Goal: Communication & Community: Answer question/provide support

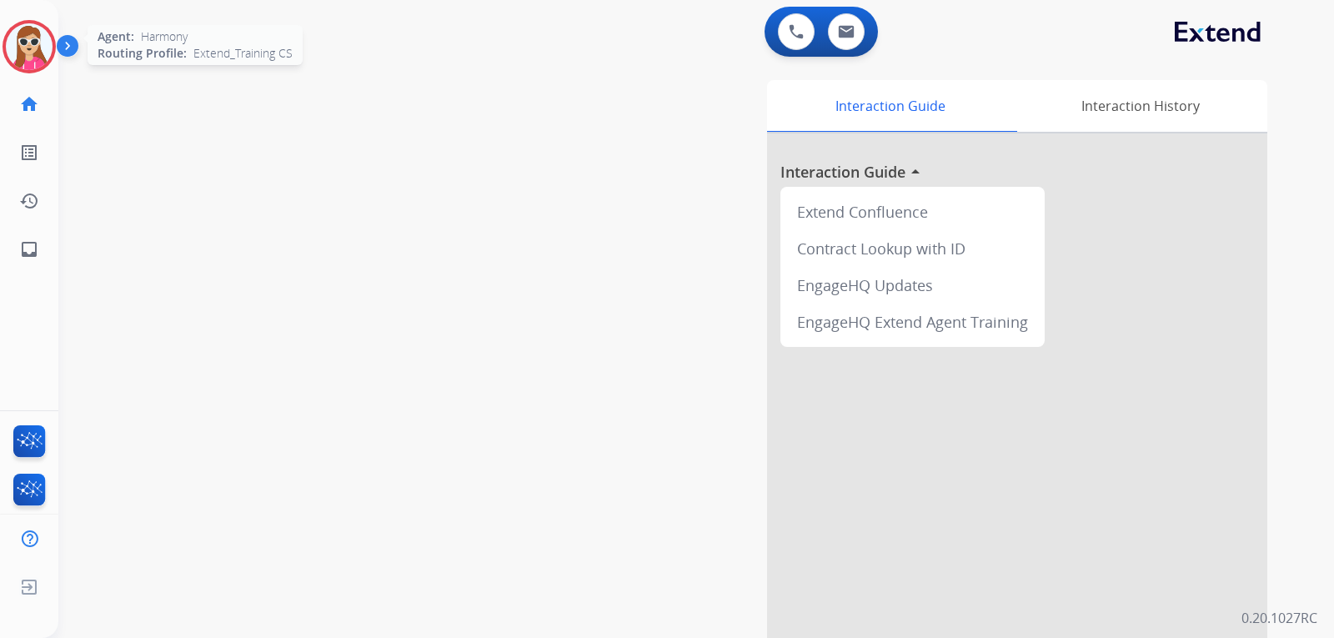
click at [23, 58] on img at bounding box center [29, 46] width 47 height 47
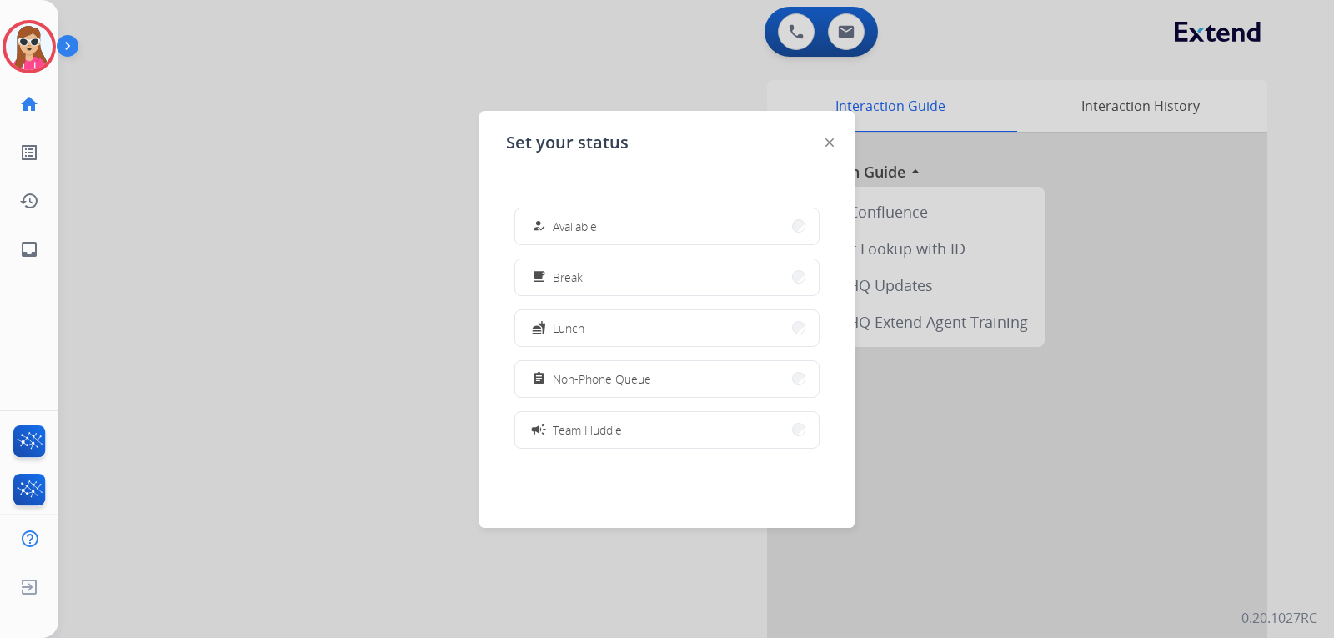
click at [614, 225] on button "how_to_reg Available" at bounding box center [666, 226] width 303 height 36
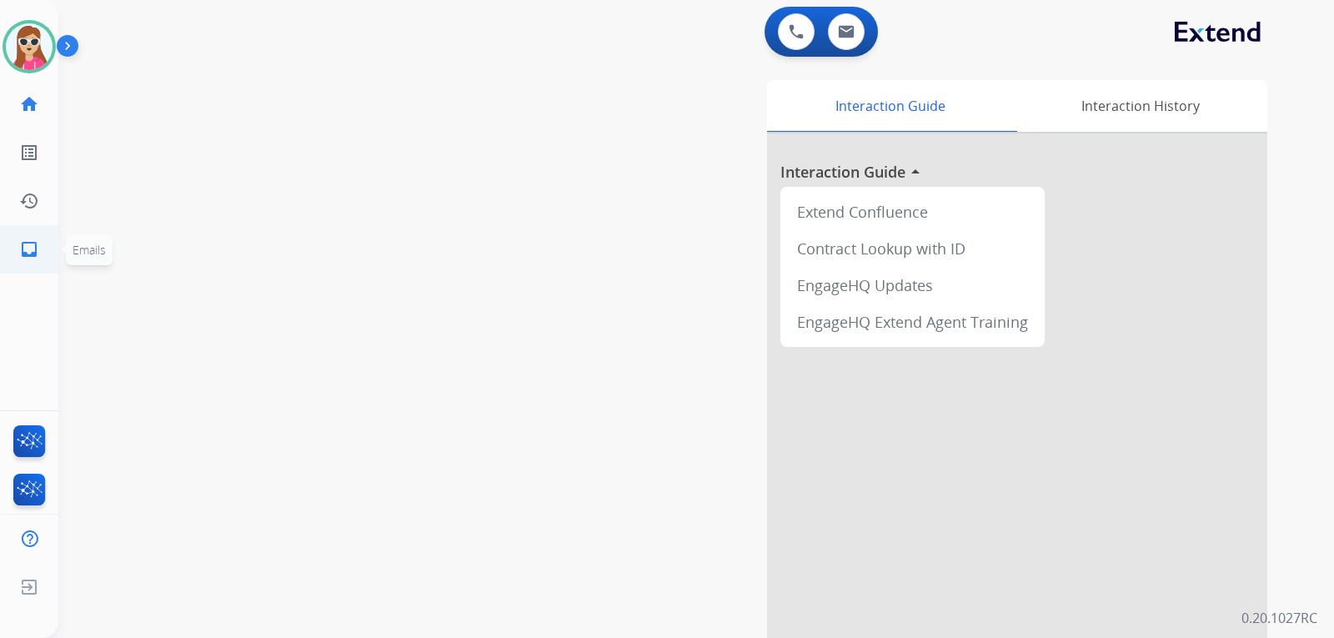
click at [41, 265] on link "inbox Emails" at bounding box center [29, 249] width 47 height 47
select select "**********"
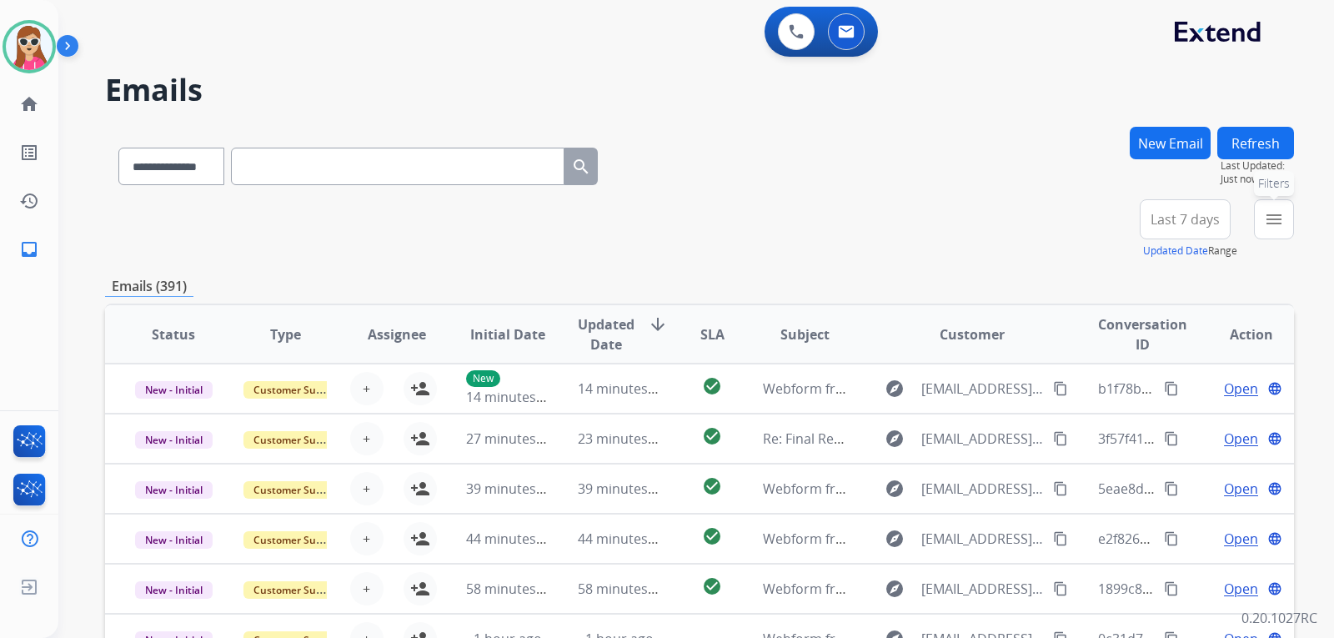
click at [1267, 208] on button "menu Filters" at bounding box center [1274, 219] width 40 height 40
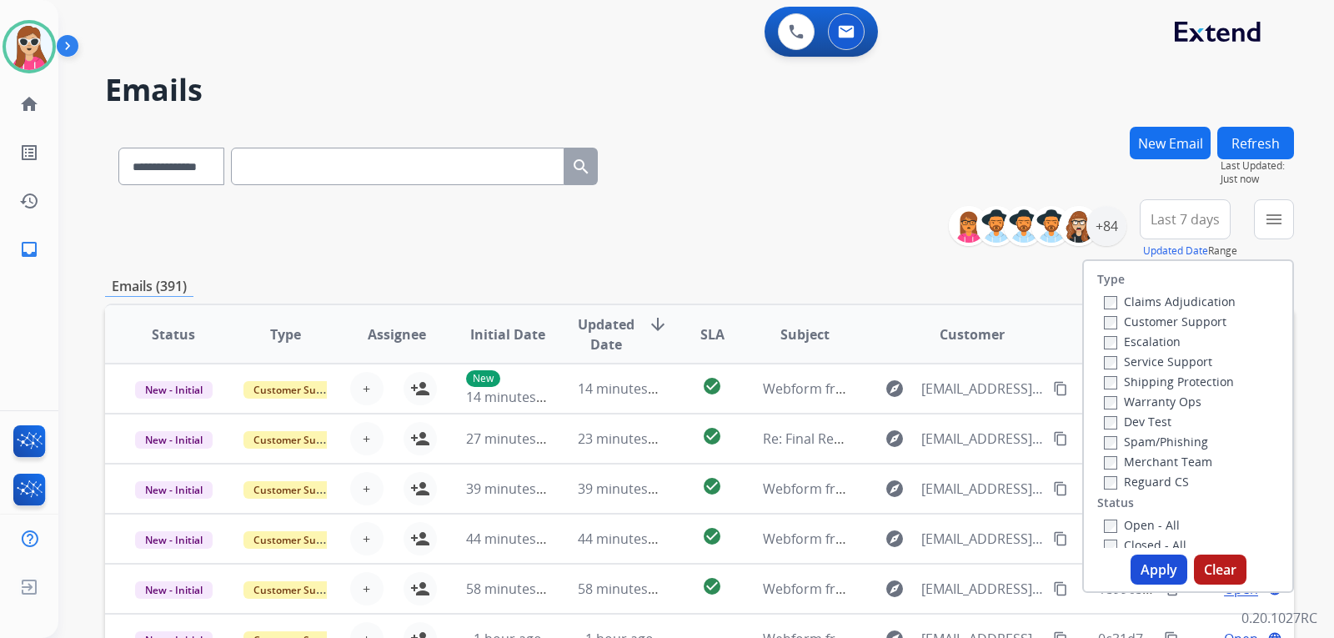
click at [1204, 318] on label "Customer Support" at bounding box center [1165, 321] width 123 height 16
click at [1204, 377] on label "Shipping Protection" at bounding box center [1169, 381] width 130 height 16
click at [1206, 381] on label "Shipping Protection" at bounding box center [1169, 381] width 130 height 16
click at [1139, 474] on label "Reguard CS" at bounding box center [1146, 481] width 85 height 16
click at [1138, 523] on label "Open - All" at bounding box center [1142, 525] width 76 height 16
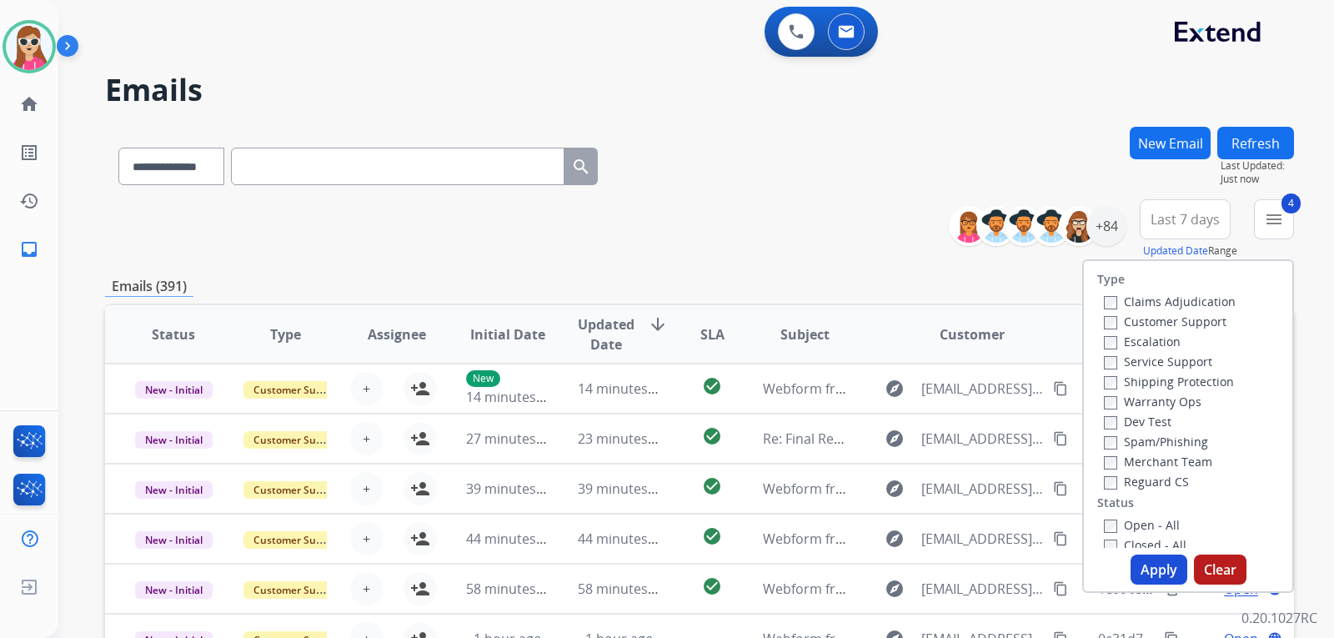
click at [1138, 567] on button "Apply" at bounding box center [1158, 569] width 57 height 30
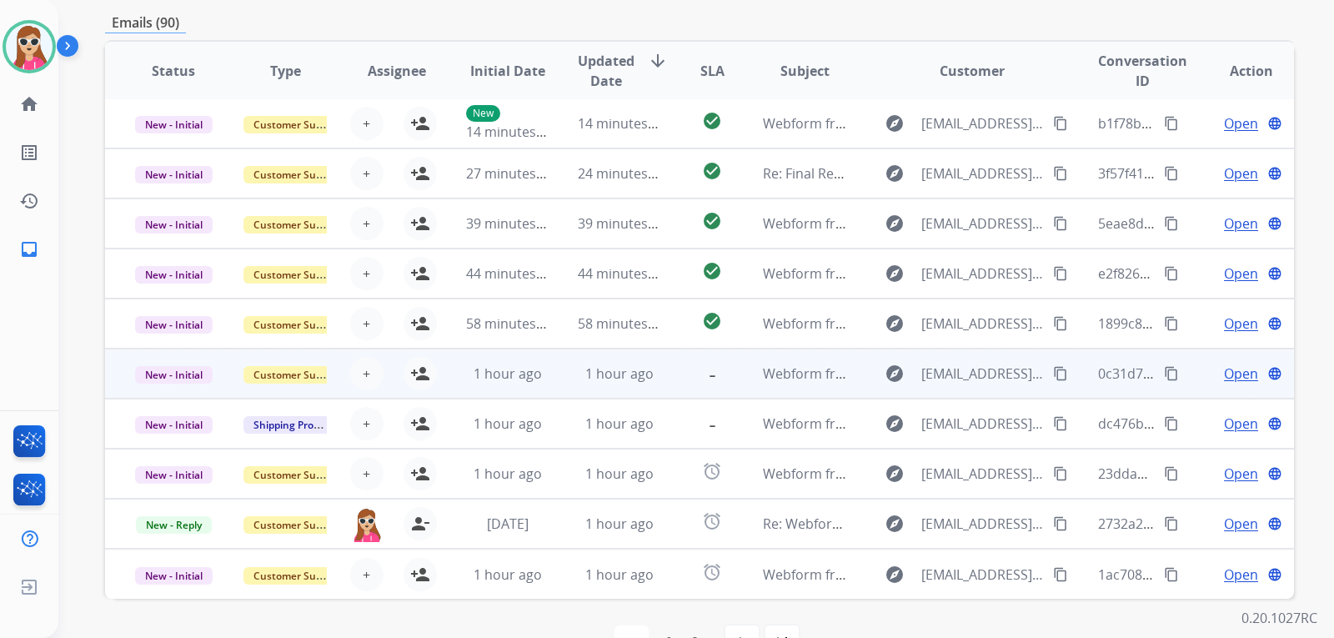
scroll to position [431, 0]
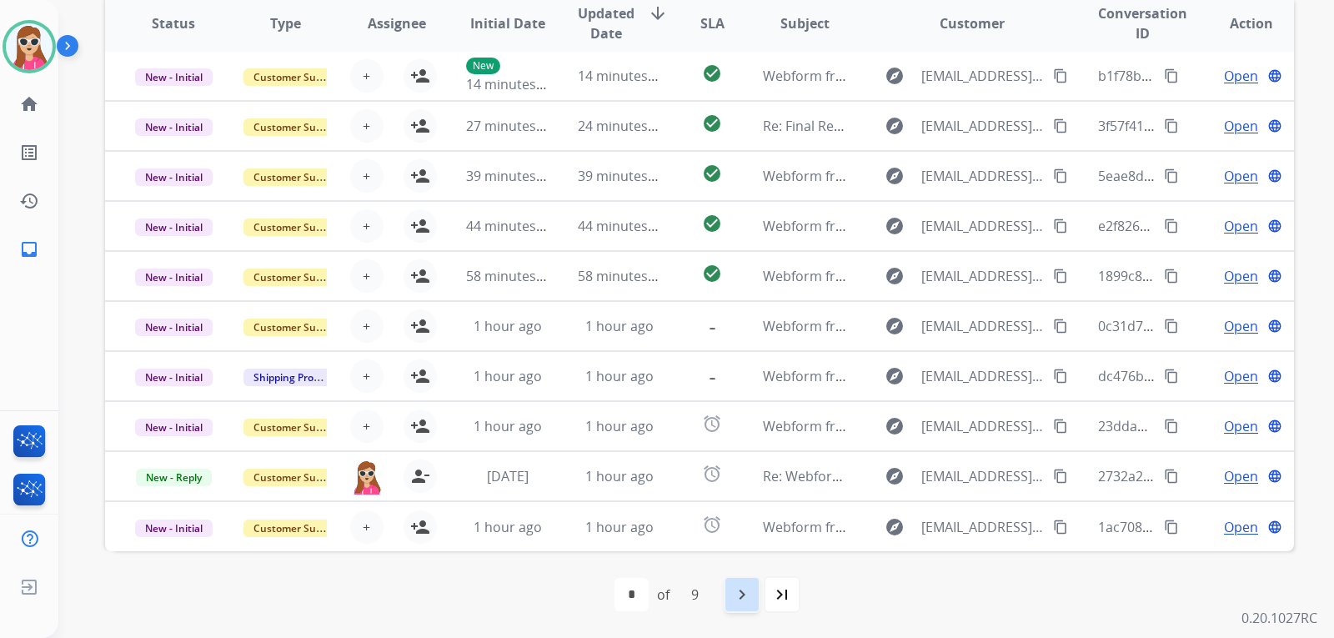
click at [739, 604] on mat-icon "navigate_next" at bounding box center [742, 594] width 20 height 20
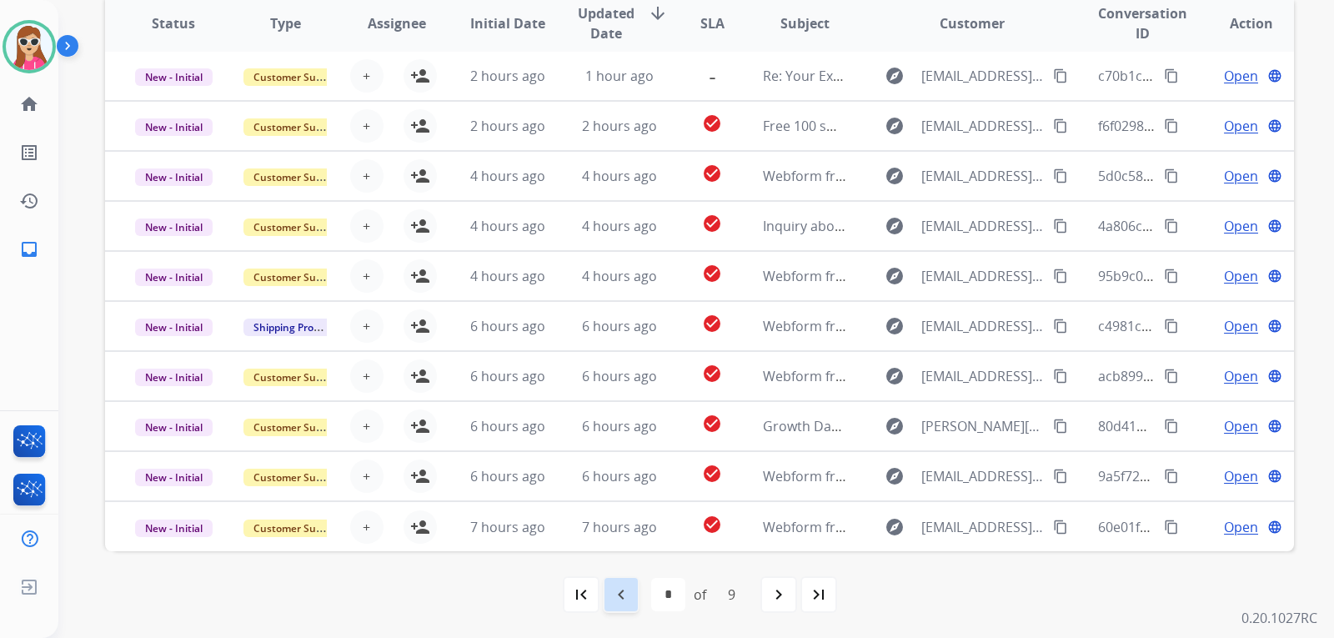
click at [628, 588] on mat-icon "navigate_before" at bounding box center [621, 594] width 20 height 20
select select "*"
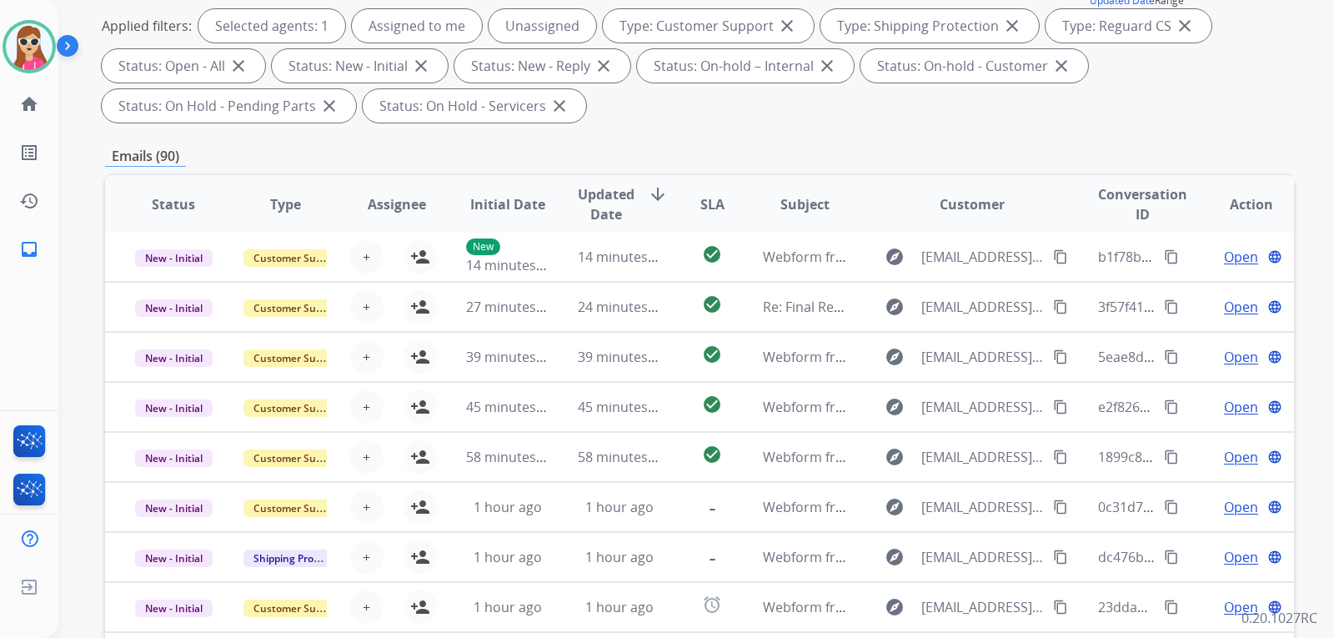
scroll to position [333, 0]
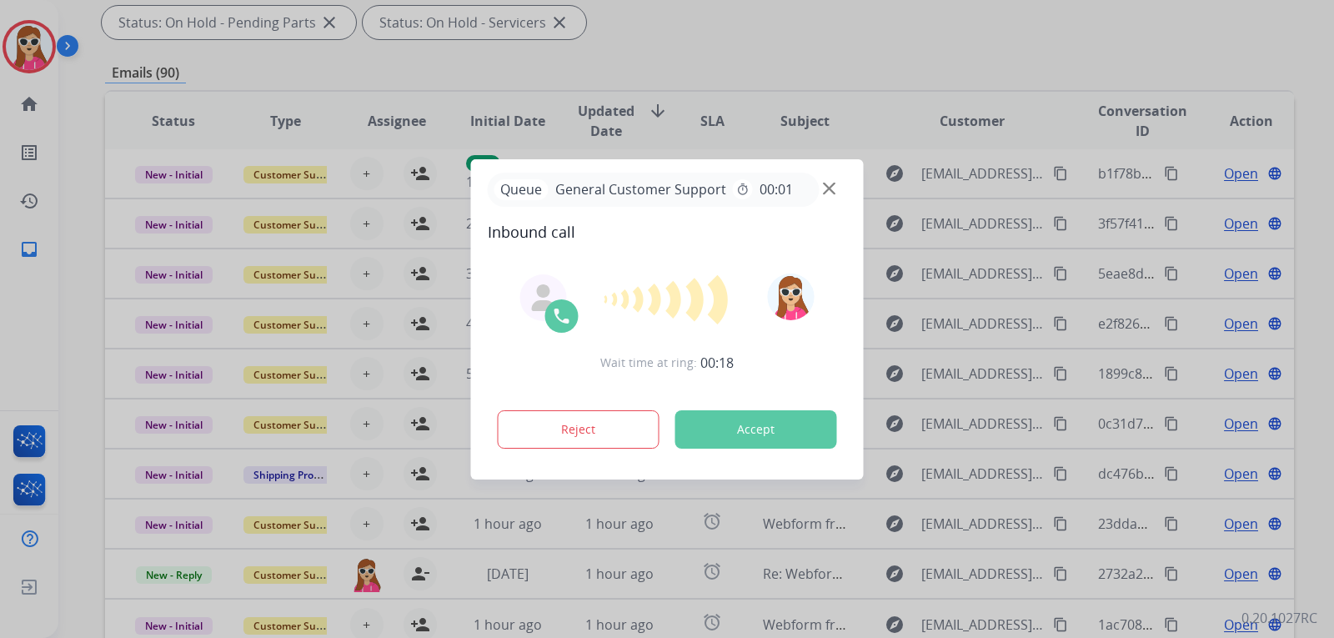
click at [769, 437] on button "Accept" at bounding box center [756, 429] width 162 height 38
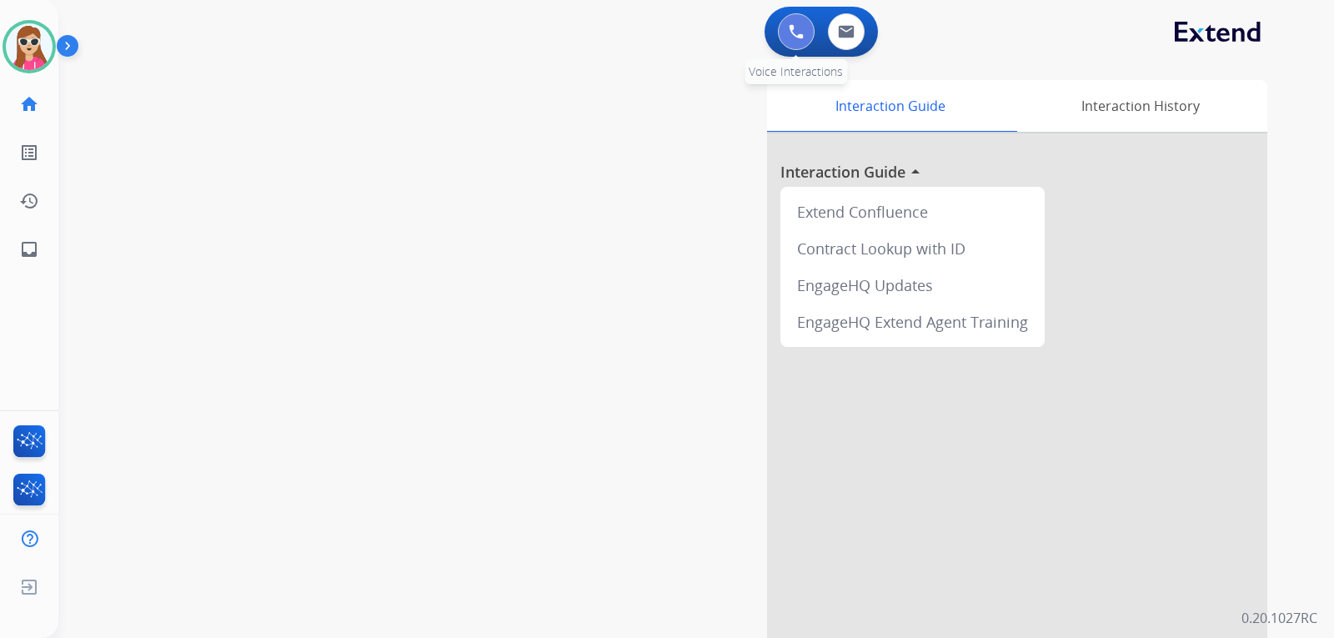
click at [799, 43] on button at bounding box center [796, 31] width 37 height 37
click at [36, 108] on mat-icon "home" at bounding box center [29, 104] width 20 height 20
click at [28, 166] on link "list_alt Outbound Leads" at bounding box center [29, 152] width 47 height 47
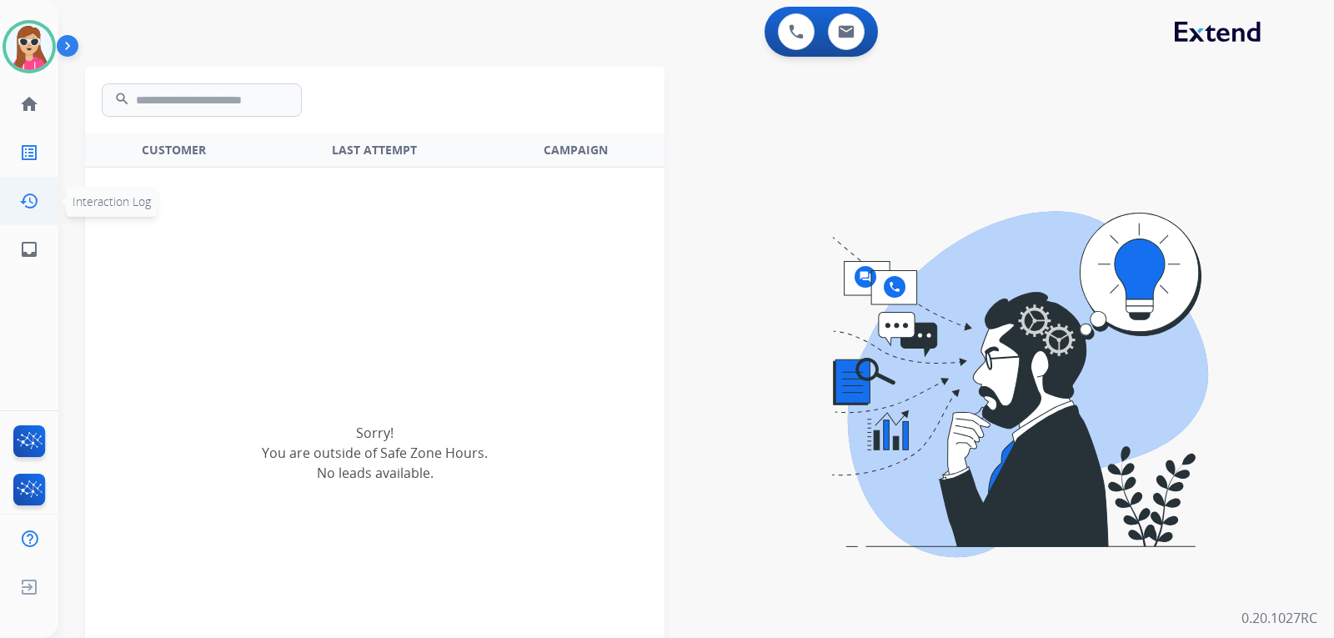
click at [43, 193] on link "history Interaction Log" at bounding box center [29, 201] width 47 height 47
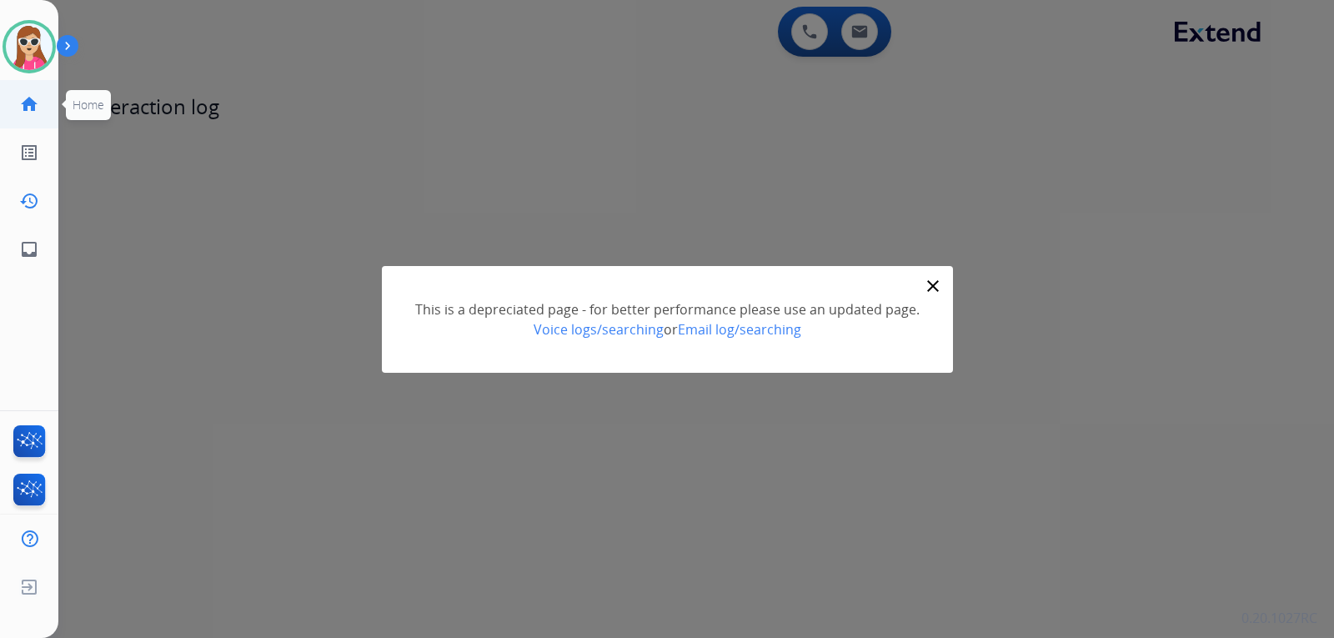
click at [39, 118] on link "home Home" at bounding box center [29, 104] width 47 height 47
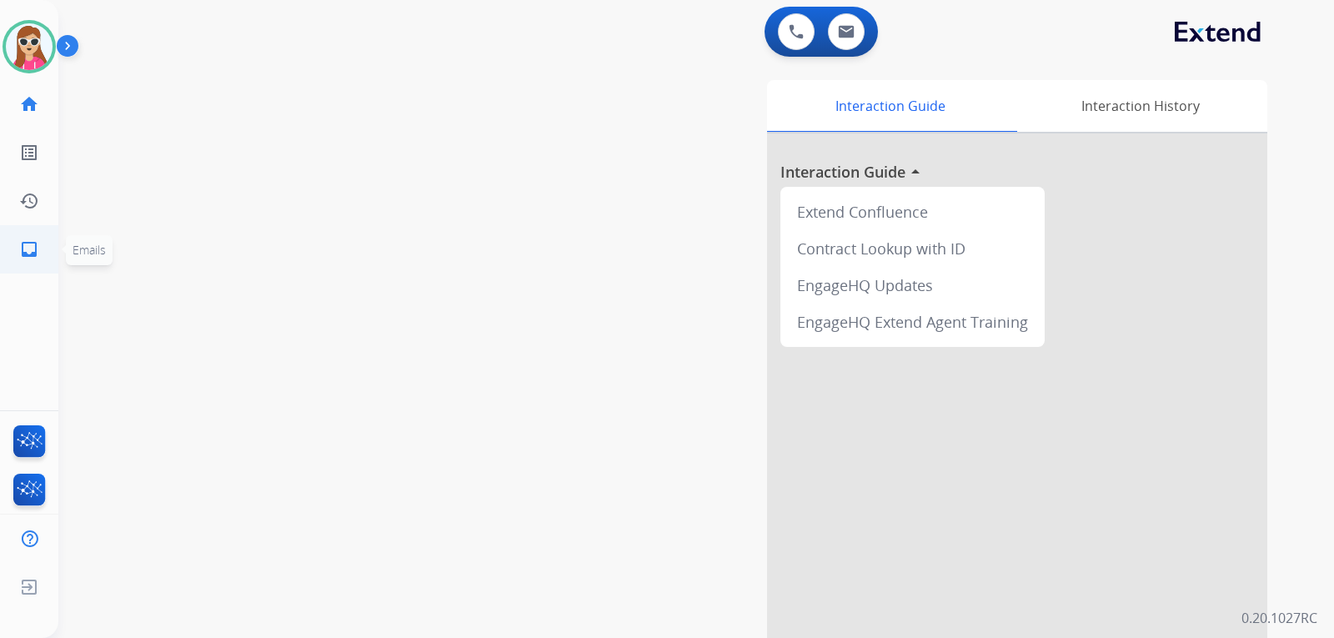
click at [37, 243] on mat-icon "inbox" at bounding box center [29, 249] width 20 height 20
select select "**********"
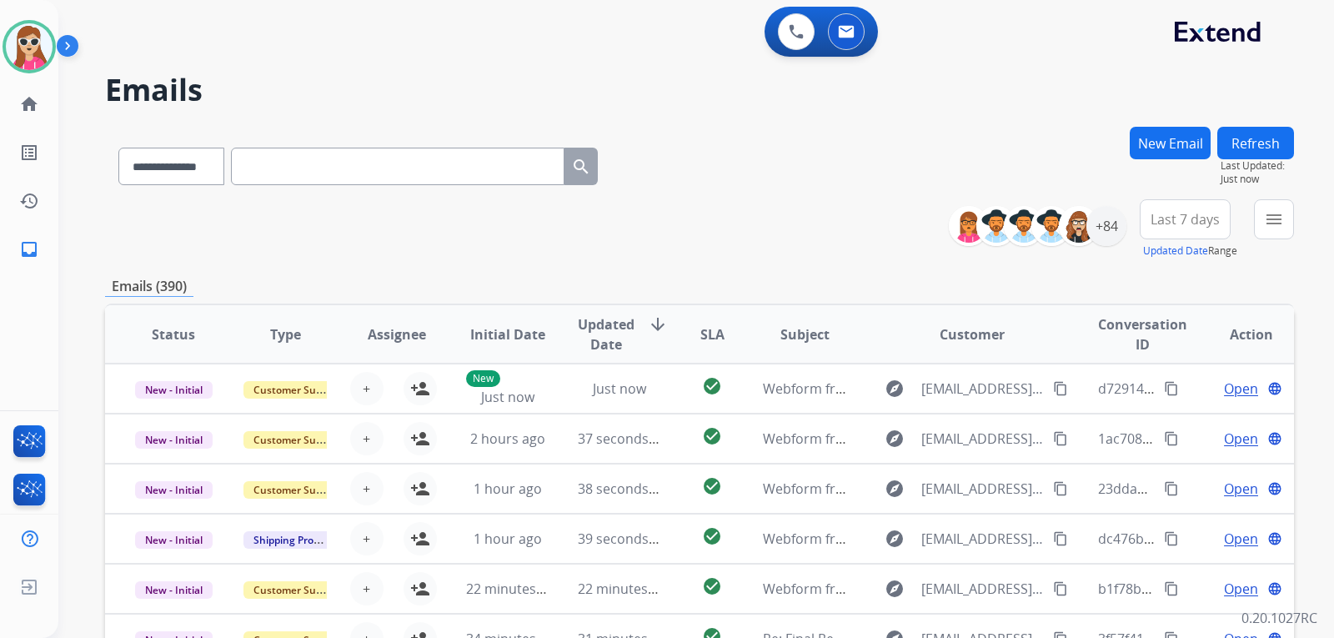
click at [767, 219] on div "**********" at bounding box center [699, 229] width 1189 height 60
click at [30, 49] on img at bounding box center [29, 46] width 47 height 47
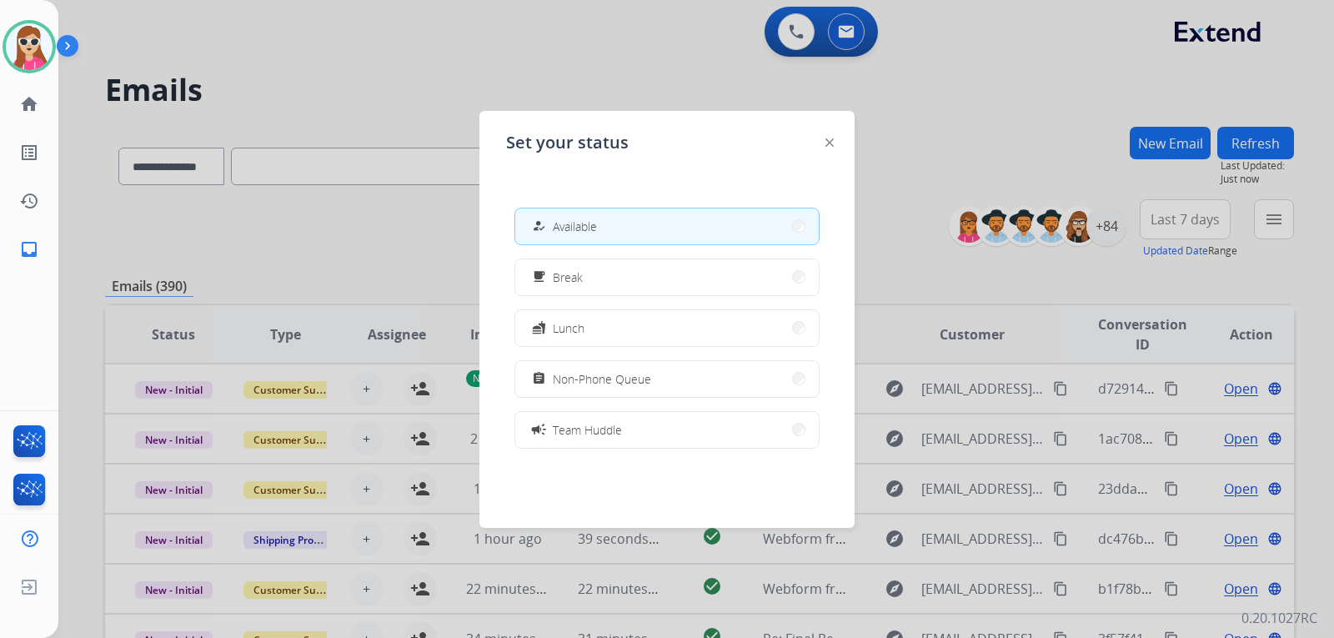
click at [834, 138] on div "Set your status how_to_reg Available free_breakfast Break fastfood Lunch assign…" at bounding box center [666, 319] width 375 height 417
click at [820, 143] on div "Set your status how_to_reg Available free_breakfast Break fastfood Lunch assign…" at bounding box center [666, 319] width 375 height 417
click at [828, 146] on img at bounding box center [829, 142] width 8 height 8
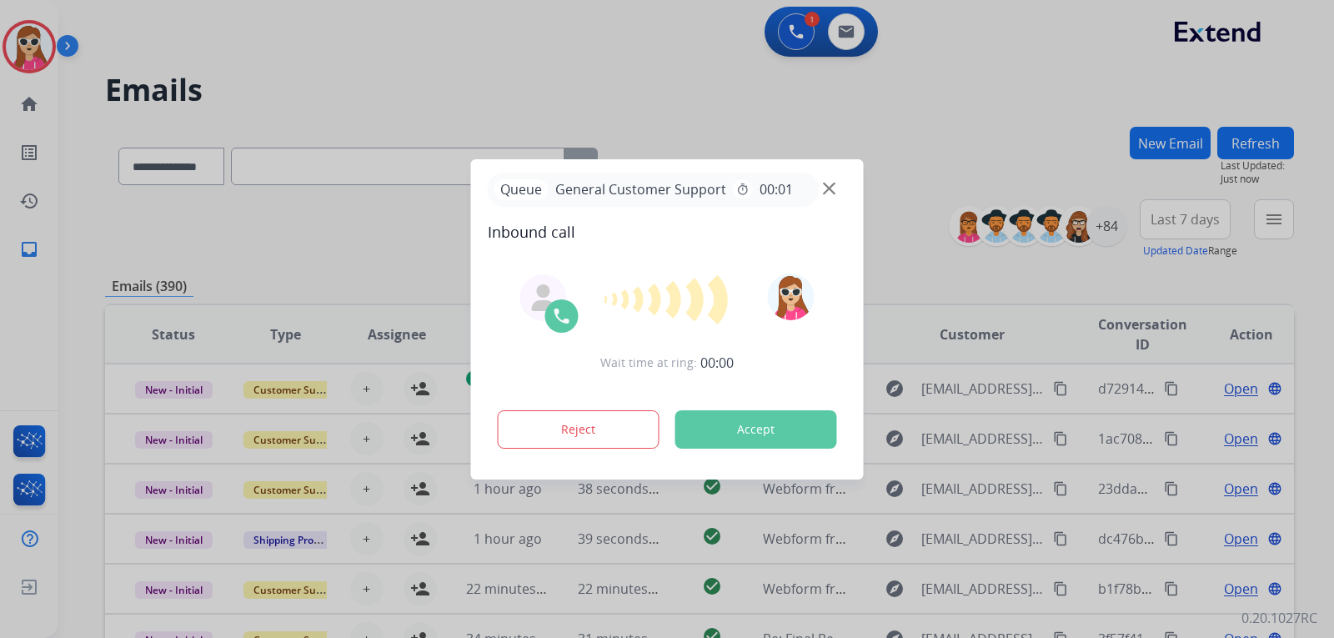
click at [591, 258] on div "Queue General Customer Support timer 00:01 Inbound call Wait time at ring: 00:0…" at bounding box center [667, 319] width 393 height 320
click at [776, 423] on button "Accept" at bounding box center [756, 429] width 162 height 38
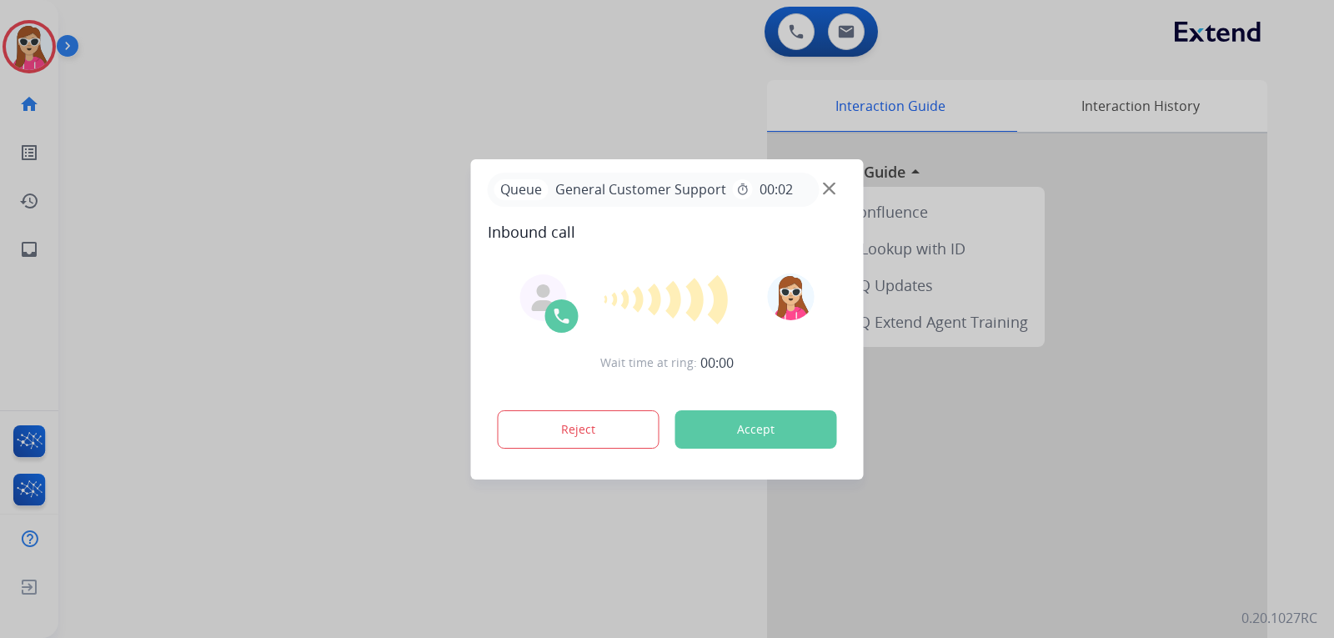
click at [761, 413] on button "Accept" at bounding box center [756, 429] width 162 height 38
click at [754, 438] on button "Accept" at bounding box center [756, 429] width 162 height 38
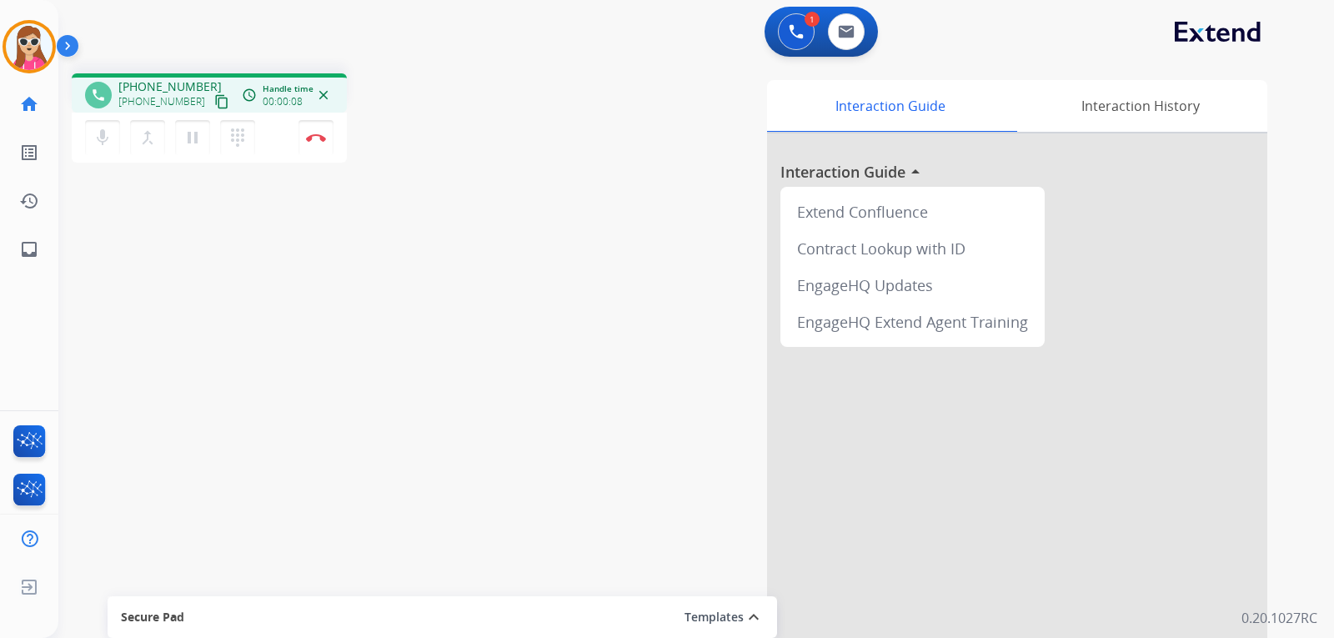
click at [214, 103] on mat-icon "content_copy" at bounding box center [221, 101] width 15 height 15
click at [214, 98] on mat-icon "content_copy" at bounding box center [221, 101] width 15 height 15
click at [200, 132] on mat-icon "pause" at bounding box center [193, 138] width 20 height 20
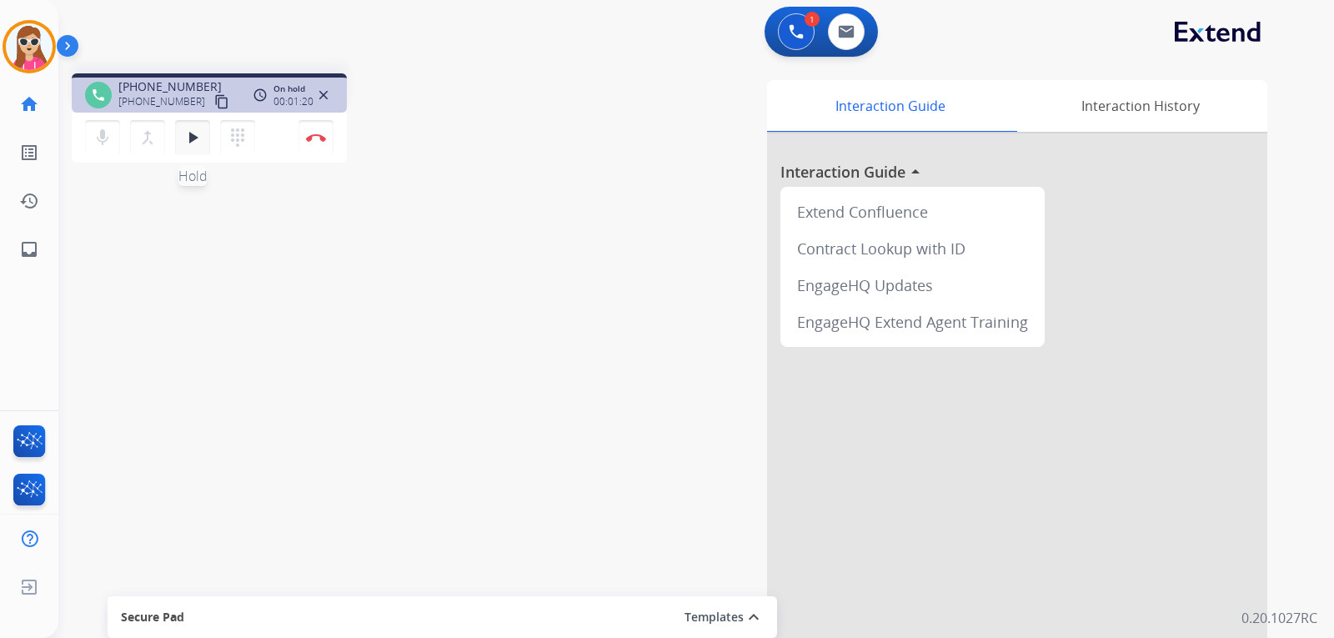
click at [193, 128] on mat-icon "play_arrow" at bounding box center [193, 138] width 20 height 20
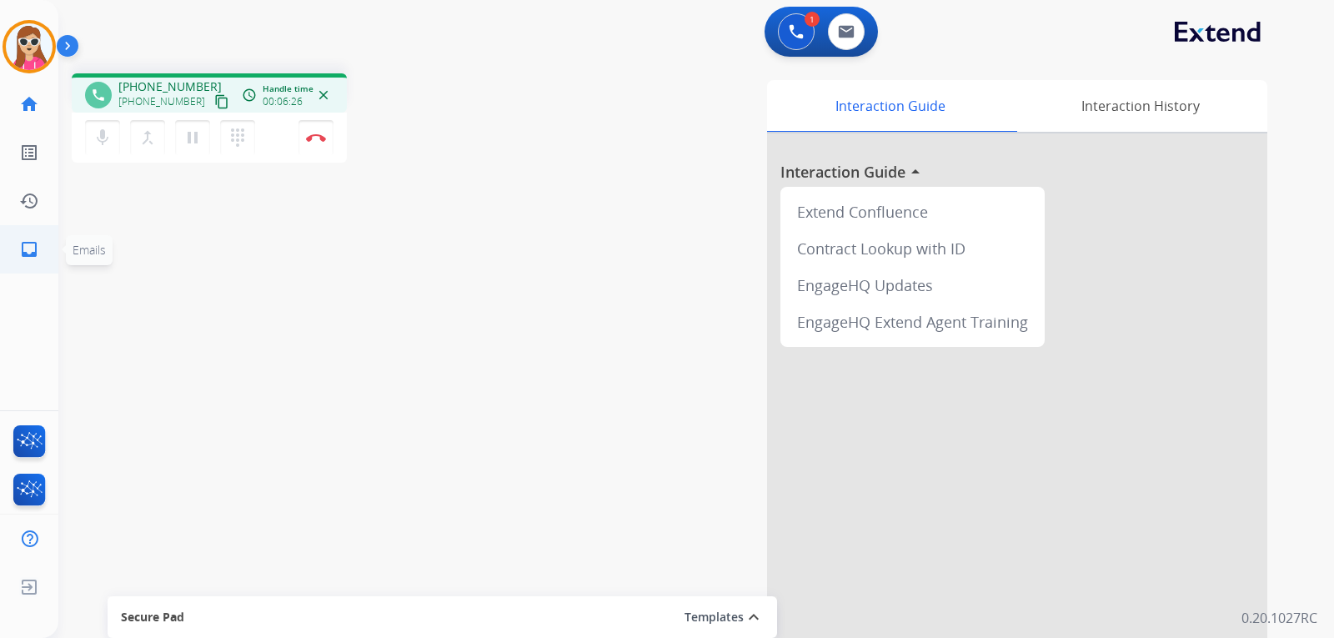
click at [14, 268] on link "inbox Emails" at bounding box center [29, 249] width 47 height 47
select select "**********"
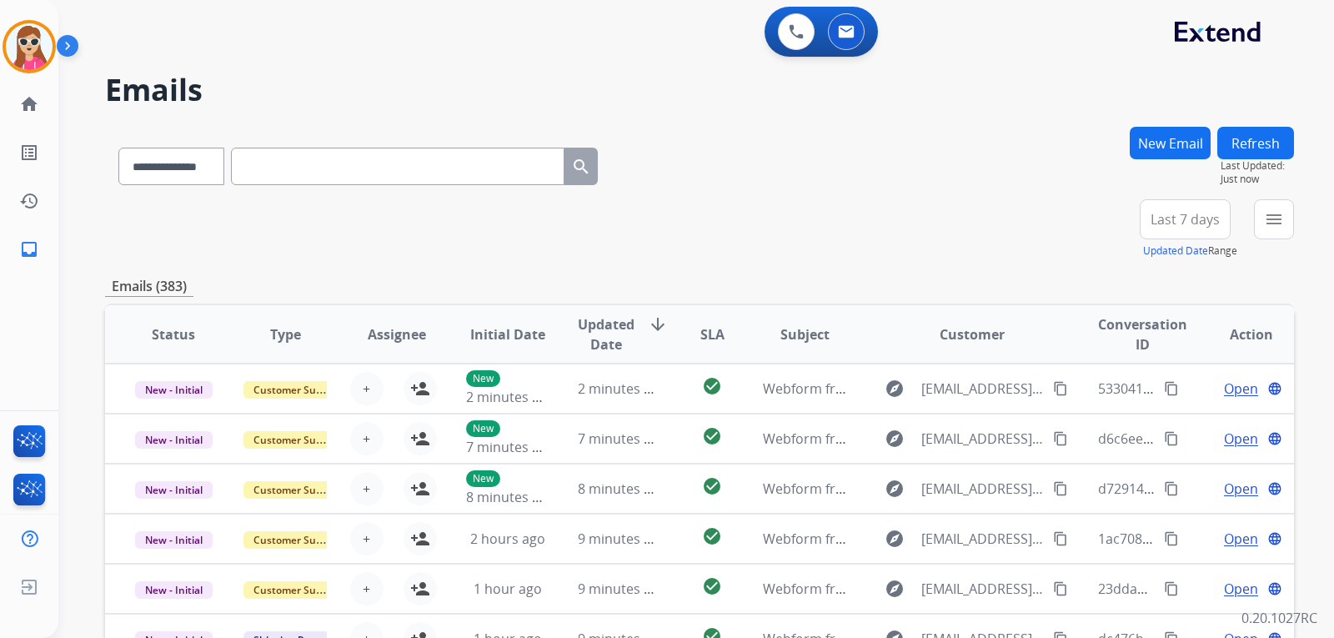
click at [1169, 140] on button "New Email" at bounding box center [1169, 143] width 81 height 33
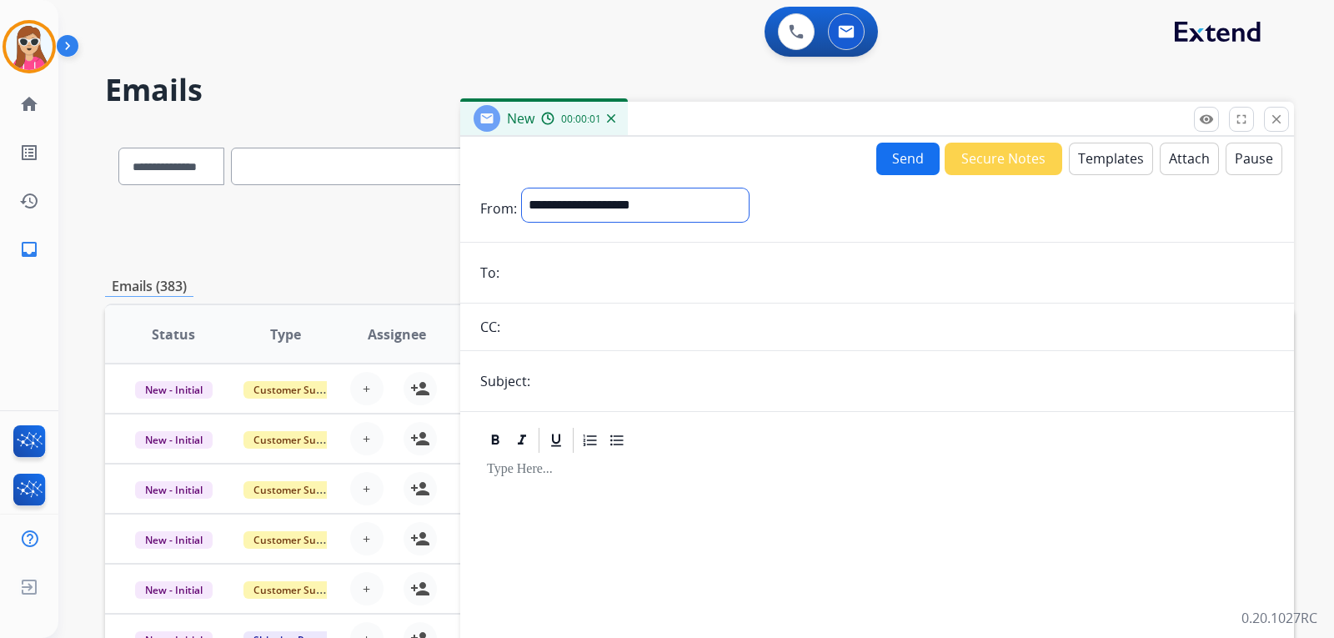
click at [597, 206] on select "**********" at bounding box center [635, 204] width 227 height 33
select select "**********"
click at [522, 188] on select "**********" at bounding box center [635, 204] width 227 height 33
click at [570, 275] on input "email" at bounding box center [888, 274] width 769 height 33
paste input "**********"
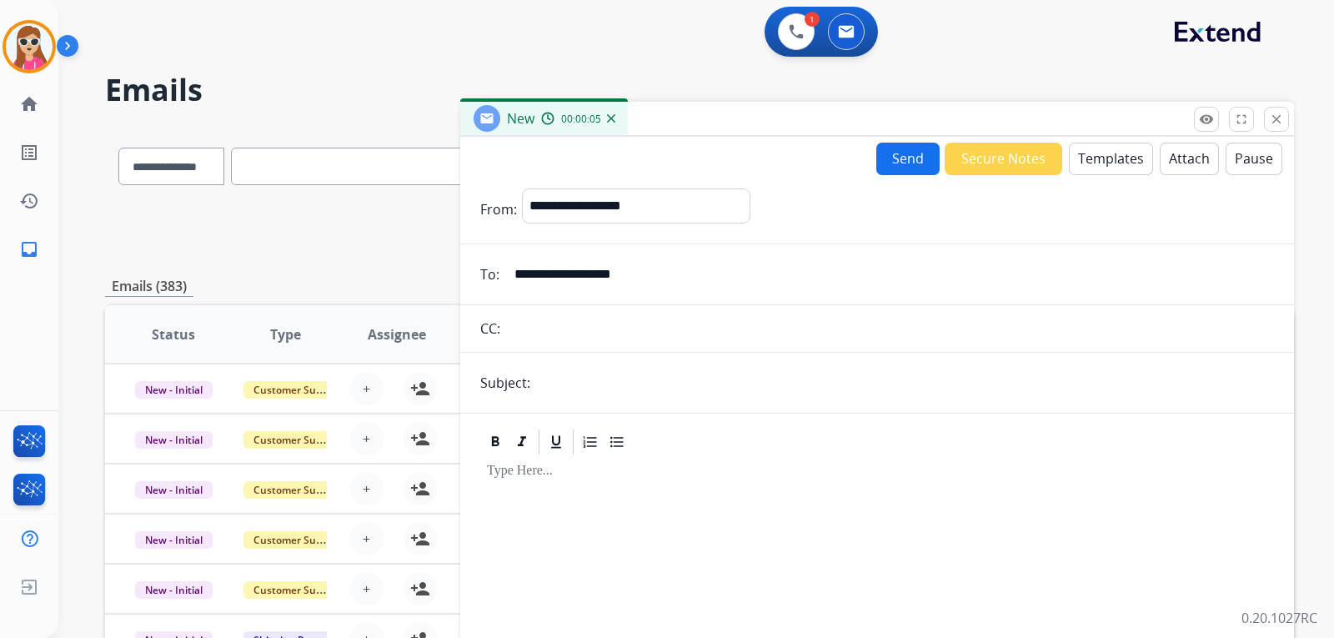
type input "**********"
click at [1103, 163] on button "Templates" at bounding box center [1111, 159] width 84 height 33
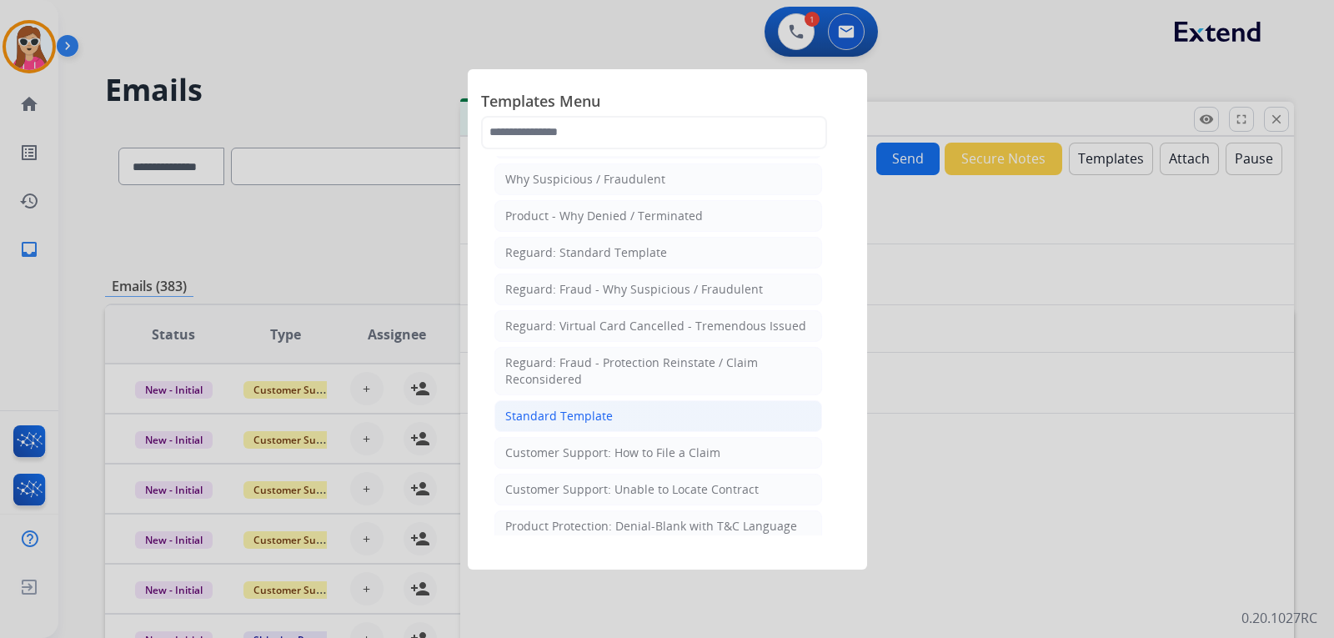
scroll to position [83, 0]
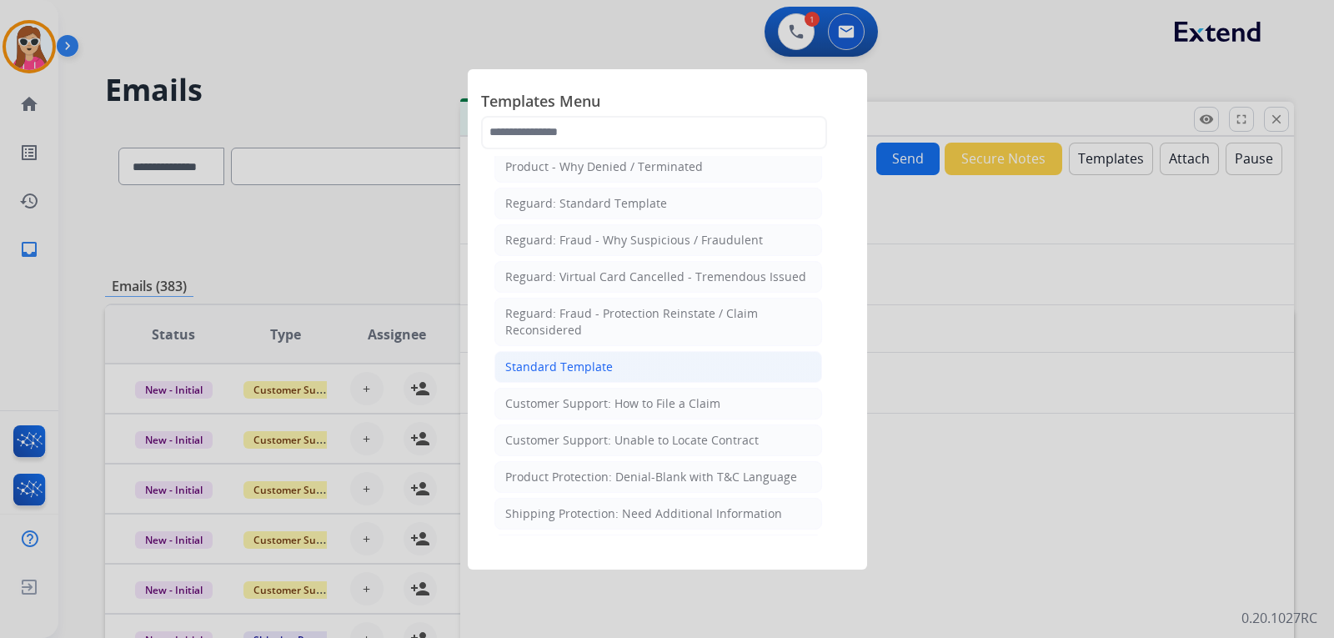
click at [607, 360] on div "Standard Template" at bounding box center [559, 366] width 108 height 17
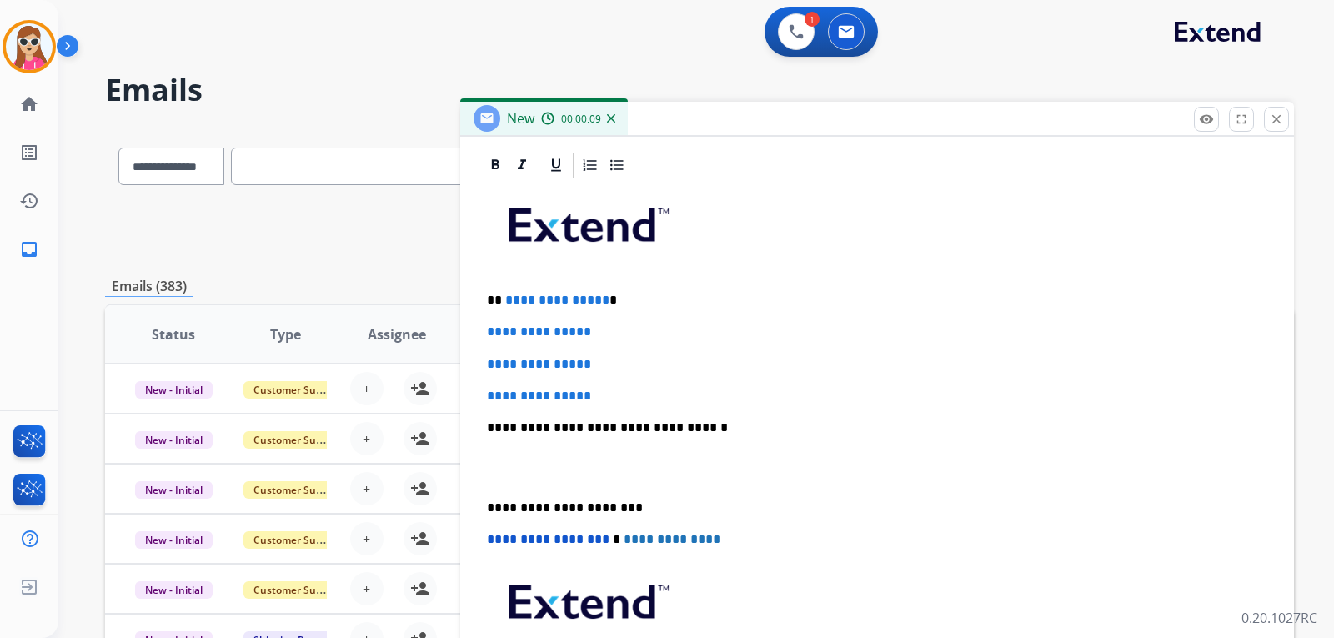
scroll to position [385, 0]
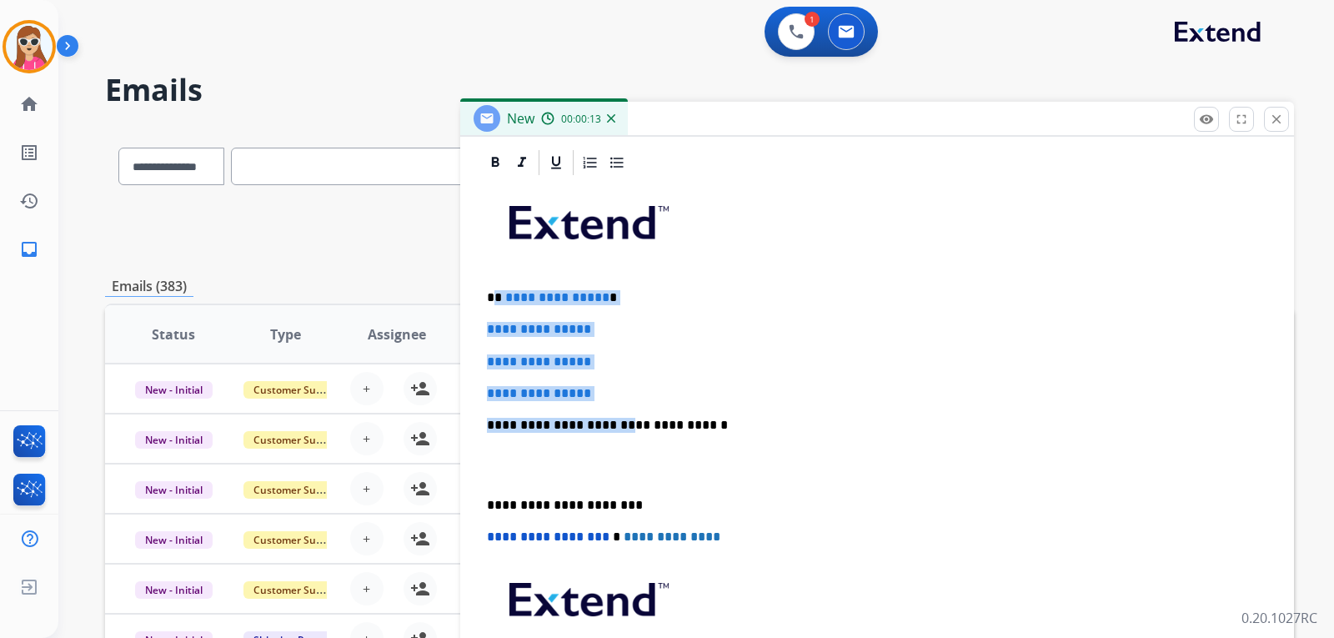
drag, startPoint x: 496, startPoint y: 297, endPoint x: 612, endPoint y: 404, distance: 158.1
click at [612, 404] on div "**********" at bounding box center [877, 464] width 794 height 573
drag, startPoint x: 605, startPoint y: 378, endPoint x: 619, endPoint y: 377, distance: 14.2
click at [608, 379] on div "**********" at bounding box center [877, 464] width 794 height 573
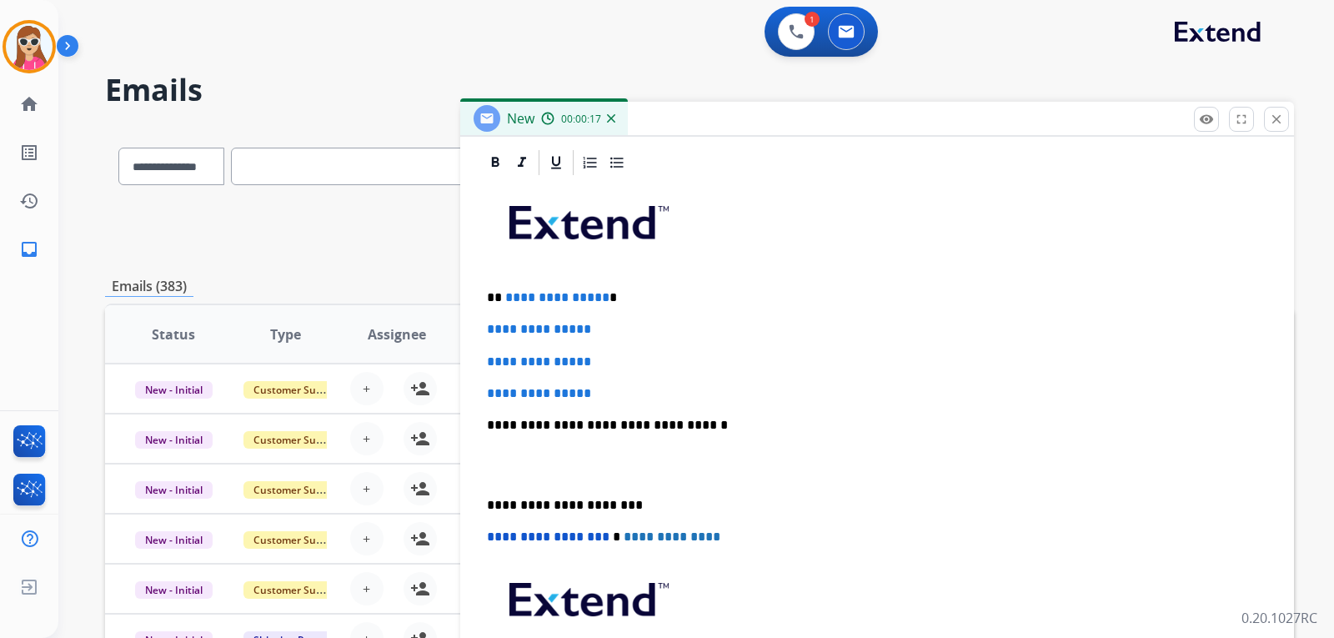
click at [716, 528] on div "**********" at bounding box center [877, 464] width 794 height 573
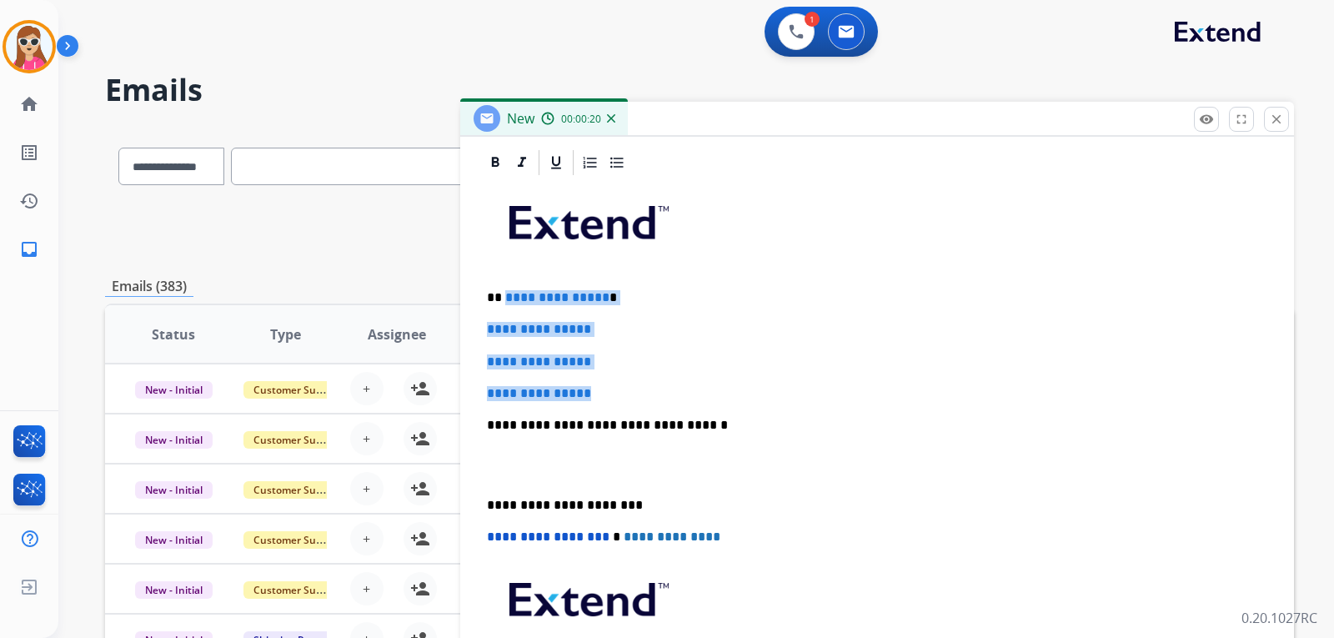
drag, startPoint x: 505, startPoint y: 298, endPoint x: 619, endPoint y: 388, distance: 145.3
click at [619, 388] on div "**********" at bounding box center [877, 464] width 794 height 573
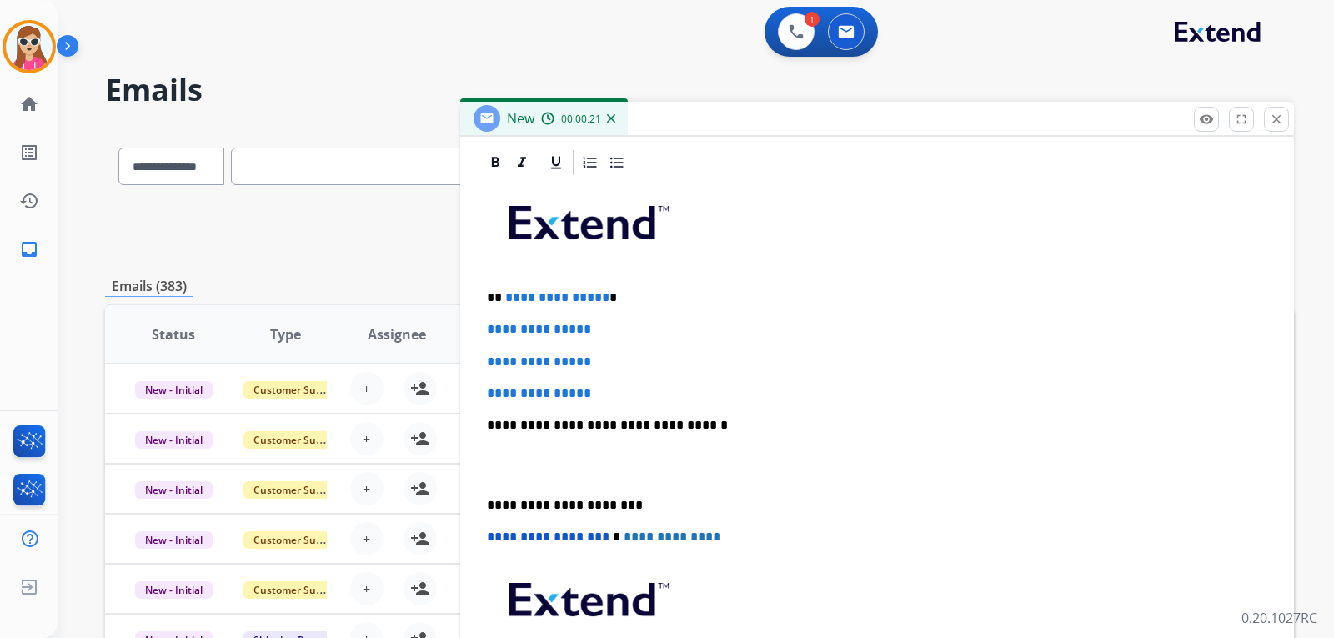
scroll to position [289, 0]
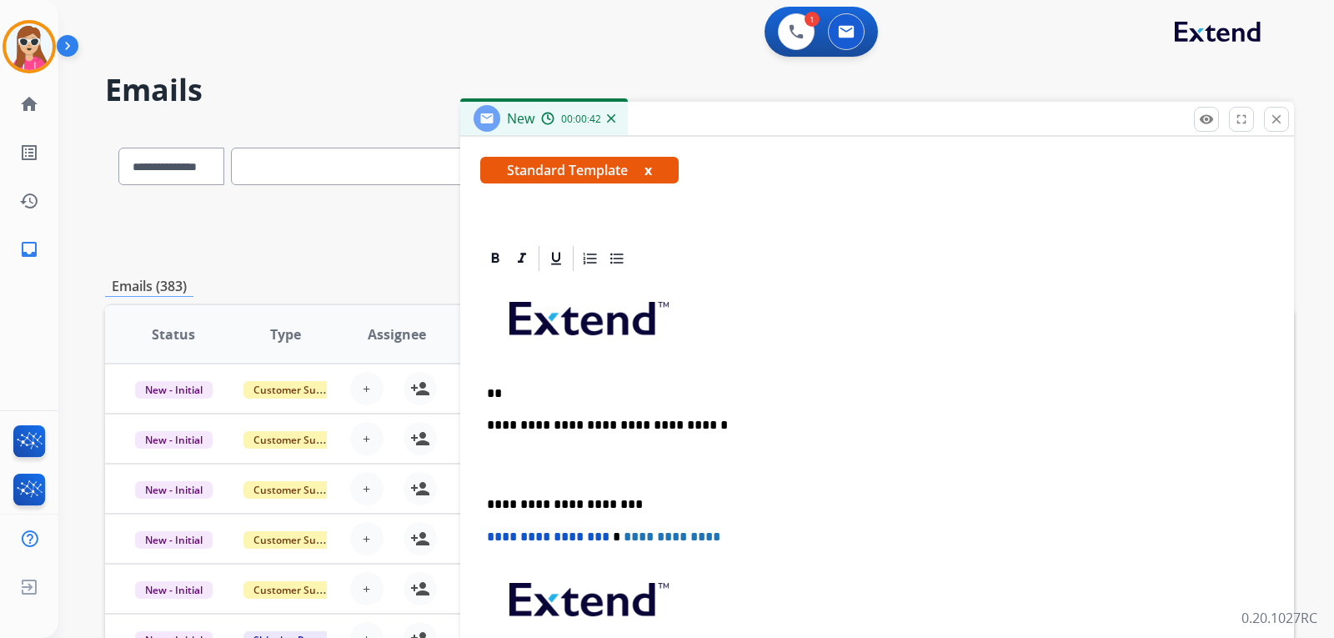
click at [536, 396] on p "**" at bounding box center [870, 393] width 767 height 15
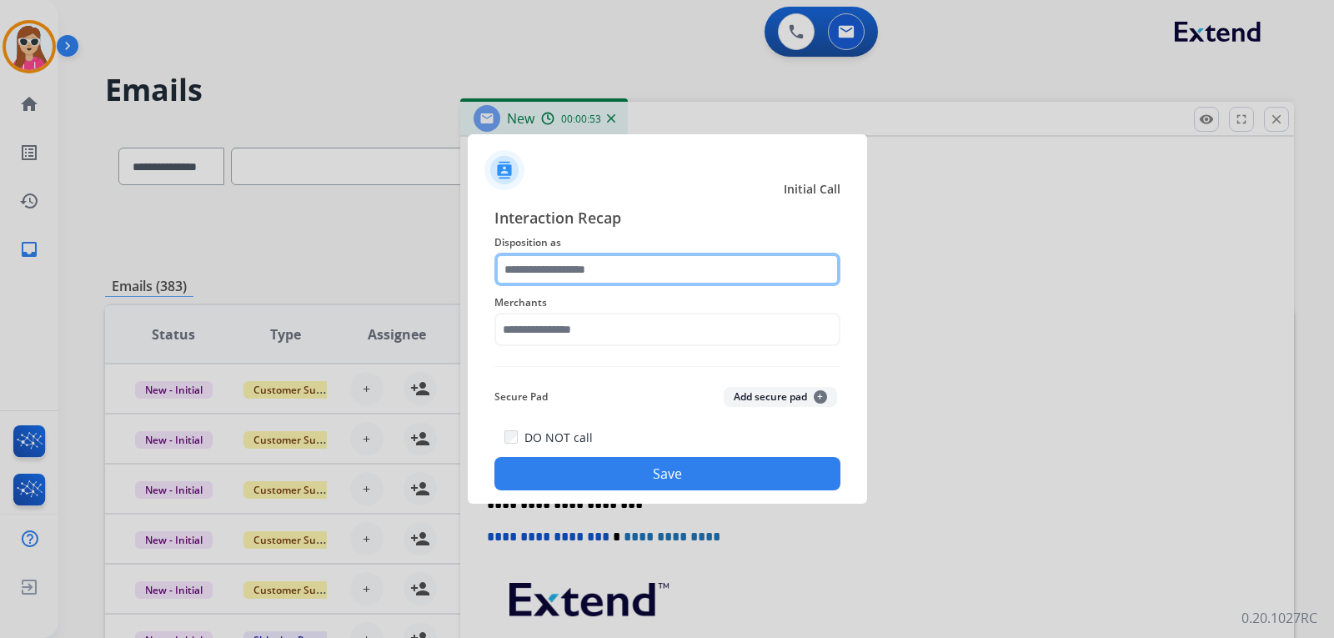
drag, startPoint x: 549, startPoint y: 270, endPoint x: 568, endPoint y: 269, distance: 18.4
click at [551, 270] on input "text" at bounding box center [667, 269] width 346 height 33
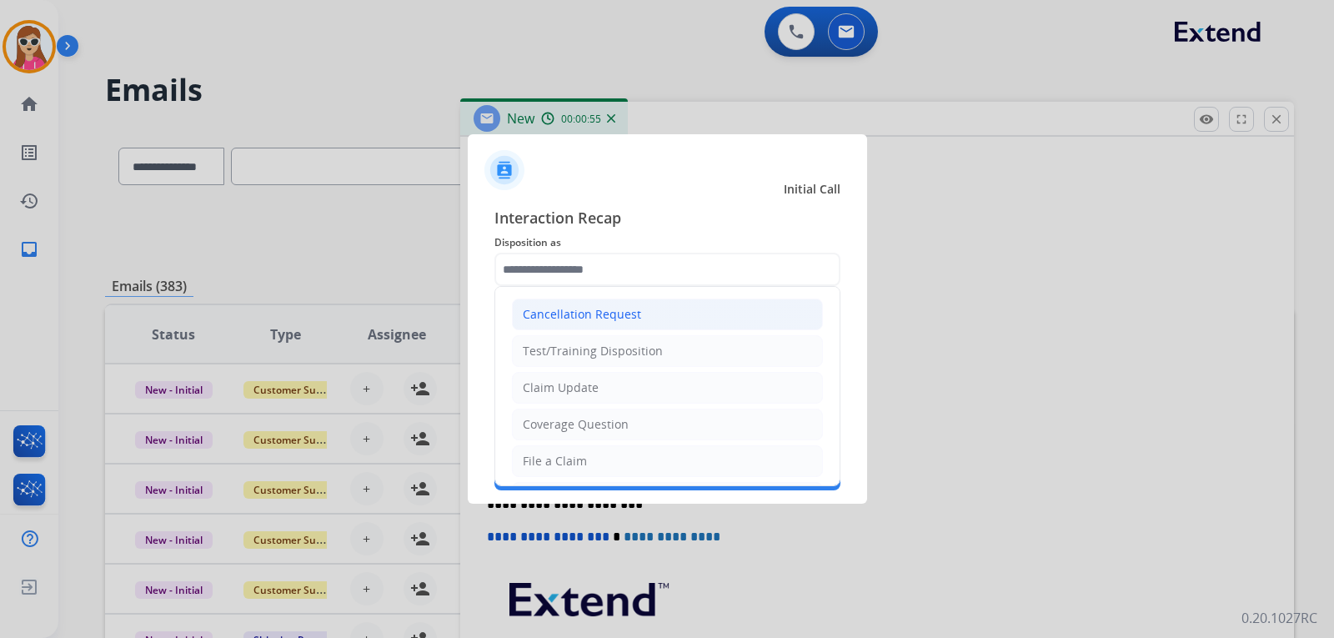
click at [617, 311] on div "Cancellation Request" at bounding box center [582, 314] width 118 height 17
type input "**********"
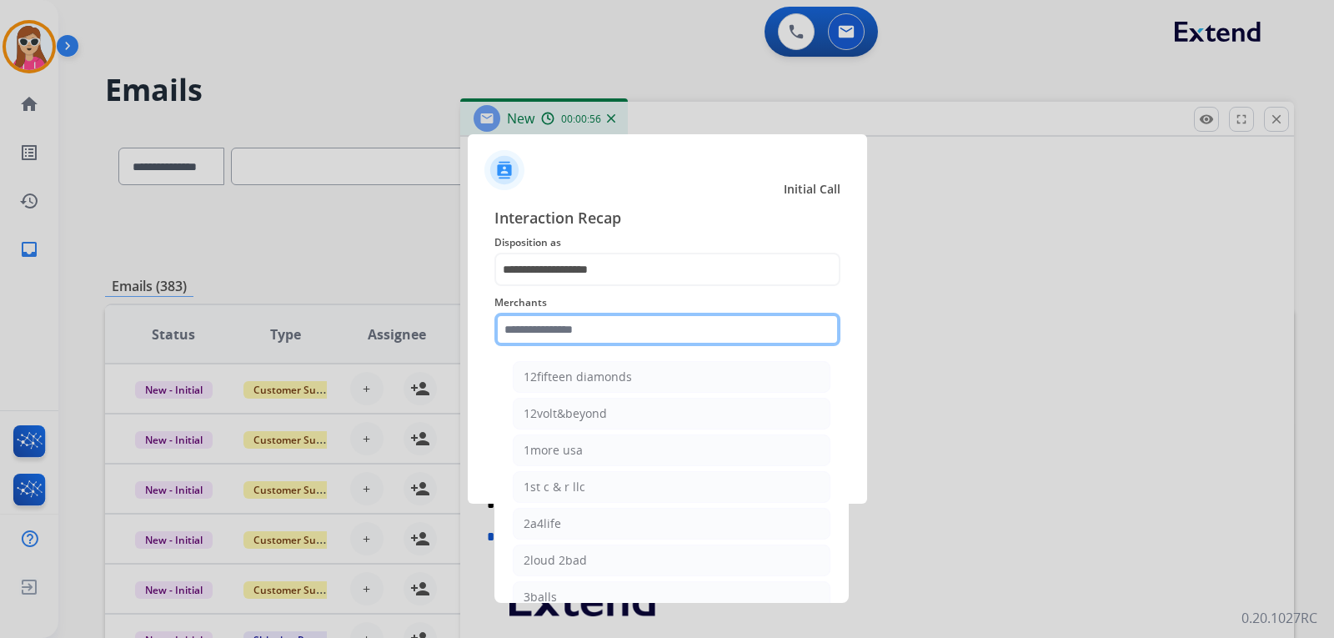
drag, startPoint x: 604, startPoint y: 332, endPoint x: 606, endPoint y: 344, distance: 12.8
click at [604, 334] on input "text" at bounding box center [667, 329] width 346 height 33
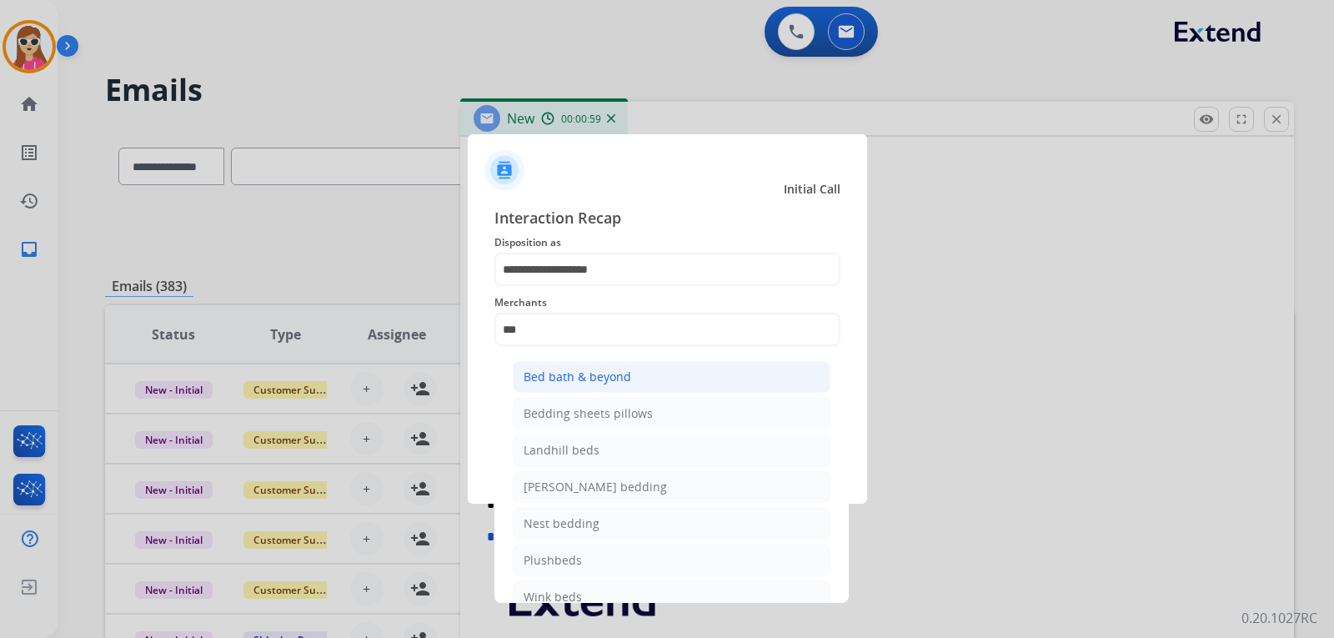
click at [599, 372] on div "Bed bath & beyond" at bounding box center [577, 376] width 108 height 17
type input "**********"
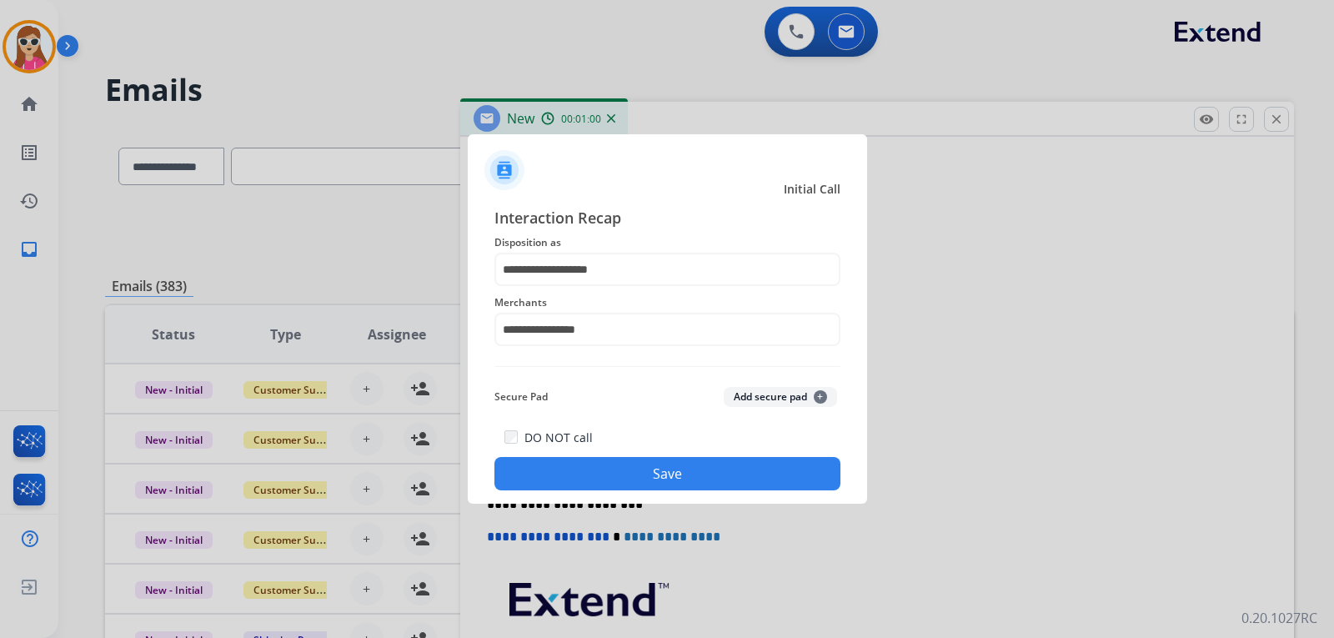
click at [609, 463] on button "Save" at bounding box center [667, 473] width 346 height 33
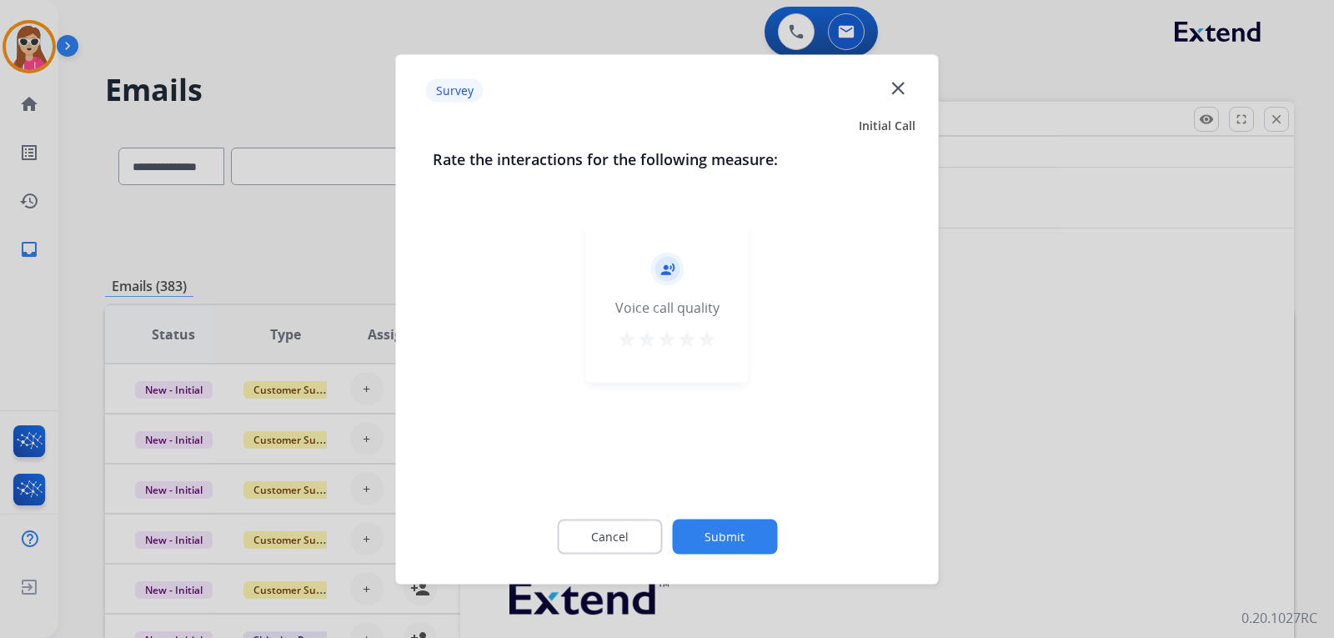
scroll to position [183, 0]
click at [712, 361] on div "record_voice_over Voice call quality star star star star star" at bounding box center [667, 302] width 163 height 158
click at [695, 340] on mat-icon "star" at bounding box center [687, 338] width 20 height 20
drag, startPoint x: 700, startPoint y: 342, endPoint x: 716, endPoint y: 375, distance: 36.9
click at [701, 342] on mat-icon "star" at bounding box center [707, 338] width 20 height 20
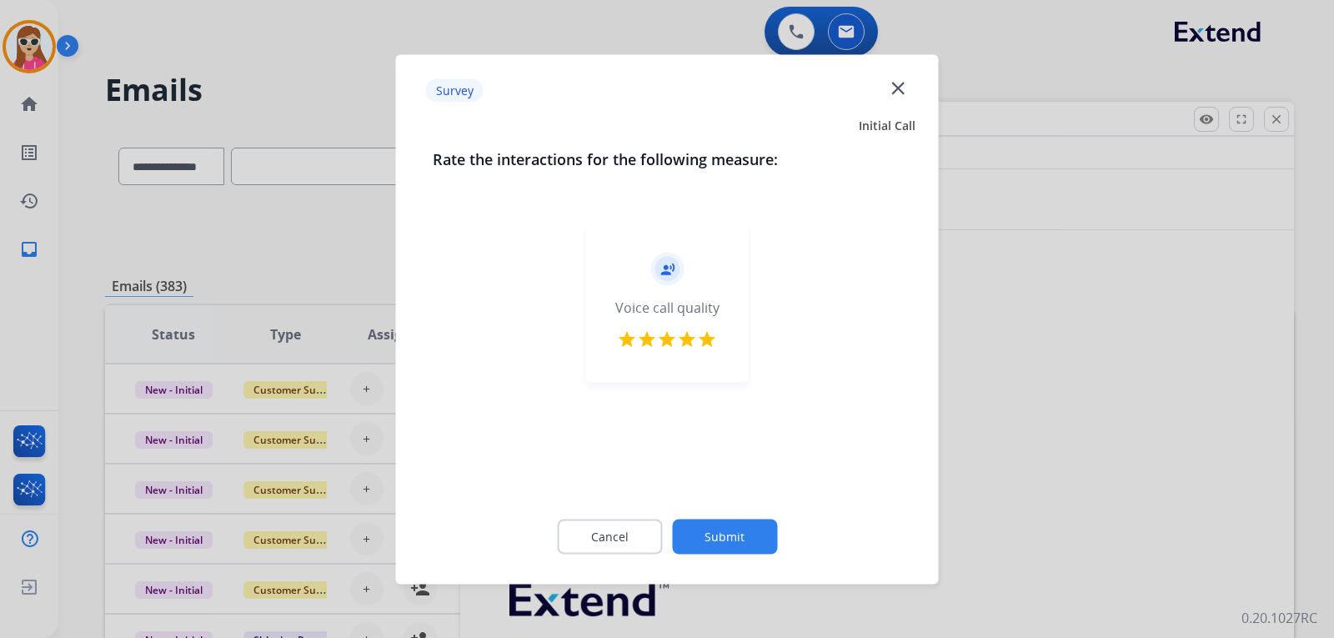
click at [754, 534] on button "Submit" at bounding box center [724, 535] width 105 height 35
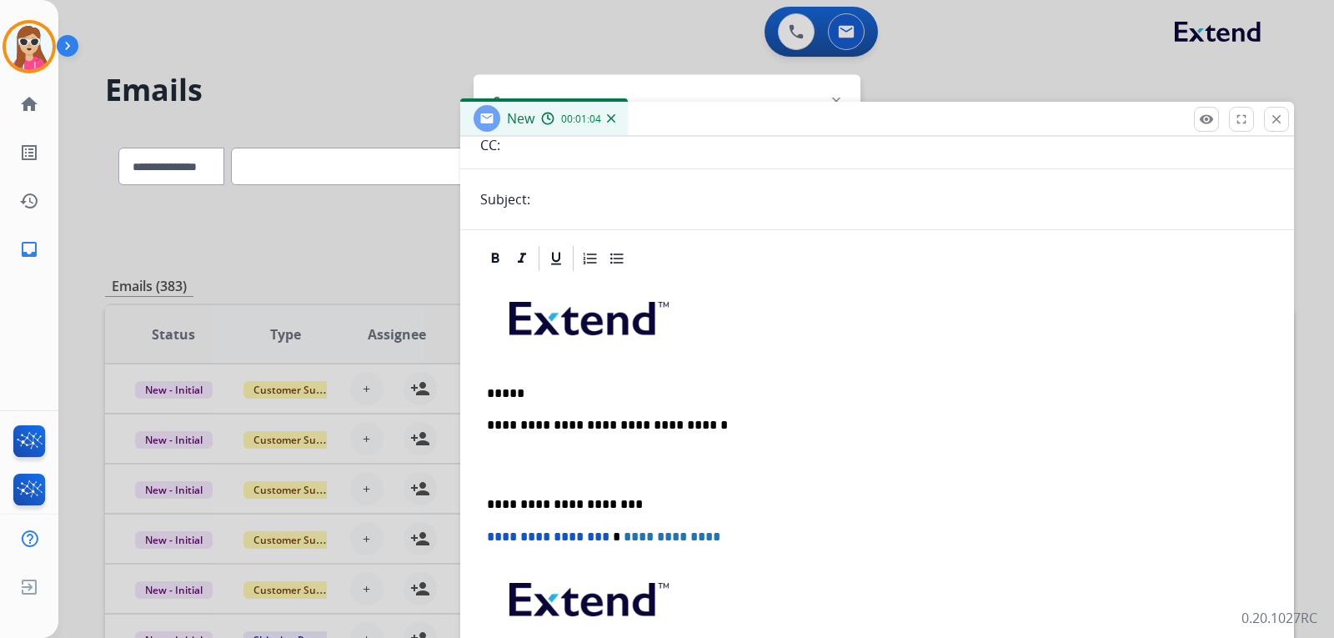
click at [589, 402] on div "**********" at bounding box center [877, 512] width 794 height 478
click at [582, 393] on p "*****" at bounding box center [870, 393] width 767 height 15
click at [543, 391] on p "*****" at bounding box center [870, 393] width 767 height 15
click at [508, 390] on p "*****" at bounding box center [870, 393] width 767 height 15
click at [521, 389] on p "*****" at bounding box center [870, 393] width 767 height 15
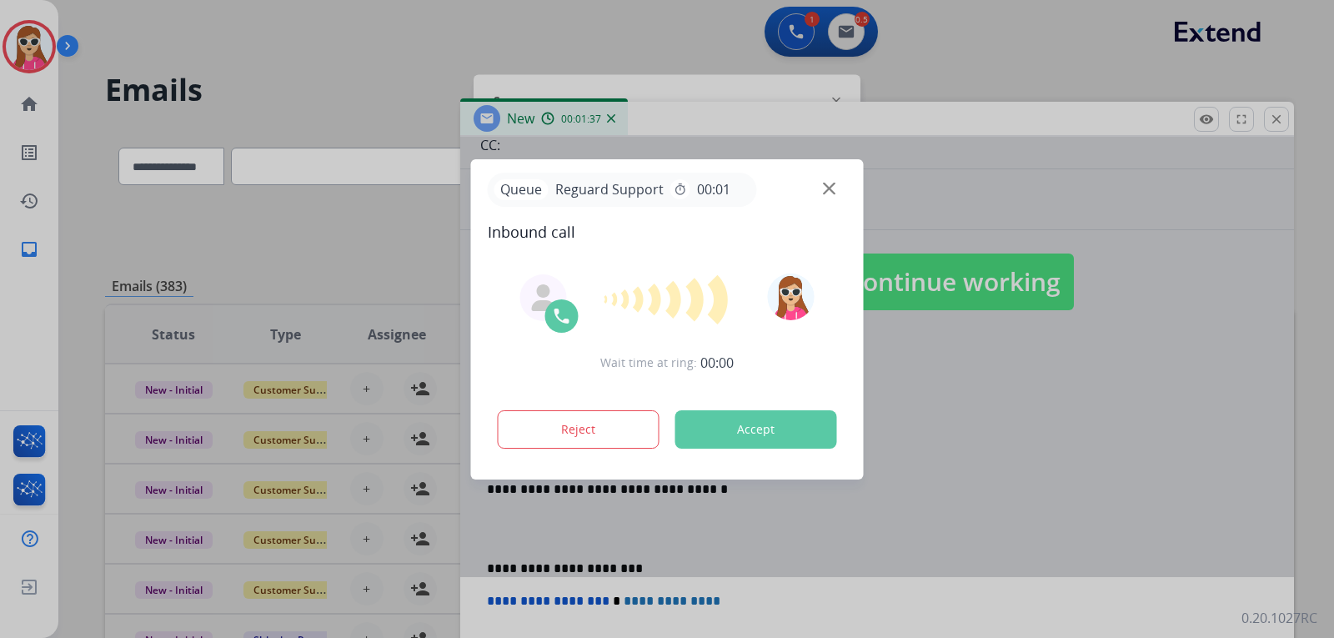
click at [775, 437] on button "Accept" at bounding box center [756, 429] width 162 height 38
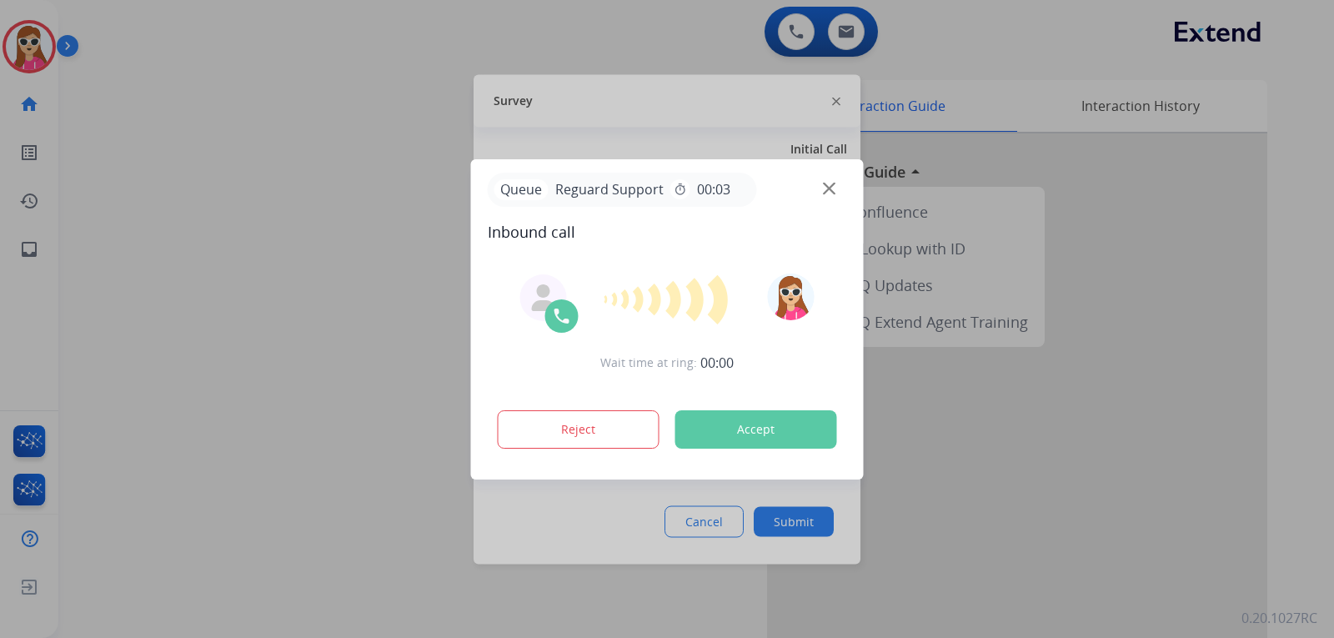
click at [773, 418] on button "Accept" at bounding box center [756, 429] width 162 height 38
click at [755, 428] on button "Accept" at bounding box center [756, 429] width 162 height 38
click at [720, 437] on button "Accept" at bounding box center [756, 429] width 162 height 38
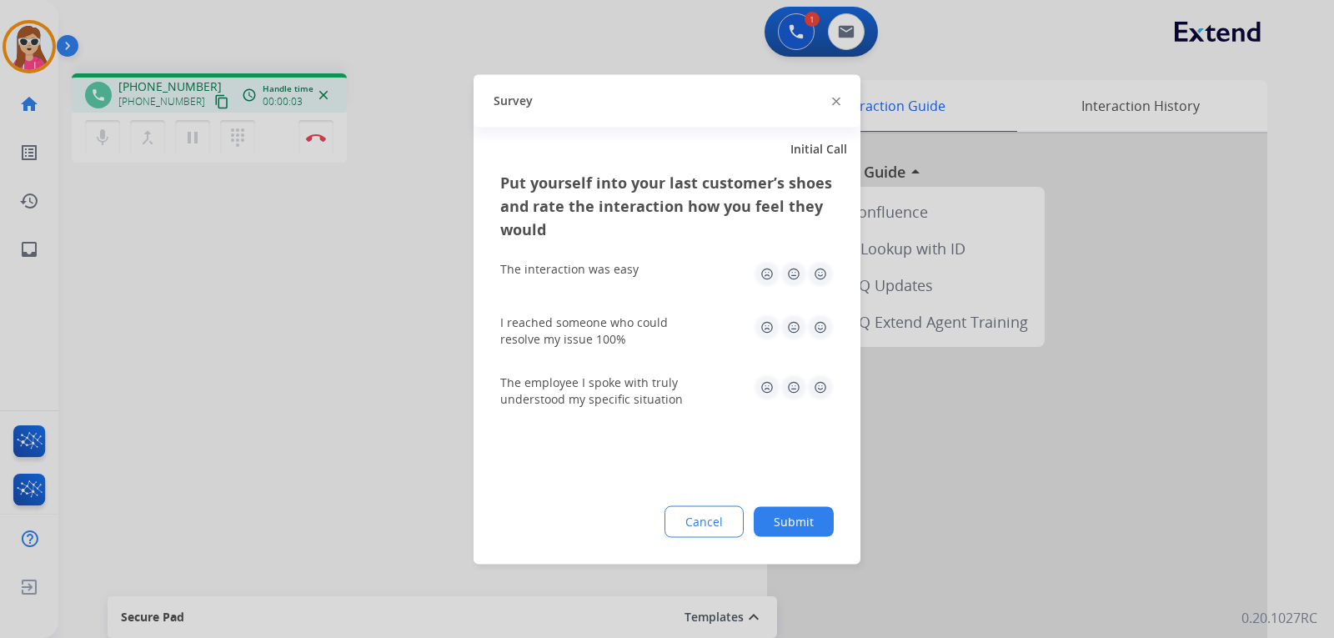
click at [821, 270] on img at bounding box center [820, 273] width 27 height 27
click at [824, 329] on img at bounding box center [820, 326] width 27 height 27
click at [819, 383] on img at bounding box center [820, 386] width 27 height 27
click at [808, 515] on button "Submit" at bounding box center [794, 521] width 80 height 30
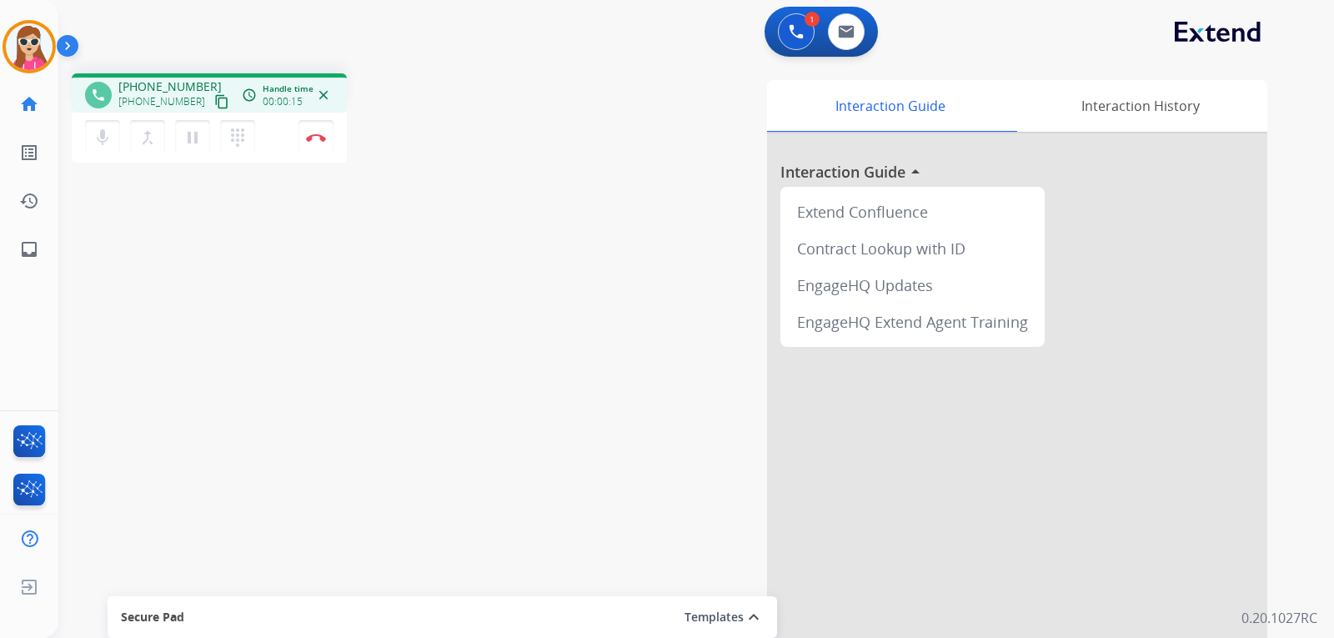
click at [214, 102] on mat-icon "content_copy" at bounding box center [221, 101] width 15 height 15
click at [212, 101] on button "content_copy" at bounding box center [222, 102] width 20 height 20
click at [214, 98] on mat-icon "content_copy" at bounding box center [221, 101] width 15 height 15
click at [368, 374] on div "phone [PHONE_NUMBER] [PHONE_NUMBER] content_copy access_time Call metrics Queue…" at bounding box center [675, 407] width 1235 height 695
click at [323, 140] on img at bounding box center [316, 137] width 20 height 8
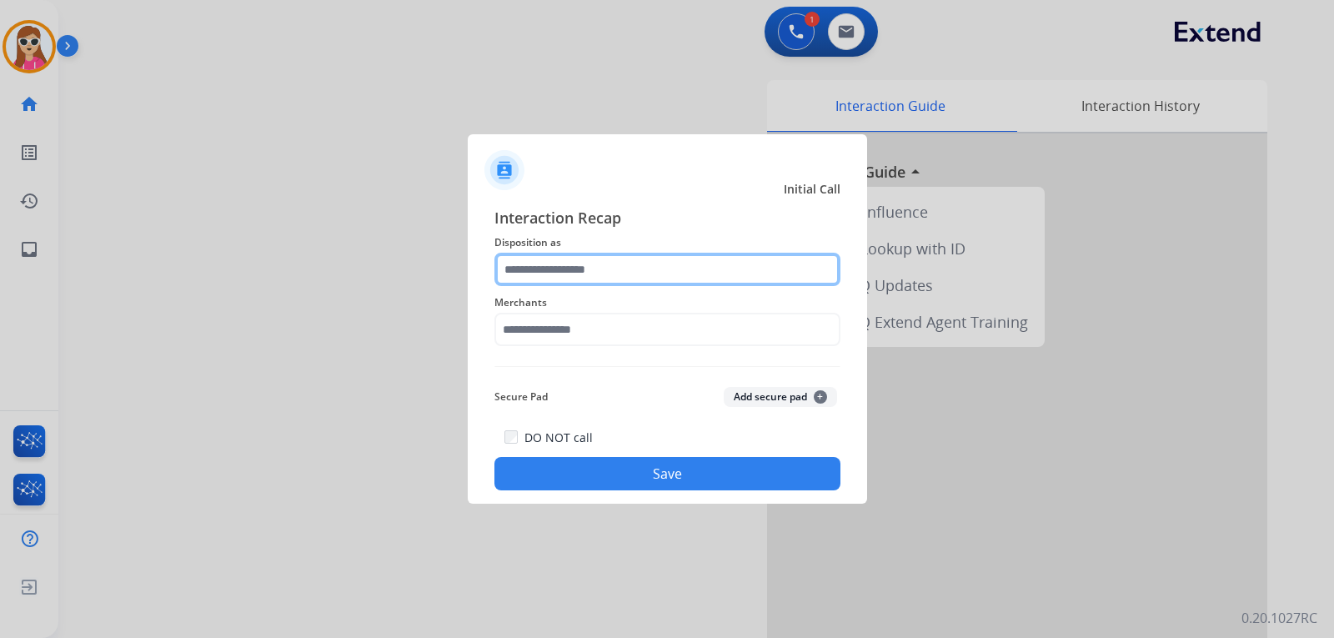
click at [618, 259] on input "text" at bounding box center [667, 269] width 346 height 33
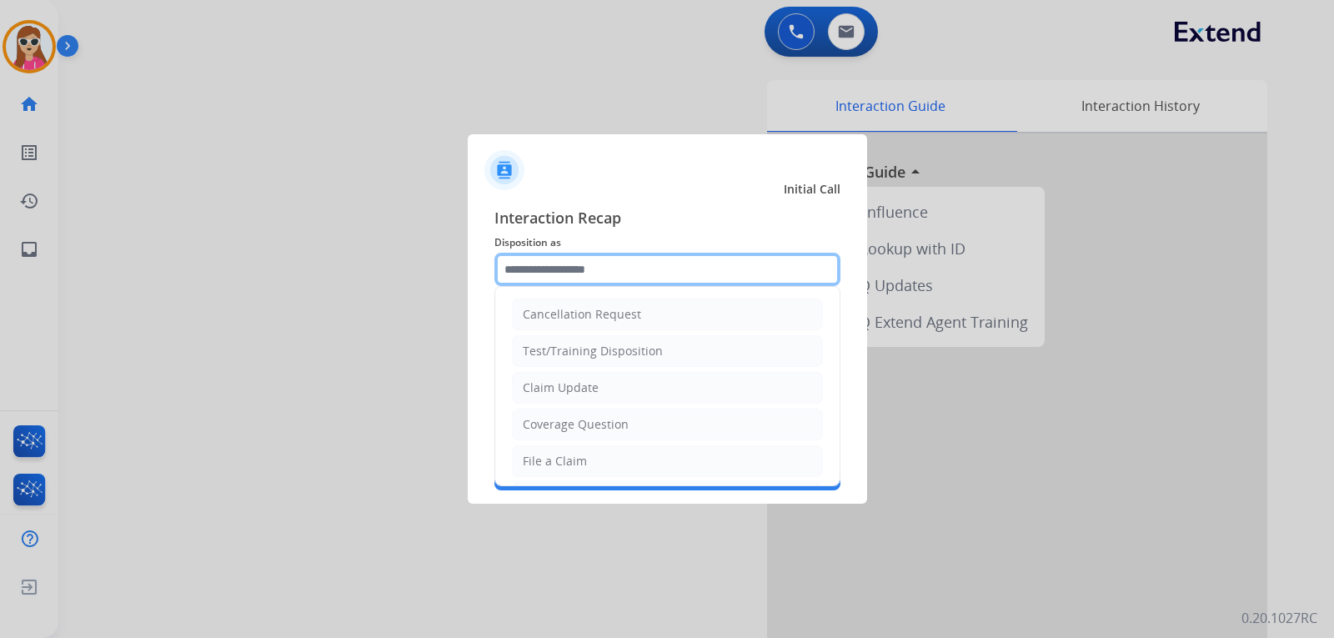
click at [565, 282] on input "text" at bounding box center [667, 269] width 346 height 33
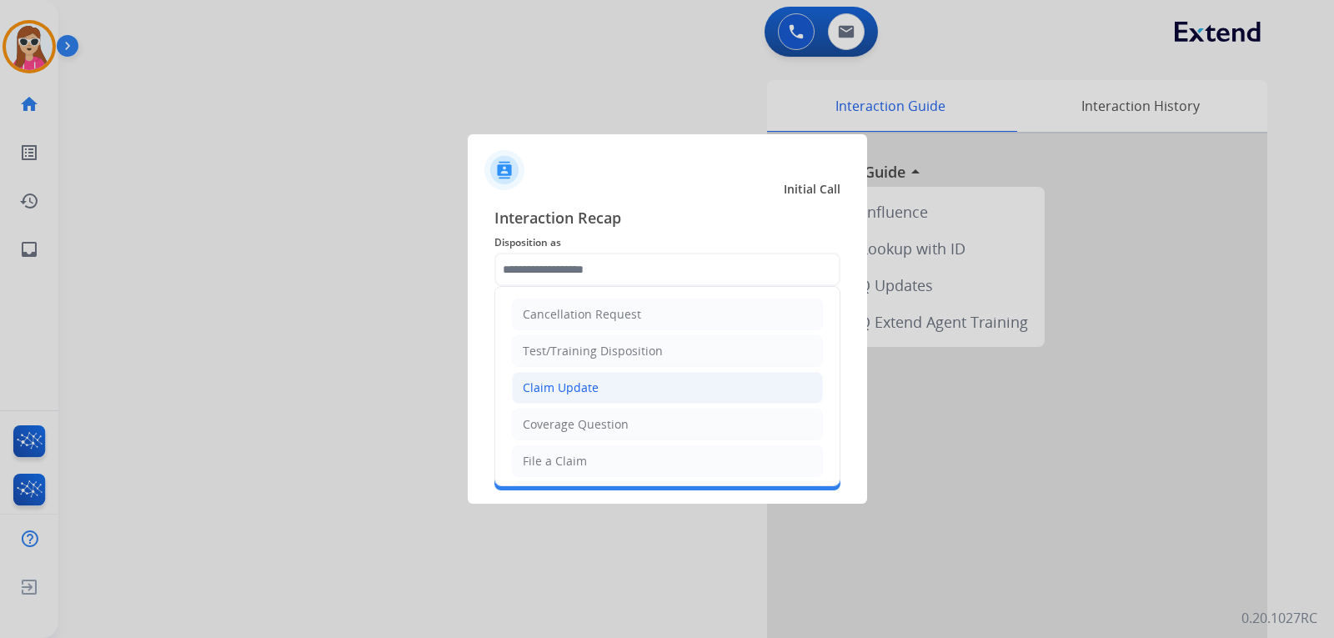
click at [654, 388] on li "Claim Update" at bounding box center [667, 388] width 311 height 32
type input "**********"
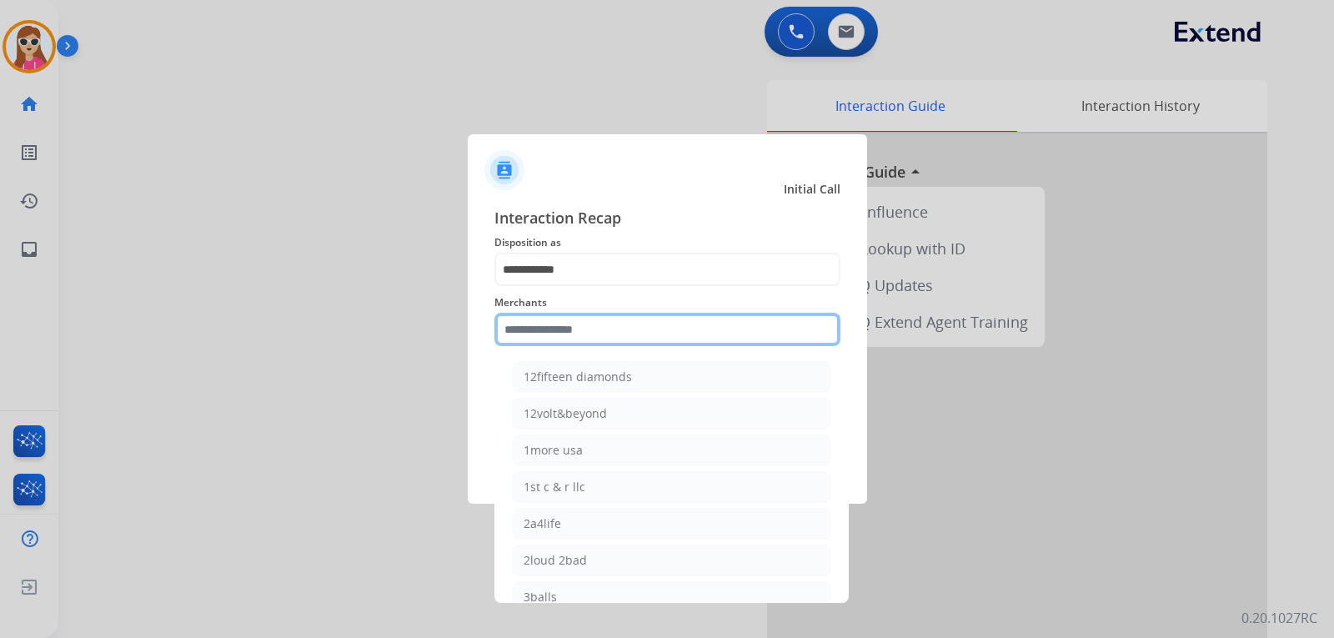
click at [611, 337] on input "text" at bounding box center [667, 329] width 346 height 33
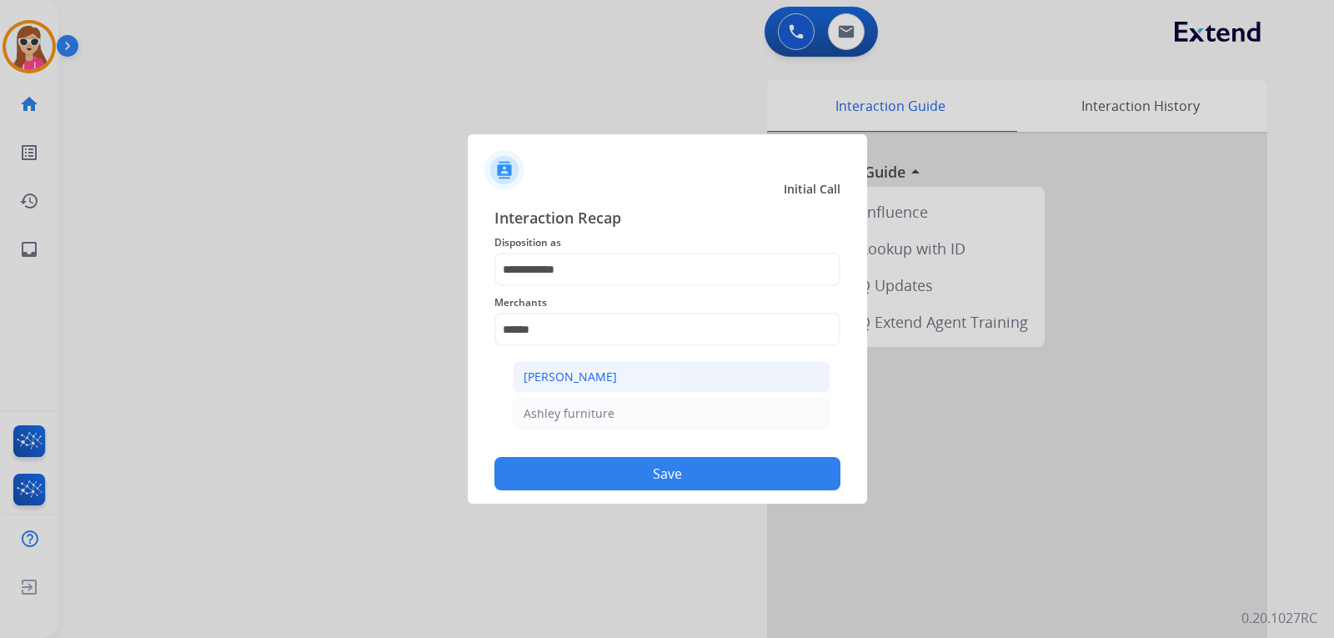
click at [639, 371] on li "[PERSON_NAME]" at bounding box center [672, 377] width 318 height 32
type input "**********"
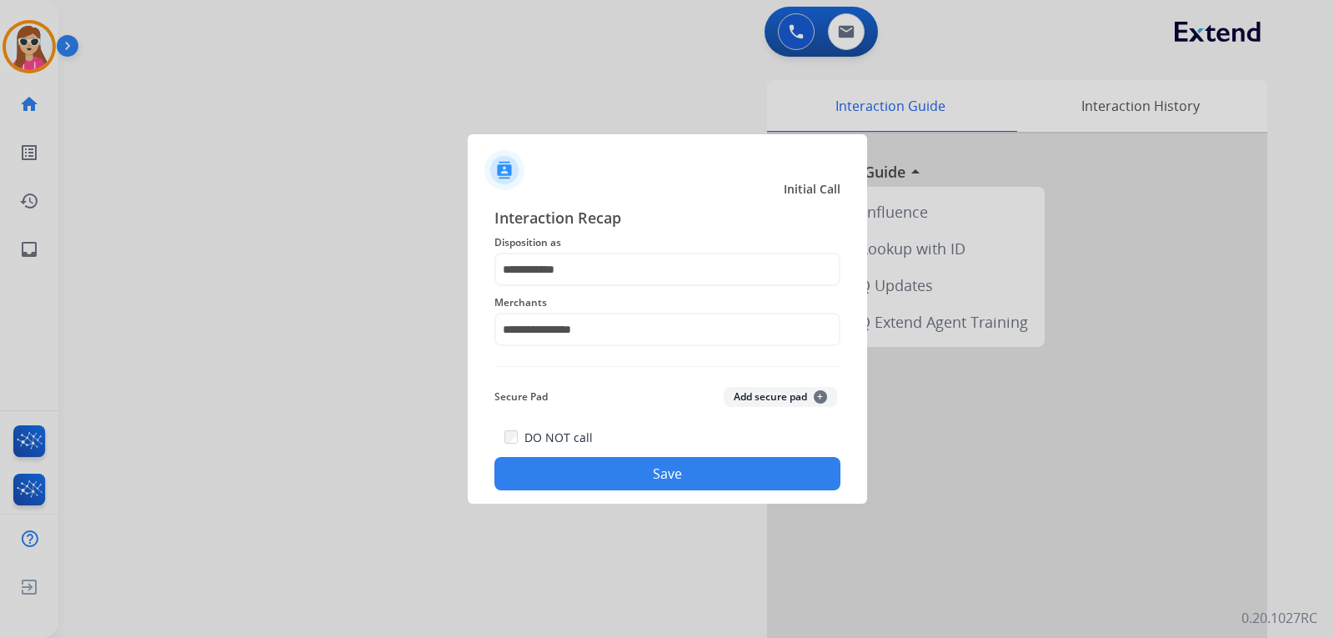
click at [684, 454] on div "DO NOT call Save" at bounding box center [667, 458] width 346 height 63
click at [685, 458] on button "Save" at bounding box center [667, 473] width 346 height 33
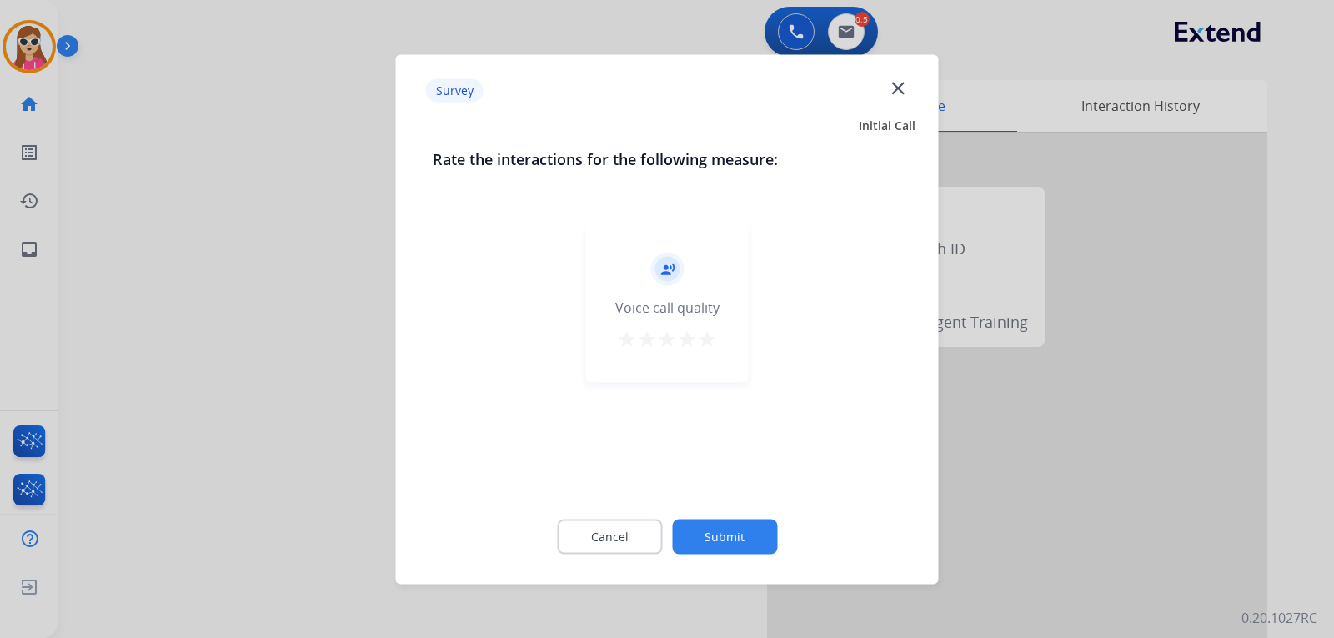
click at [709, 332] on mat-icon "star" at bounding box center [707, 338] width 20 height 20
click at [752, 538] on button "Submit" at bounding box center [724, 535] width 105 height 35
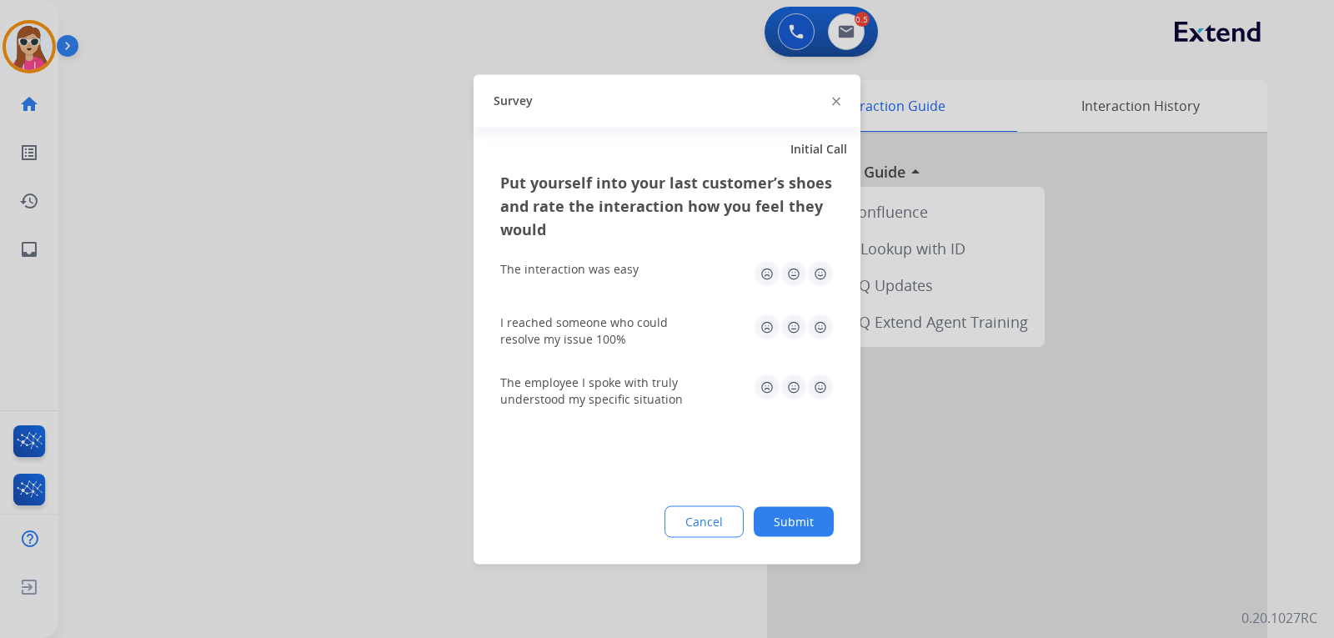
click at [830, 393] on img at bounding box center [820, 386] width 27 height 27
click at [819, 332] on img at bounding box center [820, 326] width 27 height 27
click at [817, 283] on img at bounding box center [820, 273] width 27 height 27
drag, startPoint x: 792, startPoint y: 524, endPoint x: 806, endPoint y: 517, distance: 16.0
click at [794, 523] on button "Submit" at bounding box center [794, 521] width 80 height 30
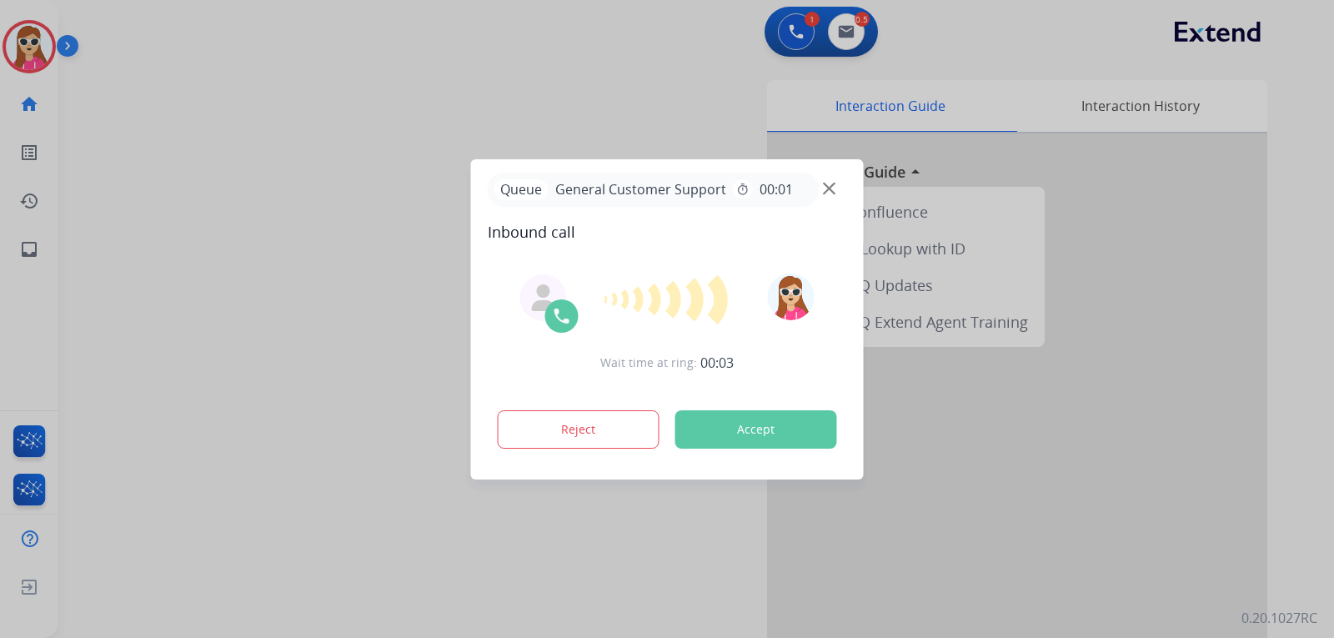
drag, startPoint x: 717, startPoint y: 433, endPoint x: 743, endPoint y: 443, distance: 27.7
click at [724, 439] on button "Accept" at bounding box center [756, 429] width 162 height 38
click at [772, 426] on button "Accept" at bounding box center [756, 429] width 162 height 38
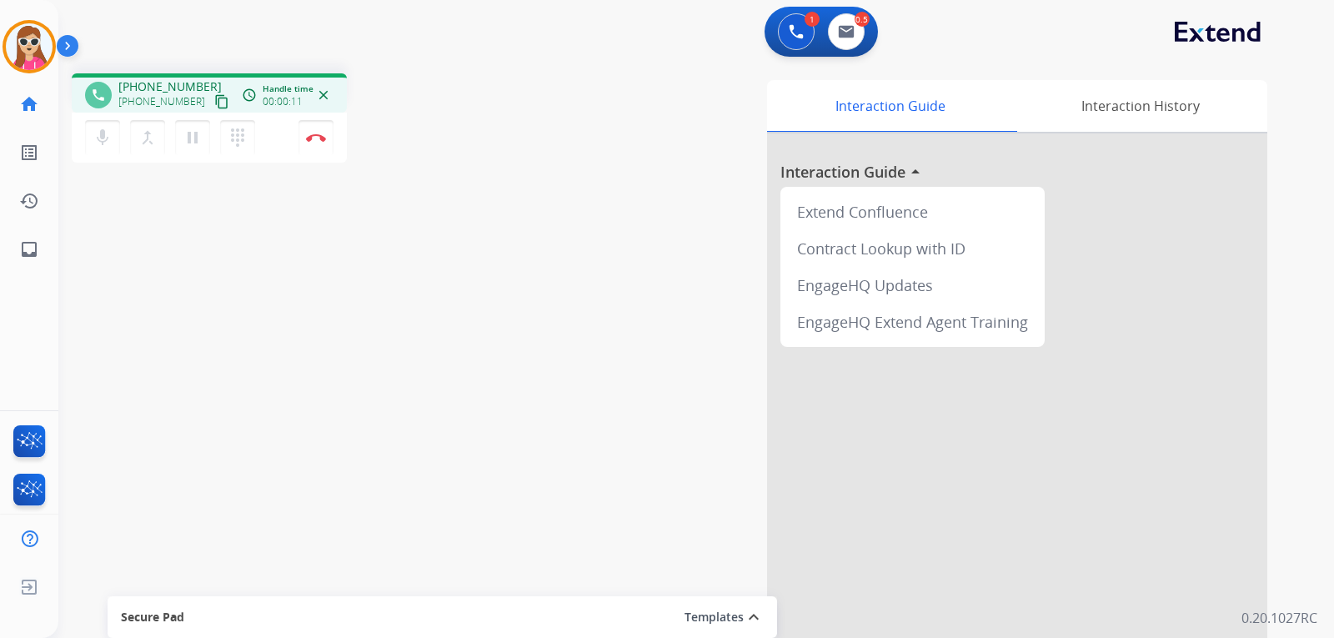
click at [214, 99] on mat-icon "content_copy" at bounding box center [221, 101] width 15 height 15
click at [214, 102] on mat-icon "content_copy" at bounding box center [221, 101] width 15 height 15
drag, startPoint x: 210, startPoint y: 100, endPoint x: 121, endPoint y: 167, distance: 111.4
click at [212, 102] on button "content_copy" at bounding box center [222, 102] width 20 height 20
click at [323, 144] on button "Disconnect" at bounding box center [315, 137] width 35 height 35
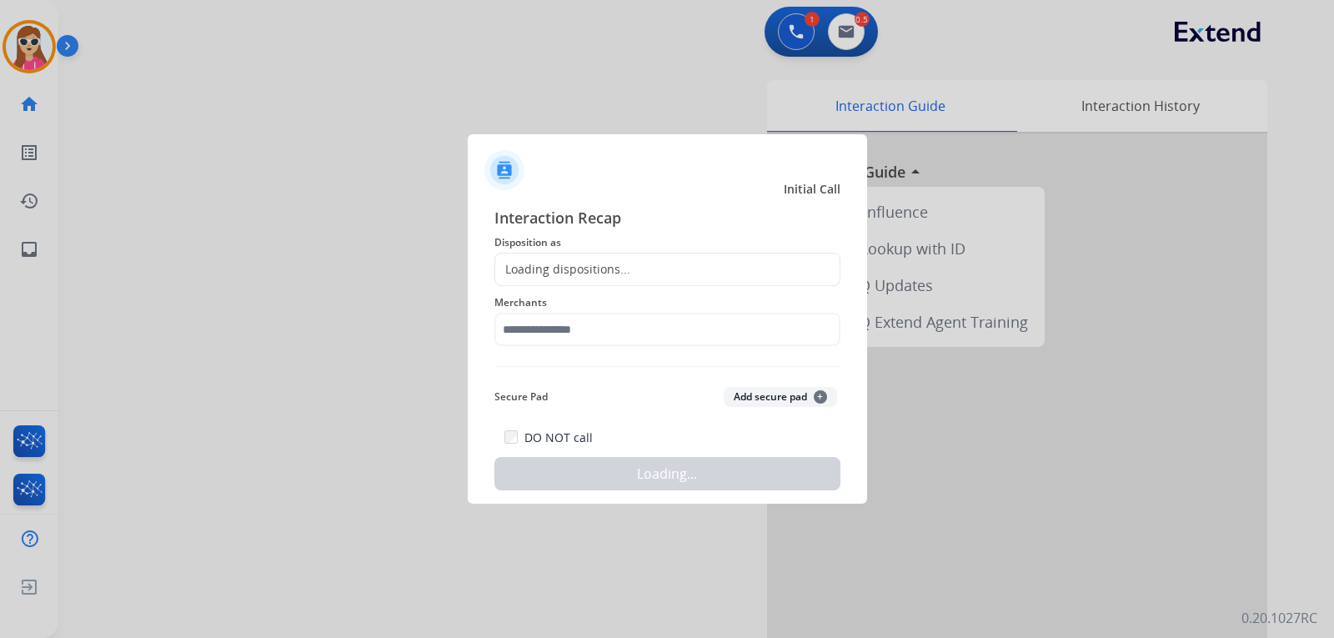
click at [576, 273] on div "Loading dispositions..." at bounding box center [562, 269] width 135 height 17
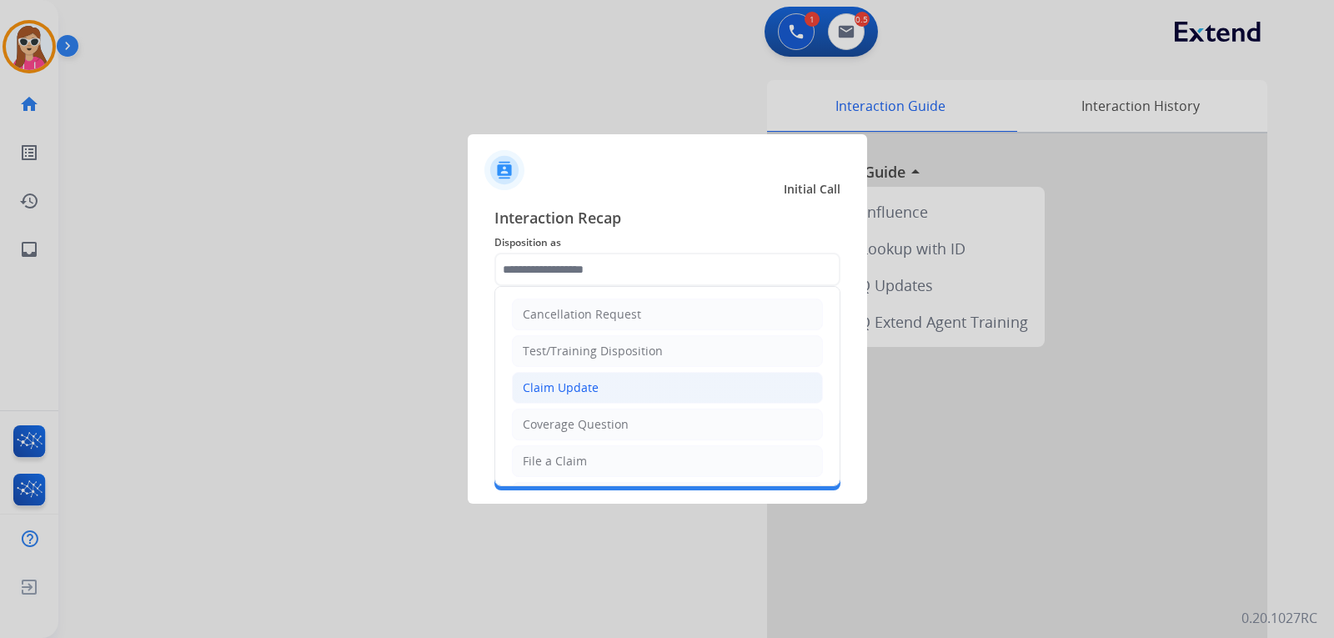
click at [626, 398] on li "Claim Update" at bounding box center [667, 388] width 311 height 32
type input "**********"
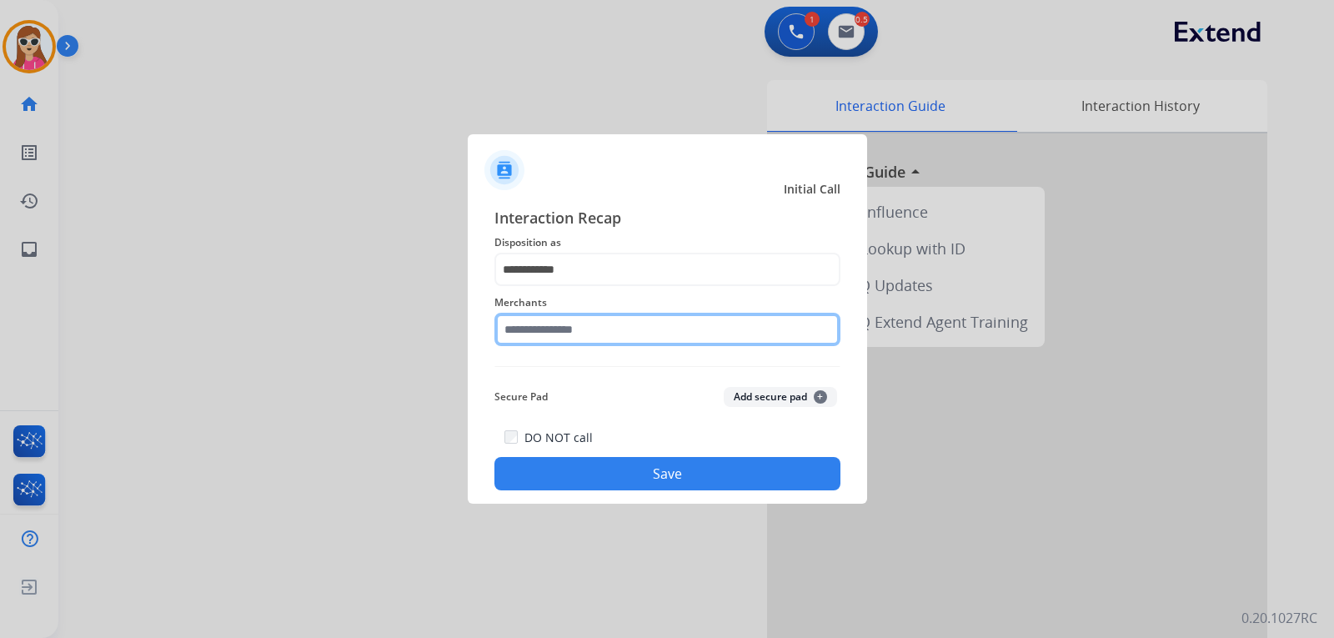
click at [588, 331] on input "text" at bounding box center [667, 329] width 346 height 33
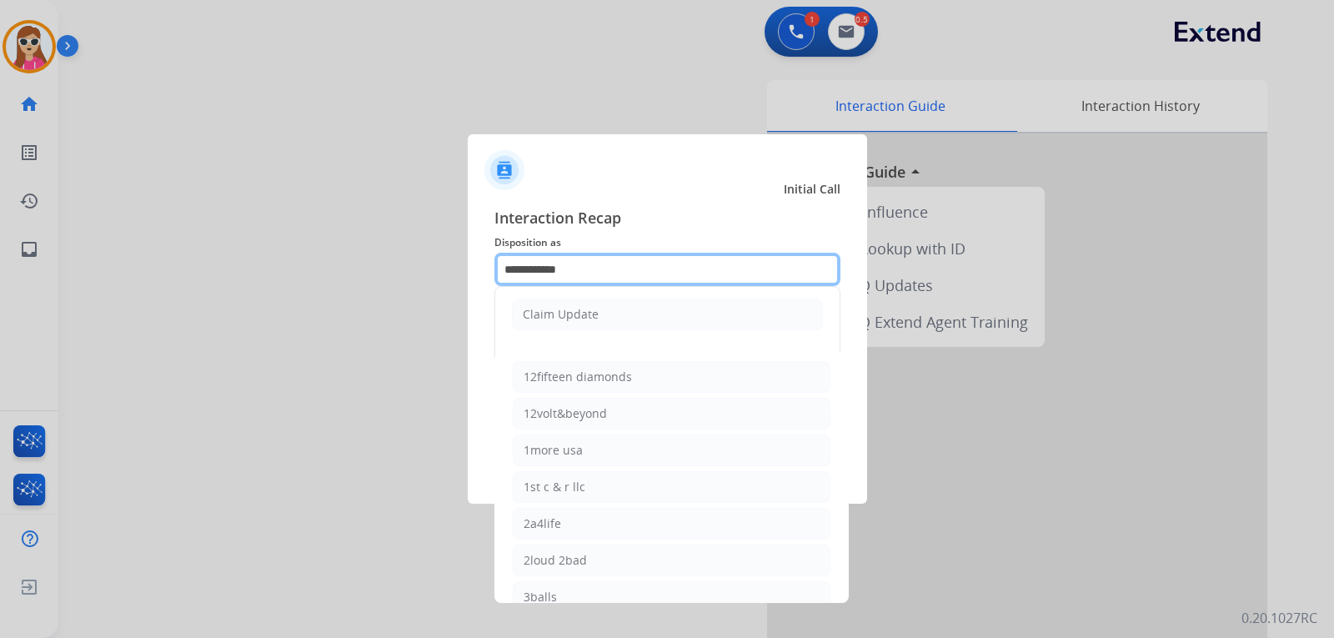
drag, startPoint x: 588, startPoint y: 276, endPoint x: 444, endPoint y: 276, distance: 143.4
click at [0, 276] on app-contact-recap-modal "**********" at bounding box center [0, 319] width 0 height 638
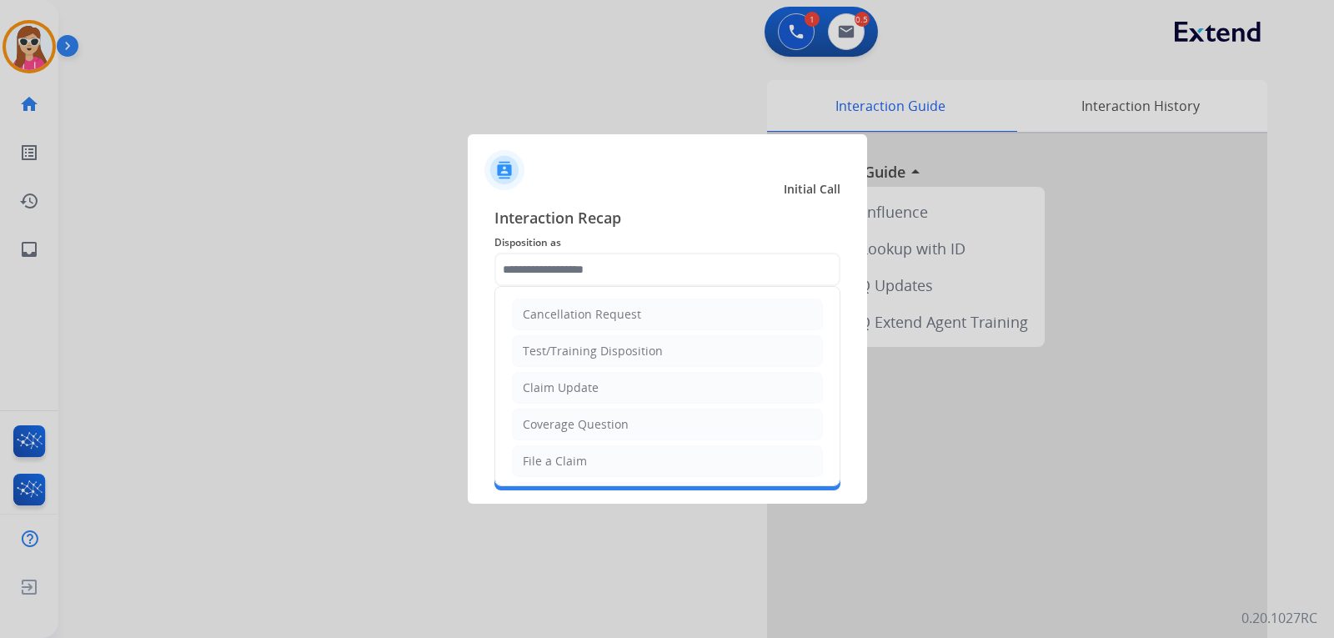
click at [575, 463] on div "File a Claim" at bounding box center [555, 461] width 64 height 17
type input "**********"
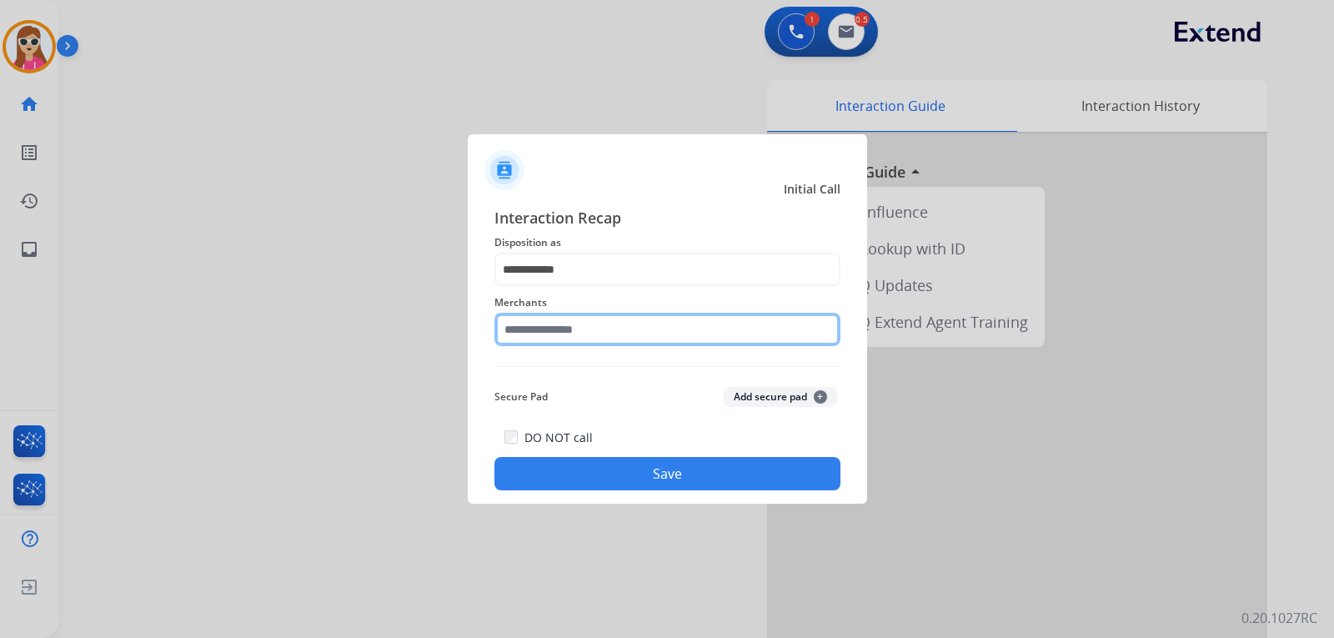
click at [557, 344] on input "text" at bounding box center [667, 329] width 346 height 33
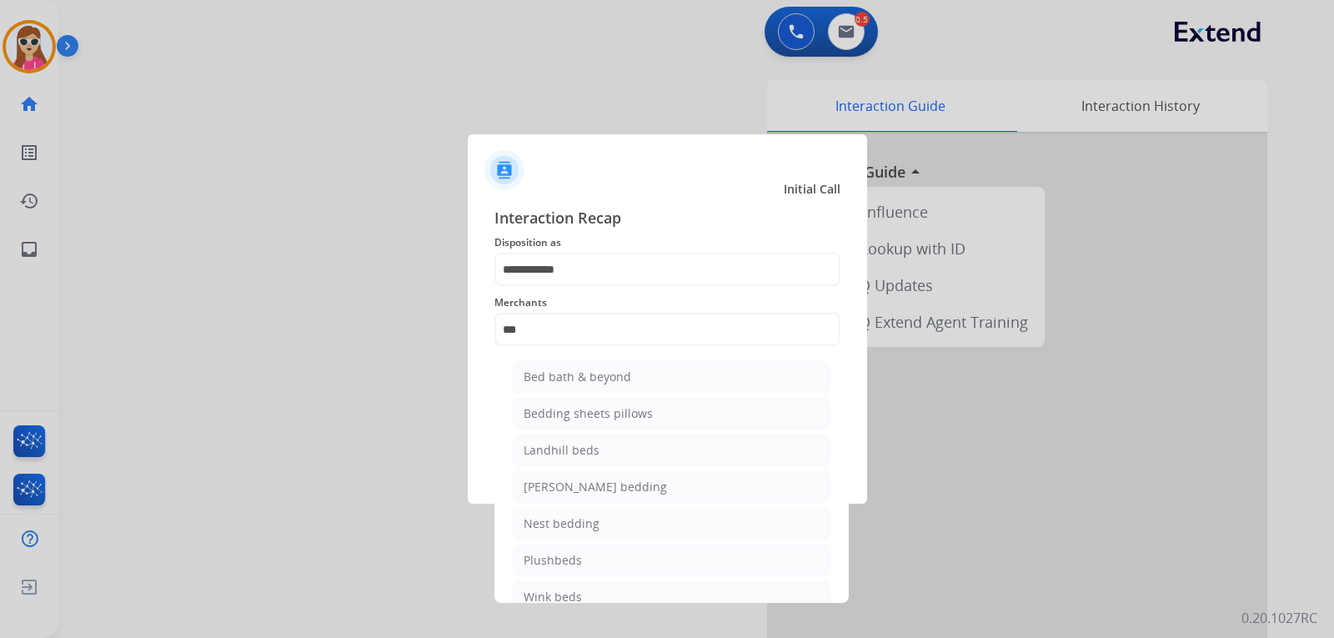
click at [691, 383] on li "Bed bath & beyond" at bounding box center [672, 377] width 318 height 32
type input "**********"
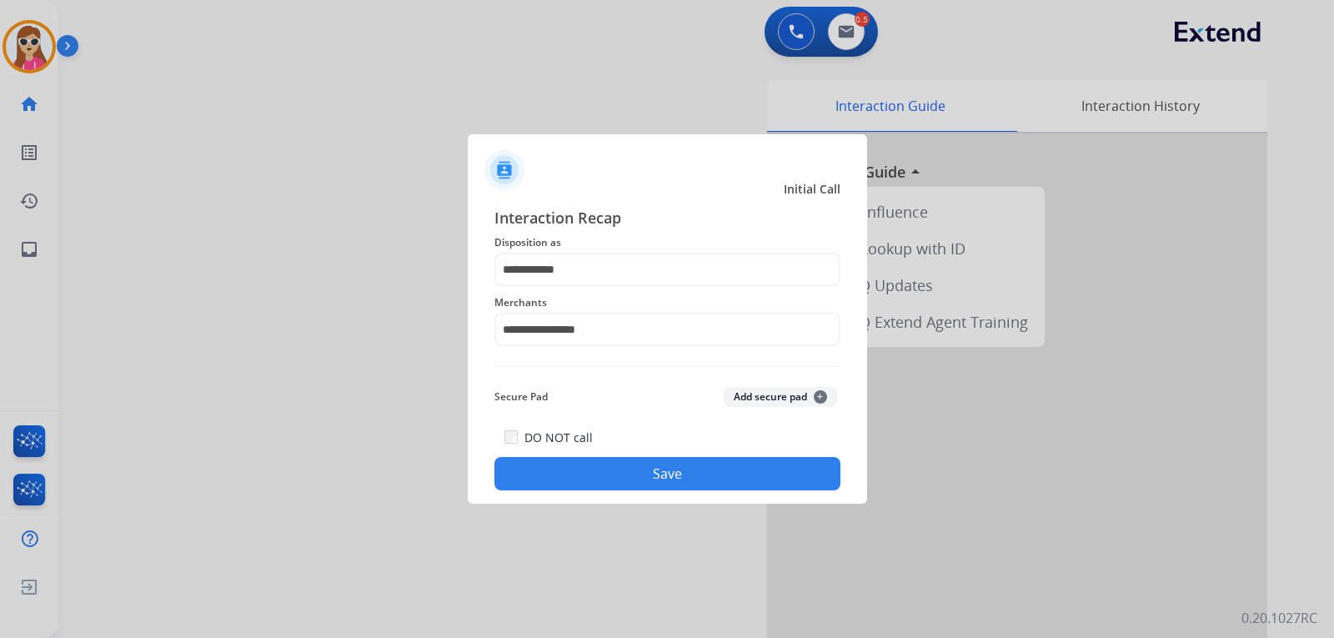
click at [684, 474] on button "Save" at bounding box center [667, 473] width 346 height 33
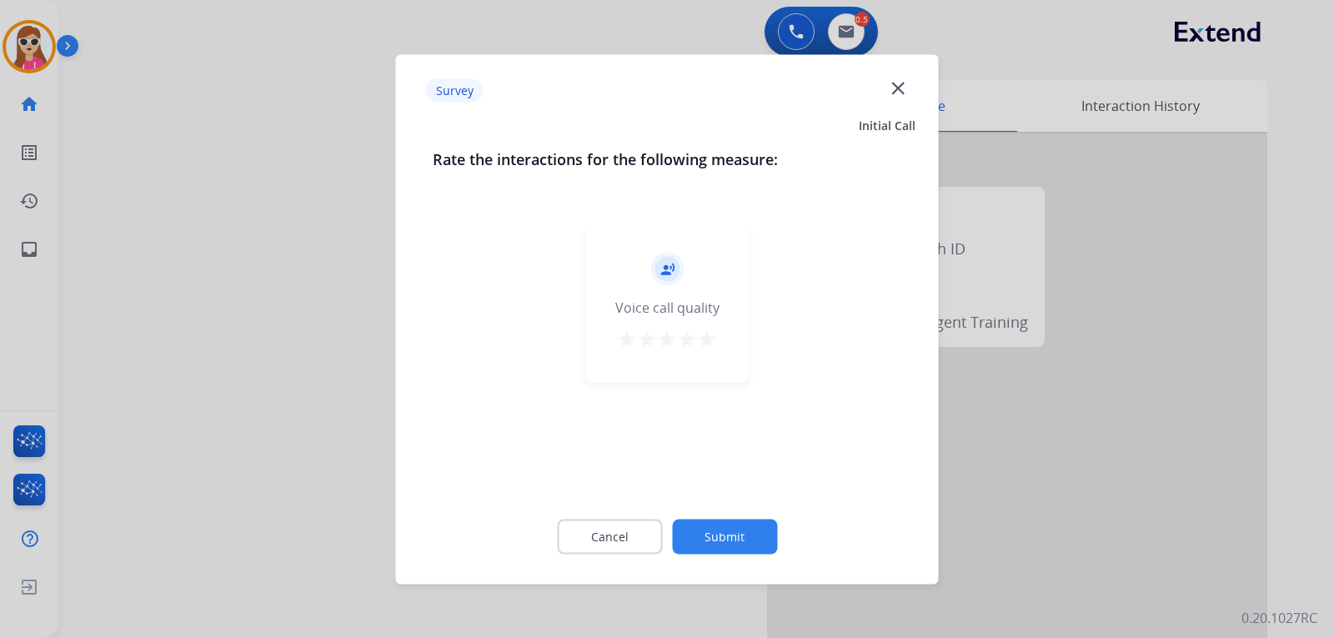
click at [705, 339] on mat-icon "star" at bounding box center [707, 338] width 20 height 20
click at [741, 527] on button "Submit" at bounding box center [724, 535] width 105 height 35
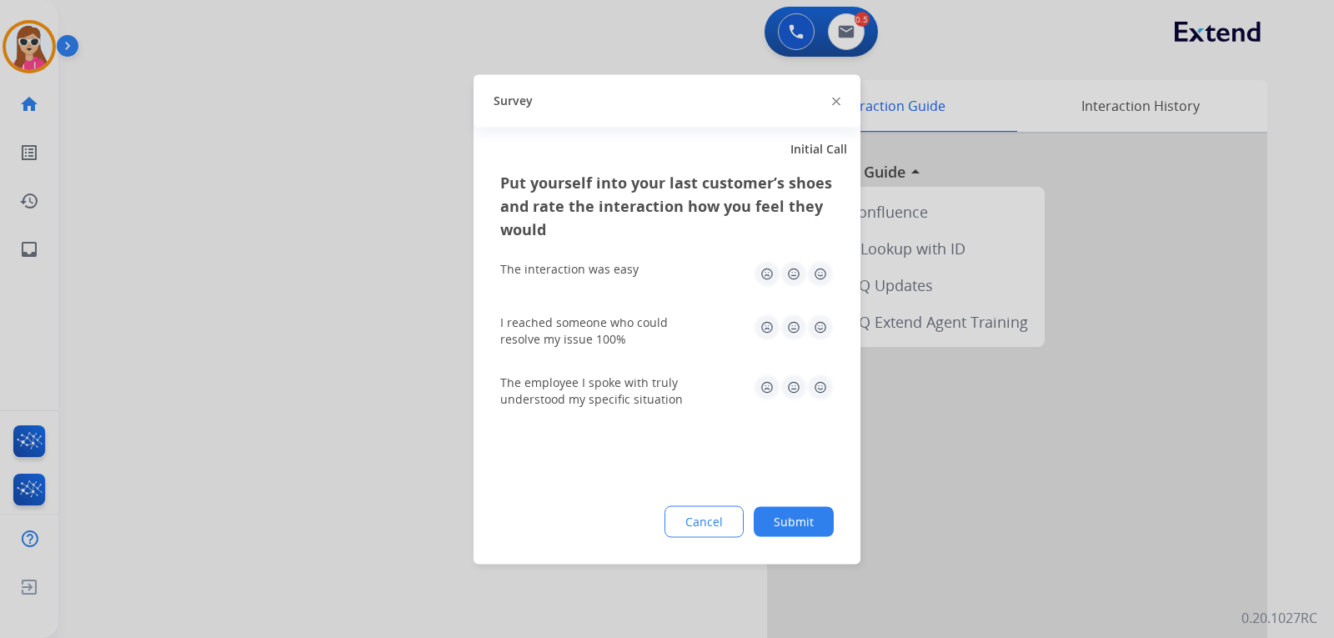
click at [829, 276] on img at bounding box center [820, 273] width 27 height 27
click at [820, 332] on img at bounding box center [820, 326] width 27 height 27
click at [826, 378] on img at bounding box center [820, 386] width 27 height 27
click at [799, 525] on button "Submit" at bounding box center [794, 521] width 80 height 30
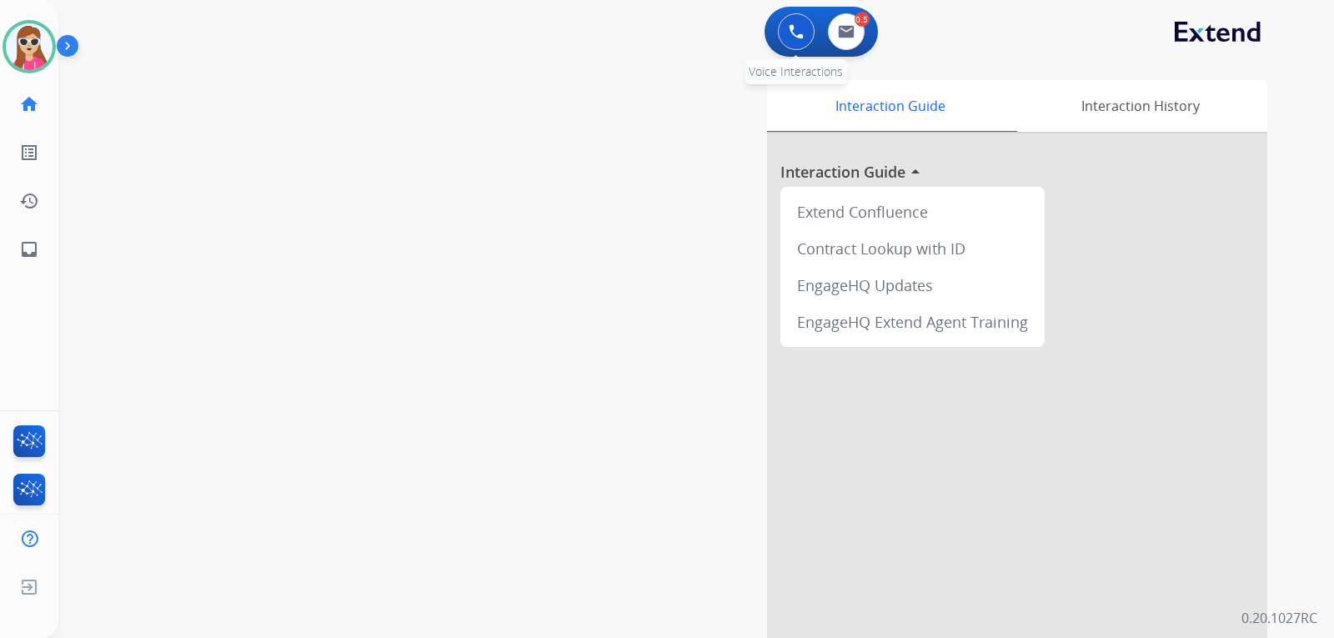
click at [781, 37] on button at bounding box center [796, 31] width 37 height 37
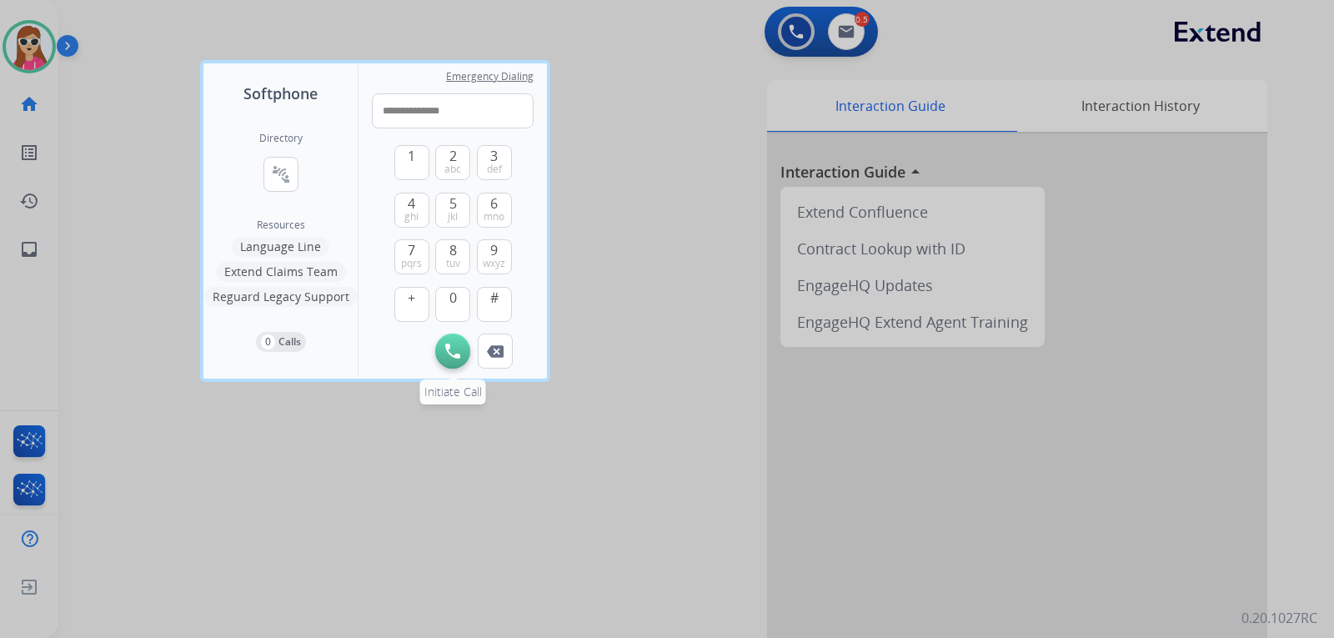
type input "**********"
click at [462, 351] on button "Initiate Call" at bounding box center [452, 350] width 35 height 35
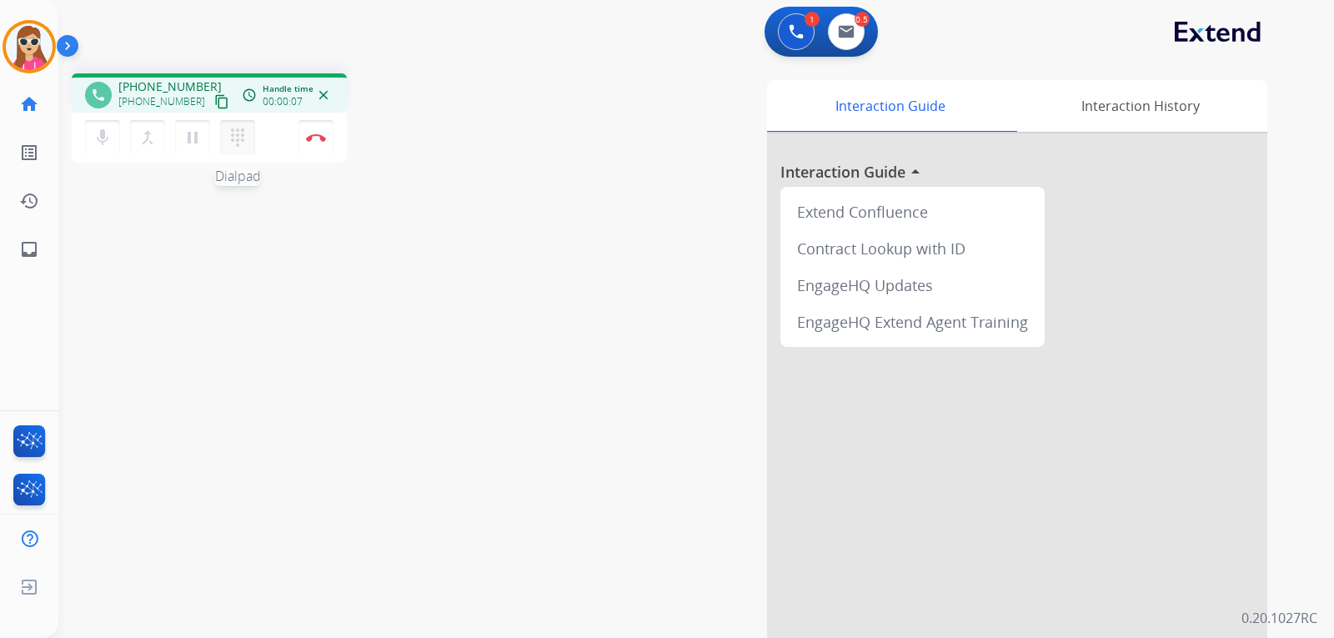
click at [238, 137] on mat-icon "dialpad" at bounding box center [238, 138] width 20 height 20
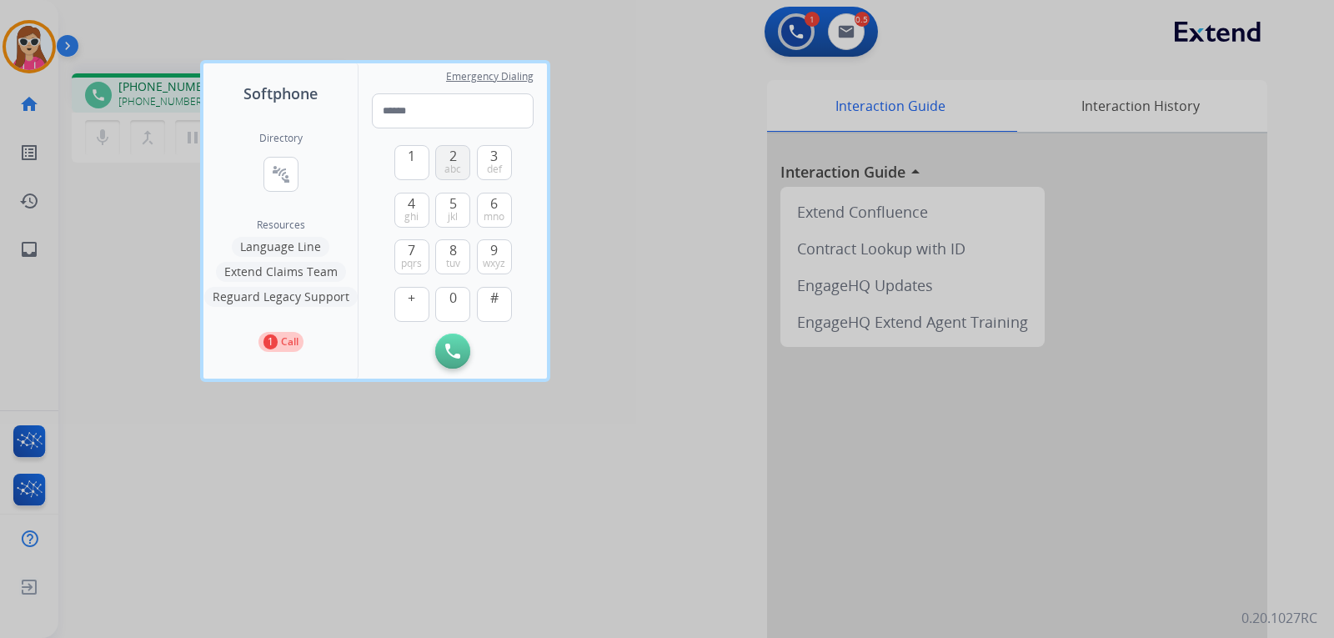
click at [455, 163] on span "abc" at bounding box center [452, 169] width 17 height 13
type input "*"
click at [350, 37] on div at bounding box center [667, 319] width 1334 height 638
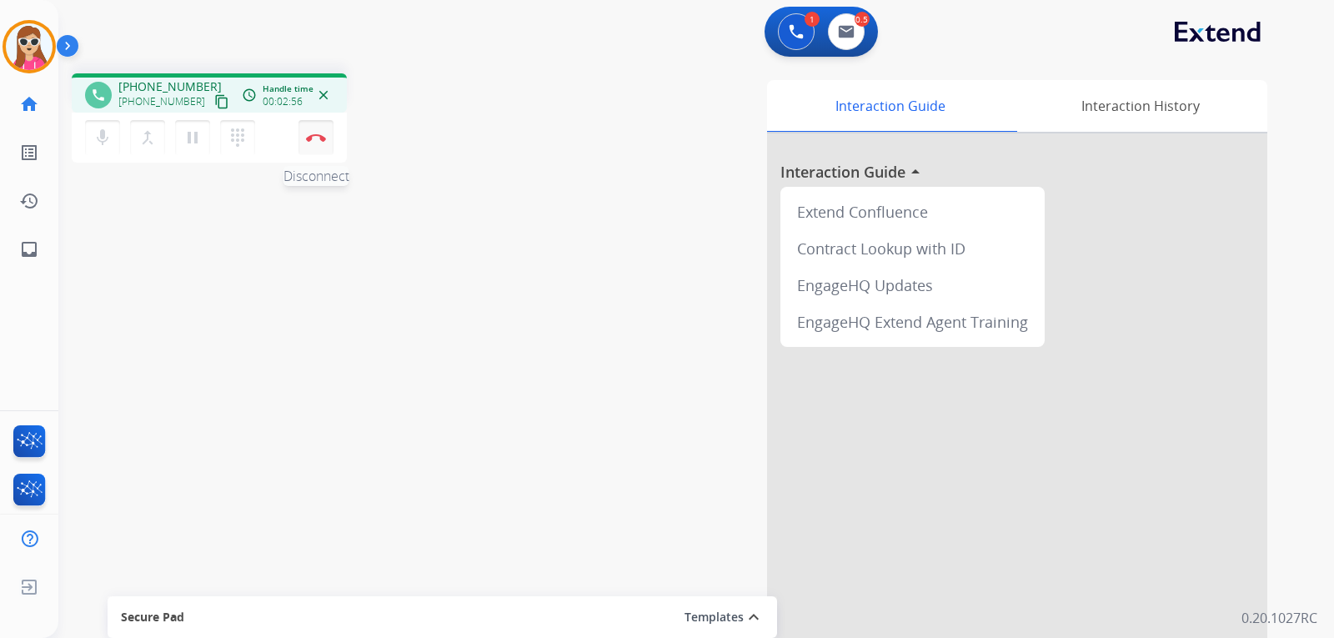
click at [329, 143] on button "Disconnect" at bounding box center [315, 137] width 35 height 35
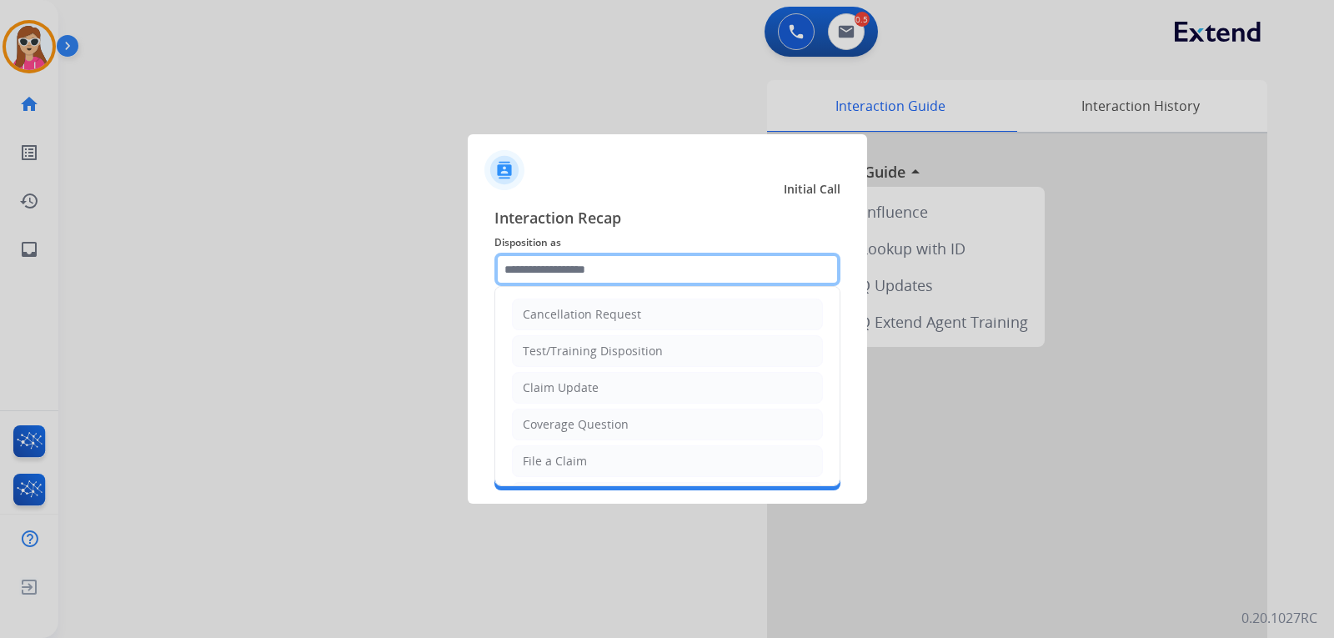
click at [654, 276] on input "text" at bounding box center [667, 269] width 346 height 33
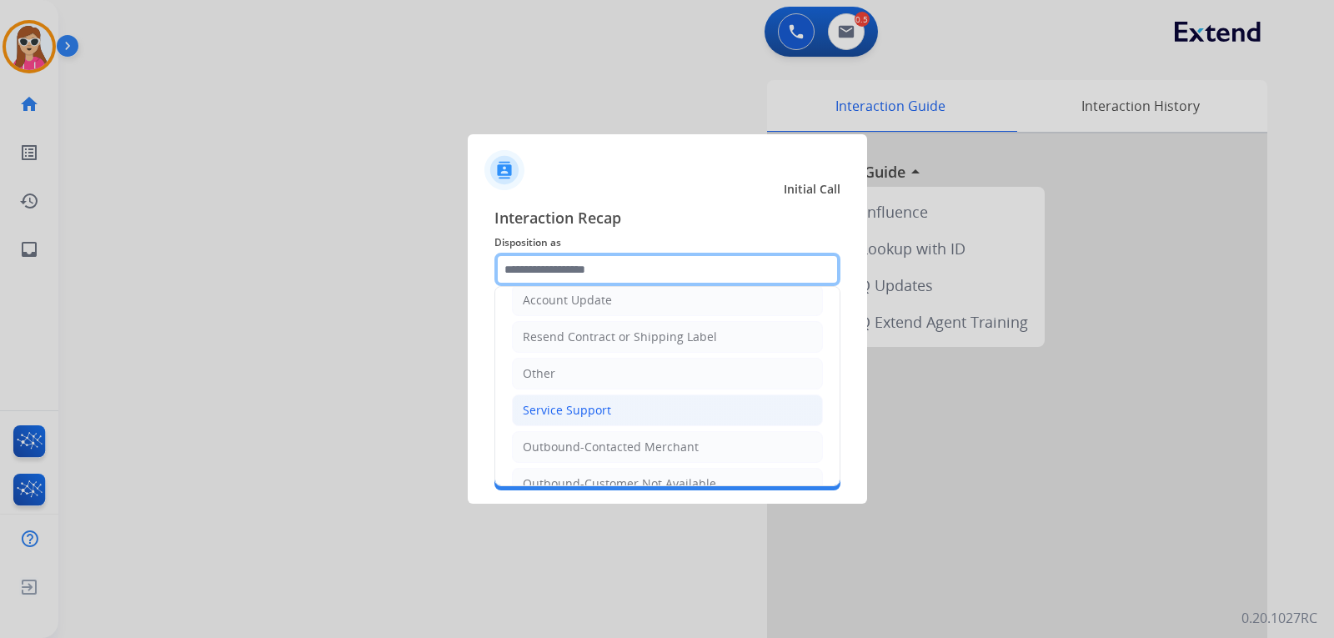
scroll to position [333, 0]
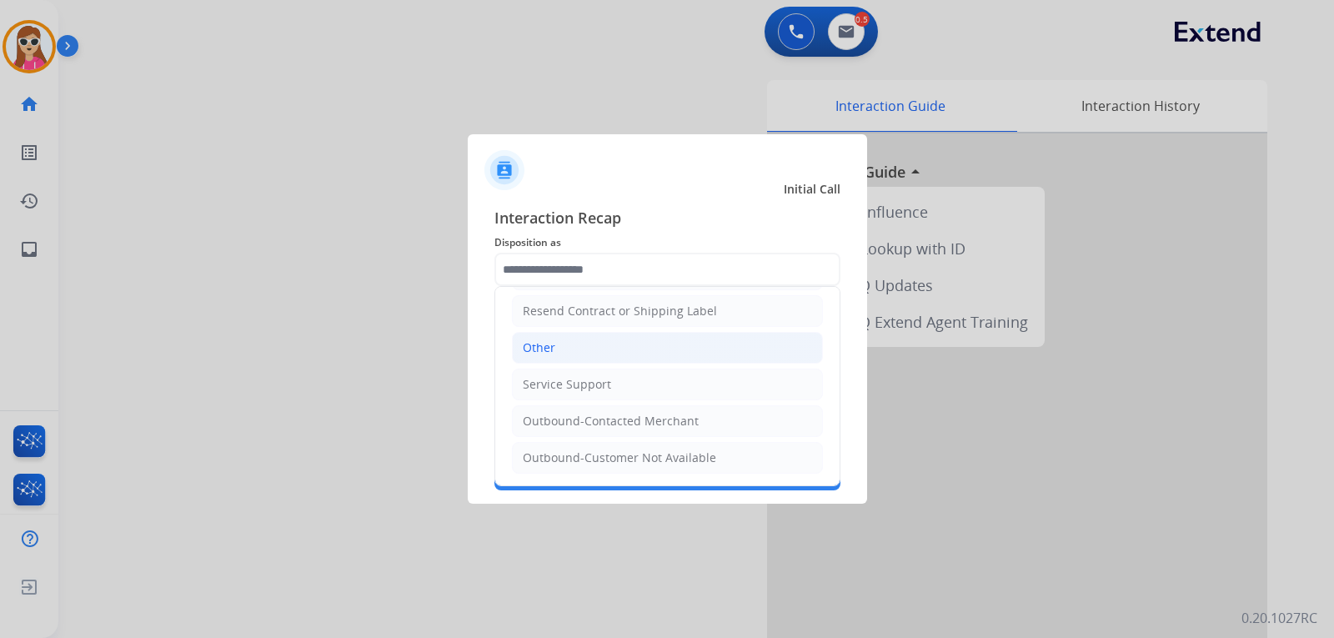
click at [578, 347] on li "Other" at bounding box center [667, 348] width 311 height 32
type input "*****"
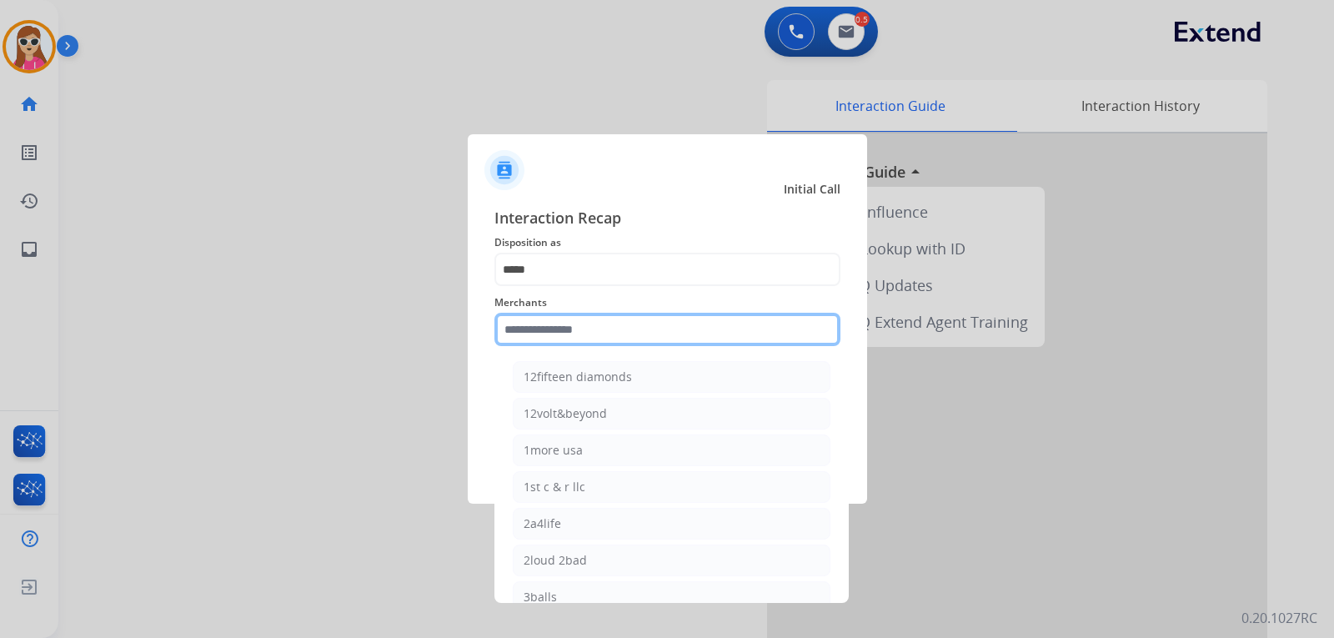
click at [577, 330] on input "text" at bounding box center [667, 329] width 346 height 33
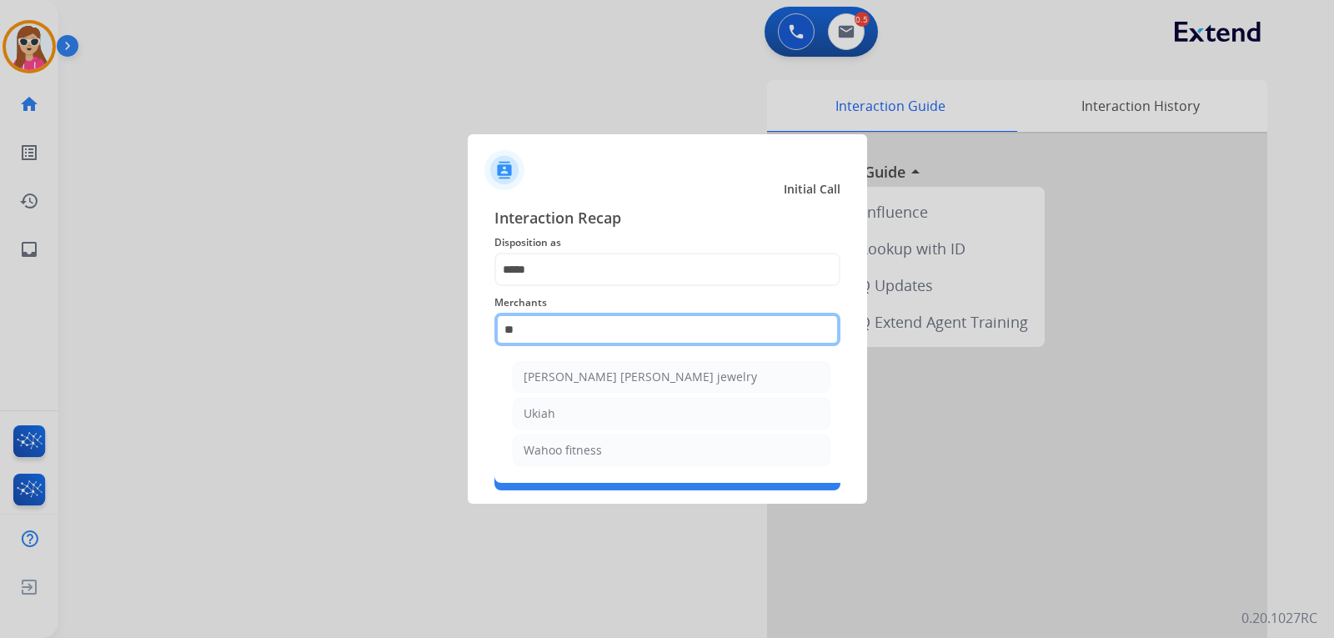
type input "*"
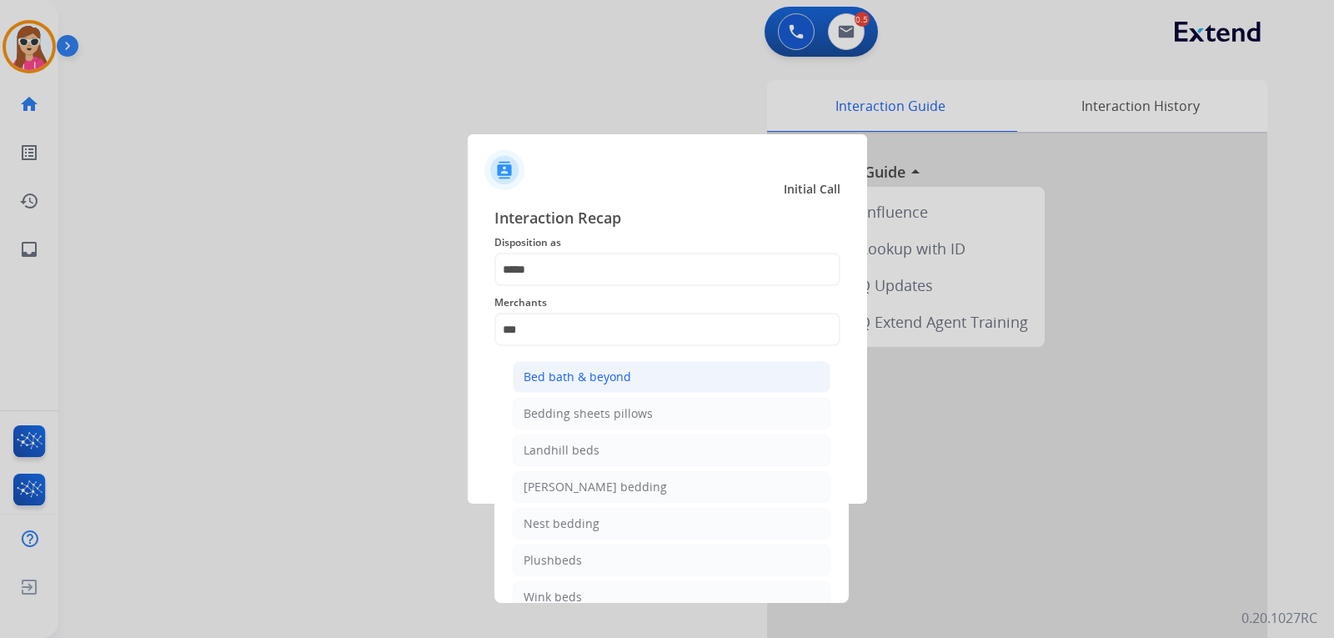
click at [547, 373] on div "Bed bath & beyond" at bounding box center [577, 376] width 108 height 17
type input "**********"
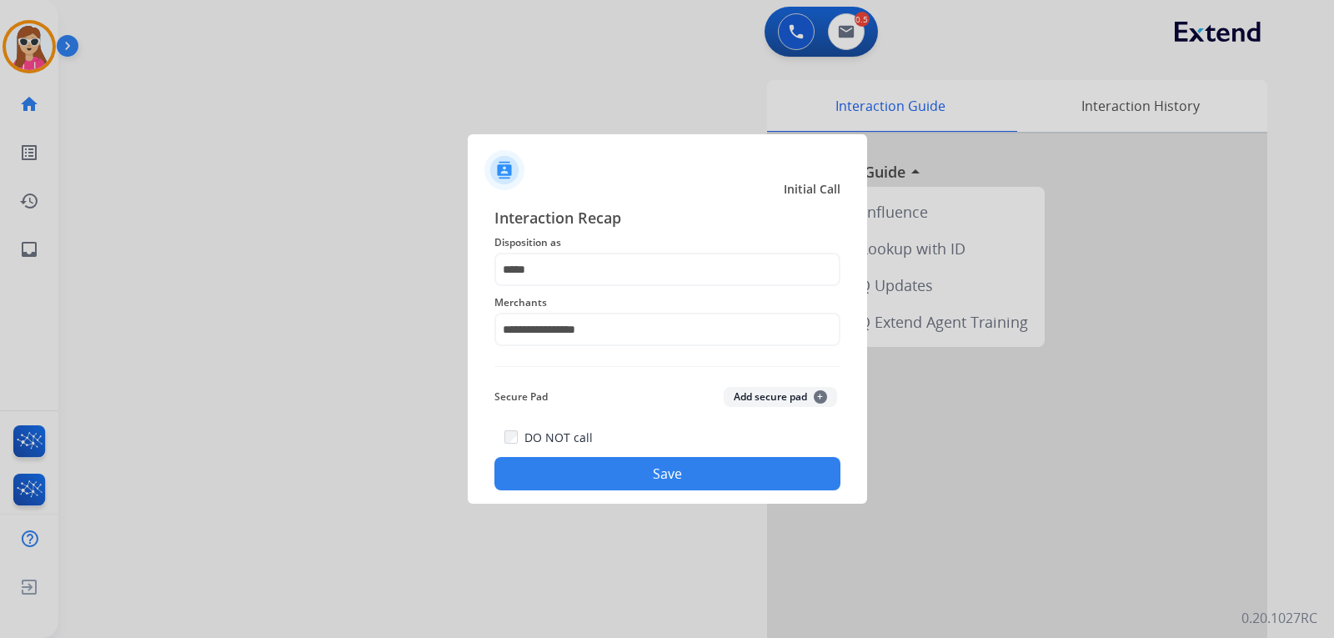
click at [609, 467] on button "Save" at bounding box center [667, 473] width 346 height 33
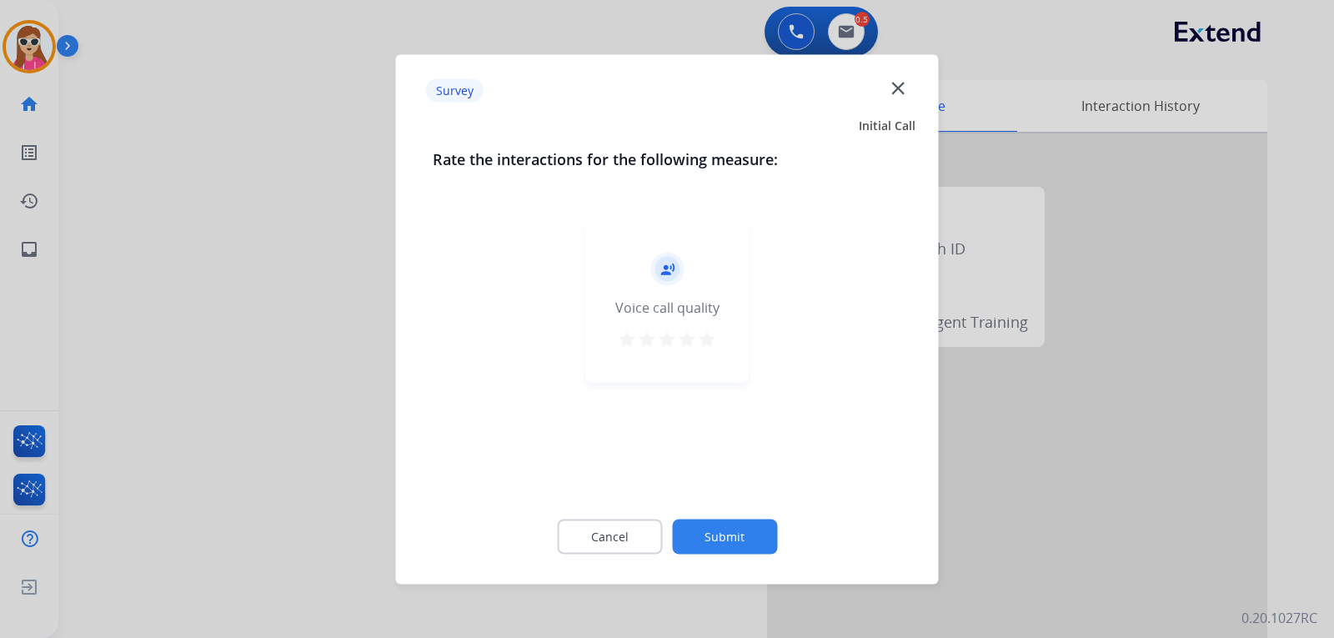
click at [700, 350] on button "star" at bounding box center [707, 340] width 20 height 25
click at [763, 535] on button "Submit" at bounding box center [724, 535] width 105 height 35
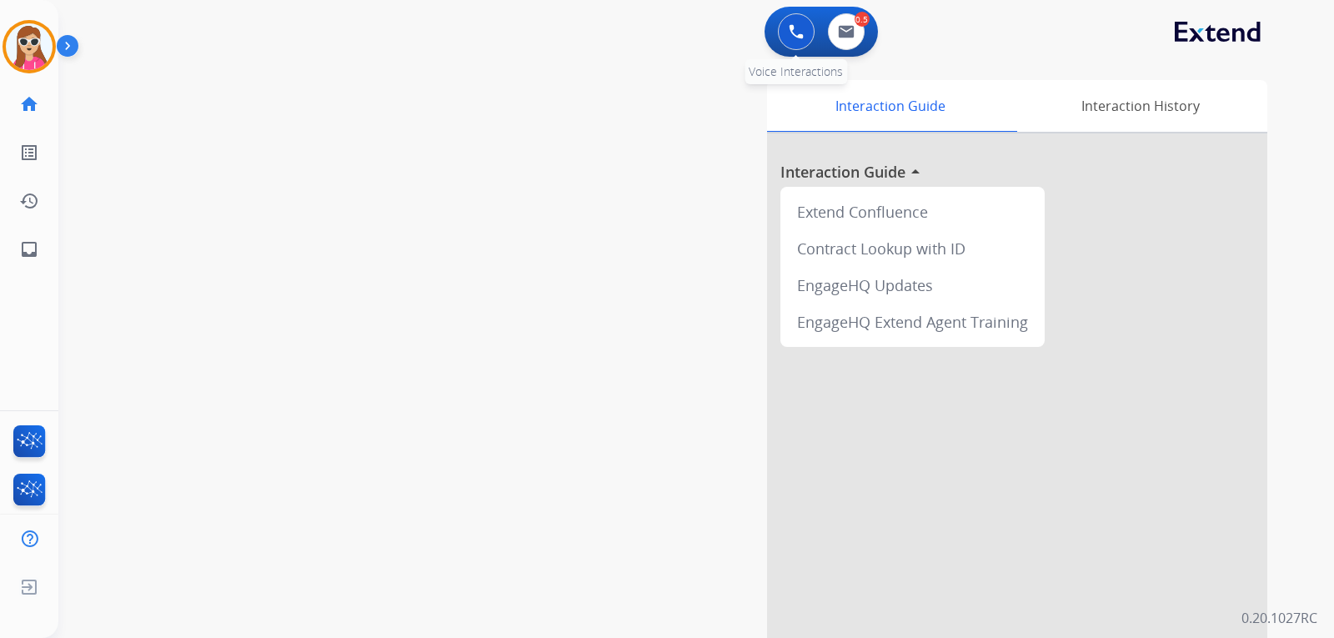
click at [809, 26] on button at bounding box center [796, 31] width 37 height 37
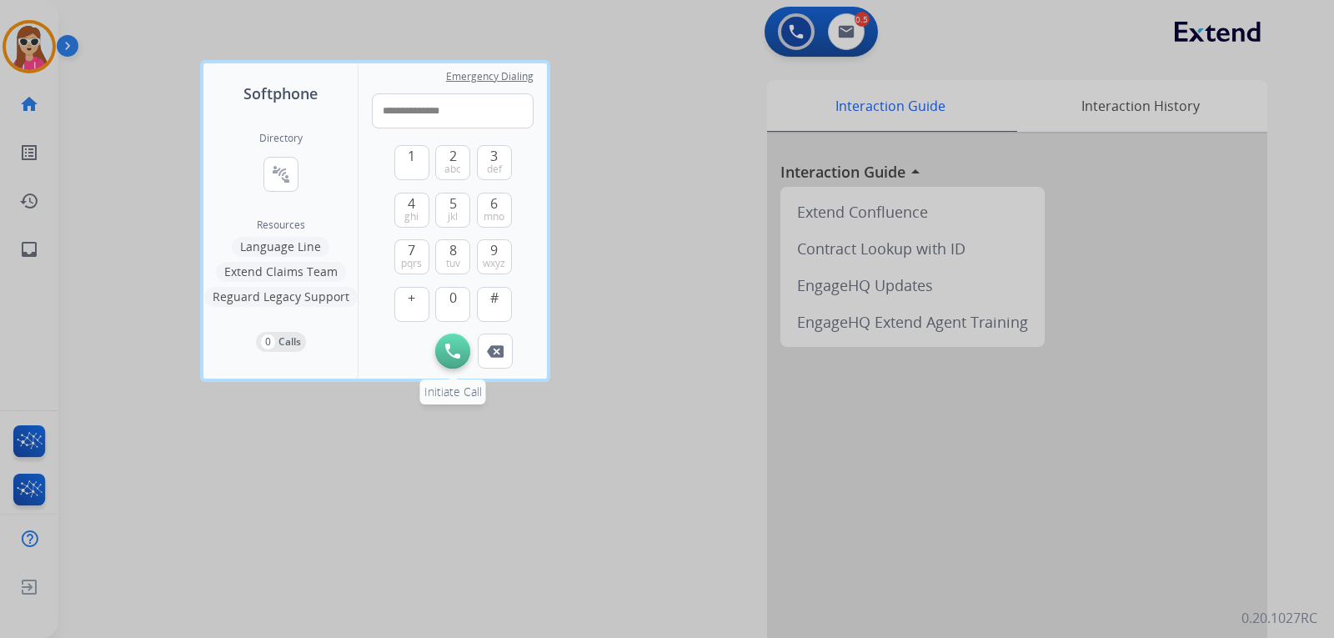
type input "**********"
click at [458, 354] on img at bounding box center [452, 350] width 15 height 15
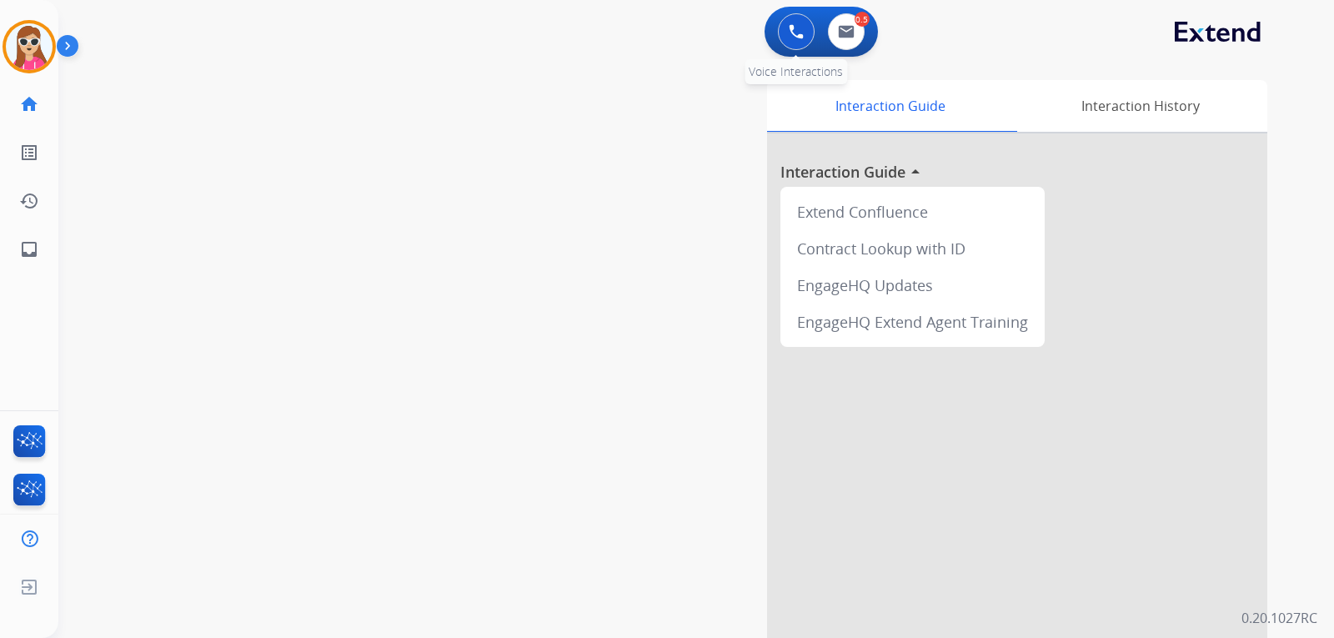
click at [804, 33] on button at bounding box center [796, 31] width 37 height 37
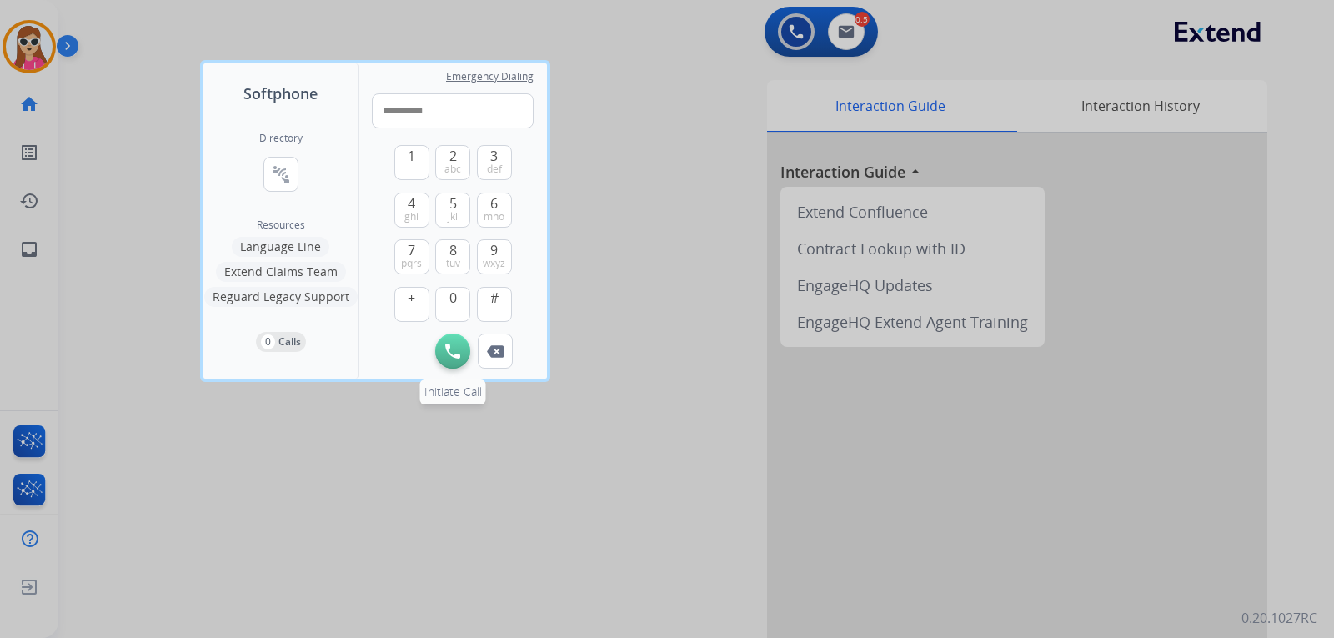
type input "**********"
click at [452, 355] on img at bounding box center [452, 350] width 15 height 15
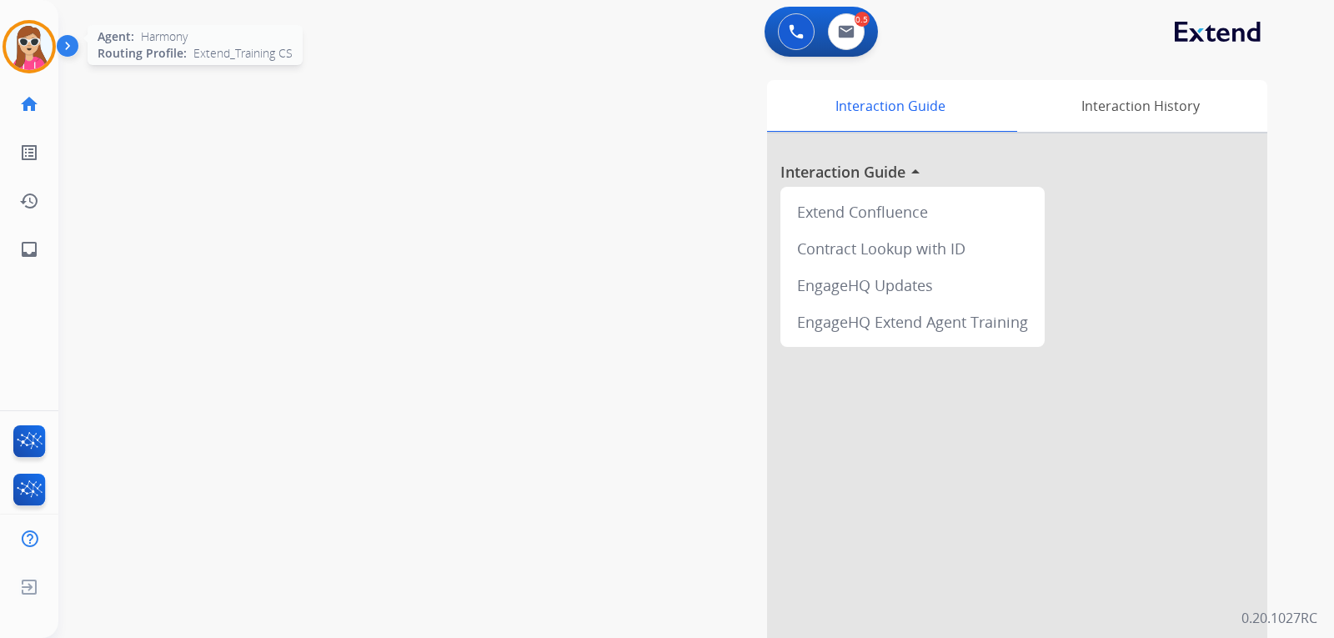
click at [31, 53] on img at bounding box center [29, 46] width 47 height 47
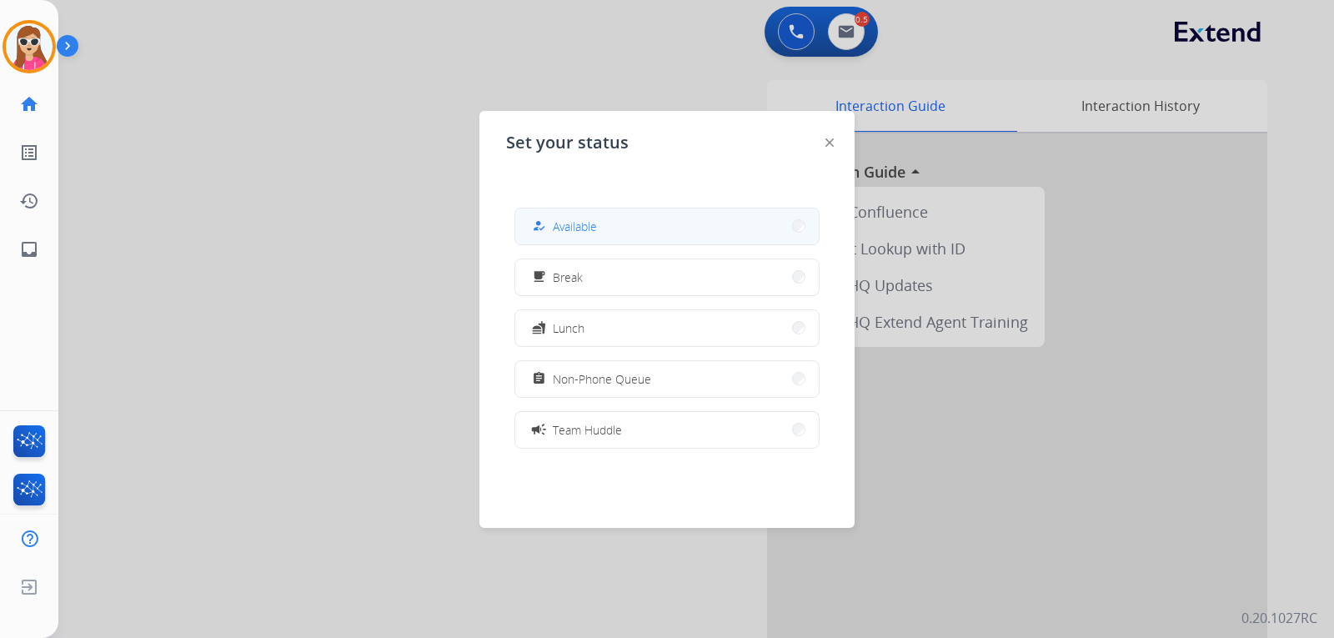
click at [576, 242] on button "how_to_reg Available" at bounding box center [666, 226] width 303 height 36
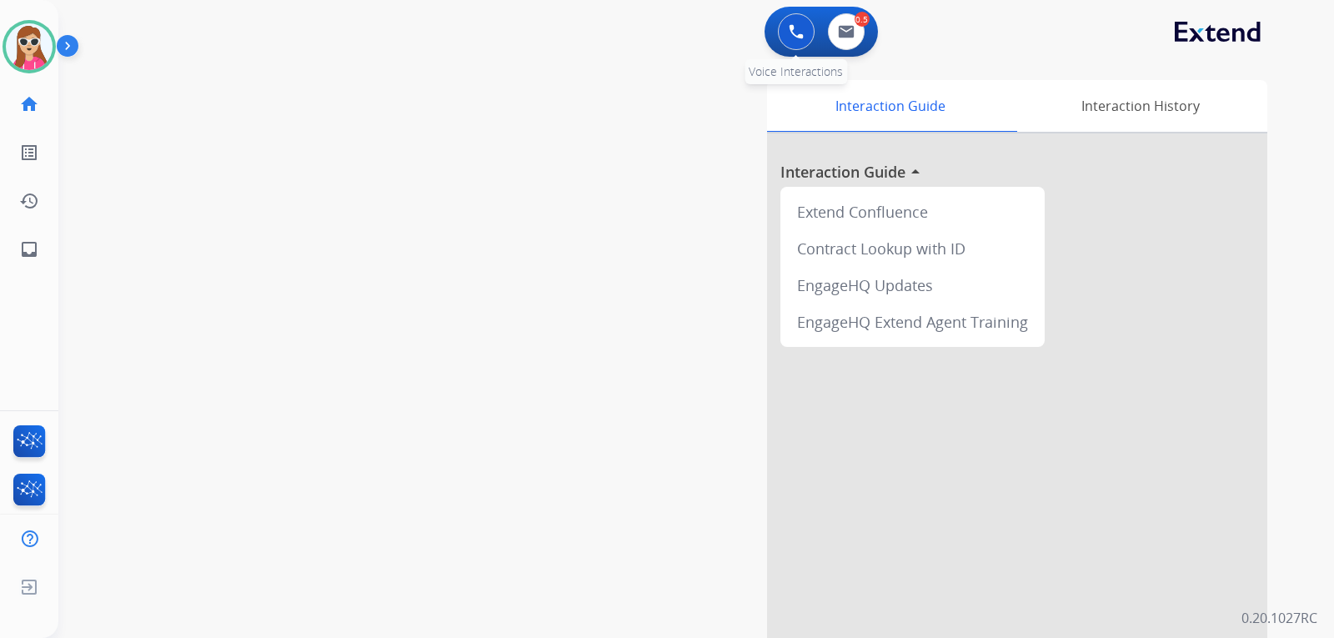
click at [799, 44] on button at bounding box center [796, 31] width 37 height 37
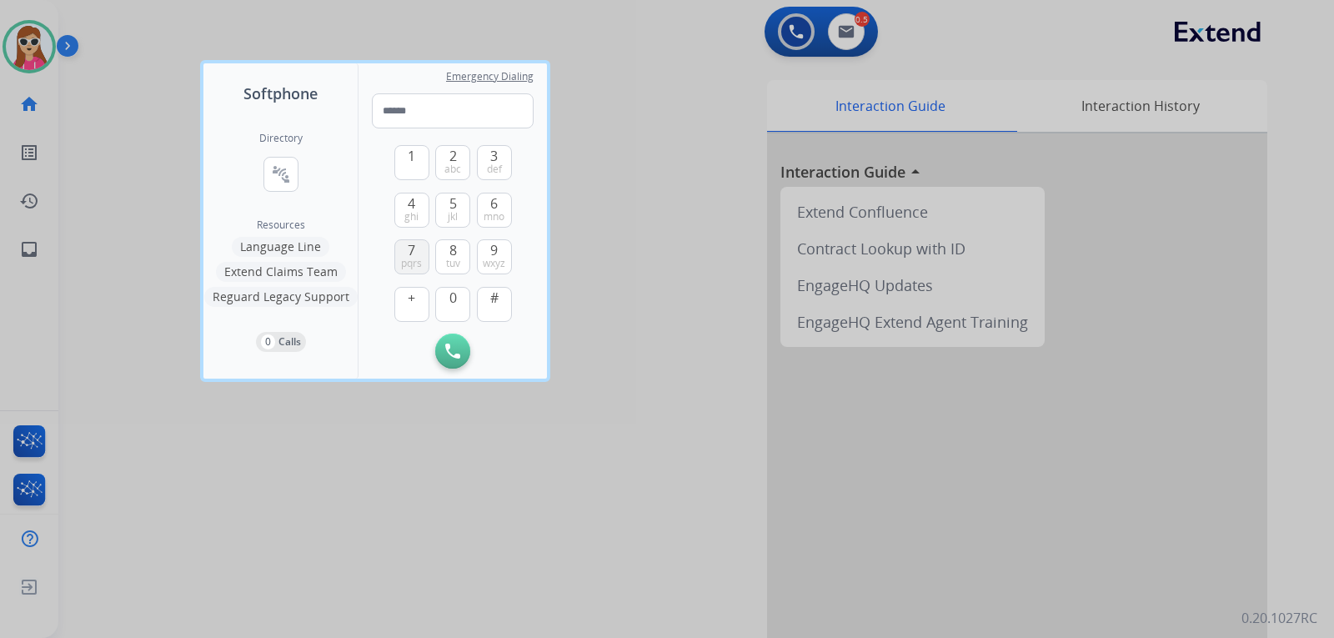
click at [411, 249] on span "7" at bounding box center [412, 250] width 8 height 20
drag, startPoint x: 456, startPoint y: 160, endPoint x: 429, endPoint y: 226, distance: 71.0
click at [458, 161] on button "2 abc" at bounding box center [452, 162] width 35 height 35
click at [421, 255] on button "7 pqrs" at bounding box center [411, 256] width 35 height 35
click at [490, 250] on span "9" at bounding box center [494, 250] width 8 height 20
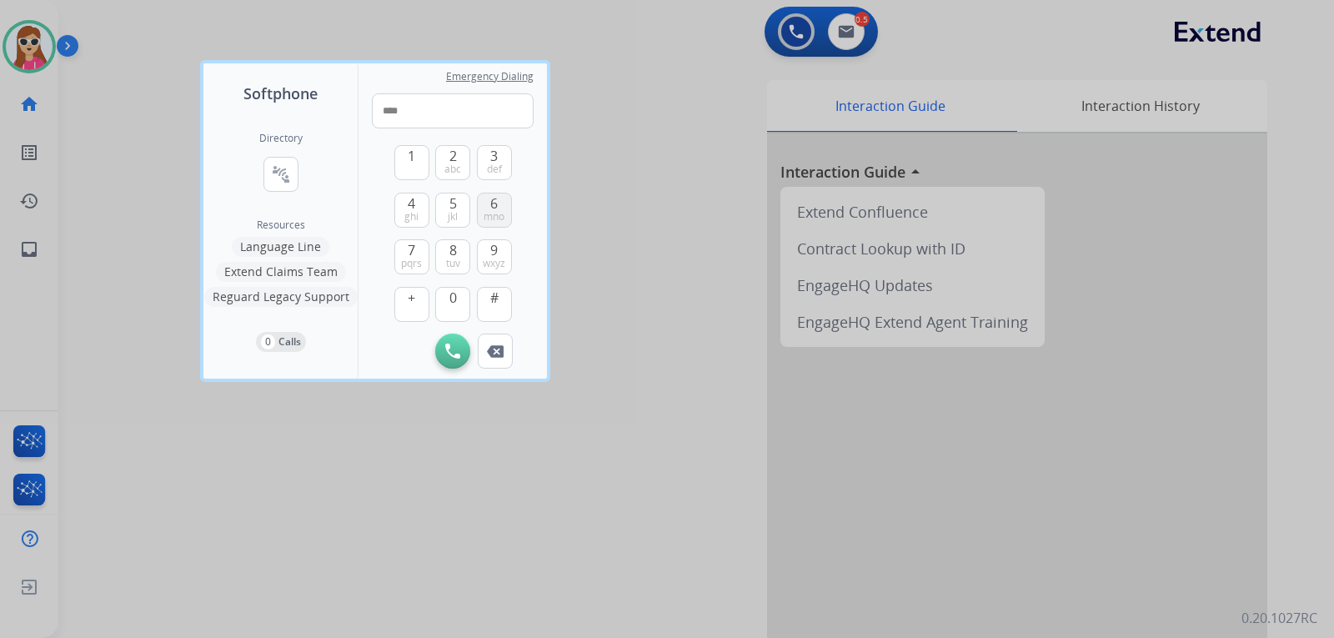
drag, startPoint x: 493, startPoint y: 196, endPoint x: 490, endPoint y: 205, distance: 9.8
click at [494, 197] on span "6" at bounding box center [494, 203] width 8 height 20
type input "*****"
click at [415, 247] on span "7" at bounding box center [412, 250] width 8 height 20
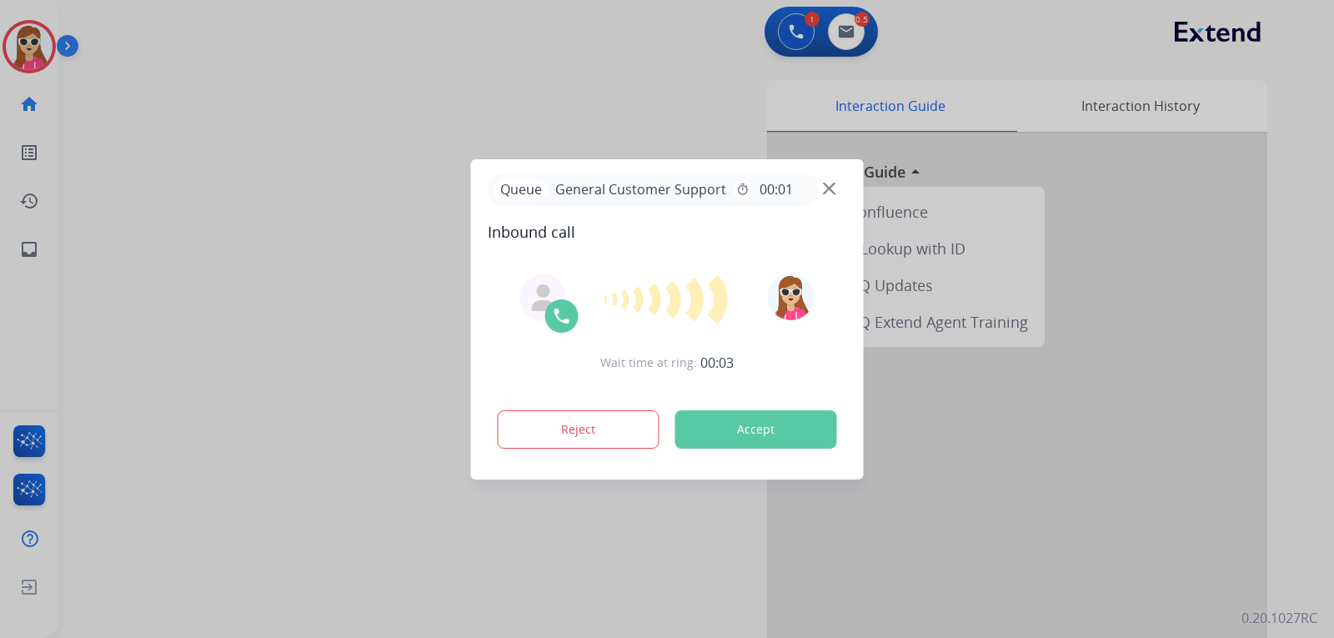
click at [744, 437] on button "Accept" at bounding box center [756, 429] width 162 height 38
click at [729, 410] on div "Reject Accept" at bounding box center [667, 426] width 359 height 52
click at [742, 420] on button "Accept" at bounding box center [756, 429] width 162 height 38
click at [734, 439] on button "Accept" at bounding box center [756, 429] width 162 height 38
click at [733, 437] on button "Accept" at bounding box center [756, 429] width 162 height 38
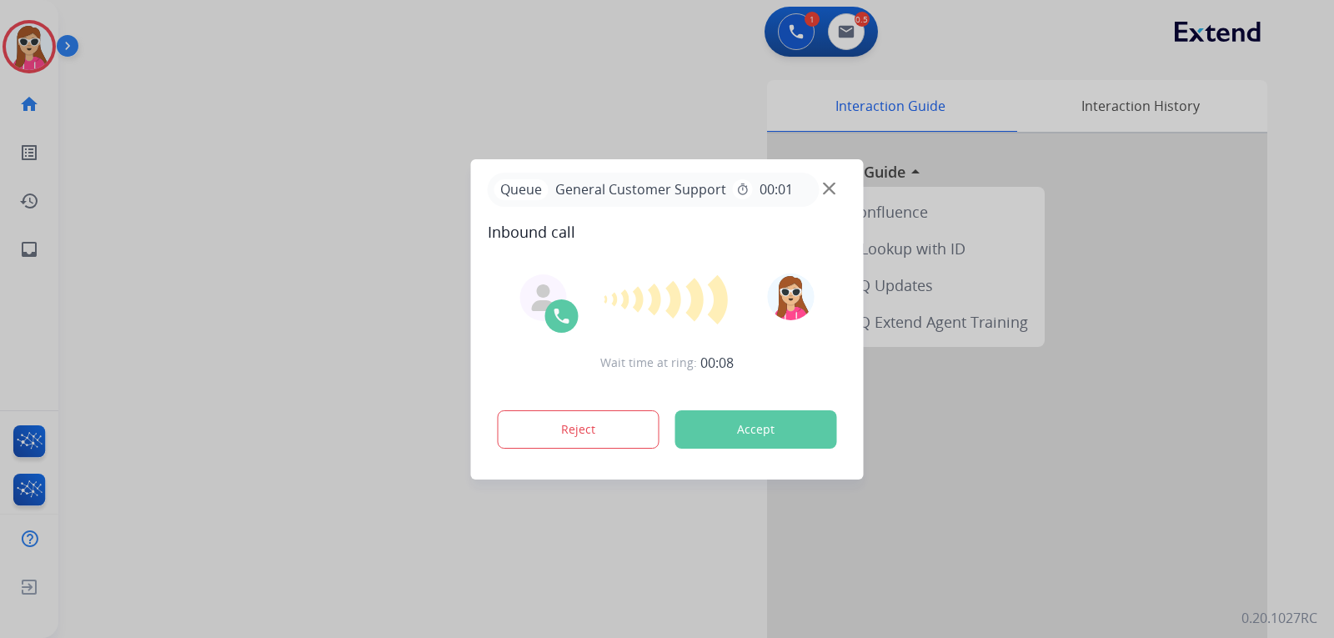
click at [720, 423] on button "Accept" at bounding box center [756, 429] width 162 height 38
click at [719, 423] on button "Accept" at bounding box center [756, 429] width 162 height 38
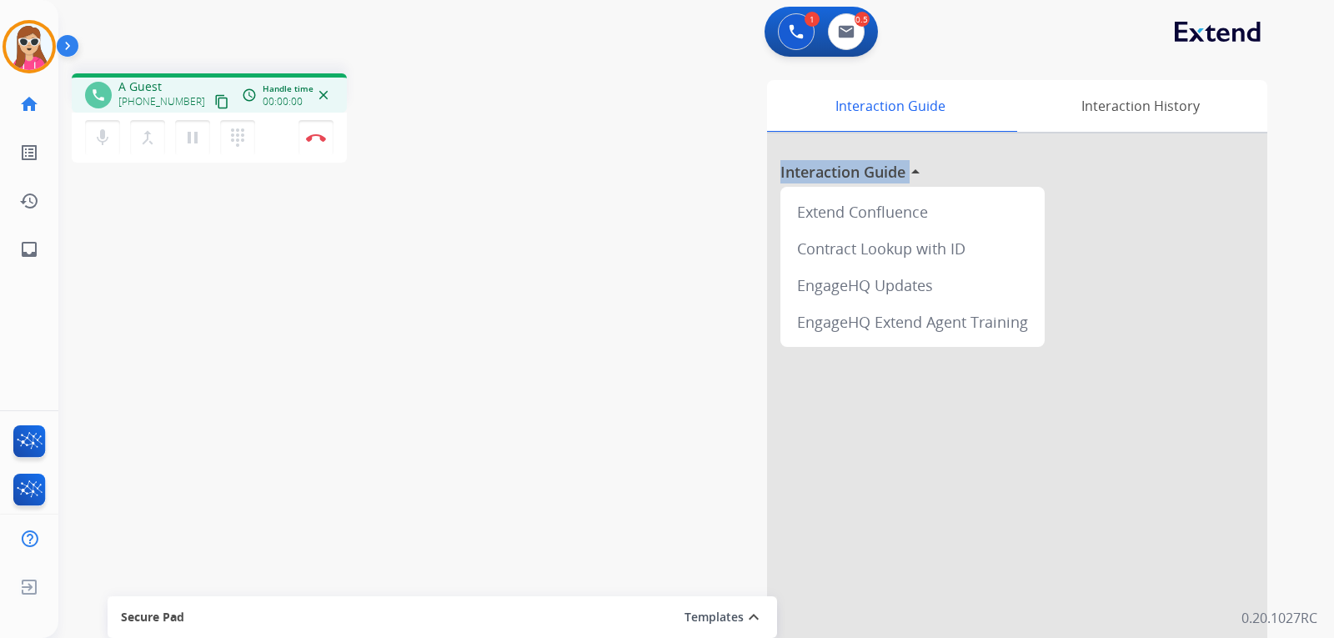
click at [719, 428] on div "Interaction Guide Interaction History Interaction Guide arrow_drop_up Extend Co…" at bounding box center [893, 417] width 748 height 675
click at [212, 110] on button "content_copy" at bounding box center [222, 102] width 20 height 20
click at [28, 274] on div "Harmony Busy Edit Avatar Agent: Harmony Routing Profile: Extend_Training CS hom…" at bounding box center [29, 319] width 58 height 638
drag, startPoint x: 30, startPoint y: 238, endPoint x: 28, endPoint y: 246, distance: 8.7
click at [28, 246] on link "inbox Emails" at bounding box center [29, 249] width 47 height 47
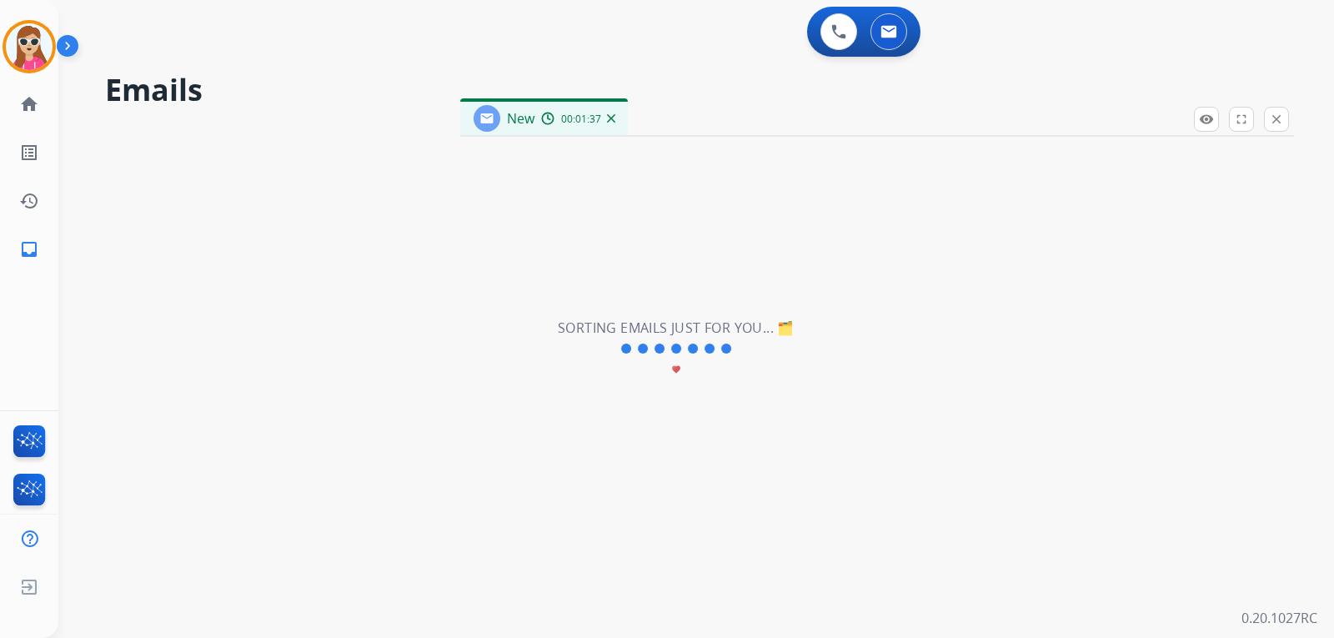
select select "**********"
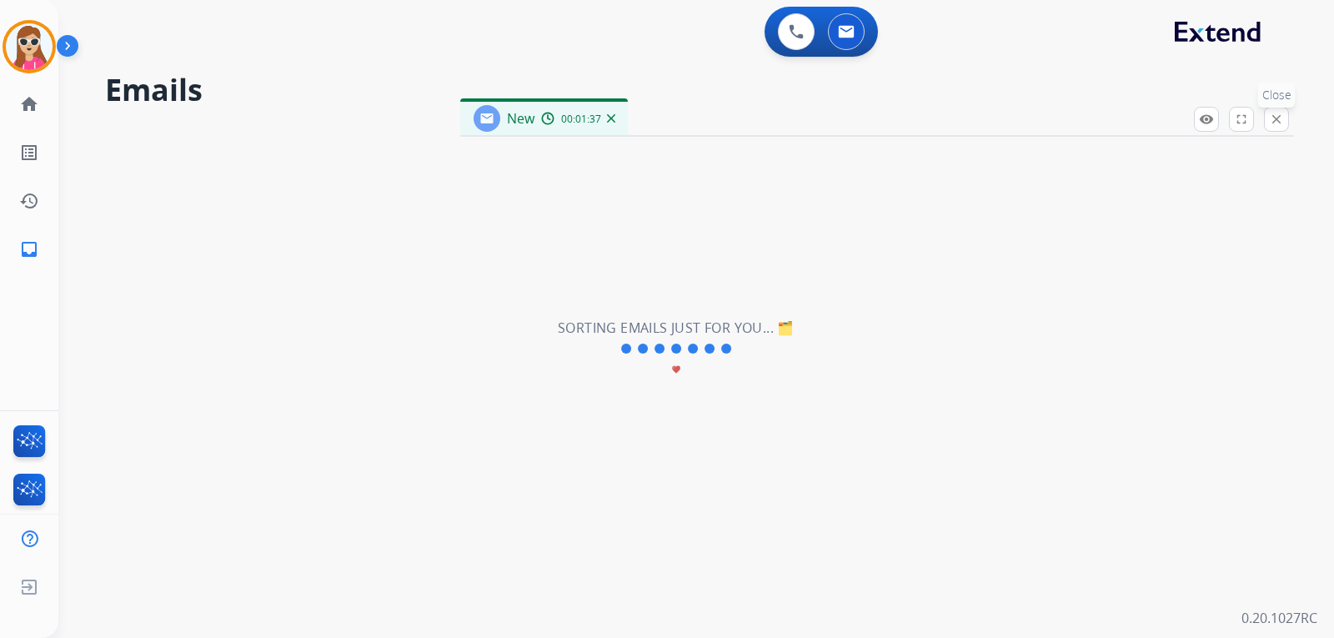
click at [1276, 119] on mat-icon "close" at bounding box center [1276, 119] width 15 height 15
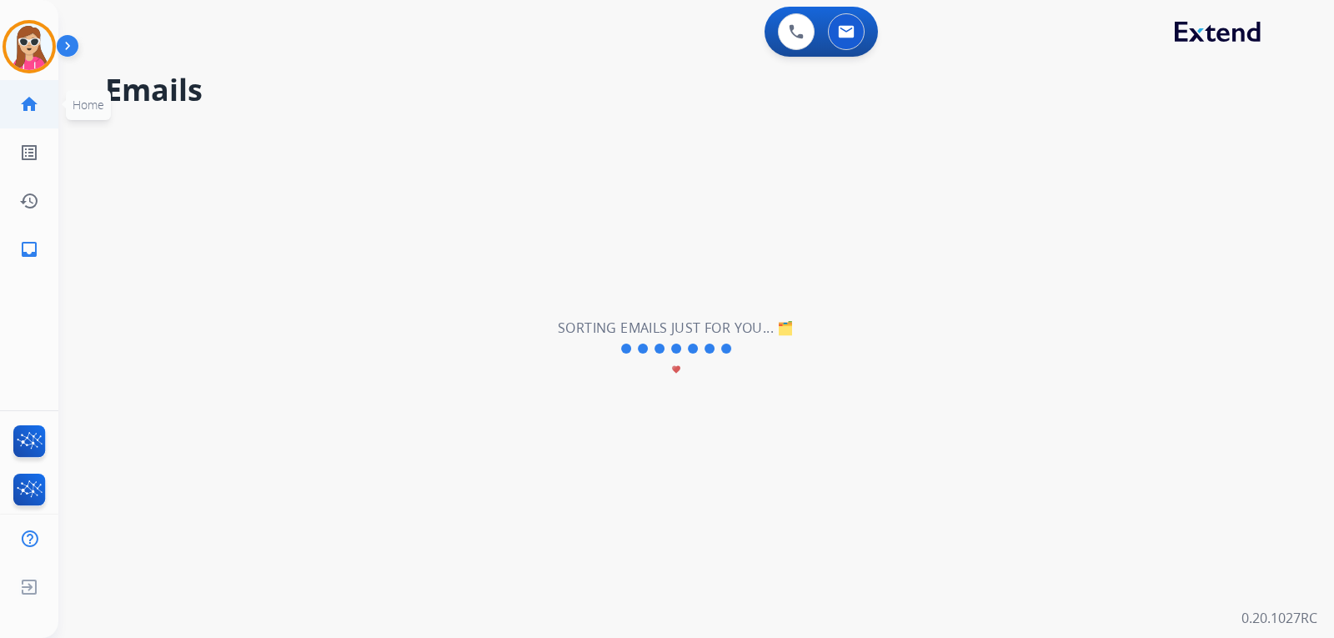
click at [35, 107] on mat-icon "home" at bounding box center [29, 104] width 20 height 20
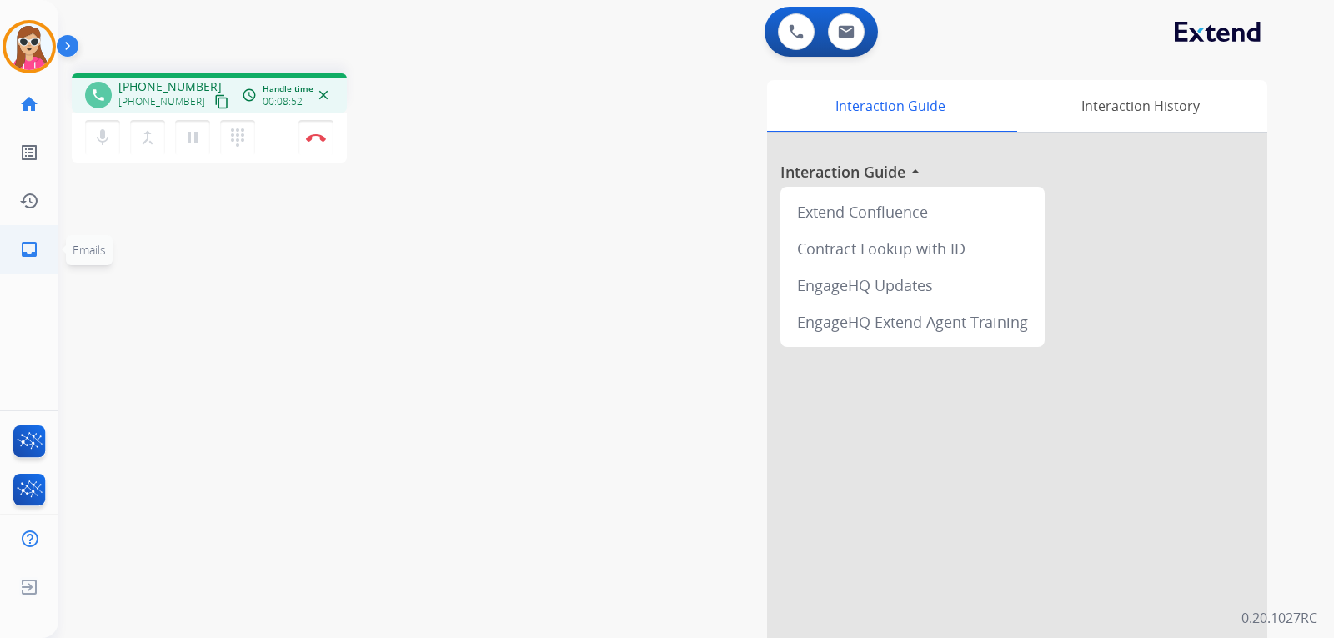
click at [20, 253] on mat-icon "inbox" at bounding box center [29, 249] width 20 height 20
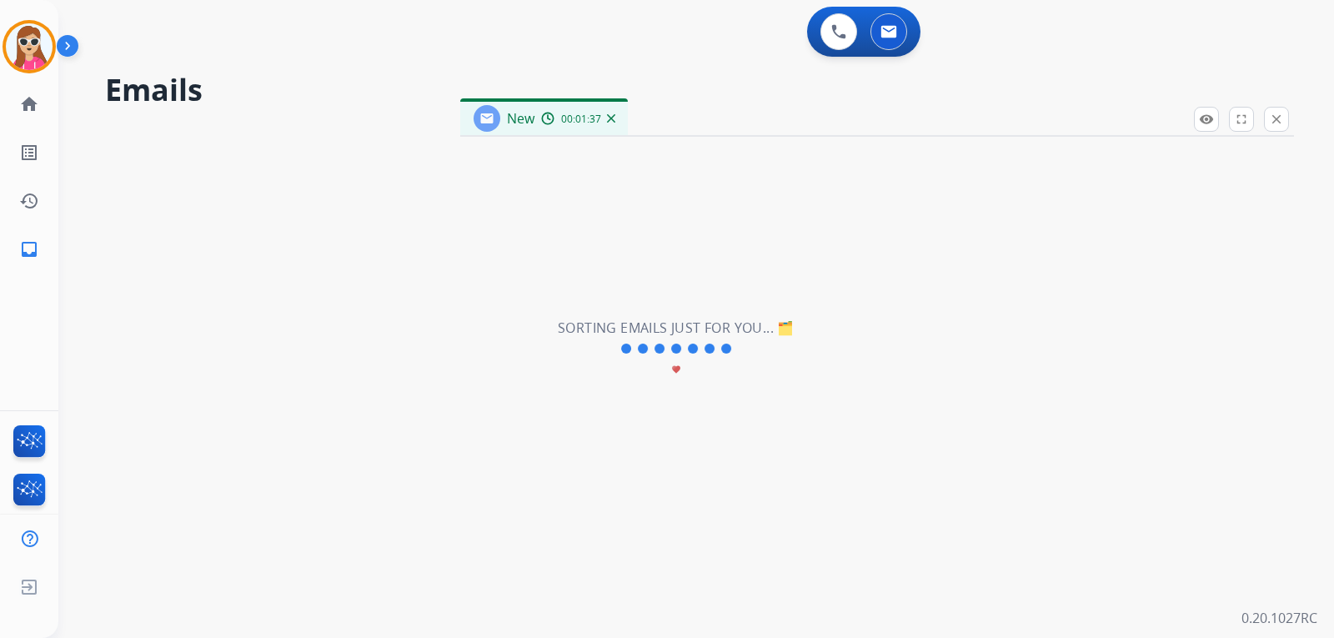
select select "**********"
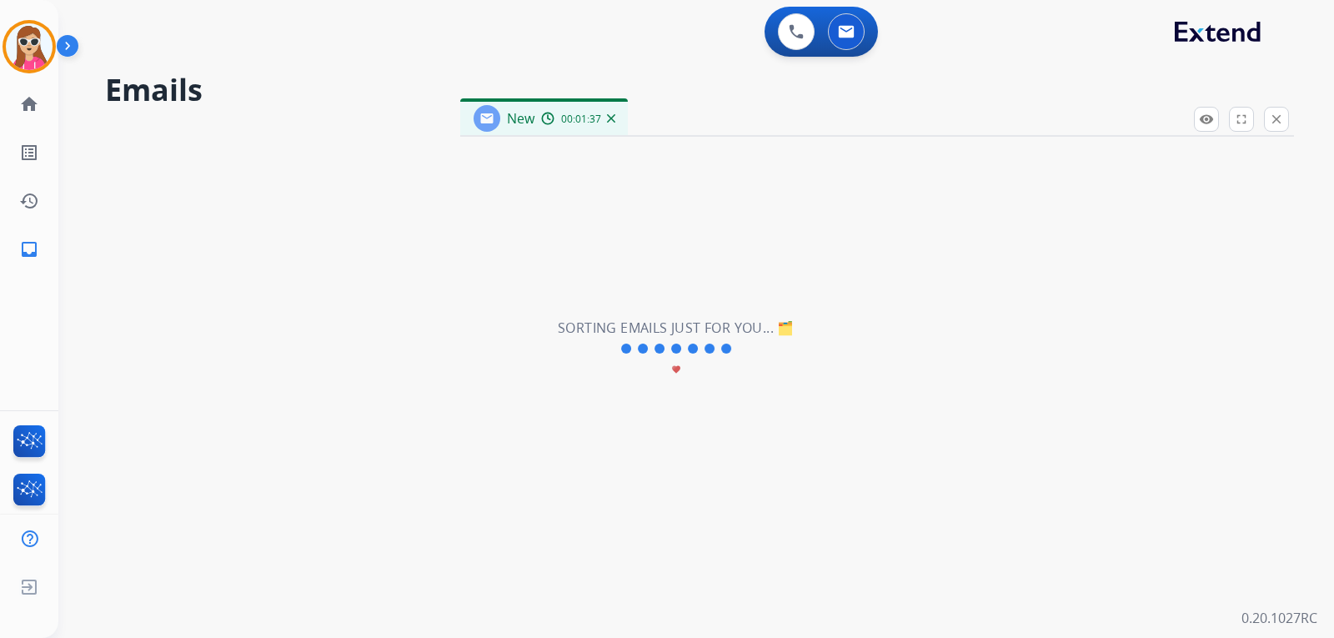
click at [753, 308] on div "**********" at bounding box center [675, 349] width 1235 height 578
click at [794, 35] on img at bounding box center [796, 31] width 15 height 15
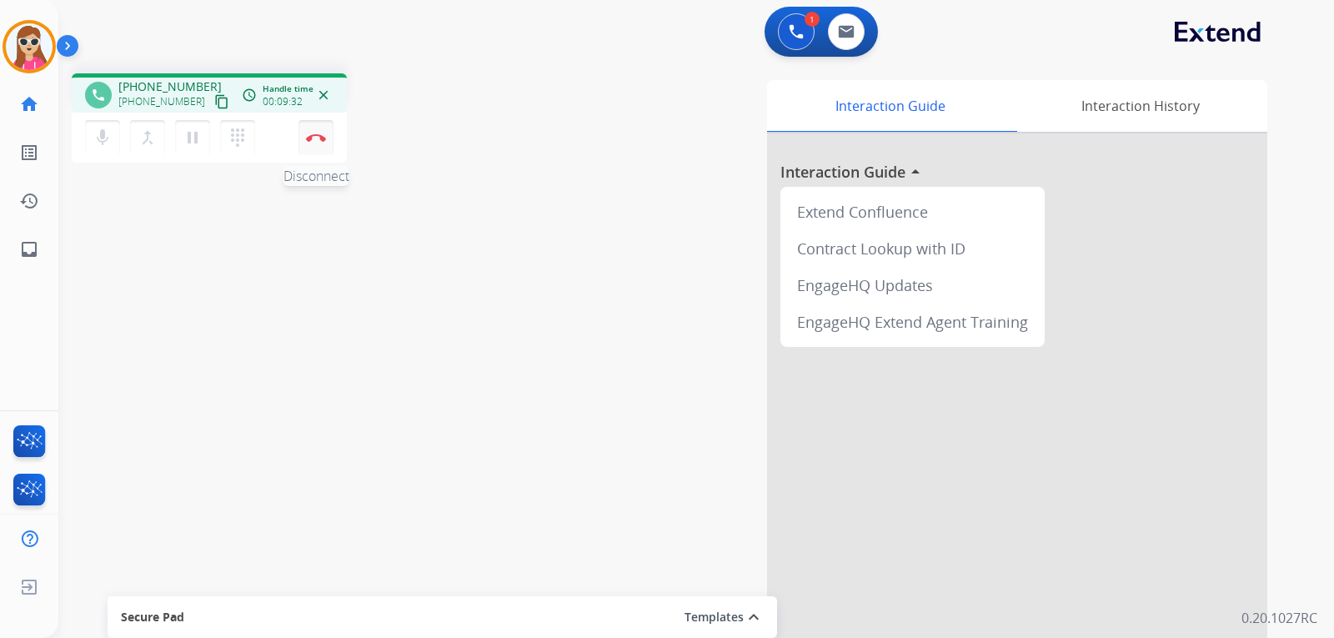
click at [319, 140] on img at bounding box center [316, 137] width 20 height 8
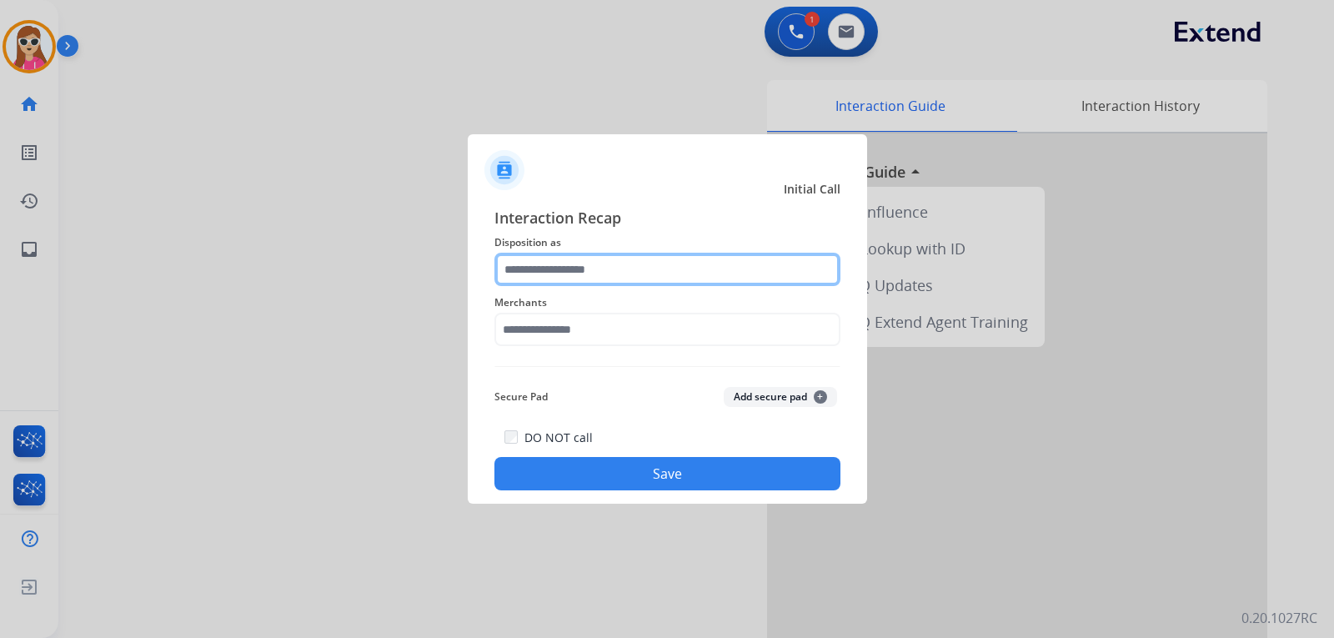
click at [669, 274] on input "text" at bounding box center [667, 269] width 346 height 33
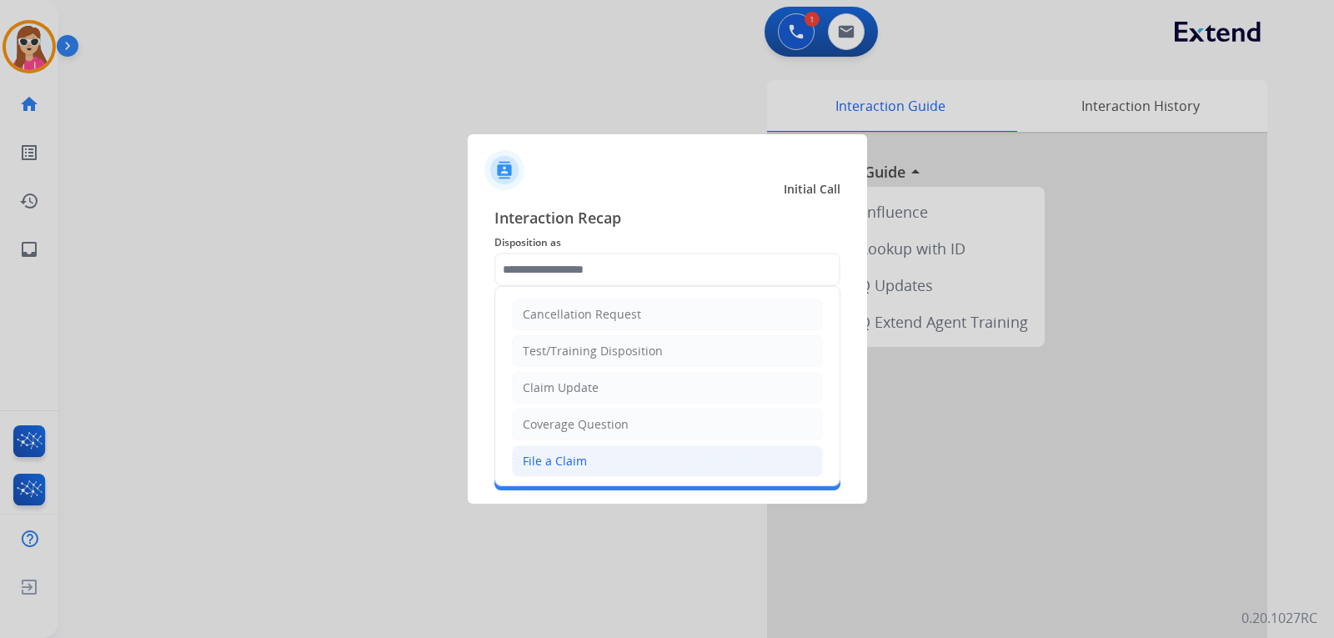
click at [578, 459] on div "File a Claim" at bounding box center [555, 461] width 64 height 17
type input "**********"
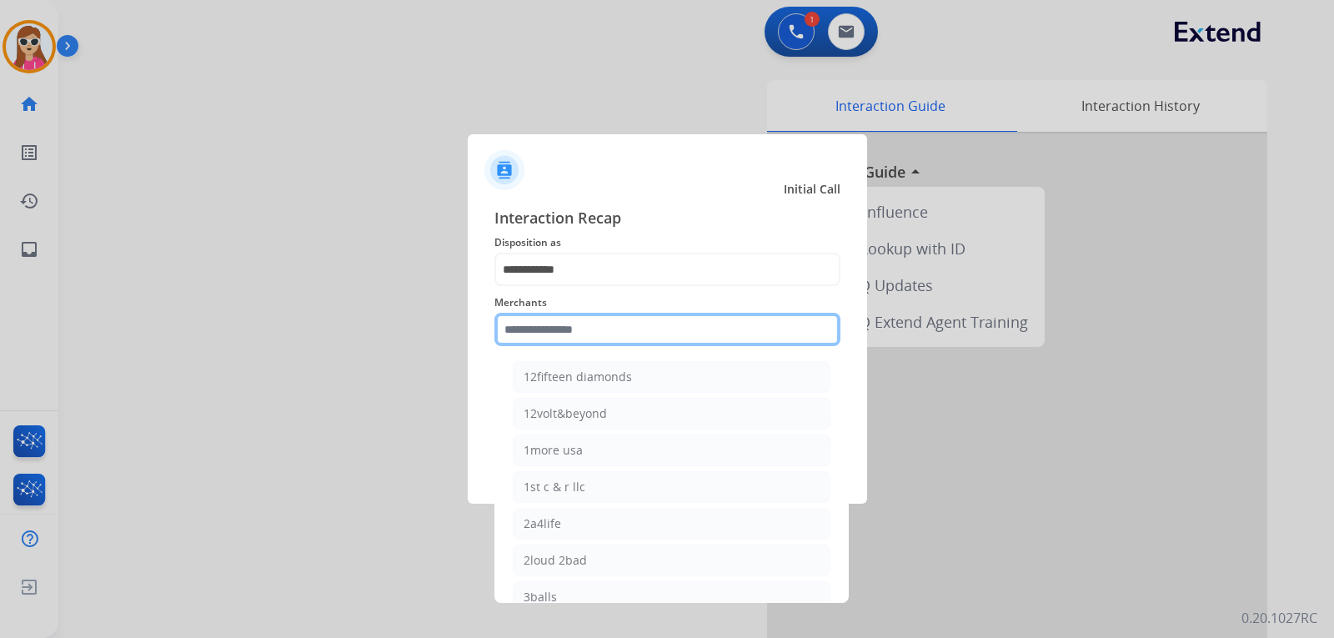
click at [600, 333] on input "text" at bounding box center [667, 329] width 346 height 33
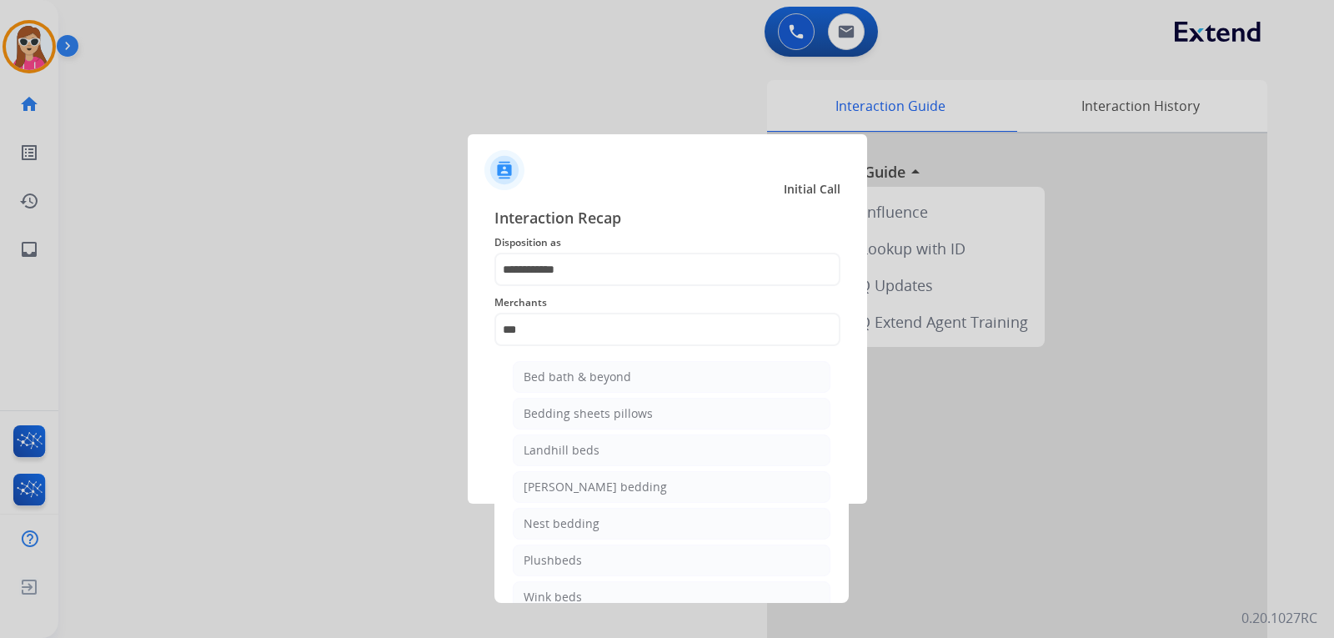
click at [702, 373] on li "Bed bath & beyond" at bounding box center [672, 377] width 318 height 32
type input "**********"
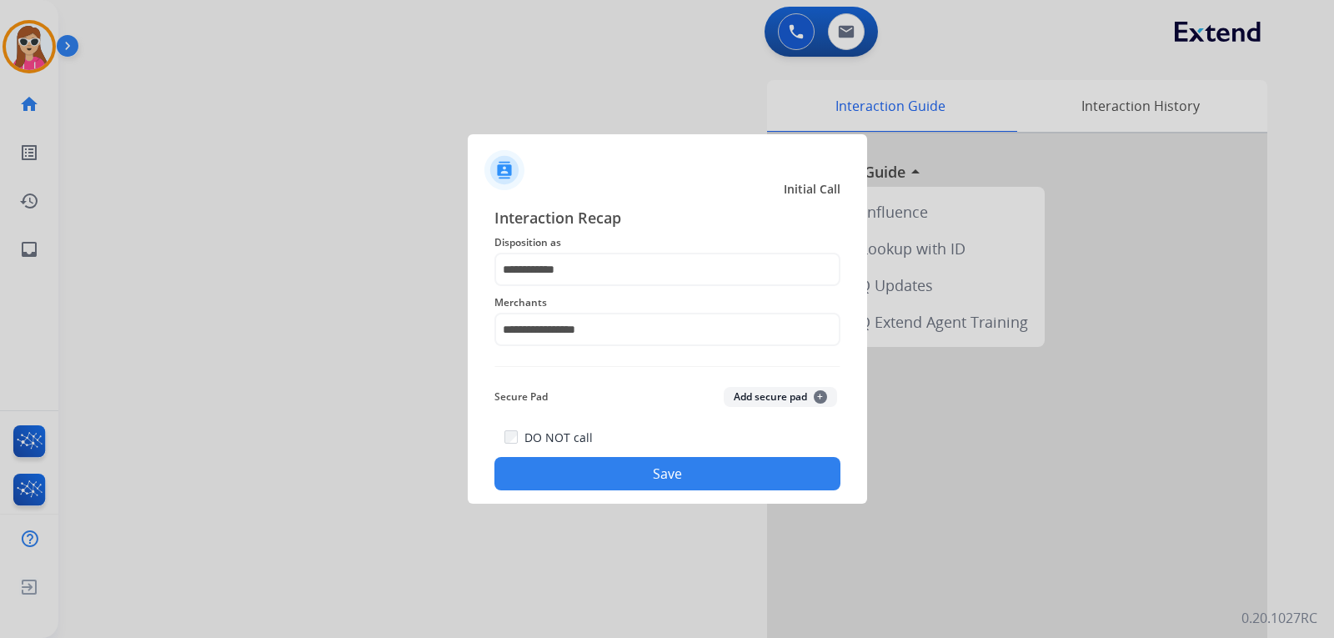
click at [680, 473] on button "Save" at bounding box center [667, 473] width 346 height 33
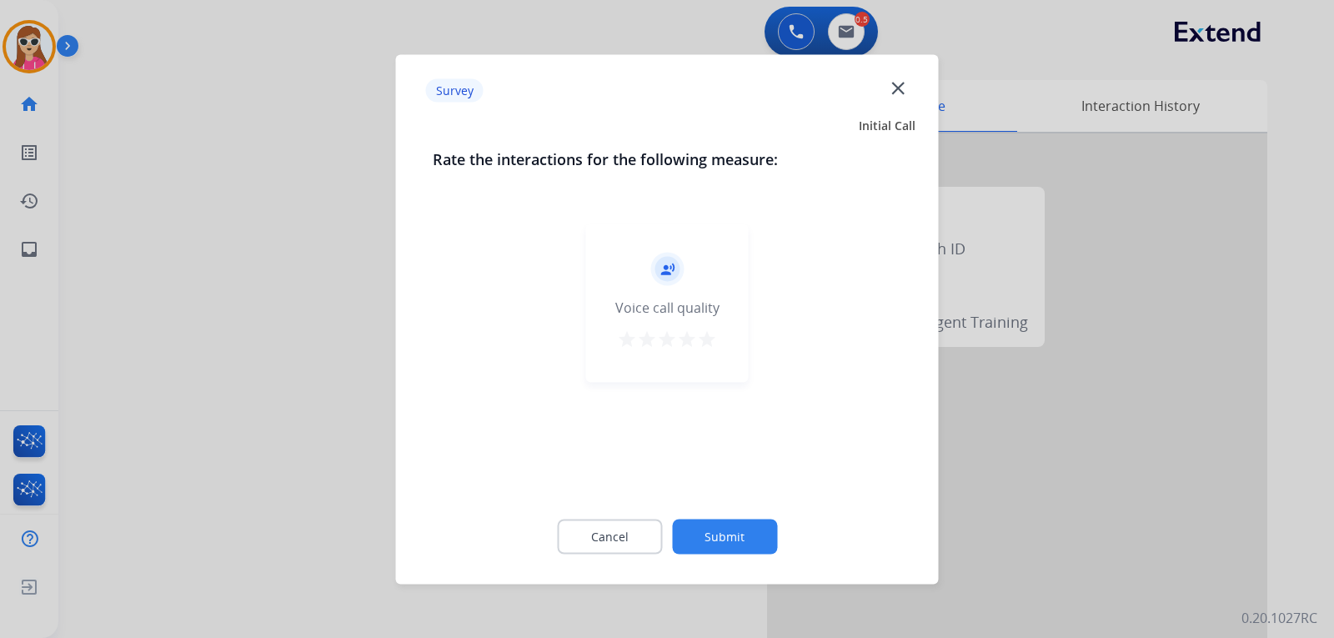
click at [705, 334] on mat-icon "star" at bounding box center [707, 338] width 20 height 20
click at [739, 535] on button "Submit" at bounding box center [724, 535] width 105 height 35
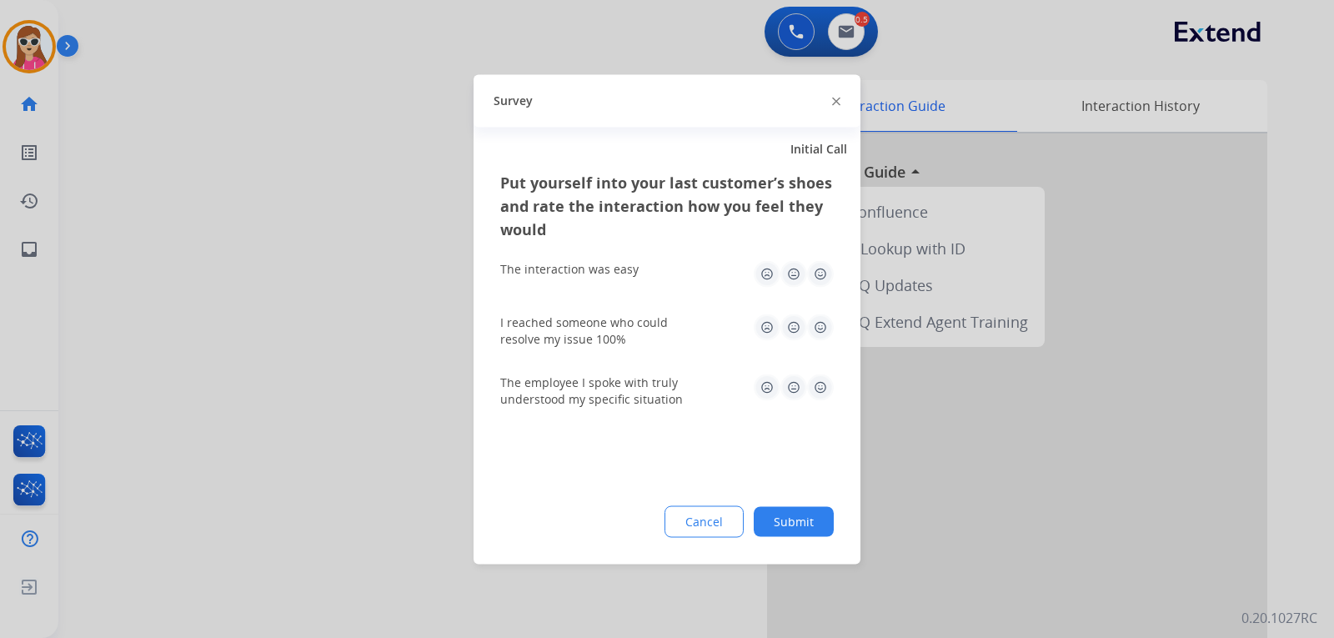
drag, startPoint x: 821, startPoint y: 273, endPoint x: 819, endPoint y: 292, distance: 19.3
click at [821, 273] on img at bounding box center [820, 273] width 27 height 27
click at [818, 331] on img at bounding box center [820, 326] width 27 height 27
click at [827, 384] on img at bounding box center [820, 386] width 27 height 27
click at [829, 511] on button "Submit" at bounding box center [794, 521] width 80 height 30
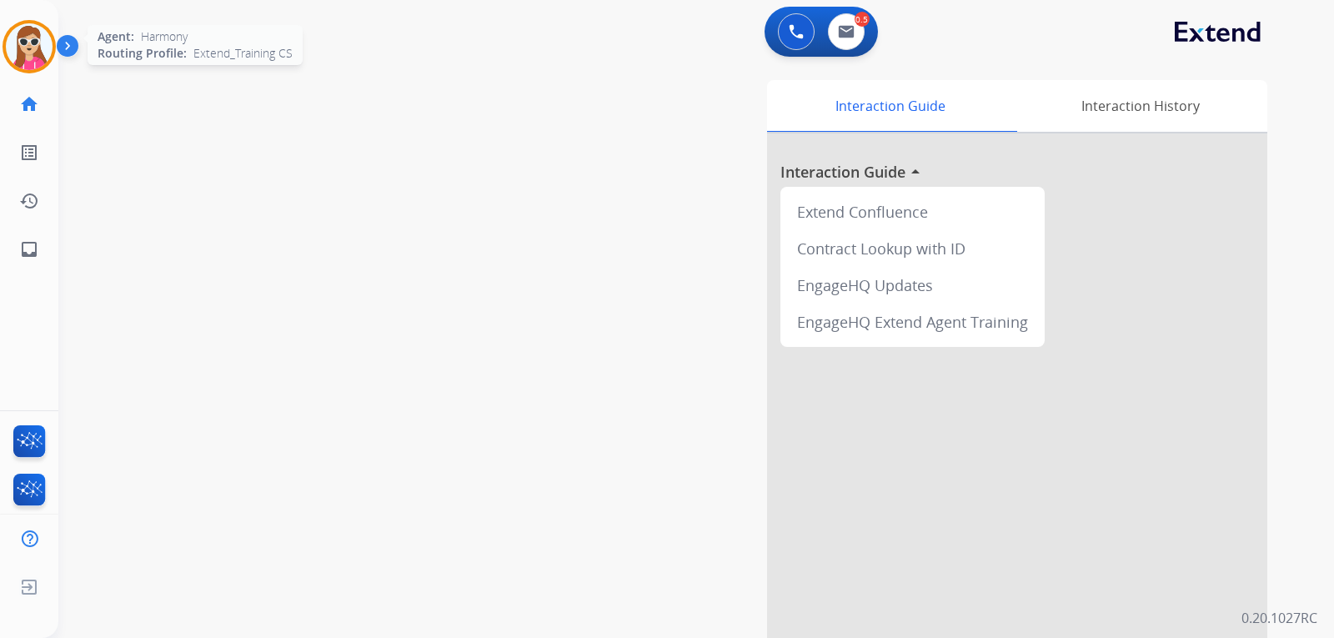
drag, startPoint x: 18, startPoint y: 47, endPoint x: 18, endPoint y: 58, distance: 11.7
click at [18, 46] on img at bounding box center [29, 46] width 47 height 47
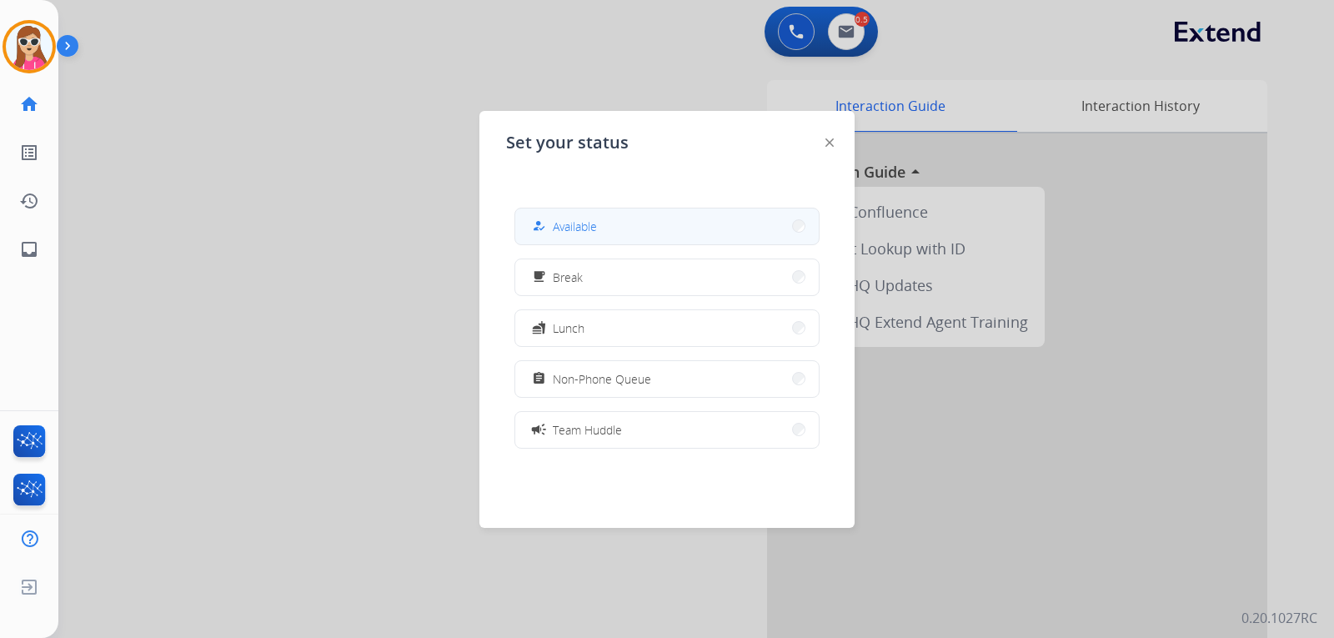
click at [583, 220] on span "Available" at bounding box center [575, 227] width 44 height 18
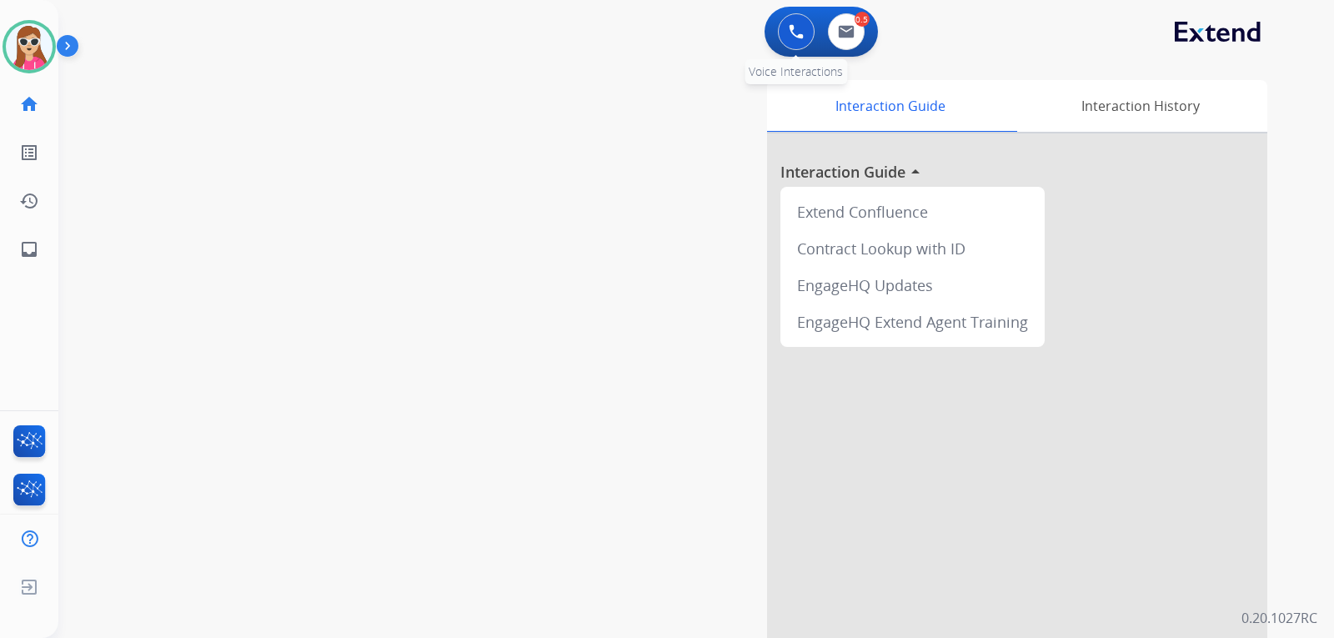
click at [809, 28] on button at bounding box center [796, 31] width 37 height 37
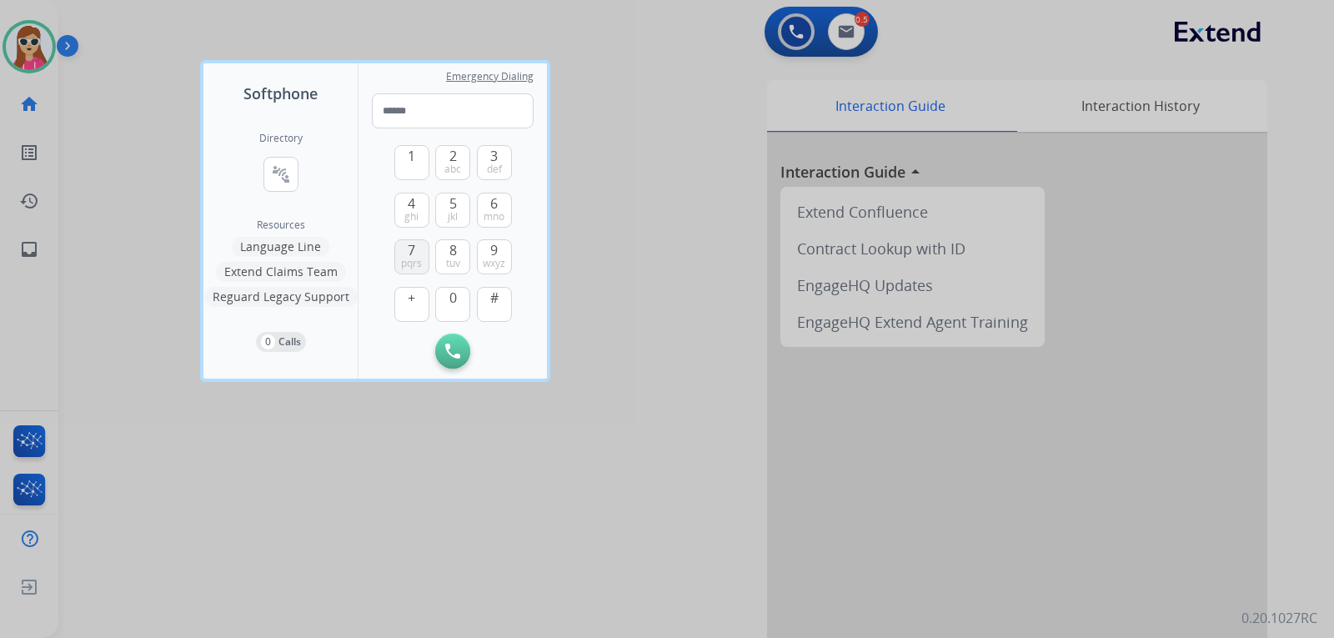
click at [415, 255] on span "7" at bounding box center [412, 250] width 8 height 20
drag, startPoint x: 454, startPoint y: 154, endPoint x: 454, endPoint y: 170, distance: 15.8
click at [453, 154] on span "2" at bounding box center [453, 156] width 8 height 20
click at [416, 255] on button "7 pqrs" at bounding box center [411, 256] width 35 height 35
drag, startPoint x: 491, startPoint y: 242, endPoint x: 503, endPoint y: 234, distance: 14.6
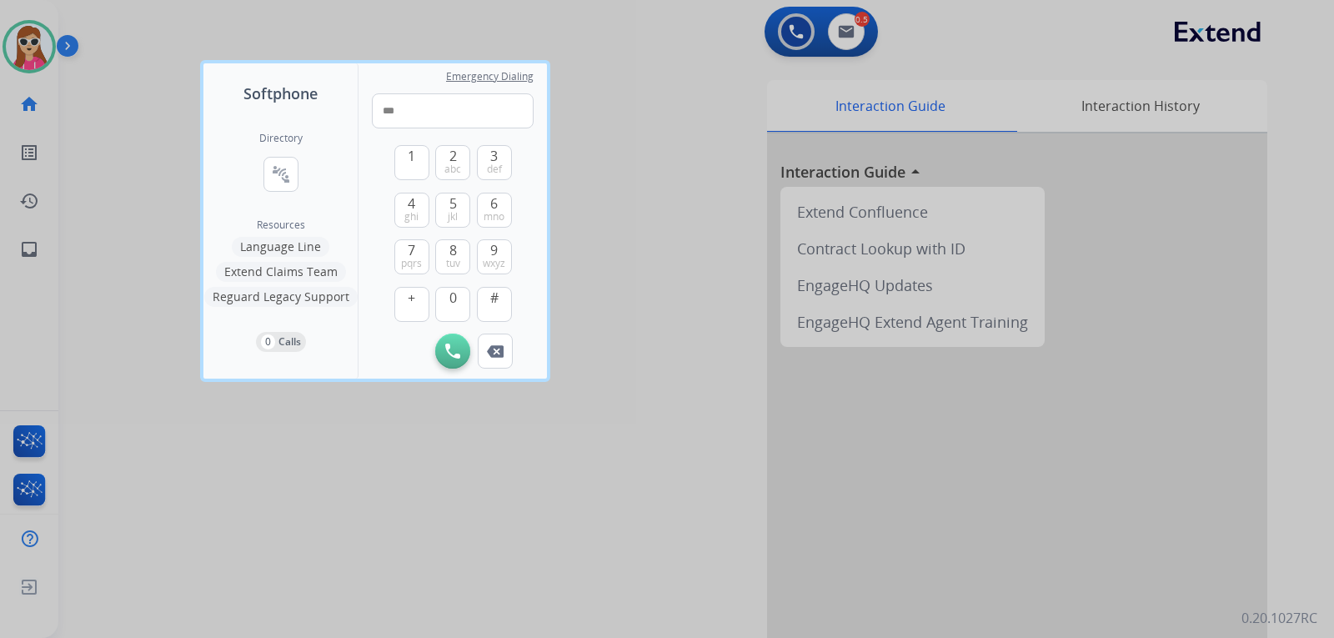
click at [495, 242] on span "9" at bounding box center [494, 250] width 8 height 20
click at [488, 211] on span "mno" at bounding box center [493, 216] width 21 height 13
click at [406, 255] on button "7 pqrs" at bounding box center [411, 256] width 35 height 35
click at [457, 208] on button "5 jkl" at bounding box center [452, 210] width 35 height 35
click at [418, 161] on button "1" at bounding box center [411, 162] width 35 height 35
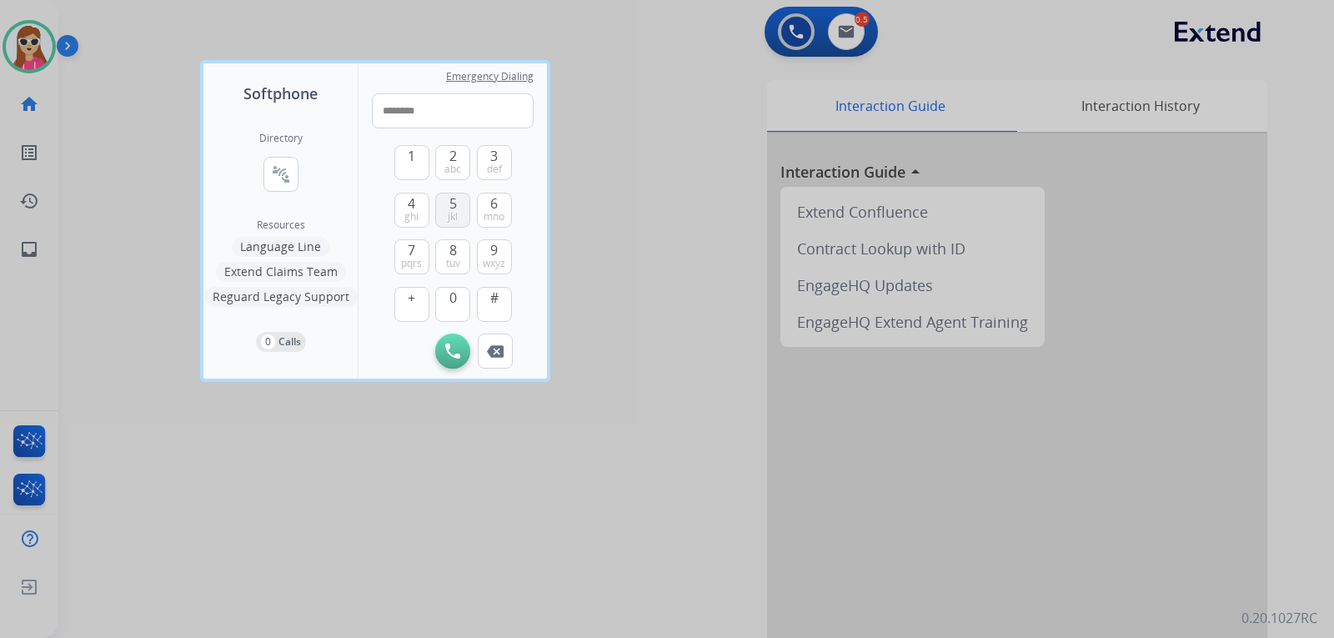
drag, startPoint x: 454, startPoint y: 208, endPoint x: 464, endPoint y: 208, distance: 10.0
click at [454, 208] on span "5" at bounding box center [453, 203] width 8 height 20
click at [499, 348] on img at bounding box center [495, 351] width 17 height 13
click at [493, 173] on span "def" at bounding box center [494, 169] width 15 height 13
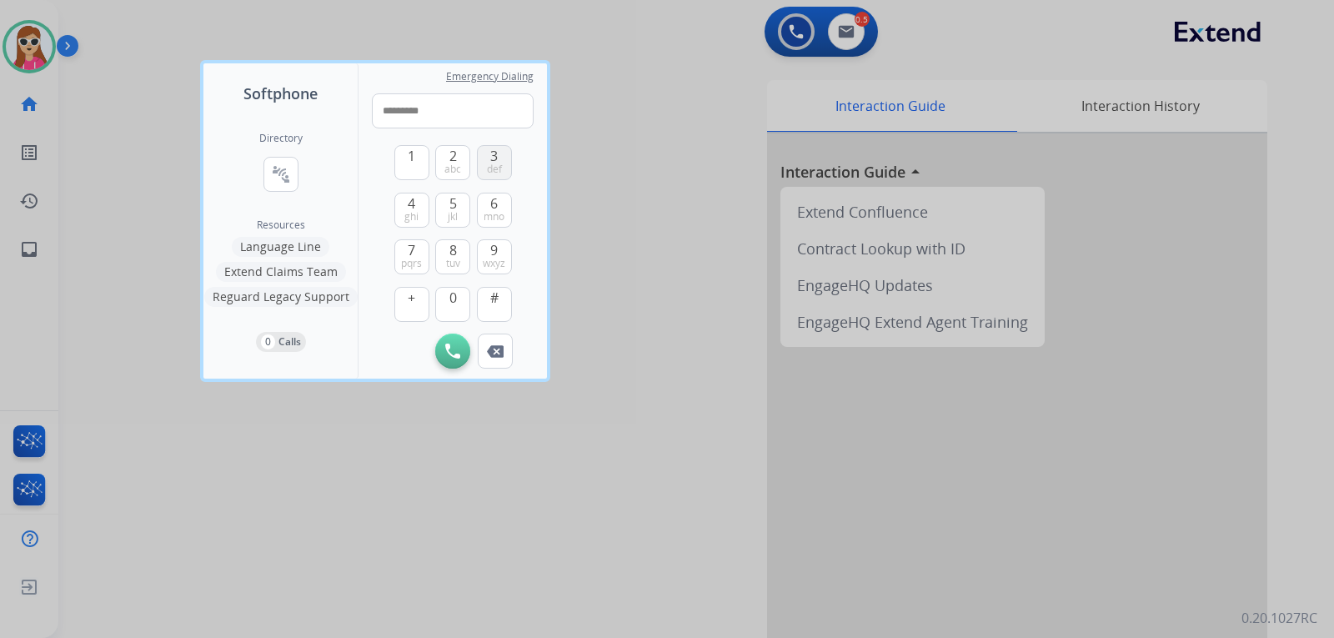
type input "**********"
click at [461, 349] on button "Initiate Call" at bounding box center [452, 350] width 35 height 35
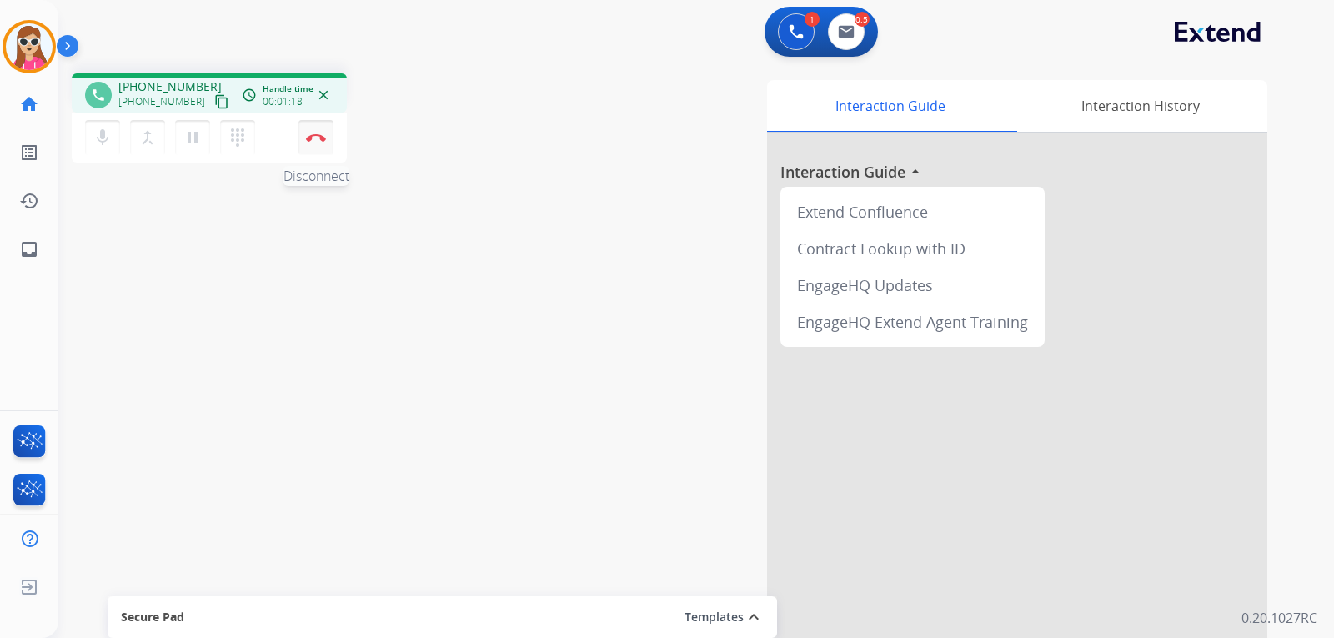
click at [324, 143] on button "Disconnect" at bounding box center [315, 137] width 35 height 35
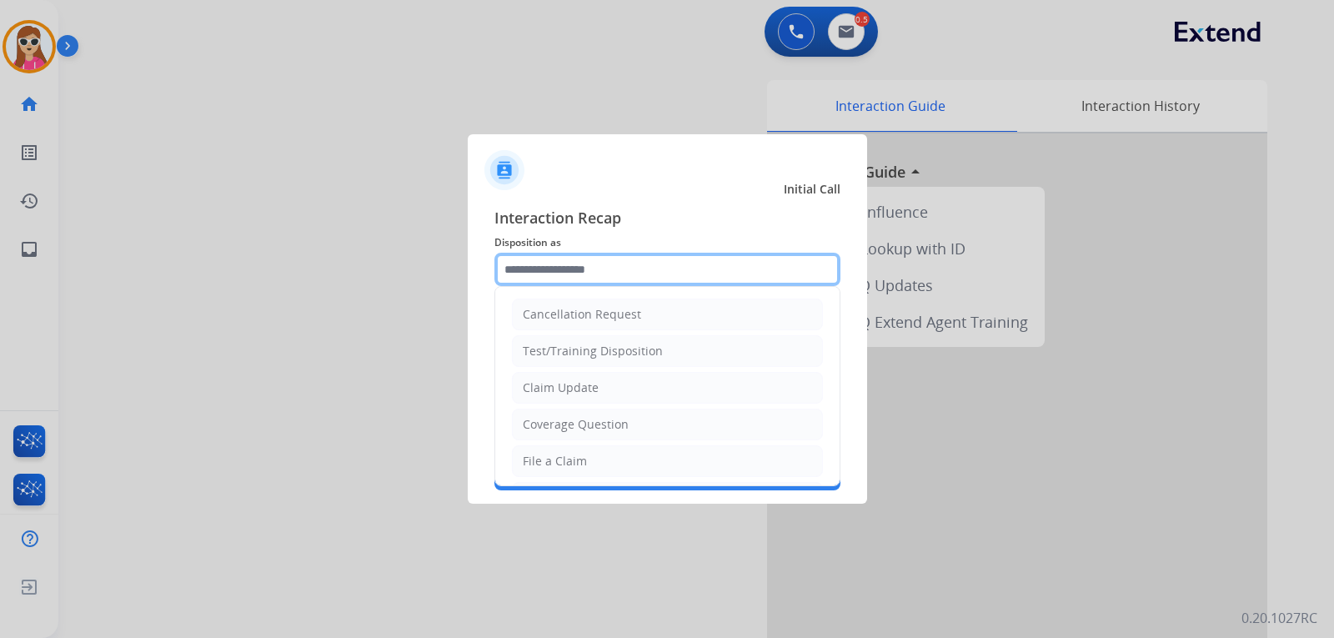
click at [650, 281] on input "text" at bounding box center [667, 269] width 346 height 33
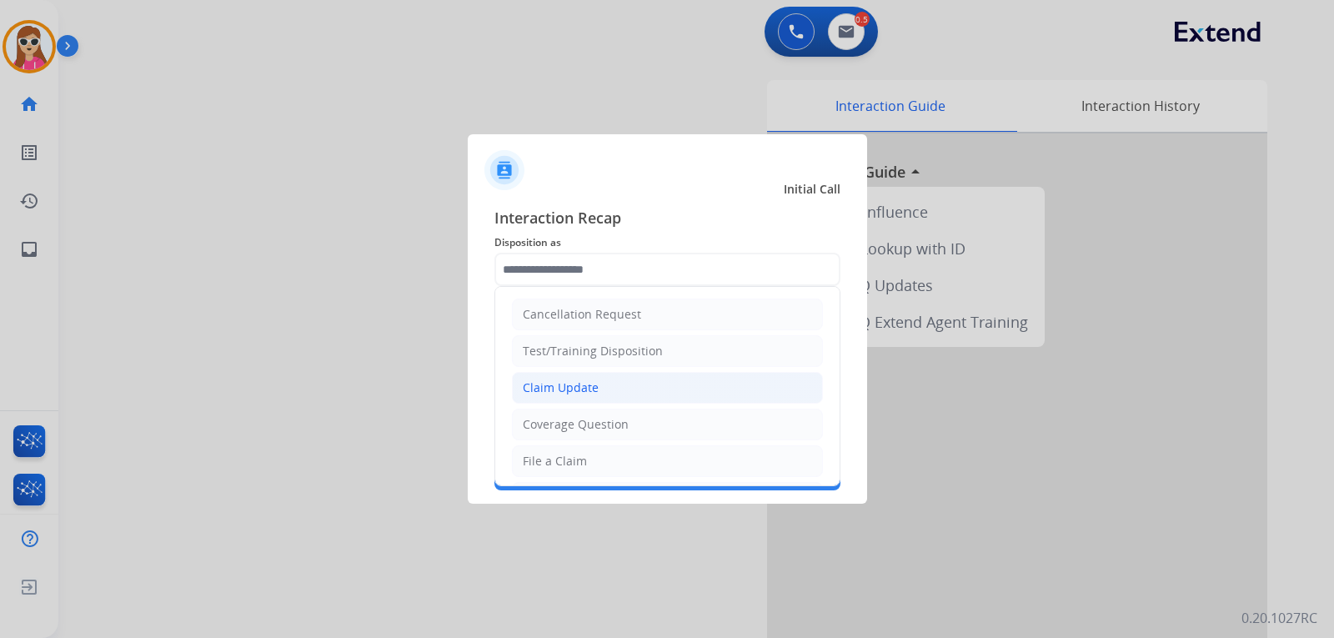
click at [595, 383] on div "Claim Update" at bounding box center [561, 387] width 76 height 17
type input "**********"
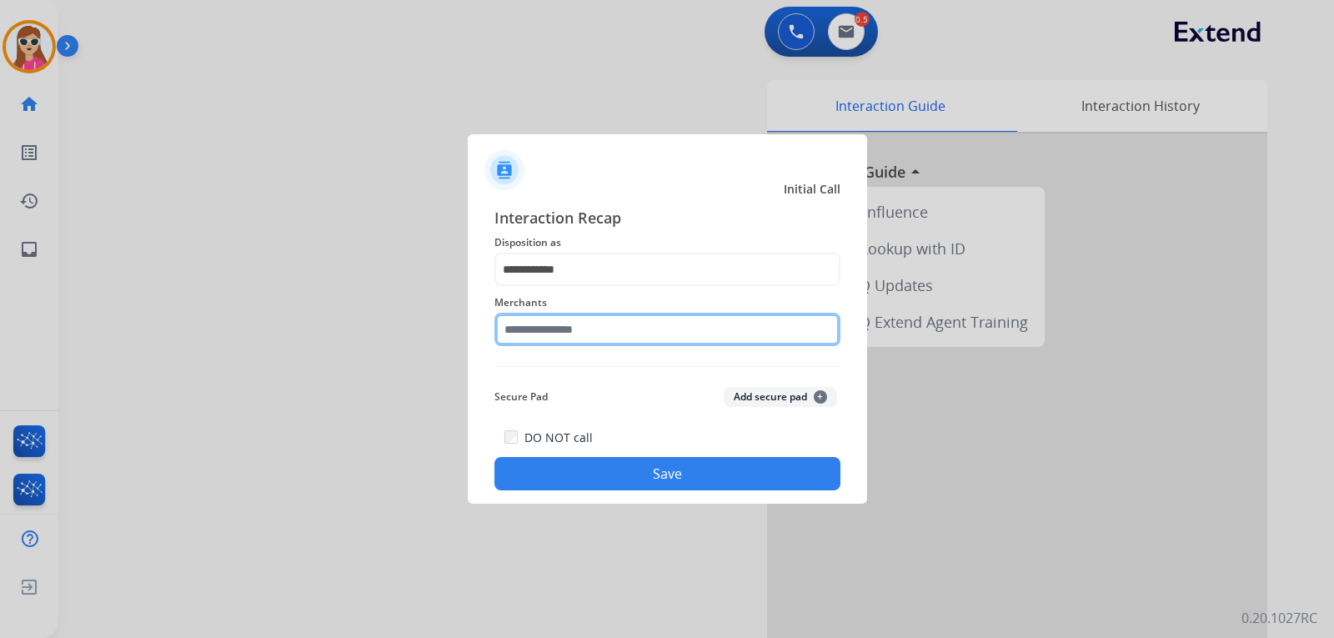
click at [578, 331] on input "text" at bounding box center [667, 329] width 346 height 33
click at [551, 323] on input "text" at bounding box center [667, 329] width 346 height 33
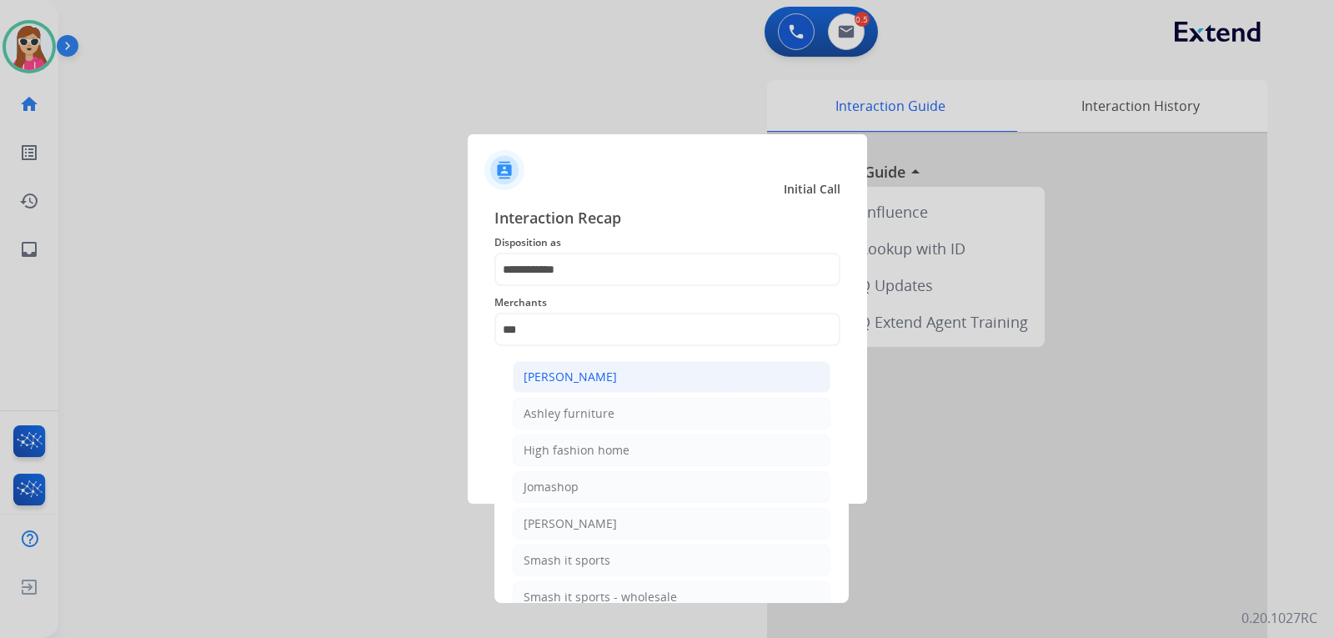
click at [614, 382] on li "[PERSON_NAME]" at bounding box center [672, 377] width 318 height 32
type input "**********"
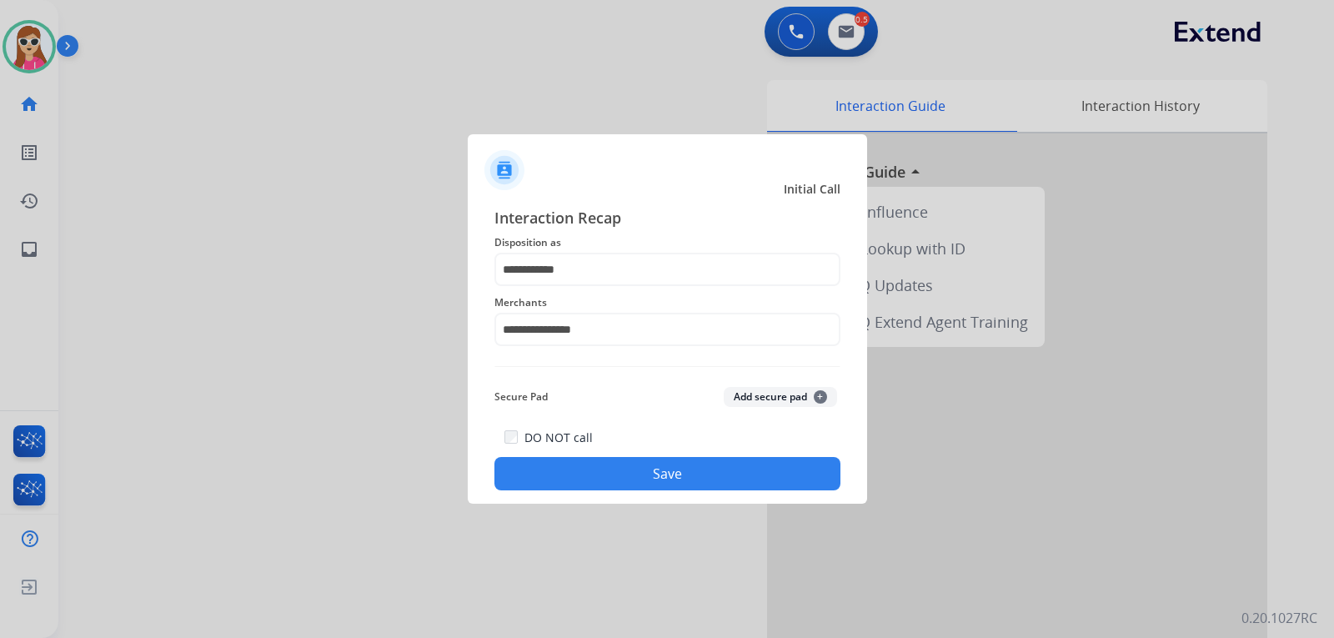
click at [613, 465] on button "Save" at bounding box center [667, 473] width 346 height 33
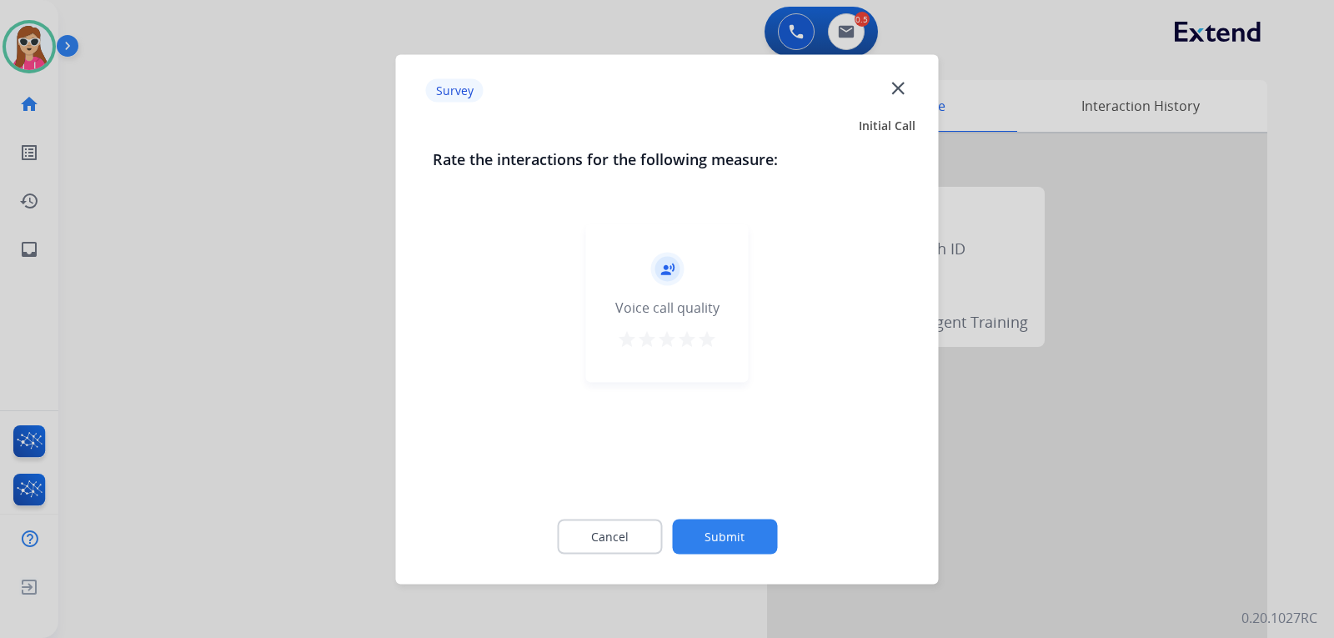
click at [710, 333] on mat-icon "star" at bounding box center [707, 338] width 20 height 20
click at [756, 543] on button "Submit" at bounding box center [724, 535] width 105 height 35
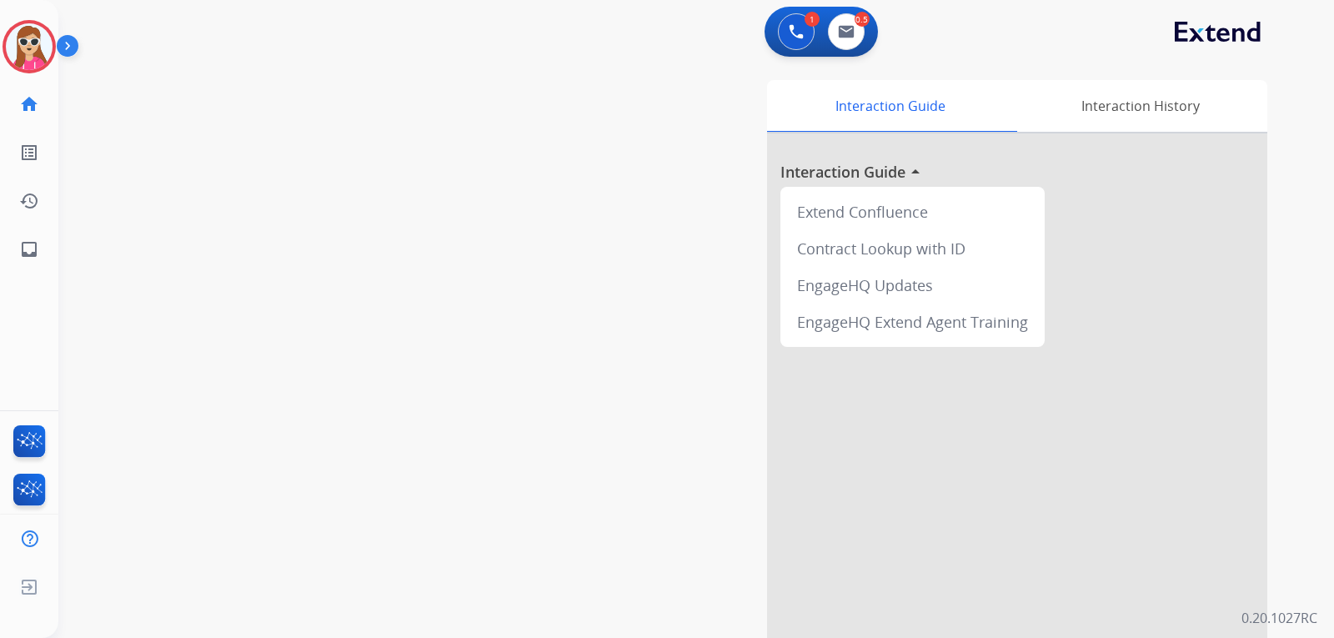
click at [773, 414] on button "Accept" at bounding box center [756, 429] width 162 height 38
click at [759, 425] on div "Interaction Guide Interaction History Interaction Guide arrow_drop_up Extend Co…" at bounding box center [893, 417] width 748 height 675
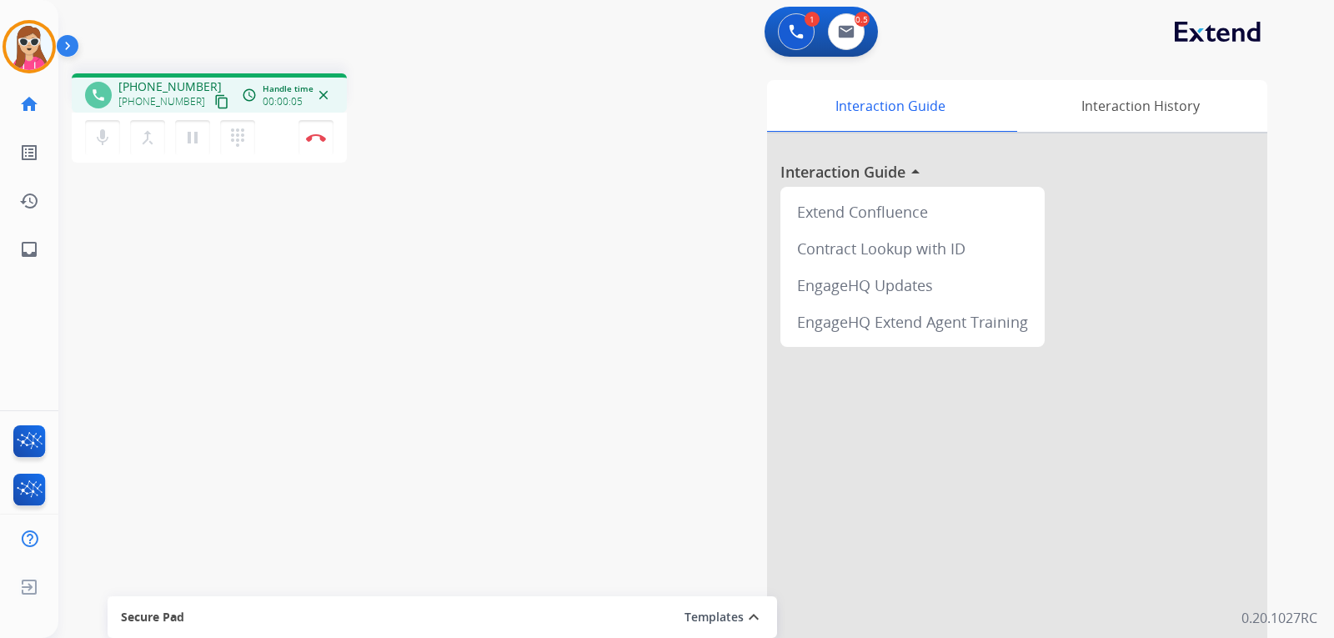
click at [214, 105] on mat-icon "content_copy" at bounding box center [221, 101] width 15 height 15
click at [236, 146] on mat-icon "dialpad" at bounding box center [238, 138] width 20 height 20
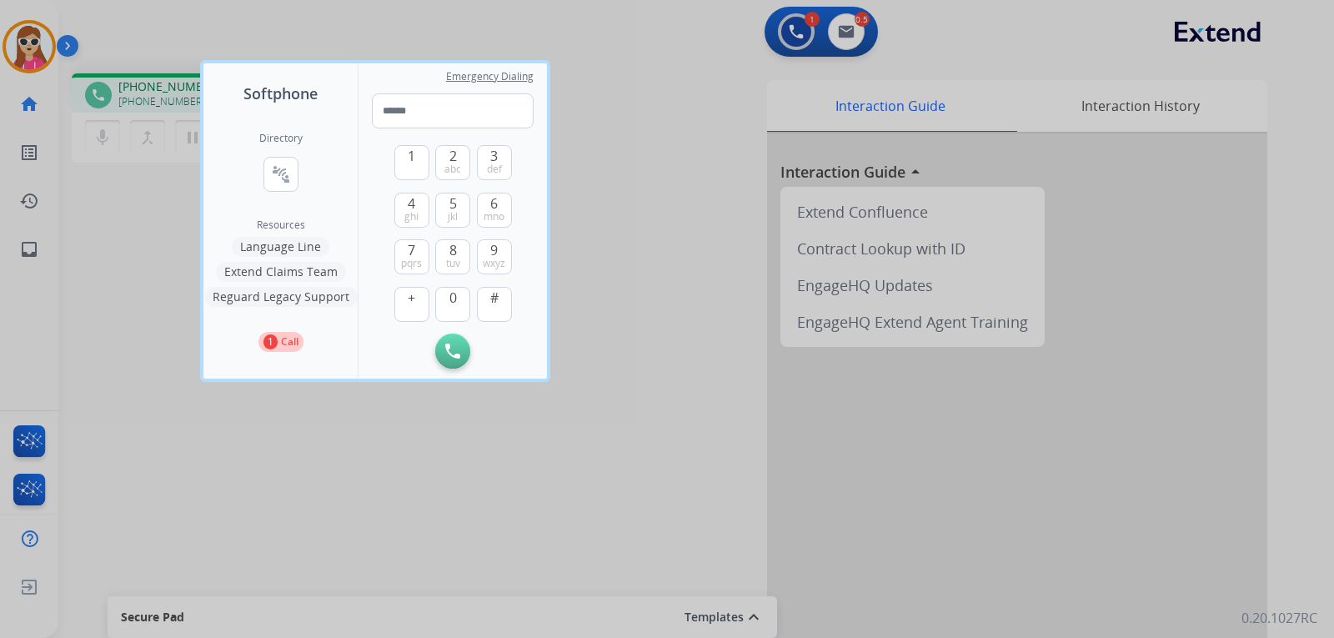
click at [629, 157] on div at bounding box center [667, 319] width 1334 height 638
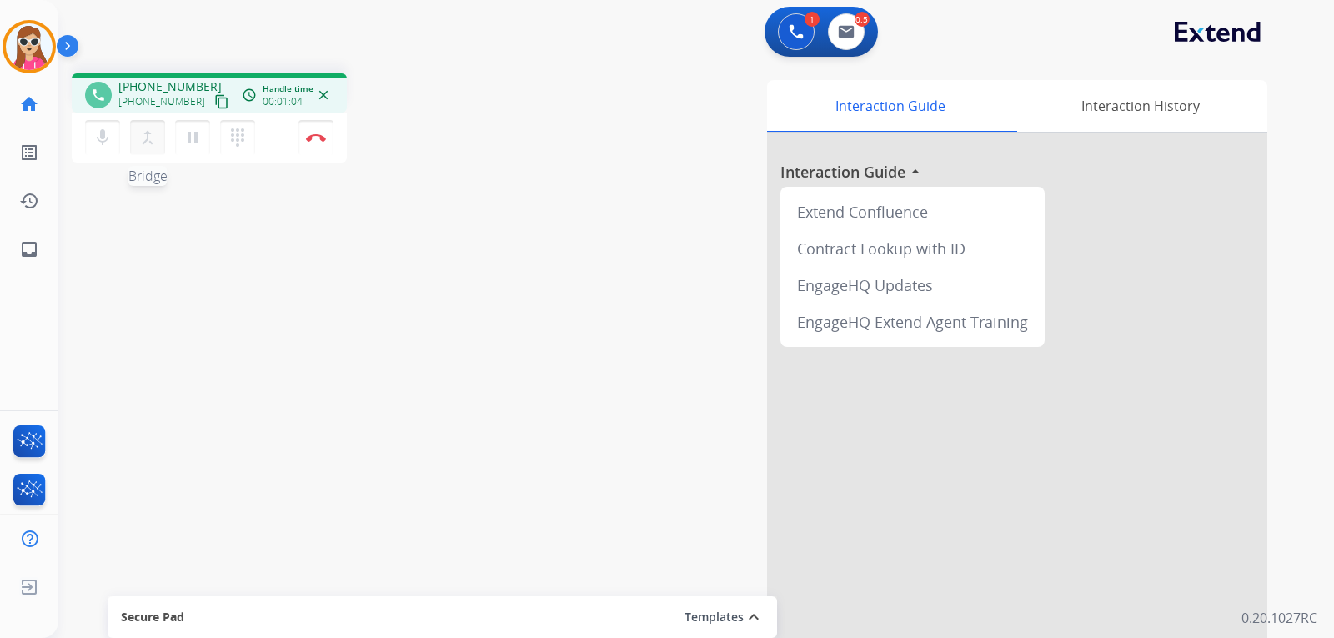
click at [150, 134] on mat-icon "merge_type" at bounding box center [148, 138] width 20 height 20
click at [157, 141] on mat-icon "merge_type" at bounding box center [148, 138] width 20 height 20
click at [241, 136] on mat-icon "dialpad" at bounding box center [238, 138] width 20 height 20
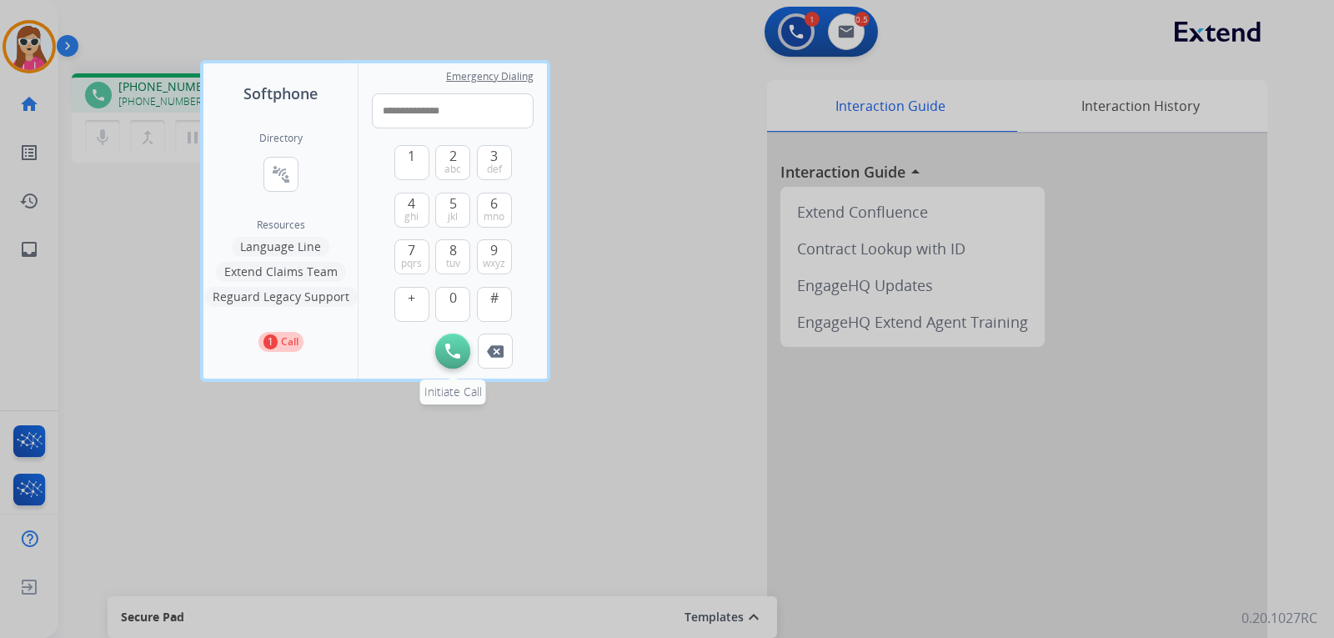
type input "**********"
click at [448, 351] on img at bounding box center [452, 350] width 15 height 15
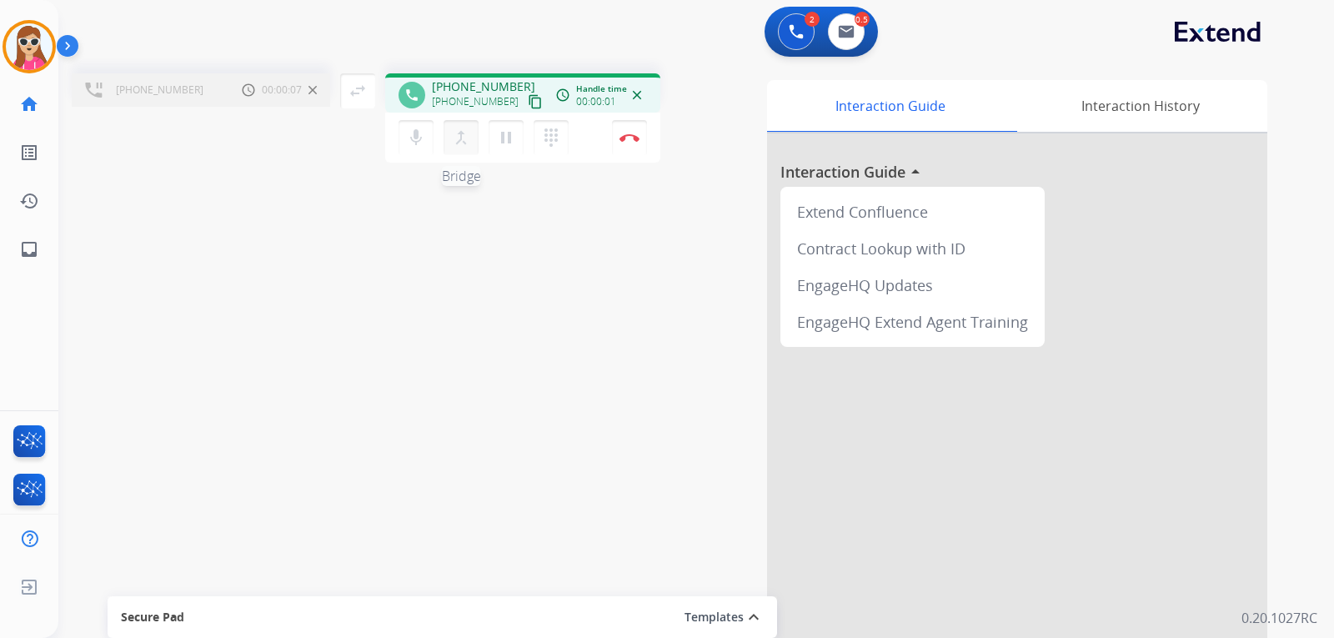
click at [464, 138] on mat-icon "merge_type" at bounding box center [461, 138] width 20 height 20
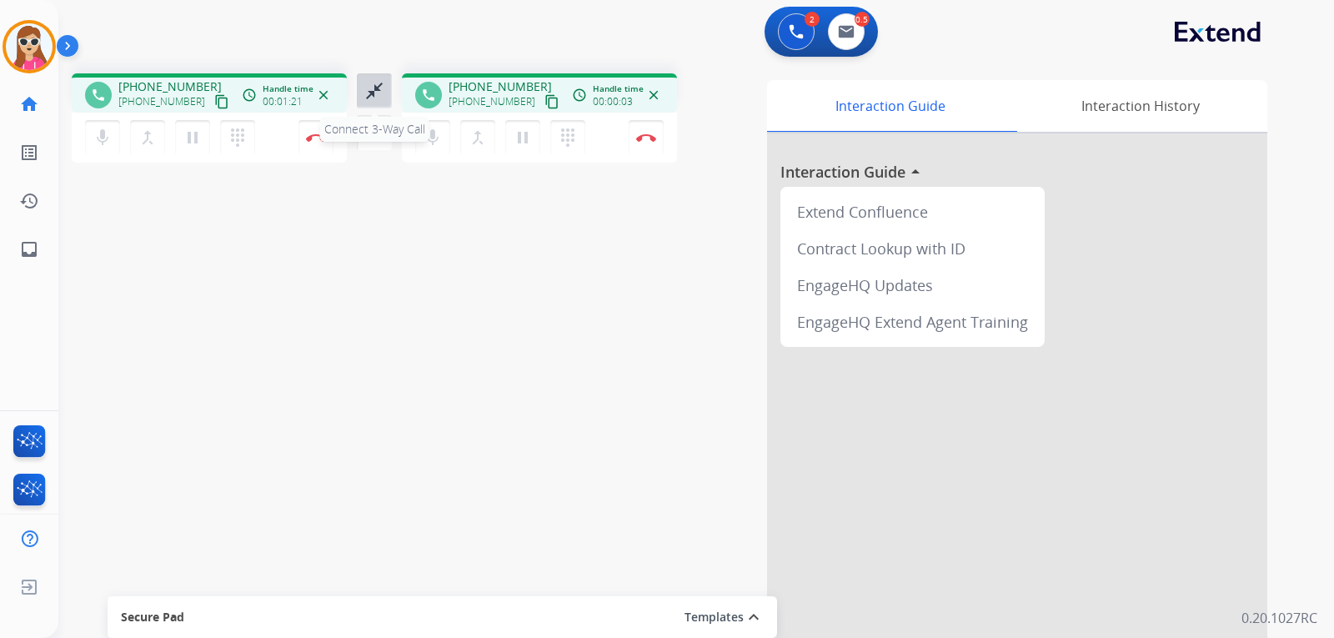
click at [380, 96] on mat-icon "close_fullscreen" at bounding box center [374, 91] width 20 height 20
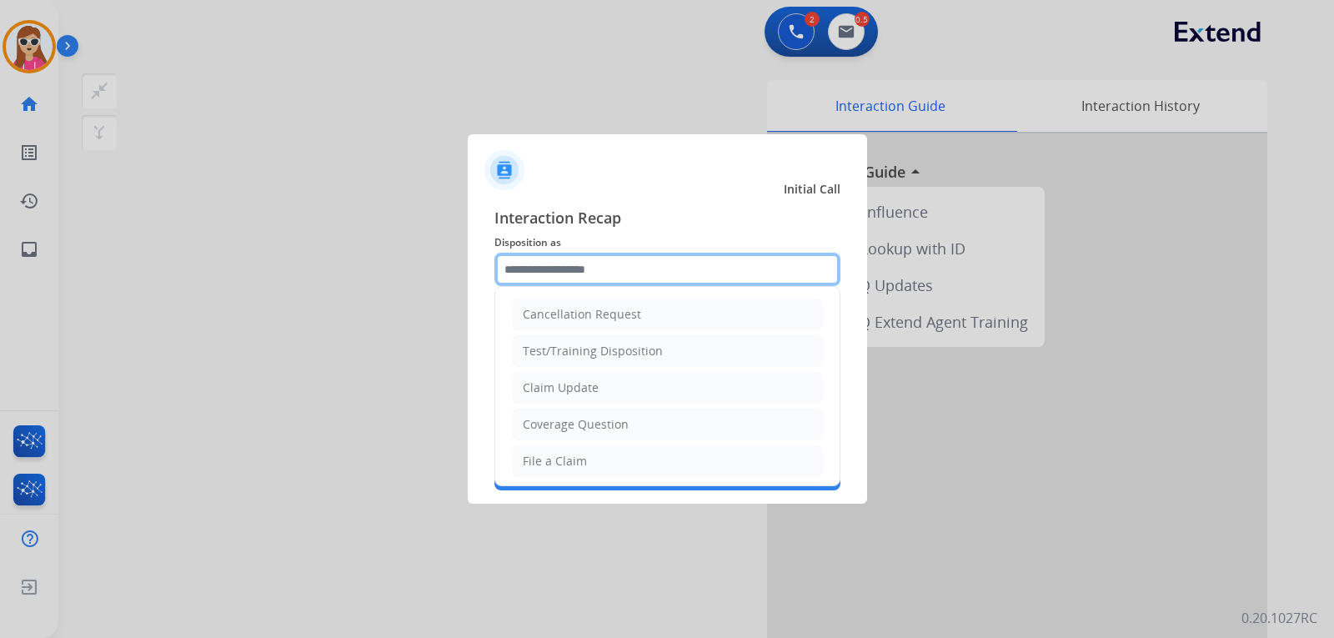
click at [533, 261] on input "text" at bounding box center [667, 269] width 346 height 33
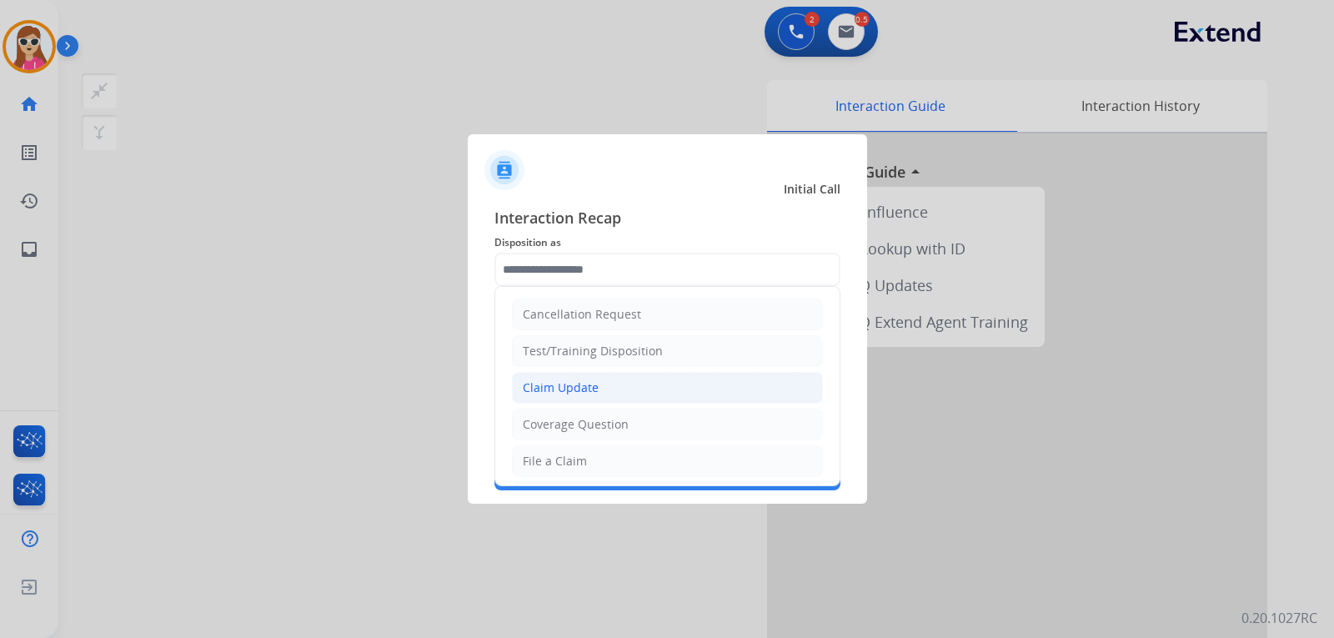
click at [578, 390] on div "Claim Update" at bounding box center [561, 387] width 76 height 17
type input "**********"
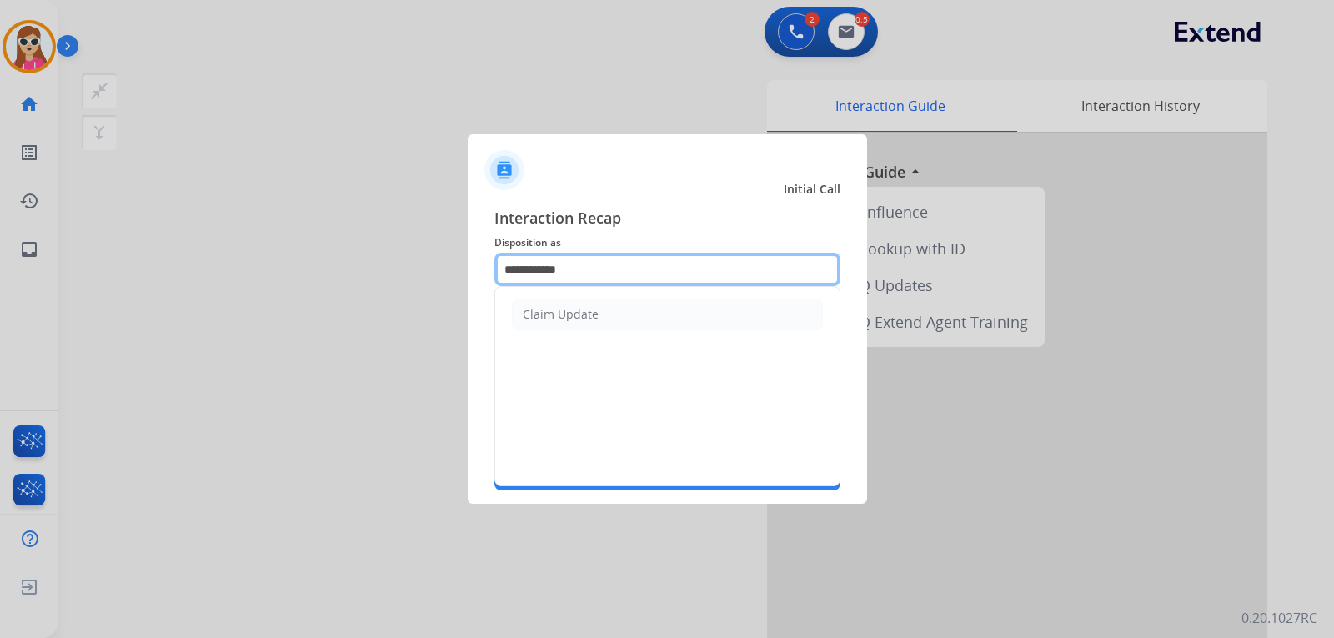
drag, startPoint x: 593, startPoint y: 276, endPoint x: 428, endPoint y: 261, distance: 164.9
click at [478, 283] on div "**********" at bounding box center [667, 348] width 399 height 311
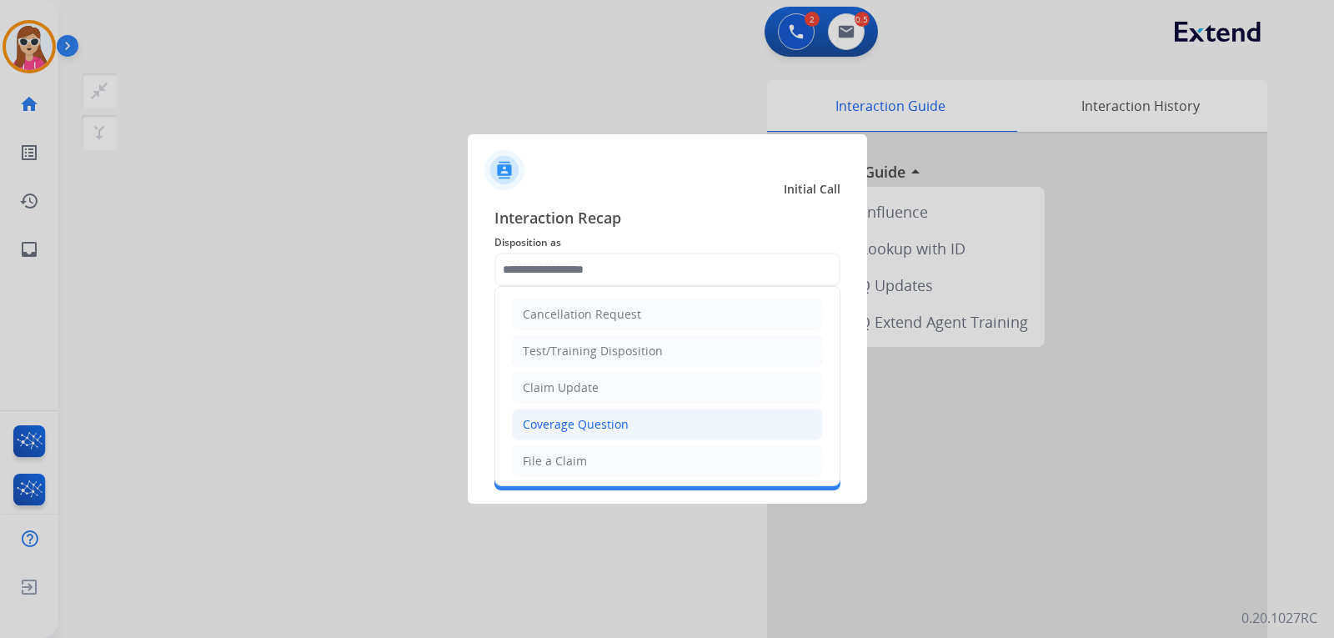
click at [627, 427] on li "Coverage Question" at bounding box center [667, 424] width 311 height 32
type input "**********"
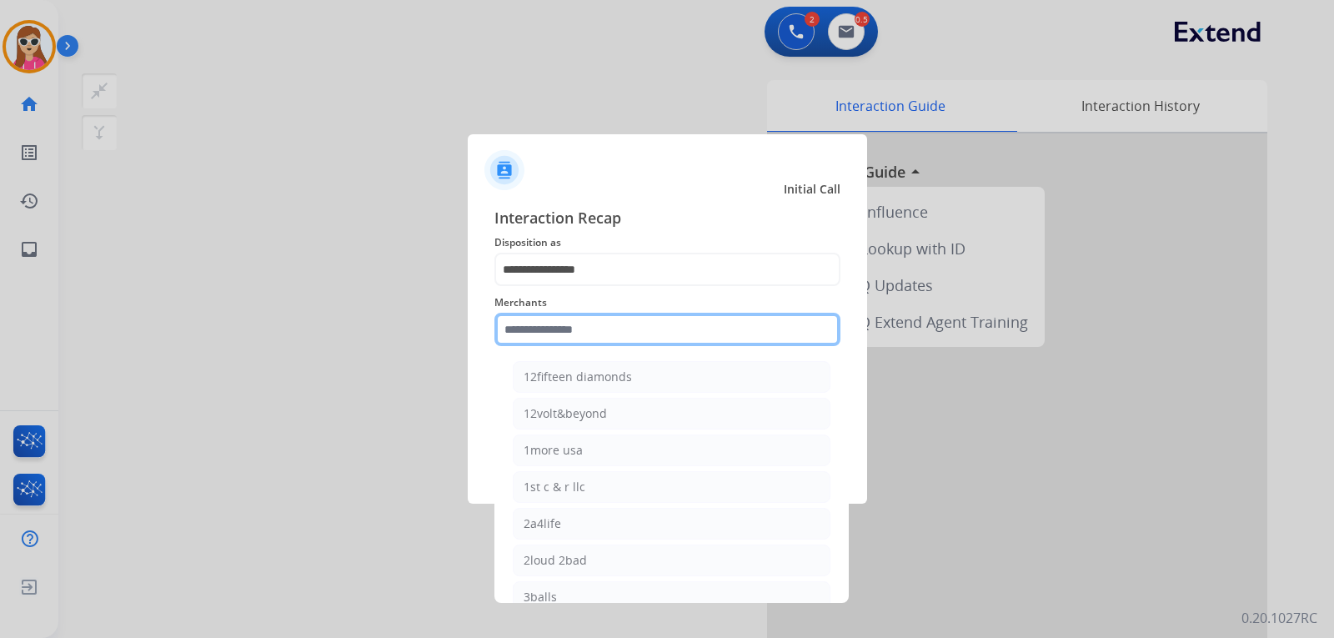
drag, startPoint x: 588, startPoint y: 332, endPoint x: 593, endPoint y: 342, distance: 11.2
click at [590, 333] on input "text" at bounding box center [667, 329] width 346 height 33
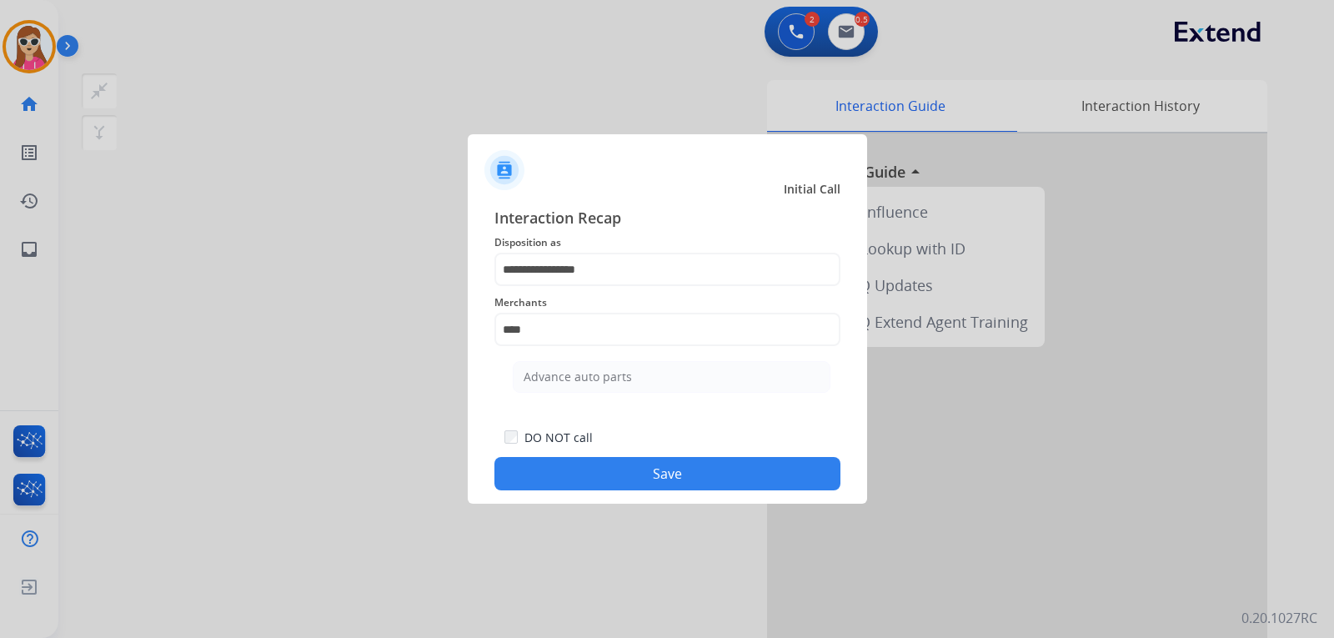
click at [550, 375] on div "Advance auto parts" at bounding box center [577, 376] width 108 height 17
type input "**********"
click at [705, 468] on button "Save" at bounding box center [667, 473] width 346 height 33
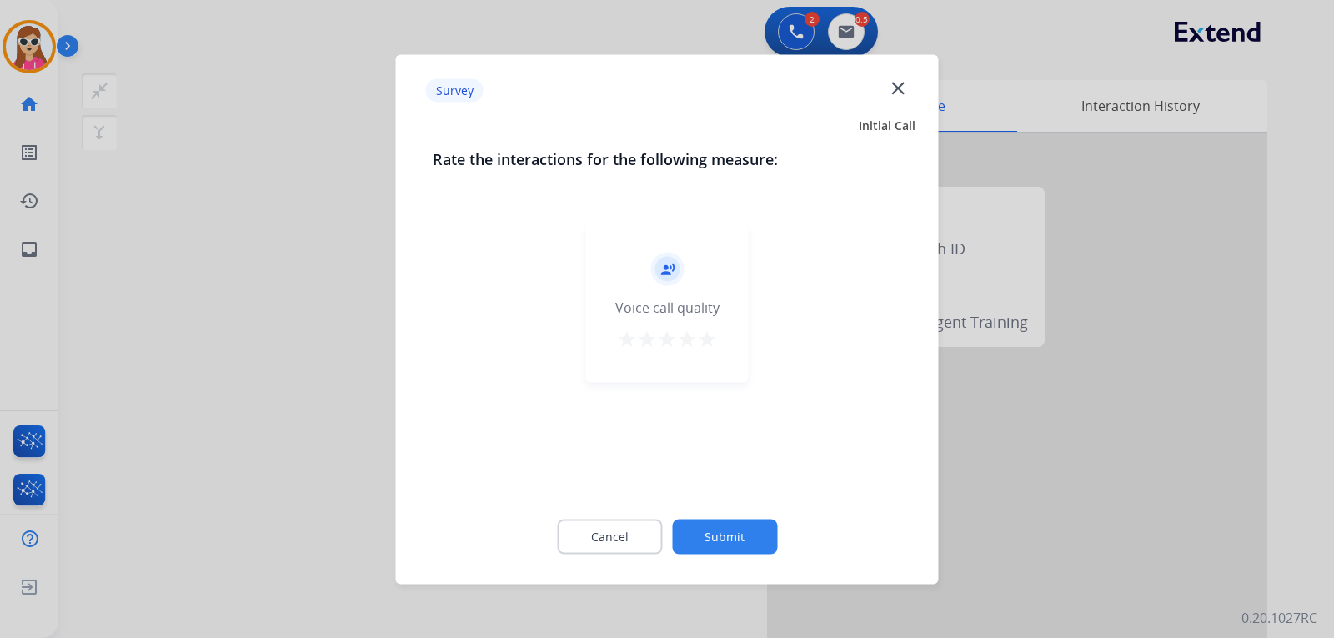
click at [708, 343] on mat-icon "star" at bounding box center [707, 338] width 20 height 20
click at [753, 532] on button "Submit" at bounding box center [724, 535] width 105 height 35
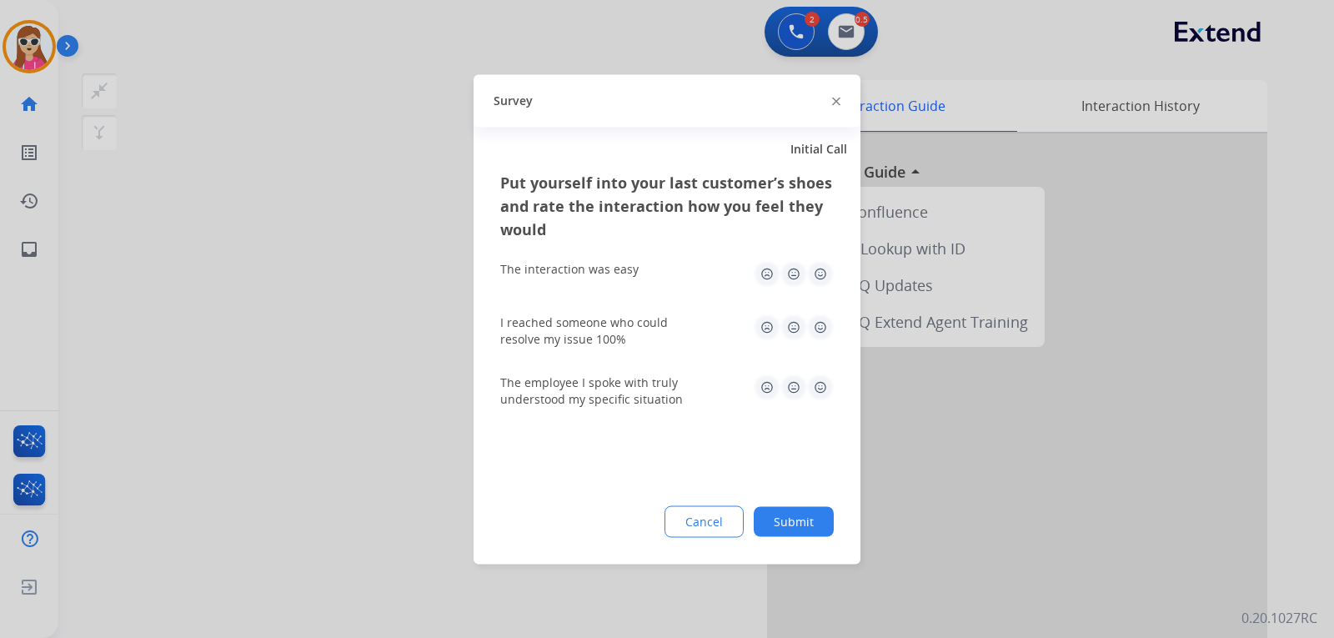
click at [826, 278] on img at bounding box center [820, 273] width 27 height 27
drag, startPoint x: 824, startPoint y: 327, endPoint x: 838, endPoint y: 346, distance: 23.8
click at [823, 328] on img at bounding box center [820, 326] width 27 height 27
click at [822, 391] on img at bounding box center [820, 386] width 27 height 27
click at [811, 523] on button "Submit" at bounding box center [794, 521] width 80 height 30
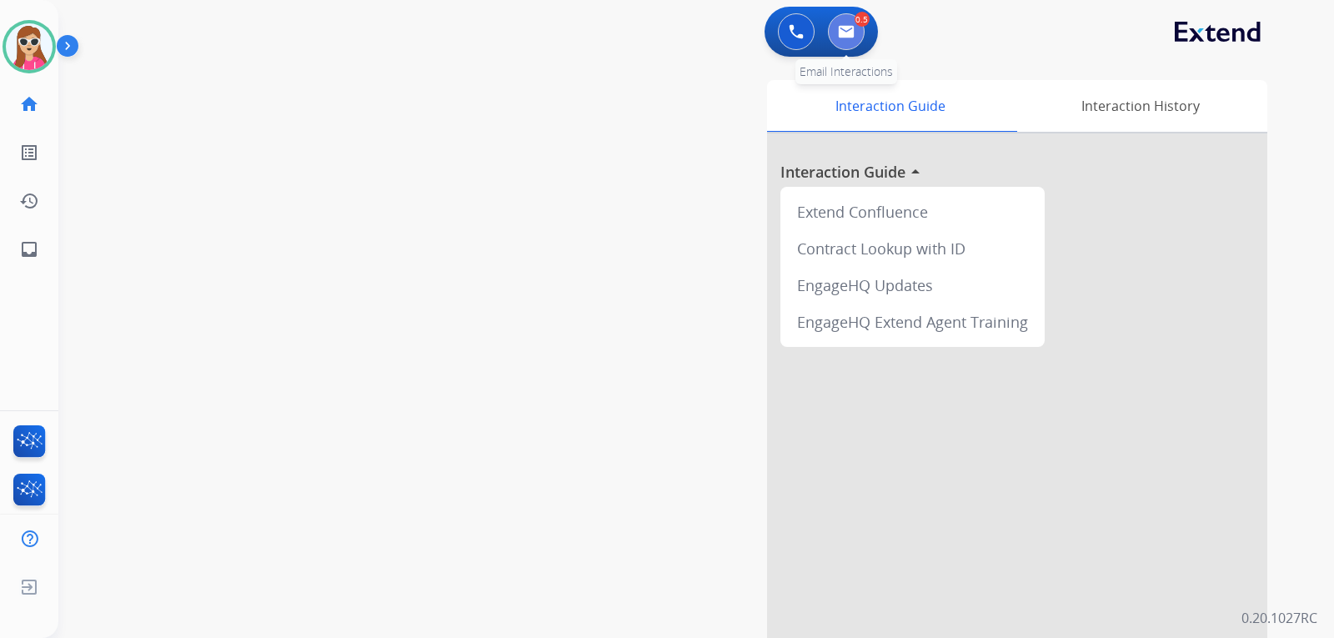
click at [845, 29] on img at bounding box center [846, 31] width 17 height 13
select select "**********"
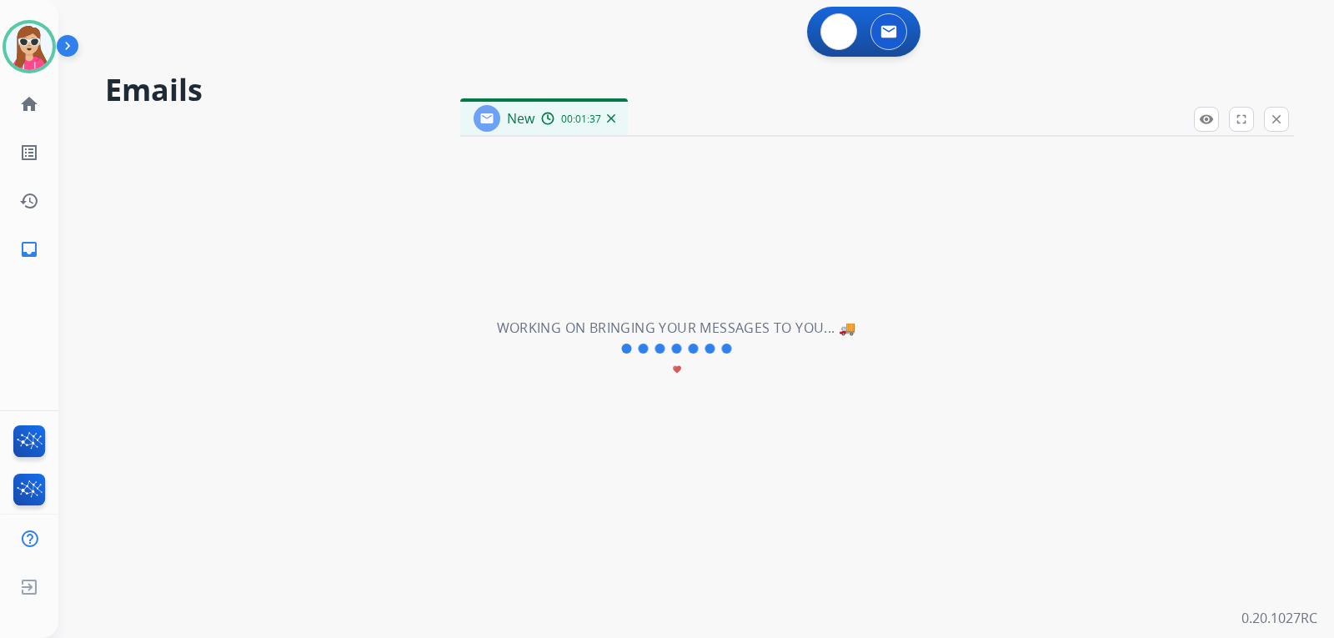
select select "**********"
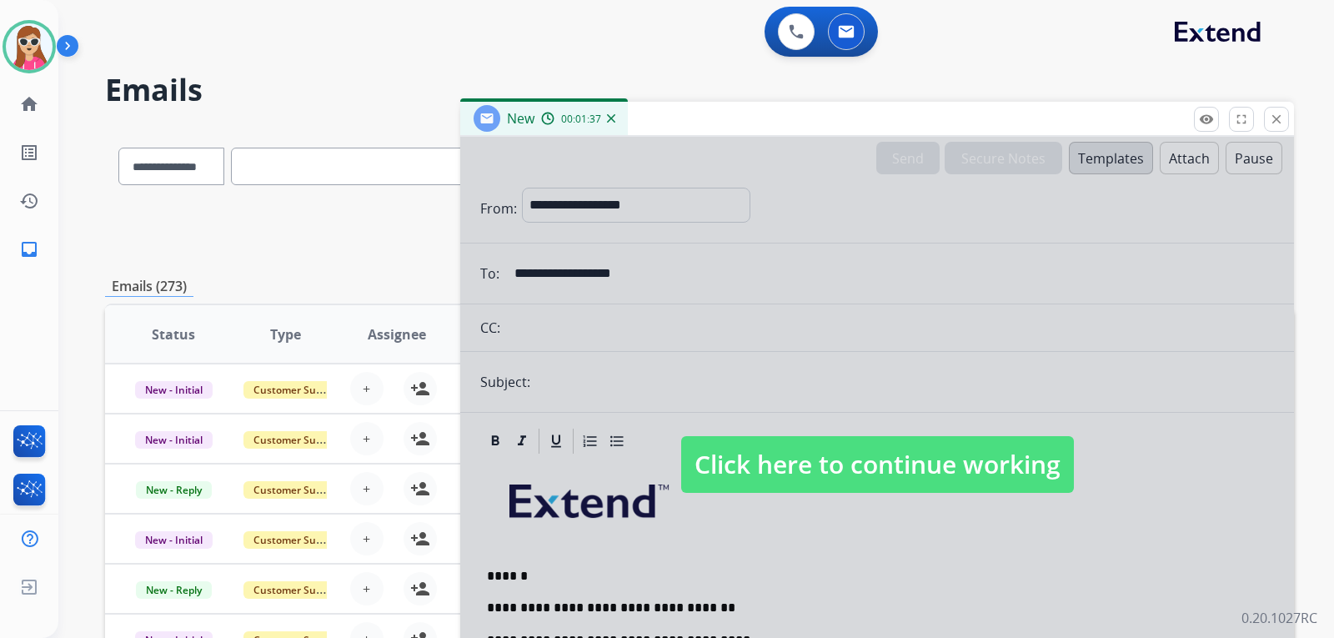
click at [823, 480] on span "Click here to continue working" at bounding box center [877, 464] width 393 height 57
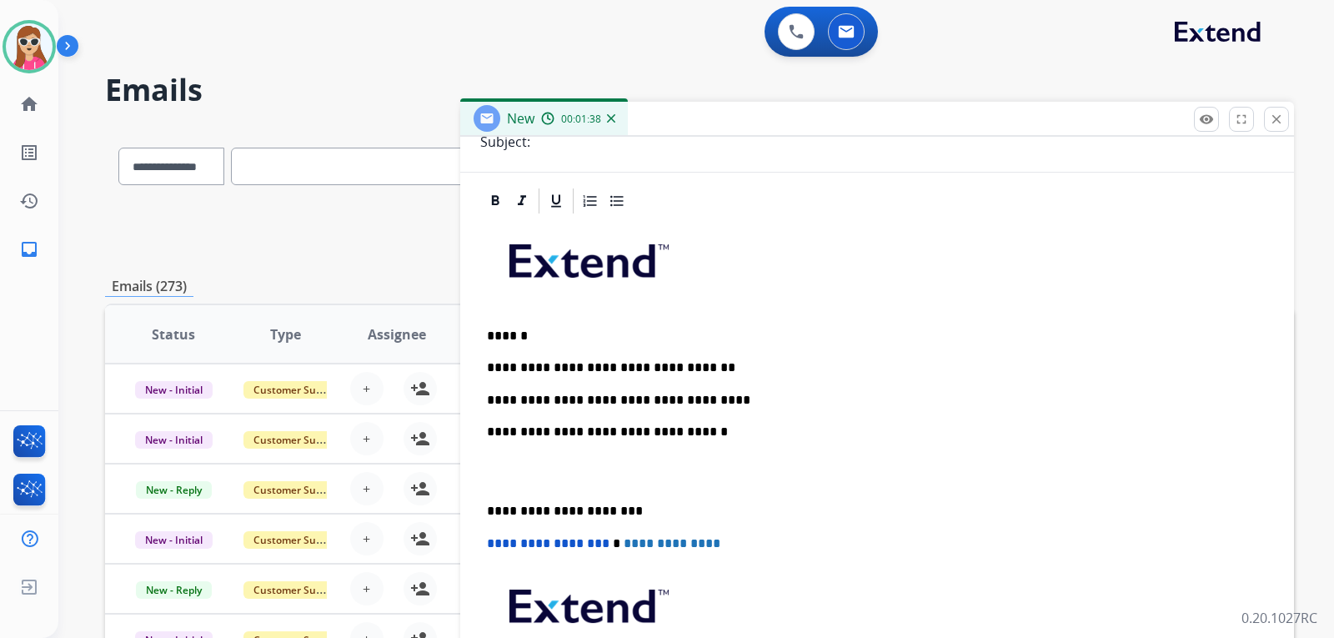
scroll to position [247, 0]
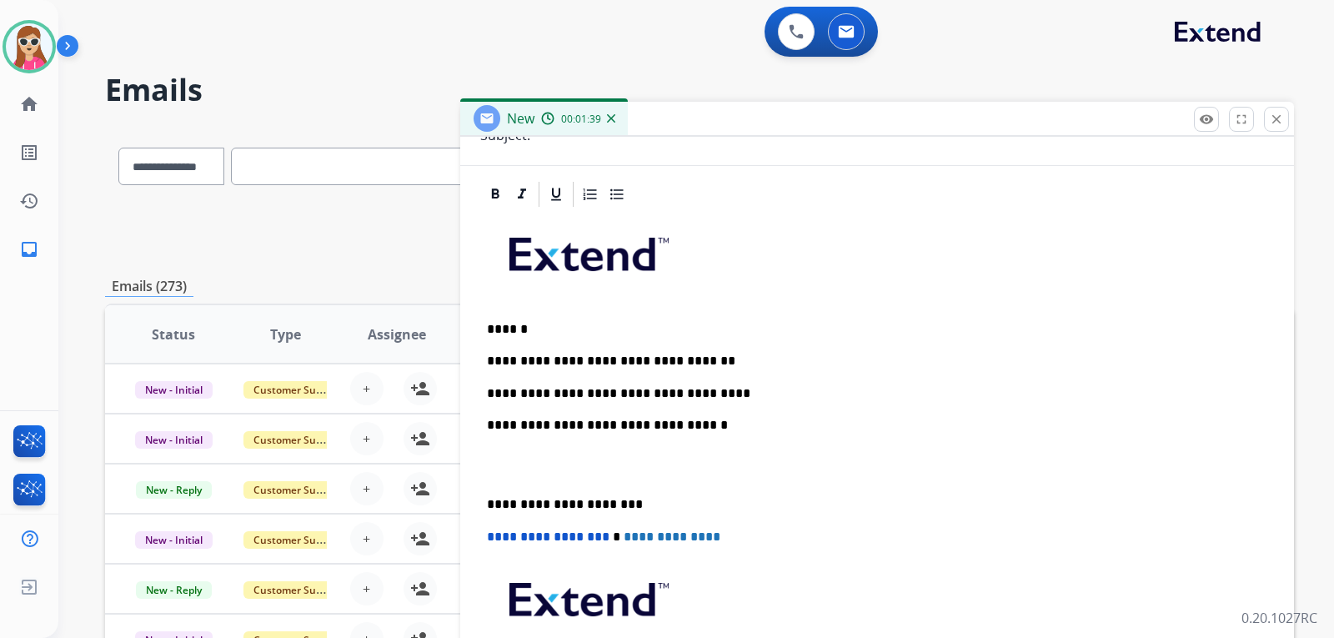
click at [707, 397] on p "**********" at bounding box center [870, 393] width 767 height 15
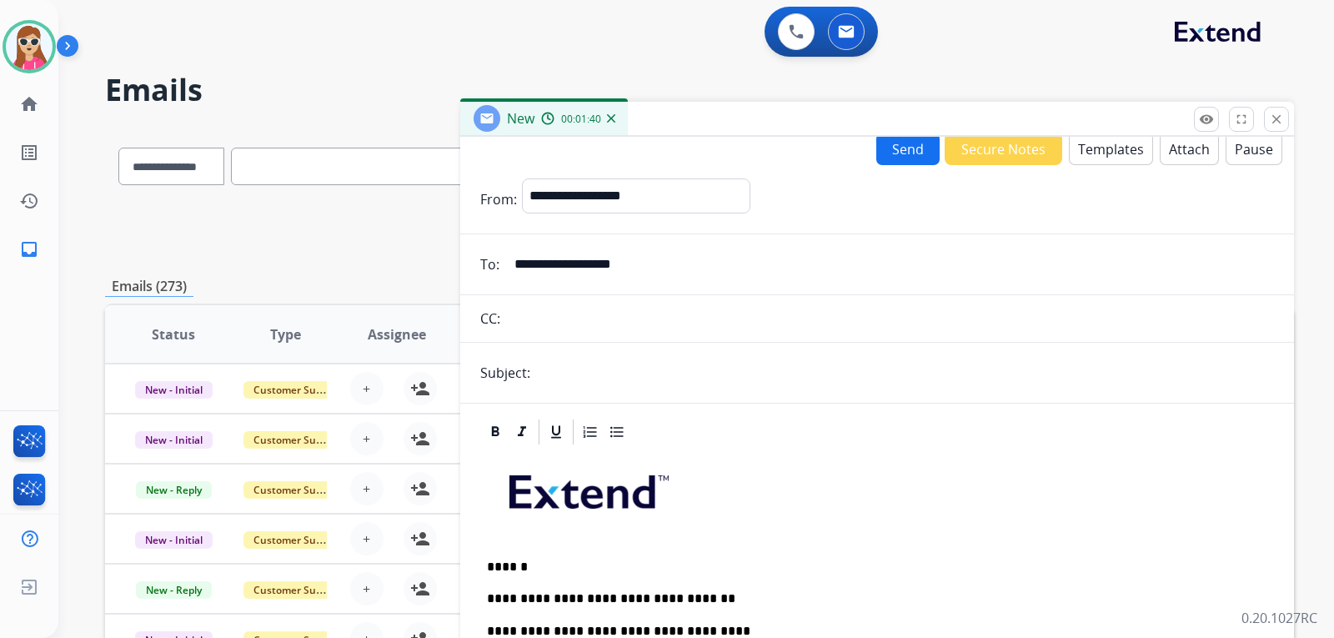
scroll to position [0, 0]
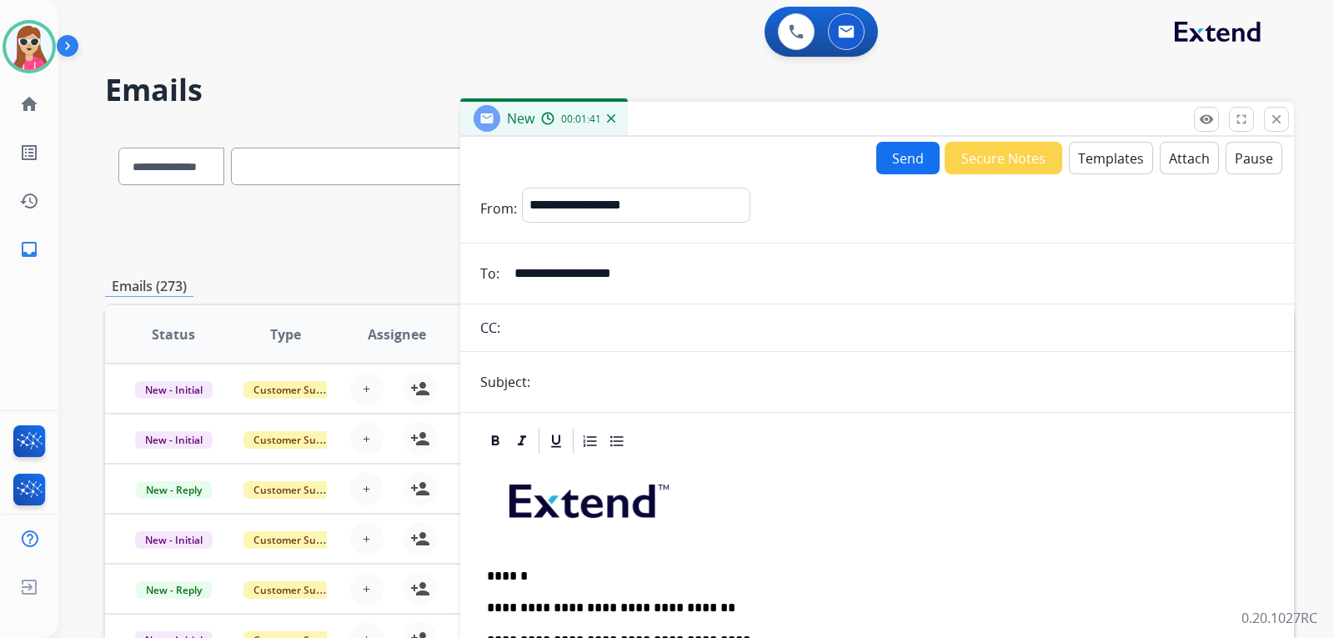
click at [909, 152] on button "Send" at bounding box center [907, 158] width 63 height 33
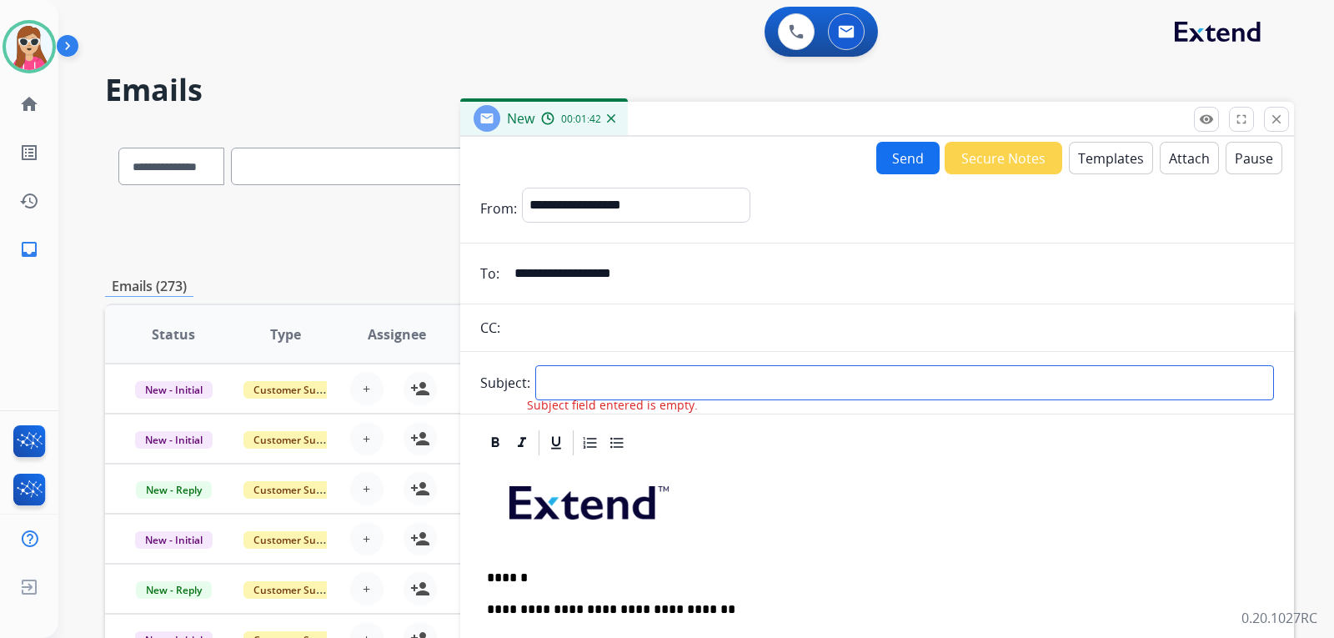
click at [713, 387] on input "text" at bounding box center [904, 382] width 739 height 35
type input "**********"
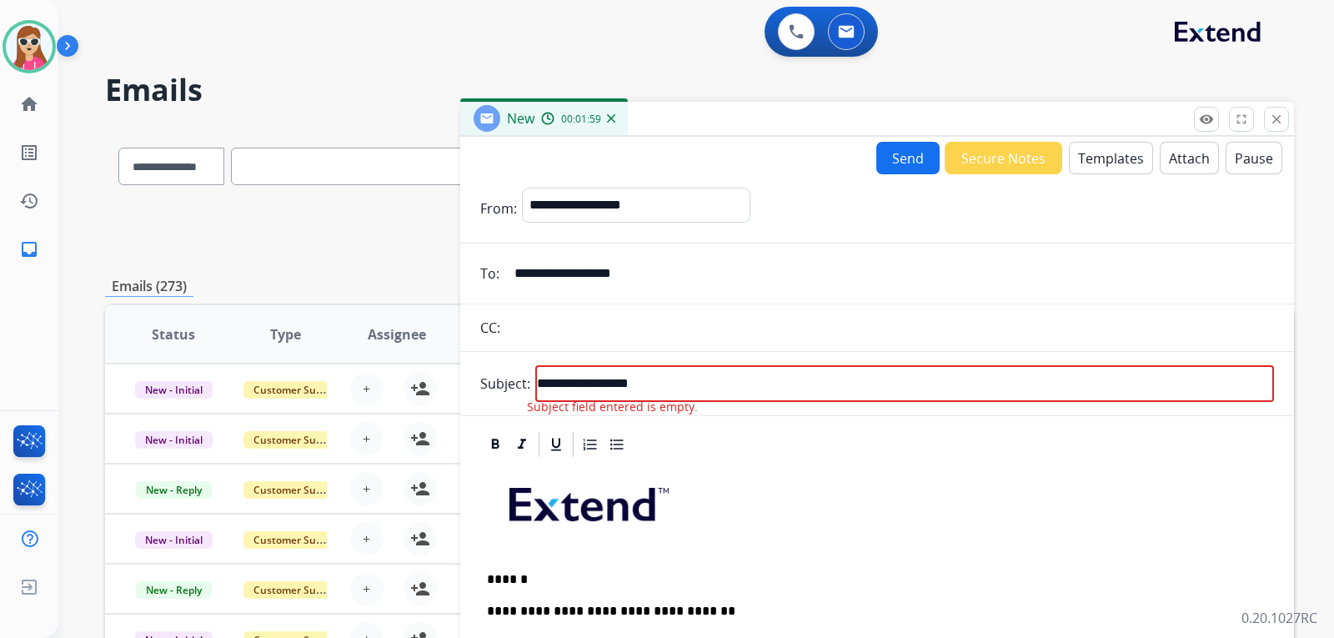
click at [897, 163] on button "Send" at bounding box center [907, 158] width 63 height 33
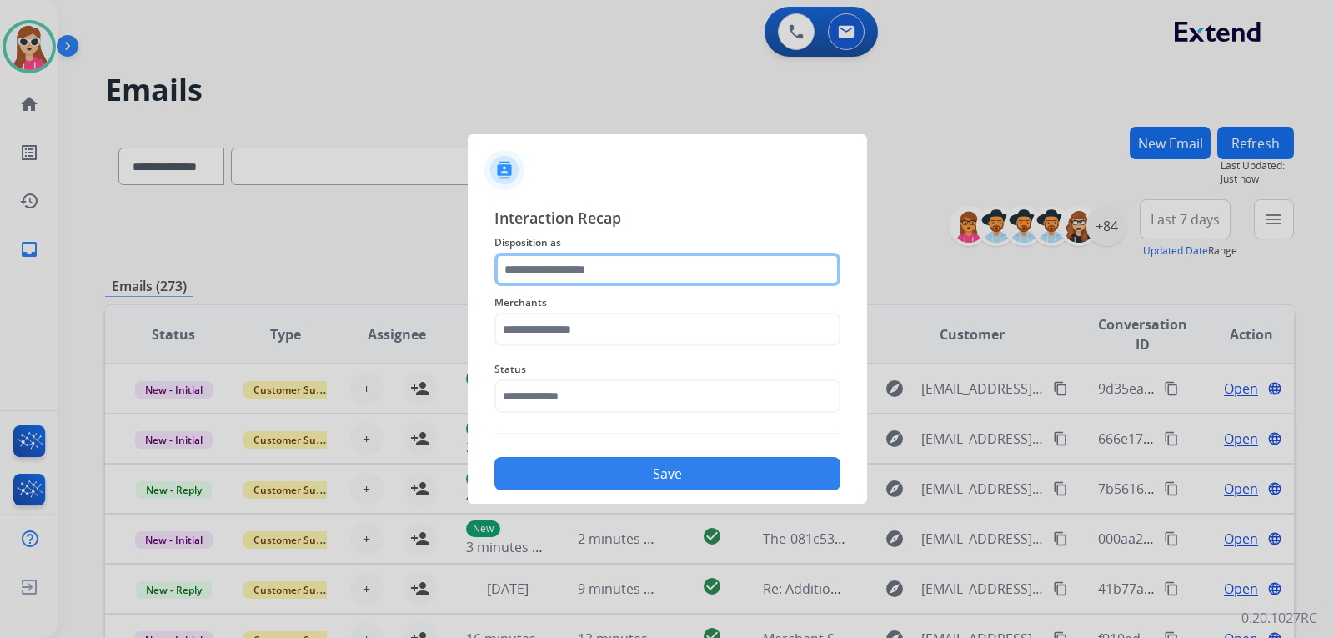
click at [667, 281] on input "text" at bounding box center [667, 269] width 346 height 33
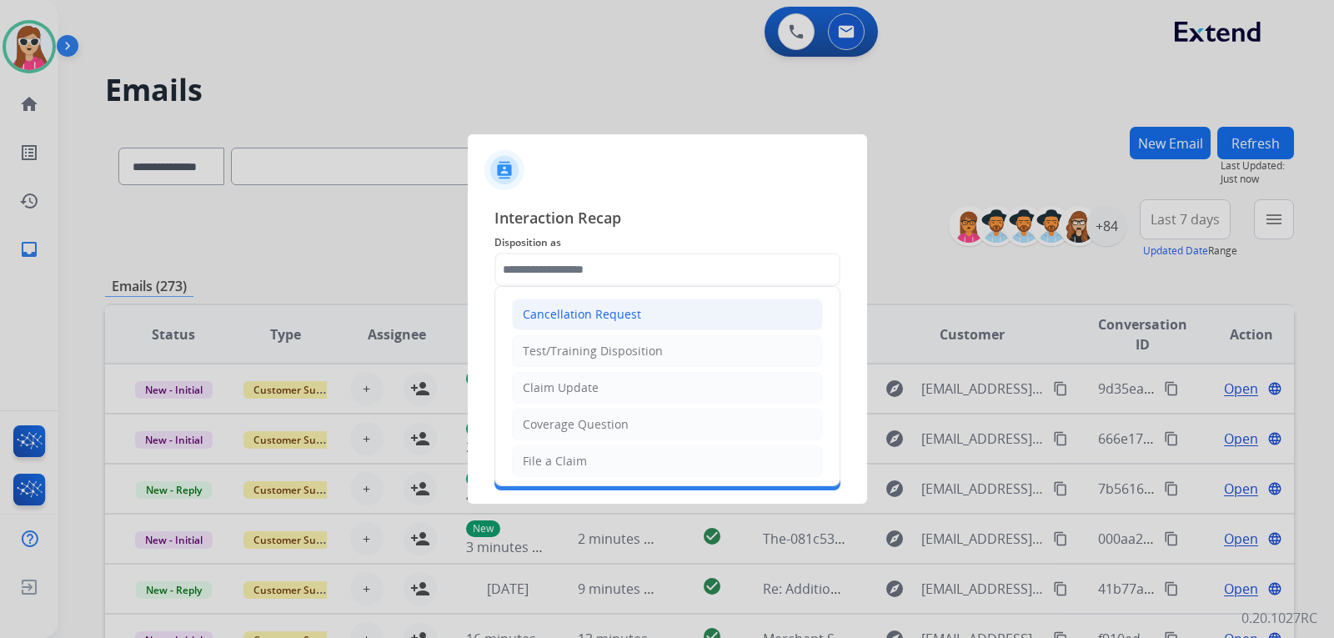
click at [649, 313] on li "Cancellation Request" at bounding box center [667, 314] width 311 height 32
type input "**********"
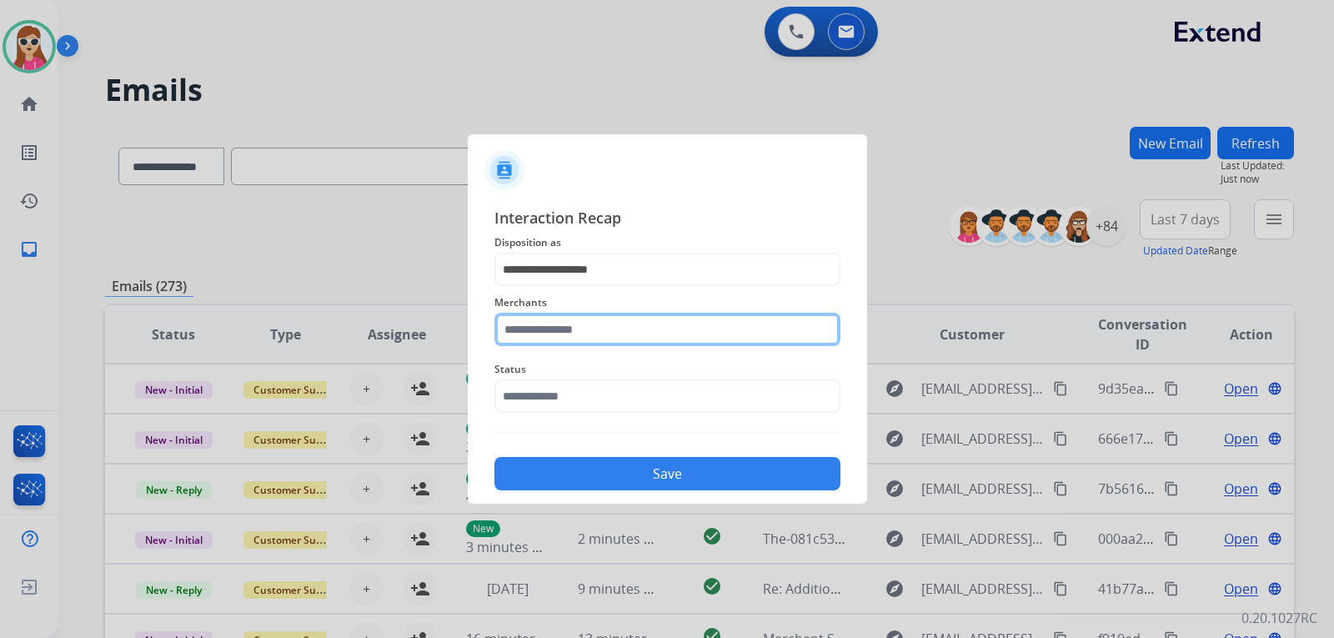
click at [614, 333] on input "text" at bounding box center [667, 329] width 346 height 33
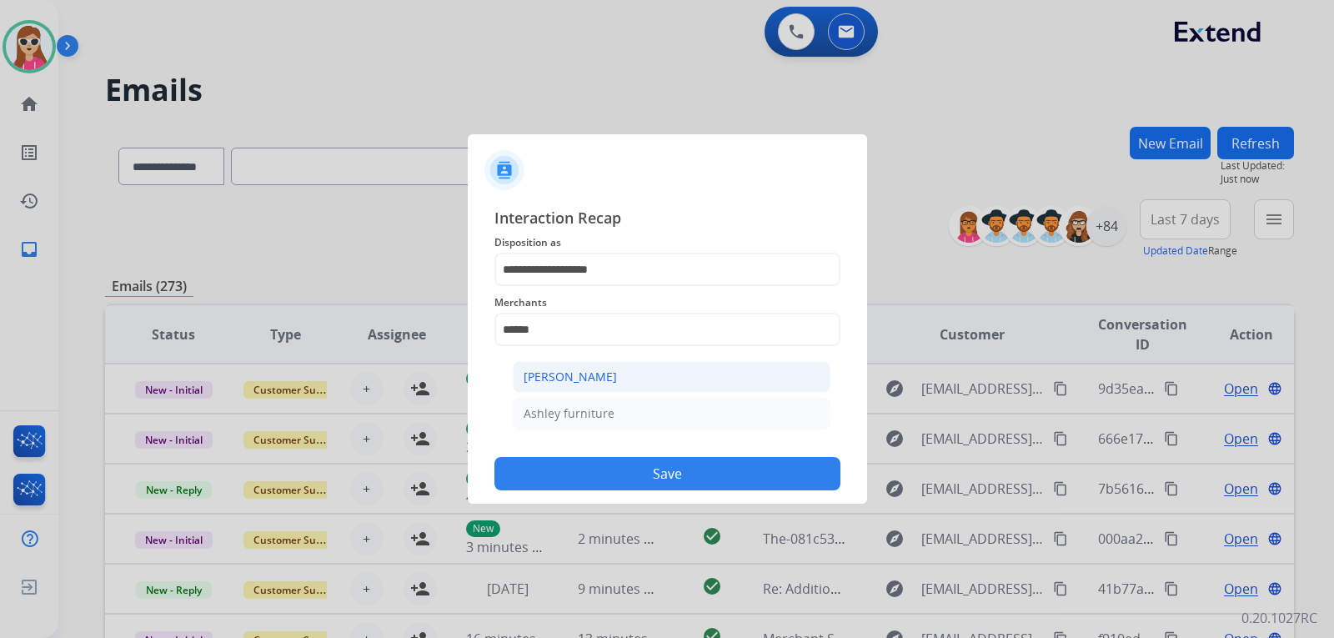
click at [640, 382] on li "[PERSON_NAME]" at bounding box center [672, 377] width 318 height 32
type input "**********"
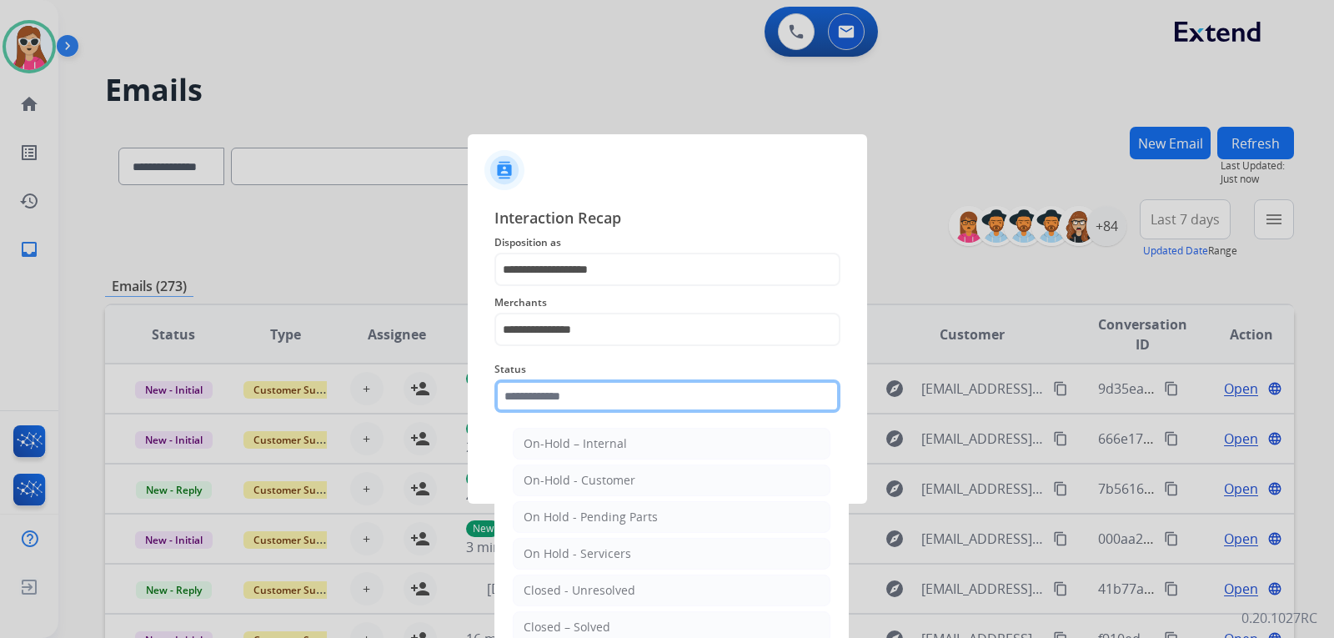
click at [629, 397] on input "text" at bounding box center [667, 395] width 346 height 33
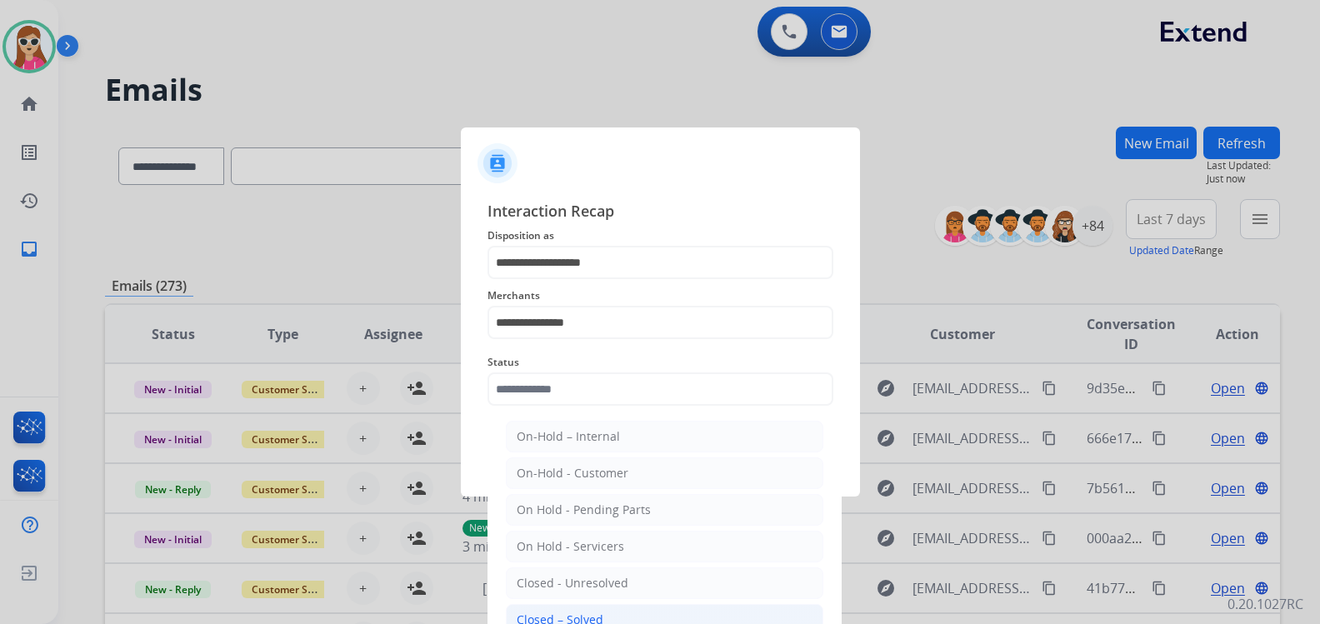
click at [593, 615] on div "Closed – Solved" at bounding box center [560, 620] width 87 height 17
type input "**********"
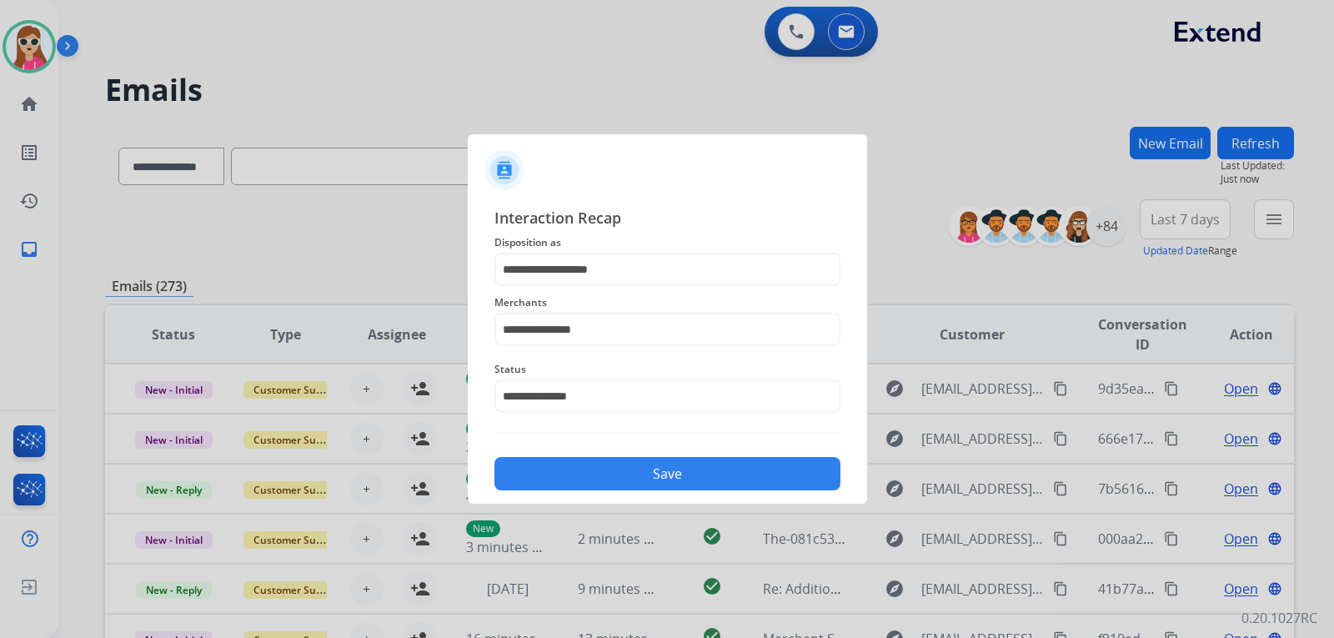
click at [633, 470] on button "Save" at bounding box center [667, 473] width 346 height 33
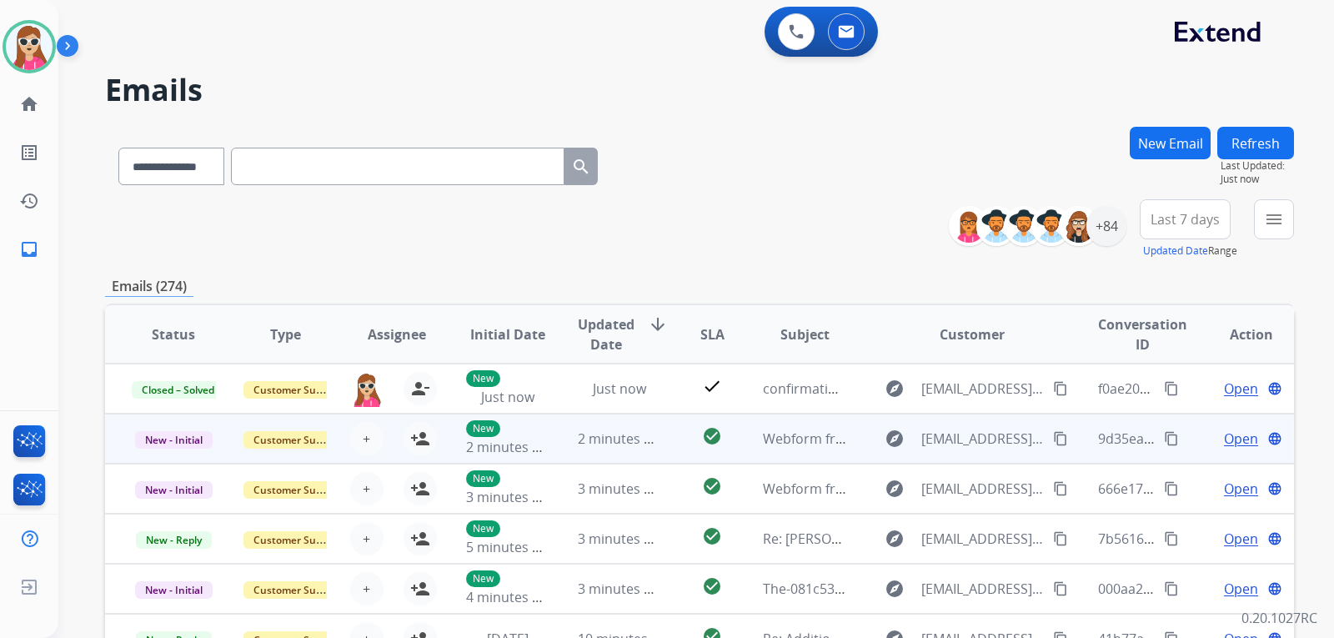
scroll to position [2, 0]
click at [662, 437] on td "check_circle" at bounding box center [699, 437] width 74 height 50
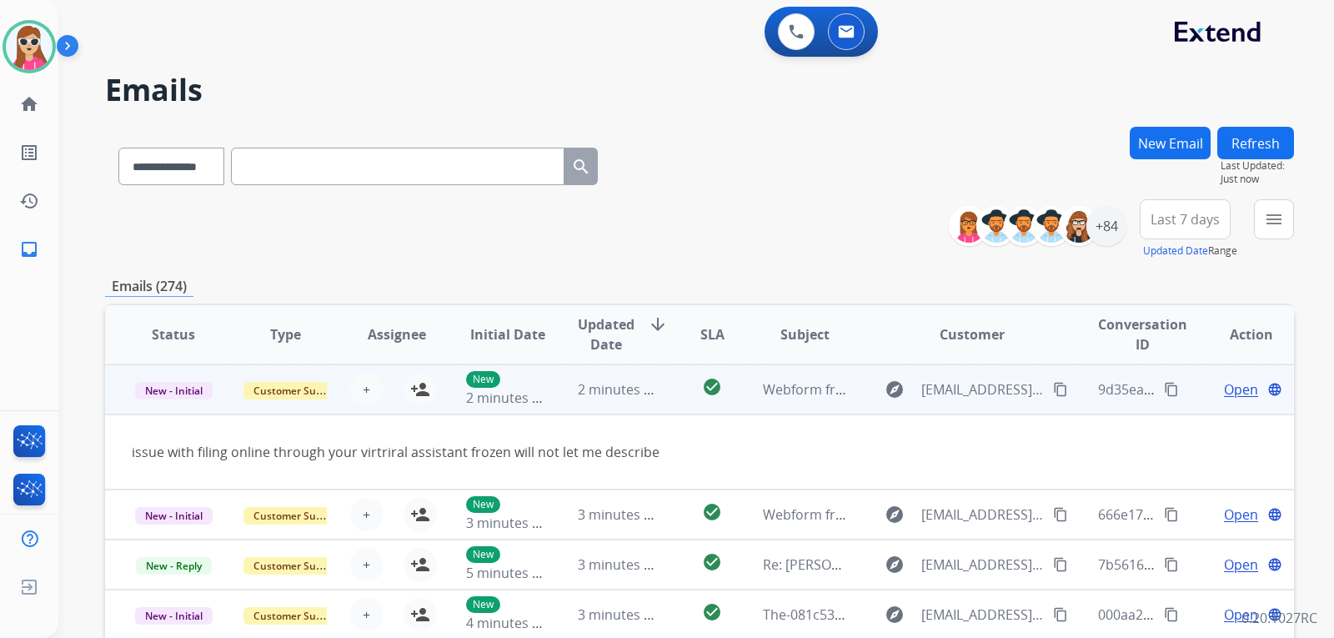
scroll to position [50, 0]
click at [419, 393] on mat-icon "person_add" at bounding box center [420, 388] width 20 height 20
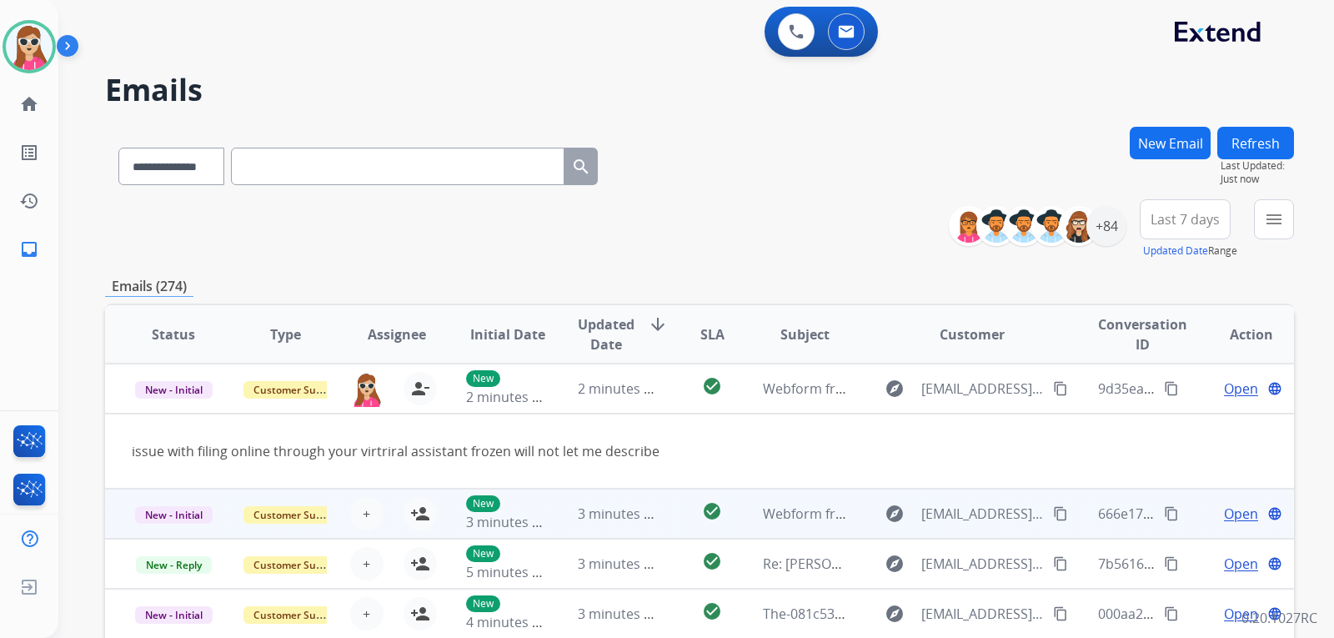
click at [669, 512] on td "check_circle" at bounding box center [699, 513] width 74 height 50
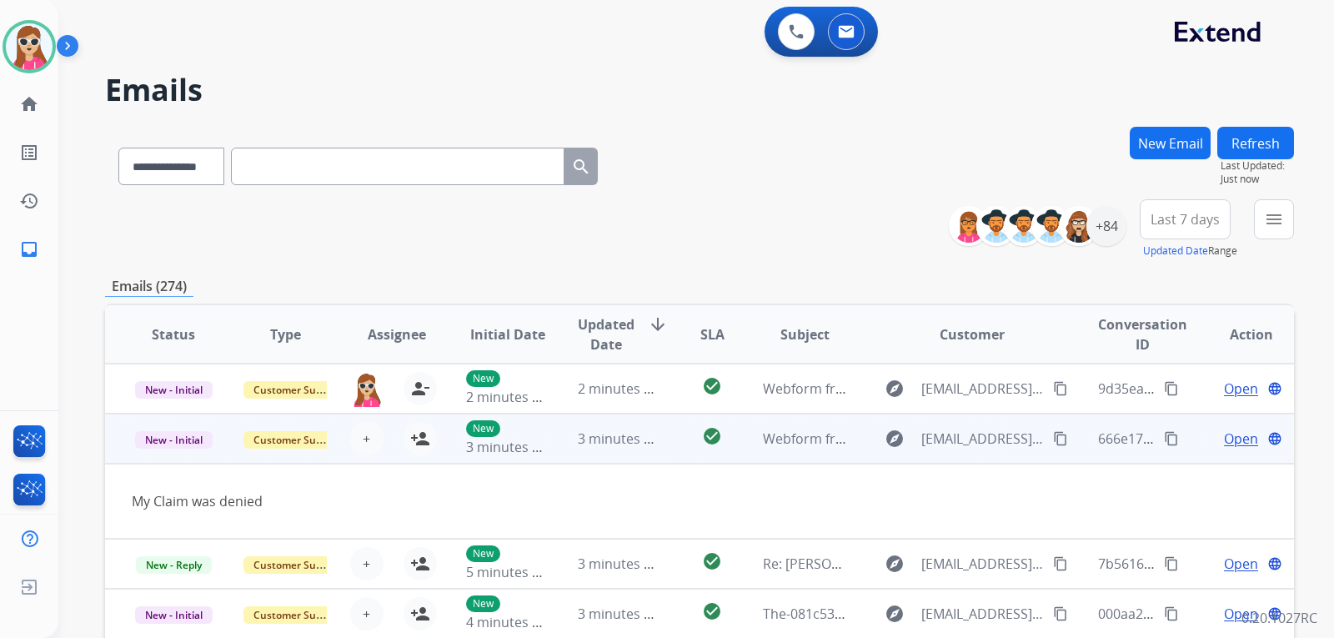
scroll to position [77, 0]
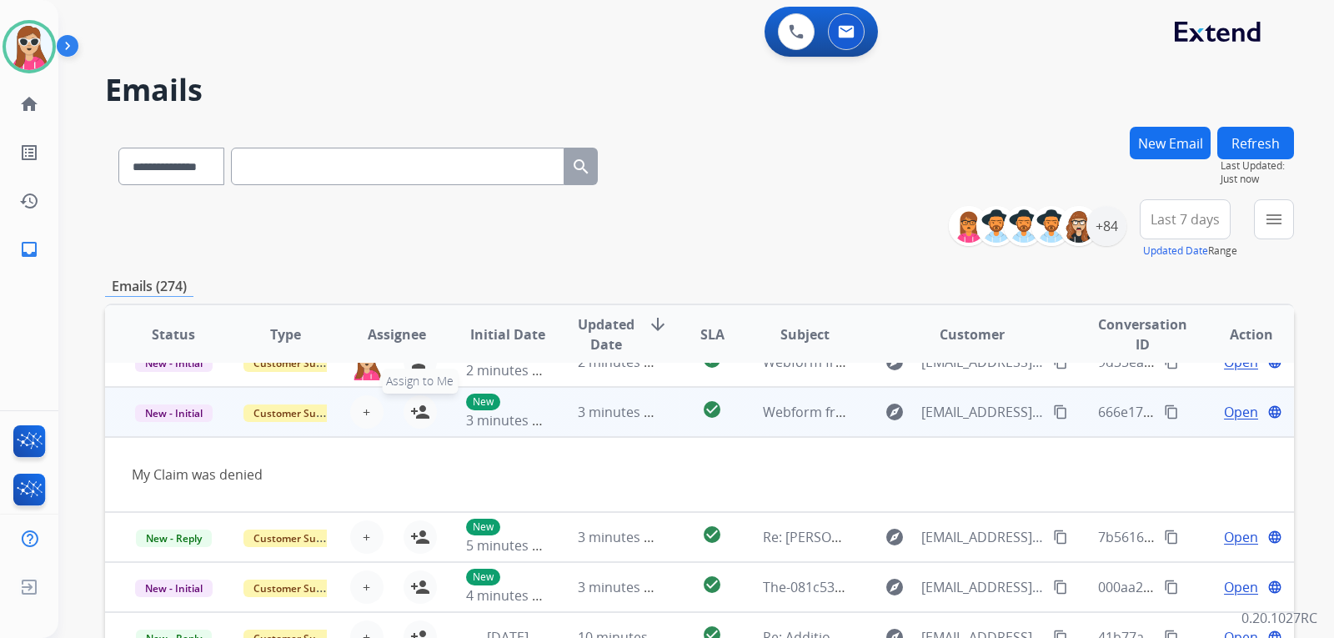
click at [410, 418] on mat-icon "person_add" at bounding box center [420, 412] width 20 height 20
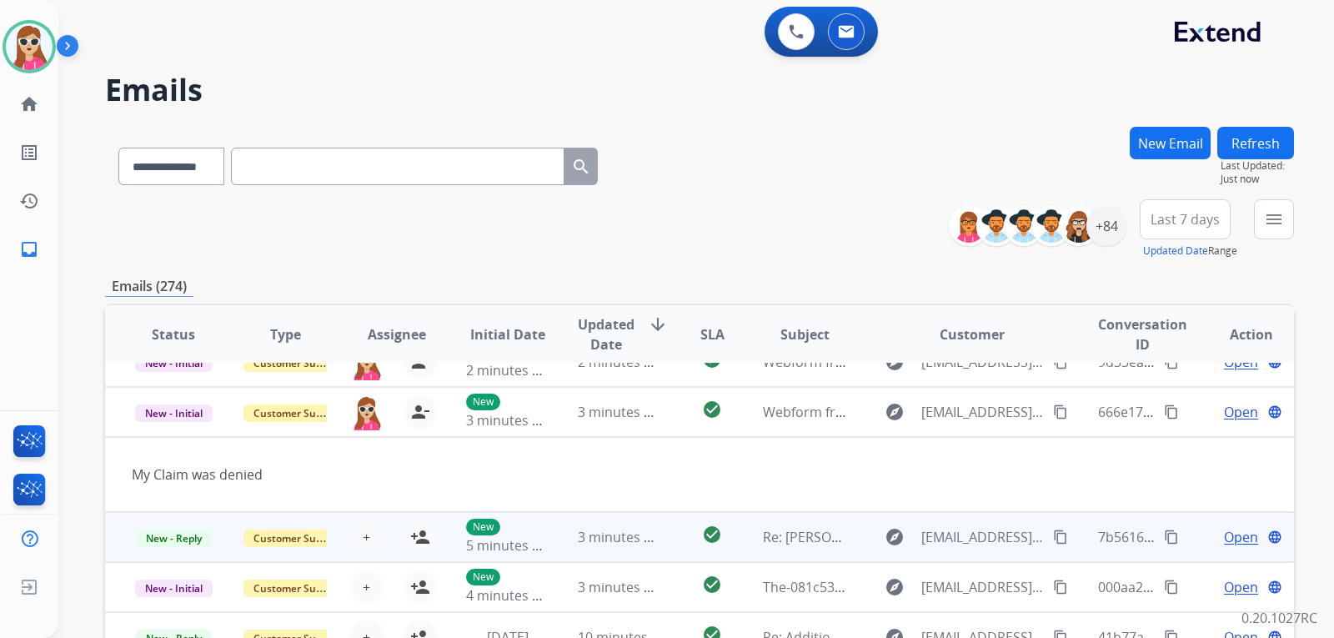
click at [665, 547] on td "check_circle" at bounding box center [699, 537] width 74 height 50
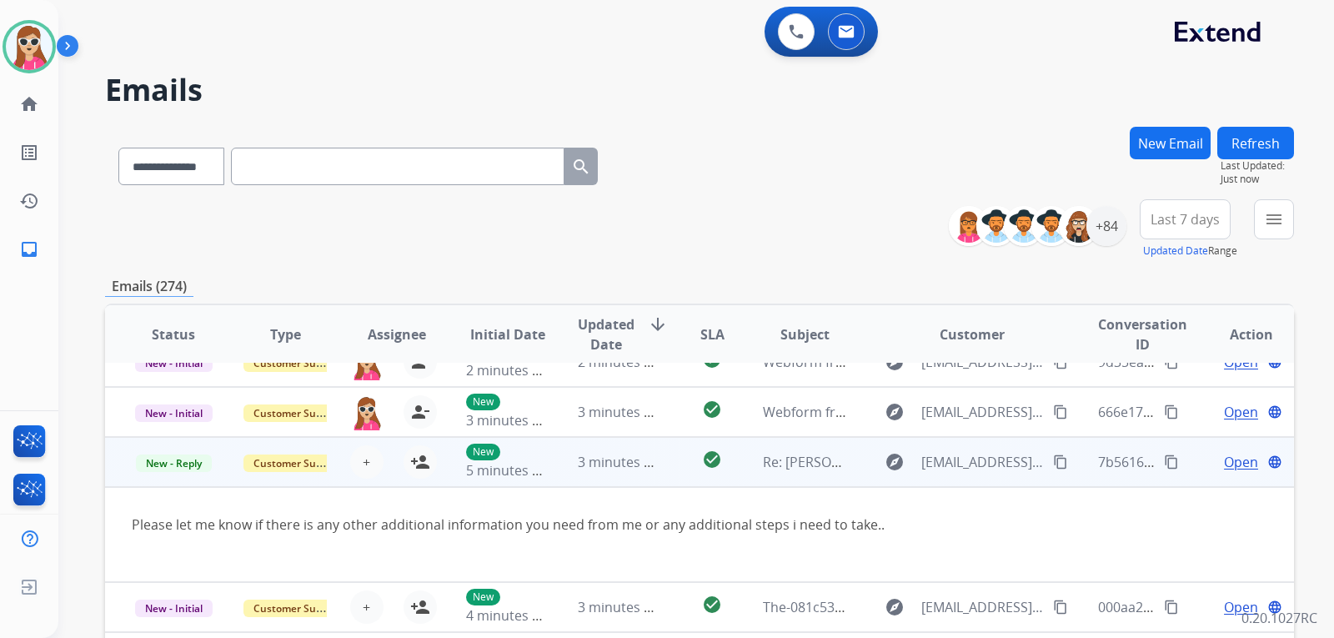
scroll to position [97, 0]
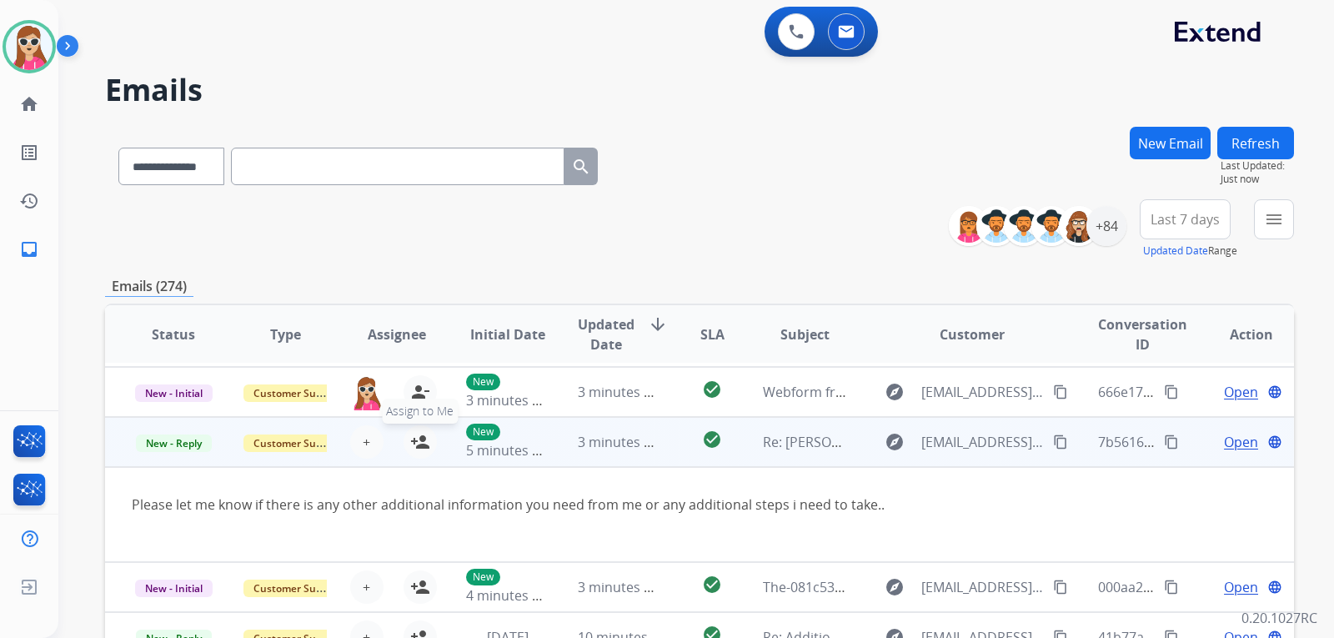
click at [418, 433] on mat-icon "person_add" at bounding box center [420, 442] width 20 height 20
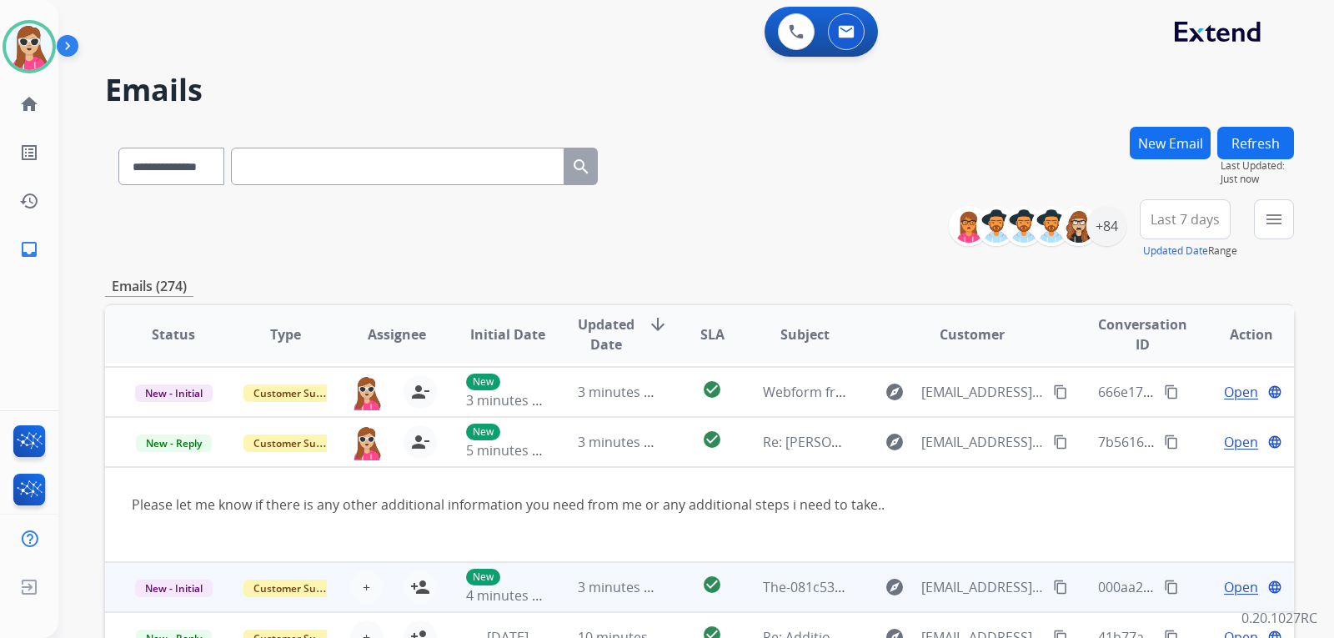
click at [654, 574] on td "3 minutes ago" at bounding box center [607, 587] width 112 height 50
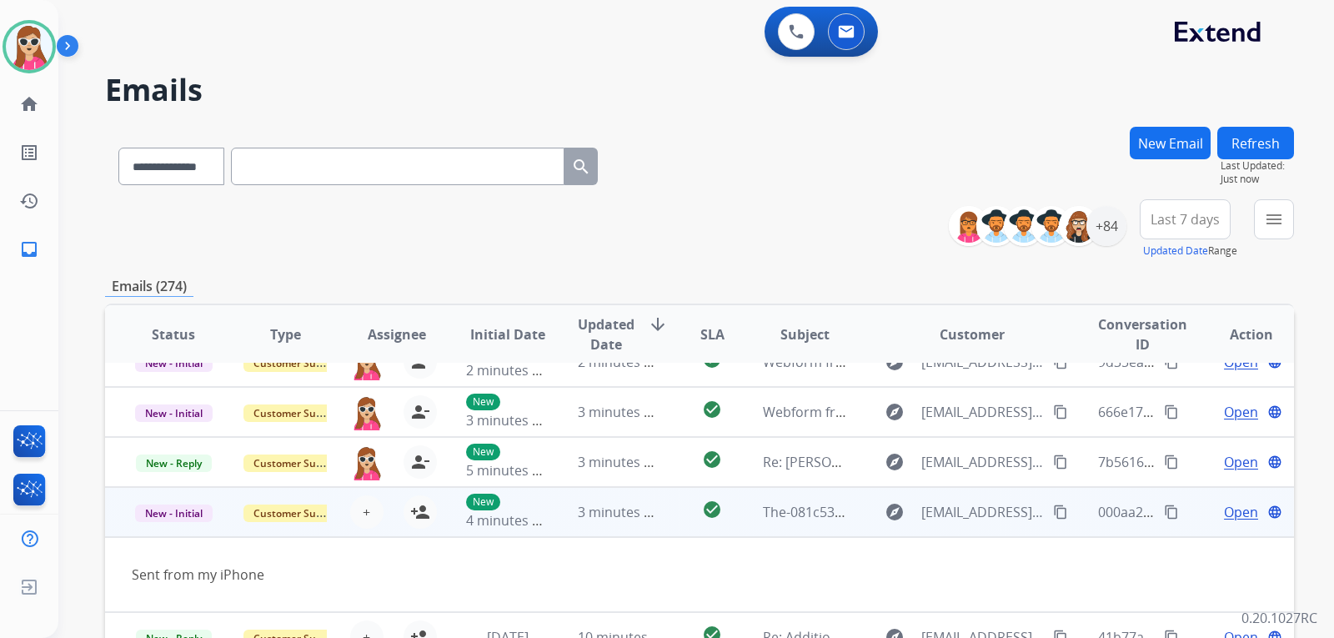
scroll to position [77, 0]
click at [423, 519] on mat-icon "person_add" at bounding box center [420, 512] width 20 height 20
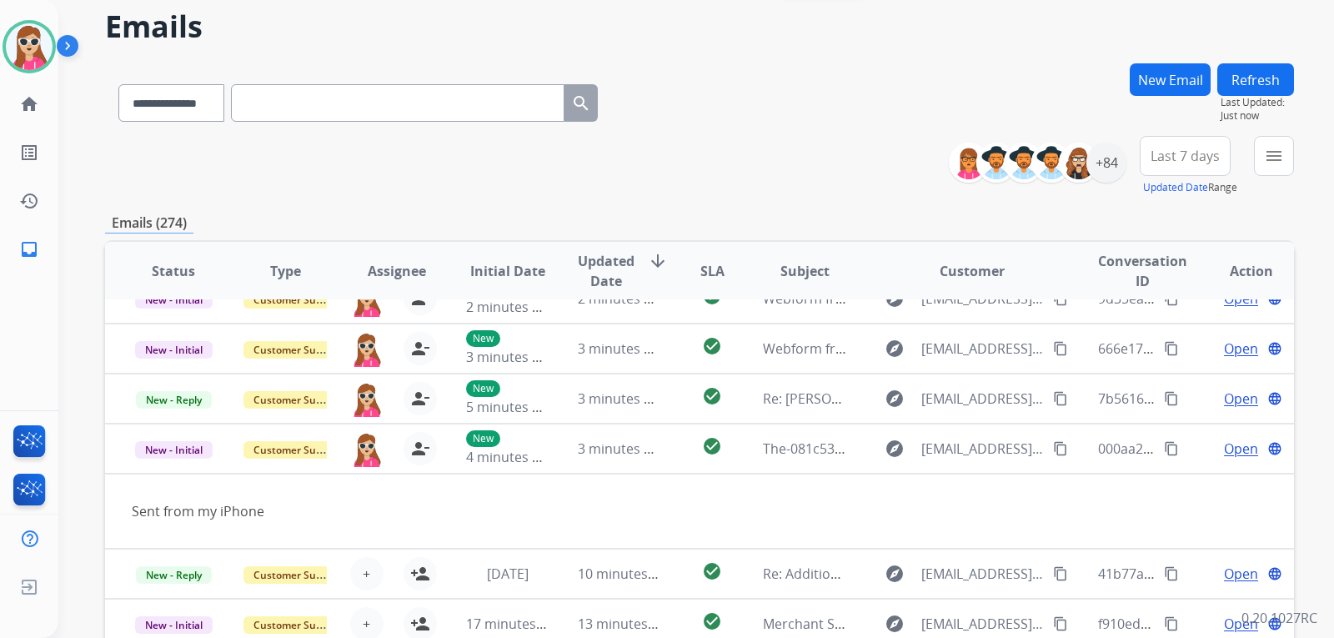
scroll to position [250, 0]
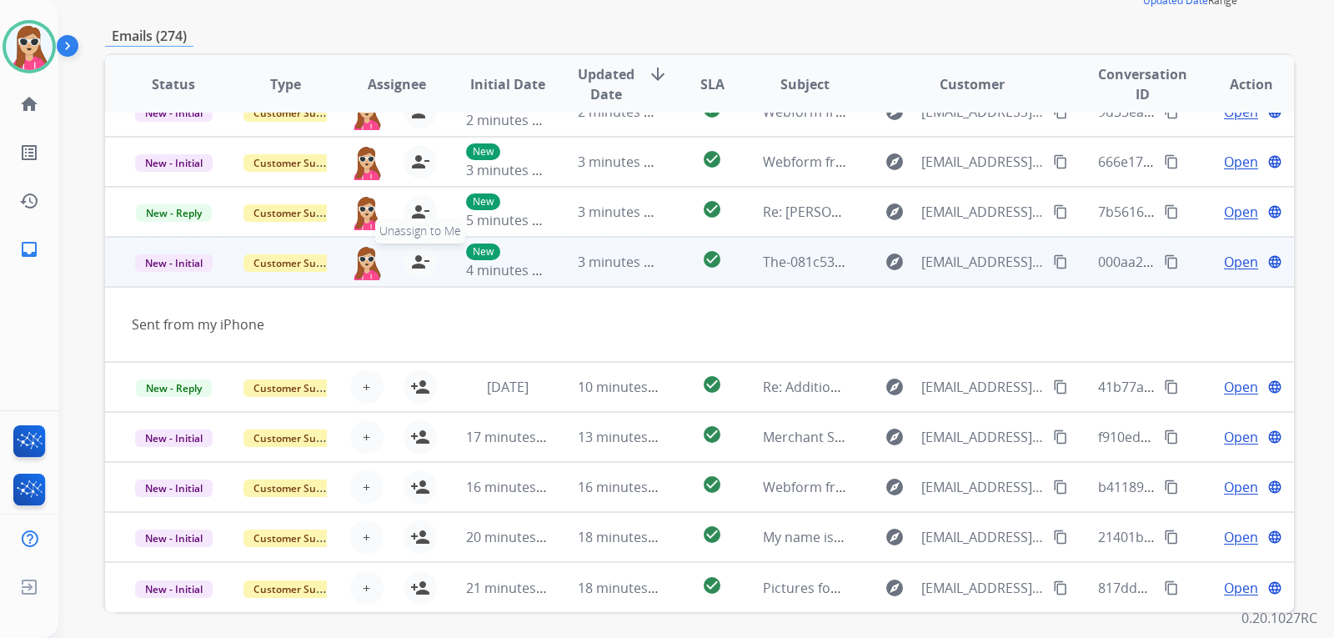
click at [421, 260] on mat-icon "person_remove" at bounding box center [420, 262] width 20 height 20
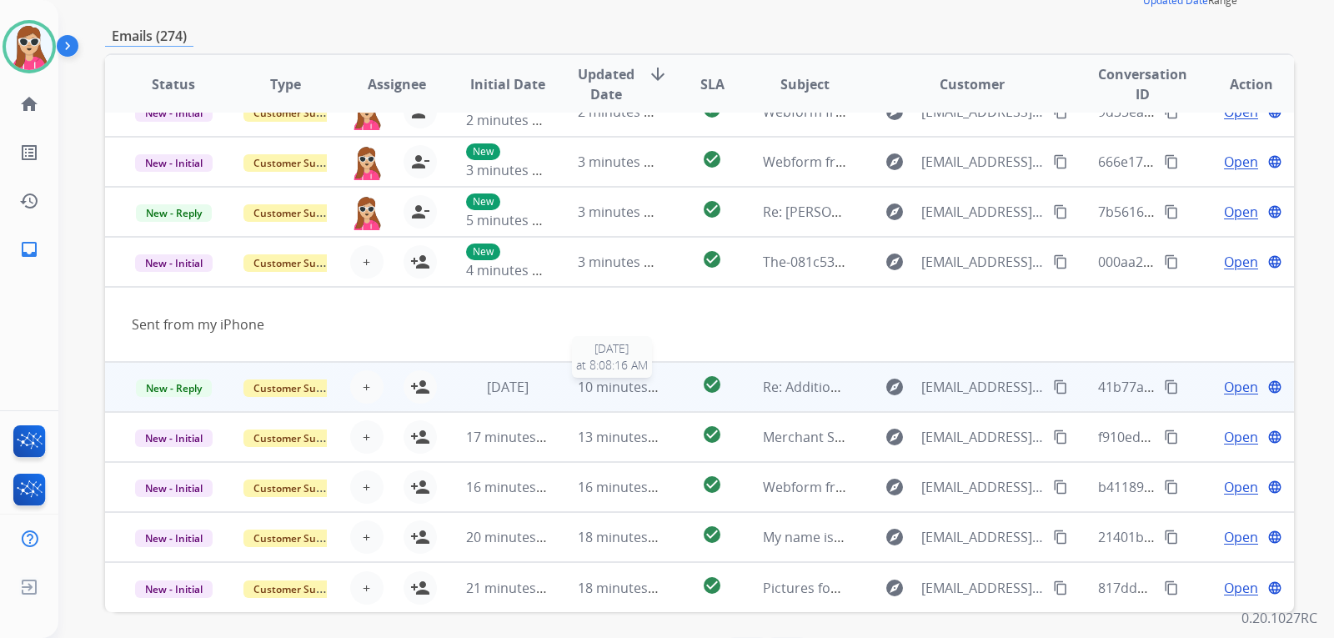
click at [653, 390] on span "10 minutes ago" at bounding box center [626, 387] width 97 height 18
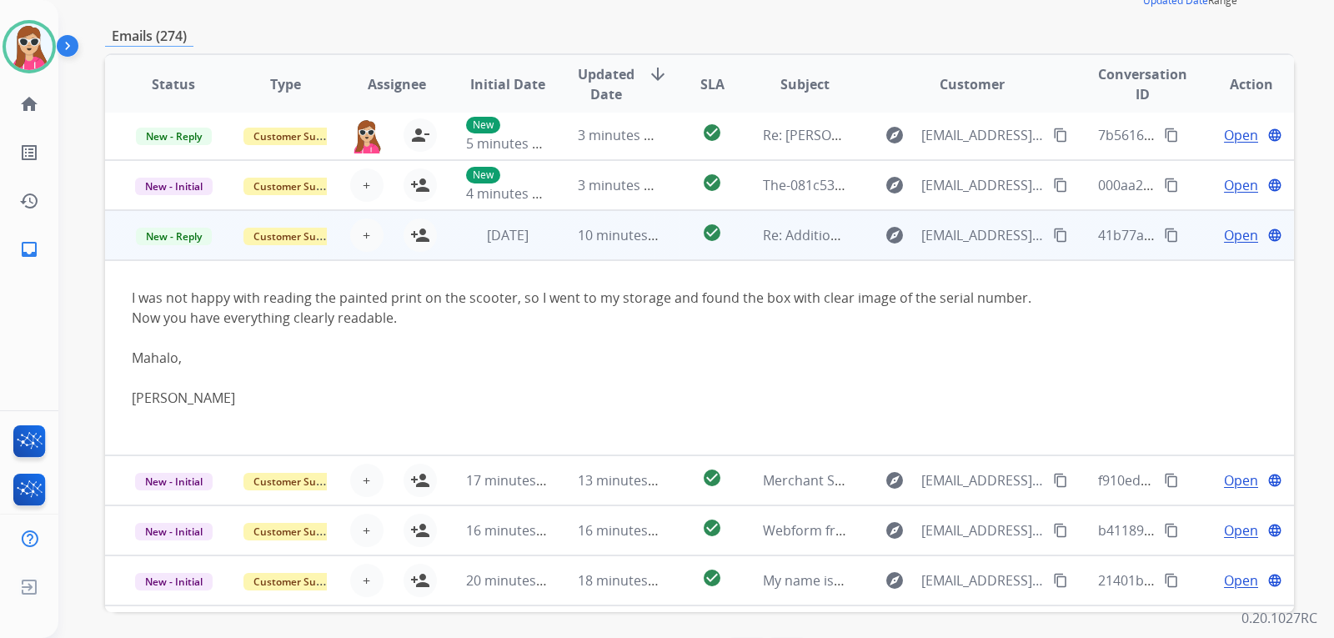
scroll to position [197, 0]
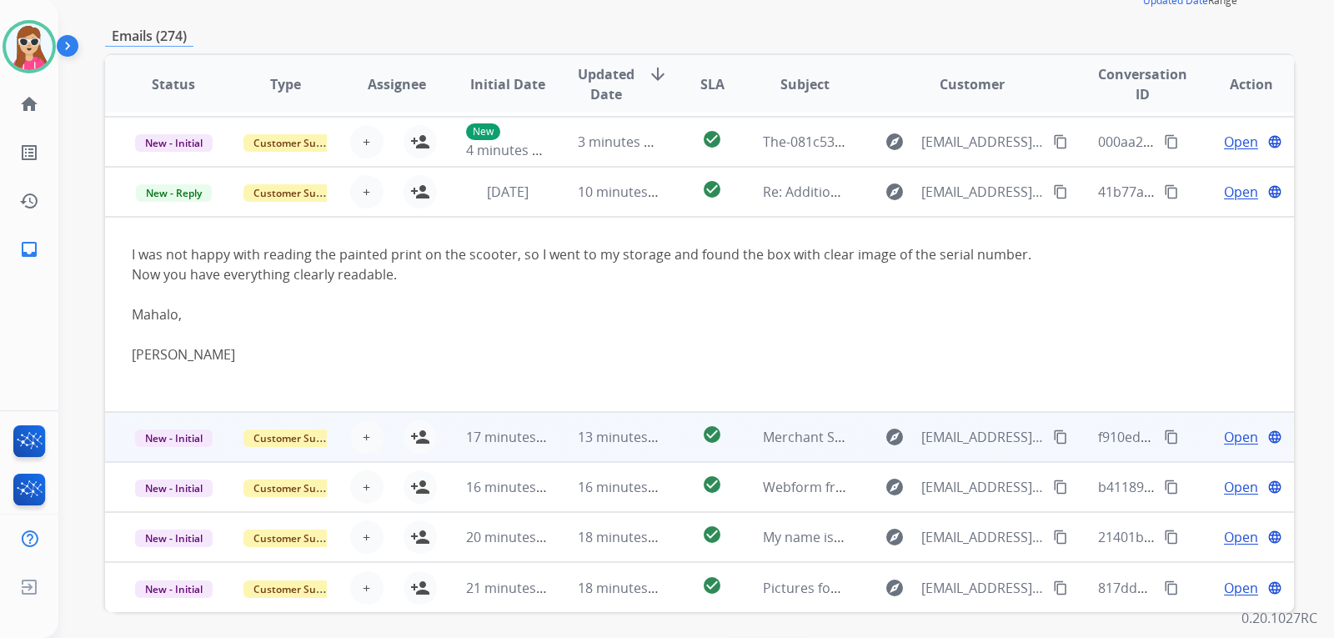
click at [552, 449] on td "13 minutes ago" at bounding box center [607, 437] width 112 height 50
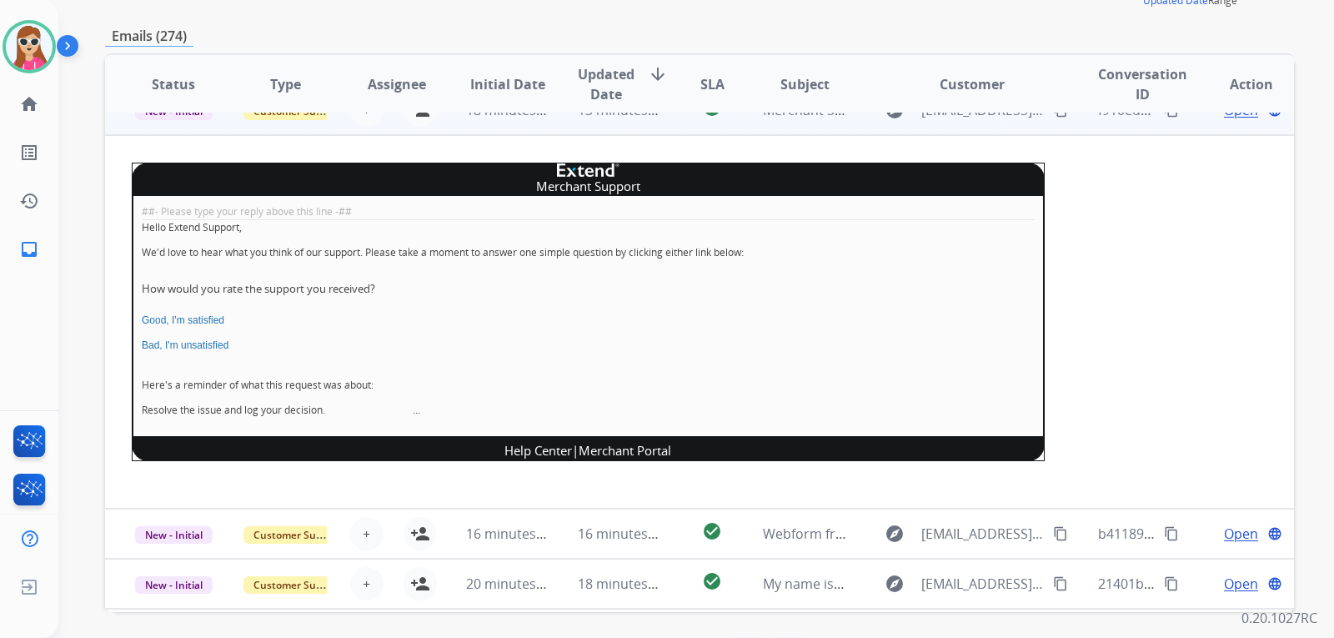
scroll to position [375, 0]
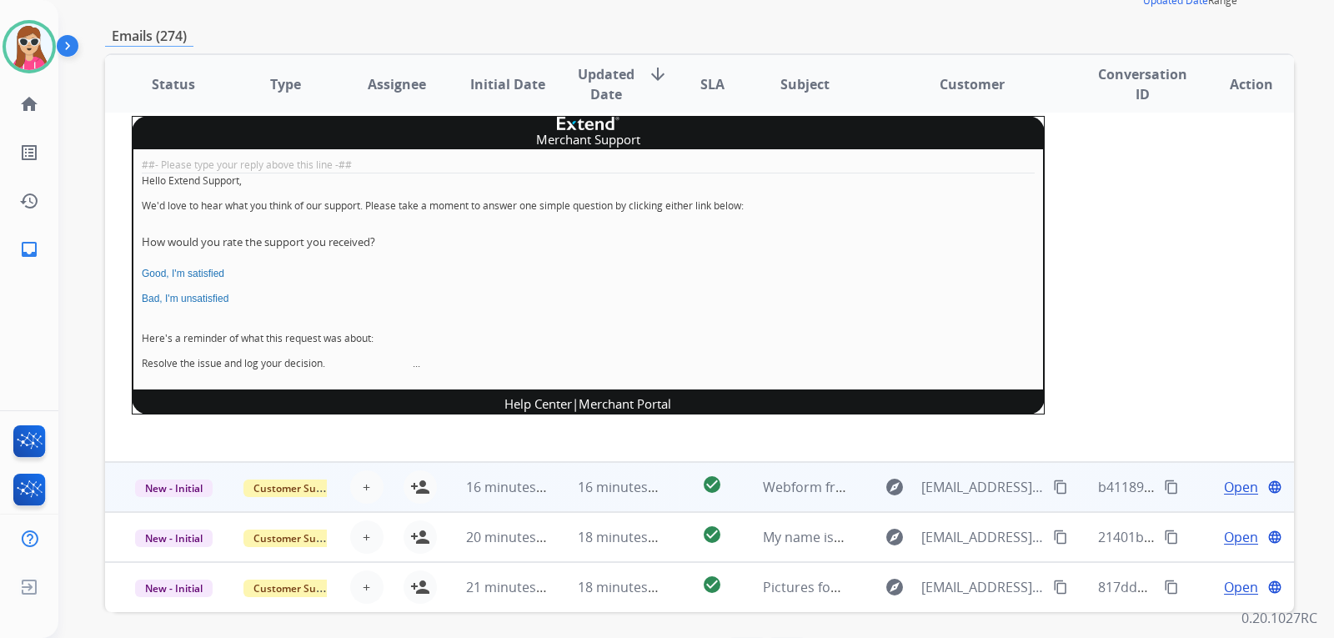
click at [558, 491] on td "16 minutes ago" at bounding box center [607, 487] width 112 height 50
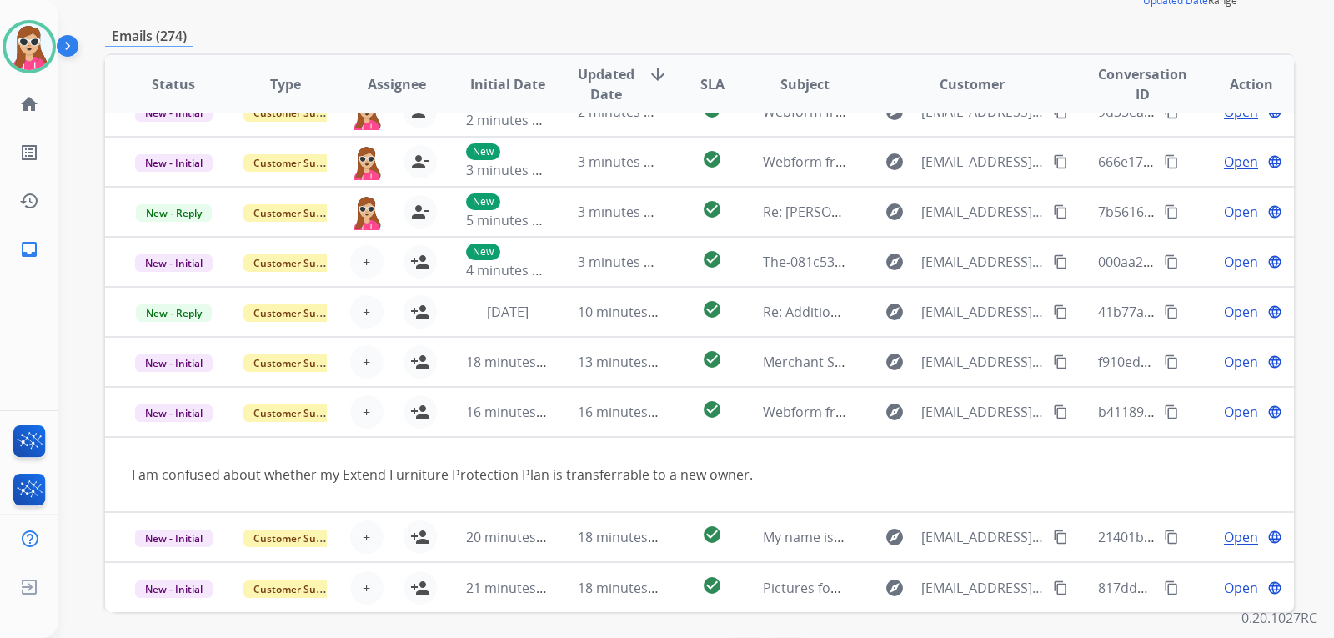
scroll to position [77, 0]
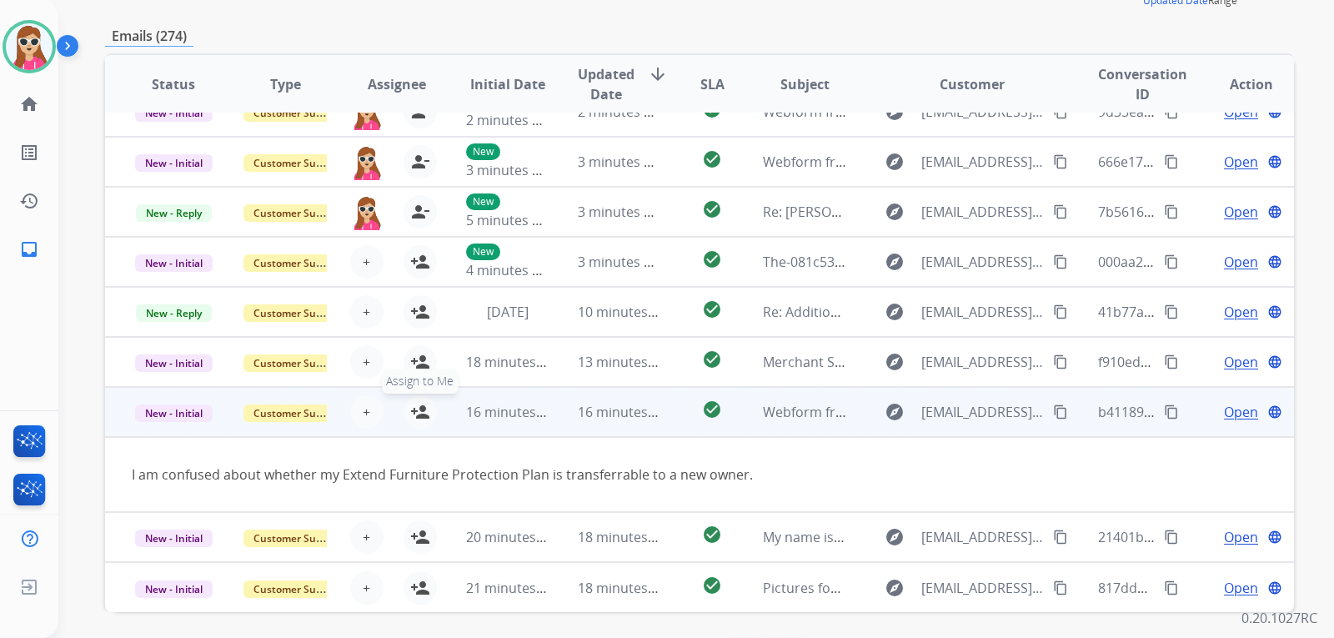
click at [415, 413] on mat-icon "person_add" at bounding box center [420, 412] width 20 height 20
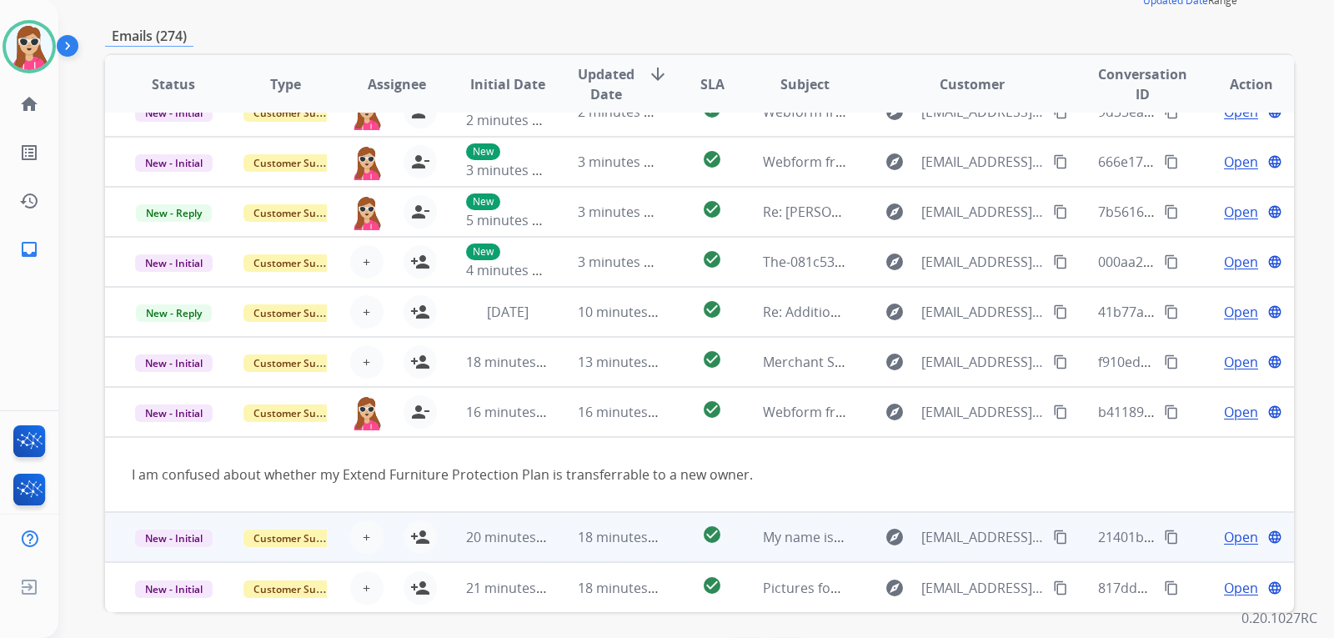
click at [559, 533] on td "18 minutes ago" at bounding box center [607, 537] width 112 height 50
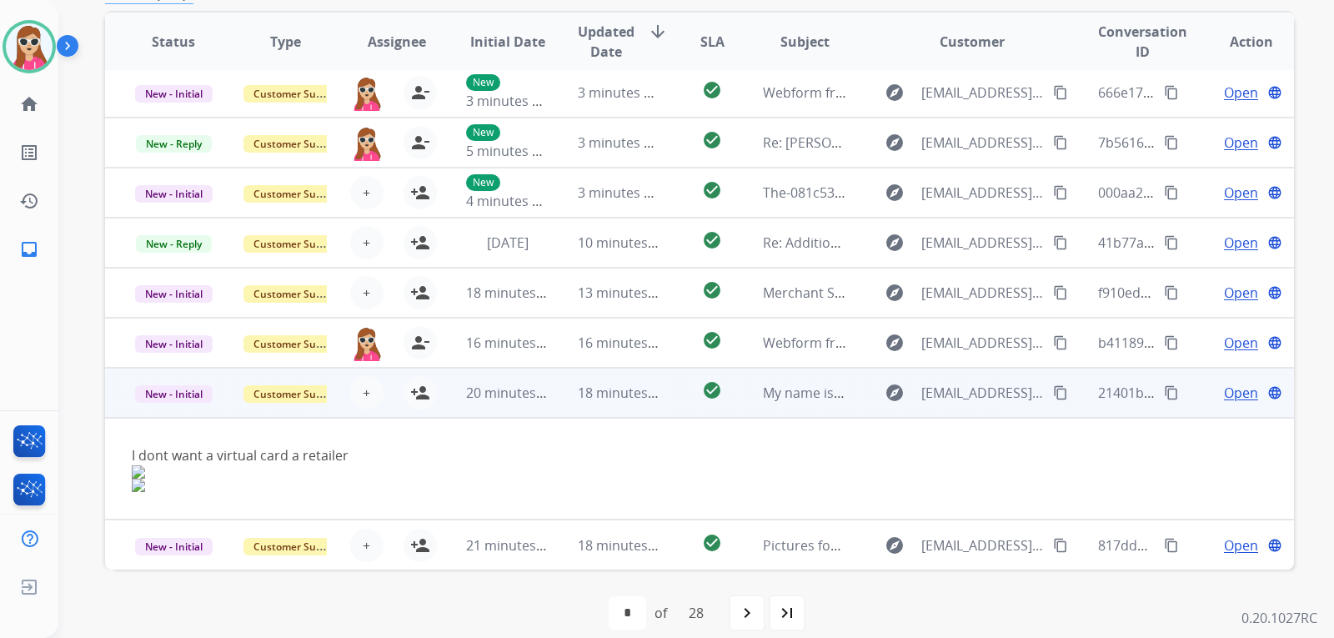
scroll to position [311, 0]
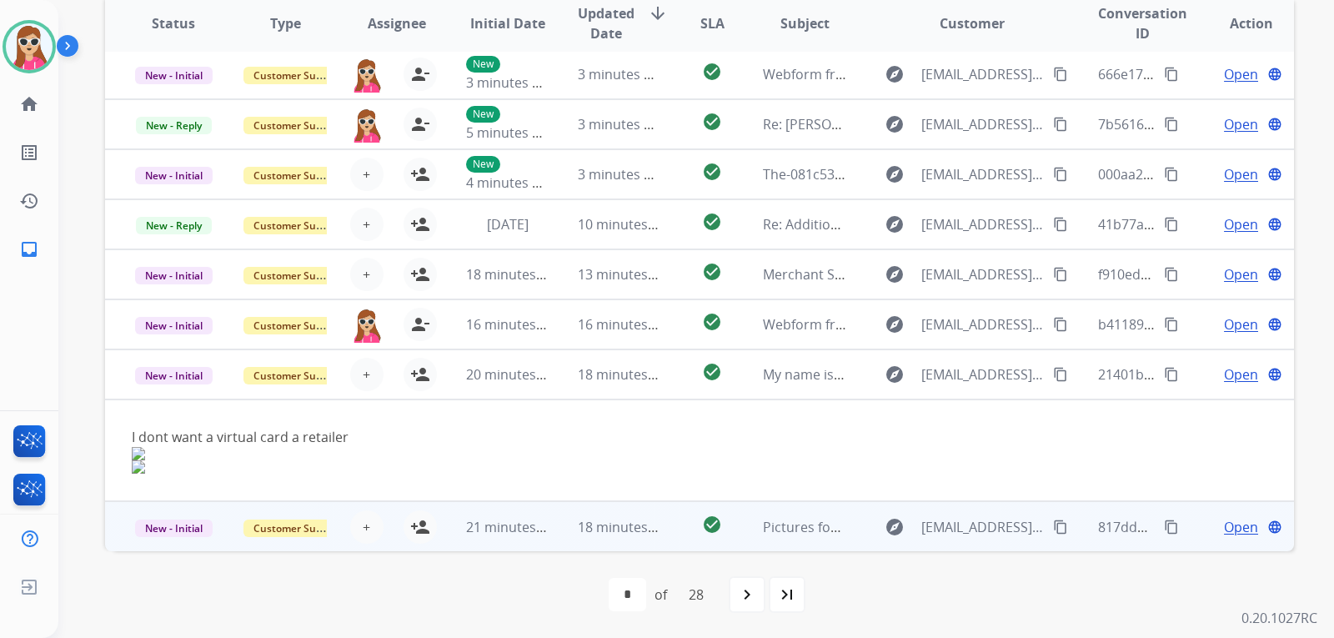
click at [553, 526] on td "18 minutes ago" at bounding box center [607, 526] width 112 height 50
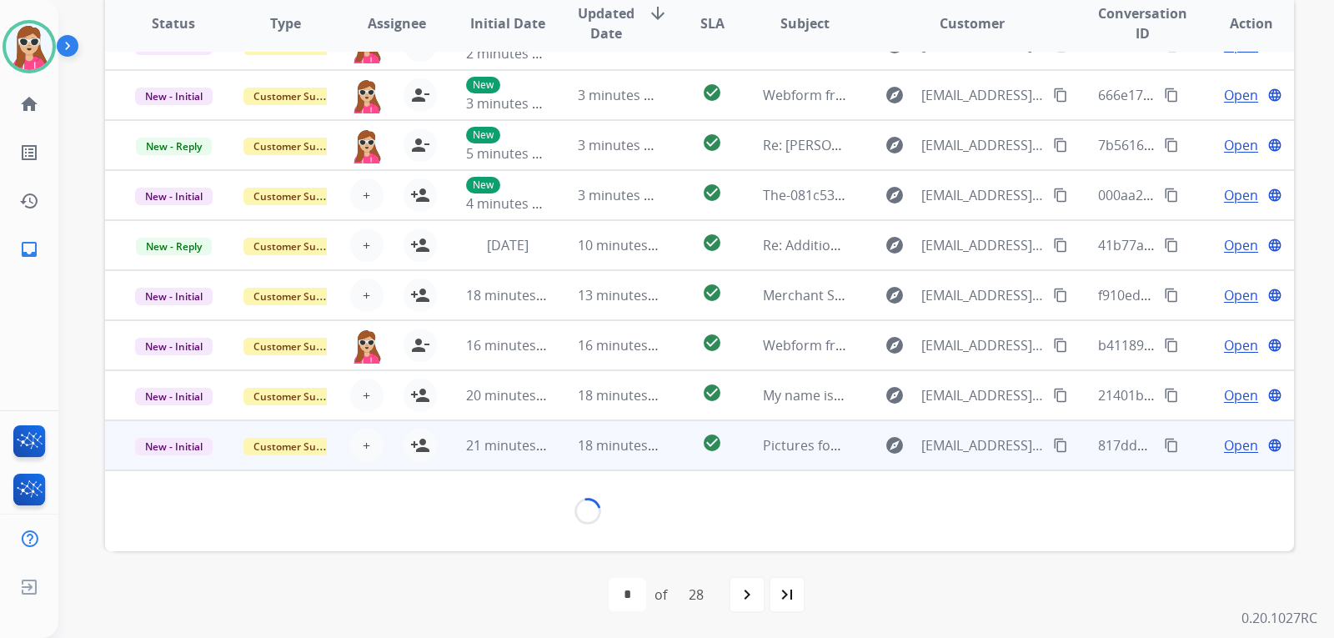
scroll to position [76, 0]
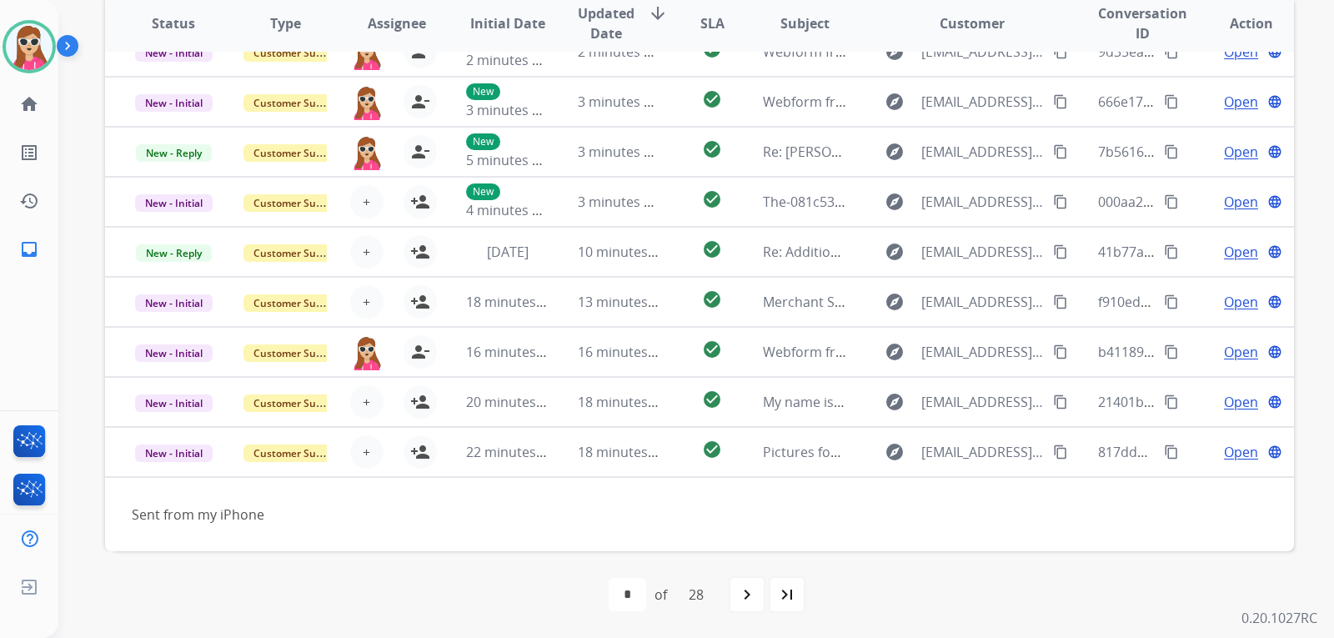
click at [738, 590] on div "navigate_next" at bounding box center [747, 594] width 37 height 37
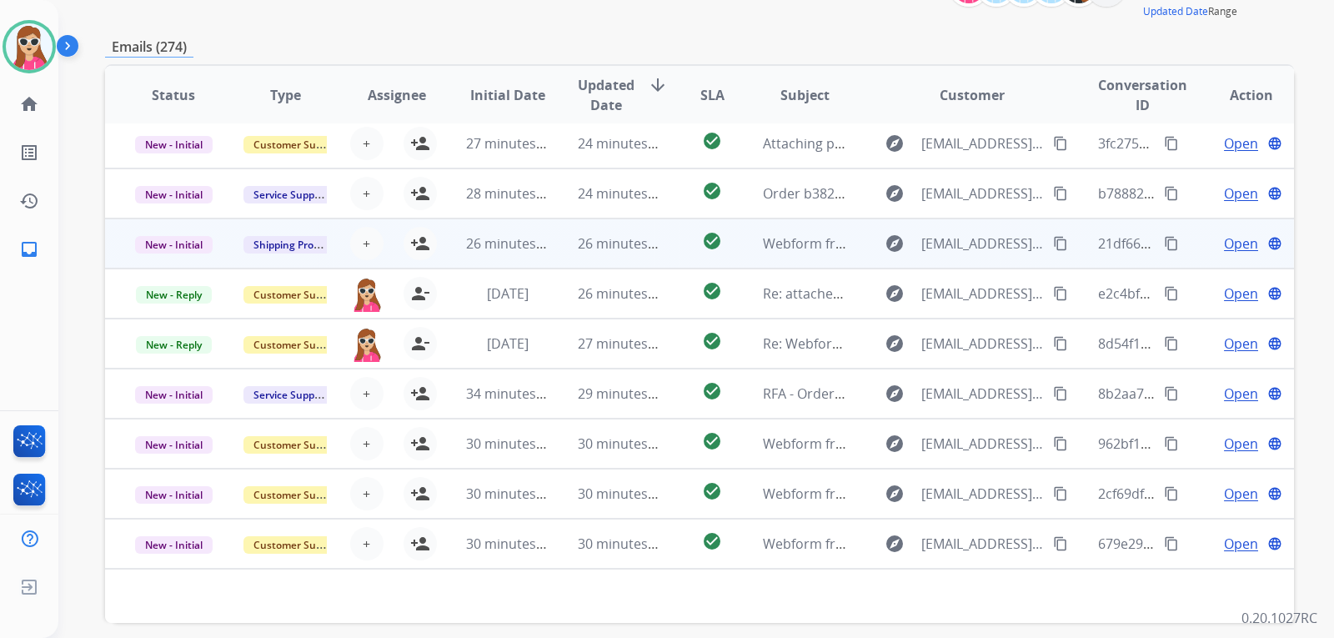
scroll to position [311, 0]
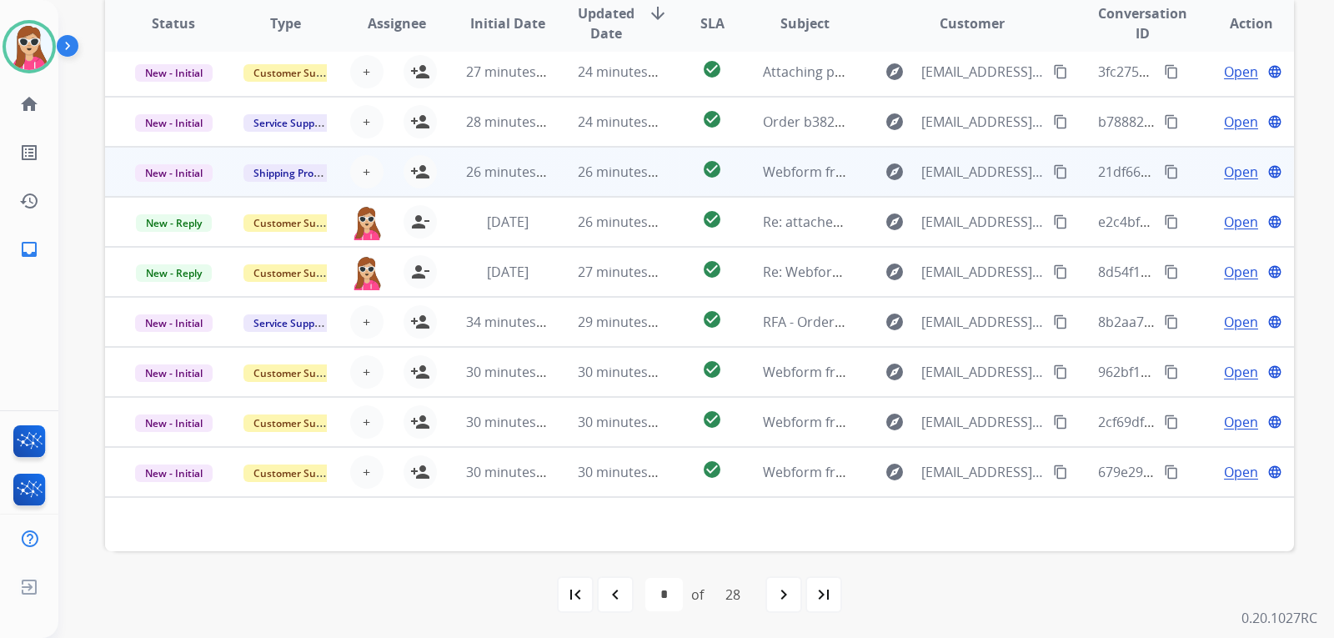
click at [447, 180] on td "26 minutes ago" at bounding box center [495, 172] width 112 height 50
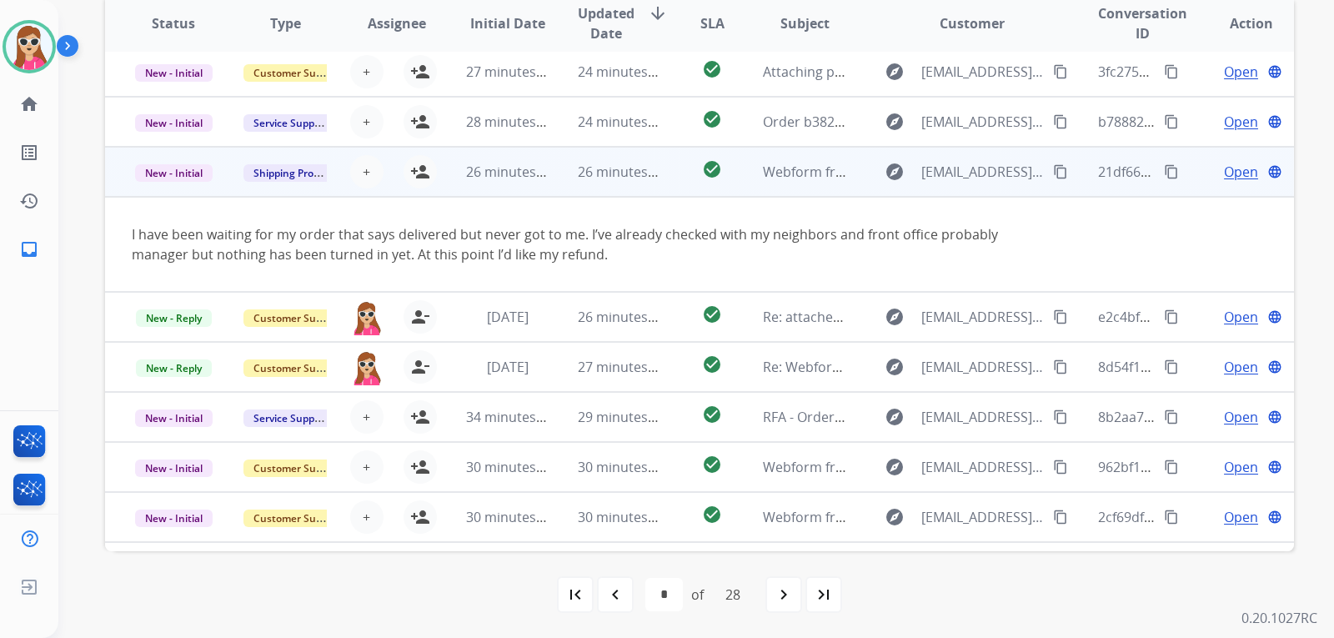
scroll to position [97, 0]
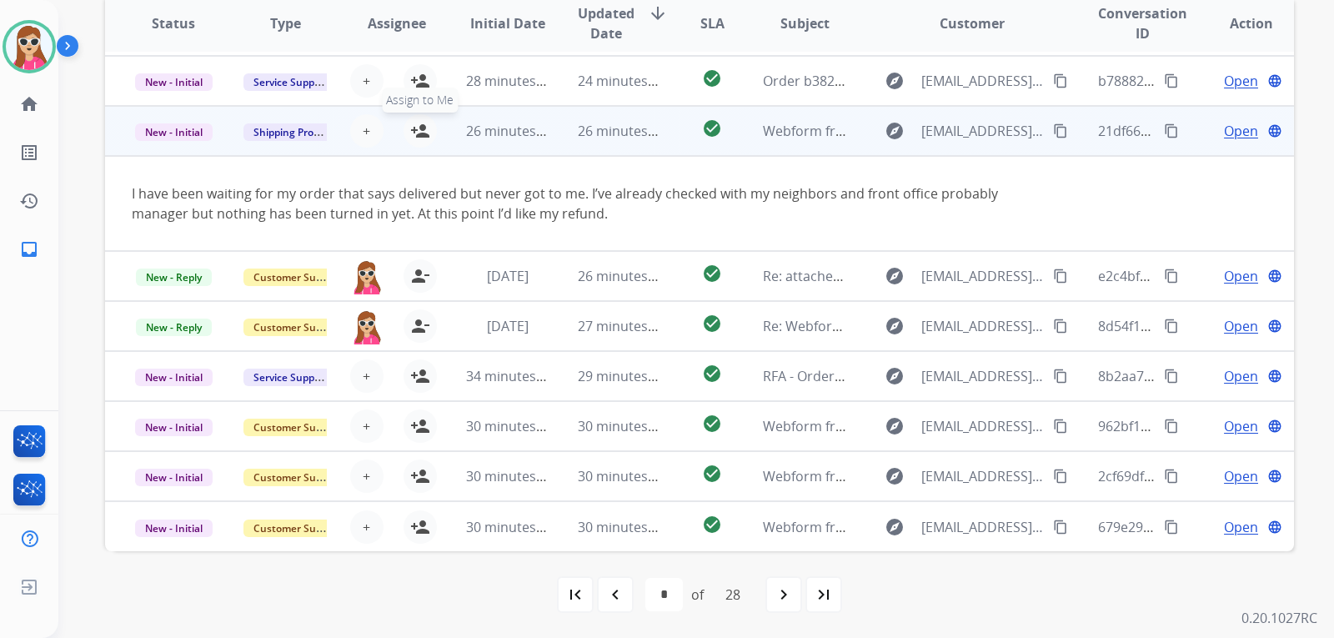
click at [405, 137] on button "person_add Assign to Me" at bounding box center [419, 130] width 33 height 33
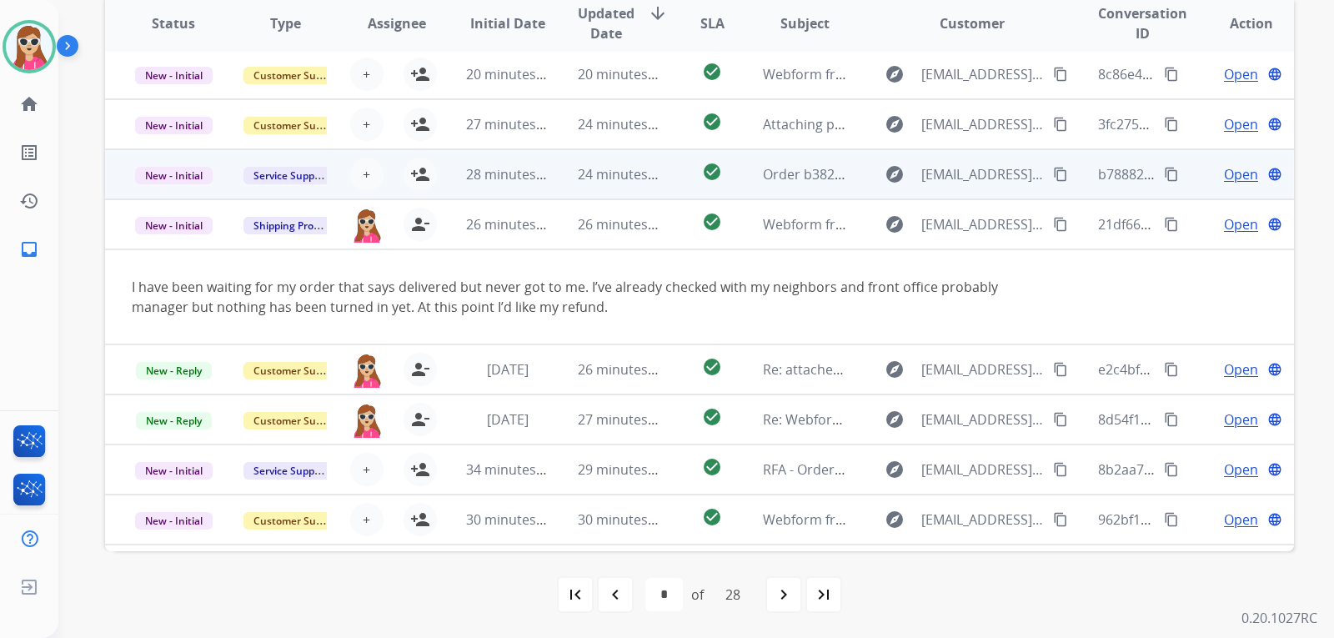
scroll to position [0, 0]
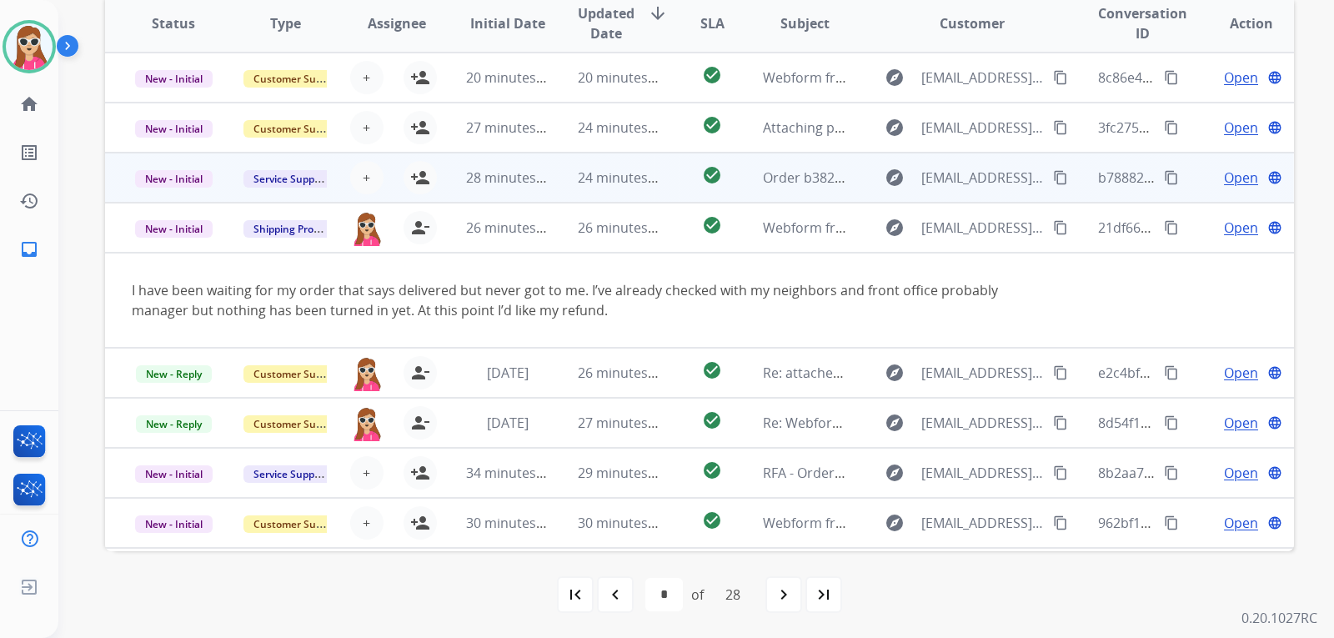
click at [439, 180] on td "28 minutes ago" at bounding box center [495, 178] width 112 height 50
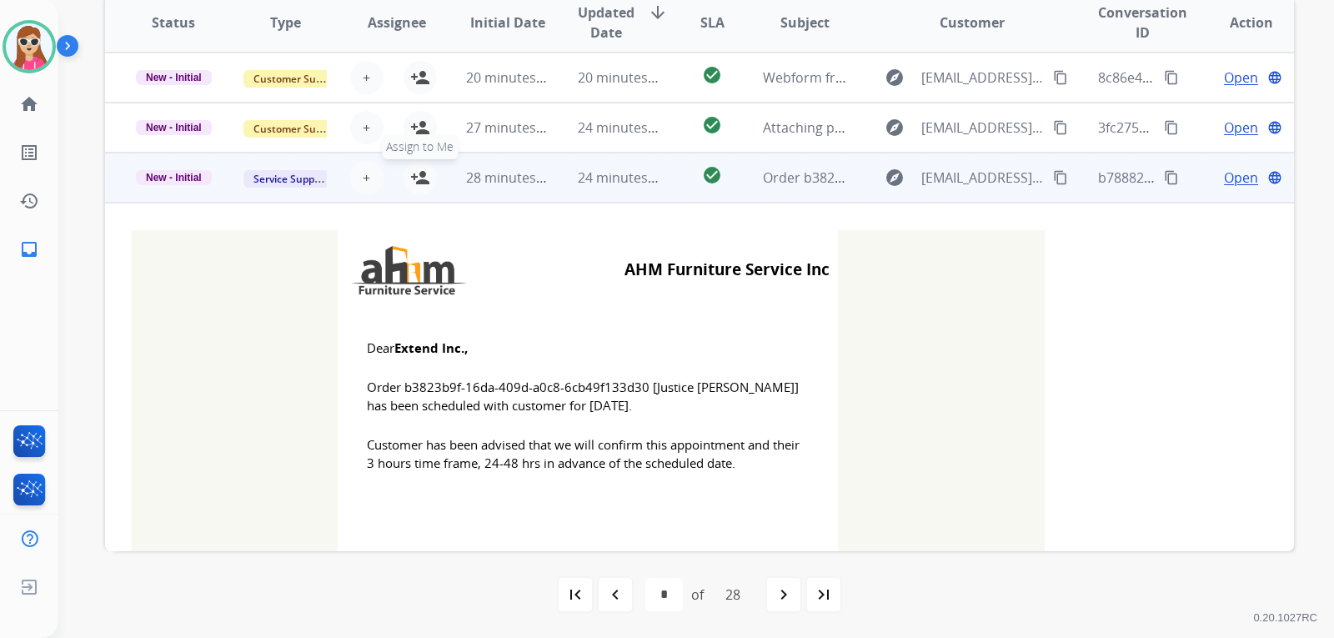
click at [418, 183] on mat-icon "person_add" at bounding box center [420, 178] width 20 height 20
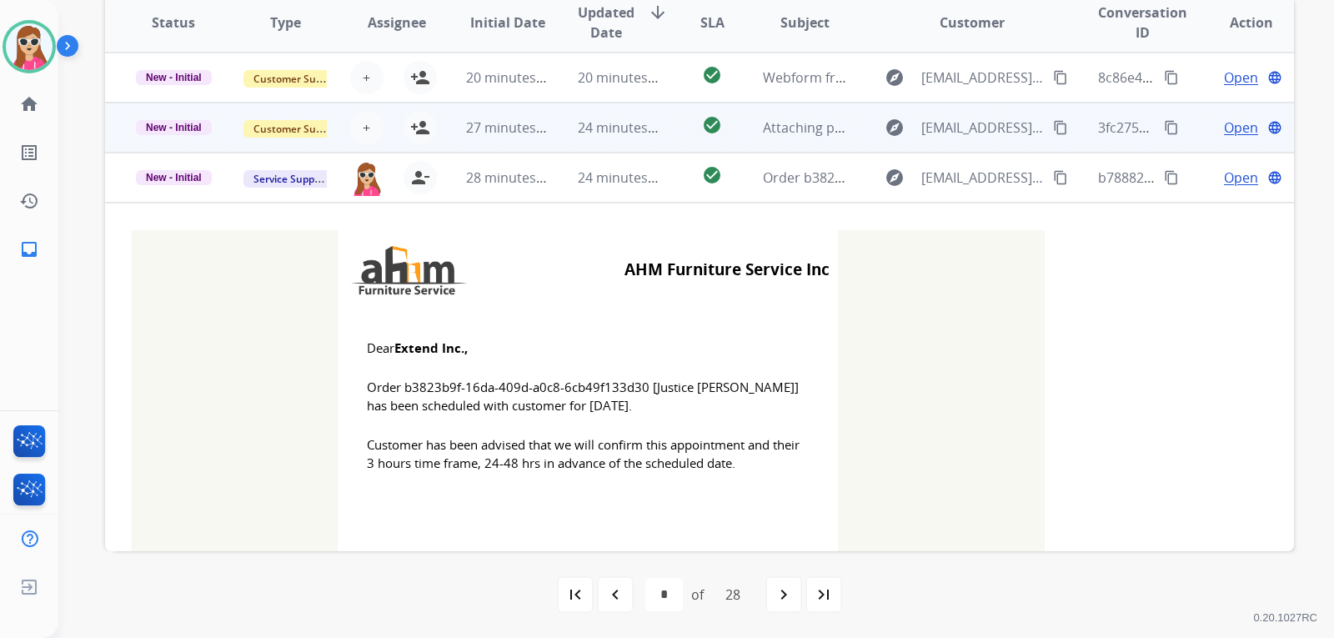
click at [443, 133] on td "27 minutes ago" at bounding box center [495, 128] width 112 height 50
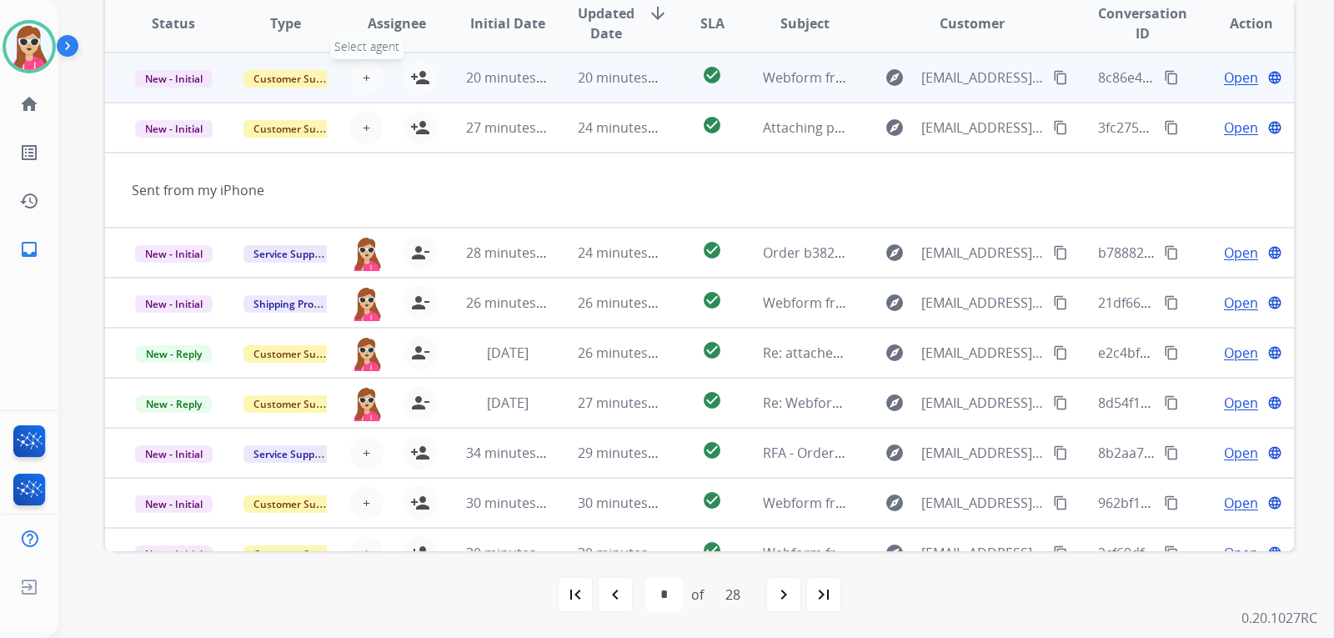
click at [373, 75] on button "+ Select agent" at bounding box center [366, 77] width 33 height 33
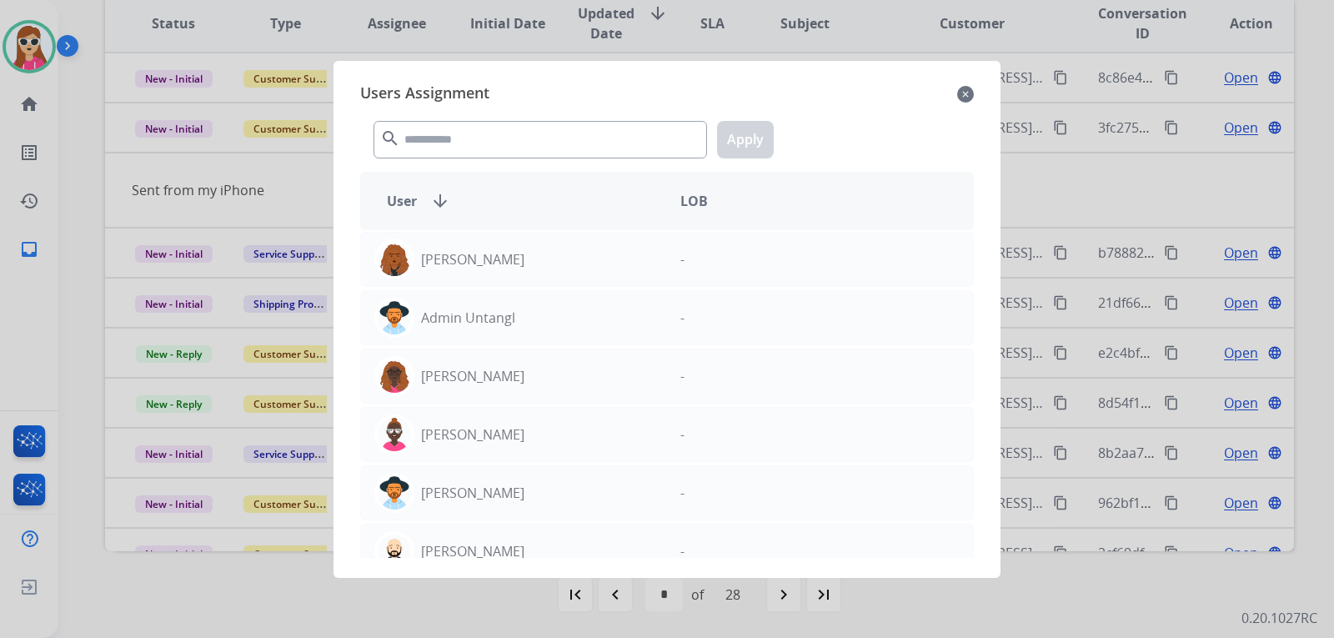
click at [960, 91] on mat-icon "close" at bounding box center [965, 94] width 17 height 20
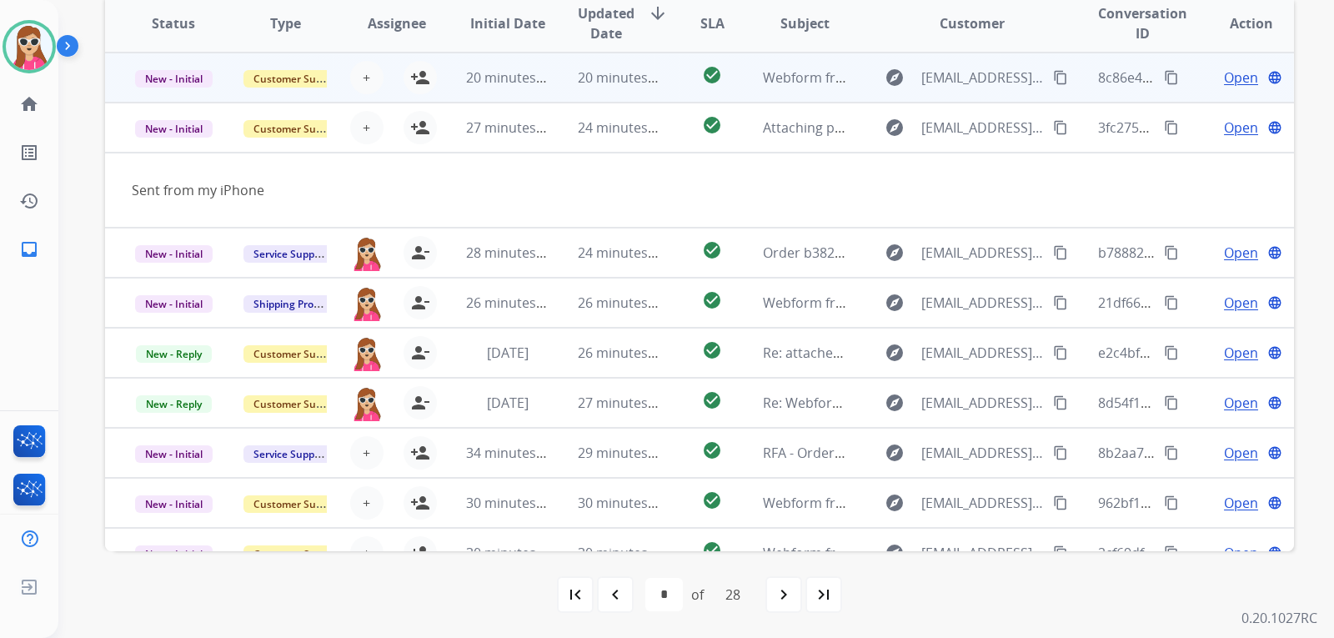
click at [386, 73] on div "+ Select agent person_add Assign to Me" at bounding box center [383, 77] width 107 height 33
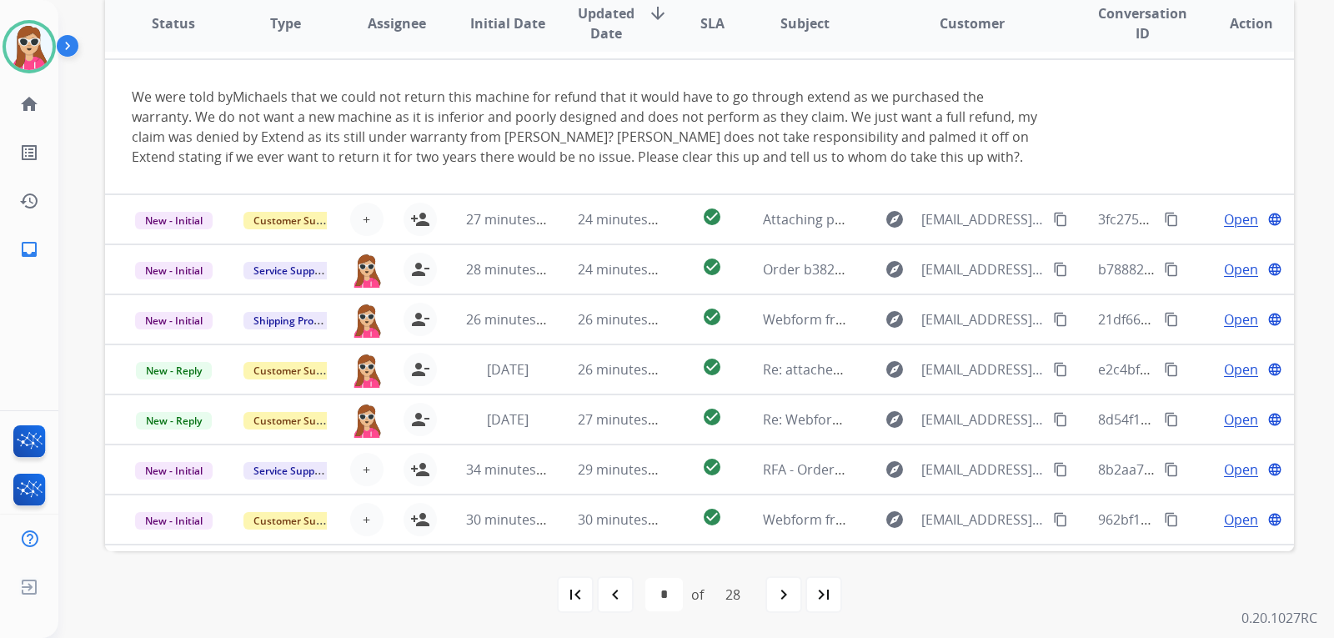
scroll to position [137, 0]
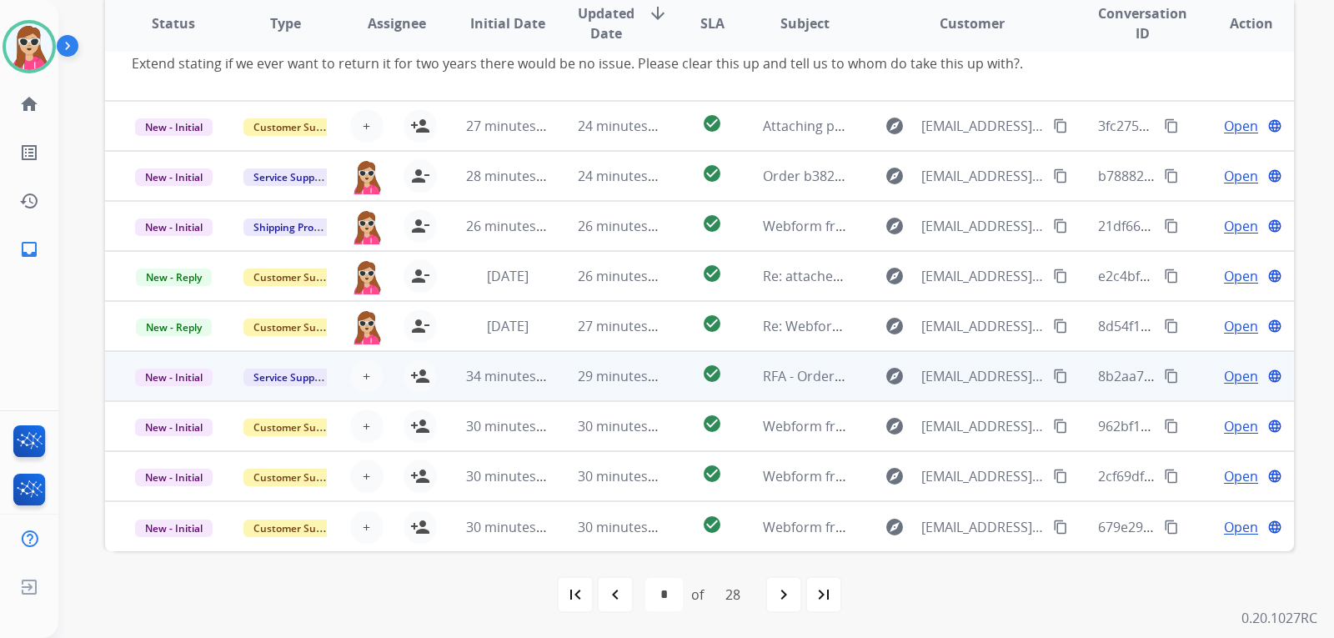
click at [445, 378] on td "34 minutes ago" at bounding box center [495, 376] width 112 height 50
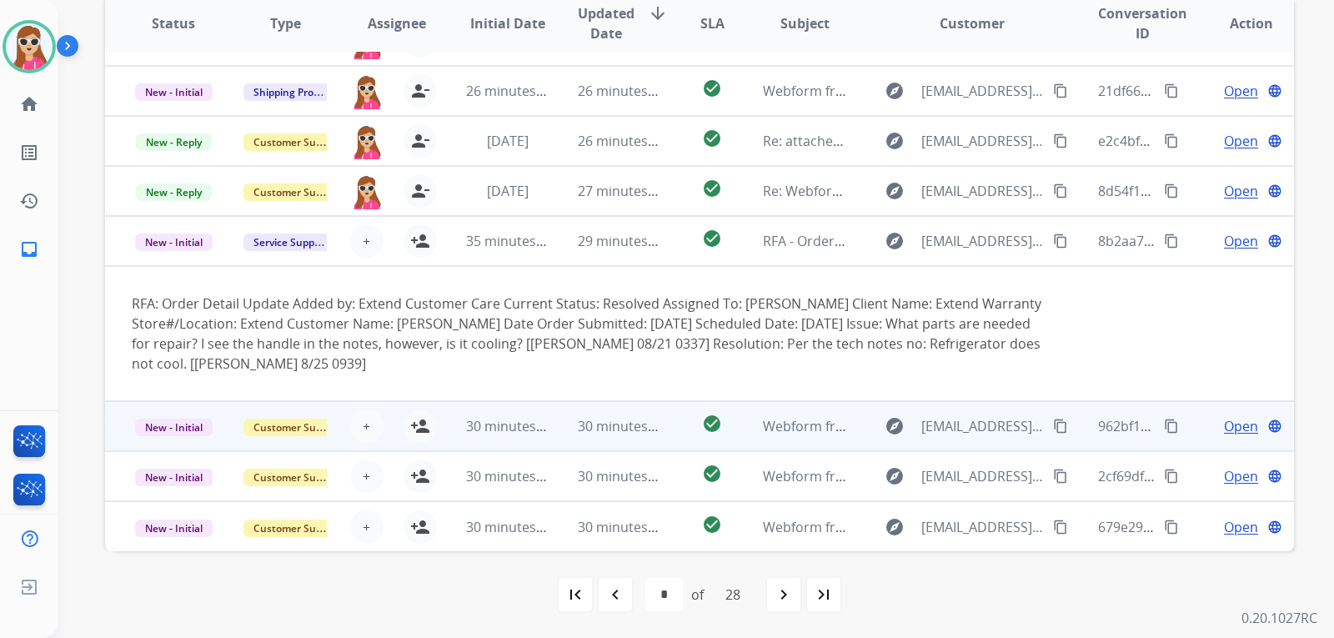
click at [448, 431] on td "30 minutes ago" at bounding box center [495, 426] width 112 height 50
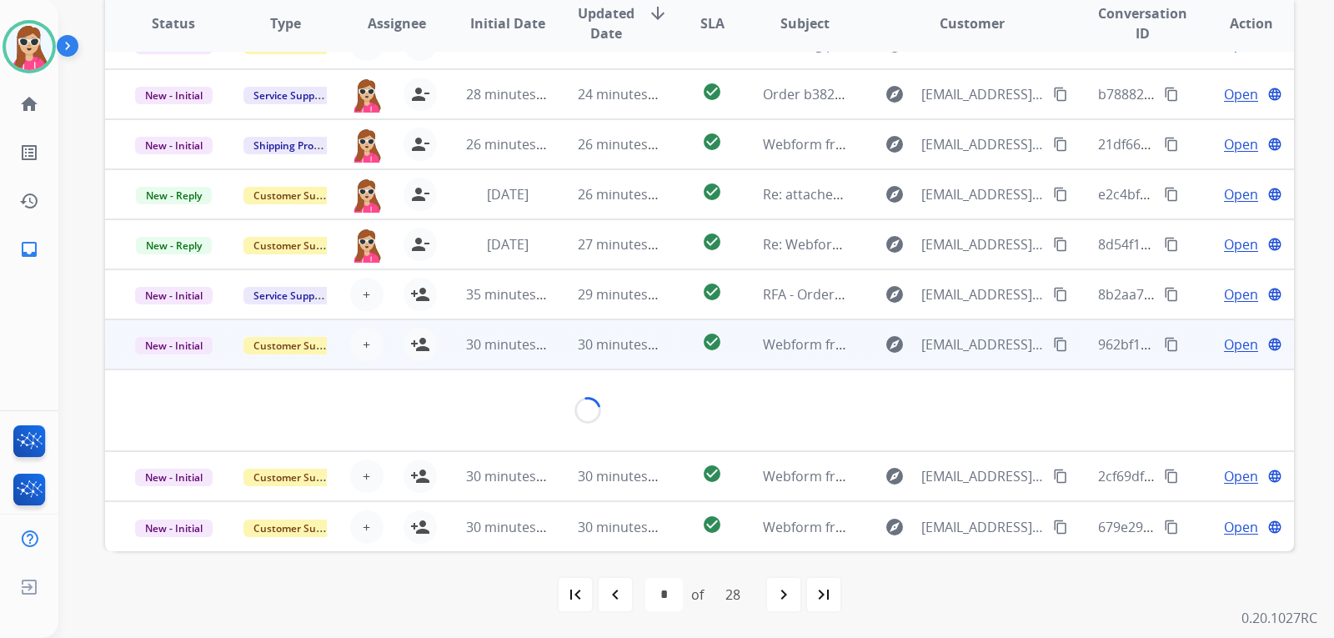
scroll to position [77, 0]
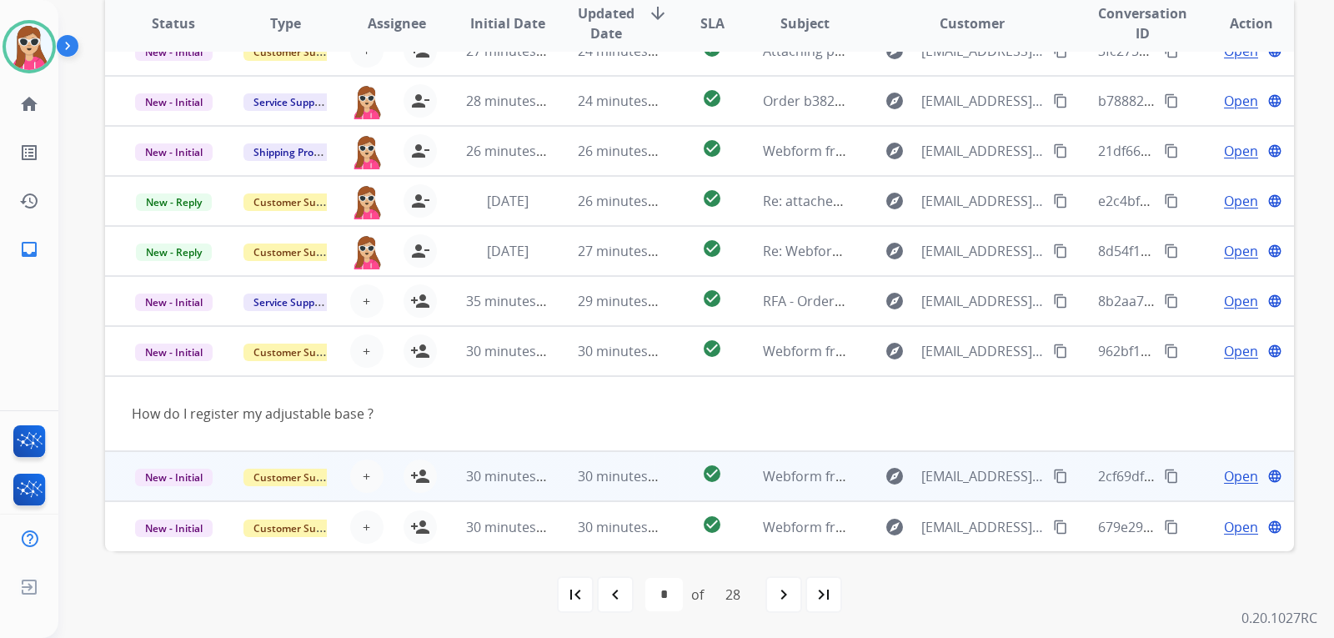
click at [446, 483] on td "30 minutes ago" at bounding box center [495, 476] width 112 height 50
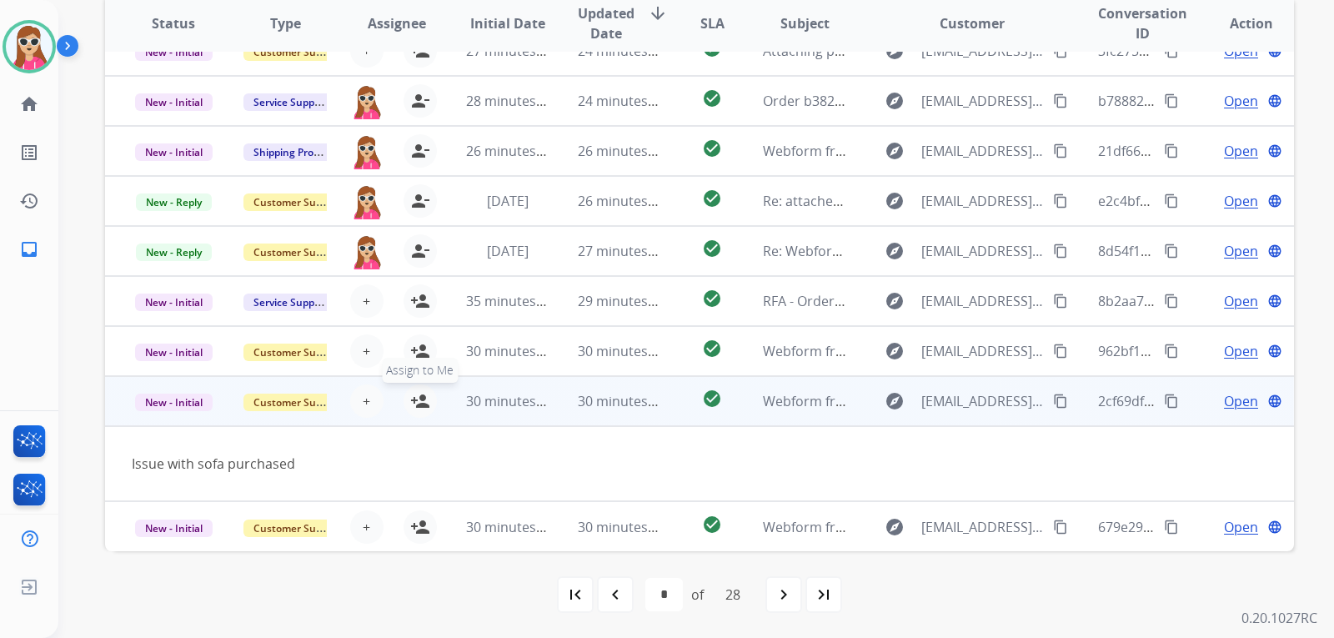
click at [411, 412] on button "person_add Assign to Me" at bounding box center [419, 400] width 33 height 33
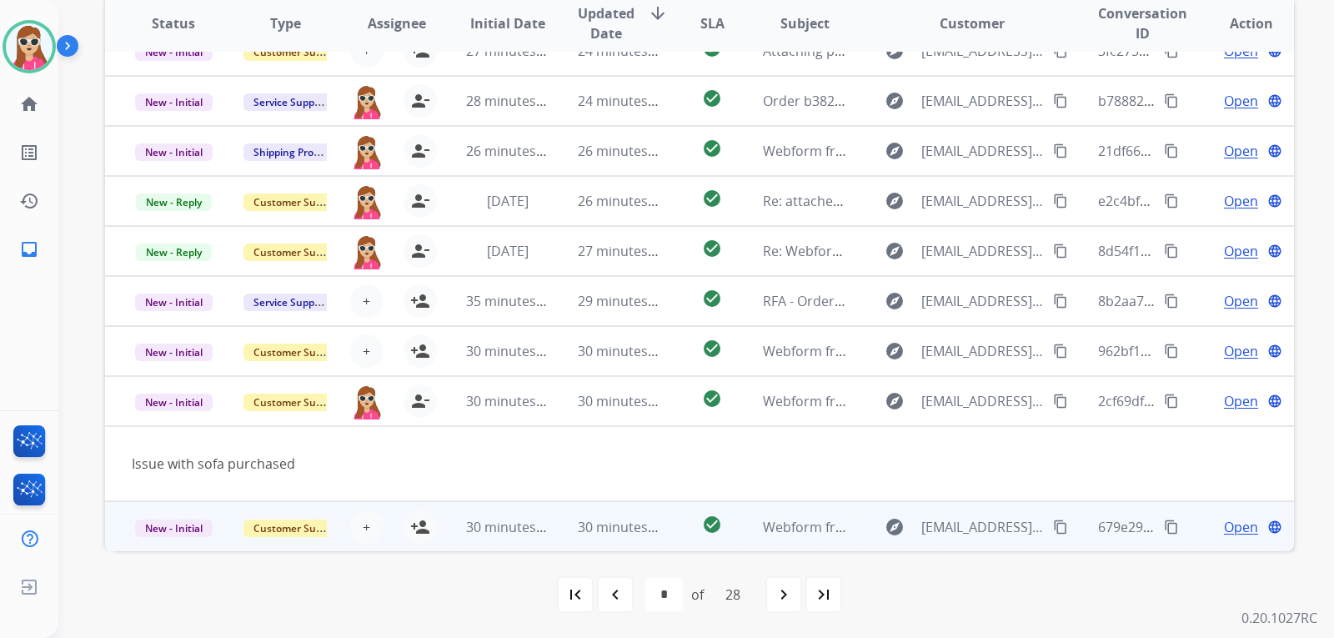
click at [449, 536] on td "30 minutes ago" at bounding box center [495, 526] width 112 height 50
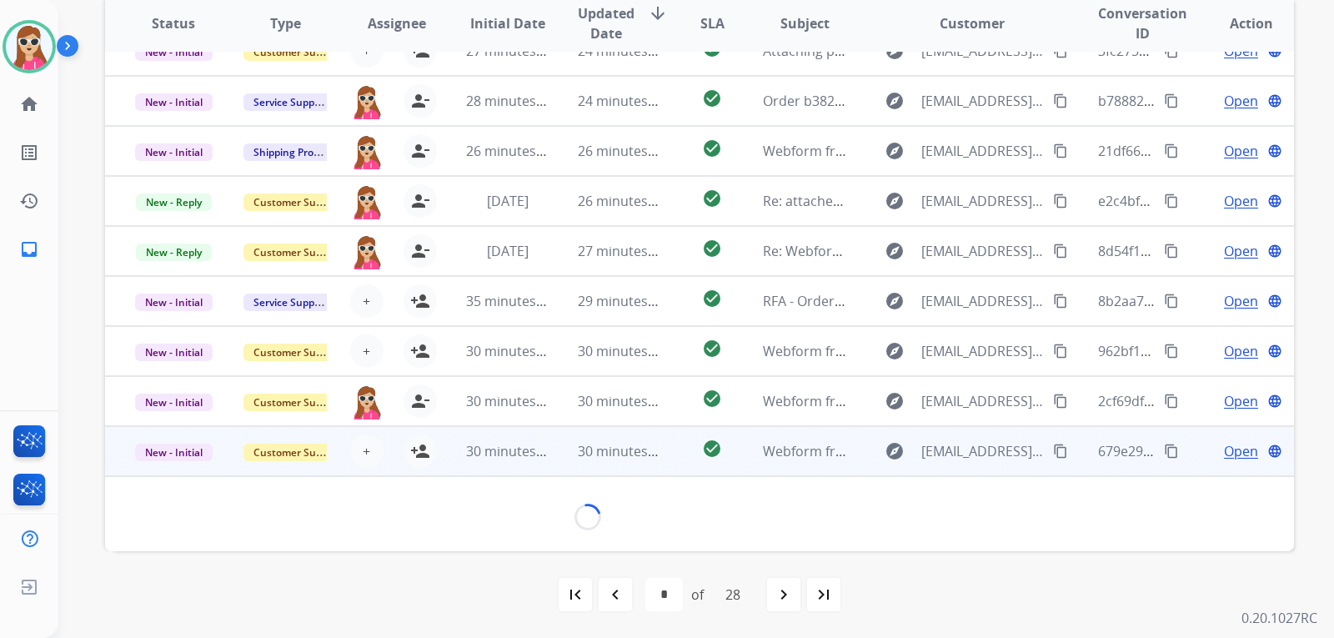
scroll to position [76, 0]
click at [413, 453] on mat-icon "person_add" at bounding box center [420, 452] width 20 height 20
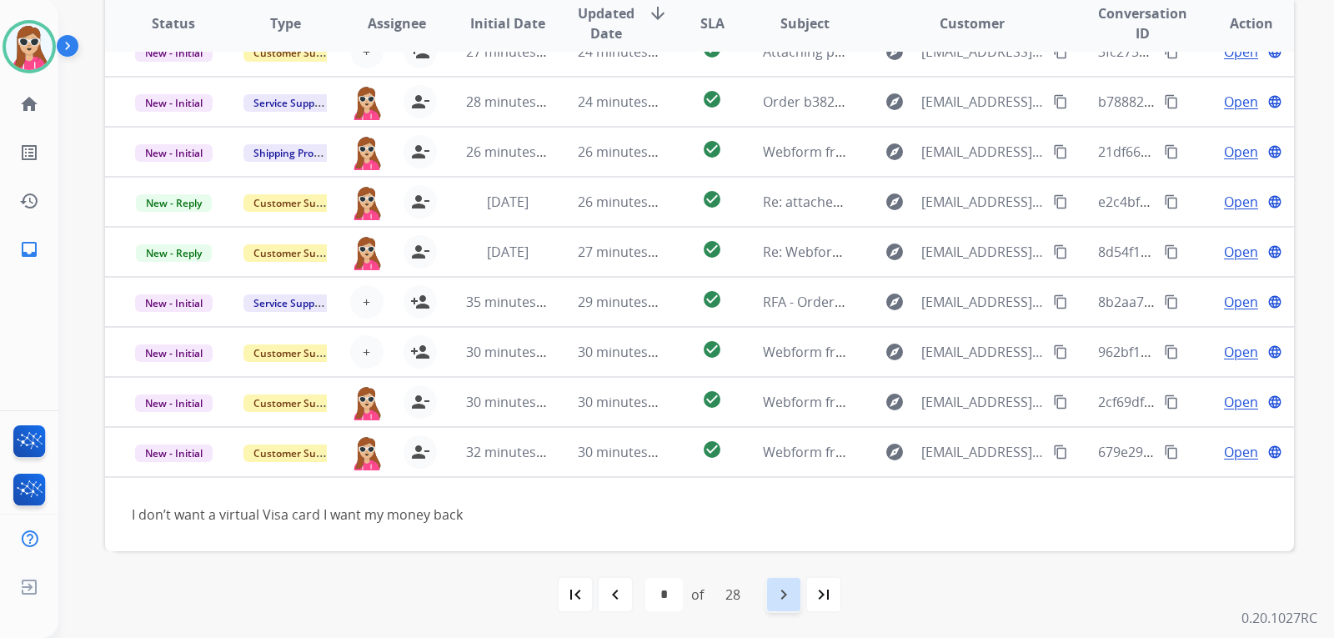
click at [798, 595] on div "navigate_next" at bounding box center [783, 594] width 37 height 37
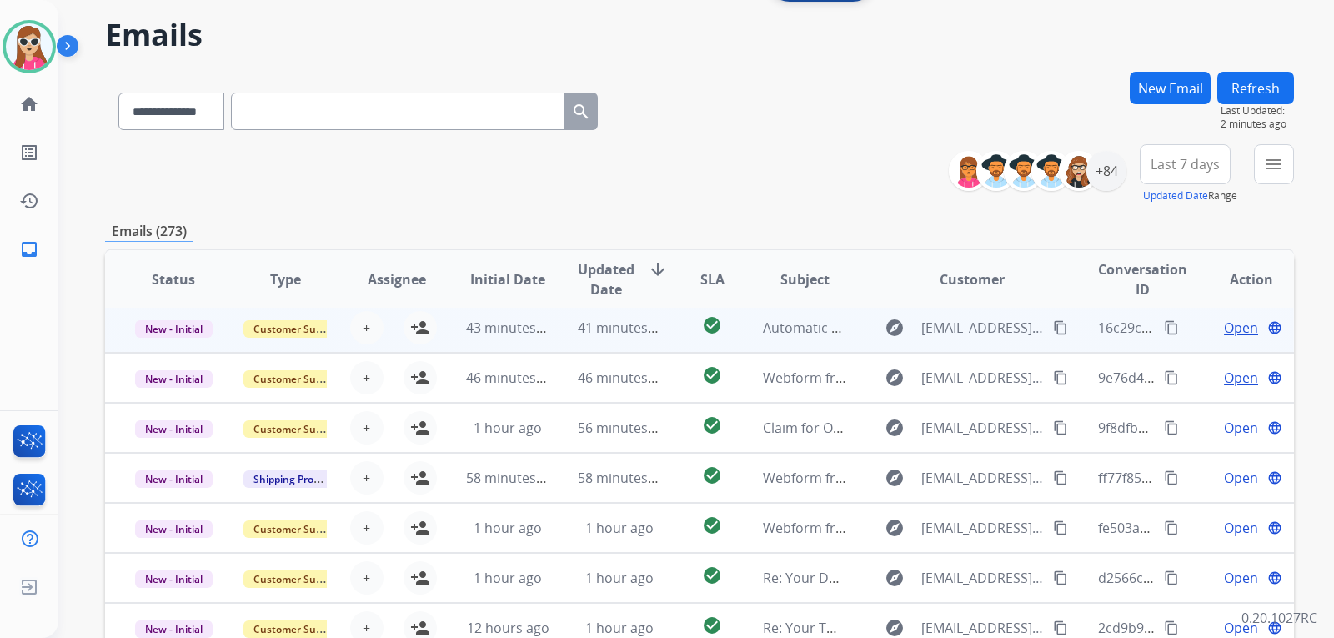
scroll to position [83, 0]
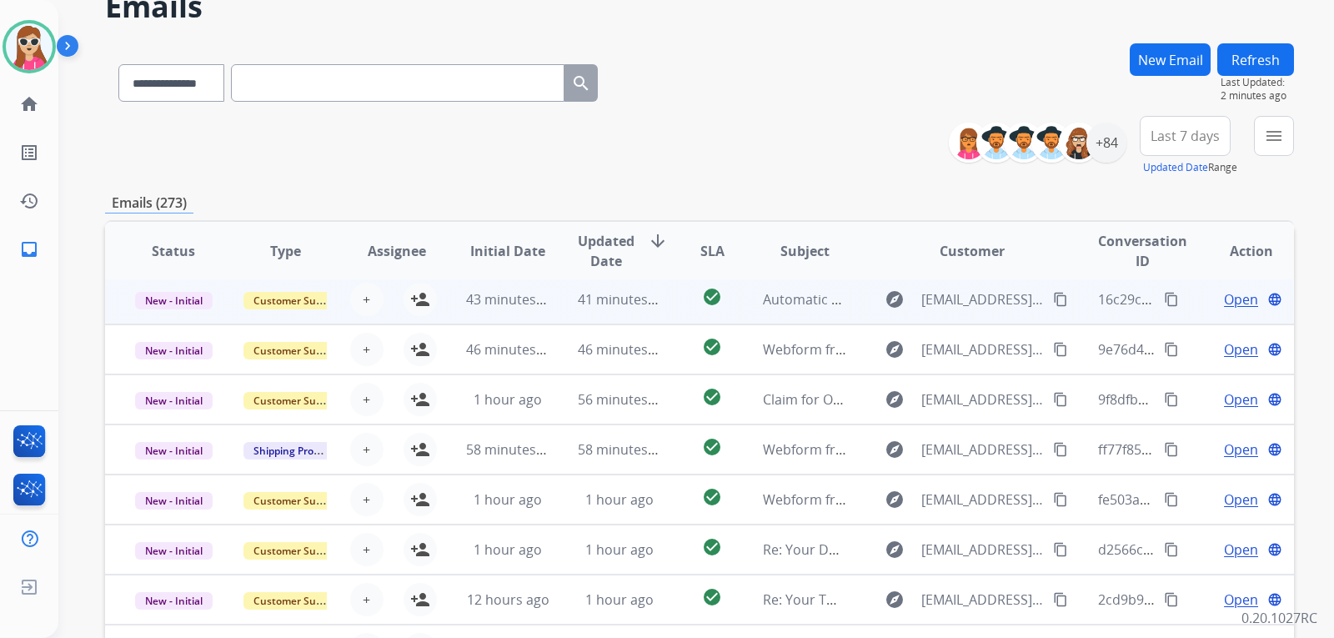
click at [452, 304] on td "43 minutes ago" at bounding box center [495, 299] width 112 height 50
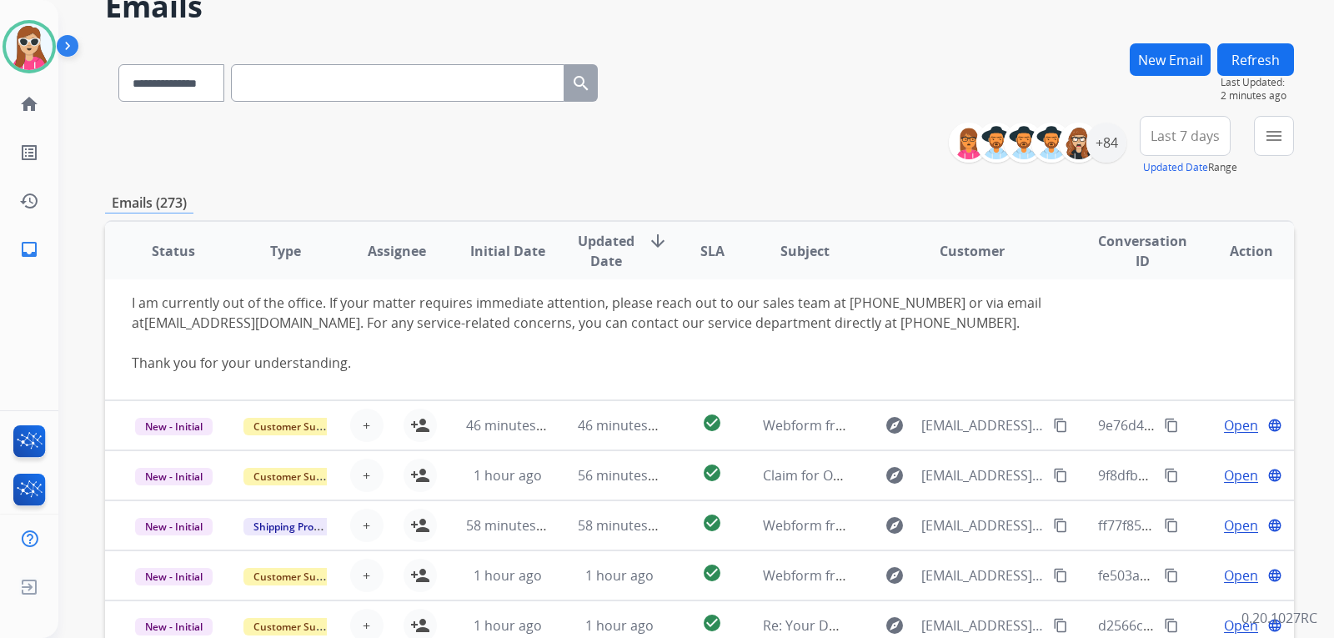
scroll to position [177, 0]
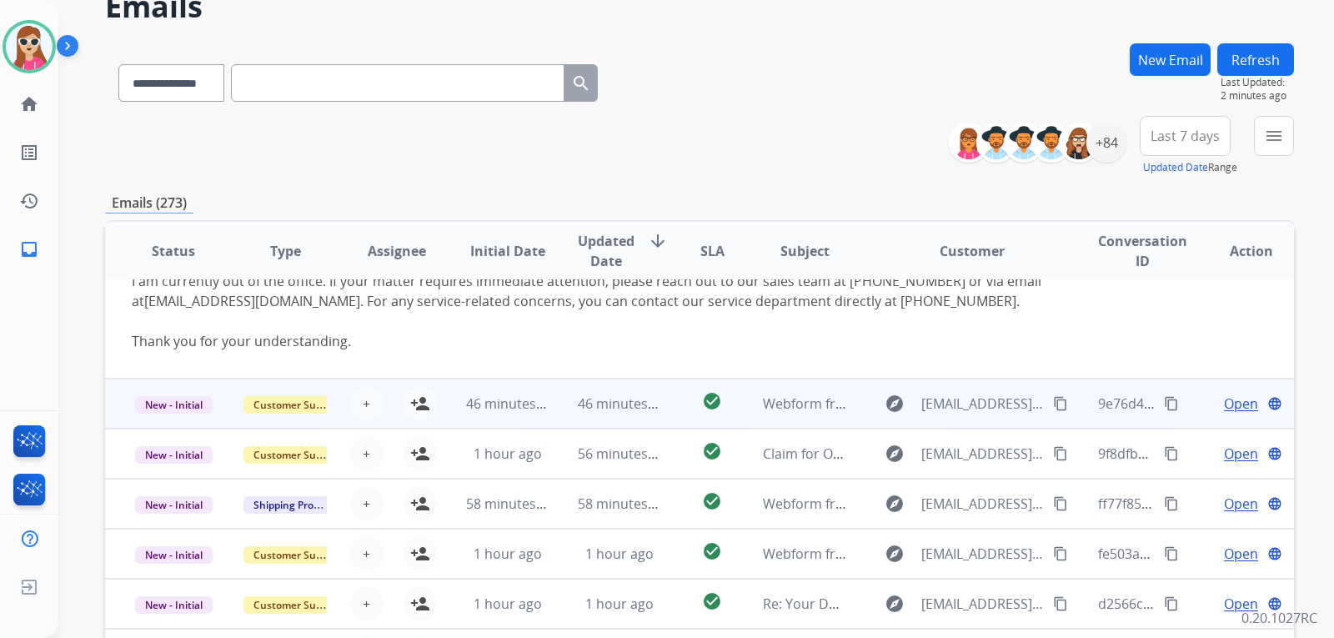
click at [458, 404] on td "46 minutes ago" at bounding box center [495, 403] width 112 height 50
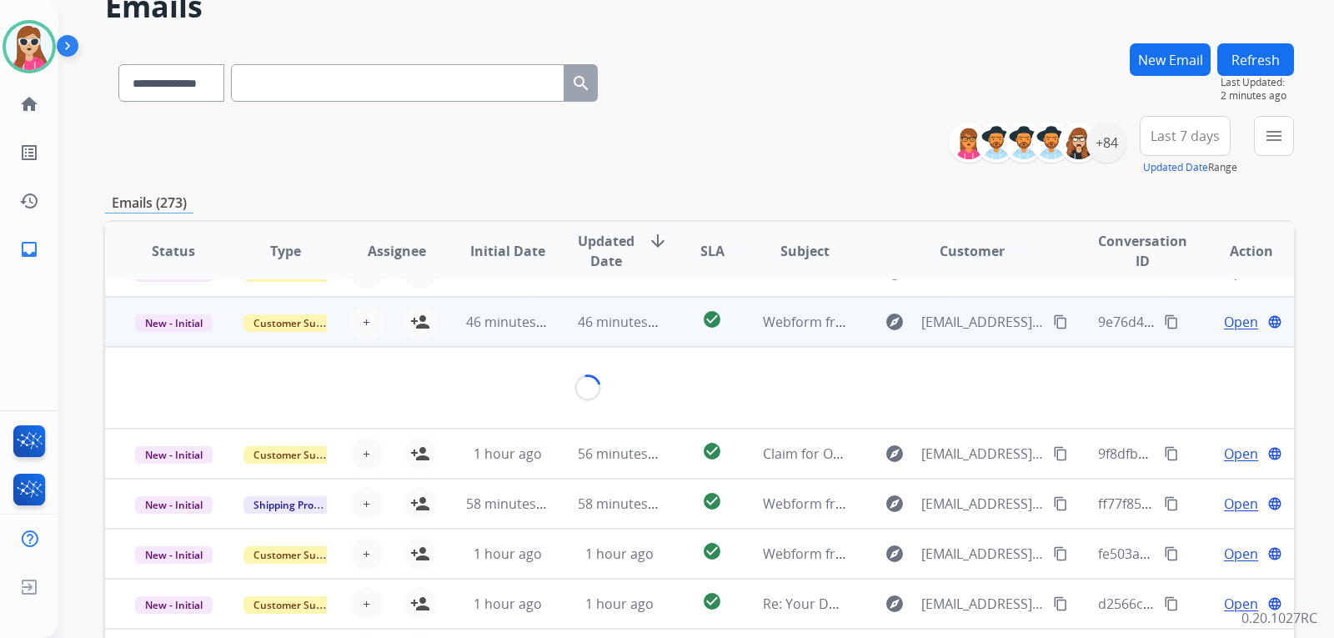
scroll to position [77, 0]
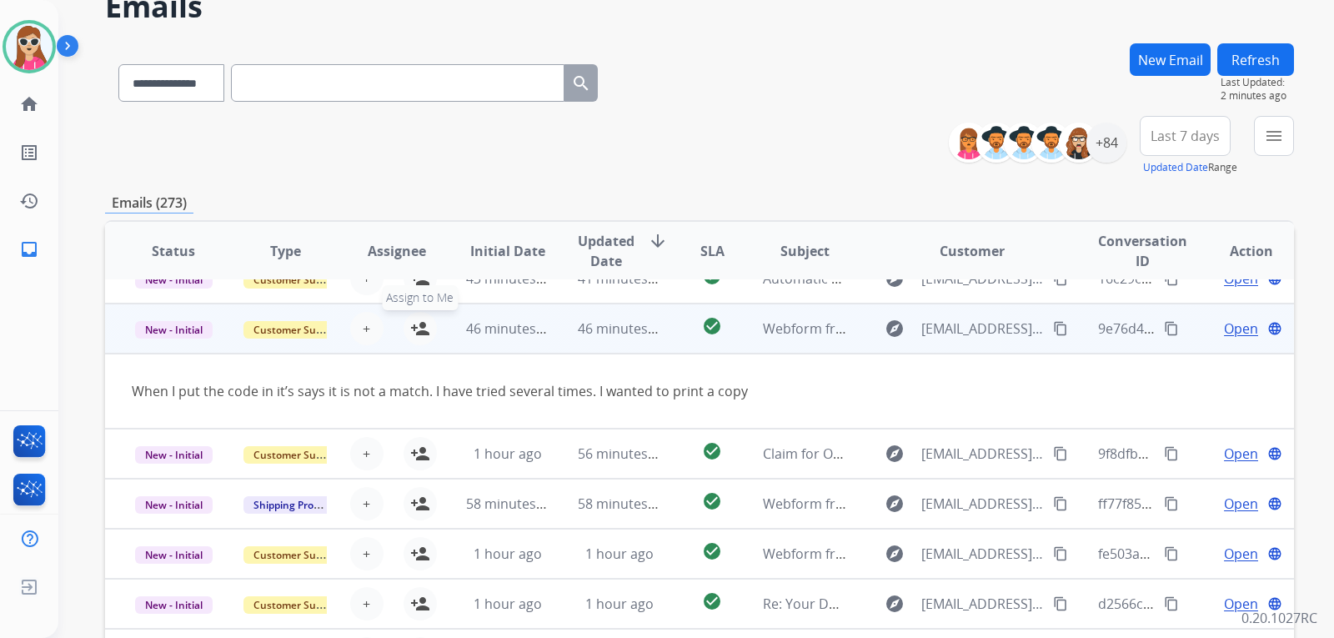
click at [423, 334] on mat-icon "person_add" at bounding box center [420, 328] width 20 height 20
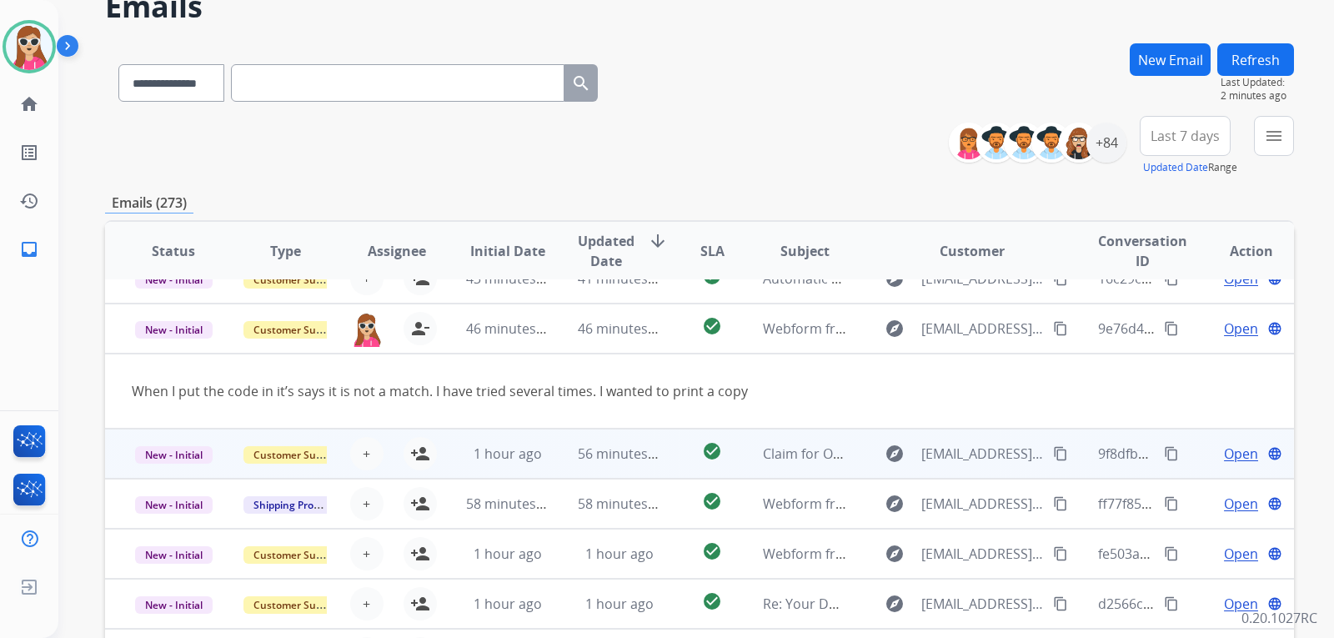
click at [451, 462] on td "1 hour ago" at bounding box center [495, 453] width 112 height 50
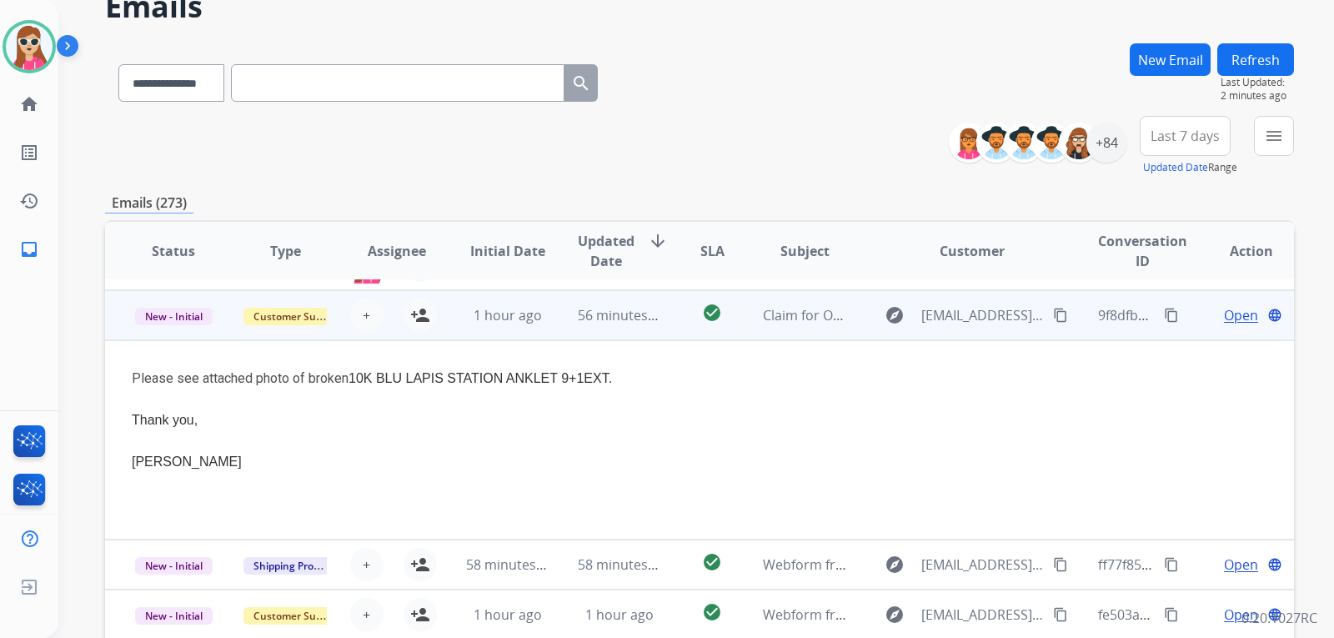
scroll to position [150, 0]
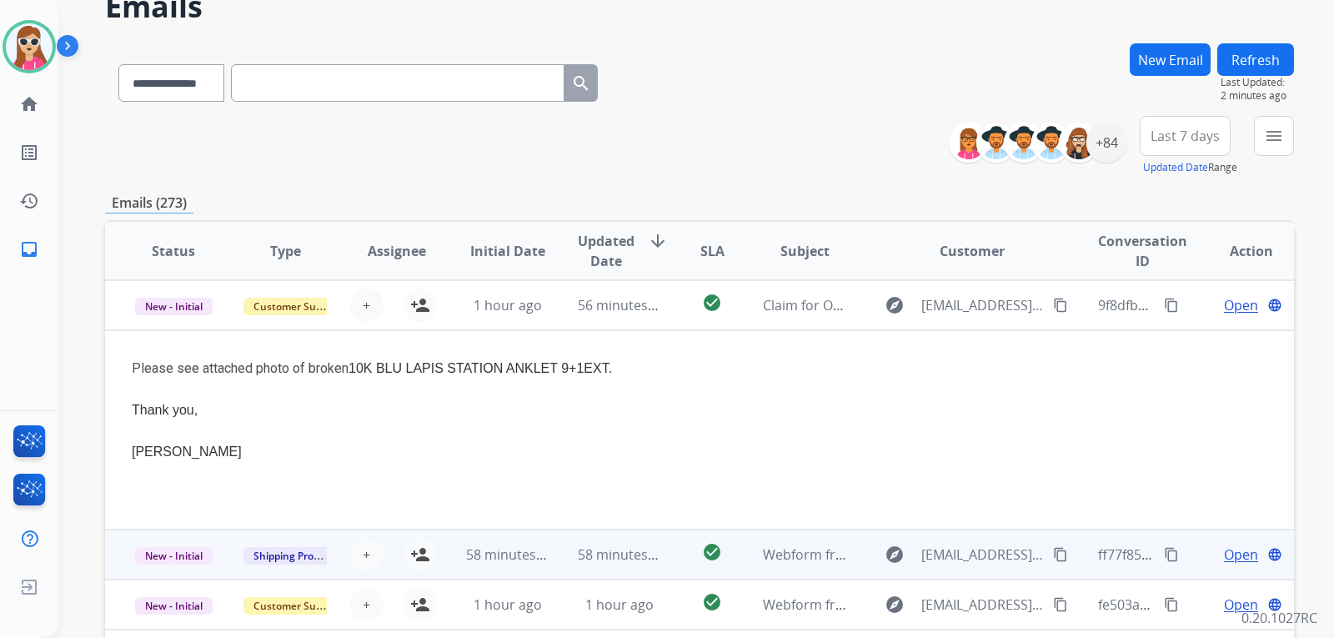
click at [443, 565] on td "58 minutes ago" at bounding box center [495, 554] width 112 height 50
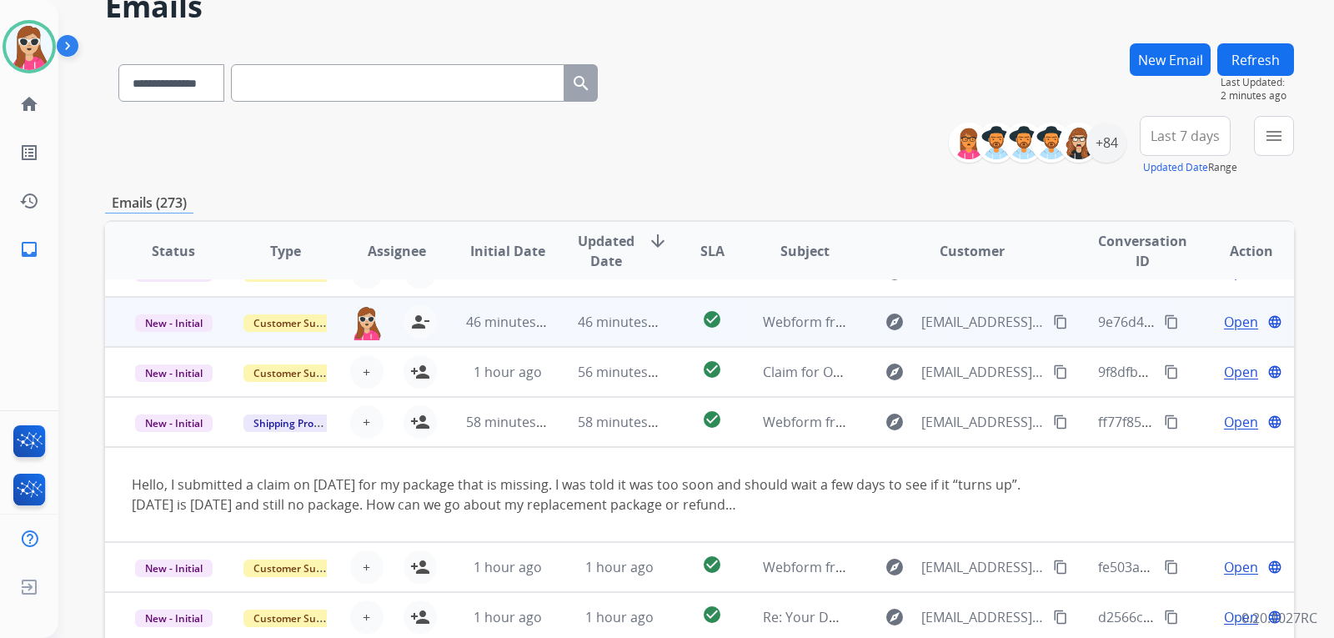
scroll to position [97, 0]
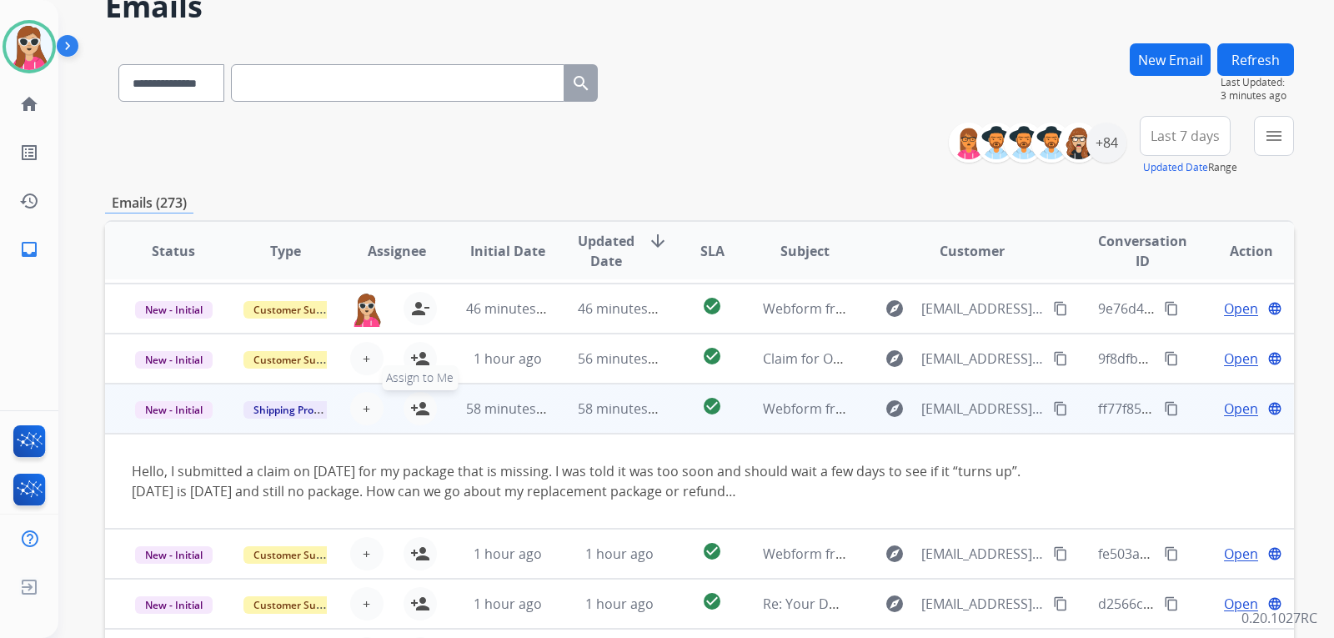
click at [424, 412] on mat-icon "person_add" at bounding box center [420, 408] width 20 height 20
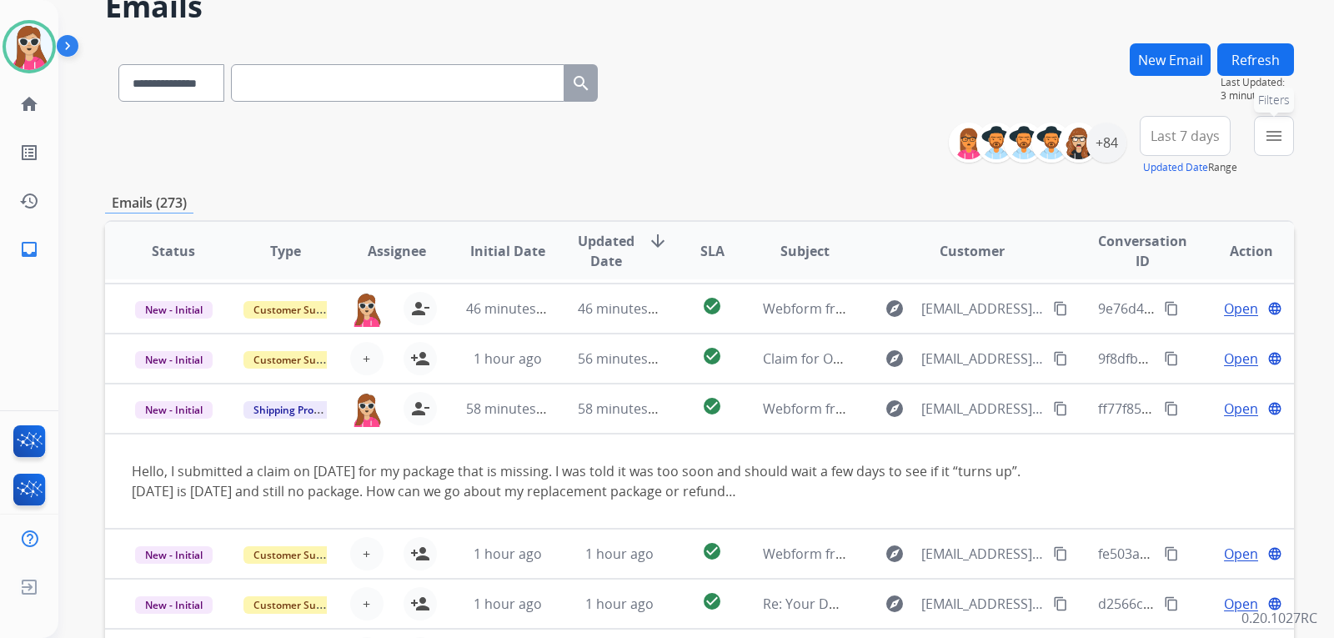
click at [1285, 144] on button "menu Filters" at bounding box center [1274, 136] width 40 height 40
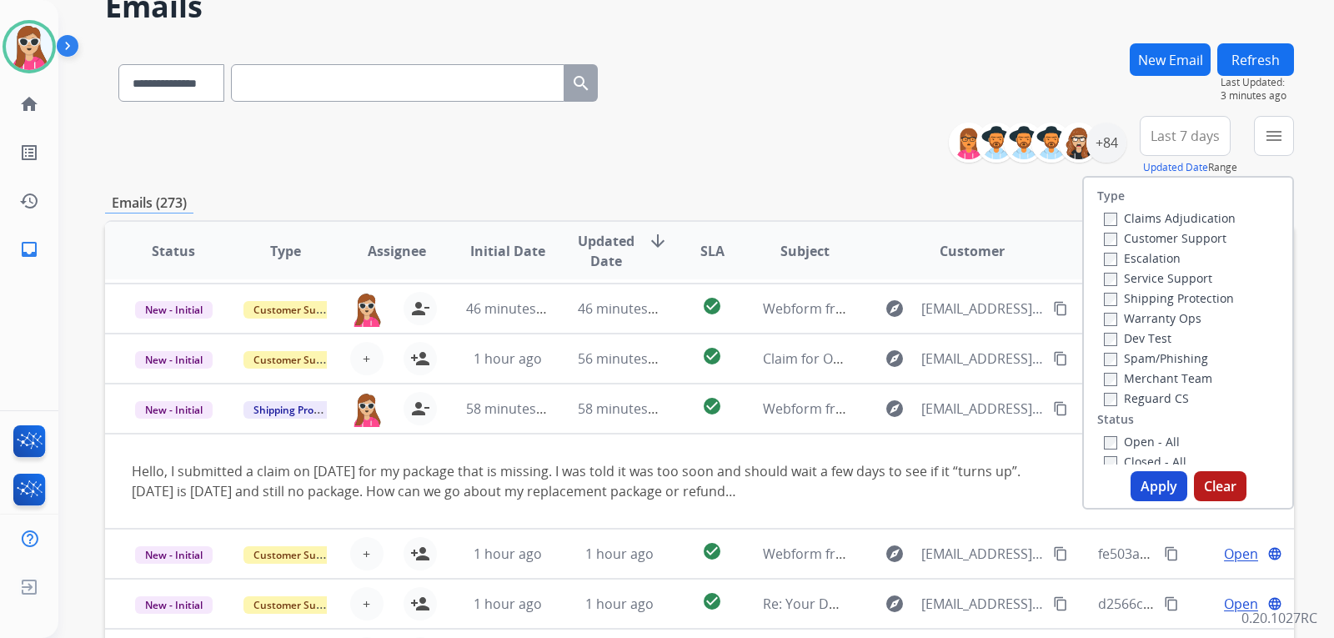
click at [1195, 240] on label "Customer Support" at bounding box center [1165, 238] width 123 height 16
click at [1200, 299] on label "Shipping Protection" at bounding box center [1169, 298] width 130 height 16
drag, startPoint x: 1154, startPoint y: 395, endPoint x: 1159, endPoint y: 408, distance: 13.2
click at [1155, 395] on label "Reguard CS" at bounding box center [1146, 398] width 85 height 16
click at [1152, 440] on label "Open - All" at bounding box center [1142, 441] width 76 height 16
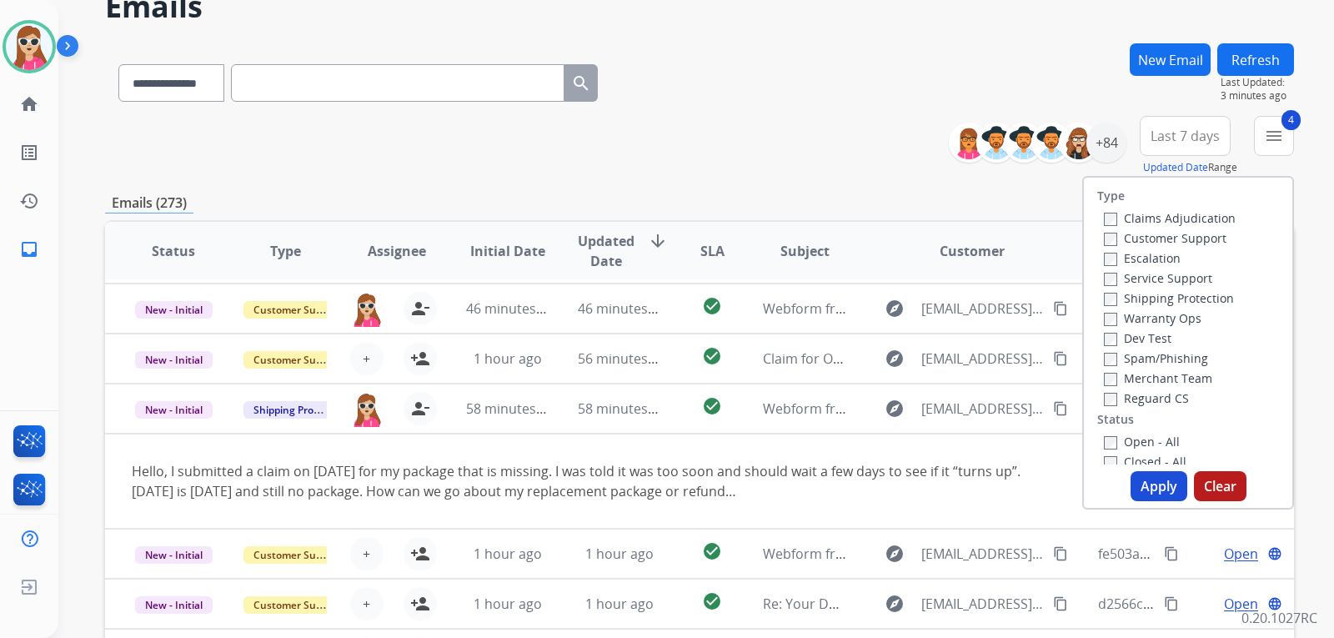
click at [1145, 477] on button "Apply" at bounding box center [1158, 486] width 57 height 30
select select "*"
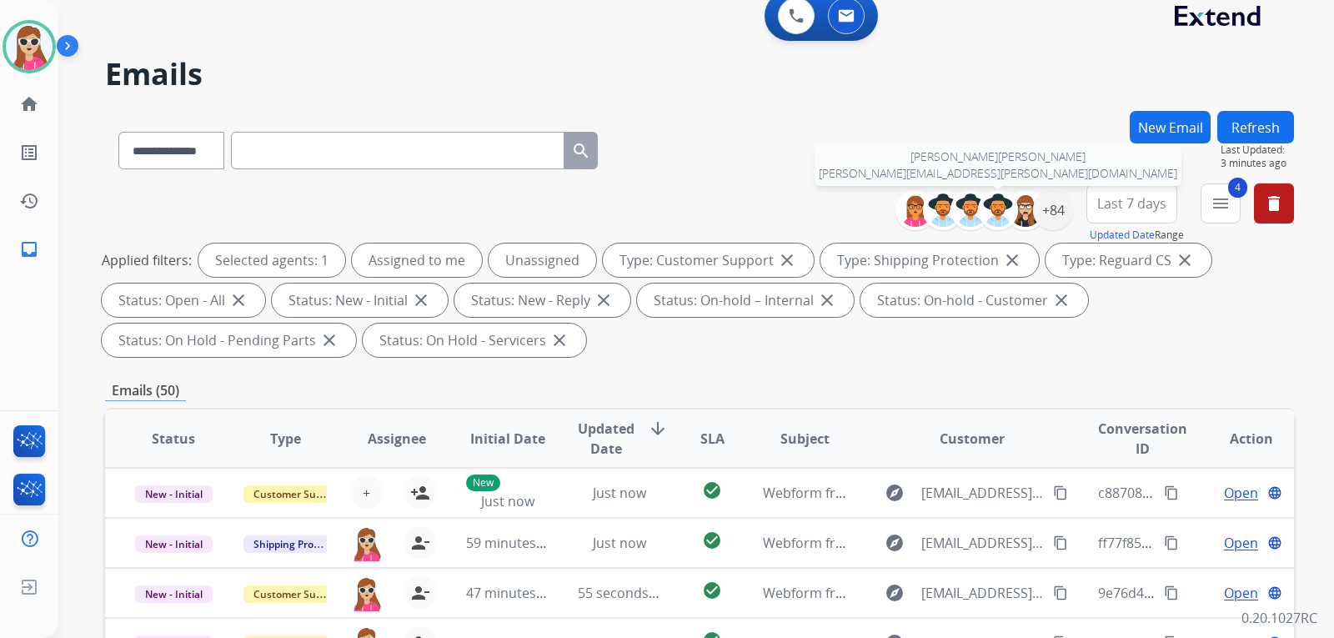
scroll to position [14, 0]
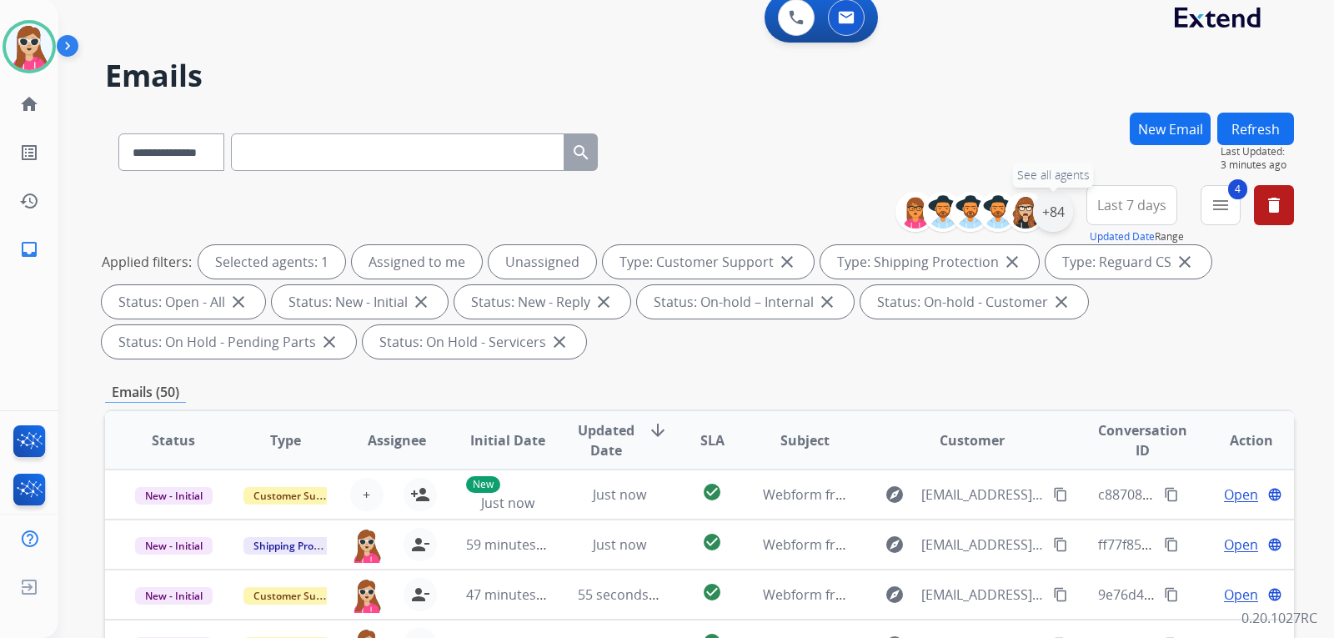
click at [1053, 218] on div "+84" at bounding box center [1053, 212] width 40 height 40
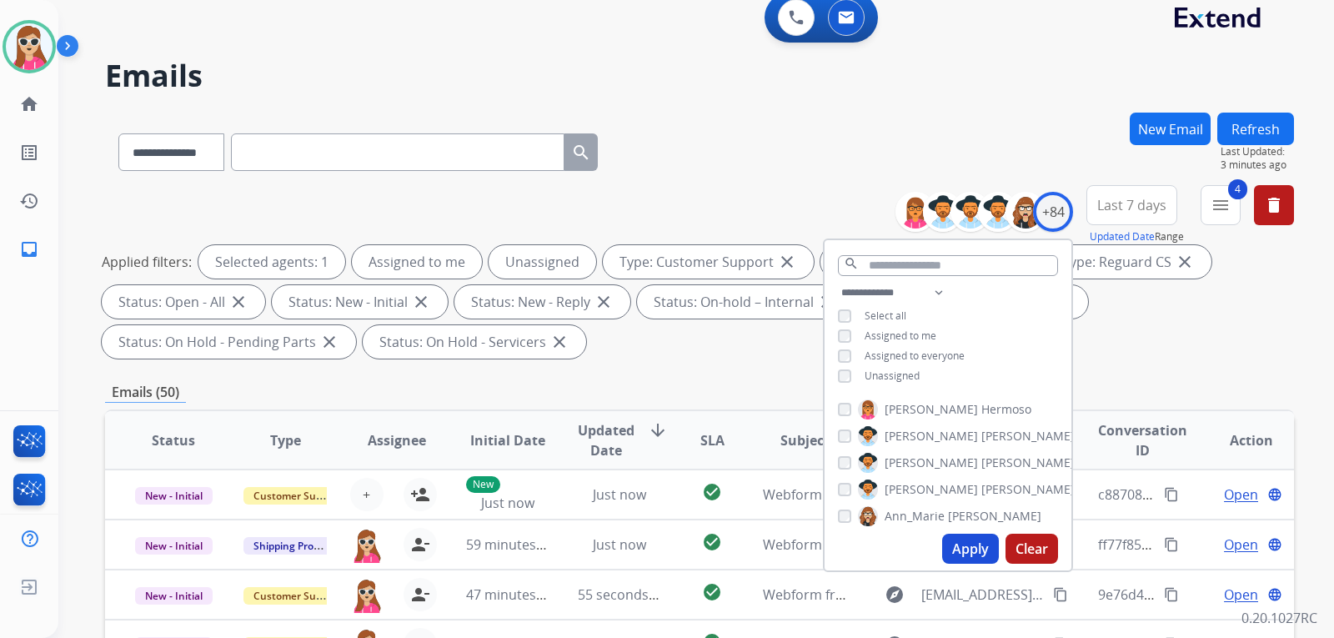
click at [899, 377] on span "Unassigned" at bounding box center [891, 375] width 55 height 14
click at [964, 538] on button "Apply" at bounding box center [970, 548] width 57 height 30
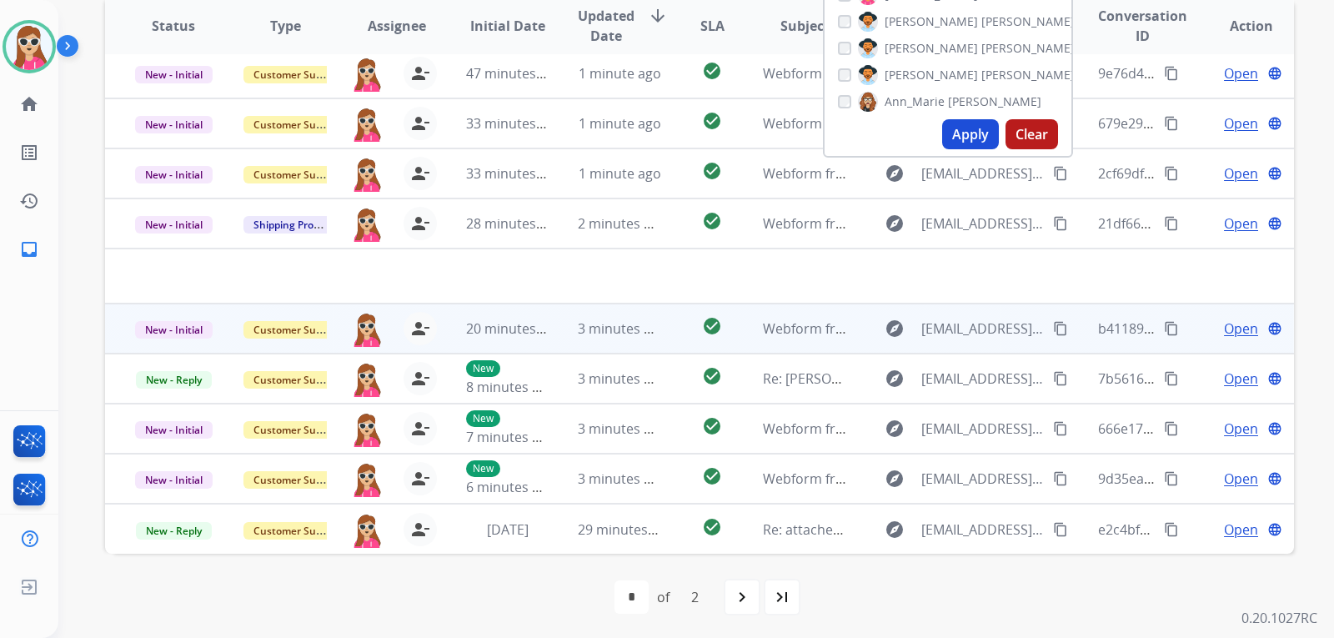
scroll to position [431, 0]
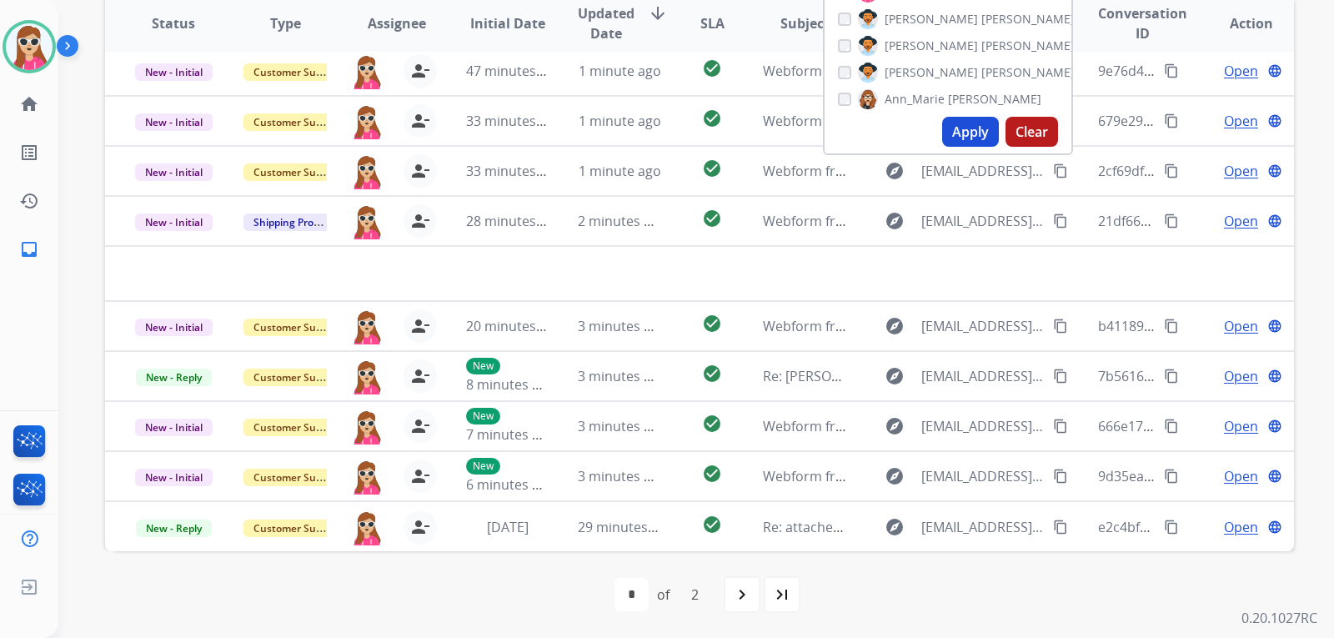
click at [568, 571] on div "first_page navigate_before * * of 2 navigate_next last_page" at bounding box center [699, 594] width 1189 height 87
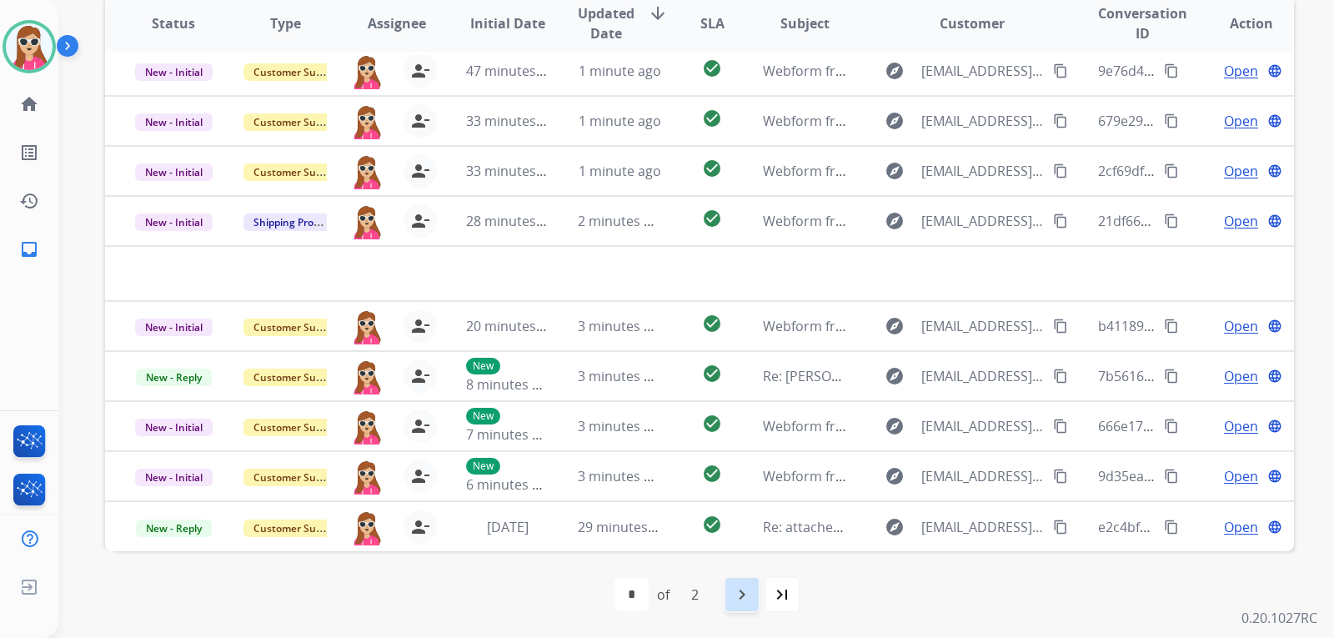
click at [739, 594] on mat-icon "navigate_next" at bounding box center [742, 594] width 20 height 20
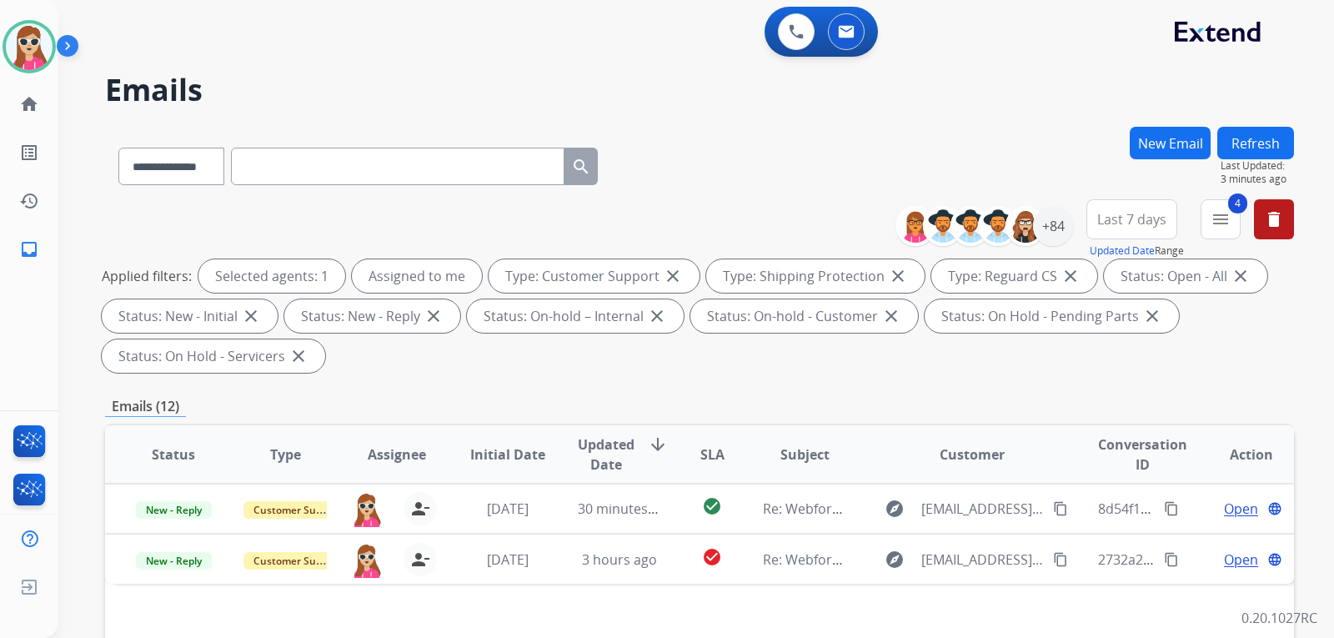
scroll to position [0, 0]
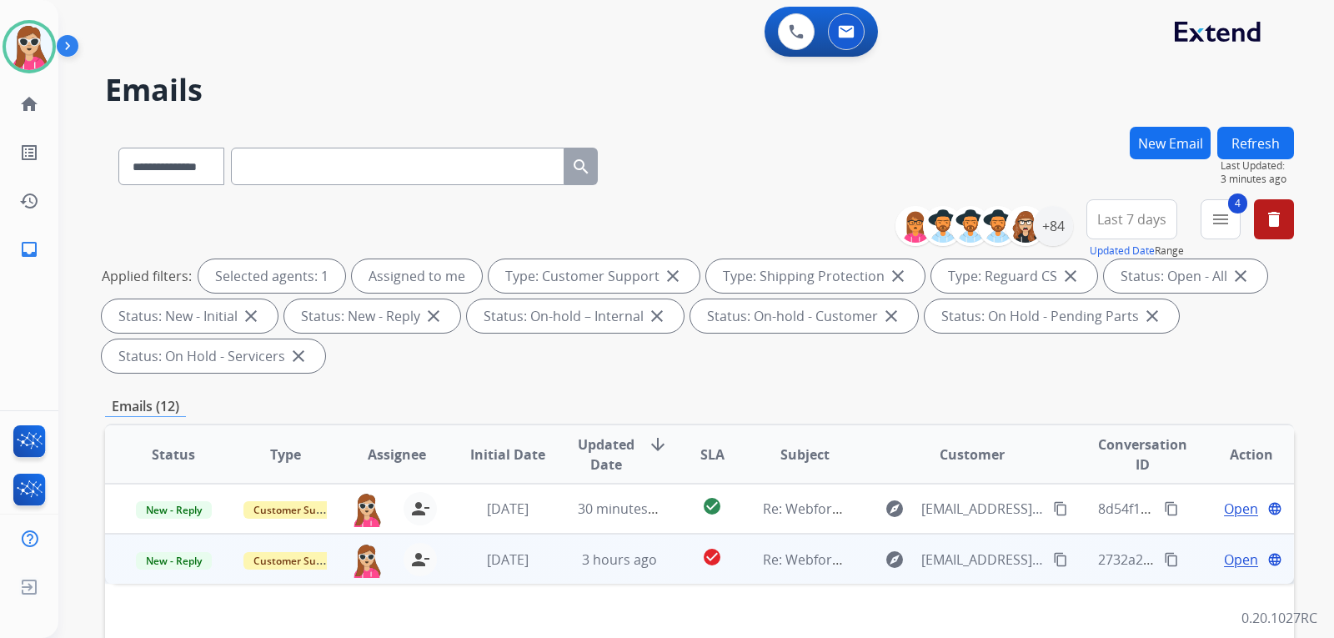
click at [738, 560] on td "Re: Webform from [EMAIL_ADDRESS][DOMAIN_NAME] on [DATE]" at bounding box center [792, 558] width 112 height 50
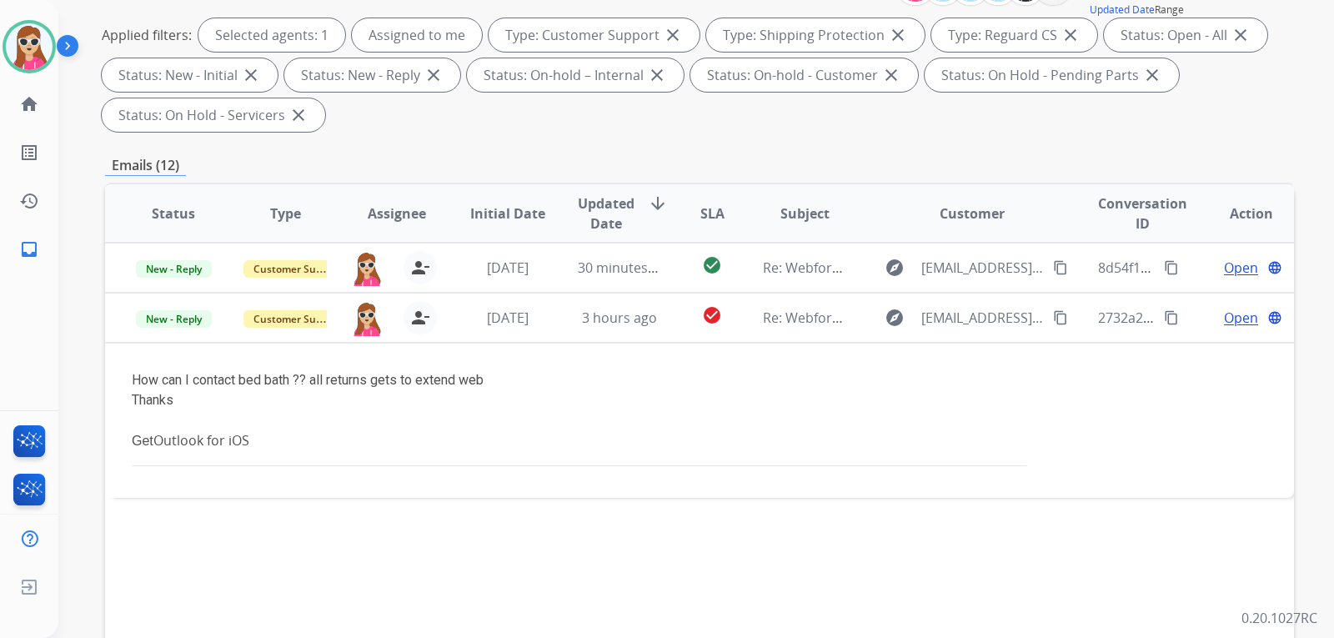
scroll to position [250, 0]
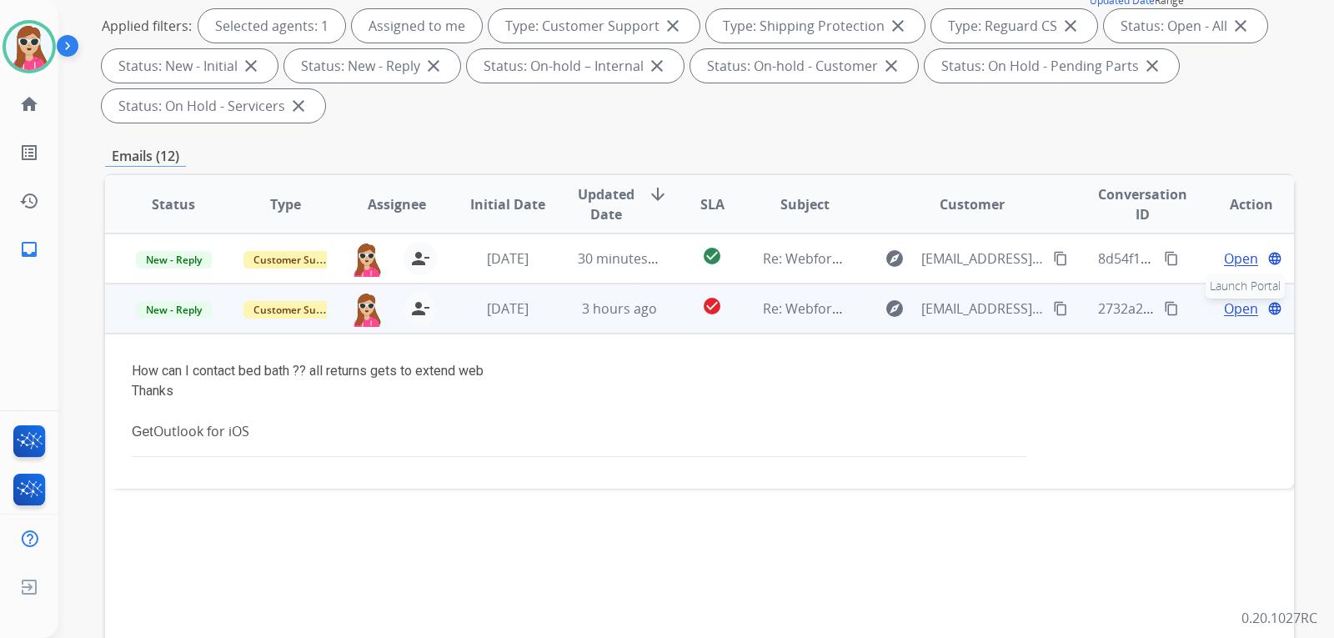
click at [1265, 311] on button "language Launch Portal" at bounding box center [1275, 308] width 20 height 20
click at [1224, 315] on span "Open" at bounding box center [1241, 308] width 34 height 20
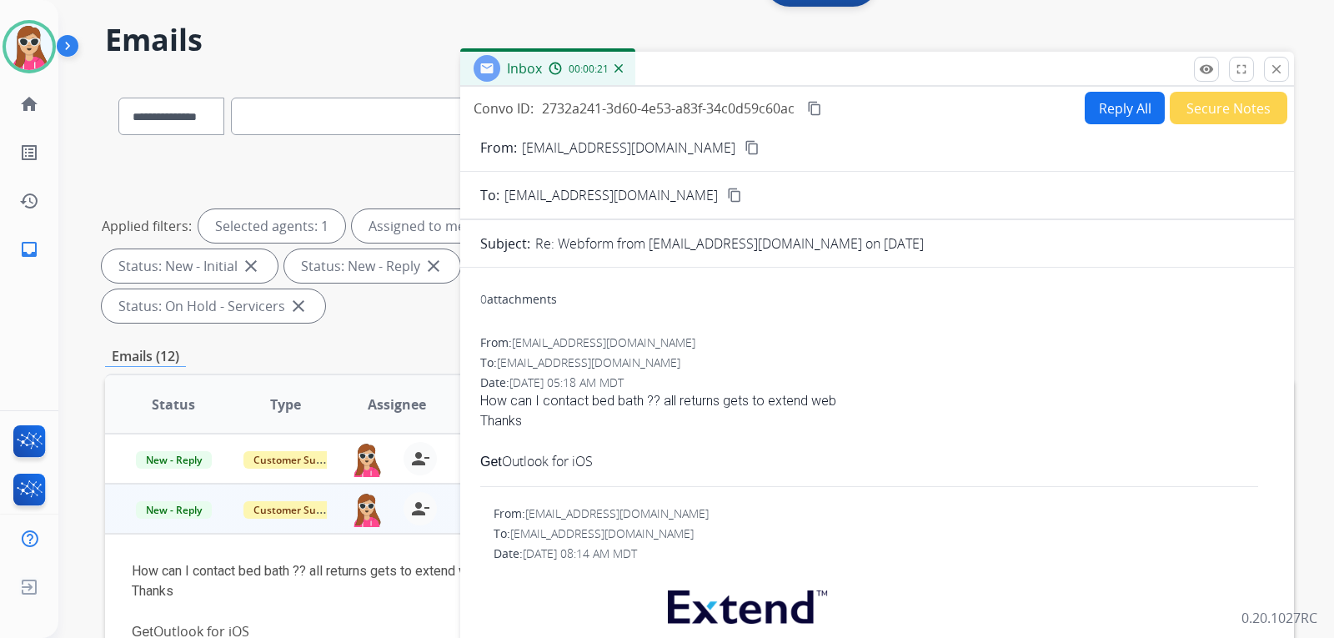
scroll to position [0, 0]
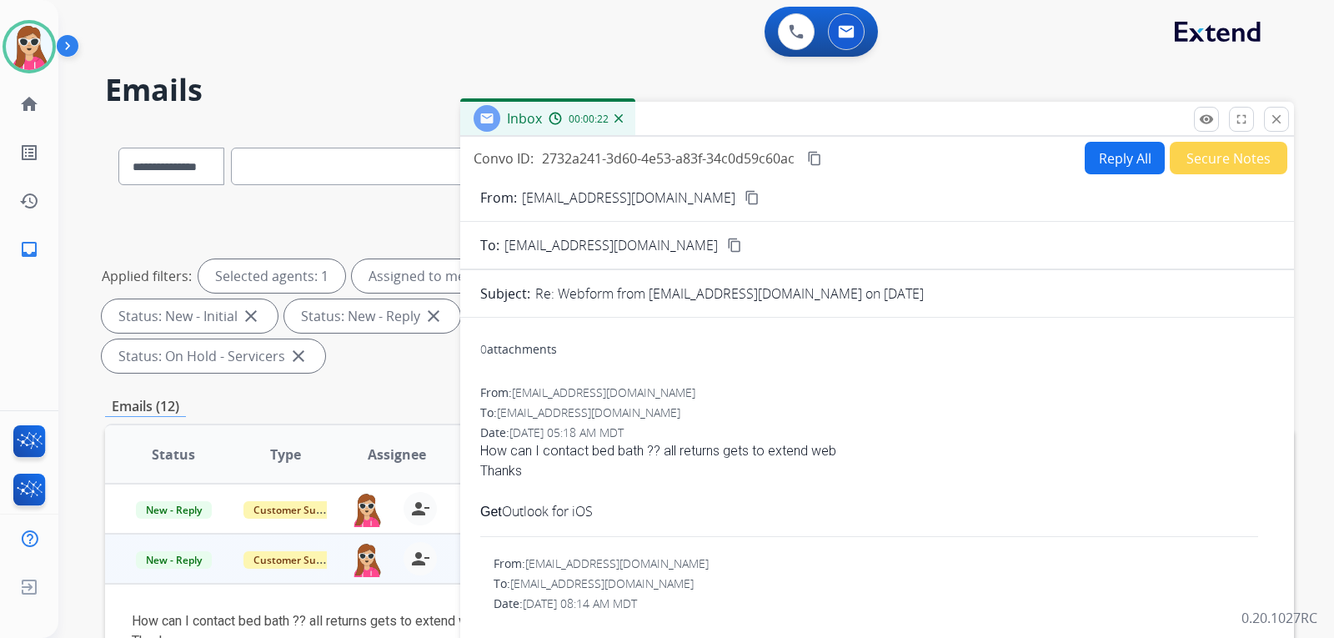
click at [1090, 159] on button "Reply All" at bounding box center [1124, 158] width 80 height 33
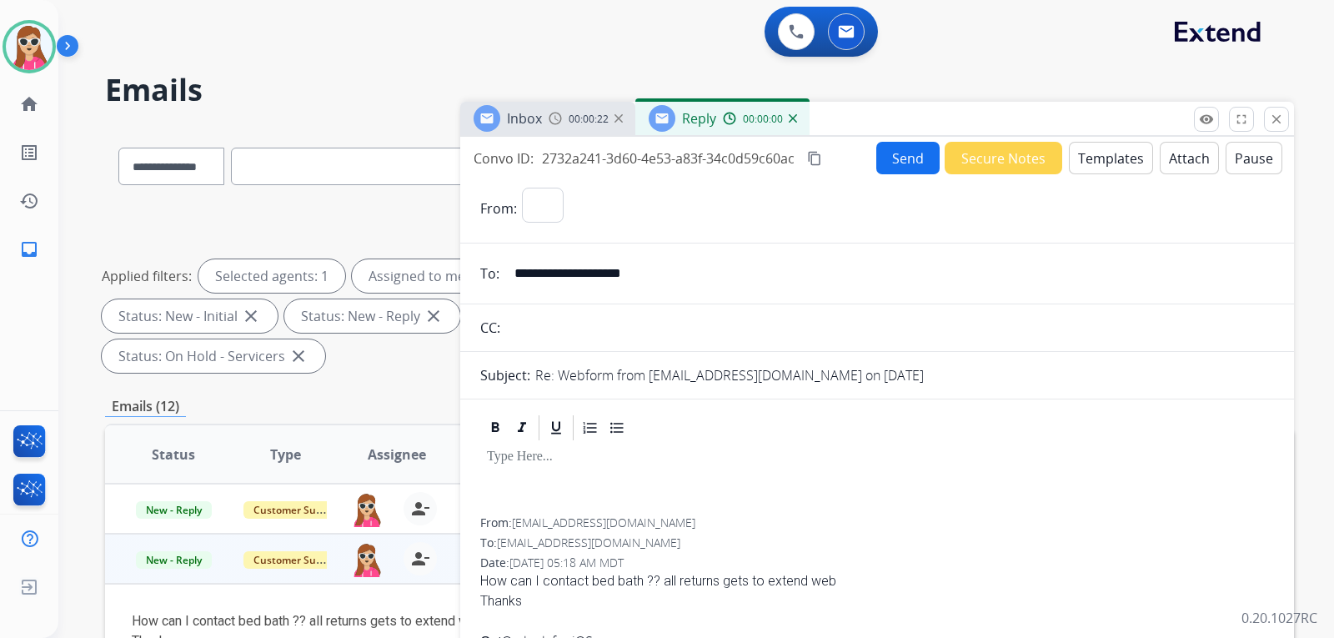
select select "**********"
click at [1101, 163] on button "Templates" at bounding box center [1111, 158] width 84 height 33
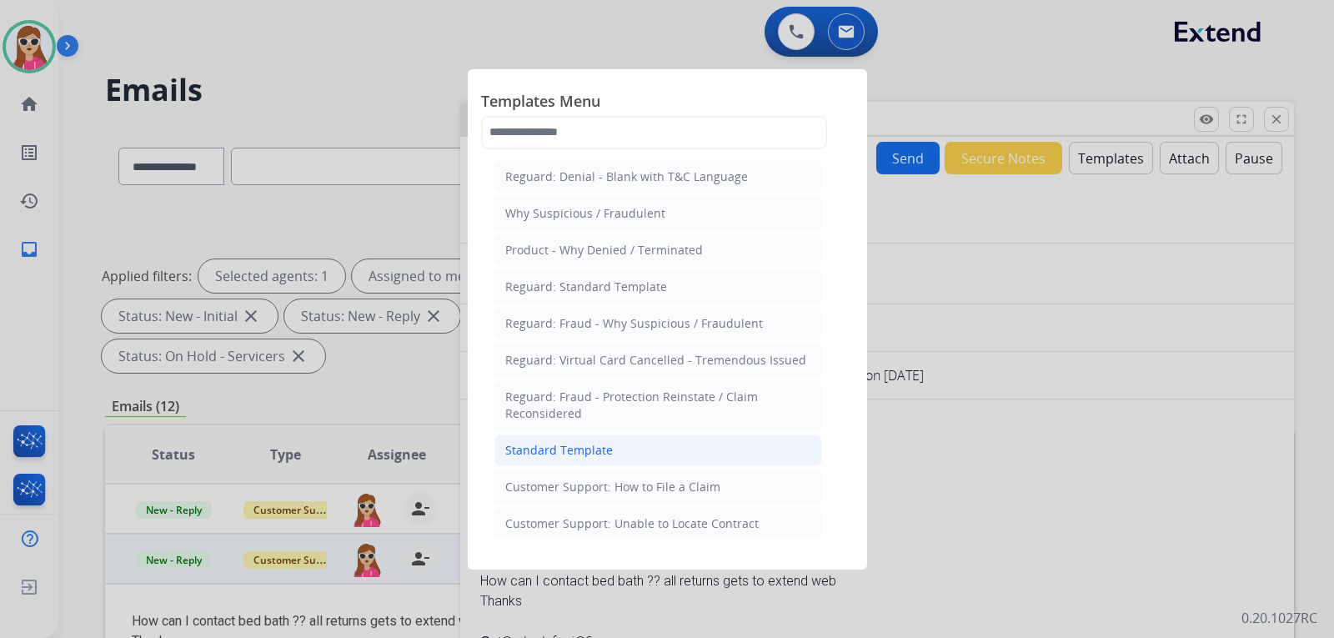
click at [689, 448] on li "Standard Template" at bounding box center [658, 450] width 328 height 32
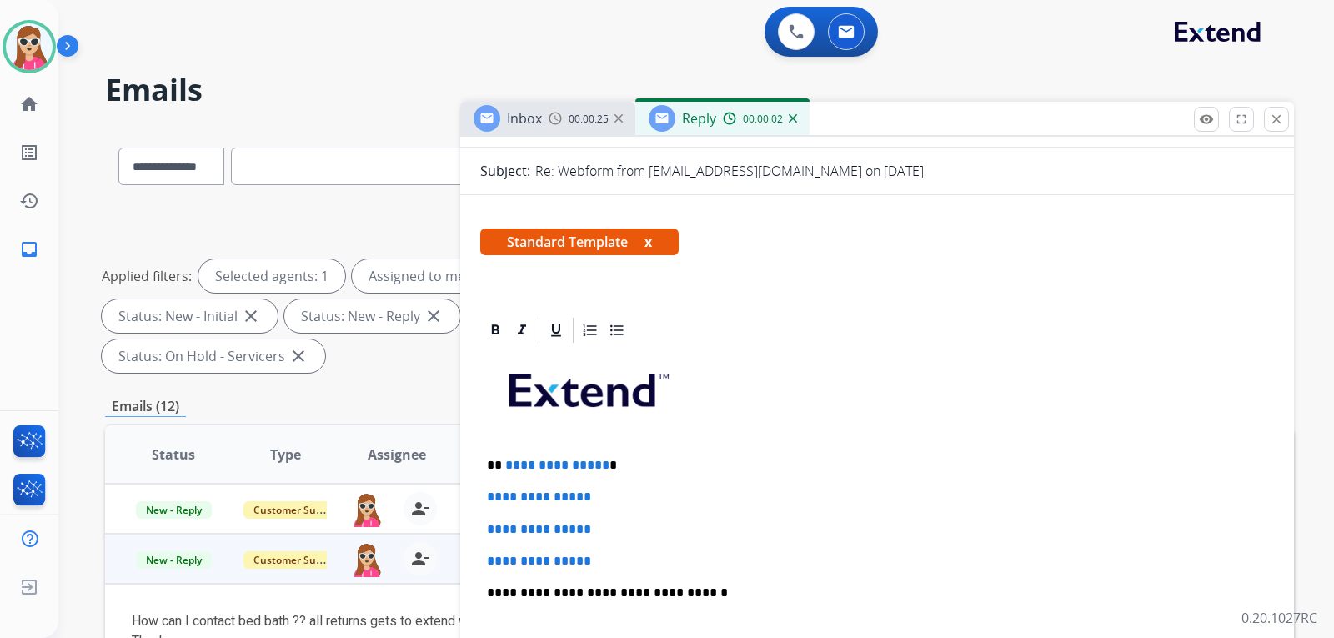
scroll to position [250, 0]
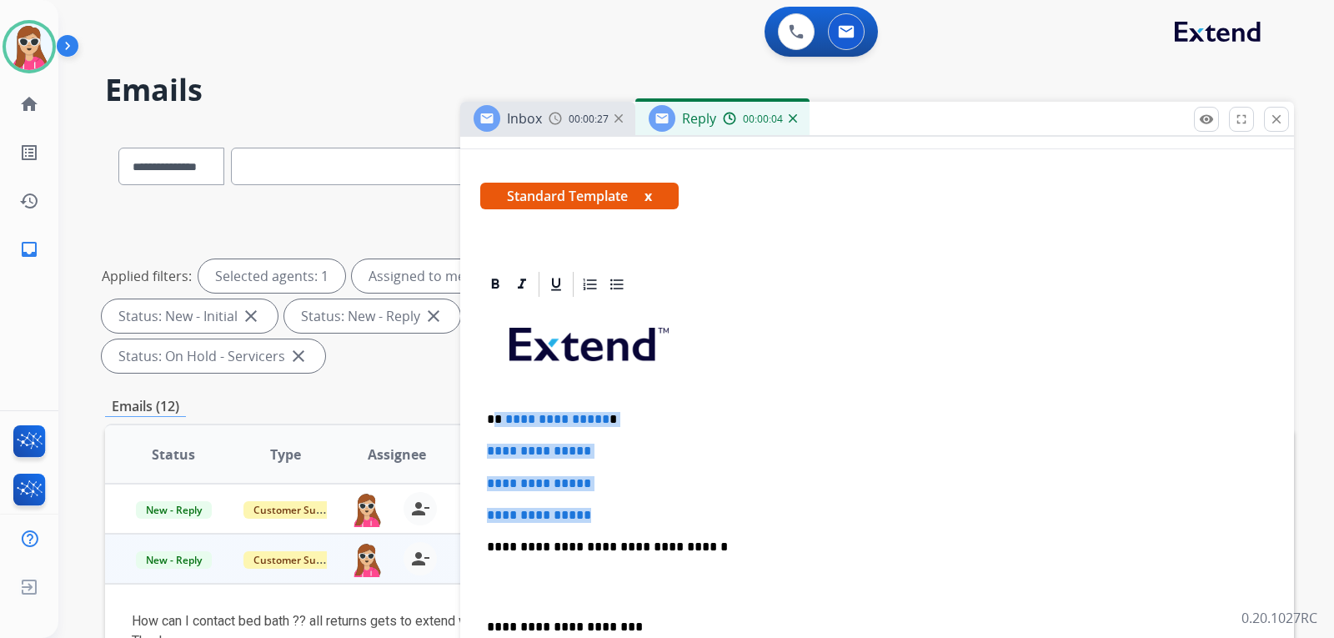
drag, startPoint x: 497, startPoint y: 420, endPoint x: 627, endPoint y: 502, distance: 153.6
click at [627, 502] on div "**********" at bounding box center [877, 585] width 794 height 573
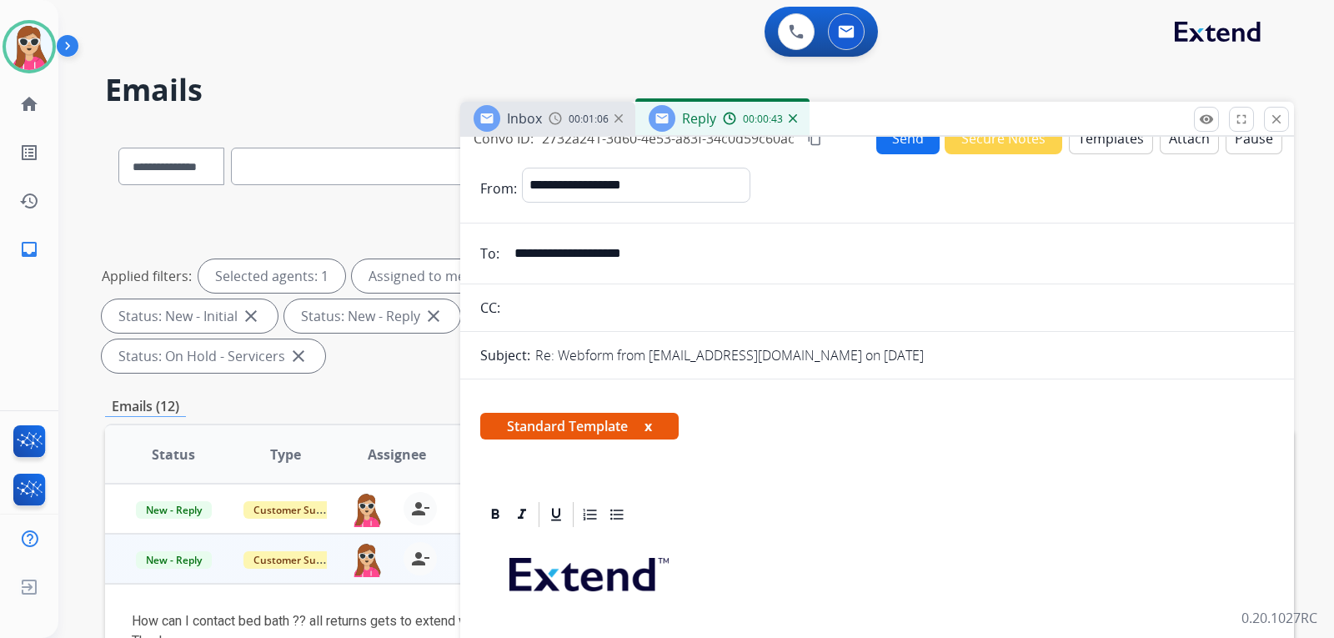
scroll to position [0, 0]
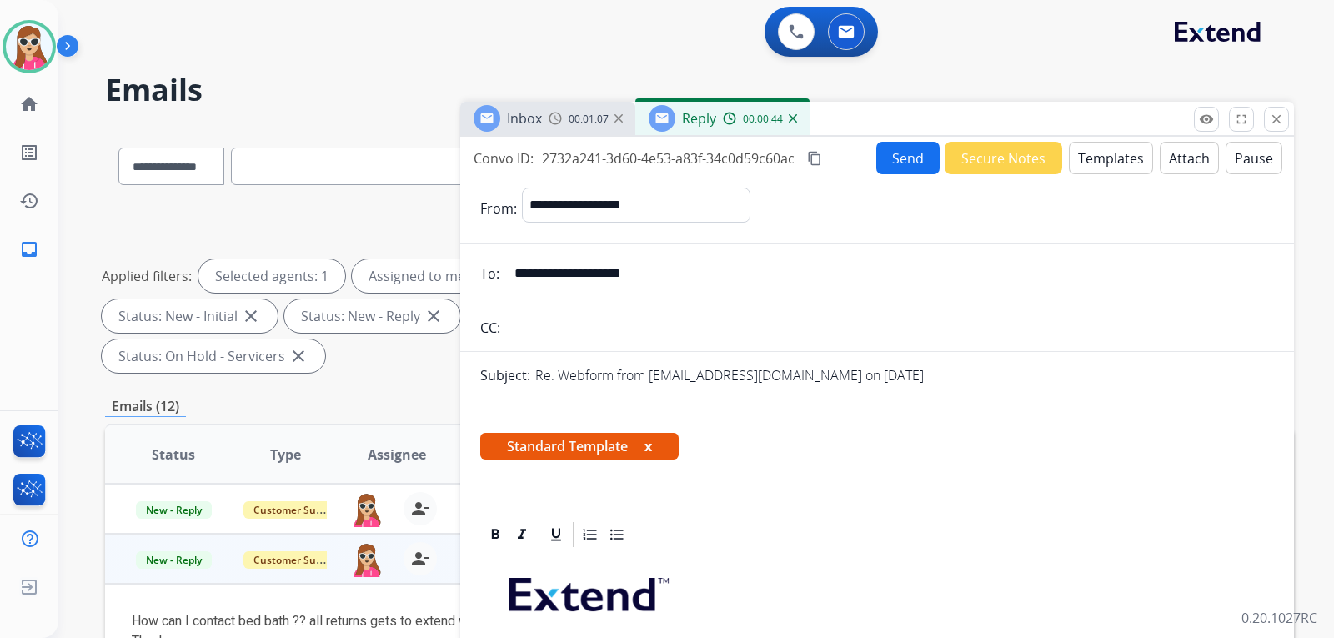
click at [882, 159] on button "Send" at bounding box center [907, 158] width 63 height 33
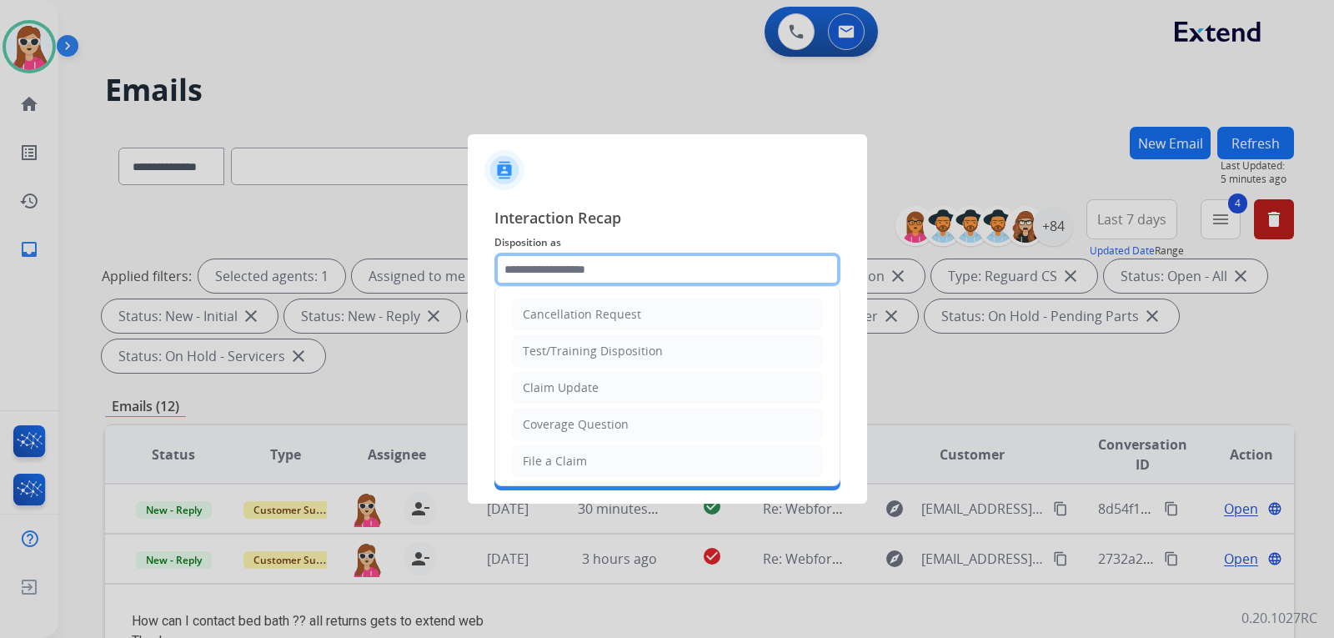
click at [635, 278] on input "text" at bounding box center [667, 269] width 346 height 33
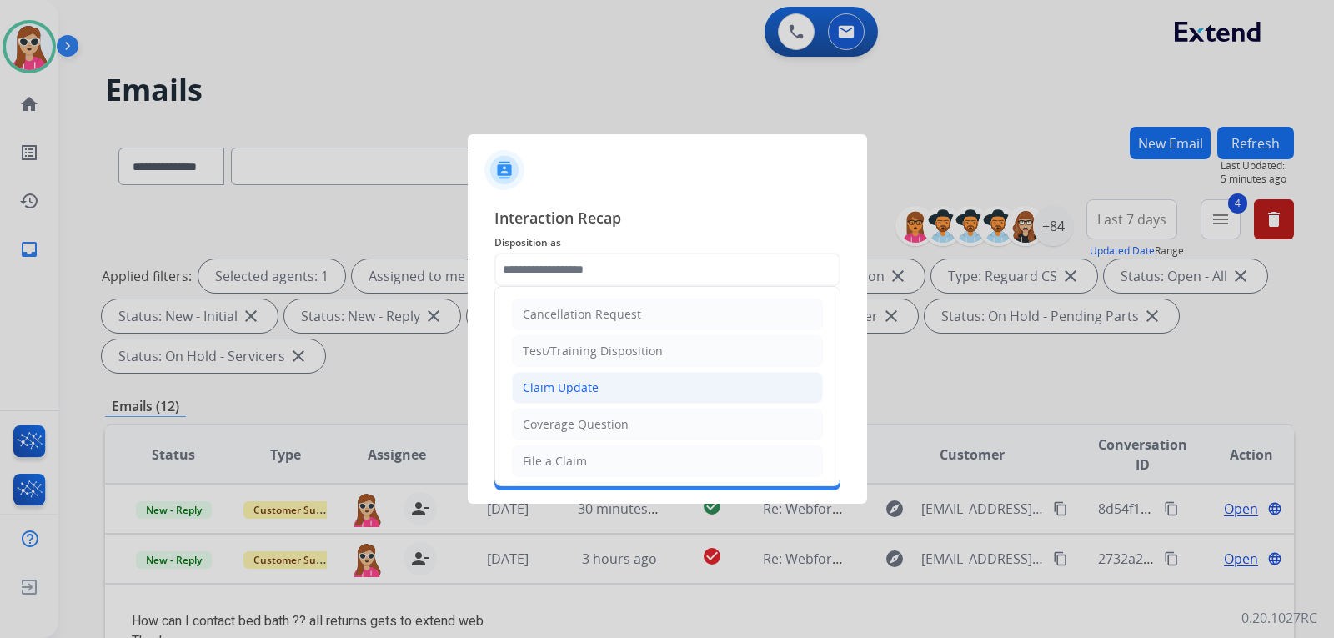
click at [599, 398] on li "Claim Update" at bounding box center [667, 388] width 311 height 32
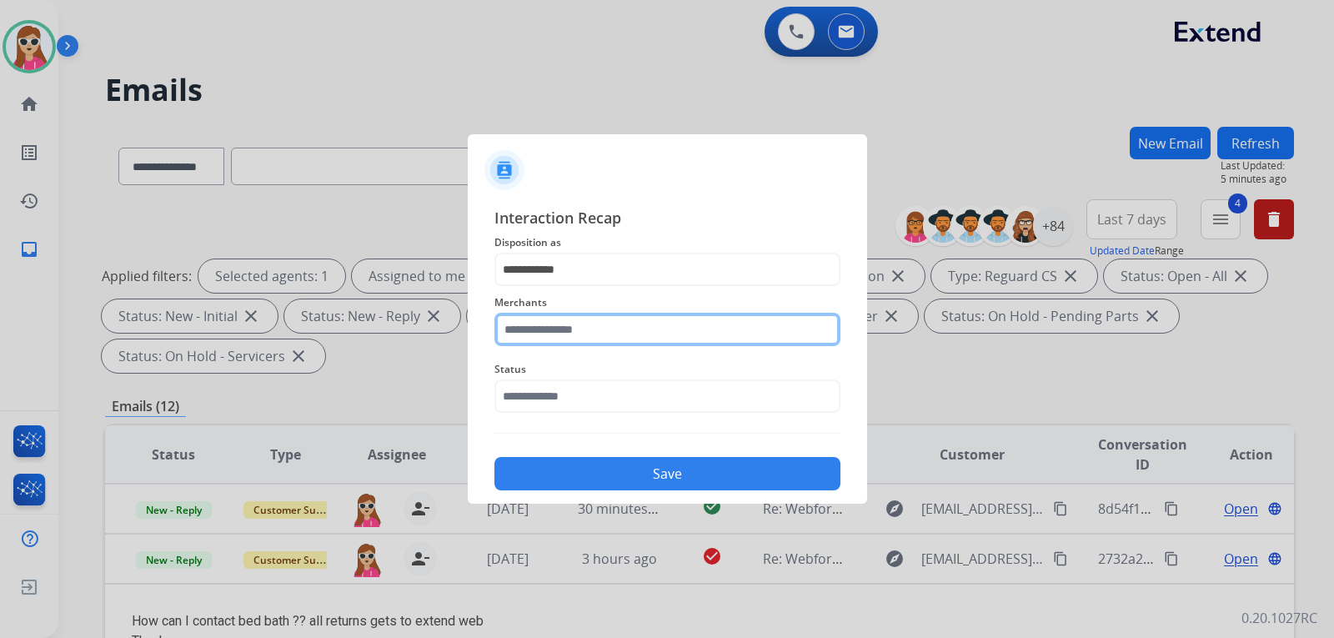
click at [596, 319] on input "text" at bounding box center [667, 329] width 346 height 33
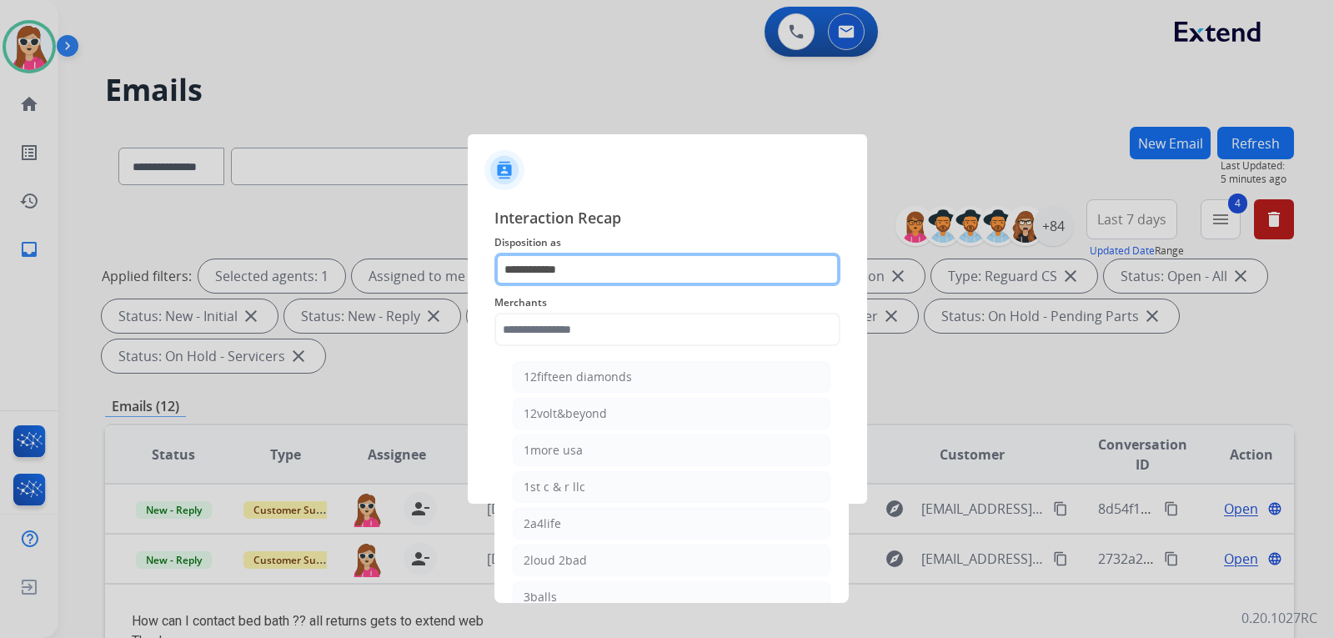
click at [601, 276] on input "**********" at bounding box center [667, 269] width 346 height 33
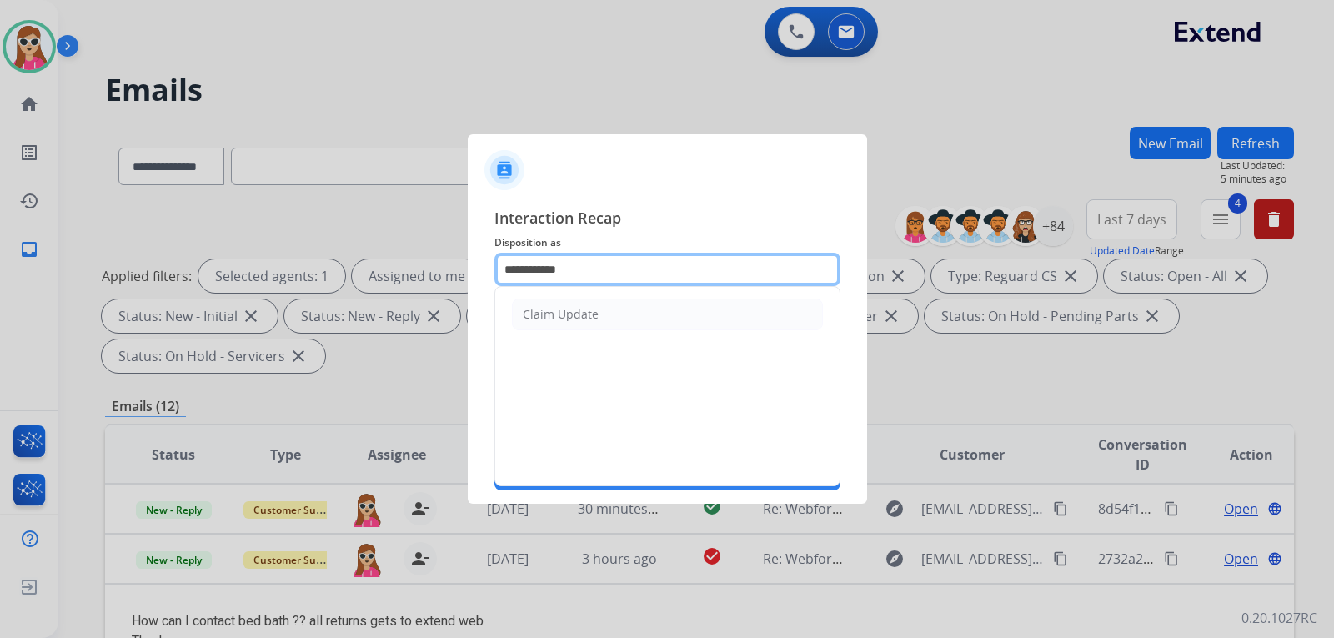
drag, startPoint x: 587, startPoint y: 273, endPoint x: 508, endPoint y: 278, distance: 78.5
click at [508, 278] on input "**********" at bounding box center [667, 269] width 346 height 33
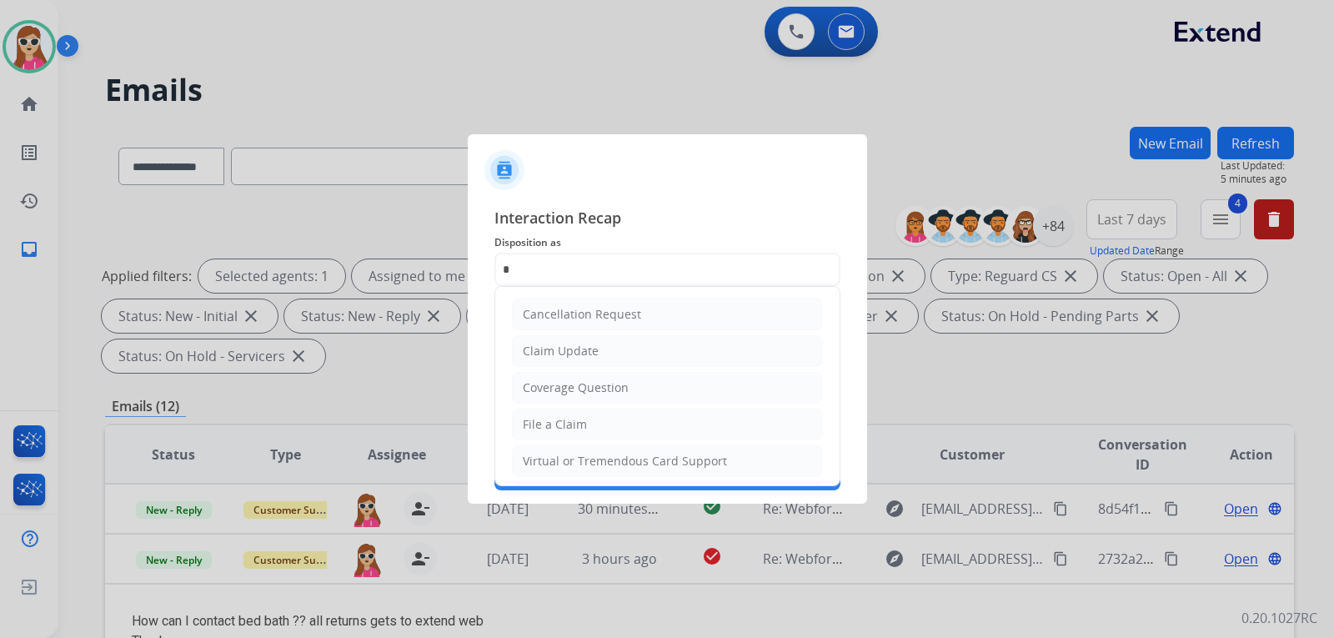
click at [566, 314] on div "Cancellation Request" at bounding box center [582, 314] width 118 height 17
type input "**********"
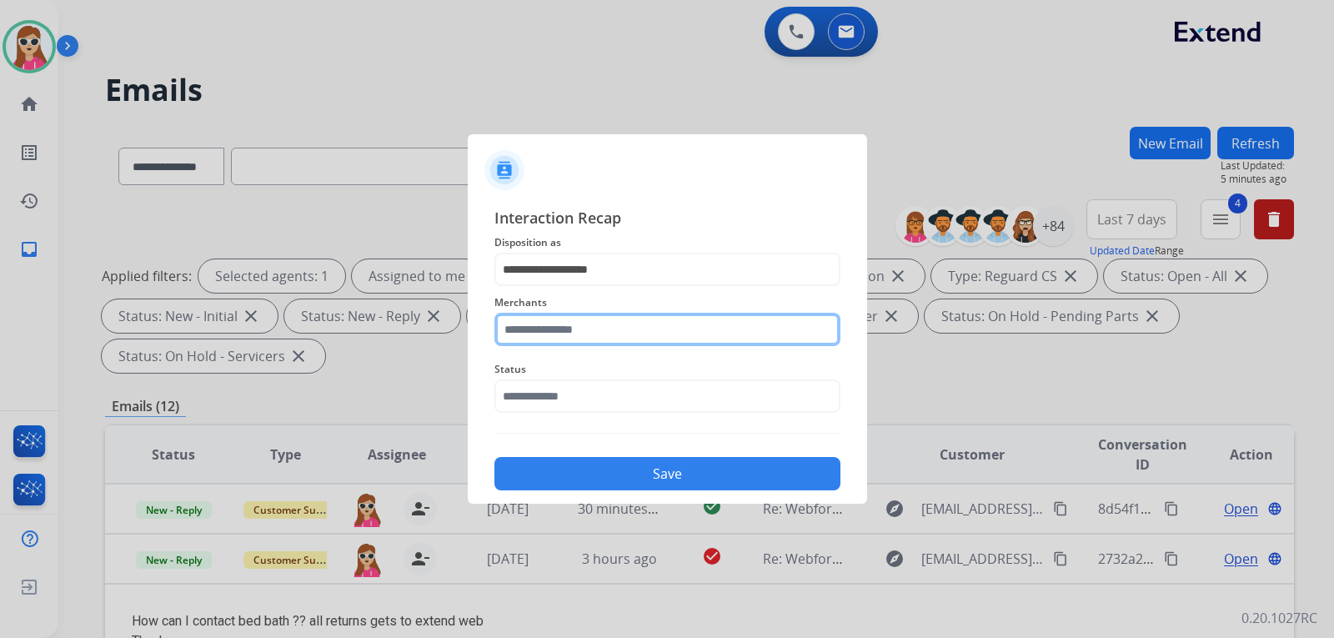
click at [619, 340] on input "text" at bounding box center [667, 329] width 346 height 33
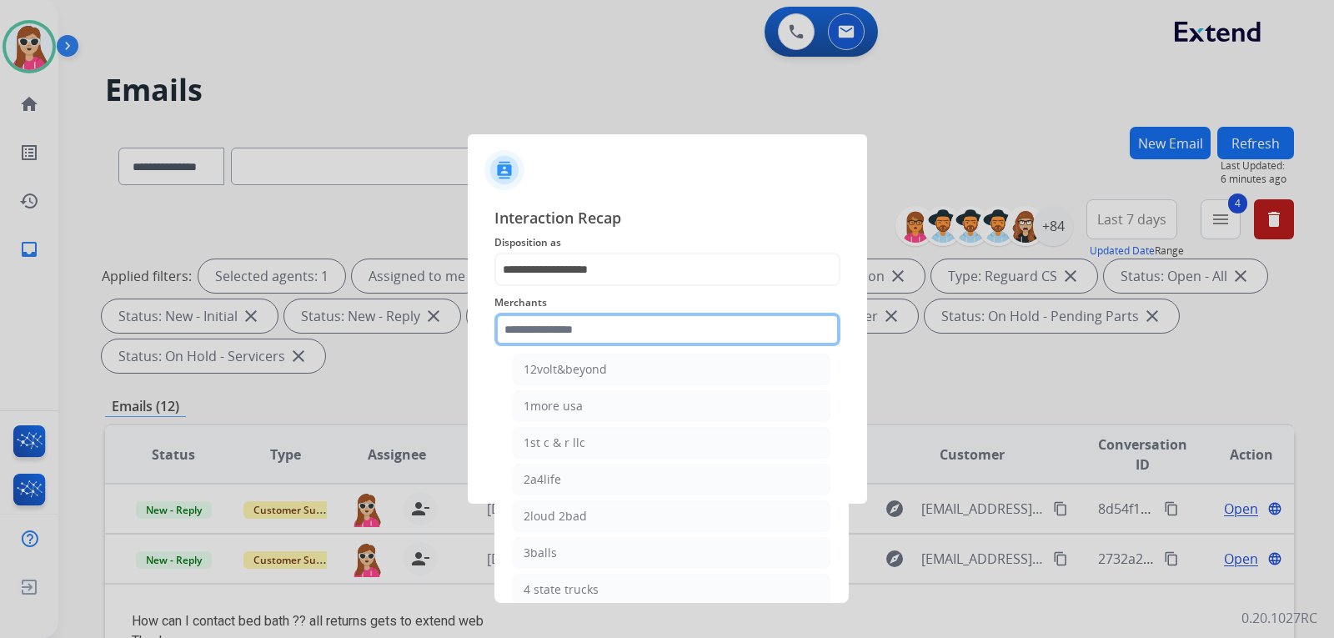
scroll to position [83, 0]
click at [634, 324] on input "text" at bounding box center [667, 329] width 346 height 33
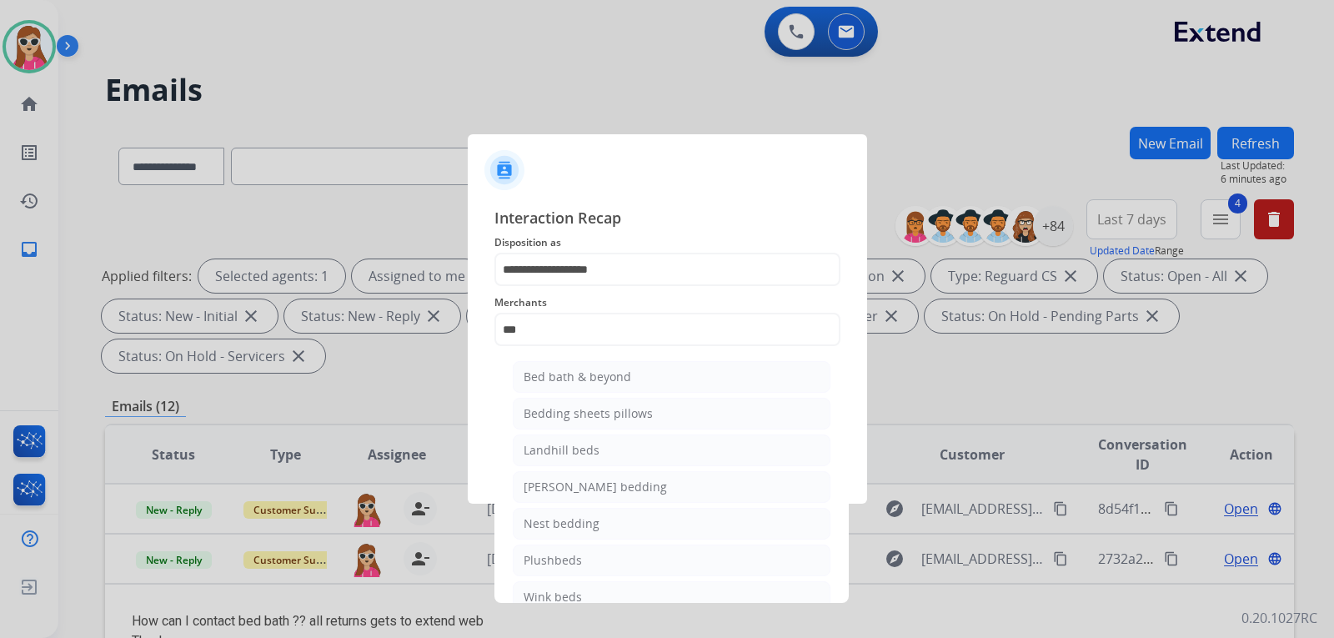
click at [639, 375] on li "Bed bath & beyond" at bounding box center [672, 377] width 318 height 32
type input "**********"
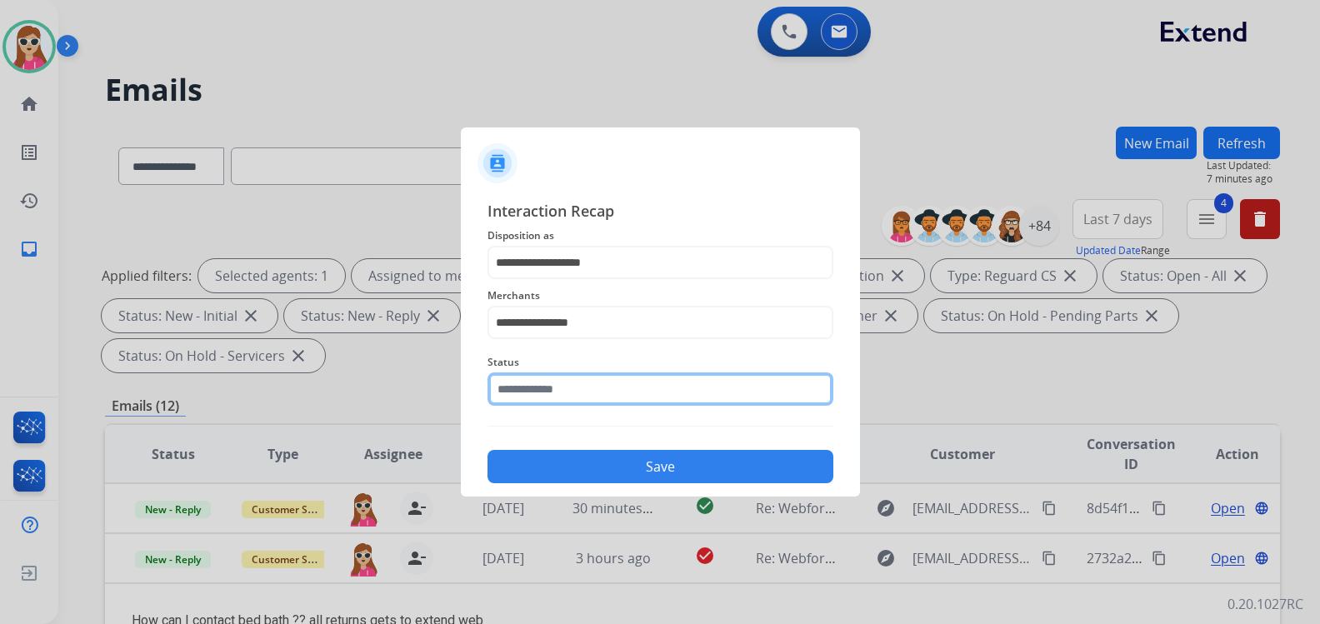
click at [628, 398] on input "text" at bounding box center [661, 389] width 346 height 33
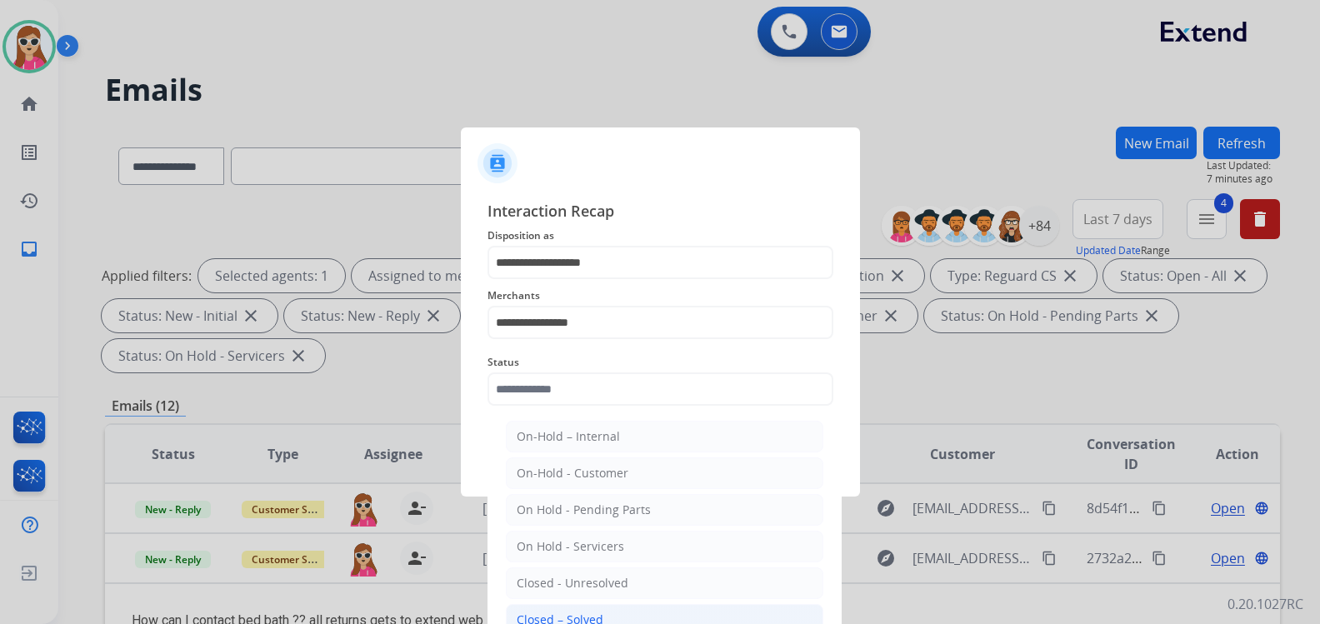
click at [641, 612] on li "Closed – Solved" at bounding box center [665, 620] width 318 height 32
type input "**********"
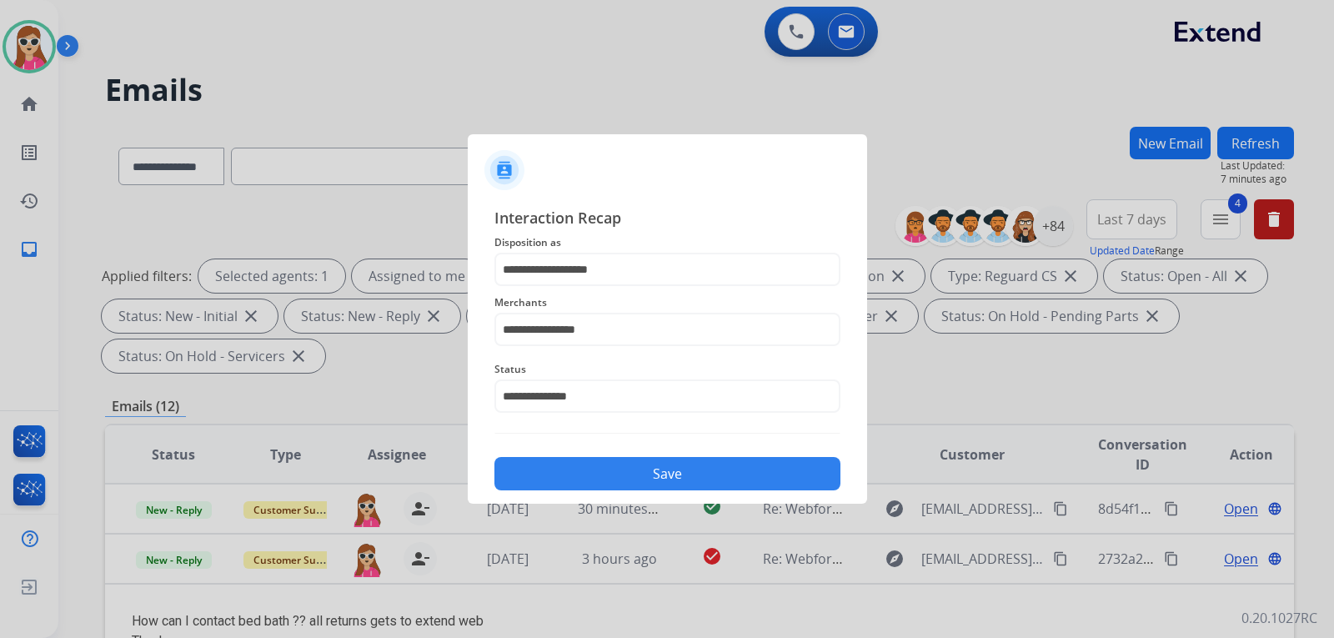
click at [743, 480] on button "Save" at bounding box center [667, 473] width 346 height 33
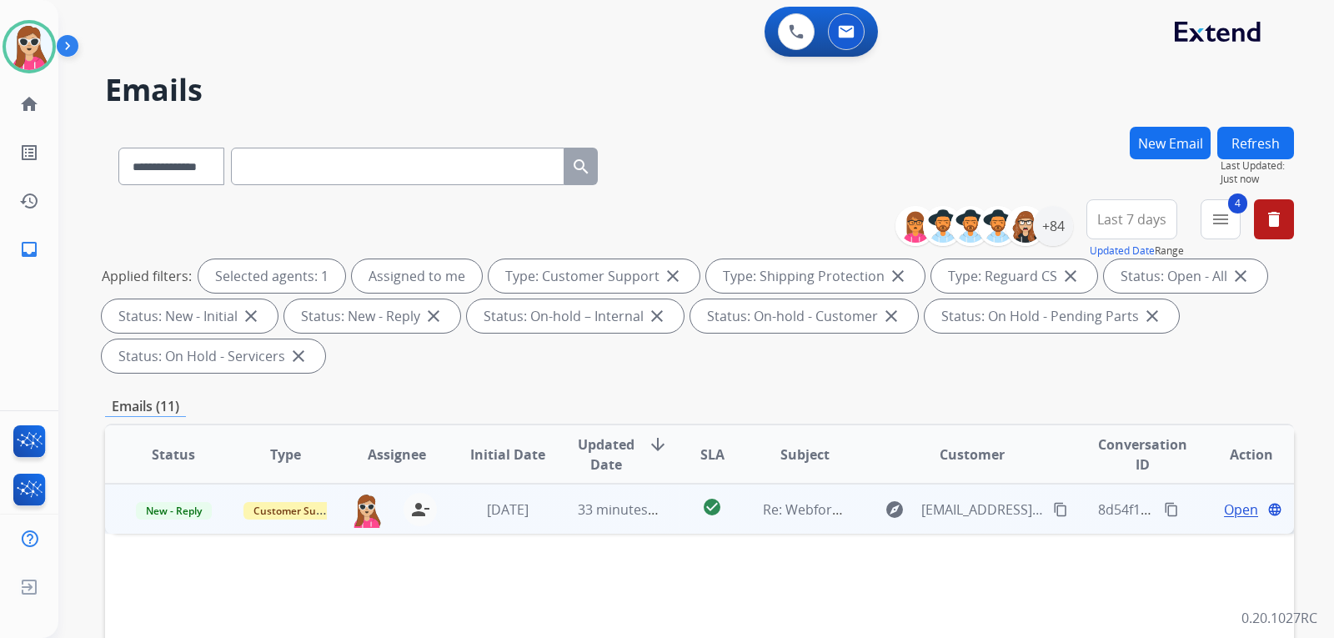
click at [1235, 505] on span "Open" at bounding box center [1241, 509] width 34 height 20
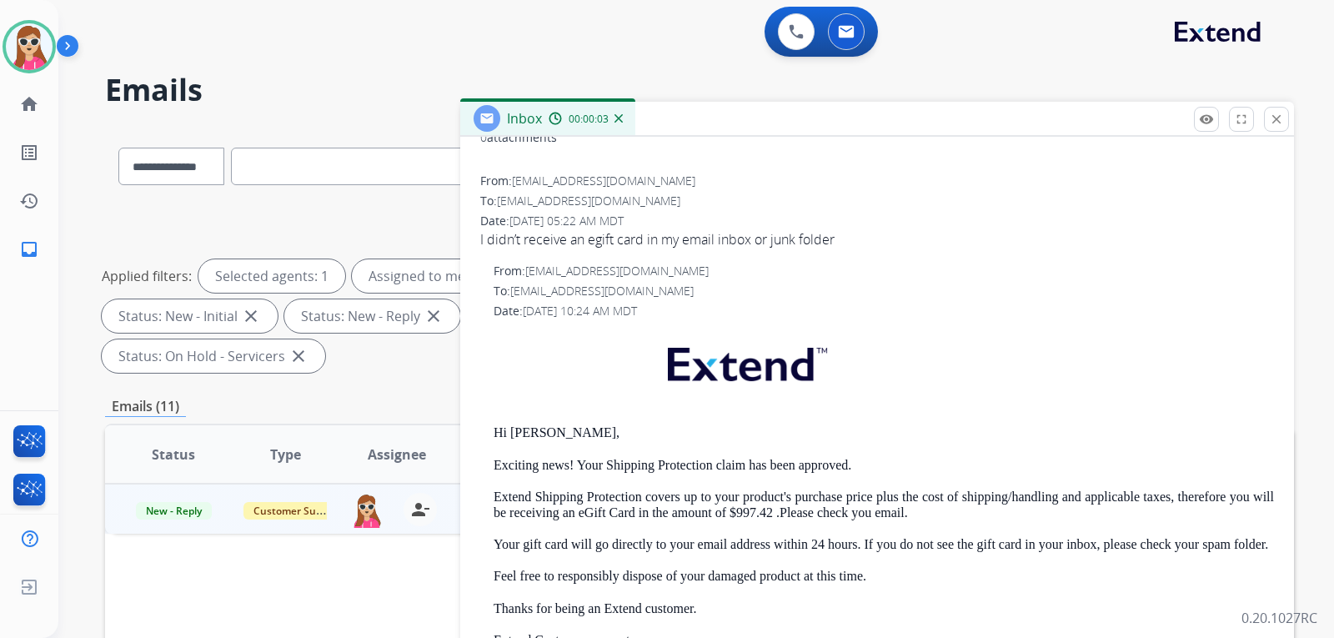
scroll to position [167, 0]
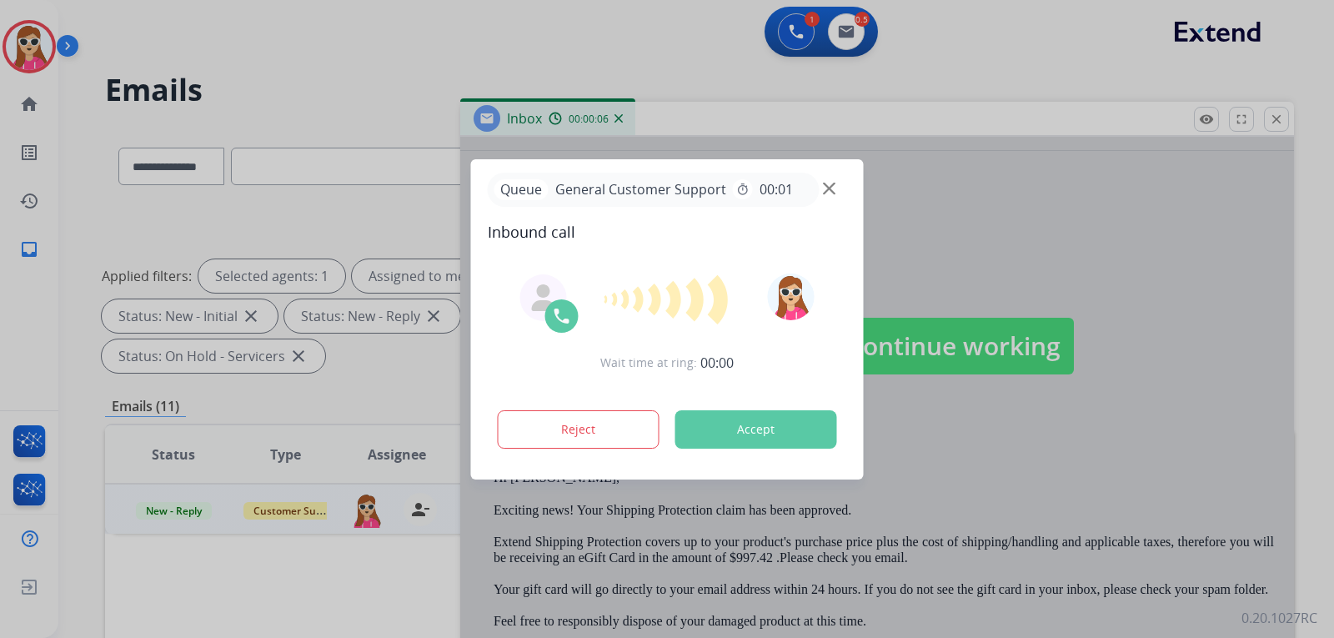
click at [728, 429] on button "Accept" at bounding box center [756, 429] width 162 height 38
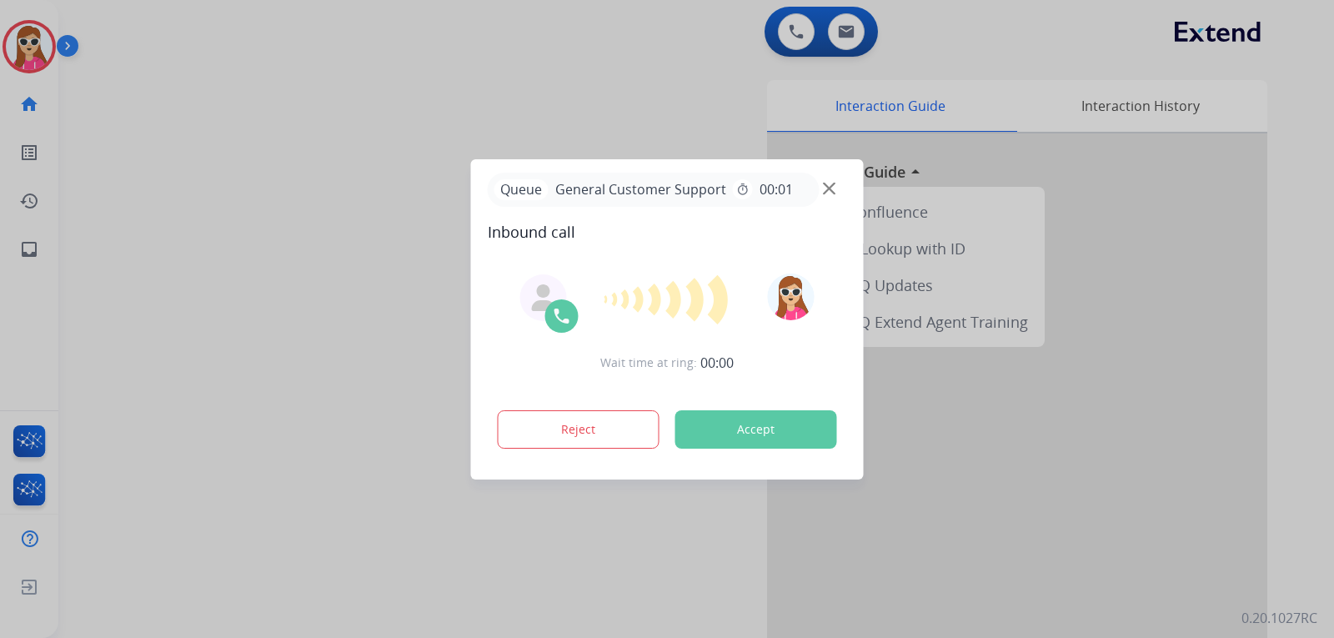
drag, startPoint x: 747, startPoint y: 435, endPoint x: 748, endPoint y: 491, distance: 55.9
click at [748, 449] on div "Reject Accept" at bounding box center [667, 426] width 359 height 52
click at [808, 430] on button "Accept" at bounding box center [756, 429] width 162 height 38
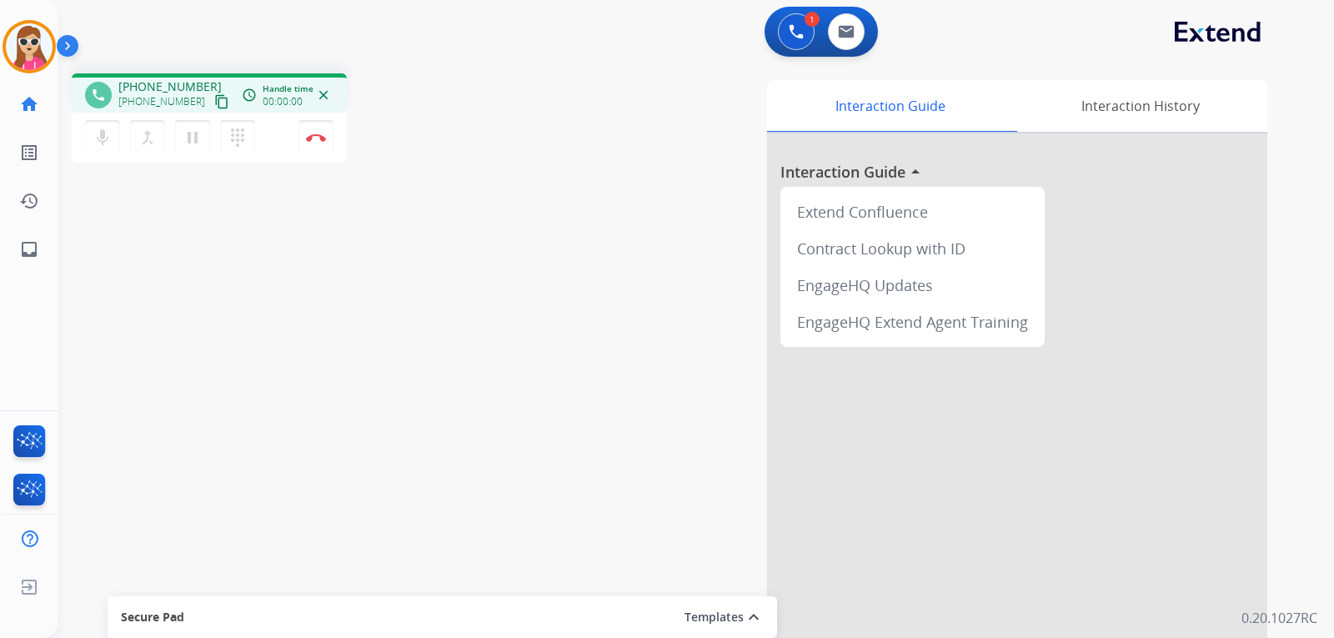
click at [790, 429] on div at bounding box center [1017, 444] width 500 height 622
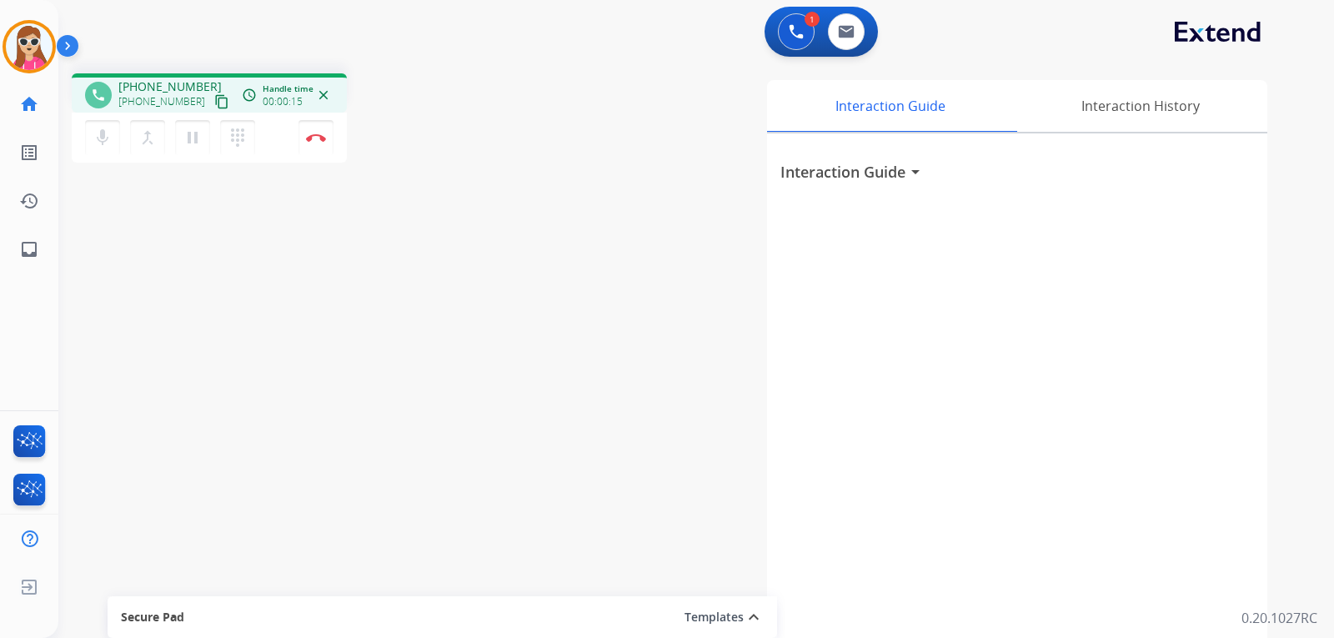
click at [214, 103] on mat-icon "content_copy" at bounding box center [221, 101] width 15 height 15
click at [314, 143] on button "Disconnect" at bounding box center [315, 137] width 35 height 35
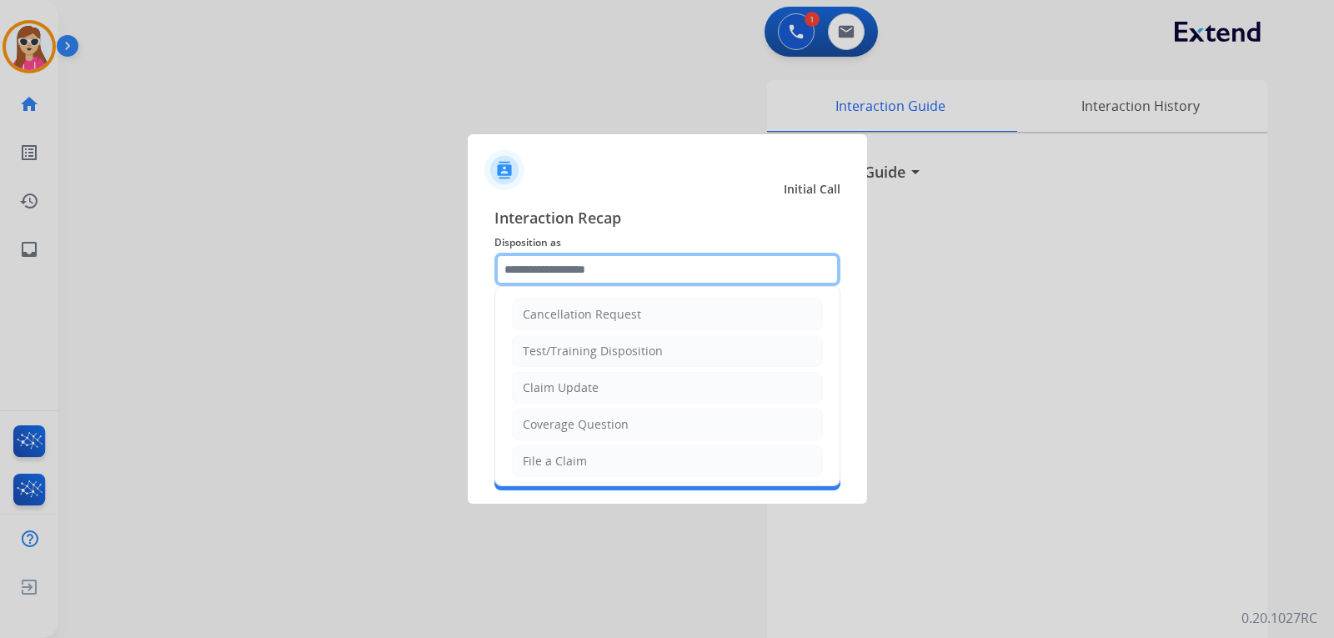
click at [544, 256] on input "text" at bounding box center [667, 269] width 346 height 33
click at [555, 307] on div "Cancellation Request" at bounding box center [582, 314] width 118 height 17
type input "**********"
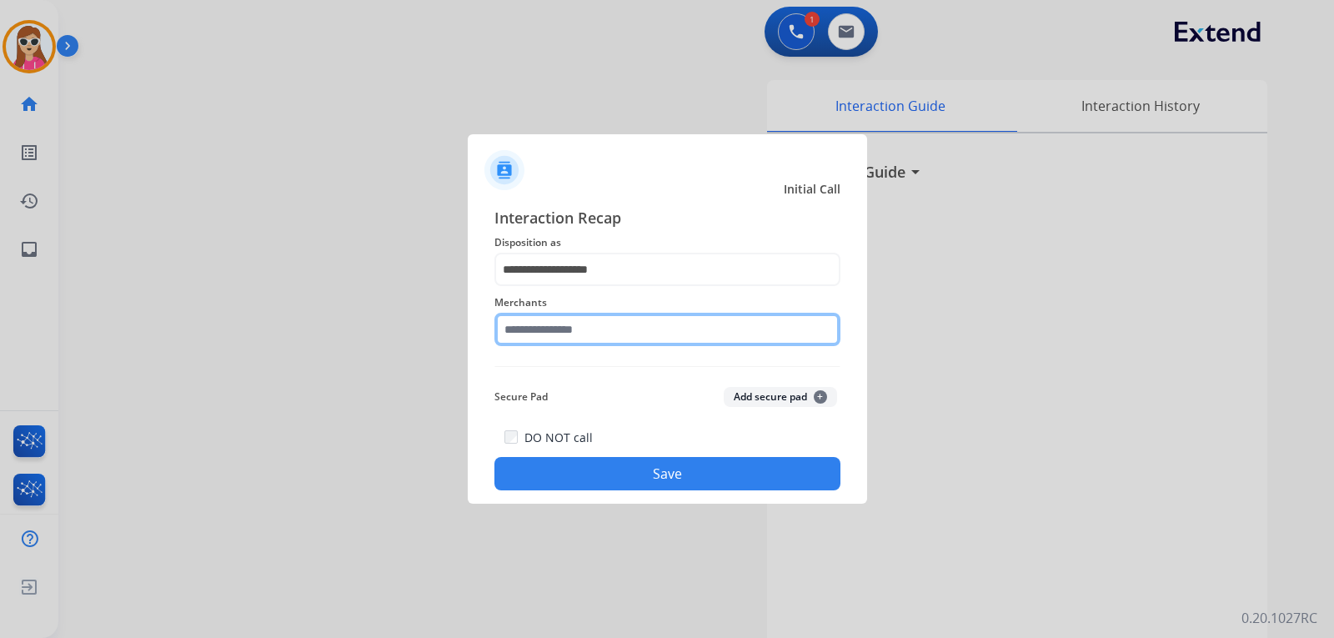
click at [573, 336] on input "text" at bounding box center [667, 329] width 346 height 33
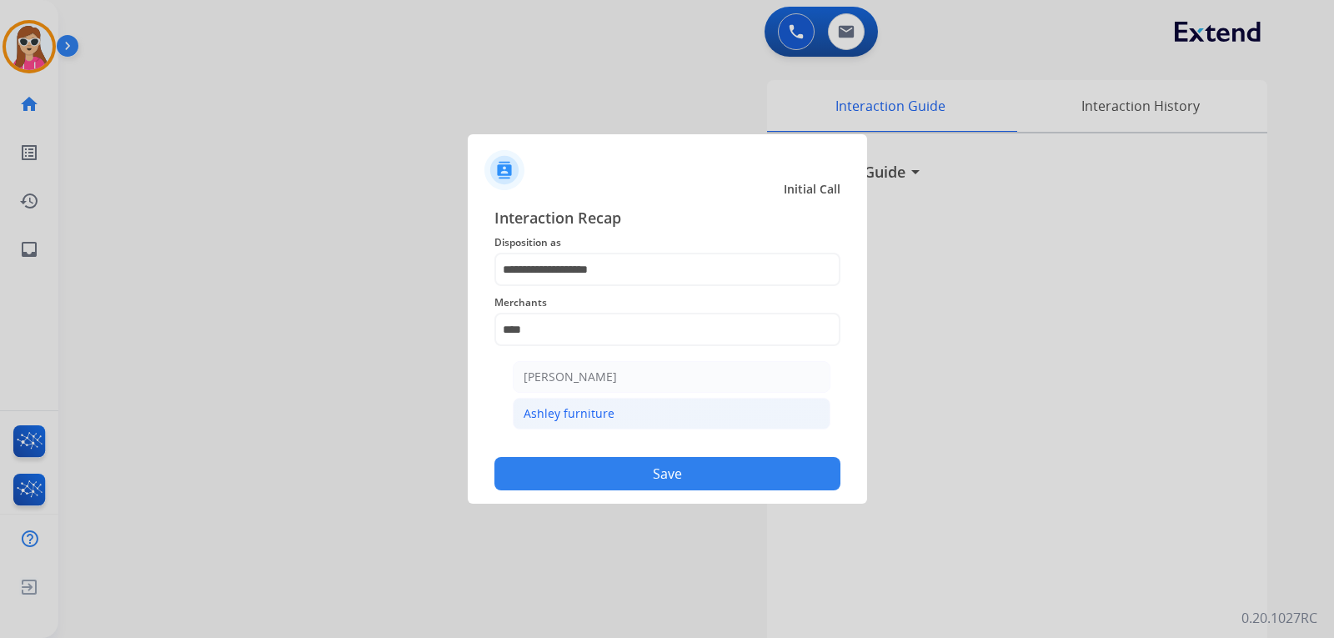
click at [612, 418] on li "Ashley furniture" at bounding box center [672, 414] width 318 height 32
type input "**********"
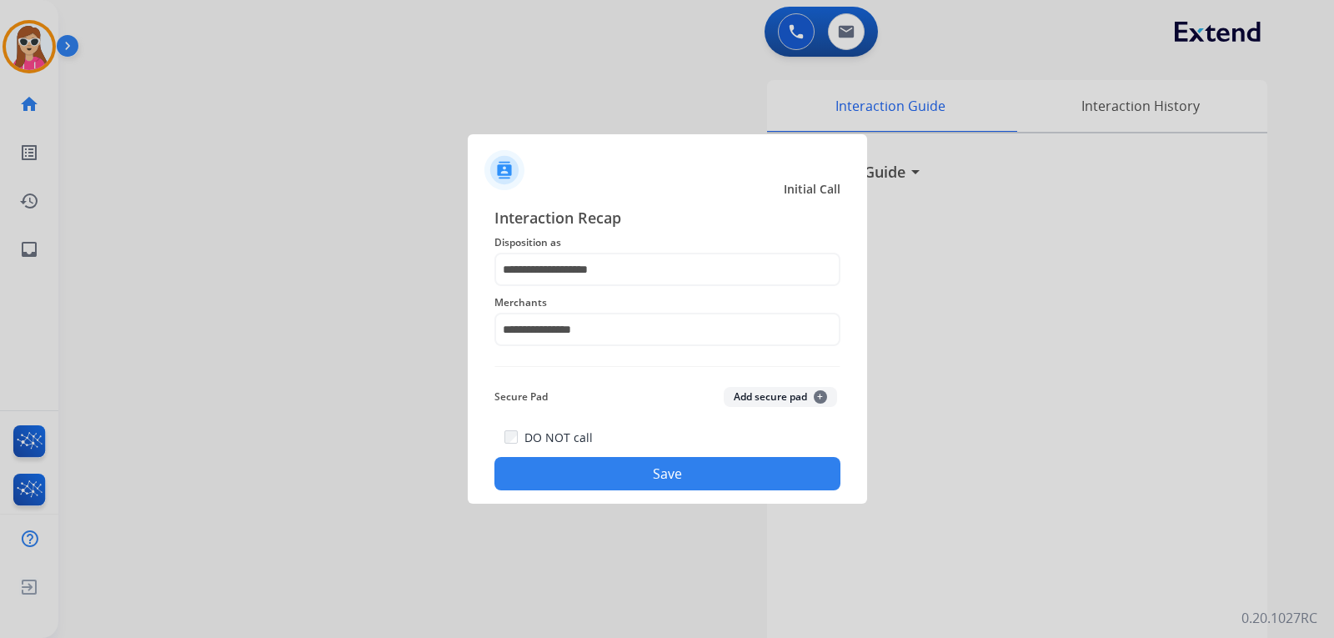
click at [667, 488] on button "Save" at bounding box center [667, 473] width 346 height 33
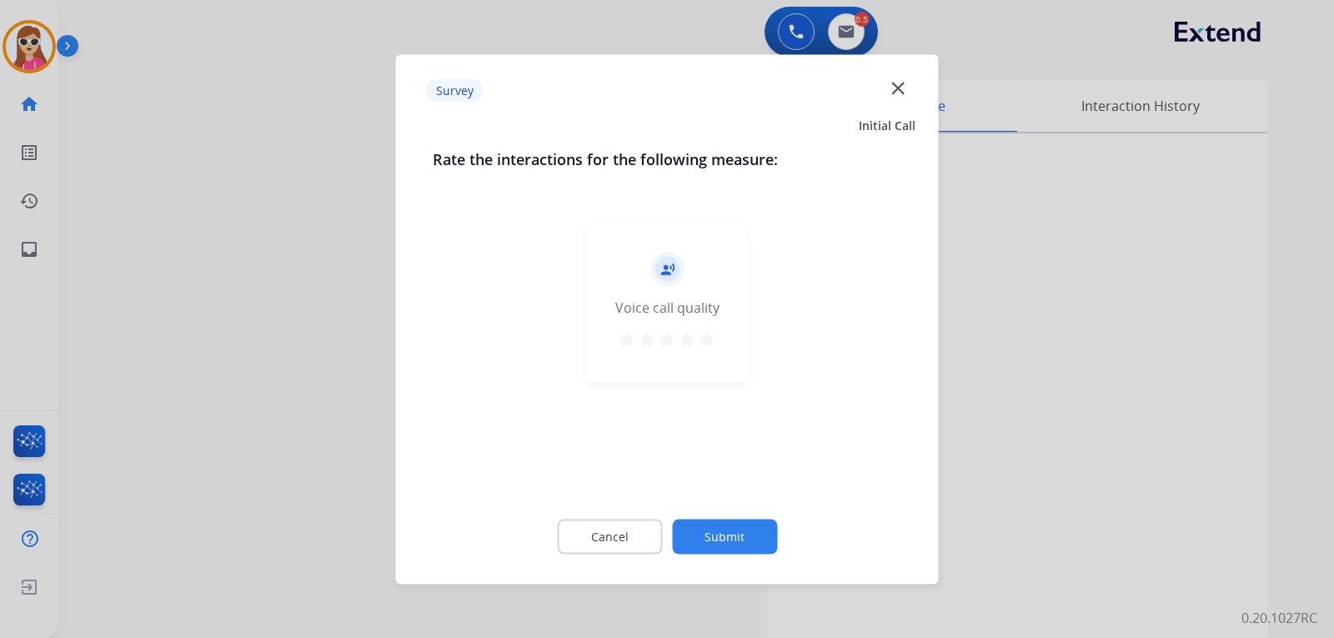
click at [695, 336] on mat-icon "star" at bounding box center [687, 338] width 20 height 20
click at [704, 339] on mat-icon "star" at bounding box center [707, 338] width 20 height 20
click at [739, 540] on button "Submit" at bounding box center [724, 535] width 105 height 35
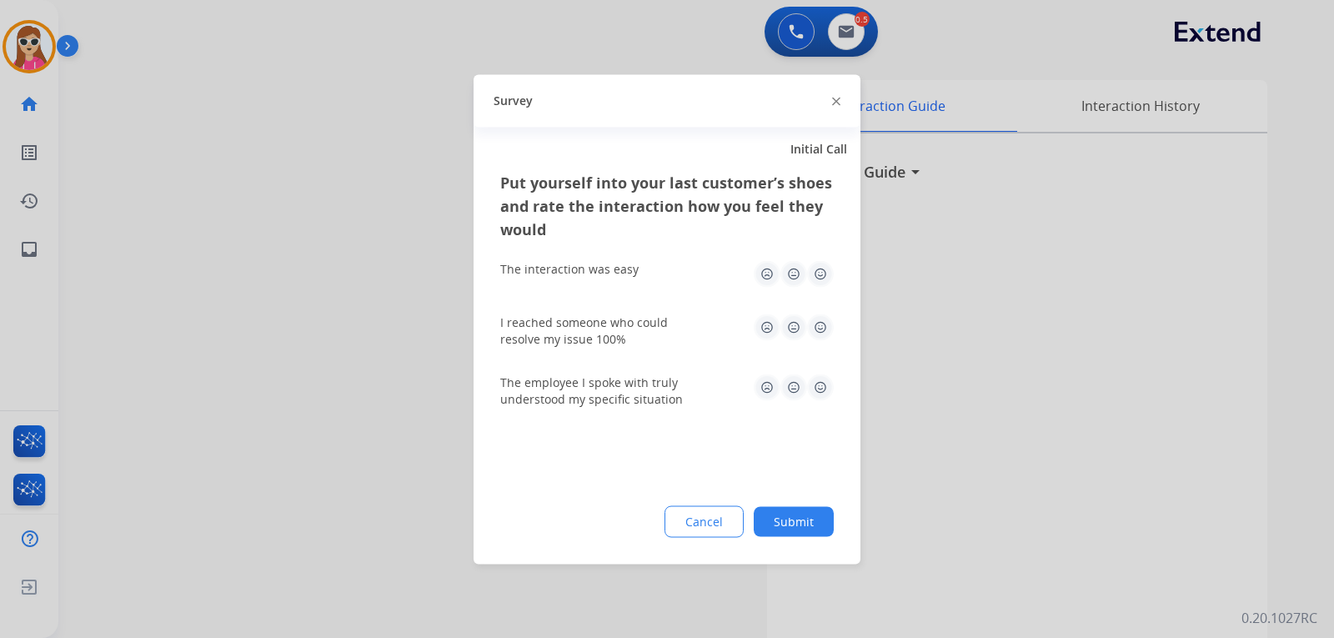
click at [811, 276] on img at bounding box center [820, 273] width 27 height 27
click at [827, 333] on img at bounding box center [820, 326] width 27 height 27
click at [826, 392] on img at bounding box center [820, 386] width 27 height 27
click at [807, 524] on button "Submit" at bounding box center [794, 521] width 80 height 30
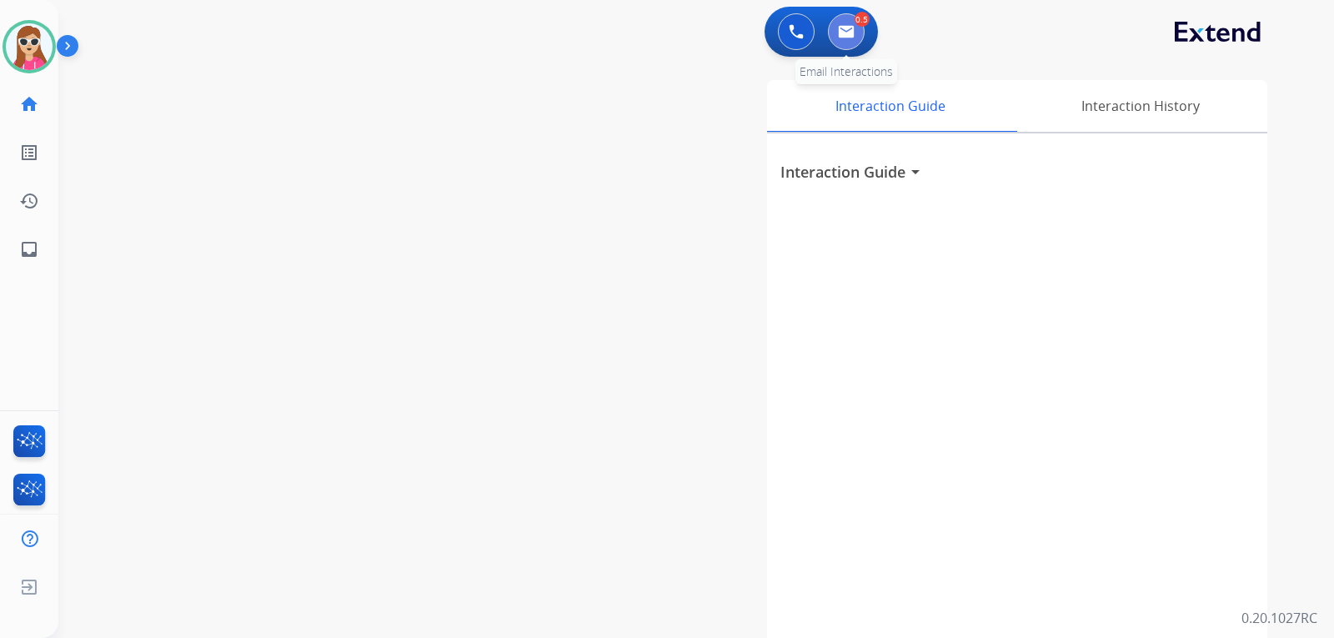
click at [859, 38] on button at bounding box center [846, 31] width 37 height 37
select select "**********"
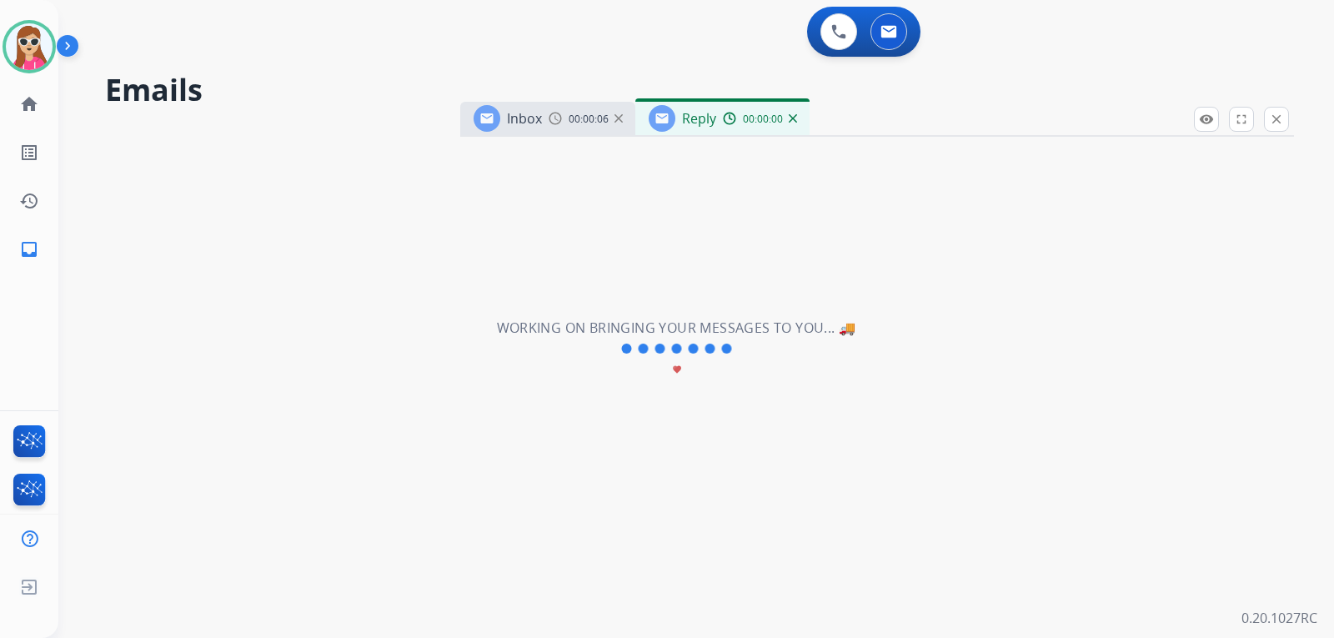
select select "**********"
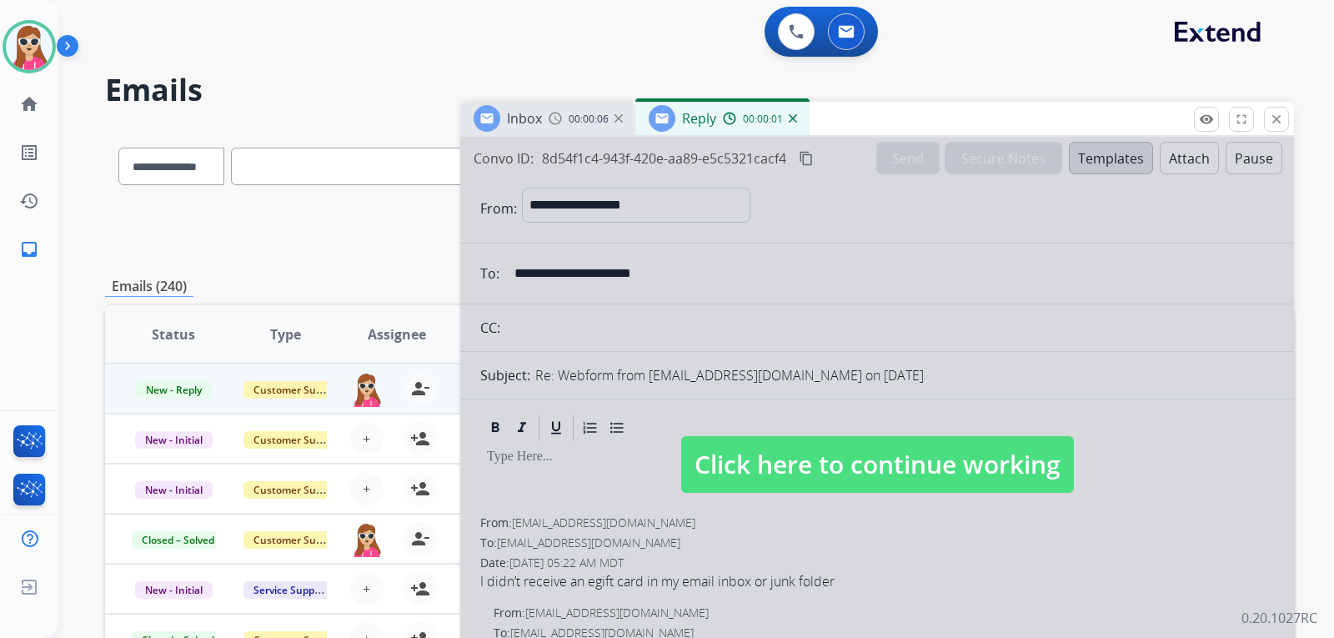
click at [869, 443] on span "Click here to continue working" at bounding box center [877, 464] width 393 height 57
select select
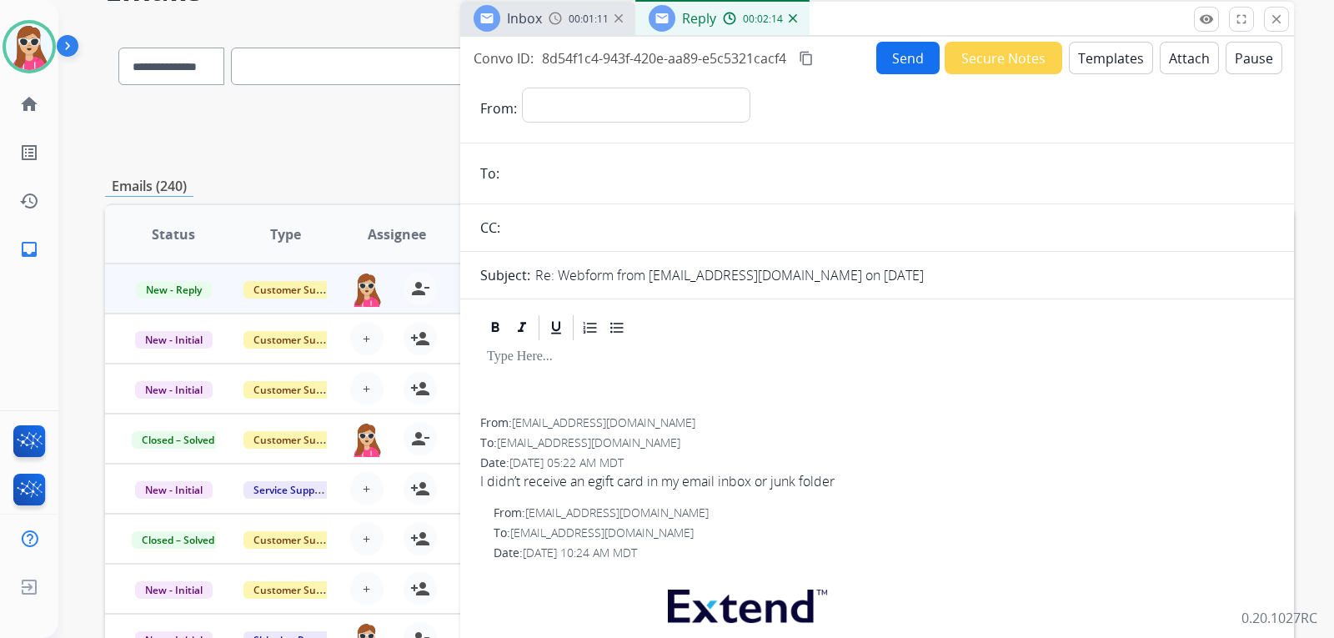
scroll to position [83, 0]
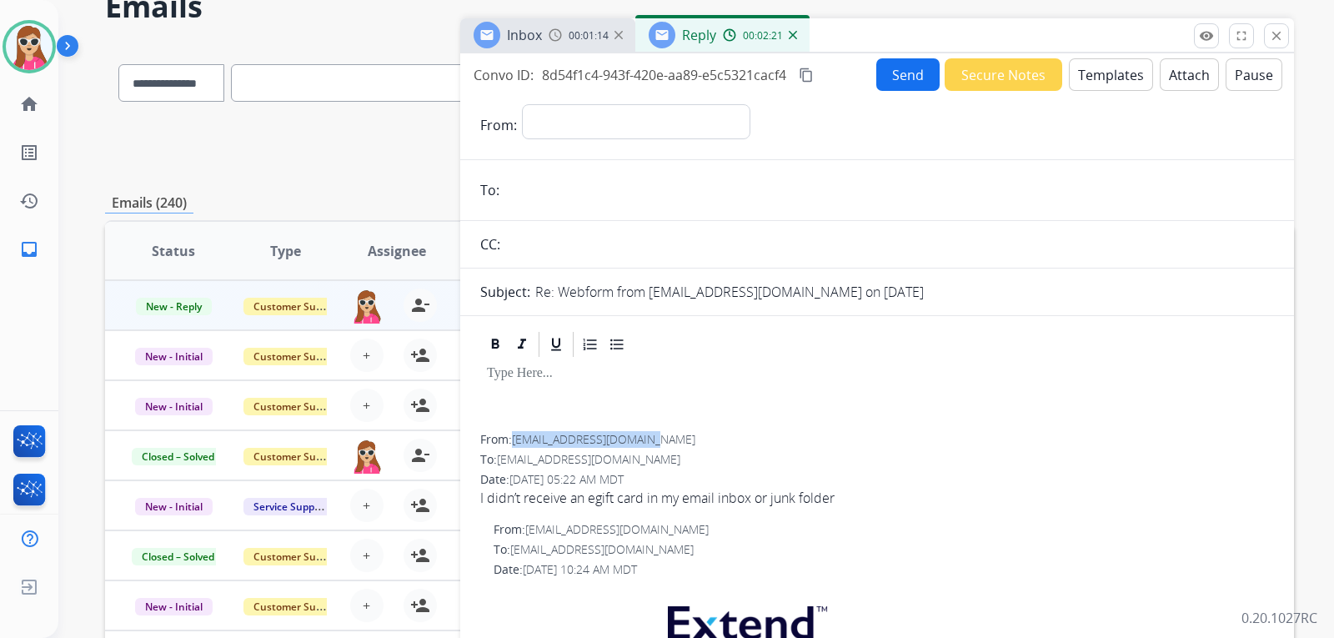
drag, startPoint x: 519, startPoint y: 443, endPoint x: 644, endPoint y: 438, distance: 125.1
click at [644, 438] on span "[EMAIL_ADDRESS][DOMAIN_NAME]" at bounding box center [603, 439] width 183 height 16
copy span "[EMAIL_ADDRESS][DOMAIN_NAME]"
click at [734, 115] on select "**********" at bounding box center [635, 120] width 227 height 33
select select "**********"
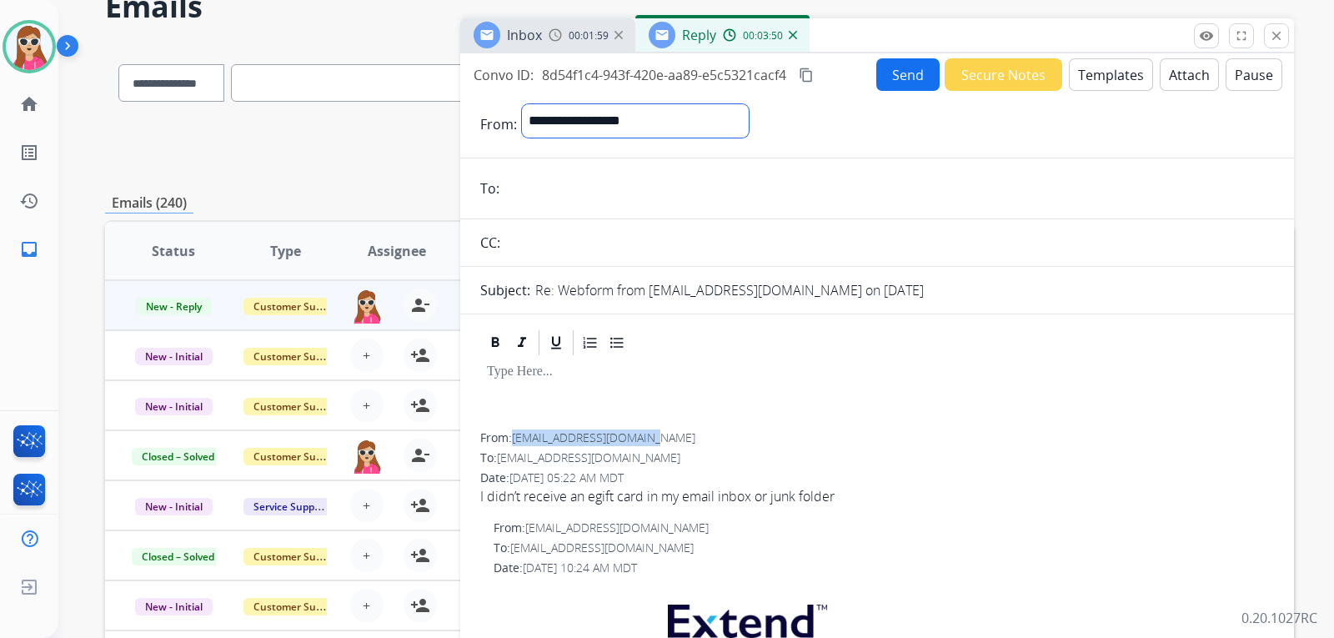
click at [522, 104] on select "**********" at bounding box center [635, 120] width 227 height 33
click at [608, 184] on input "email" at bounding box center [888, 189] width 769 height 33
paste input "**********"
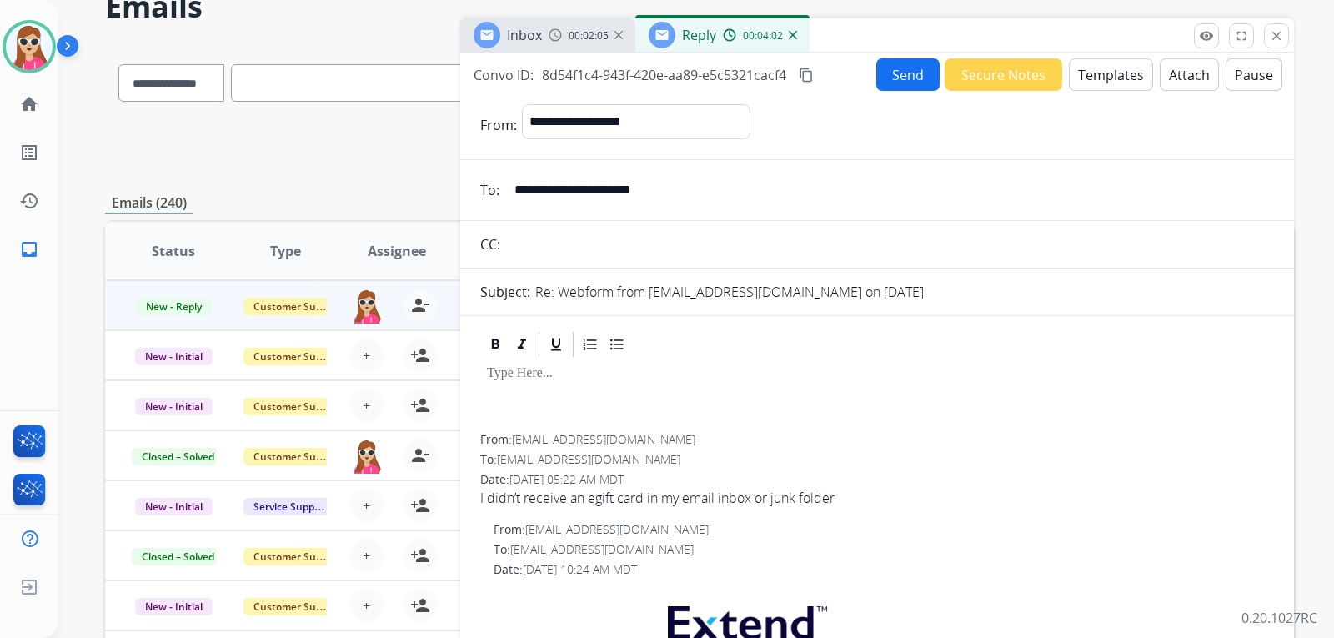
type input "**********"
click at [1120, 62] on button "Templates" at bounding box center [1111, 74] width 84 height 33
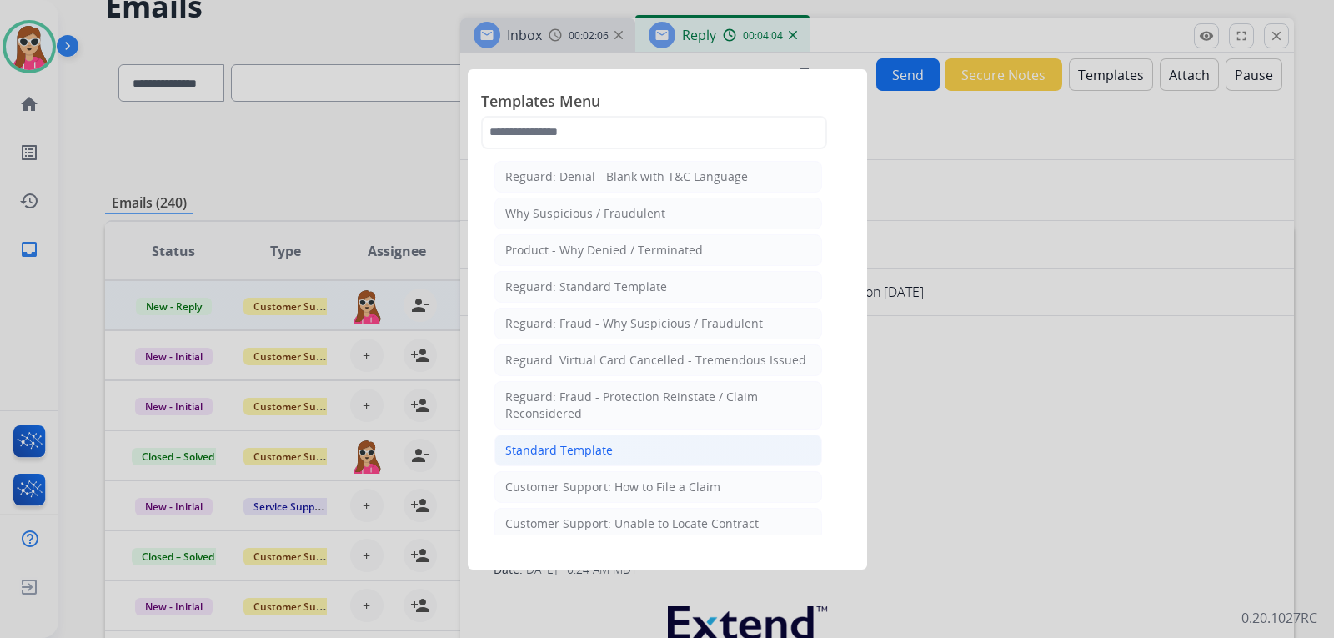
click at [588, 448] on div "Standard Template" at bounding box center [559, 450] width 108 height 17
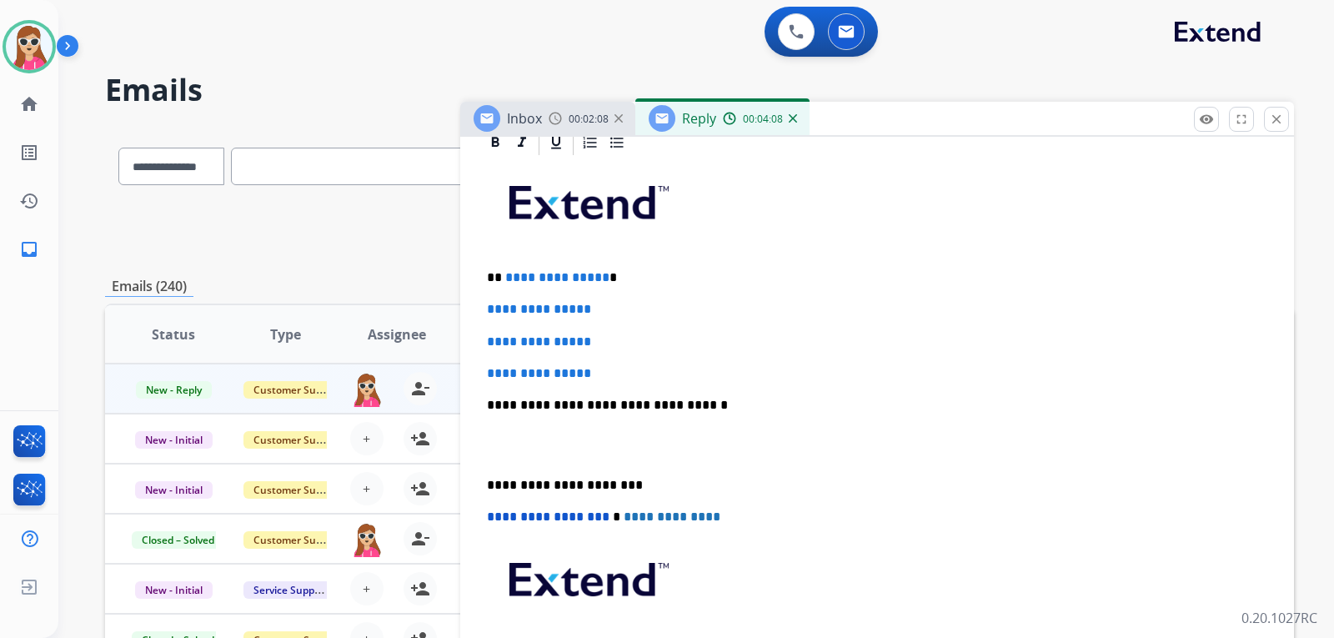
scroll to position [417, 0]
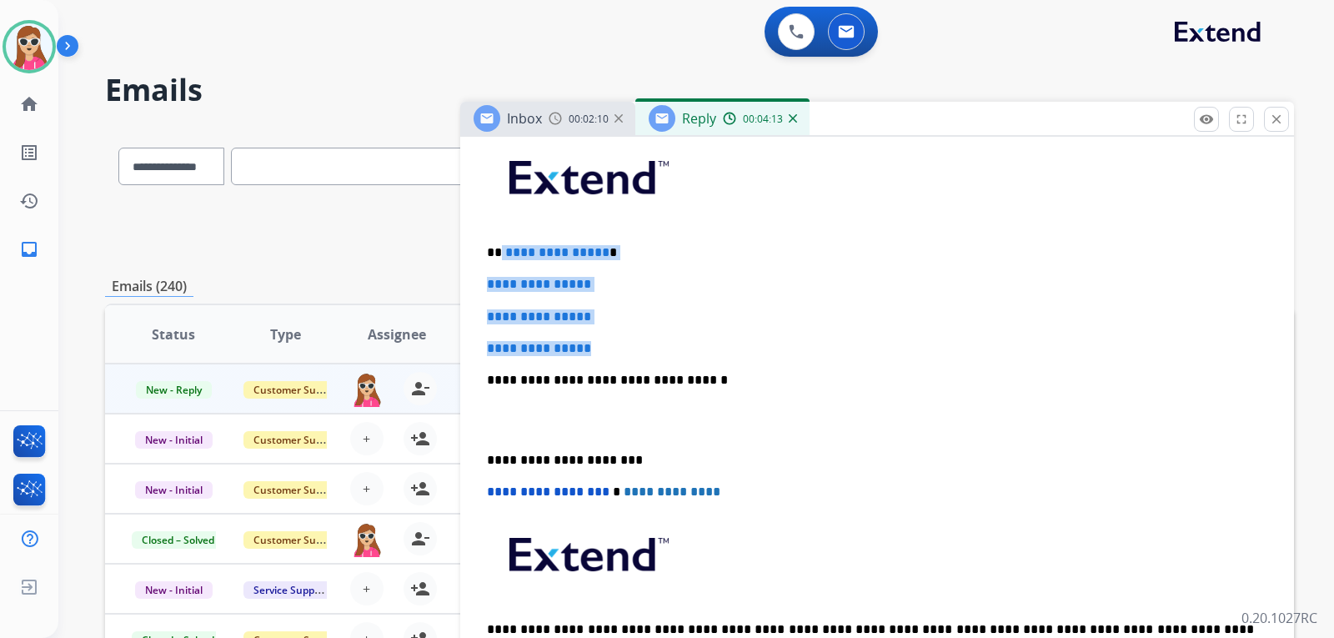
drag, startPoint x: 498, startPoint y: 253, endPoint x: 638, endPoint y: 350, distance: 169.5
click at [638, 350] on div "**********" at bounding box center [877, 419] width 794 height 573
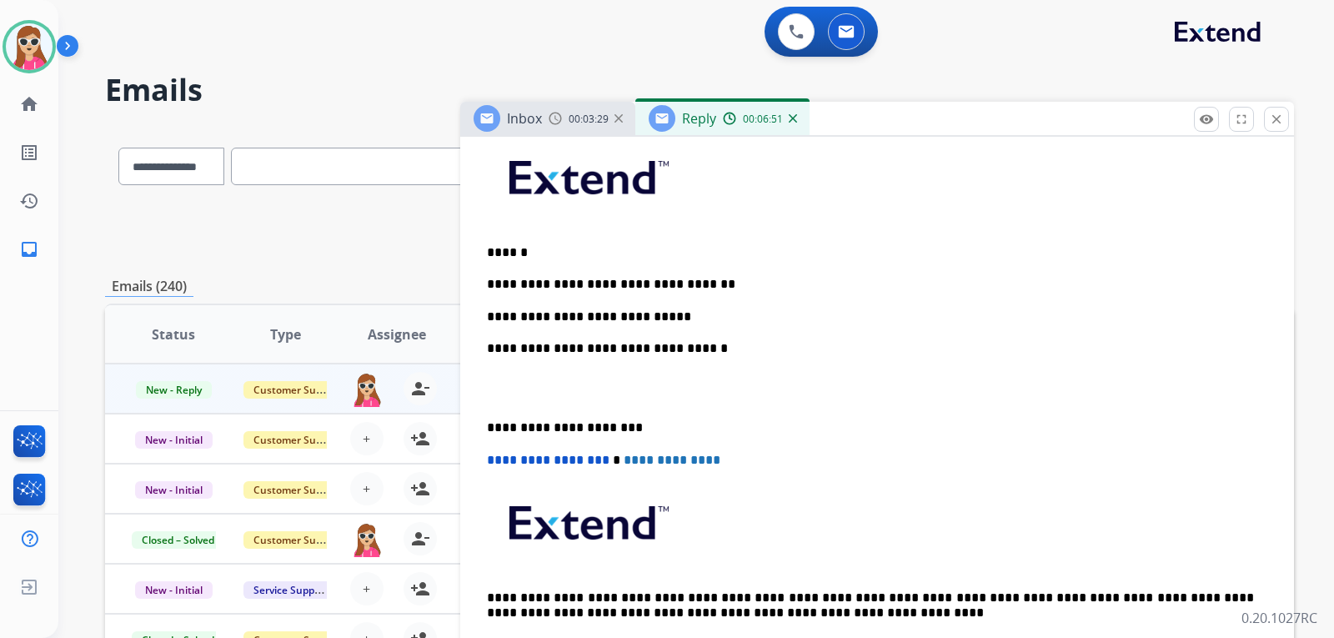
drag, startPoint x: 513, startPoint y: 320, endPoint x: 523, endPoint y: 324, distance: 10.8
drag, startPoint x: 523, startPoint y: 324, endPoint x: 518, endPoint y: 333, distance: 9.3
drag, startPoint x: 518, startPoint y: 333, endPoint x: 510, endPoint y: 327, distance: 10.2
click at [510, 327] on div "**********" at bounding box center [877, 404] width 794 height 542
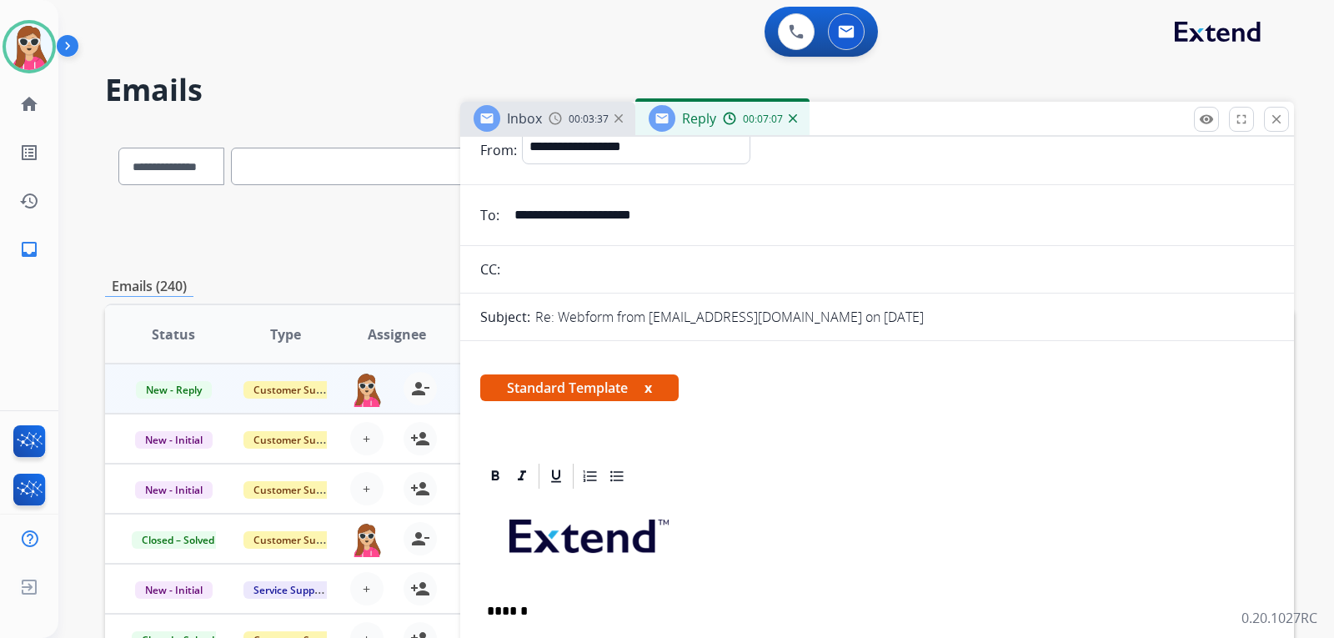
scroll to position [0, 0]
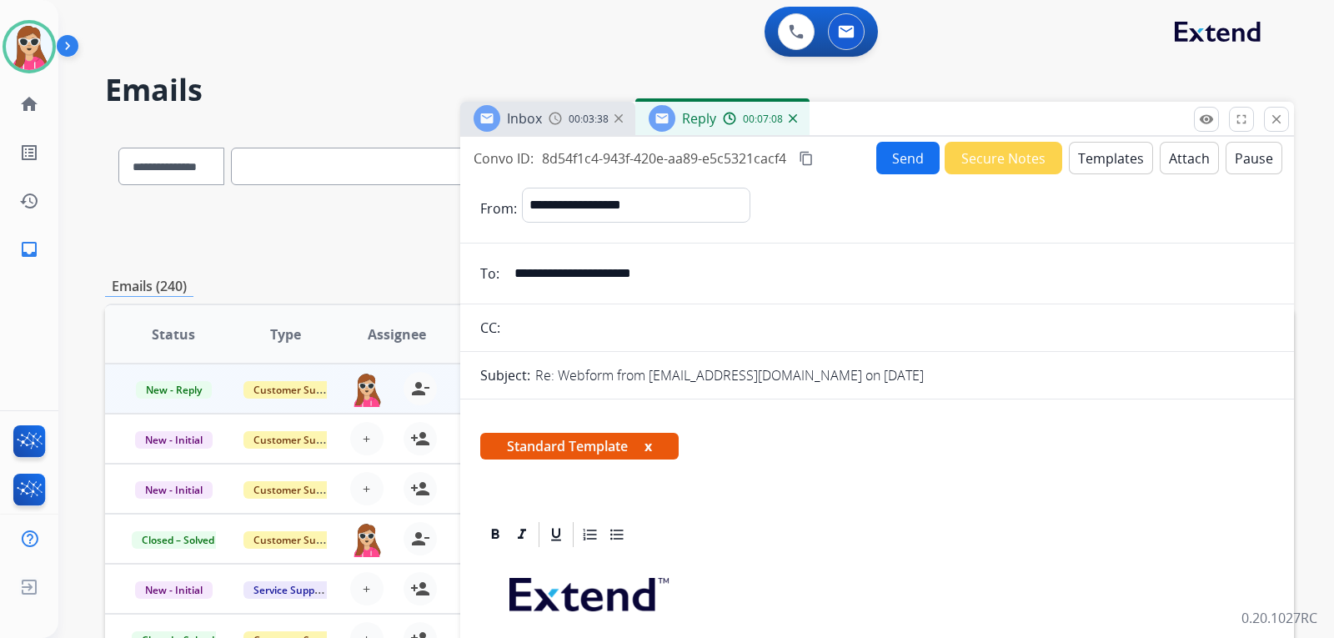
click at [899, 152] on button "Send" at bounding box center [907, 158] width 63 height 33
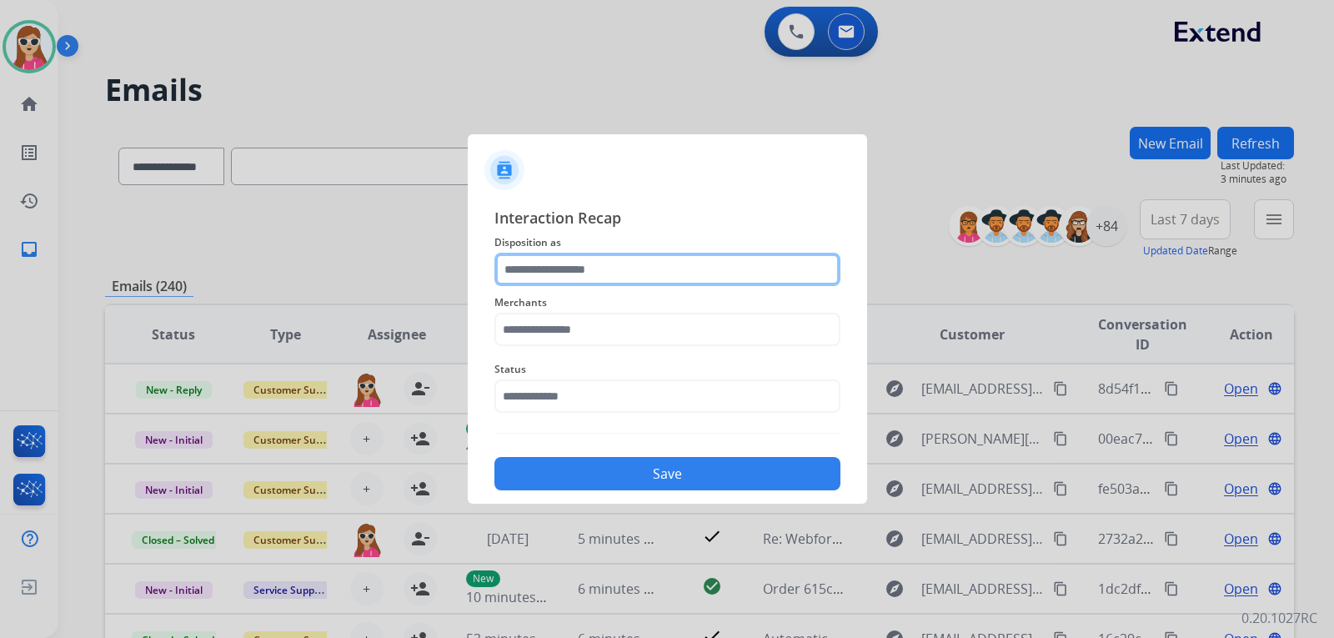
click at [557, 265] on input "text" at bounding box center [667, 269] width 346 height 33
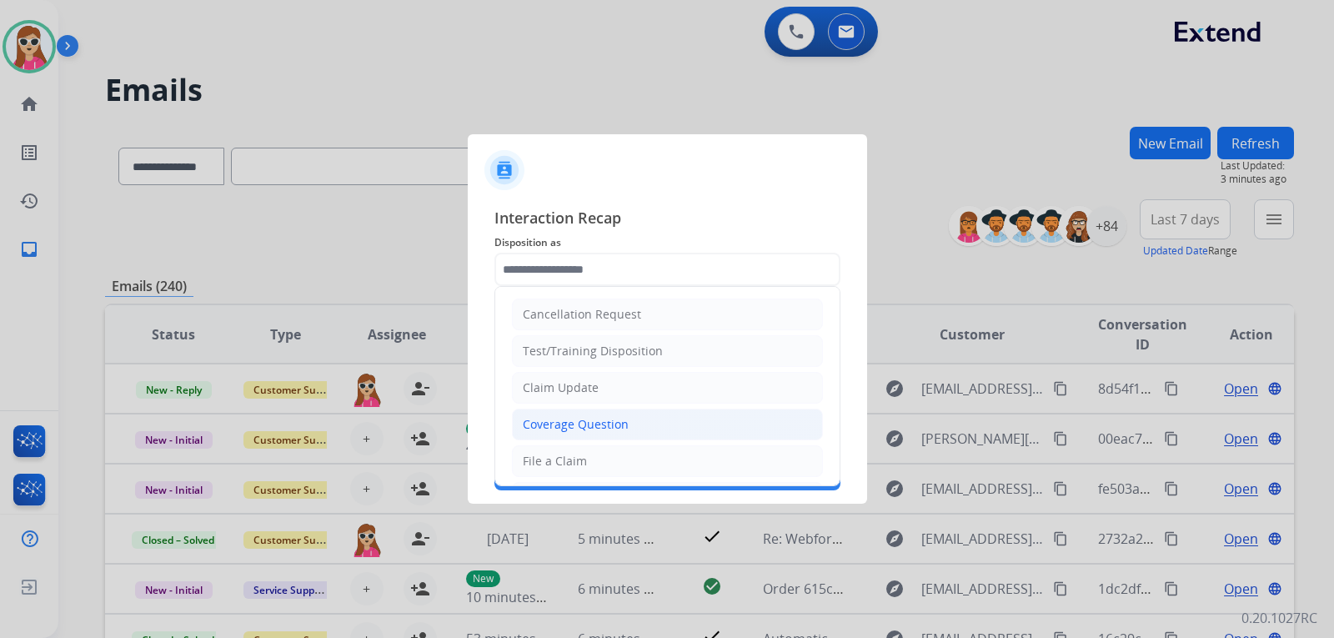
click at [614, 425] on div "Coverage Question" at bounding box center [576, 424] width 106 height 17
type input "**********"
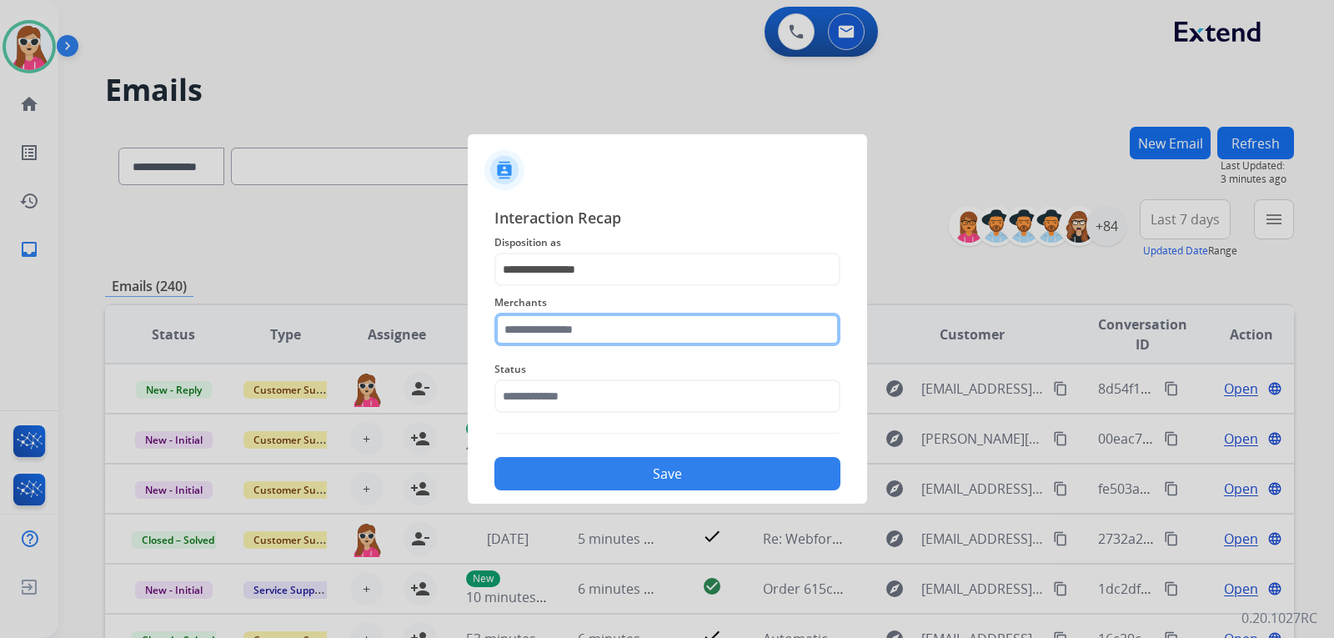
click at [590, 328] on input "text" at bounding box center [667, 329] width 346 height 33
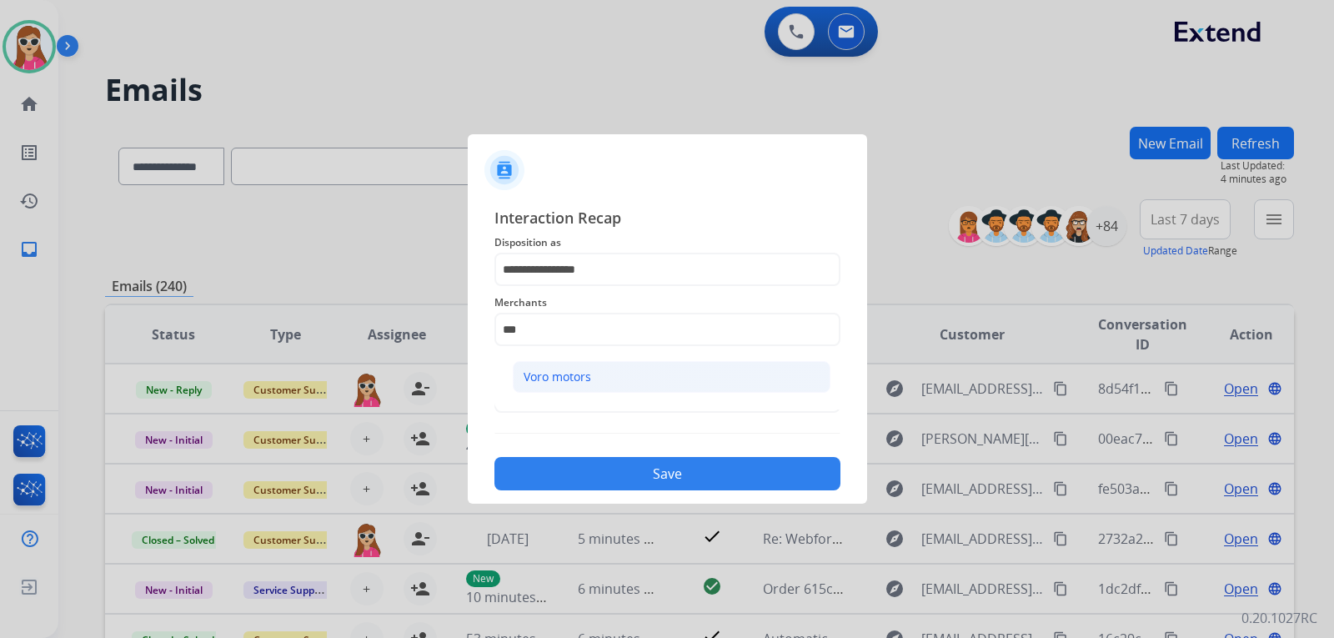
click at [575, 379] on div "Voro motors" at bounding box center [557, 376] width 68 height 17
type input "**********"
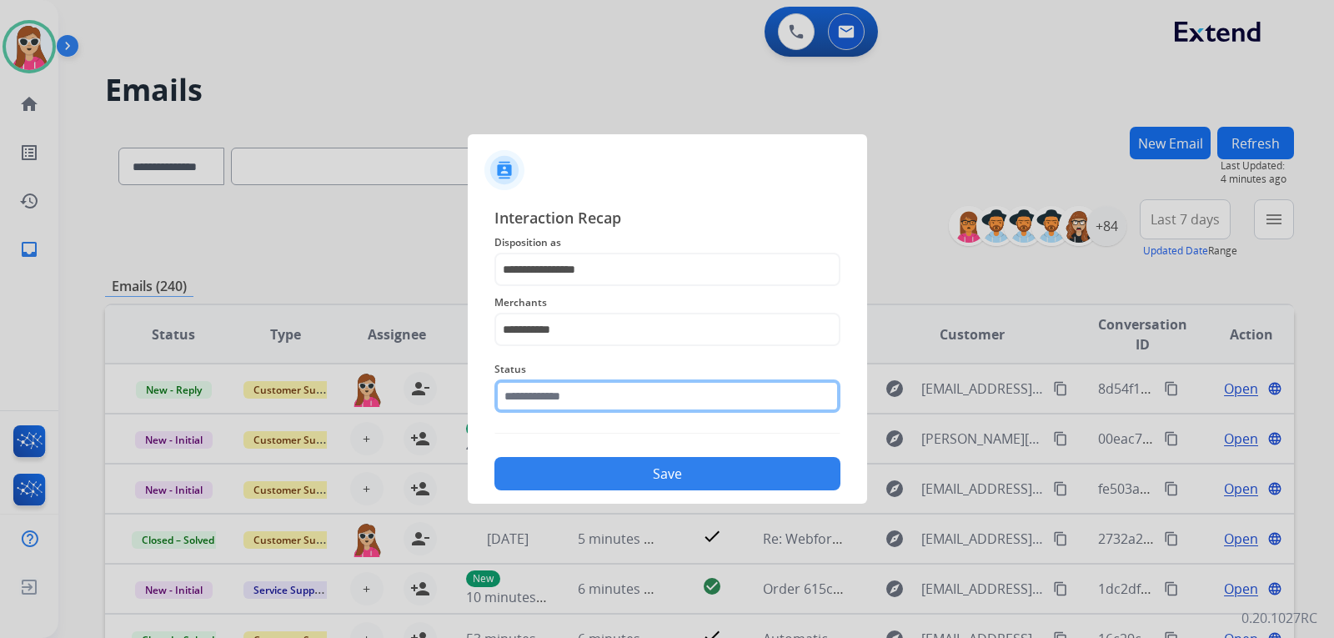
click at [582, 396] on input "text" at bounding box center [667, 395] width 346 height 33
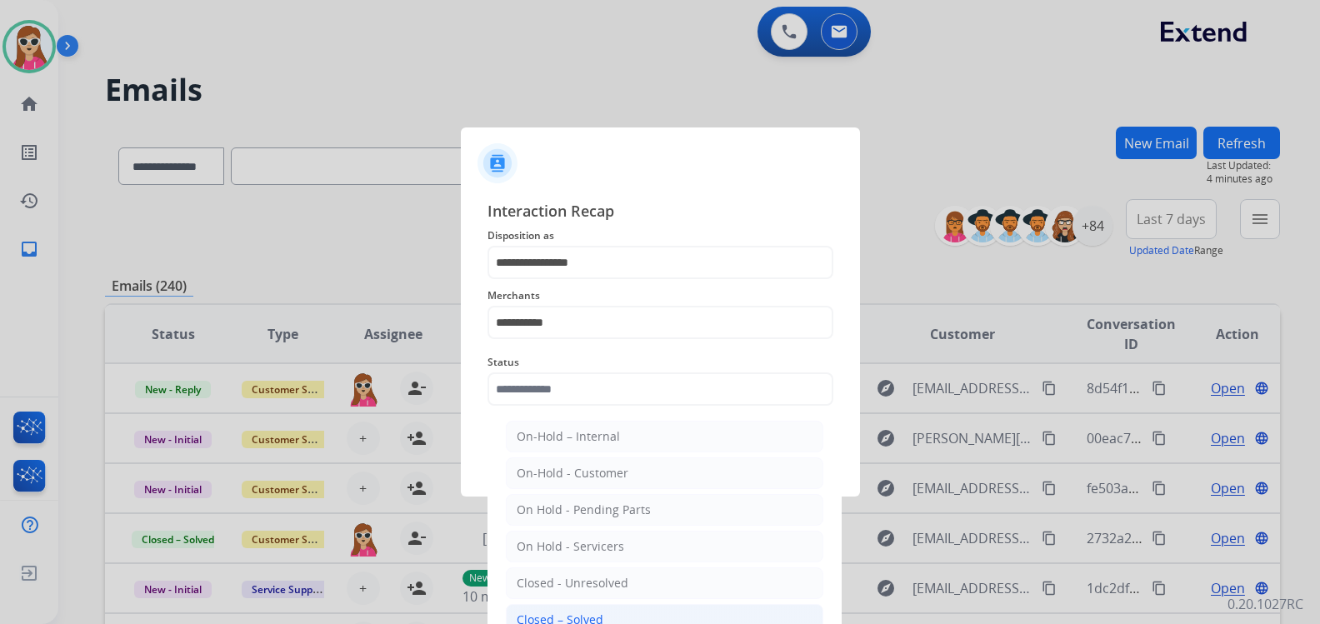
click at [591, 613] on div "Closed – Solved" at bounding box center [560, 620] width 87 height 17
type input "**********"
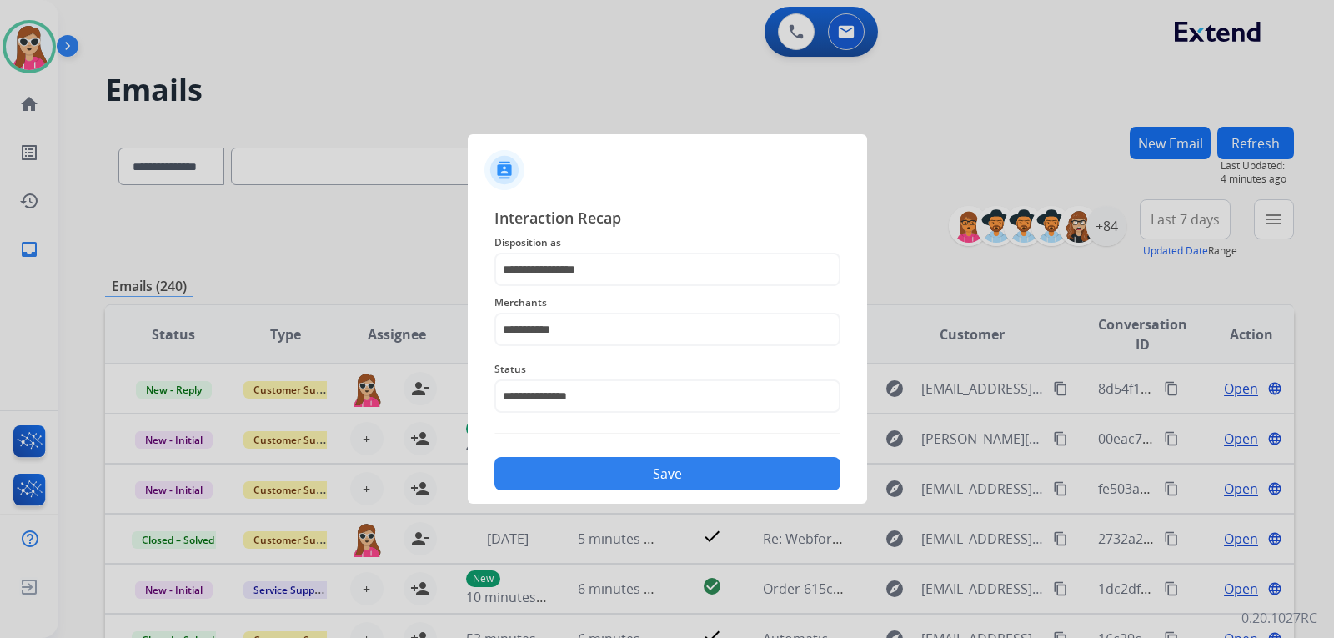
click at [589, 479] on button "Save" at bounding box center [667, 473] width 346 height 33
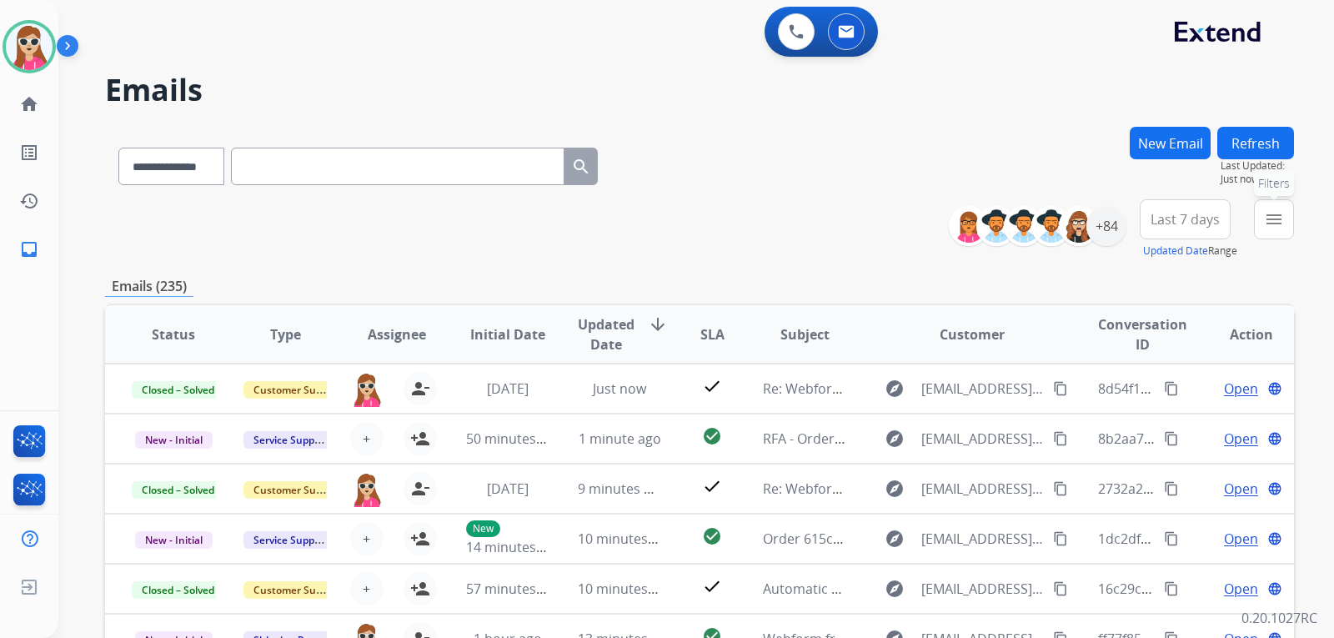
click at [1259, 229] on button "menu Filters" at bounding box center [1274, 219] width 40 height 40
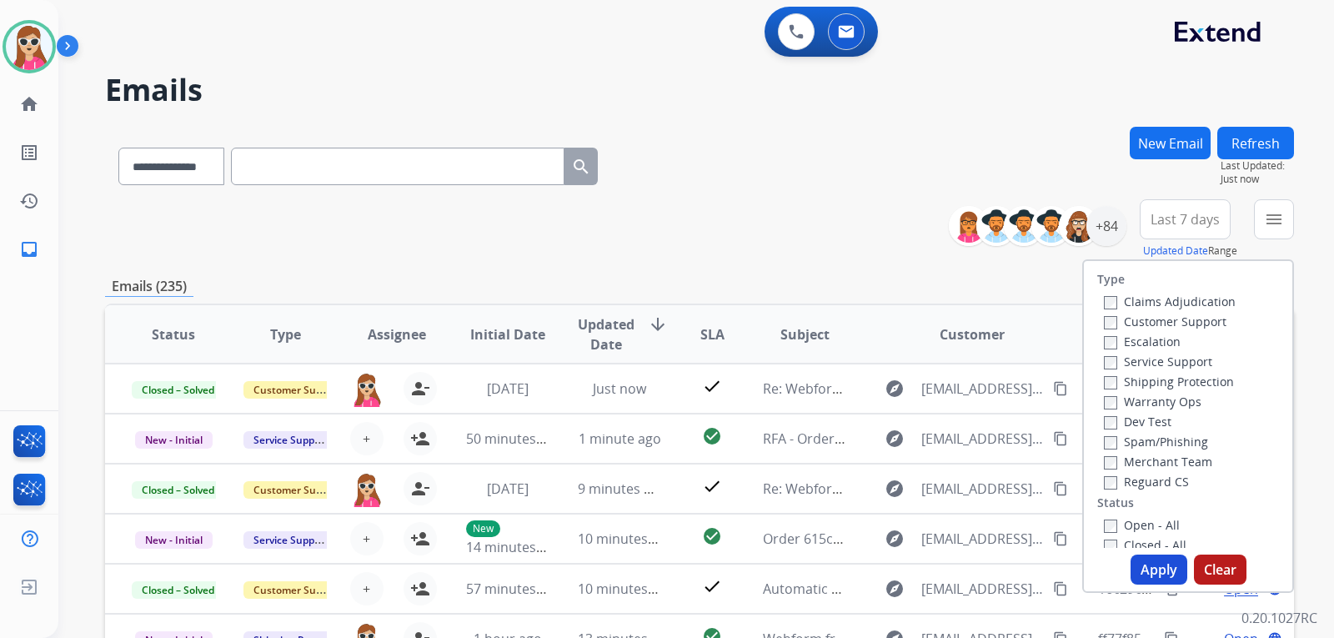
click at [1148, 315] on label "Customer Support" at bounding box center [1165, 321] width 123 height 16
drag, startPoint x: 1156, startPoint y: 383, endPoint x: 1180, endPoint y: 392, distance: 25.6
click at [1161, 388] on label "Shipping Protection" at bounding box center [1169, 381] width 130 height 16
click at [1172, 381] on label "Shipping Protection" at bounding box center [1169, 381] width 130 height 16
click at [1155, 475] on div "Reguard CS" at bounding box center [1170, 481] width 132 height 20
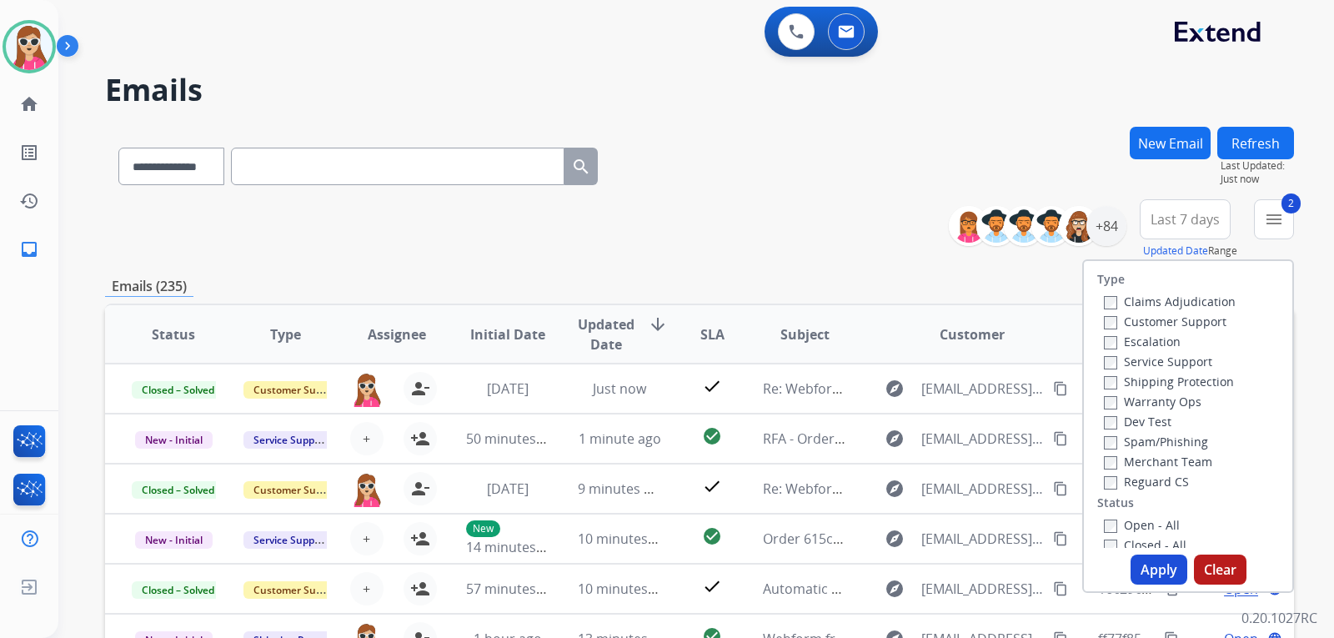
click at [1155, 475] on label "Reguard CS" at bounding box center [1146, 481] width 85 height 16
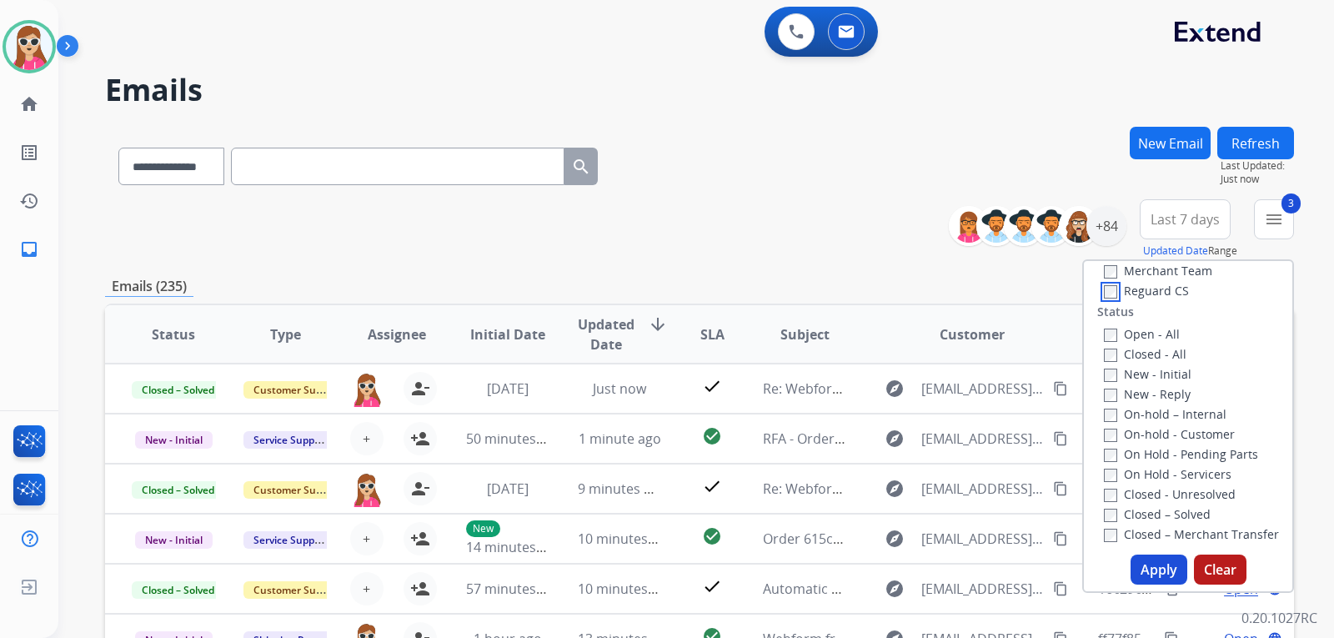
scroll to position [167, 0]
click at [1164, 363] on label "Open - All" at bounding box center [1142, 358] width 76 height 16
click at [1174, 576] on button "Apply" at bounding box center [1158, 569] width 57 height 30
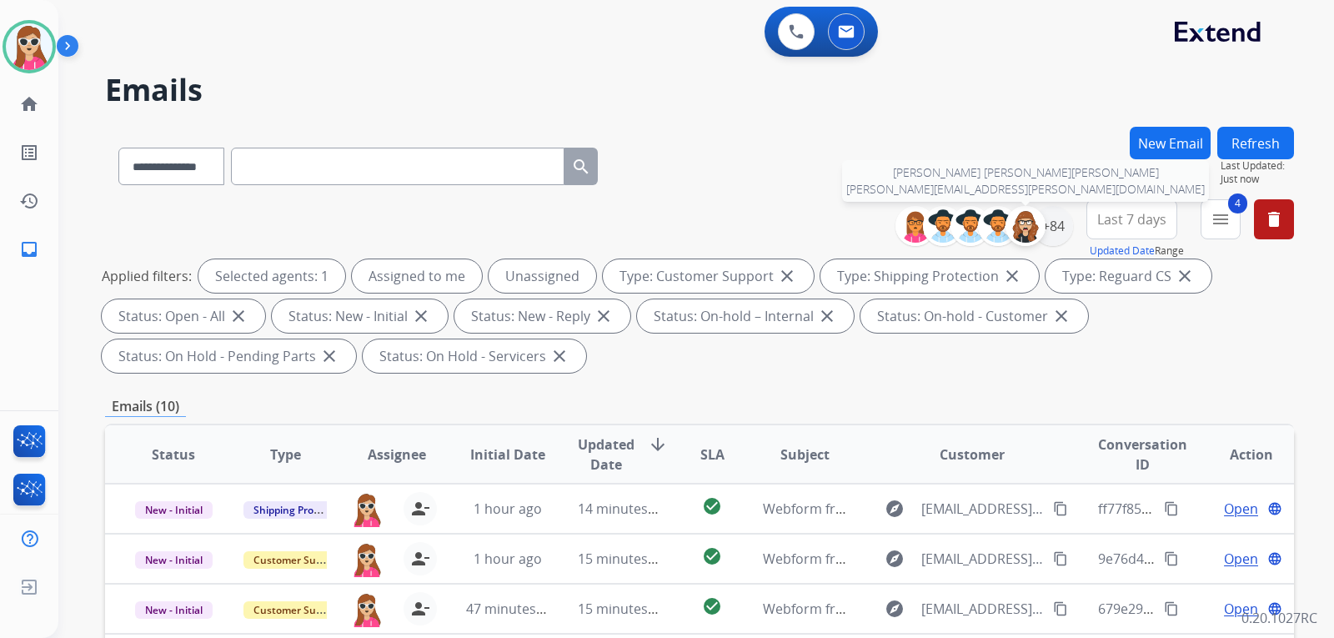
click at [1029, 223] on img at bounding box center [1025, 225] width 33 height 33
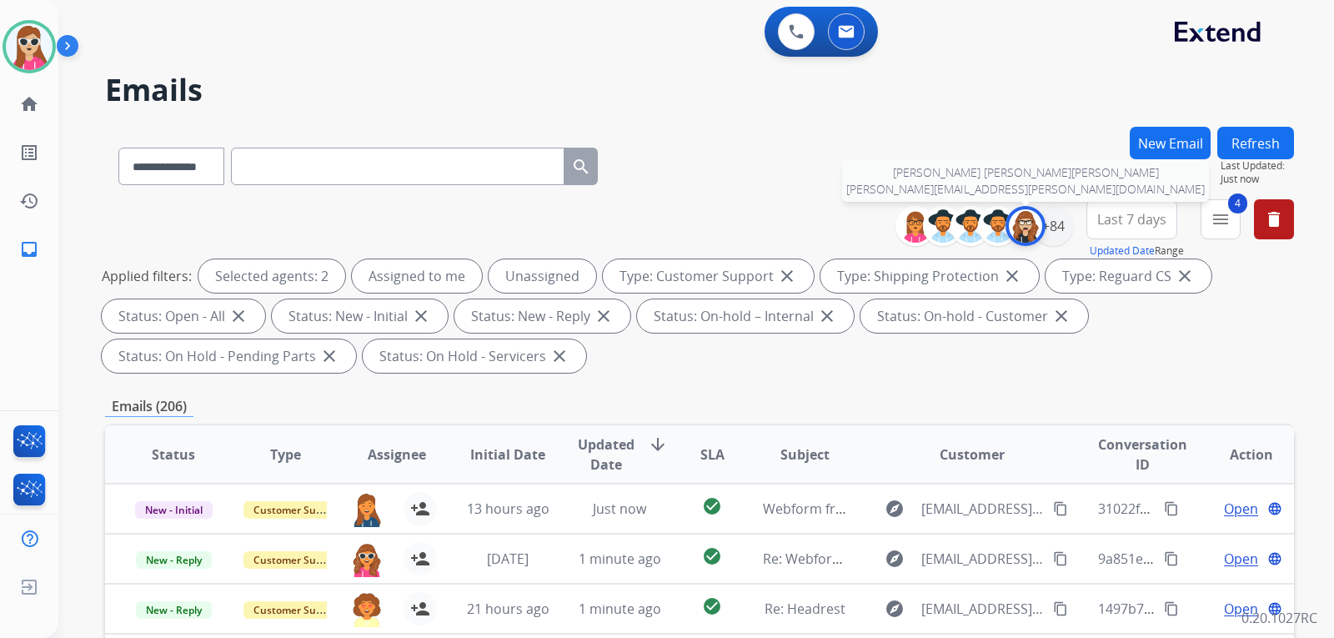
click at [1009, 228] on img at bounding box center [1025, 225] width 33 height 33
click at [1044, 228] on div "+84" at bounding box center [1053, 226] width 40 height 40
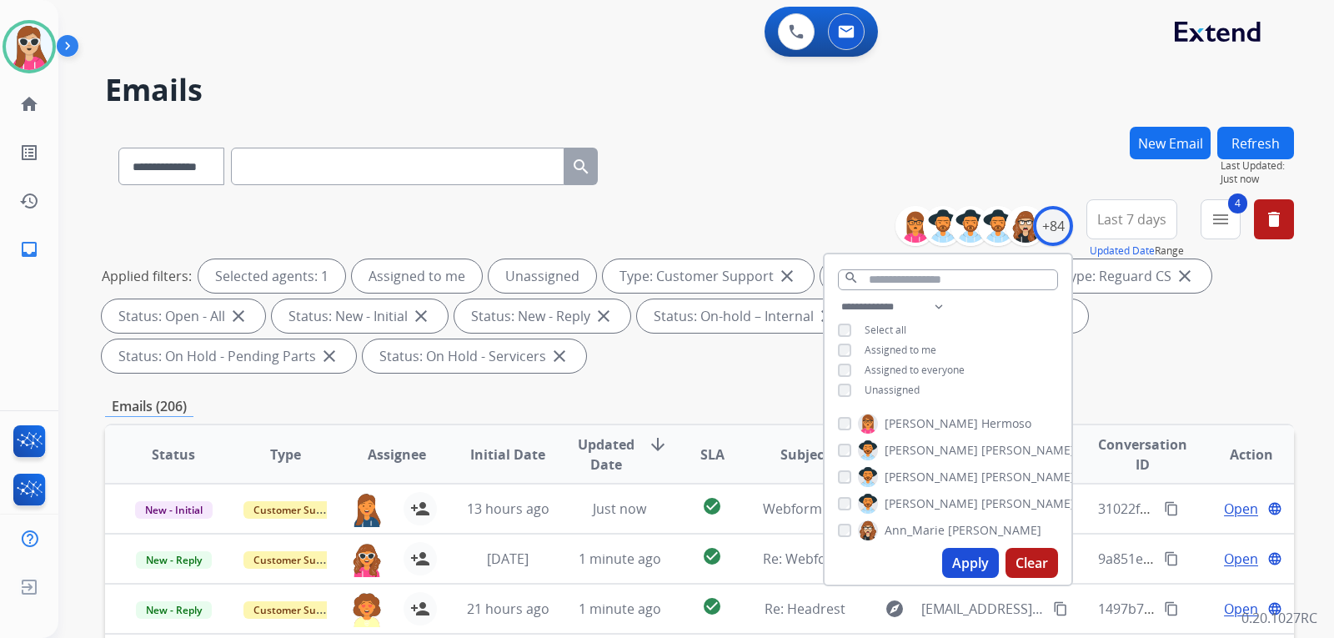
click at [893, 393] on span "Unassigned" at bounding box center [891, 390] width 55 height 14
click at [980, 560] on button "Apply" at bounding box center [970, 563] width 57 height 30
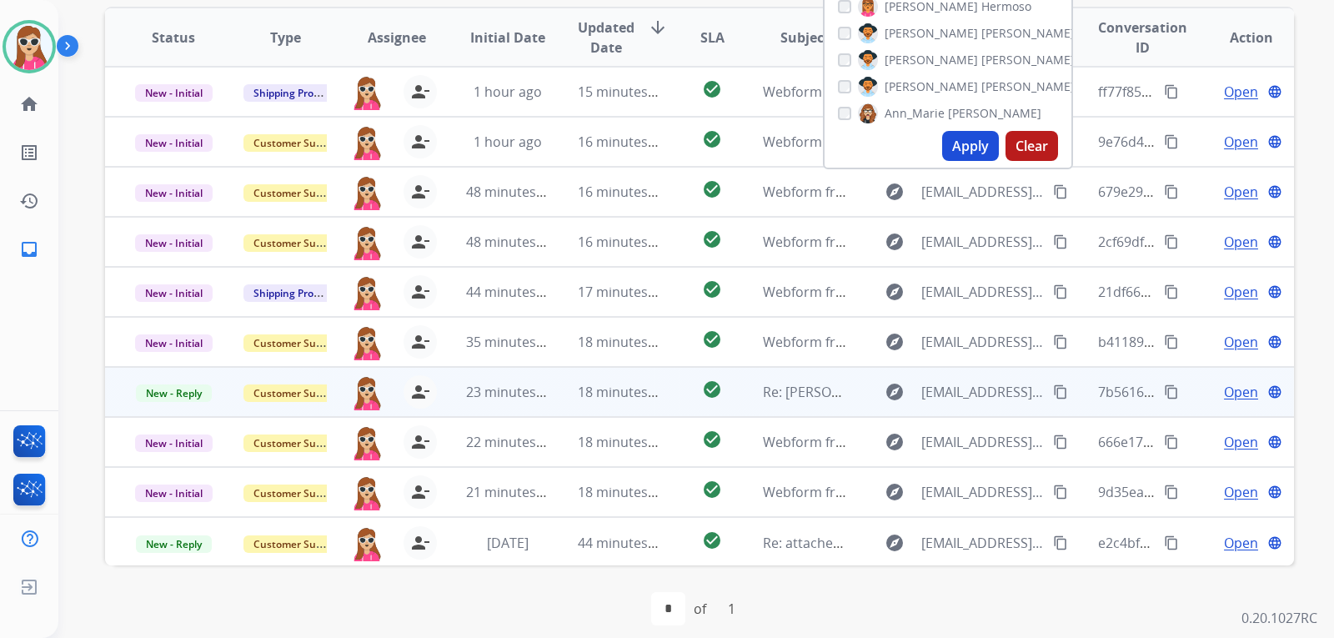
scroll to position [2, 0]
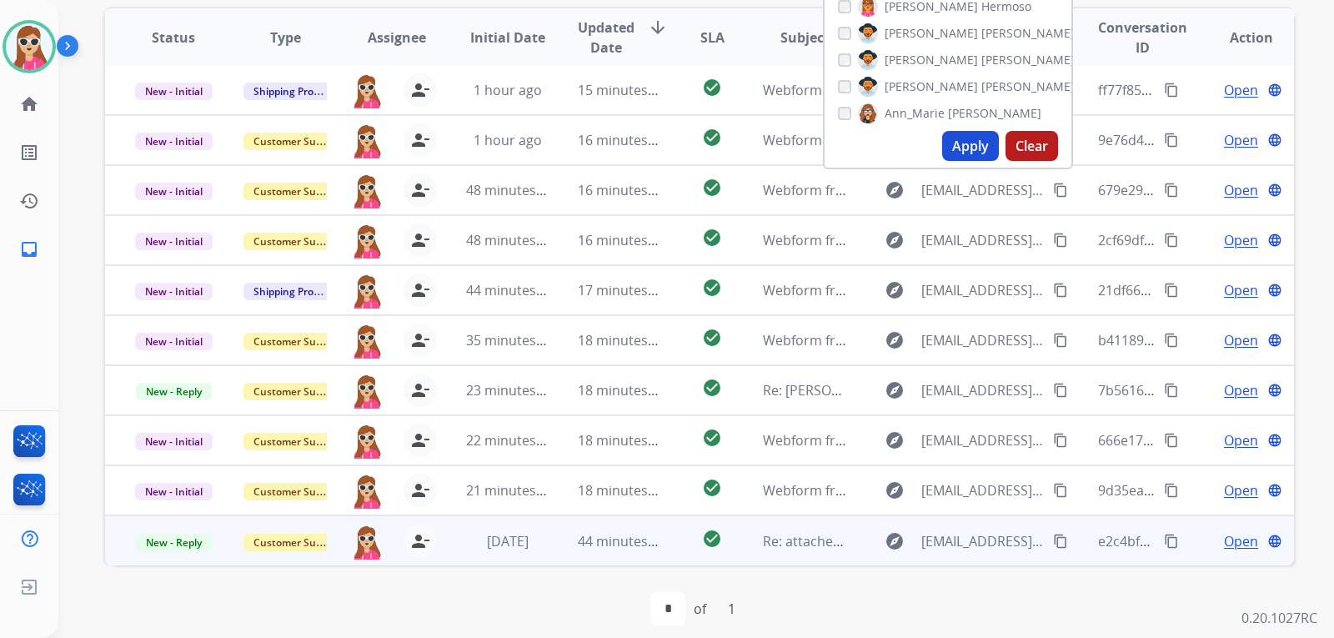
click at [679, 538] on td "check_circle" at bounding box center [699, 540] width 74 height 50
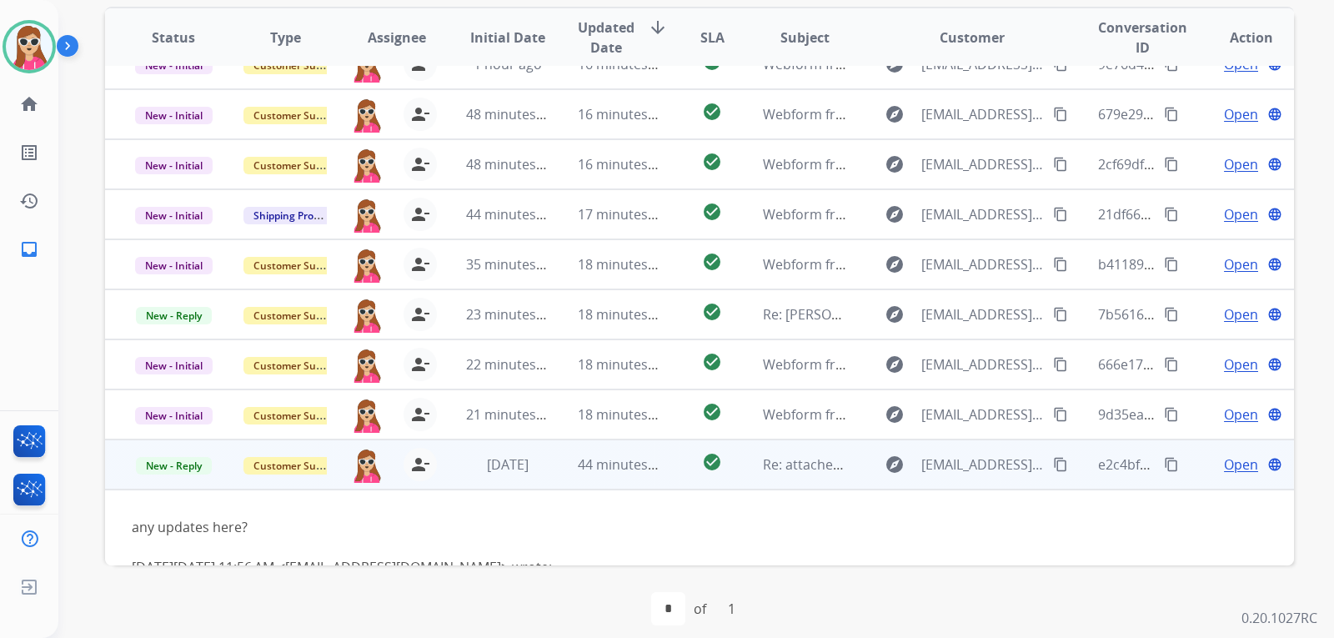
scroll to position [116, 0]
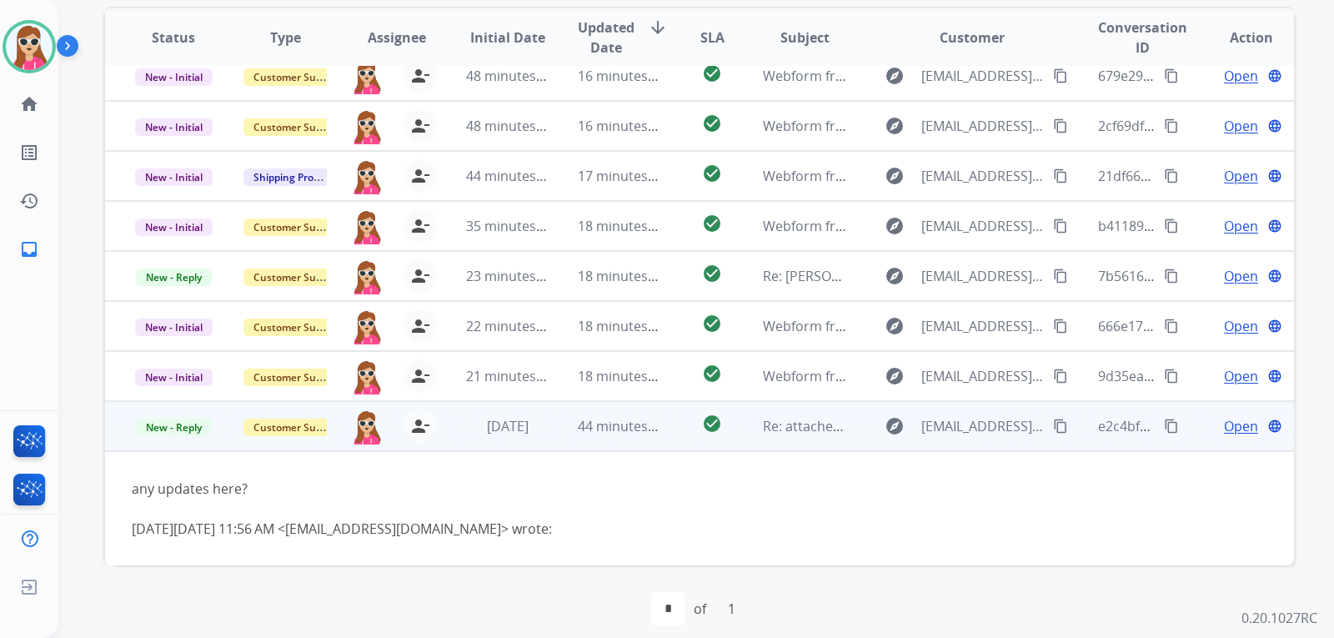
click at [1050, 418] on button "content_copy" at bounding box center [1060, 426] width 20 height 20
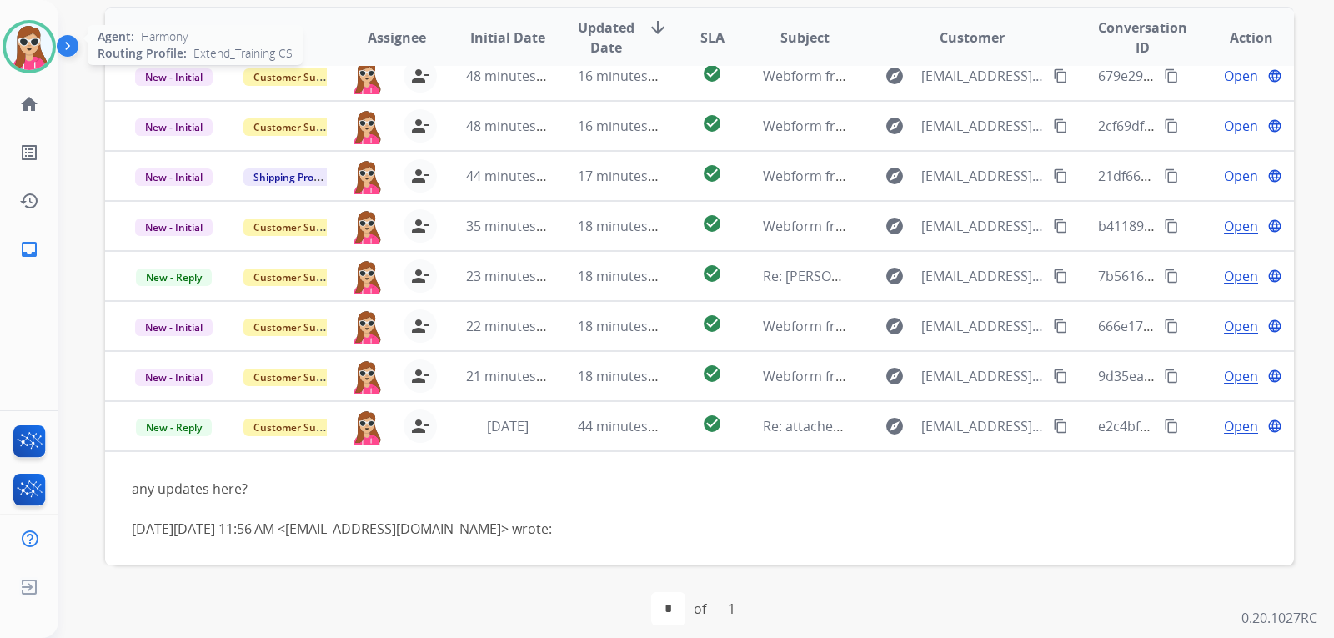
click at [28, 49] on img at bounding box center [29, 46] width 47 height 47
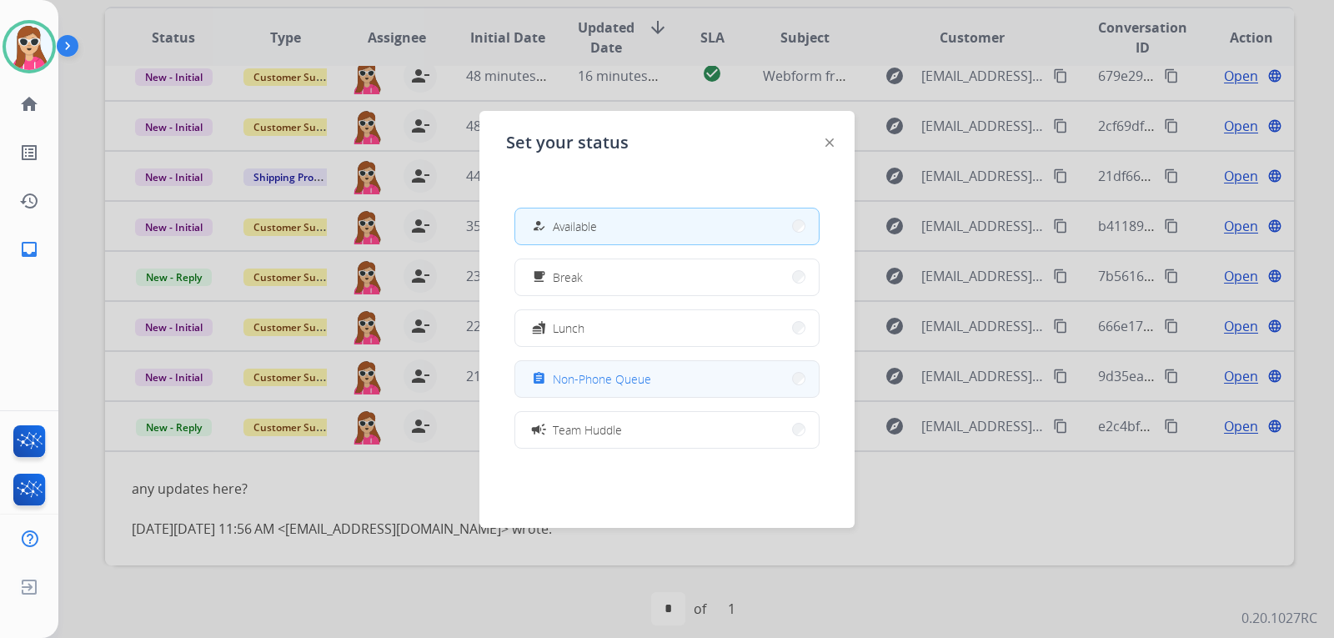
click at [641, 373] on span "Non-Phone Queue" at bounding box center [602, 379] width 98 height 18
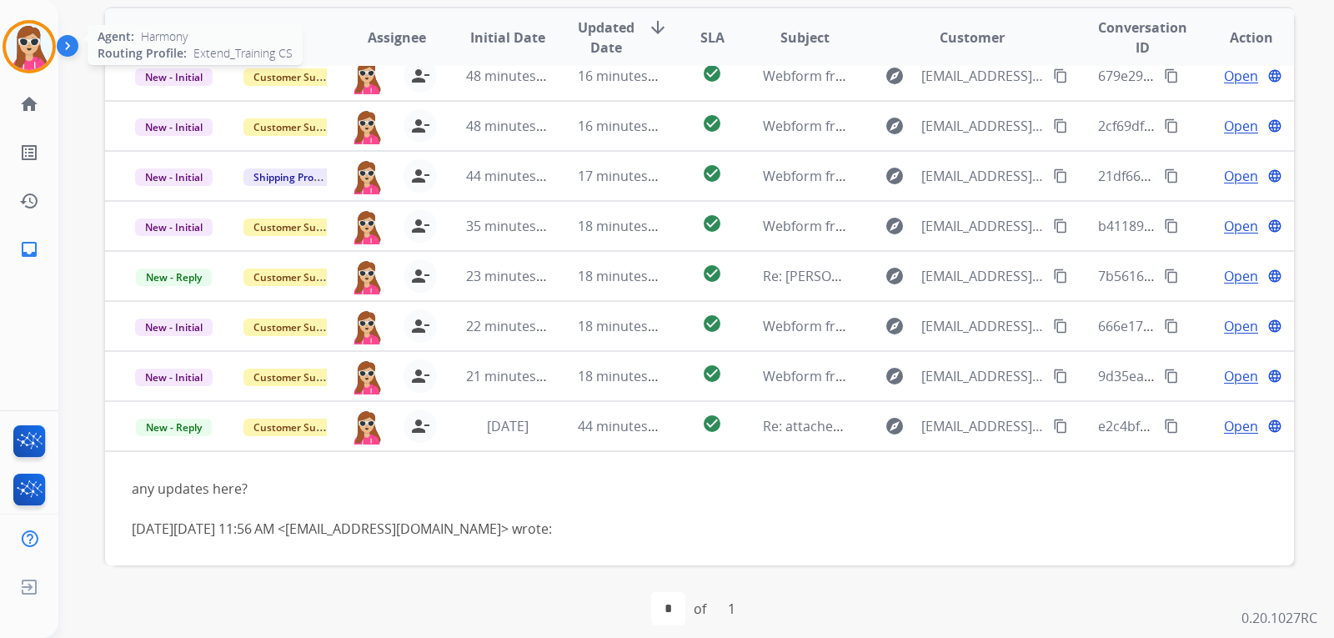
click at [38, 58] on img at bounding box center [29, 46] width 47 height 47
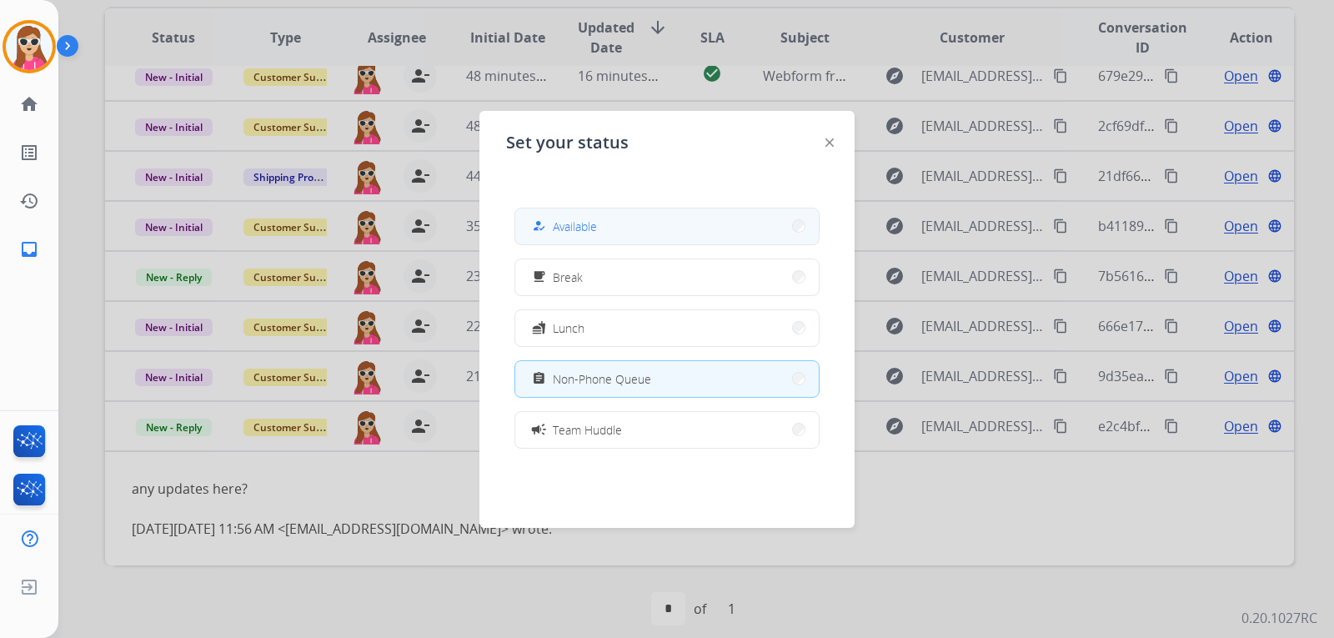
click at [675, 228] on button "how_to_reg Available" at bounding box center [666, 226] width 303 height 36
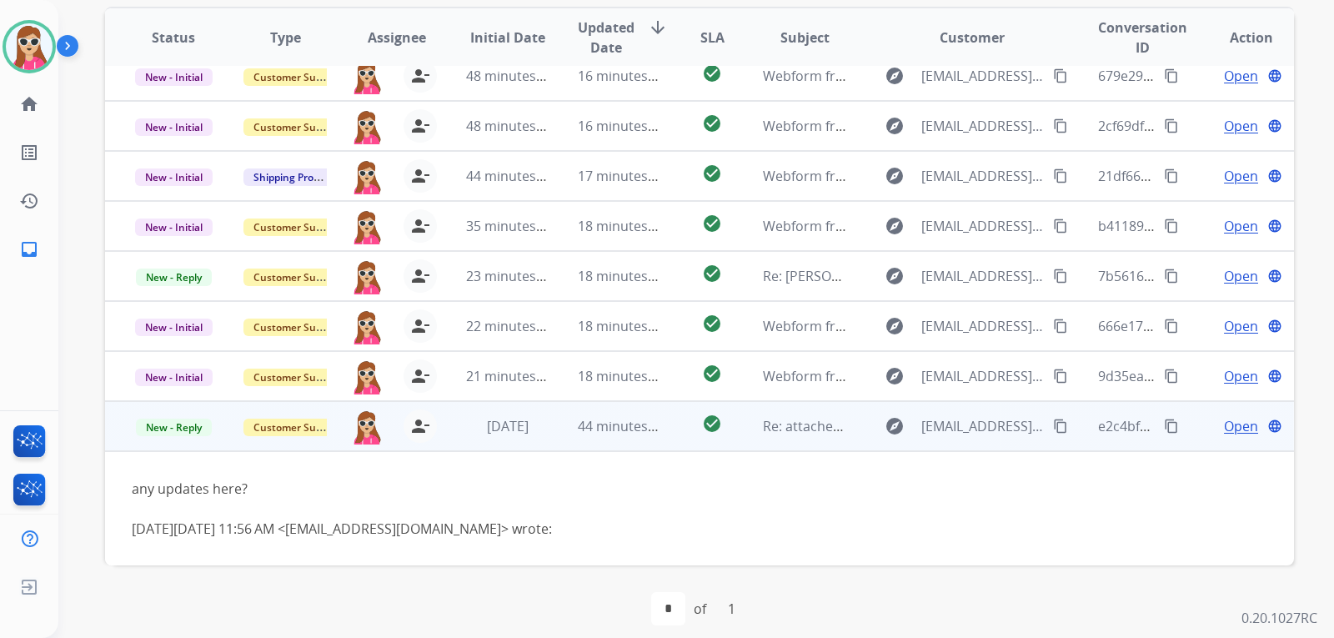
click at [1224, 429] on span "Open" at bounding box center [1241, 426] width 34 height 20
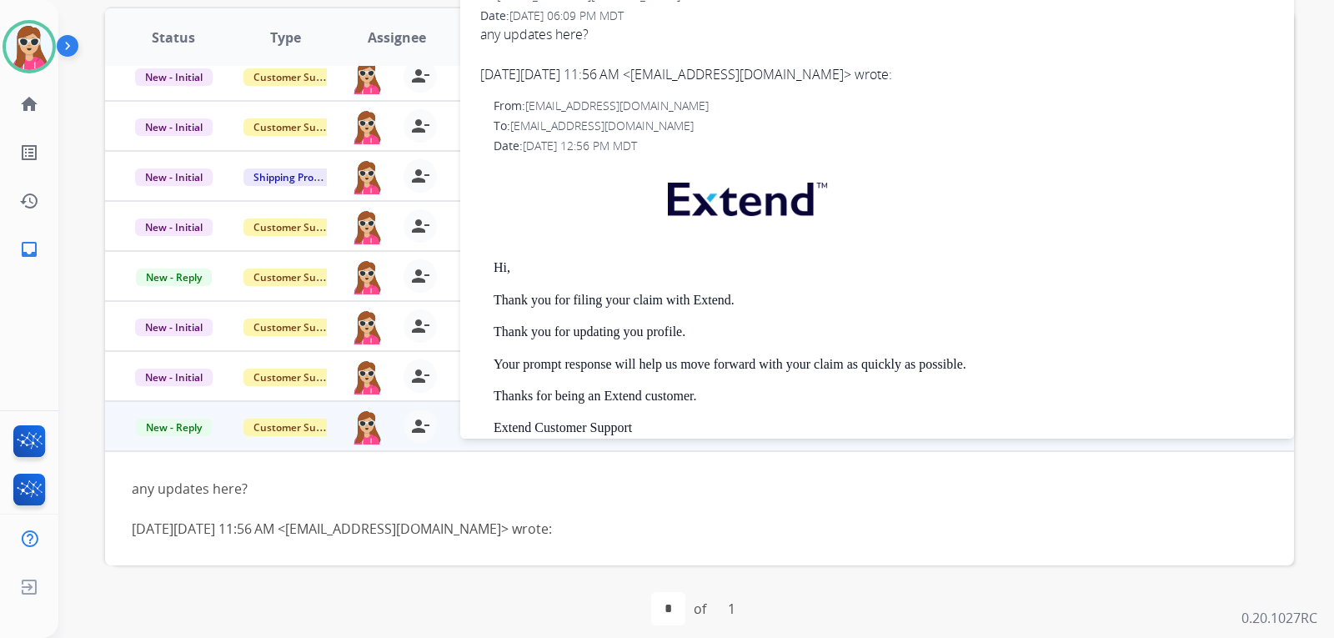
scroll to position [250, 0]
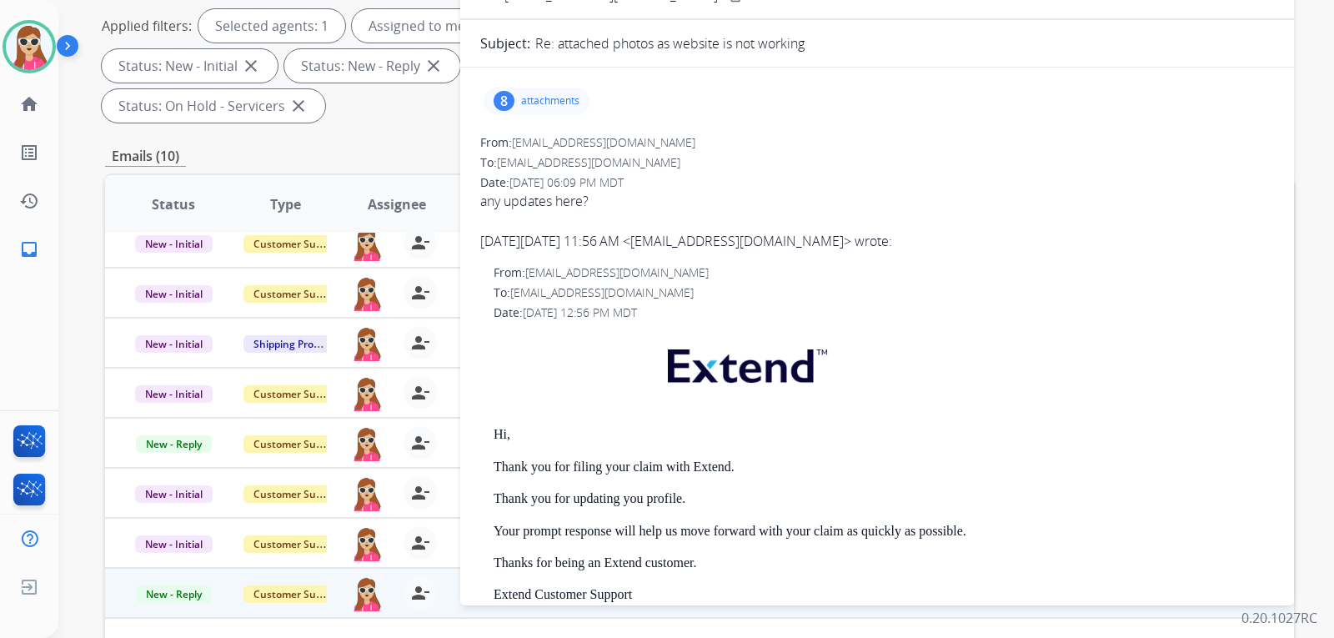
click at [540, 110] on div "8 attachments" at bounding box center [536, 101] width 106 height 27
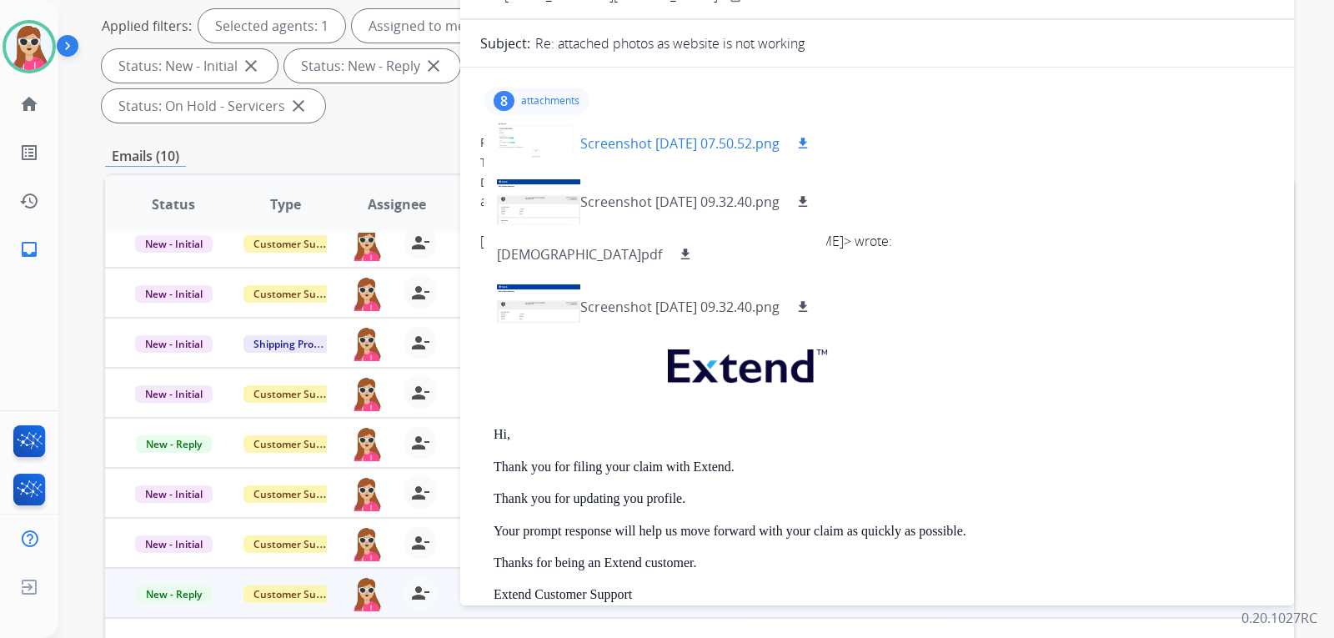
click at [813, 141] on div "Screenshot [DATE] 07.50.52.png download" at bounding box center [696, 143] width 233 height 20
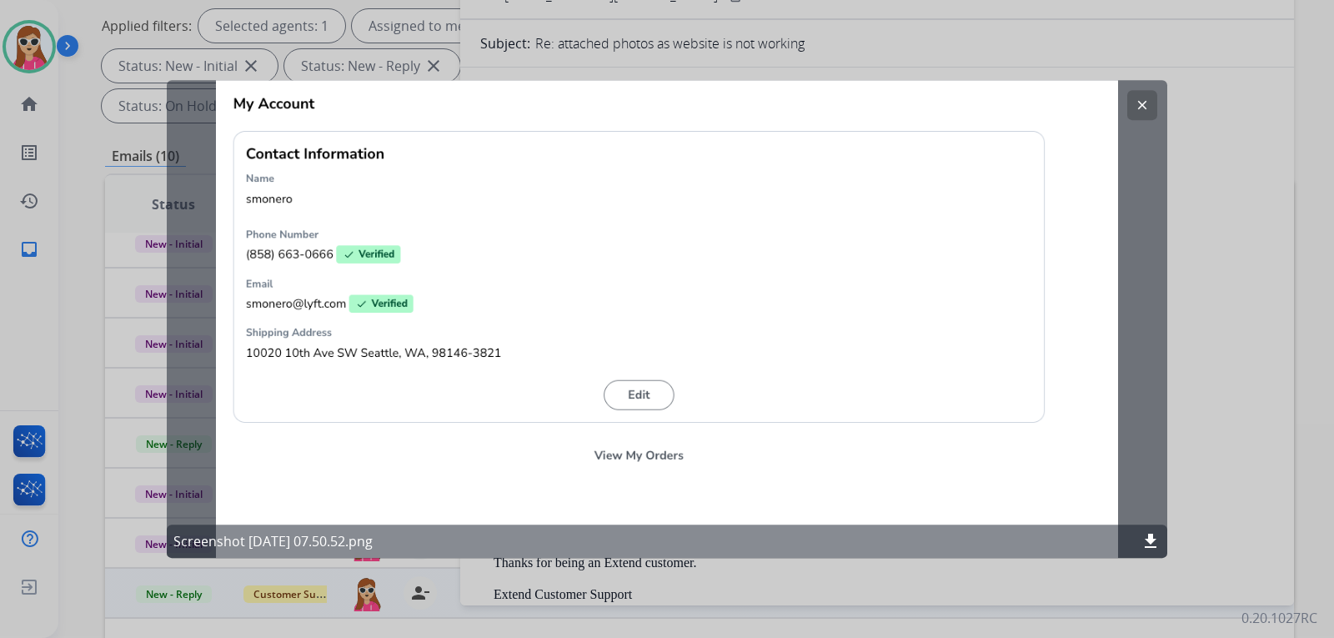
click at [1133, 110] on button "clear" at bounding box center [1142, 105] width 30 height 30
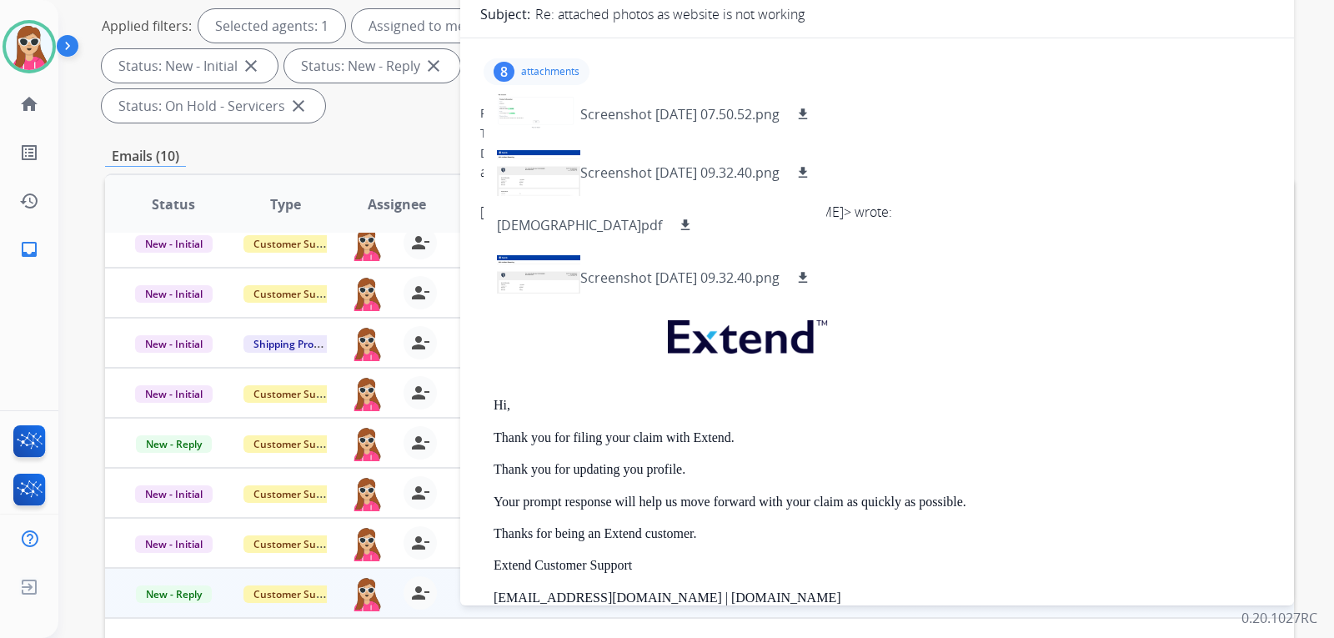
scroll to position [0, 0]
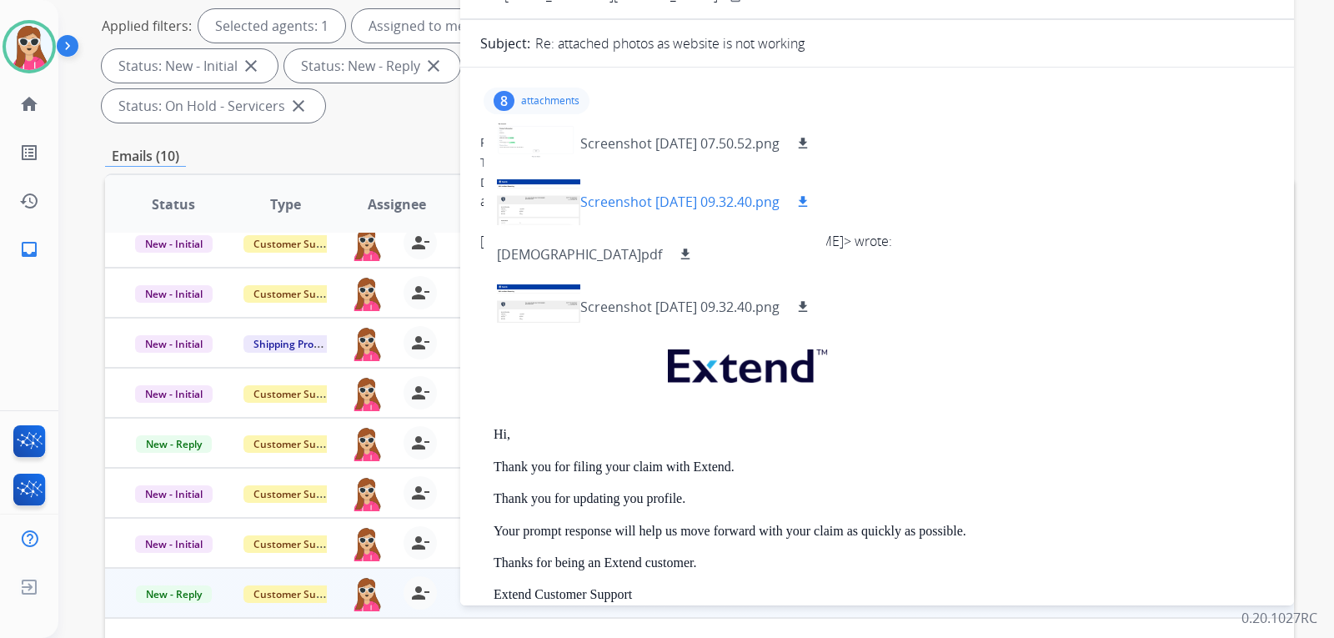
click at [813, 199] on button "download" at bounding box center [803, 202] width 20 height 20
click at [810, 147] on mat-icon "download" at bounding box center [802, 143] width 15 height 15
click at [810, 299] on mat-icon "download" at bounding box center [802, 306] width 15 height 15
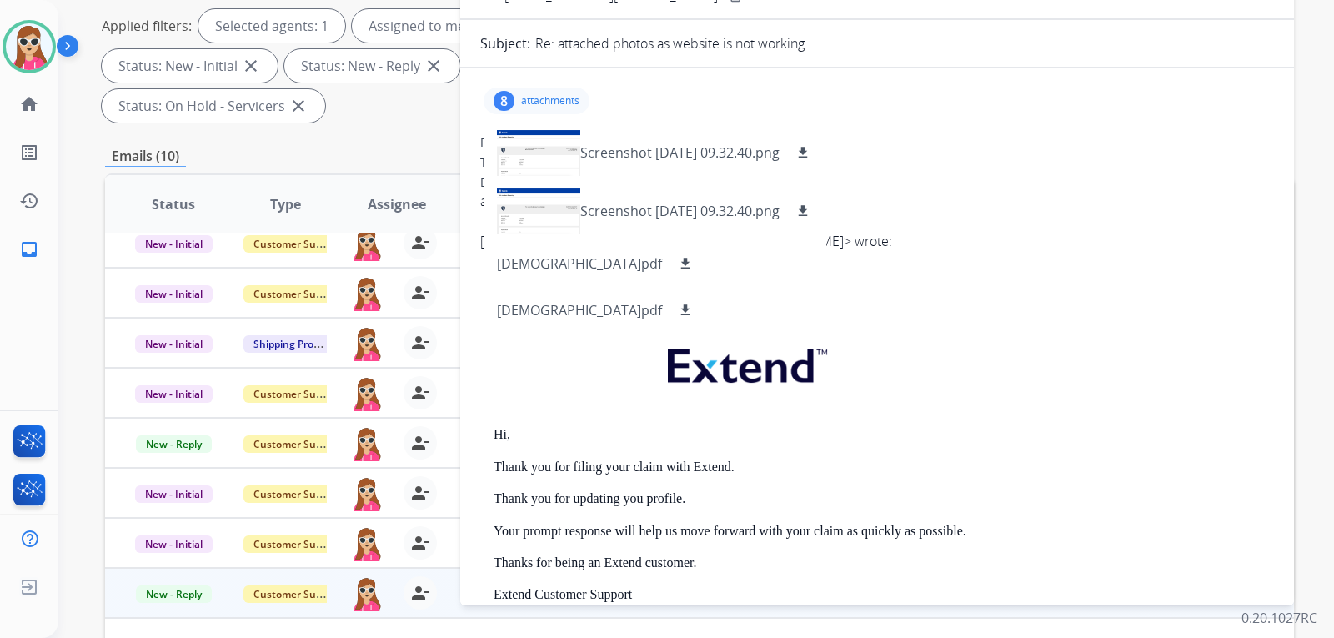
scroll to position [167, 0]
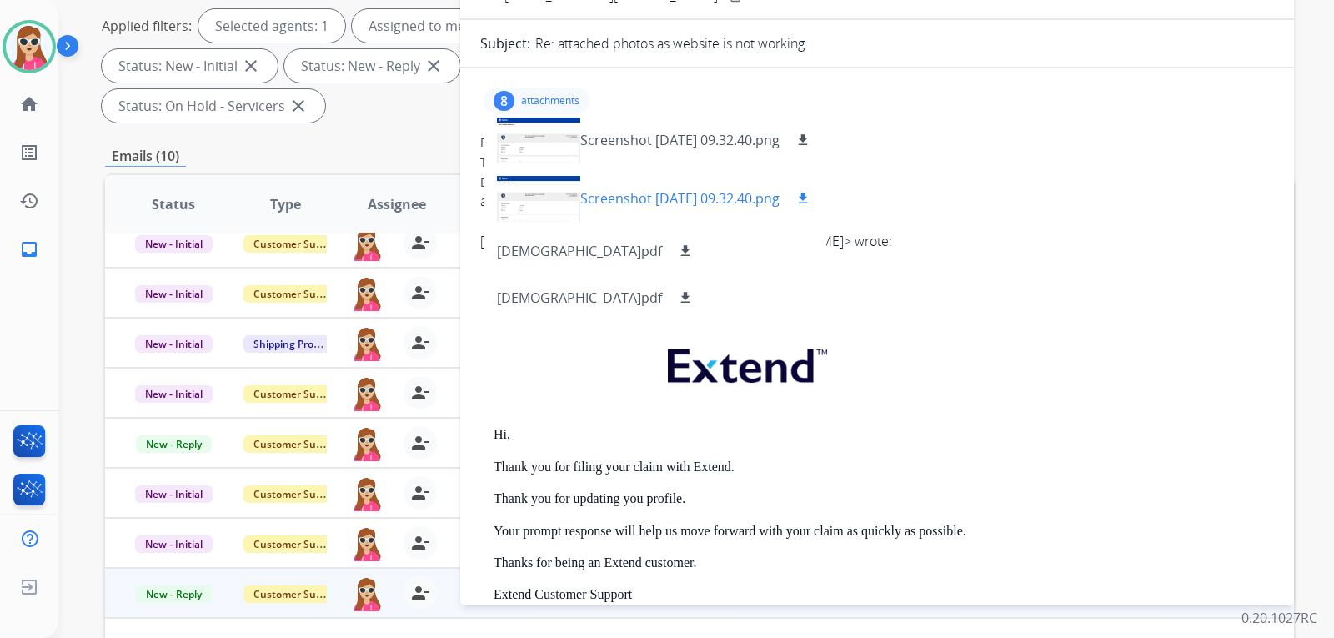
click at [813, 204] on div "Screenshot [DATE] 09.32.40.png download" at bounding box center [696, 198] width 233 height 20
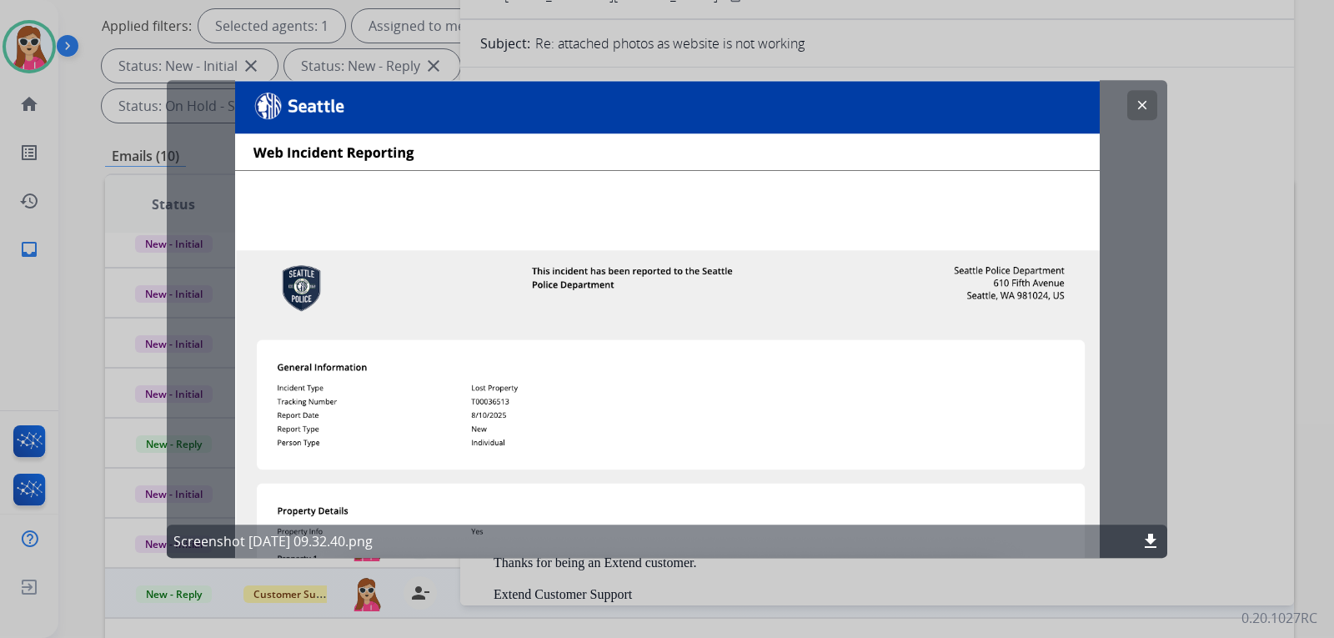
click at [1132, 110] on button "clear" at bounding box center [1142, 105] width 30 height 30
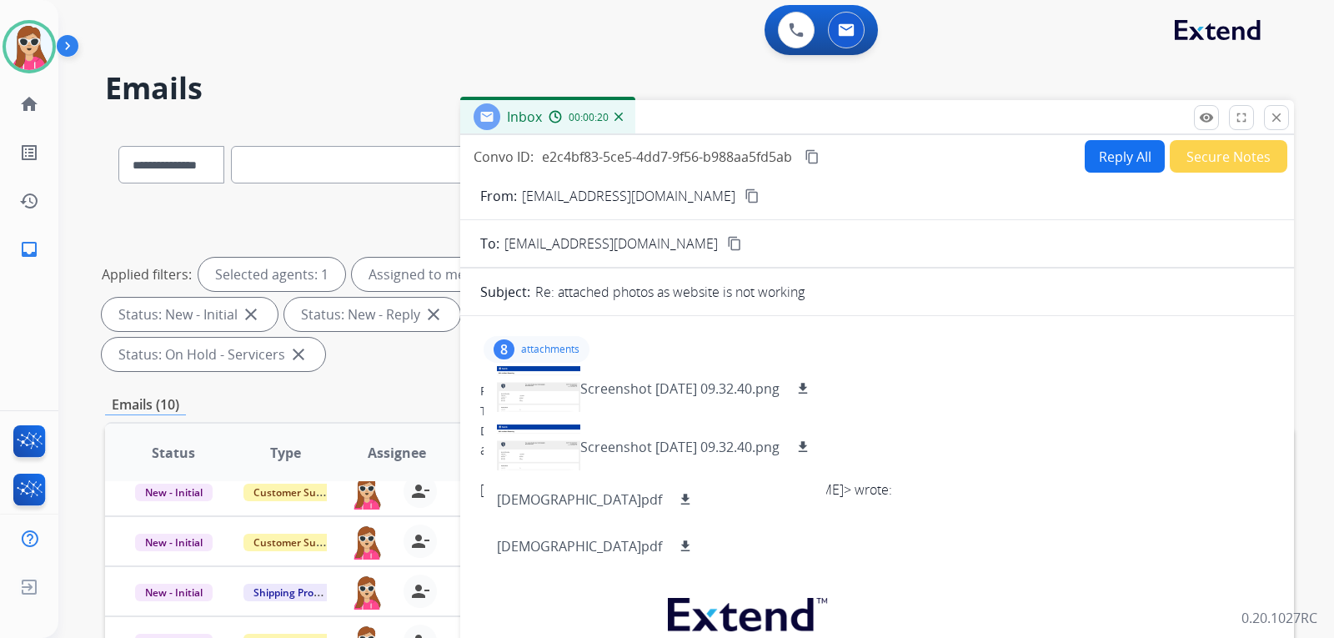
scroll to position [0, 0]
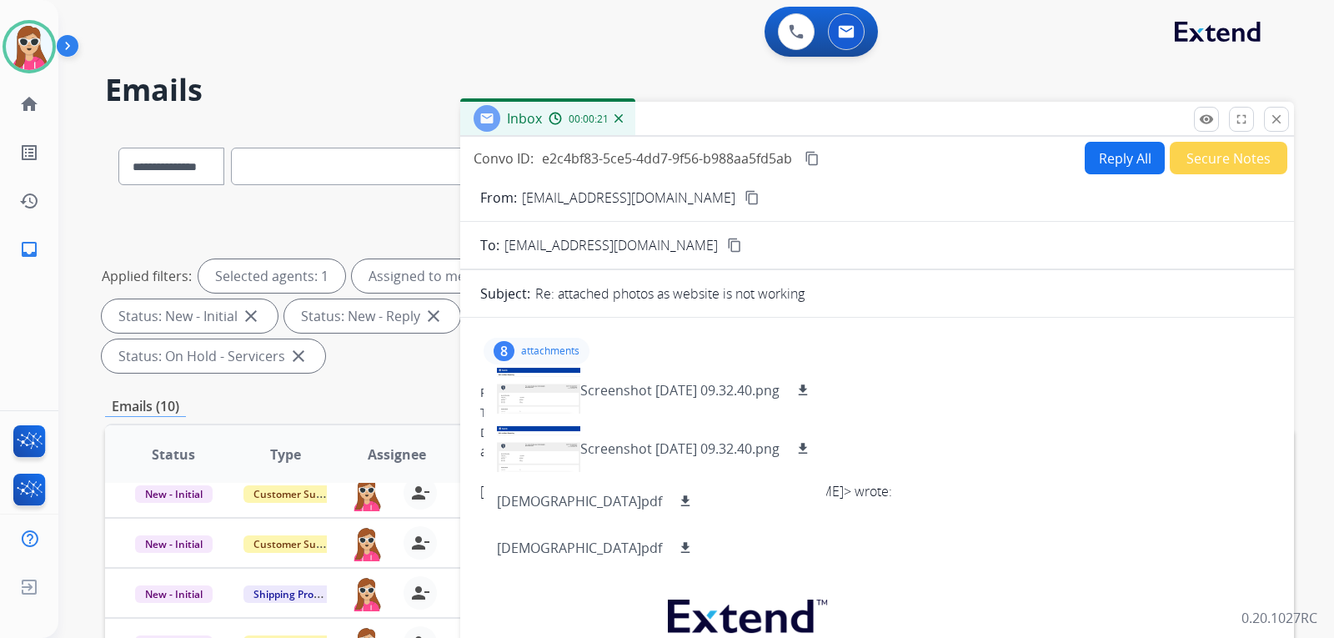
click at [1112, 155] on button "Reply All" at bounding box center [1124, 158] width 80 height 33
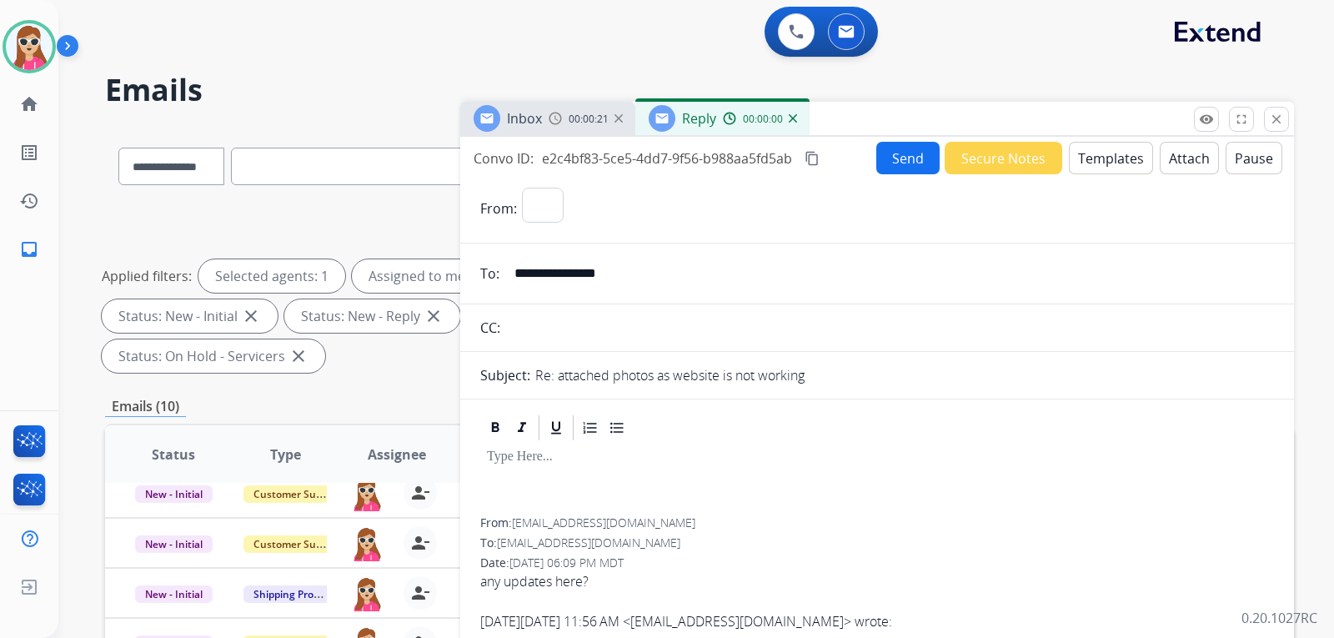
select select "**********"
click at [1109, 163] on button "Templates" at bounding box center [1111, 158] width 84 height 33
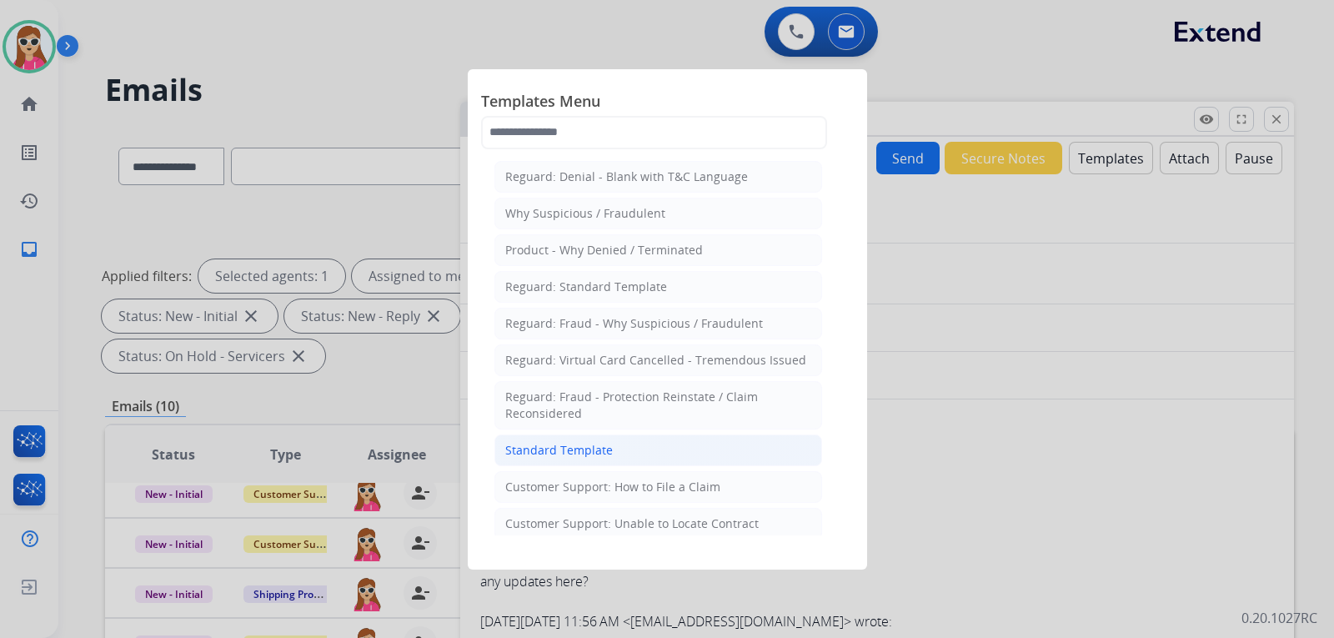
click at [664, 454] on li "Standard Template" at bounding box center [658, 450] width 328 height 32
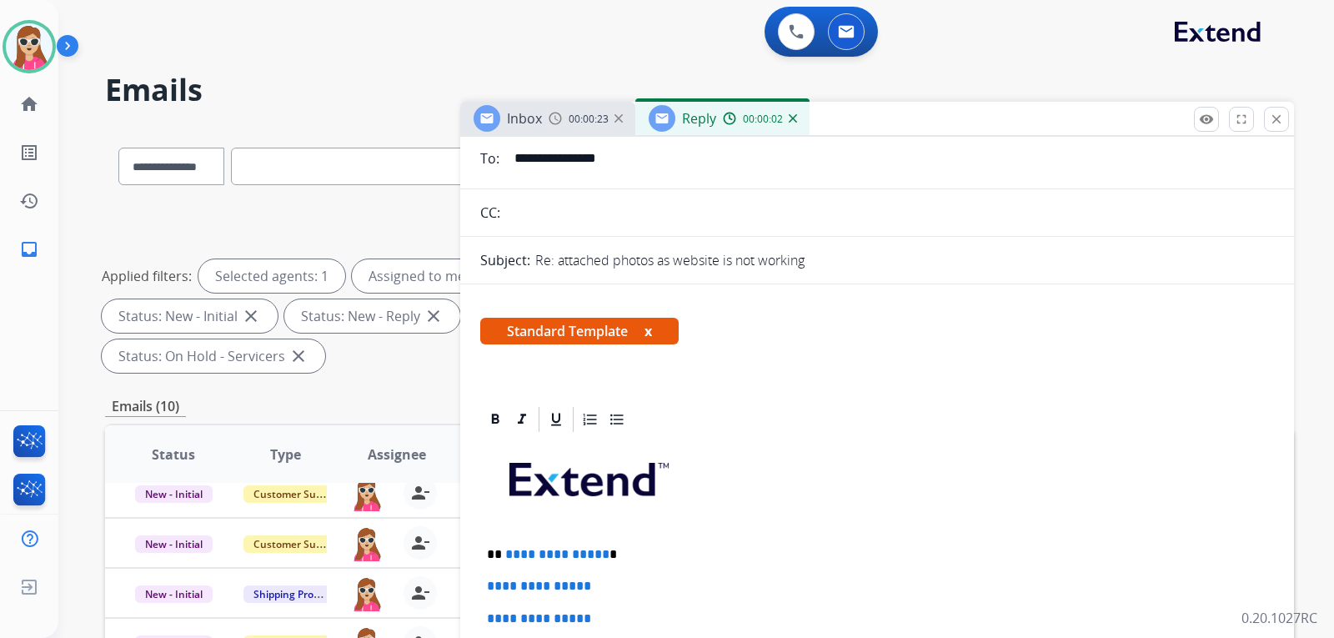
scroll to position [250, 0]
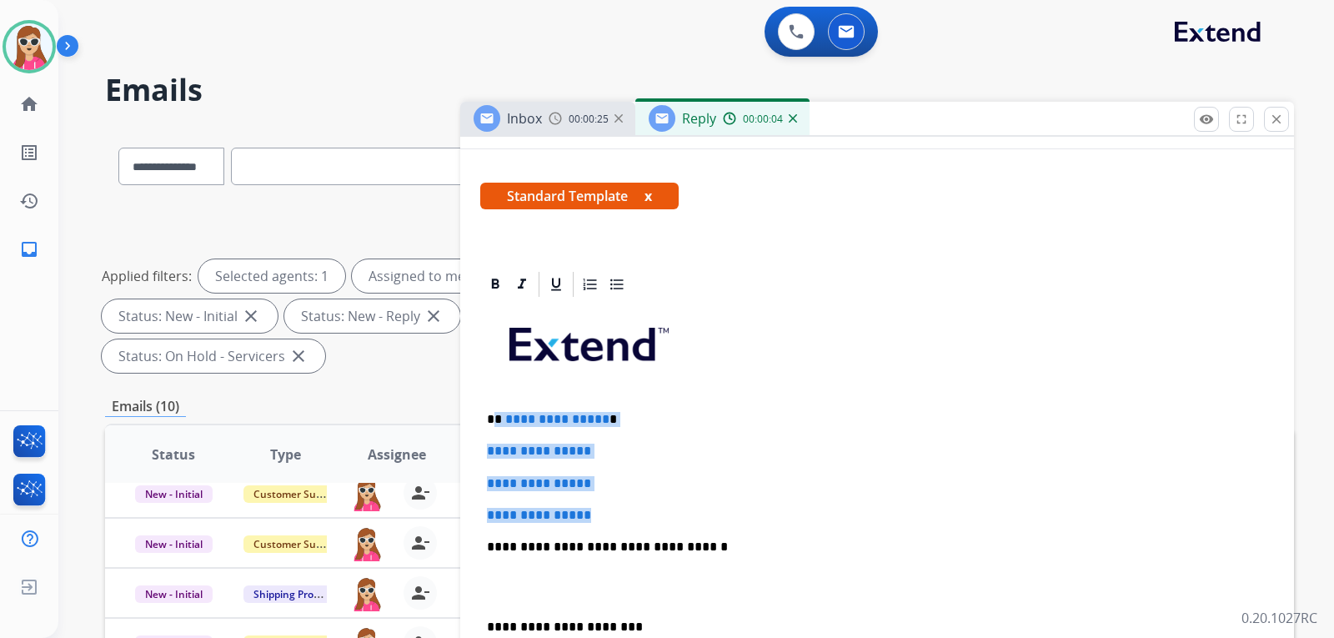
drag, startPoint x: 497, startPoint y: 415, endPoint x: 605, endPoint y: 504, distance: 140.3
click at [605, 507] on div "**********" at bounding box center [877, 585] width 794 height 573
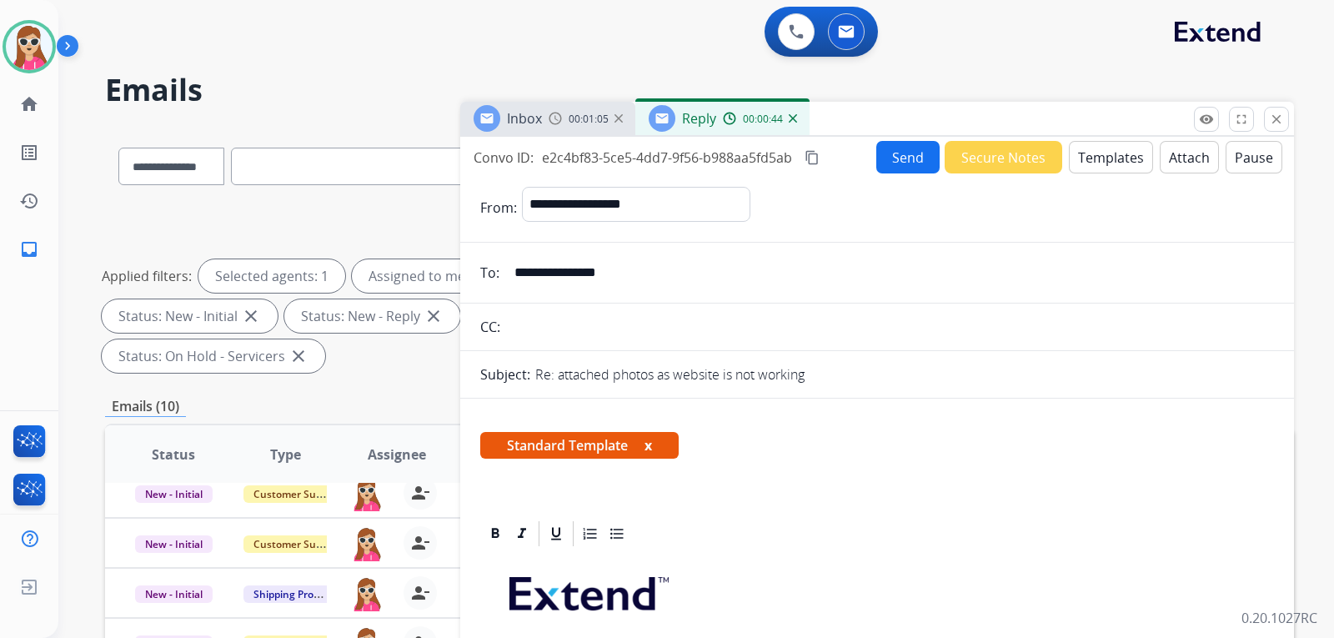
scroll to position [0, 0]
click at [895, 173] on button "Send" at bounding box center [907, 158] width 63 height 33
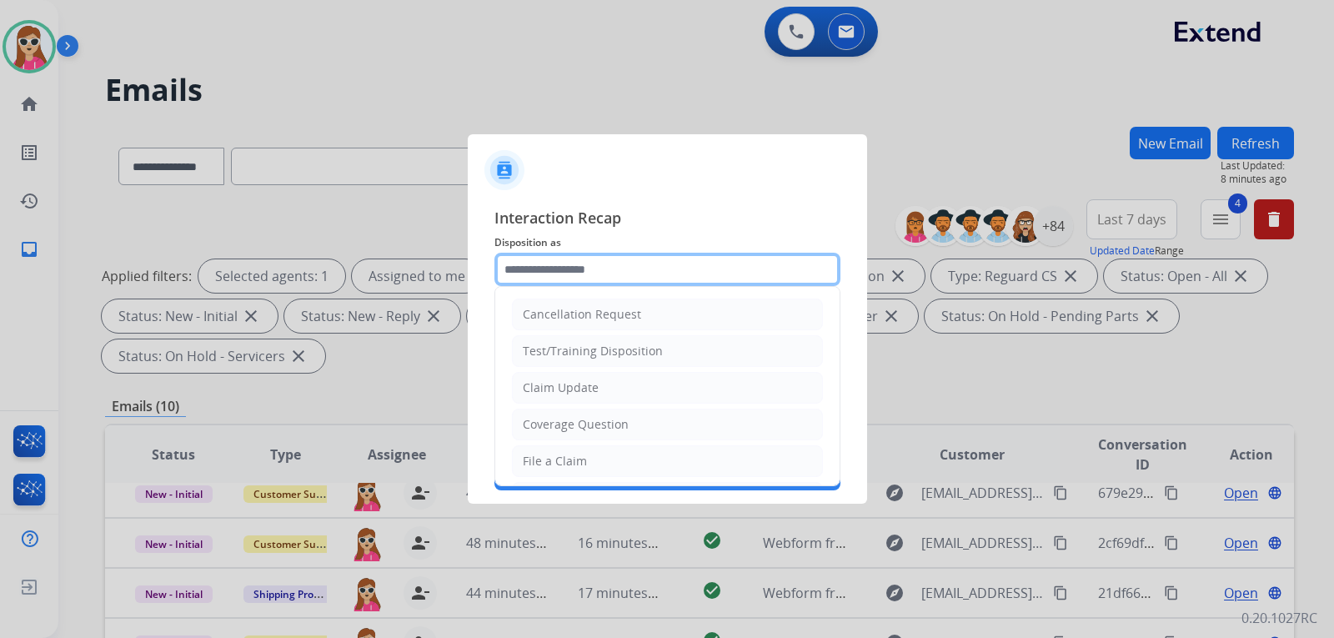
click at [633, 255] on input "text" at bounding box center [667, 269] width 346 height 33
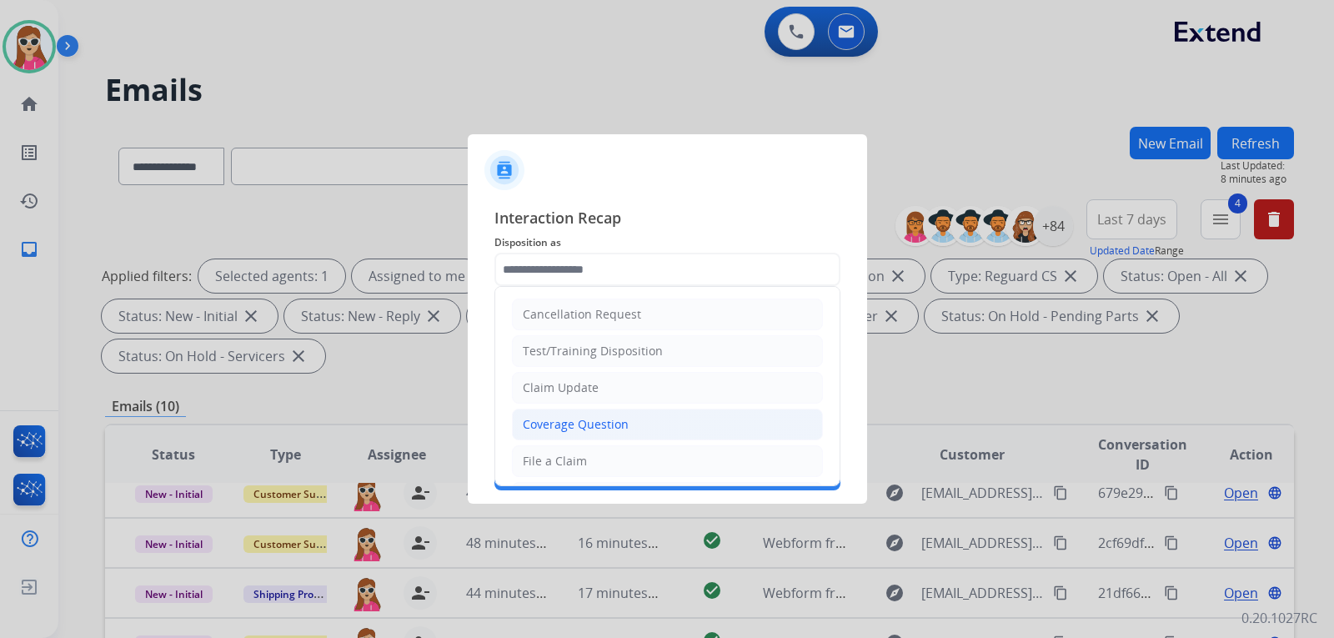
click at [579, 422] on div "Coverage Question" at bounding box center [576, 424] width 106 height 17
type input "**********"
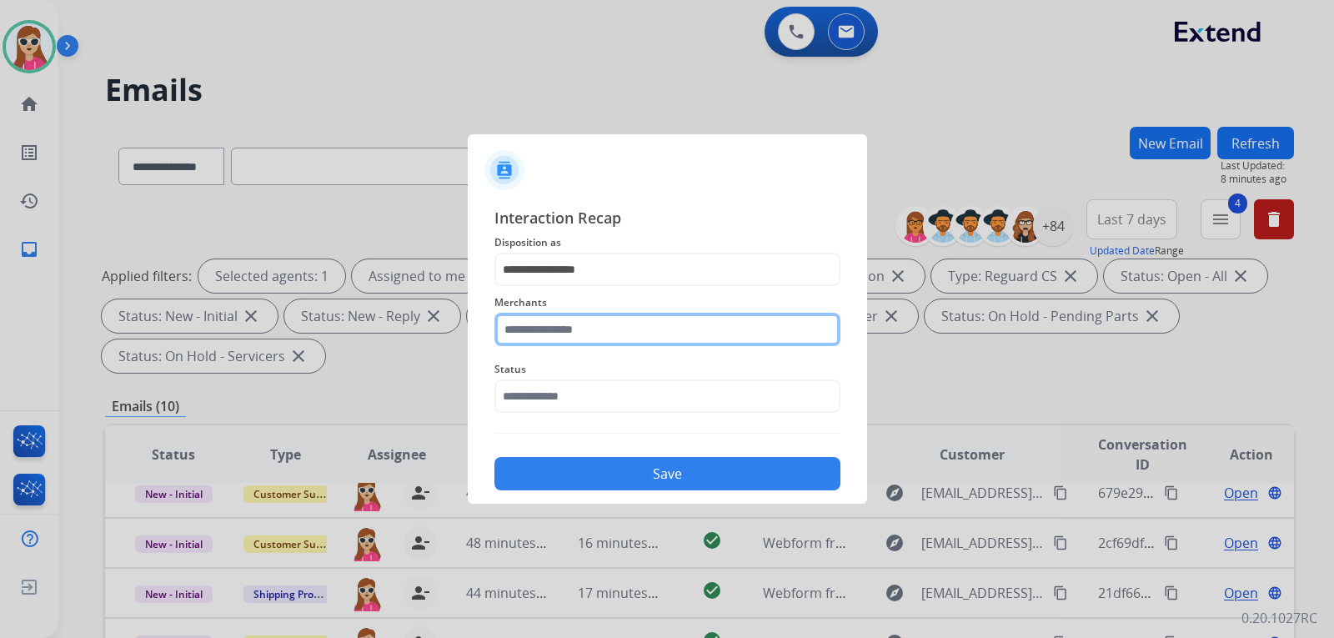
click at [592, 327] on input "text" at bounding box center [667, 329] width 346 height 33
click at [571, 333] on input "text" at bounding box center [667, 329] width 346 height 33
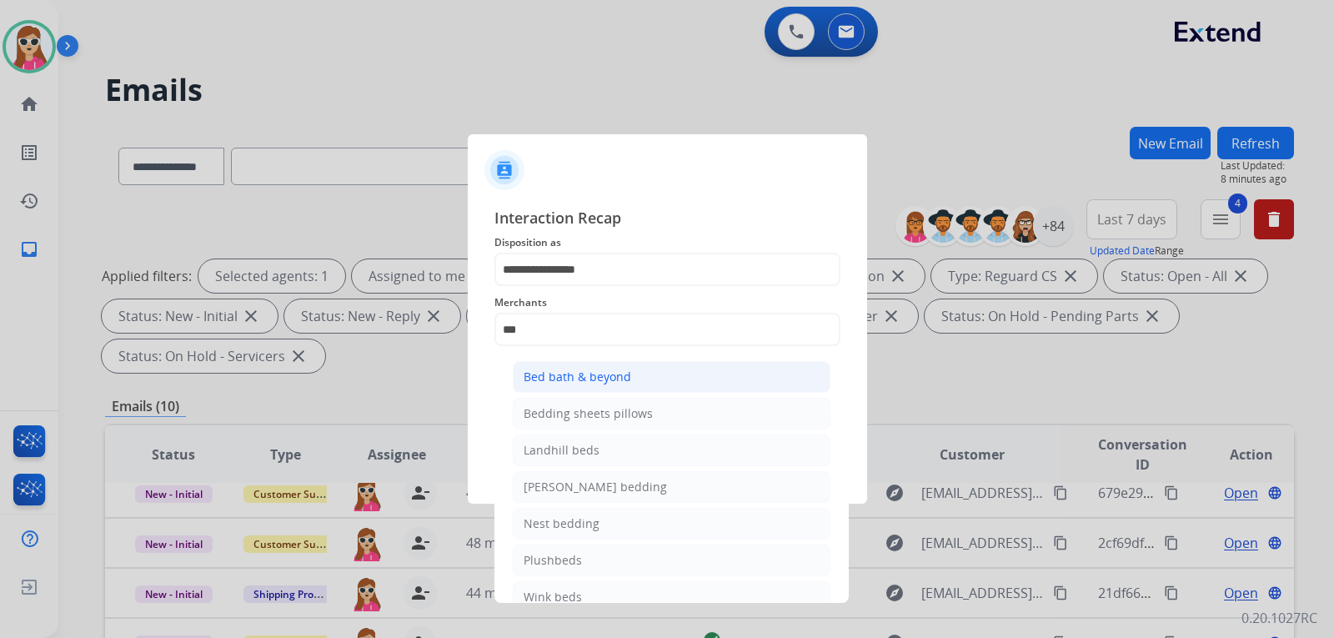
click at [634, 374] on li "Bed bath & beyond" at bounding box center [672, 377] width 318 height 32
type input "**********"
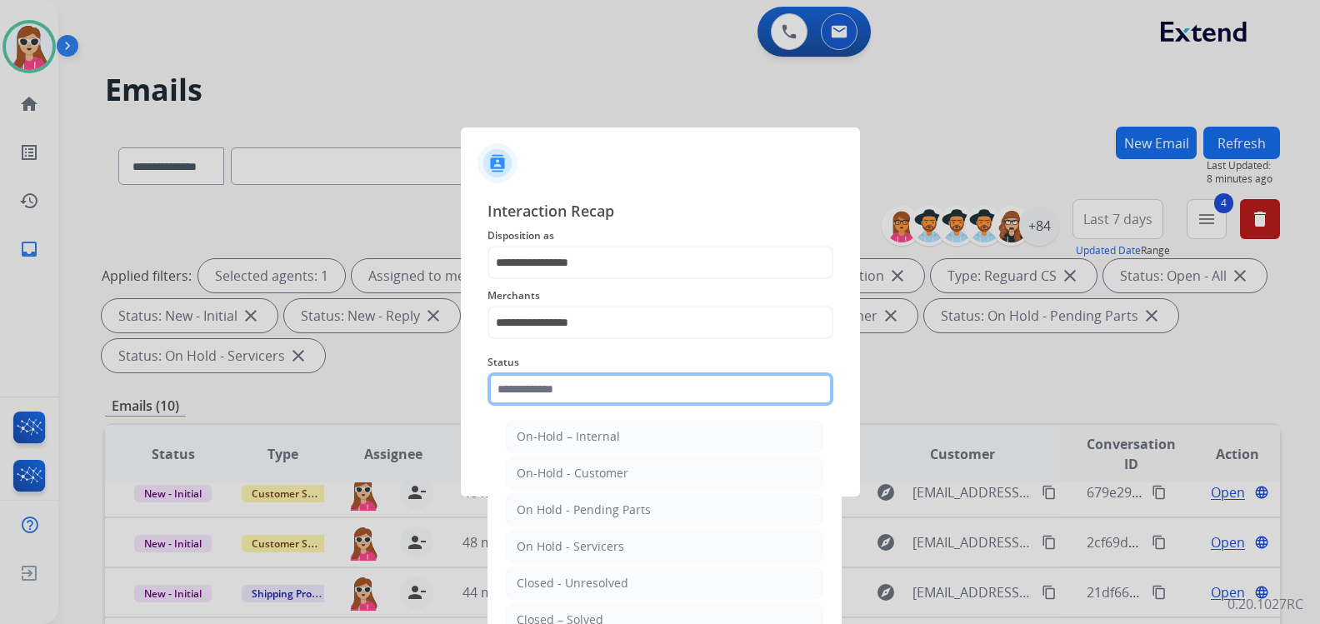
click at [606, 393] on input "text" at bounding box center [661, 389] width 346 height 33
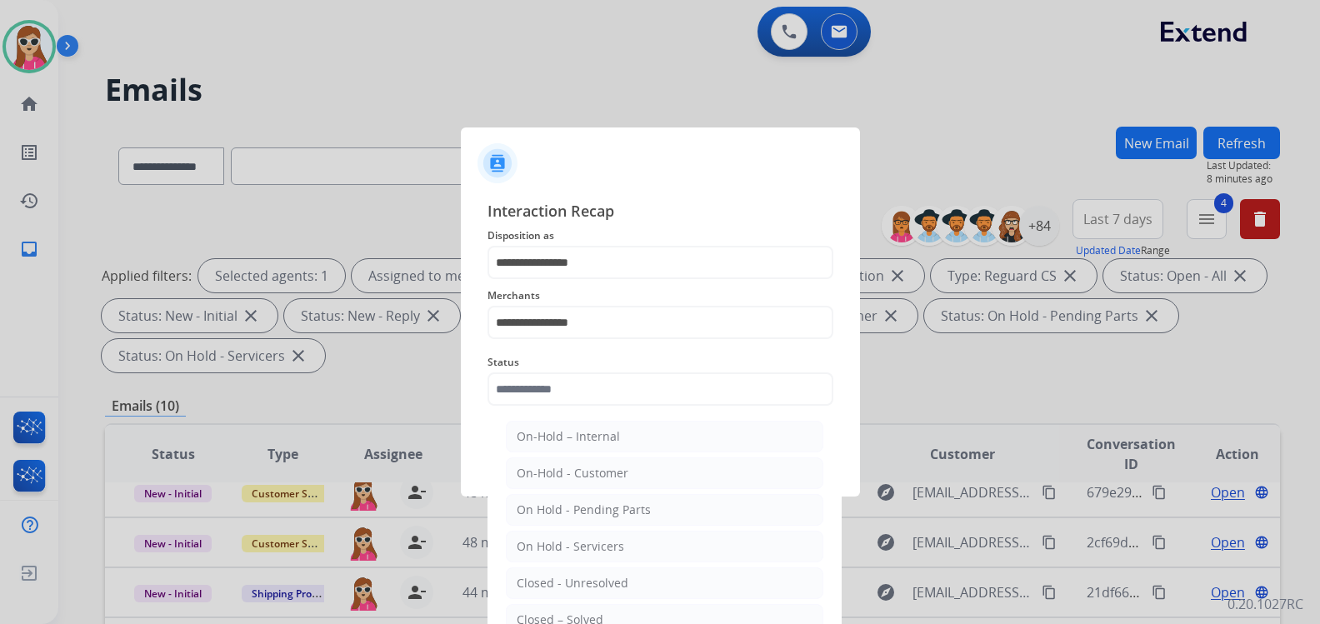
click at [564, 609] on li "Closed – Solved" at bounding box center [665, 620] width 318 height 32
type input "**********"
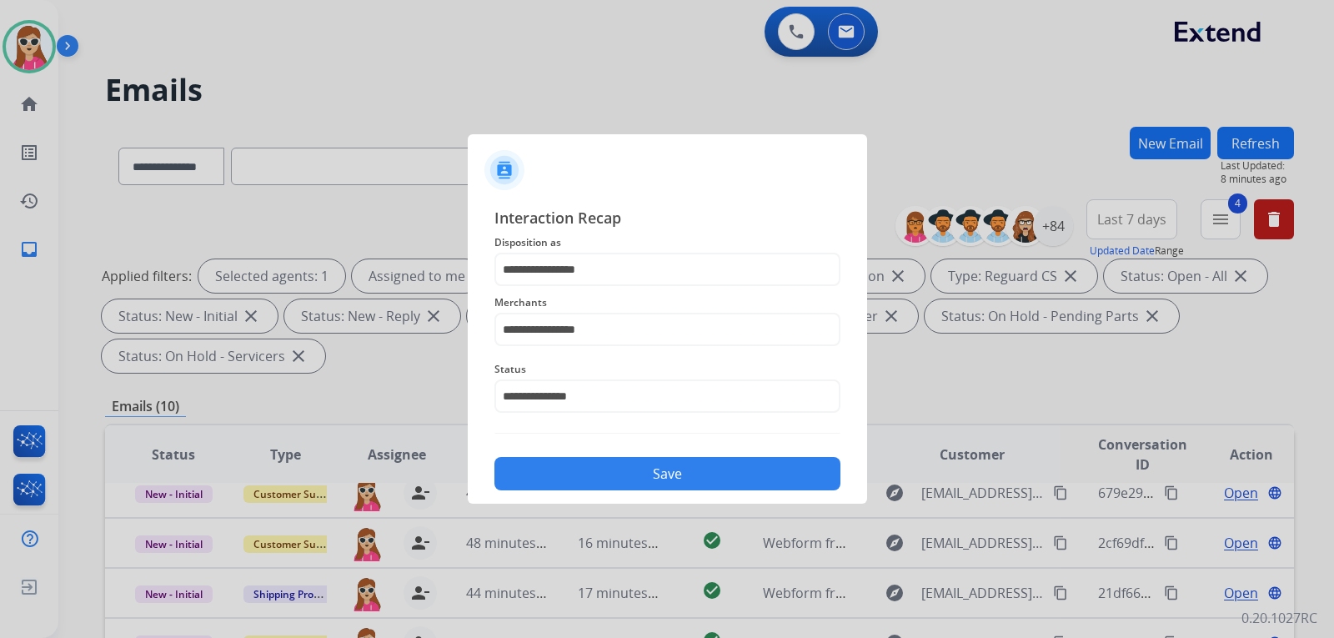
click at [583, 471] on button "Save" at bounding box center [667, 473] width 346 height 33
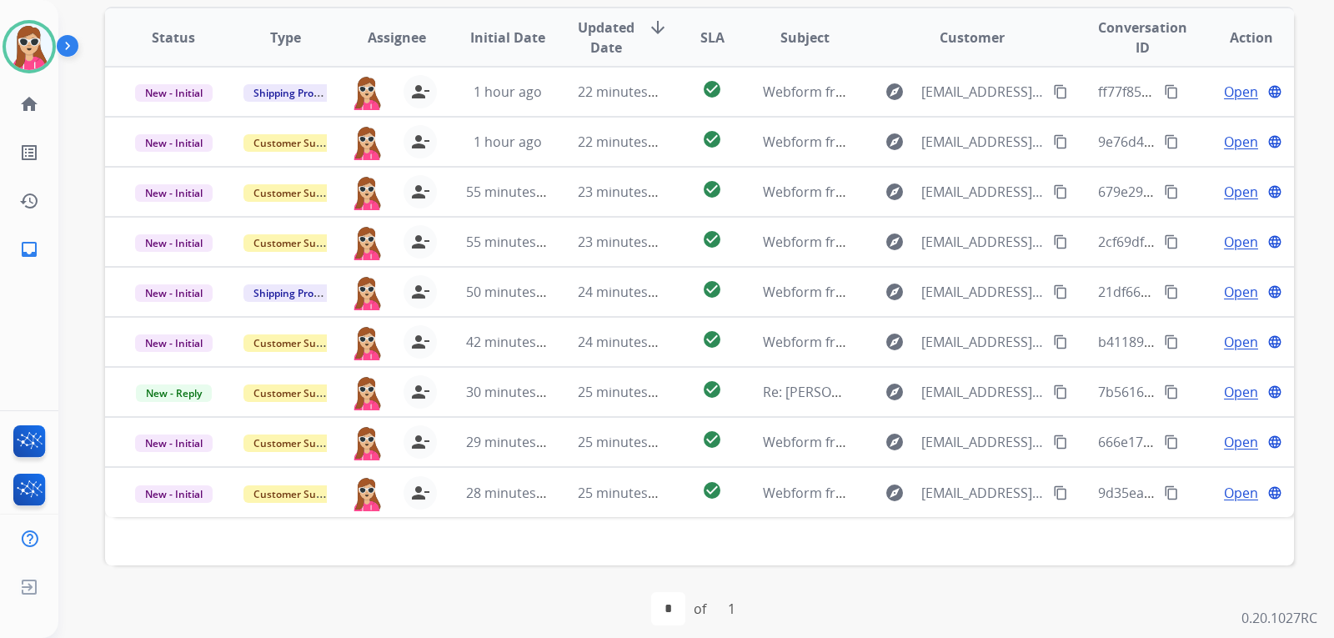
scroll to position [431, 0]
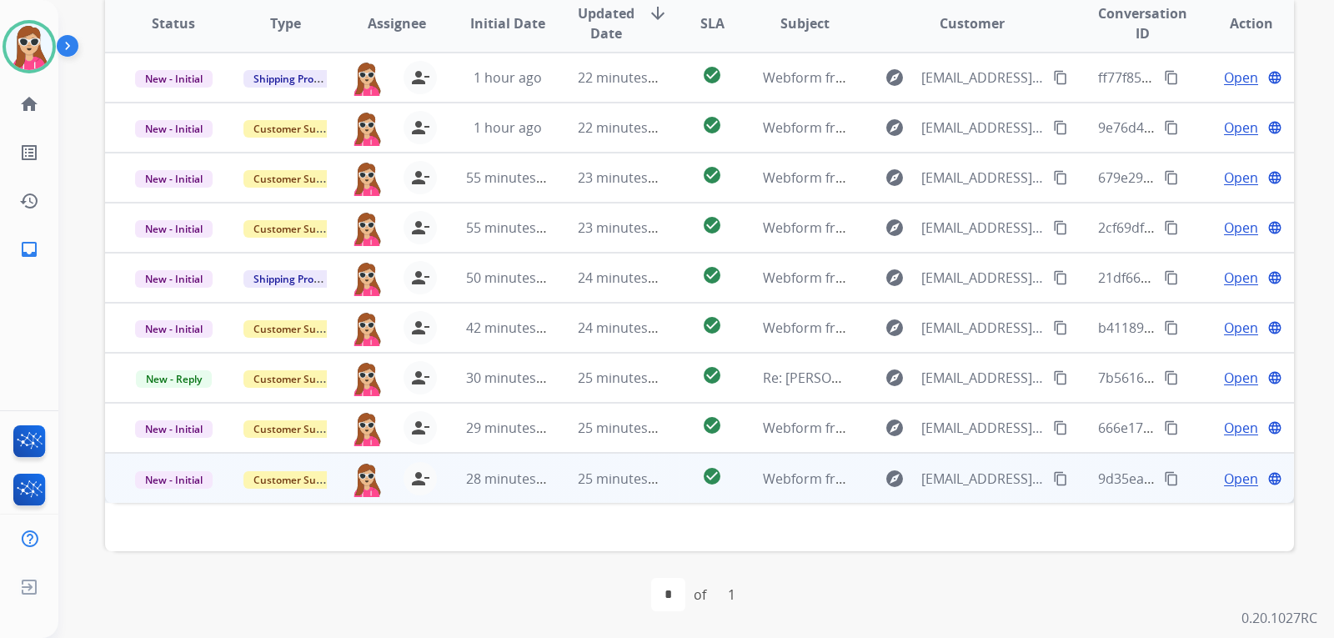
drag, startPoint x: 674, startPoint y: 482, endPoint x: 705, endPoint y: 472, distance: 32.4
click at [678, 481] on td "check_circle" at bounding box center [699, 478] width 74 height 50
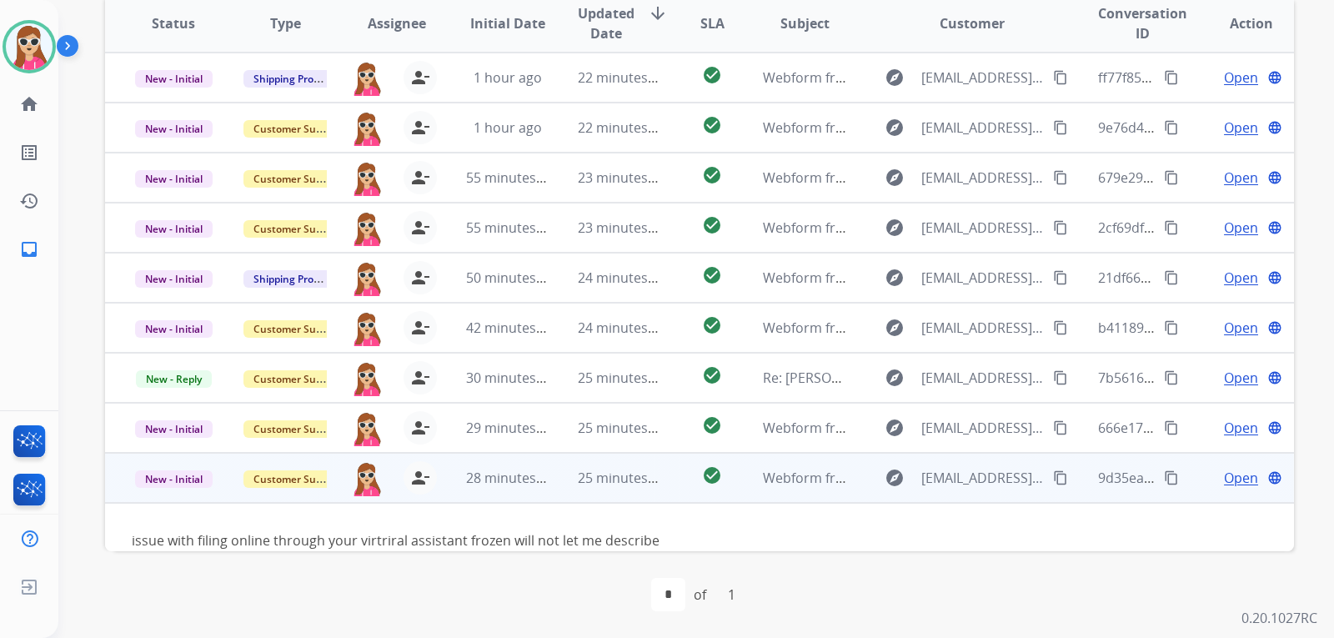
scroll to position [26, 0]
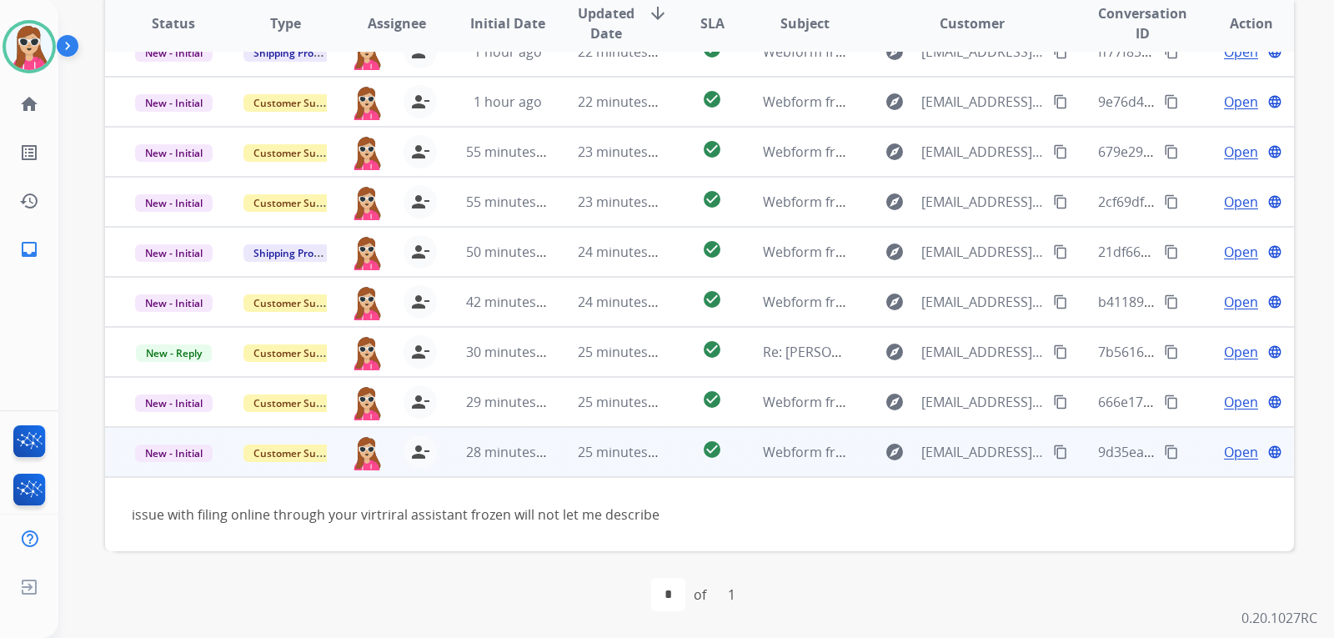
click at [1225, 444] on span "Open" at bounding box center [1241, 452] width 34 height 20
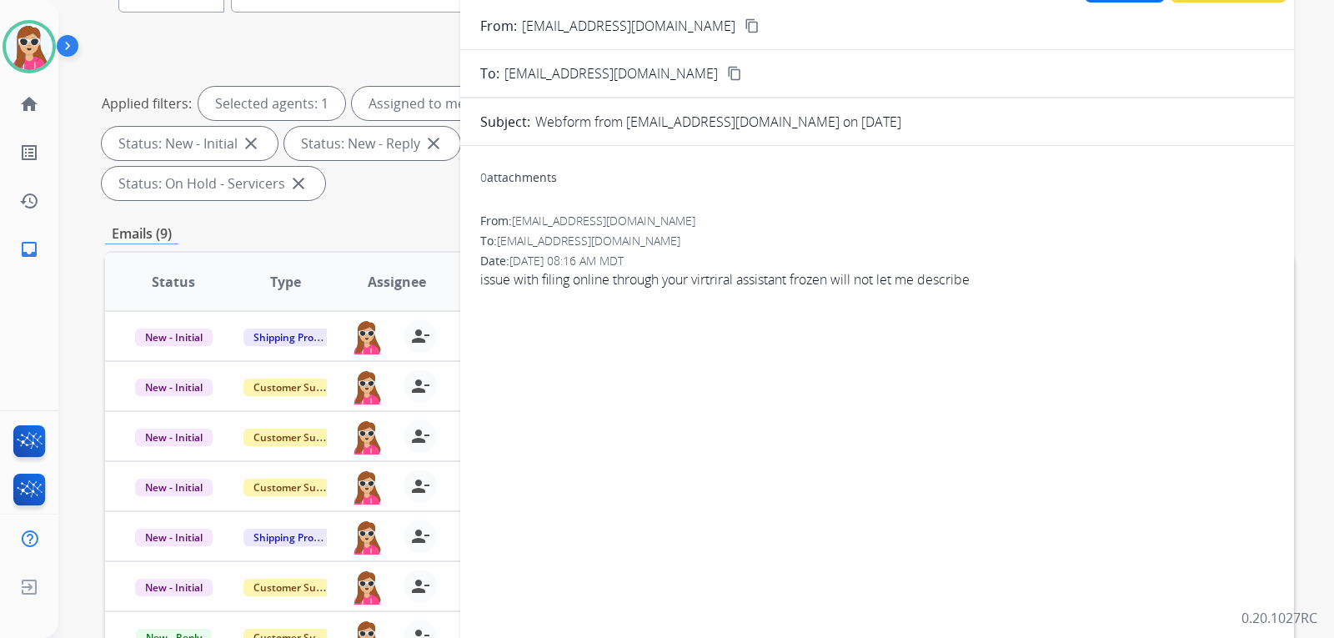
scroll to position [14, 0]
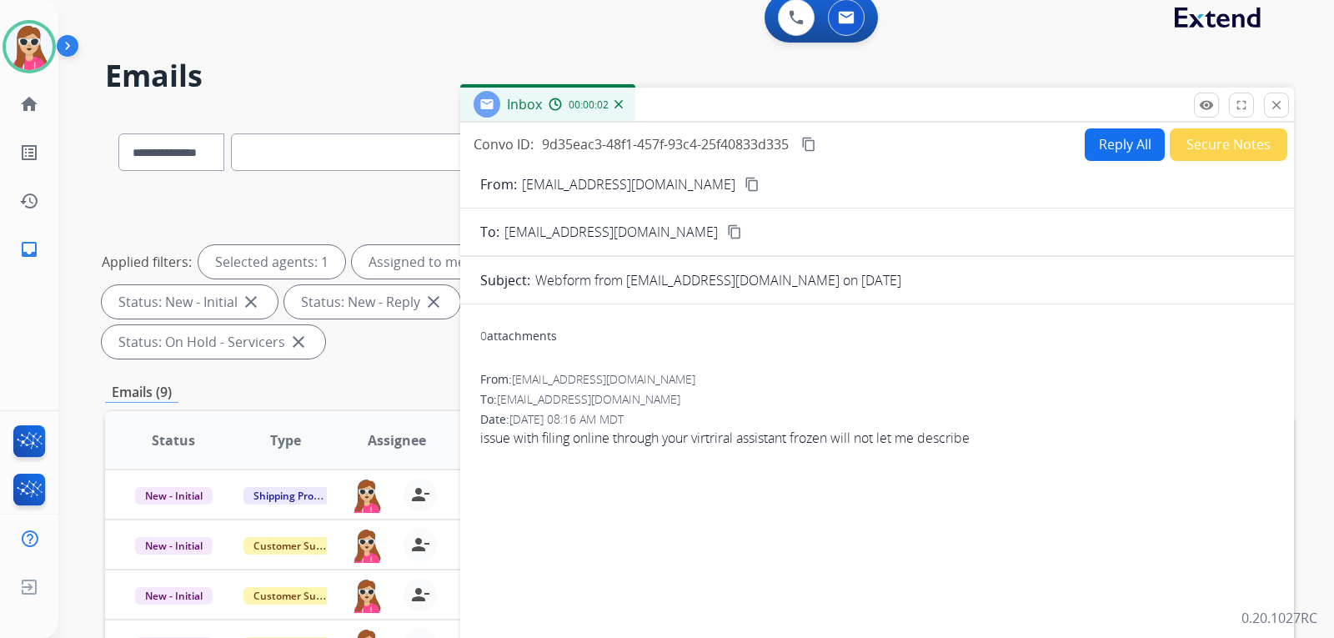
click at [1103, 145] on button "Reply All" at bounding box center [1124, 144] width 80 height 33
select select "**********"
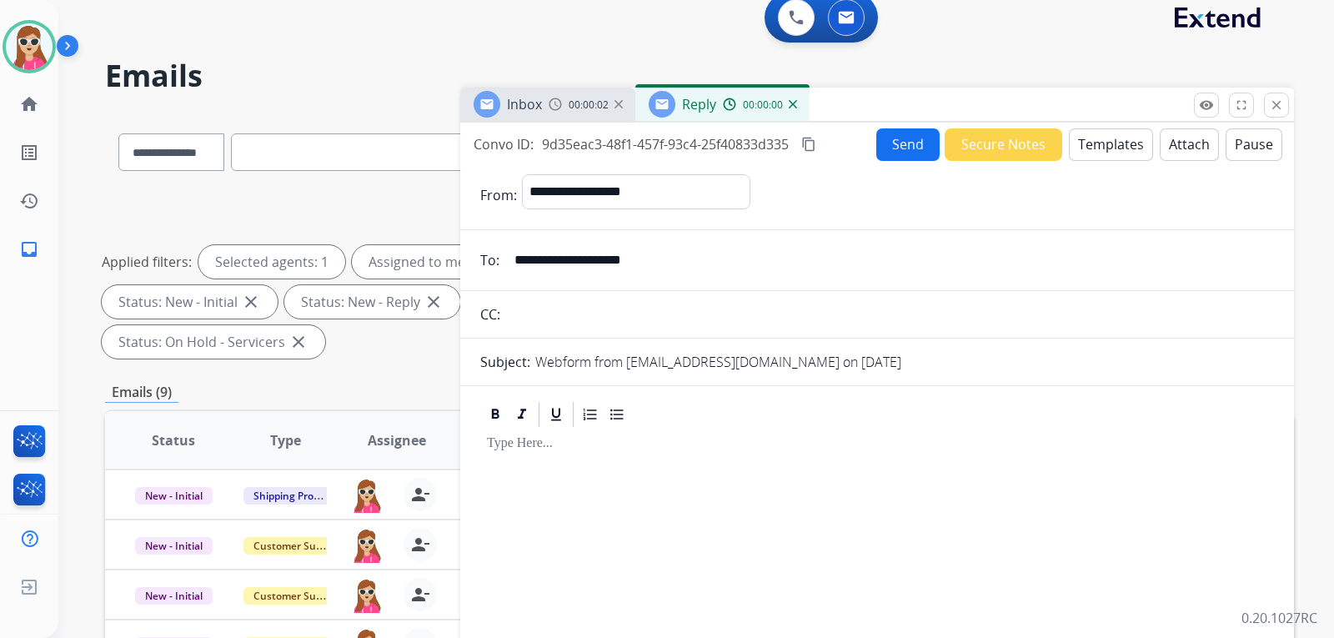
click at [1086, 143] on button "Templates" at bounding box center [1111, 144] width 84 height 33
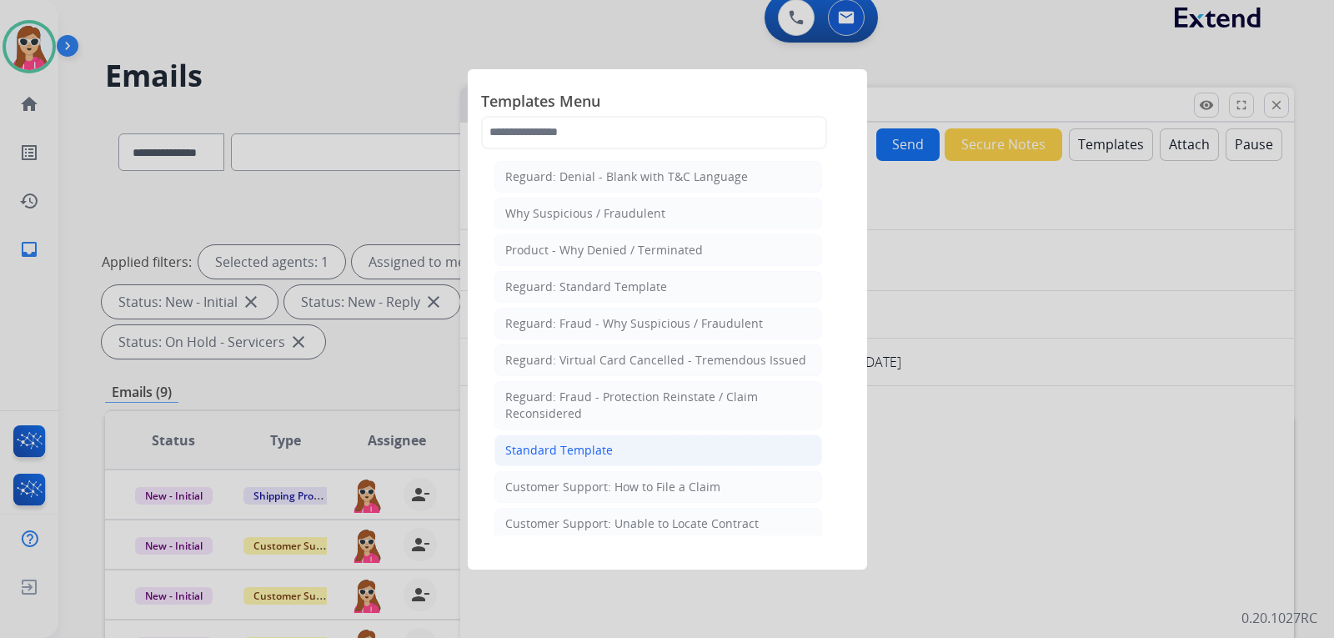
click at [549, 462] on li "Standard Template" at bounding box center [658, 450] width 328 height 32
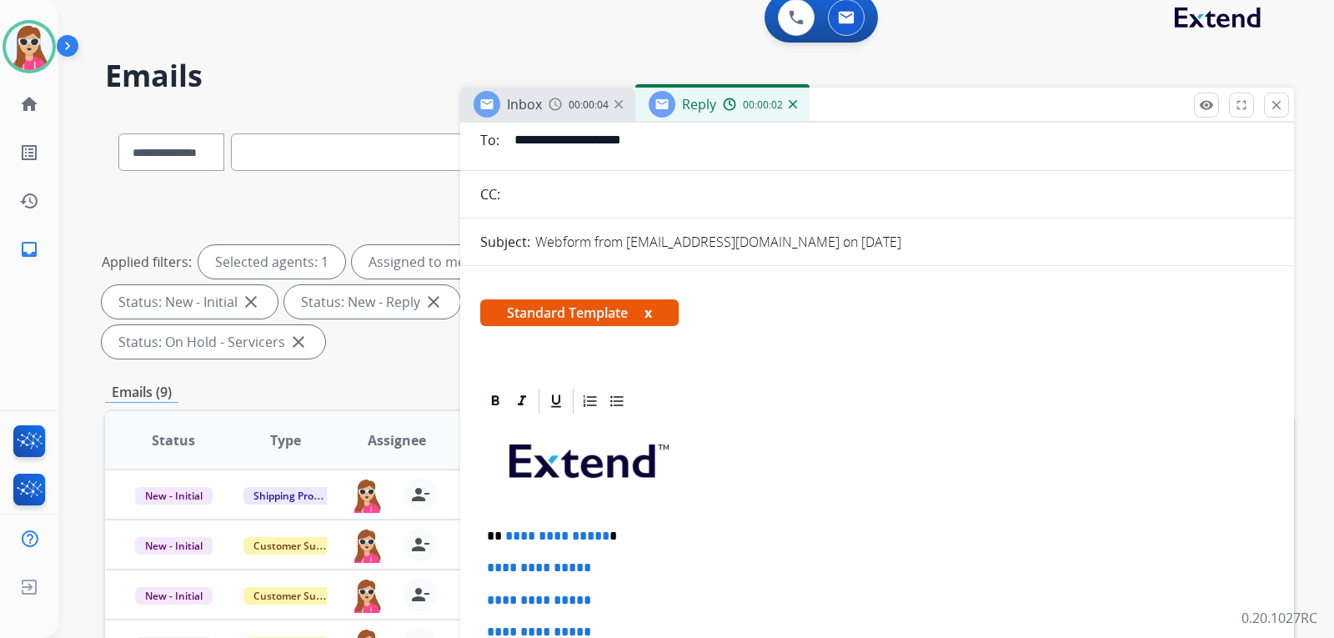
scroll to position [333, 0]
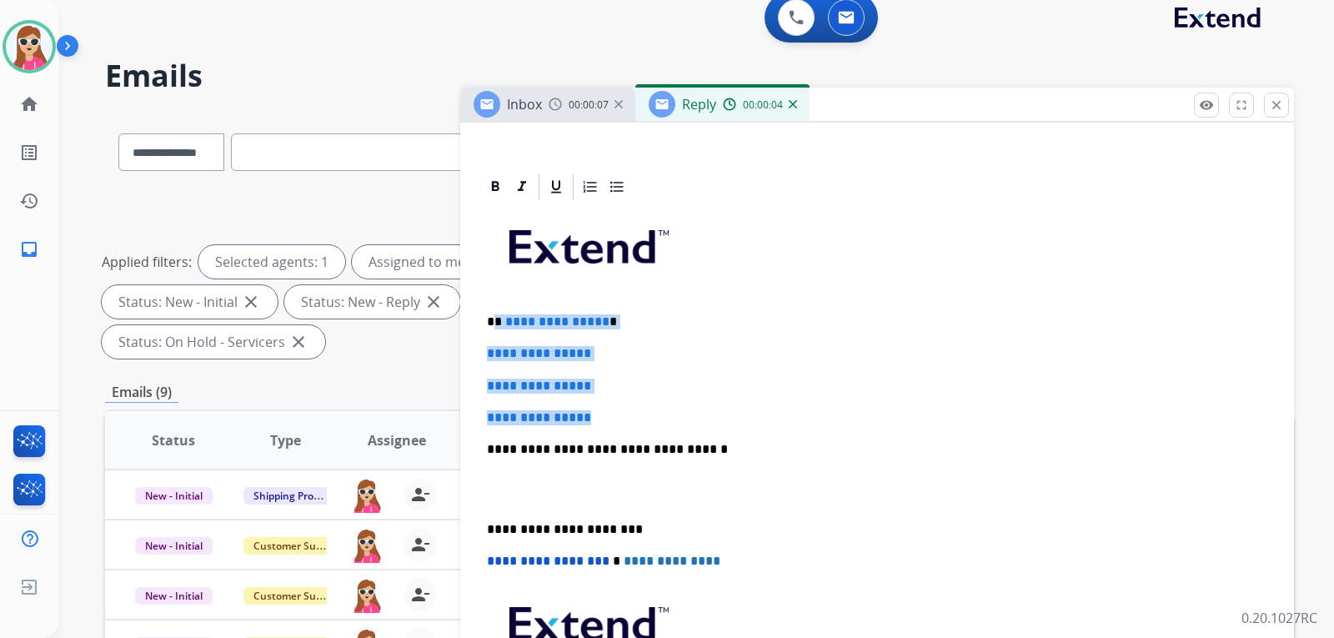
drag, startPoint x: 492, startPoint y: 321, endPoint x: 604, endPoint y: 404, distance: 139.4
click at [604, 404] on div "**********" at bounding box center [877, 488] width 794 height 573
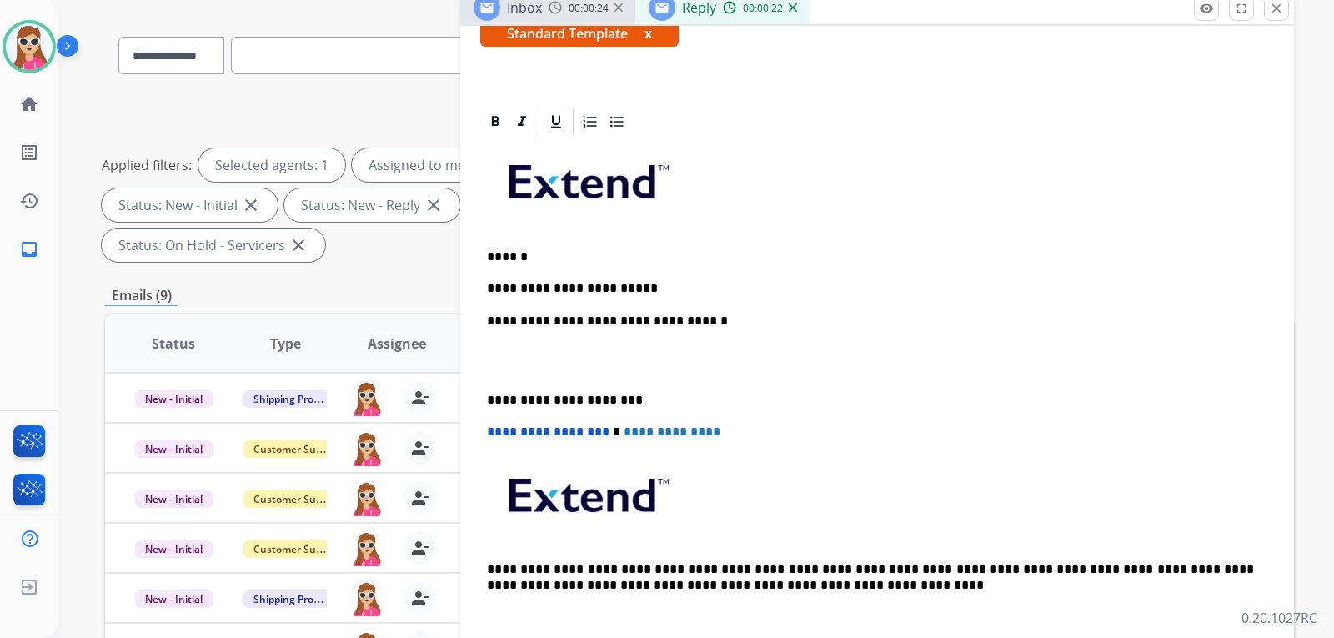
scroll to position [296, 0]
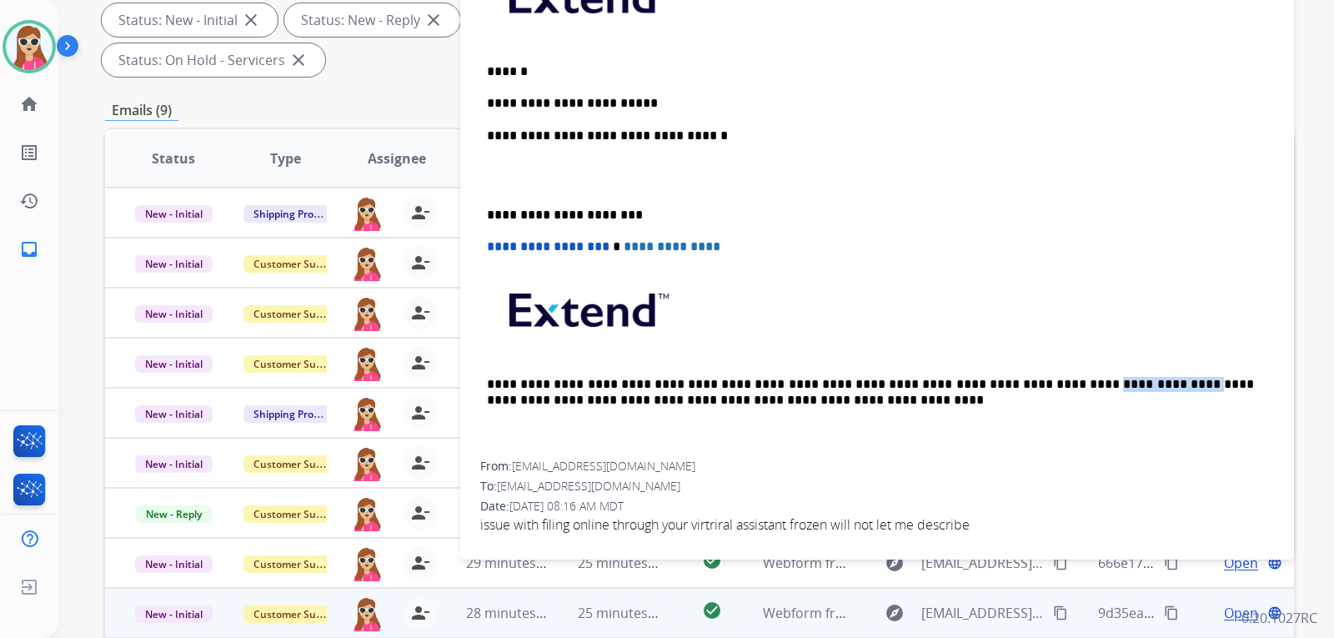
drag, startPoint x: 979, startPoint y: 382, endPoint x: 1069, endPoint y: 387, distance: 90.2
click at [1069, 387] on p "**********" at bounding box center [870, 392] width 767 height 31
copy p "**********"
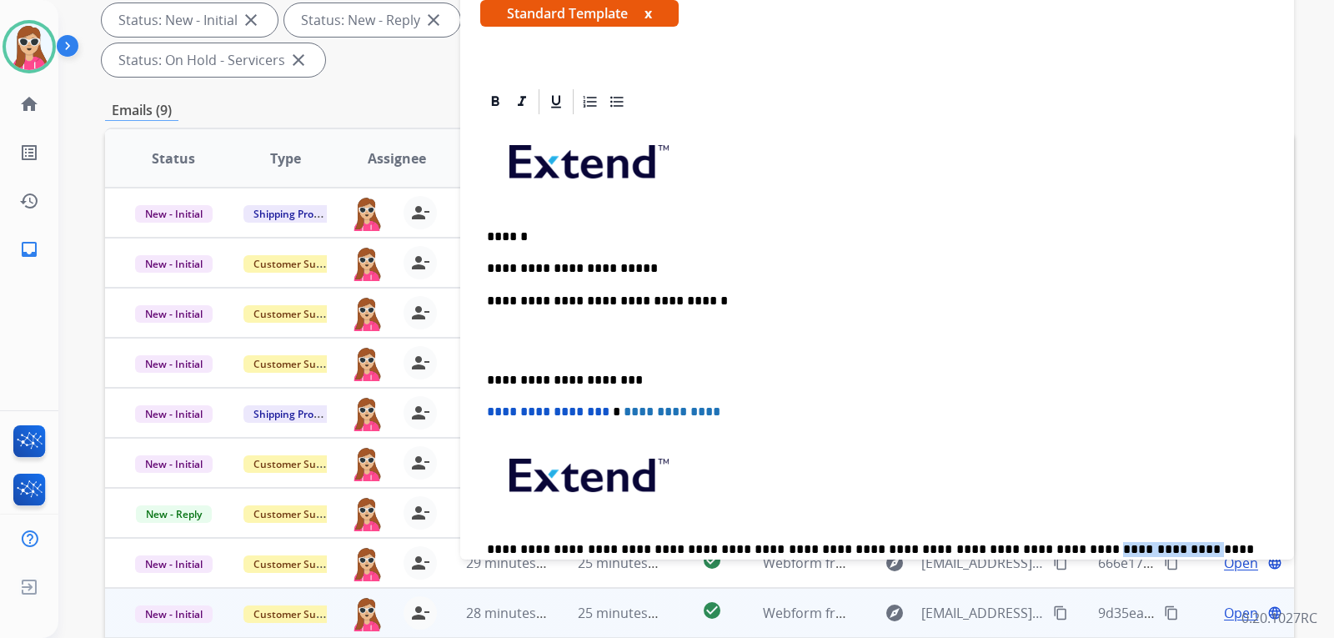
scroll to position [135, 0]
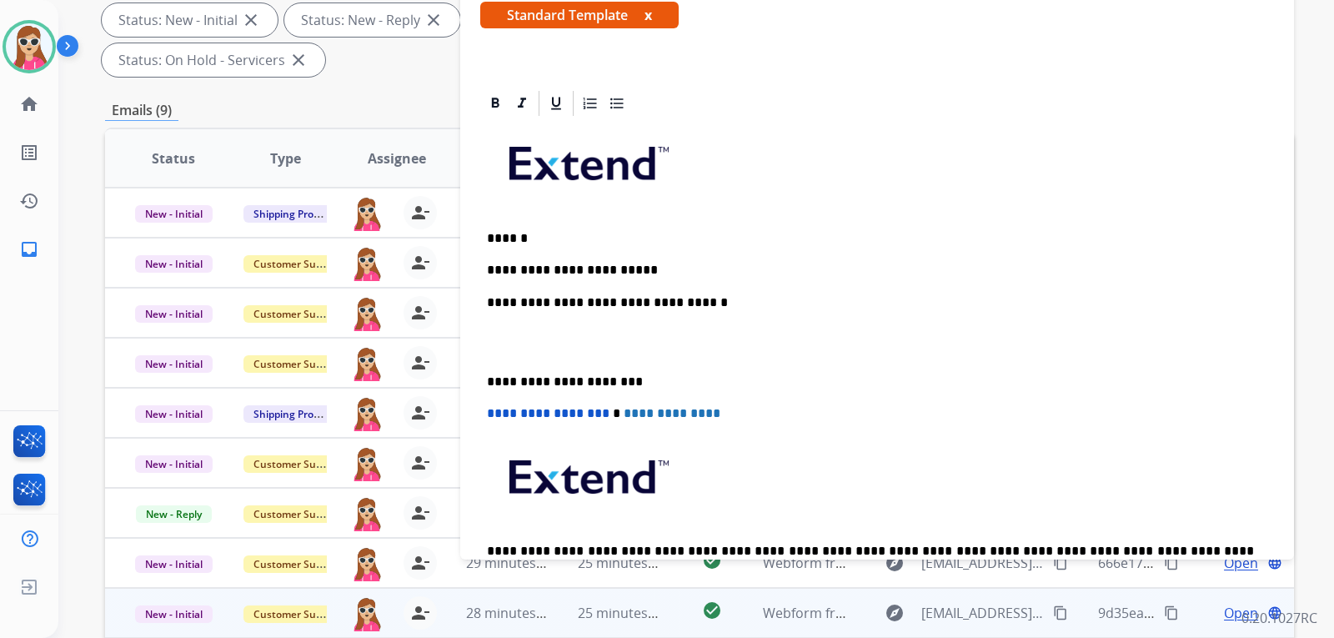
click at [759, 275] on p "**********" at bounding box center [870, 270] width 767 height 15
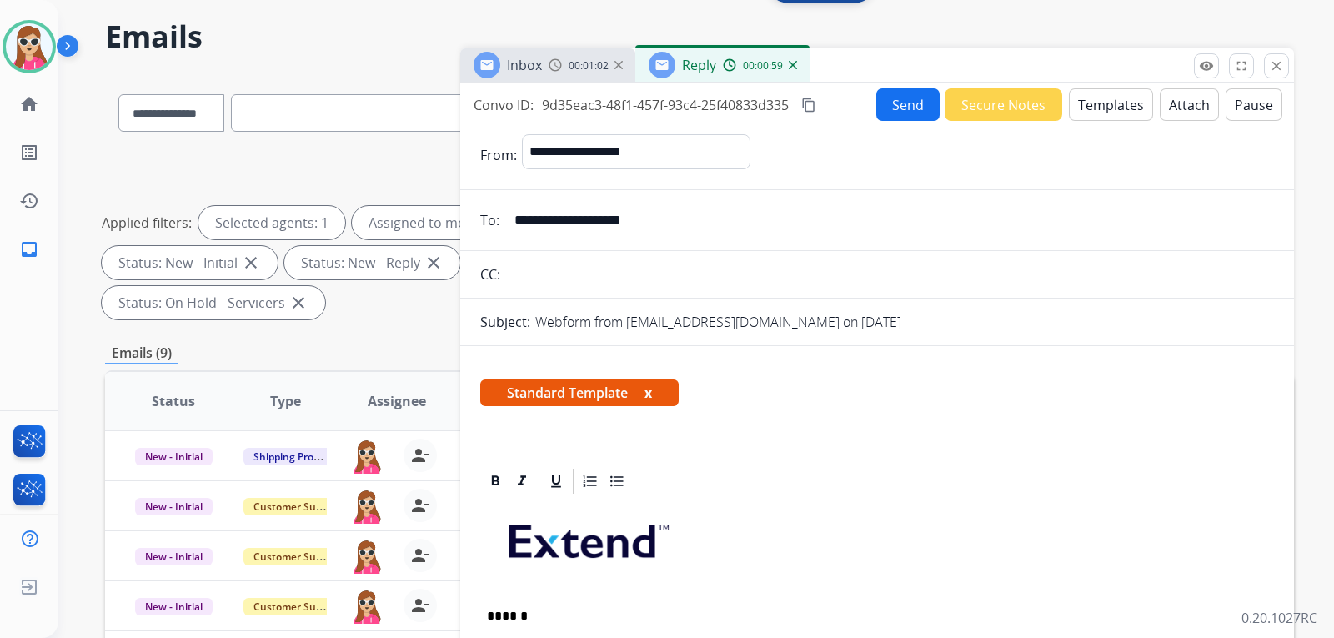
scroll to position [46, 0]
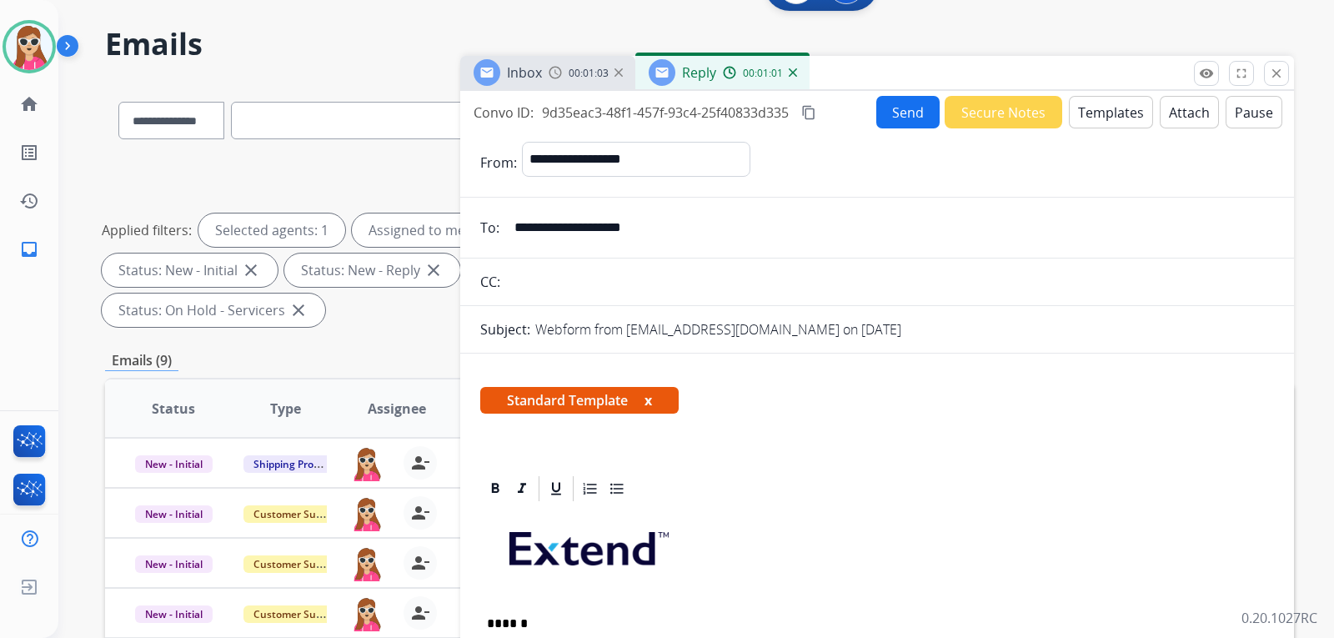
click at [909, 108] on button "Send" at bounding box center [907, 112] width 63 height 33
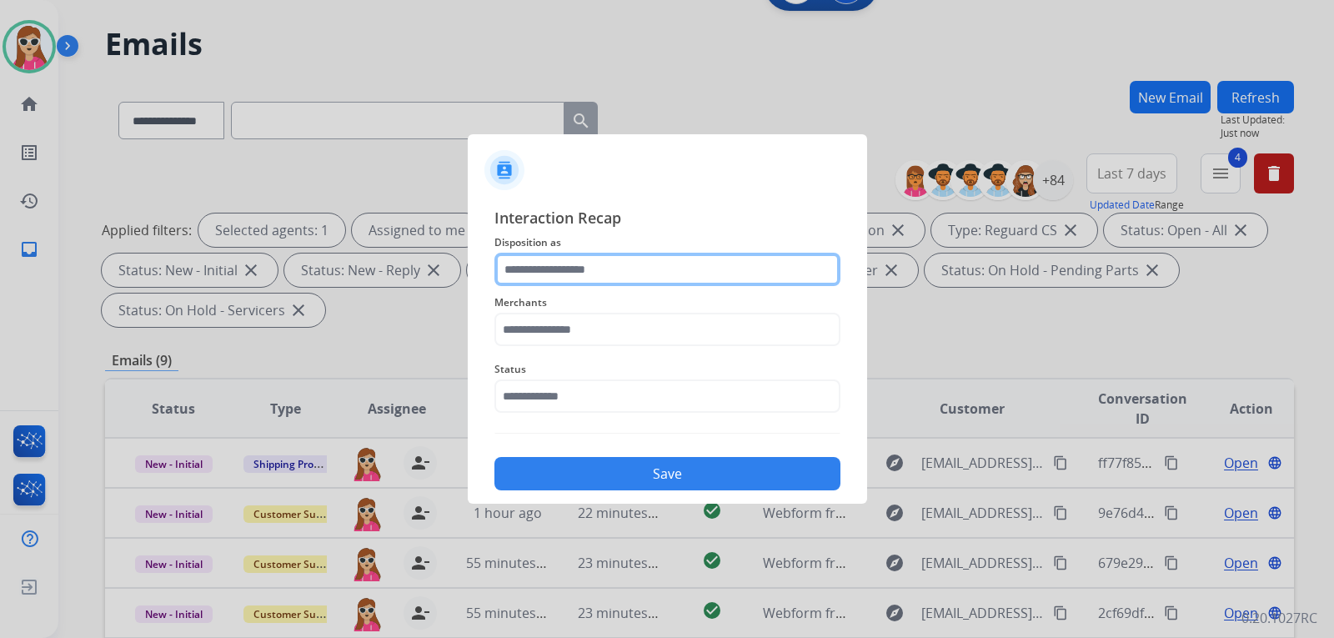
drag, startPoint x: 539, startPoint y: 257, endPoint x: 538, endPoint y: 270, distance: 13.4
click at [538, 270] on input "text" at bounding box center [667, 269] width 346 height 33
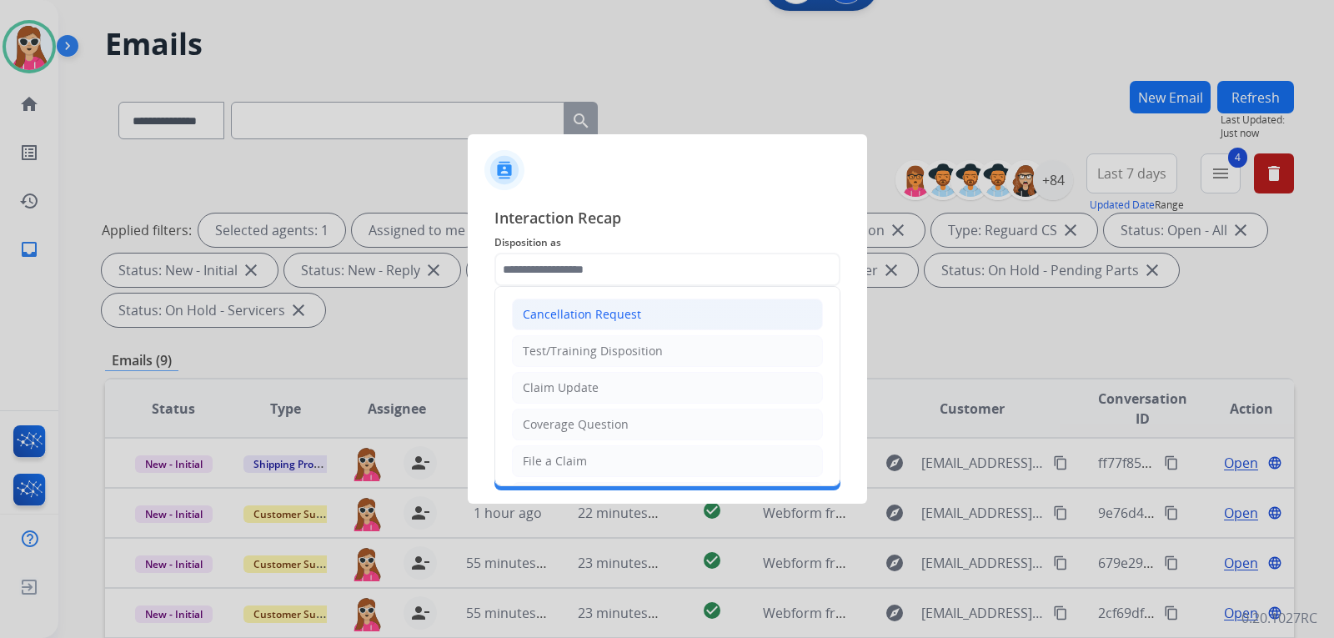
click at [576, 308] on div "Cancellation Request" at bounding box center [582, 314] width 118 height 17
type input "**********"
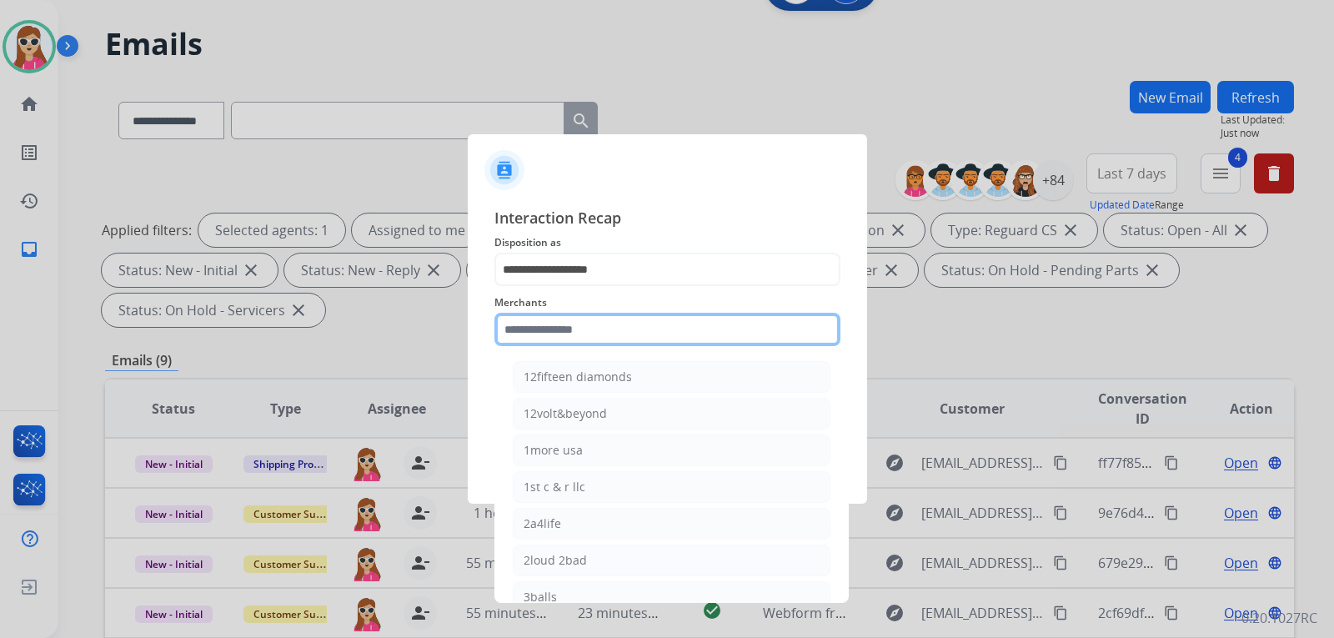
click at [599, 337] on input "text" at bounding box center [667, 329] width 346 height 33
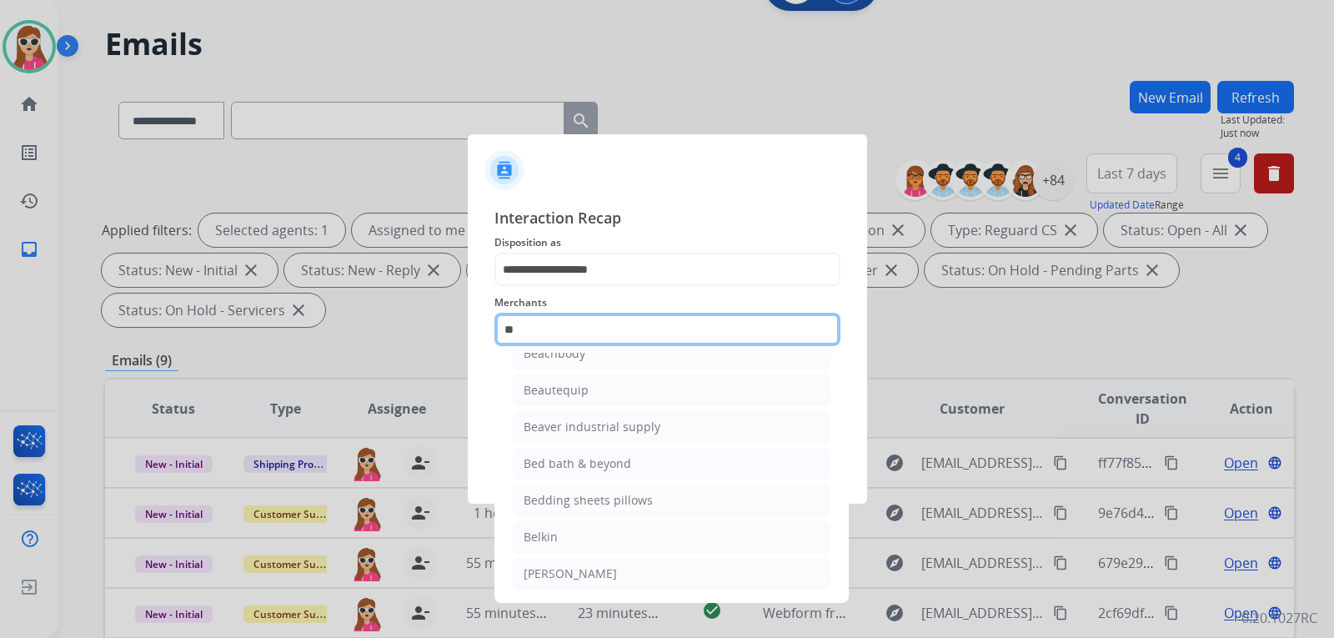
scroll to position [0, 0]
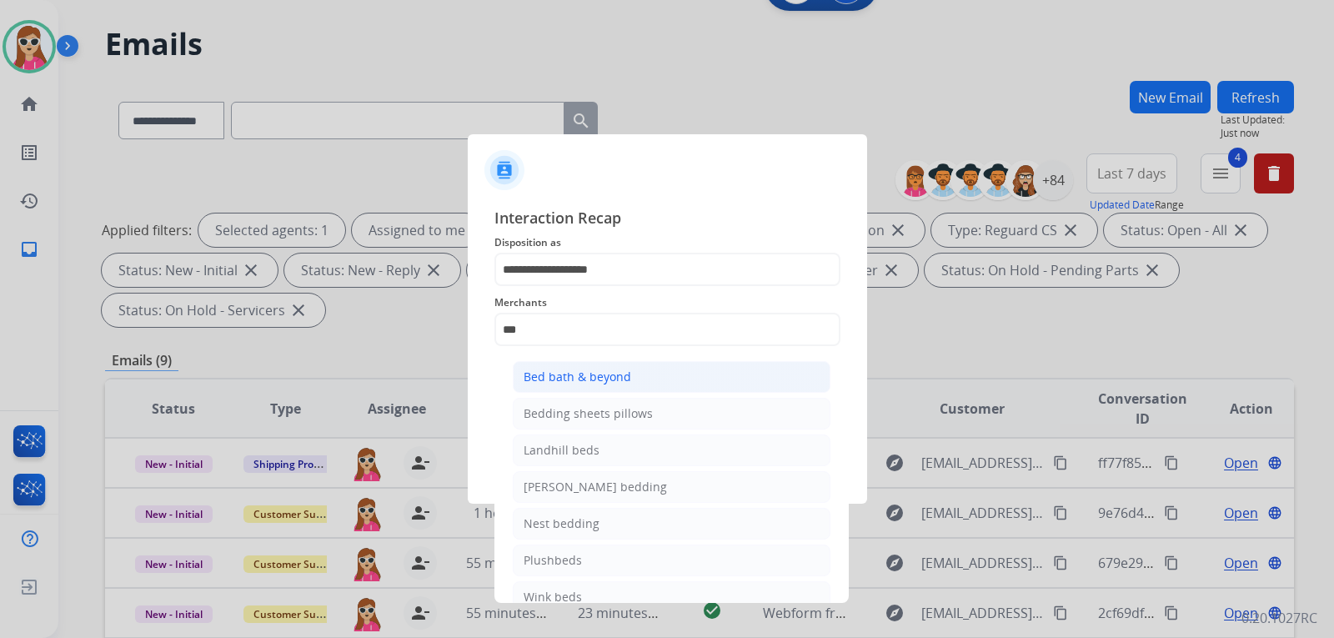
click at [596, 379] on div "Bed bath & beyond" at bounding box center [577, 376] width 108 height 17
type input "**********"
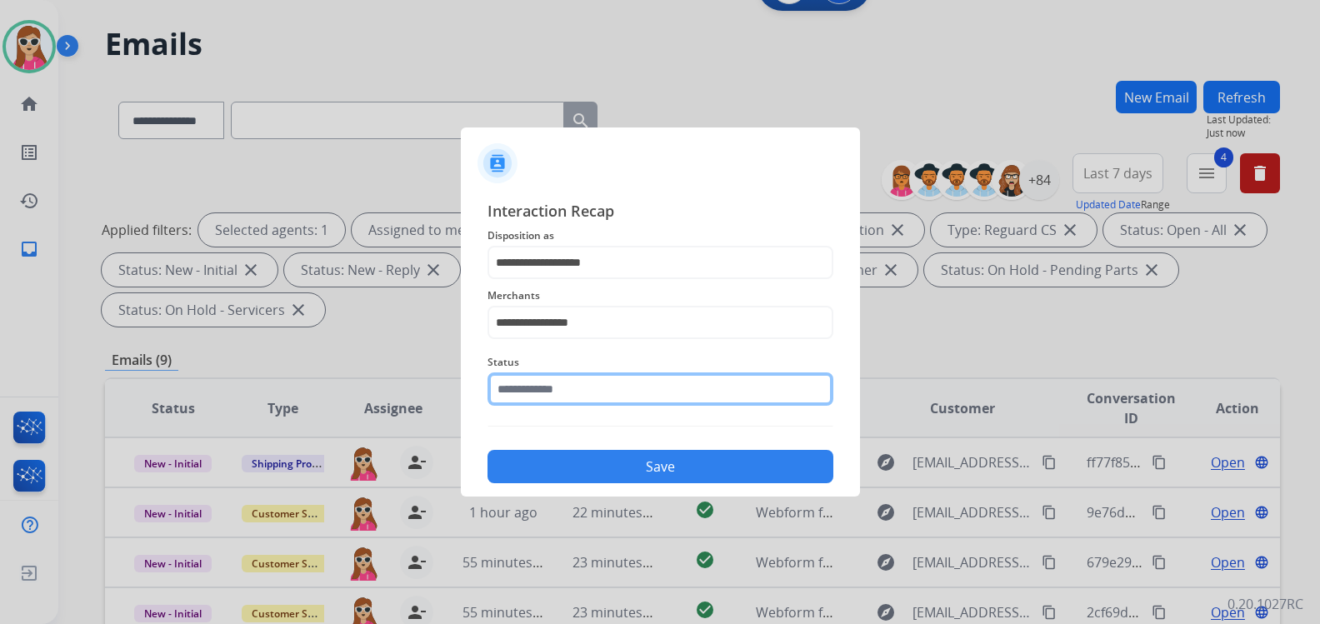
click at [609, 408] on div "Status" at bounding box center [661, 379] width 346 height 67
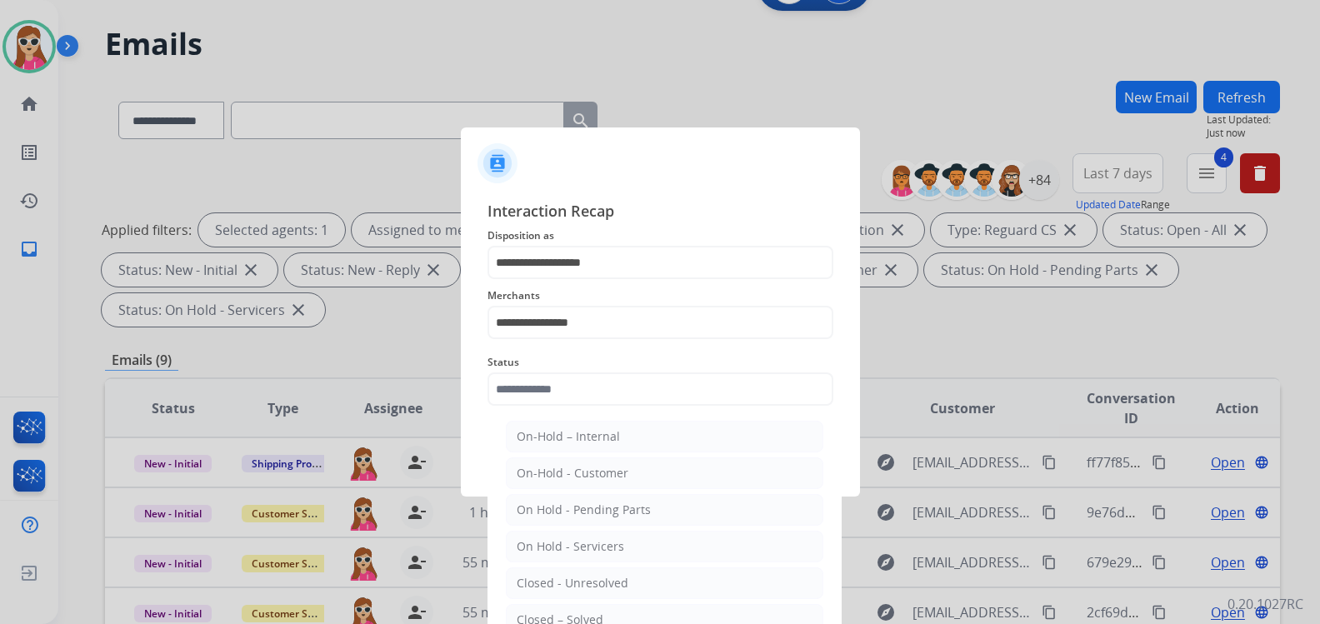
click at [609, 614] on li "Closed – Solved" at bounding box center [665, 620] width 318 height 32
type input "**********"
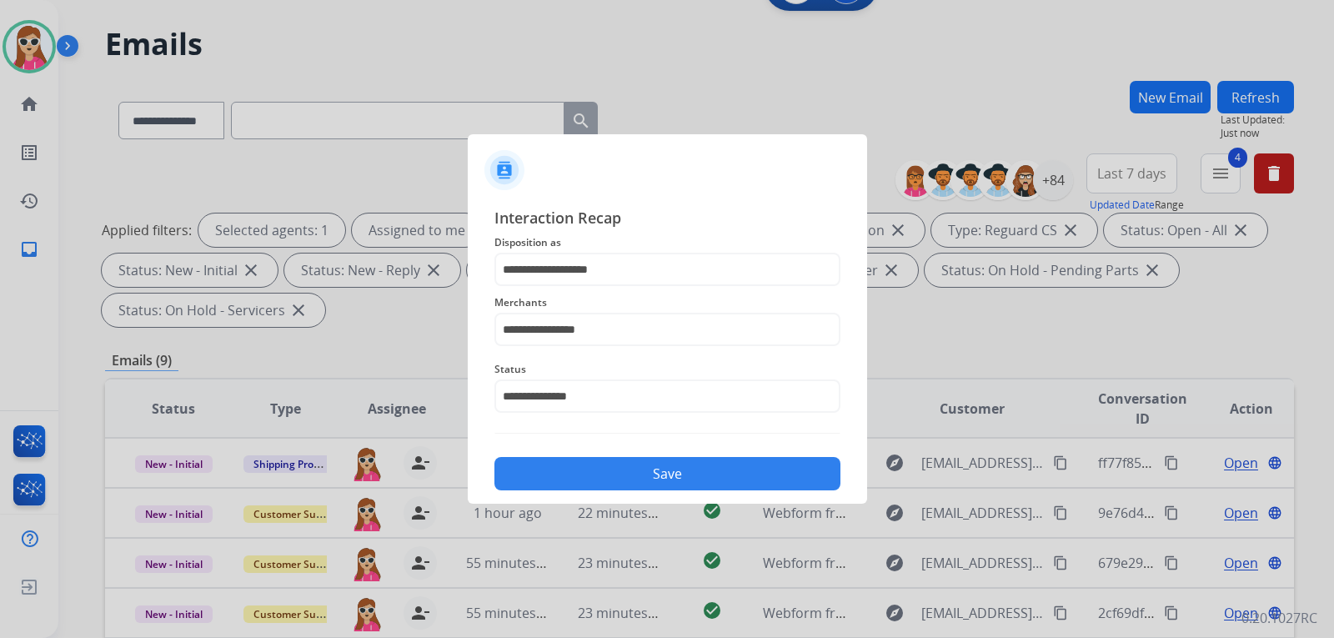
click at [628, 474] on button "Save" at bounding box center [667, 473] width 346 height 33
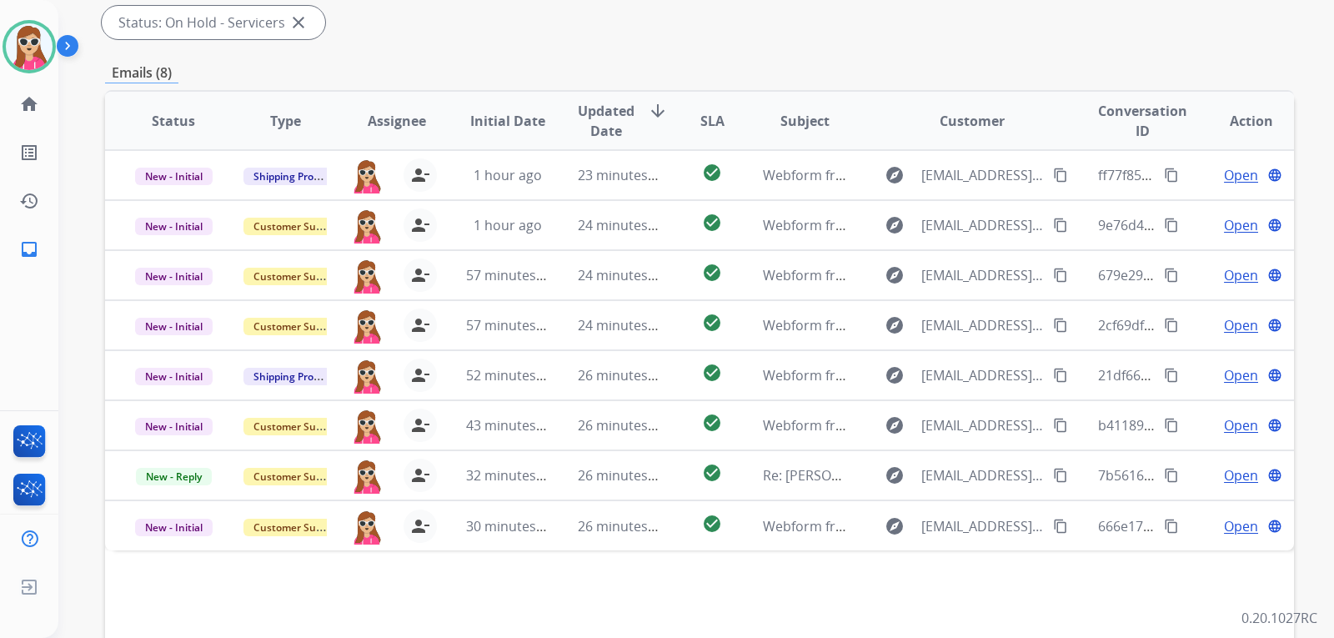
scroll to position [431, 0]
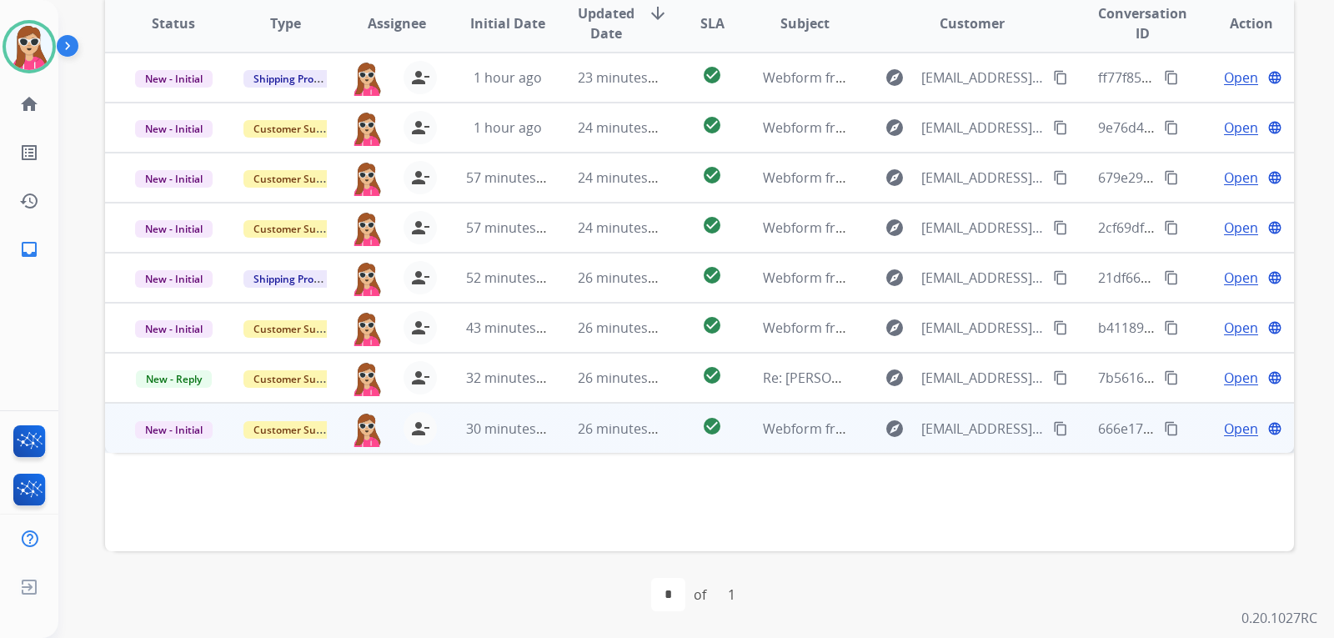
click at [862, 424] on td "explore [EMAIL_ADDRESS][DOMAIN_NAME] content_copy" at bounding box center [959, 428] width 223 height 50
click at [1053, 423] on mat-icon "content_copy" at bounding box center [1060, 427] width 15 height 15
click at [1224, 430] on span "Open" at bounding box center [1241, 428] width 34 height 20
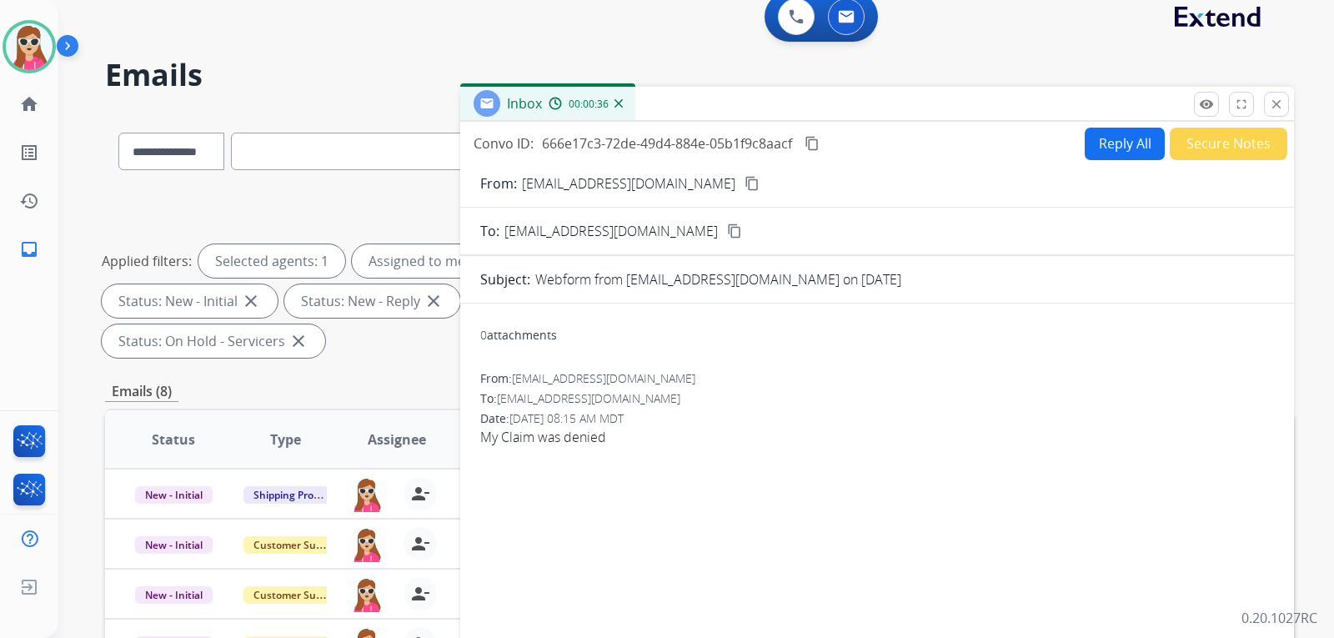
scroll to position [14, 0]
click at [1119, 143] on button "Reply All" at bounding box center [1124, 144] width 80 height 33
select select "**********"
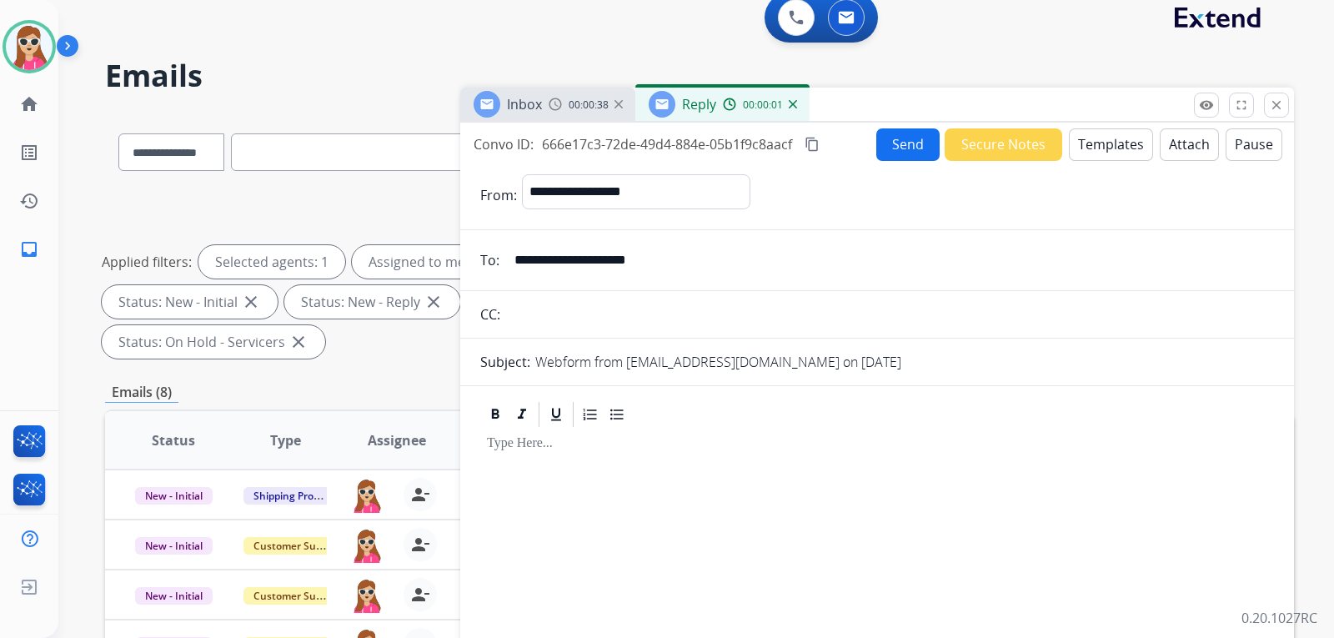
click at [1094, 148] on button "Templates" at bounding box center [1111, 144] width 84 height 33
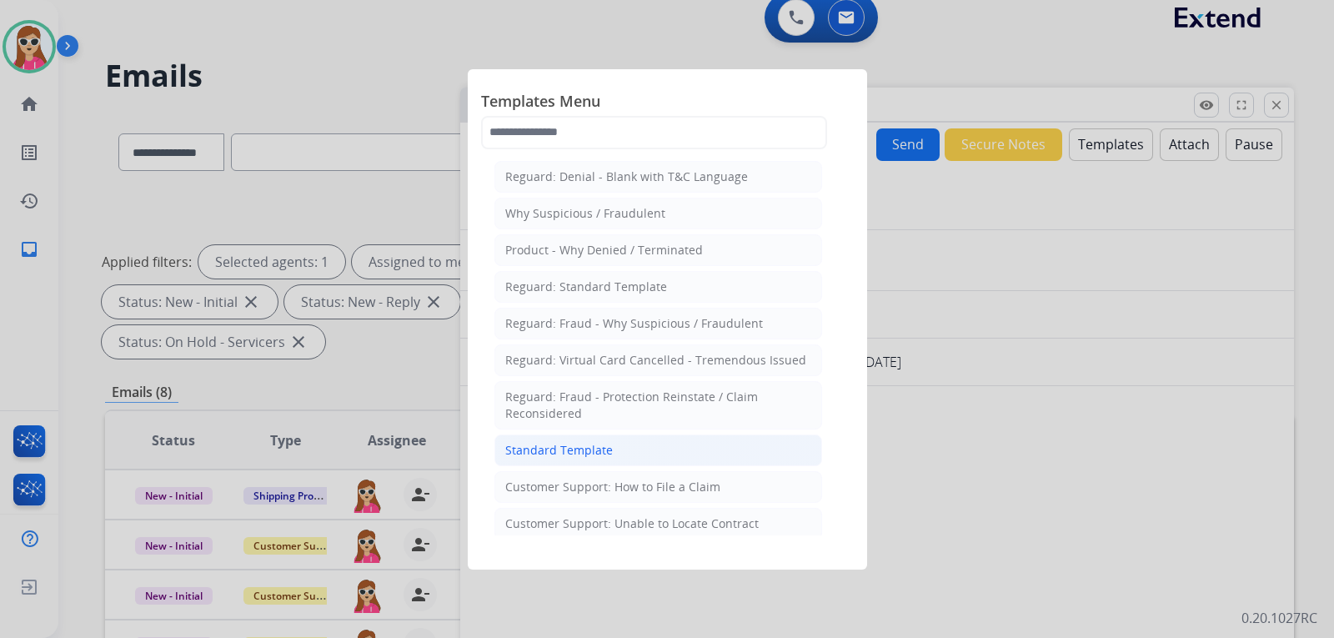
click at [656, 448] on li "Standard Template" at bounding box center [658, 450] width 328 height 32
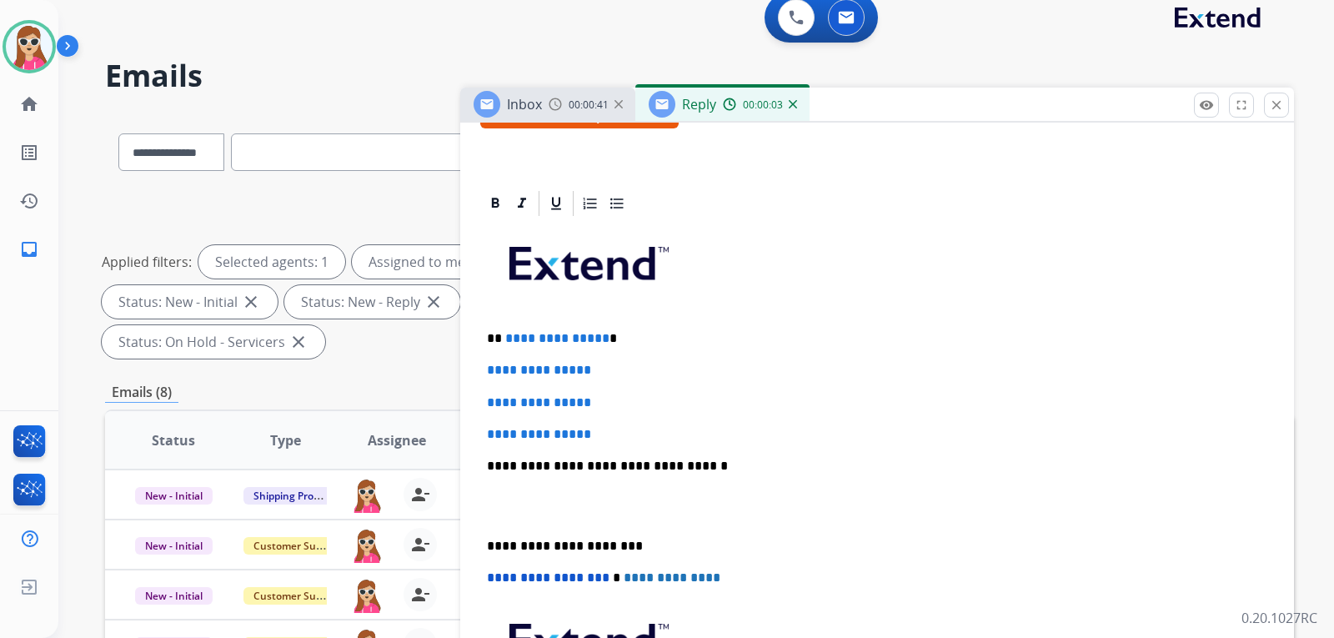
scroll to position [333, 0]
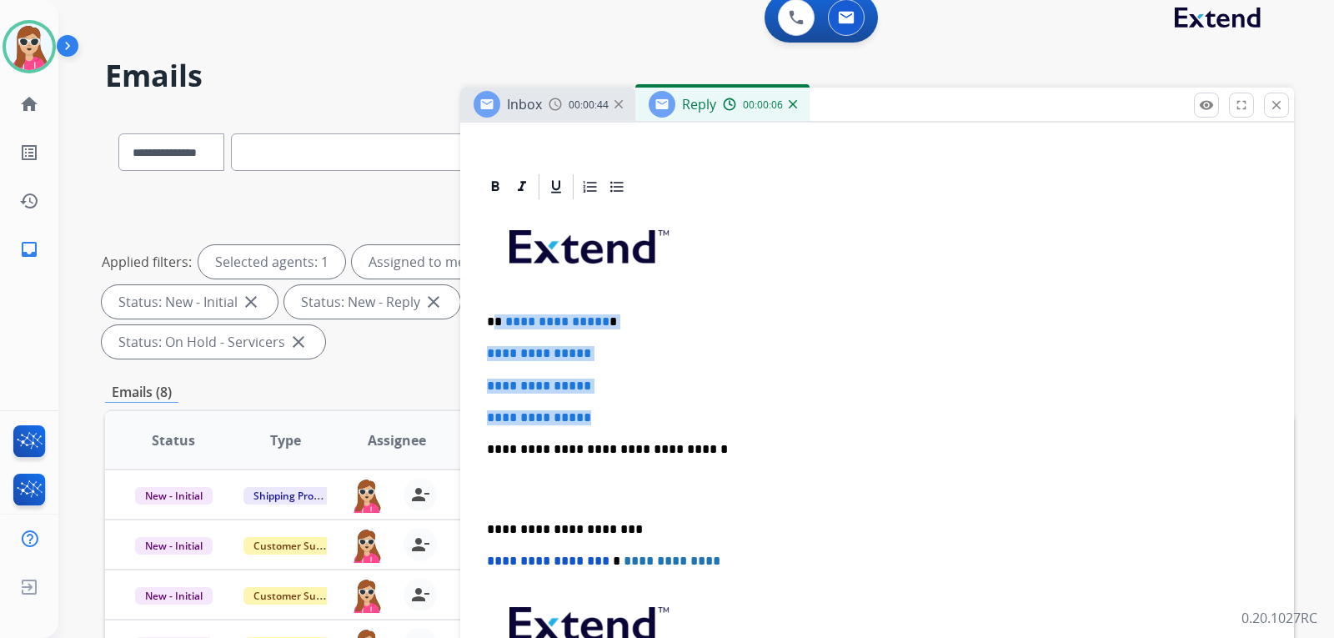
drag, startPoint x: 494, startPoint y: 321, endPoint x: 637, endPoint y: 381, distance: 154.7
click at [627, 398] on div "**********" at bounding box center [877, 488] width 794 height 573
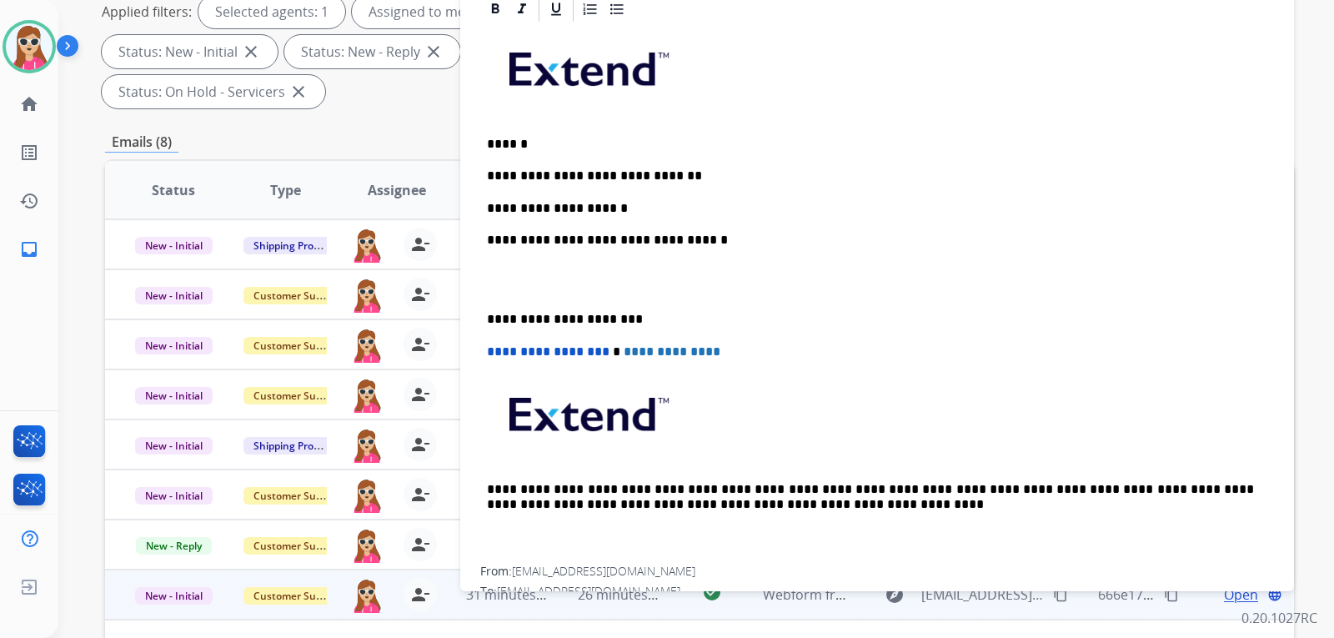
scroll to position [251, 0]
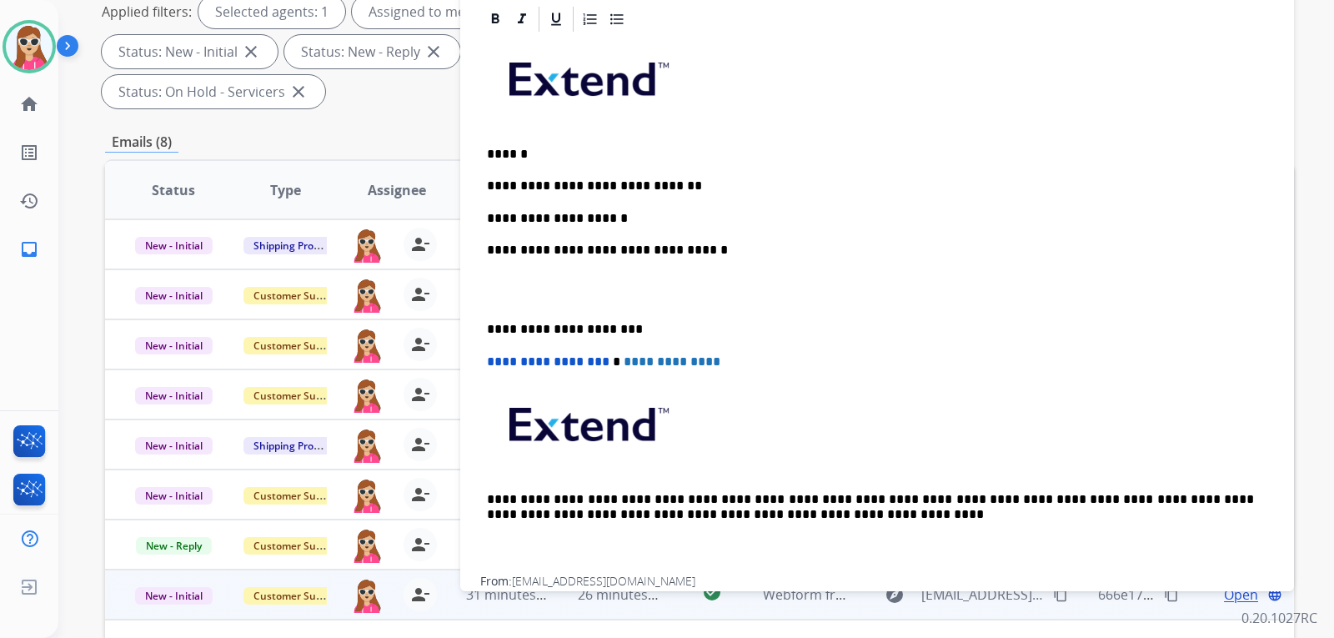
click at [669, 205] on div "**********" at bounding box center [877, 305] width 794 height 542
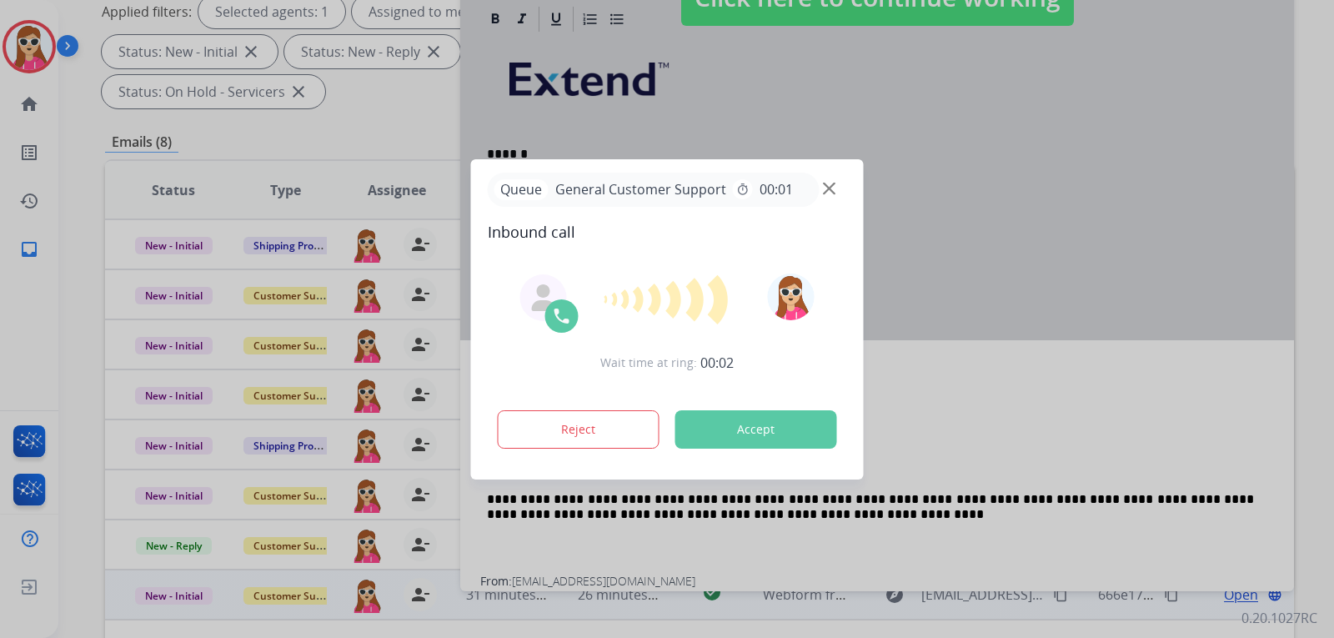
click at [774, 433] on button "Accept" at bounding box center [756, 429] width 162 height 38
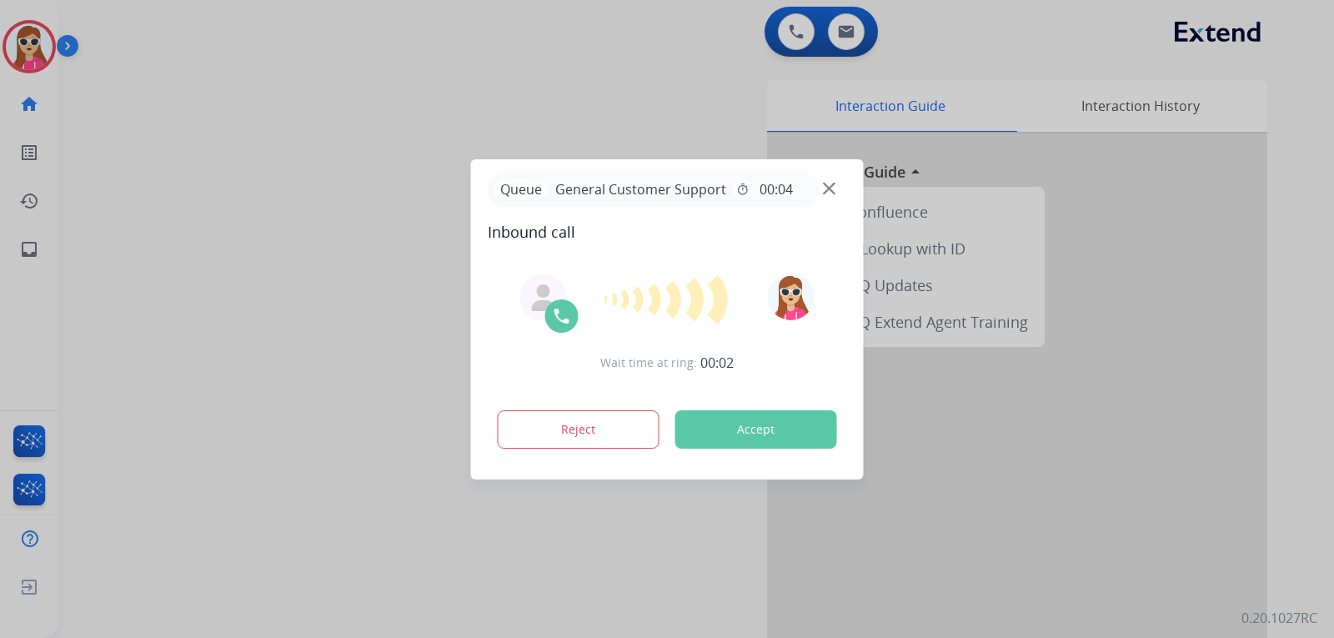
drag, startPoint x: 775, startPoint y: 430, endPoint x: 782, endPoint y: 423, distance: 10.0
click at [779, 424] on button "Accept" at bounding box center [756, 429] width 162 height 38
click at [745, 427] on button "Accept" at bounding box center [756, 429] width 162 height 38
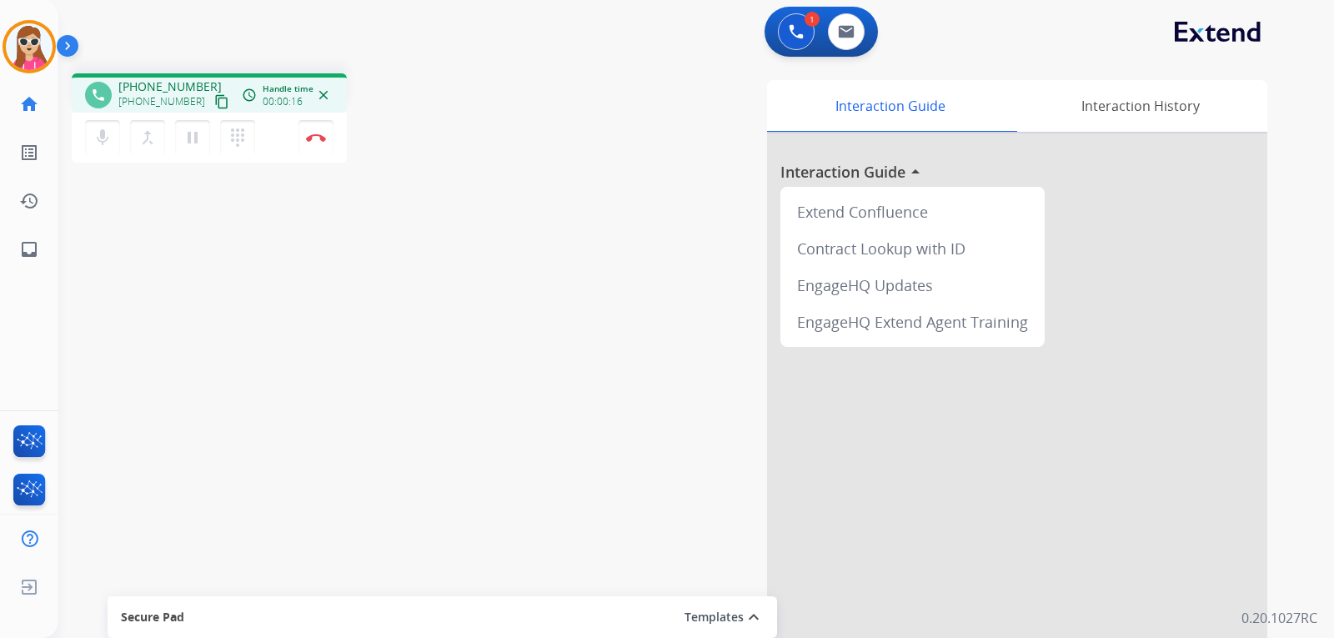
click at [214, 100] on mat-icon "content_copy" at bounding box center [221, 101] width 15 height 15
click at [12, 235] on link "inbox Emails" at bounding box center [29, 249] width 47 height 47
select select "**********"
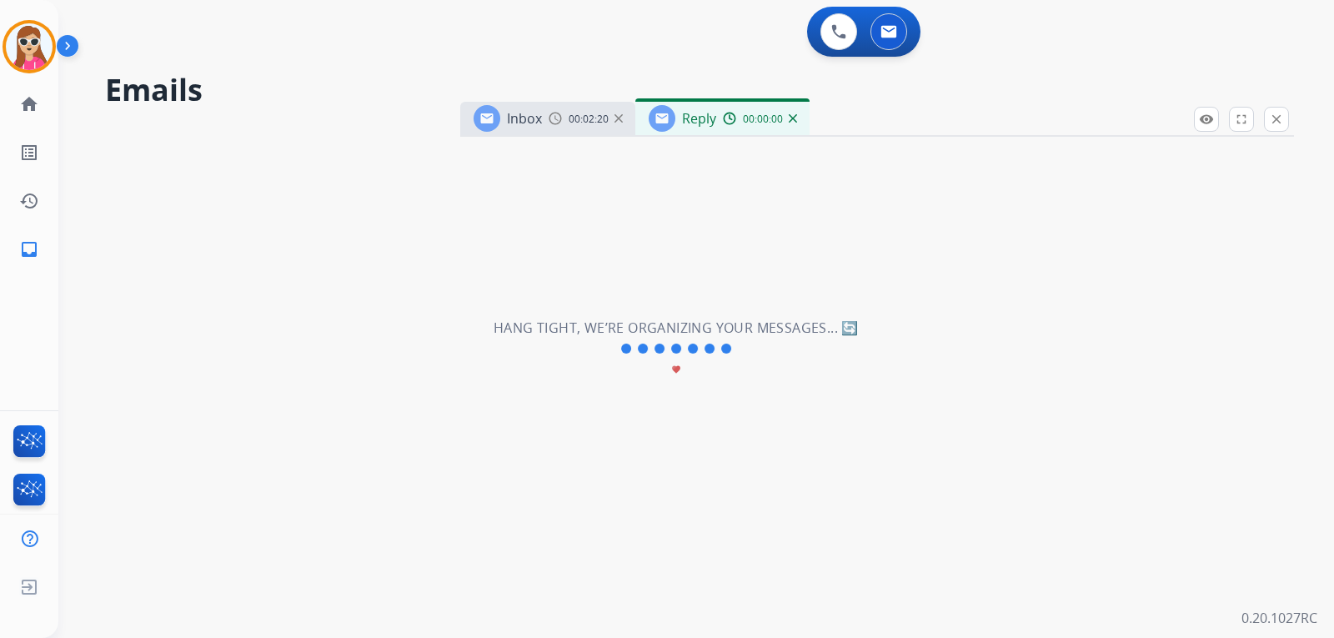
select select "**********"
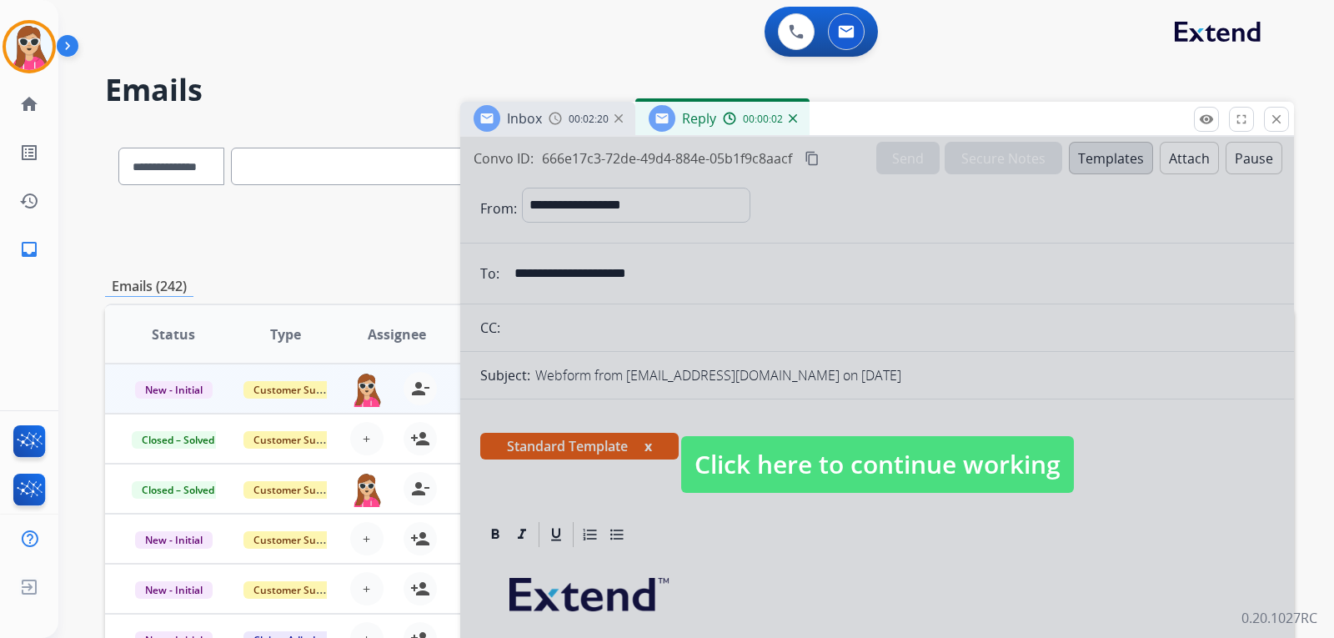
drag, startPoint x: 319, startPoint y: 172, endPoint x: 300, endPoint y: 158, distance: 23.8
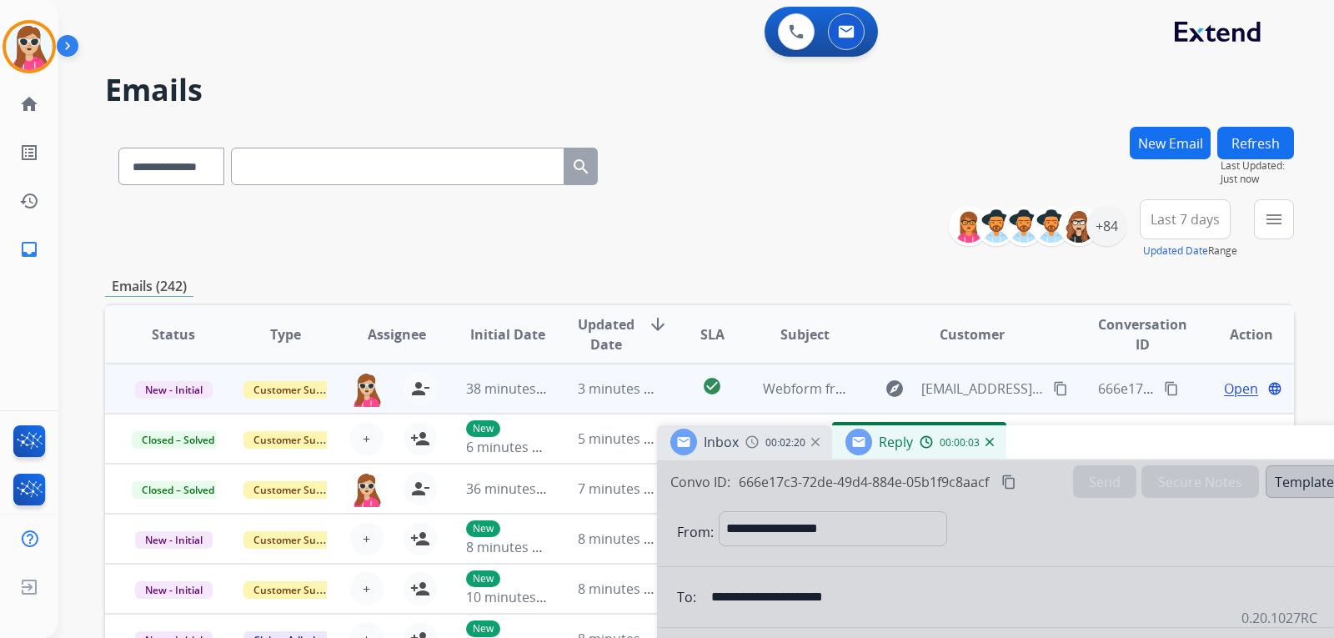
drag, startPoint x: 300, startPoint y: 158, endPoint x: 1130, endPoint y: 453, distance: 881.4
click at [1130, 453] on div "Inbox 00:02:20 Reply 00:00:03" at bounding box center [1074, 442] width 834 height 35
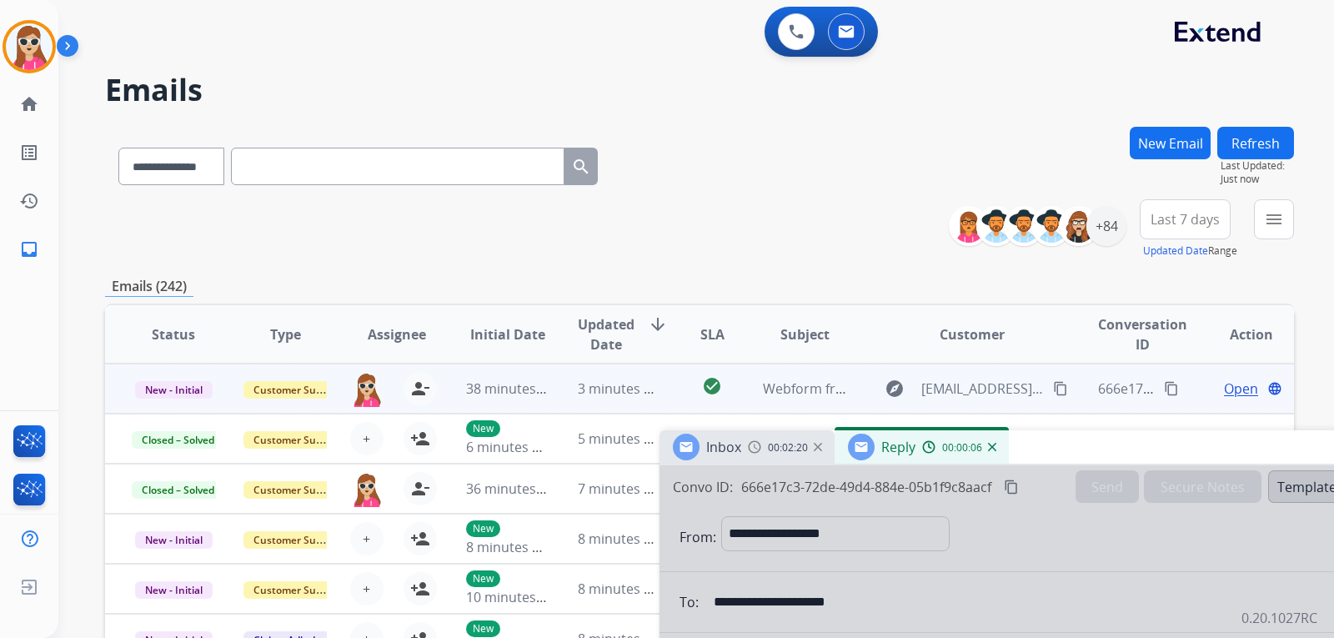
paste input "**********"
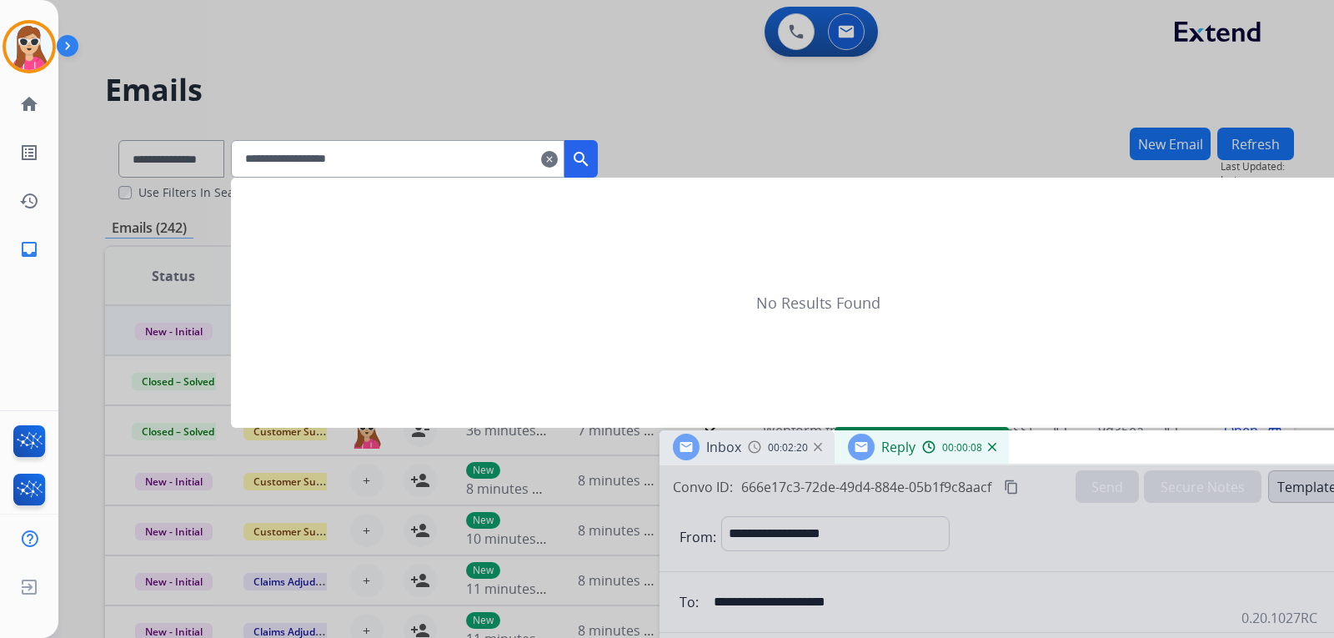
type input "**********"
click at [591, 151] on mat-icon "search" at bounding box center [581, 159] width 20 height 20
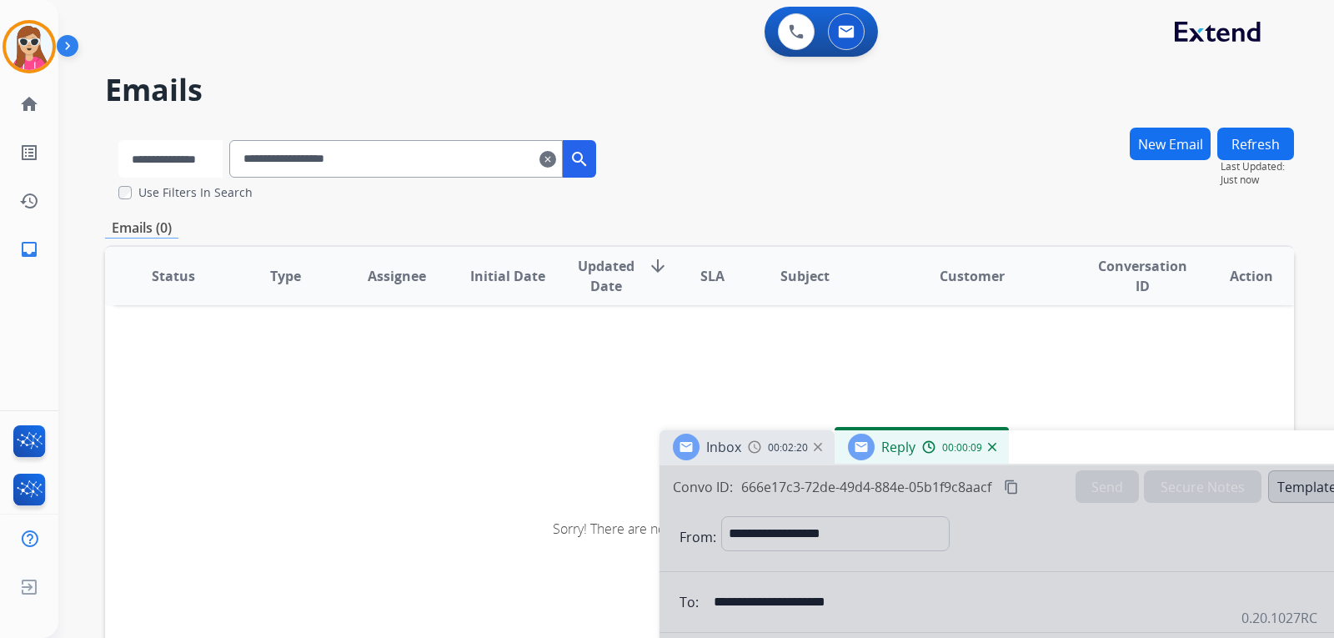
click at [183, 157] on select "**********" at bounding box center [170, 159] width 104 height 38
select select "**********"
click at [118, 140] on select "**********" at bounding box center [170, 159] width 104 height 38
click at [591, 157] on mat-icon "search" at bounding box center [581, 159] width 20 height 20
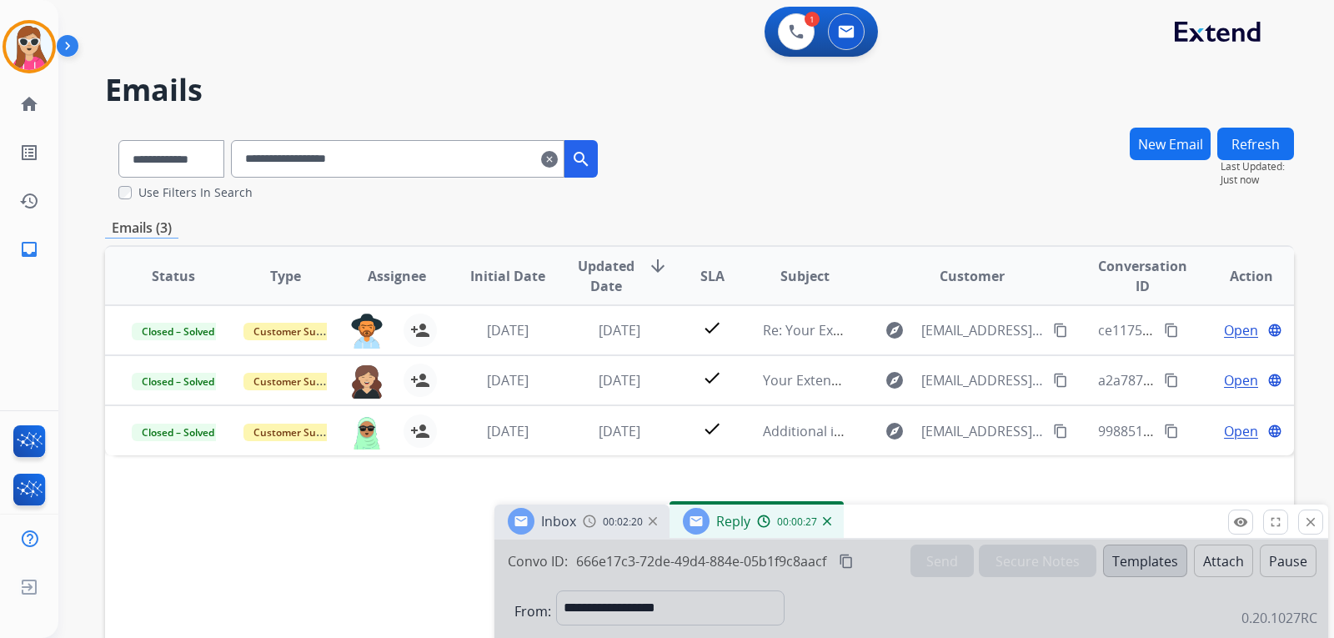
drag, startPoint x: 989, startPoint y: 457, endPoint x: 829, endPoint y: 526, distance: 173.6
click at [828, 528] on div "Reply 00:00:27" at bounding box center [756, 520] width 174 height 33
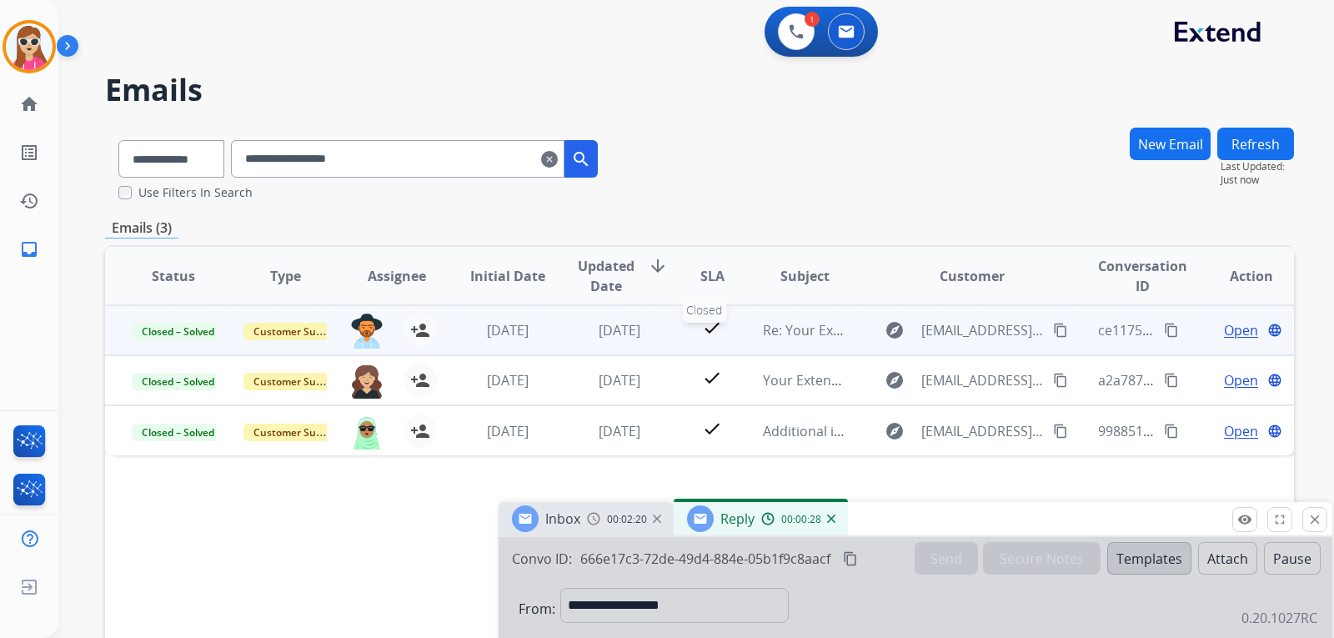
click at [709, 327] on mat-icon "check" at bounding box center [712, 328] width 20 height 20
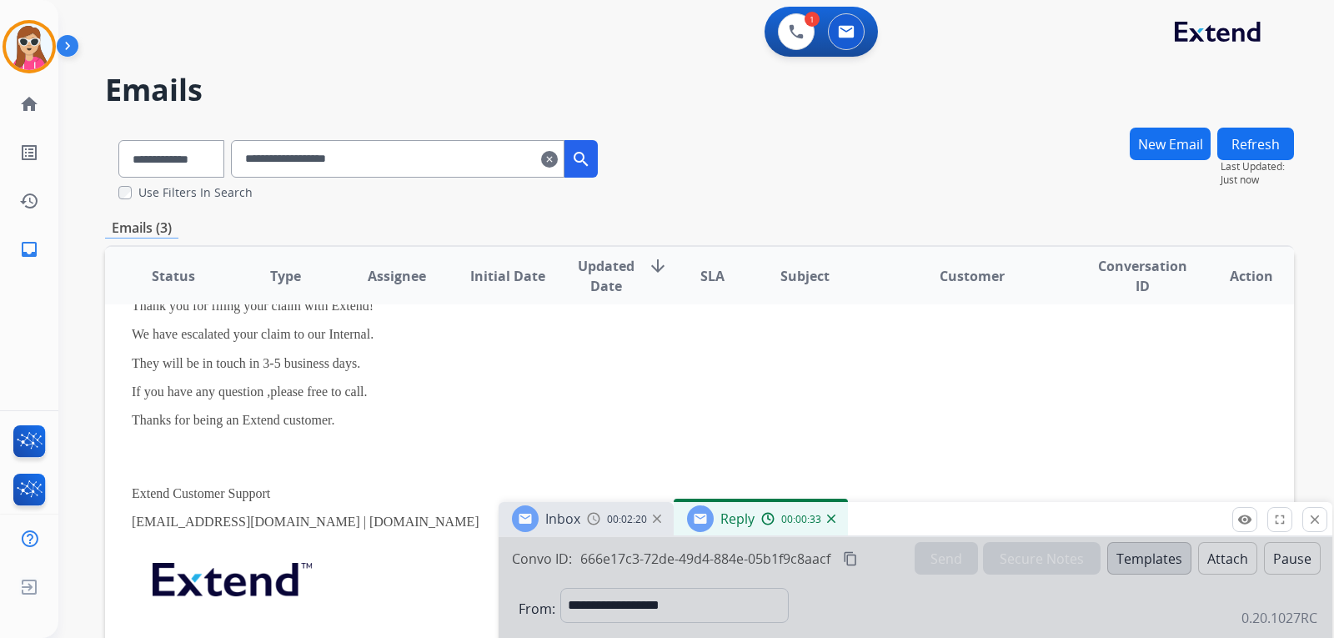
scroll to position [240, 0]
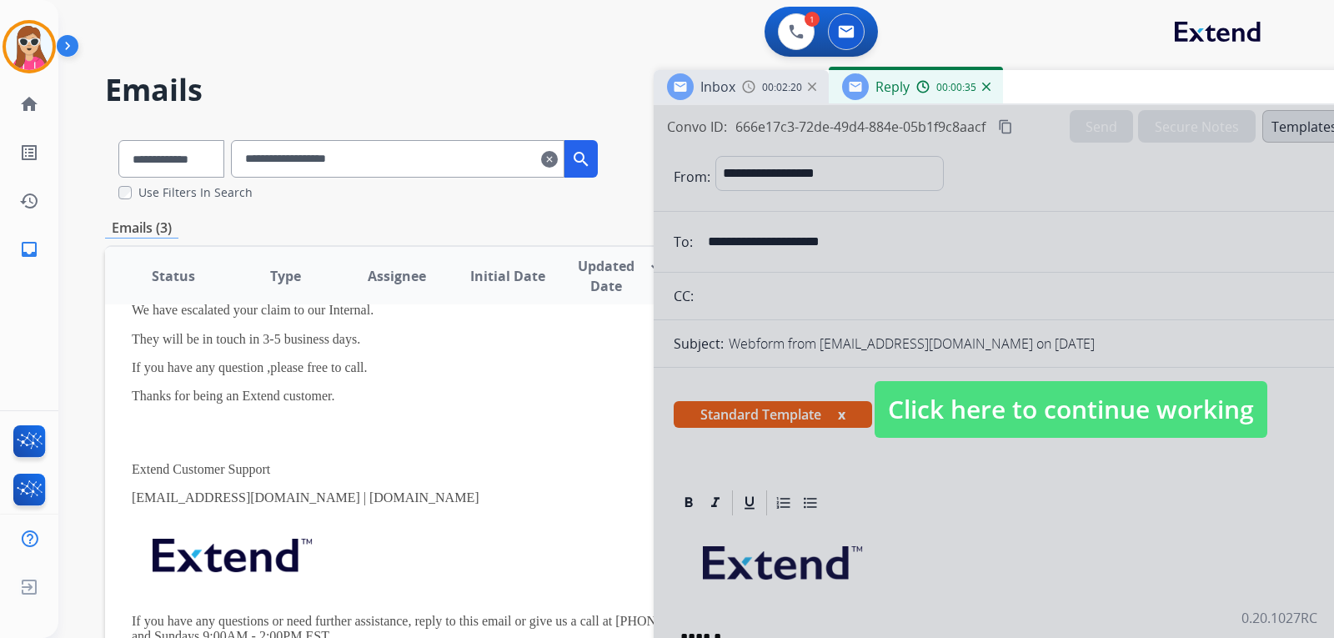
drag, startPoint x: 892, startPoint y: 508, endPoint x: 1047, endPoint y: 76, distance: 459.6
click at [1047, 76] on div "Inbox 00:02:20 Reply 00:00:35" at bounding box center [1071, 87] width 834 height 35
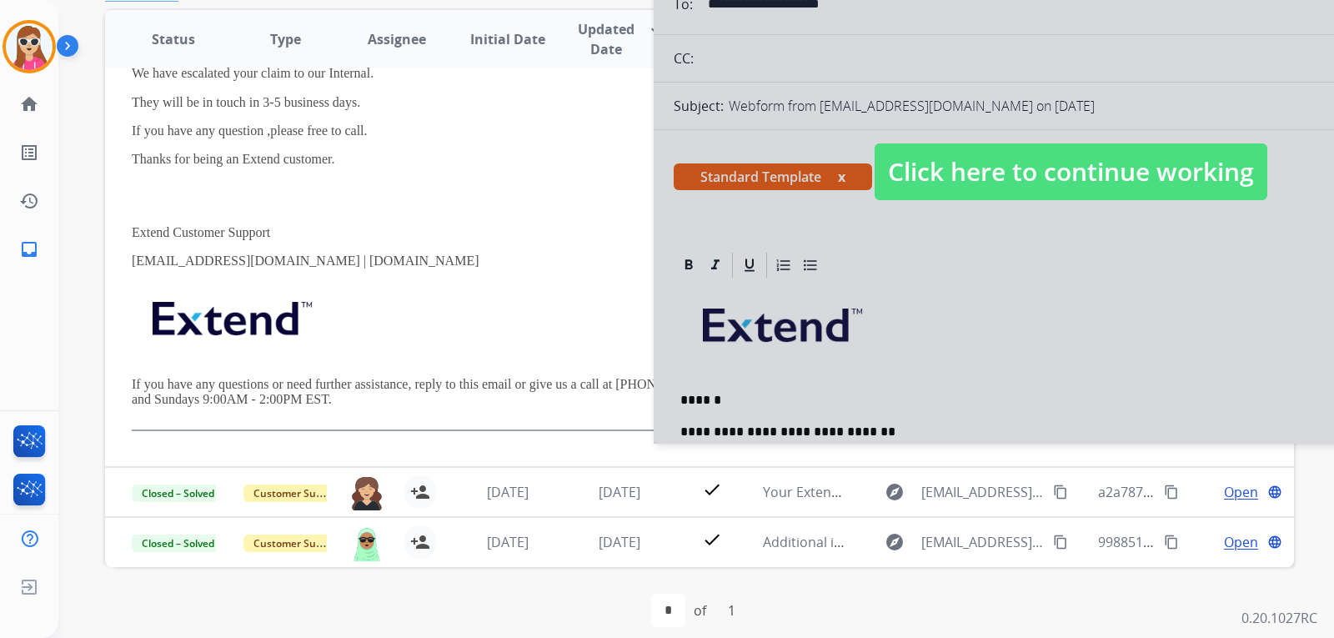
scroll to position [253, 0]
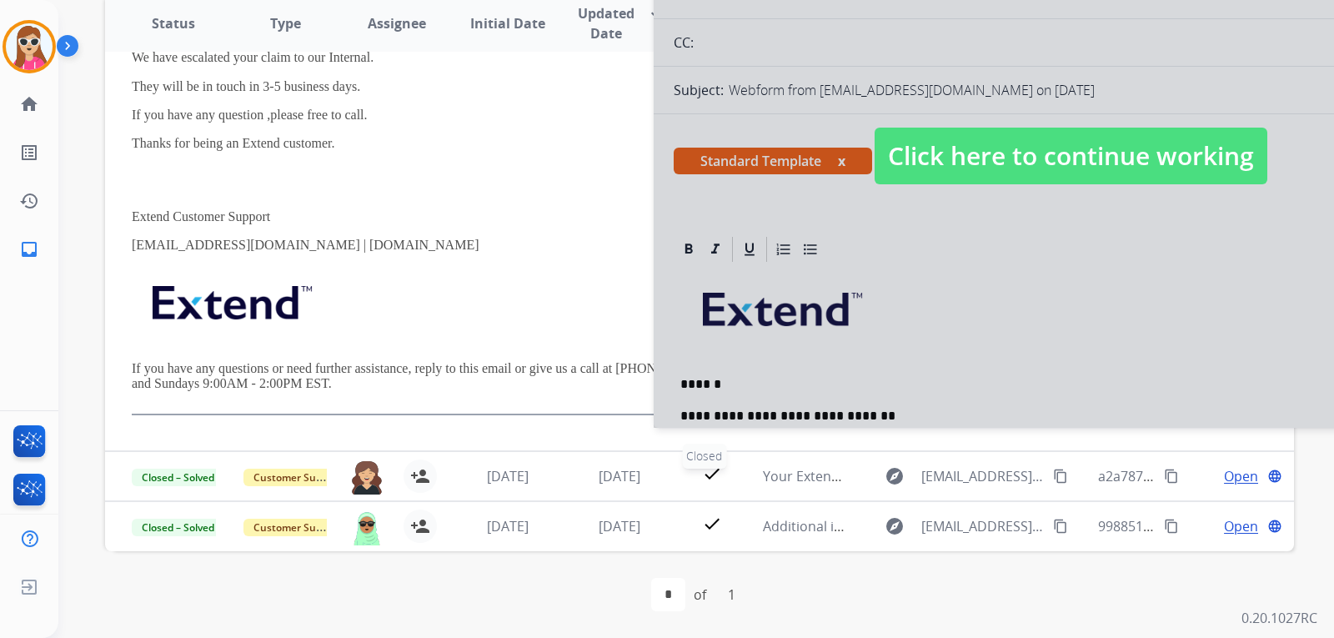
click at [689, 475] on div "check" at bounding box center [712, 475] width 47 height 25
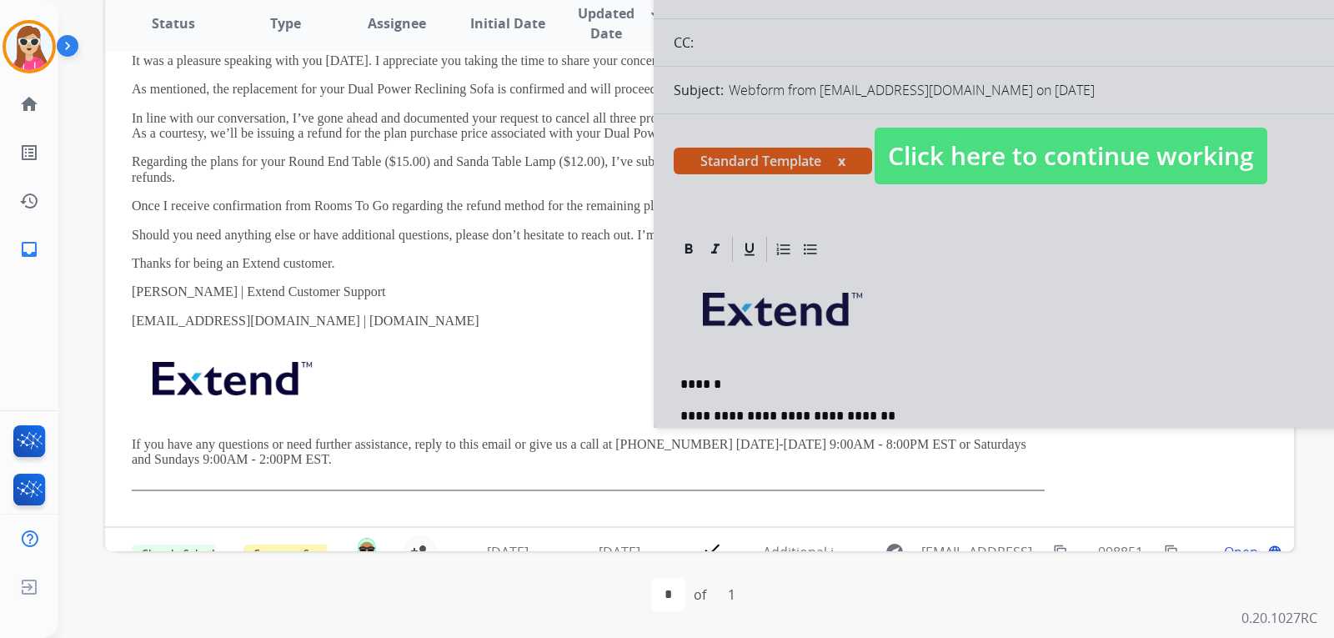
scroll to position [284, 0]
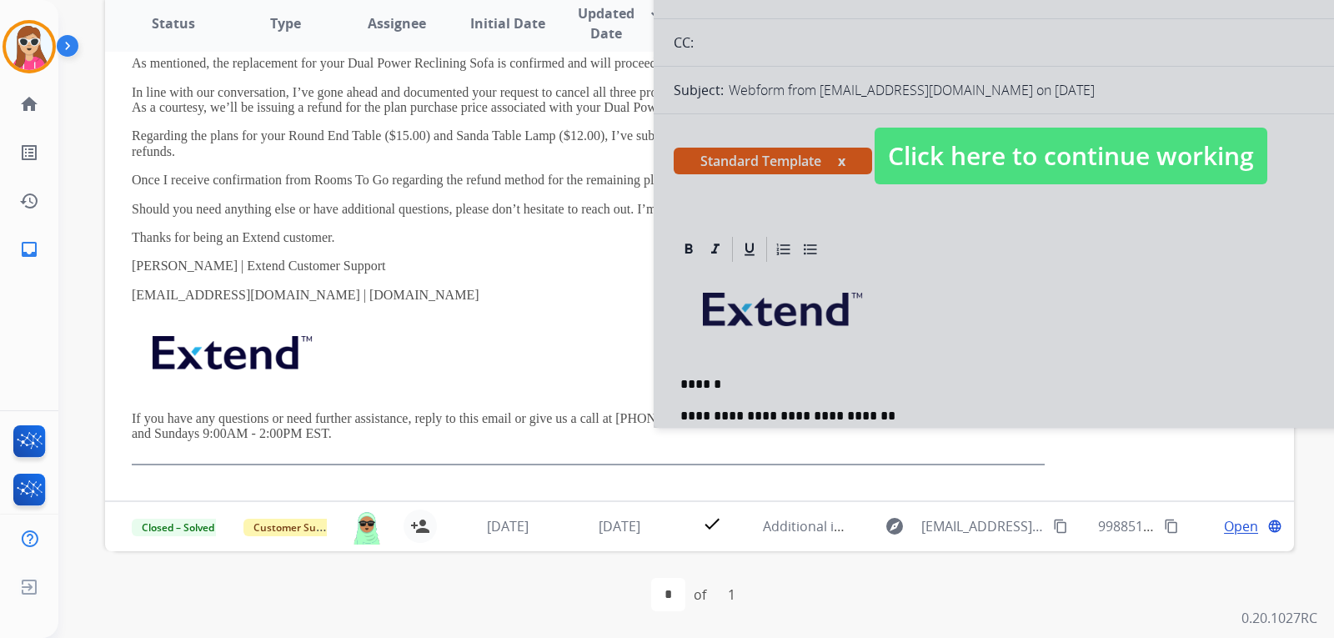
drag, startPoint x: 813, startPoint y: 38, endPoint x: 784, endPoint y: 272, distance: 235.1
click at [783, 286] on div at bounding box center [1071, 140] width 834 height 576
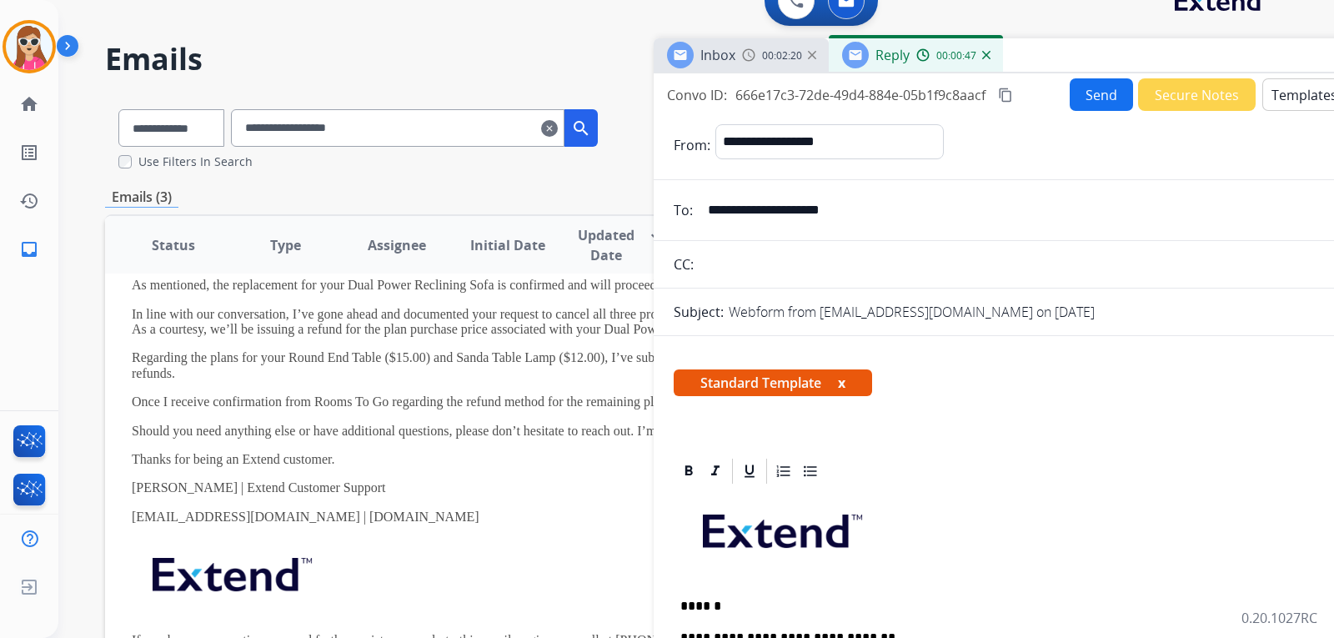
scroll to position [0, 0]
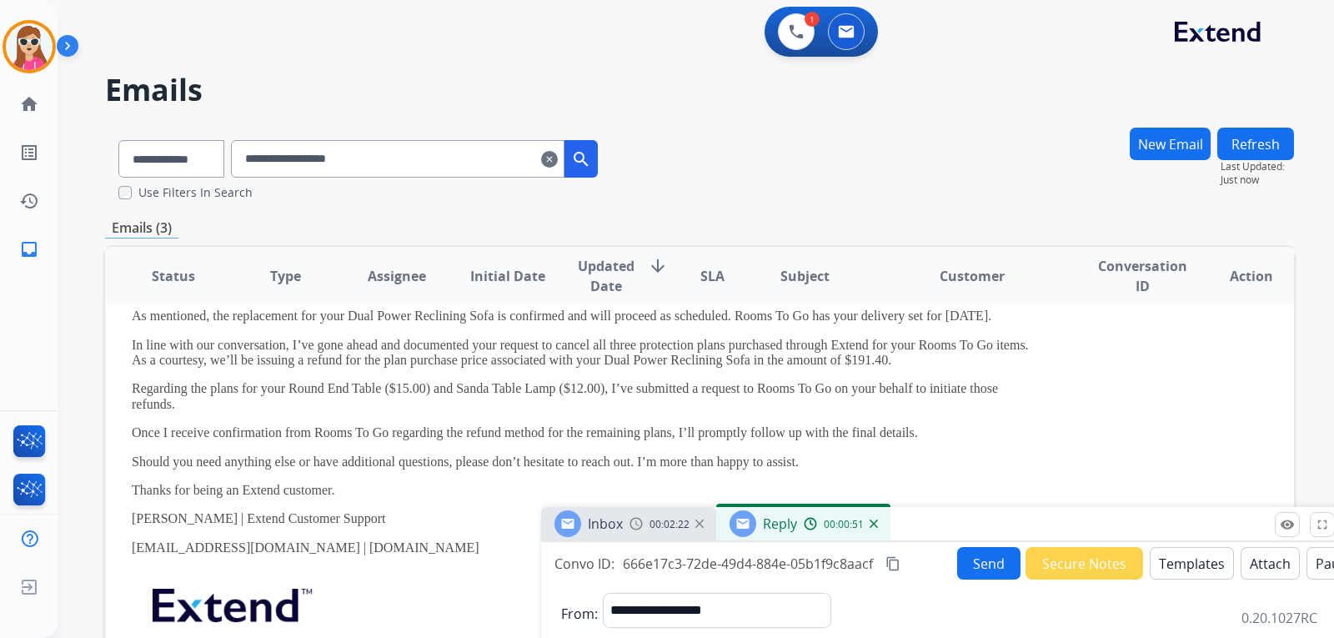
drag, startPoint x: 1074, startPoint y: 76, endPoint x: 961, endPoint y: 513, distance: 451.9
click at [961, 513] on div "Inbox 00:02:22 Reply 00:00:51" at bounding box center [958, 524] width 834 height 35
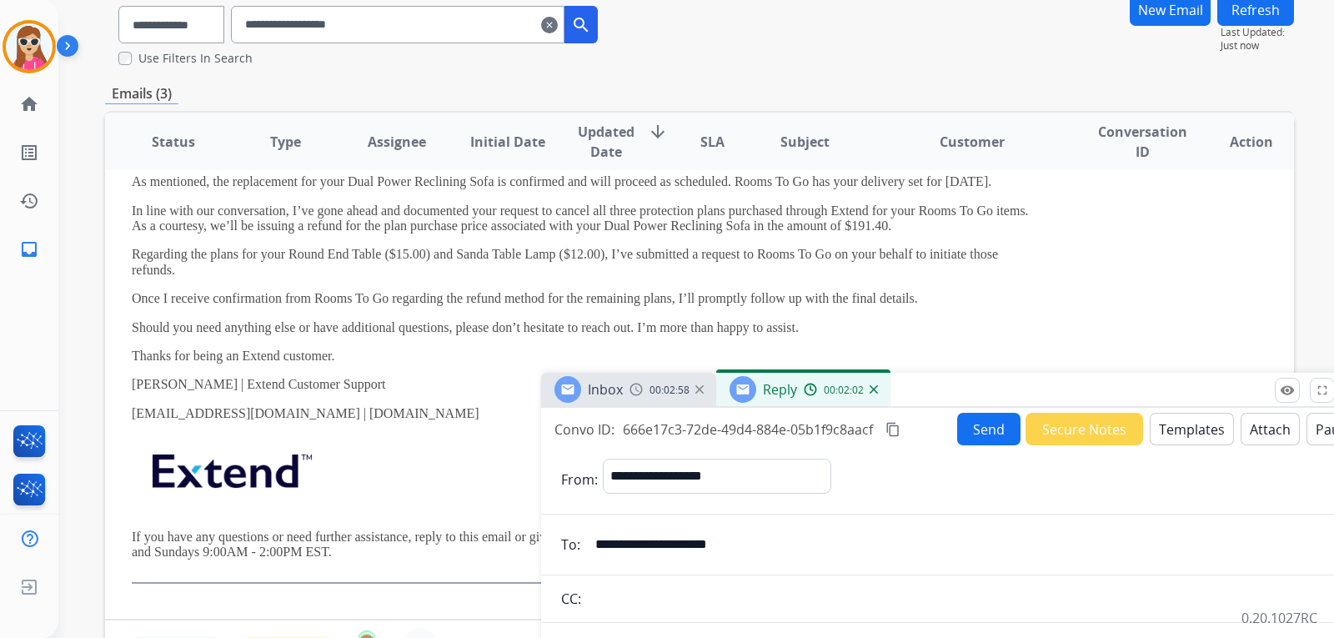
scroll to position [83, 0]
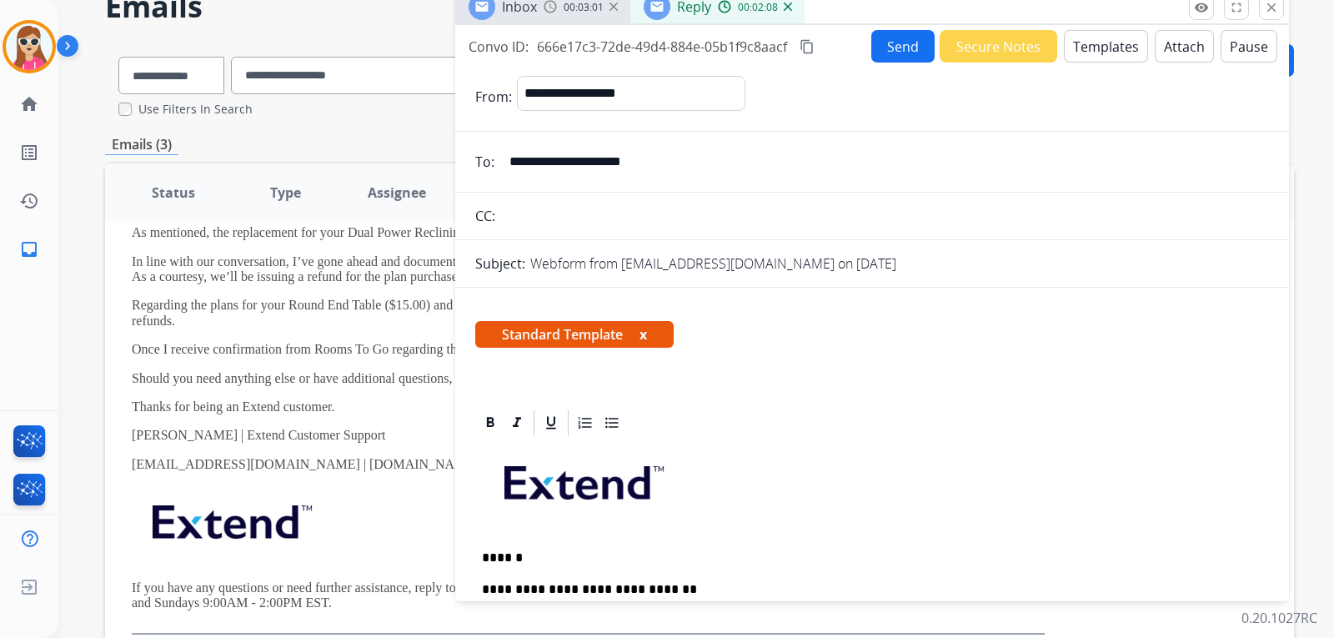
drag, startPoint x: 943, startPoint y: 436, endPoint x: 714, endPoint y: 126, distance: 385.6
click at [856, 2] on div "Inbox 00:03:01 Reply 00:02:08" at bounding box center [872, 7] width 834 height 35
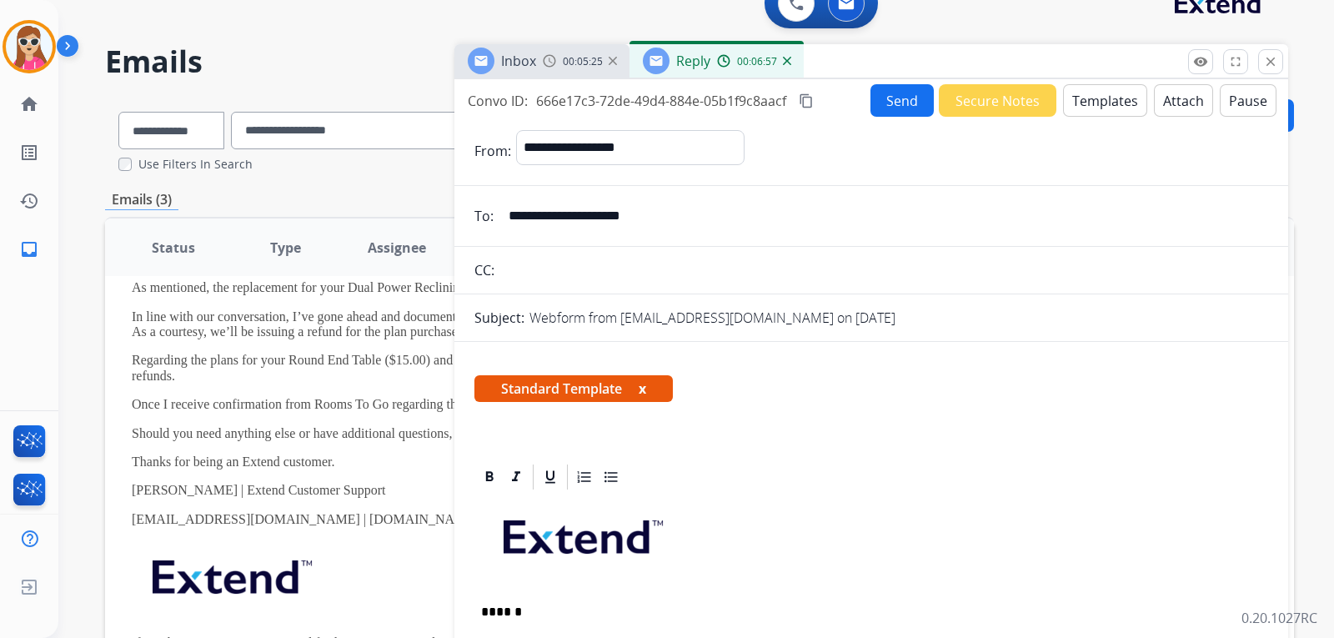
scroll to position [0, 0]
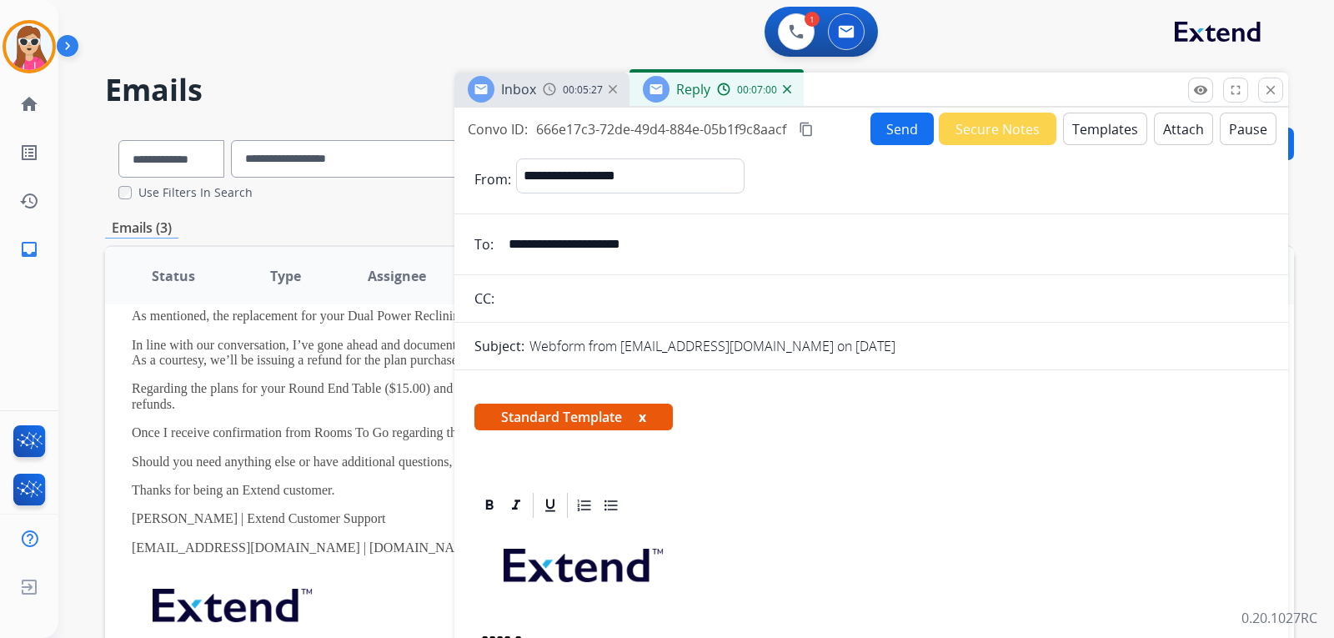
drag, startPoint x: 692, startPoint y: 238, endPoint x: 475, endPoint y: 268, distance: 218.9
type input "*"
paste input "**********"
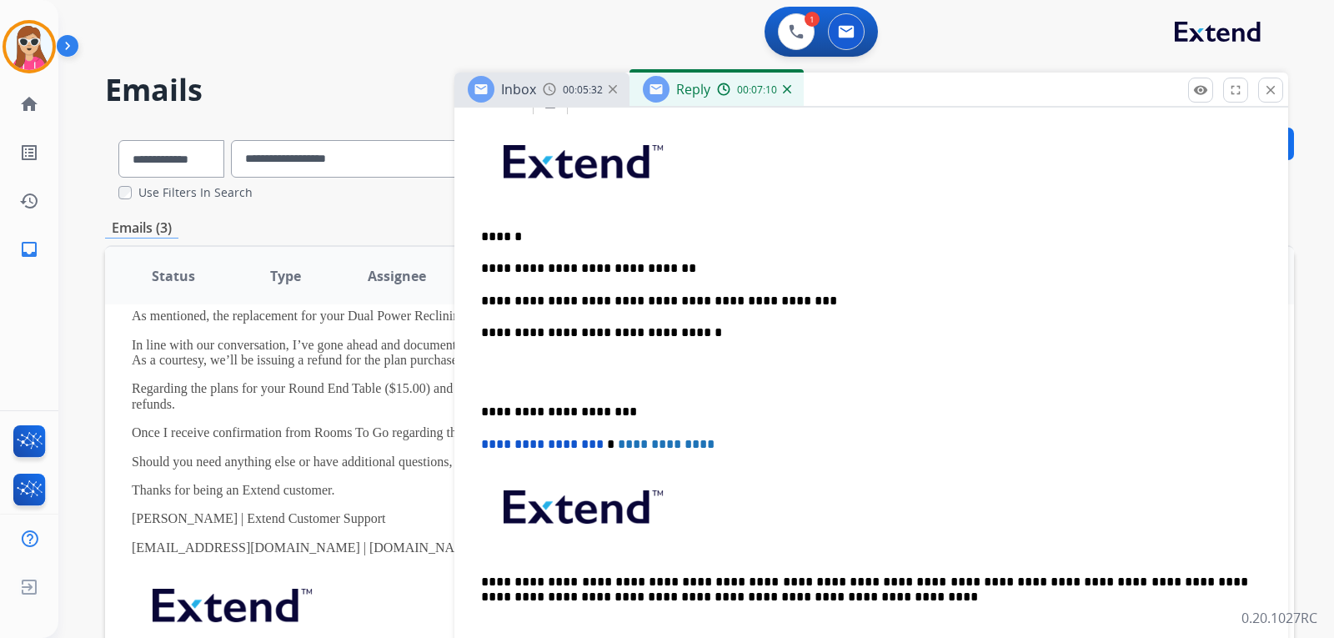
scroll to position [417, 0]
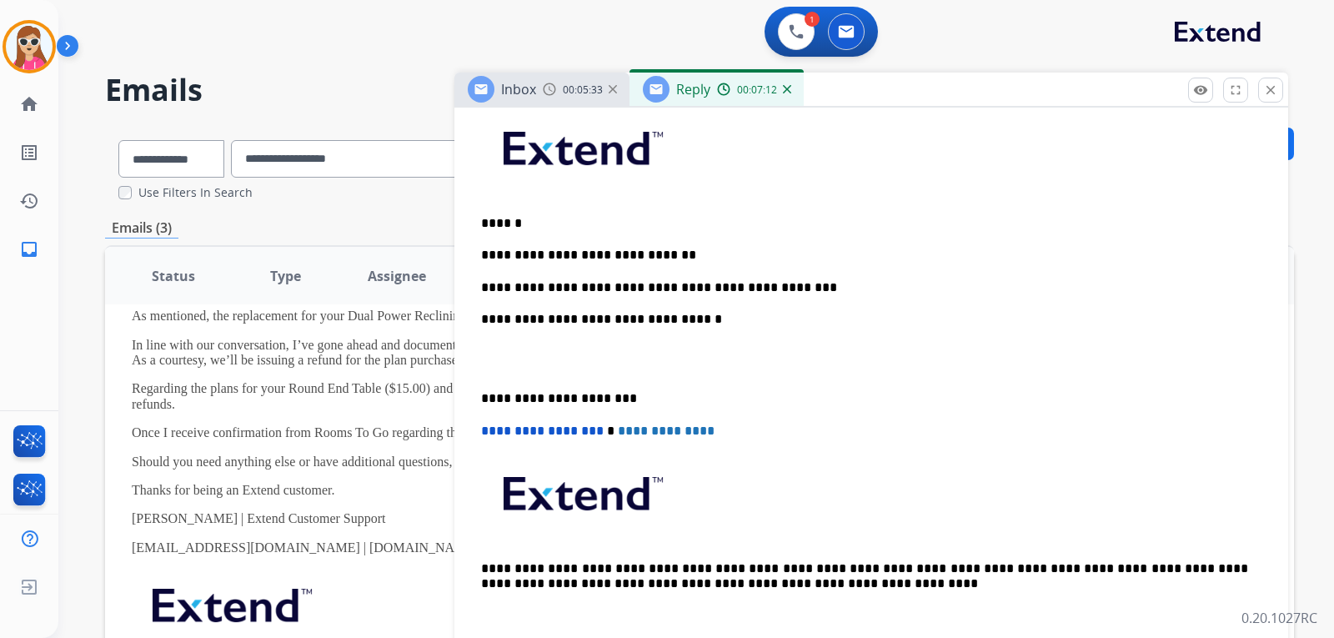
type input "**********"
drag, startPoint x: 480, startPoint y: 286, endPoint x: 800, endPoint y: 280, distance: 320.1
click at [800, 280] on div "**********" at bounding box center [871, 374] width 794 height 542
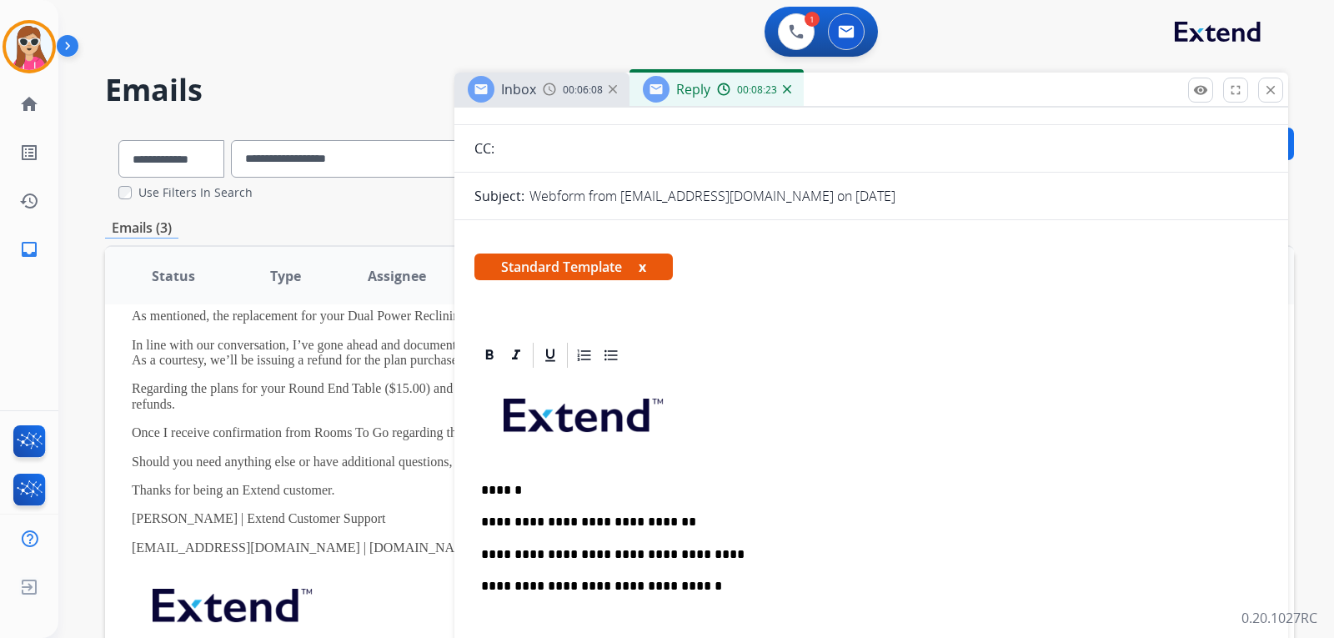
scroll to position [0, 0]
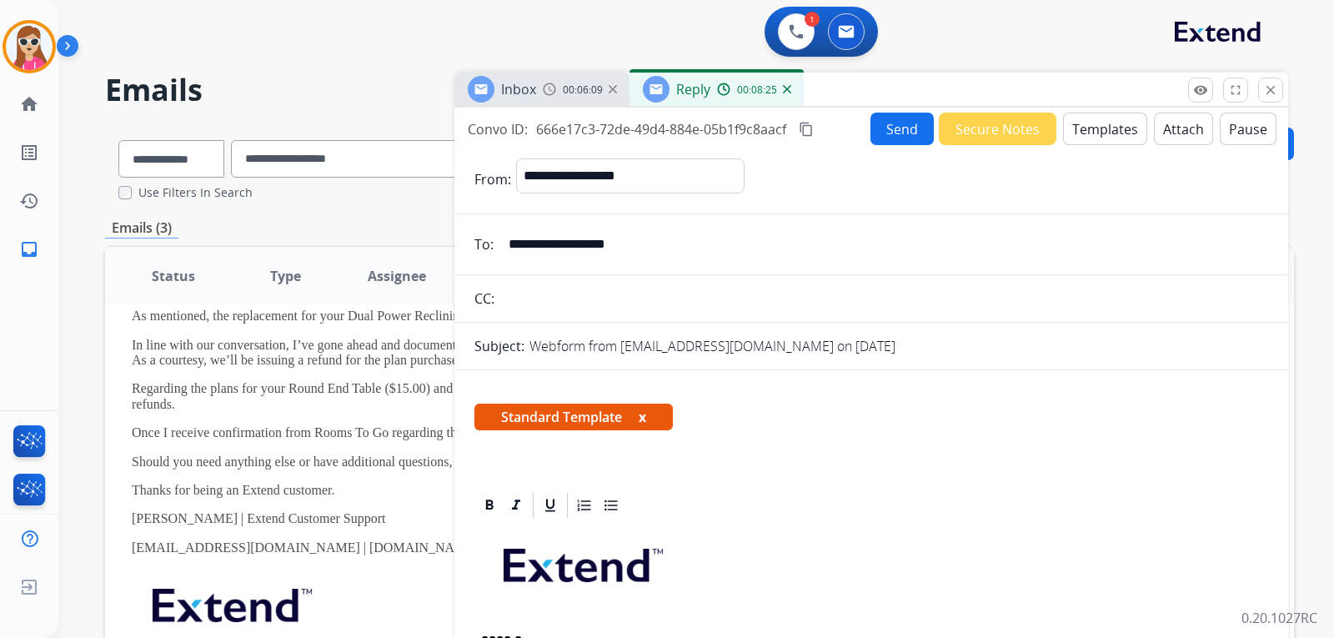
click at [884, 137] on button "Send" at bounding box center [901, 129] width 63 height 33
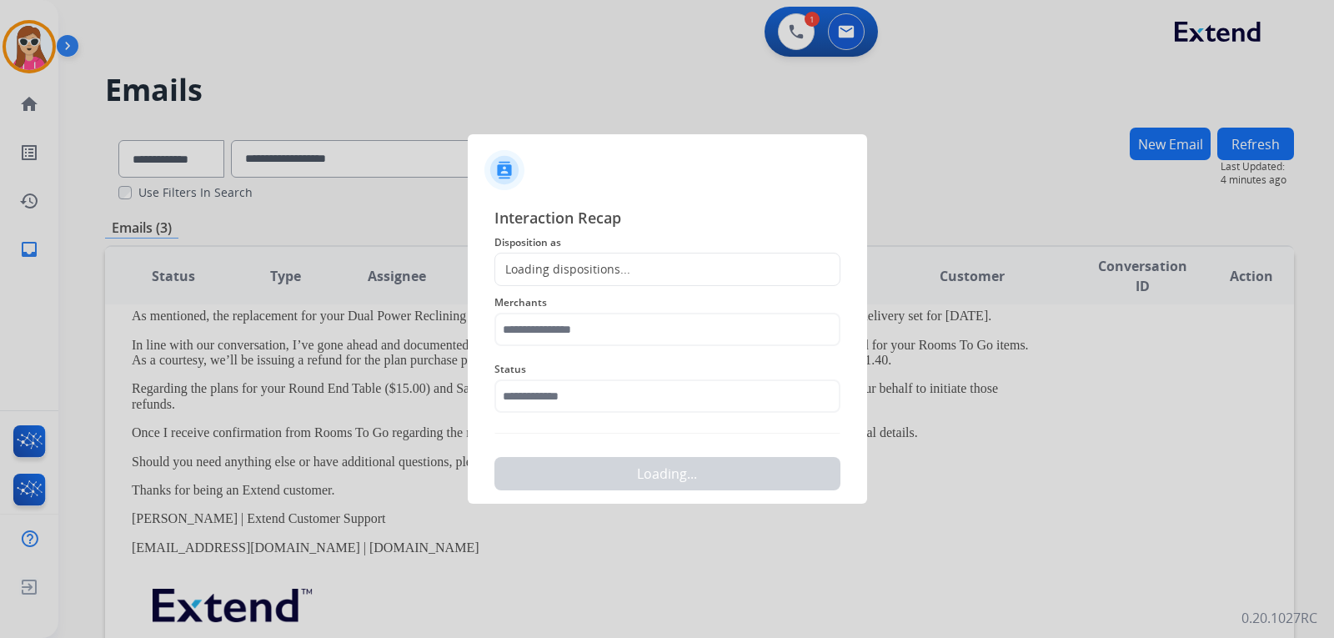
click at [624, 272] on div "Loading dispositions..." at bounding box center [562, 269] width 135 height 17
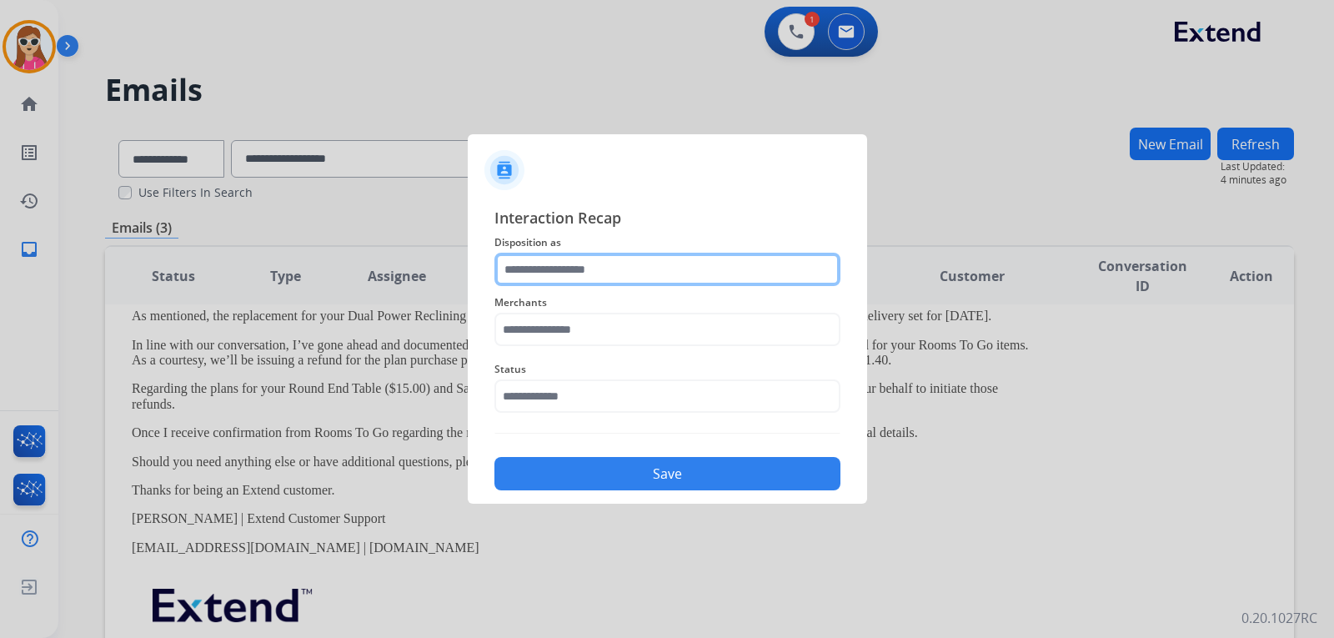
click at [611, 280] on input "text" at bounding box center [667, 269] width 346 height 33
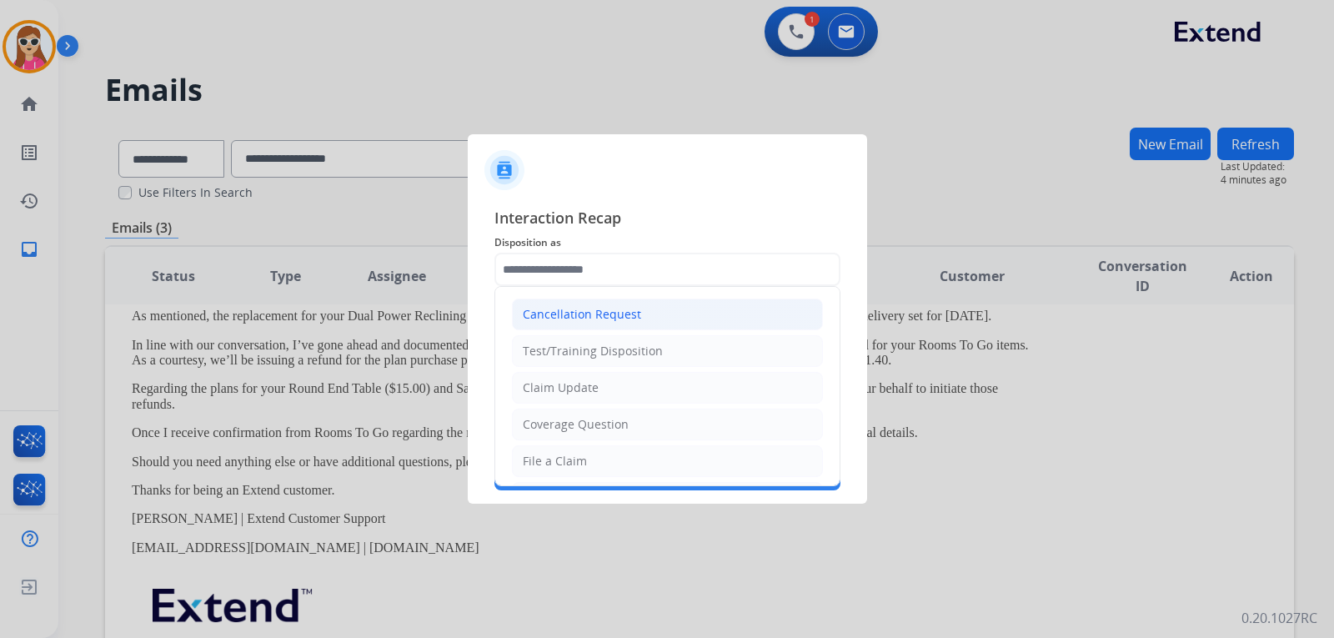
click at [618, 312] on div "Cancellation Request" at bounding box center [582, 314] width 118 height 17
type input "**********"
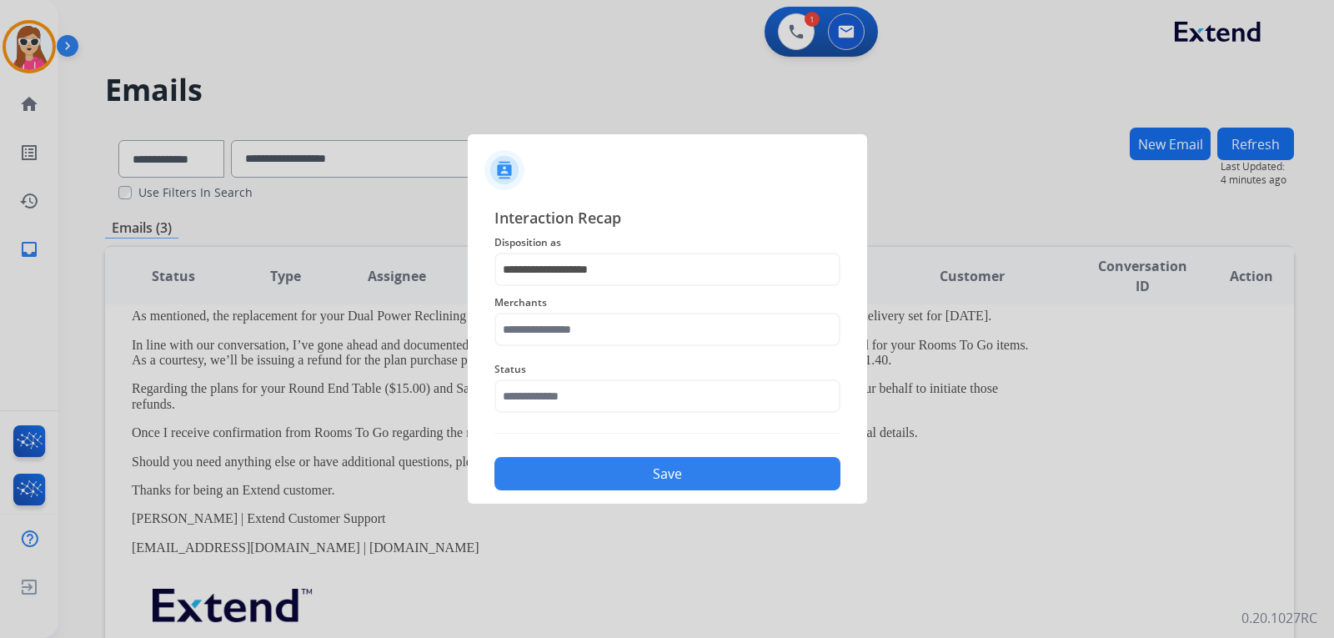
click at [613, 347] on div "Merchants" at bounding box center [667, 319] width 346 height 67
click at [616, 330] on input "text" at bounding box center [667, 329] width 346 height 33
click at [558, 401] on ul "Rooms to go" at bounding box center [672, 381] width 328 height 57
click at [578, 381] on div "Rooms to go" at bounding box center [557, 376] width 68 height 17
type input "**********"
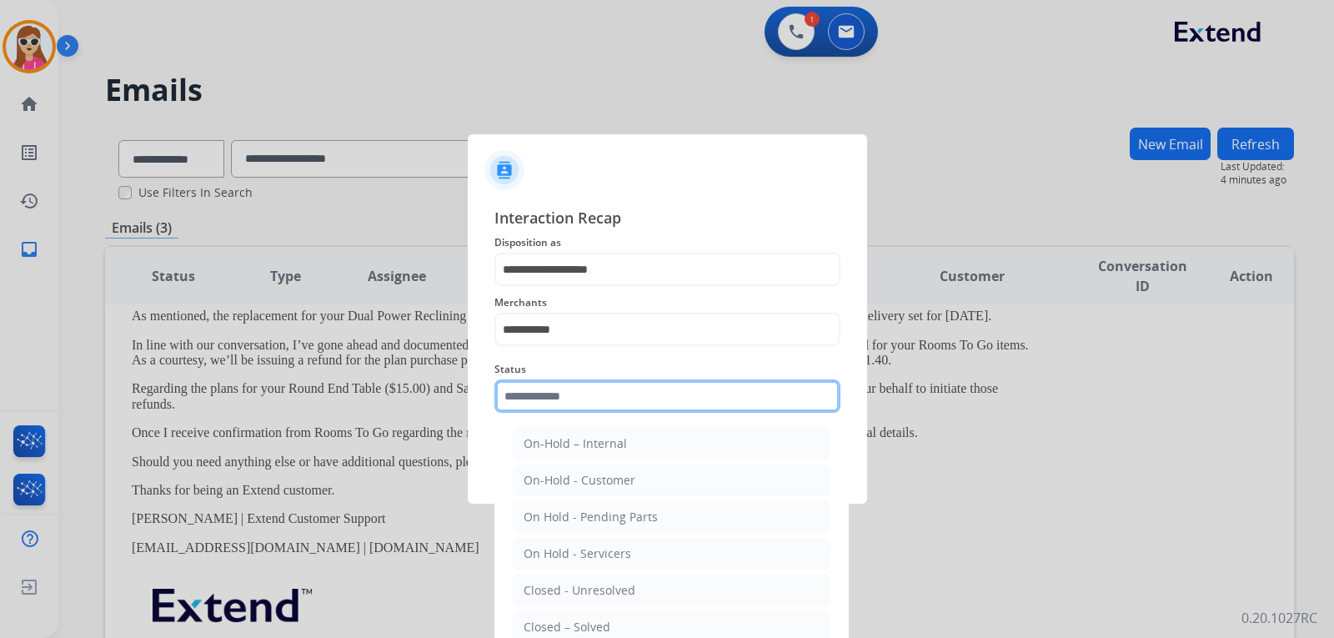
click at [583, 400] on input "text" at bounding box center [667, 395] width 346 height 33
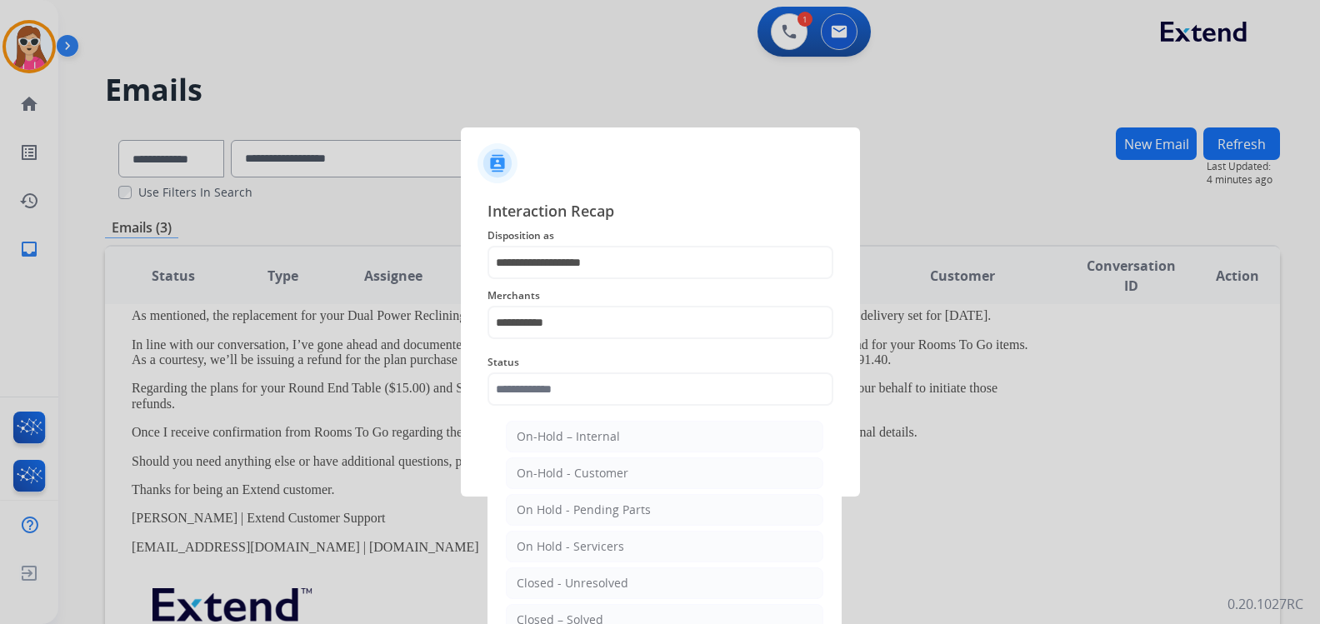
drag, startPoint x: 582, startPoint y: 616, endPoint x: 593, endPoint y: 513, distance: 103.1
click at [582, 614] on div "Closed – Solved" at bounding box center [560, 620] width 87 height 17
type input "**********"
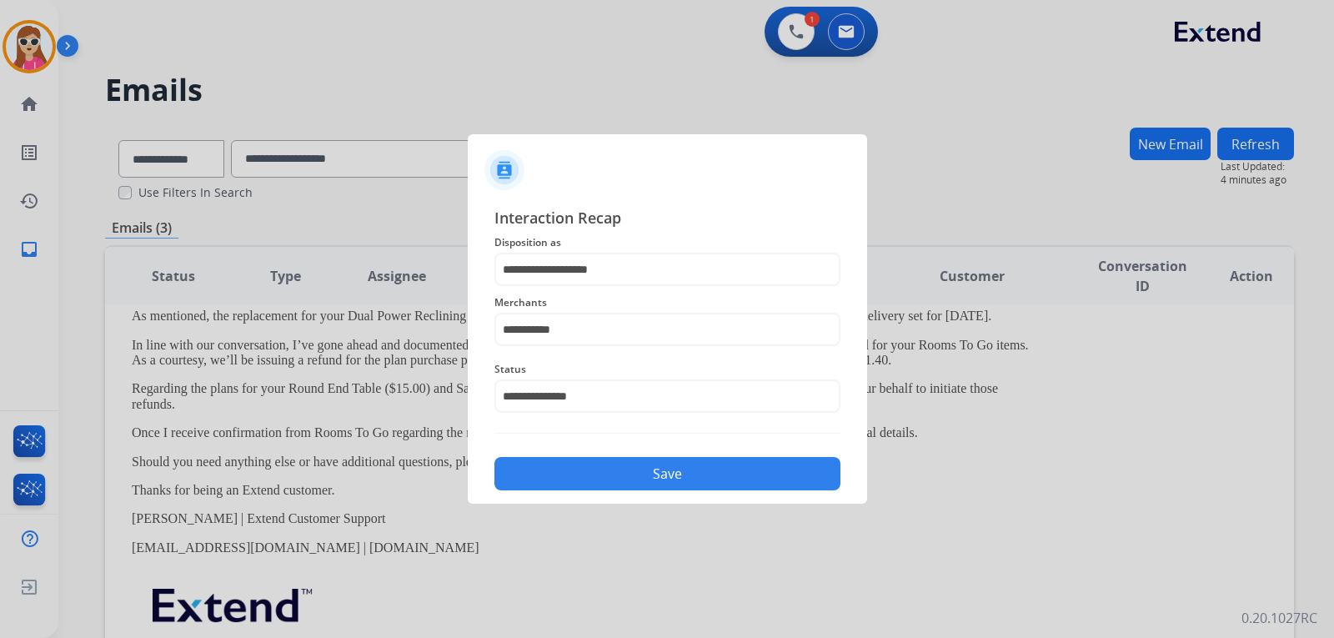
click at [578, 463] on button "Save" at bounding box center [667, 473] width 346 height 33
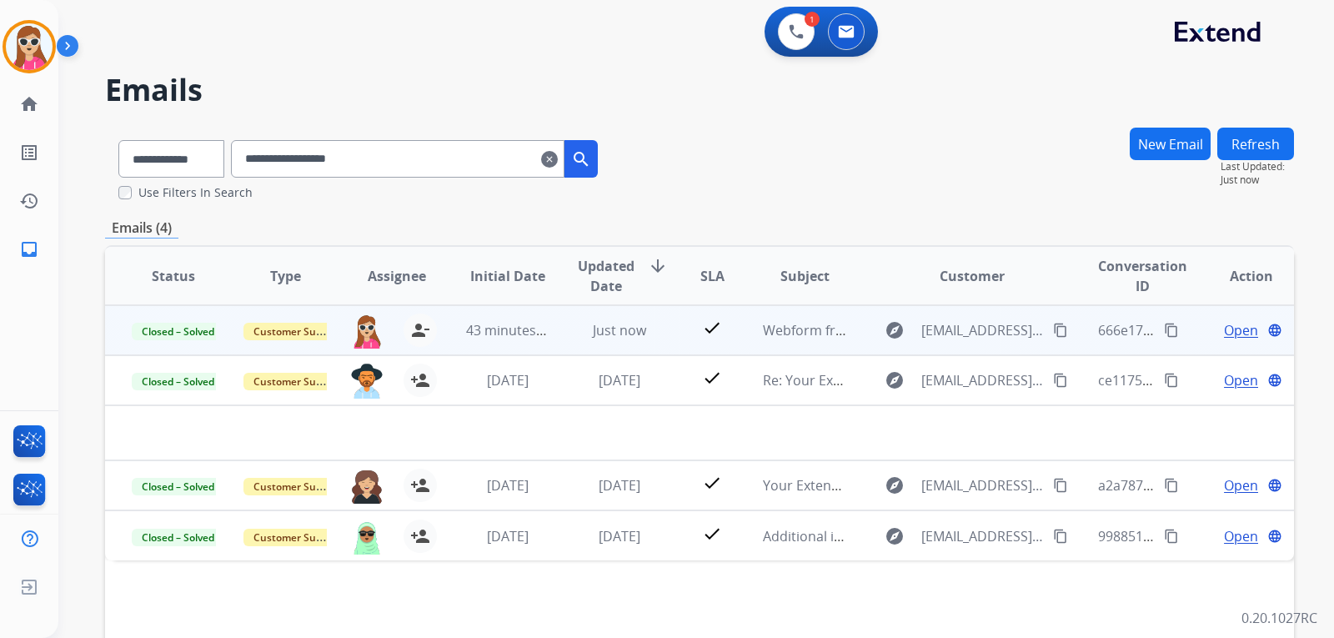
click at [1072, 346] on td "666e17c3-72de-49d4-884e-05b1f9c8aacf content_copy" at bounding box center [1127, 330] width 112 height 50
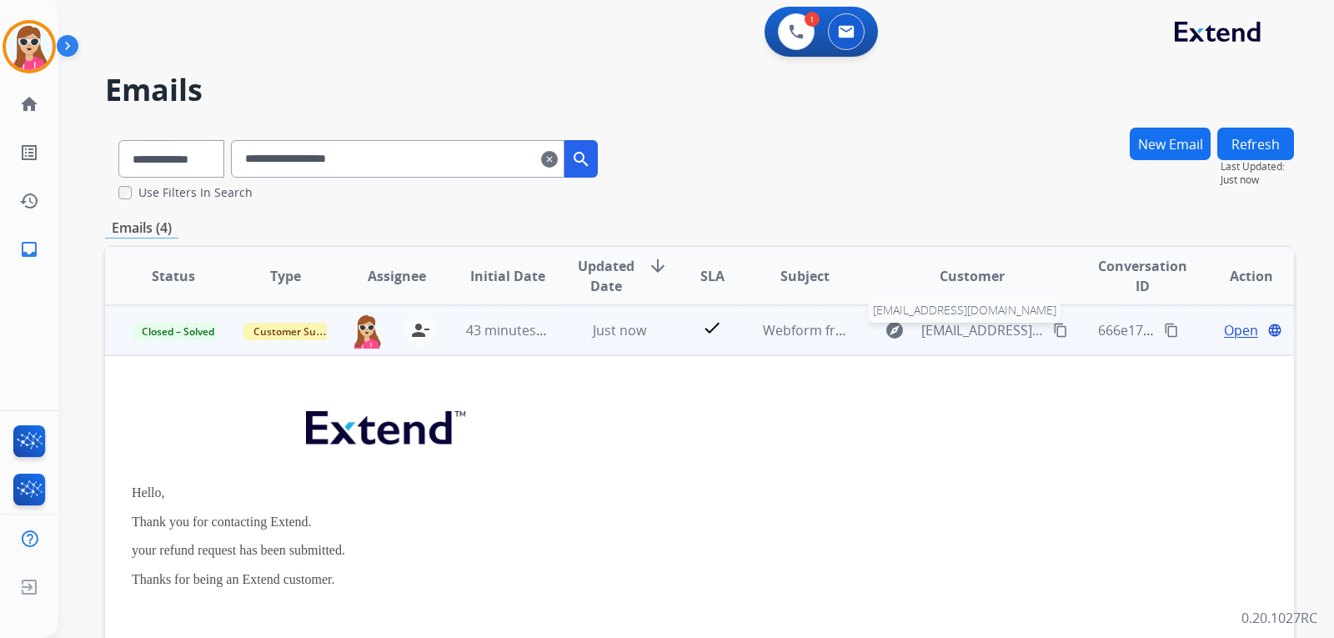
click at [968, 332] on span "[EMAIL_ADDRESS][DOMAIN_NAME]" at bounding box center [982, 330] width 122 height 20
select select "**********"
type input "**********"
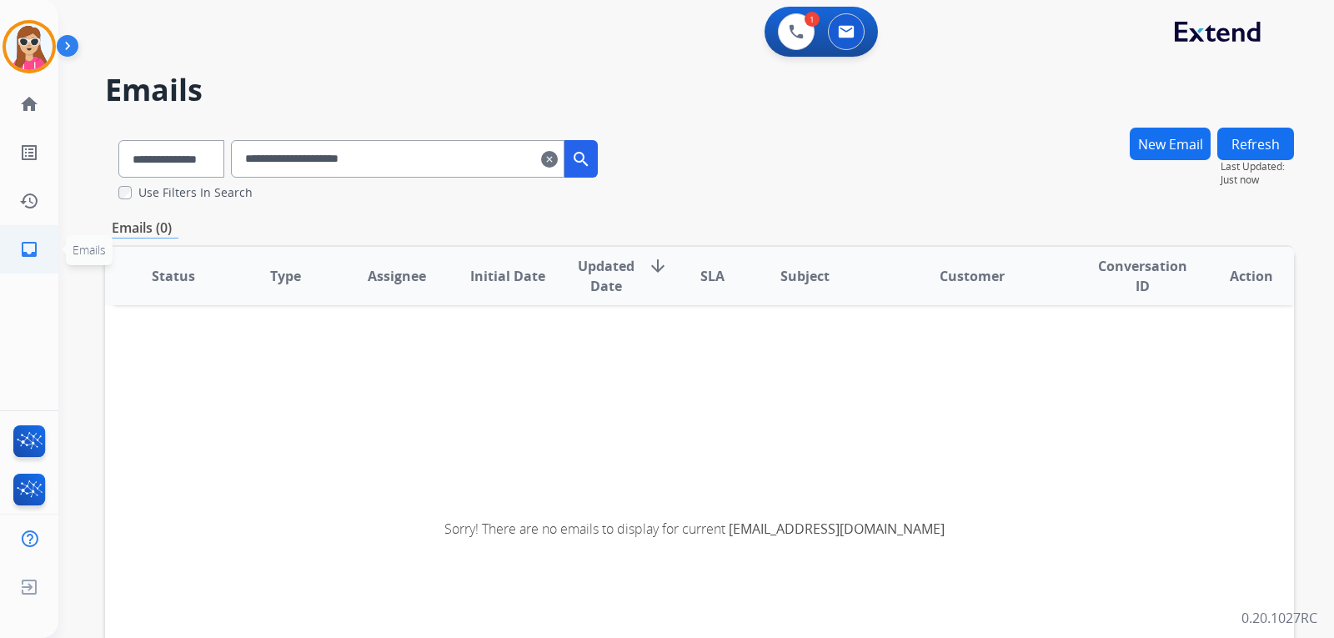
click at [27, 253] on mat-icon "inbox" at bounding box center [29, 249] width 20 height 20
click at [1200, 145] on button "New Email" at bounding box center [1169, 144] width 81 height 33
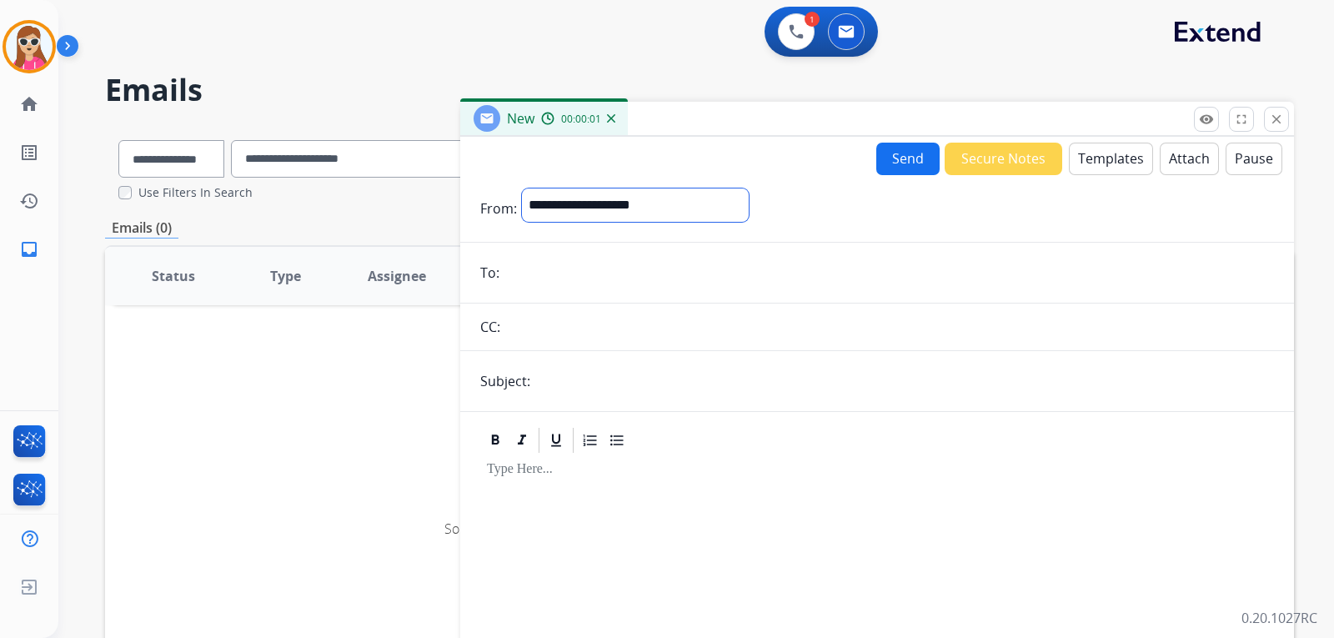
drag, startPoint x: 594, startPoint y: 211, endPoint x: 605, endPoint y: 214, distance: 11.3
click at [598, 211] on select "**********" at bounding box center [635, 204] width 227 height 33
click at [522, 188] on select "**********" at bounding box center [635, 204] width 227 height 33
click at [552, 284] on input "email" at bounding box center [888, 274] width 769 height 33
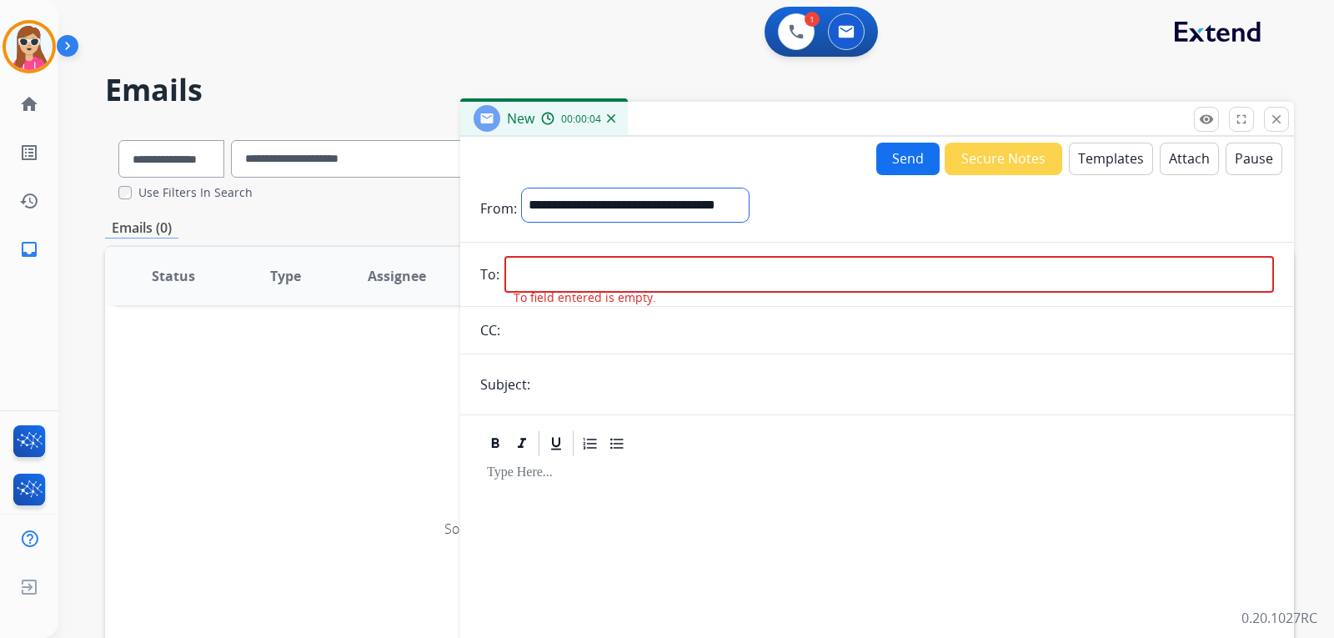
click at [749, 196] on select "**********" at bounding box center [635, 204] width 227 height 33
select select "**********"
click at [522, 188] on select "**********" at bounding box center [635, 204] width 227 height 33
click at [629, 278] on input "email" at bounding box center [888, 276] width 769 height 37
paste input "**********"
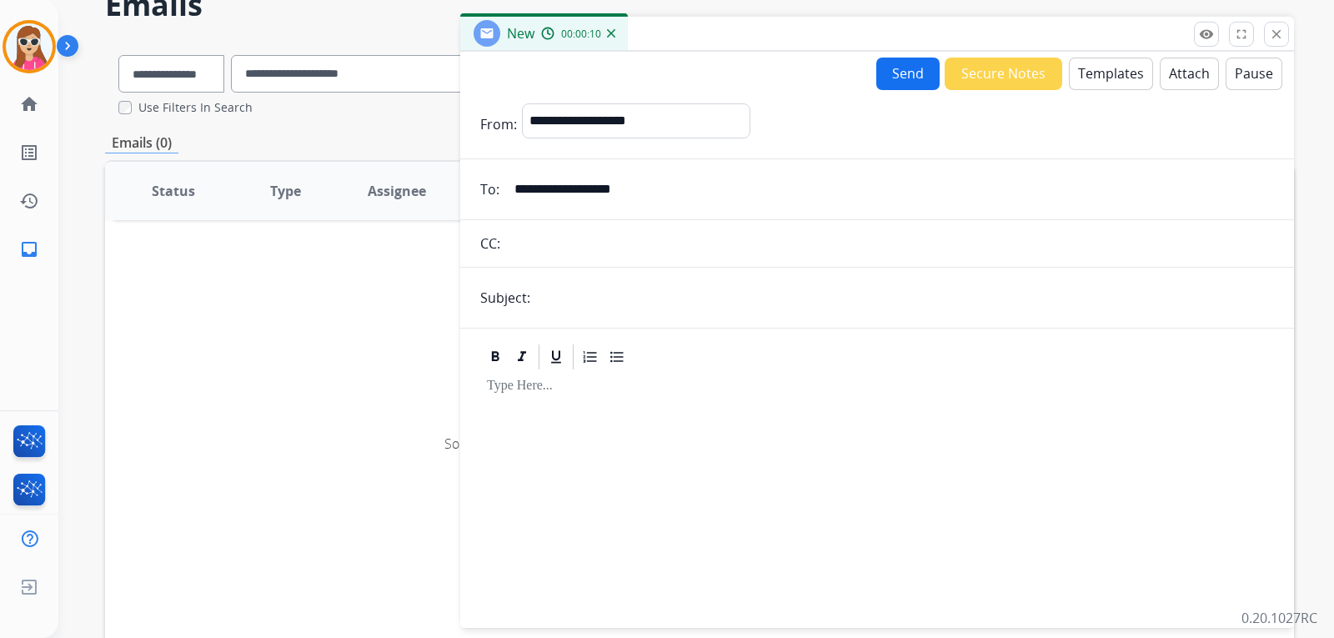
scroll to position [83, 0]
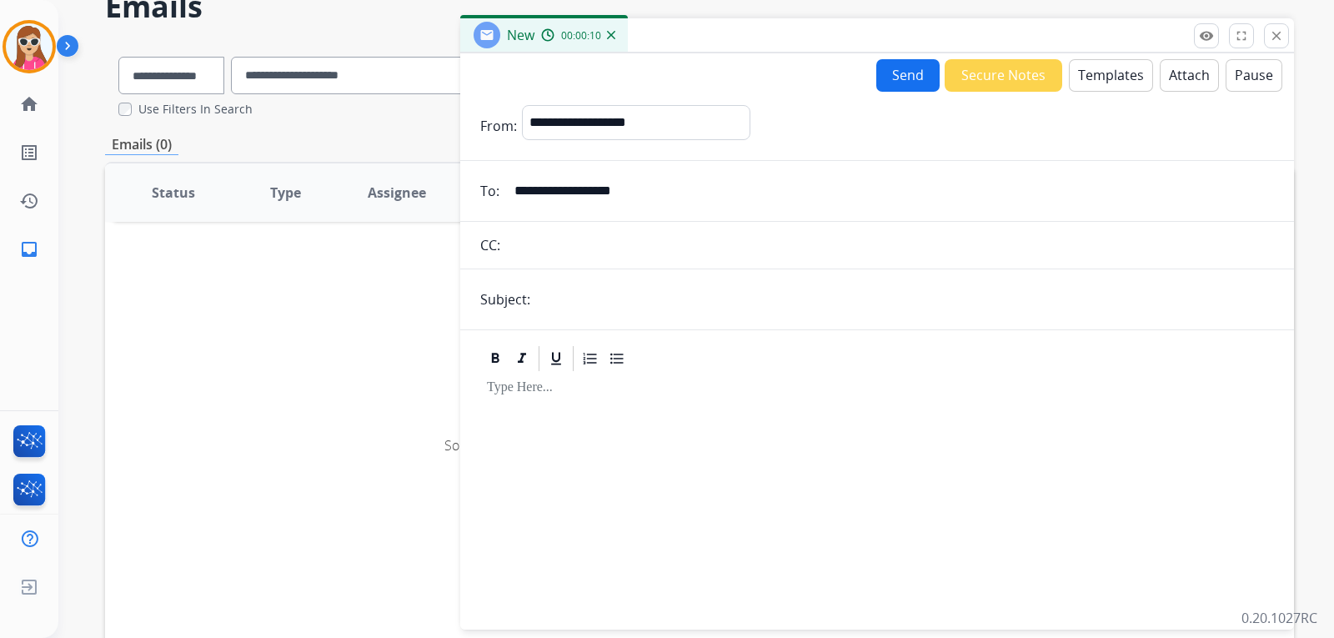
type input "**********"
click at [1092, 73] on button "Templates" at bounding box center [1111, 75] width 84 height 33
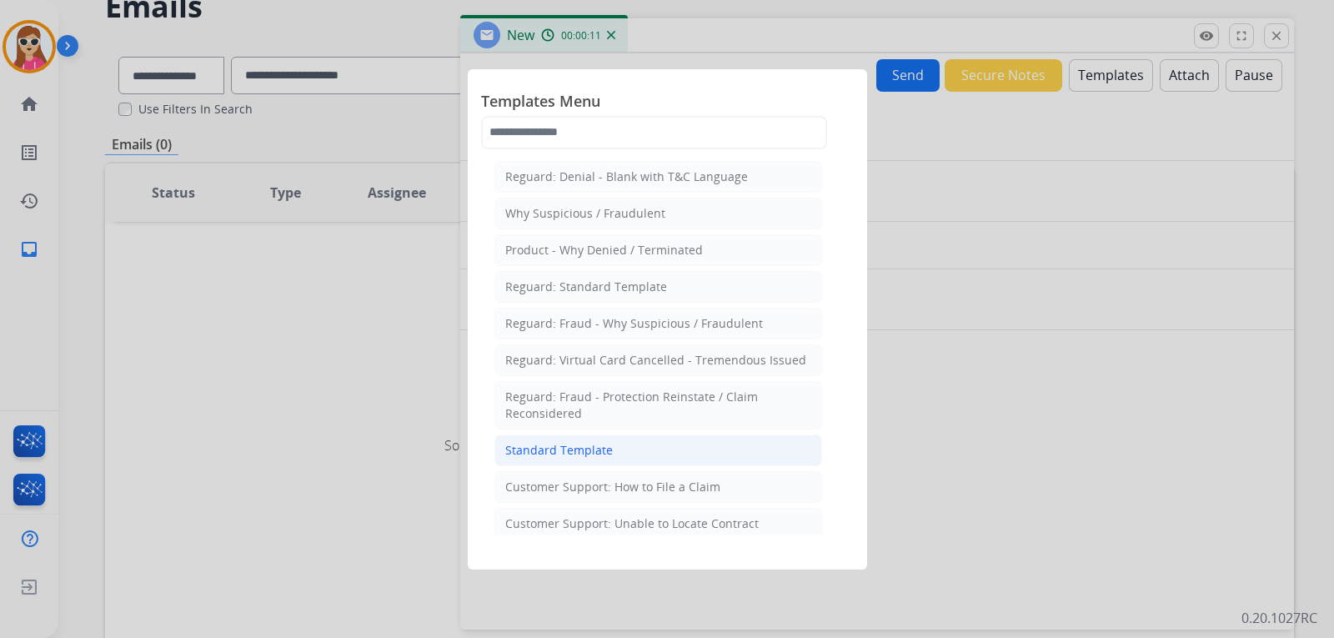
click at [538, 440] on li "Standard Template" at bounding box center [658, 450] width 328 height 32
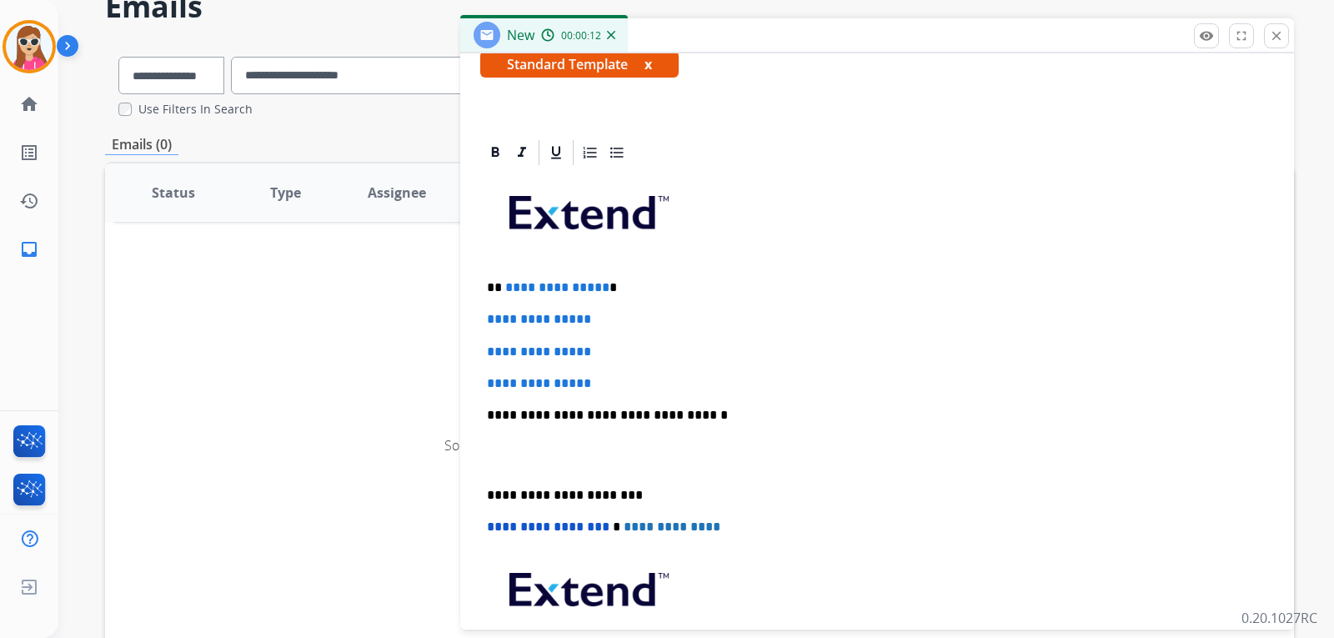
scroll to position [333, 0]
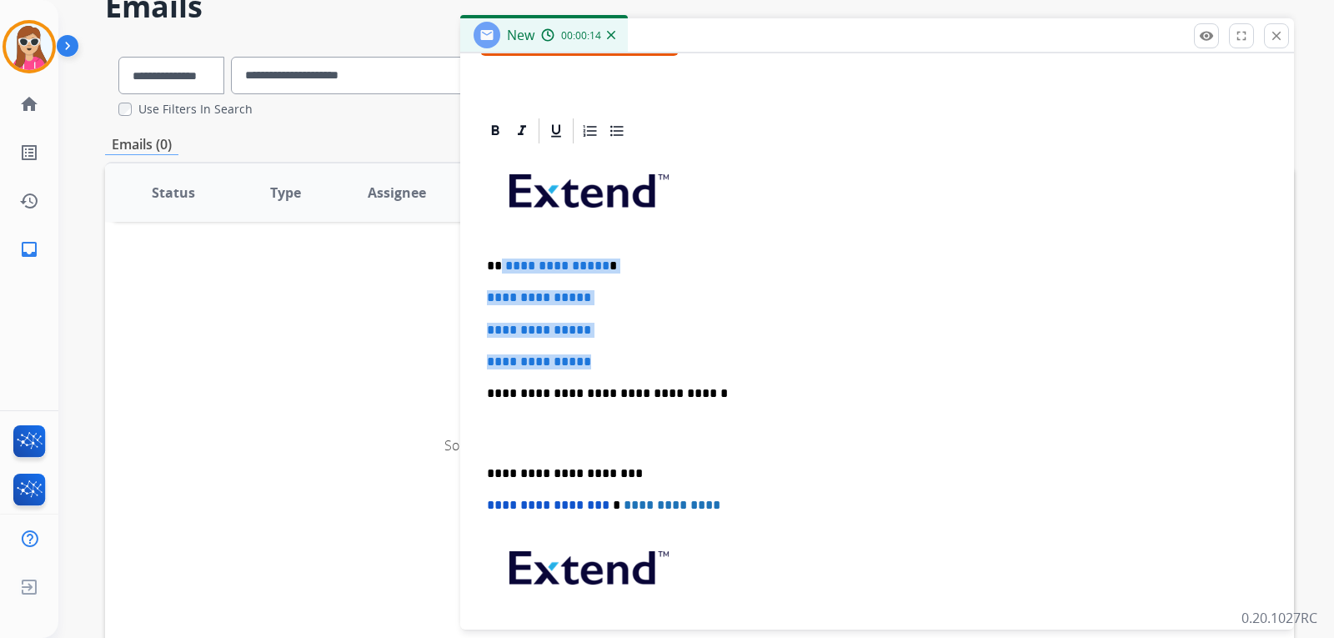
drag, startPoint x: 498, startPoint y: 266, endPoint x: 627, endPoint y: 343, distance: 150.0
click at [622, 351] on div "**********" at bounding box center [877, 432] width 794 height 573
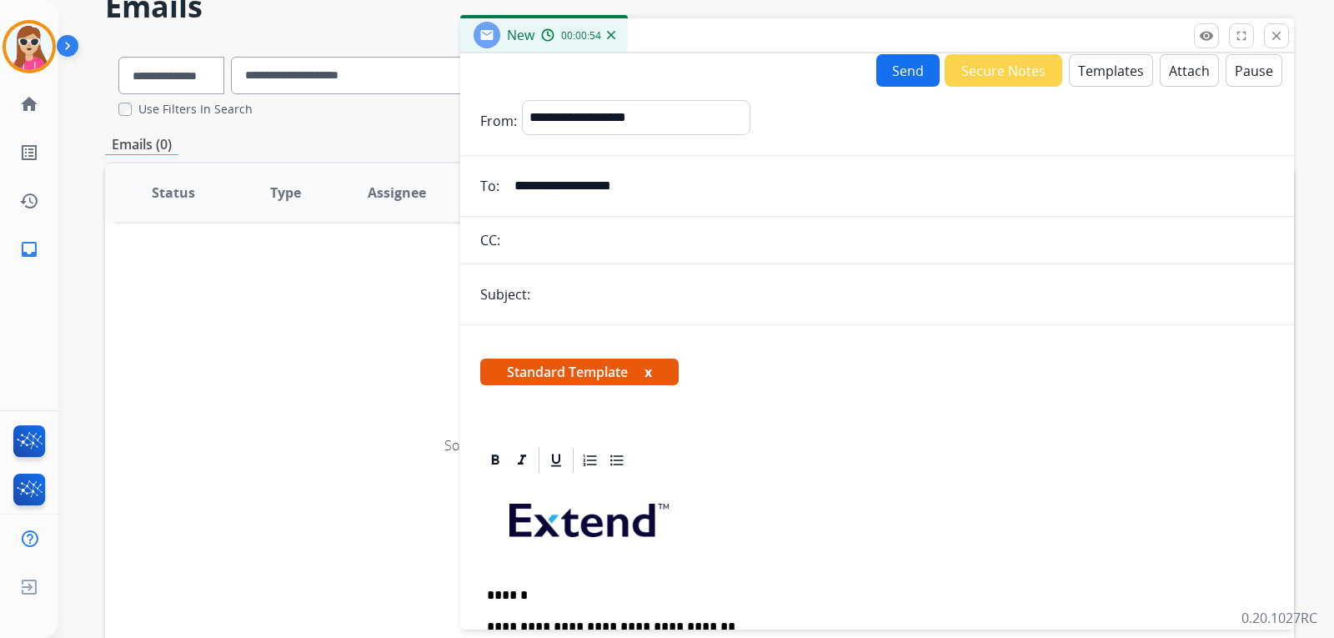
scroll to position [0, 0]
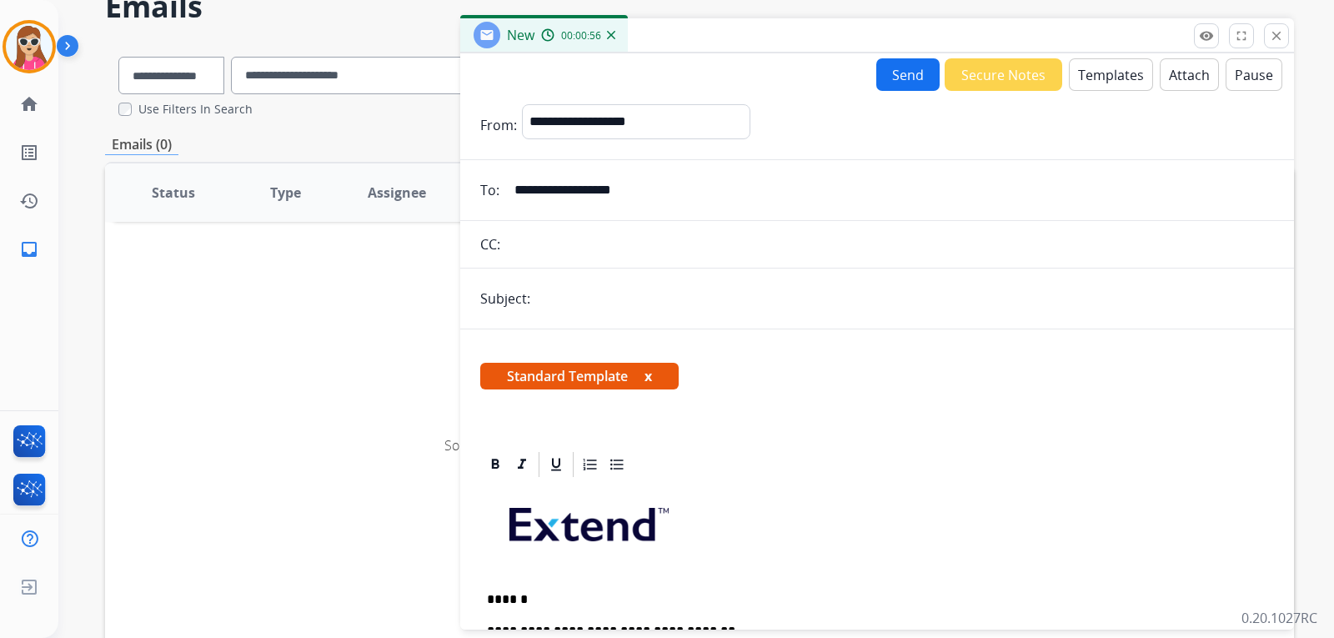
click at [563, 298] on input "text" at bounding box center [904, 298] width 739 height 33
click at [626, 304] on input "******" at bounding box center [904, 298] width 739 height 33
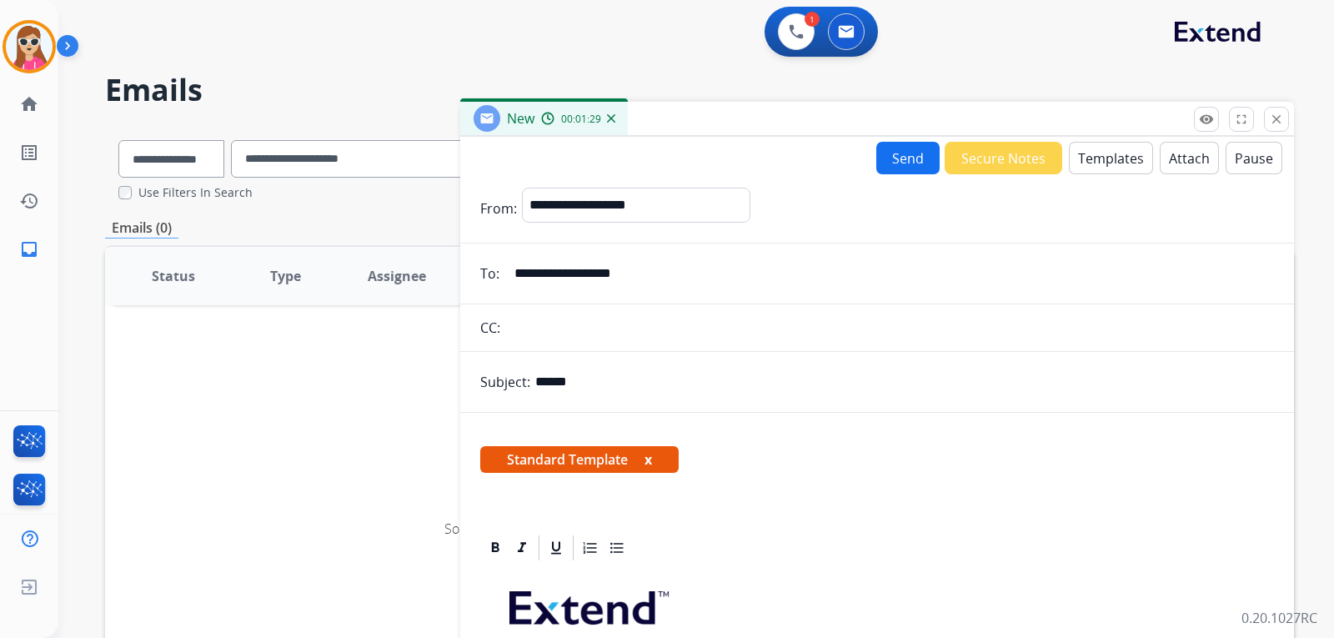
type input "******"
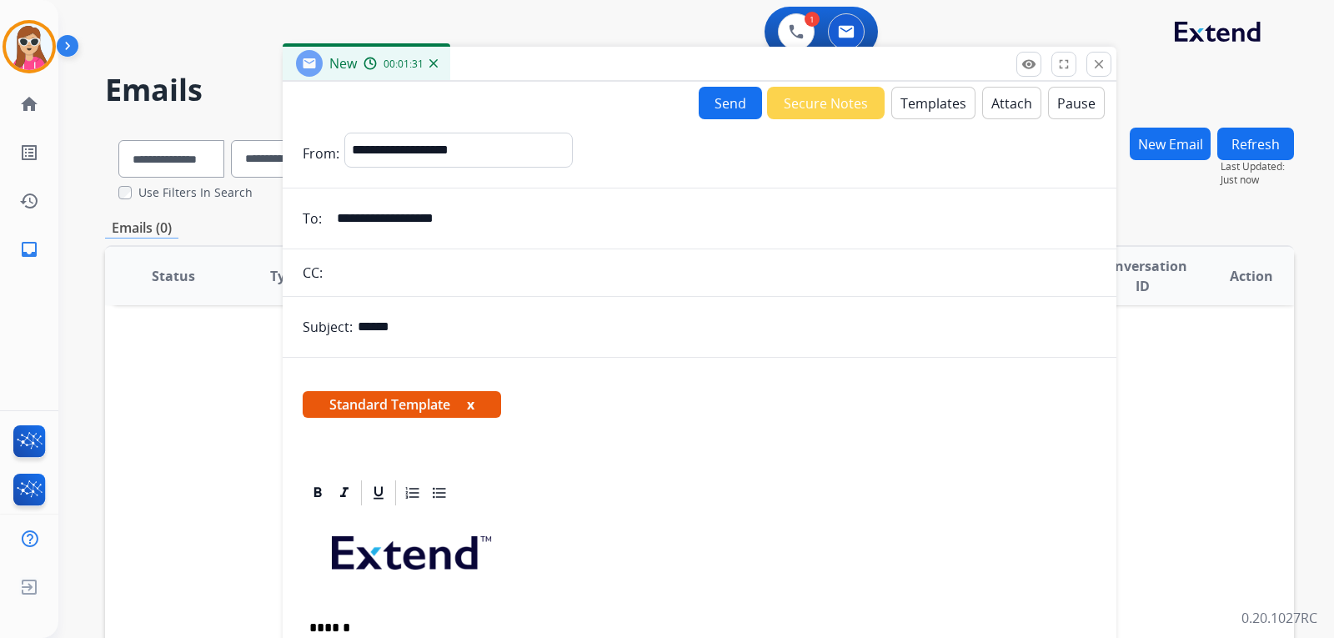
drag, startPoint x: 1109, startPoint y: 132, endPoint x: 988, endPoint y: 89, distance: 128.1
click at [963, 76] on div "New 00:01:31" at bounding box center [700, 64] width 834 height 35
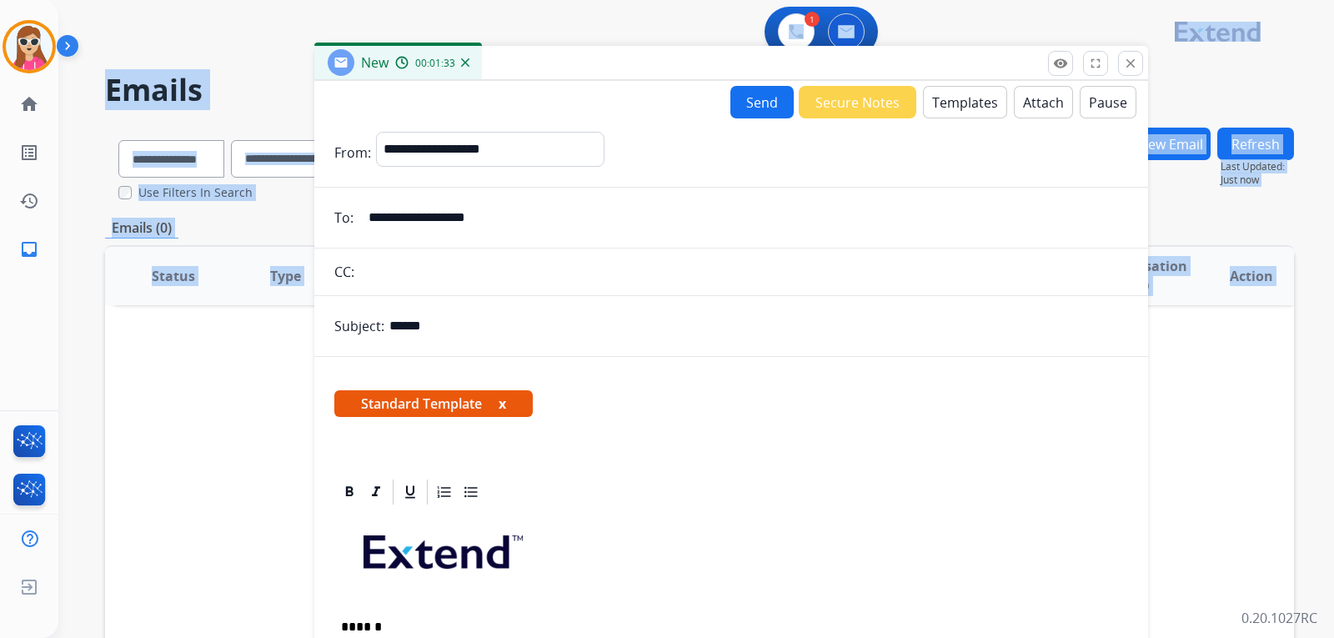
drag, startPoint x: 680, startPoint y: 40, endPoint x: 762, endPoint y: 57, distance: 83.4
click at [823, 68] on div "**********" at bounding box center [695, 319] width 1275 height 638
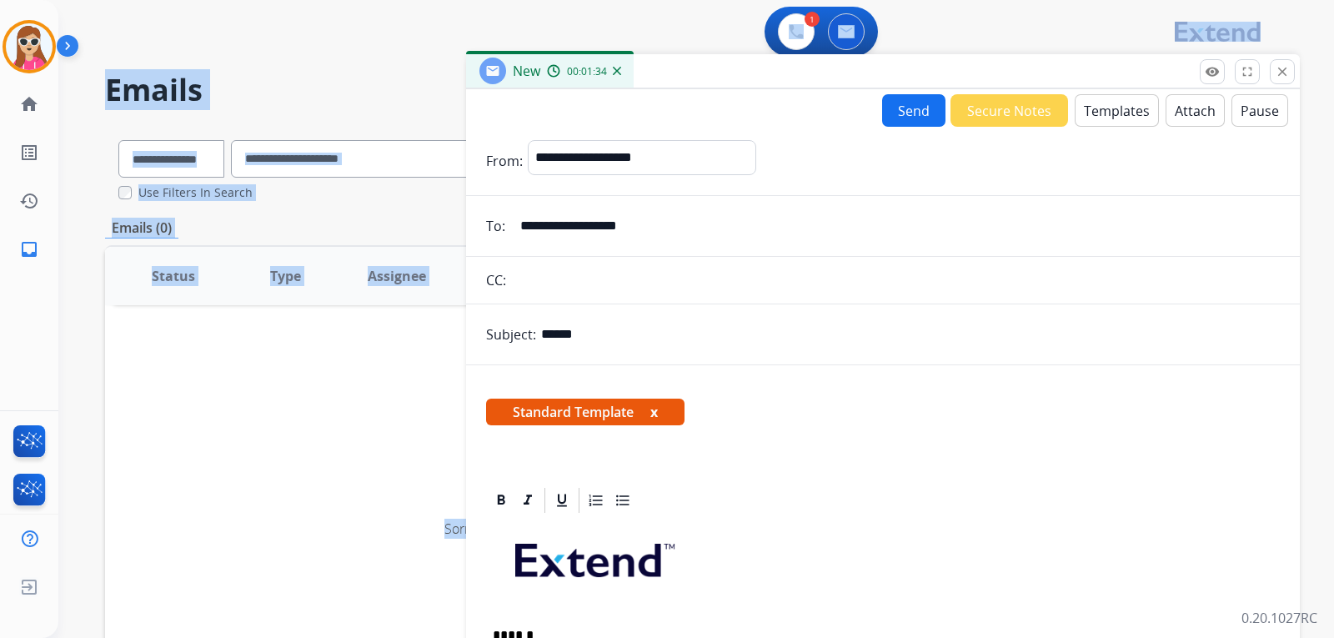
drag, startPoint x: 694, startPoint y: 55, endPoint x: 351, endPoint y: 167, distance: 360.3
click at [842, 63] on div "New 00:01:34" at bounding box center [883, 71] width 834 height 35
click at [356, 448] on div "Sorry! There are no emails to display for current [EMAIL_ADDRESS][DOMAIN_NAME]" at bounding box center [699, 528] width 1189 height 557
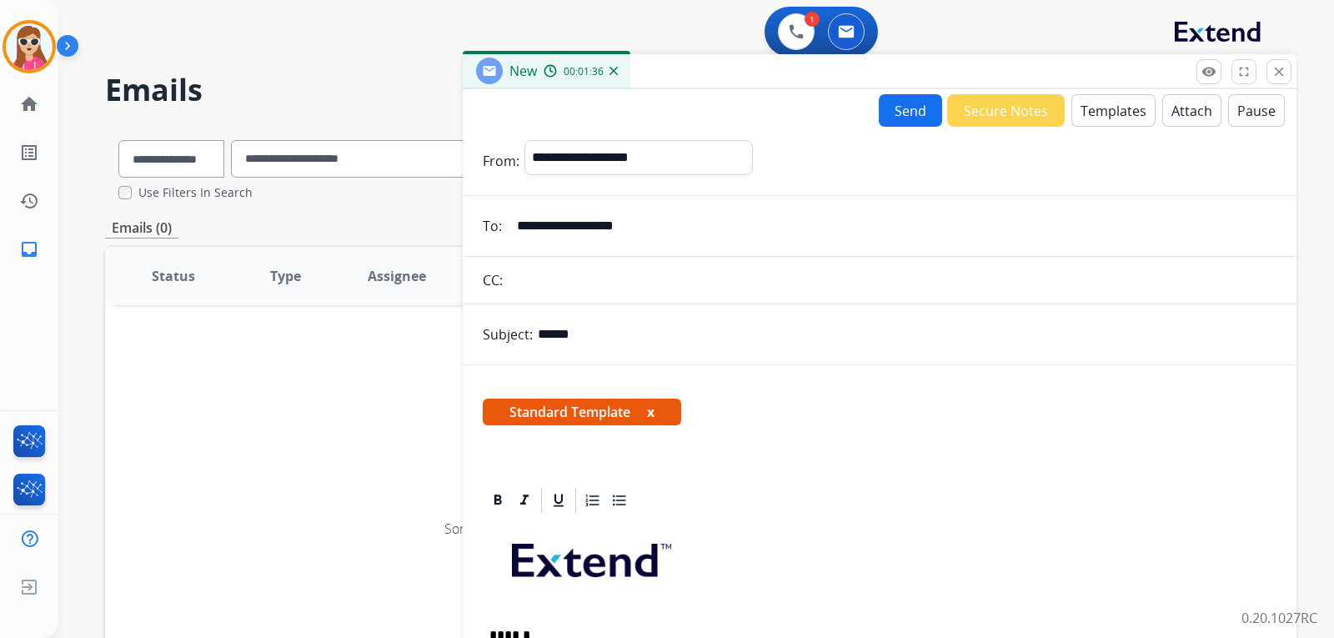
click at [338, 222] on div "Emails (0)" at bounding box center [699, 228] width 1189 height 21
drag, startPoint x: 338, startPoint y: 222, endPoint x: 373, endPoint y: 237, distance: 38.9
click at [341, 222] on div "Emails (0)" at bounding box center [699, 228] width 1189 height 21
click at [371, 238] on div "Emails (0)" at bounding box center [699, 228] width 1189 height 21
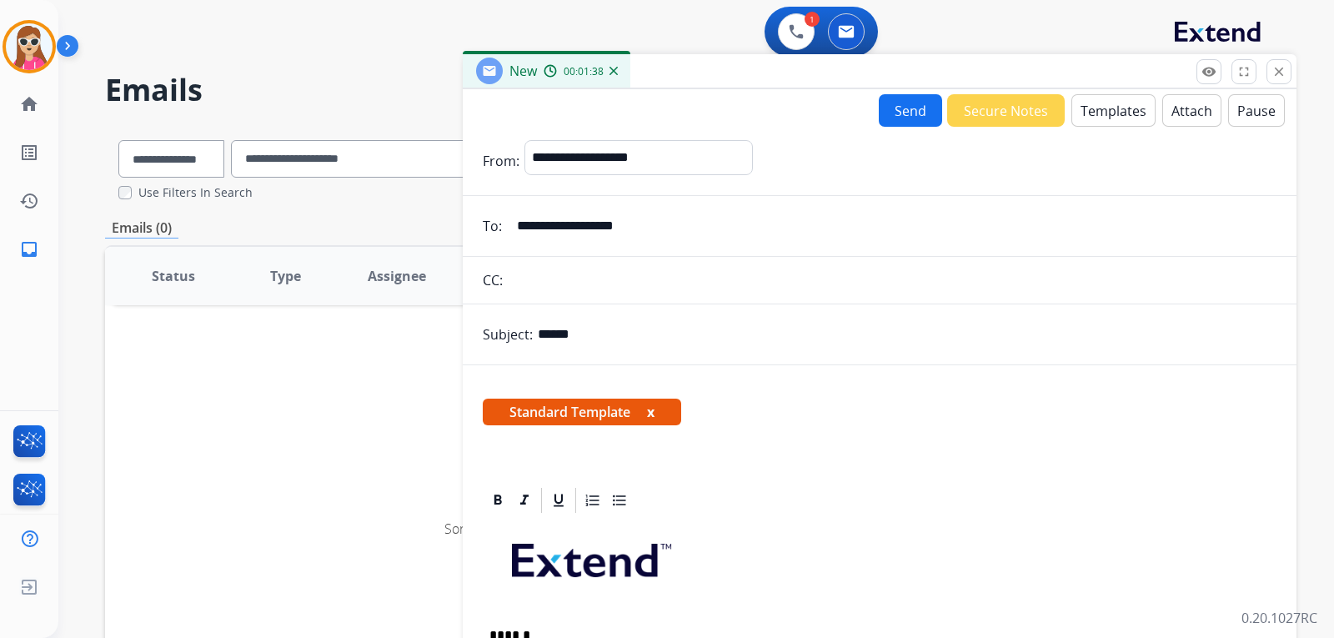
drag, startPoint x: 207, startPoint y: 263, endPoint x: 208, endPoint y: 338, distance: 75.9
click at [205, 306] on div "Sorry! There are no emails to display for current [EMAIL_ADDRESS][DOMAIN_NAME] …" at bounding box center [699, 524] width 1189 height 558
click at [219, 423] on div "Sorry! There are no emails to display for current [EMAIL_ADDRESS][DOMAIN_NAME]" at bounding box center [699, 528] width 1189 height 557
drag, startPoint x: 236, startPoint y: 423, endPoint x: 296, endPoint y: 417, distance: 60.3
click at [237, 423] on div "Sorry! There are no emails to display for current [EMAIL_ADDRESS][DOMAIN_NAME]" at bounding box center [699, 528] width 1189 height 557
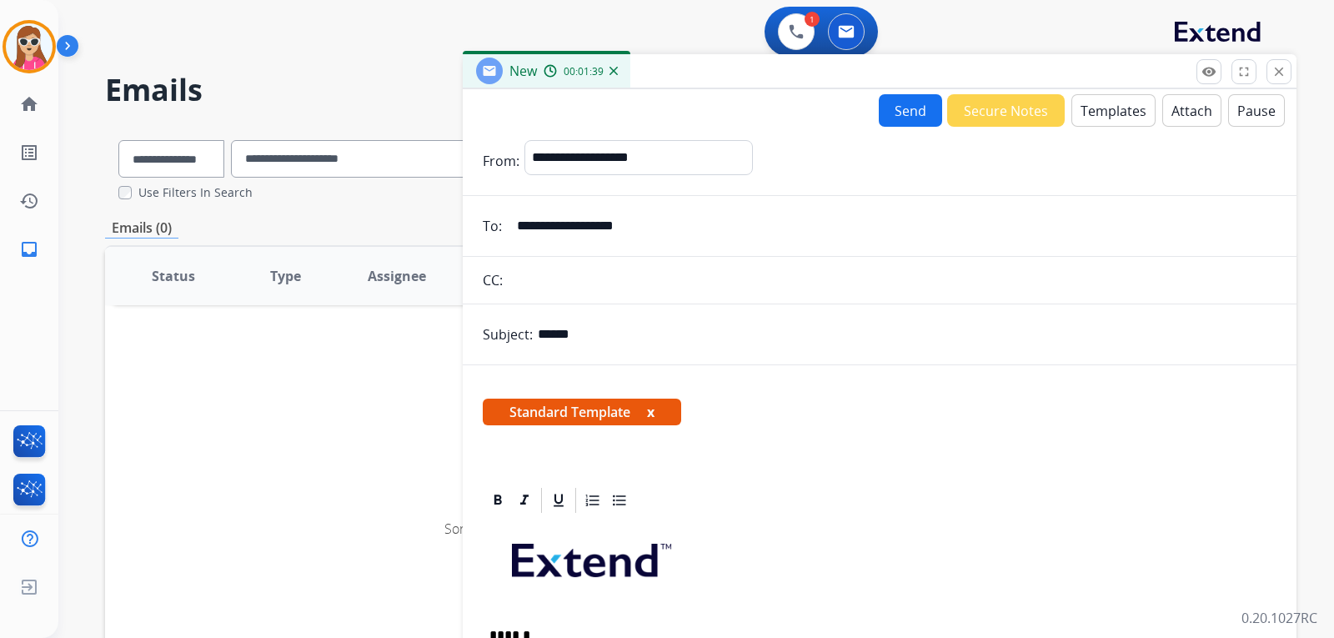
click at [311, 238] on div "Emails (0)" at bounding box center [699, 228] width 1189 height 21
click at [311, 481] on div "Sorry! There are no emails to display for current [EMAIL_ADDRESS][DOMAIN_NAME]" at bounding box center [699, 528] width 1189 height 557
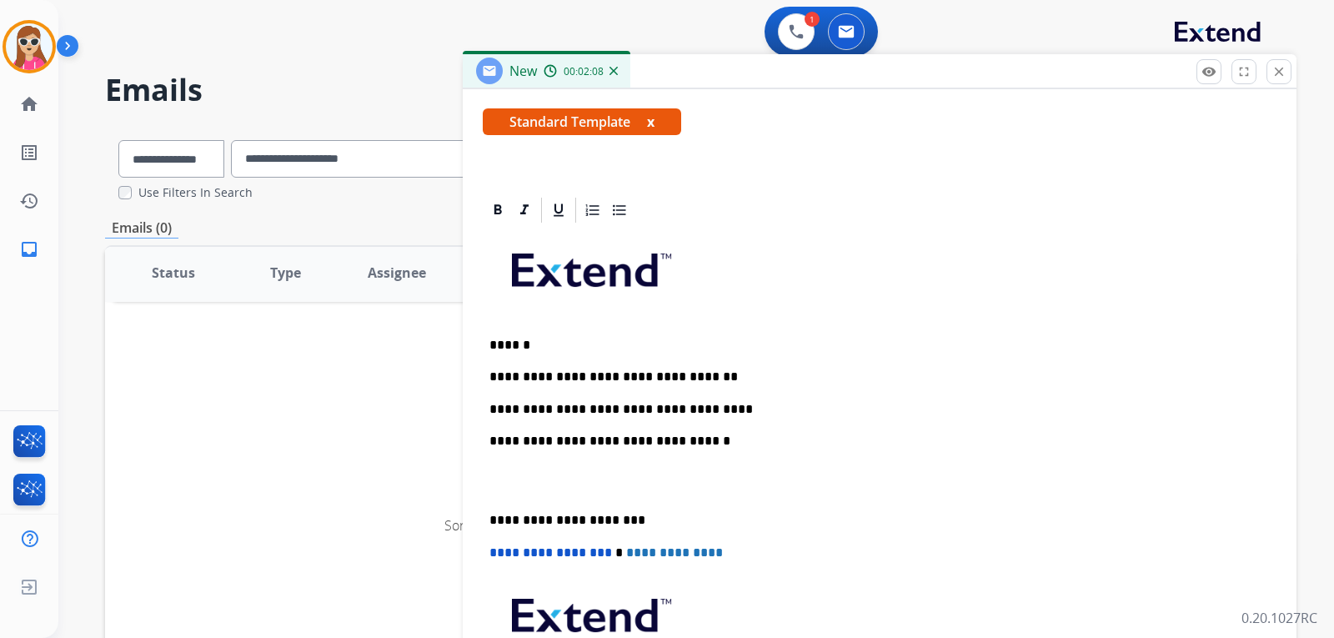
scroll to position [333, 0]
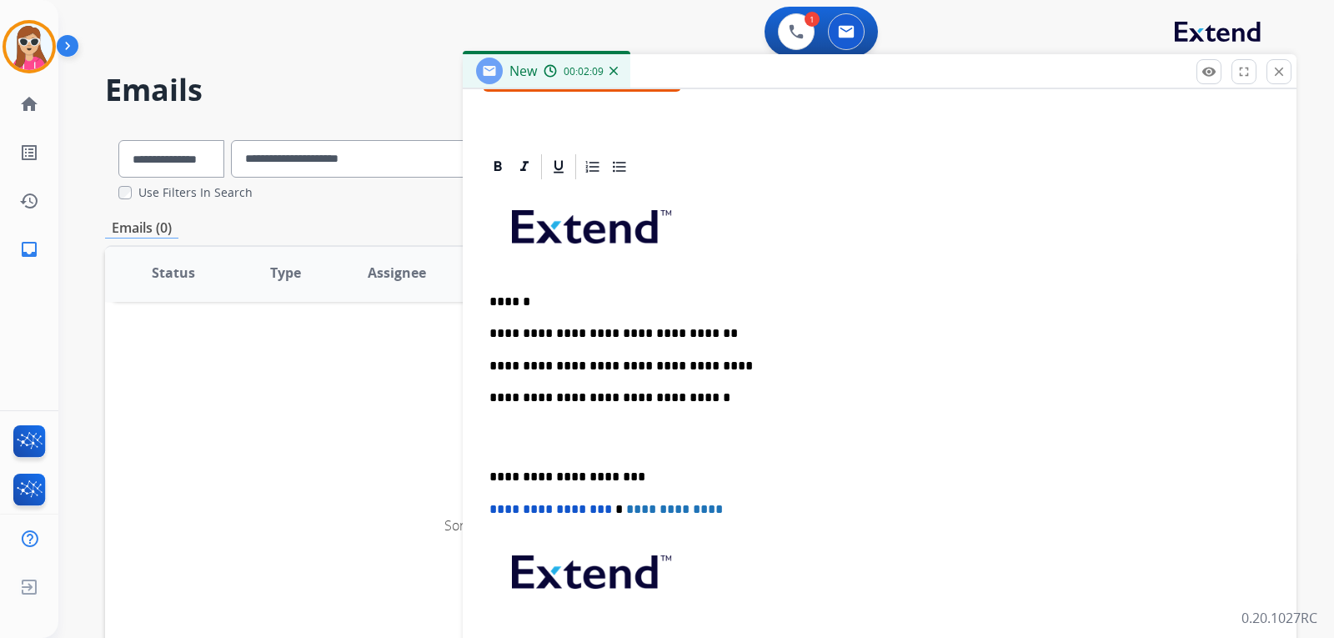
click at [704, 354] on div "**********" at bounding box center [880, 453] width 794 height 542
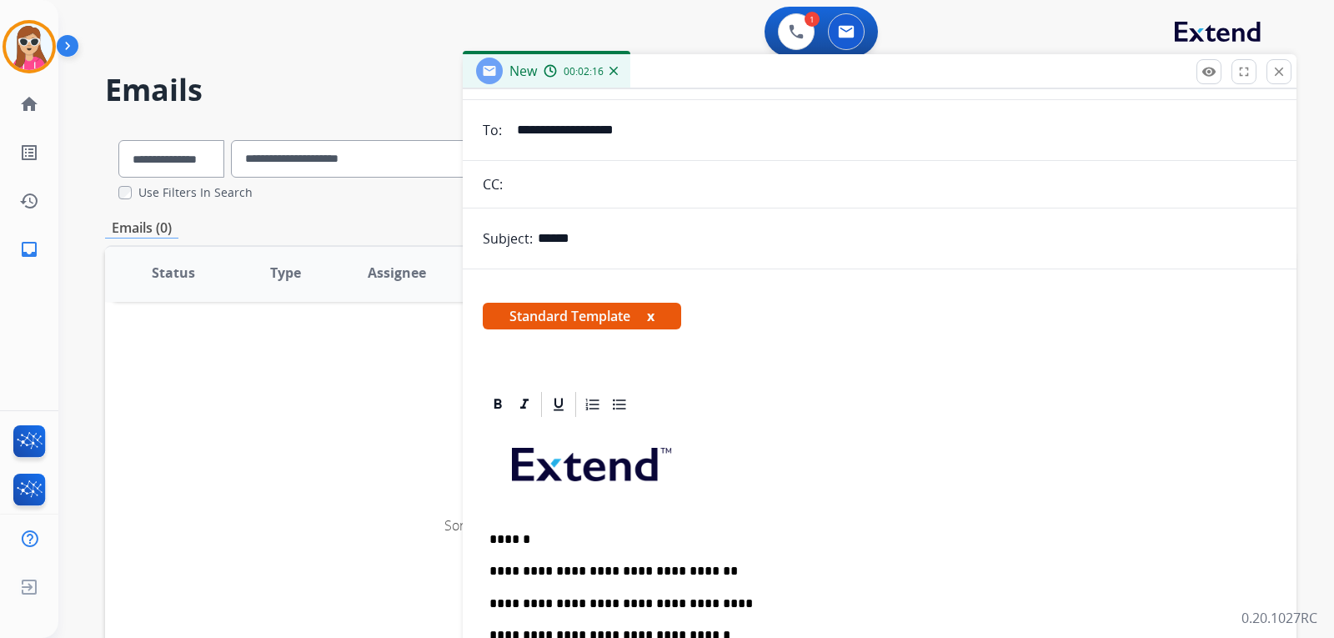
scroll to position [67, 0]
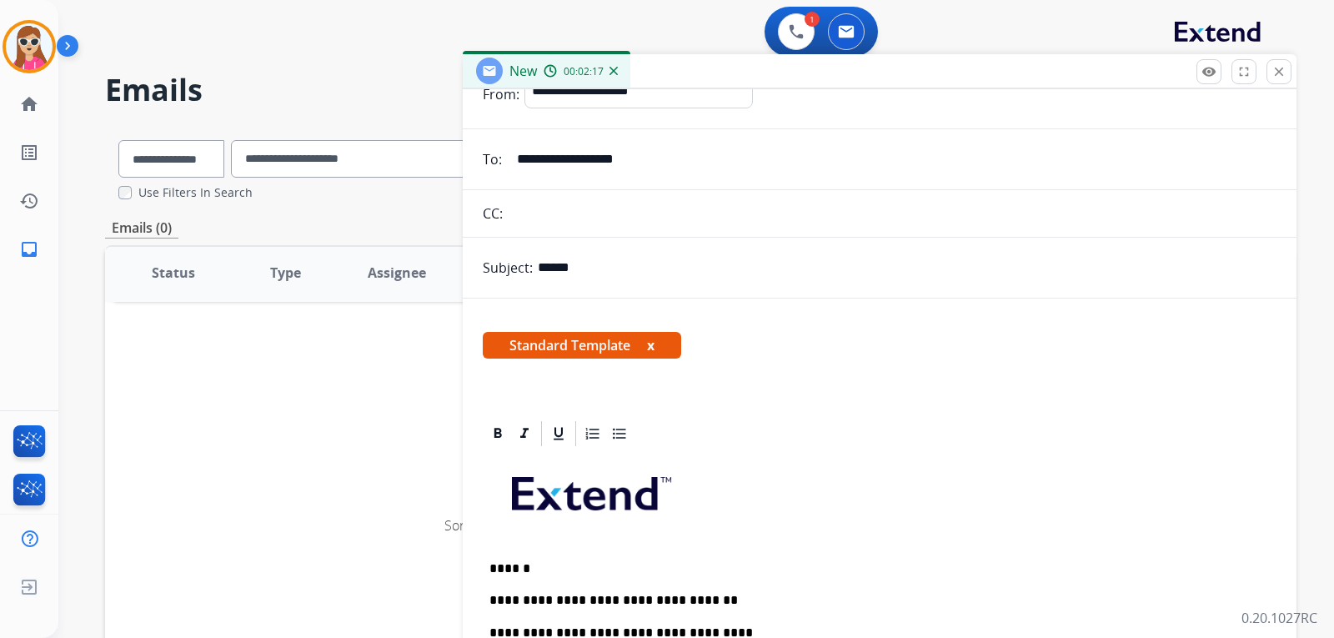
click at [533, 214] on input "text" at bounding box center [892, 213] width 769 height 33
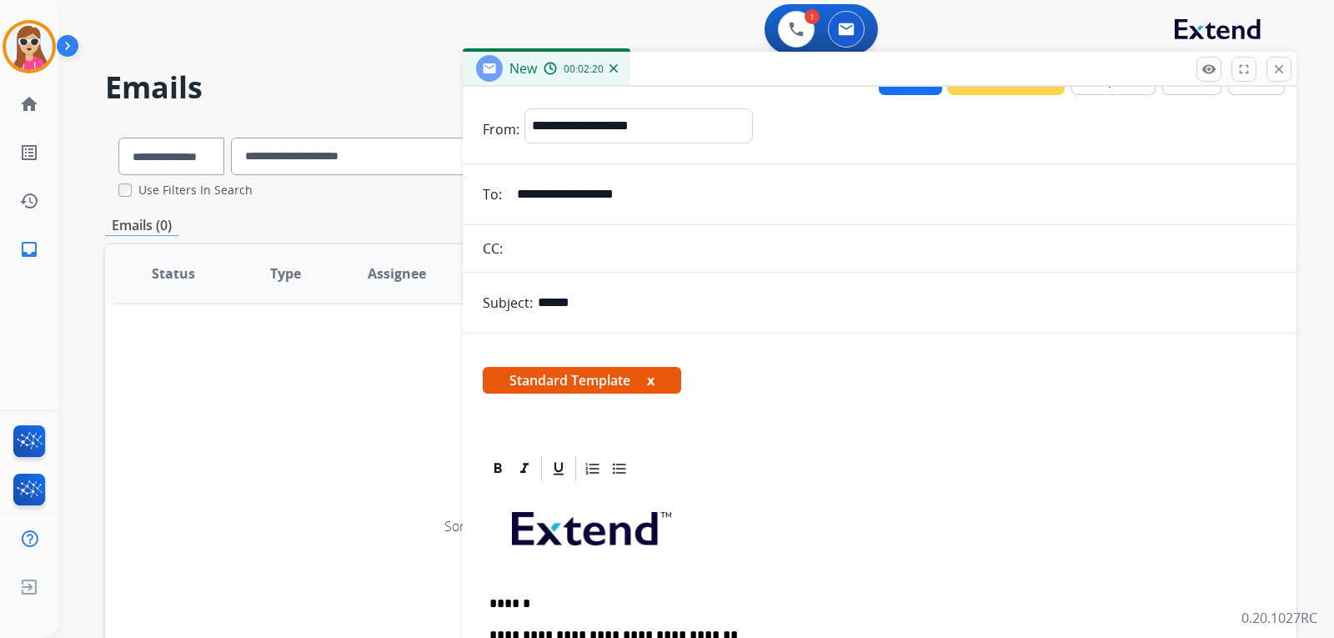
scroll to position [0, 0]
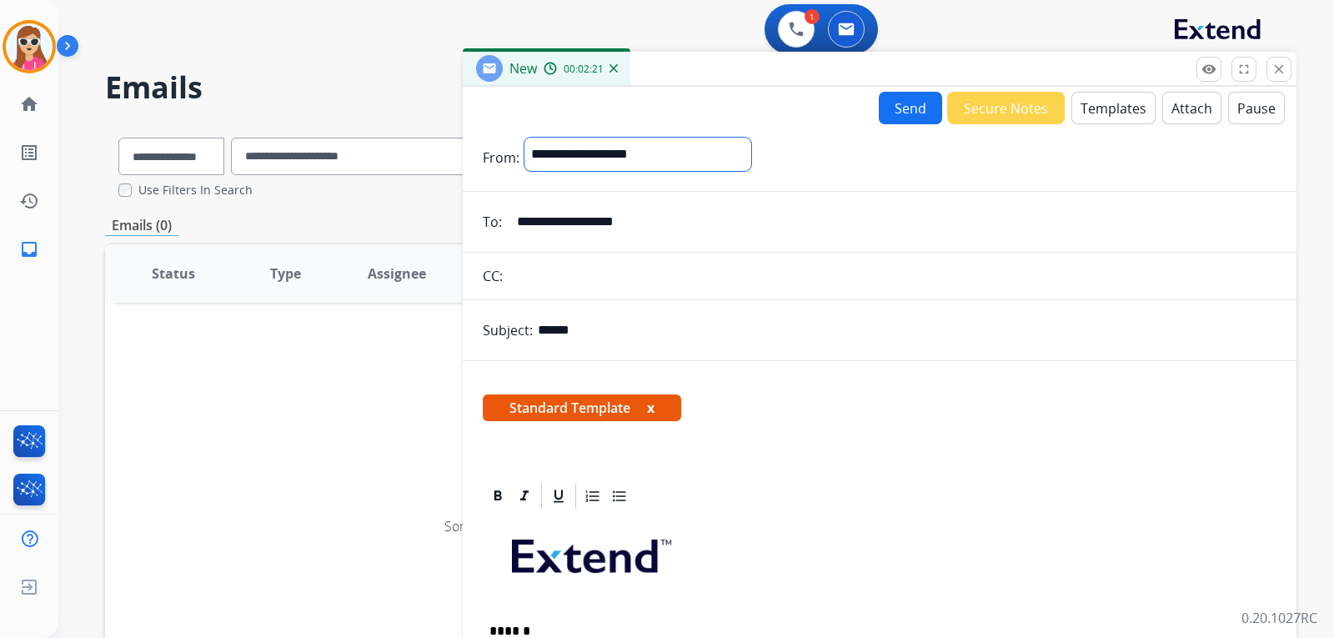
click at [729, 158] on select "**********" at bounding box center [637, 154] width 227 height 33
select select "**********"
click at [524, 138] on select "**********" at bounding box center [637, 154] width 227 height 33
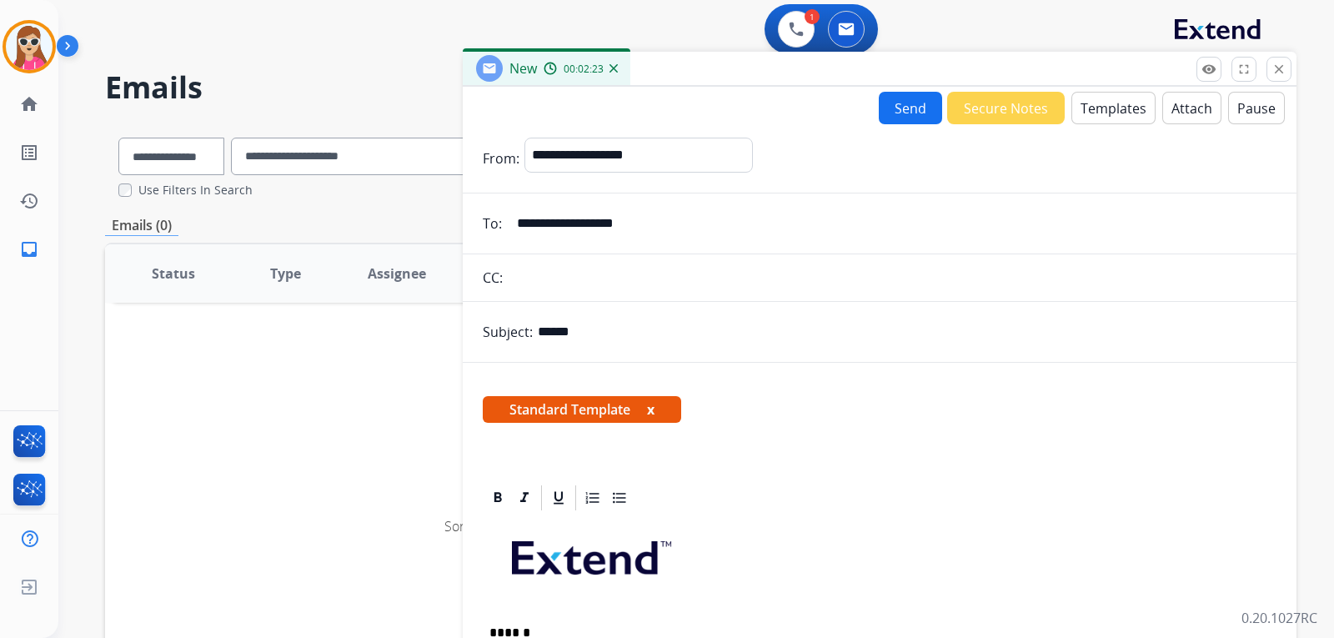
click at [899, 103] on button "Send" at bounding box center [910, 108] width 63 height 33
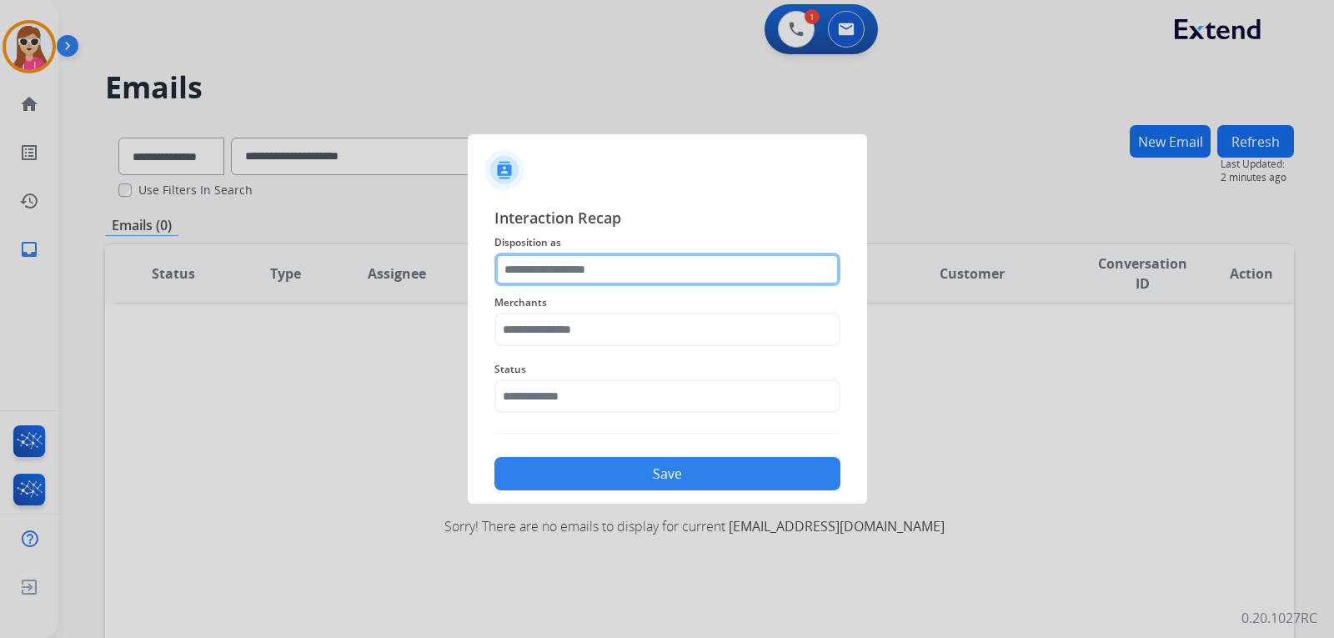
click at [542, 267] on input "text" at bounding box center [667, 269] width 346 height 33
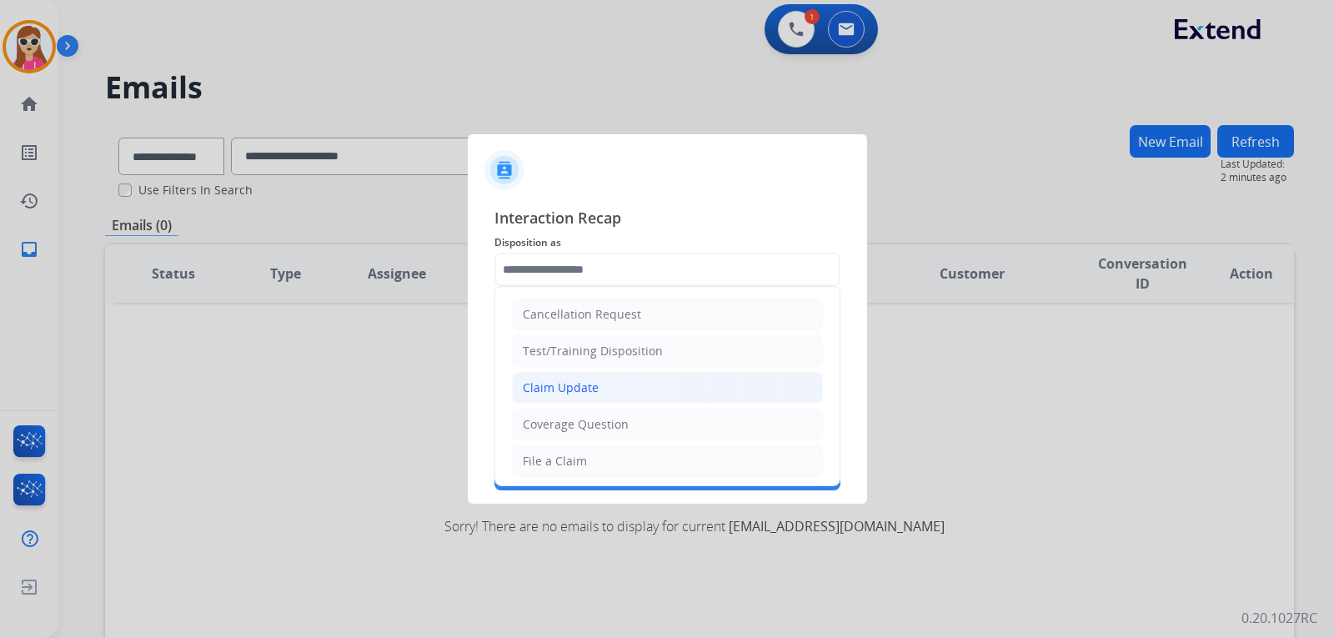
click at [585, 389] on div "Claim Update" at bounding box center [561, 387] width 76 height 17
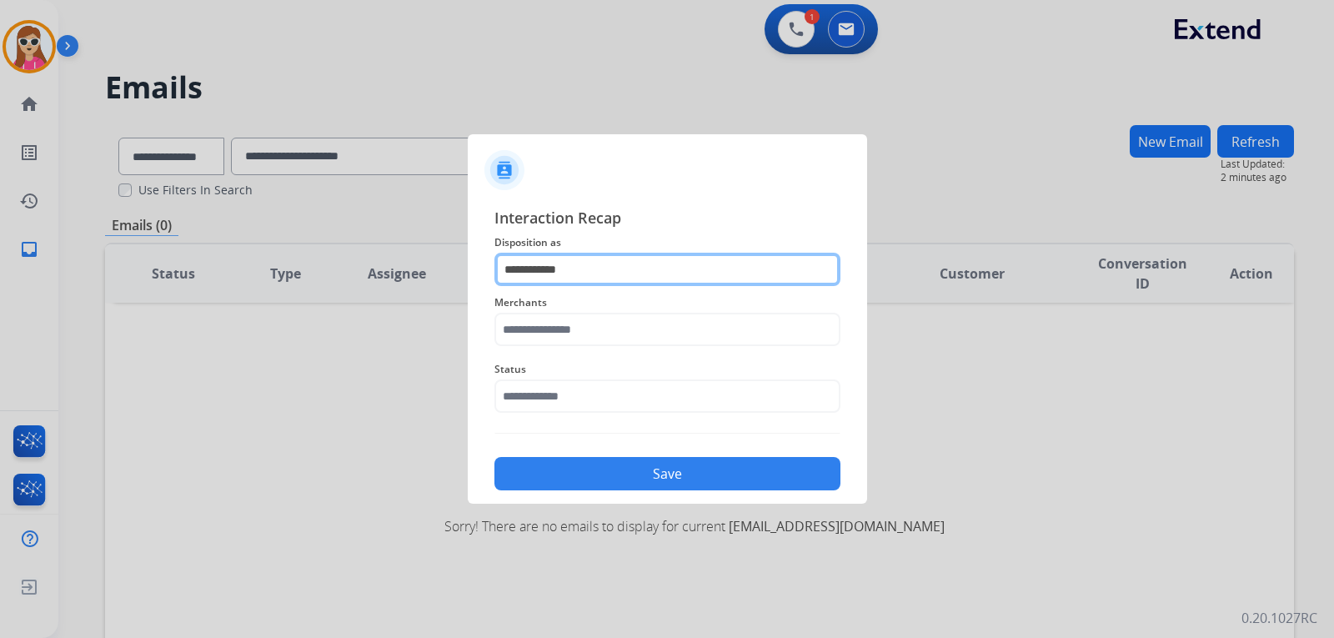
click at [600, 267] on input "**********" at bounding box center [667, 269] width 346 height 33
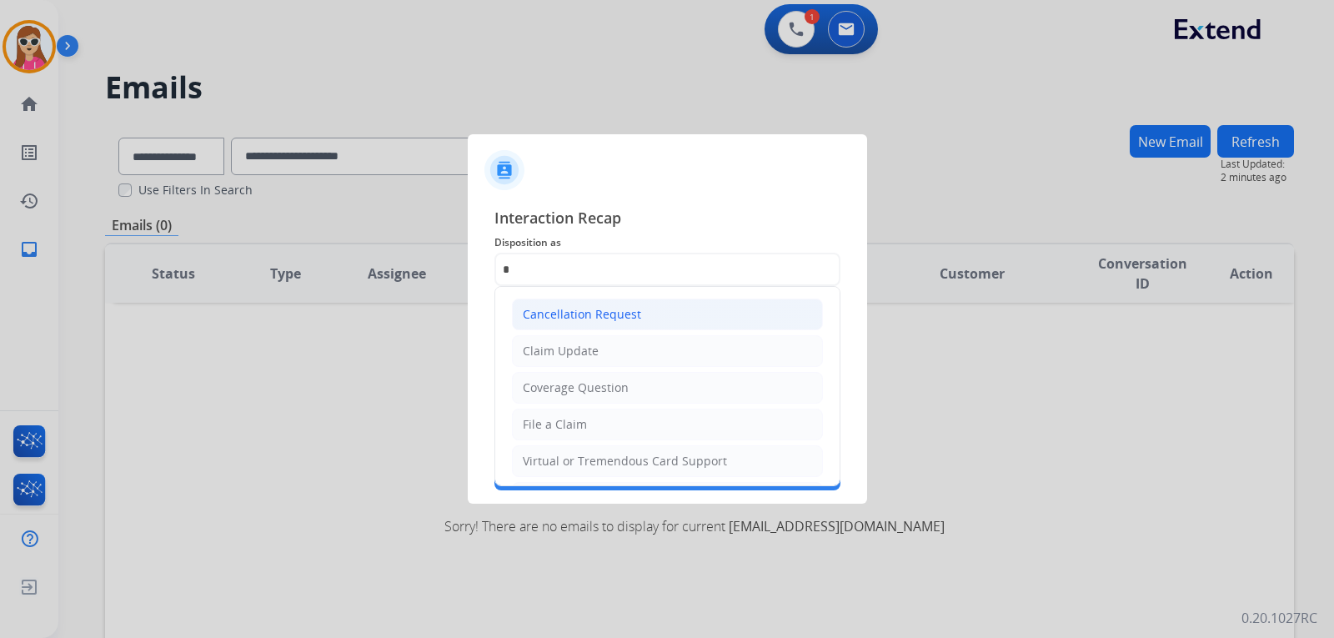
click at [618, 330] on li "Cancellation Request" at bounding box center [667, 314] width 311 height 32
type input "**********"
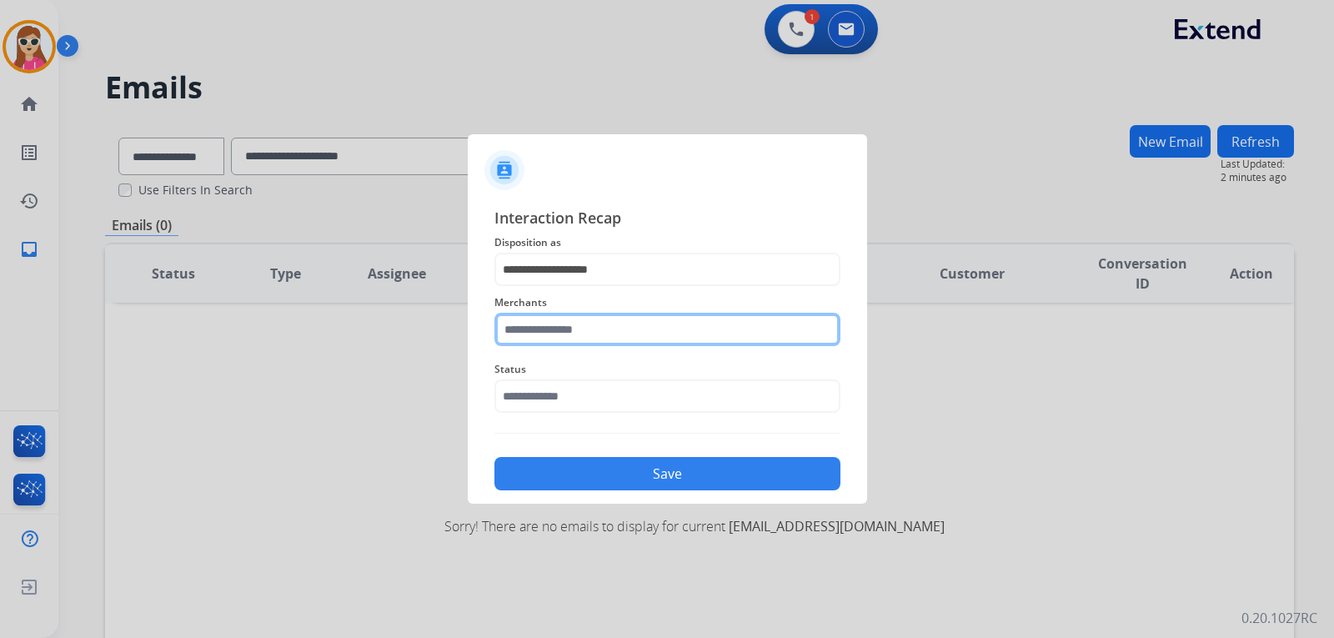
click at [613, 331] on input "text" at bounding box center [667, 329] width 346 height 33
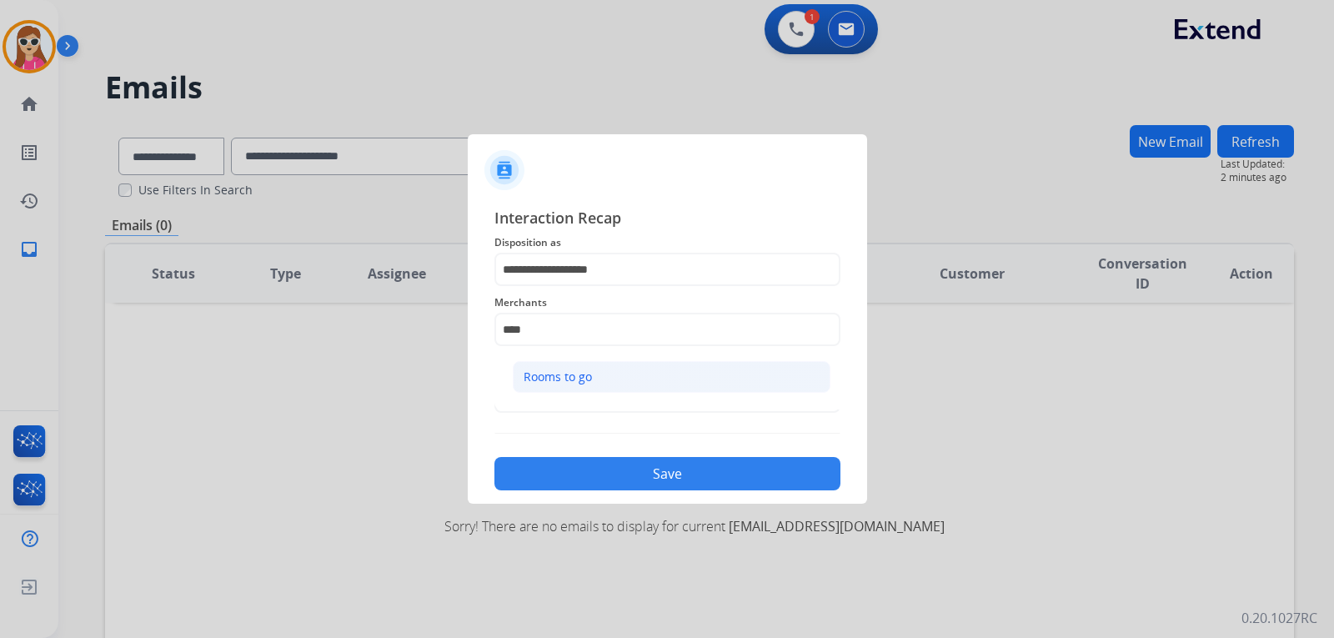
click at [620, 378] on li "Rooms to go" at bounding box center [672, 377] width 318 height 32
type input "**********"
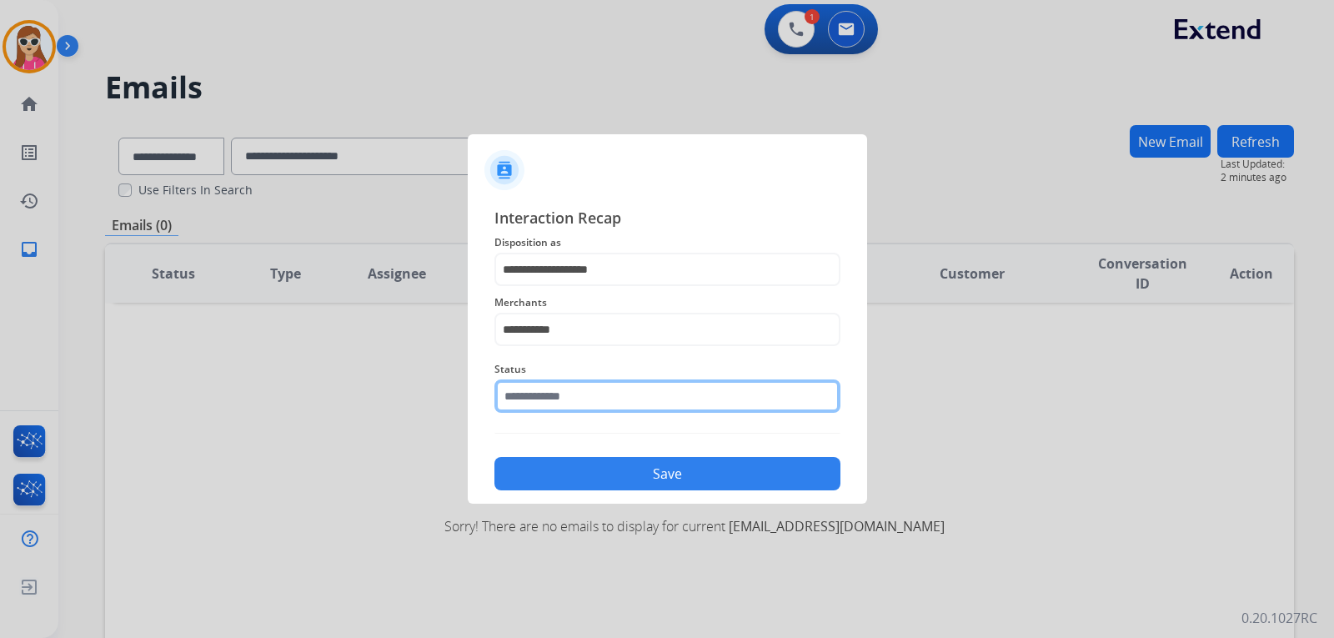
click at [665, 409] on div "Status" at bounding box center [667, 386] width 346 height 67
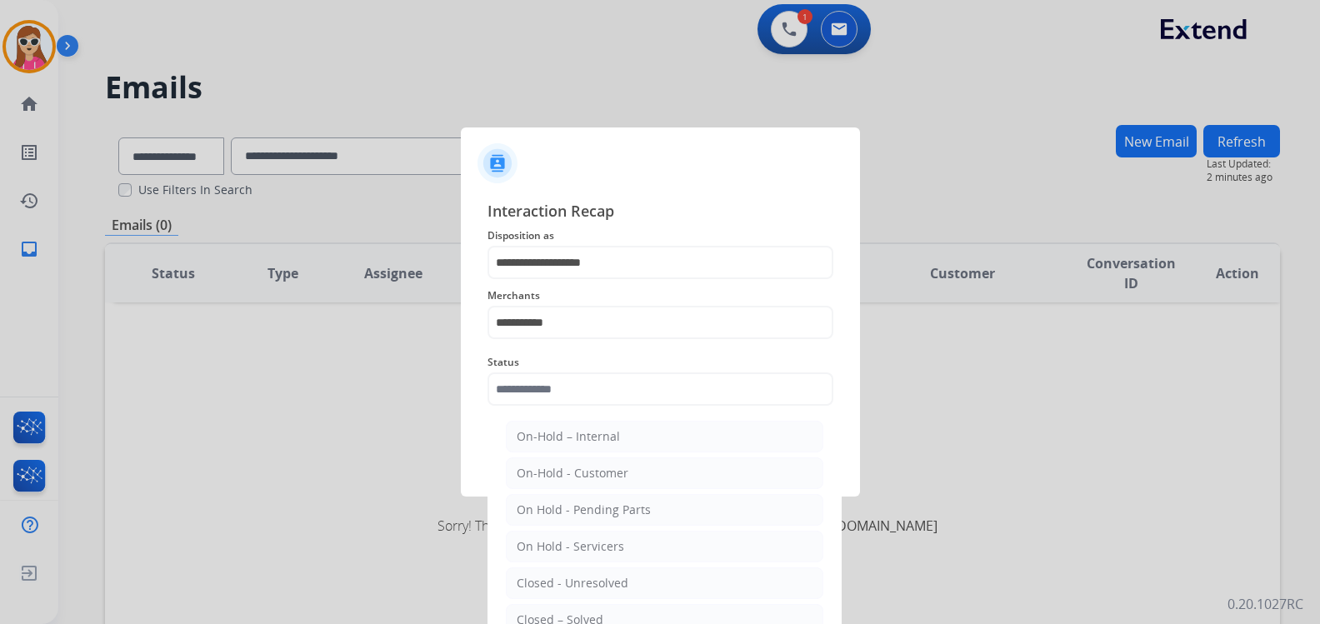
click at [591, 622] on div "Closed – Solved" at bounding box center [560, 620] width 87 height 17
type input "**********"
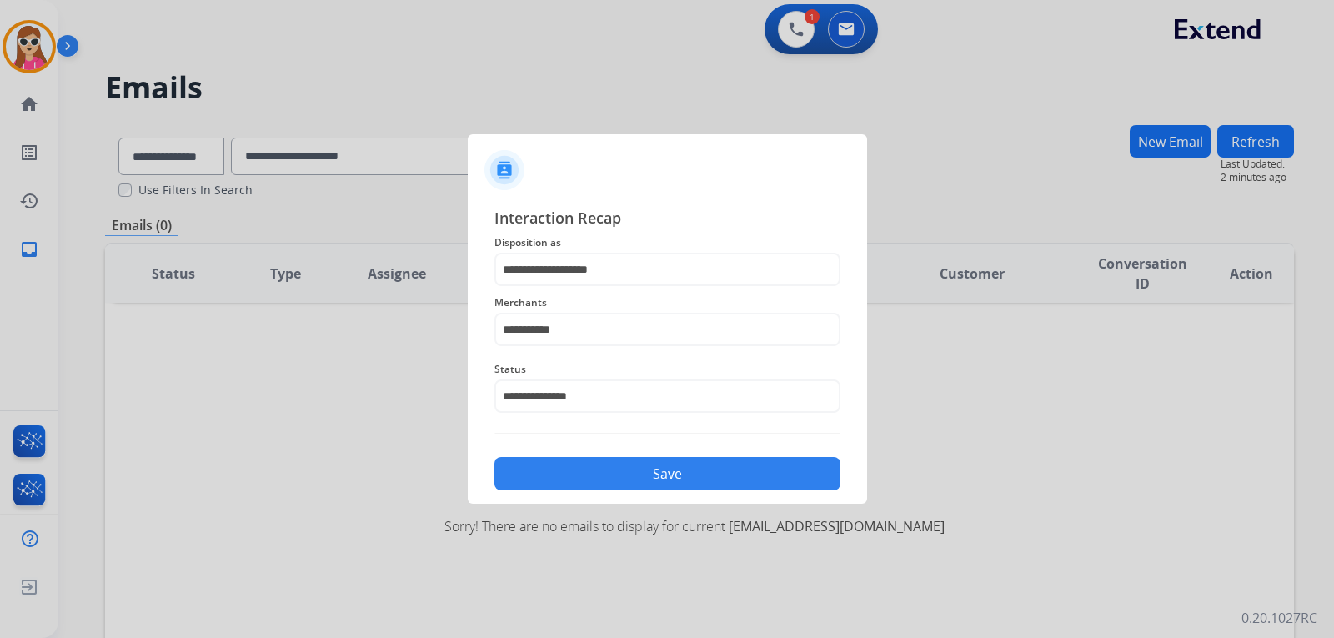
click at [620, 466] on button "Save" at bounding box center [667, 473] width 346 height 33
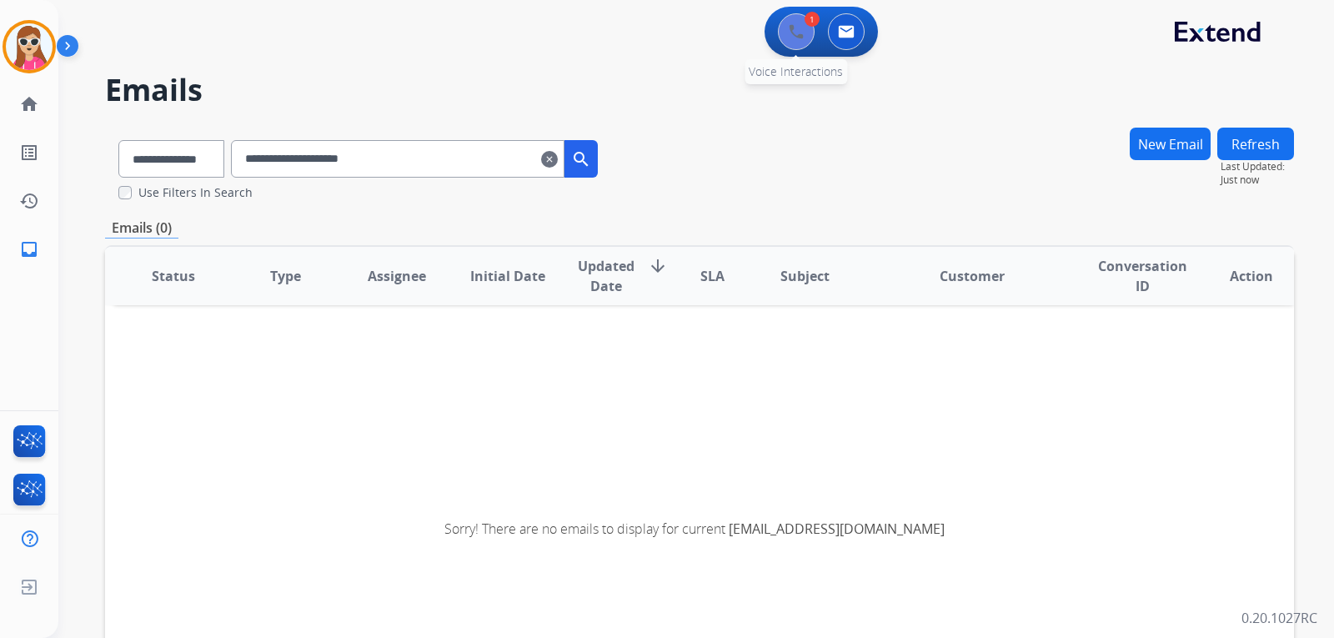
click at [788, 33] on button at bounding box center [796, 31] width 37 height 37
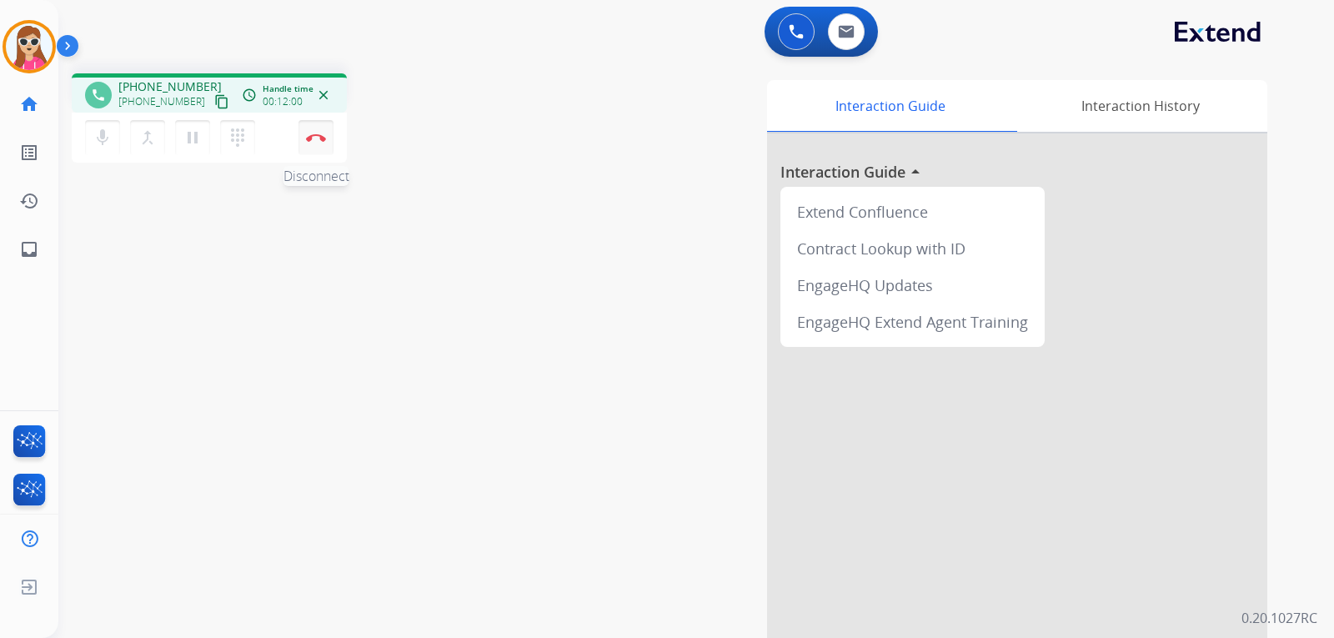
click at [327, 145] on button "Disconnect" at bounding box center [315, 137] width 35 height 35
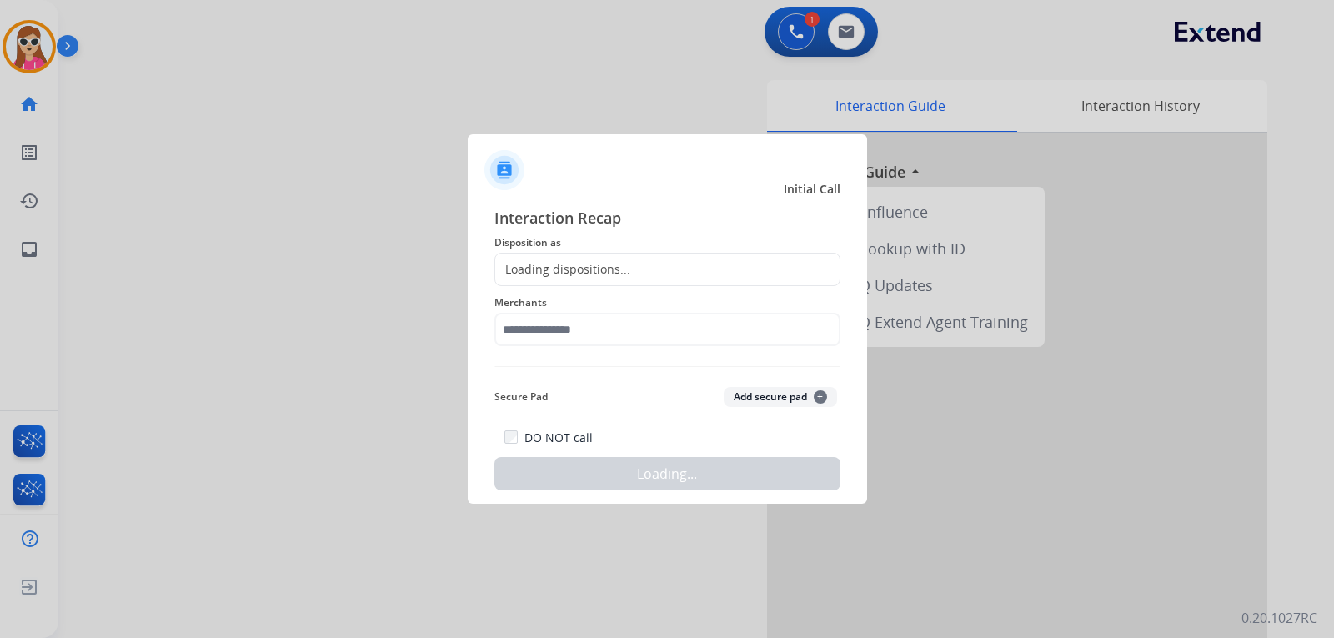
click at [566, 267] on div "Loading dispositions..." at bounding box center [562, 269] width 135 height 17
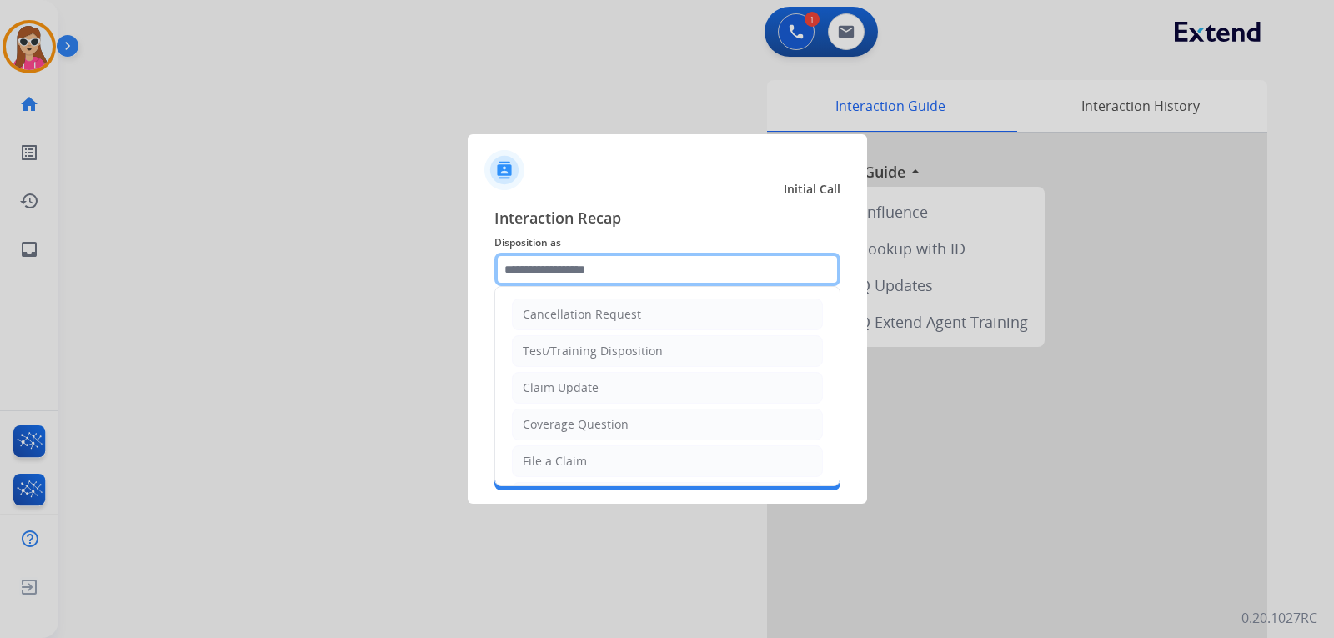
click at [571, 277] on input "text" at bounding box center [667, 269] width 346 height 33
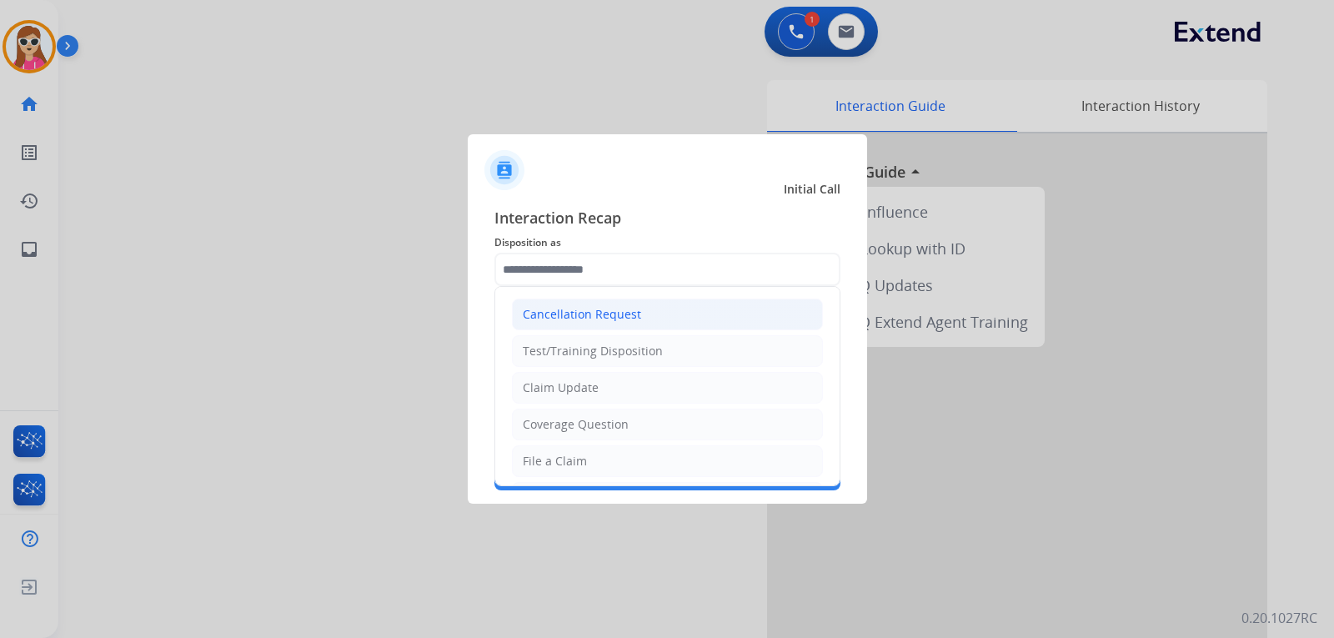
click at [629, 315] on div "Cancellation Request" at bounding box center [582, 314] width 118 height 17
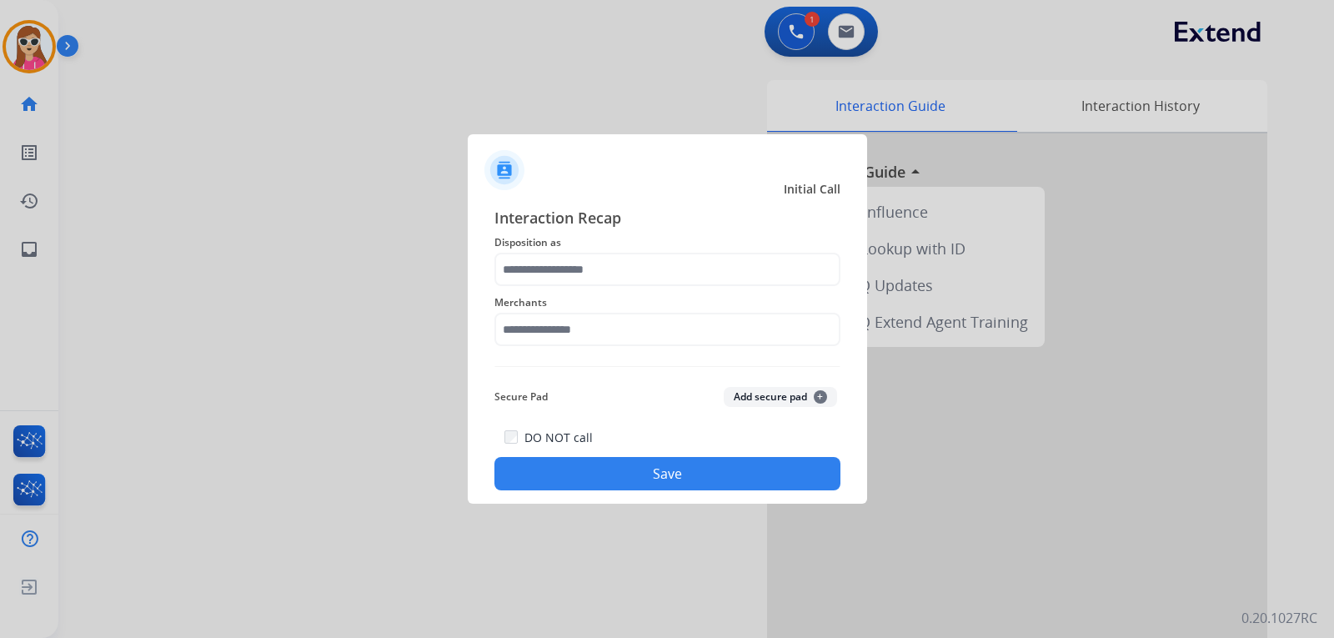
type input "**********"
click at [620, 337] on input "text" at bounding box center [667, 329] width 346 height 33
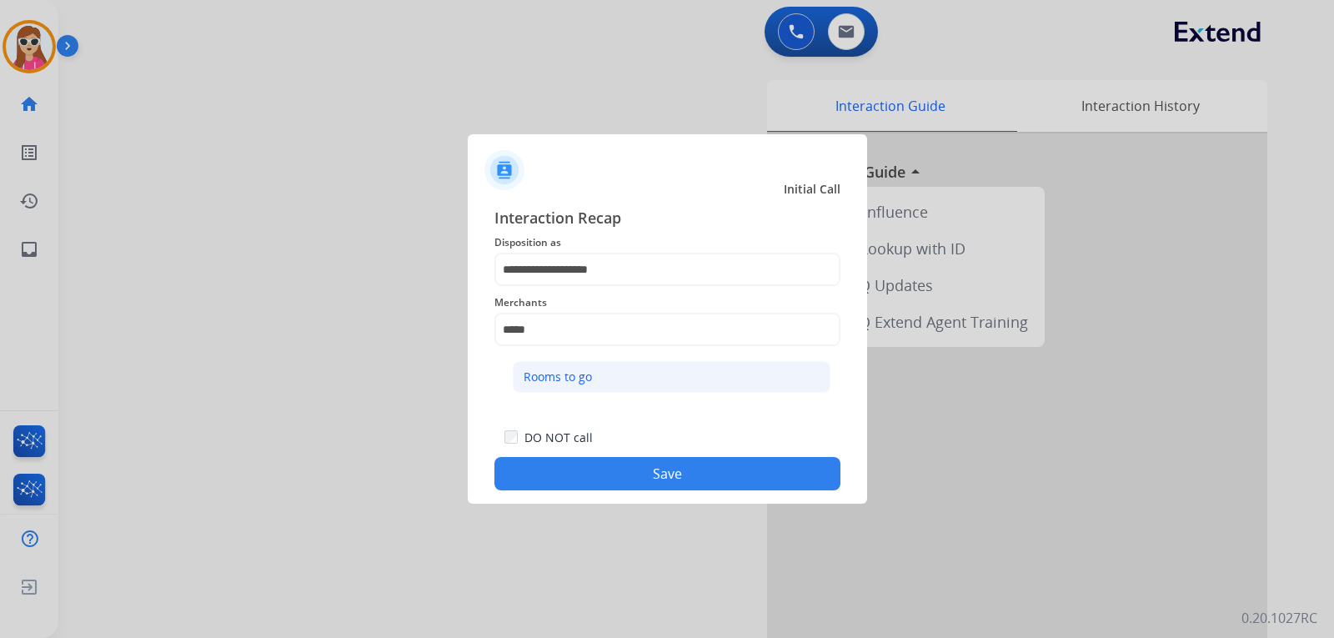
click at [568, 375] on div "Rooms to go" at bounding box center [557, 376] width 68 height 17
type input "**********"
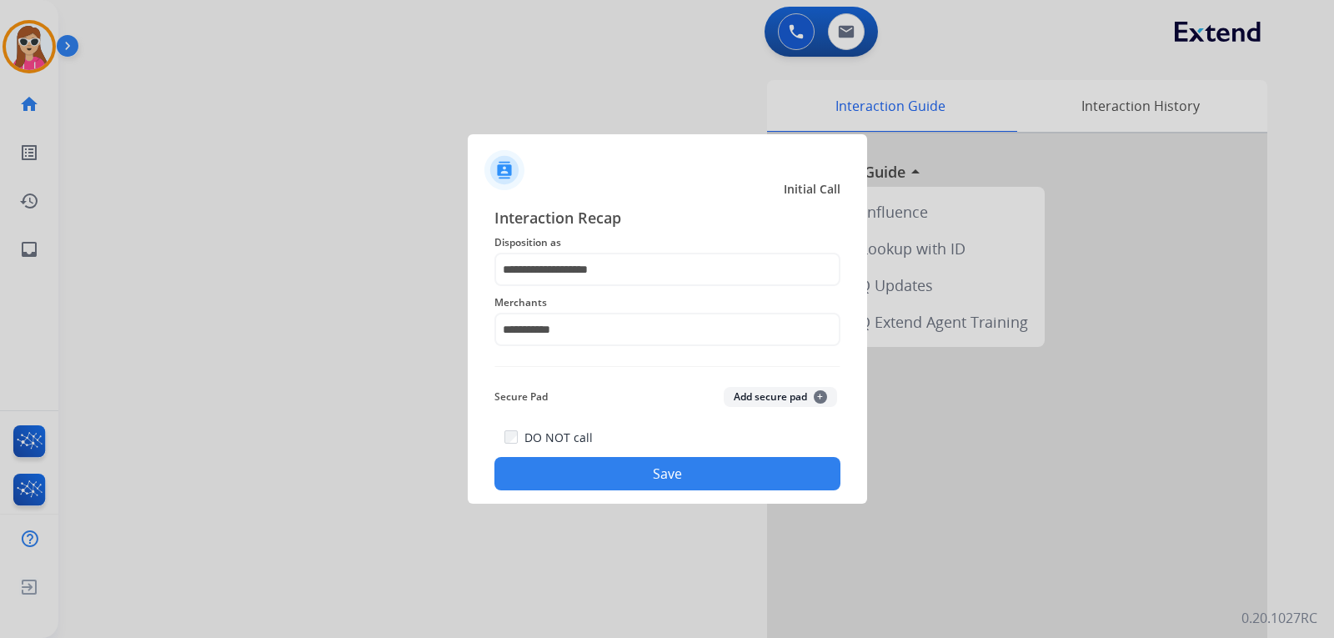
click at [654, 483] on button "Save" at bounding box center [667, 473] width 346 height 33
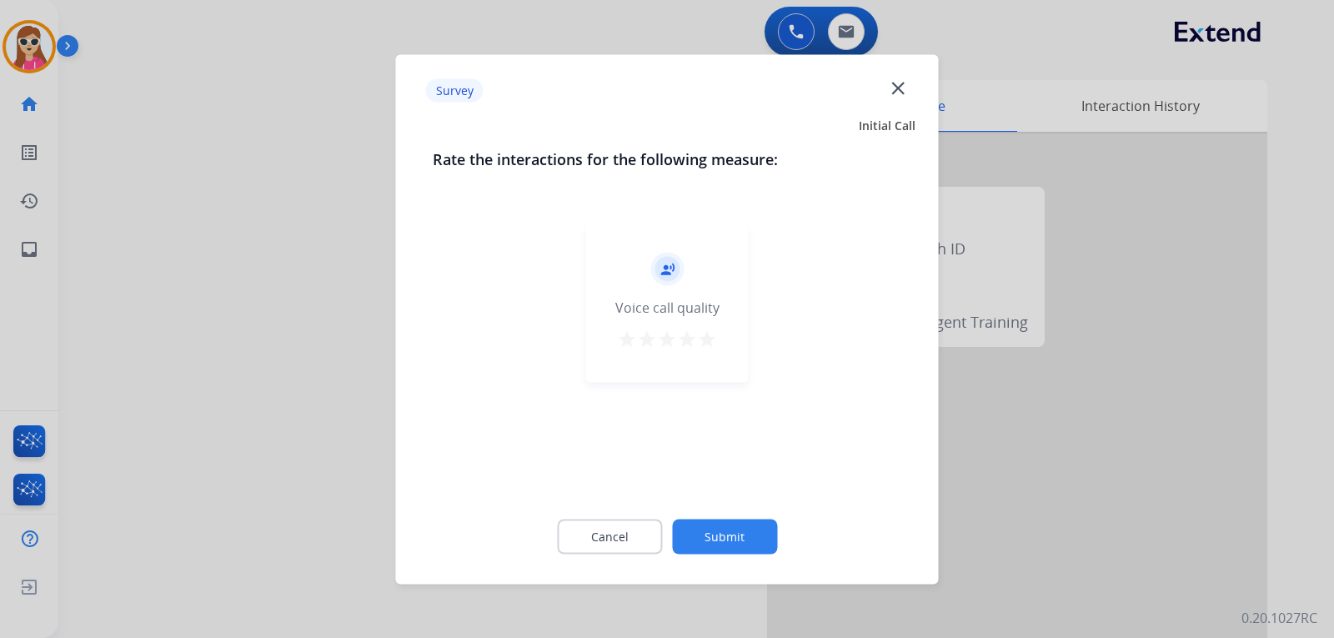
click at [709, 341] on mat-icon "star" at bounding box center [707, 338] width 20 height 20
click at [754, 543] on button "Submit" at bounding box center [724, 535] width 105 height 35
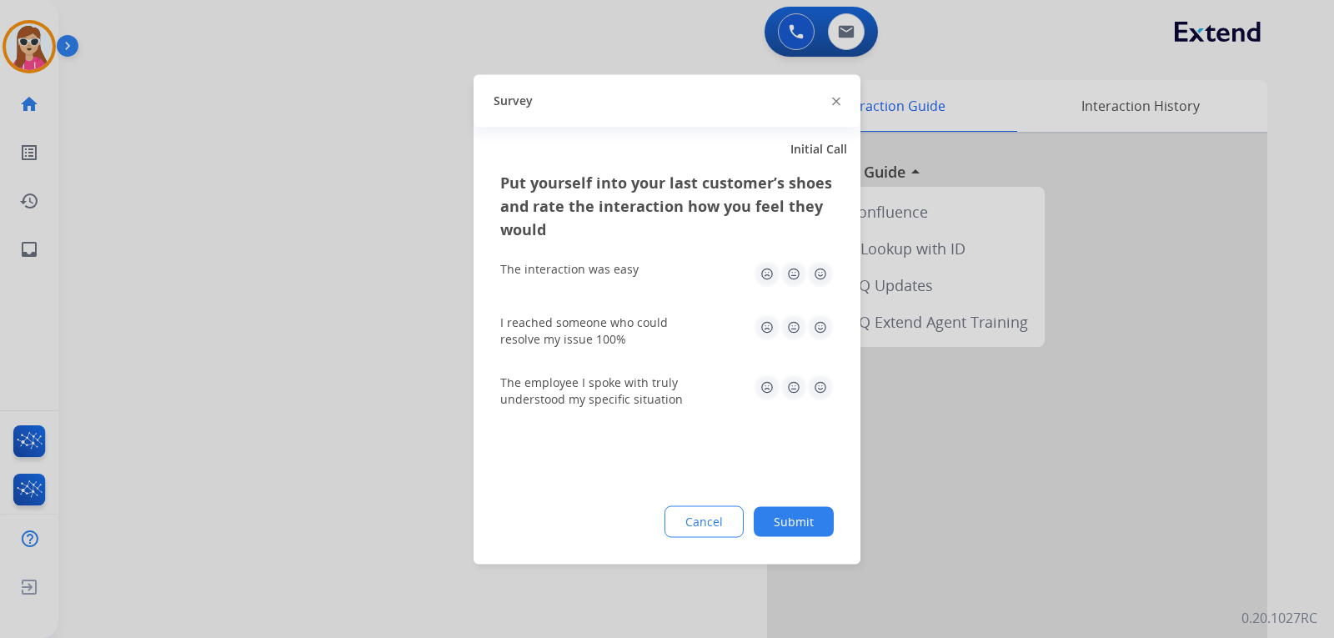
drag, startPoint x: 813, startPoint y: 269, endPoint x: 845, endPoint y: 317, distance: 57.6
click at [814, 271] on img at bounding box center [820, 273] width 27 height 27
click at [820, 393] on img at bounding box center [820, 386] width 27 height 27
click at [818, 323] on img at bounding box center [820, 326] width 27 height 27
click at [791, 521] on button "Submit" at bounding box center [794, 521] width 80 height 30
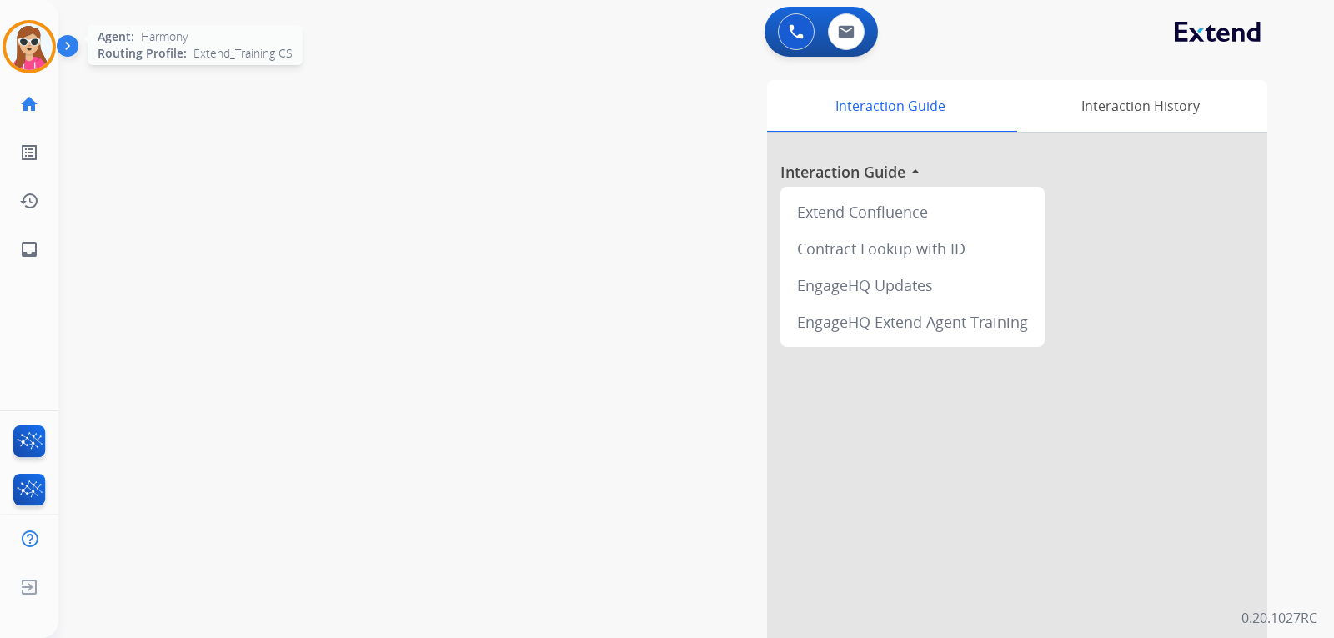
click at [24, 63] on img at bounding box center [29, 46] width 47 height 47
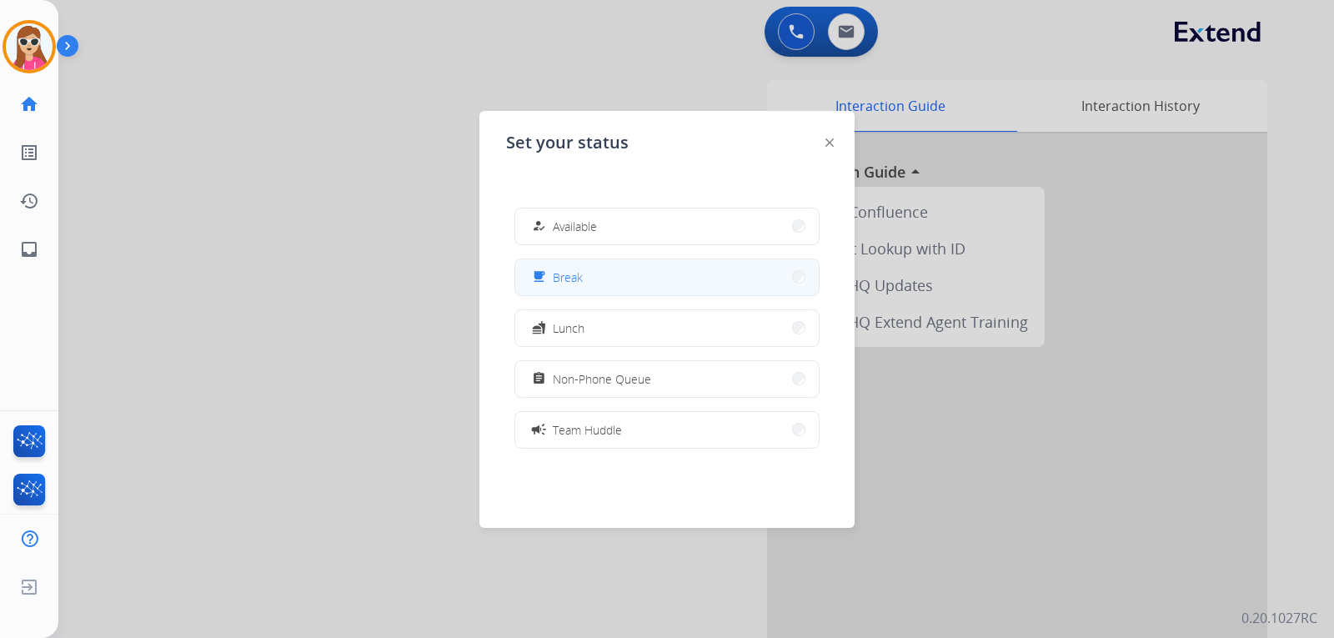
click at [537, 282] on div "free_breakfast" at bounding box center [540, 277] width 24 height 20
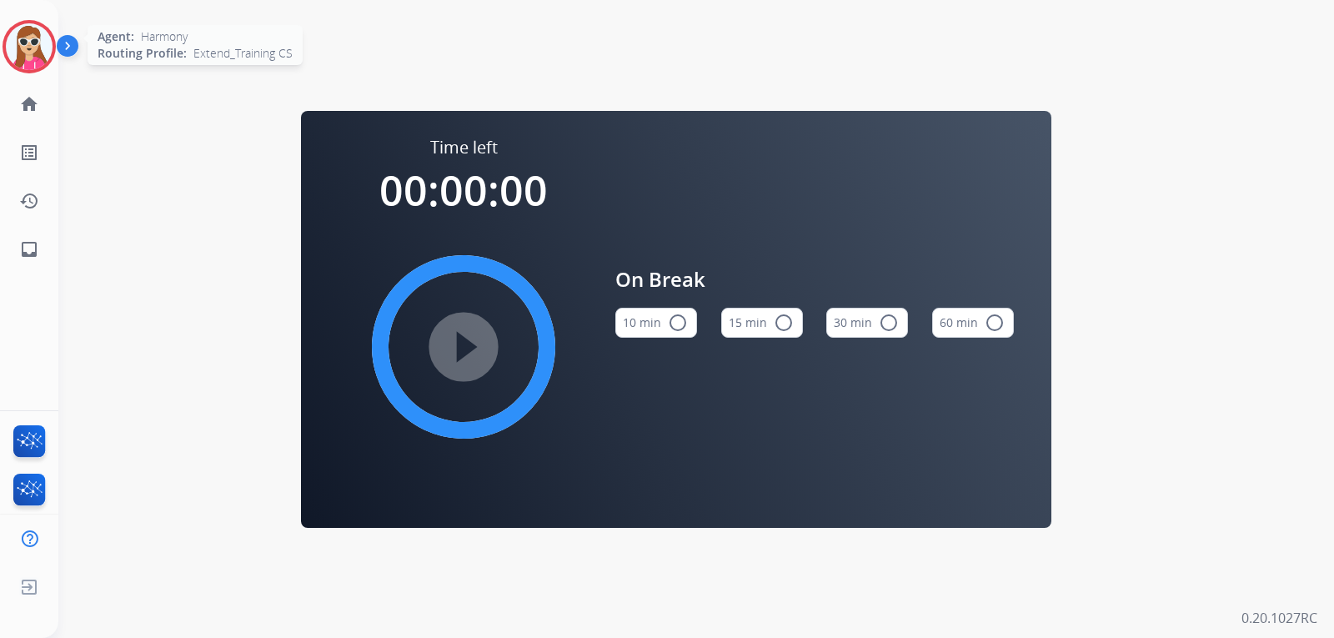
click at [28, 56] on img at bounding box center [29, 46] width 47 height 47
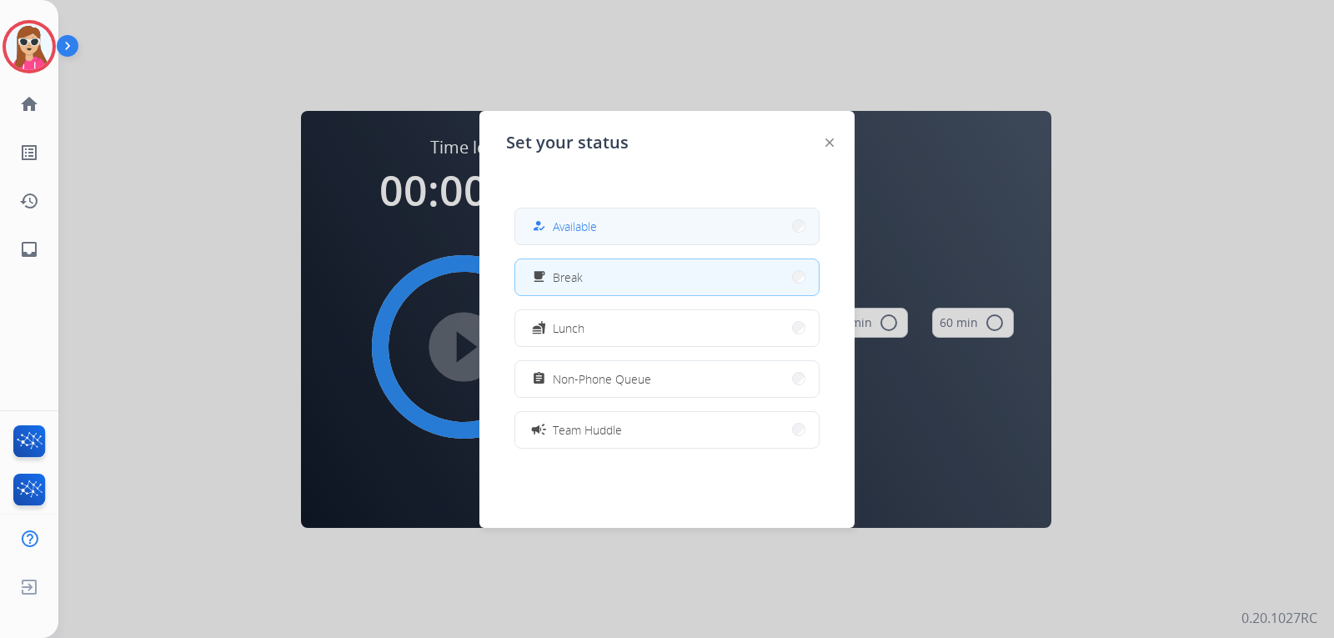
click at [611, 224] on button "how_to_reg Available" at bounding box center [666, 226] width 303 height 36
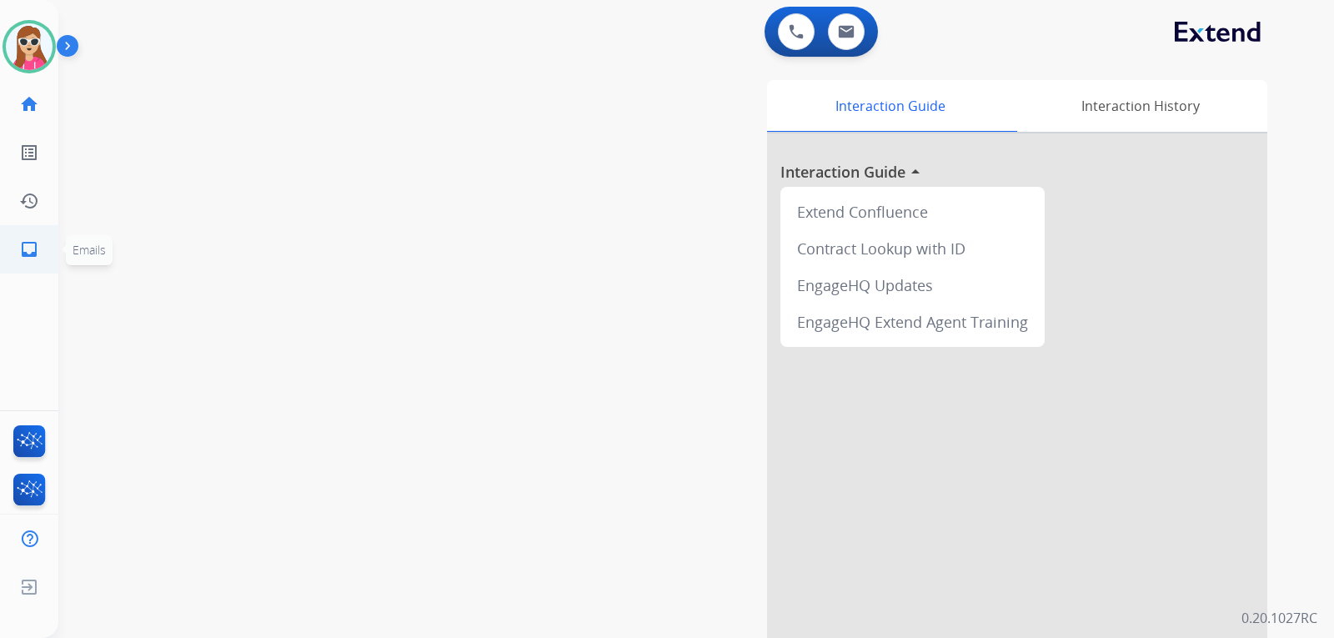
click at [24, 240] on mat-icon "inbox" at bounding box center [29, 249] width 20 height 20
select select "**********"
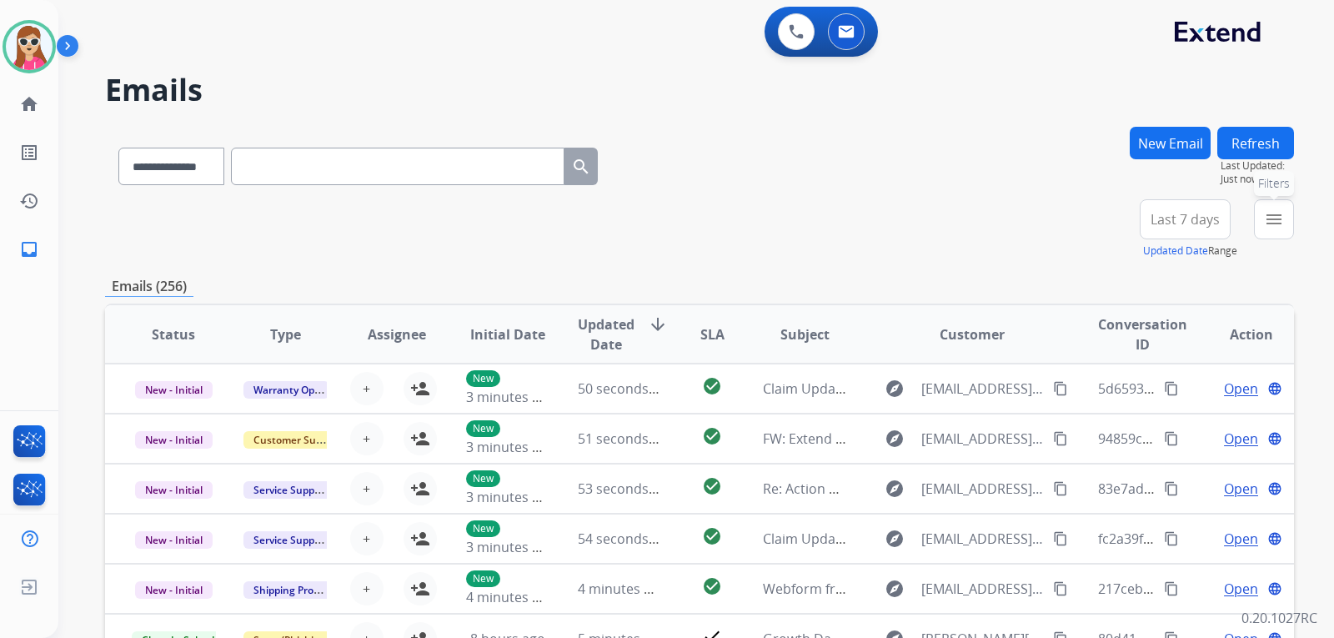
click at [1260, 228] on button "menu Filters" at bounding box center [1274, 219] width 40 height 40
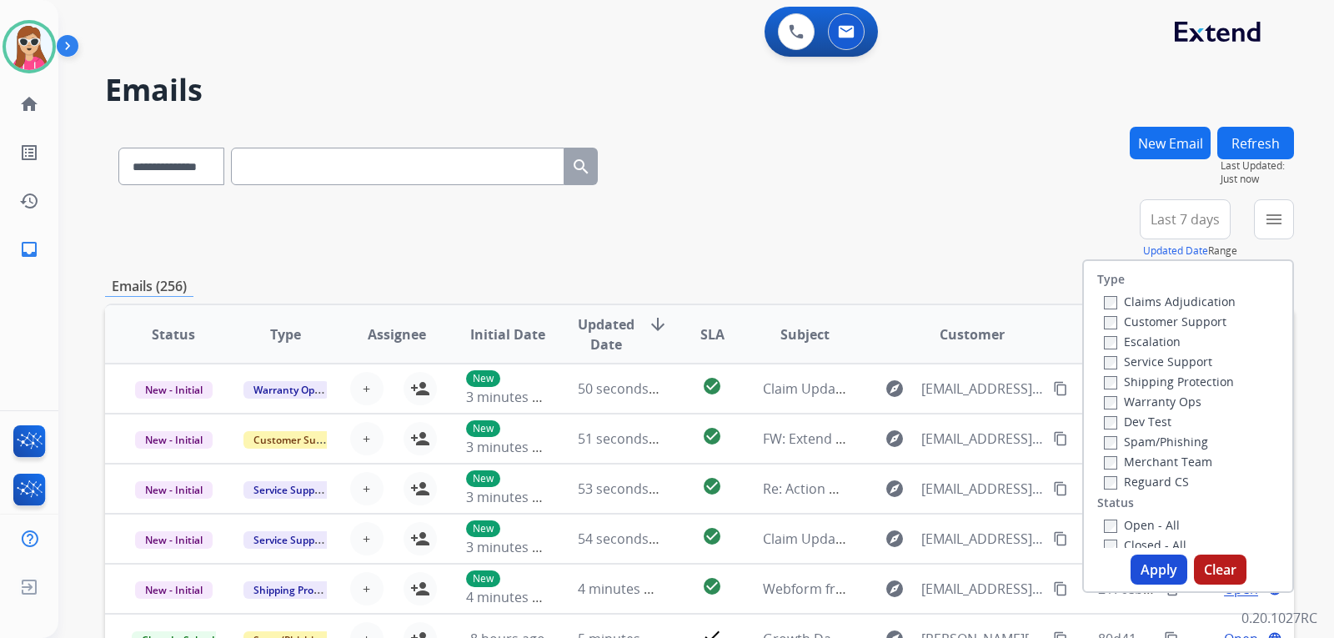
click at [1171, 322] on label "Customer Support" at bounding box center [1165, 321] width 123 height 16
click at [1199, 379] on label "Shipping Protection" at bounding box center [1169, 381] width 130 height 16
click at [1157, 480] on label "Reguard CS" at bounding box center [1146, 481] width 85 height 16
click at [1154, 524] on label "Open - All" at bounding box center [1142, 525] width 76 height 16
click at [1160, 566] on button "Apply" at bounding box center [1158, 569] width 57 height 30
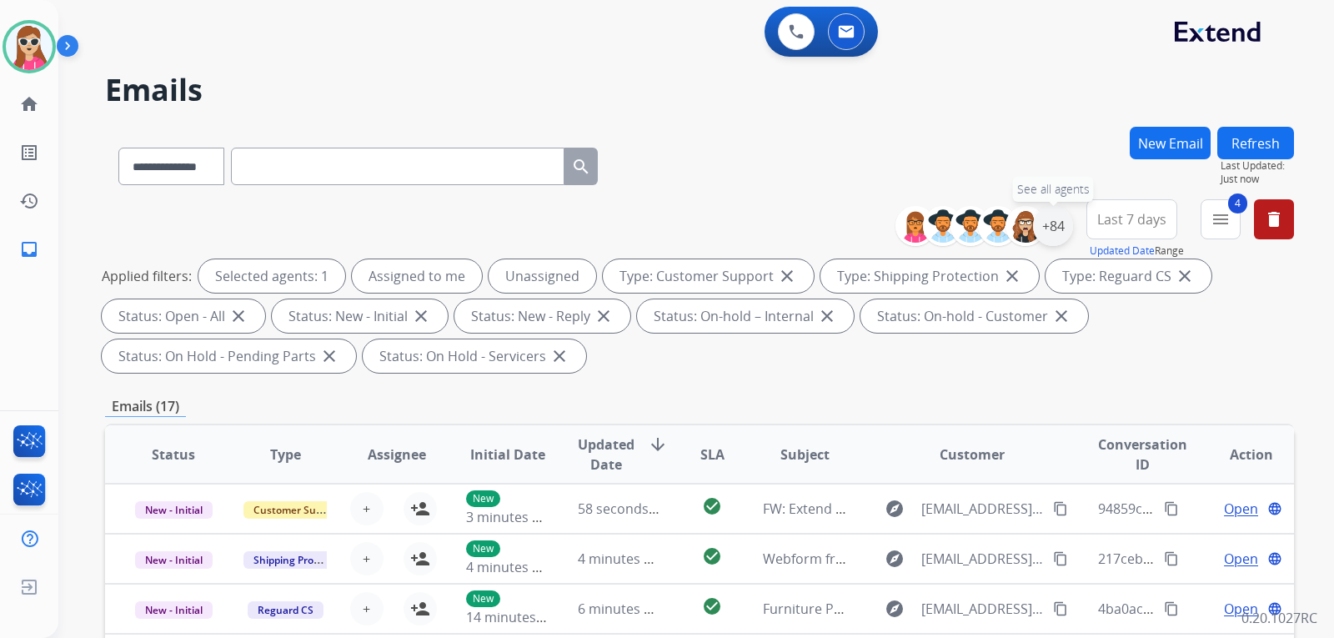
click at [1049, 231] on div "+84" at bounding box center [1053, 226] width 40 height 40
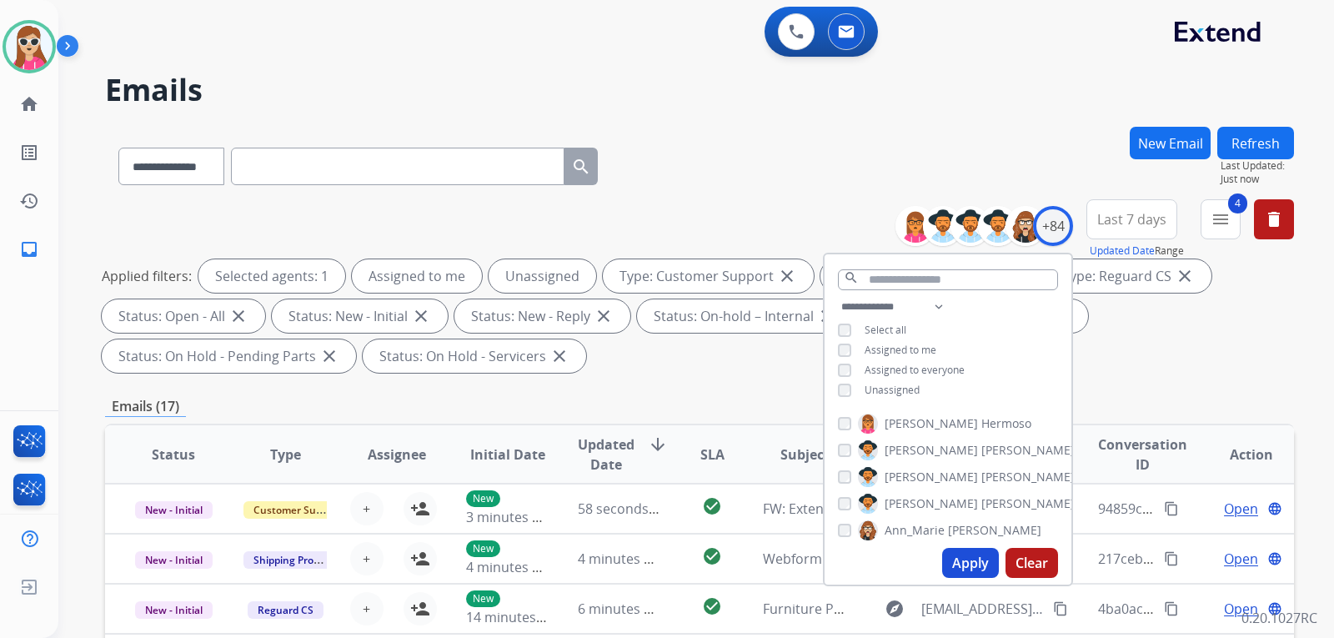
click at [883, 388] on span "Unassigned" at bounding box center [891, 390] width 55 height 14
click at [963, 553] on button "Apply" at bounding box center [970, 563] width 57 height 30
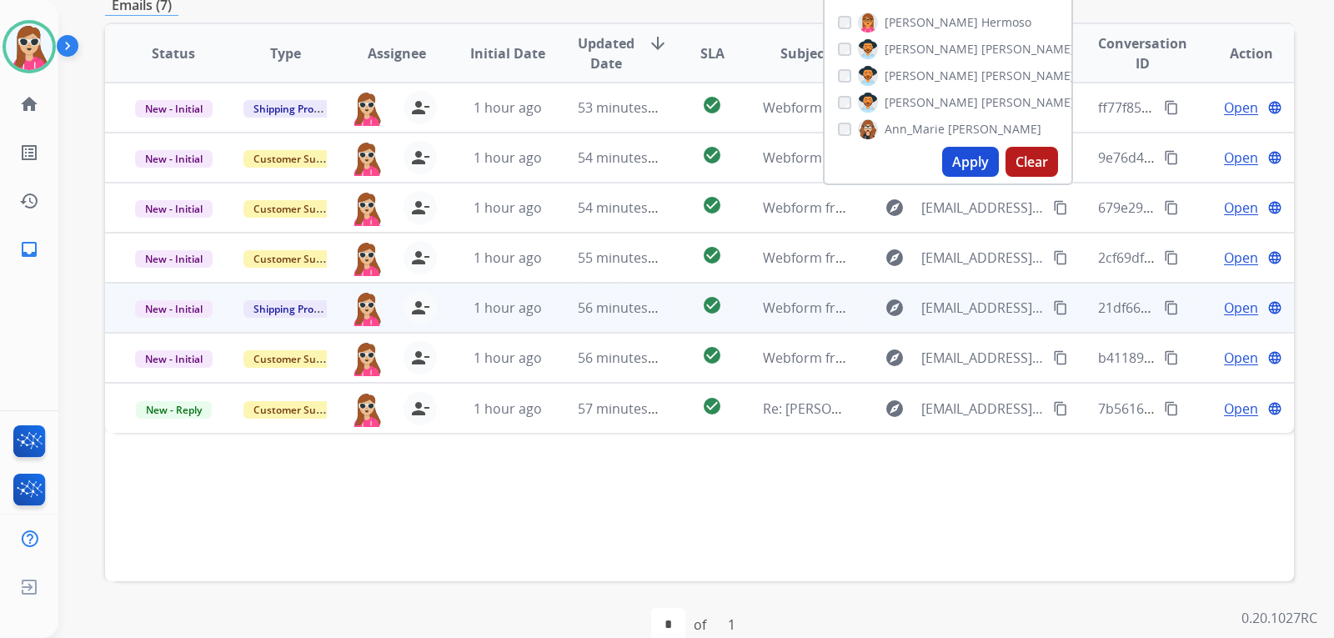
scroll to position [417, 0]
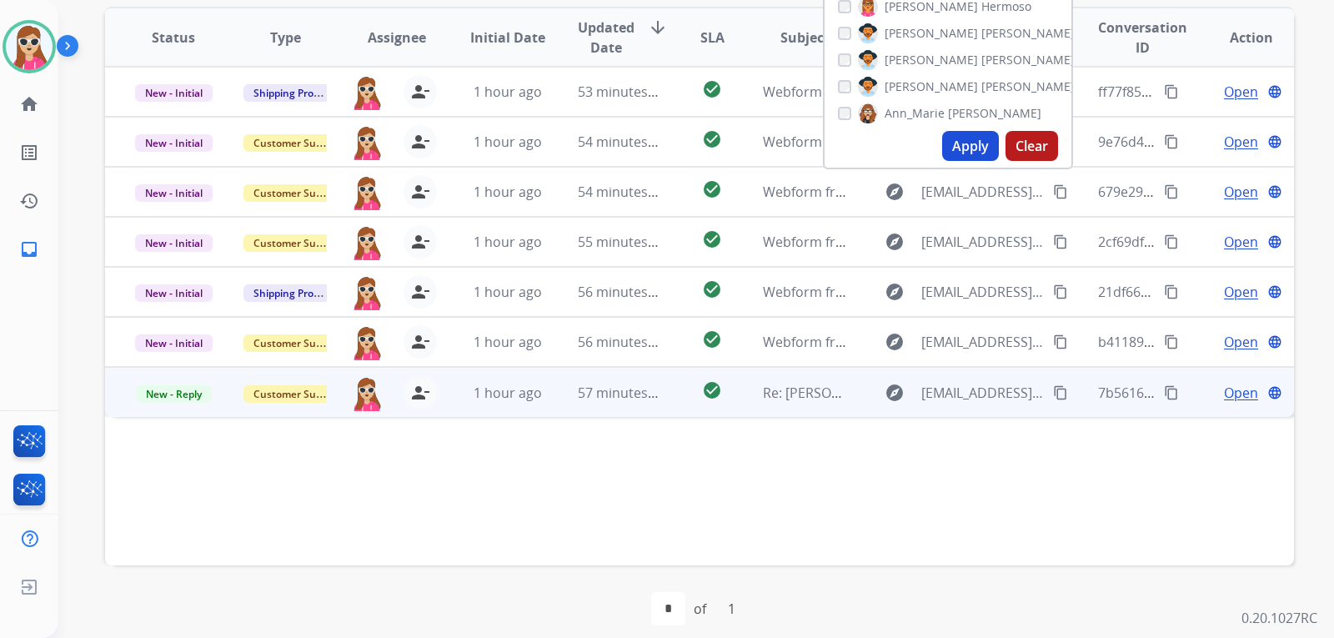
drag, startPoint x: 763, startPoint y: 462, endPoint x: 760, endPoint y: 398, distance: 63.4
click at [765, 460] on div "Status Type Assignee Initial Date Updated Date arrow_downward SLA Subject Custo…" at bounding box center [699, 286] width 1189 height 558
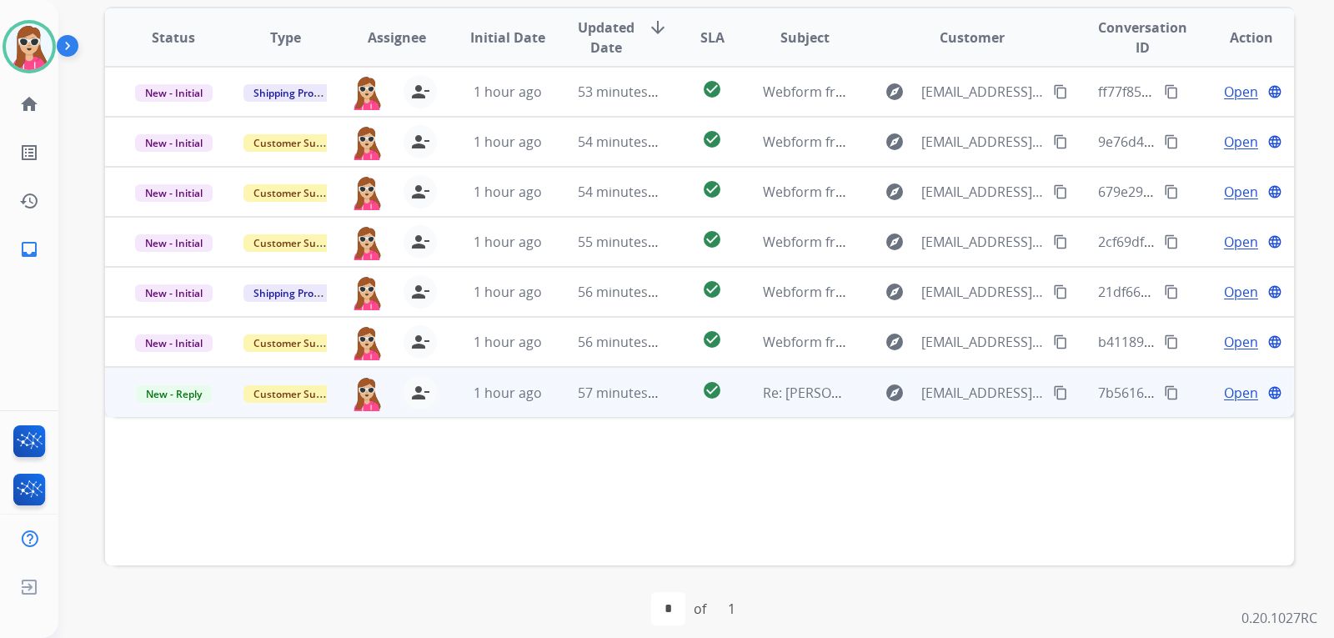
click at [741, 402] on td "Re: [PERSON_NAME] Claim for LAF Sofa/[PERSON_NAME]/Ivory" at bounding box center [792, 392] width 112 height 50
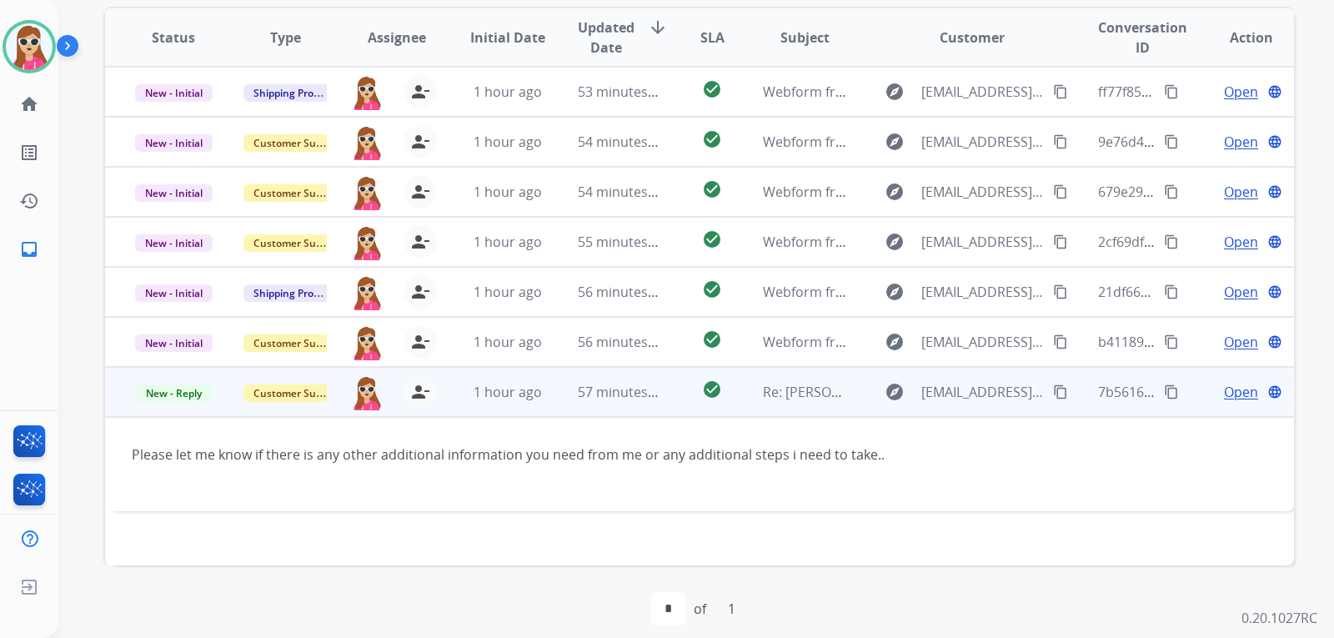
click at [1224, 383] on span "Open" at bounding box center [1241, 392] width 34 height 20
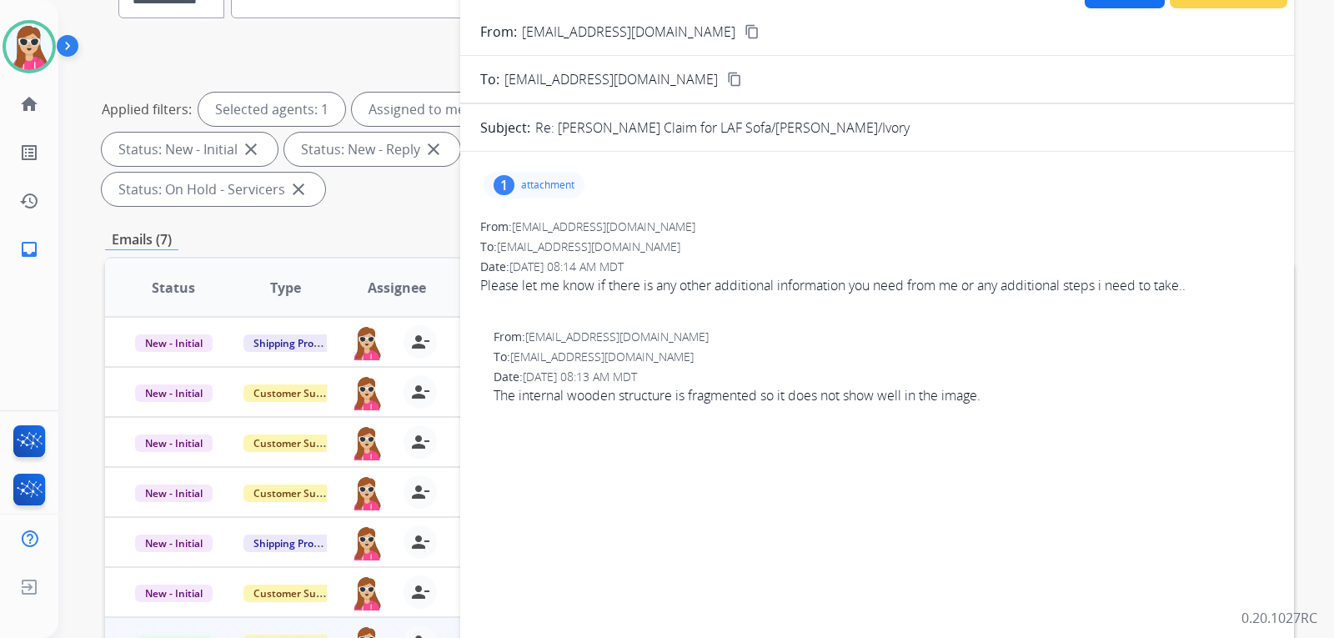
scroll to position [83, 0]
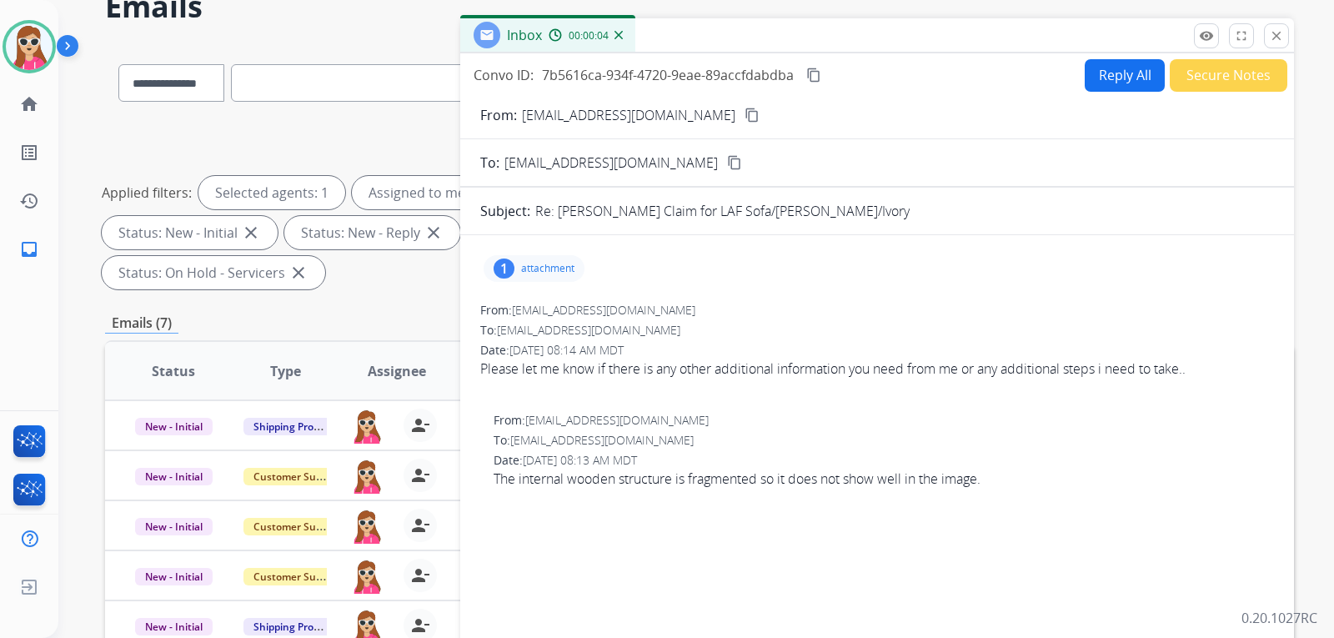
click at [542, 273] on div "1 attachment" at bounding box center [533, 268] width 101 height 27
click at [689, 313] on button "download" at bounding box center [694, 311] width 20 height 20
click at [744, 113] on mat-icon "content_copy" at bounding box center [751, 115] width 15 height 15
click at [1088, 78] on button "Reply All" at bounding box center [1124, 75] width 80 height 33
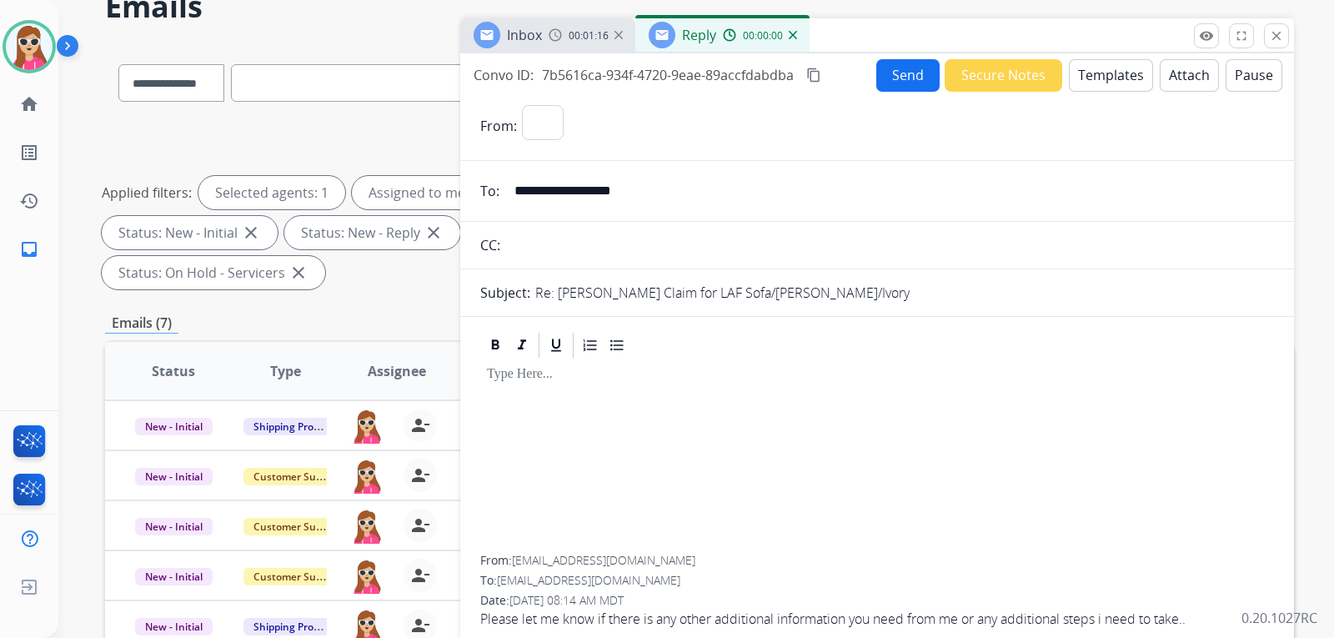
select select "**********"
click at [1089, 80] on button "Templates" at bounding box center [1111, 75] width 84 height 33
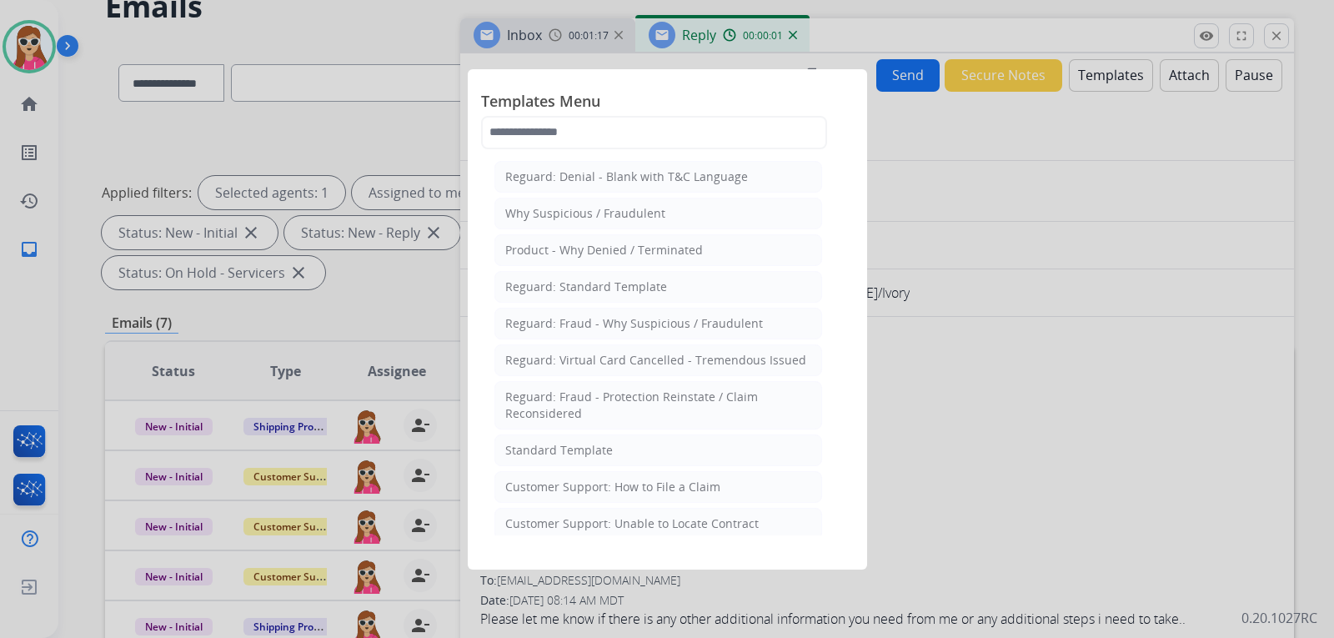
click at [583, 446] on div "Standard Template" at bounding box center [559, 450] width 108 height 17
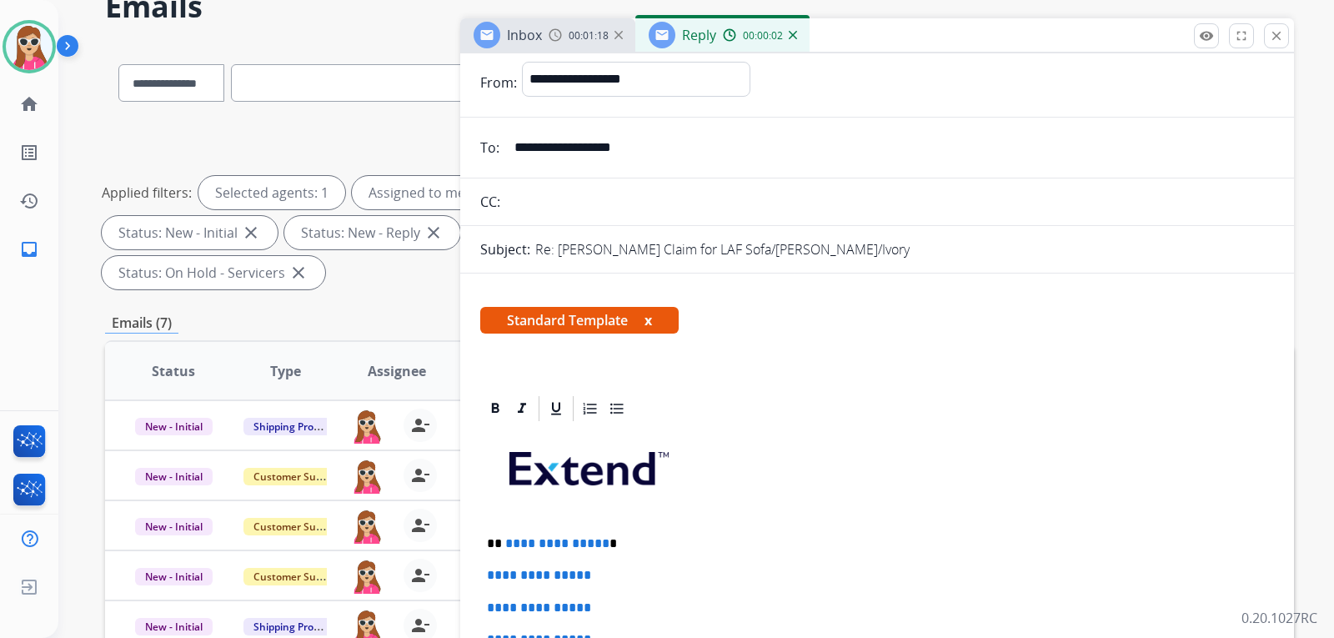
scroll to position [167, 0]
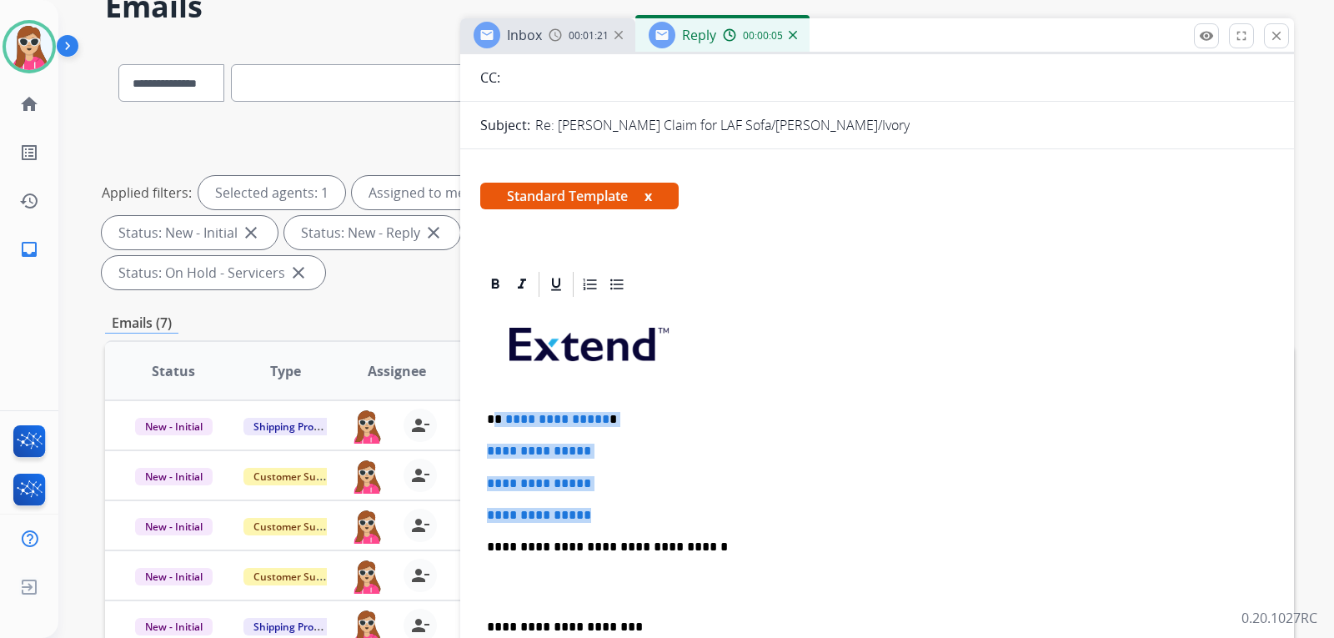
drag, startPoint x: 497, startPoint y: 421, endPoint x: 608, endPoint y: 508, distance: 140.7
click at [608, 506] on div "**********" at bounding box center [877, 585] width 794 height 573
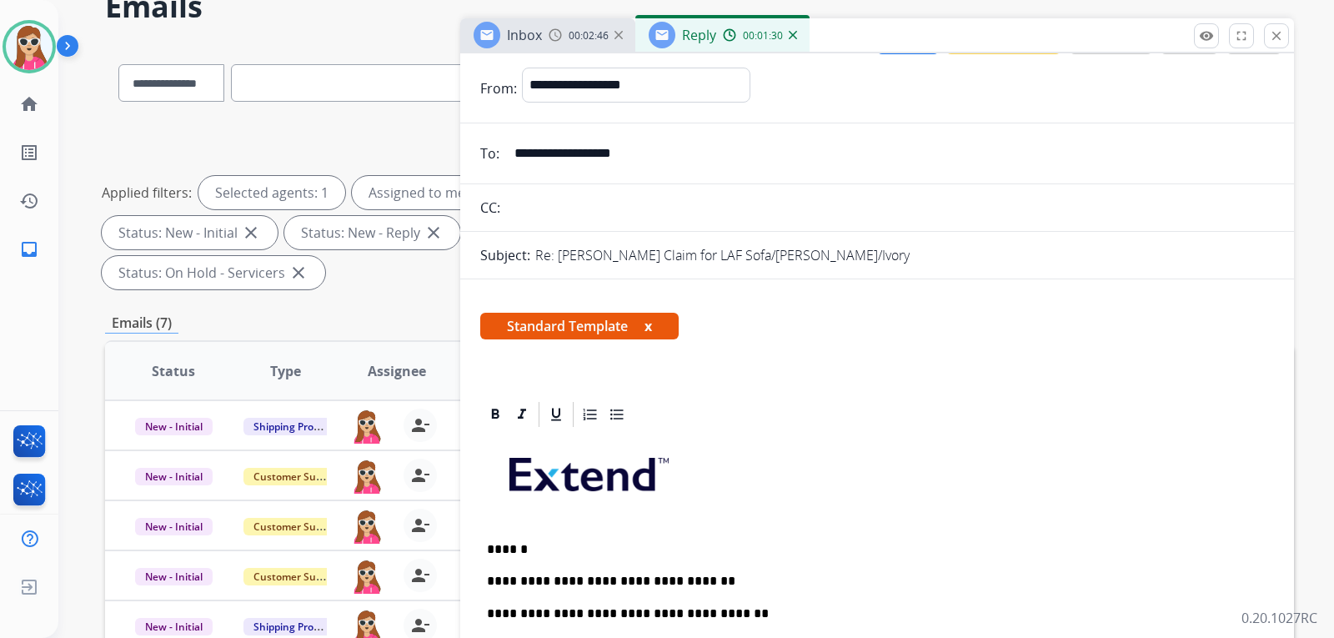
scroll to position [0, 0]
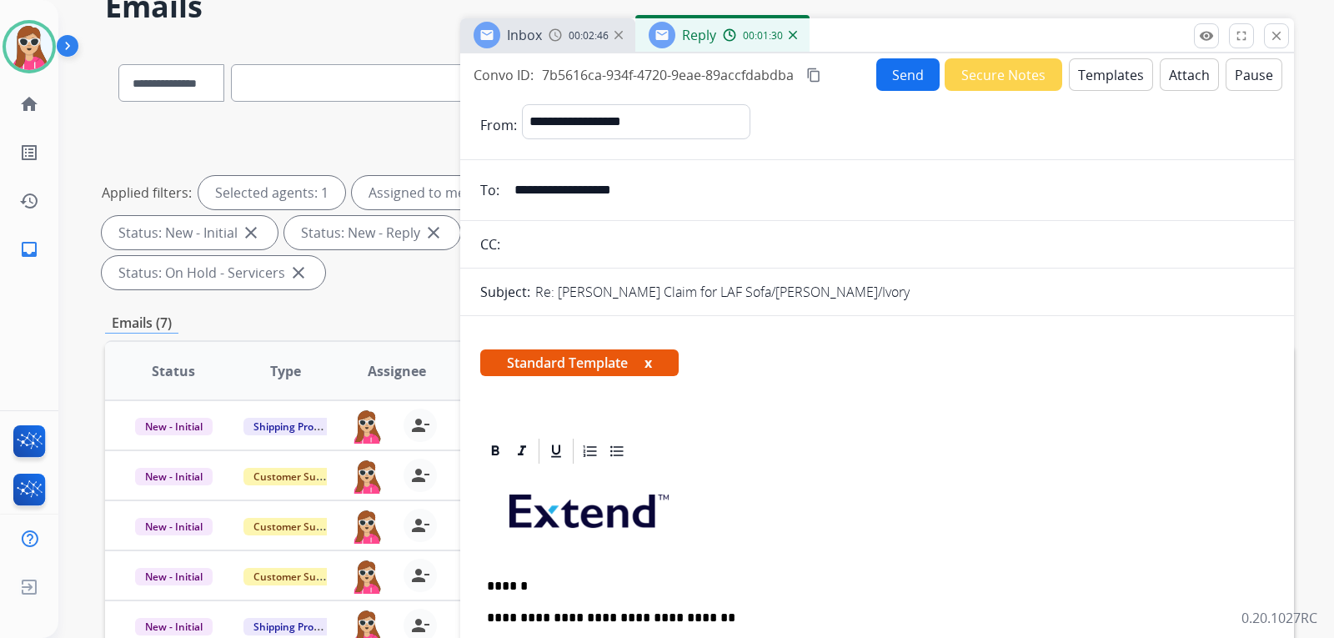
click at [896, 83] on button "Send" at bounding box center [907, 74] width 63 height 33
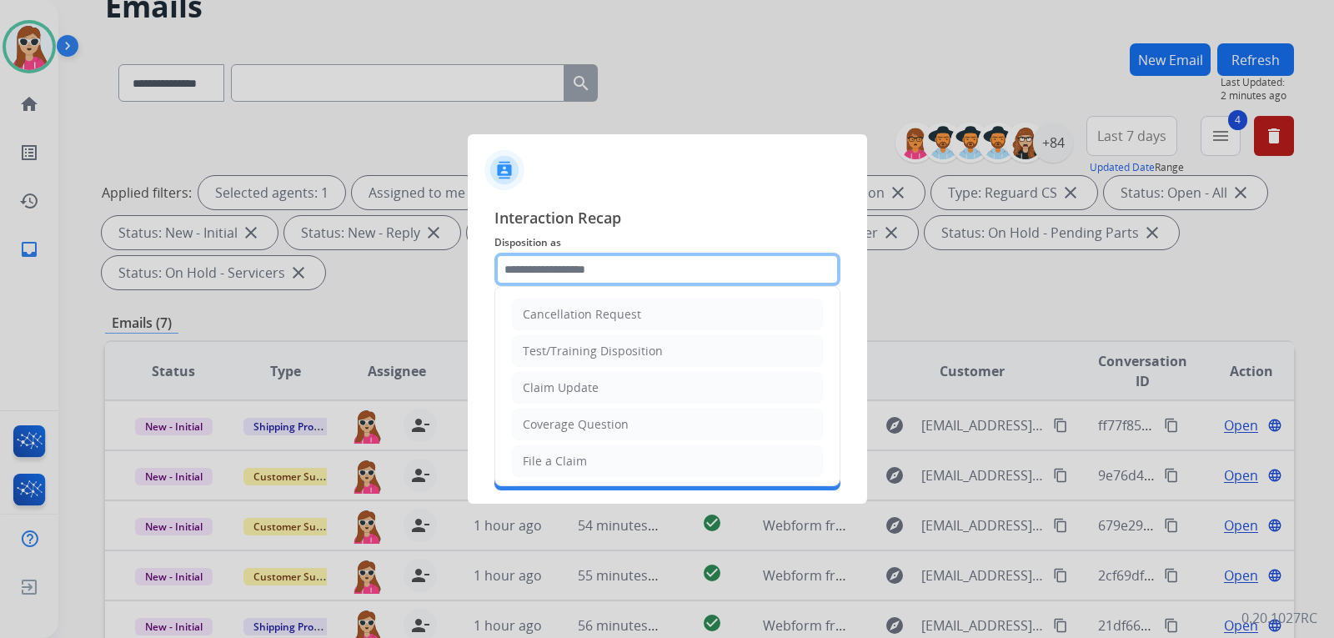
drag, startPoint x: 547, startPoint y: 285, endPoint x: 553, endPoint y: 293, distance: 9.5
click at [550, 286] on div "Cancellation Request Test/Training Disposition Claim Update Coverage Question F…" at bounding box center [667, 269] width 346 height 33
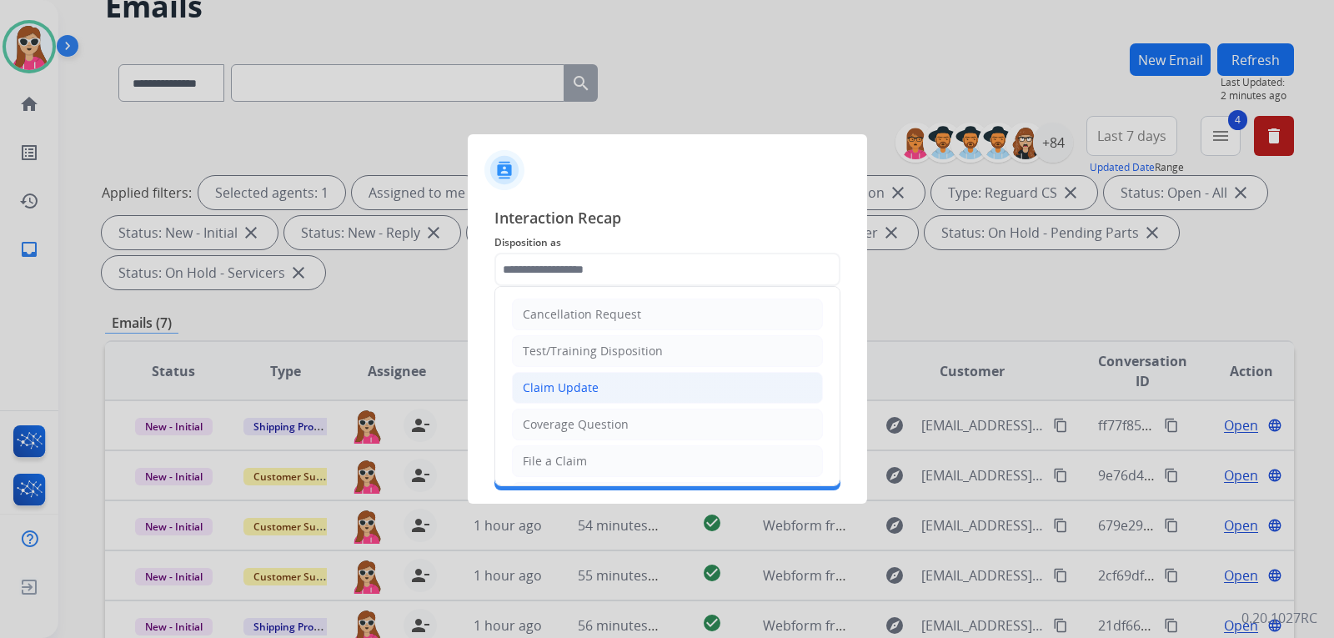
click at [583, 384] on div "Claim Update" at bounding box center [561, 387] width 76 height 17
type input "**********"
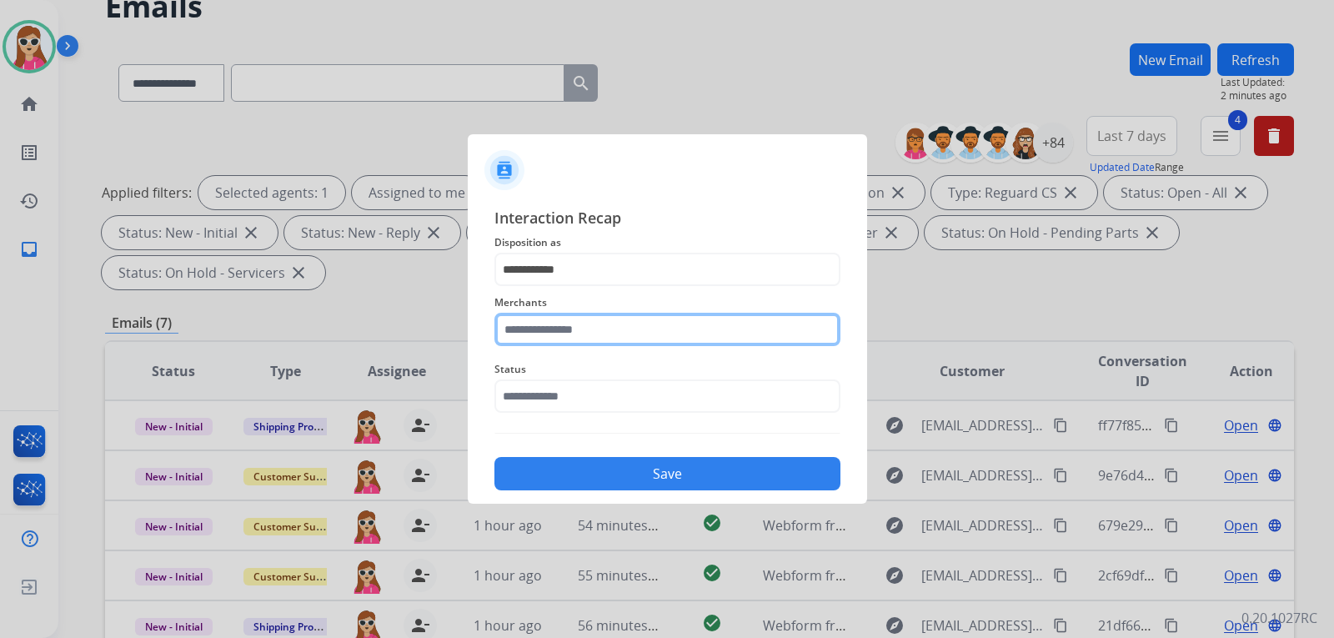
click at [568, 339] on input "text" at bounding box center [667, 329] width 346 height 33
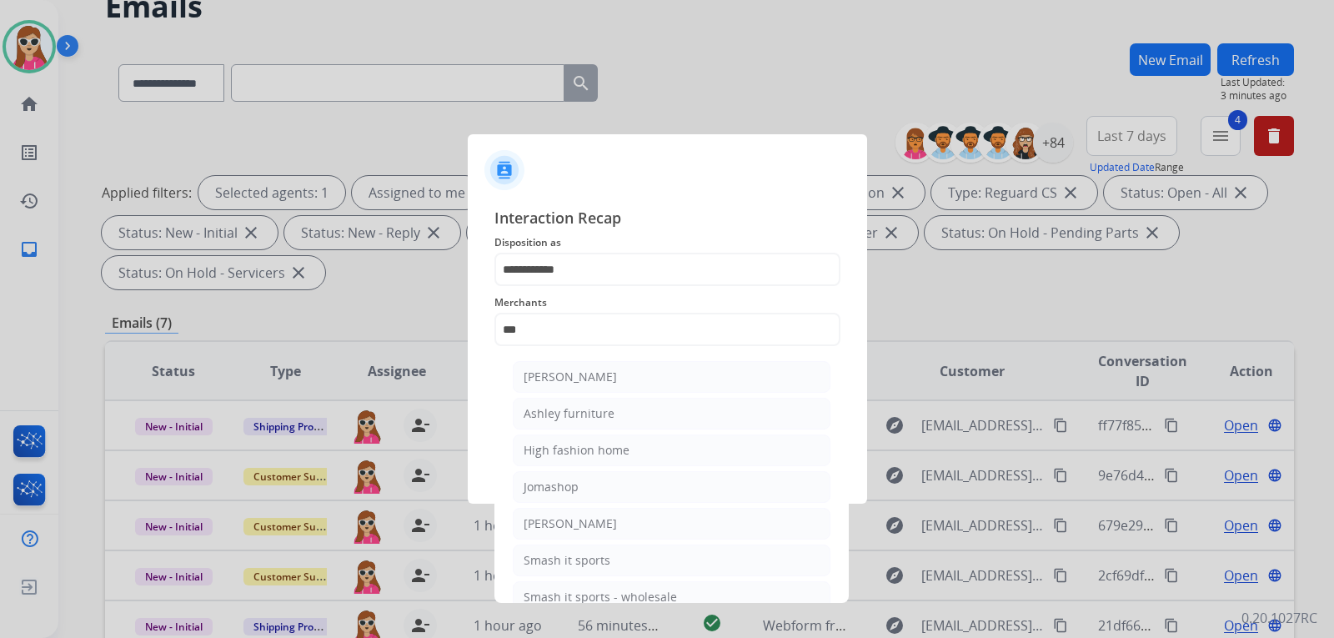
click at [595, 369] on div "[PERSON_NAME]" at bounding box center [569, 376] width 93 height 17
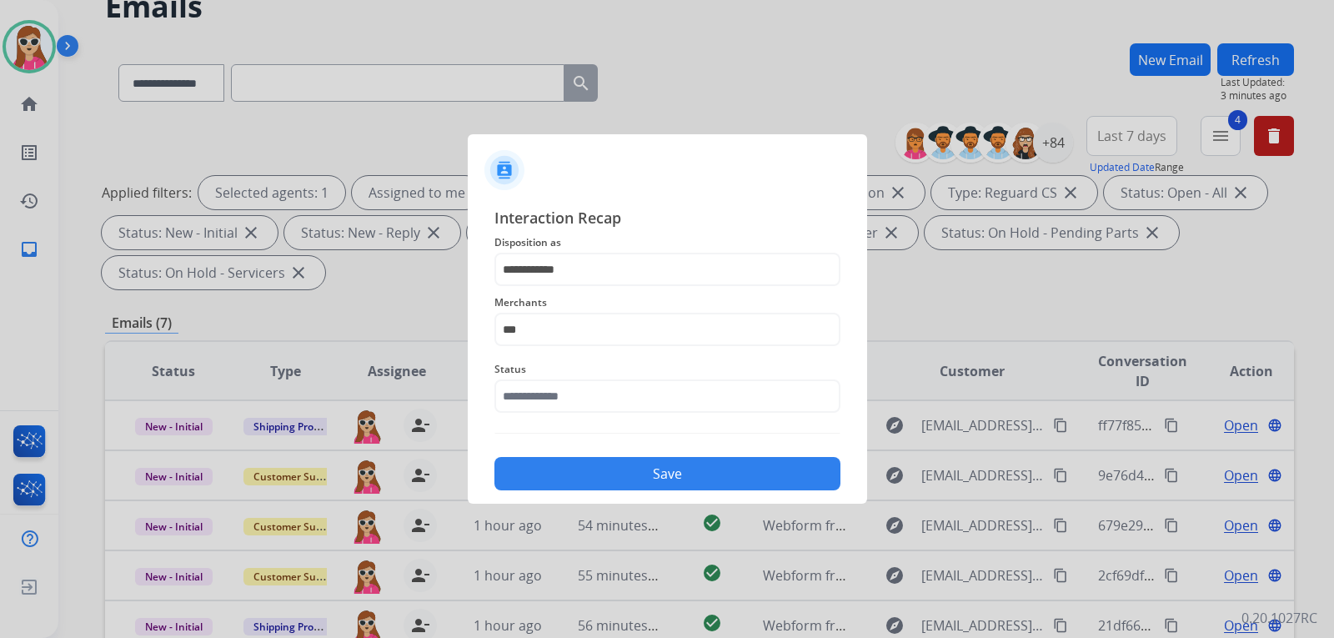
type input "**********"
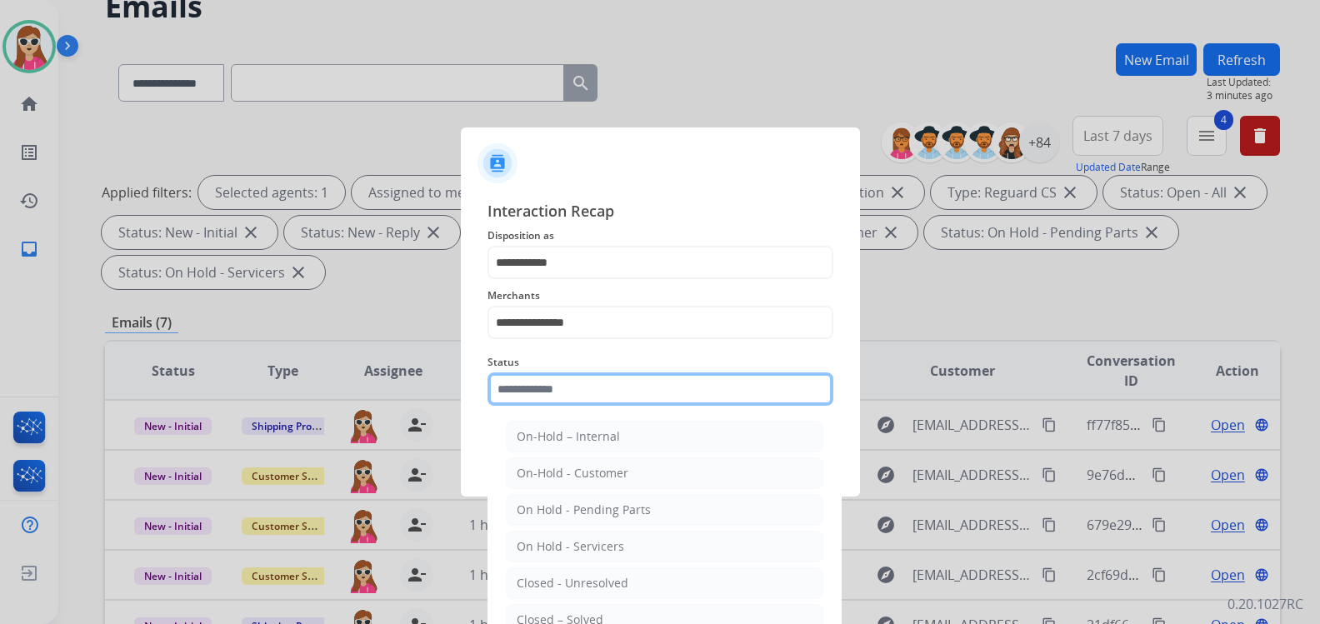
click at [624, 401] on input "text" at bounding box center [661, 389] width 346 height 33
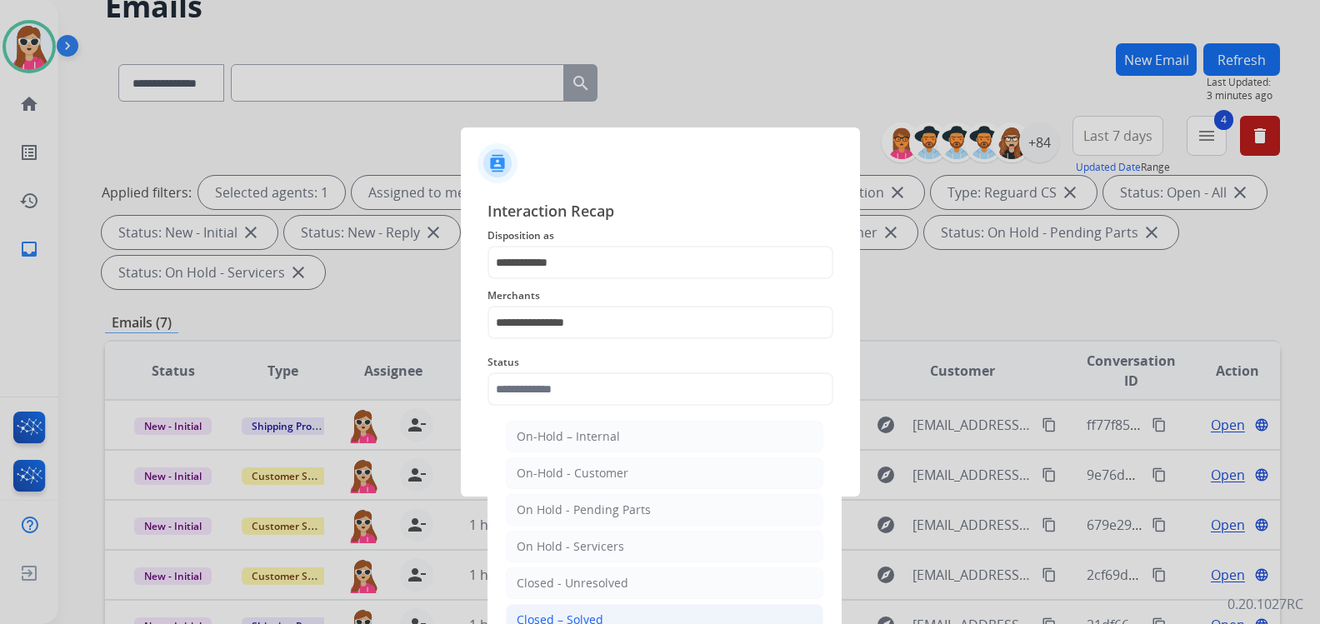
click at [624, 620] on li "Closed – Solved" at bounding box center [665, 620] width 318 height 32
type input "**********"
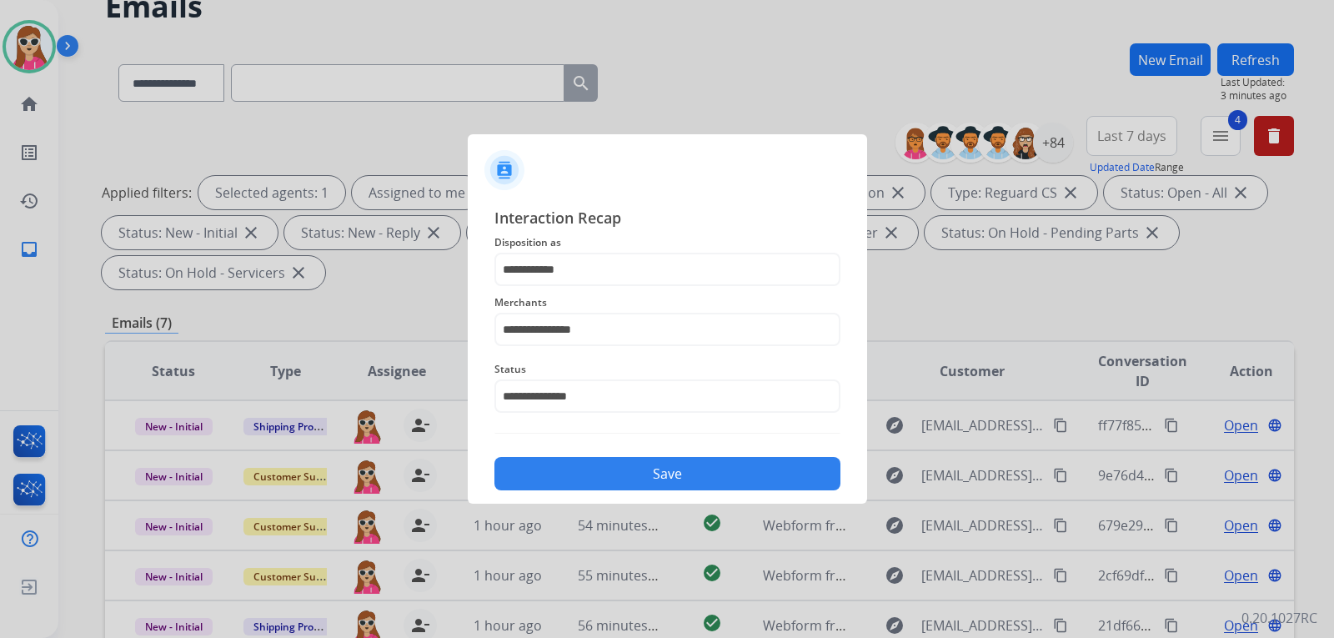
click at [640, 474] on button "Save" at bounding box center [667, 473] width 346 height 33
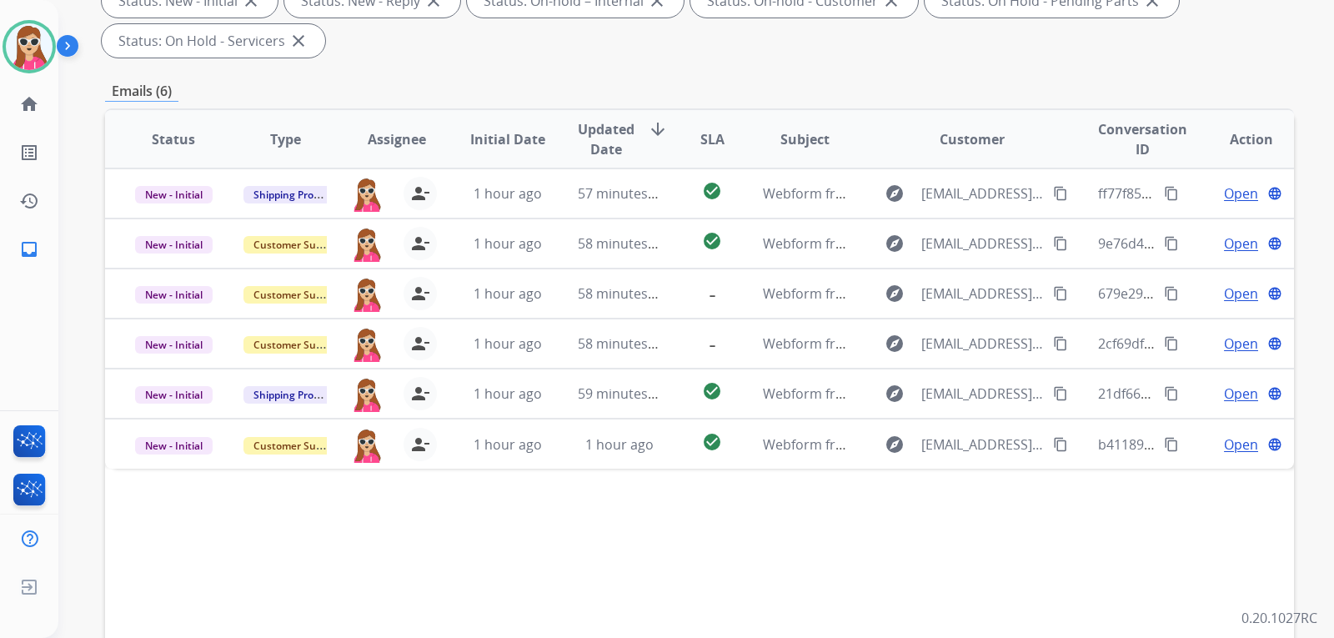
scroll to position [333, 0]
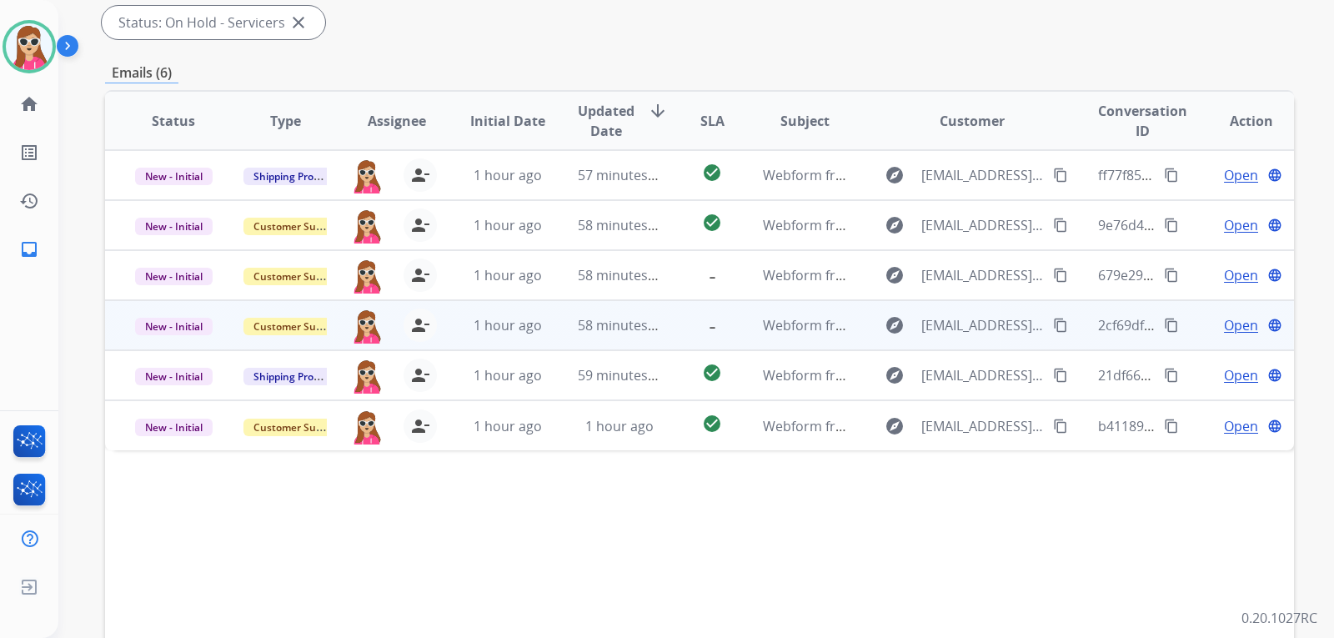
click at [704, 324] on mat-icon "-" at bounding box center [712, 323] width 20 height 20
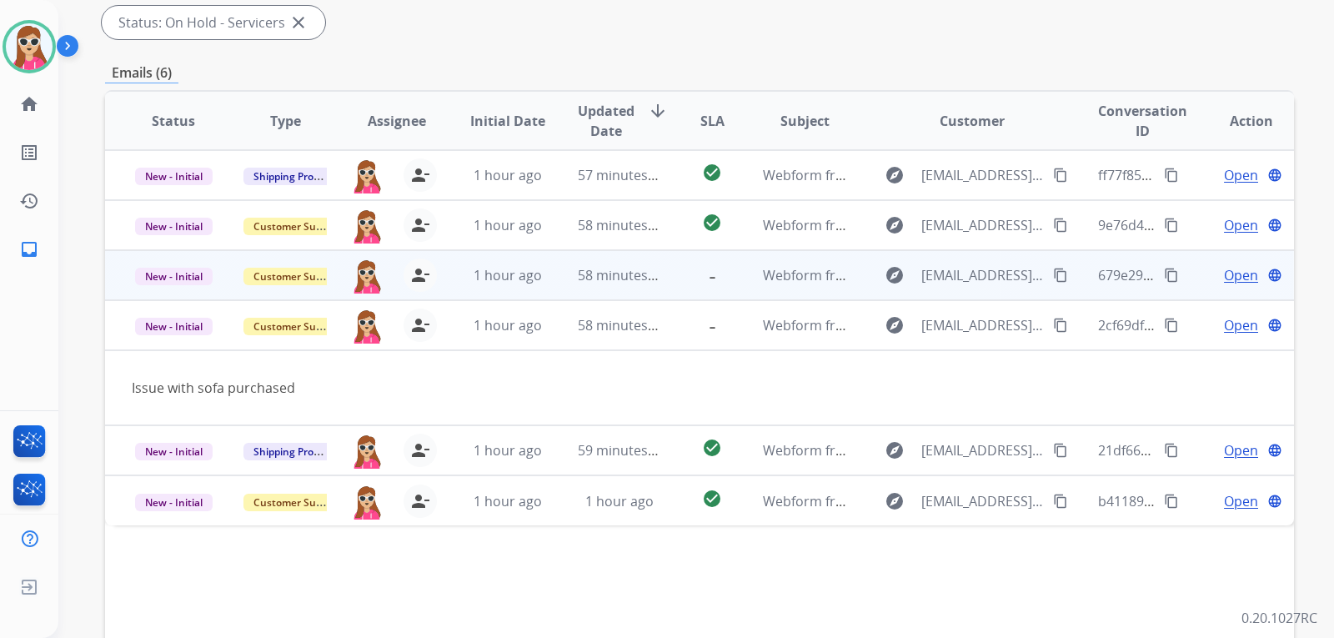
click at [709, 281] on mat-icon "-" at bounding box center [712, 273] width 20 height 20
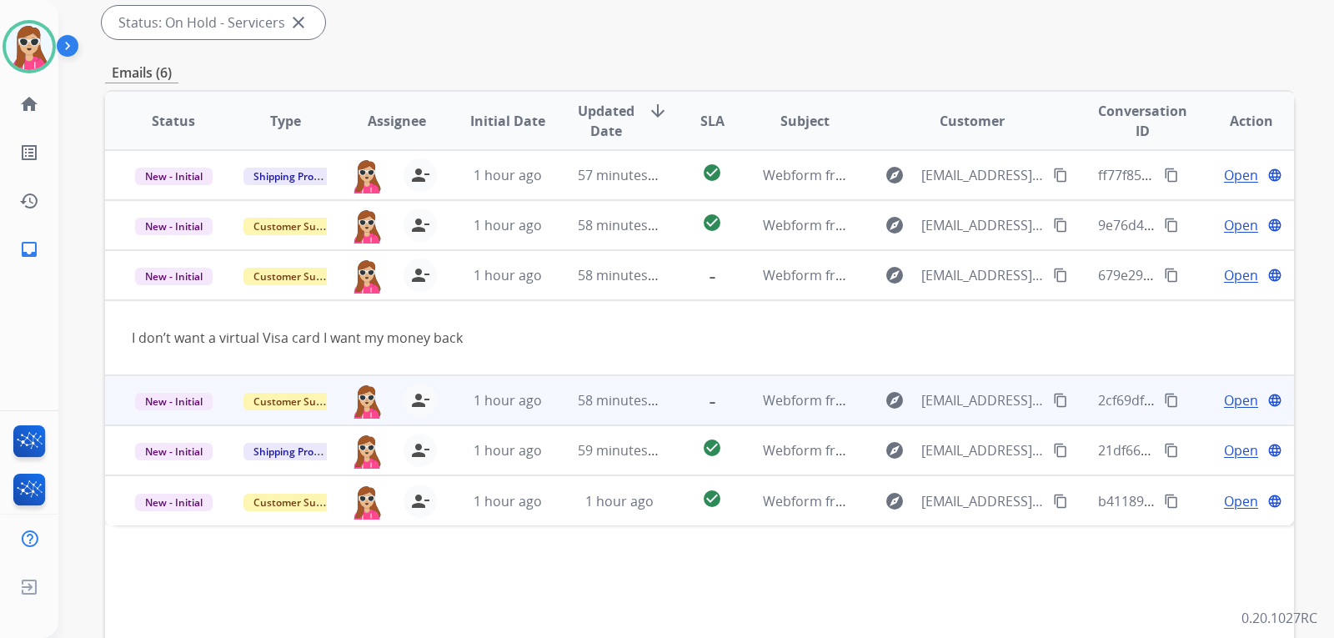
click at [700, 383] on td "-" at bounding box center [699, 400] width 74 height 50
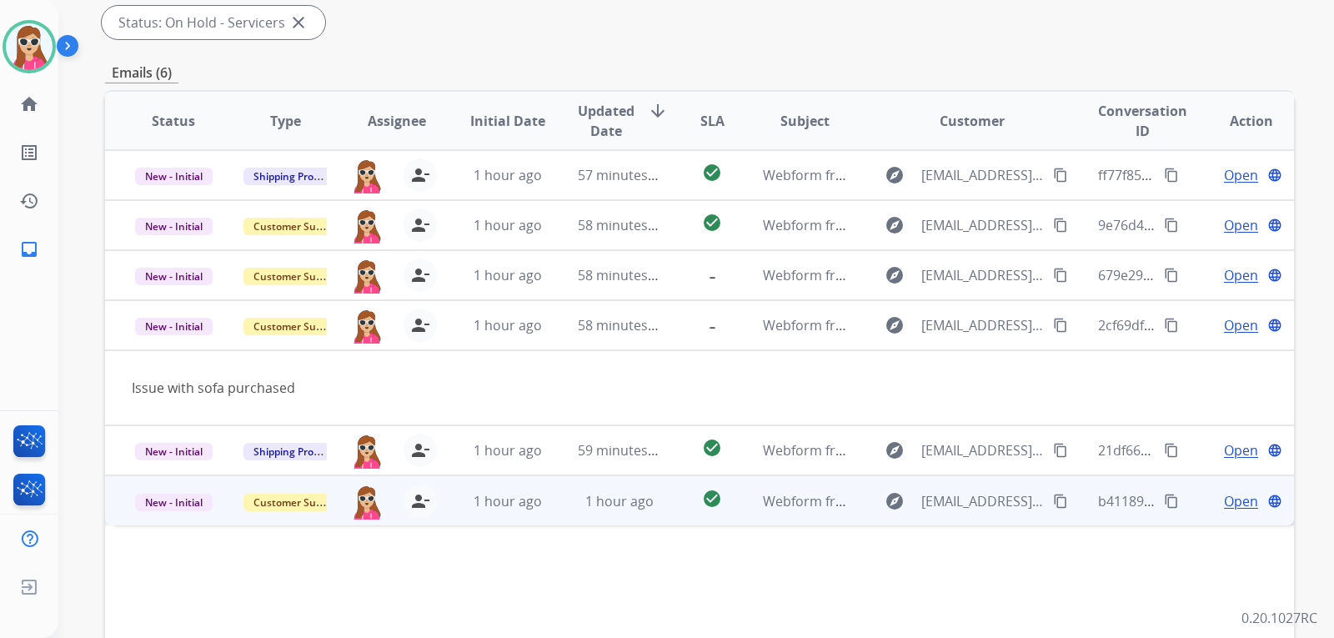
click at [736, 502] on td "Webform from [EMAIL_ADDRESS][DOMAIN_NAME] on [DATE]" at bounding box center [792, 500] width 112 height 50
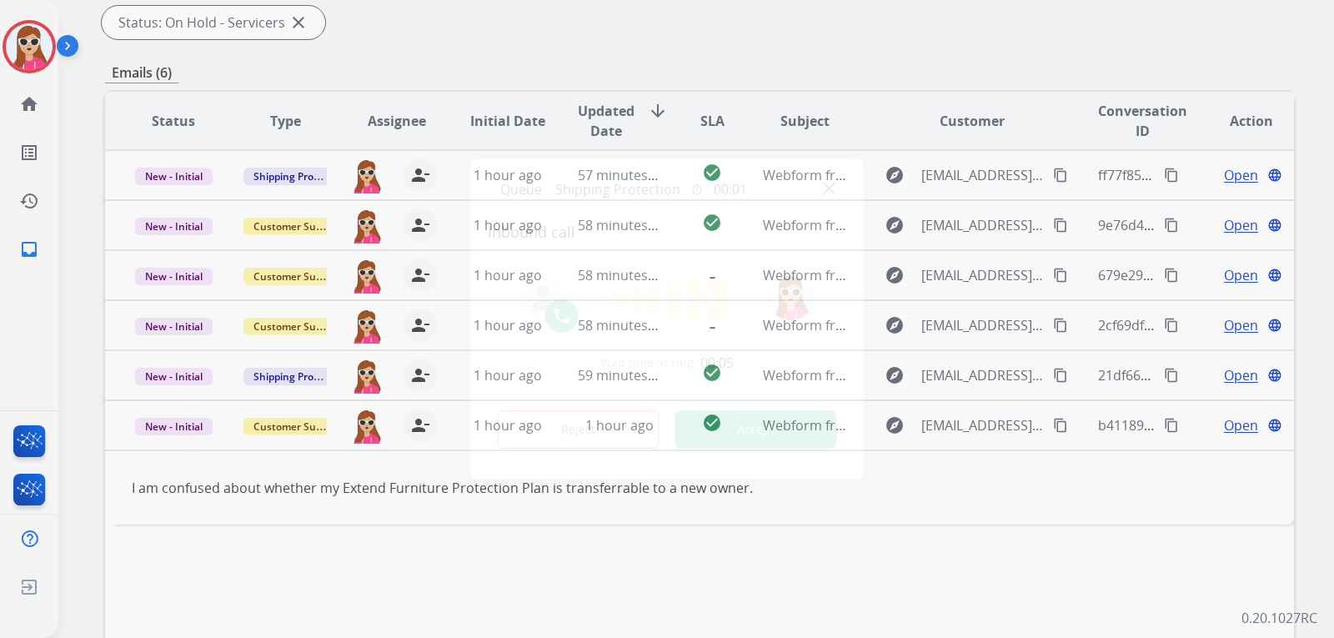
click at [788, 429] on button "Accept" at bounding box center [756, 429] width 162 height 38
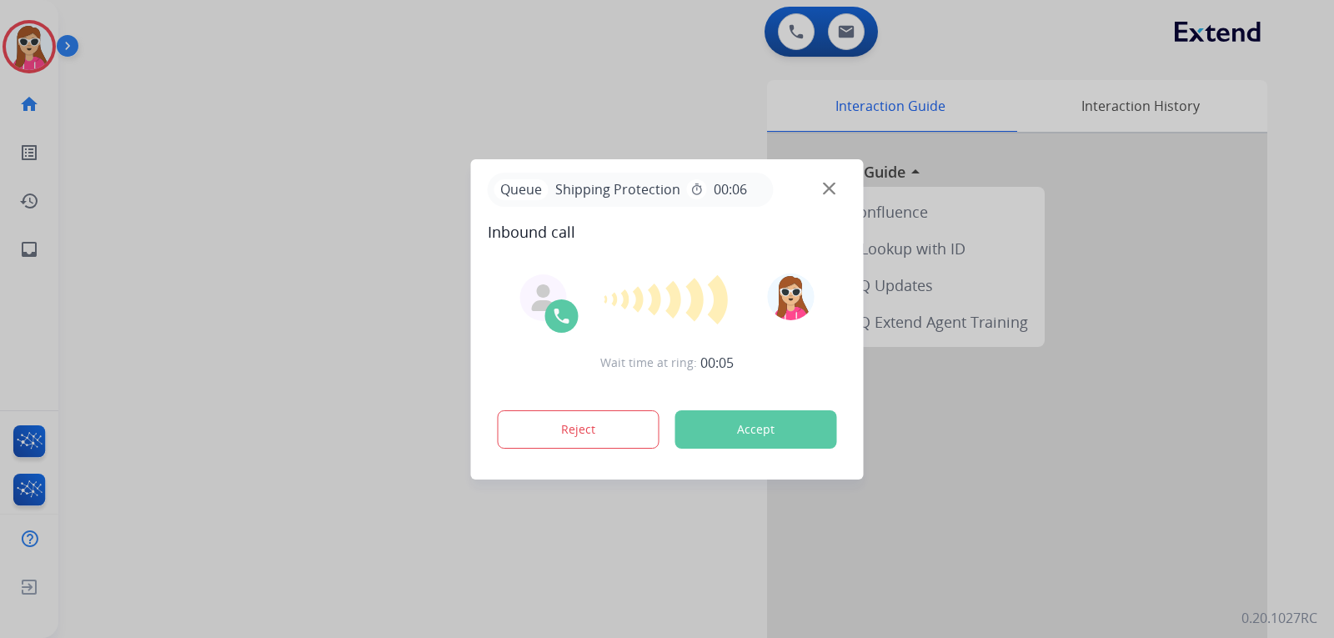
click at [773, 427] on button "Accept" at bounding box center [756, 429] width 162 height 38
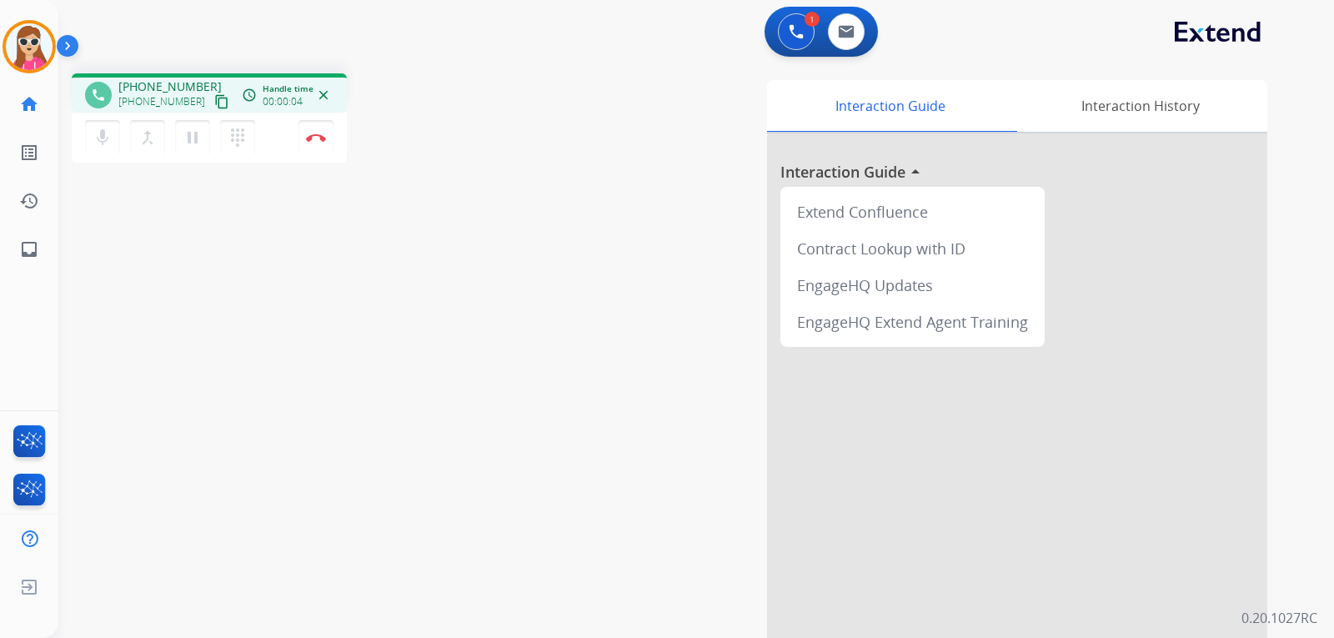
click at [214, 97] on mat-icon "content_copy" at bounding box center [221, 101] width 15 height 15
click at [214, 98] on mat-icon "content_copy" at bounding box center [221, 101] width 15 height 15
click at [322, 147] on button "Disconnect" at bounding box center [315, 137] width 35 height 35
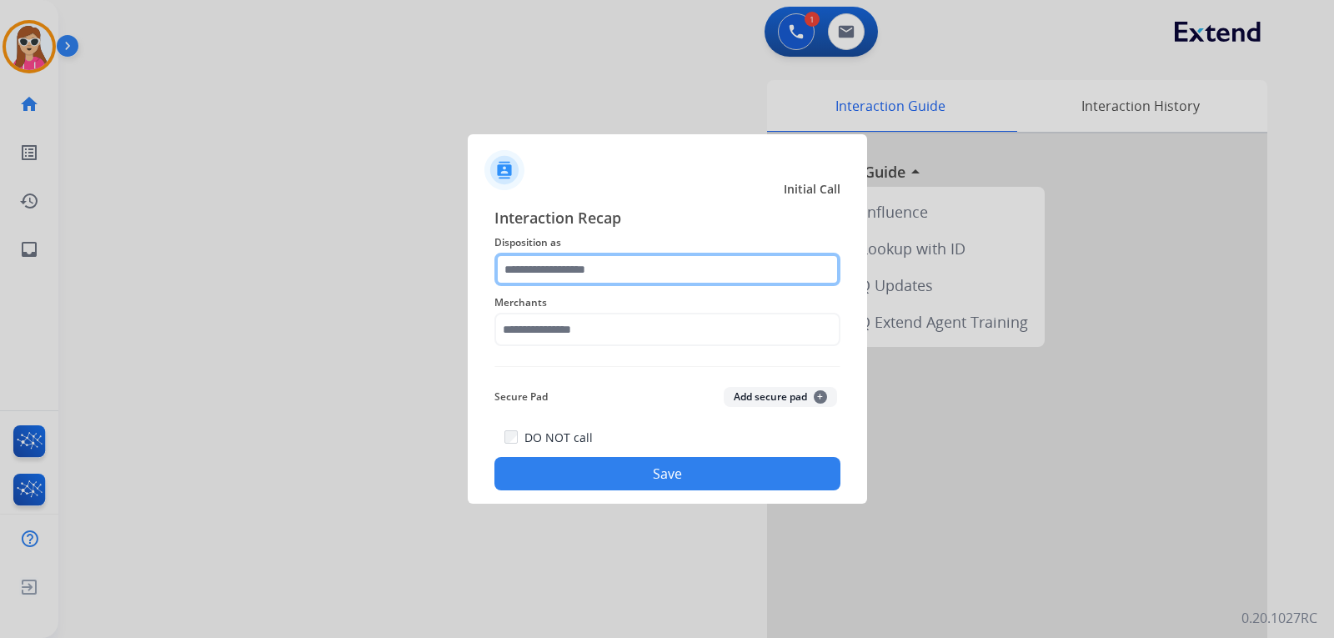
click at [655, 269] on input "text" at bounding box center [667, 269] width 346 height 33
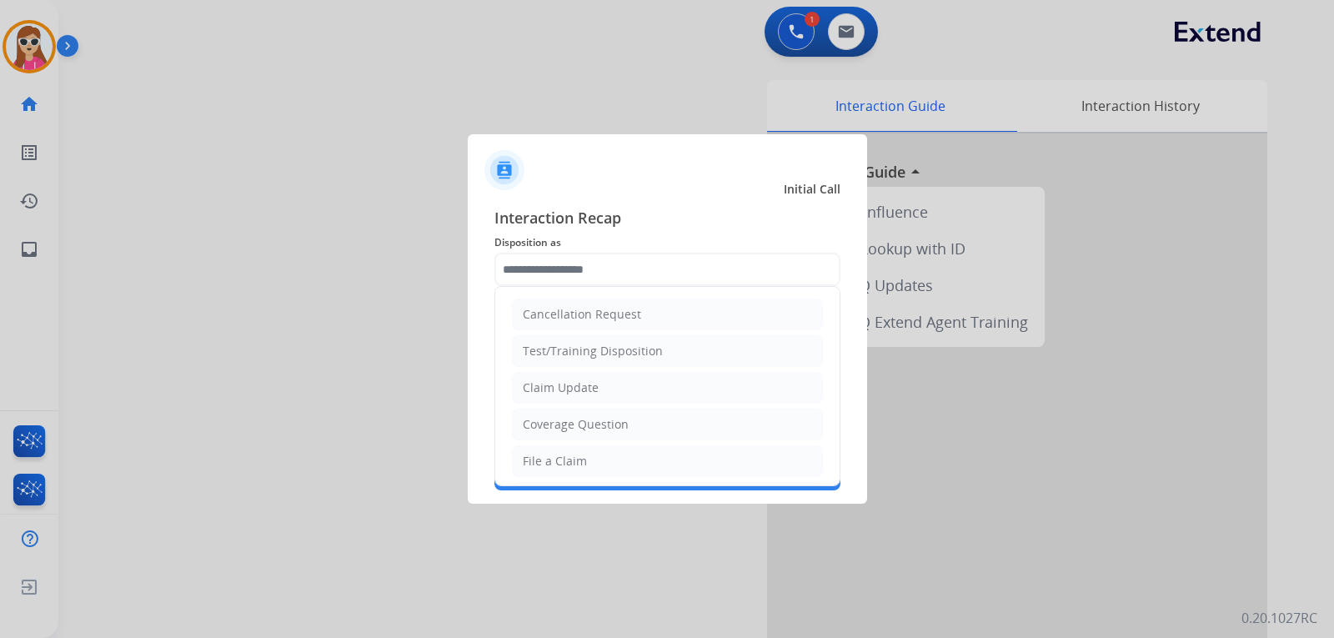
click at [624, 378] on li "Claim Update" at bounding box center [667, 388] width 311 height 32
type input "**********"
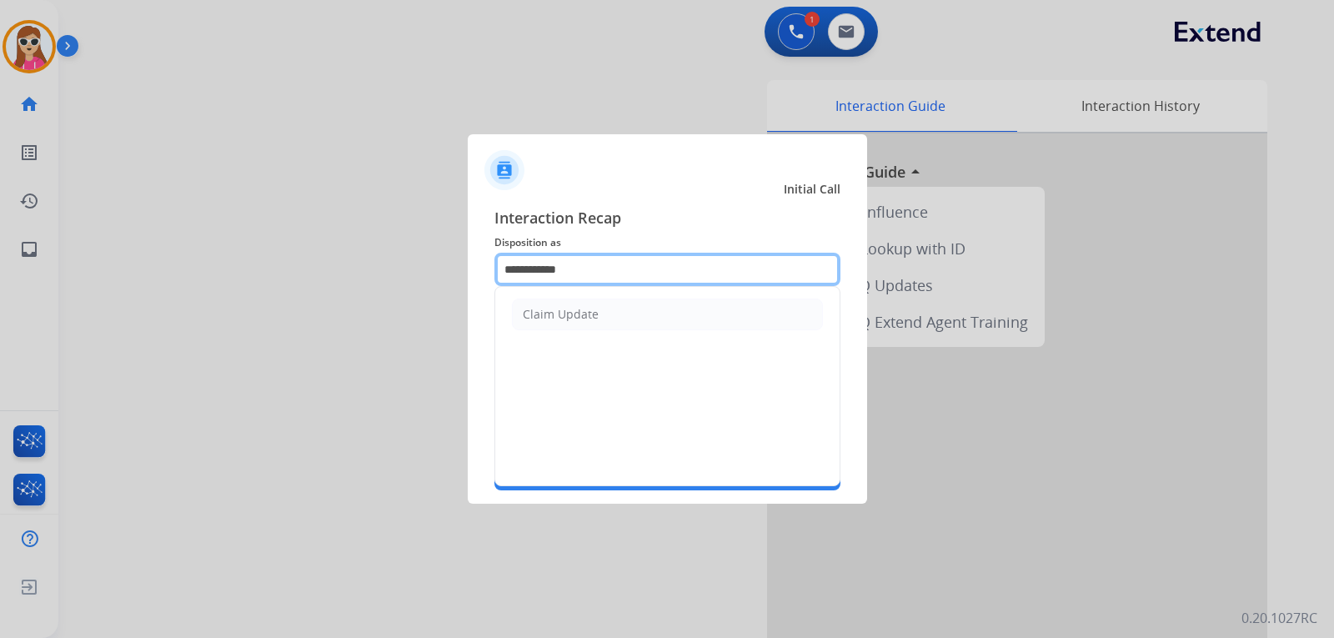
drag, startPoint x: 663, startPoint y: 268, endPoint x: 282, endPoint y: 188, distance: 389.1
click at [0, 271] on app-contact-recap-modal "**********" at bounding box center [0, 319] width 0 height 638
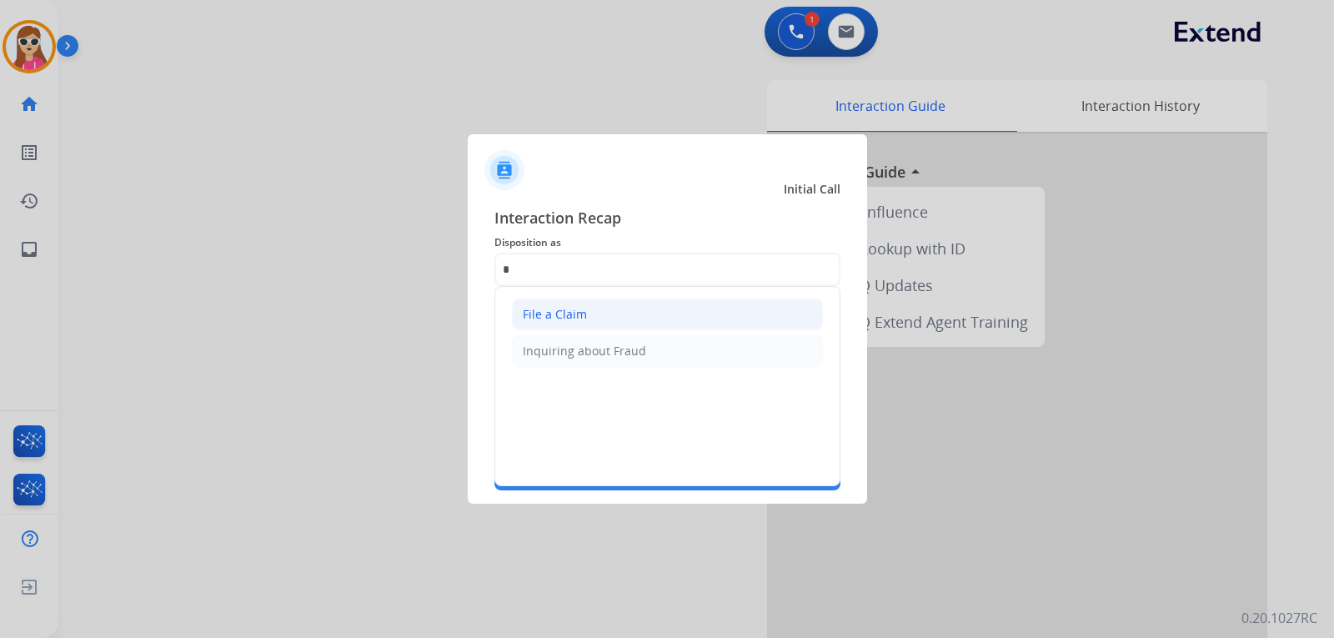
click at [586, 326] on li "File a Claim" at bounding box center [667, 314] width 311 height 32
type input "**********"
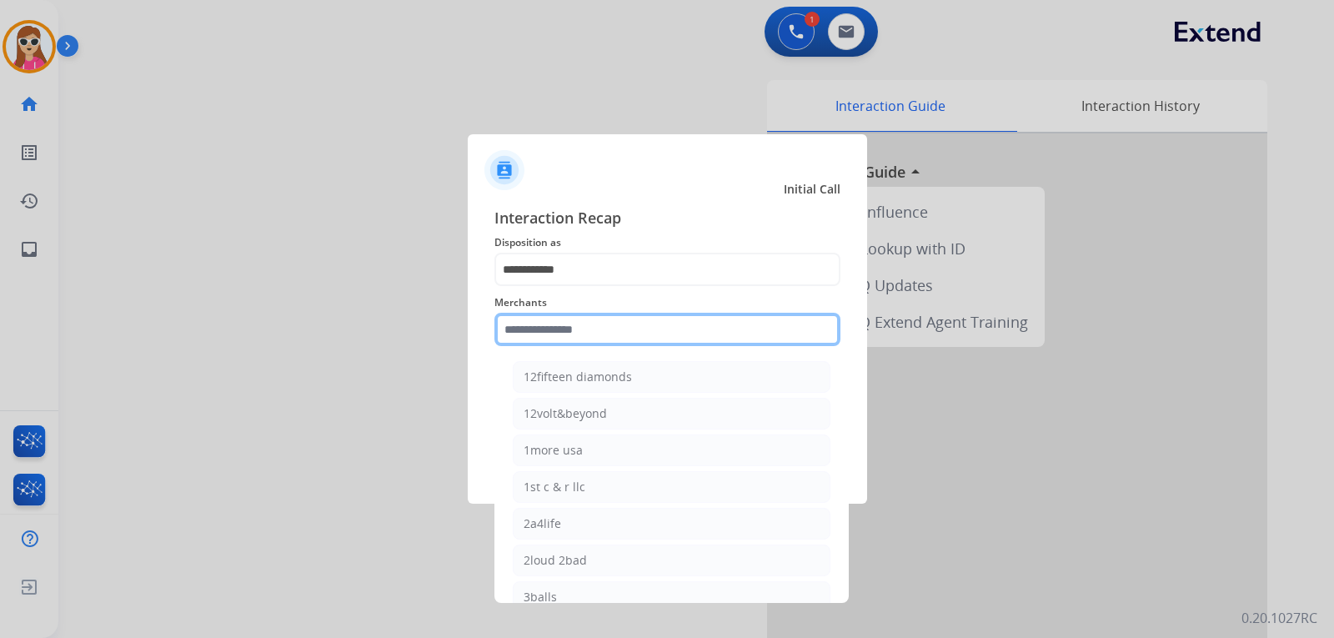
click at [590, 320] on input "text" at bounding box center [667, 329] width 346 height 33
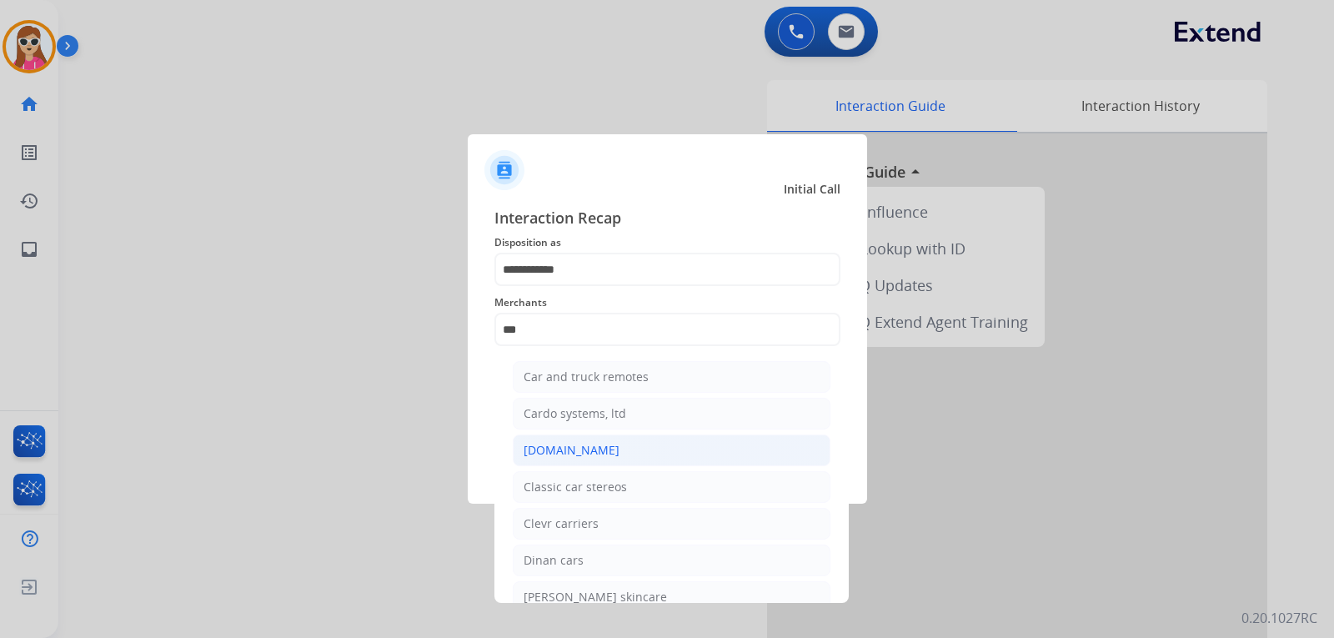
click at [624, 449] on li "[DOMAIN_NAME]" at bounding box center [672, 450] width 318 height 32
type input "**********"
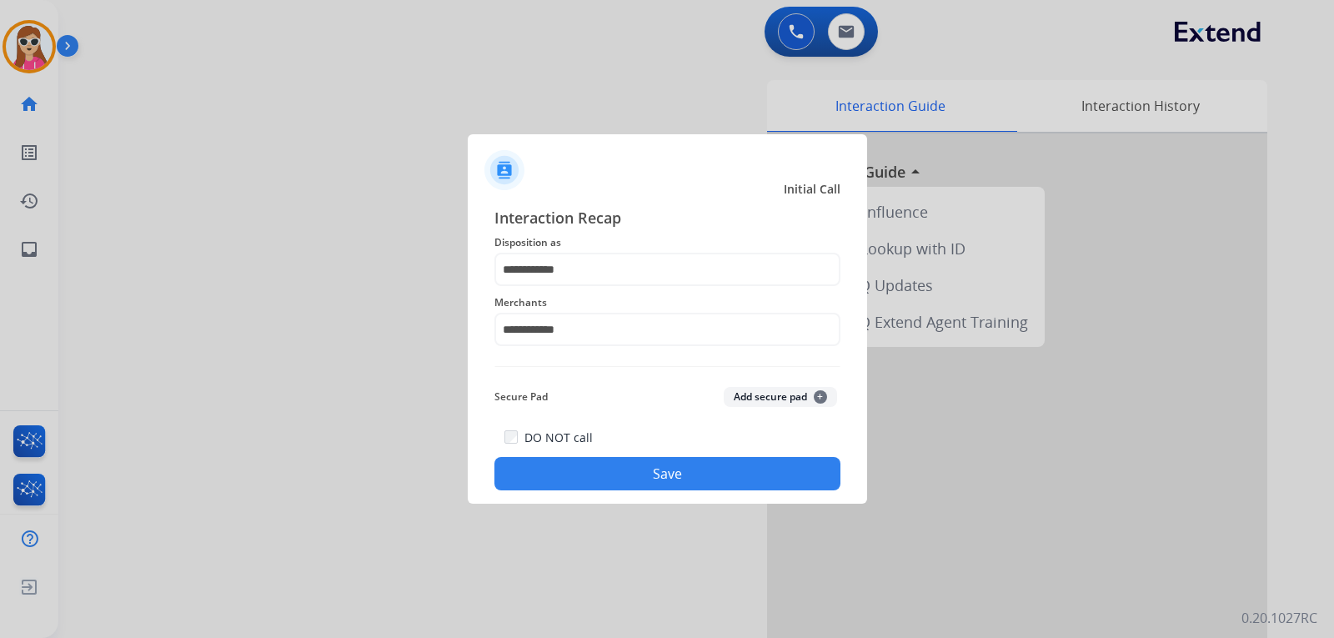
click at [669, 478] on button "Save" at bounding box center [667, 473] width 346 height 33
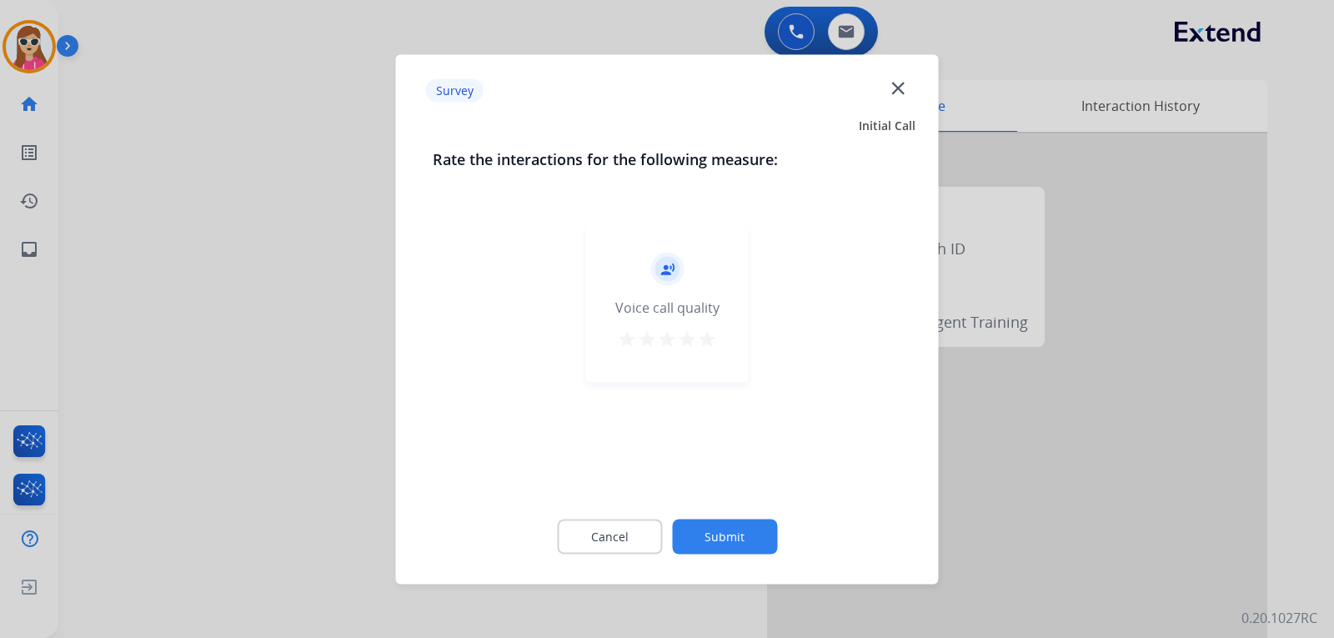
click at [702, 340] on mat-icon "star" at bounding box center [707, 338] width 20 height 20
click at [736, 544] on button "Submit" at bounding box center [724, 535] width 105 height 35
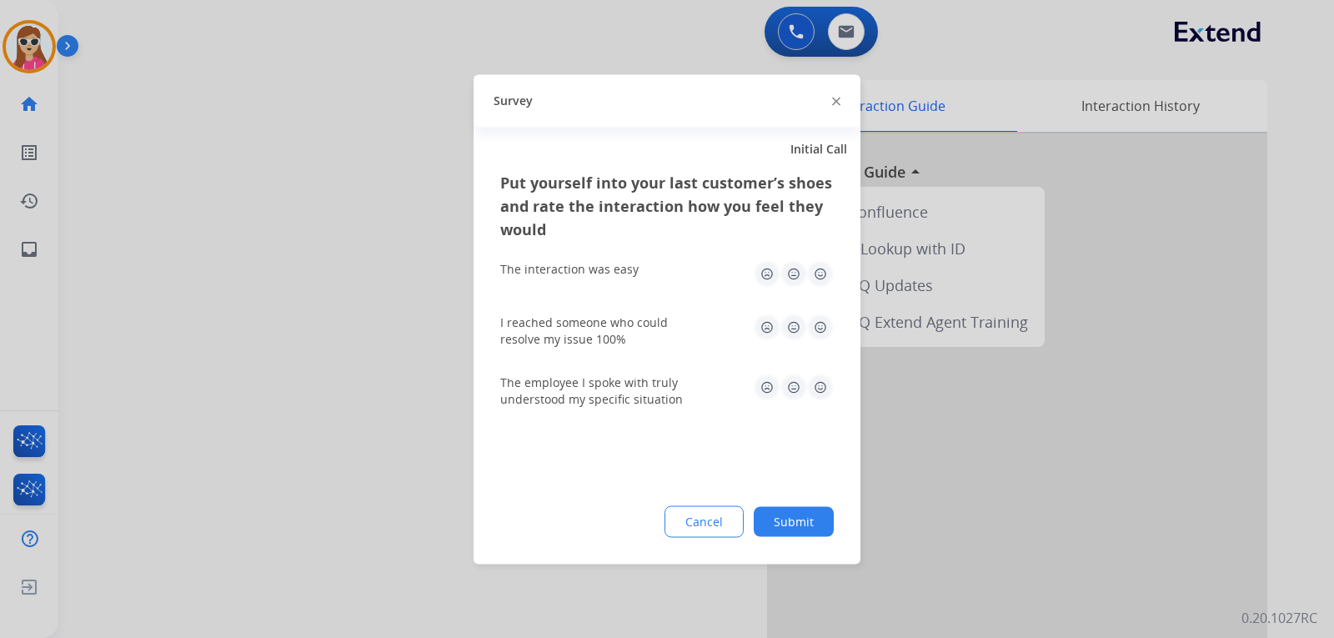
drag, startPoint x: 823, startPoint y: 330, endPoint x: 826, endPoint y: 296, distance: 34.3
click at [824, 330] on img at bounding box center [820, 326] width 27 height 27
click at [814, 381] on img at bounding box center [820, 386] width 27 height 27
click at [821, 280] on img at bounding box center [820, 273] width 27 height 27
click at [814, 517] on button "Submit" at bounding box center [794, 521] width 80 height 30
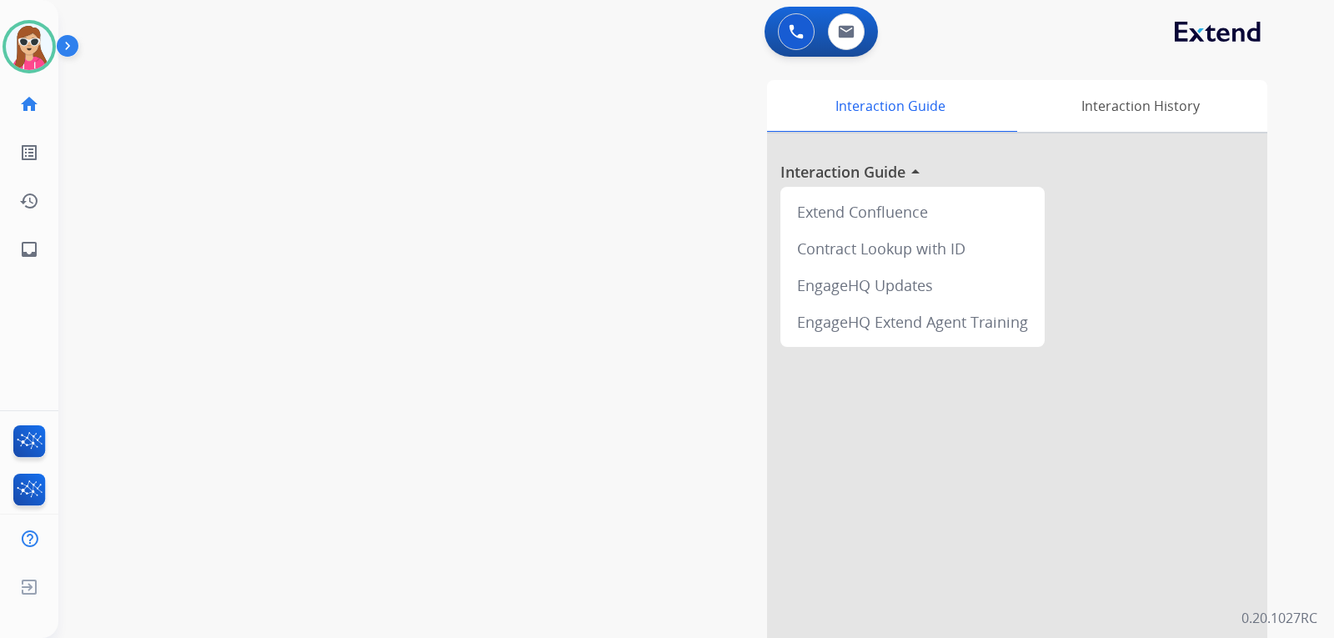
drag, startPoint x: 481, startPoint y: 512, endPoint x: 514, endPoint y: 528, distance: 37.3
click at [481, 513] on div "swap_horiz Break voice bridge close_fullscreen Connect 3-Way Call merge_type Se…" at bounding box center [675, 407] width 1235 height 695
drag, startPoint x: 463, startPoint y: 94, endPoint x: 469, endPoint y: 83, distance: 12.7
click at [464, 100] on div "swap_horiz Break voice bridge close_fullscreen Connect 3-Way Call merge_type Se…" at bounding box center [675, 407] width 1235 height 695
click at [37, 255] on mat-icon "inbox" at bounding box center [29, 249] width 20 height 20
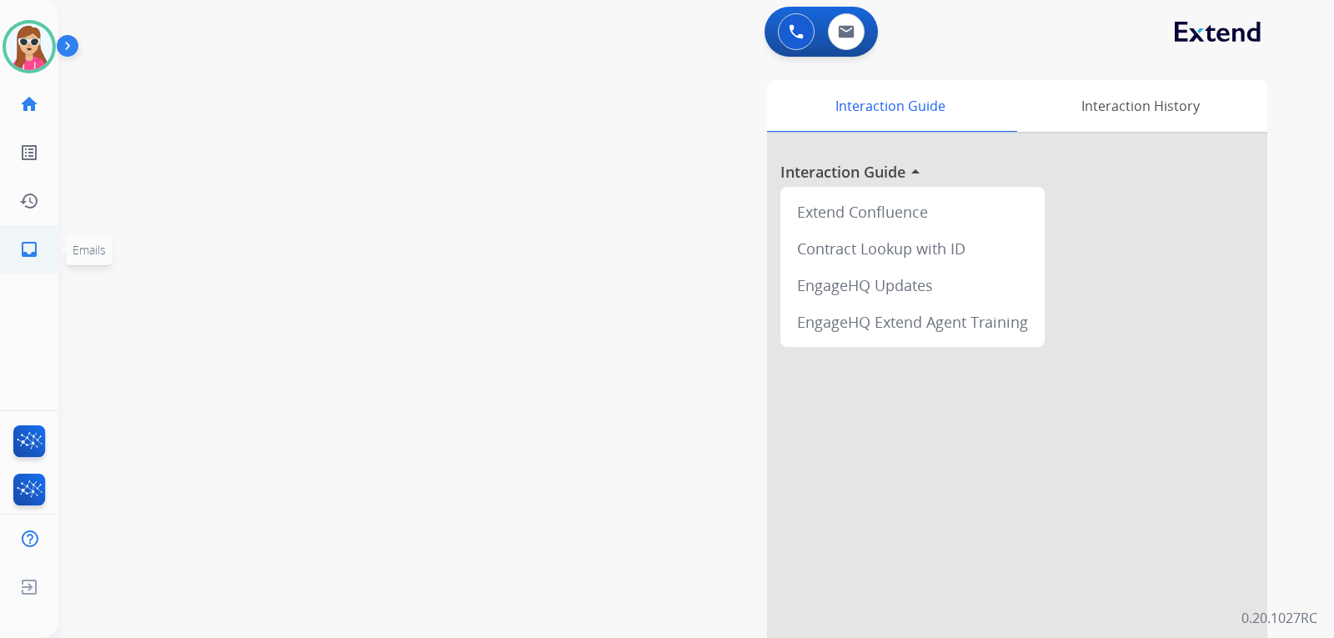
select select "**********"
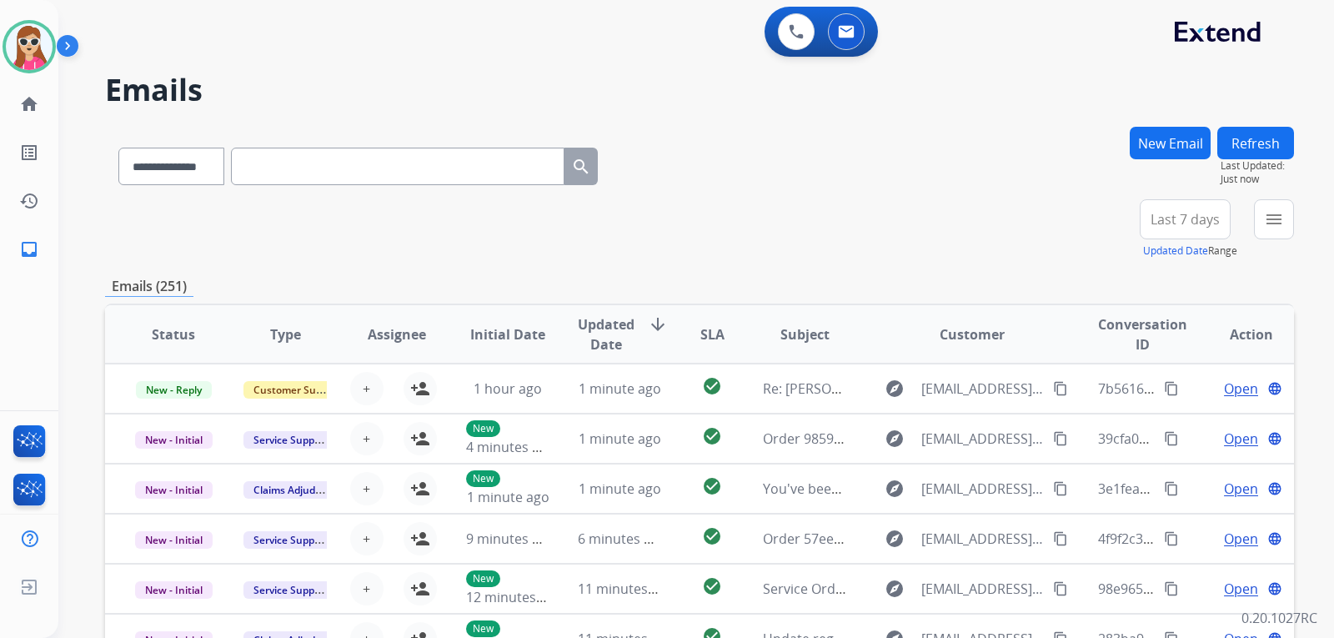
click at [1254, 228] on div "menu Type Claims Adjudication Customer Support Escalation Service Support Shipp…" at bounding box center [1274, 229] width 40 height 60
click at [1276, 218] on mat-icon "menu" at bounding box center [1274, 219] width 20 height 20
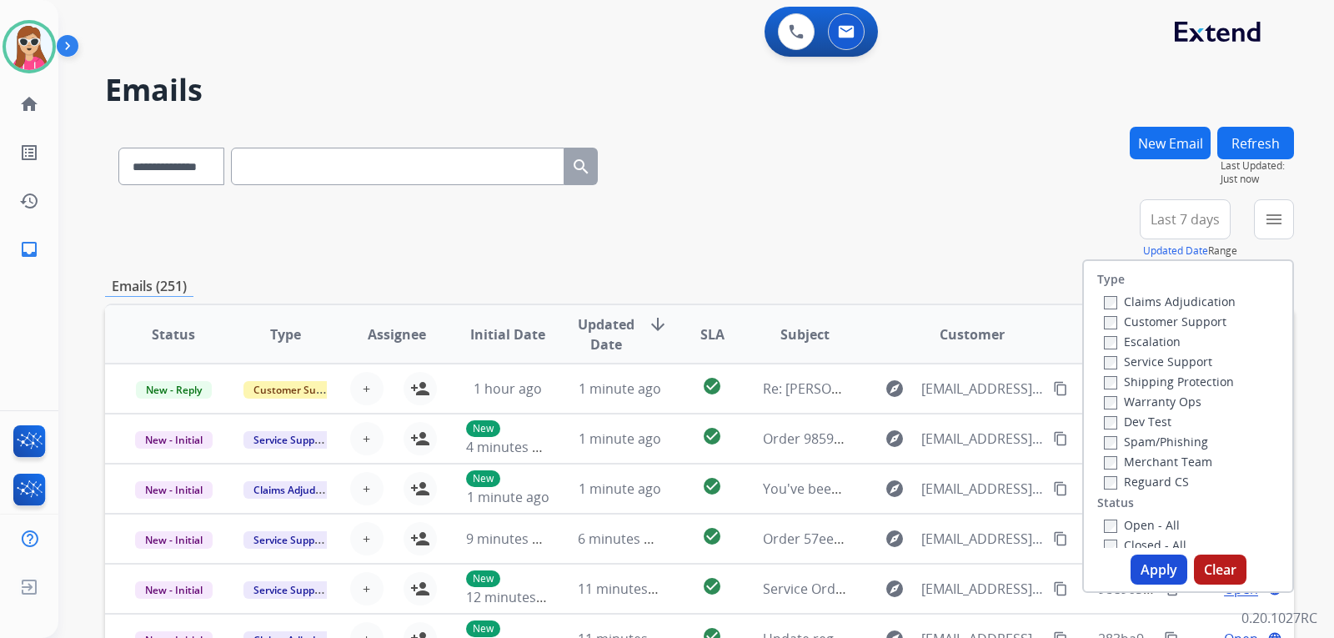
drag, startPoint x: 1155, startPoint y: 317, endPoint x: 1151, endPoint y: 381, distance: 64.3
click at [1154, 318] on label "Customer Support" at bounding box center [1165, 321] width 123 height 16
click at [1164, 382] on label "Shipping Protection" at bounding box center [1169, 381] width 130 height 16
click at [1146, 479] on label "Reguard CS" at bounding box center [1146, 481] width 85 height 16
click at [1125, 519] on label "Open - All" at bounding box center [1142, 525] width 76 height 16
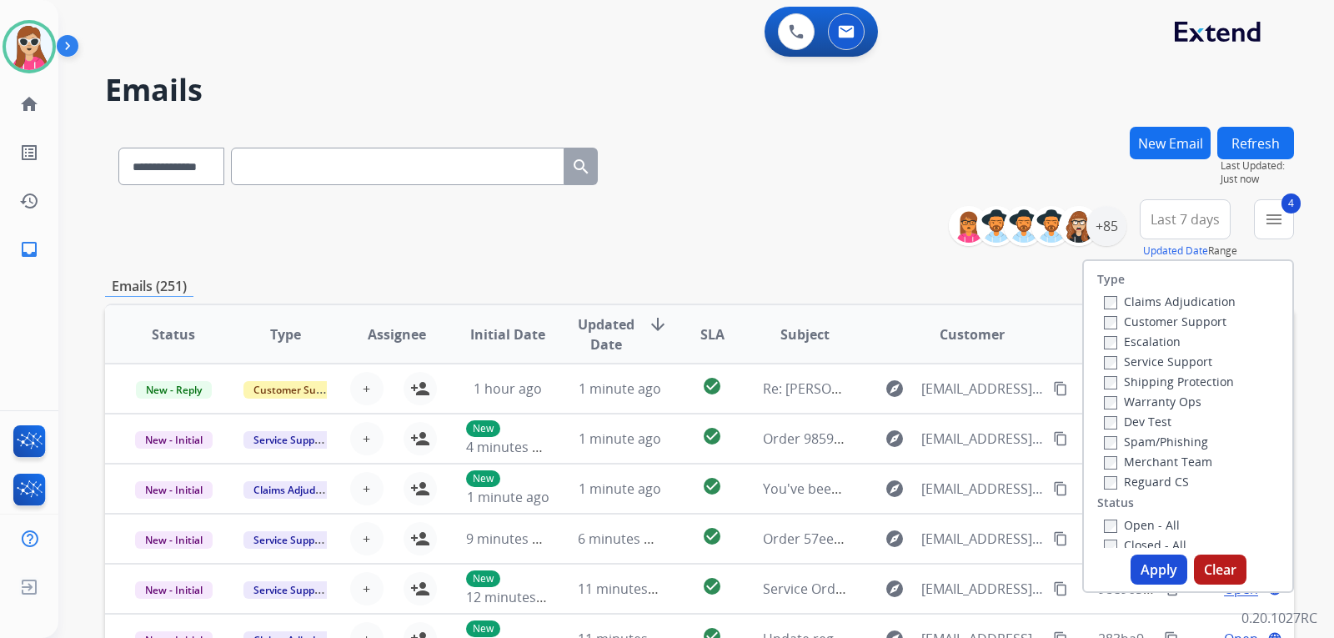
click at [1158, 561] on button "Apply" at bounding box center [1158, 569] width 57 height 30
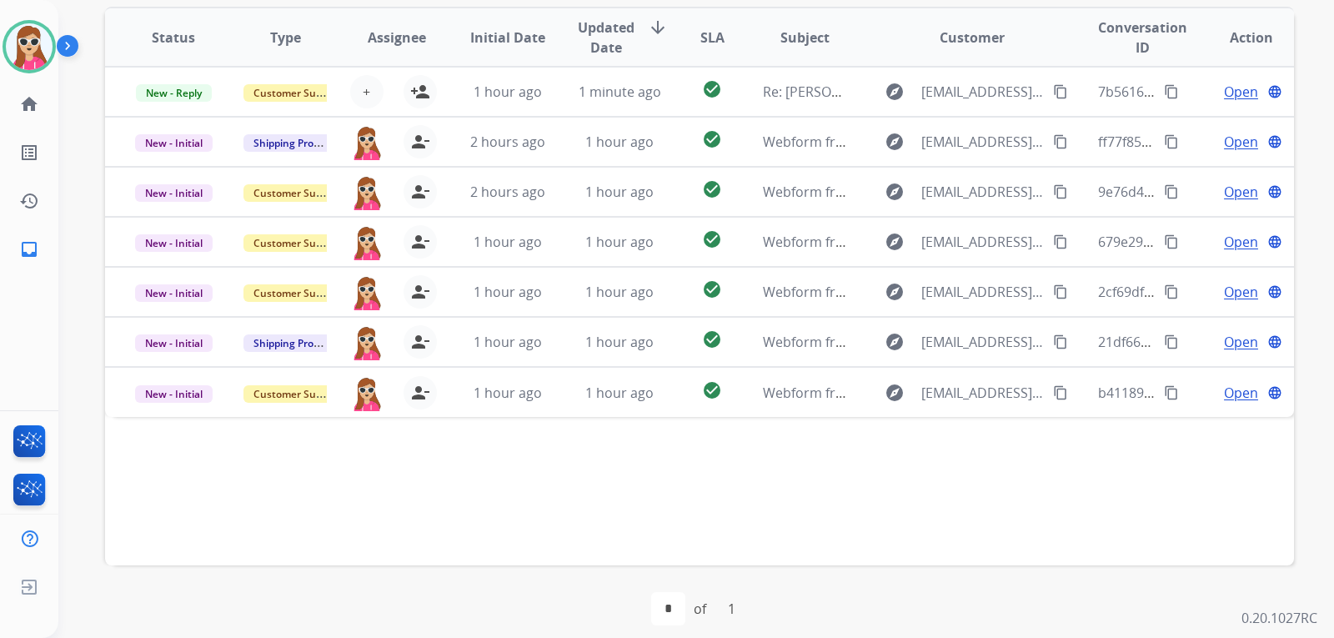
scroll to position [167, 0]
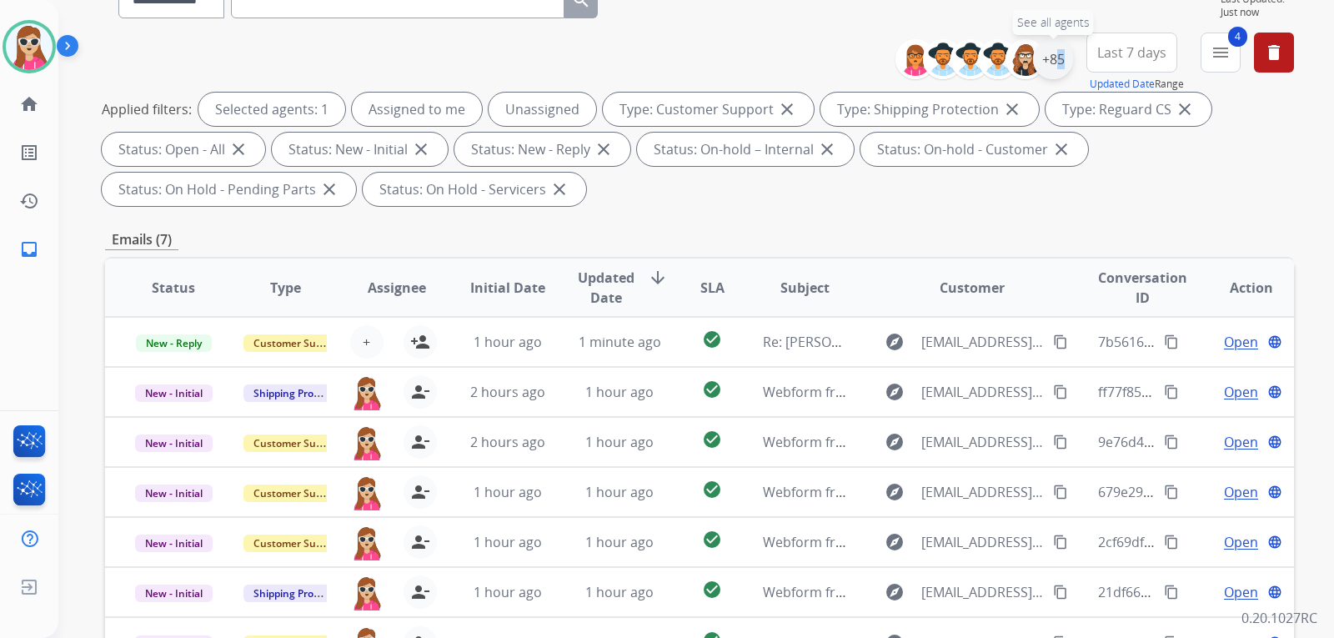
click at [1049, 60] on div "+85" at bounding box center [1053, 59] width 40 height 40
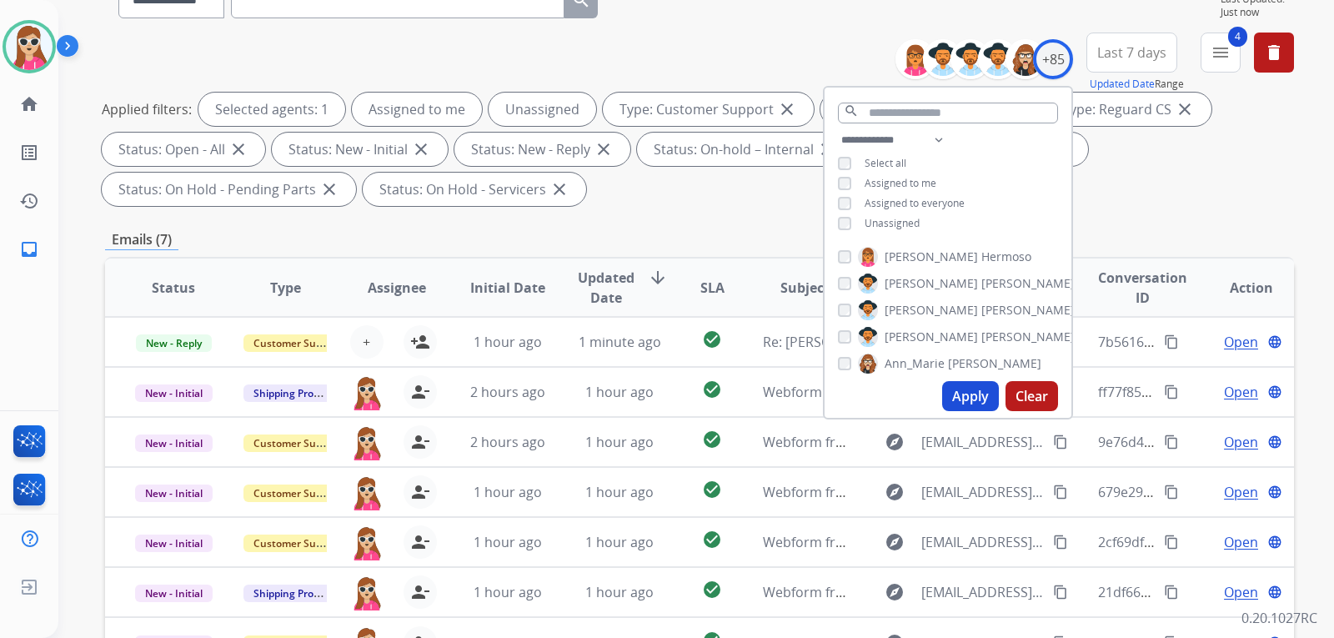
click at [895, 223] on span "Unassigned" at bounding box center [891, 223] width 55 height 14
click at [956, 390] on button "Apply" at bounding box center [970, 396] width 57 height 30
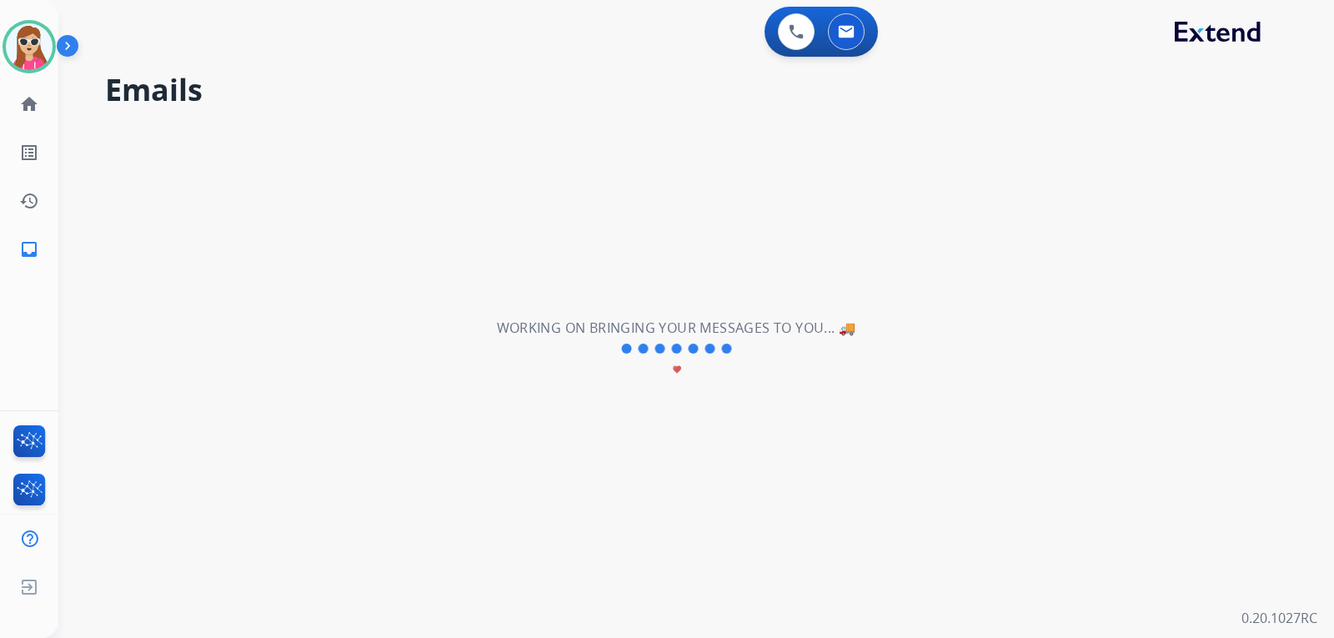
scroll to position [0, 0]
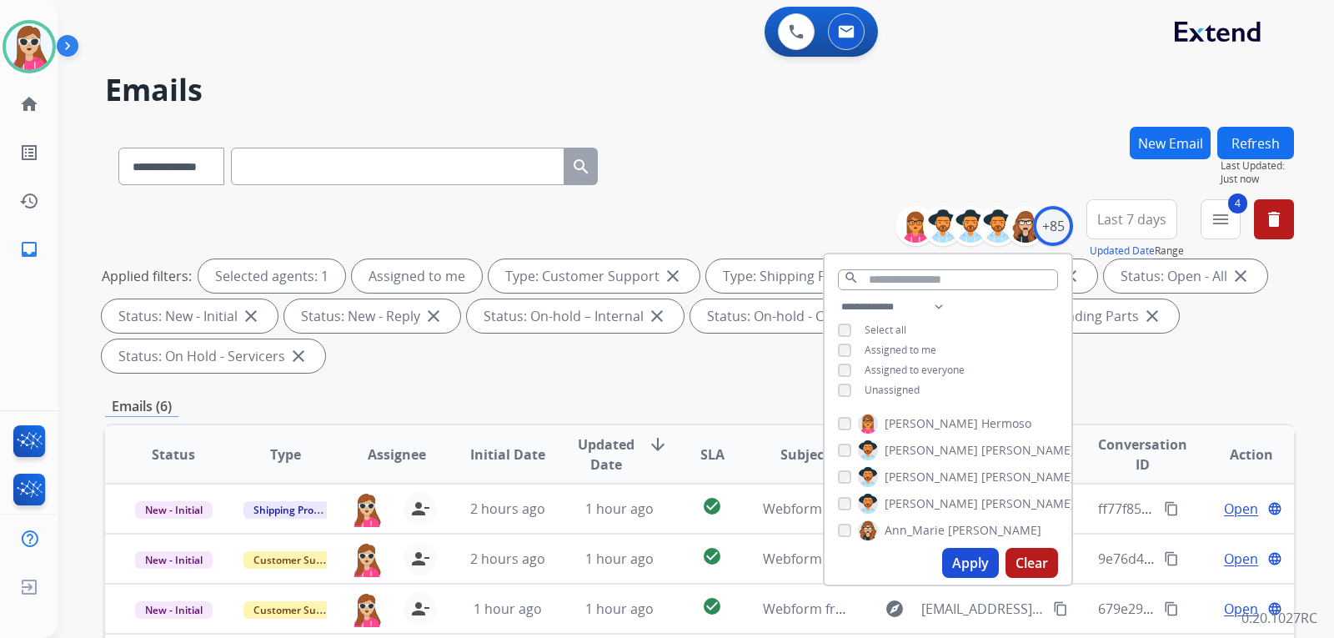
click at [741, 164] on div "**********" at bounding box center [699, 163] width 1189 height 73
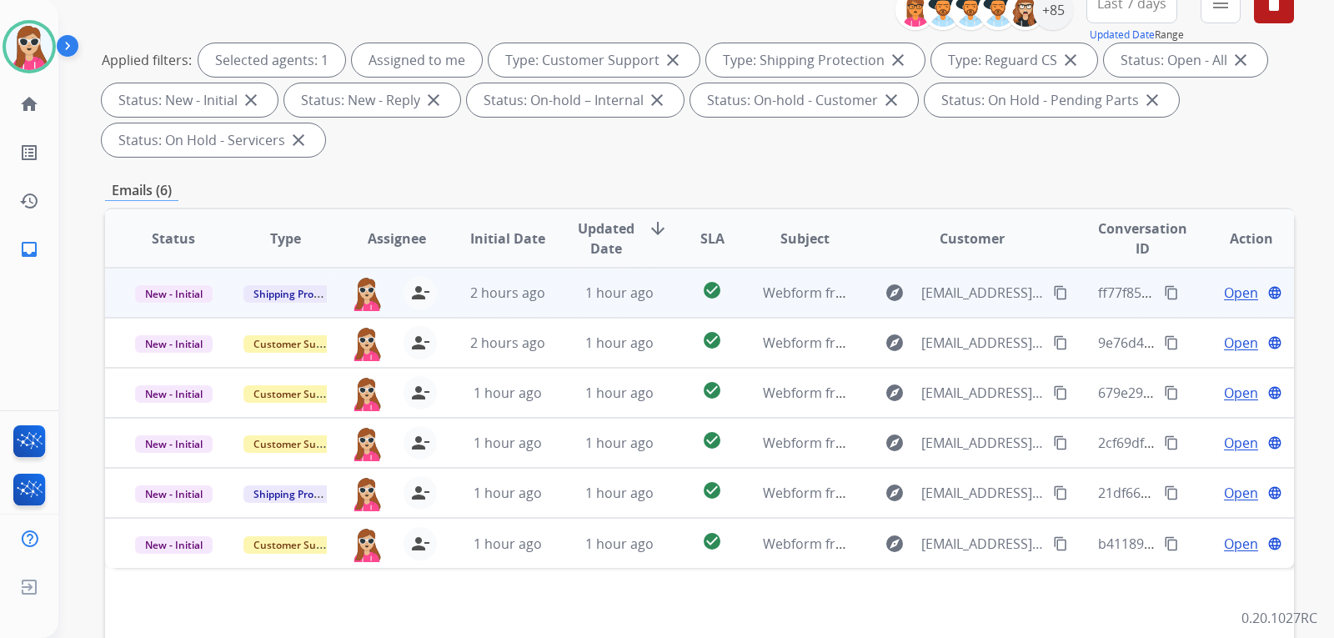
scroll to position [333, 0]
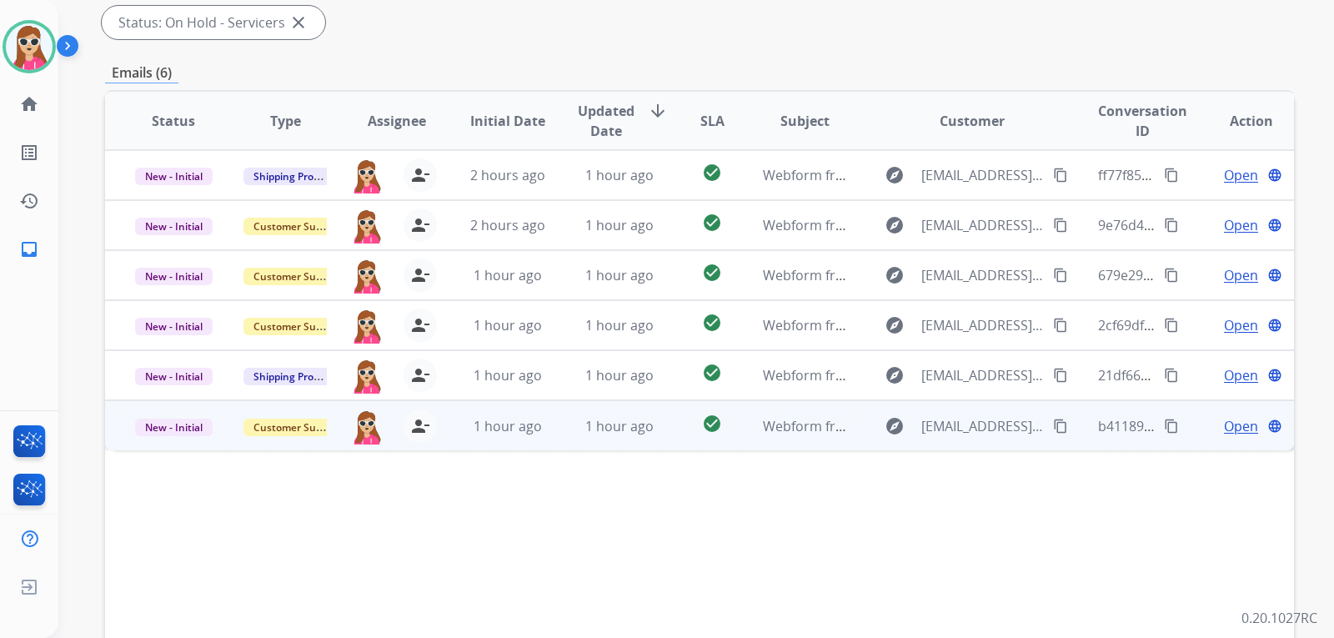
click at [848, 431] on td "explore janetdeyoung50@gmail.com content_copy" at bounding box center [959, 425] width 223 height 50
click at [1053, 428] on mat-icon "content_copy" at bounding box center [1060, 425] width 15 height 15
click at [1182, 425] on td "Open language" at bounding box center [1238, 425] width 112 height 50
click at [1164, 419] on mat-icon "content_copy" at bounding box center [1171, 425] width 15 height 15
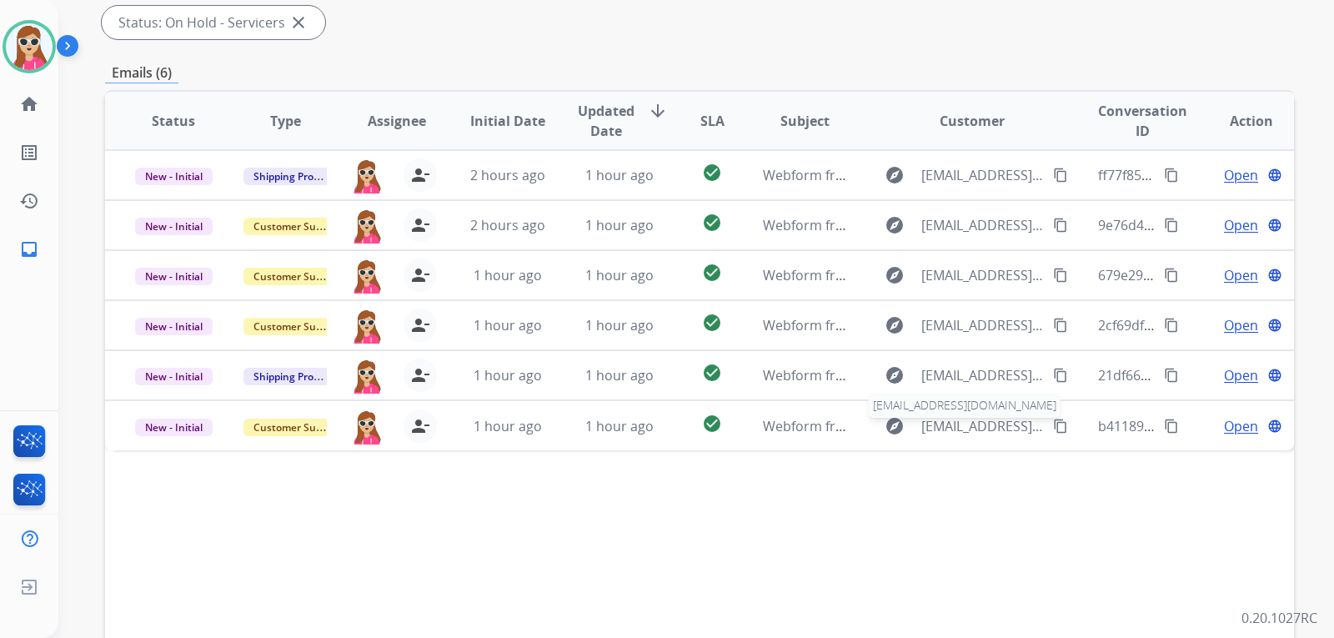
click at [1030, 429] on span "[EMAIL_ADDRESS][DOMAIN_NAME]" at bounding box center [982, 426] width 122 height 20
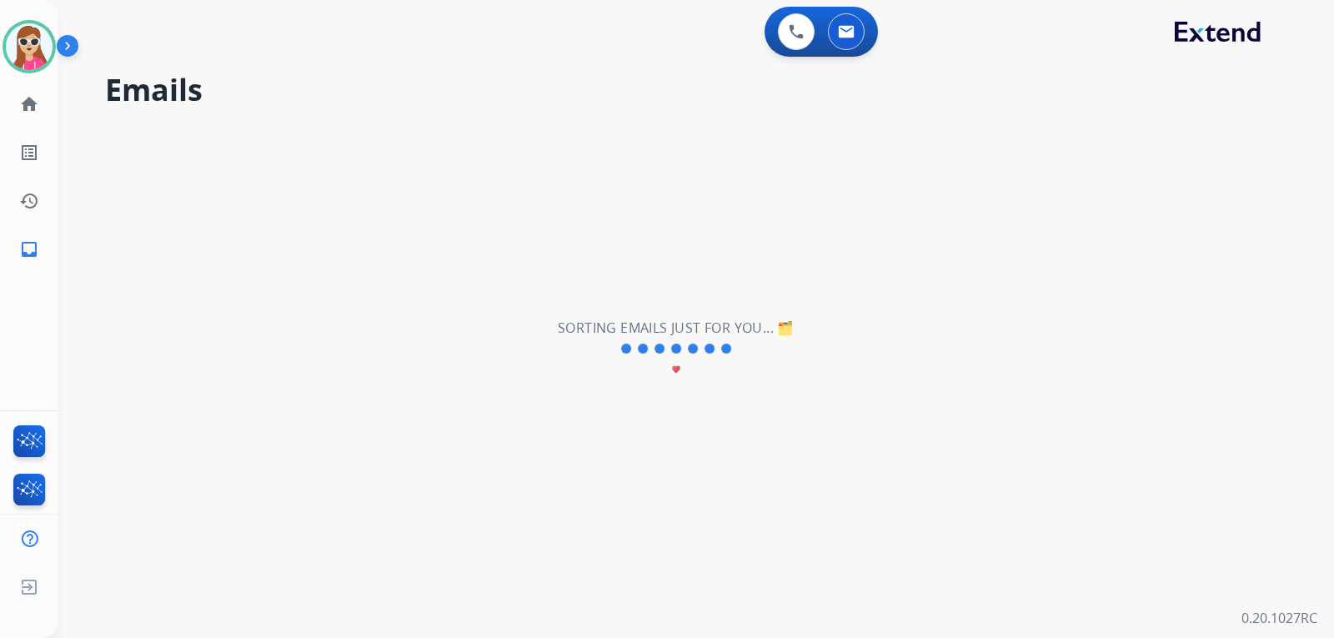
scroll to position [0, 0]
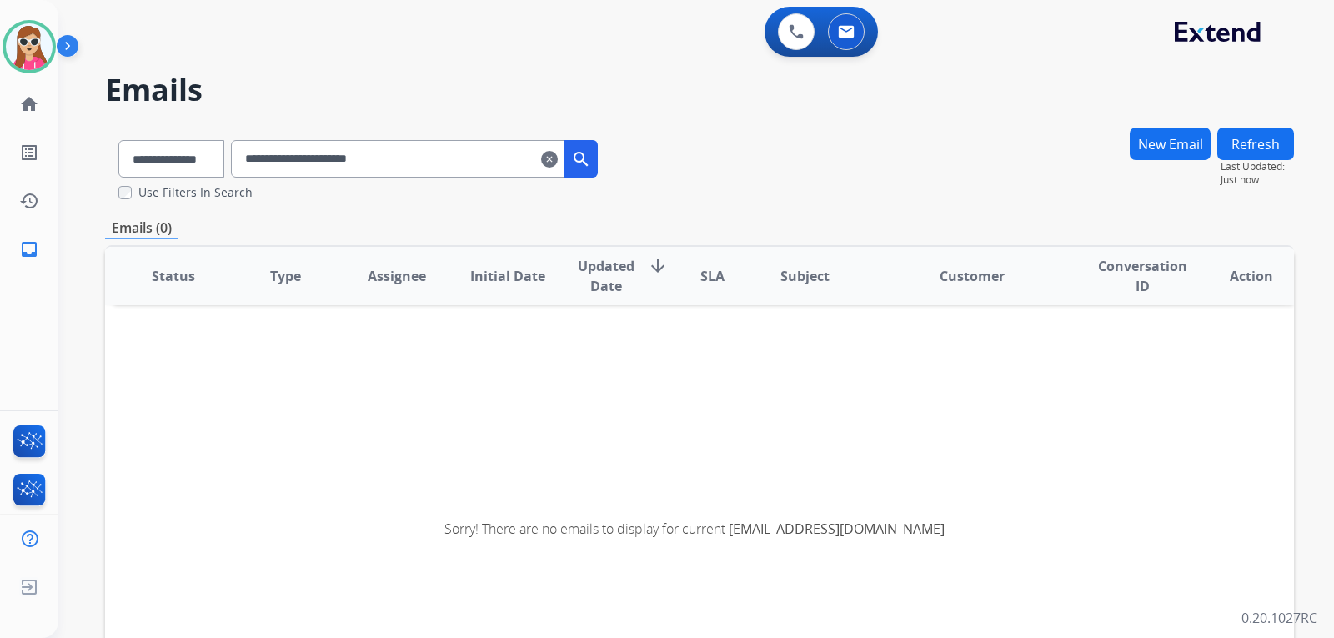
click at [558, 161] on mat-icon "clear" at bounding box center [549, 159] width 17 height 20
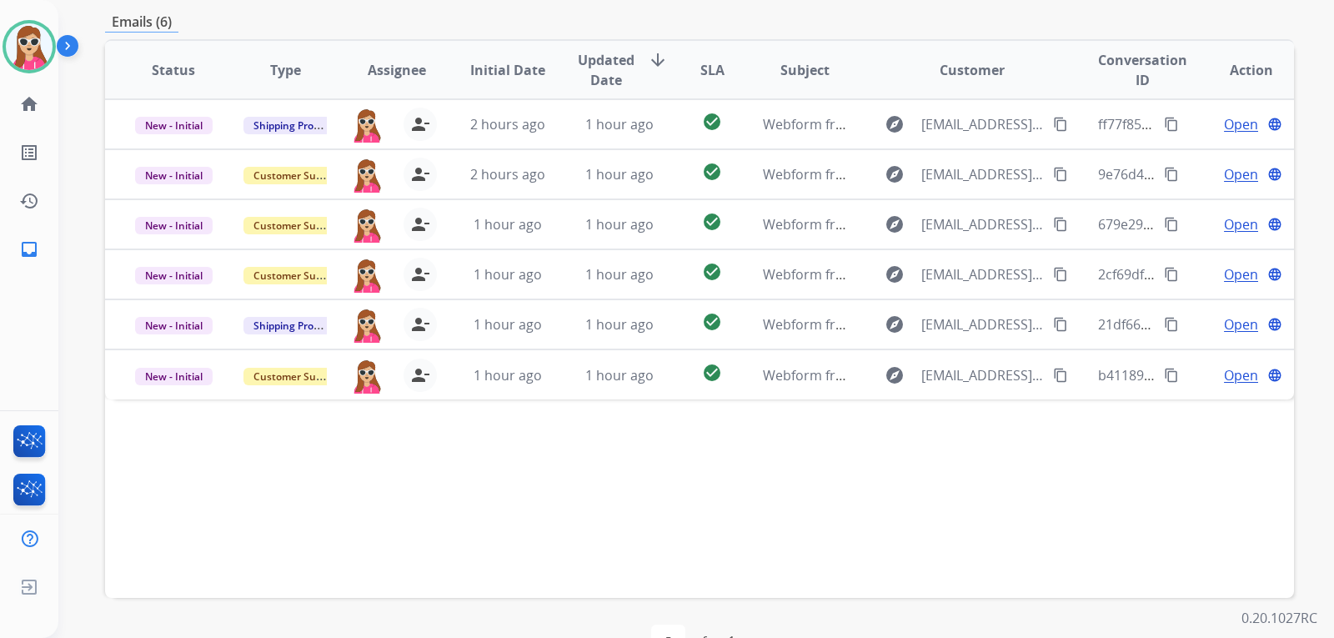
scroll to position [431, 0]
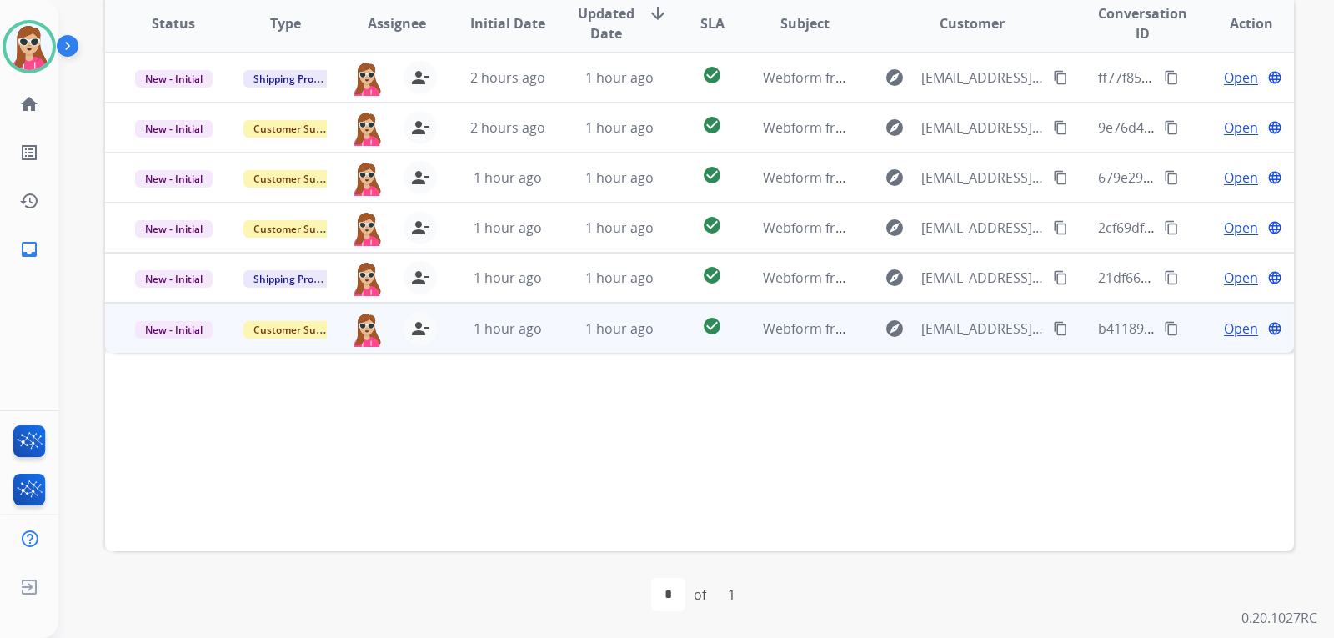
click at [1224, 325] on span "Open" at bounding box center [1241, 328] width 34 height 20
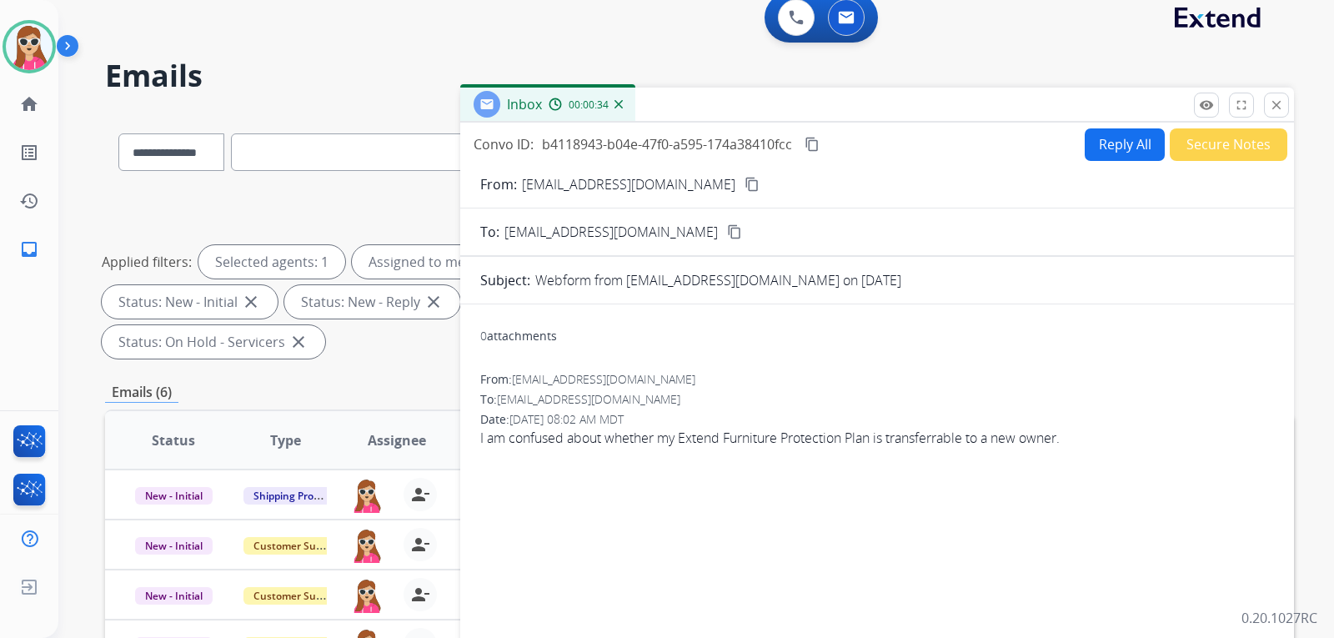
scroll to position [0, 0]
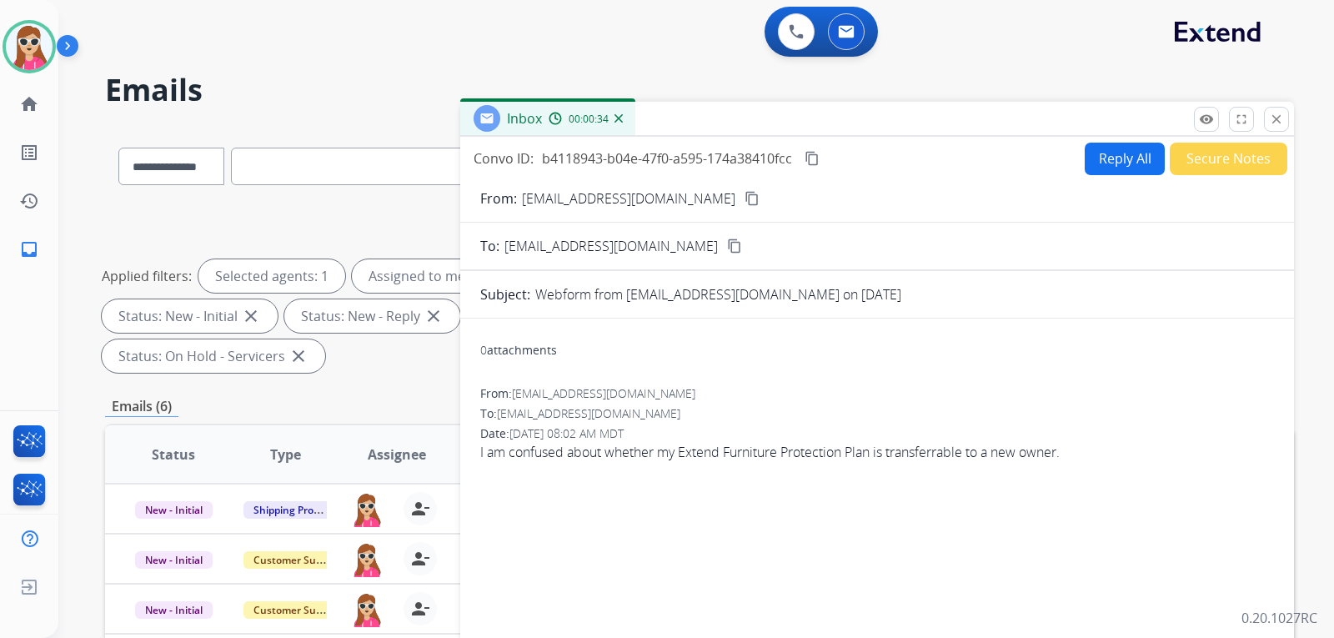
click at [1103, 171] on button "Reply All" at bounding box center [1124, 159] width 80 height 33
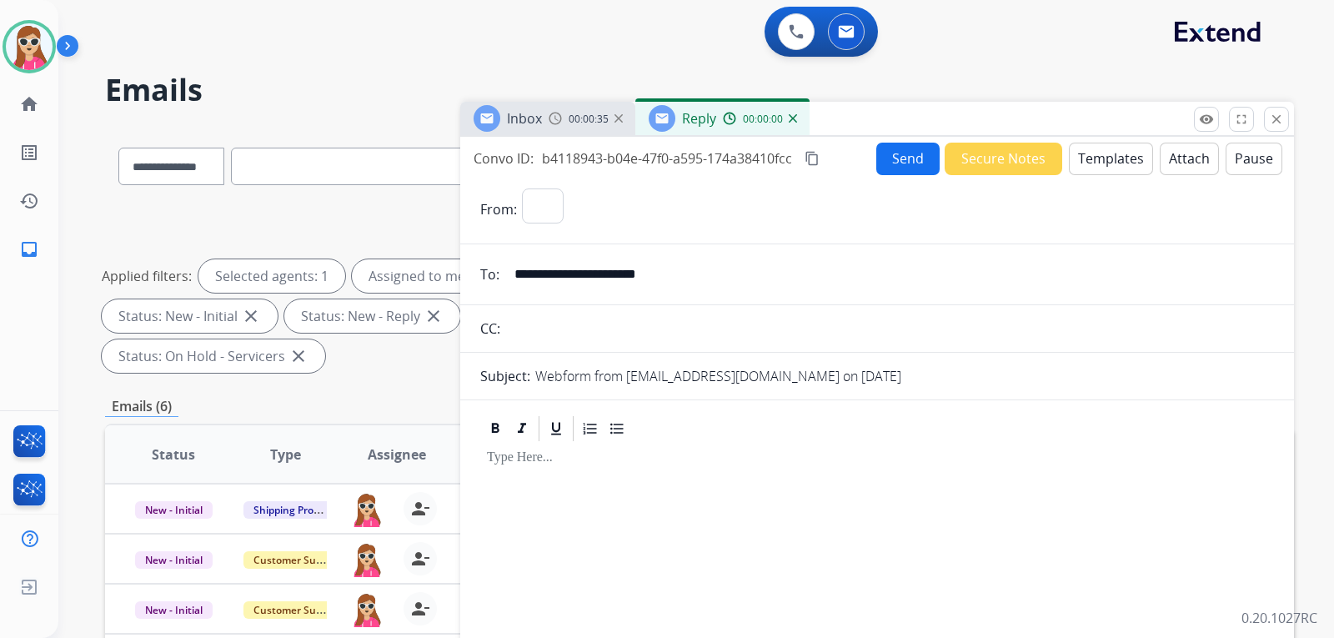
select select "**********"
click at [1093, 161] on button "Templates" at bounding box center [1111, 159] width 84 height 33
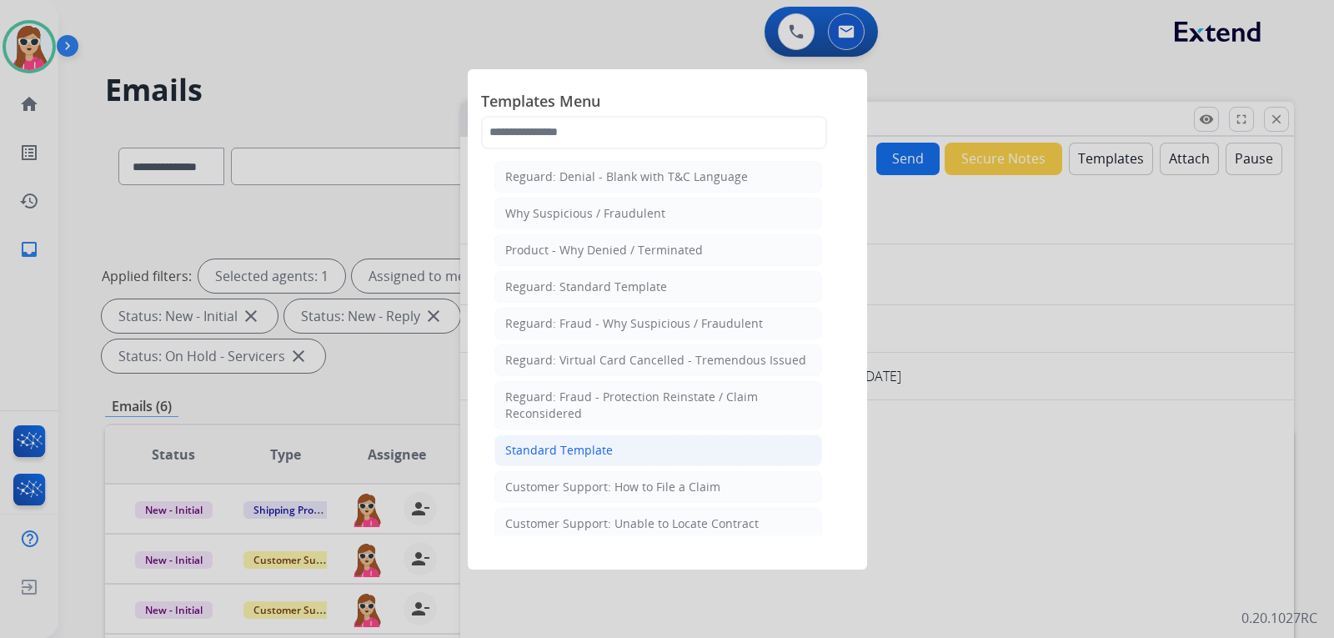
click at [651, 446] on li "Standard Template" at bounding box center [658, 450] width 328 height 32
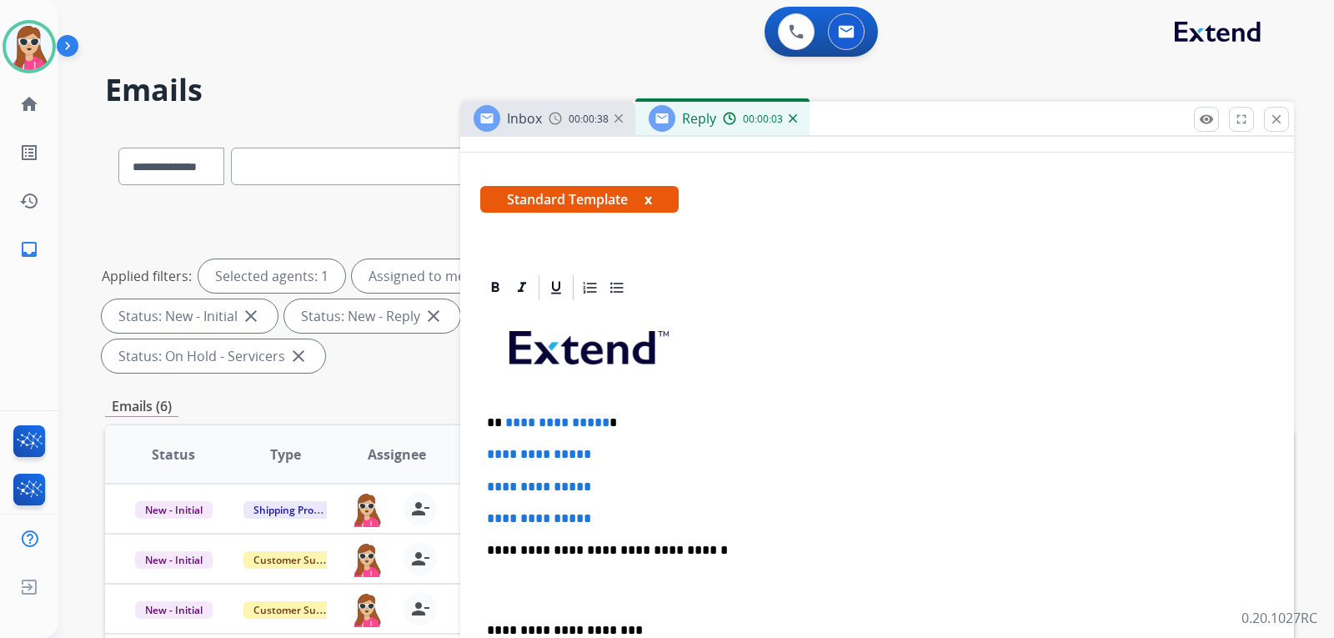
scroll to position [250, 0]
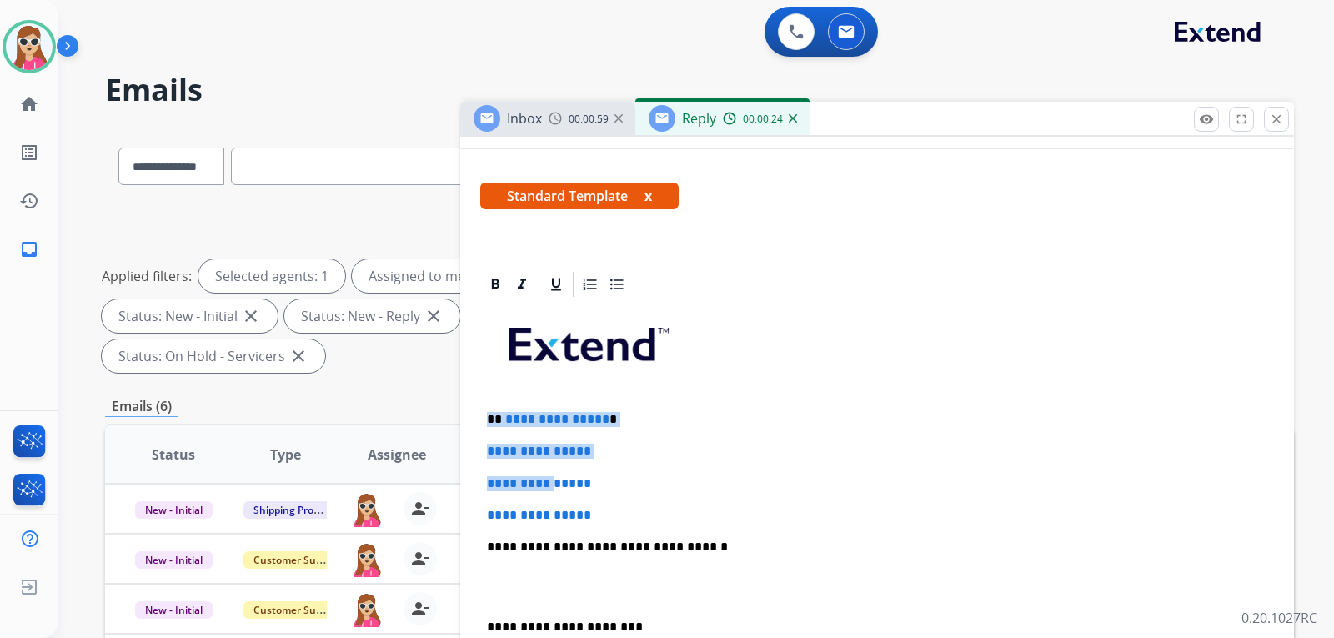
drag, startPoint x: 491, startPoint y: 421, endPoint x: 619, endPoint y: 469, distance: 136.4
click at [586, 466] on div "**********" at bounding box center [877, 585] width 794 height 573
drag, startPoint x: 712, startPoint y: 470, endPoint x: 578, endPoint y: 446, distance: 136.4
click at [706, 470] on div "**********" at bounding box center [877, 585] width 794 height 573
drag, startPoint x: 493, startPoint y: 422, endPoint x: 614, endPoint y: 517, distance: 153.1
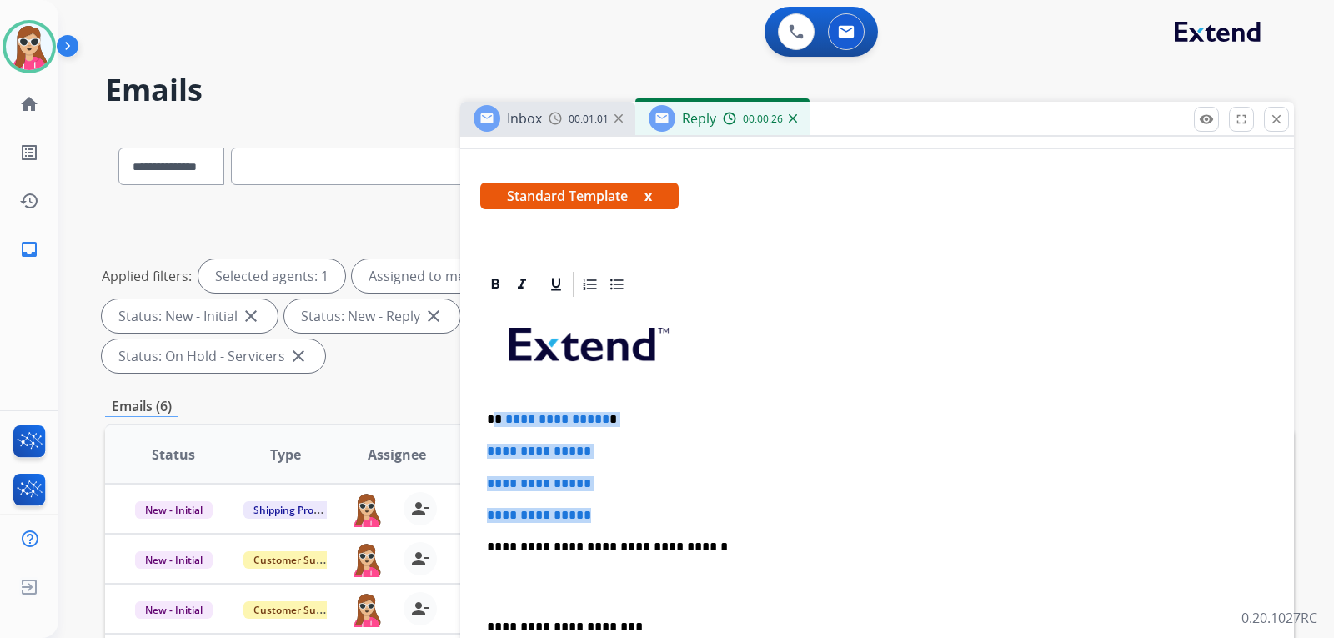
click at [617, 514] on div "**********" at bounding box center [877, 585] width 794 height 573
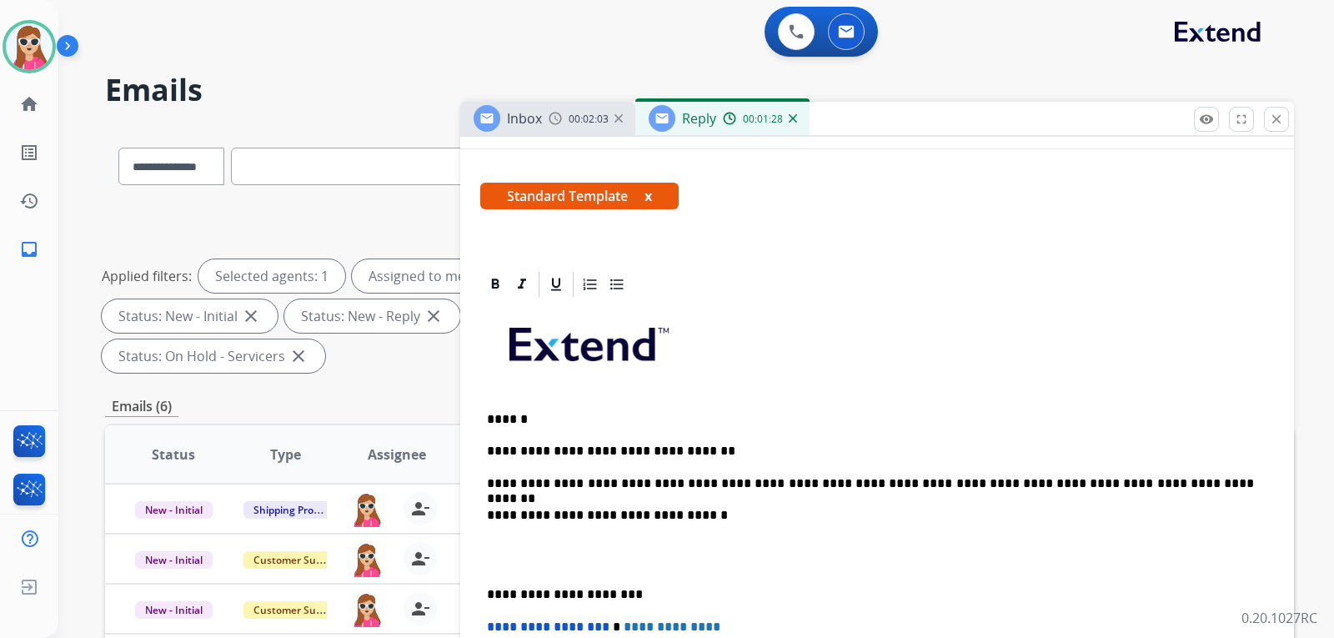
click at [1121, 490] on p "**********" at bounding box center [870, 483] width 767 height 15
click at [1164, 502] on div "**********" at bounding box center [877, 570] width 794 height 542
click at [1157, 482] on p "**********" at bounding box center [870, 483] width 767 height 15
click at [1124, 482] on p "**********" at bounding box center [870, 483] width 767 height 15
click at [1158, 483] on p "**********" at bounding box center [870, 483] width 767 height 15
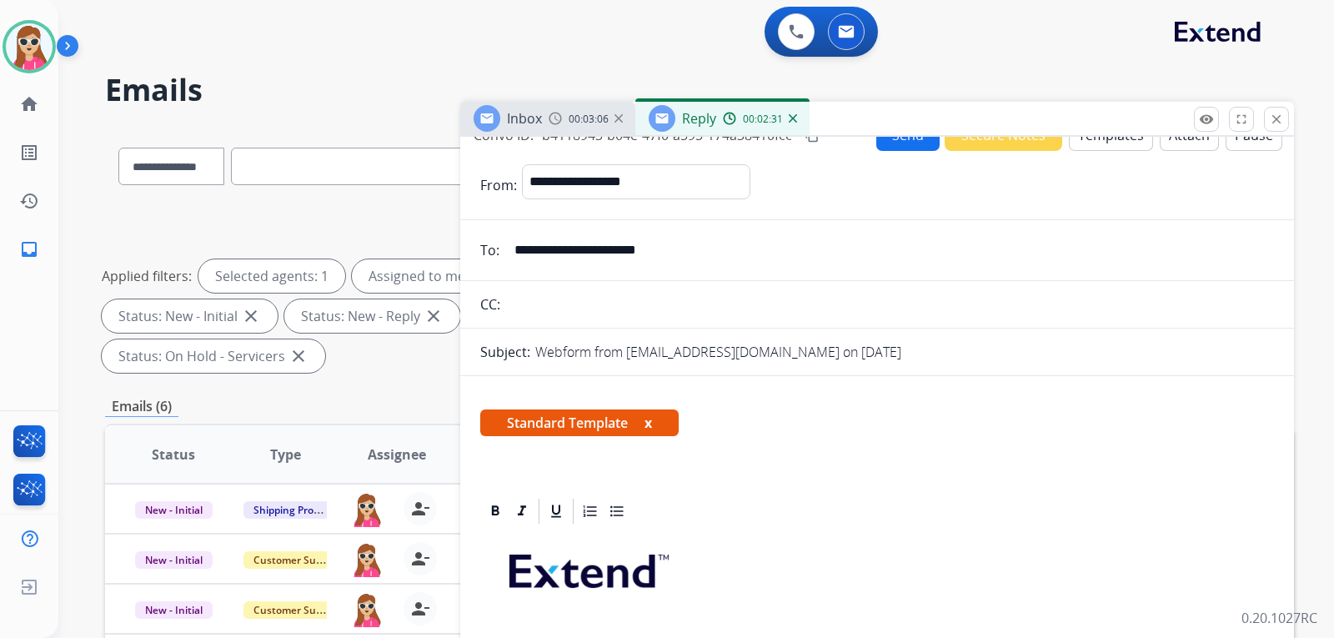
scroll to position [0, 0]
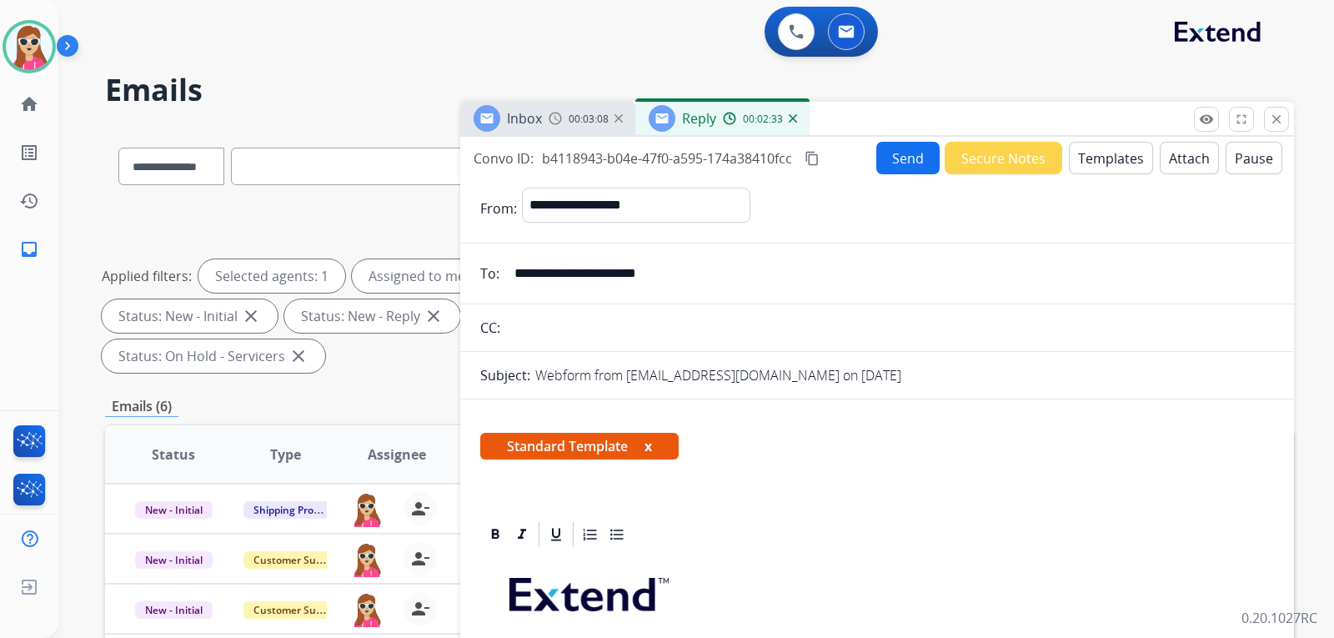
click at [903, 164] on button "Send" at bounding box center [907, 158] width 63 height 33
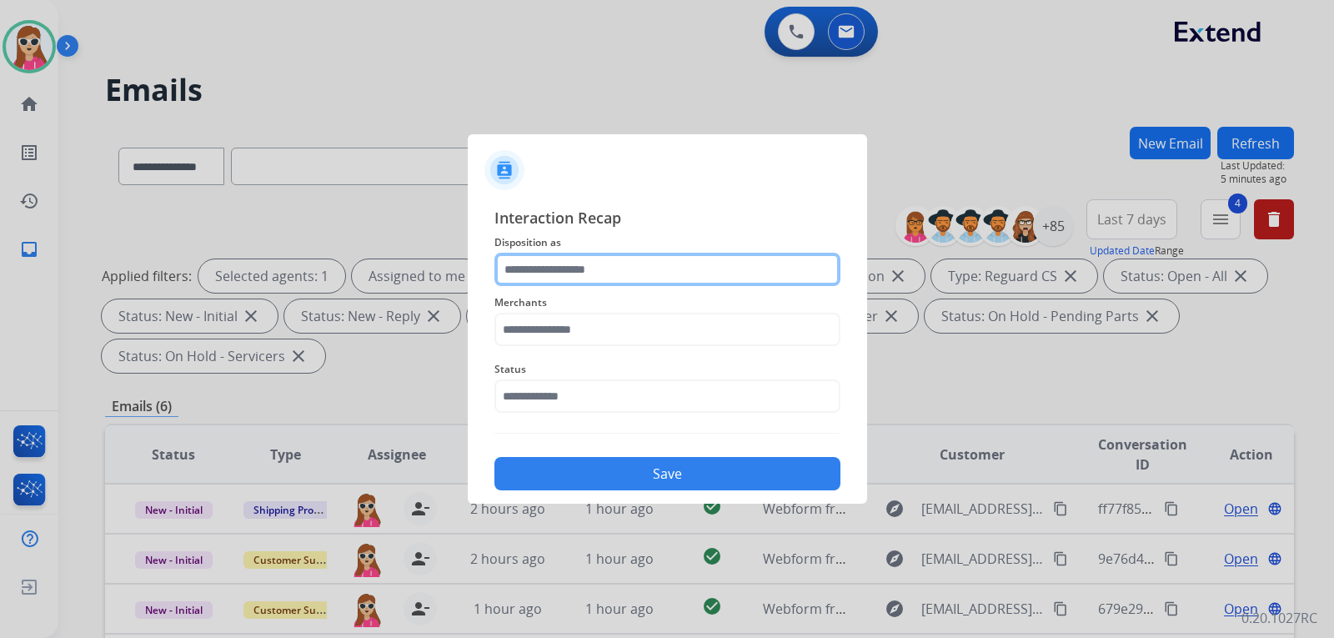
drag, startPoint x: 633, startPoint y: 267, endPoint x: 642, endPoint y: 265, distance: 9.3
click at [635, 267] on input "text" at bounding box center [667, 269] width 346 height 33
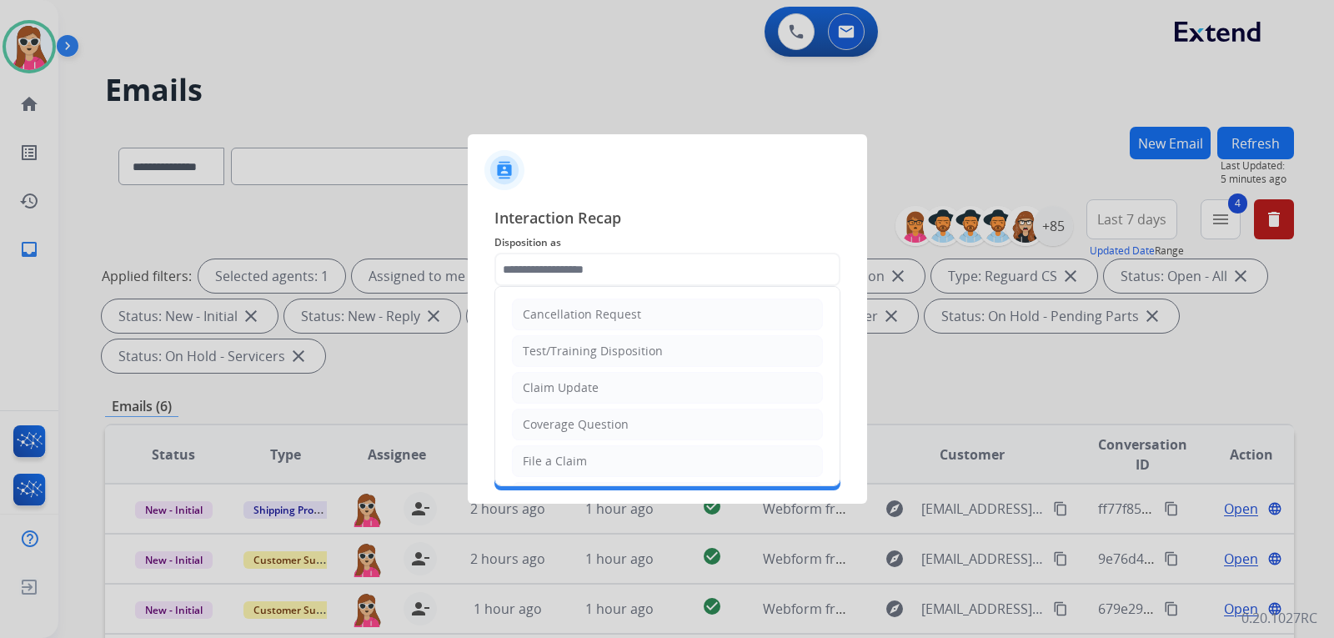
drag, startPoint x: 622, startPoint y: 429, endPoint x: 627, endPoint y: 419, distance: 11.2
click at [624, 434] on li "Coverage Question" at bounding box center [667, 424] width 311 height 32
type input "**********"
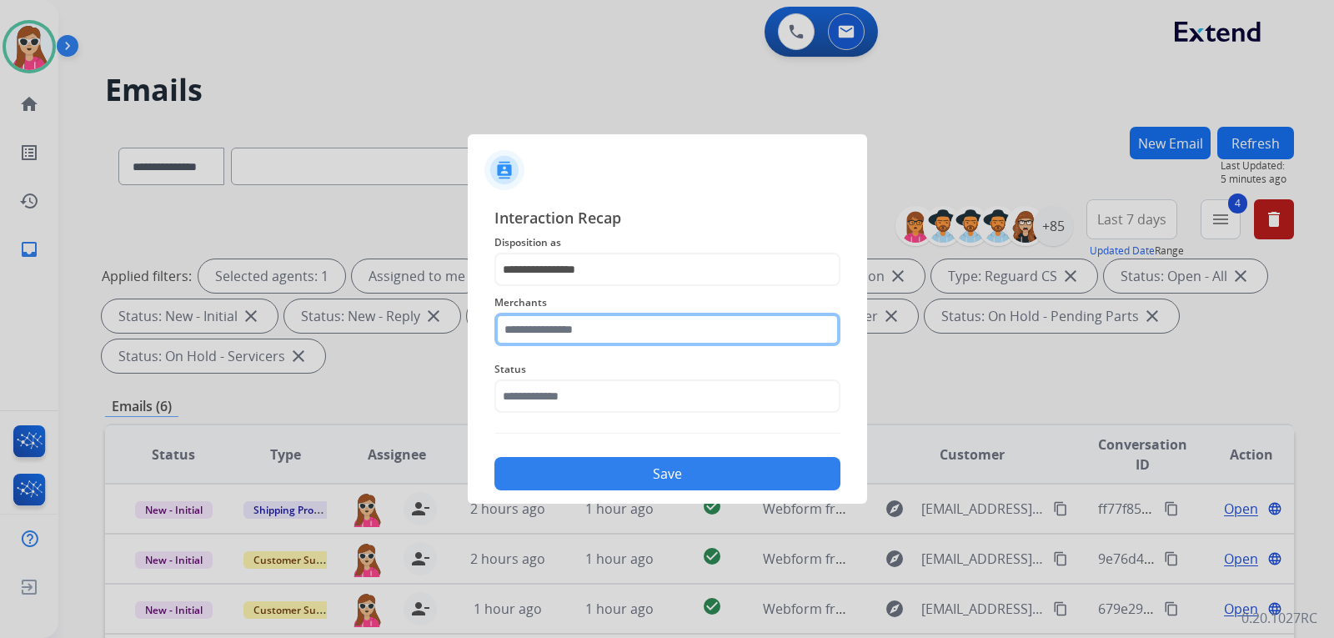
click at [639, 336] on input "text" at bounding box center [667, 329] width 346 height 33
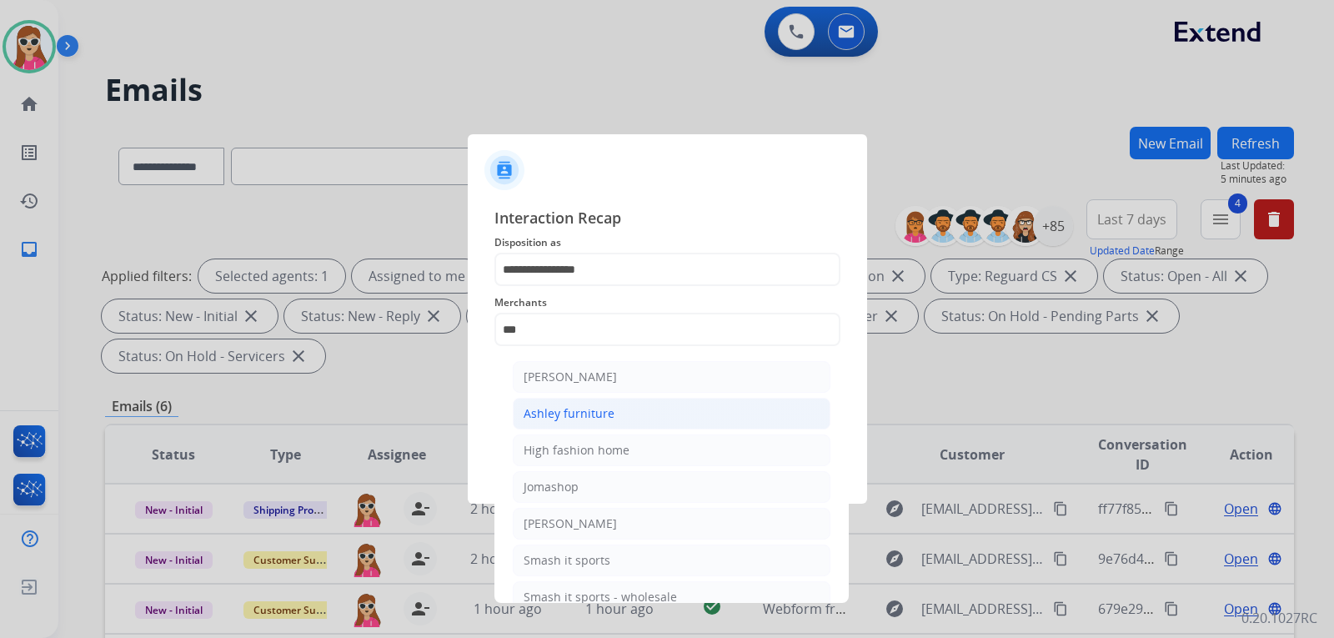
click at [586, 415] on div "Ashley furniture" at bounding box center [568, 413] width 91 height 17
type input "**********"
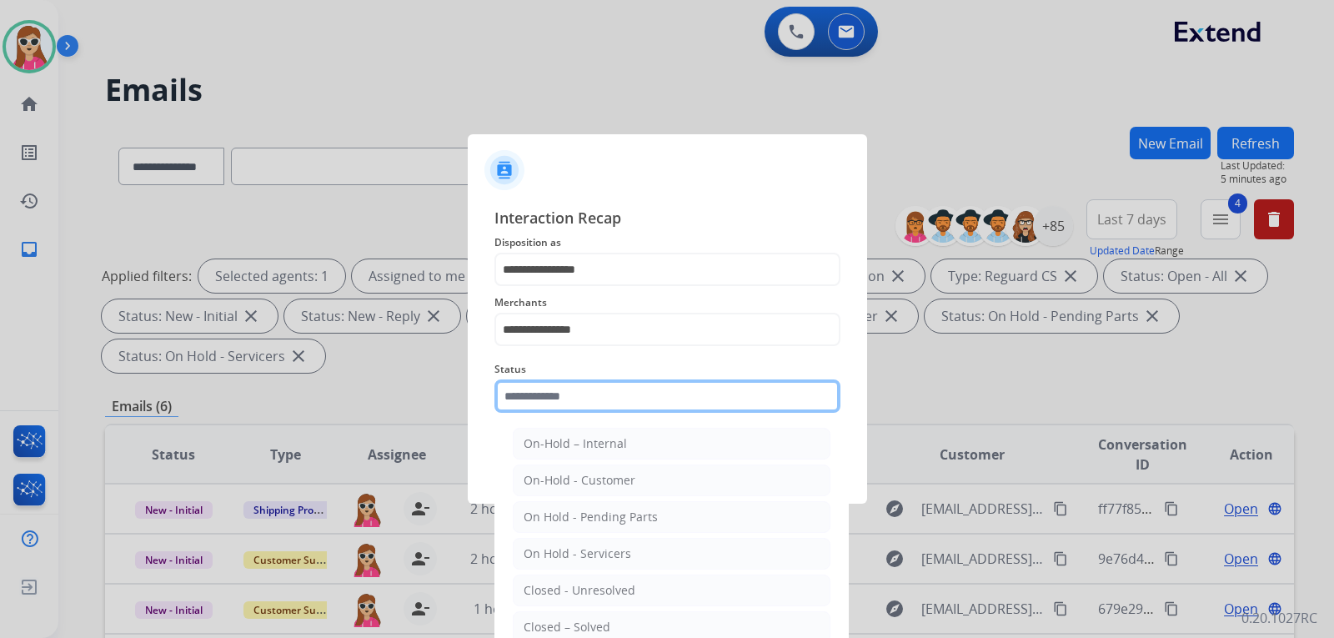
drag, startPoint x: 598, startPoint y: 403, endPoint x: 611, endPoint y: 418, distance: 20.7
click at [599, 402] on input "text" at bounding box center [667, 395] width 346 height 33
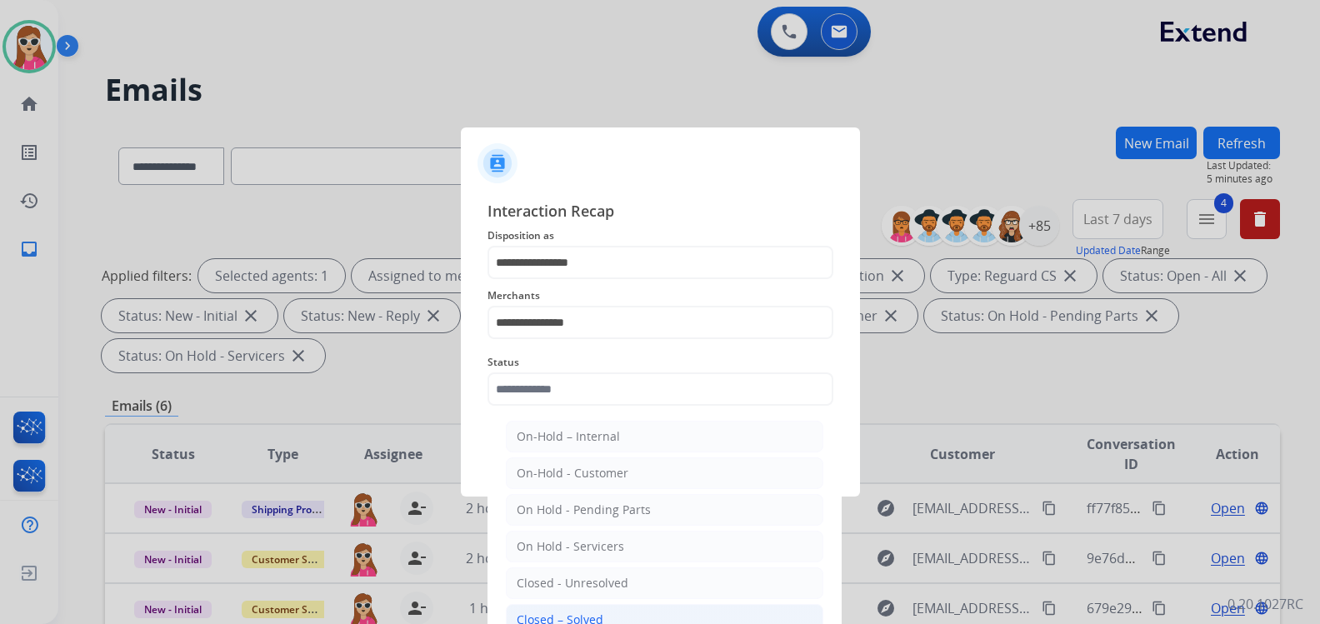
click at [599, 612] on div "Closed – Solved" at bounding box center [560, 620] width 87 height 17
type input "**********"
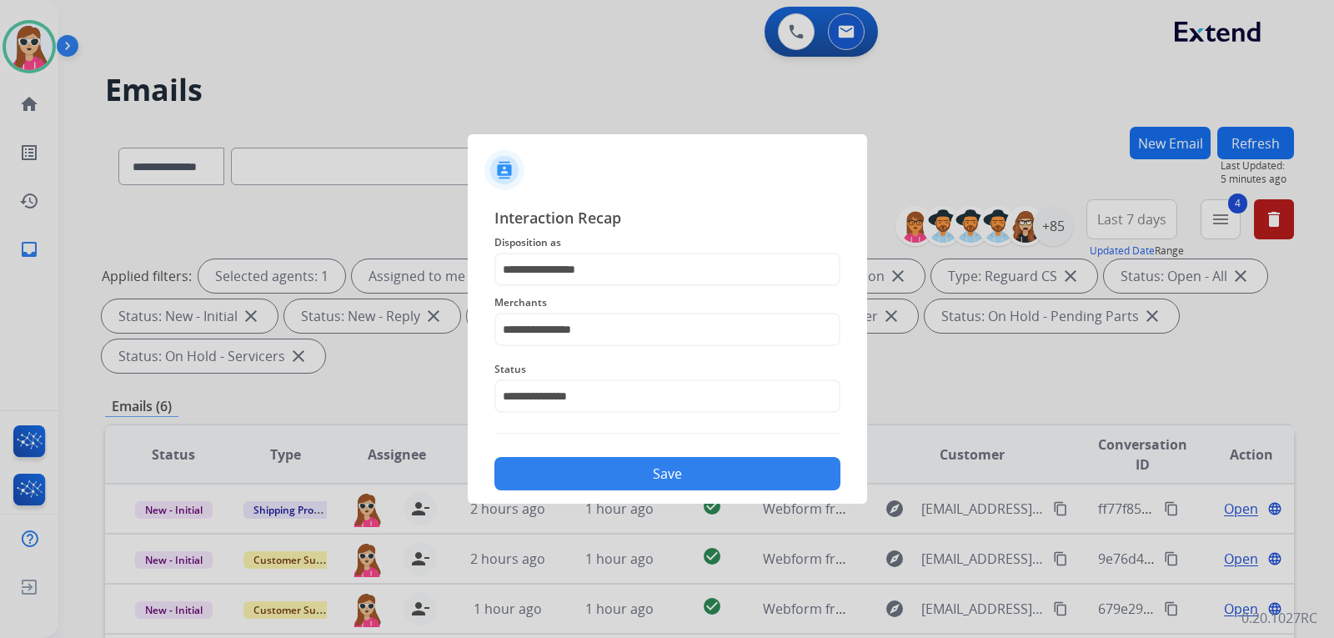
drag, startPoint x: 739, startPoint y: 467, endPoint x: 764, endPoint y: 476, distance: 25.9
click at [740, 466] on button "Save" at bounding box center [667, 473] width 346 height 33
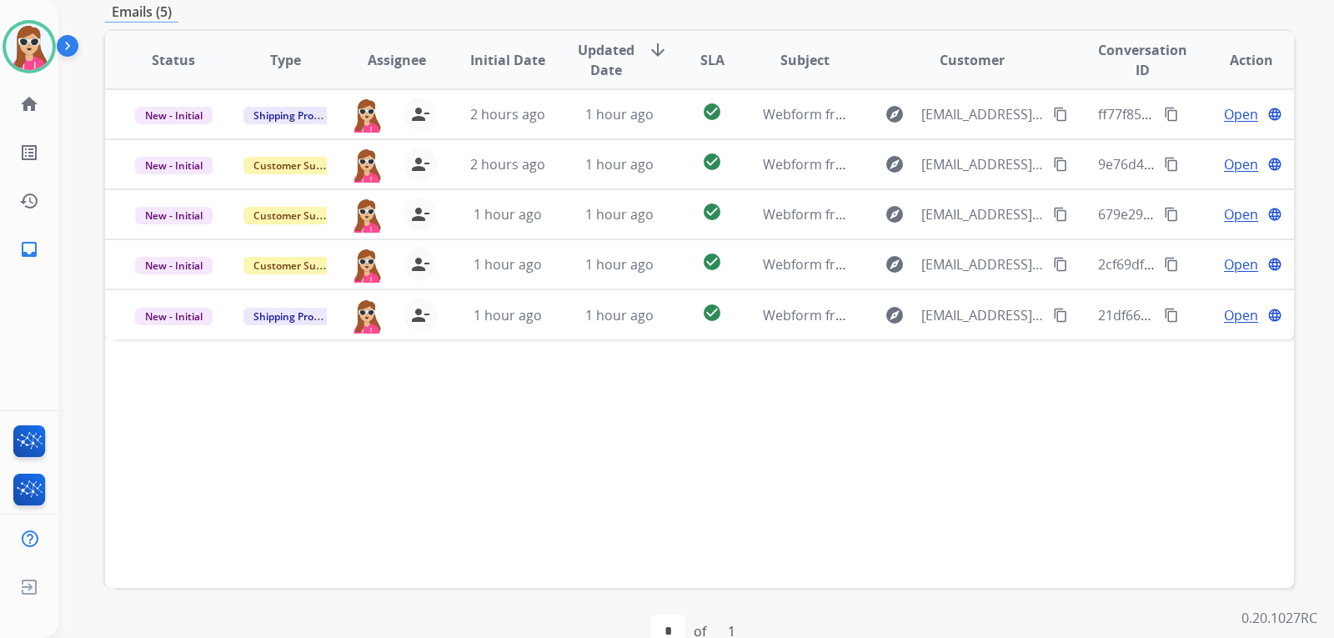
scroll to position [431, 0]
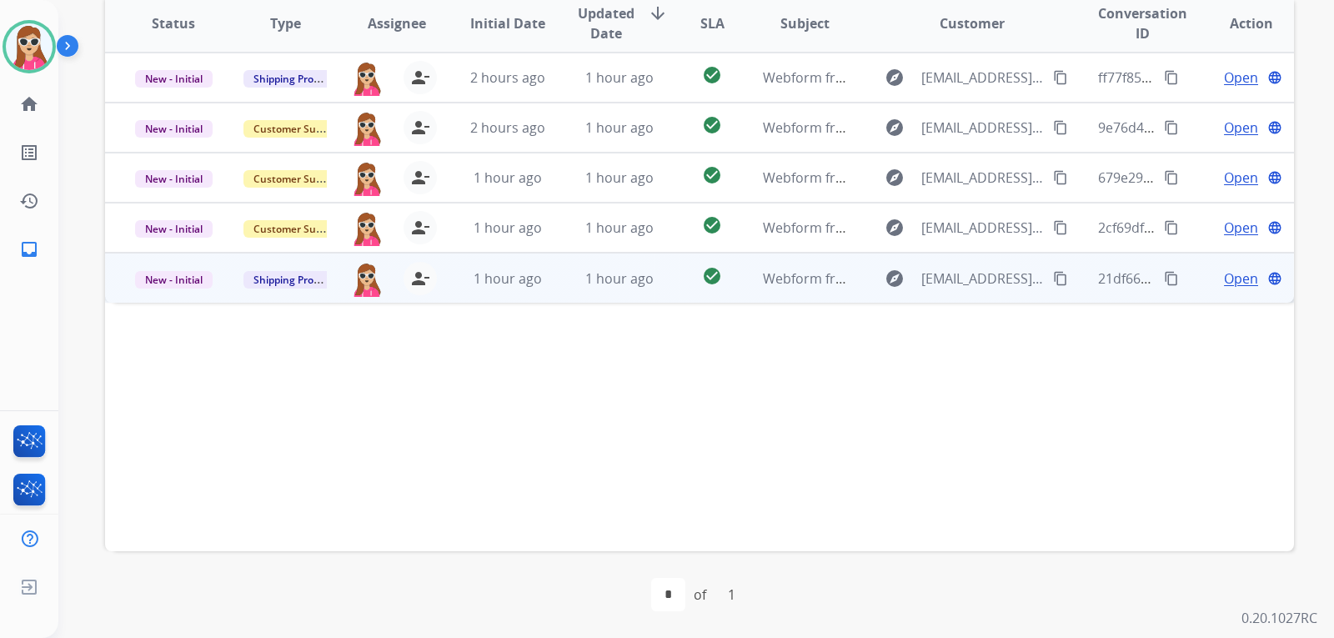
click at [1053, 279] on mat-icon "content_copy" at bounding box center [1060, 278] width 15 height 15
click at [1230, 296] on td "Open language" at bounding box center [1238, 278] width 112 height 50
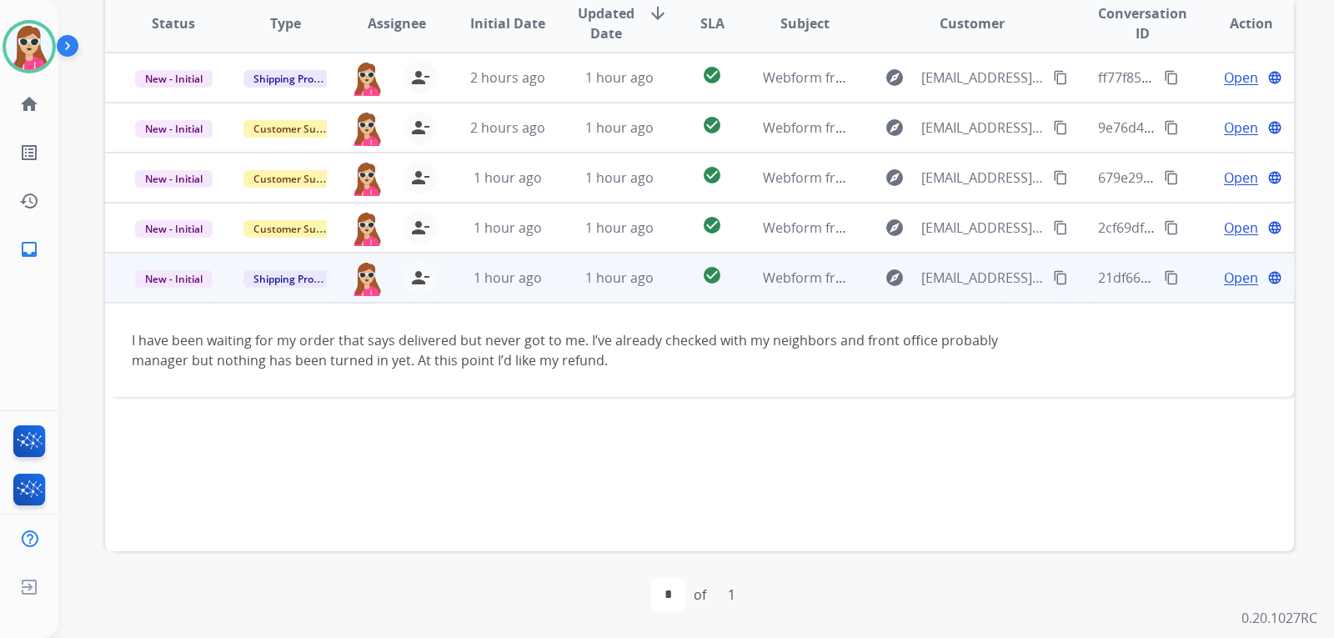
click at [1195, 283] on td "Open language" at bounding box center [1238, 278] width 112 height 50
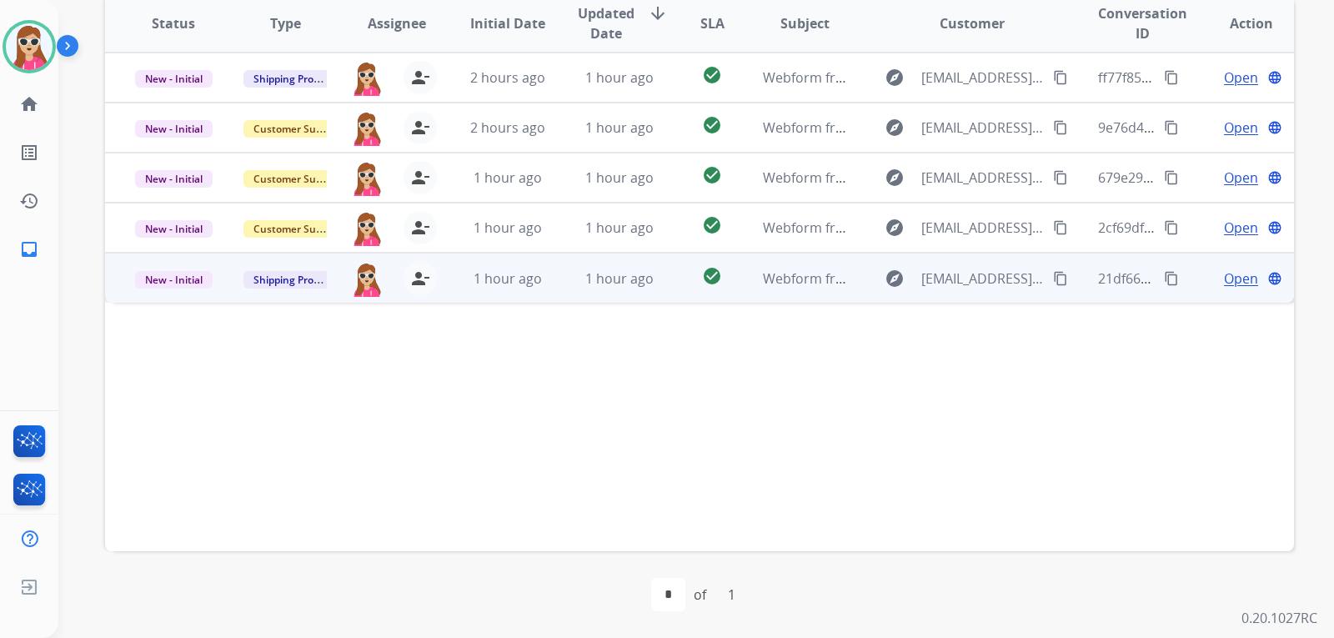
click at [1240, 282] on span "Open" at bounding box center [1241, 278] width 34 height 20
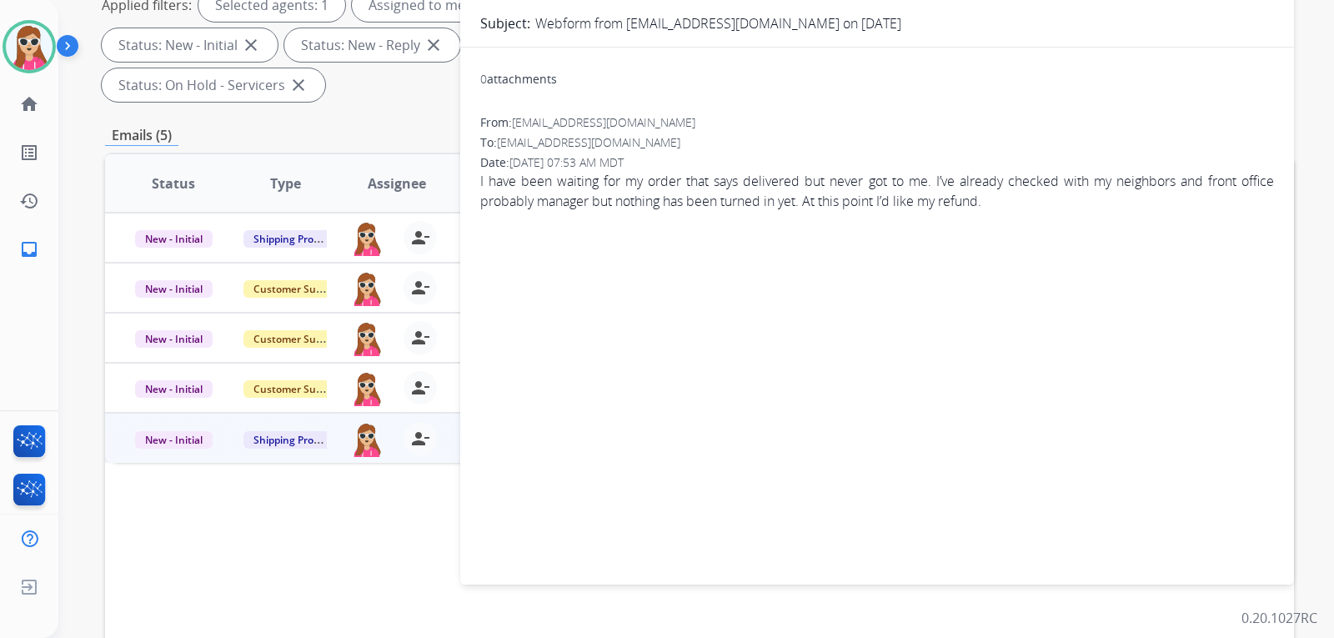
scroll to position [98, 0]
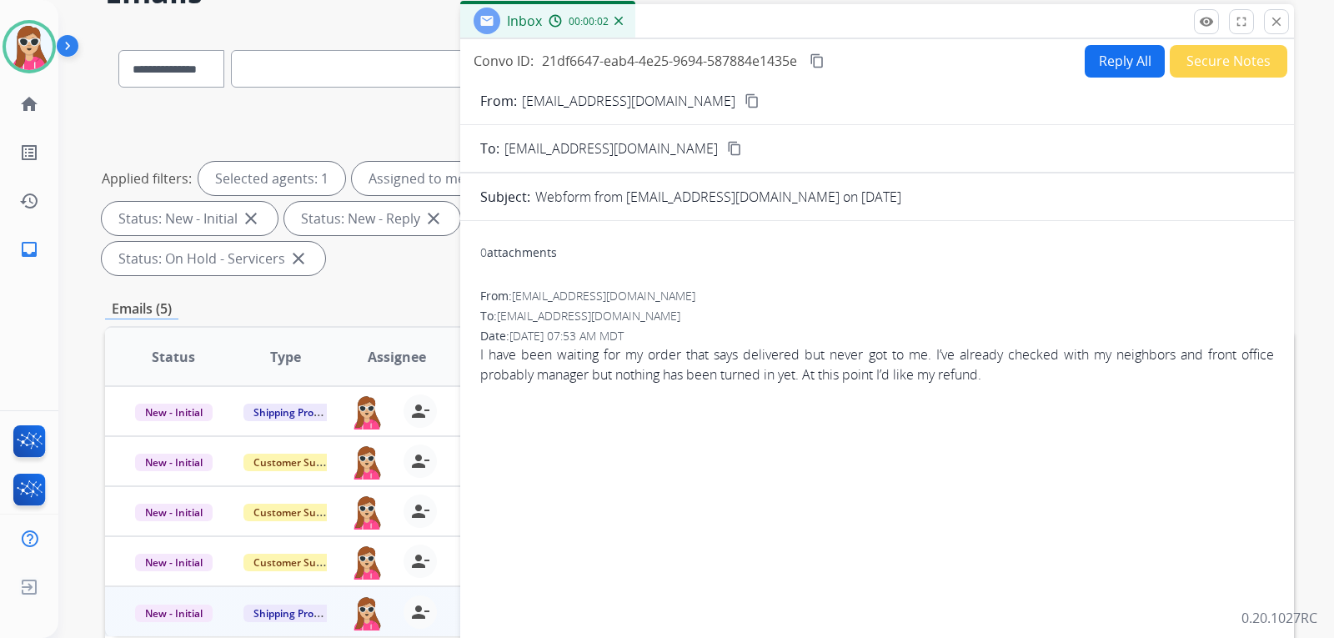
click at [1089, 68] on button "Reply All" at bounding box center [1124, 61] width 80 height 33
select select "**********"
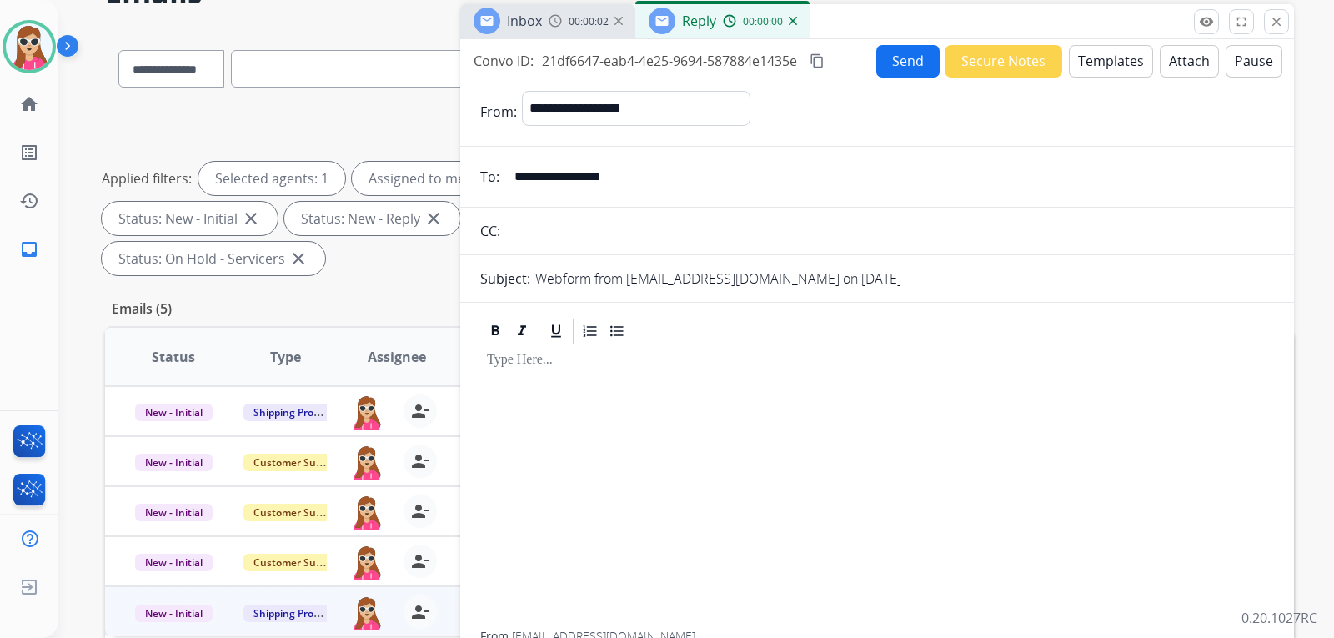
click at [1102, 69] on button "Templates" at bounding box center [1111, 61] width 84 height 33
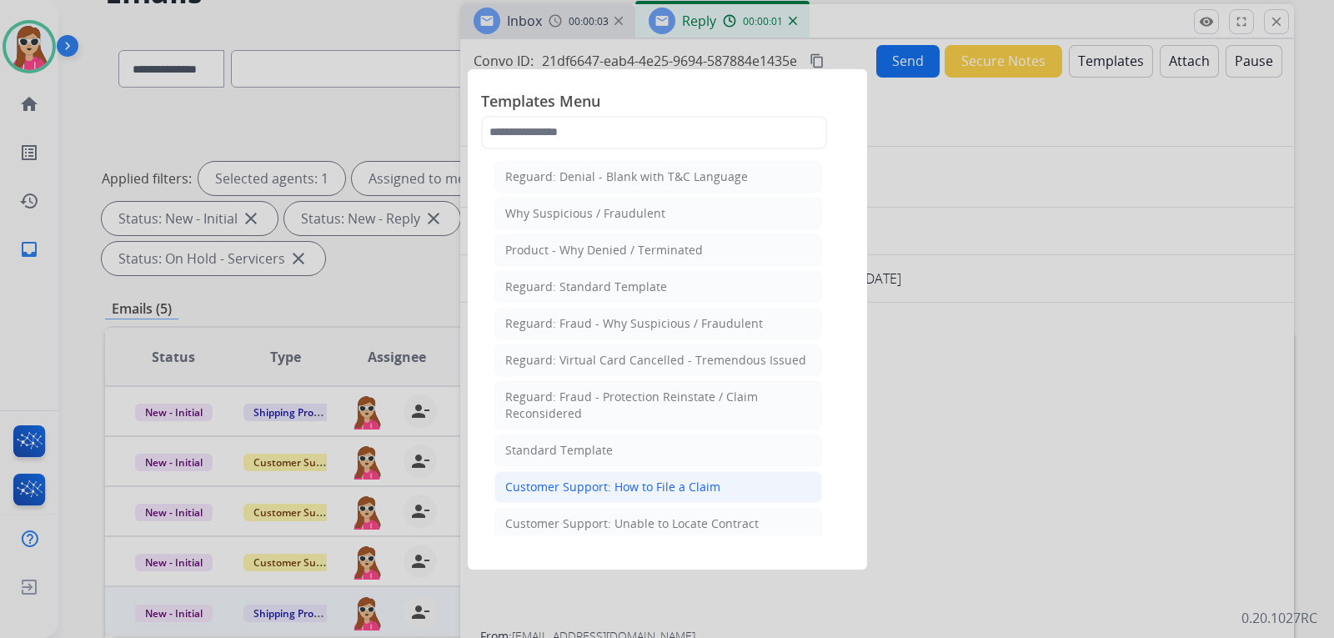
click at [621, 476] on li "Customer Support: How to File a Claim" at bounding box center [658, 487] width 328 height 32
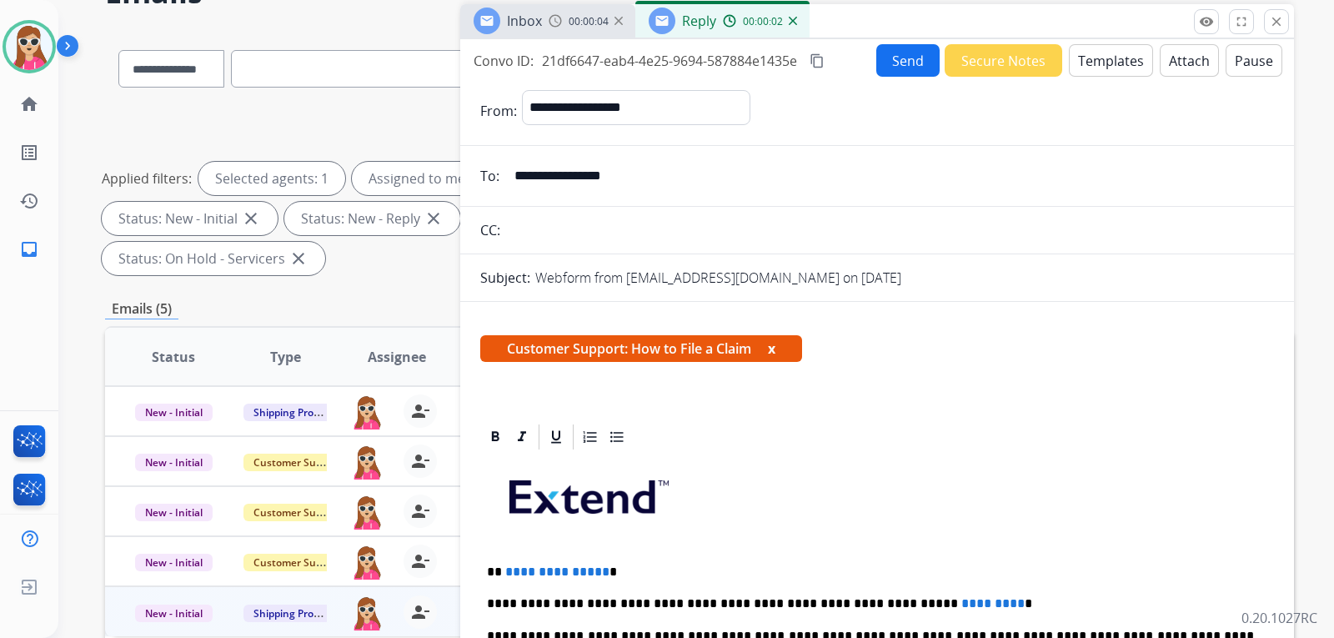
scroll to position [167, 0]
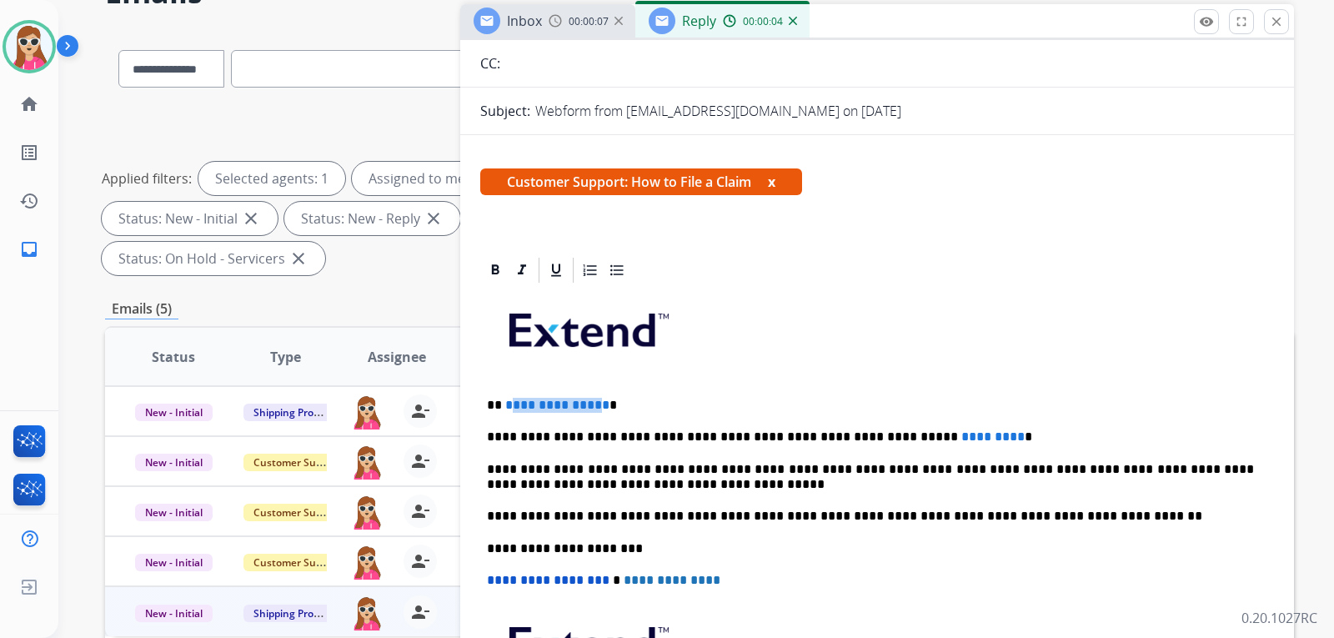
drag, startPoint x: 595, startPoint y: 399, endPoint x: 508, endPoint y: 408, distance: 88.0
click at [508, 408] on span "**********" at bounding box center [557, 404] width 104 height 13
click at [506, 406] on span "*" at bounding box center [509, 404] width 8 height 13
drag, startPoint x: 946, startPoint y: 441, endPoint x: 871, endPoint y: 434, distance: 75.3
click at [871, 434] on p "**********" at bounding box center [870, 436] width 767 height 15
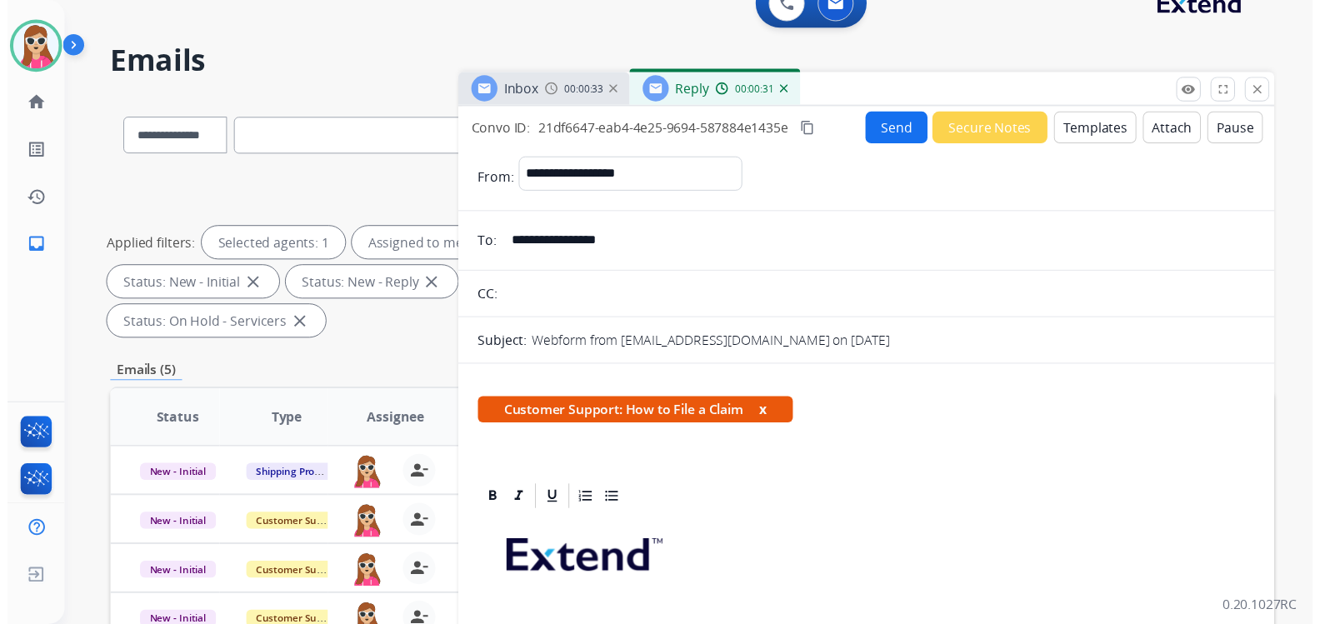
scroll to position [14, 0]
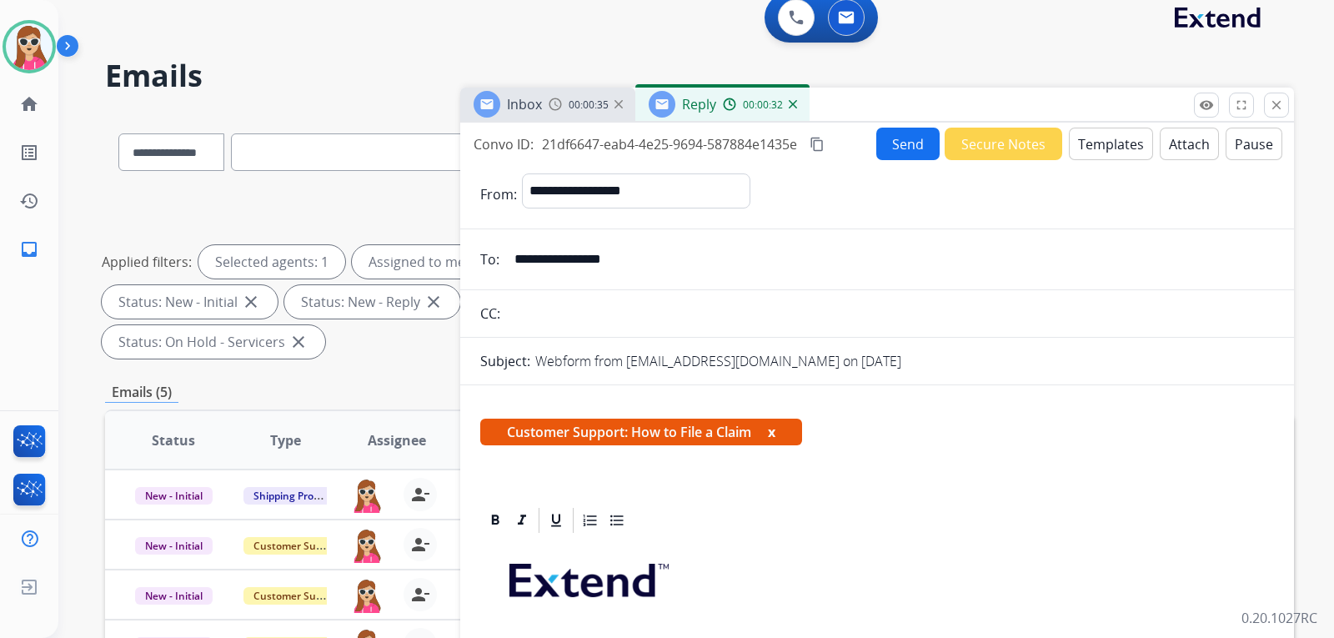
click at [888, 152] on button "Send" at bounding box center [907, 144] width 63 height 33
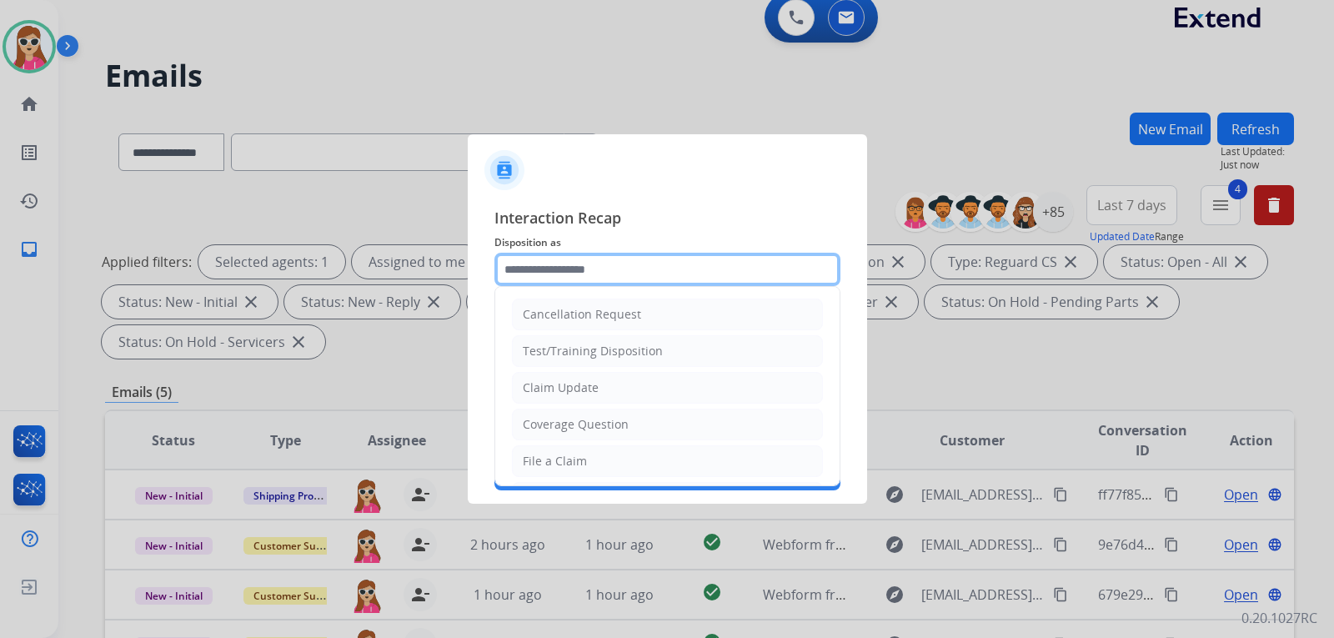
click at [534, 268] on input "text" at bounding box center [667, 269] width 346 height 33
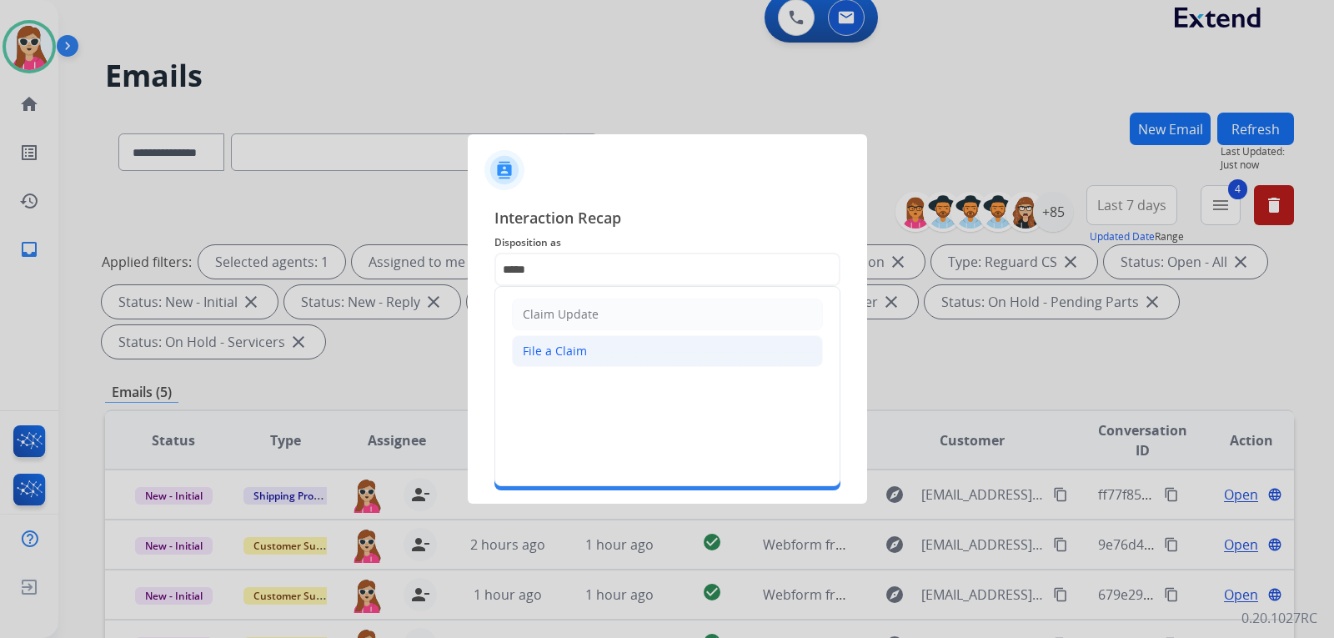
click at [575, 353] on div "File a Claim" at bounding box center [555, 351] width 64 height 17
type input "**********"
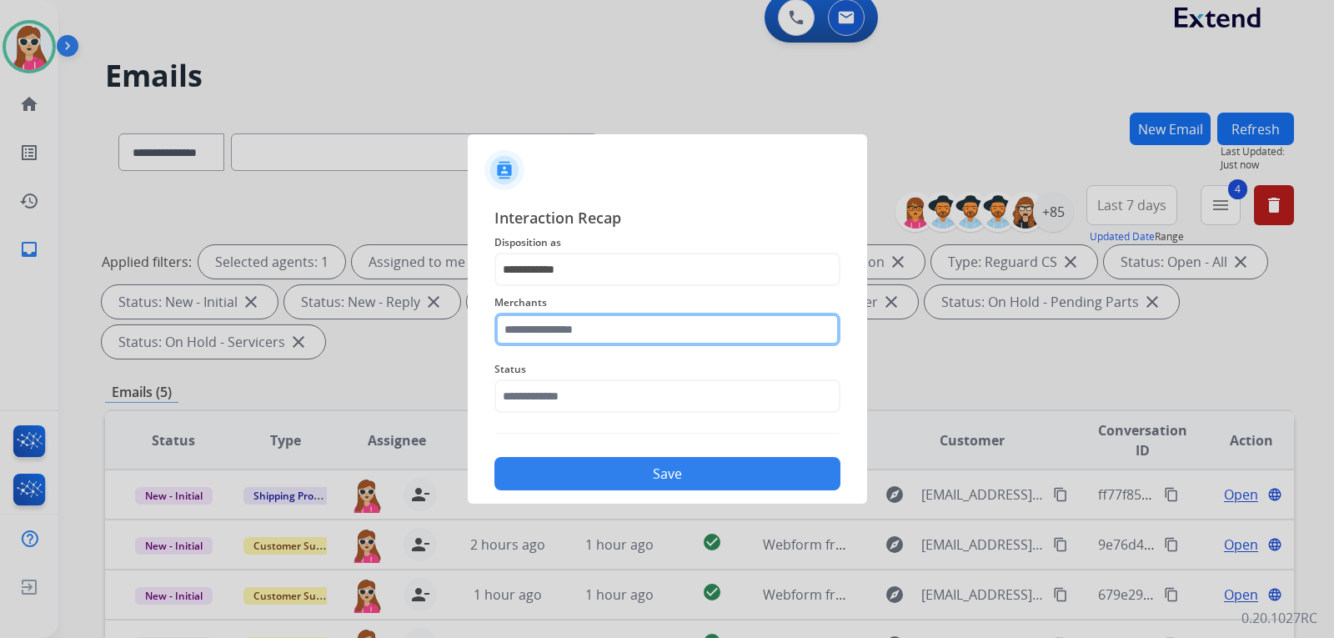
click at [605, 330] on input "text" at bounding box center [667, 329] width 346 height 33
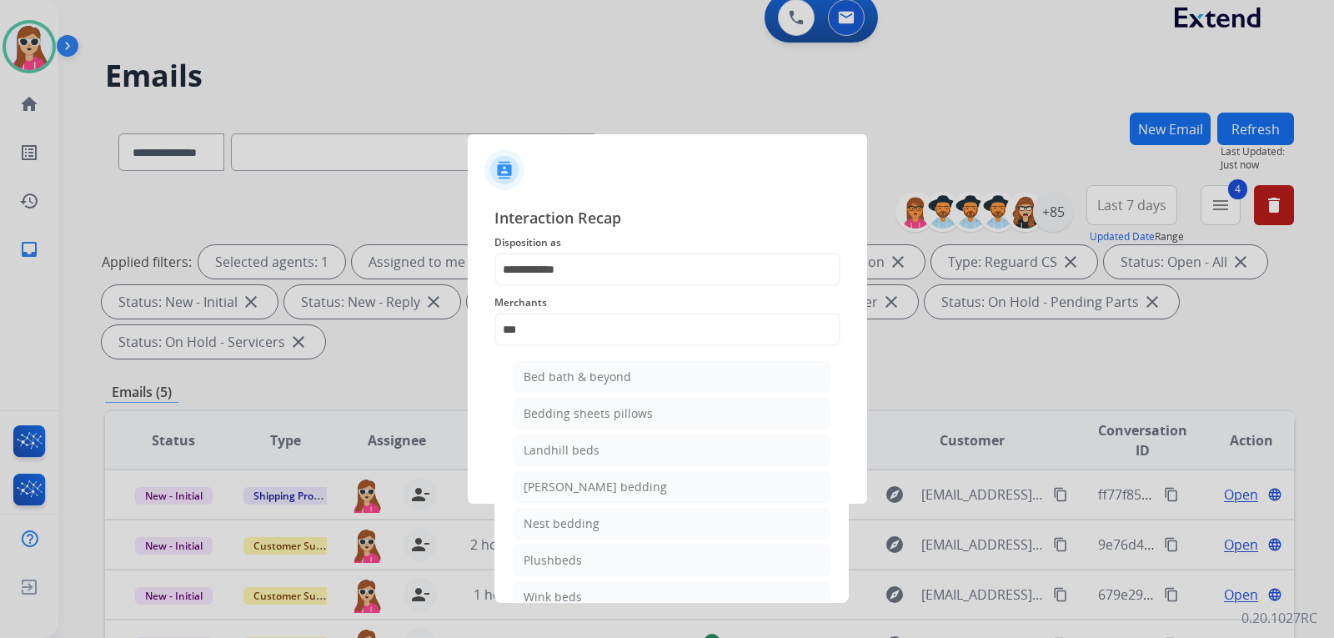
click at [605, 381] on div "Bed bath & beyond" at bounding box center [577, 376] width 108 height 17
type input "**********"
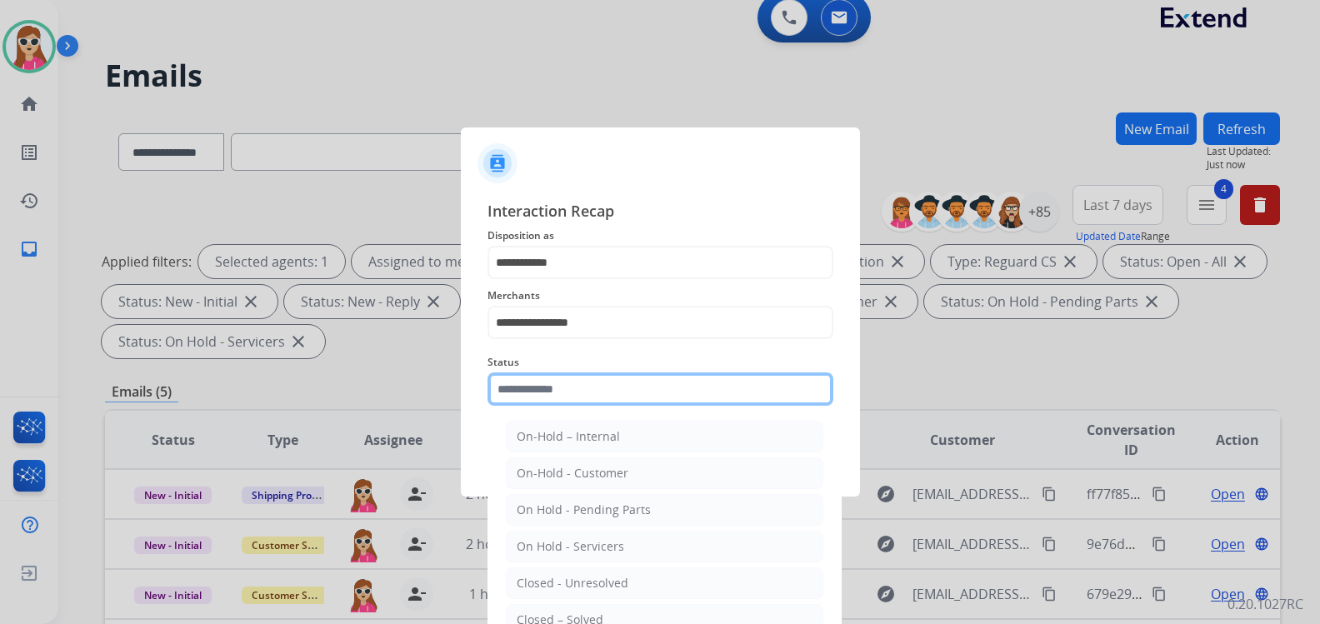
click at [559, 396] on input "text" at bounding box center [661, 389] width 346 height 33
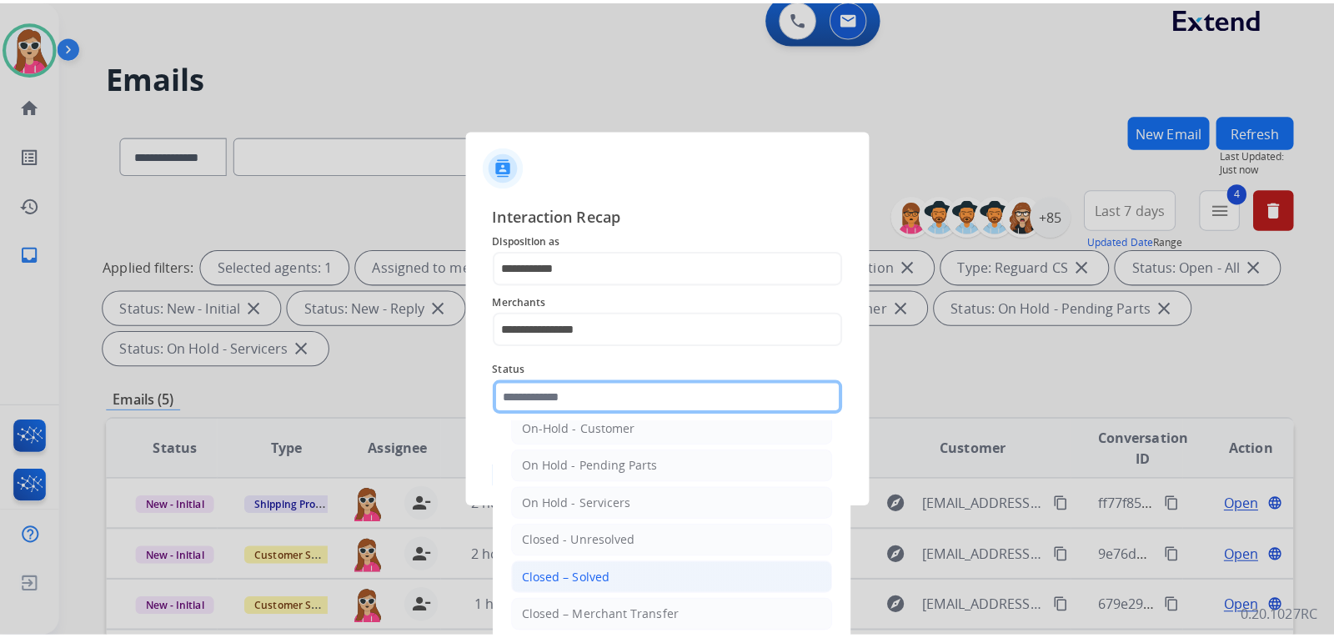
scroll to position [100, 0]
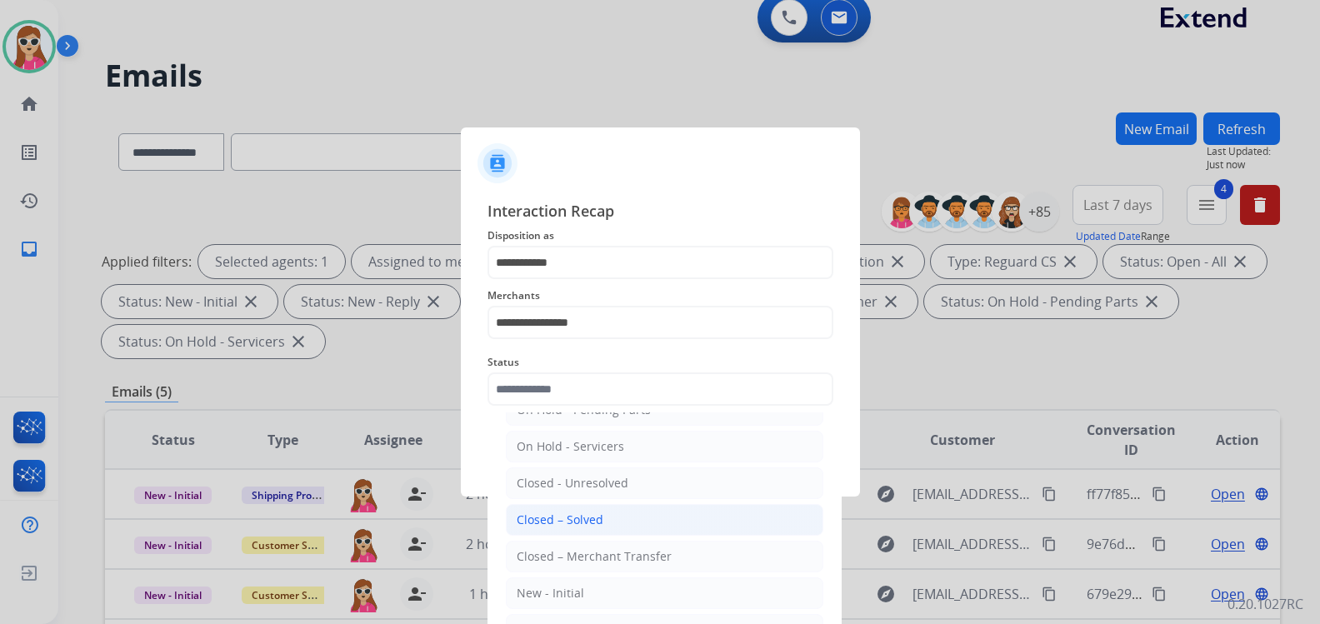
click at [588, 515] on div "Closed – Solved" at bounding box center [560, 520] width 87 height 17
type input "**********"
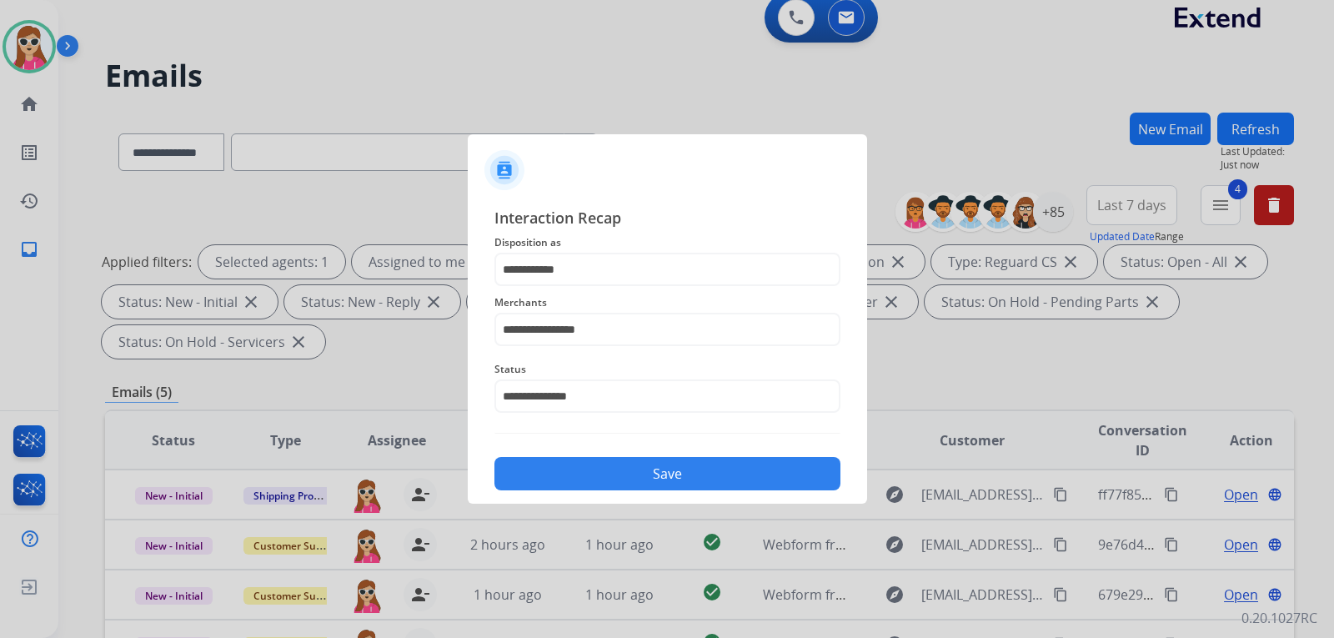
click at [615, 468] on button "Save" at bounding box center [667, 473] width 346 height 33
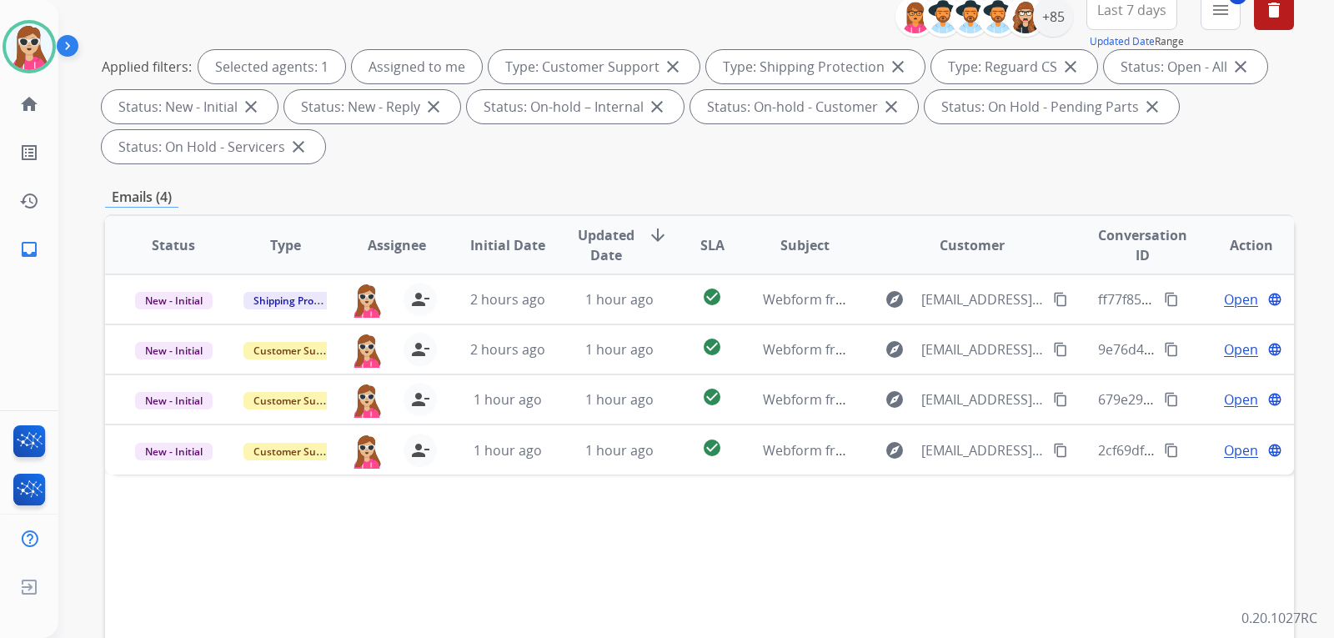
scroll to position [333, 0]
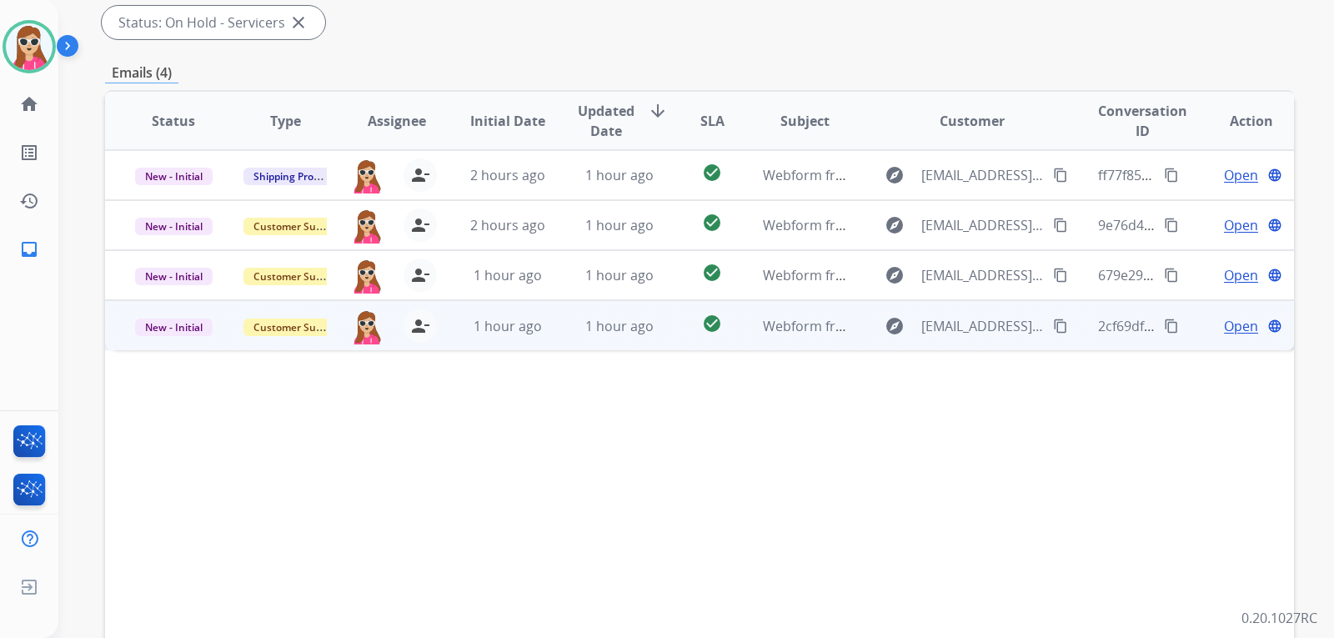
click at [1053, 320] on mat-icon "content_copy" at bounding box center [1060, 325] width 15 height 15
click at [724, 334] on div "check_circle" at bounding box center [712, 325] width 47 height 25
drag, startPoint x: 42, startPoint y: 477, endPoint x: 1229, endPoint y: 328, distance: 1196.2
click at [1229, 328] on span "Open" at bounding box center [1241, 325] width 34 height 20
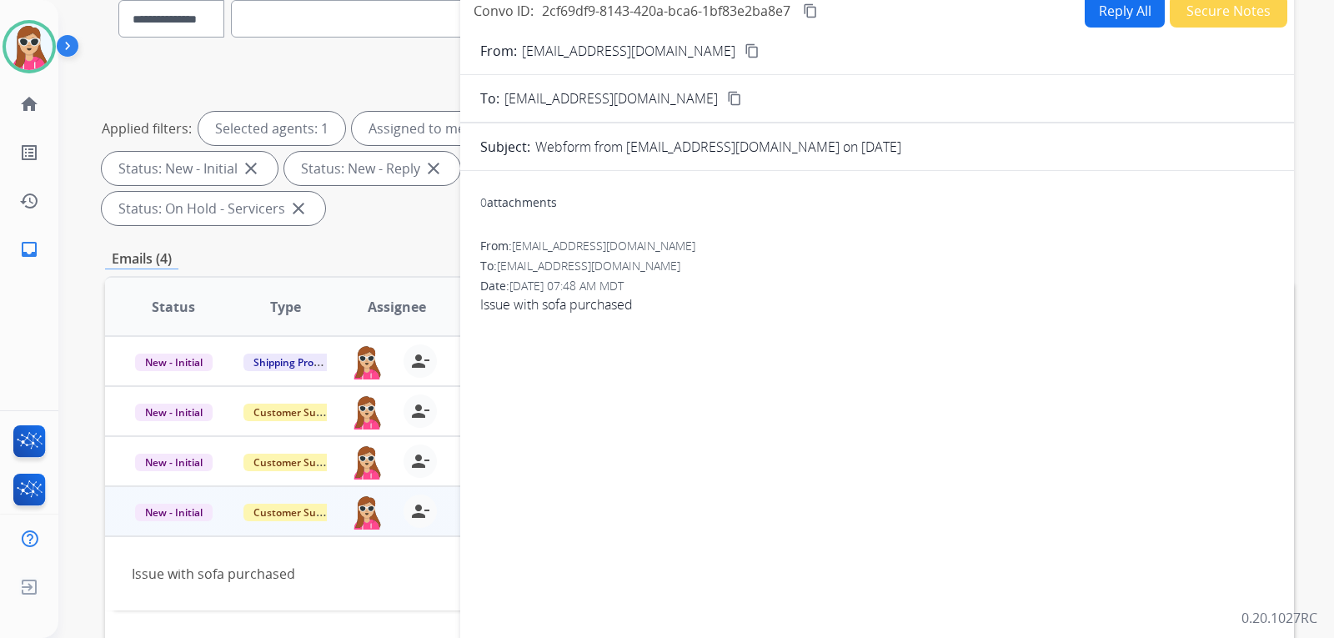
scroll to position [83, 0]
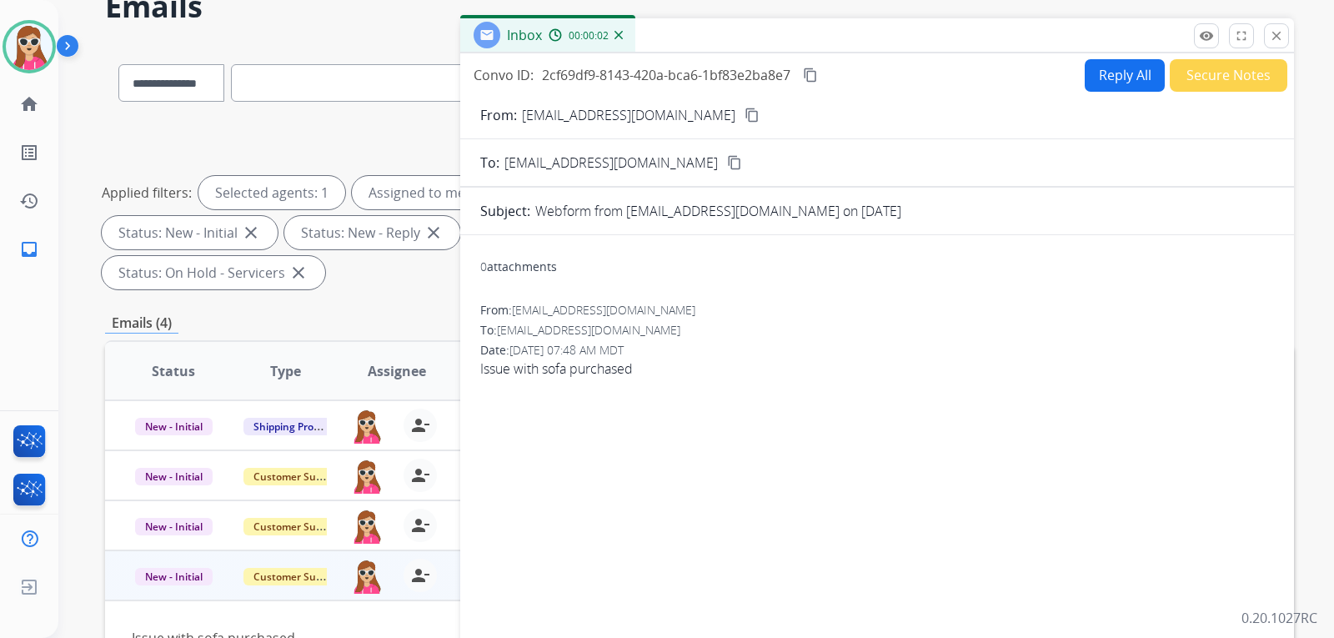
click at [1119, 90] on button "Reply All" at bounding box center [1124, 75] width 80 height 33
select select "**********"
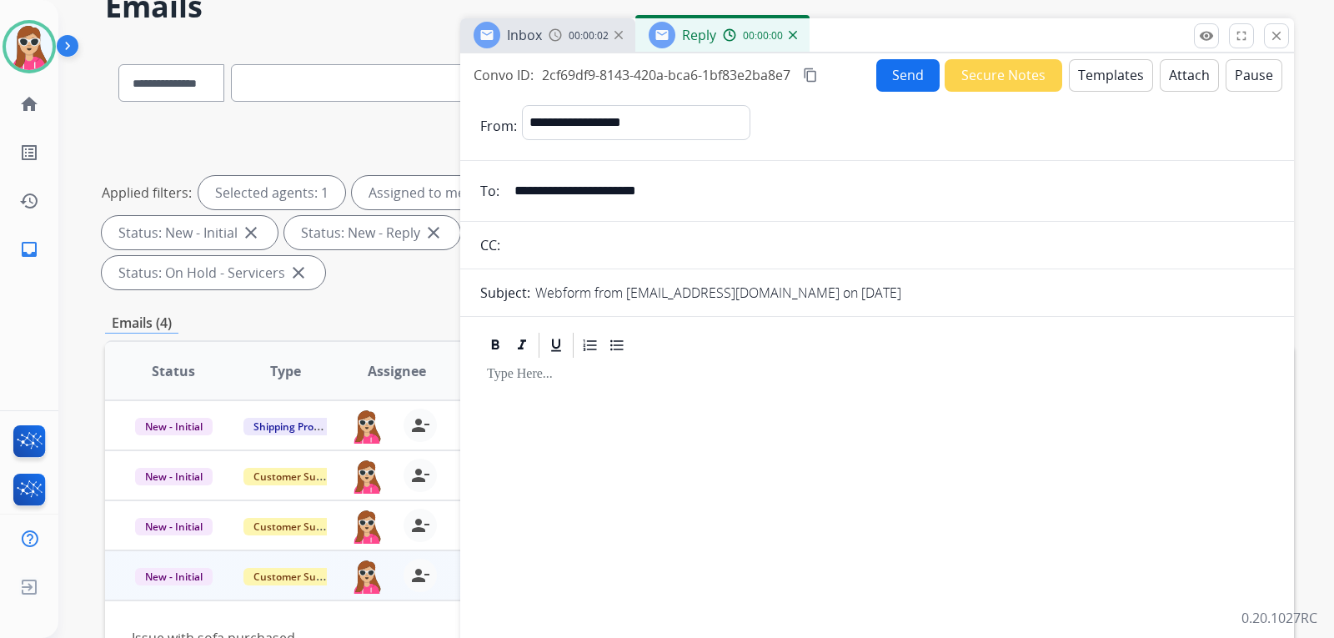
click at [1092, 78] on button "Templates" at bounding box center [1111, 75] width 84 height 33
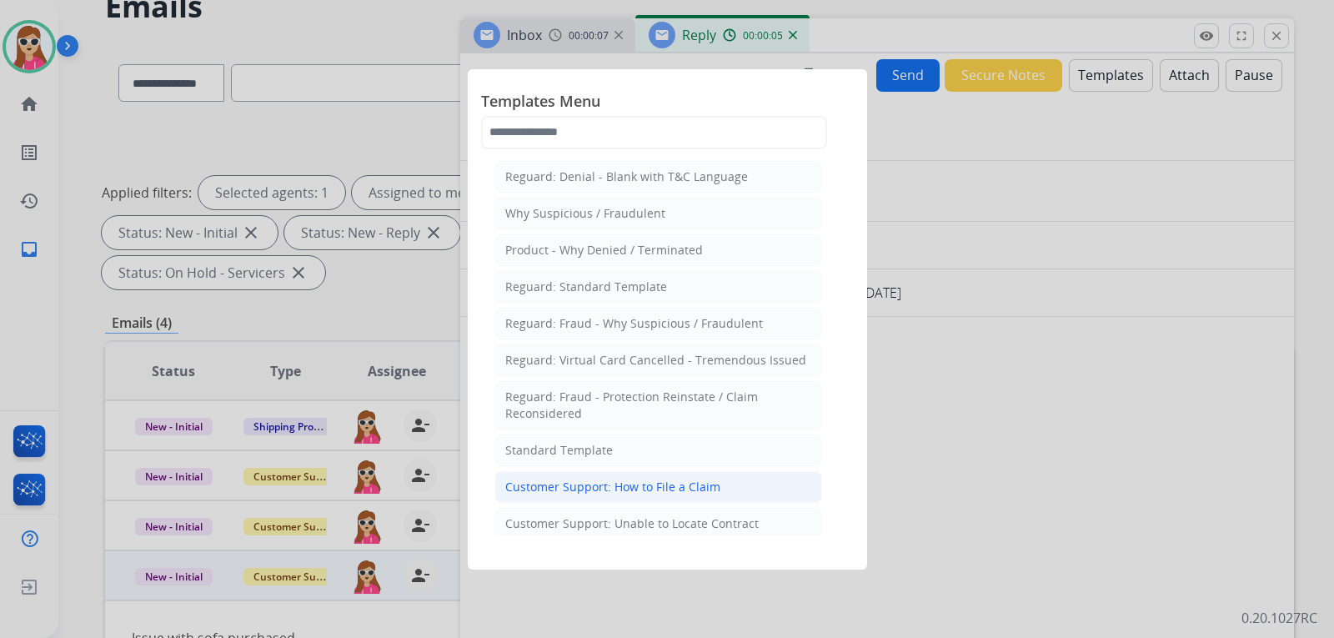
click at [717, 489] on li "Customer Support: How to File a Claim" at bounding box center [658, 487] width 328 height 32
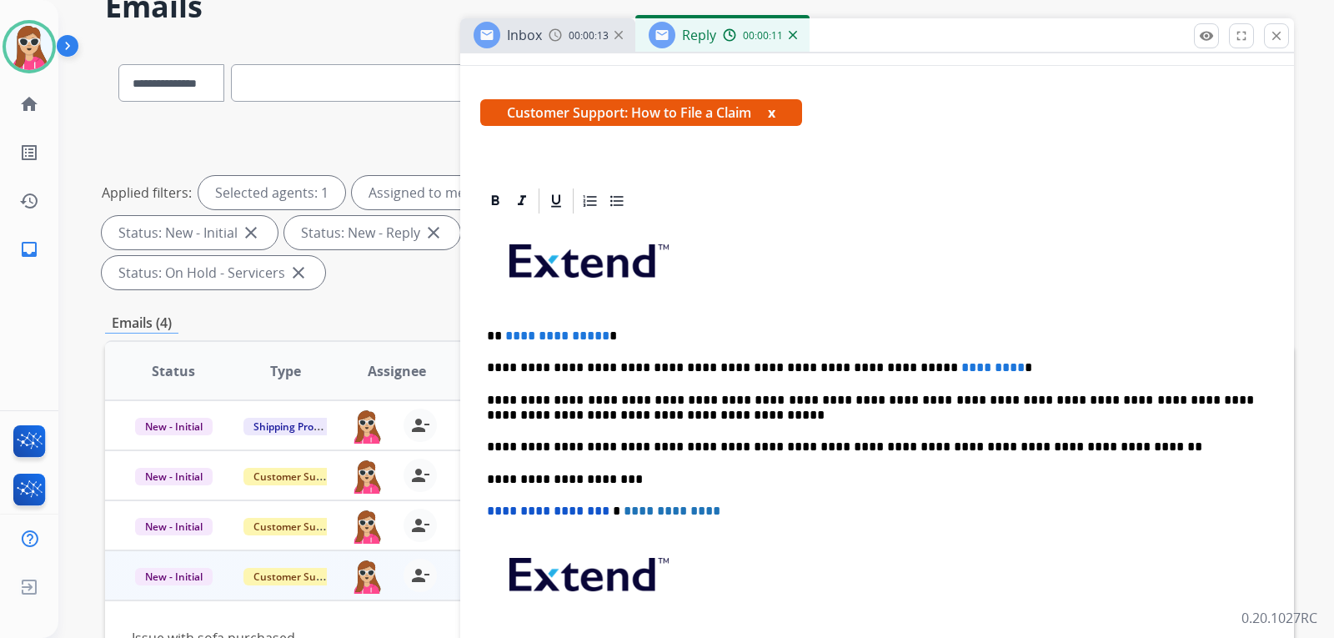
scroll to position [0, 0]
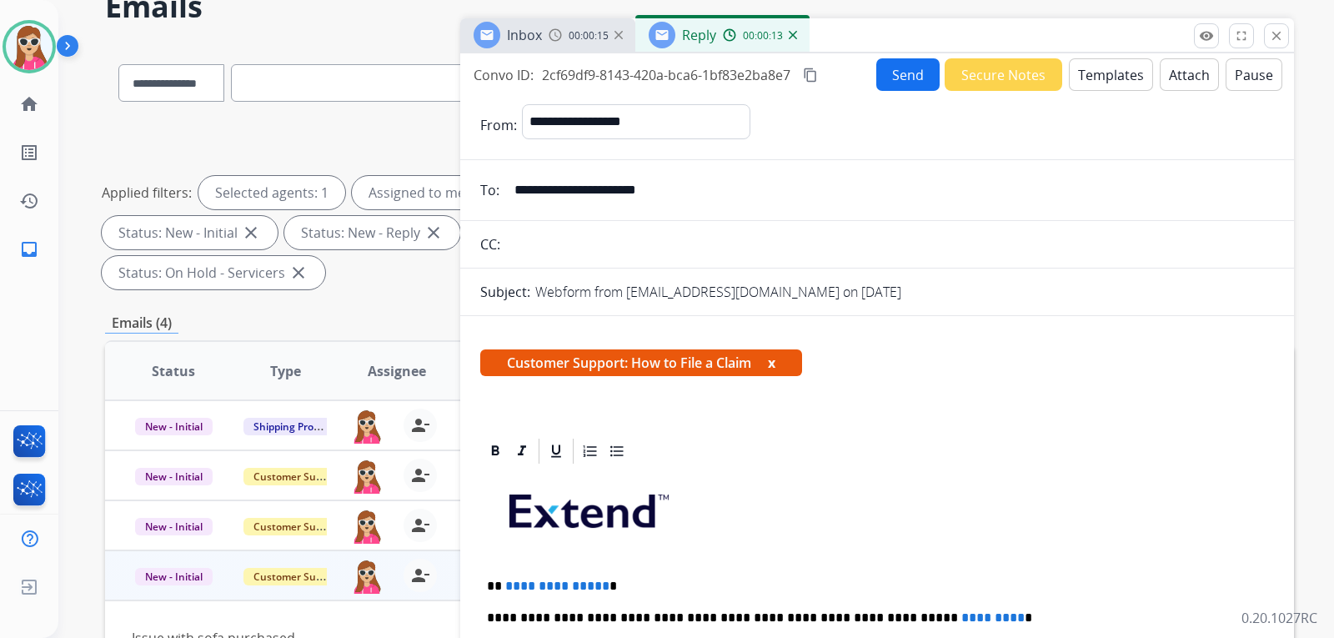
drag, startPoint x: 3, startPoint y: 281, endPoint x: 516, endPoint y: 196, distance: 519.6
click at [516, 196] on input "**********" at bounding box center [888, 189] width 769 height 33
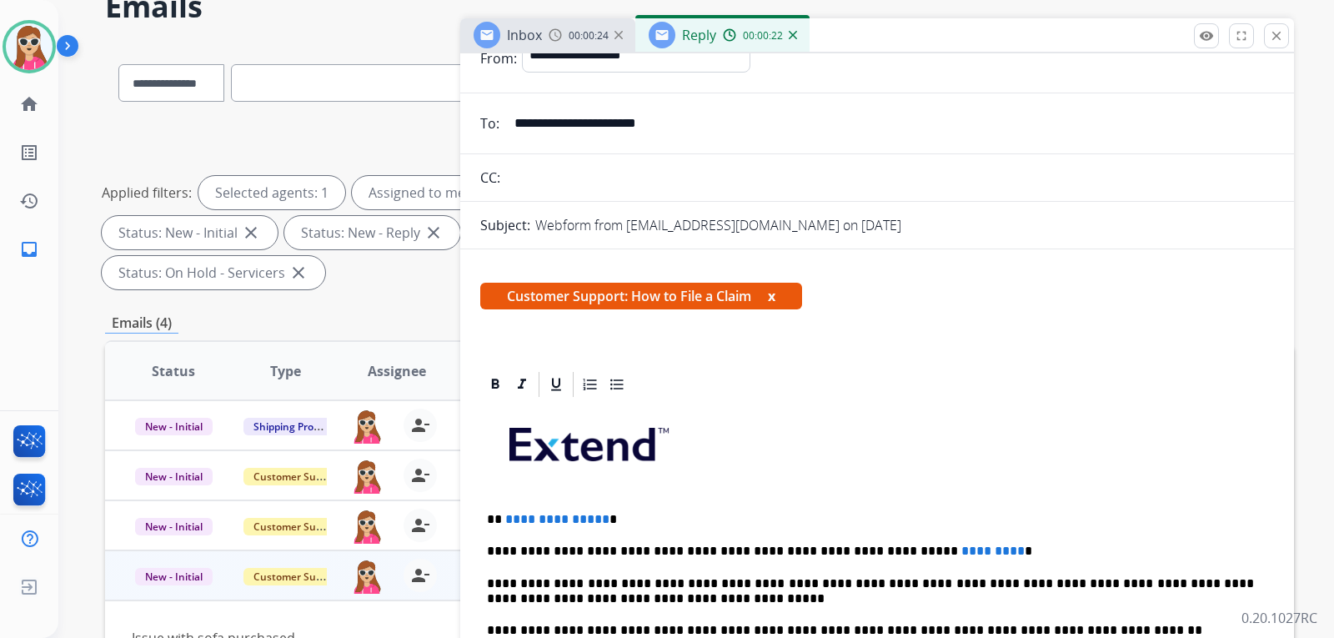
scroll to position [83, 0]
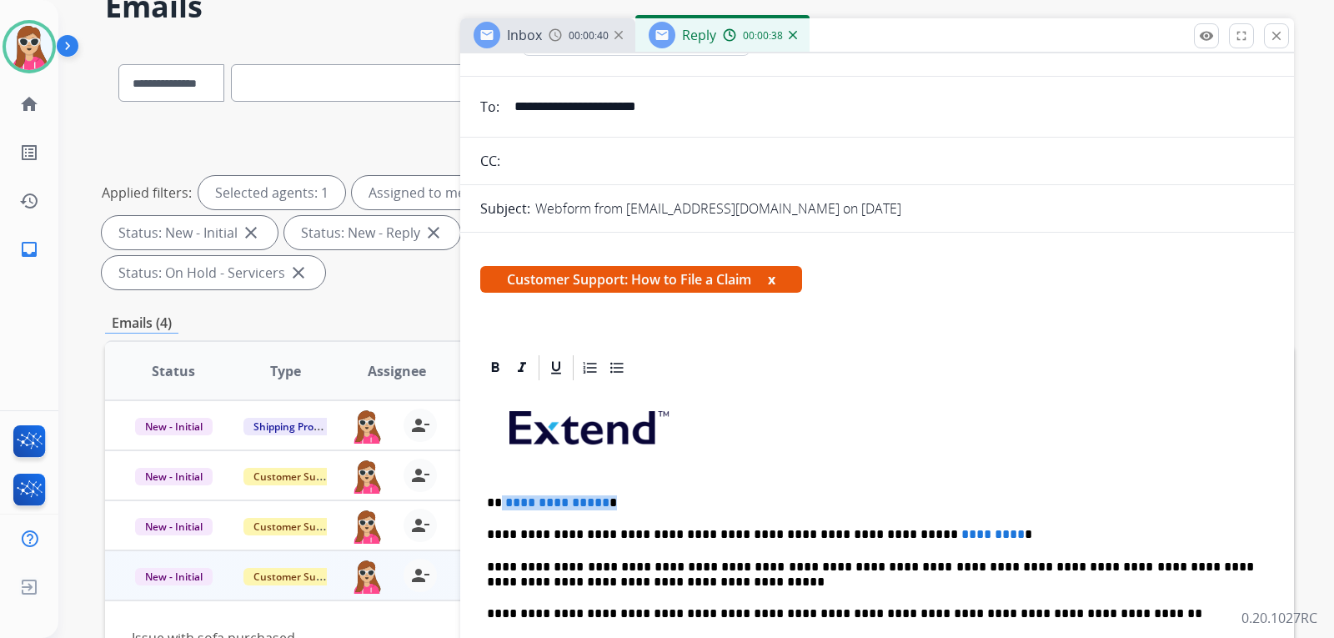
drag, startPoint x: 596, startPoint y: 500, endPoint x: 496, endPoint y: 500, distance: 100.0
click at [498, 498] on p "**********" at bounding box center [870, 502] width 767 height 15
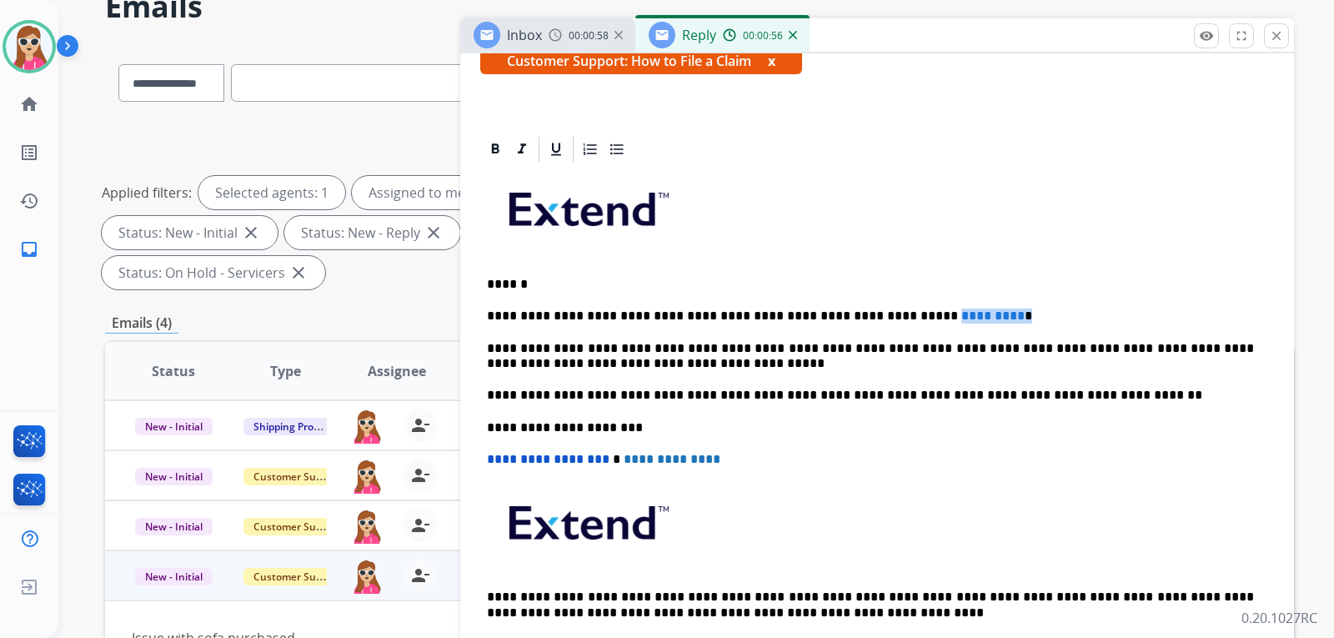
drag, startPoint x: 946, startPoint y: 314, endPoint x: 869, endPoint y: 313, distance: 77.5
click at [869, 313] on p "**********" at bounding box center [870, 315] width 767 height 15
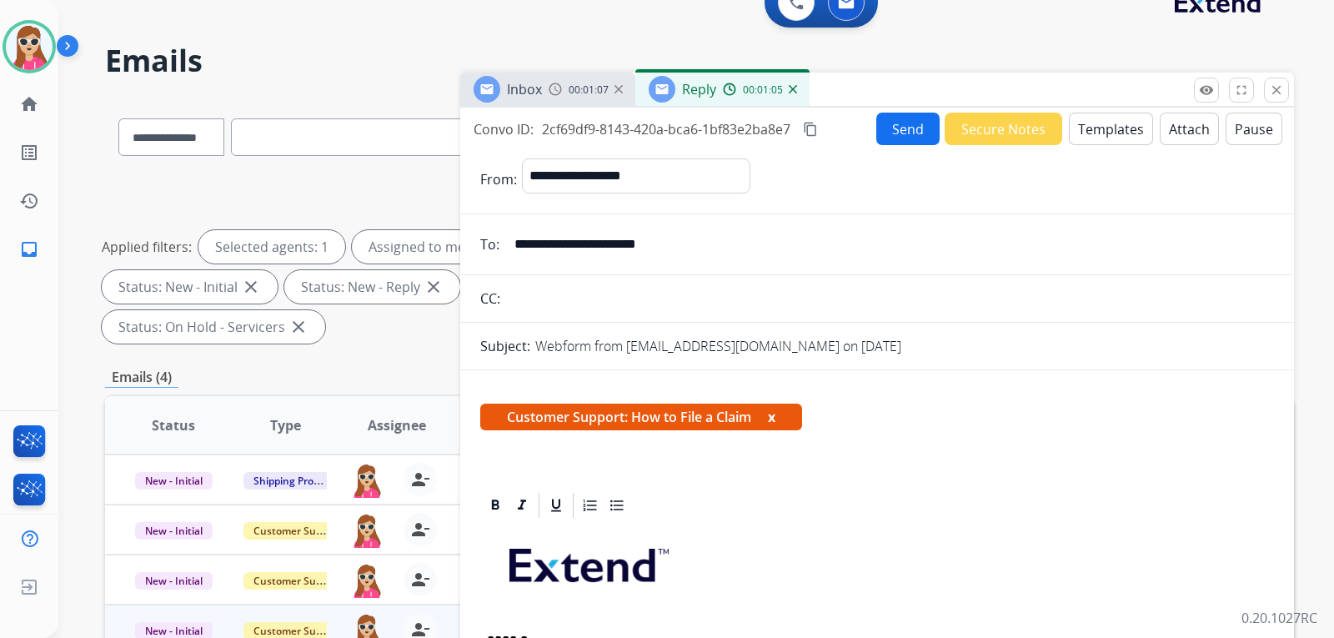
scroll to position [0, 0]
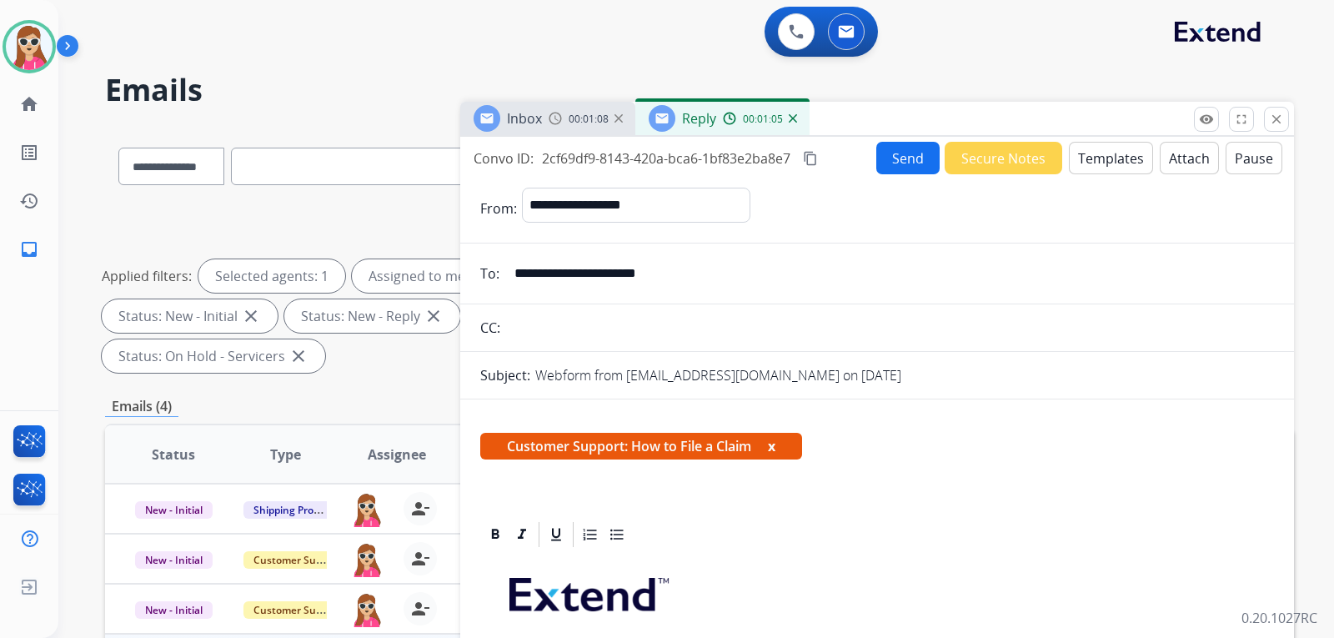
click at [919, 165] on button "Send" at bounding box center [907, 158] width 63 height 33
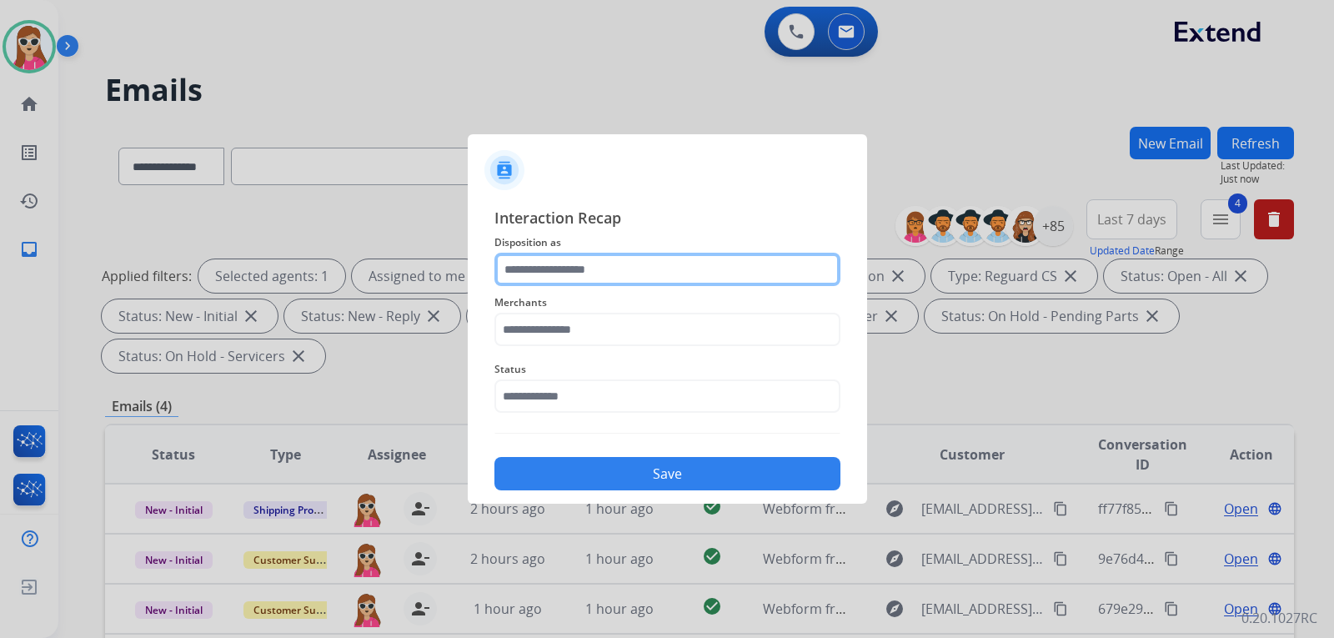
click at [608, 263] on input "text" at bounding box center [667, 269] width 346 height 33
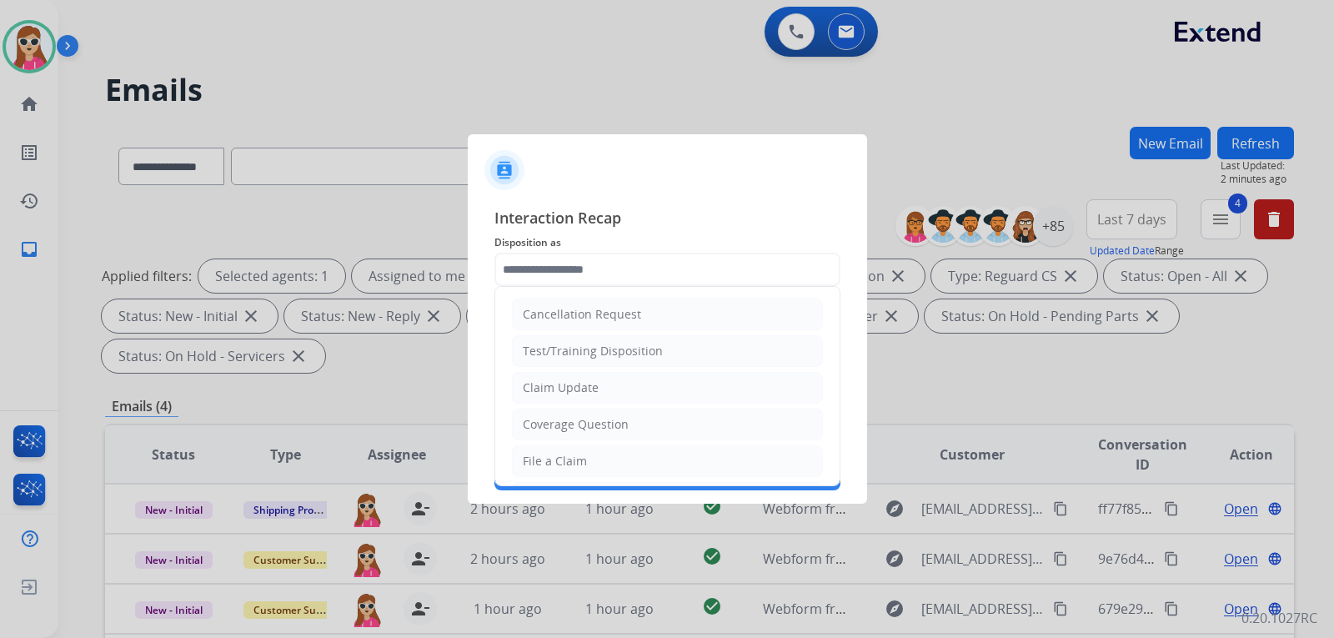
drag, startPoint x: 631, startPoint y: 469, endPoint x: 637, endPoint y: 462, distance: 9.5
click at [633, 462] on li "File a Claim" at bounding box center [667, 461] width 311 height 32
type input "**********"
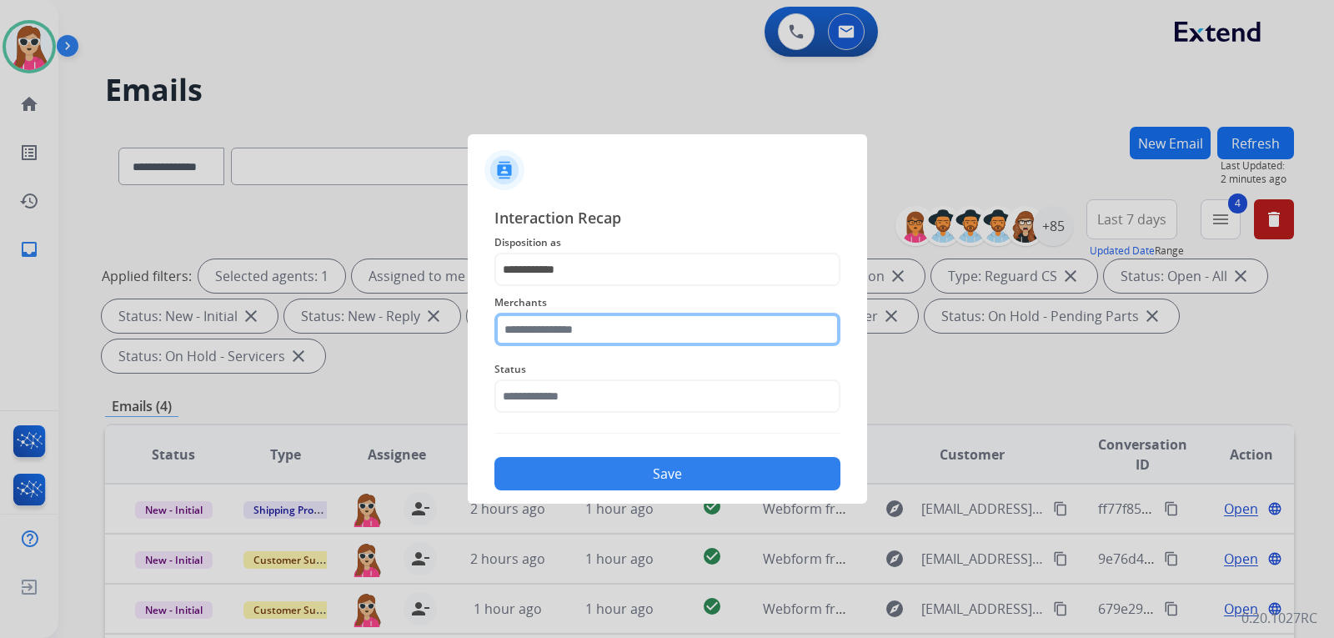
click at [640, 331] on input "text" at bounding box center [667, 329] width 346 height 33
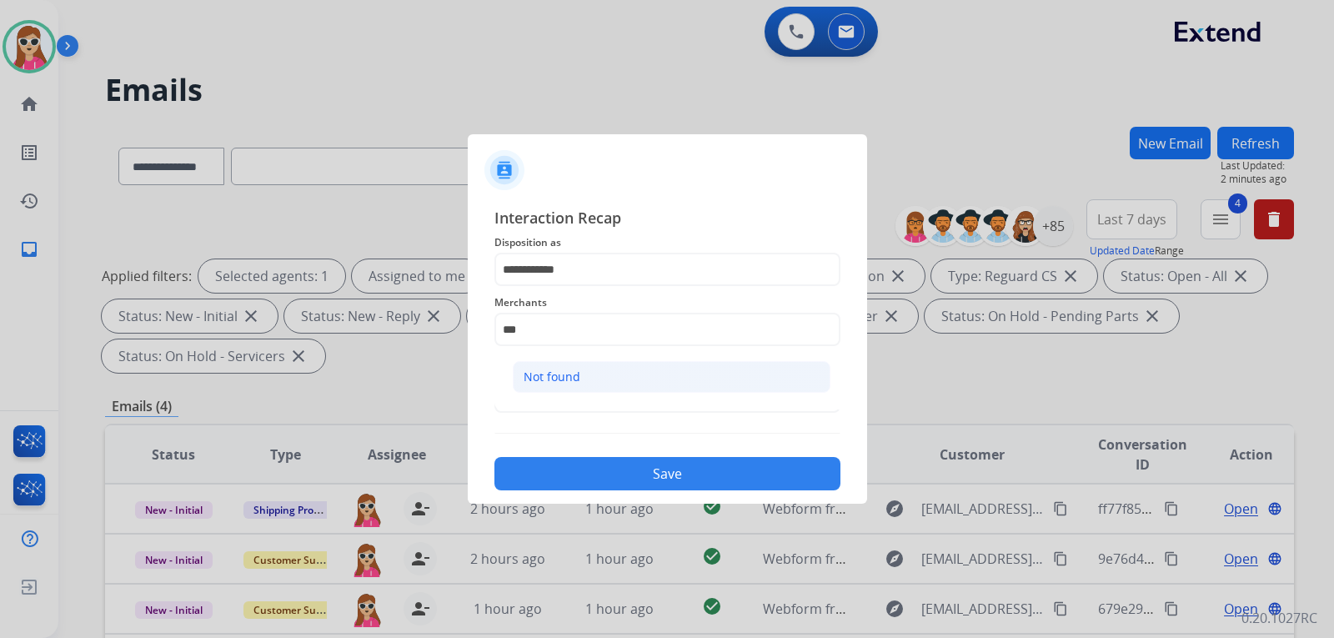
drag, startPoint x: 676, startPoint y: 370, endPoint x: 680, endPoint y: 379, distance: 10.1
click at [676, 373] on li "Not found" at bounding box center [672, 377] width 318 height 32
type input "*********"
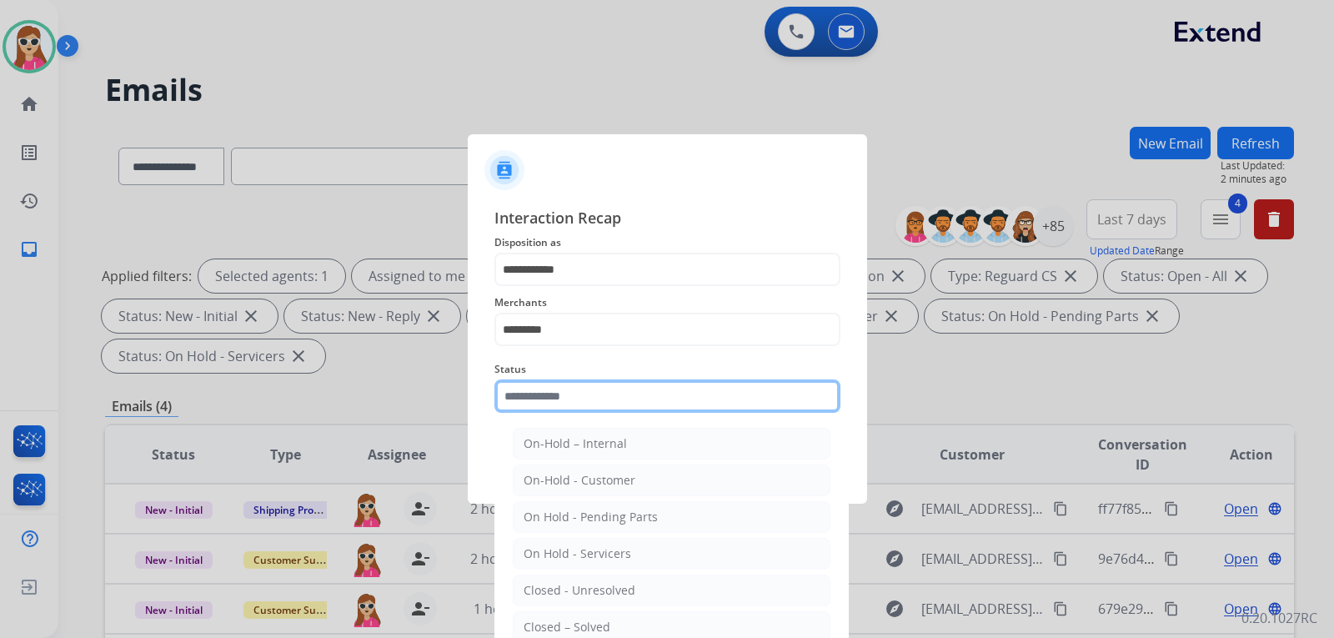
click at [671, 396] on input "text" at bounding box center [667, 395] width 346 height 33
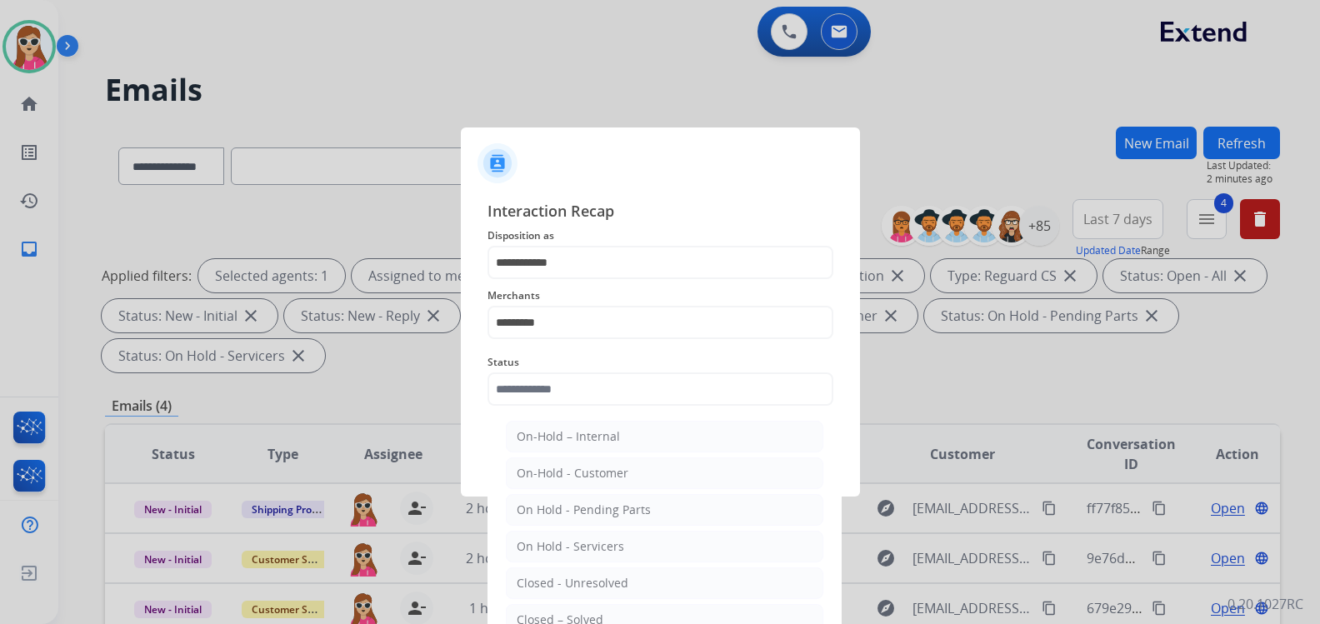
click at [591, 614] on div "Closed – Solved" at bounding box center [560, 620] width 87 height 17
type input "**********"
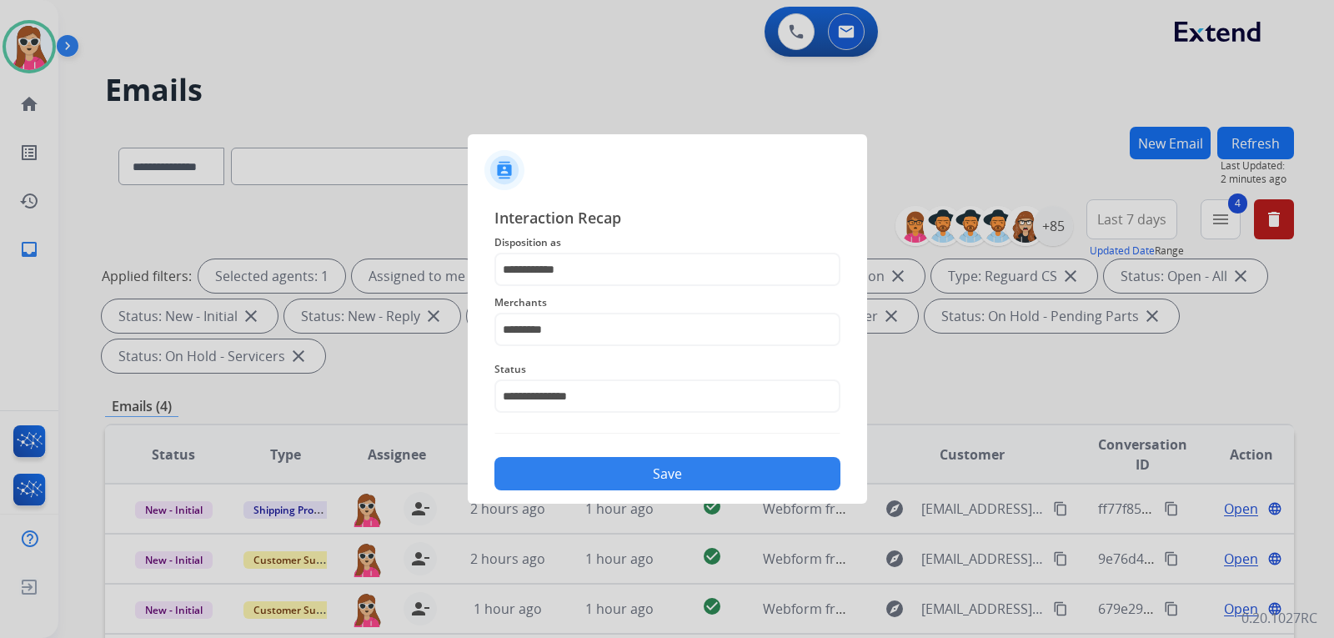
click at [624, 482] on button "Save" at bounding box center [667, 473] width 346 height 33
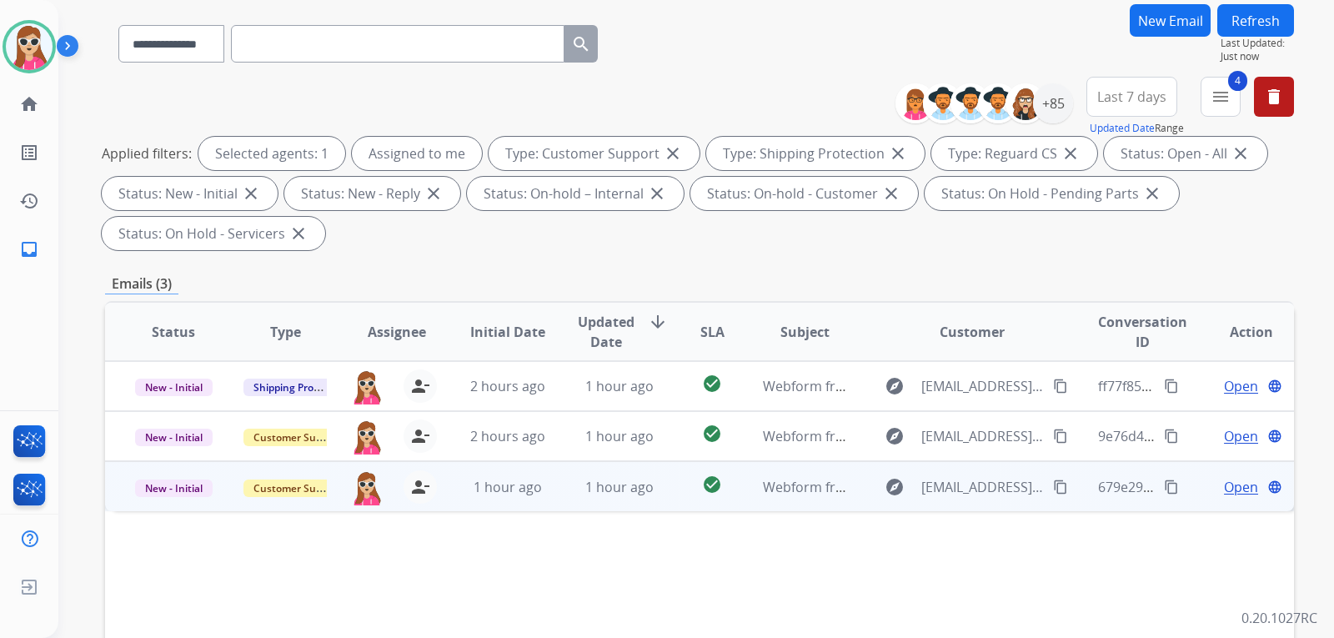
scroll to position [333, 0]
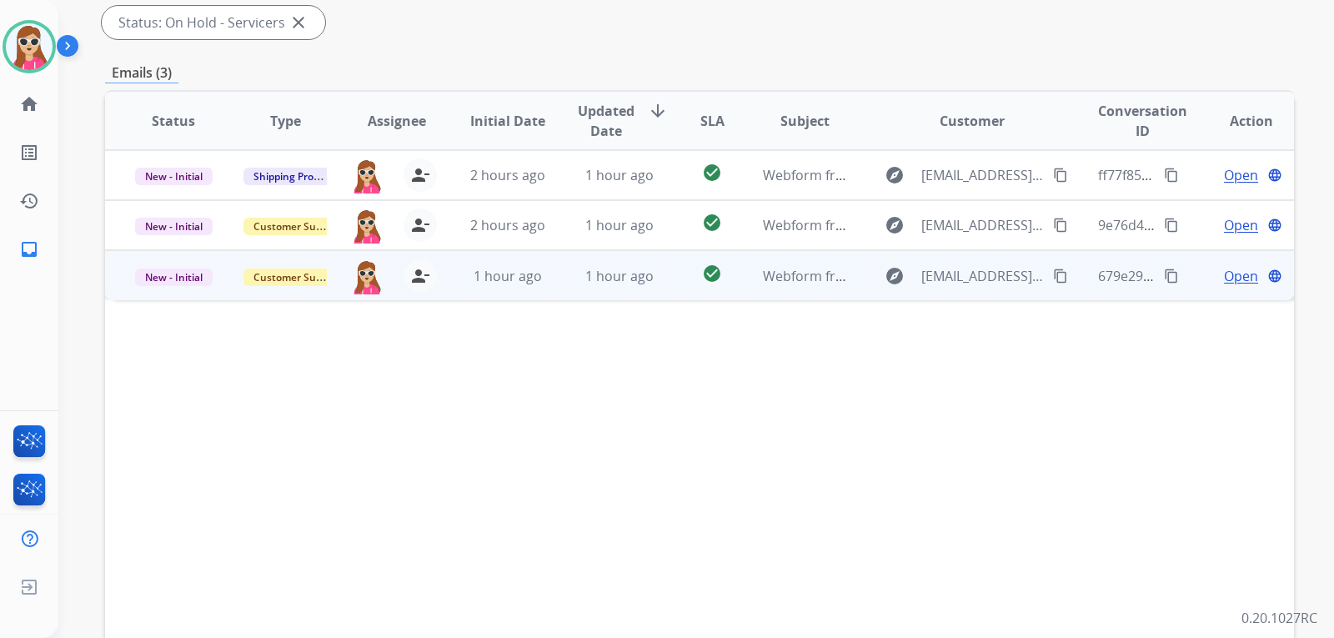
click at [669, 292] on td "check_circle" at bounding box center [699, 275] width 74 height 50
click at [1055, 278] on mat-icon "content_copy" at bounding box center [1060, 275] width 15 height 15
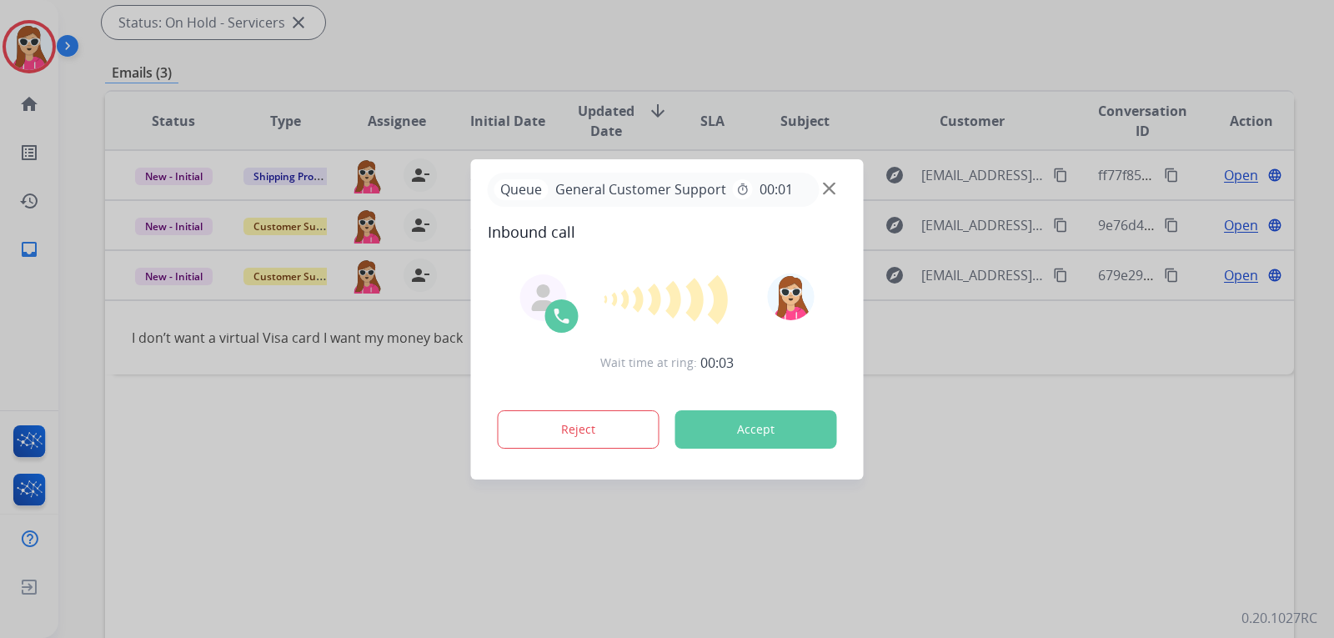
click at [754, 444] on button "Accept" at bounding box center [756, 429] width 162 height 38
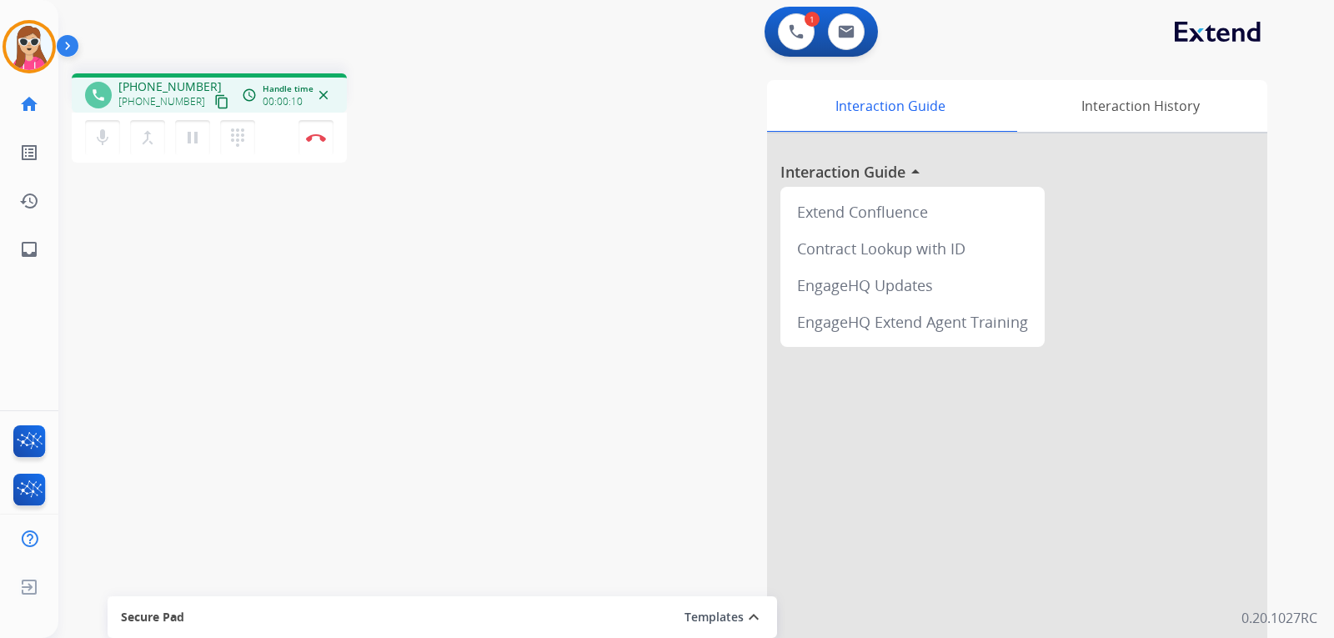
click at [214, 108] on mat-icon "content_copy" at bounding box center [221, 101] width 15 height 15
click at [320, 144] on button "Disconnect" at bounding box center [315, 137] width 35 height 35
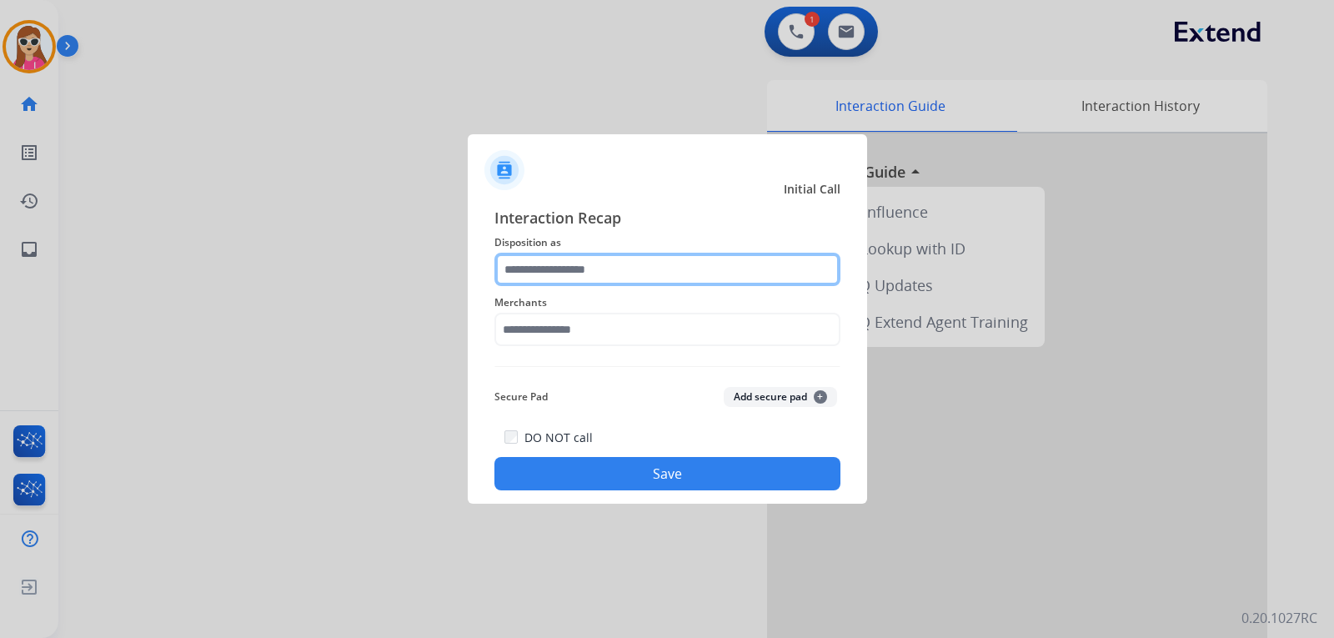
click at [598, 277] on input "text" at bounding box center [667, 269] width 346 height 33
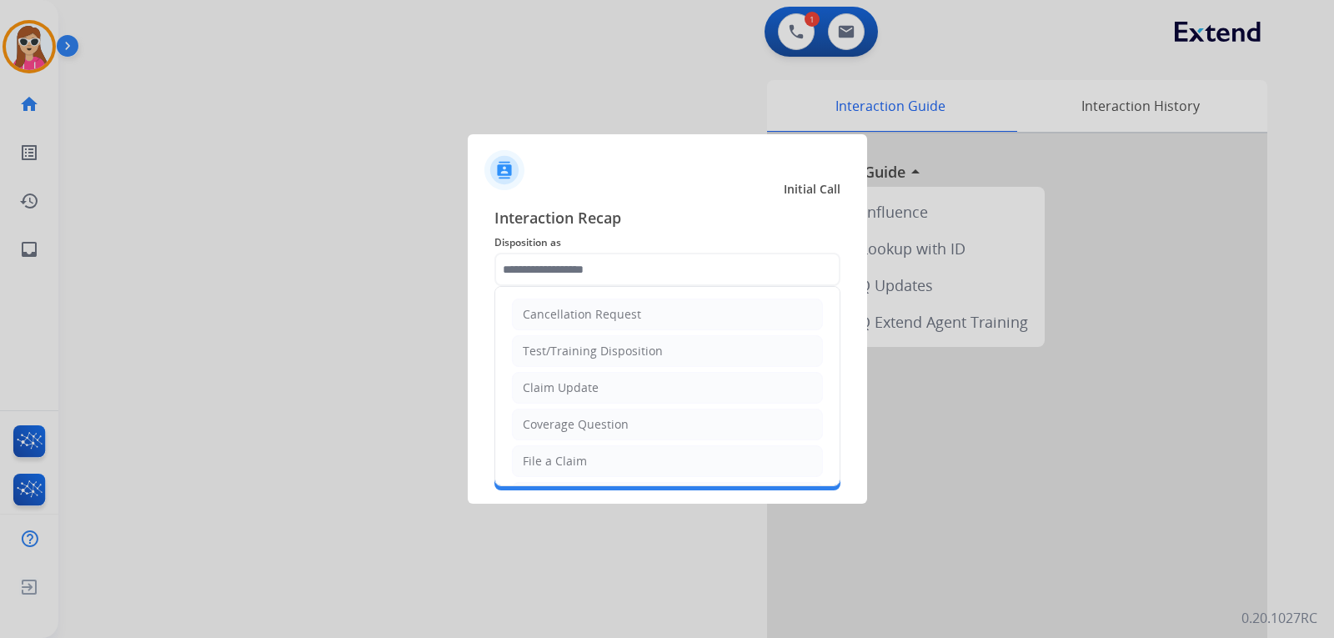
click at [582, 379] on li "Claim Update" at bounding box center [667, 388] width 311 height 32
type input "**********"
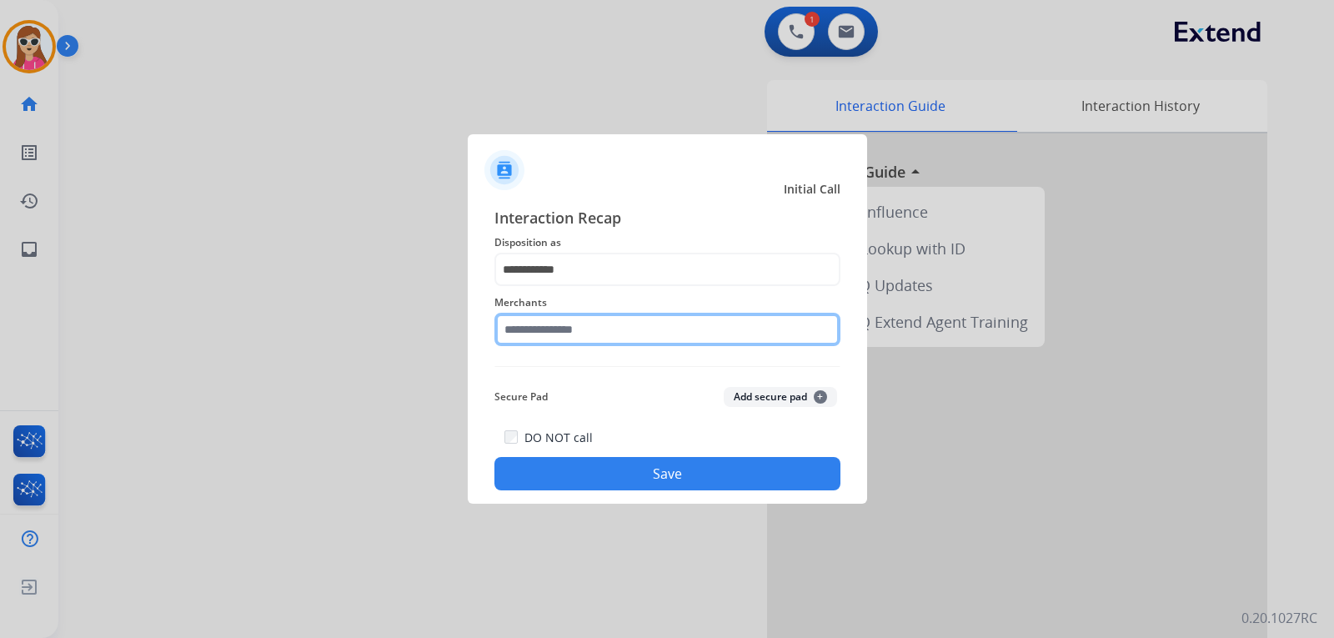
click at [557, 335] on input "text" at bounding box center [667, 329] width 346 height 33
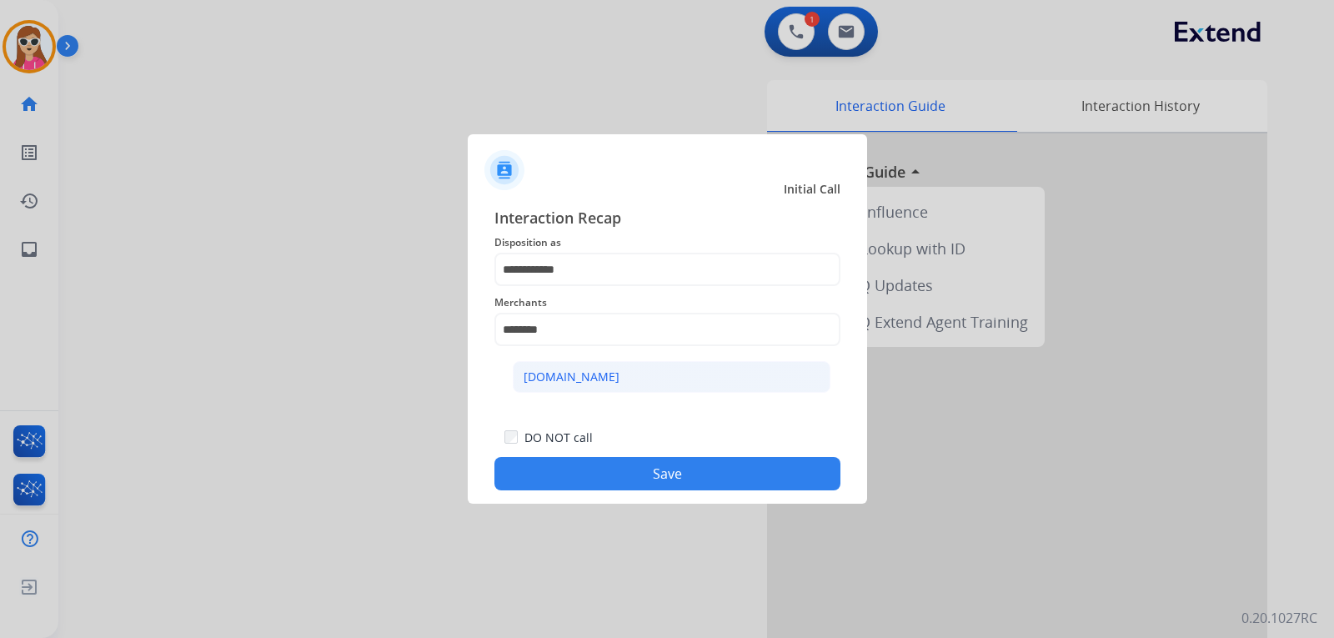
click at [614, 382] on li "[DOMAIN_NAME]" at bounding box center [672, 377] width 318 height 32
type input "**********"
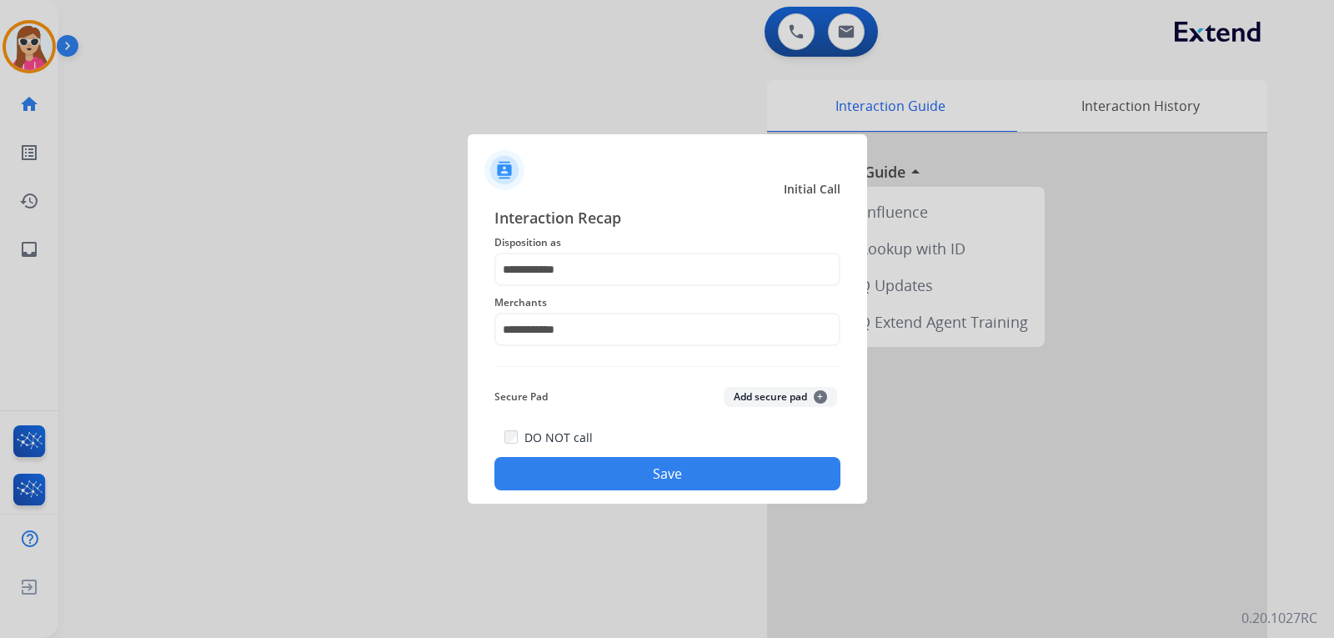
click at [690, 470] on button "Save" at bounding box center [667, 473] width 346 height 33
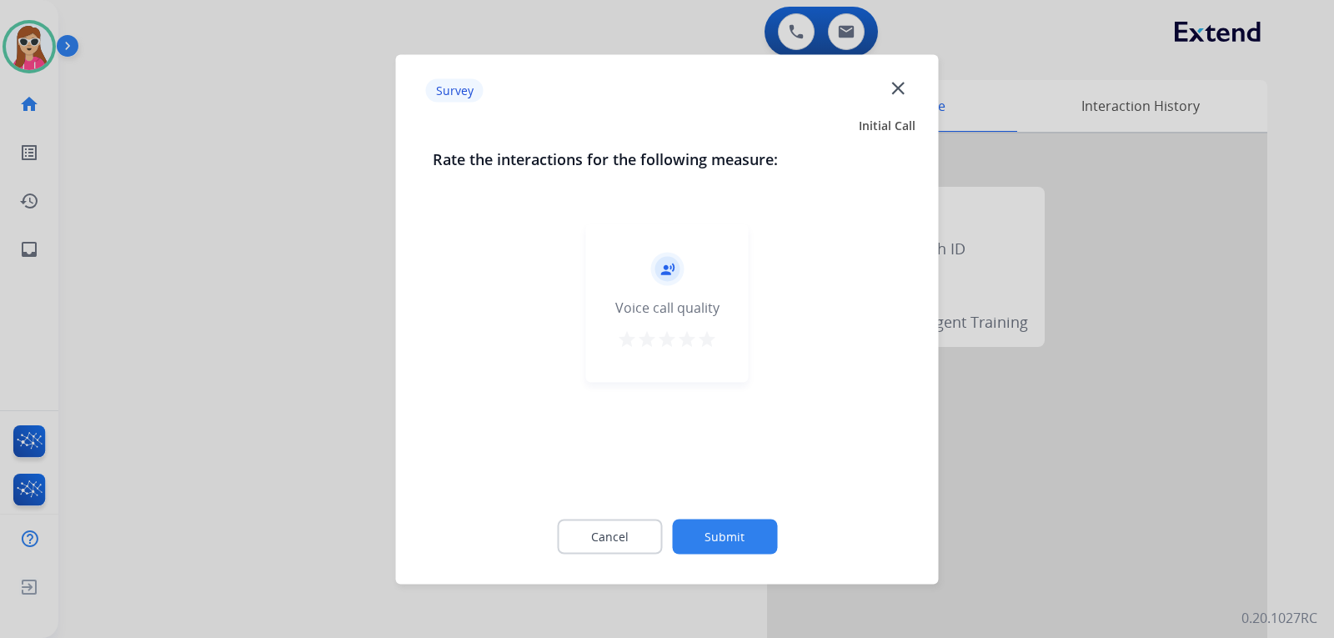
drag, startPoint x: 717, startPoint y: 329, endPoint x: 717, endPoint y: 344, distance: 15.0
click at [717, 343] on div "record_voice_over Voice call quality star star star star star" at bounding box center [667, 302] width 163 height 158
drag, startPoint x: 716, startPoint y: 346, endPoint x: 719, endPoint y: 363, distance: 17.8
click at [715, 347] on mat-icon "star" at bounding box center [707, 338] width 20 height 20
drag, startPoint x: 749, startPoint y: 529, endPoint x: 760, endPoint y: 523, distance: 13.0
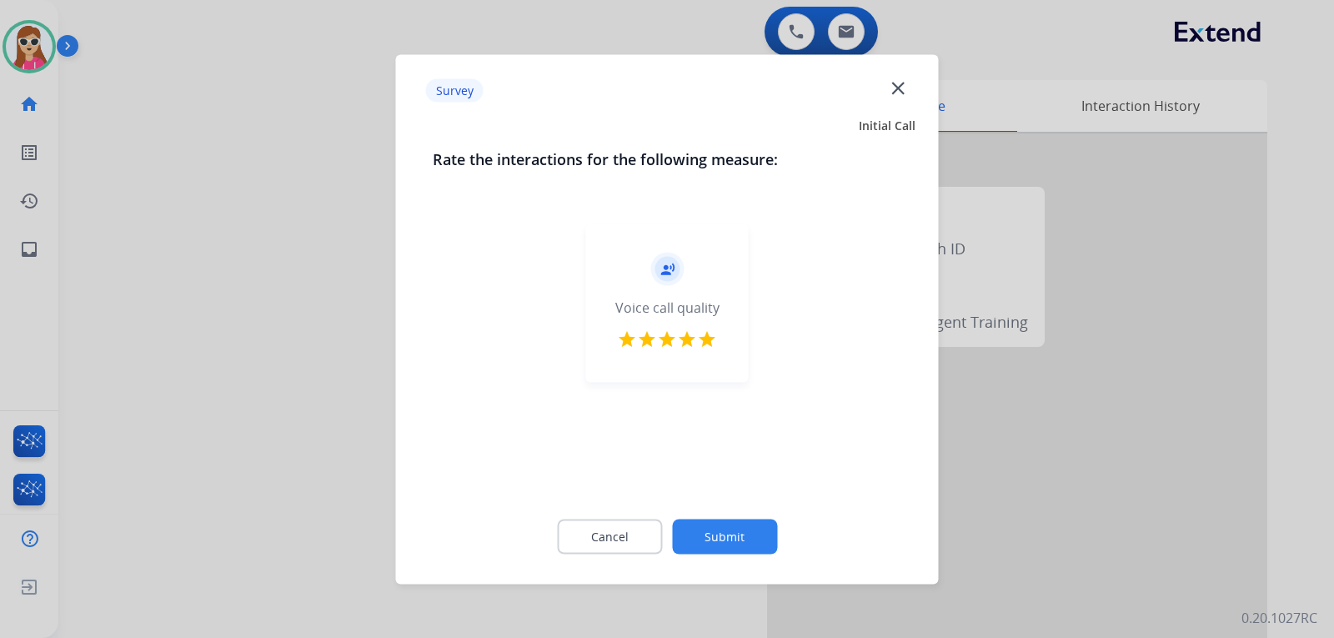
click at [760, 523] on button "Submit" at bounding box center [724, 535] width 105 height 35
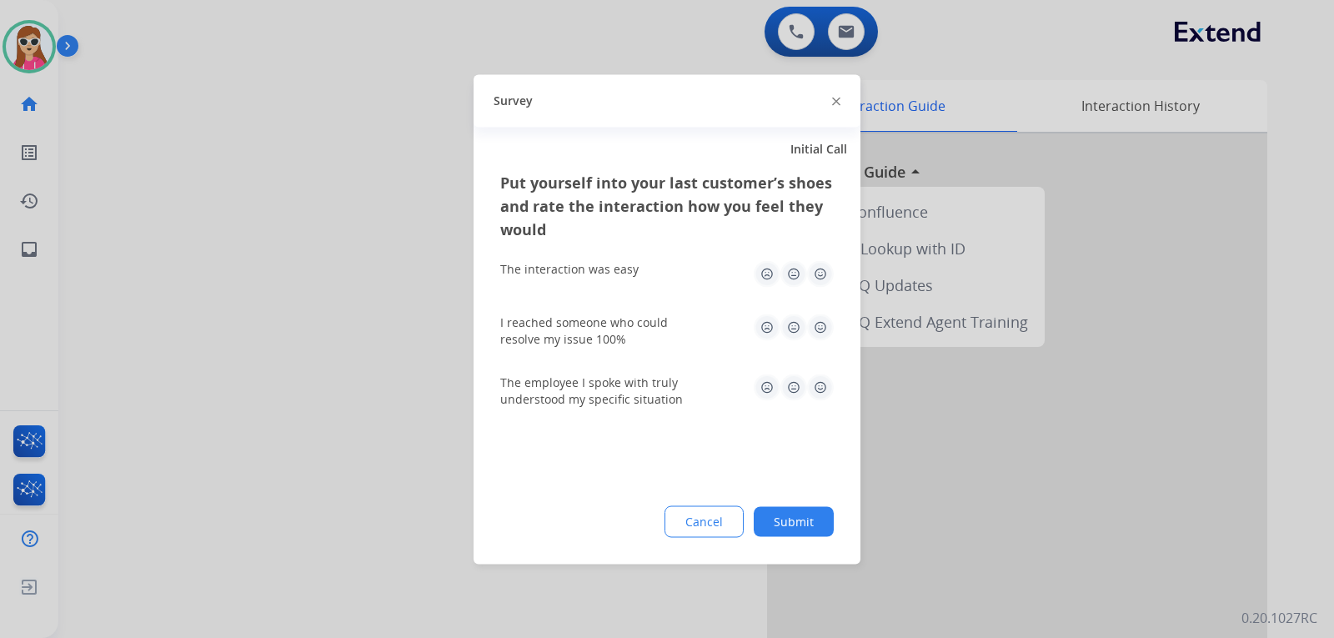
click at [819, 286] on img at bounding box center [820, 273] width 27 height 27
click at [819, 325] on img at bounding box center [820, 326] width 27 height 27
click at [819, 384] on img at bounding box center [820, 386] width 27 height 27
drag, startPoint x: 784, startPoint y: 523, endPoint x: 789, endPoint y: 511, distance: 12.4
click at [787, 517] on button "Submit" at bounding box center [794, 521] width 80 height 30
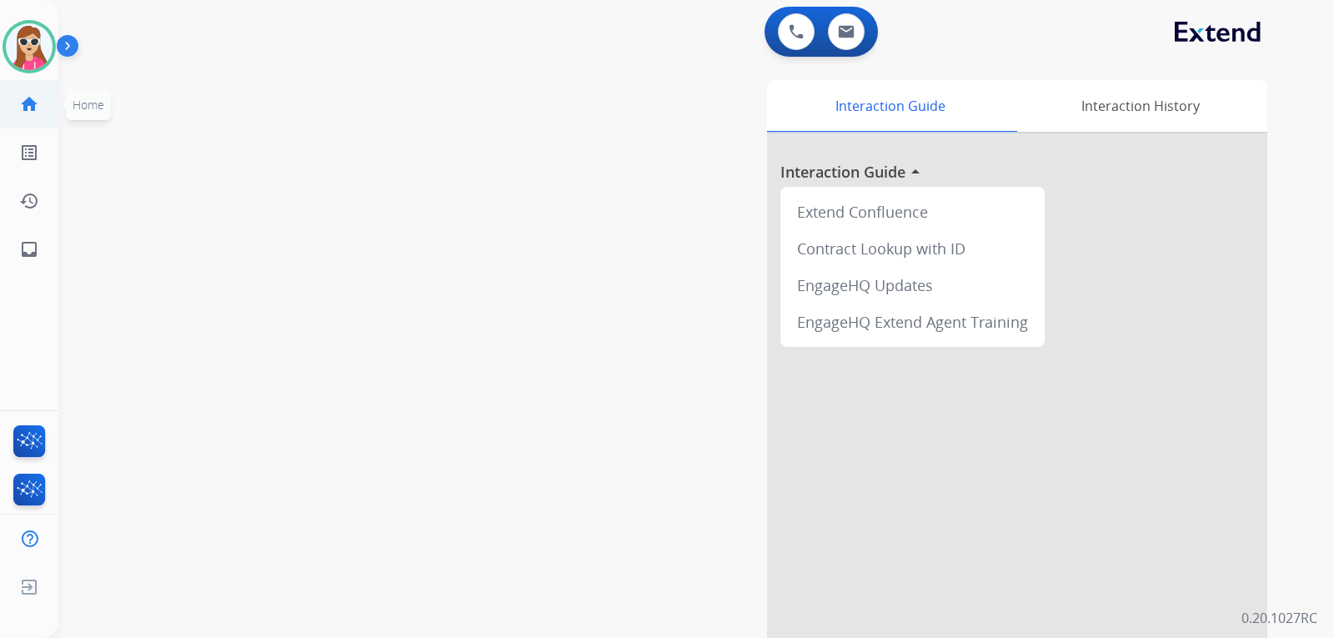
click at [35, 111] on mat-icon "home" at bounding box center [29, 104] width 20 height 20
click at [33, 108] on mat-icon "home" at bounding box center [29, 104] width 20 height 20
click at [33, 241] on mat-icon "inbox" at bounding box center [29, 249] width 20 height 20
select select "**********"
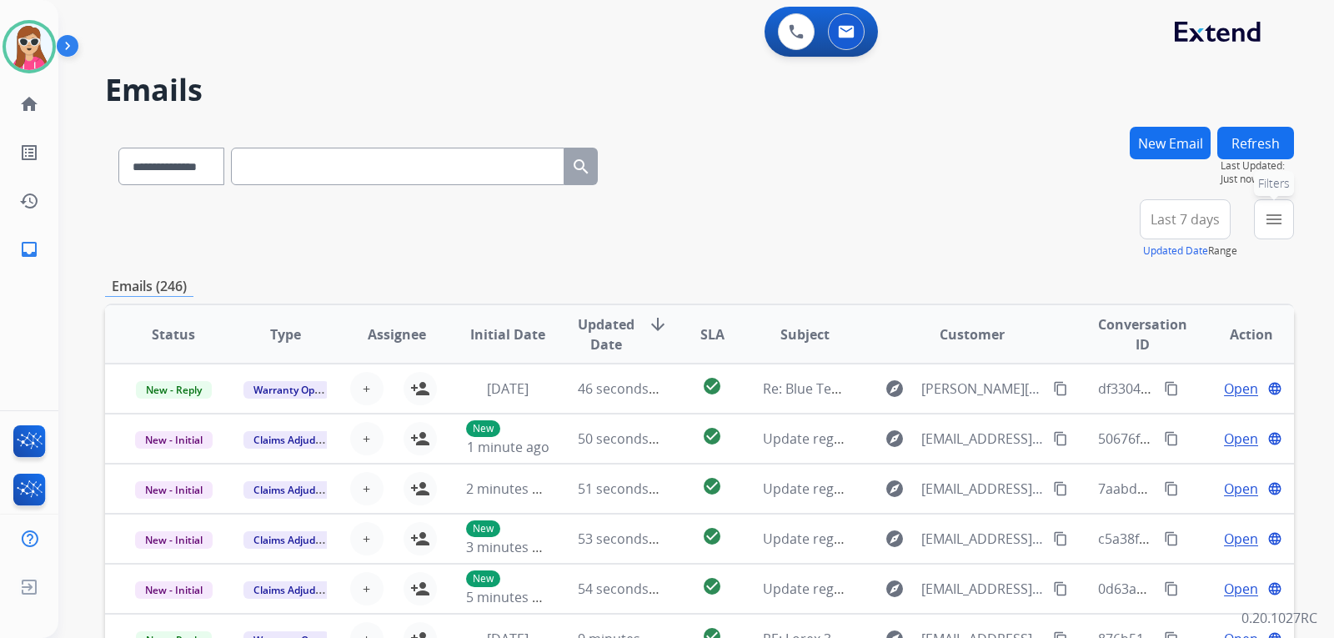
click at [1286, 221] on button "menu Filters" at bounding box center [1274, 219] width 40 height 40
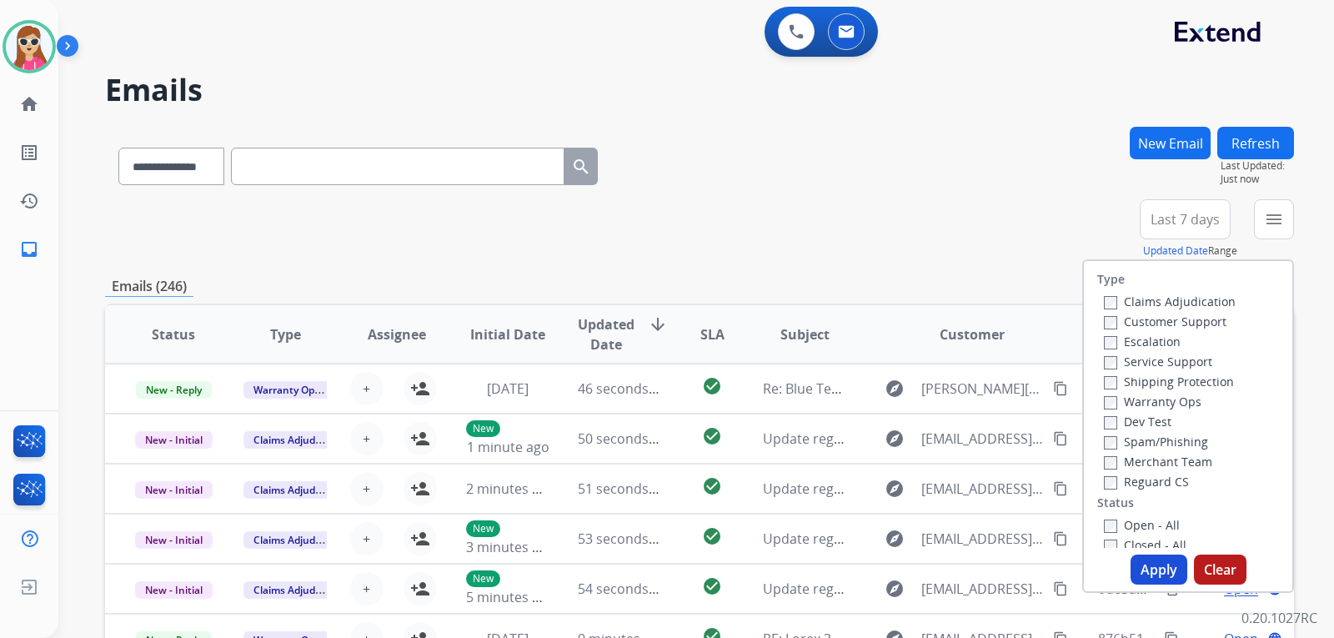
click at [1198, 320] on label "Customer Support" at bounding box center [1165, 321] width 123 height 16
click at [1189, 377] on label "Shipping Protection" at bounding box center [1169, 381] width 130 height 16
click at [1151, 493] on div "Type Claims Adjudication Customer Support Escalation Service Support Shipping P…" at bounding box center [1188, 404] width 208 height 287
click at [1149, 477] on label "Reguard CS" at bounding box center [1146, 481] width 85 height 16
click at [1145, 522] on label "Open - All" at bounding box center [1142, 525] width 76 height 16
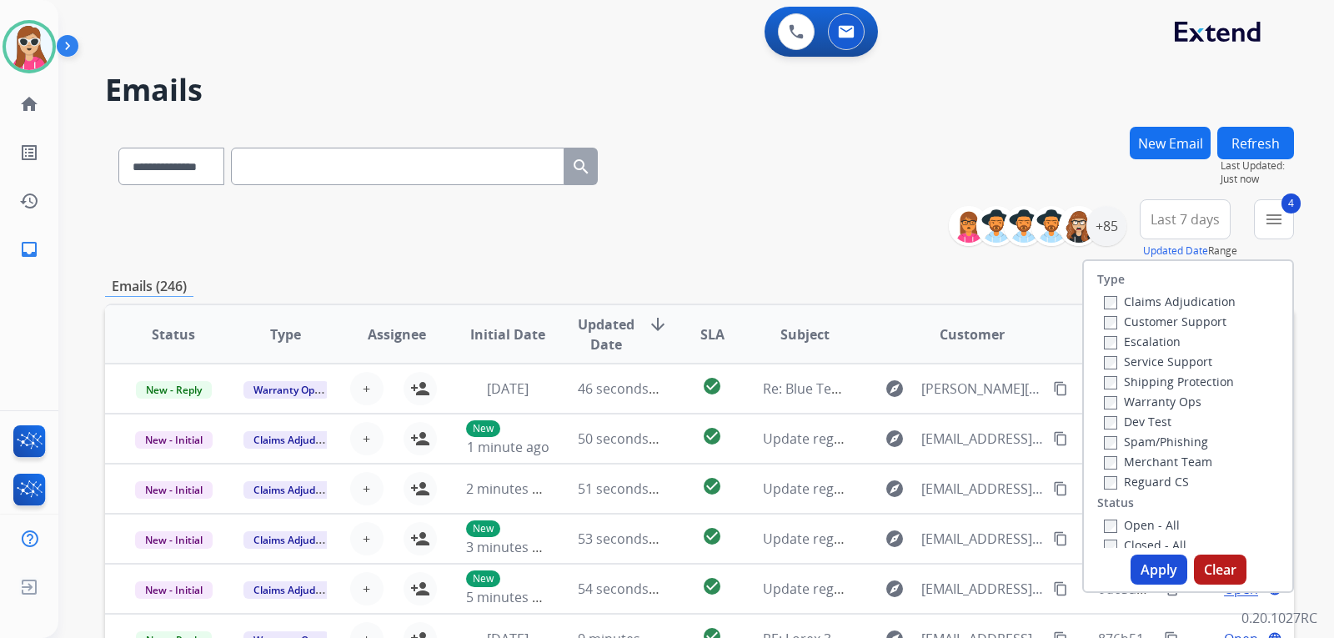
drag, startPoint x: 1142, startPoint y: 559, endPoint x: 1135, endPoint y: 548, distance: 12.7
click at [1139, 559] on button "Apply" at bounding box center [1158, 569] width 57 height 30
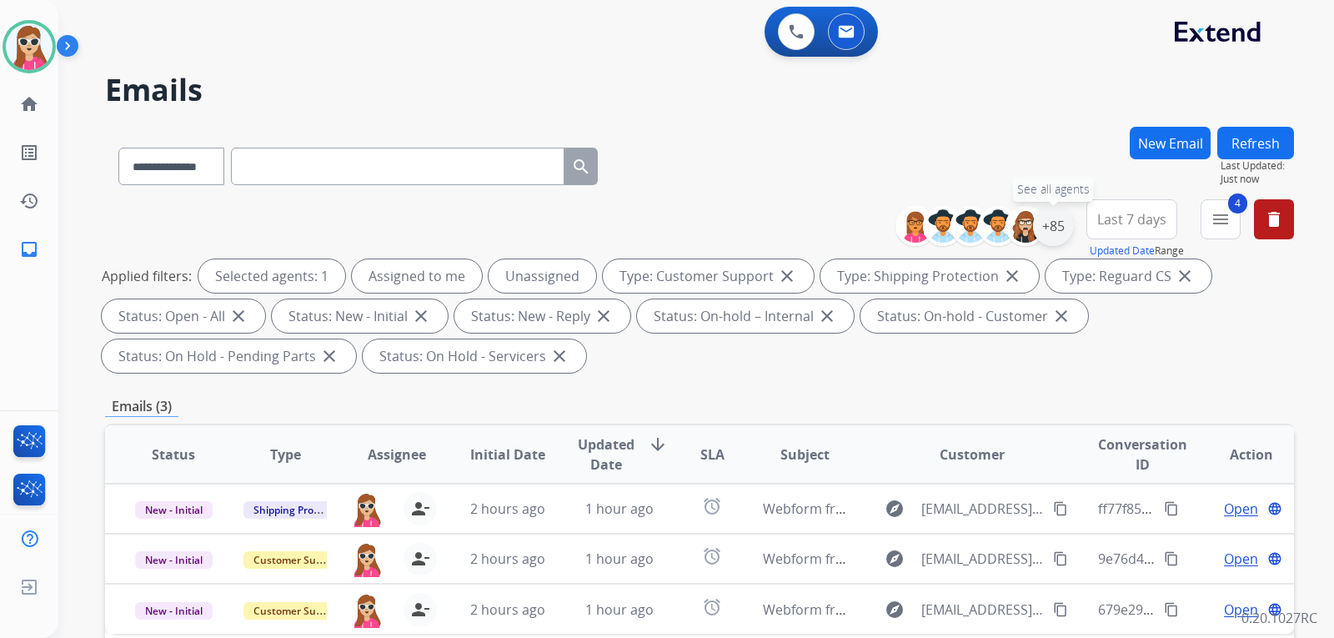
click at [1042, 240] on div "+85" at bounding box center [1053, 226] width 40 height 40
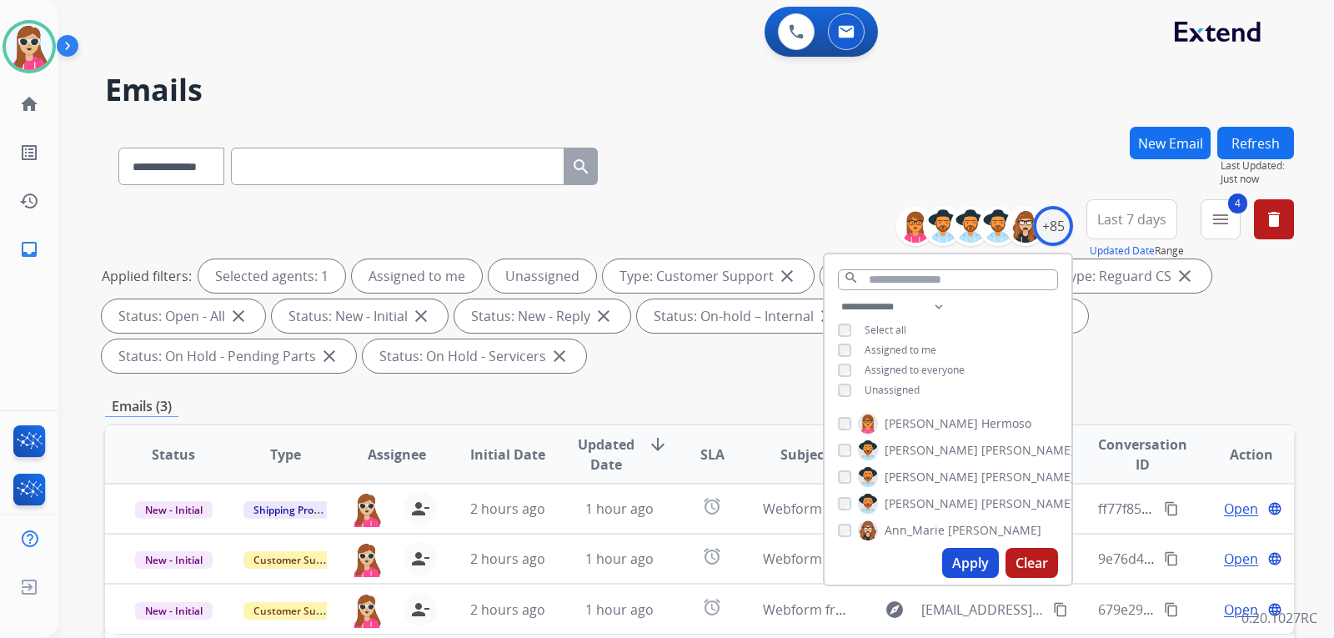
click at [892, 383] on span "Unassigned" at bounding box center [891, 390] width 55 height 14
click at [974, 554] on button "Apply" at bounding box center [970, 563] width 57 height 30
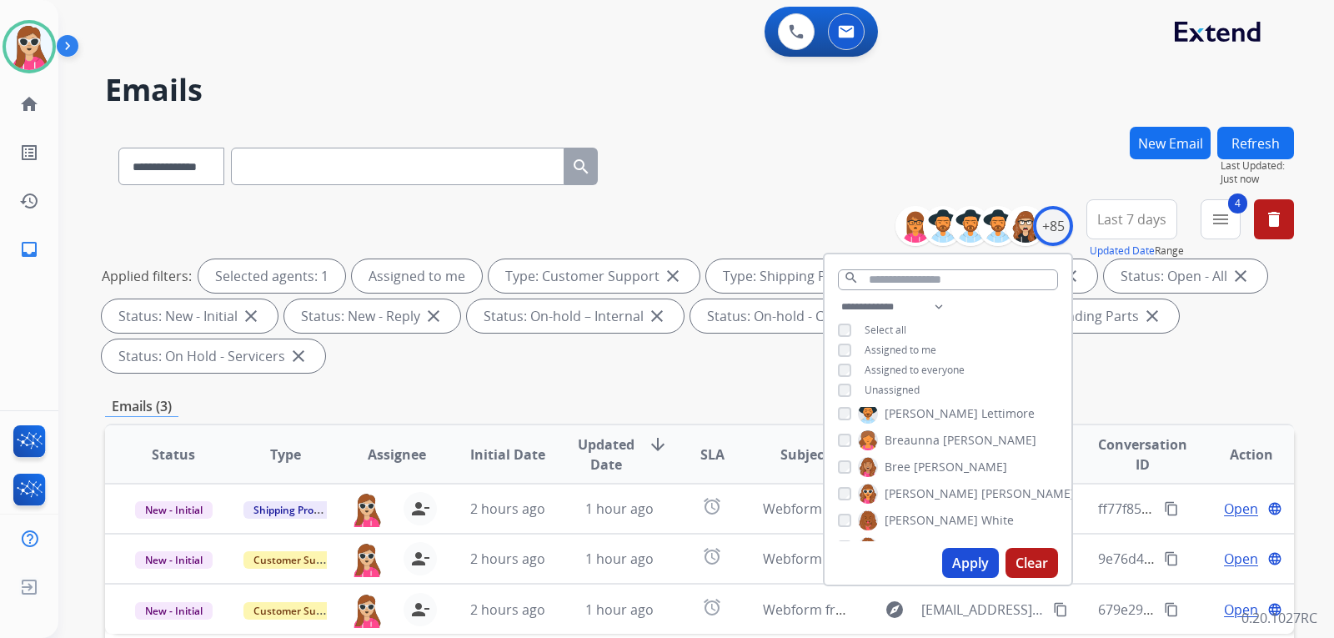
click at [714, 398] on div "Emails (3)" at bounding box center [699, 406] width 1189 height 21
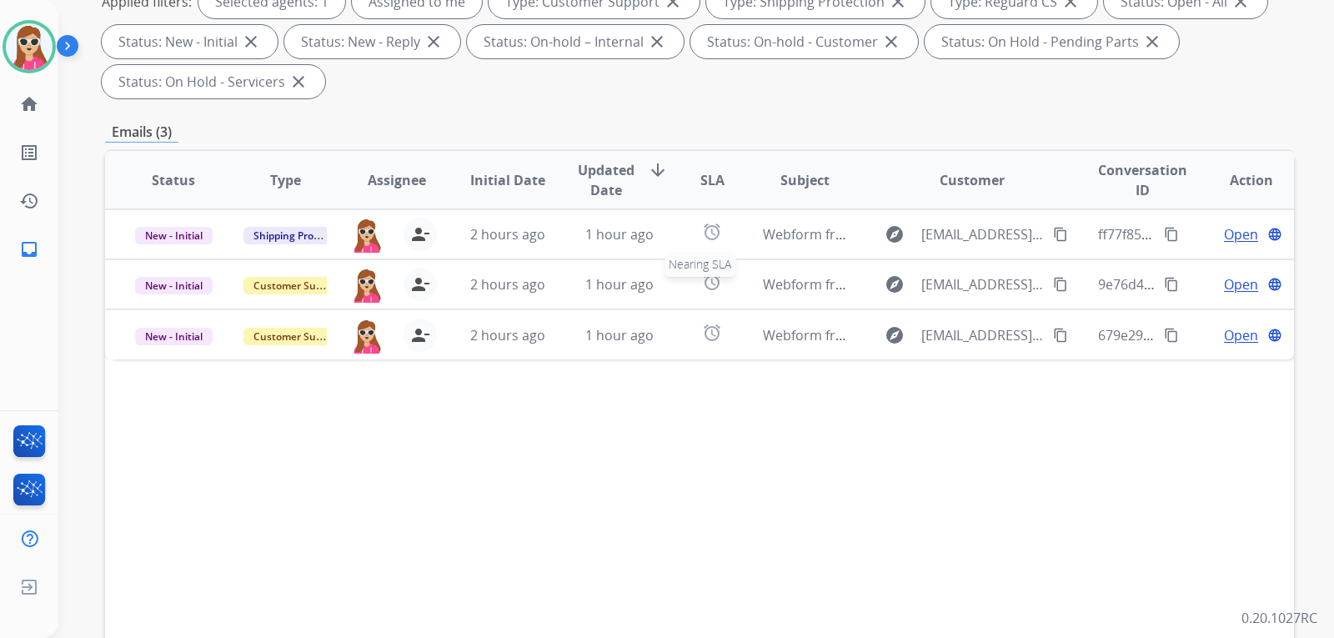
scroll to position [333, 0]
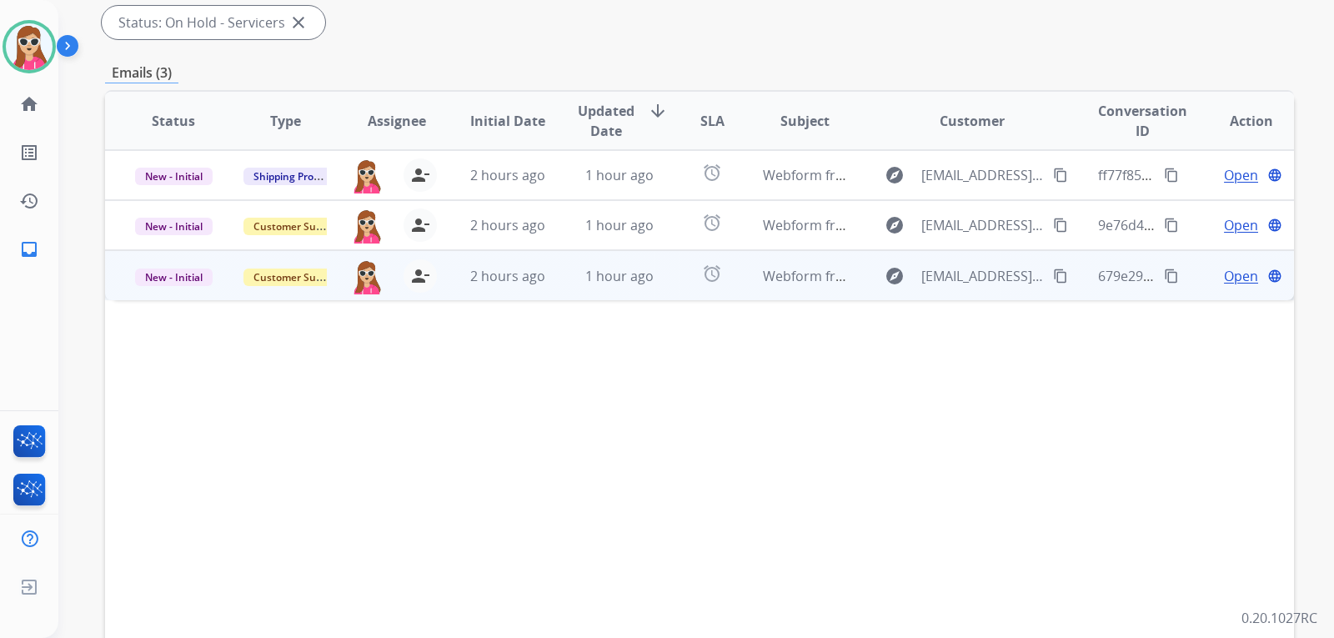
click at [864, 289] on td "explore Beauty_bydanielle@yahoo.com content_copy" at bounding box center [959, 275] width 223 height 50
click at [1039, 270] on div "explore Beauty_bydanielle@yahoo.com content_copy" at bounding box center [971, 275] width 195 height 27
click at [1053, 273] on mat-icon "content_copy" at bounding box center [1060, 275] width 15 height 15
click at [1076, 288] on td "679e2936-c4a9-4c65-ac8b-902084143ebb content_copy" at bounding box center [1127, 275] width 112 height 50
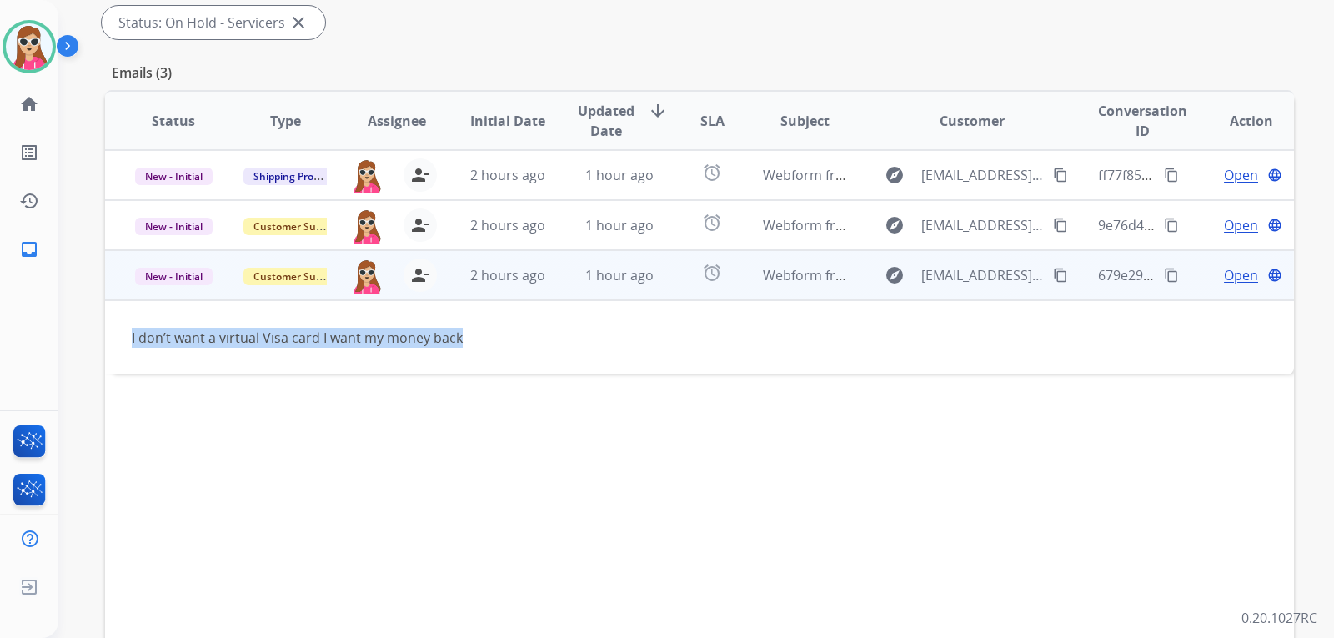
drag, startPoint x: 457, startPoint y: 328, endPoint x: 117, endPoint y: 350, distance: 340.8
click at [117, 350] on td "I don’t want a virtual Visa card I want my money back" at bounding box center [588, 337] width 966 height 74
copy div "I don’t want a virtual Visa card I want my money back"
click at [1164, 275] on mat-icon "content_copy" at bounding box center [1171, 275] width 15 height 15
copy div "I don’t want a virtual Visa card I want my money back"
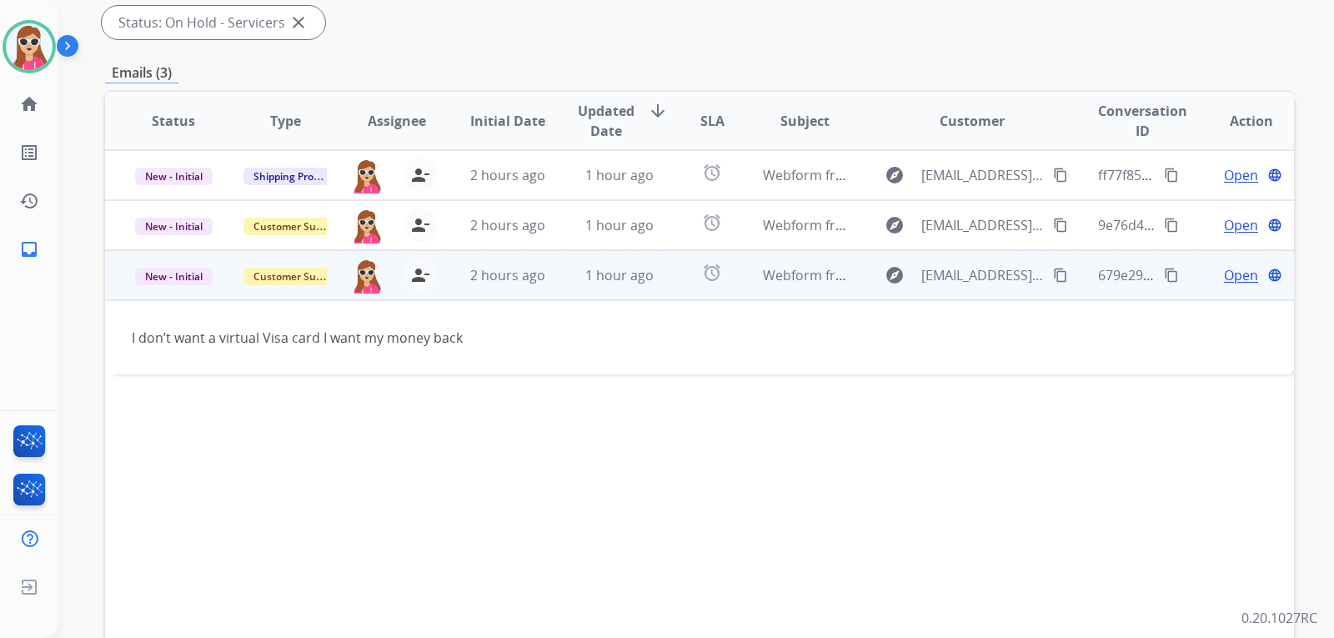
click at [1224, 280] on span "Open" at bounding box center [1241, 275] width 34 height 20
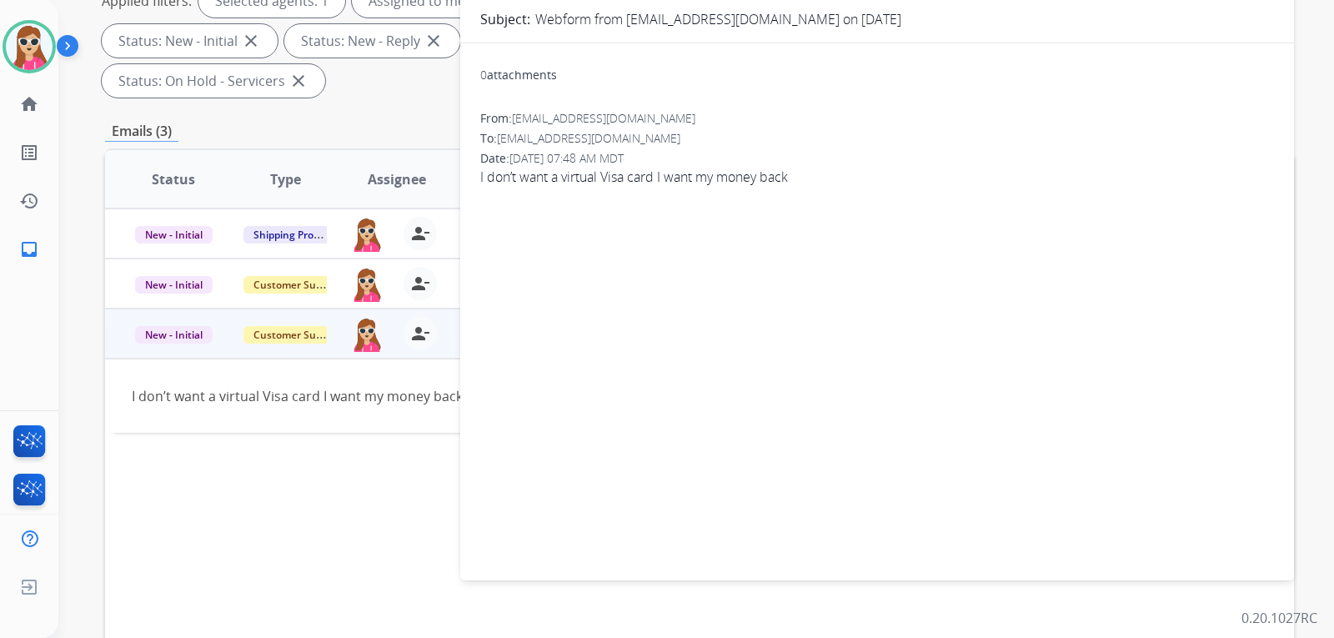
scroll to position [83, 0]
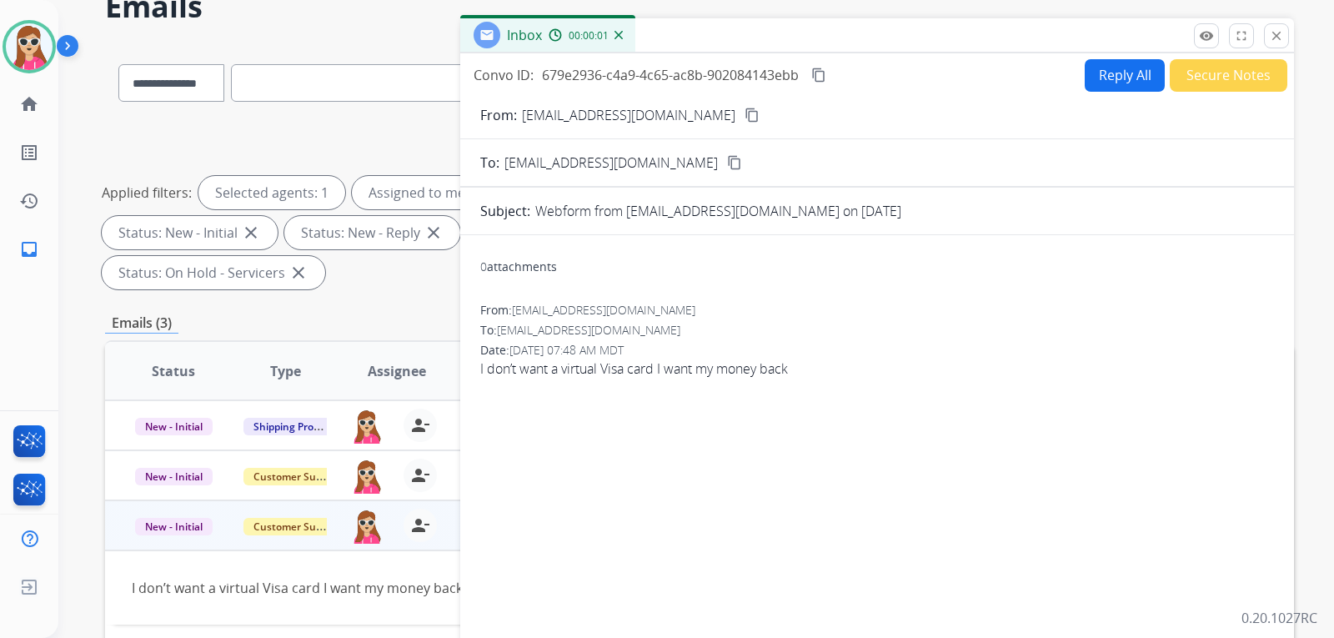
click at [1115, 76] on button "Reply All" at bounding box center [1124, 75] width 80 height 33
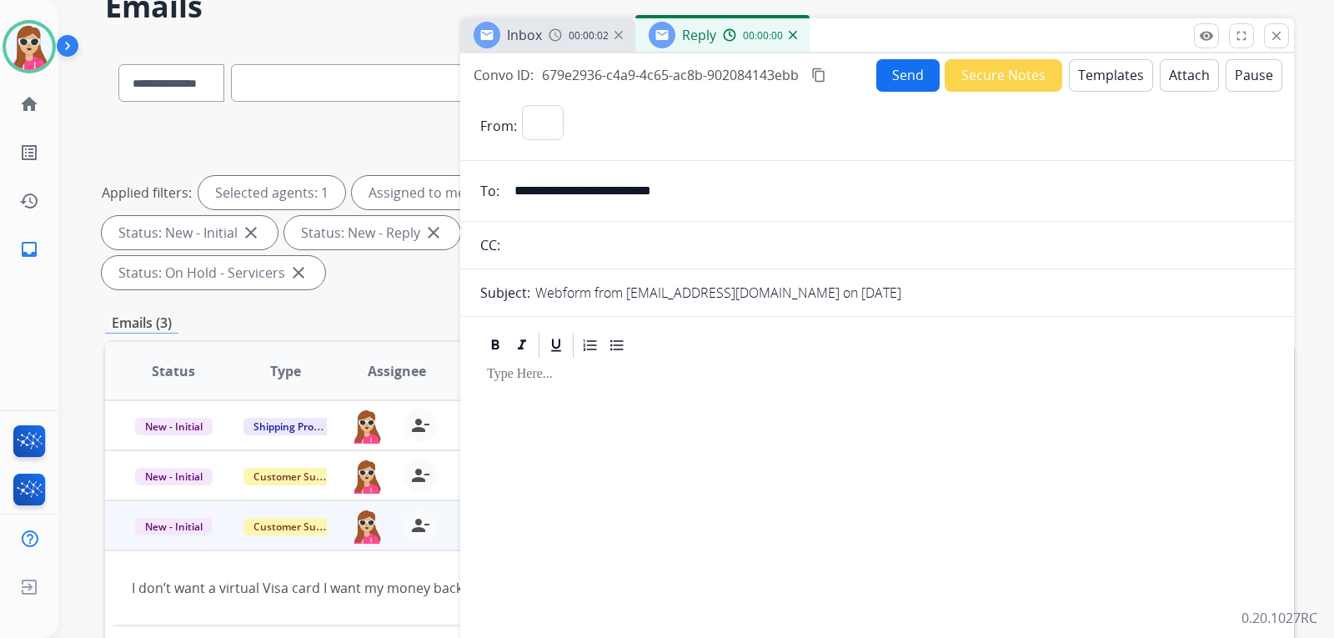
select select "**********"
click at [1079, 79] on button "Templates" at bounding box center [1111, 75] width 84 height 33
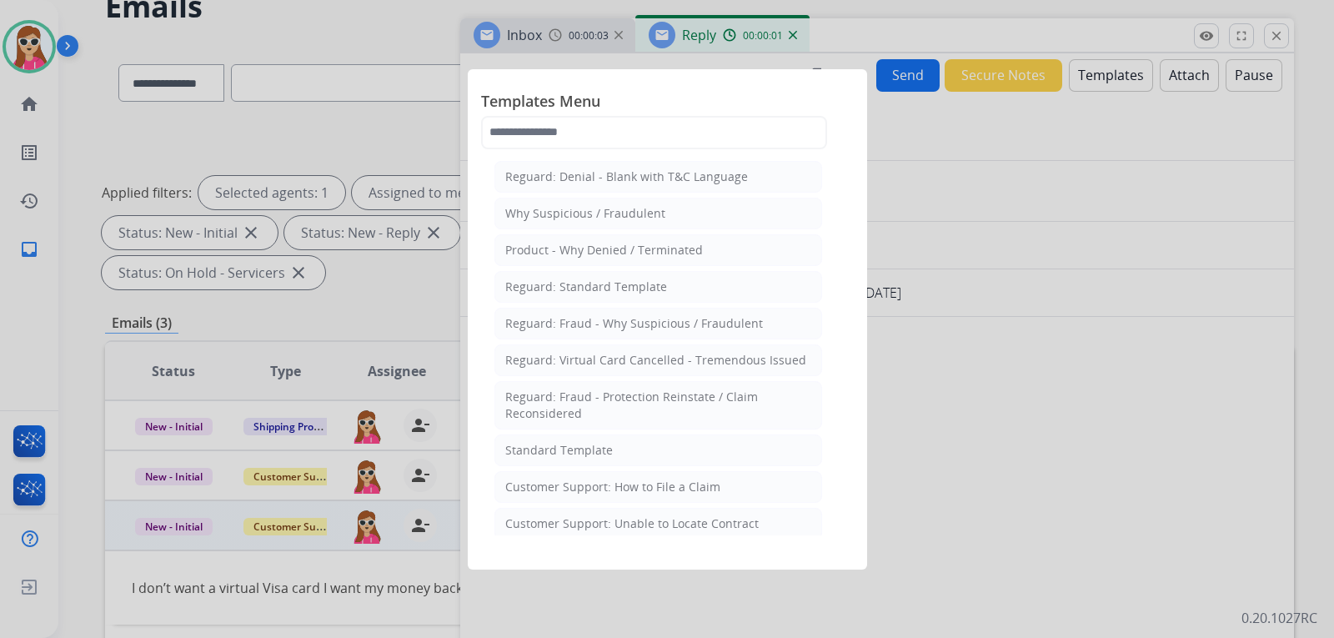
click at [581, 448] on div "Standard Template" at bounding box center [559, 450] width 108 height 17
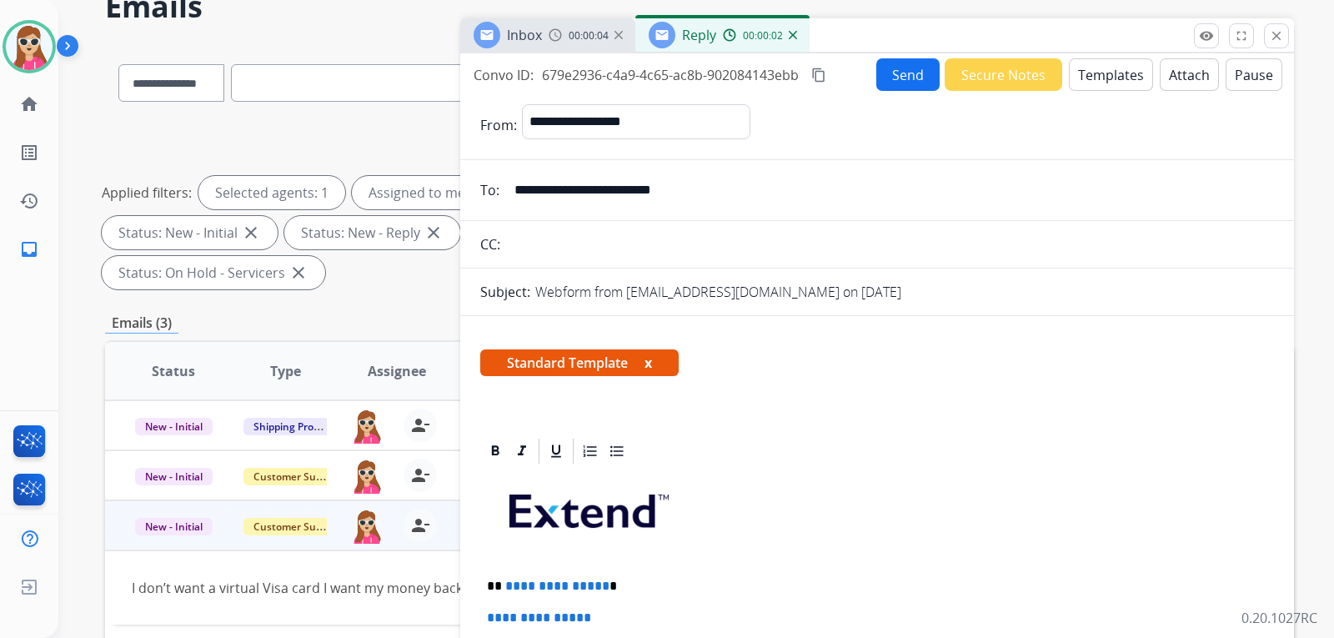
scroll to position [333, 0]
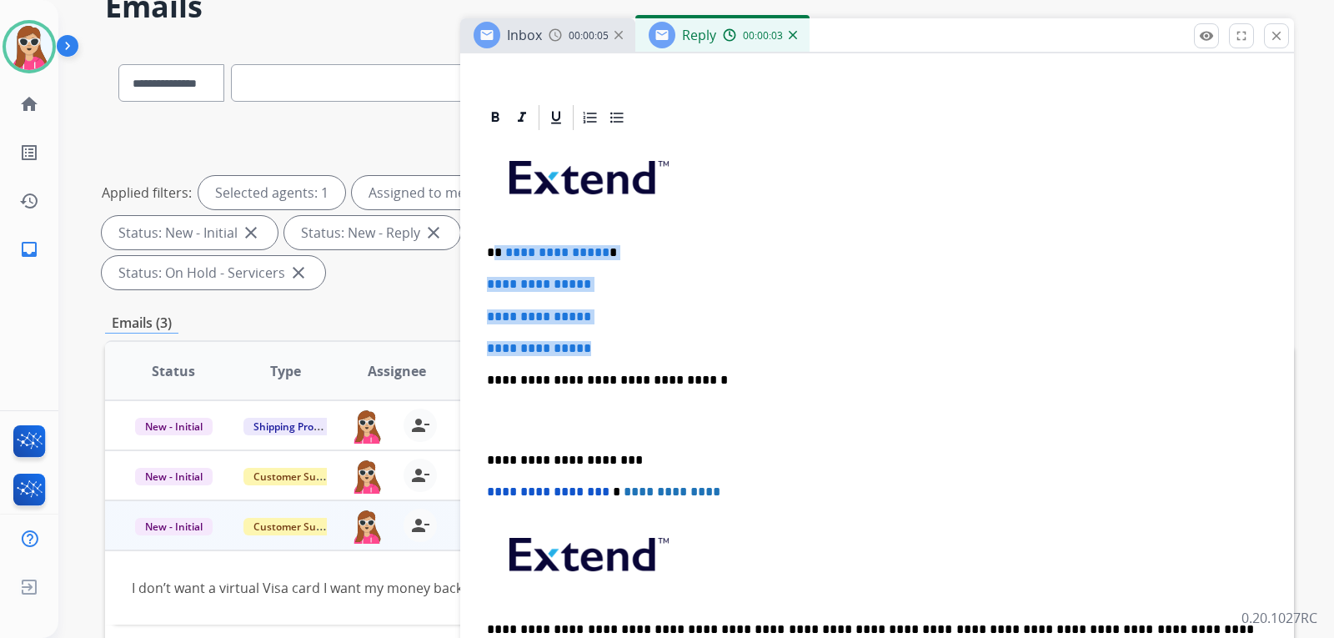
drag, startPoint x: 498, startPoint y: 253, endPoint x: 600, endPoint y: 355, distance: 144.4
click at [600, 355] on div "**********" at bounding box center [877, 419] width 794 height 573
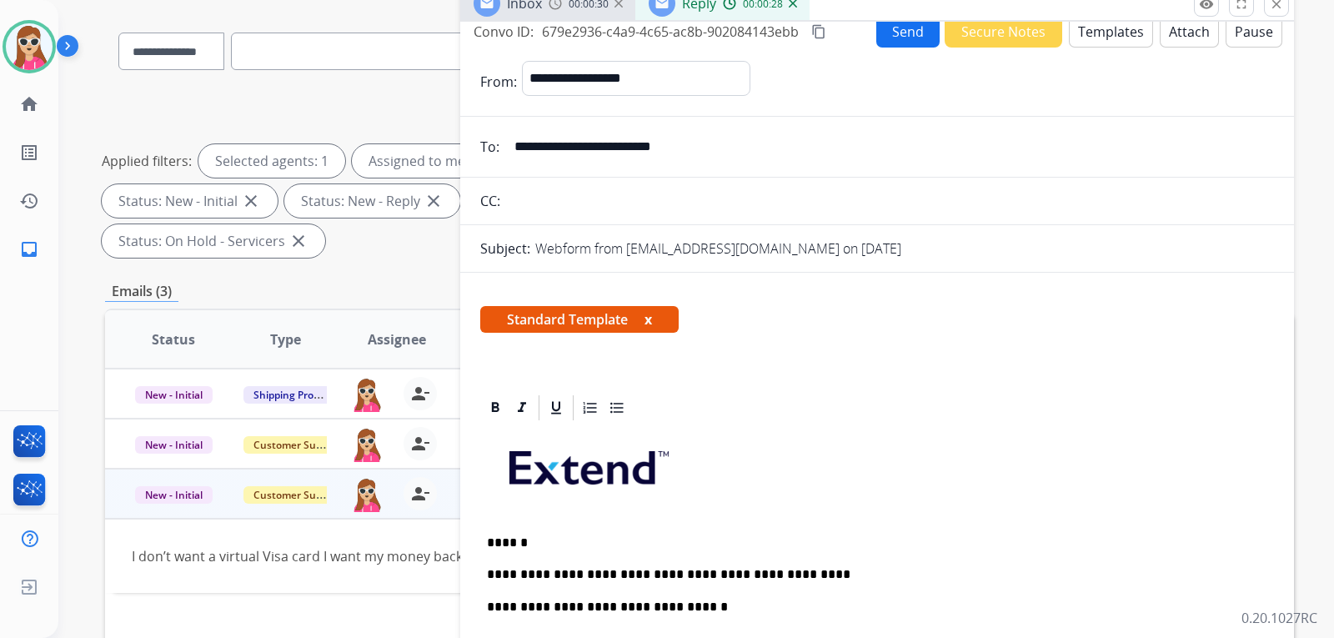
scroll to position [0, 0]
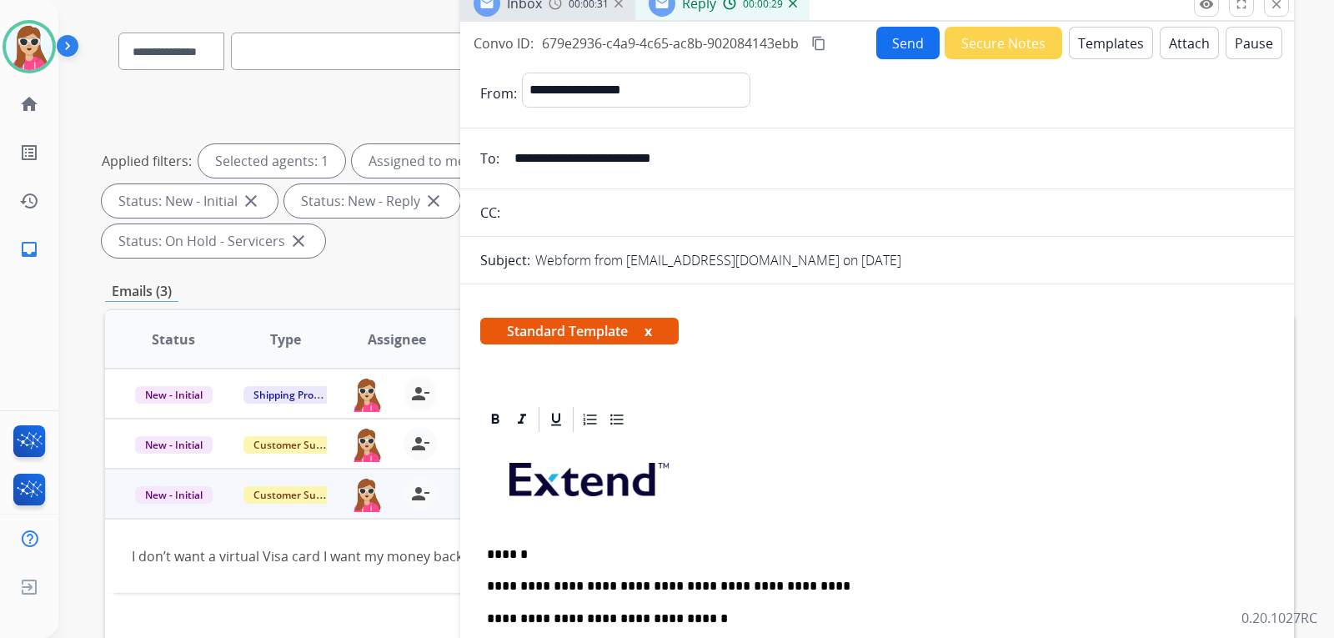
click at [909, 46] on button "Send" at bounding box center [907, 43] width 63 height 33
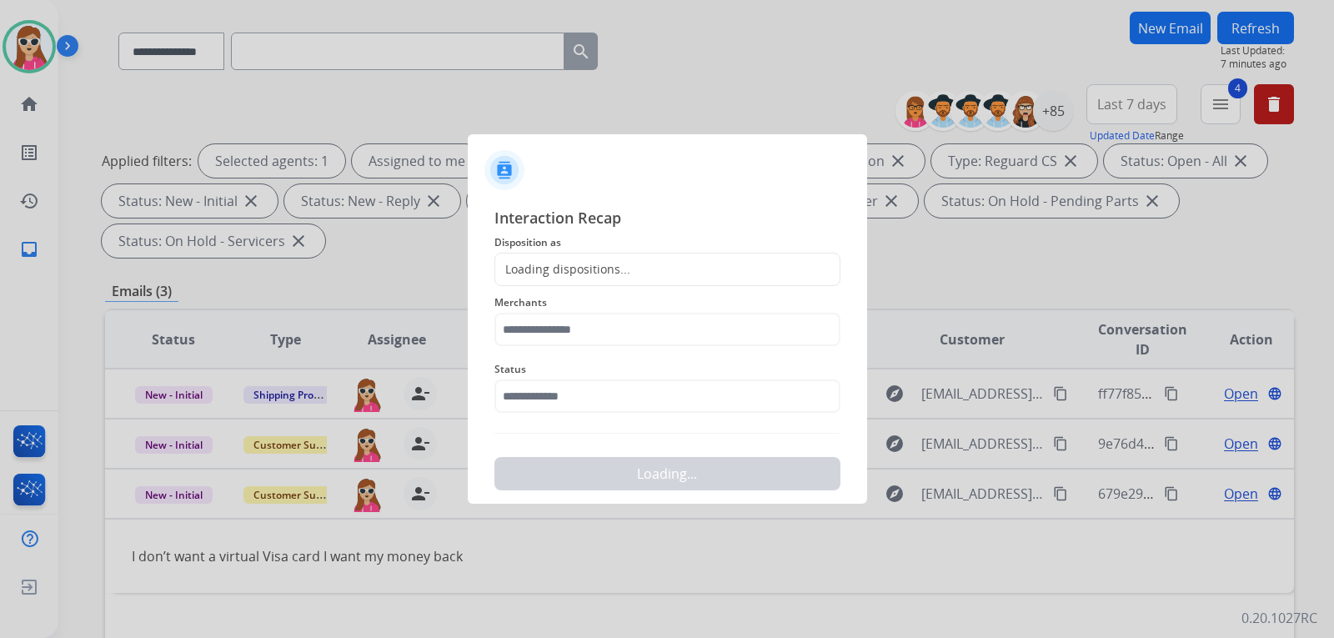
click at [622, 259] on div "Loading dispositions..." at bounding box center [667, 269] width 346 height 33
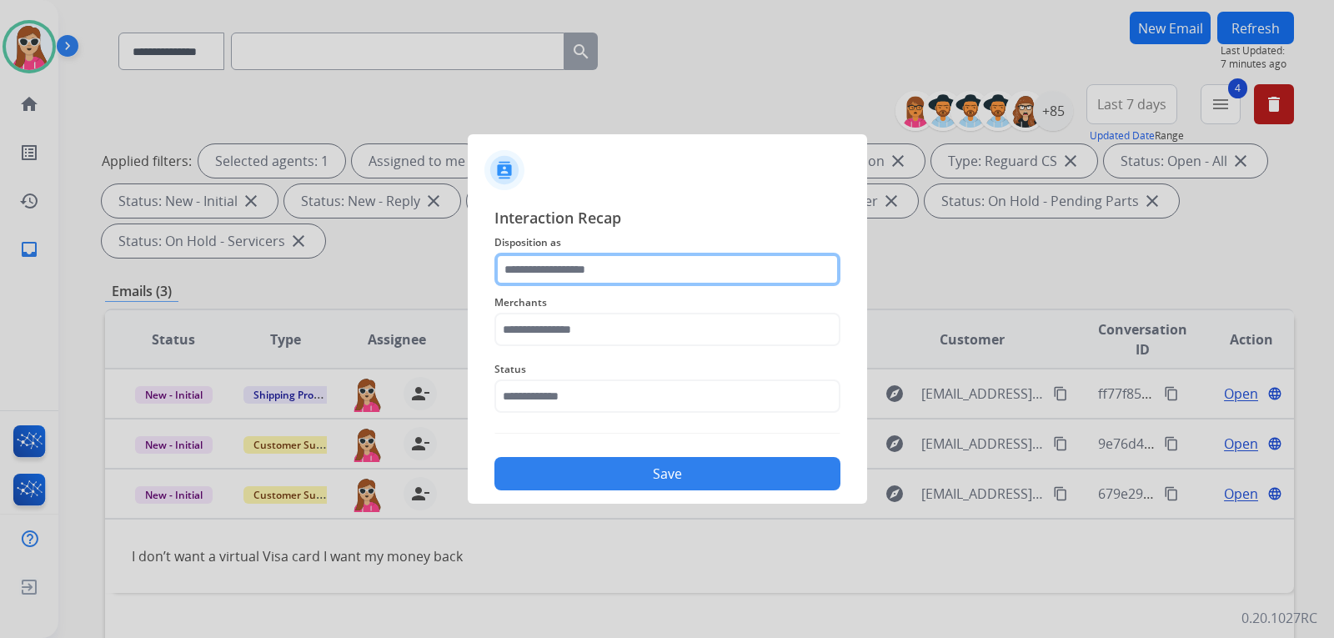
click at [622, 266] on input "text" at bounding box center [667, 269] width 346 height 33
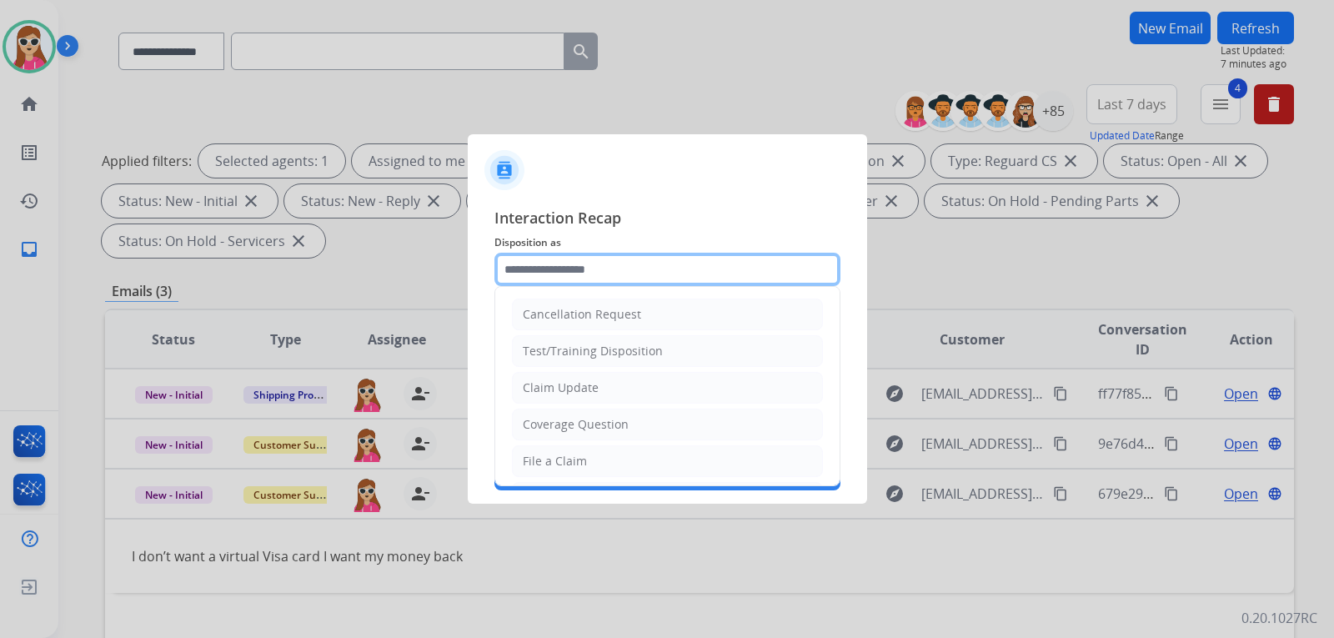
scroll to position [260, 0]
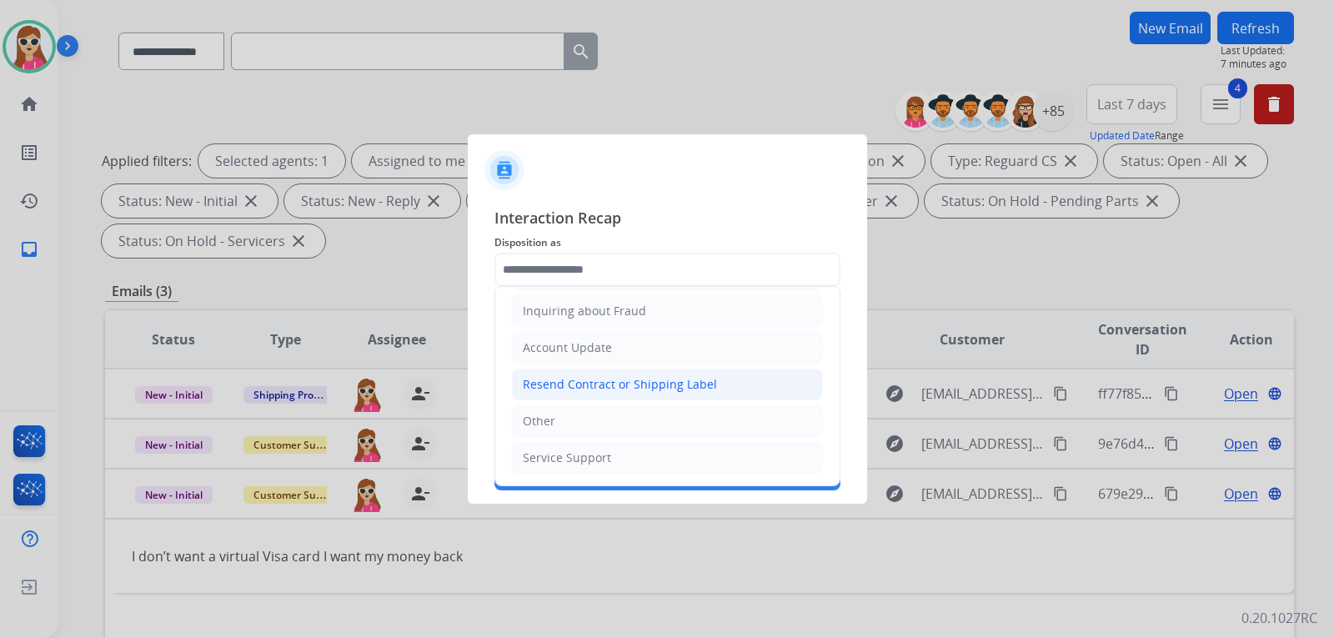
click at [639, 369] on li "Resend Contract or Shipping Label" at bounding box center [667, 384] width 311 height 32
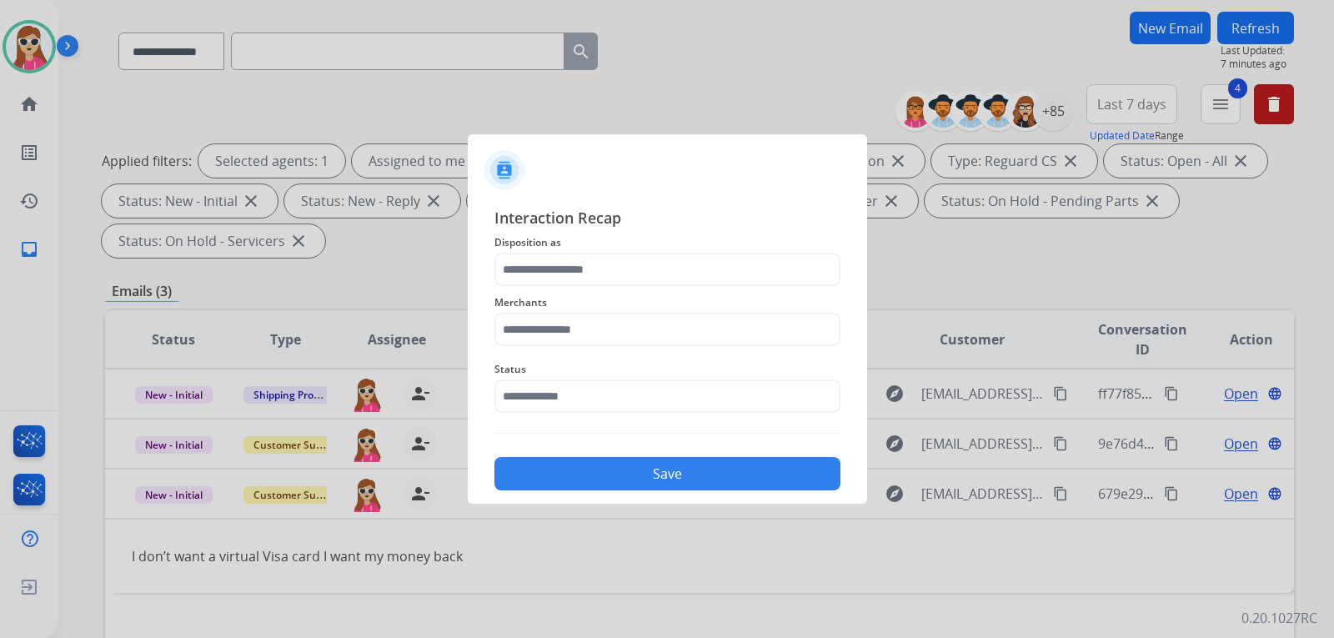
type input "**********"
drag, startPoint x: 664, startPoint y: 243, endPoint x: 668, endPoint y: 258, distance: 14.6
click at [664, 251] on span "Disposition as" at bounding box center [667, 243] width 346 height 20
click at [670, 263] on input "**********" at bounding box center [667, 269] width 346 height 33
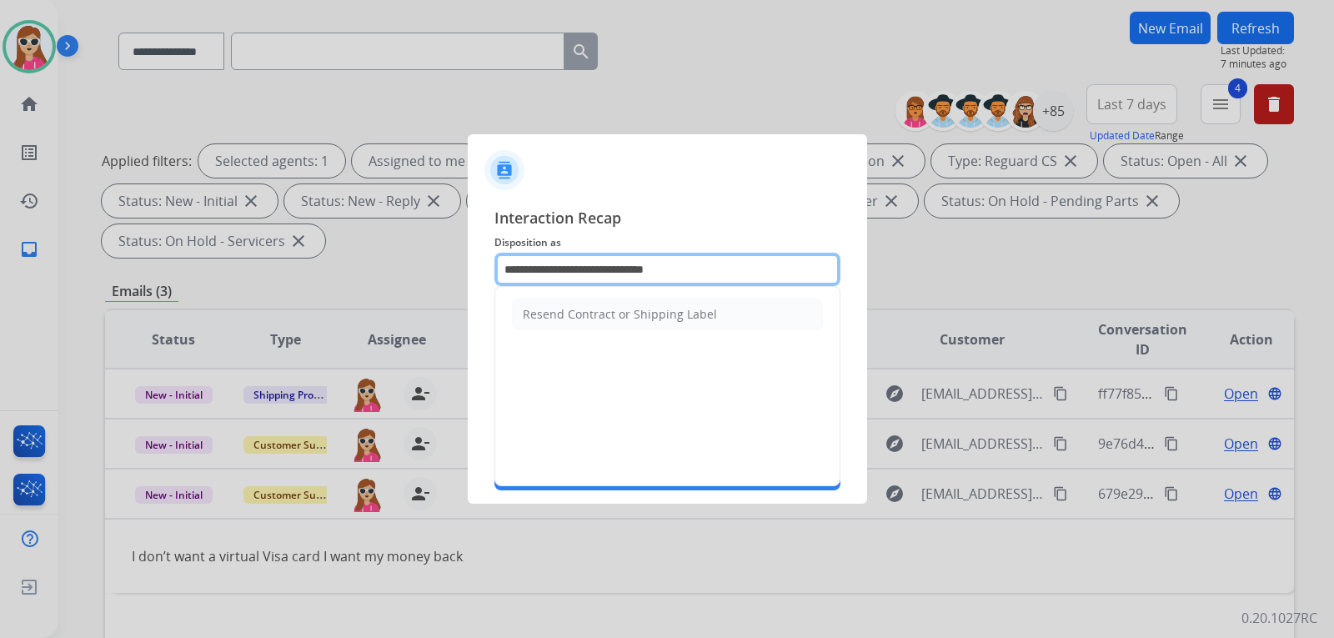
drag, startPoint x: 724, startPoint y: 263, endPoint x: 362, endPoint y: 242, distance: 362.4
click at [0, 242] on app-contact-recap-modal "**********" at bounding box center [0, 319] width 0 height 638
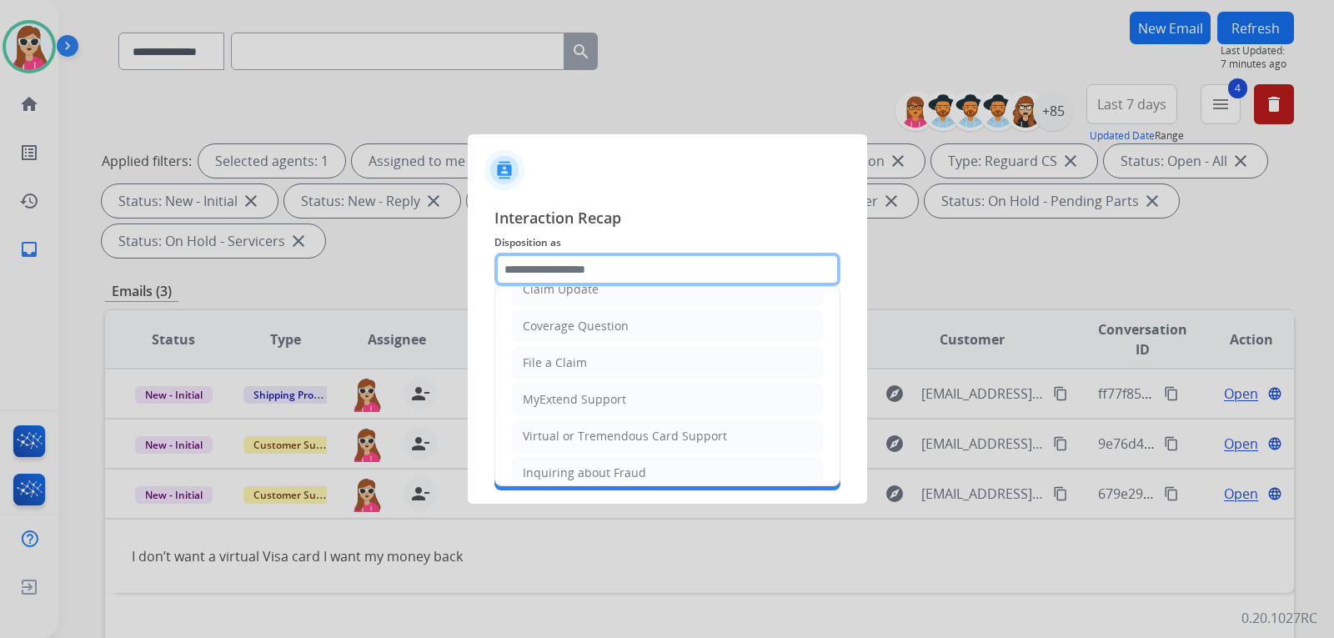
scroll to position [93, 0]
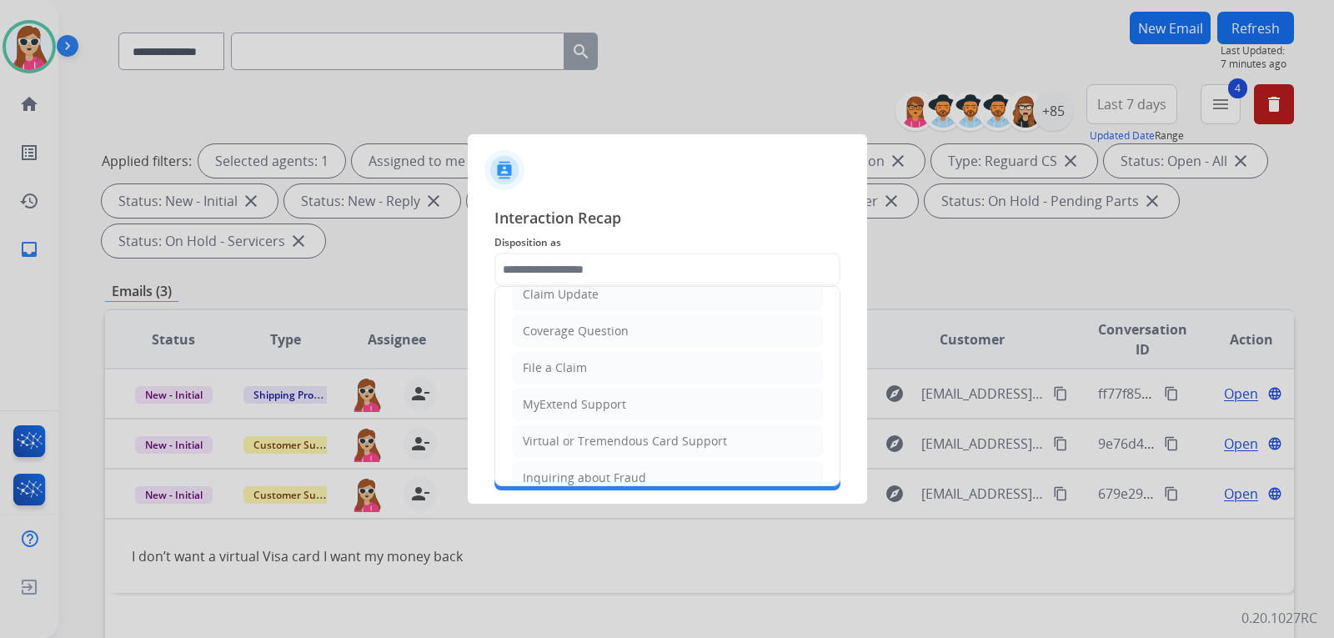
click at [568, 425] on li "Virtual or Tremendous Card Support" at bounding box center [667, 441] width 311 height 32
type input "**********"
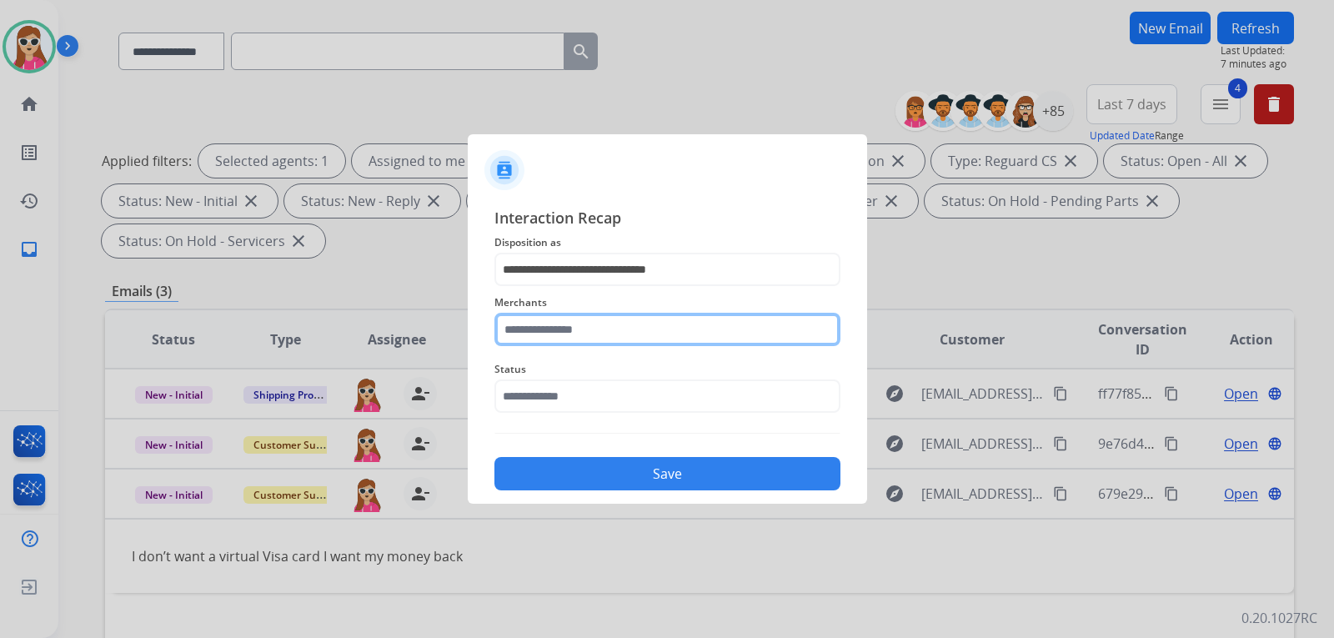
click at [559, 330] on input "text" at bounding box center [667, 329] width 346 height 33
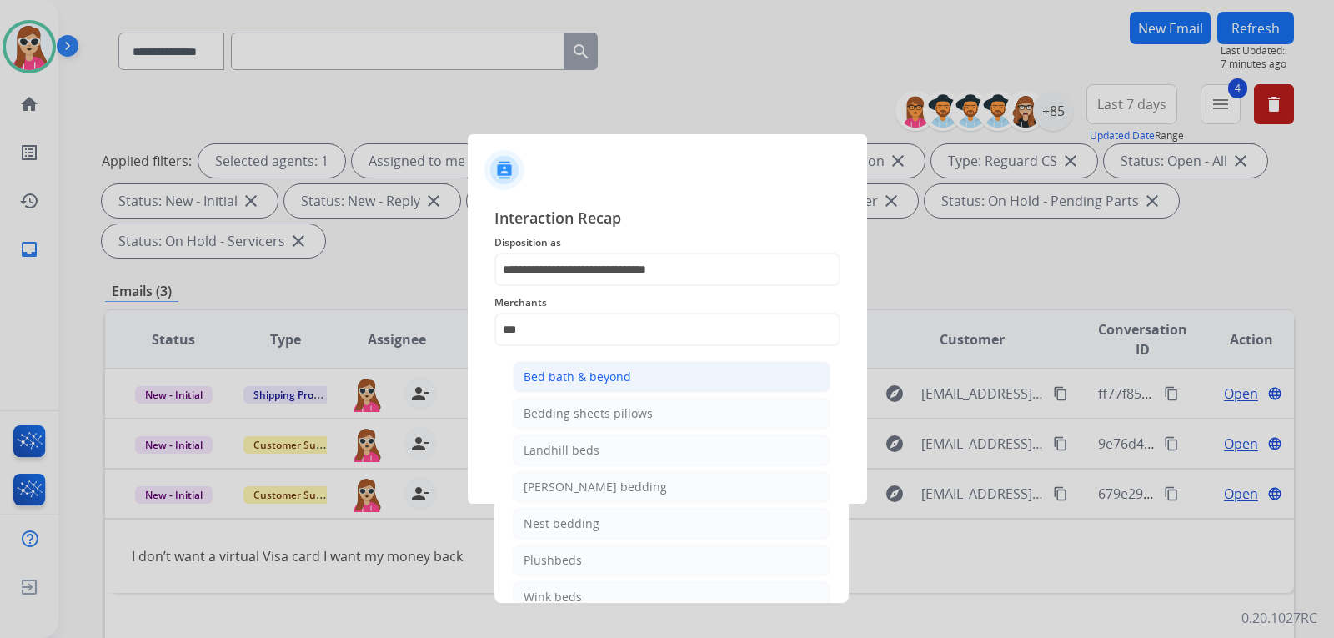
click at [592, 381] on div "Bed bath & beyond" at bounding box center [577, 376] width 108 height 17
type input "**********"
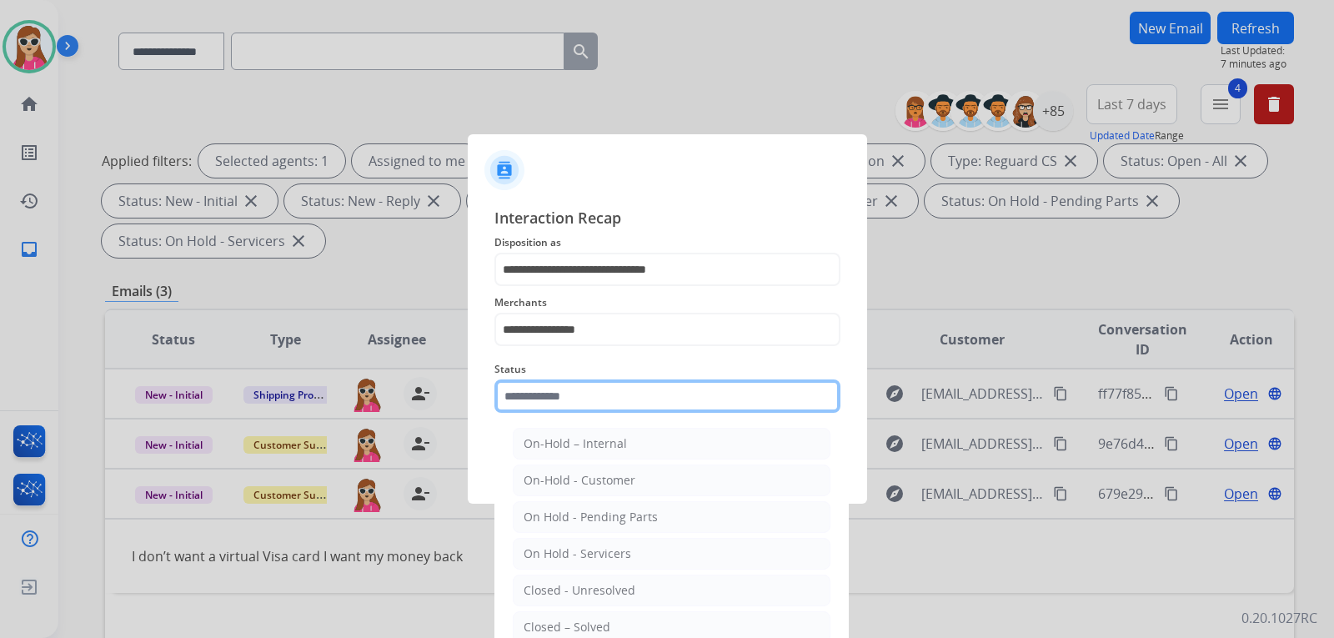
click at [582, 400] on input "text" at bounding box center [667, 395] width 346 height 33
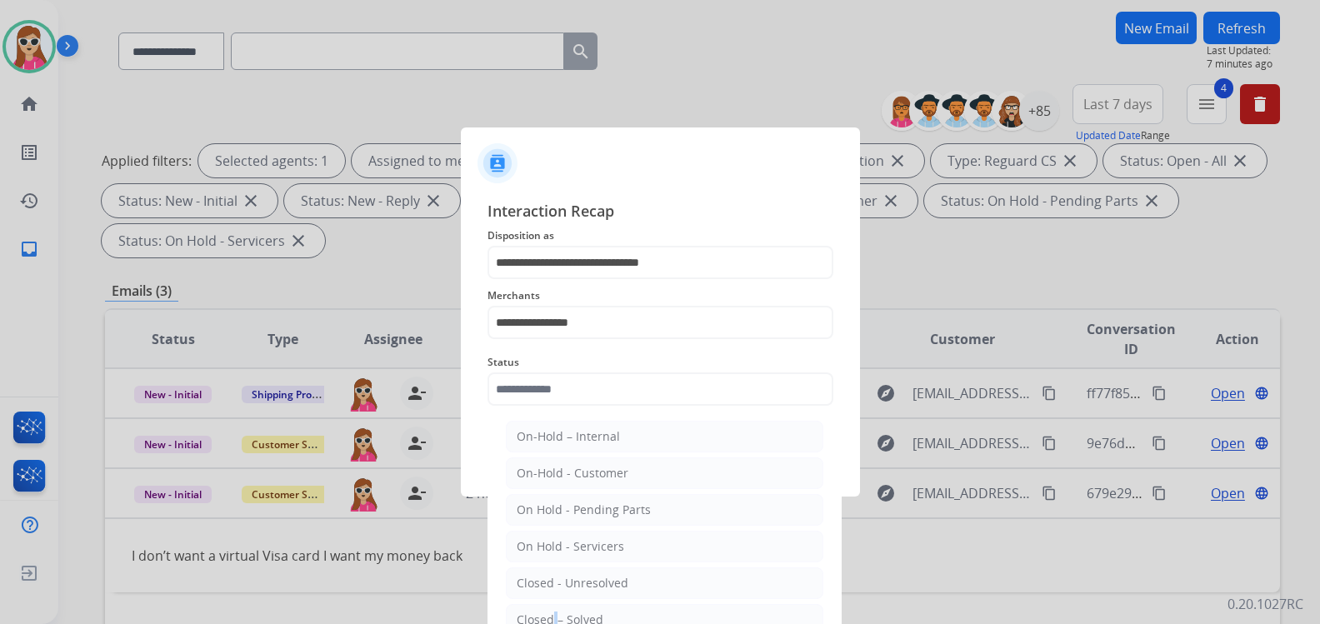
drag, startPoint x: 547, startPoint y: 614, endPoint x: 554, endPoint y: 608, distance: 9.5
click at [553, 609] on li "Closed – Solved" at bounding box center [665, 620] width 318 height 32
type input "**********"
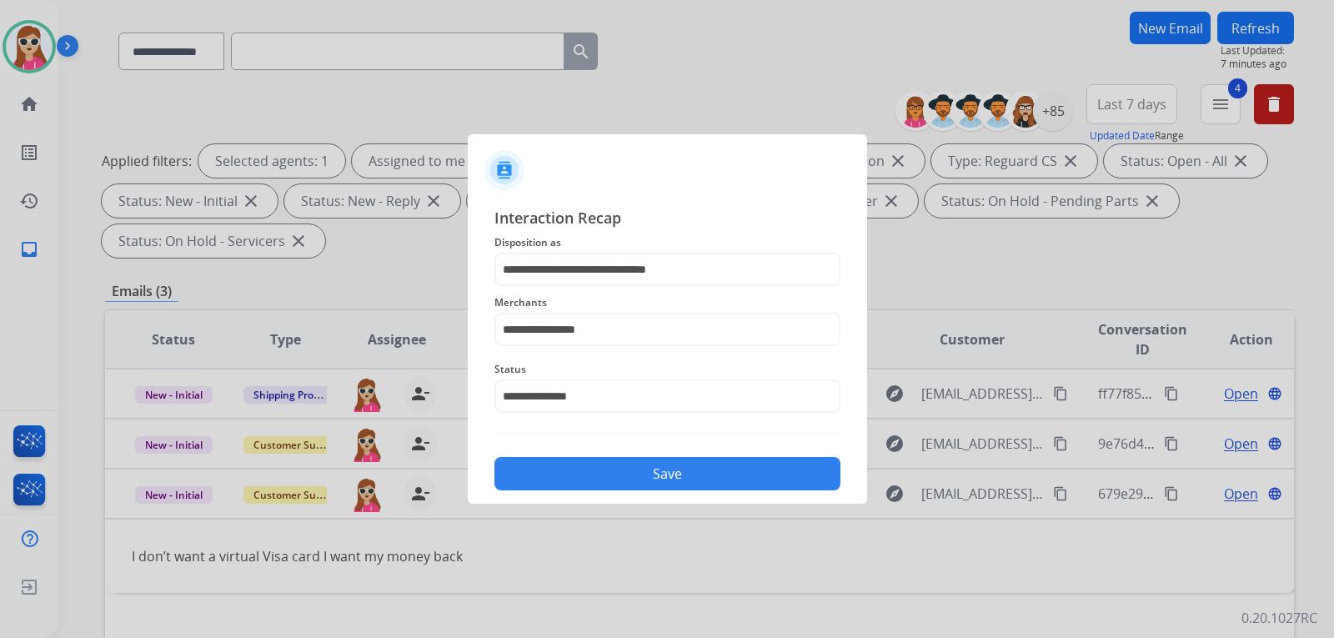
click at [571, 480] on button "Save" at bounding box center [667, 473] width 346 height 33
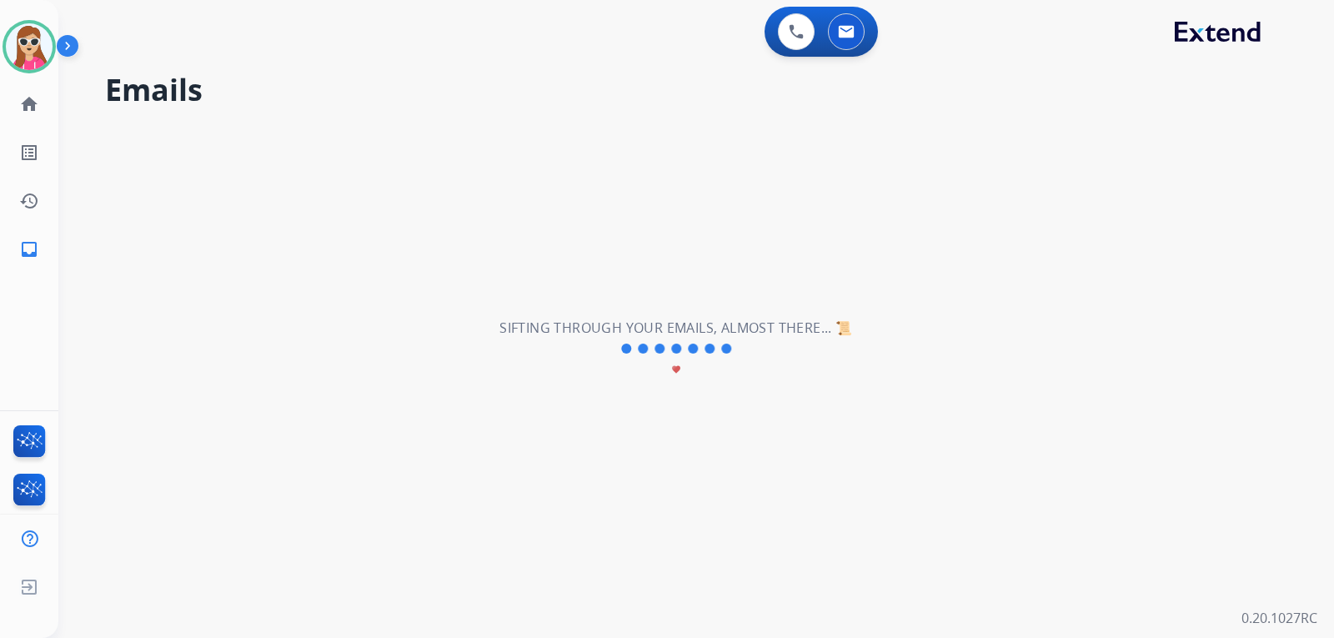
scroll to position [0, 0]
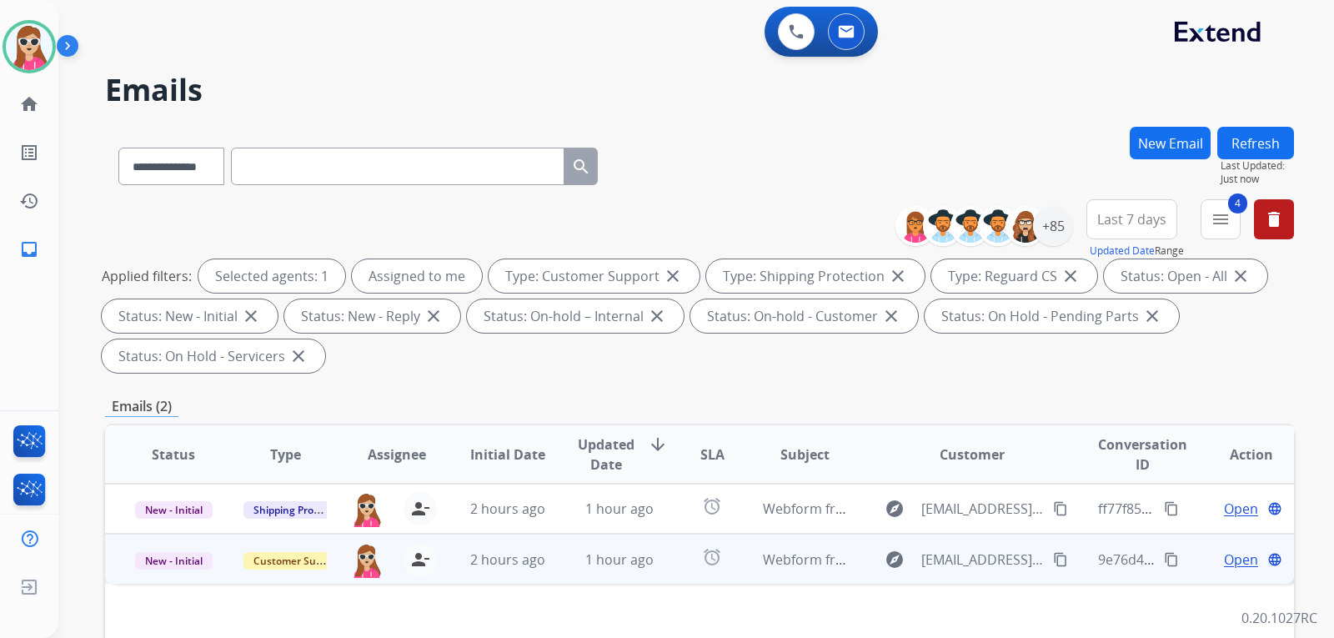
click at [673, 567] on td "alarm" at bounding box center [699, 558] width 74 height 50
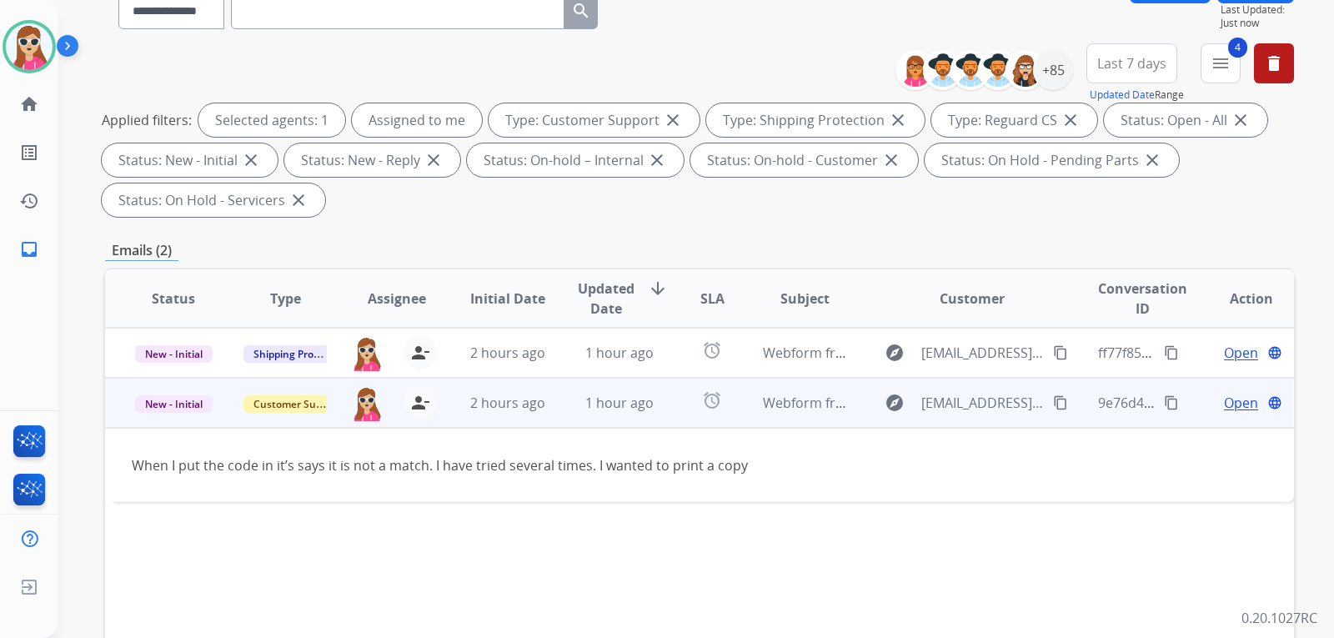
scroll to position [167, 0]
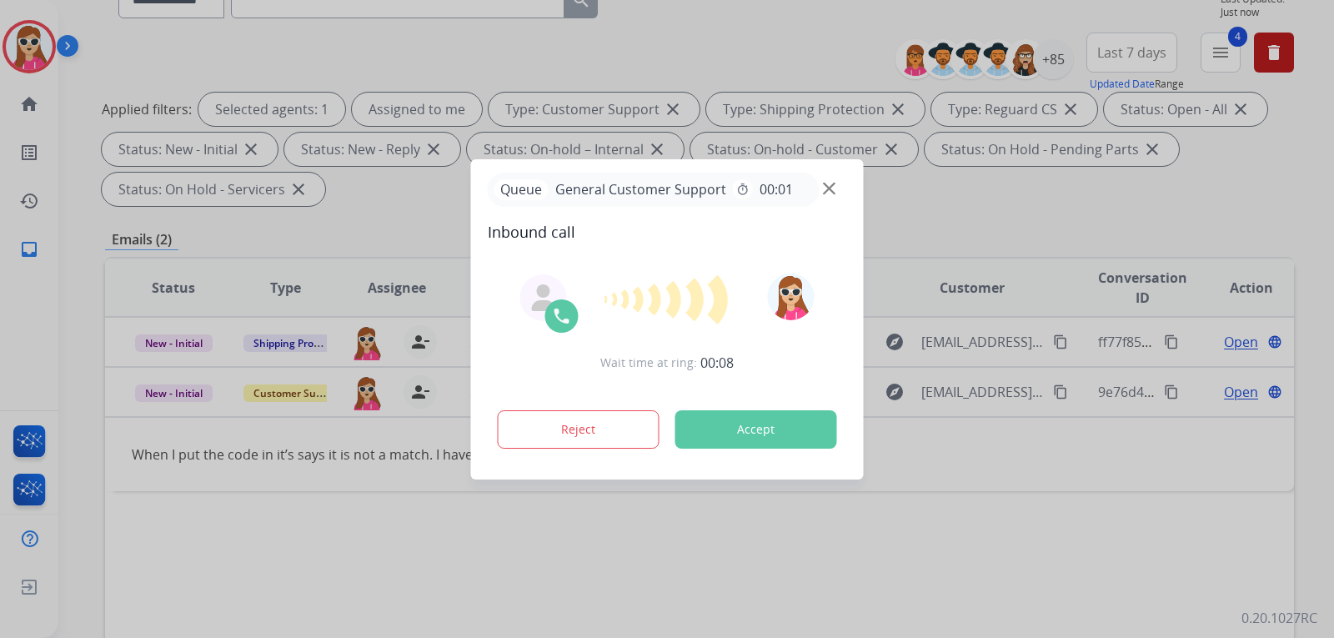
click at [794, 448] on div "Reject Accept" at bounding box center [667, 426] width 359 height 52
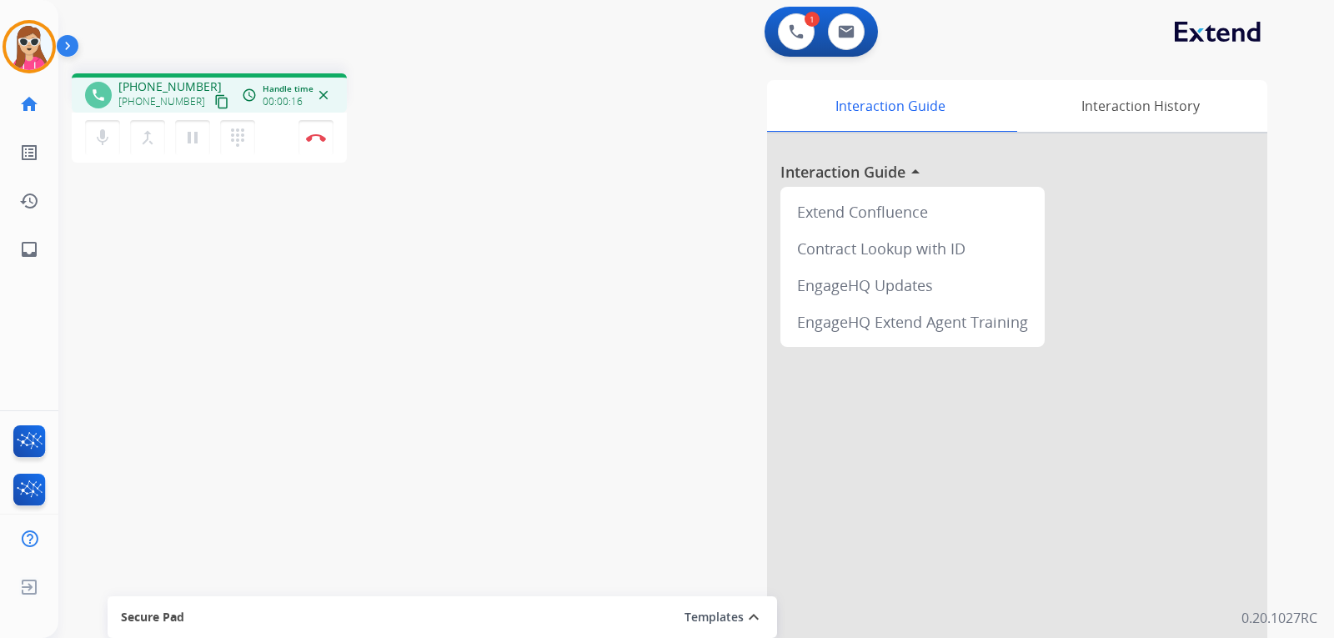
click at [214, 106] on mat-icon "content_copy" at bounding box center [221, 101] width 15 height 15
click at [314, 142] on button "Disconnect" at bounding box center [315, 137] width 35 height 35
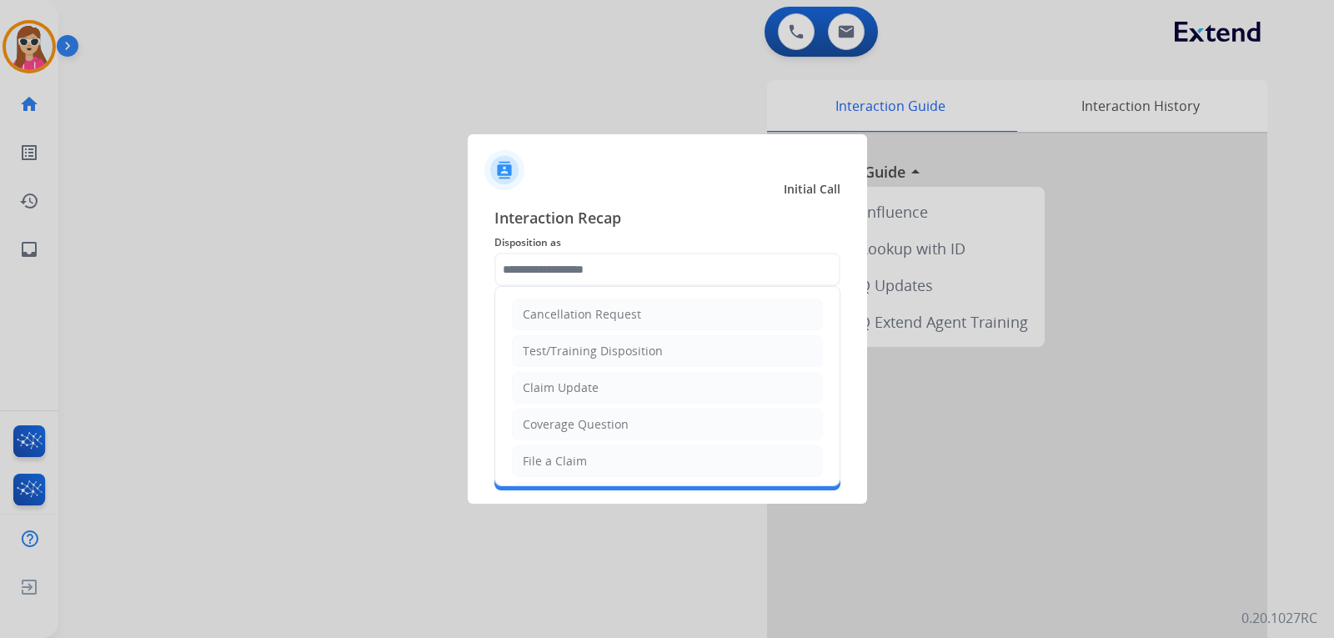
click at [552, 465] on div "File a Claim" at bounding box center [555, 461] width 64 height 17
type input "**********"
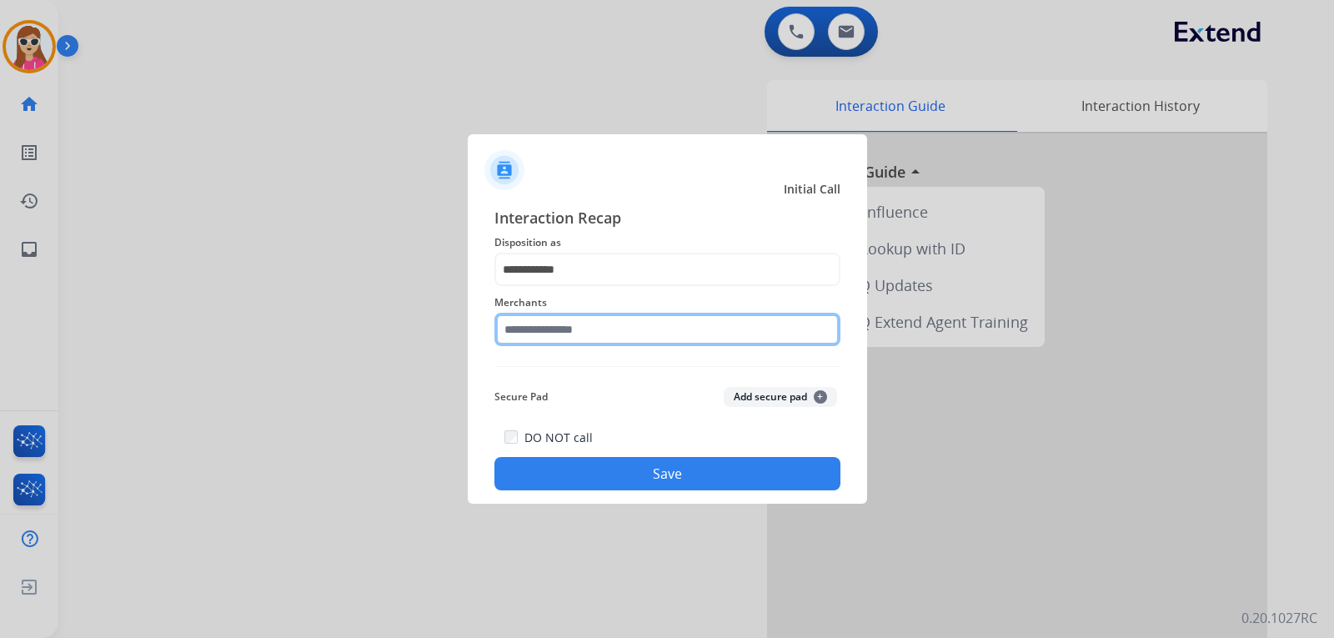
click at [615, 340] on input "text" at bounding box center [667, 329] width 346 height 33
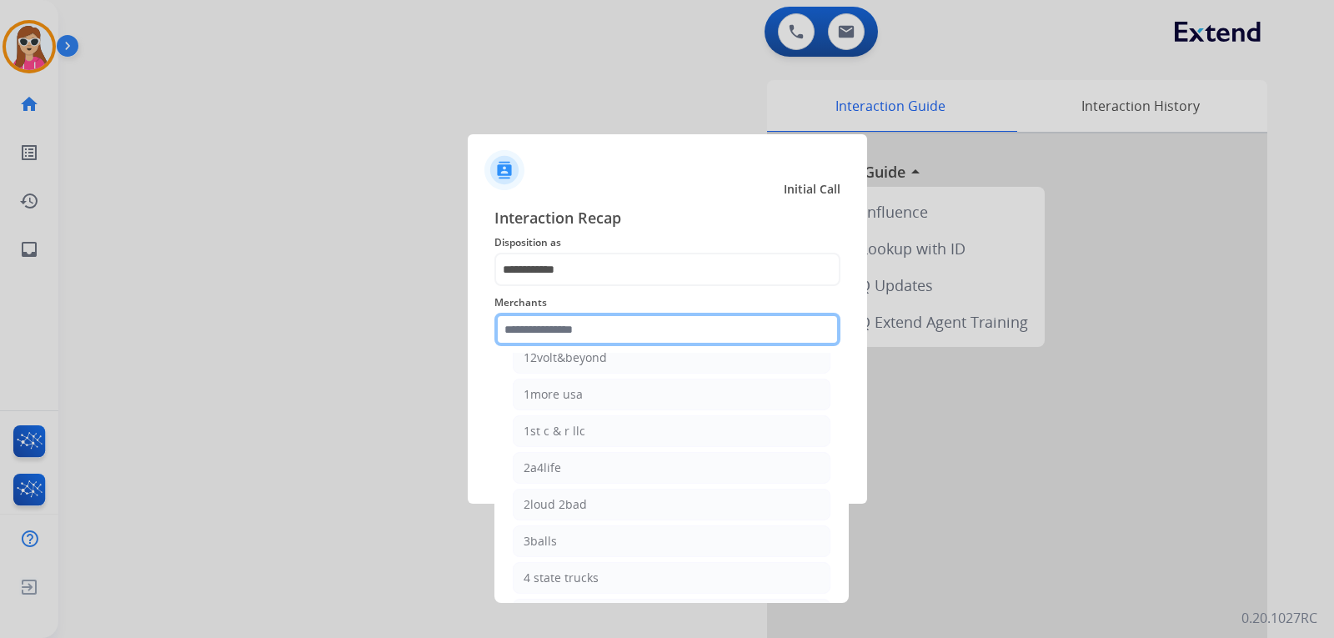
scroll to position [83, 0]
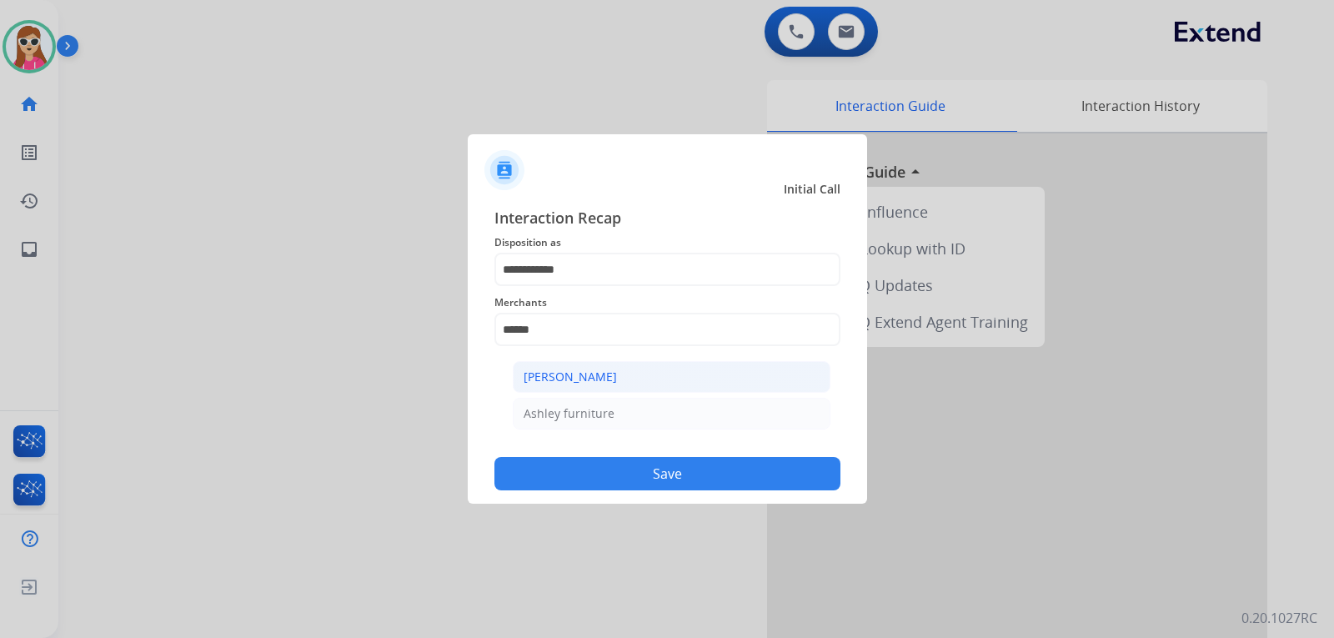
click at [597, 369] on div "[PERSON_NAME]" at bounding box center [569, 376] width 93 height 17
type input "**********"
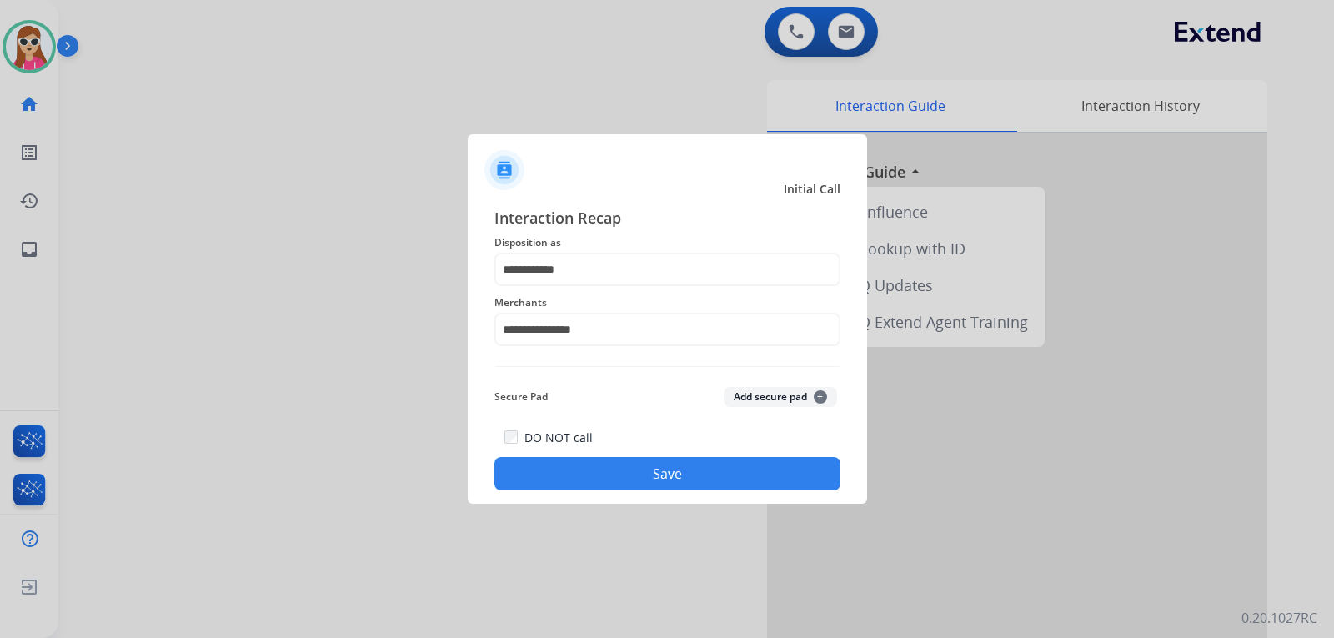
click at [640, 465] on button "Save" at bounding box center [667, 473] width 346 height 33
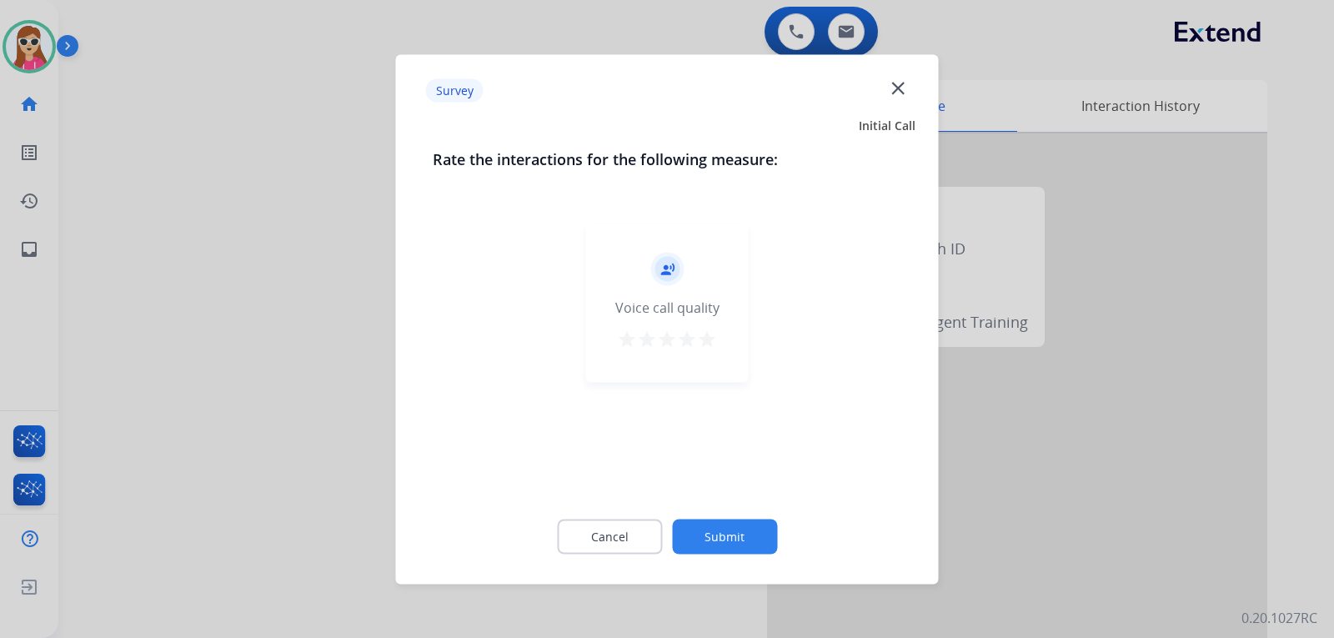
click at [717, 343] on div "record_voice_over Voice call quality star star star star star" at bounding box center [667, 302] width 163 height 158
click at [702, 345] on mat-icon "star" at bounding box center [707, 338] width 20 height 20
click at [746, 538] on button "Submit" at bounding box center [724, 535] width 105 height 35
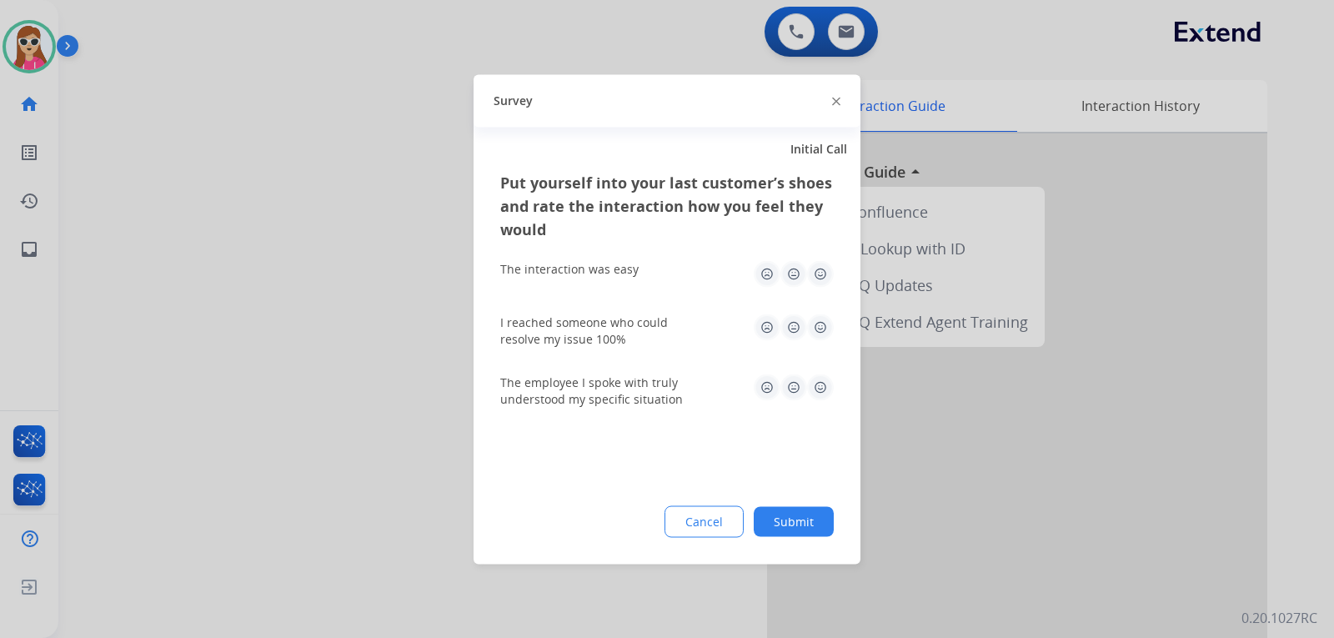
click at [829, 269] on img at bounding box center [820, 273] width 27 height 27
click at [823, 321] on img at bounding box center [820, 326] width 27 height 27
click at [821, 383] on img at bounding box center [820, 386] width 27 height 27
click at [813, 515] on button "Submit" at bounding box center [794, 521] width 80 height 30
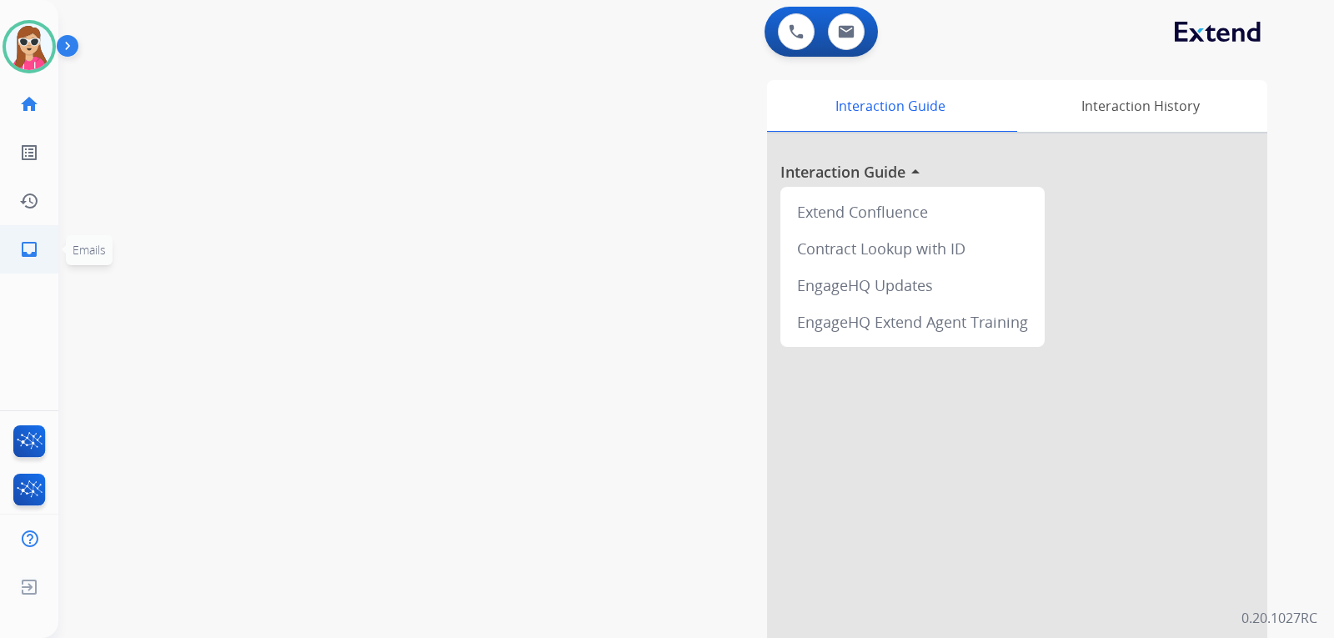
click at [31, 247] on mat-icon "inbox" at bounding box center [29, 249] width 20 height 20
select select "**********"
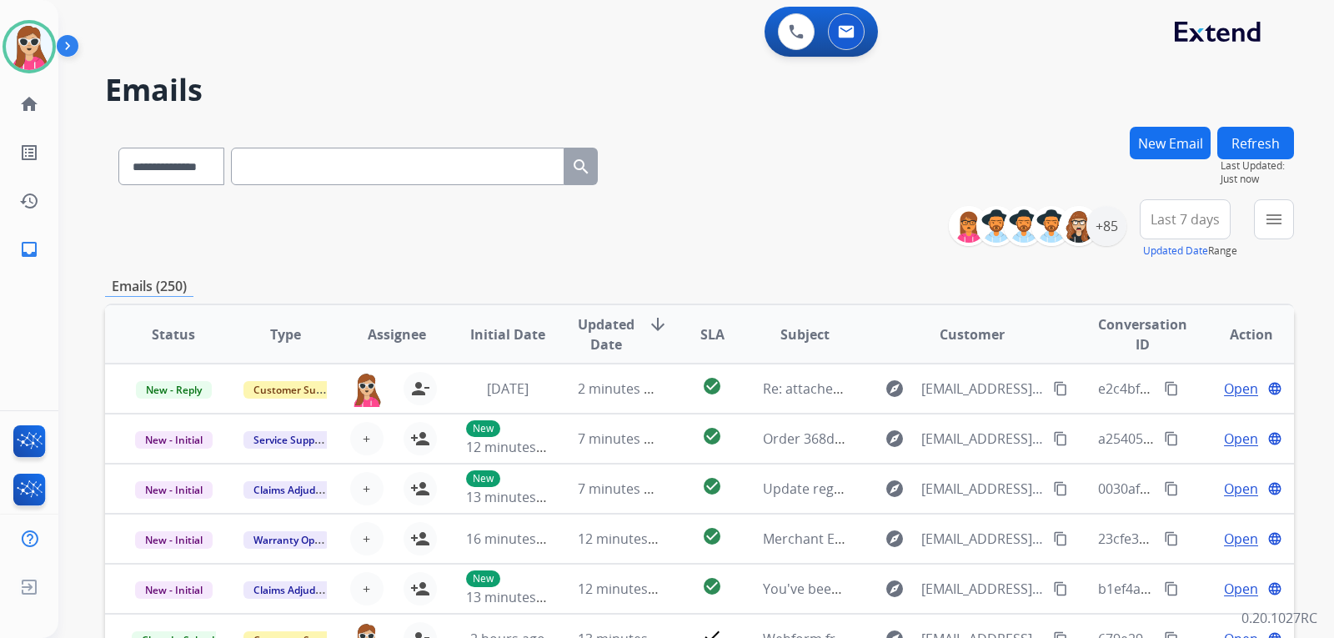
drag, startPoint x: 1227, startPoint y: 226, endPoint x: 1281, endPoint y: 238, distance: 55.4
click at [1250, 238] on div "**********" at bounding box center [1127, 229] width 333 height 60
click at [1287, 230] on button "menu Filters" at bounding box center [1274, 219] width 40 height 40
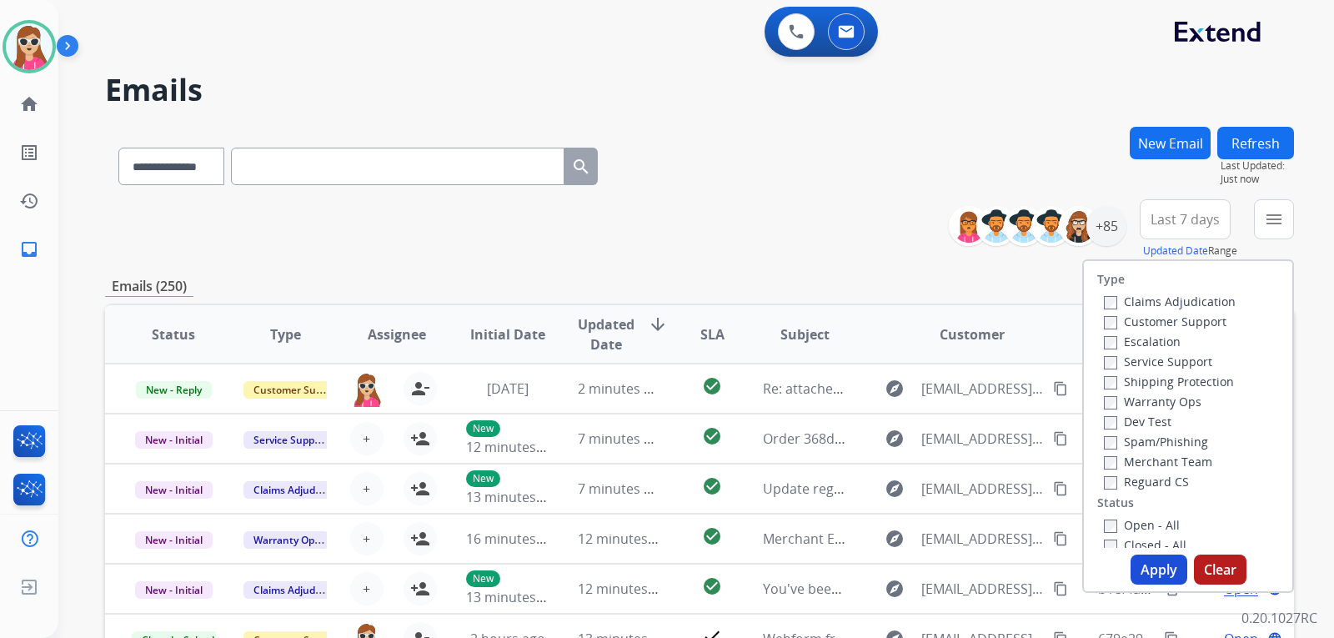
click at [1194, 326] on label "Customer Support" at bounding box center [1165, 321] width 123 height 16
click at [1180, 377] on label "Shipping Protection" at bounding box center [1169, 381] width 130 height 16
click at [1167, 482] on label "Reguard CS" at bounding box center [1146, 481] width 85 height 16
click at [1149, 520] on label "Open - All" at bounding box center [1142, 525] width 76 height 16
click at [1143, 563] on button "Apply" at bounding box center [1158, 569] width 57 height 30
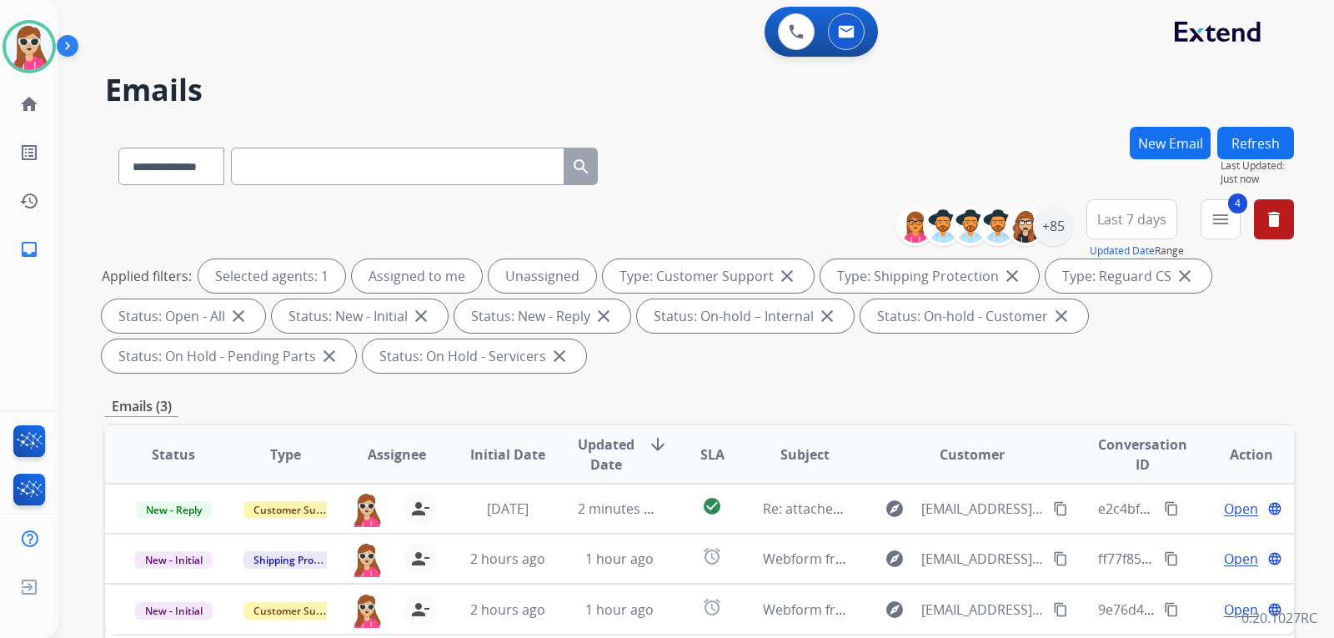
scroll to position [250, 0]
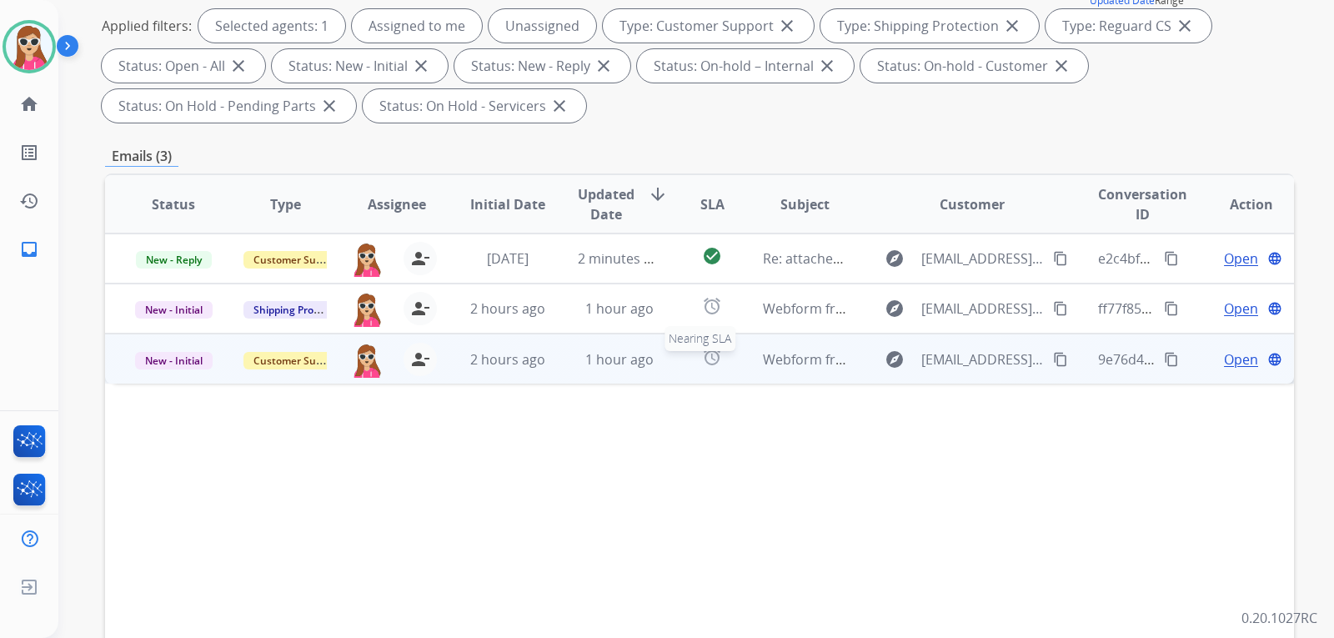
click at [736, 361] on td "Webform from [EMAIL_ADDRESS][DOMAIN_NAME] on [DATE]" at bounding box center [792, 358] width 112 height 50
click at [1210, 358] on div "Open language" at bounding box center [1251, 358] width 84 height 20
click at [1210, 361] on div "Open language" at bounding box center [1251, 359] width 84 height 20
click at [1225, 363] on span "Open" at bounding box center [1241, 358] width 34 height 20
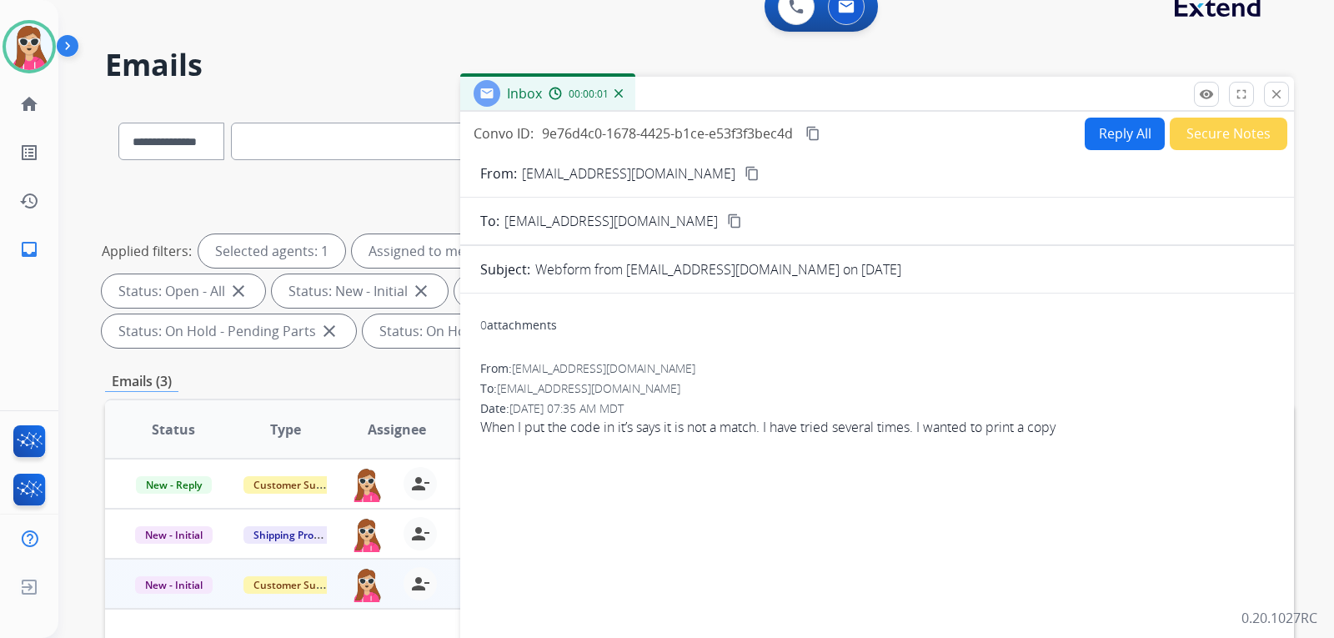
scroll to position [0, 0]
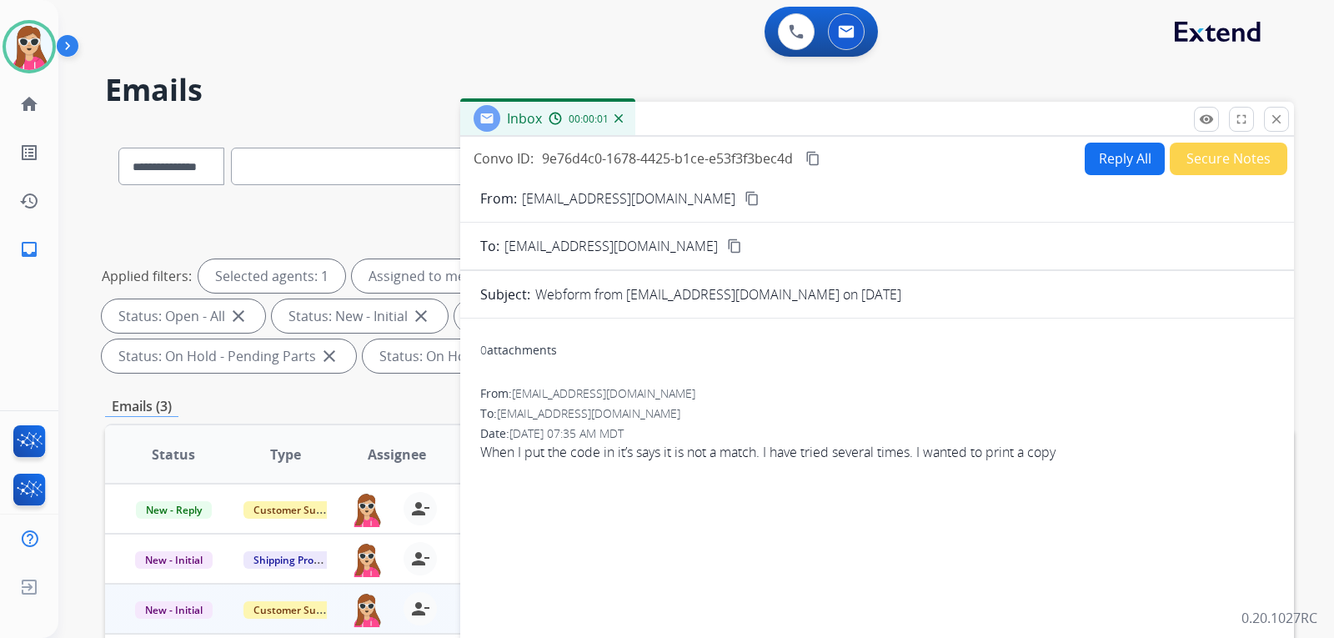
click at [1124, 153] on button "Reply All" at bounding box center [1124, 159] width 80 height 33
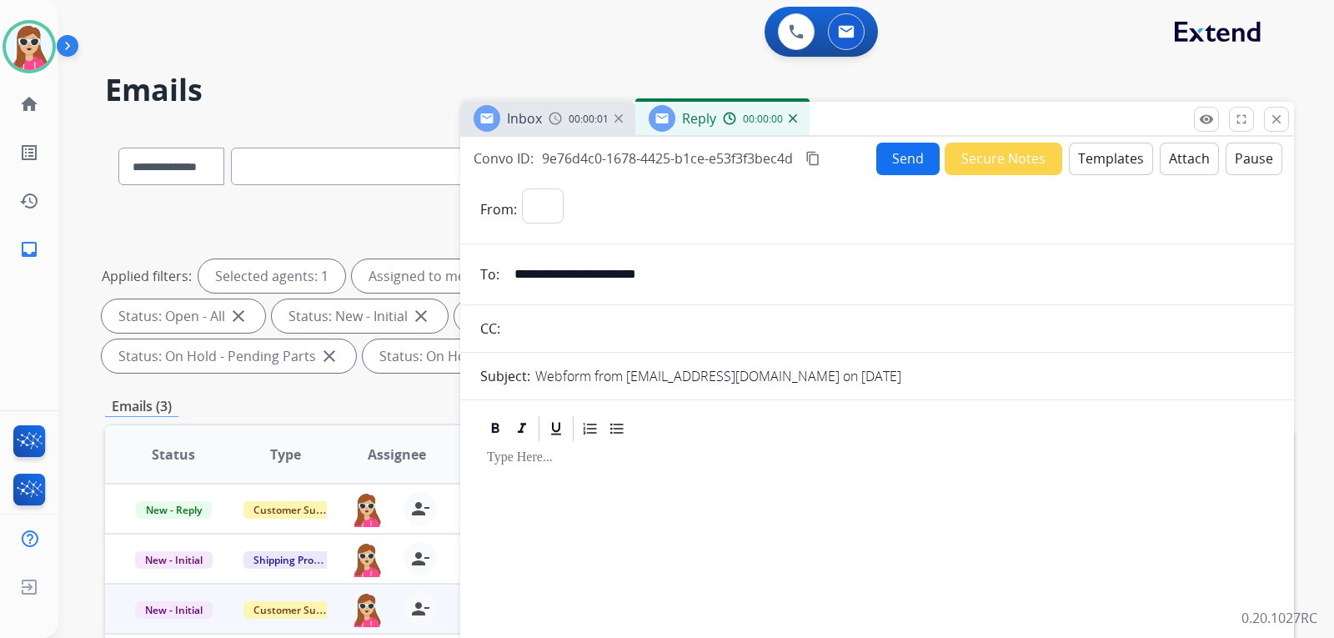
select select "**********"
click at [1124, 161] on button "Templates" at bounding box center [1111, 159] width 84 height 33
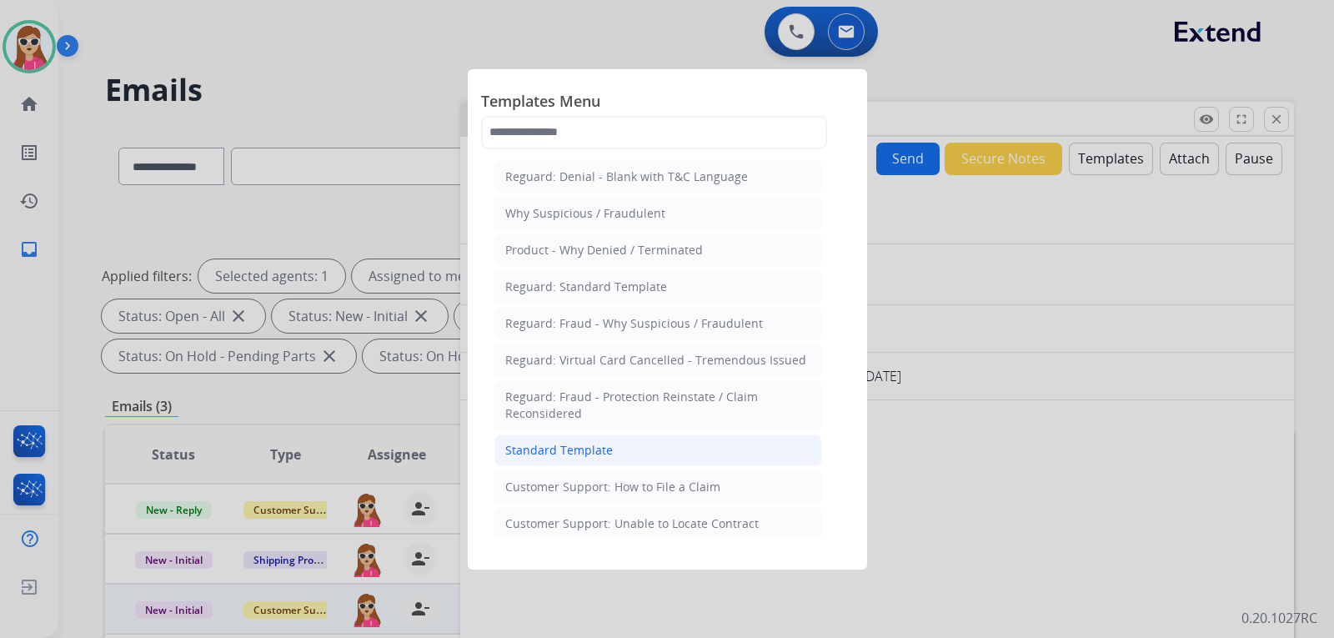
click at [626, 448] on li "Standard Template" at bounding box center [658, 450] width 328 height 32
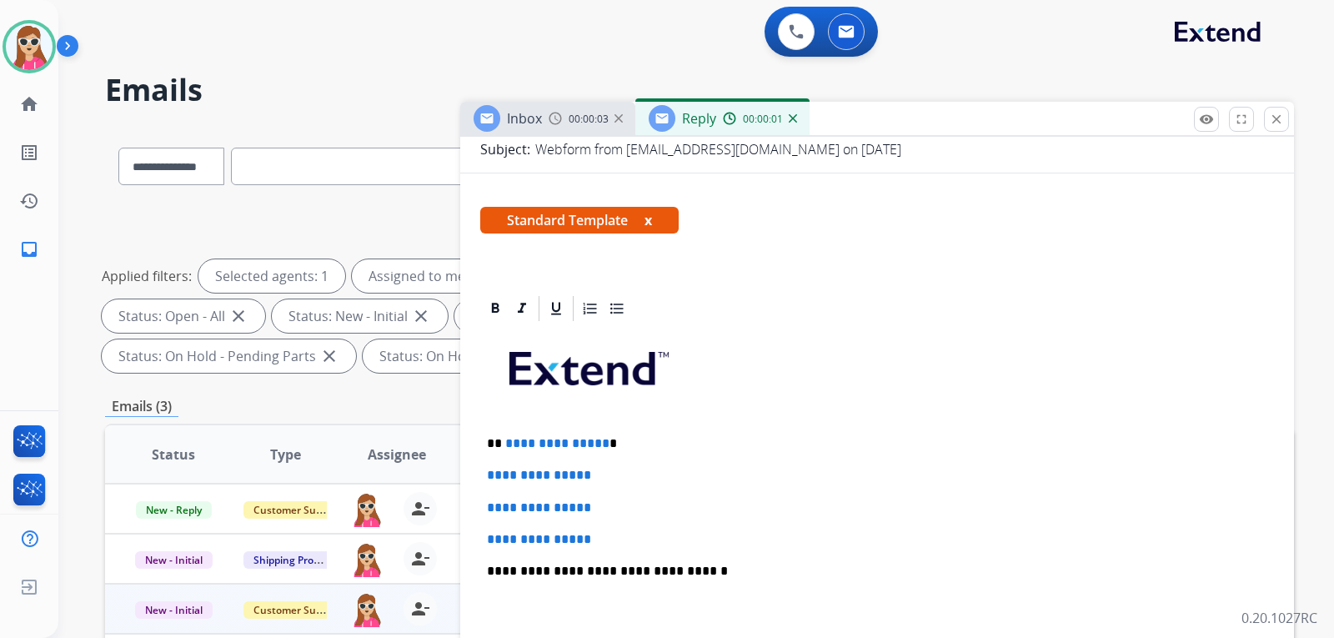
scroll to position [250, 0]
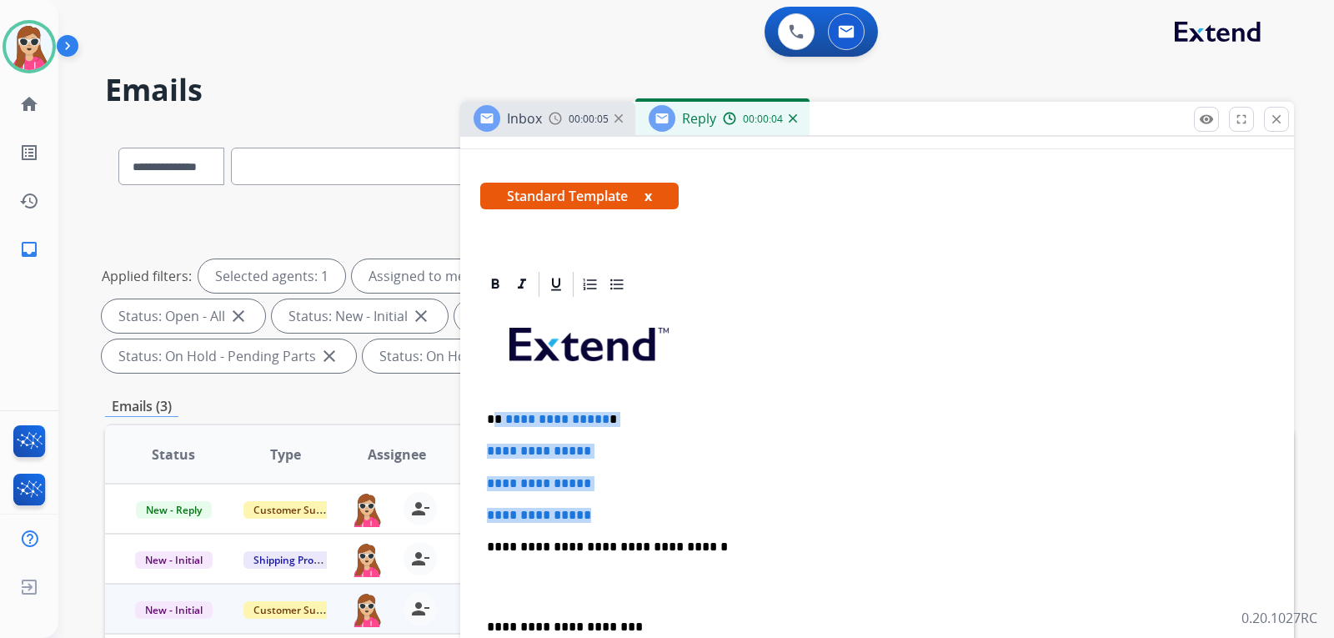
drag, startPoint x: 493, startPoint y: 420, endPoint x: 602, endPoint y: 495, distance: 131.8
click at [610, 515] on div "**********" at bounding box center [877, 585] width 794 height 573
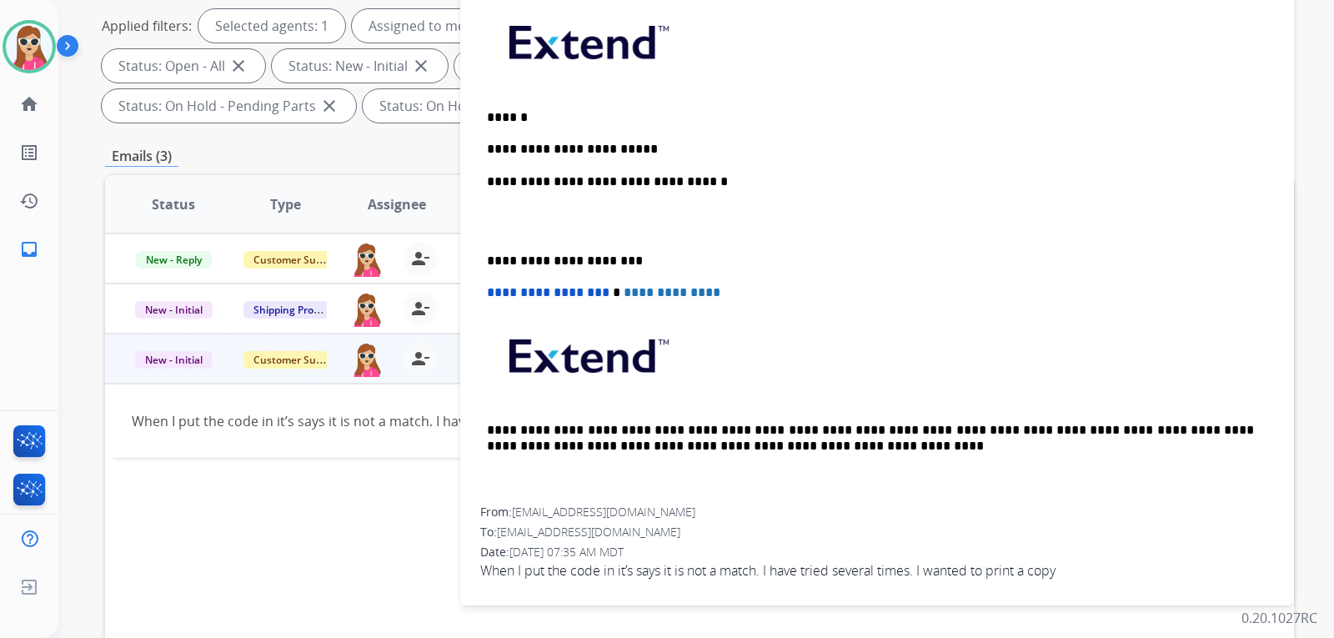
scroll to position [333, 0]
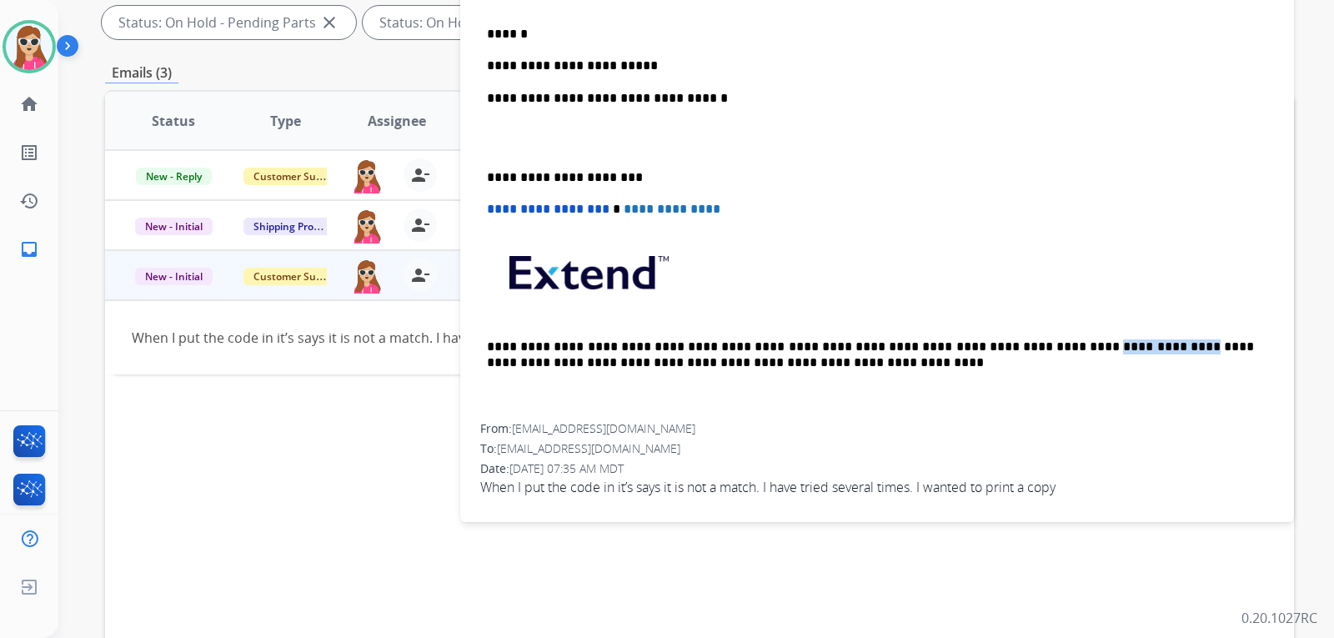
drag, startPoint x: 979, startPoint y: 343, endPoint x: 1062, endPoint y: 352, distance: 83.8
click at [1062, 352] on p "**********" at bounding box center [870, 354] width 767 height 31
copy p "**********"
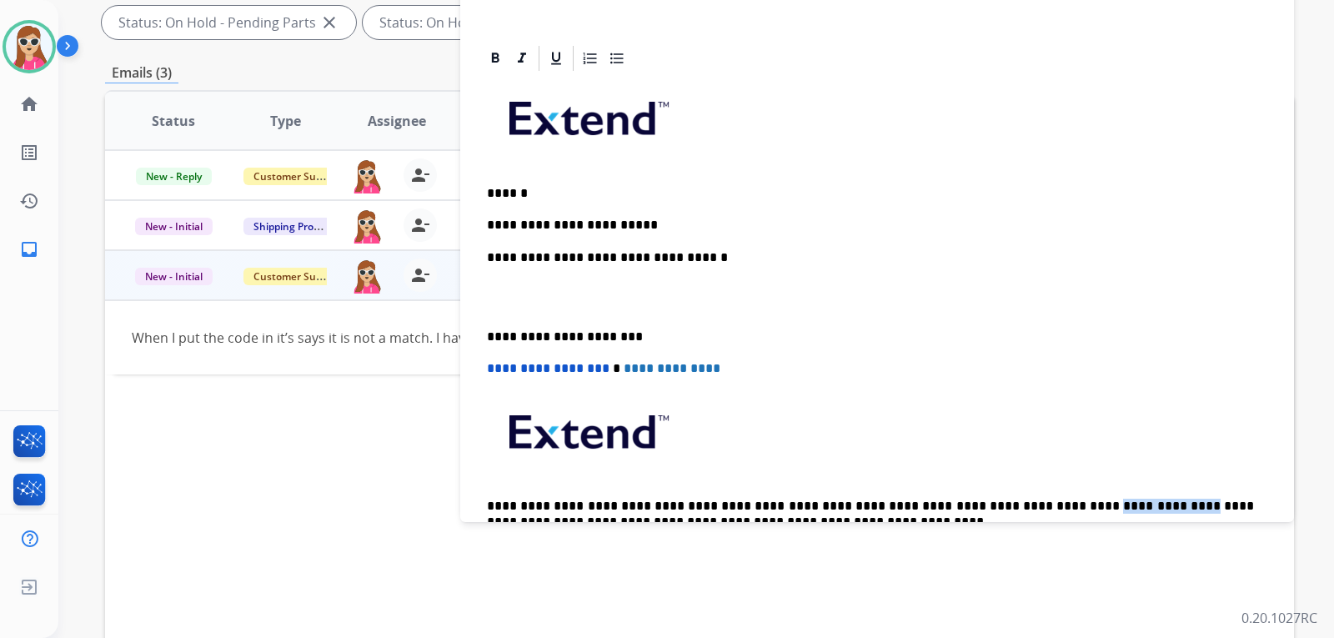
scroll to position [135, 0]
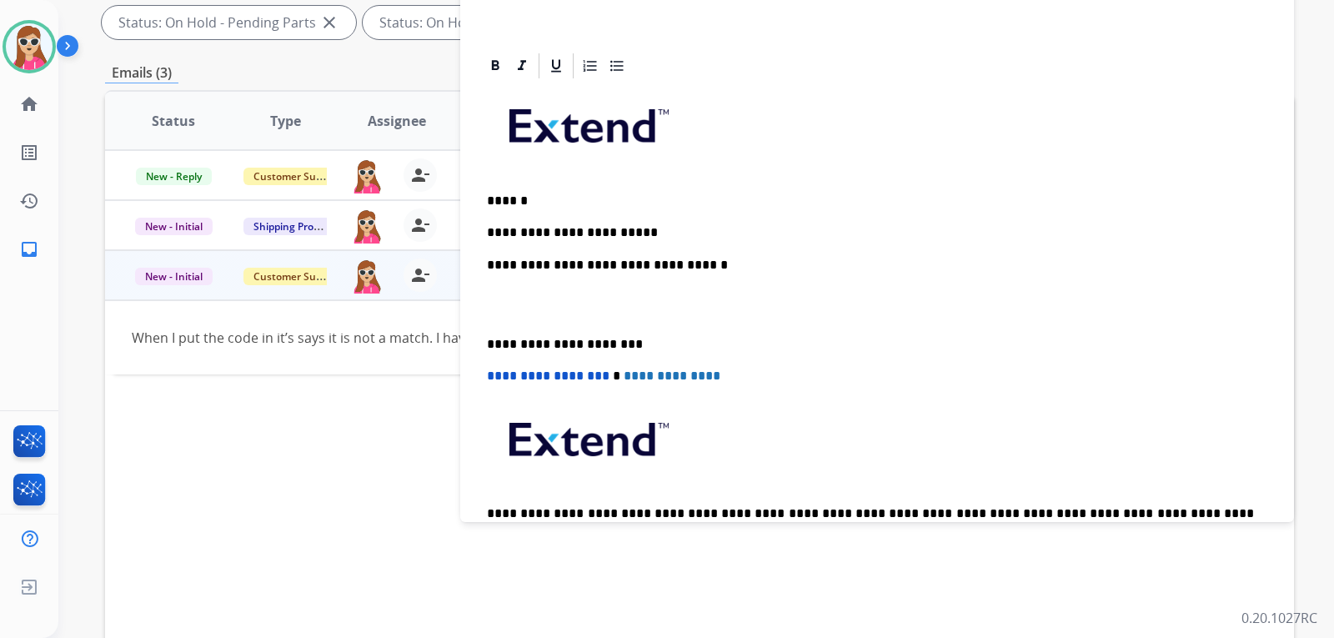
drag, startPoint x: 660, startPoint y: 238, endPoint x: 649, endPoint y: 237, distance: 10.9
click at [658, 238] on p "**********" at bounding box center [870, 232] width 767 height 15
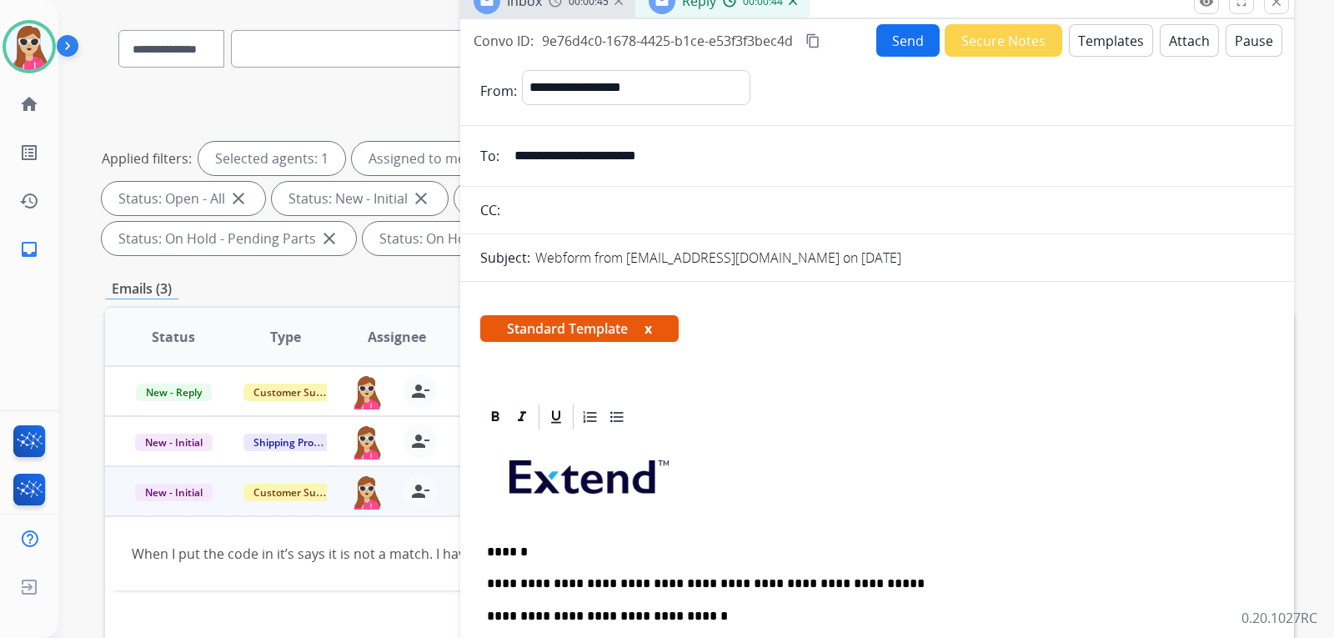
scroll to position [83, 0]
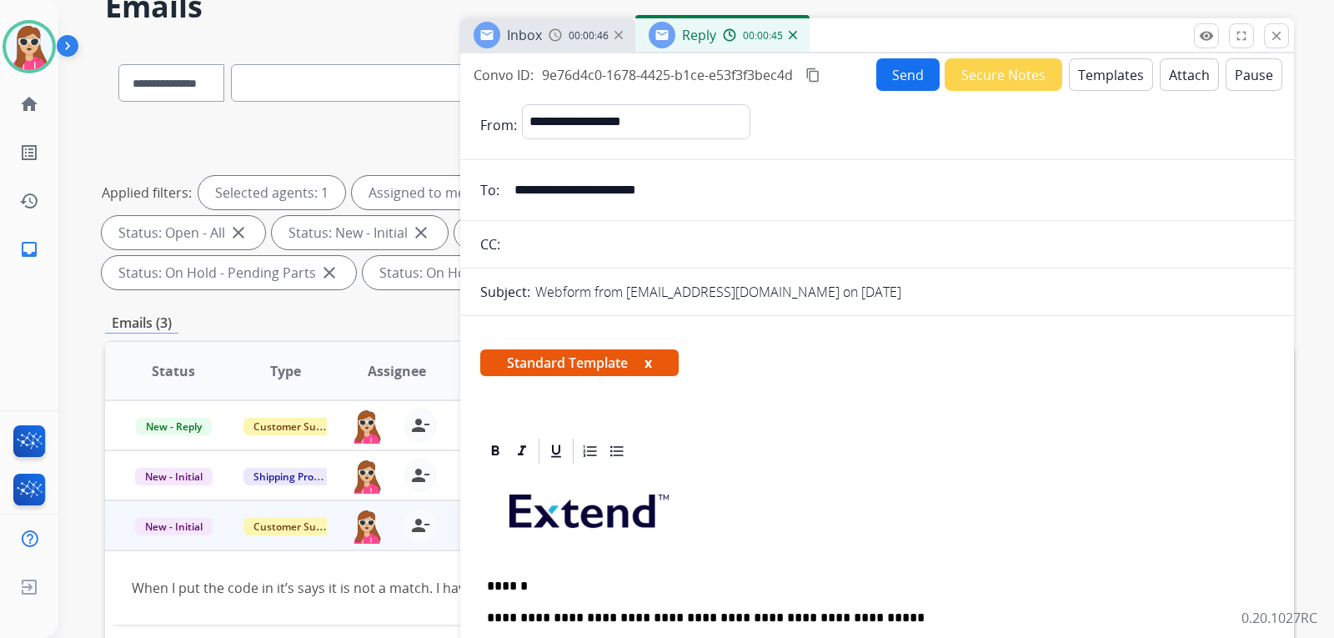
click at [903, 84] on button "Send" at bounding box center [907, 74] width 63 height 33
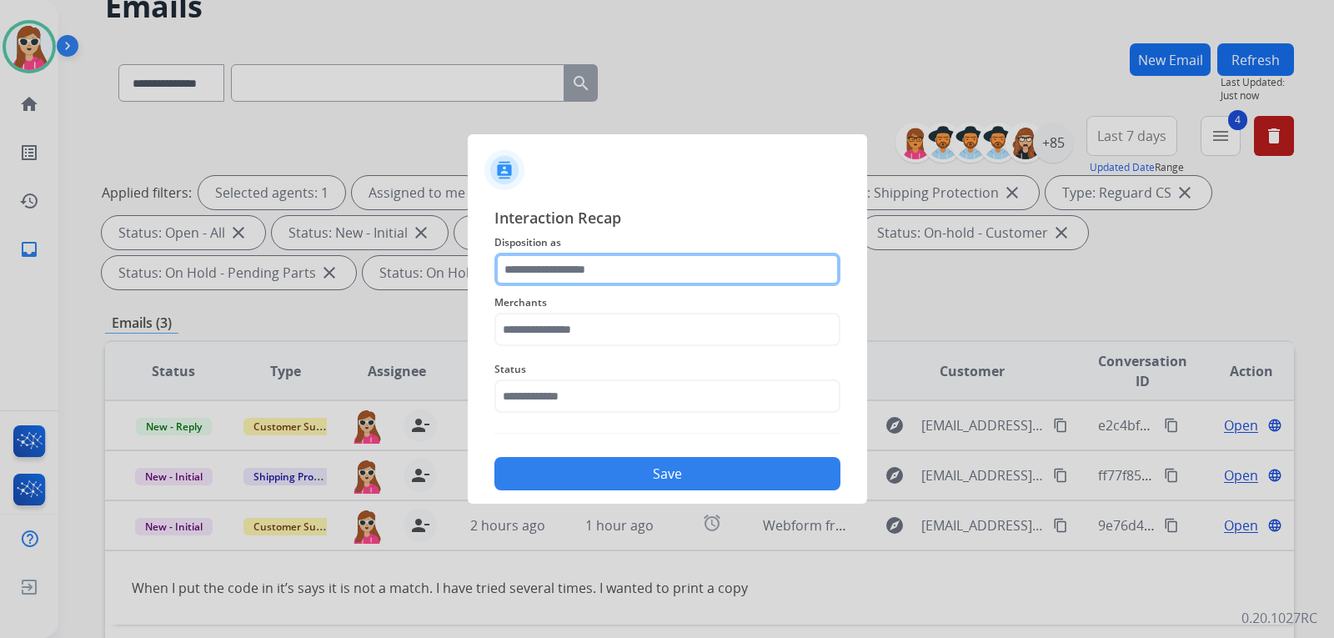
click at [664, 268] on input "text" at bounding box center [667, 269] width 346 height 33
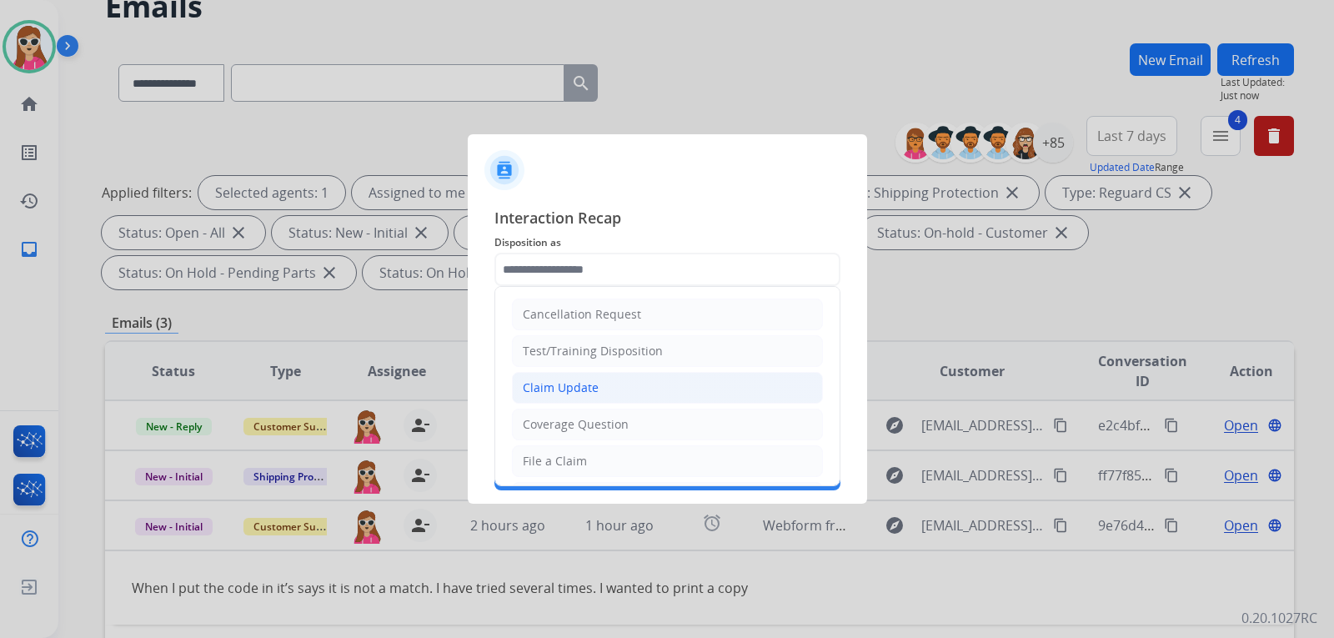
click at [629, 395] on li "Claim Update" at bounding box center [667, 388] width 311 height 32
type input "**********"
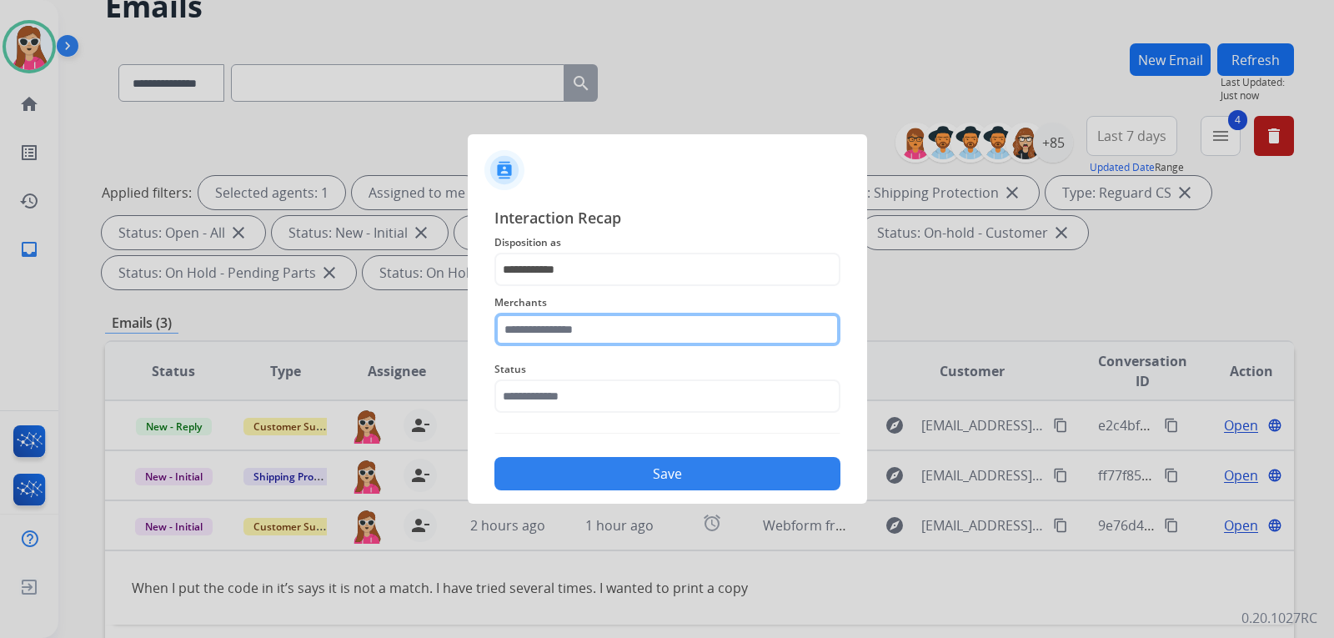
click at [591, 339] on input "text" at bounding box center [667, 329] width 346 height 33
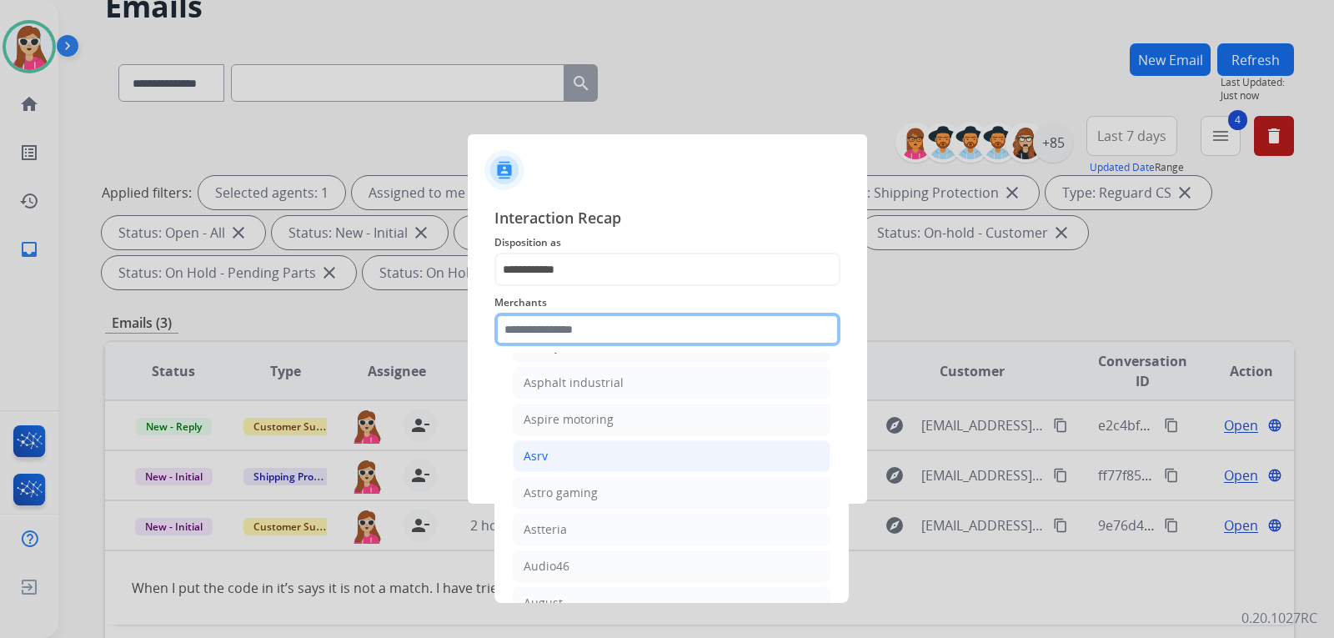
scroll to position [2417, 0]
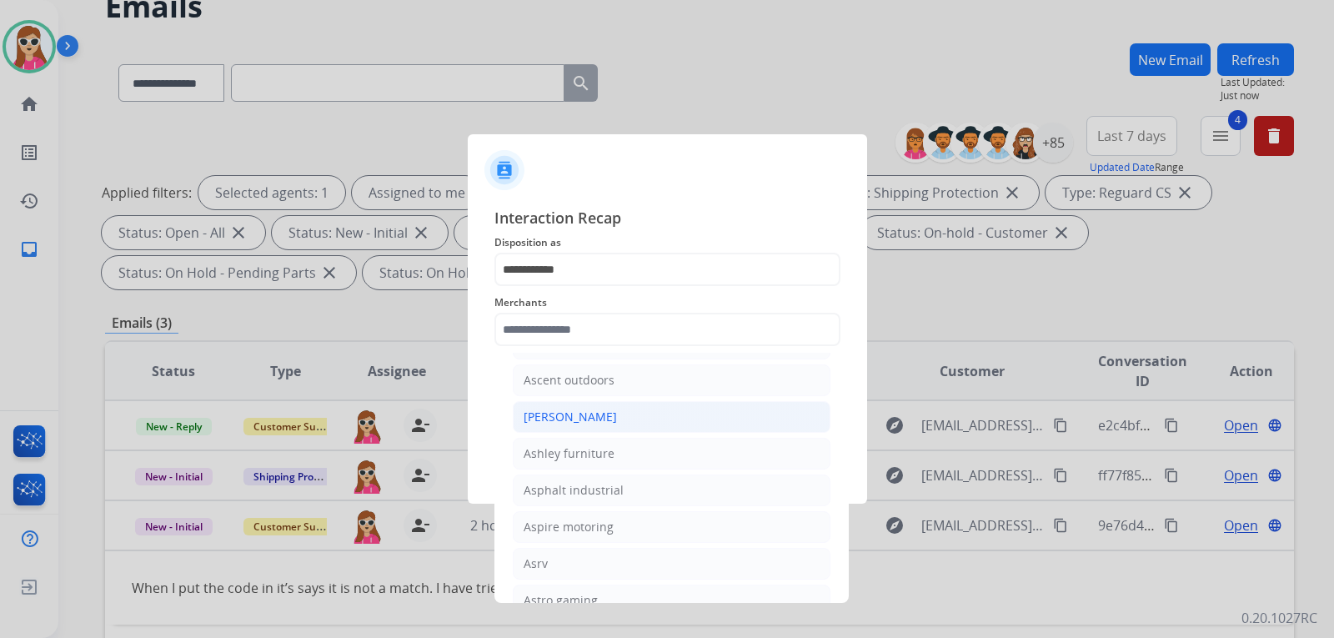
click at [615, 427] on li "[PERSON_NAME]" at bounding box center [672, 417] width 318 height 32
type input "**********"
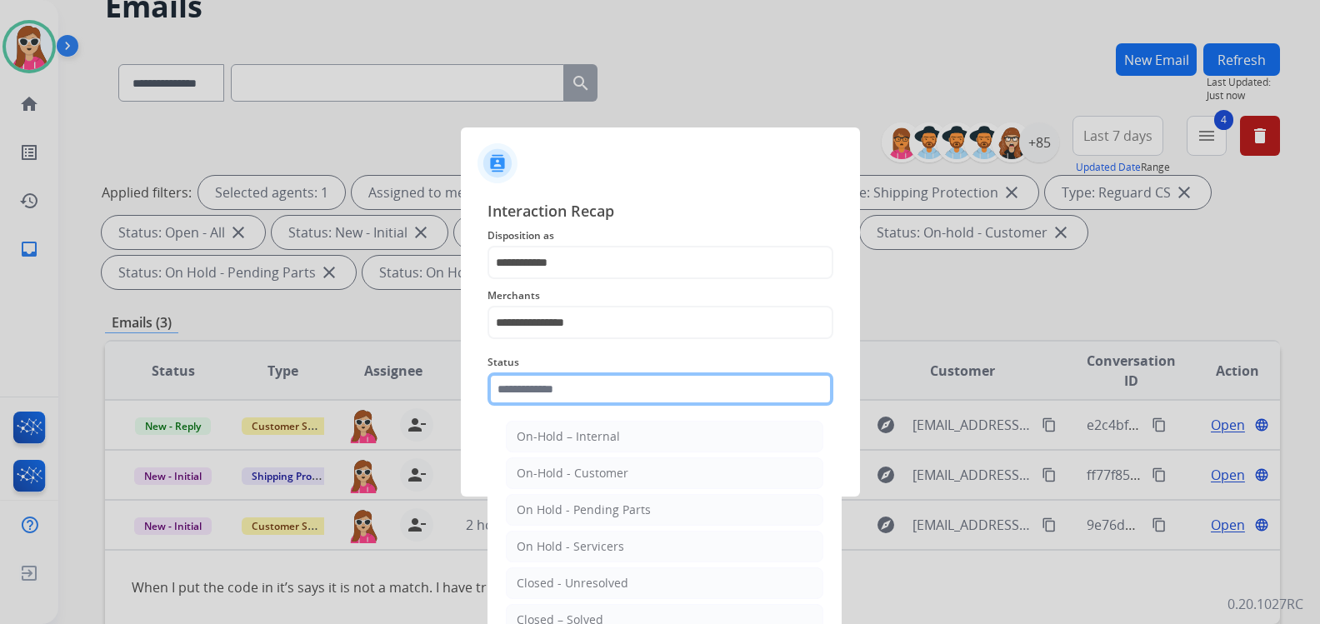
click at [567, 389] on input "text" at bounding box center [661, 389] width 346 height 33
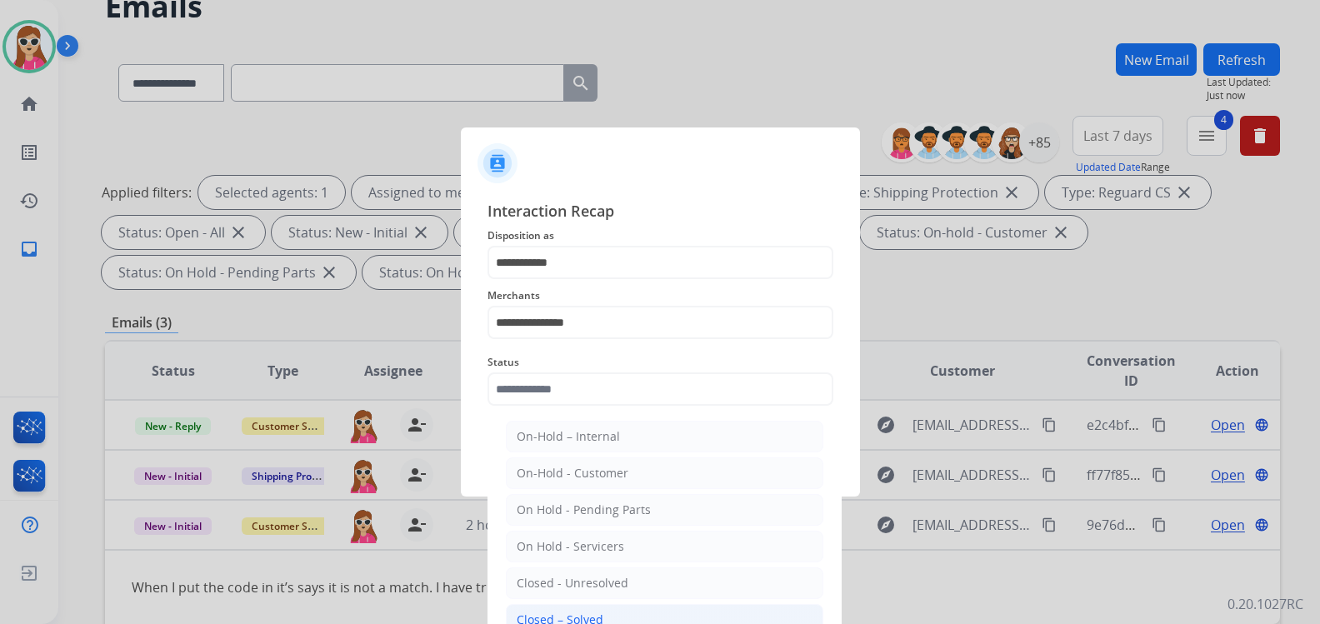
click at [594, 621] on li "Closed – Solved" at bounding box center [665, 620] width 318 height 32
type input "**********"
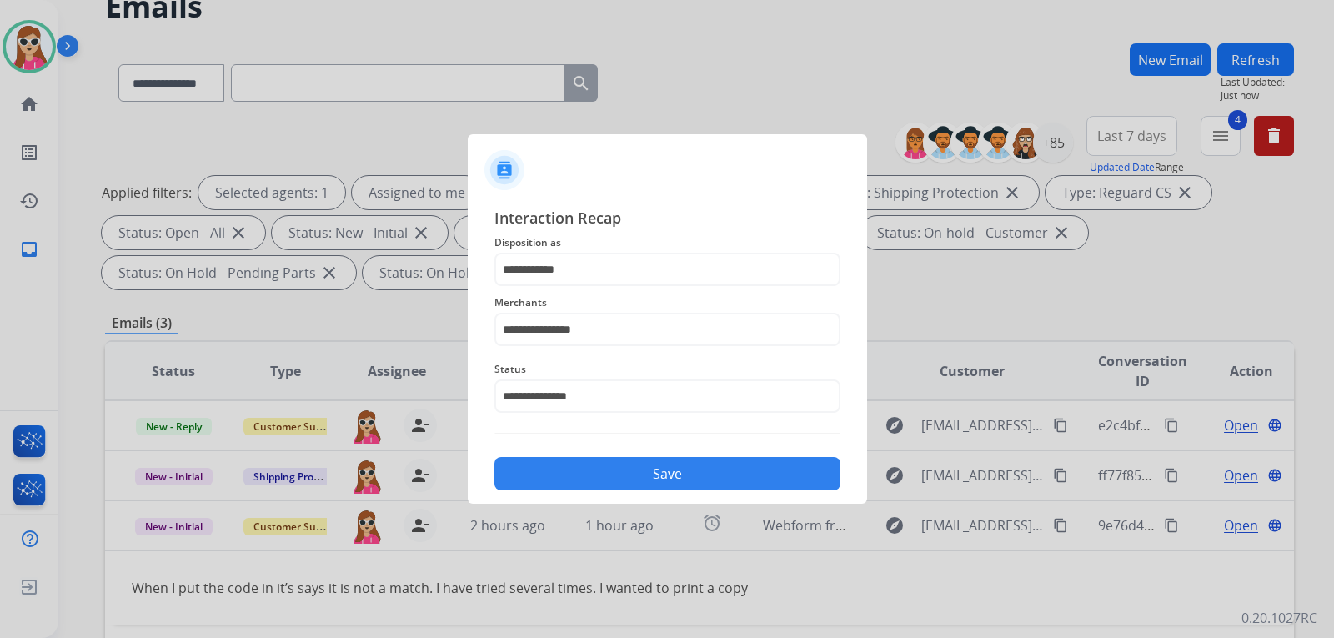
click at [635, 468] on button "Save" at bounding box center [667, 473] width 346 height 33
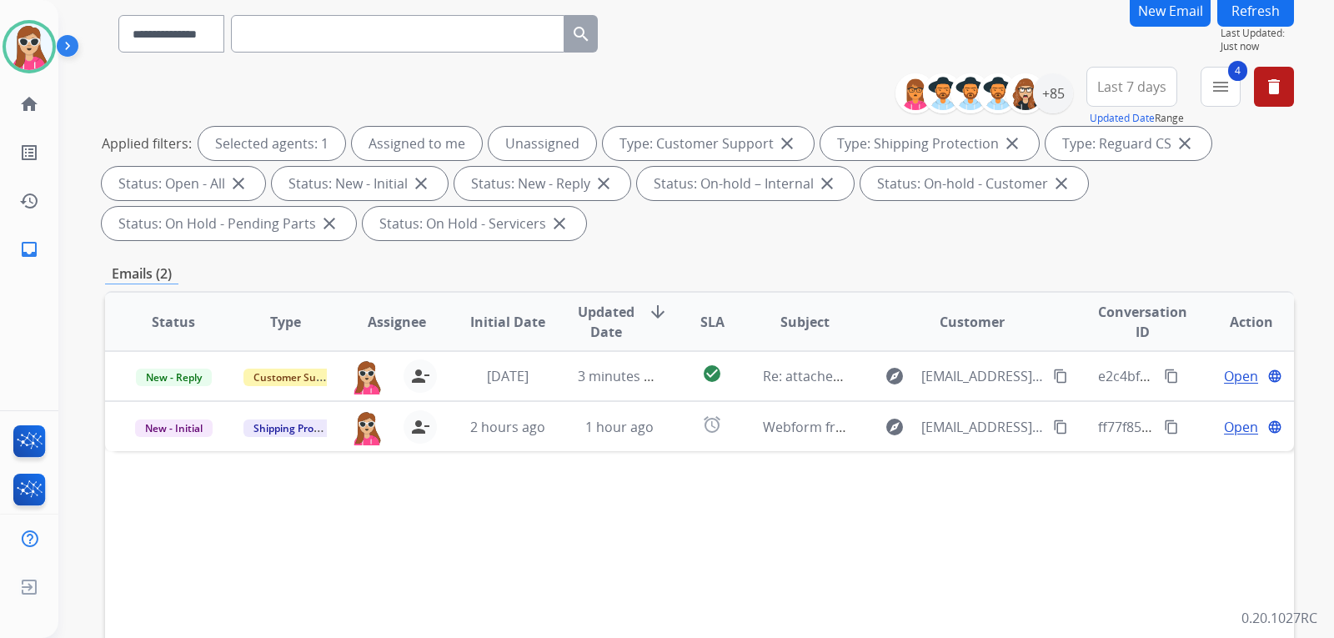
scroll to position [167, 0]
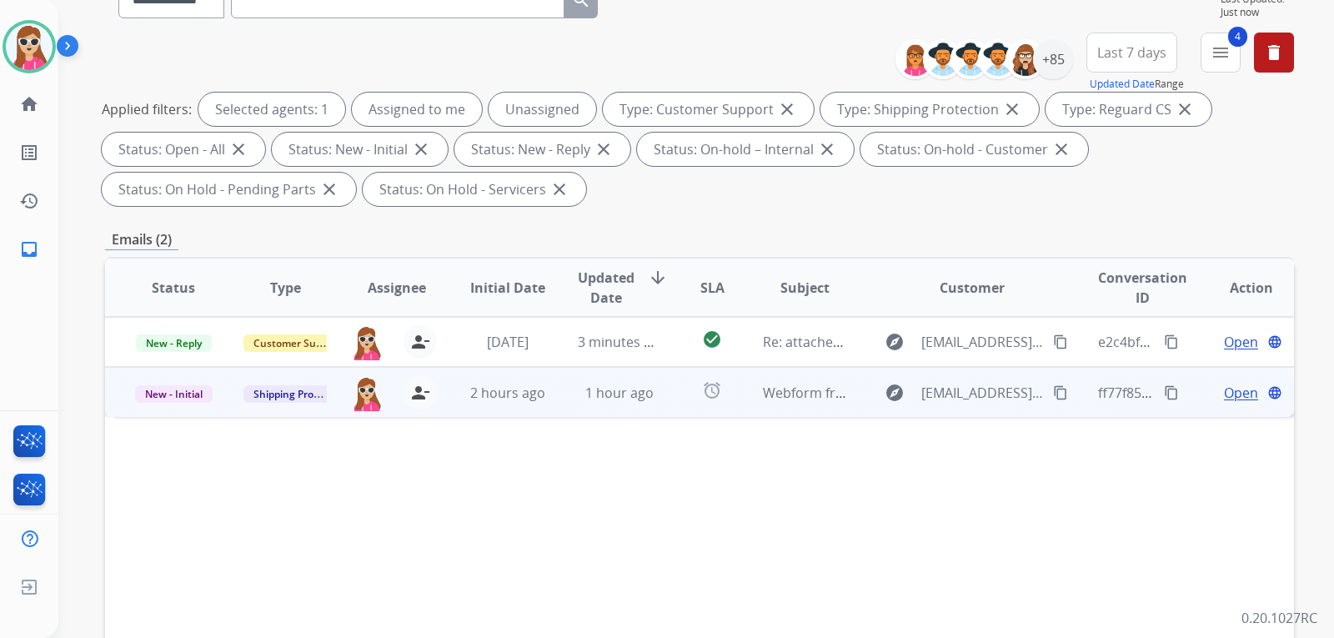
click at [736, 403] on td "Webform from [EMAIL_ADDRESS][DOMAIN_NAME] on [DATE]" at bounding box center [792, 392] width 112 height 50
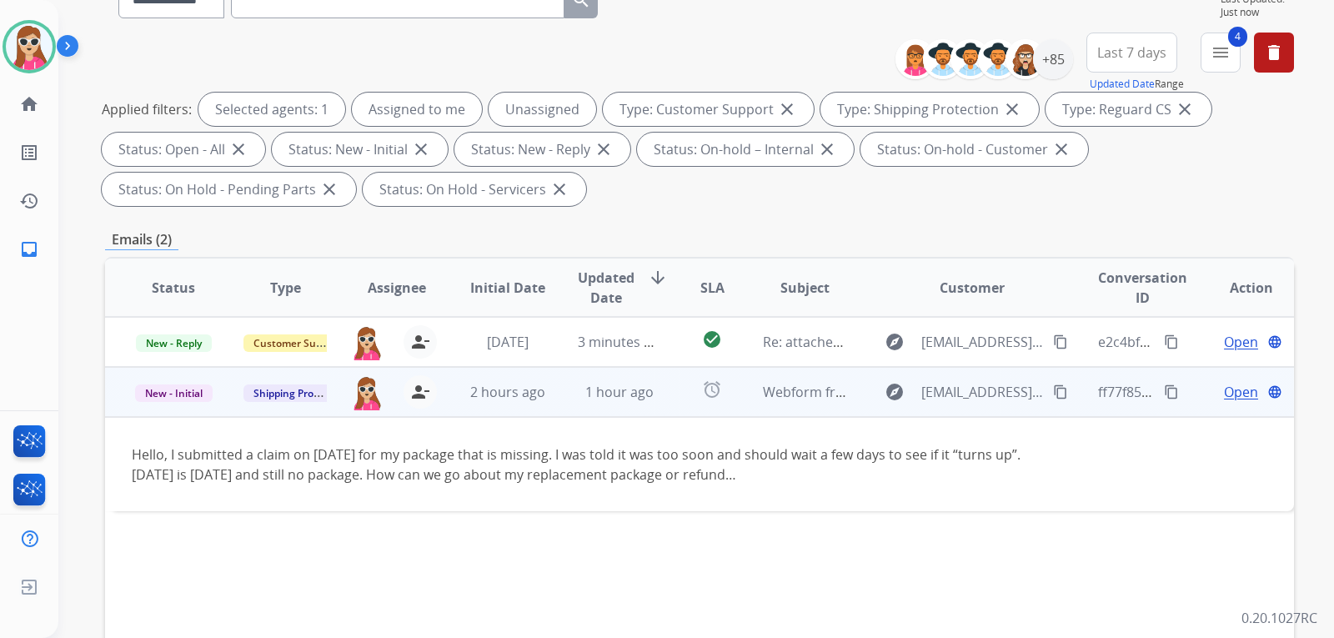
click at [1233, 393] on span "Open" at bounding box center [1241, 392] width 34 height 20
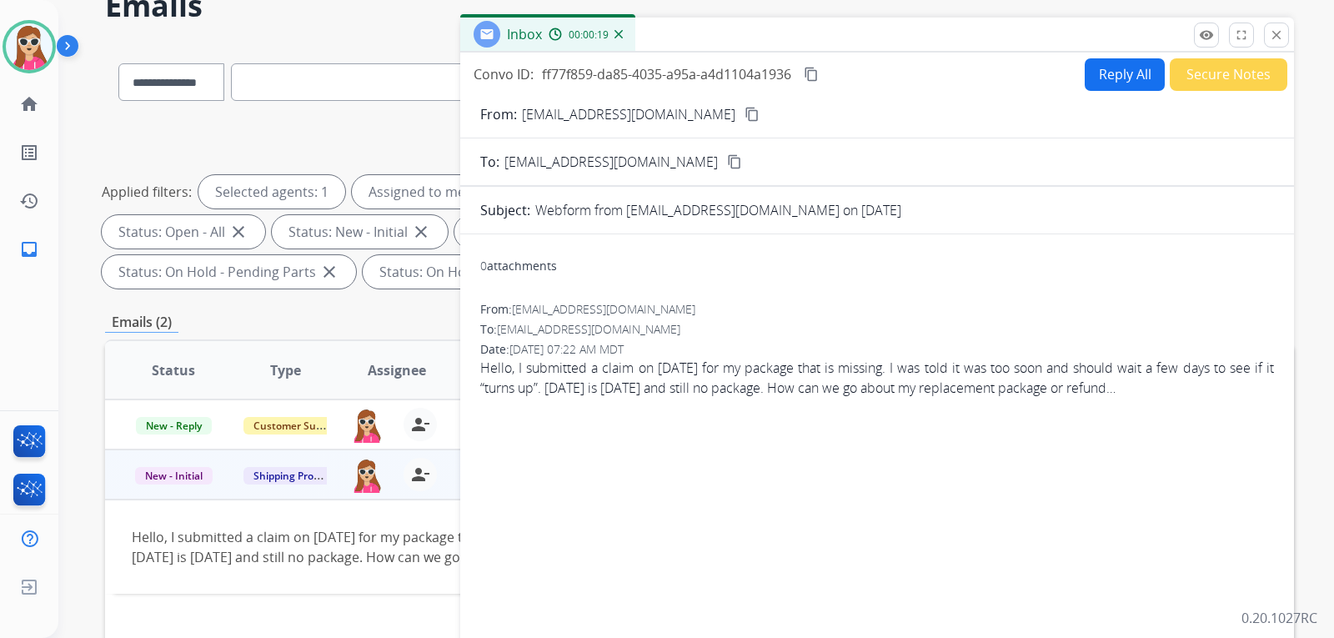
scroll to position [83, 0]
click at [1111, 76] on button "Reply All" at bounding box center [1124, 75] width 80 height 33
select select "**********"
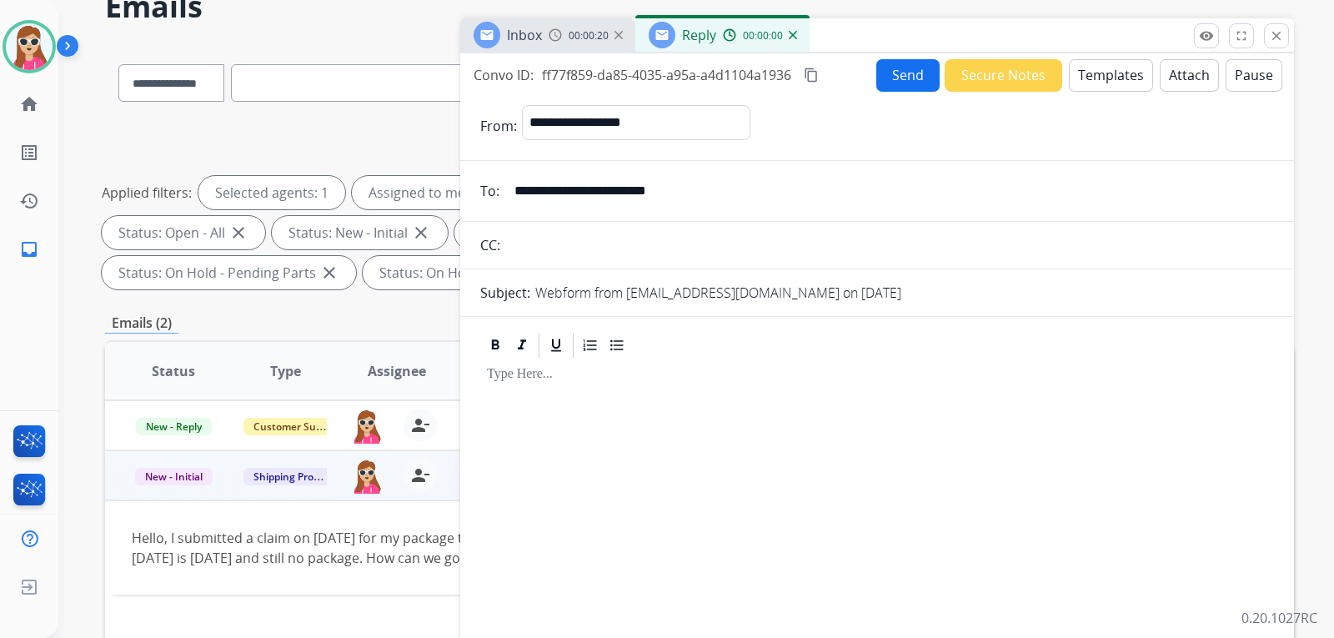
click at [1101, 76] on button "Templates" at bounding box center [1111, 75] width 84 height 33
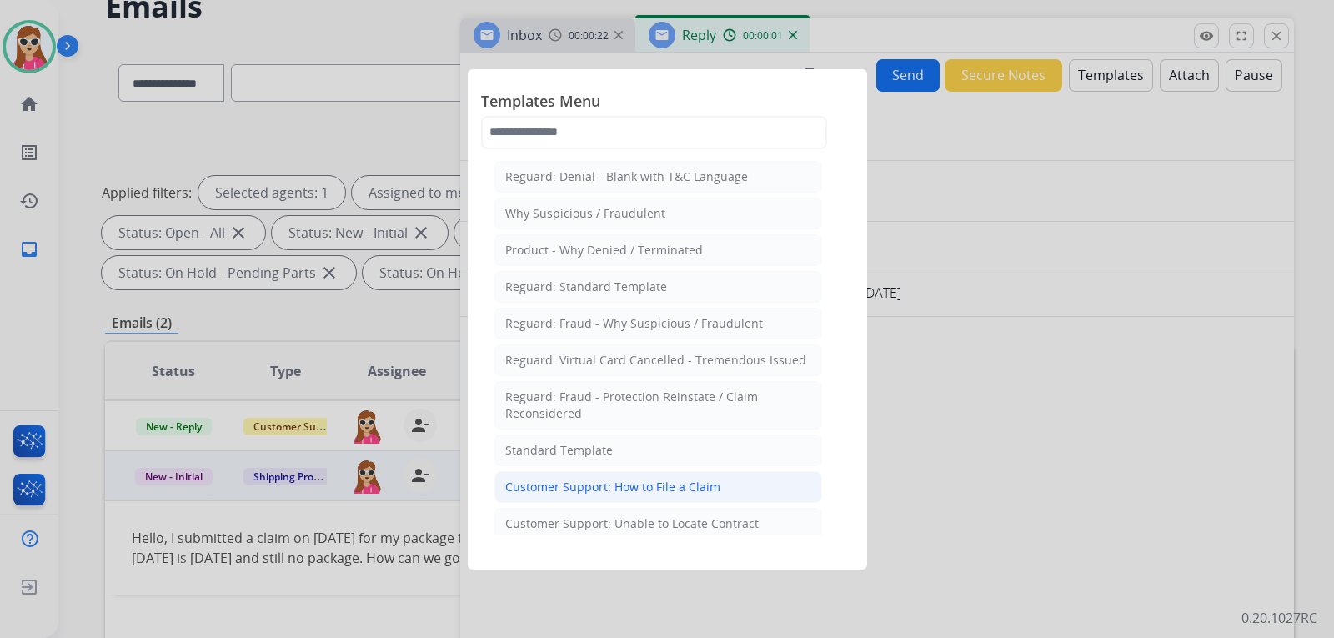
click at [708, 489] on div "Customer Support: How to File a Claim" at bounding box center [612, 486] width 215 height 17
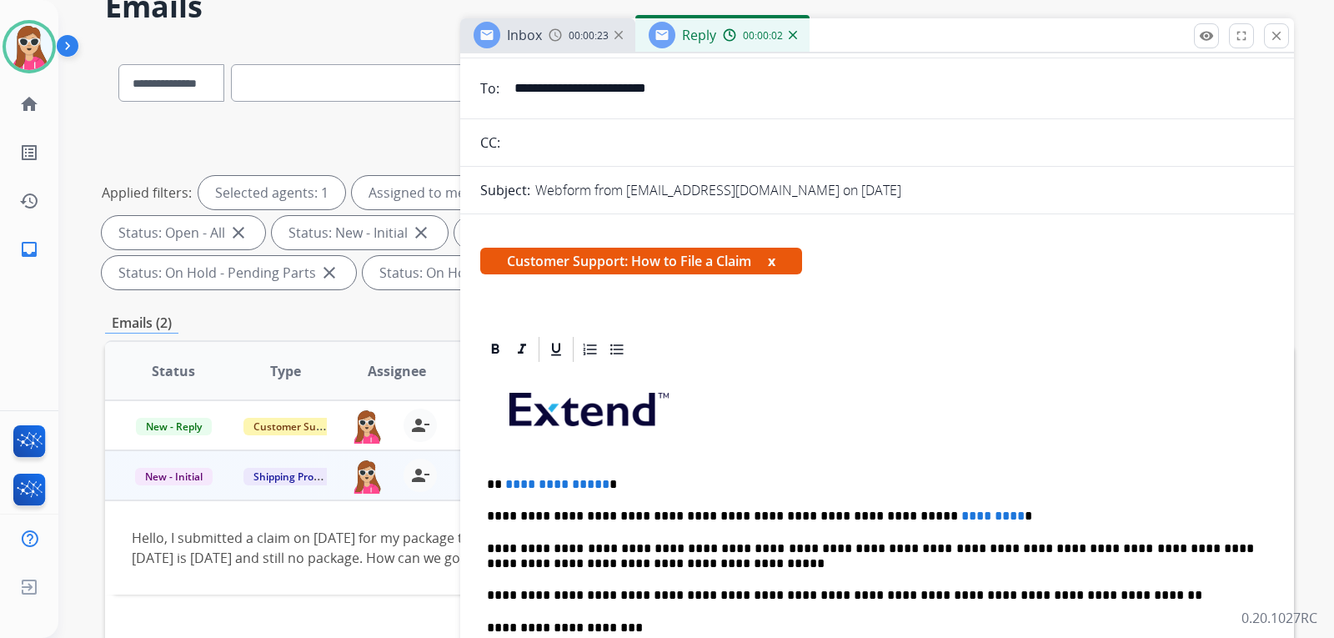
scroll to position [322, 0]
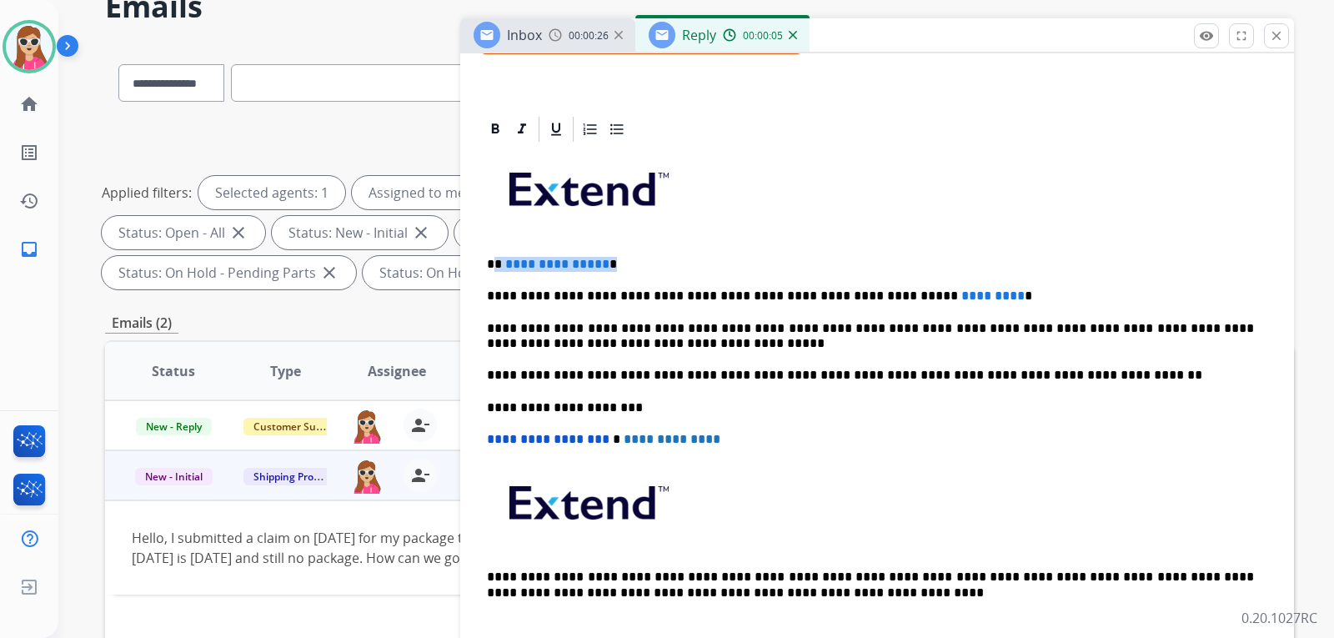
drag, startPoint x: 496, startPoint y: 262, endPoint x: 624, endPoint y: 268, distance: 128.5
click at [624, 268] on p "**********" at bounding box center [870, 264] width 767 height 15
drag, startPoint x: 868, startPoint y: 298, endPoint x: 943, endPoint y: 297, distance: 75.0
click at [943, 297] on p "**********" at bounding box center [870, 295] width 767 height 15
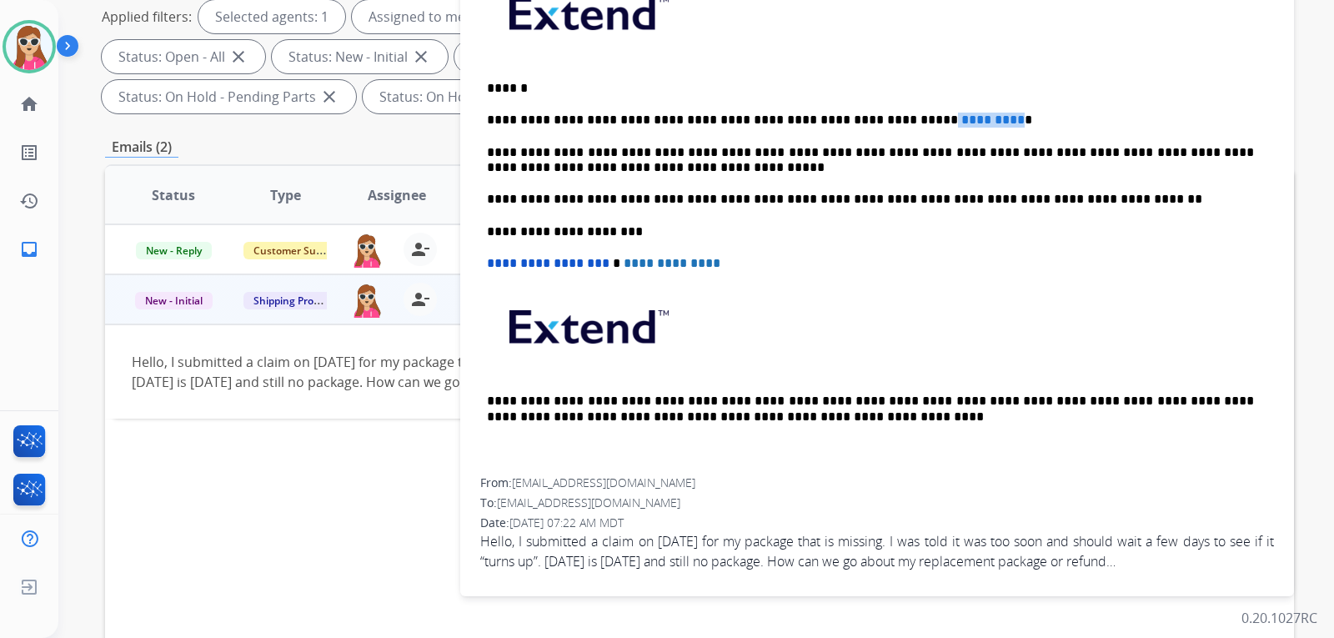
scroll to position [83, 0]
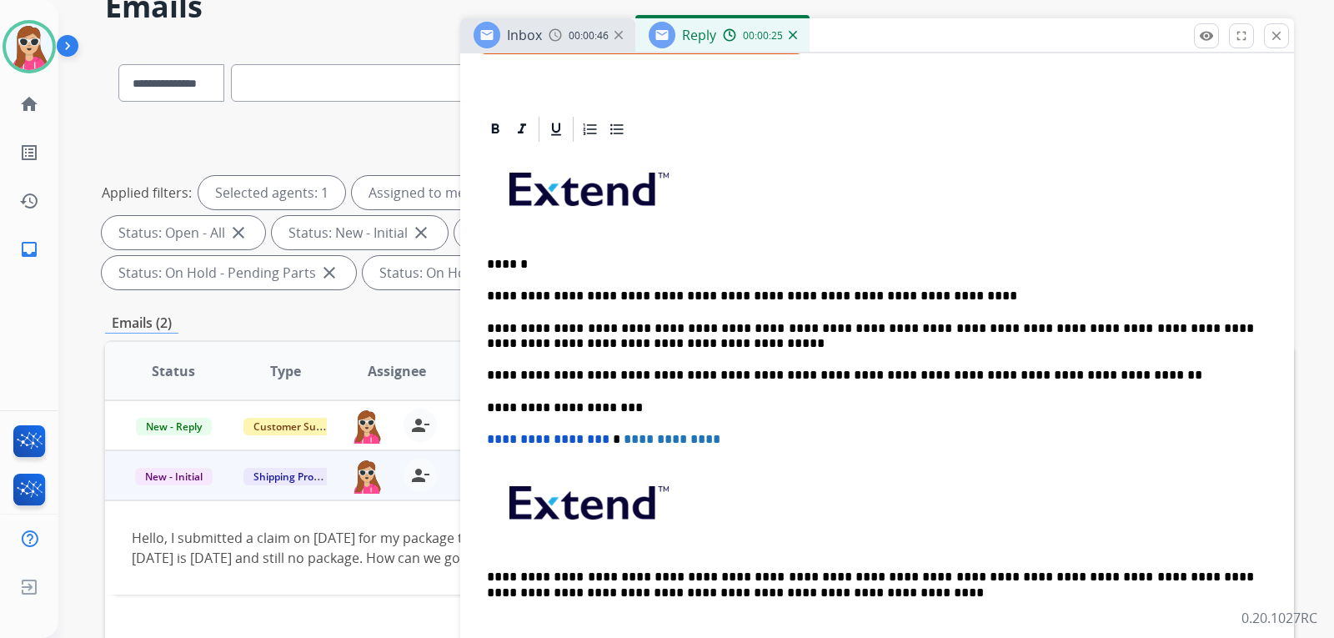
click at [944, 298] on p "**********" at bounding box center [870, 295] width 767 height 15
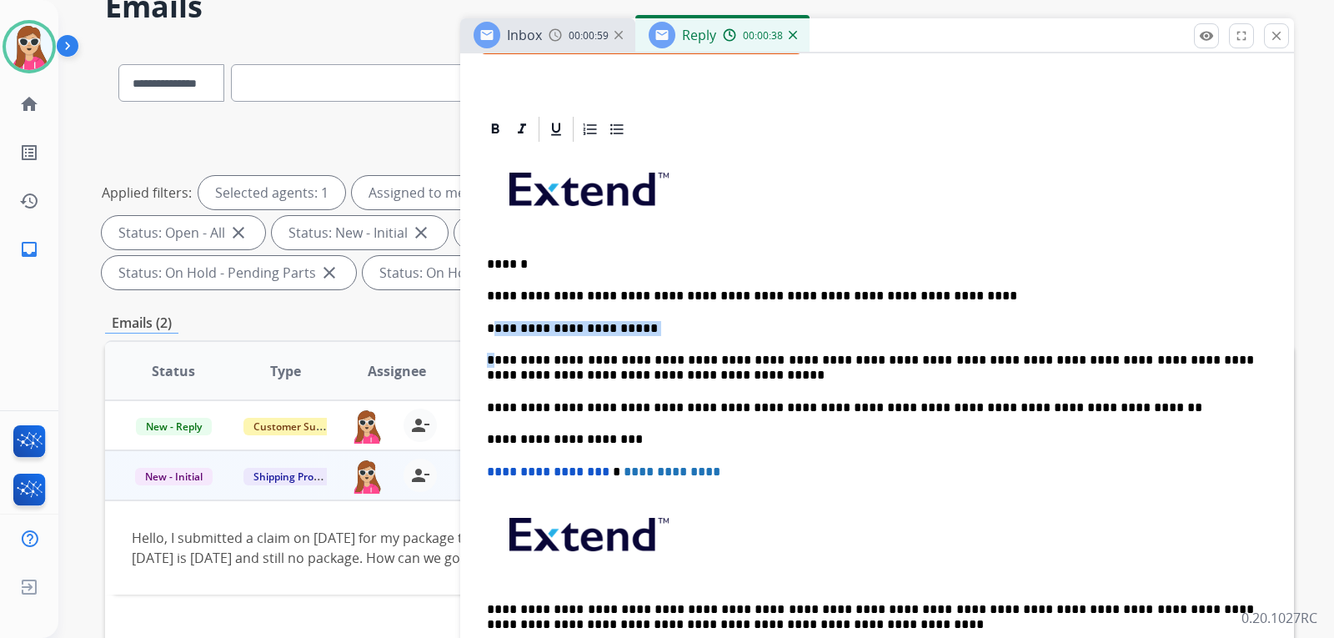
drag, startPoint x: 498, startPoint y: 320, endPoint x: 496, endPoint y: 335, distance: 15.1
click at [496, 335] on div "**********" at bounding box center [877, 415] width 794 height 542
click at [497, 328] on p "**********" at bounding box center [870, 328] width 767 height 15
click at [493, 328] on p "**********" at bounding box center [870, 328] width 767 height 15
click at [493, 326] on p "**********" at bounding box center [870, 328] width 767 height 15
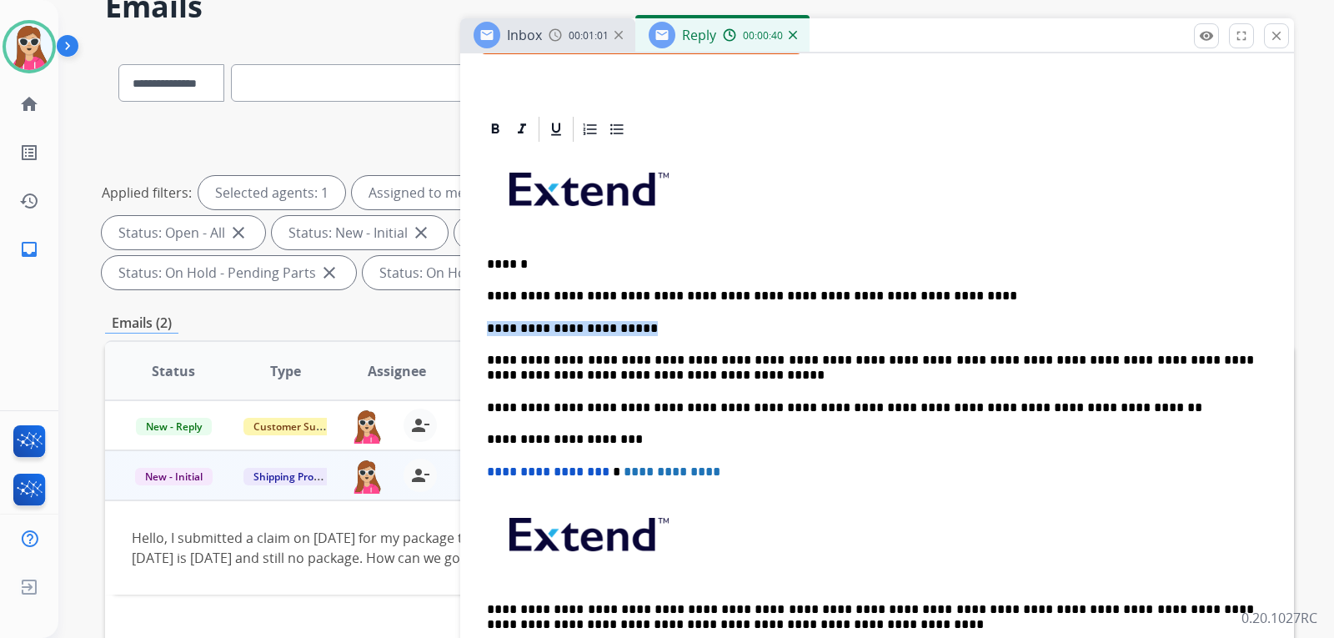
click at [493, 326] on p "**********" at bounding box center [870, 328] width 767 height 15
click at [669, 329] on p "**********" at bounding box center [870, 328] width 767 height 15
click at [939, 602] on p "**********" at bounding box center [870, 617] width 767 height 31
click at [490, 330] on p "**********" at bounding box center [870, 328] width 767 height 15
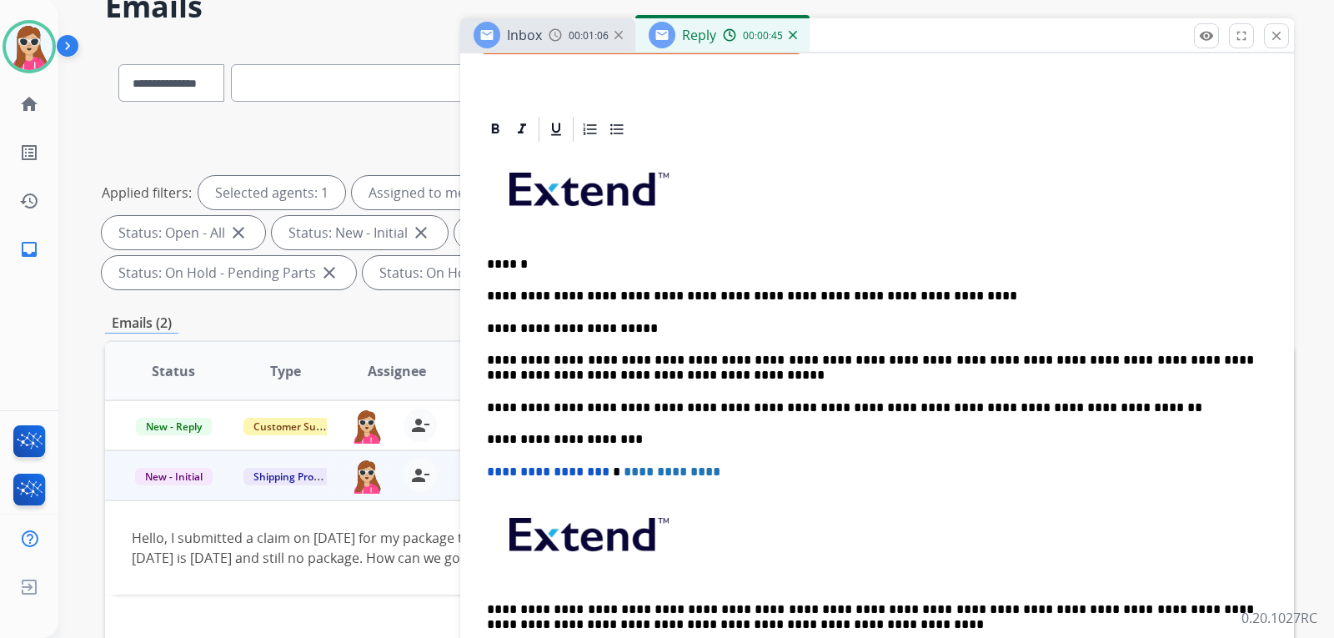
click at [495, 329] on p "**********" at bounding box center [870, 328] width 767 height 15
click at [636, 334] on p "**********" at bounding box center [870, 328] width 767 height 15
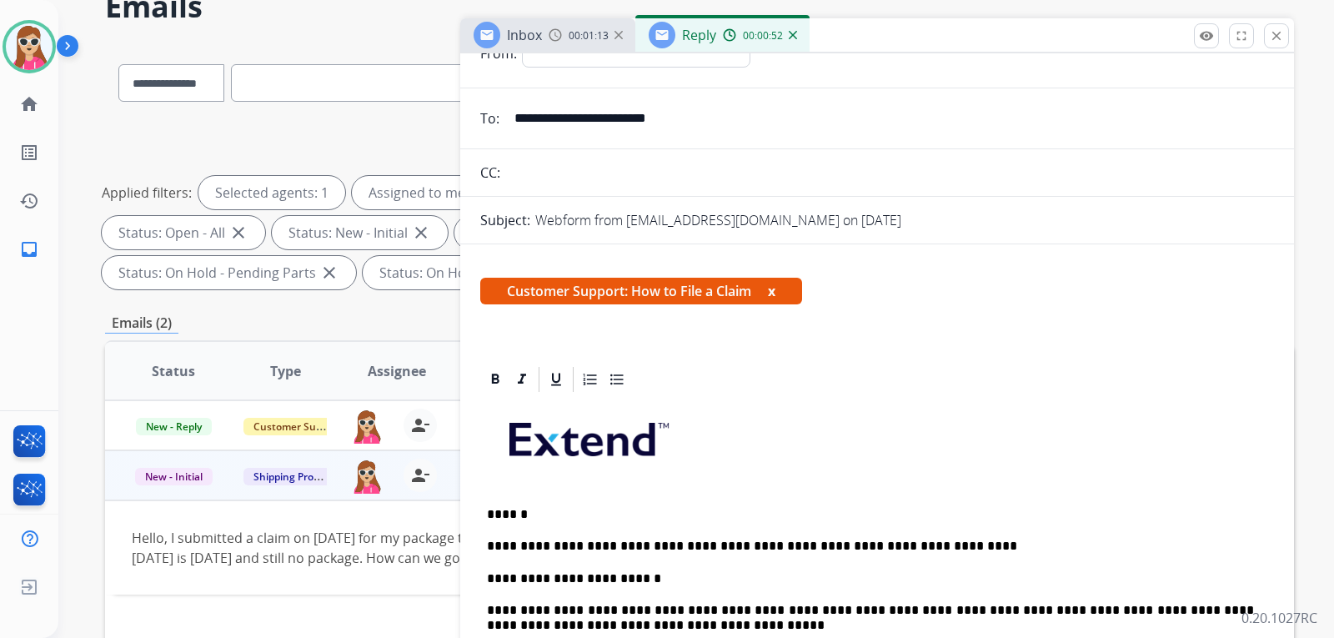
scroll to position [0, 0]
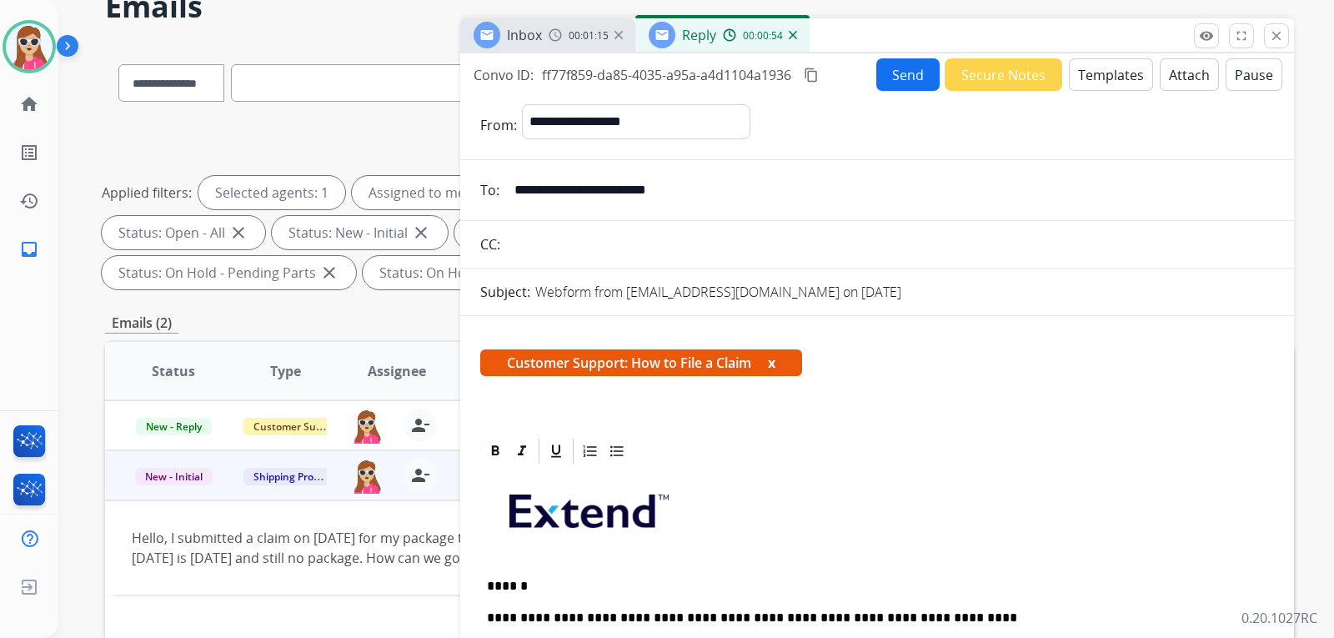
click at [894, 76] on button "Send" at bounding box center [907, 74] width 63 height 33
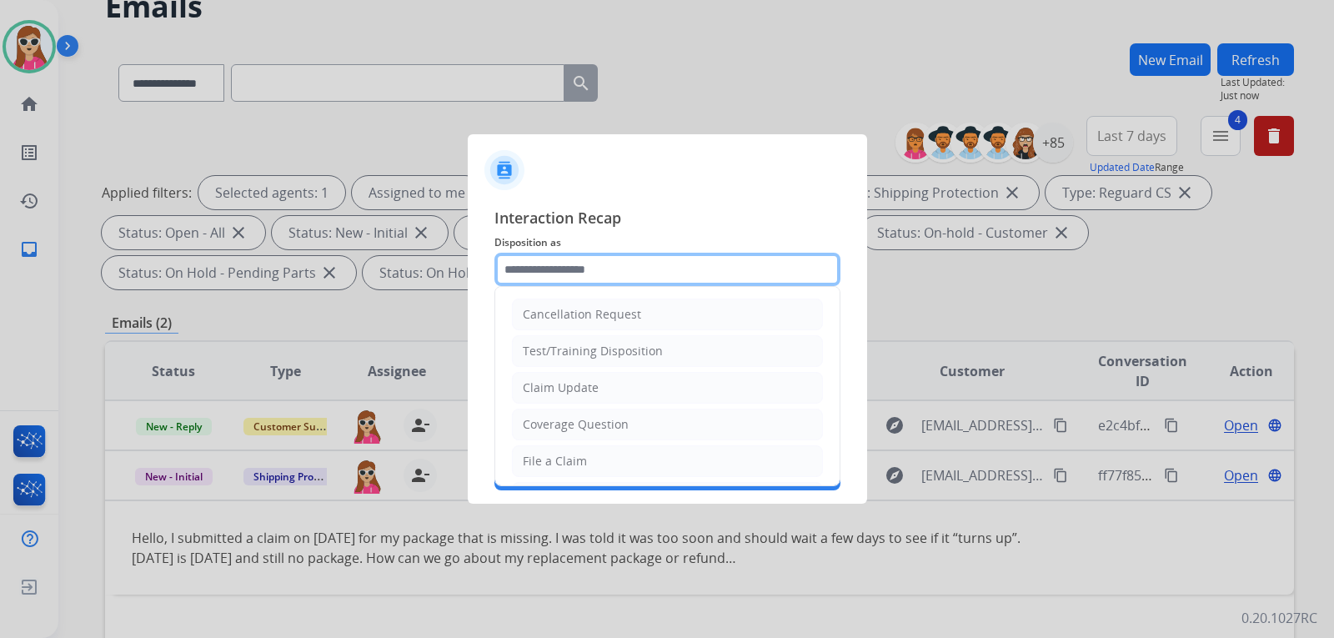
click at [548, 274] on input "text" at bounding box center [667, 269] width 346 height 33
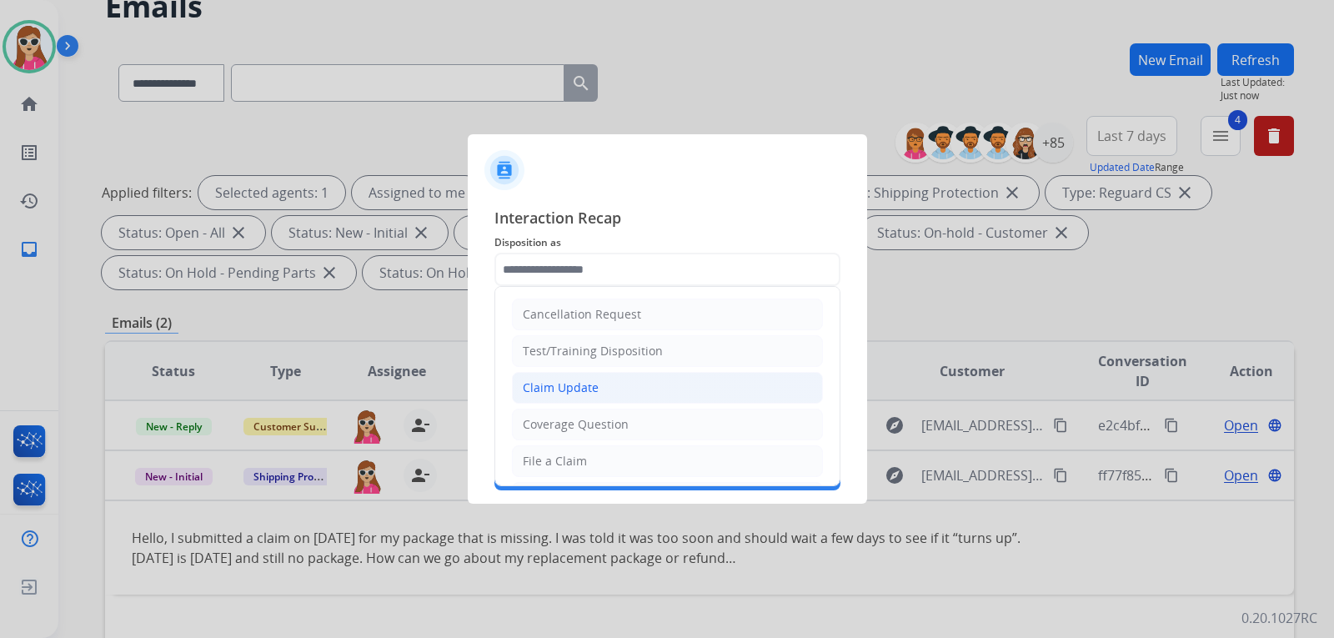
click at [607, 374] on li "Claim Update" at bounding box center [667, 388] width 311 height 32
type input "**********"
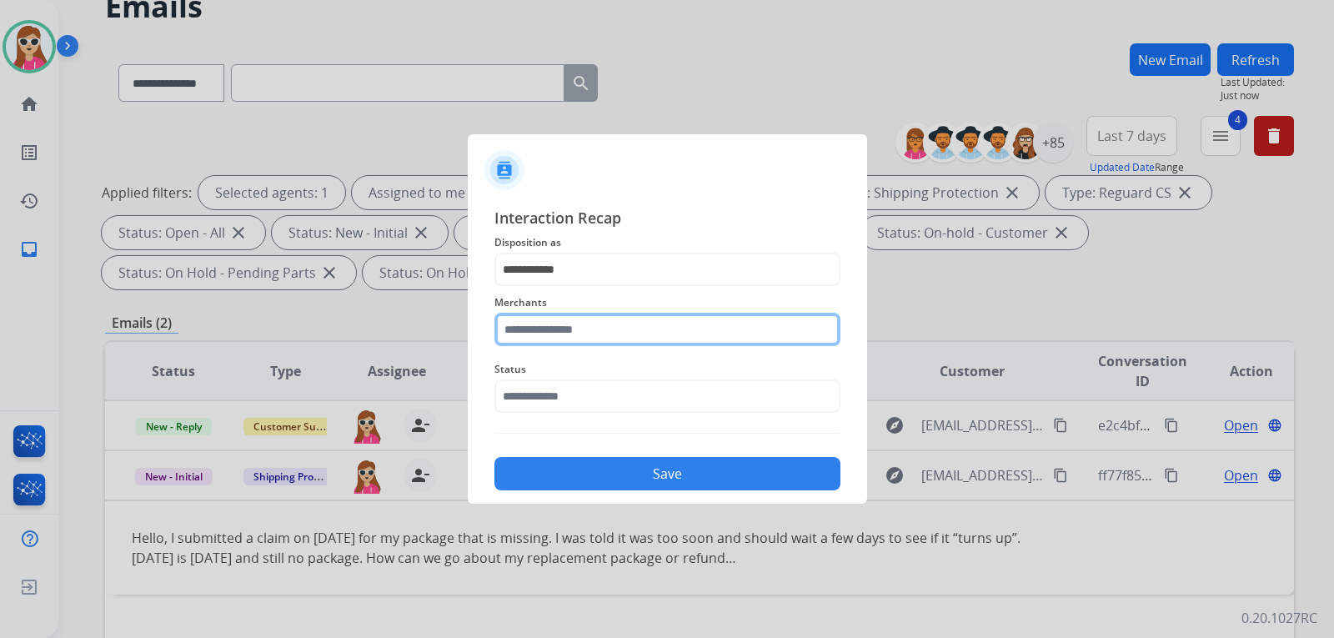
click at [593, 333] on input "text" at bounding box center [667, 329] width 346 height 33
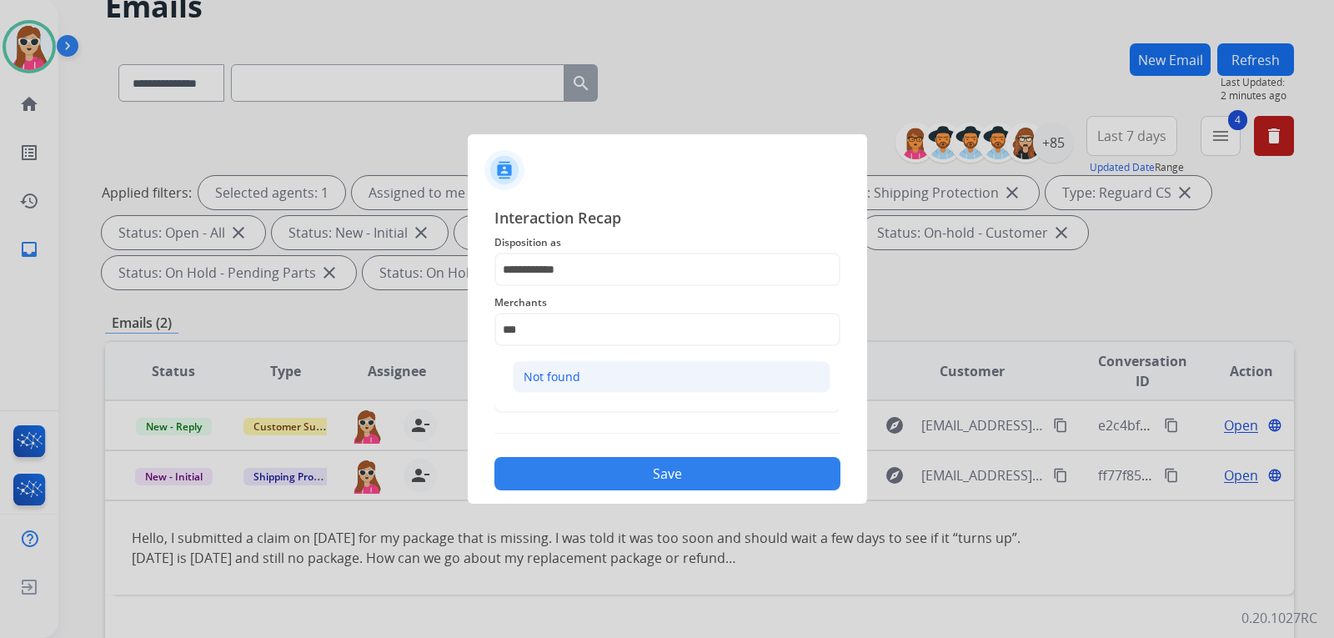
click at [593, 382] on li "Not found" at bounding box center [672, 377] width 318 height 32
type input "*********"
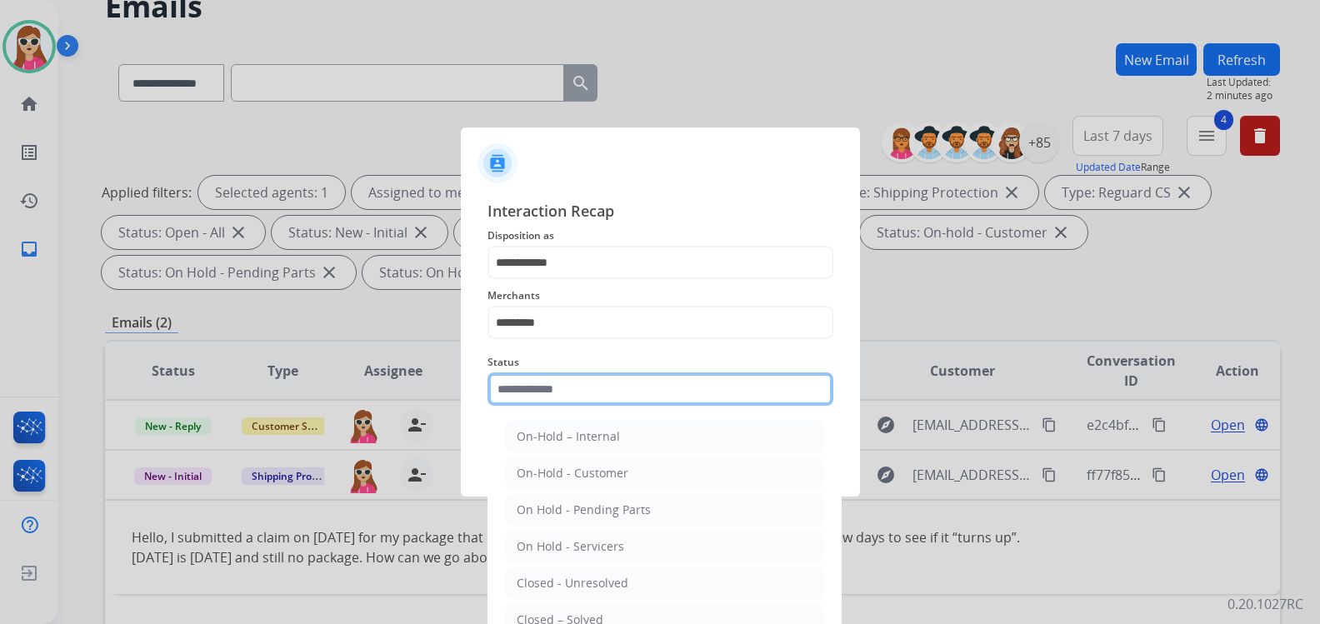
click at [595, 388] on input "text" at bounding box center [661, 389] width 346 height 33
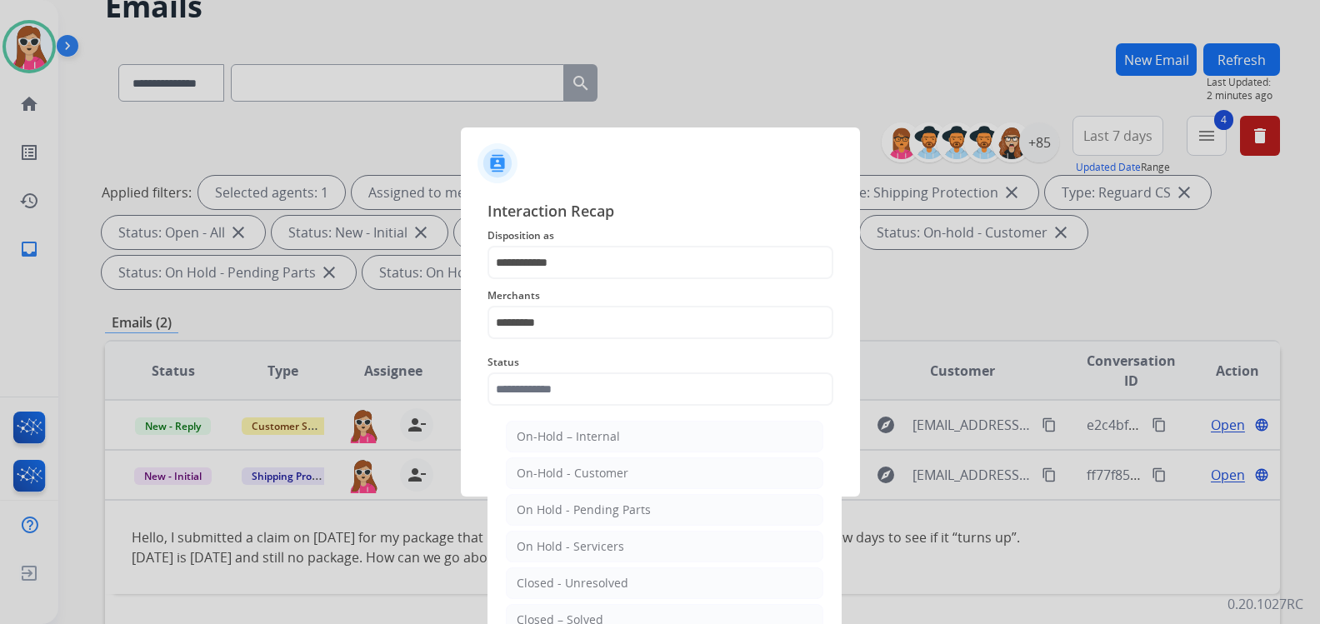
click at [590, 615] on div "Closed – Solved" at bounding box center [560, 620] width 87 height 17
type input "**********"
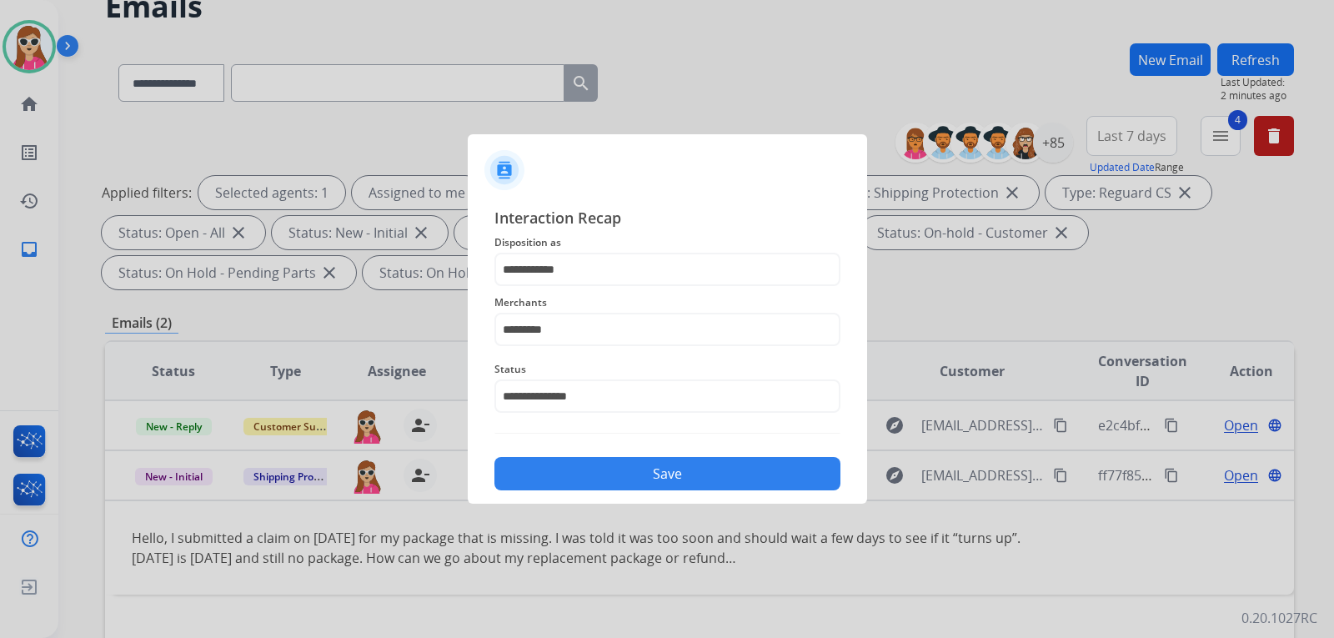
click at [623, 487] on button "Save" at bounding box center [667, 473] width 346 height 33
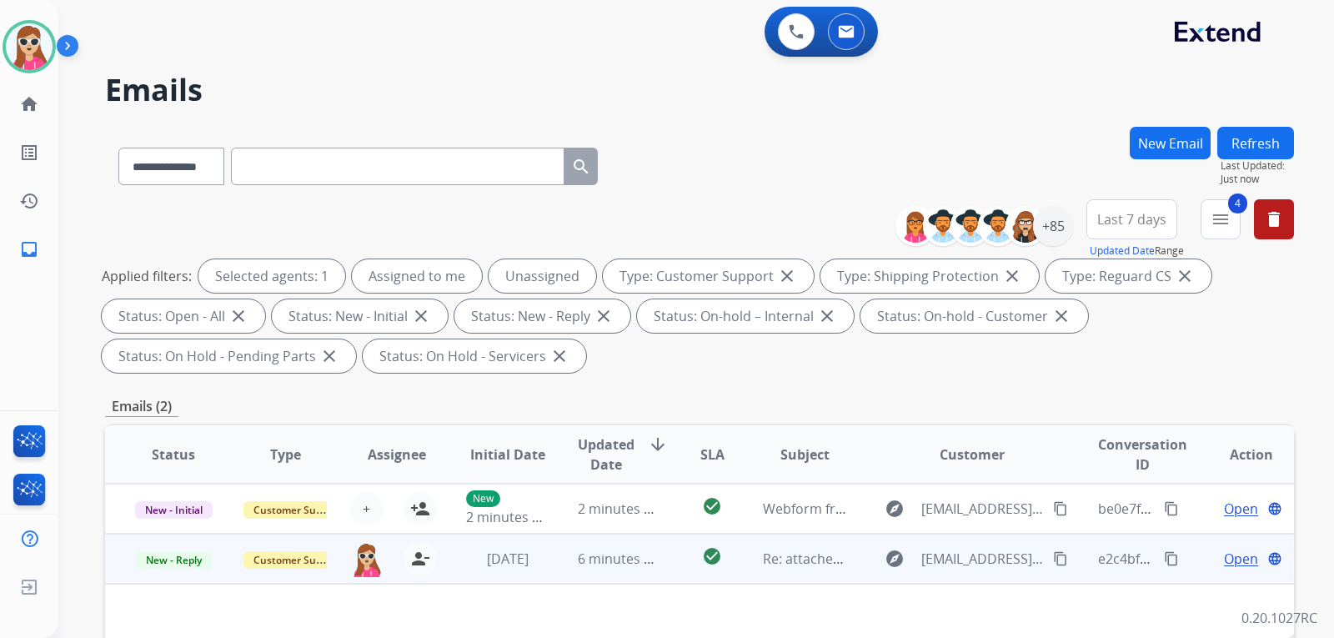
click at [669, 562] on td "check_circle" at bounding box center [699, 558] width 74 height 50
click at [668, 564] on td "check_circle" at bounding box center [699, 558] width 74 height 50
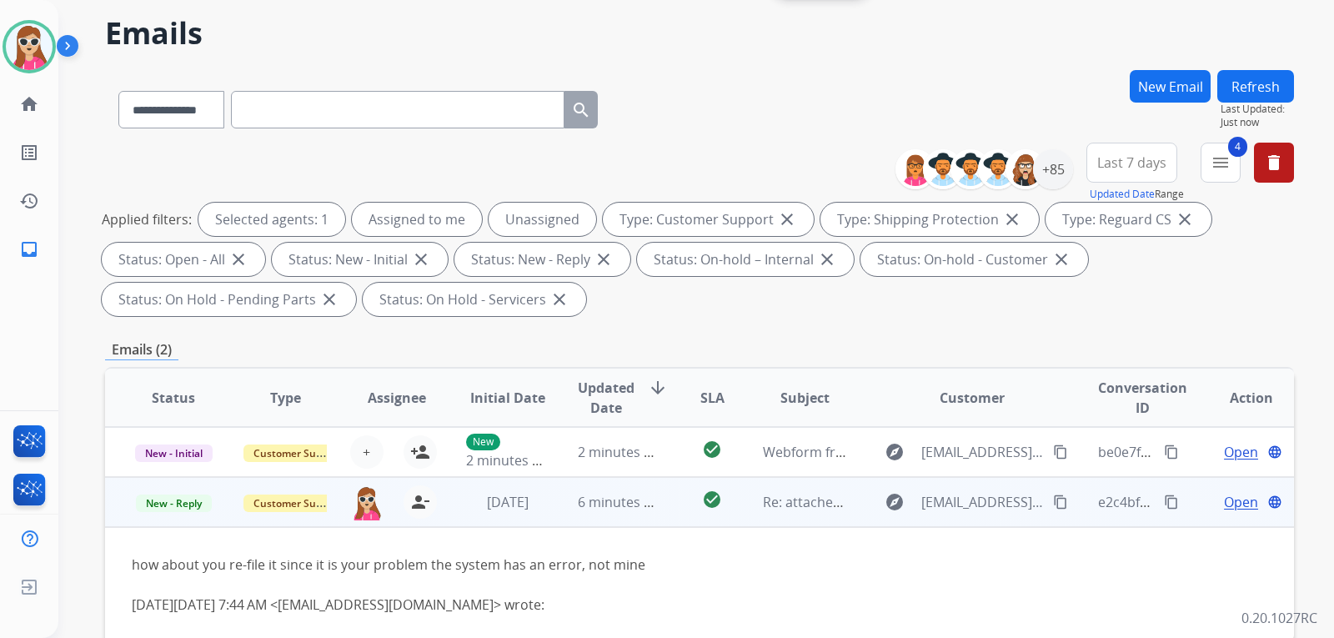
scroll to position [167, 0]
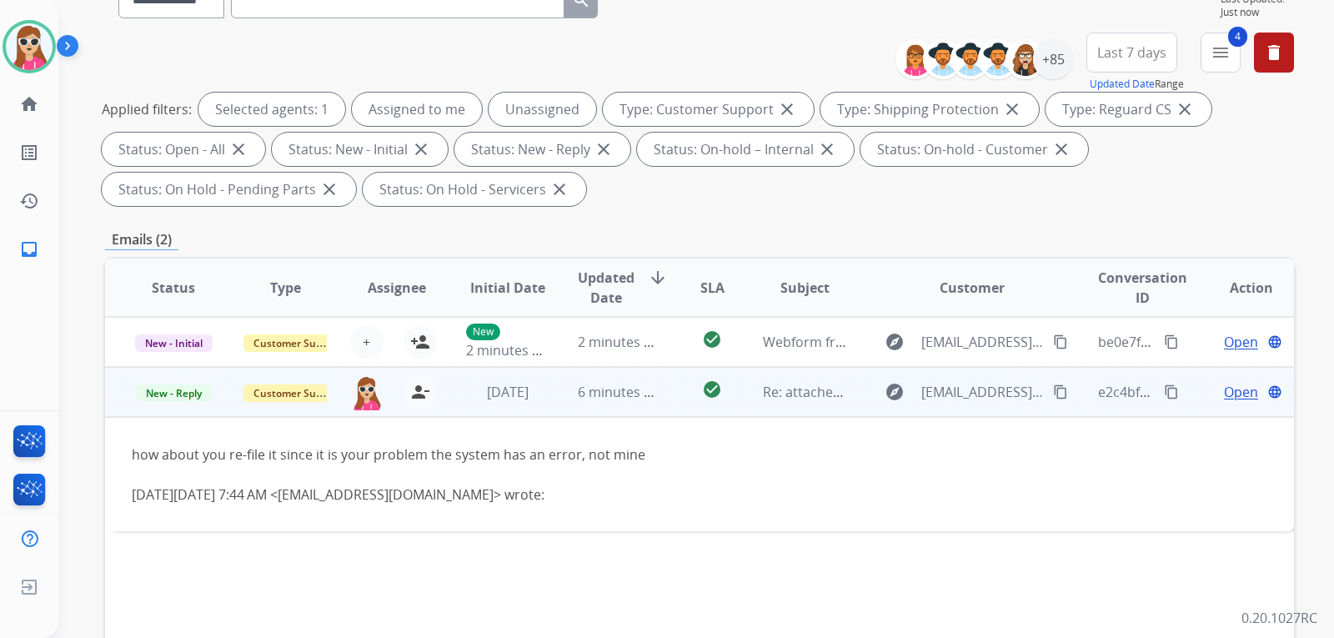
click at [1224, 391] on span "Open" at bounding box center [1241, 392] width 34 height 20
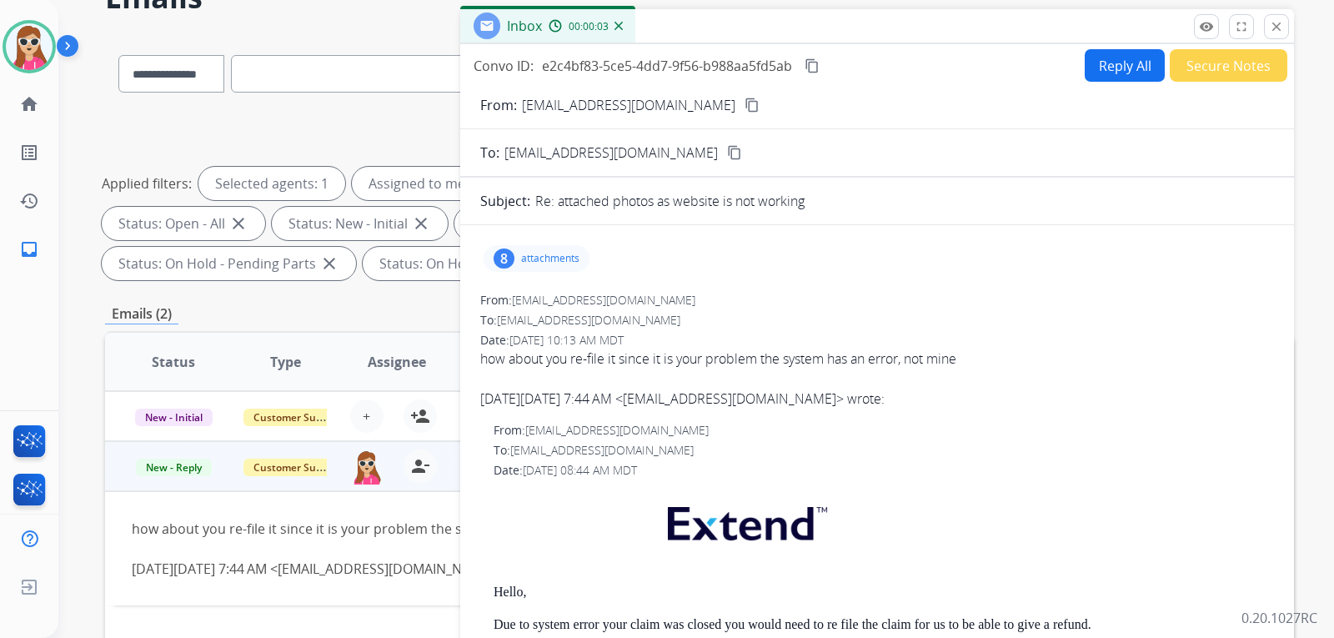
scroll to position [0, 0]
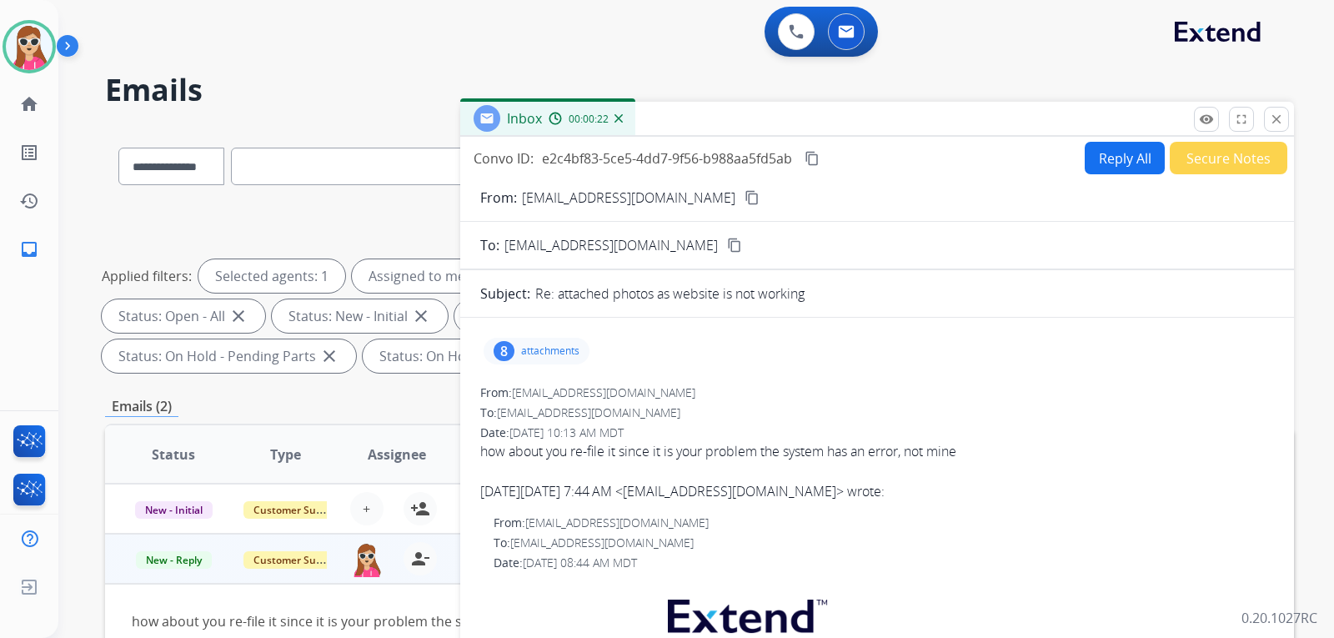
click at [1125, 249] on div "To: support@extend.com content_copy" at bounding box center [877, 245] width 834 height 20
drag, startPoint x: 1125, startPoint y: 134, endPoint x: 1125, endPoint y: 149, distance: 15.0
click at [1124, 135] on div "Inbox 00:00:32" at bounding box center [877, 119] width 834 height 35
click at [1119, 166] on button "Reply All" at bounding box center [1124, 158] width 80 height 33
select select "**********"
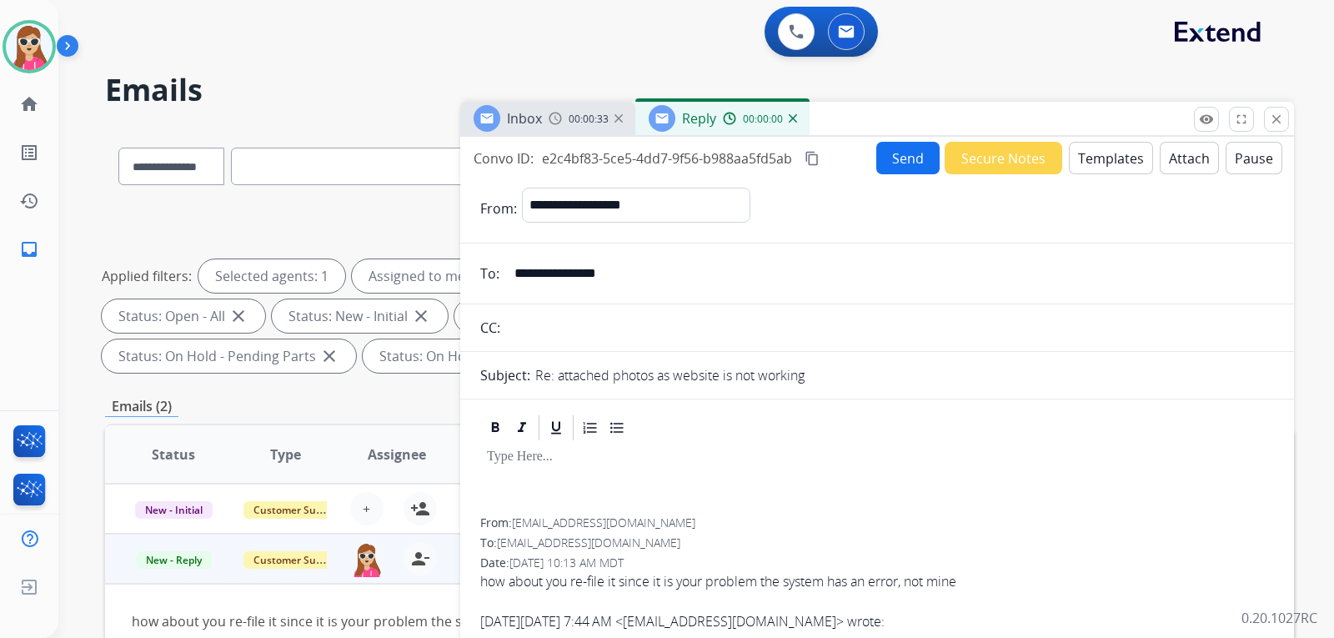
click at [1089, 162] on button "Templates" at bounding box center [1111, 158] width 84 height 33
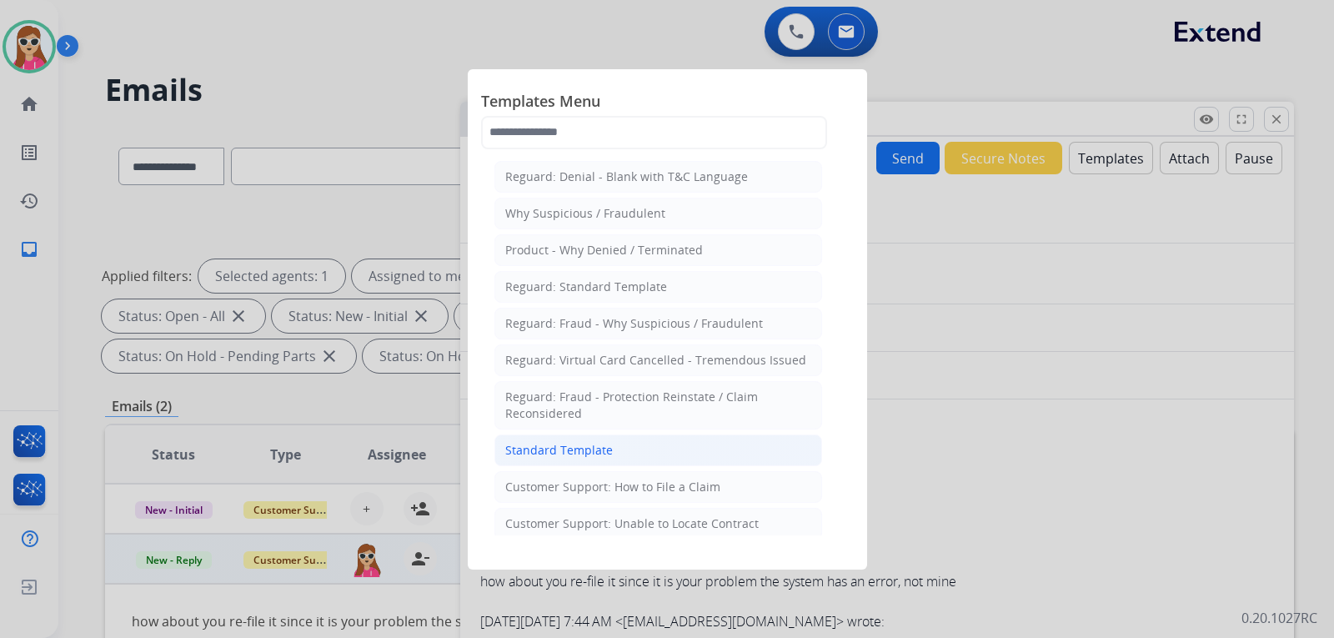
click at [656, 449] on li "Standard Template" at bounding box center [658, 450] width 328 height 32
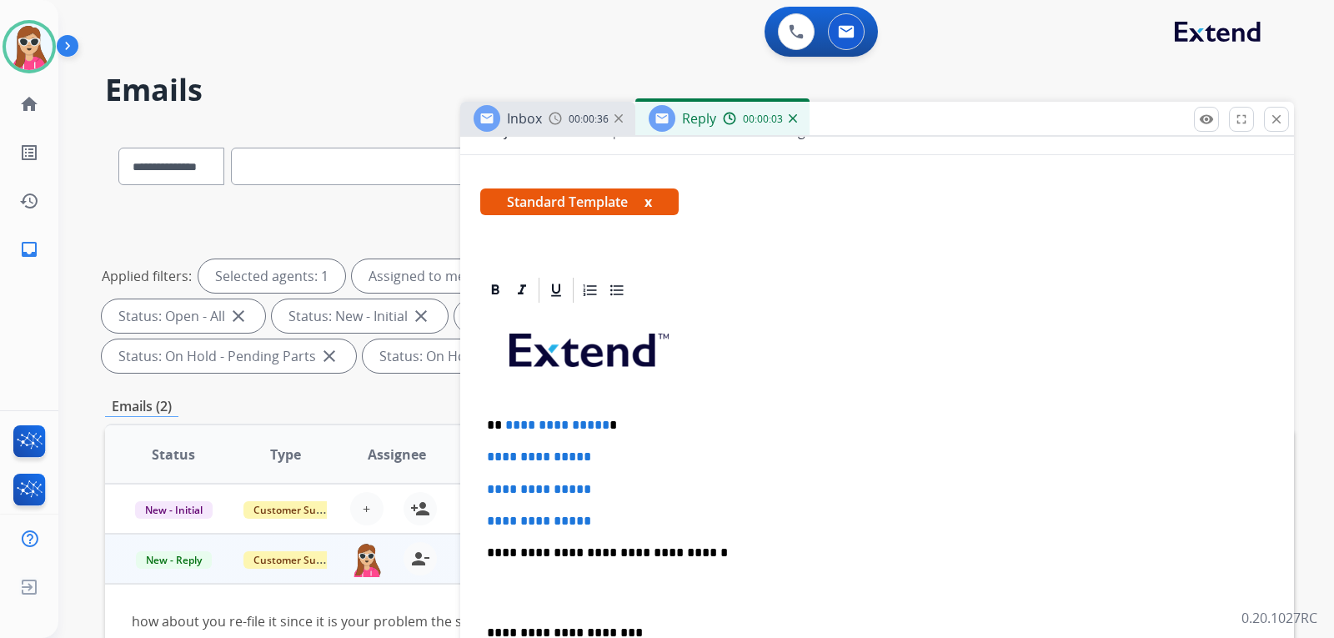
scroll to position [250, 0]
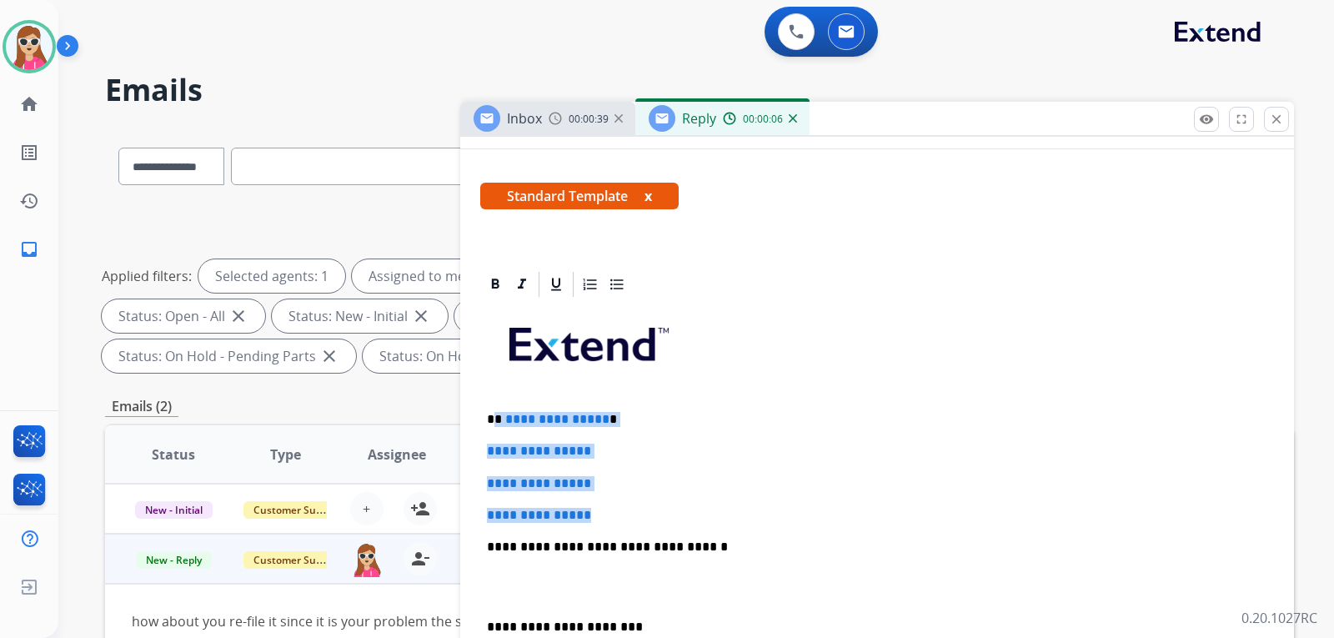
drag, startPoint x: 495, startPoint y: 416, endPoint x: 640, endPoint y: 514, distance: 175.2
click at [640, 514] on div "**********" at bounding box center [877, 585] width 794 height 573
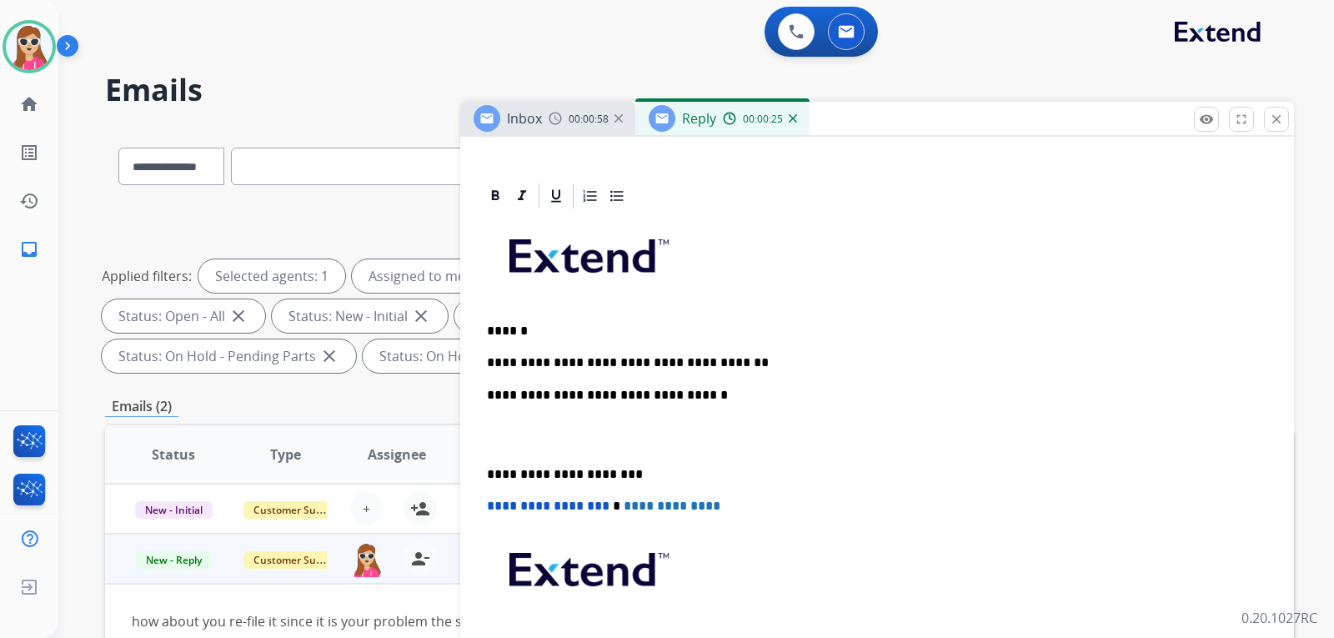
scroll to position [583, 0]
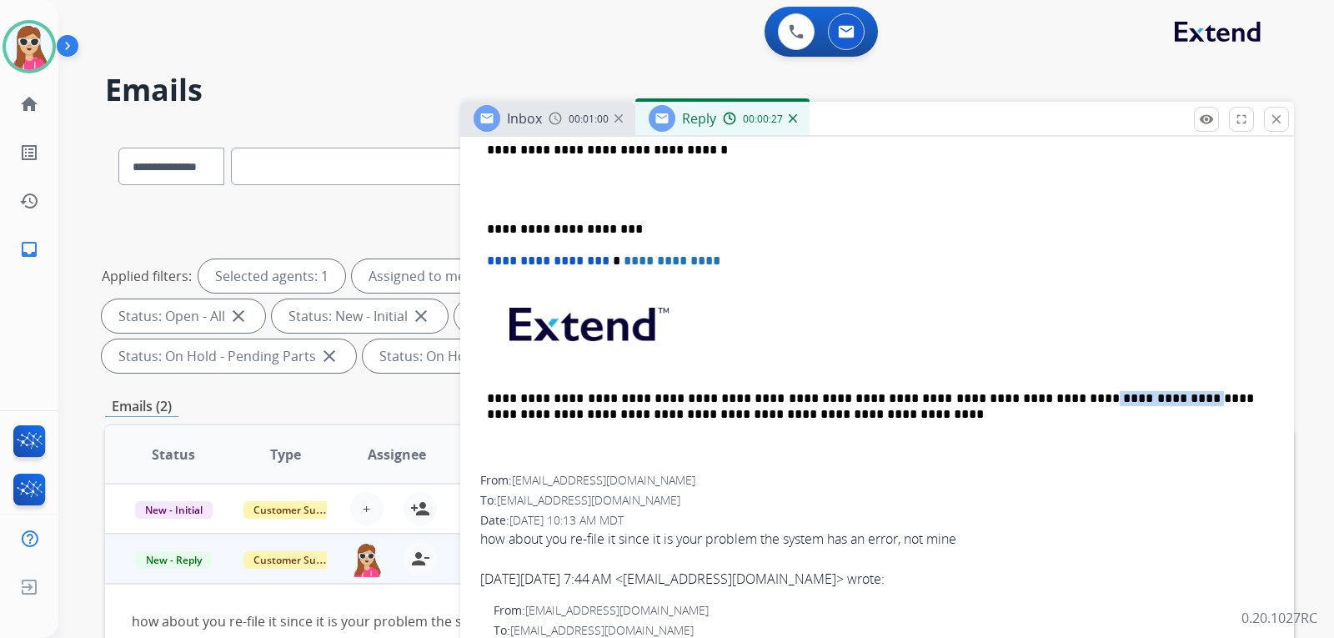
drag, startPoint x: 974, startPoint y: 400, endPoint x: 1066, endPoint y: 402, distance: 92.5
click at [1066, 402] on p "**********" at bounding box center [870, 406] width 767 height 31
copy p "**********"
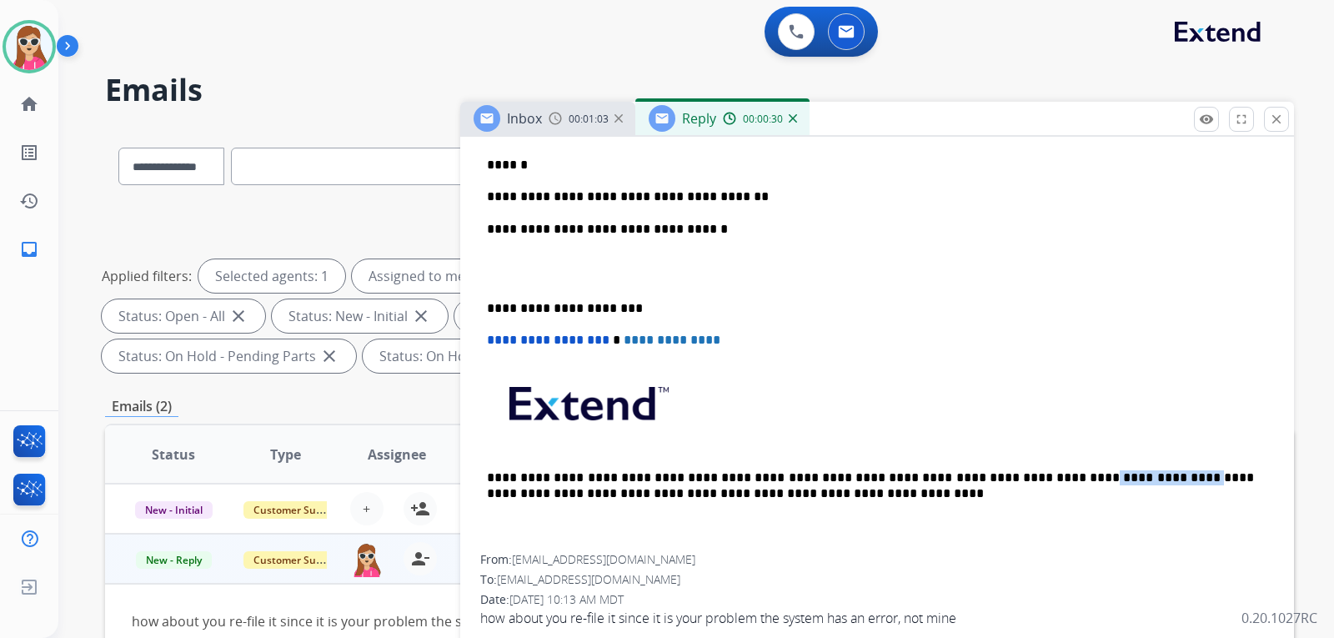
scroll to position [417, 0]
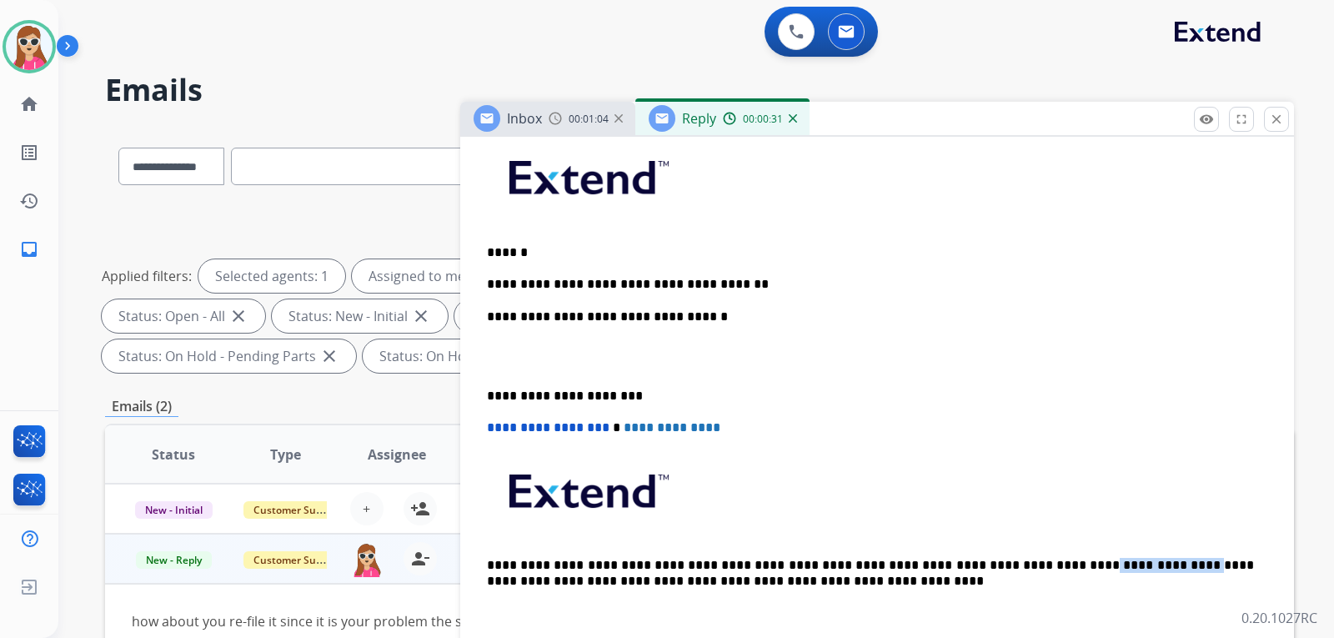
click at [725, 280] on p "**********" at bounding box center [870, 284] width 767 height 15
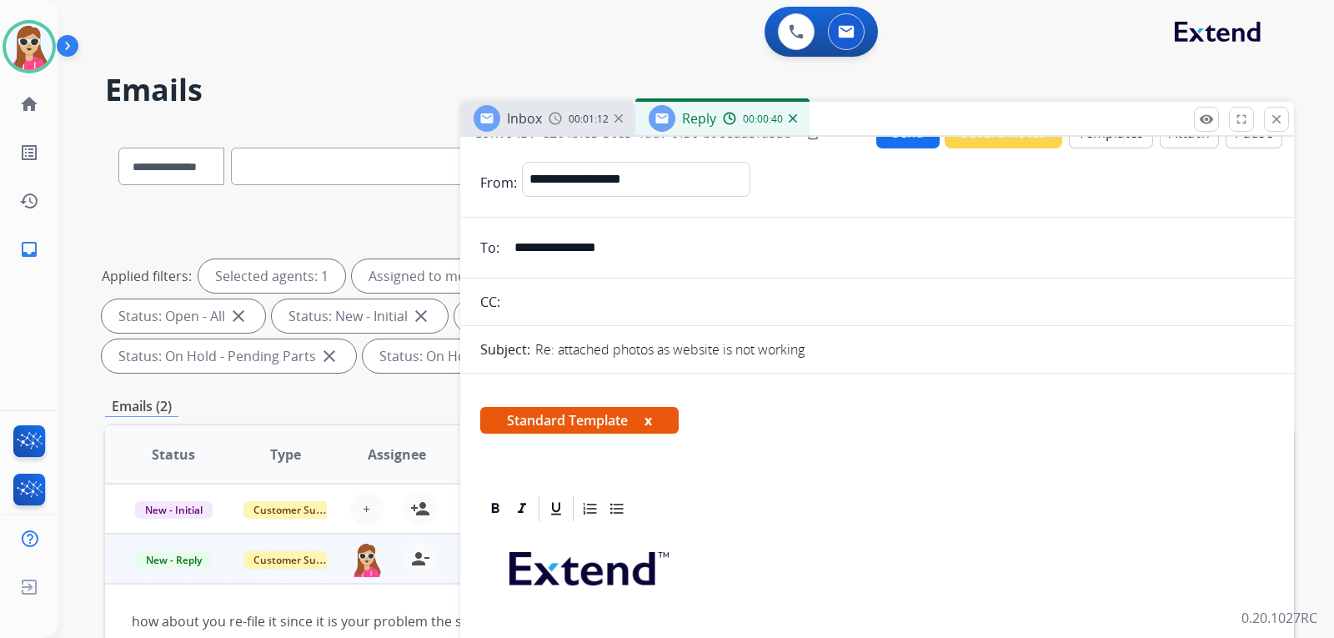
scroll to position [0, 0]
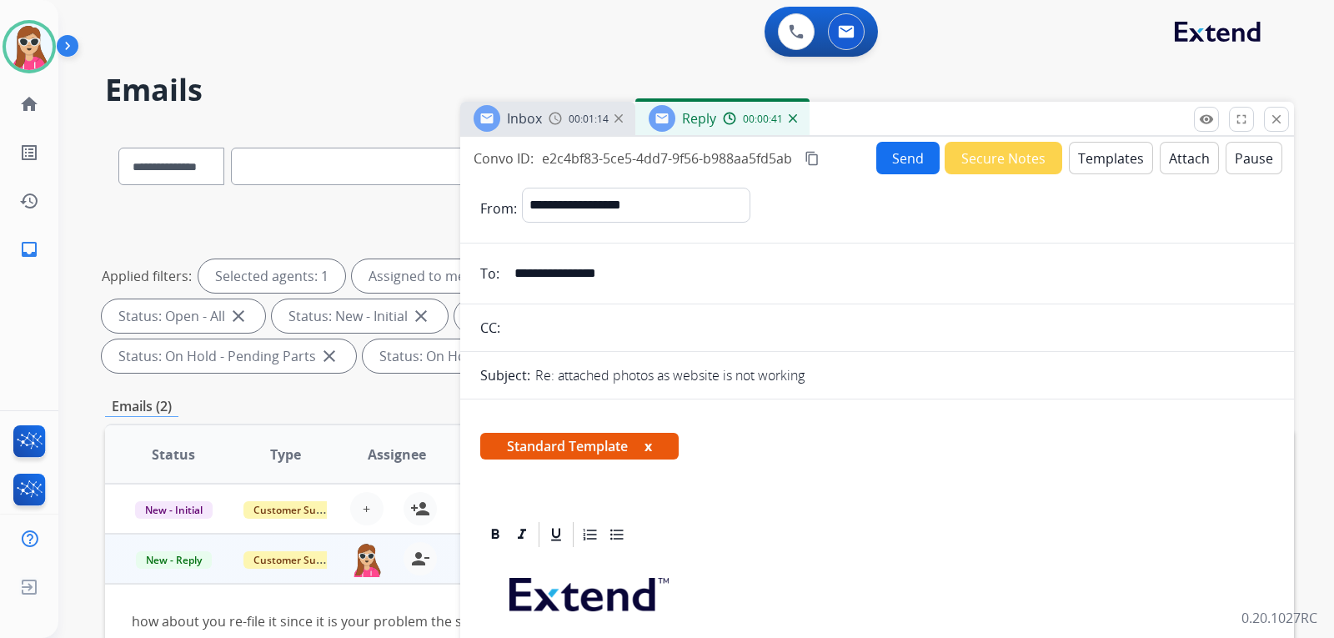
click at [891, 163] on button "Send" at bounding box center [907, 158] width 63 height 33
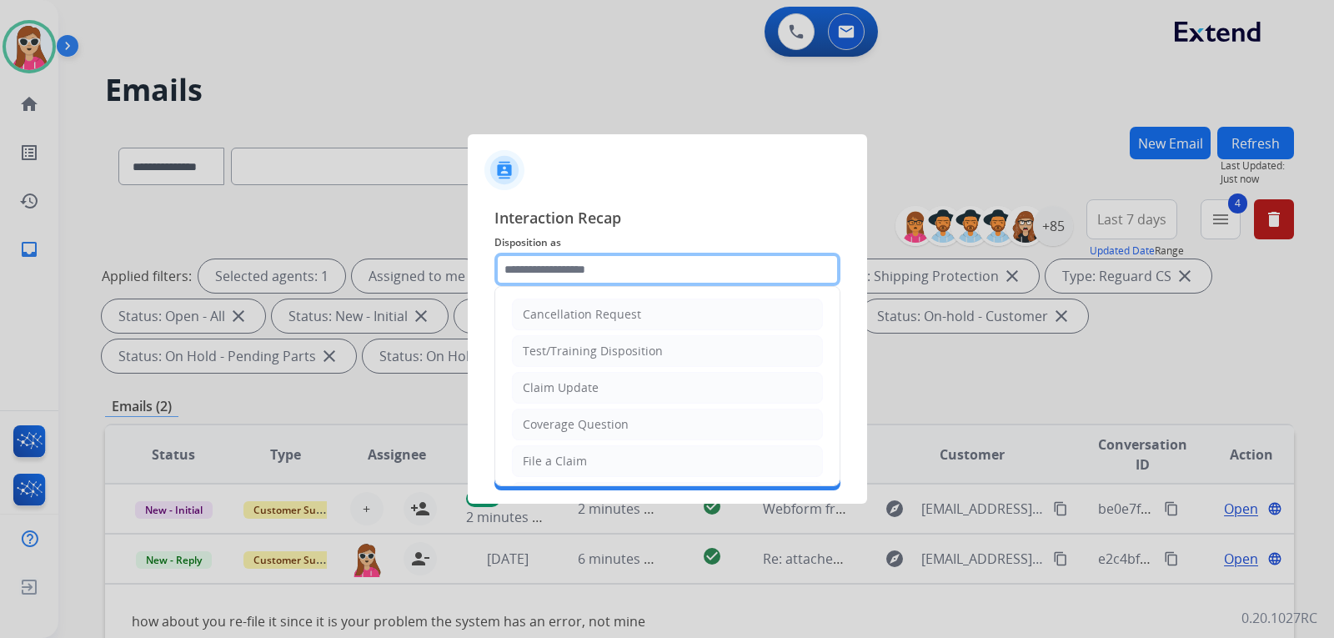
click at [645, 277] on input "text" at bounding box center [667, 269] width 346 height 33
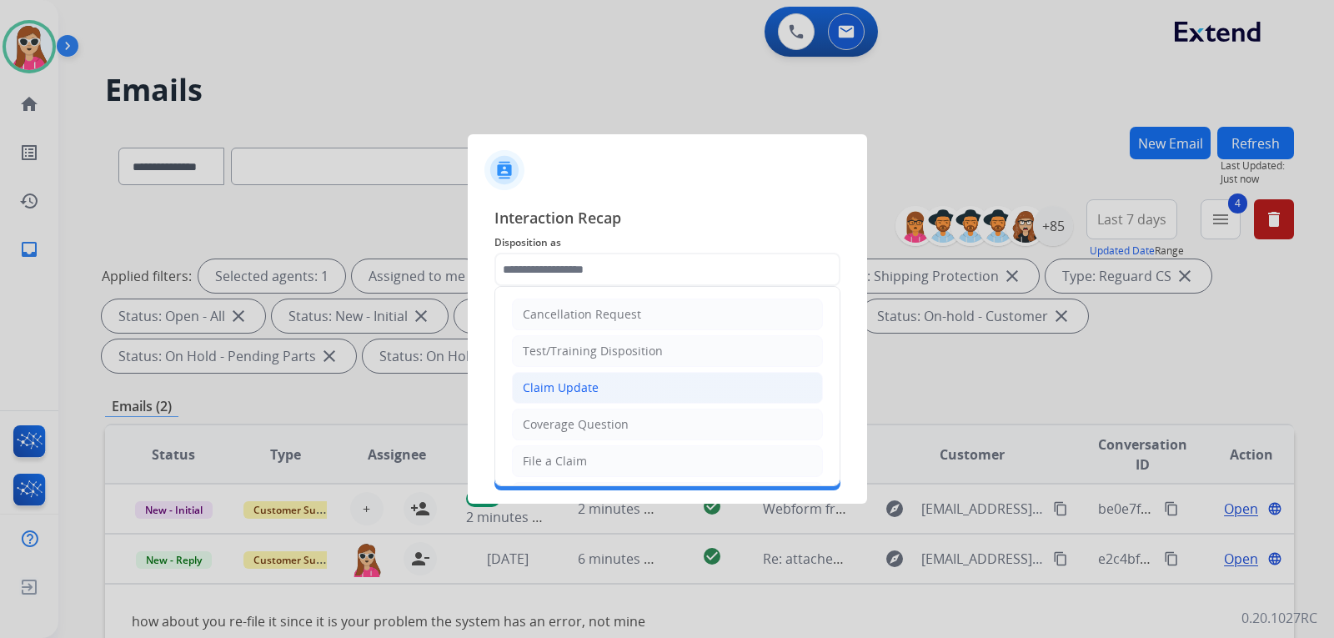
click at [599, 392] on li "Claim Update" at bounding box center [667, 388] width 311 height 32
type input "**********"
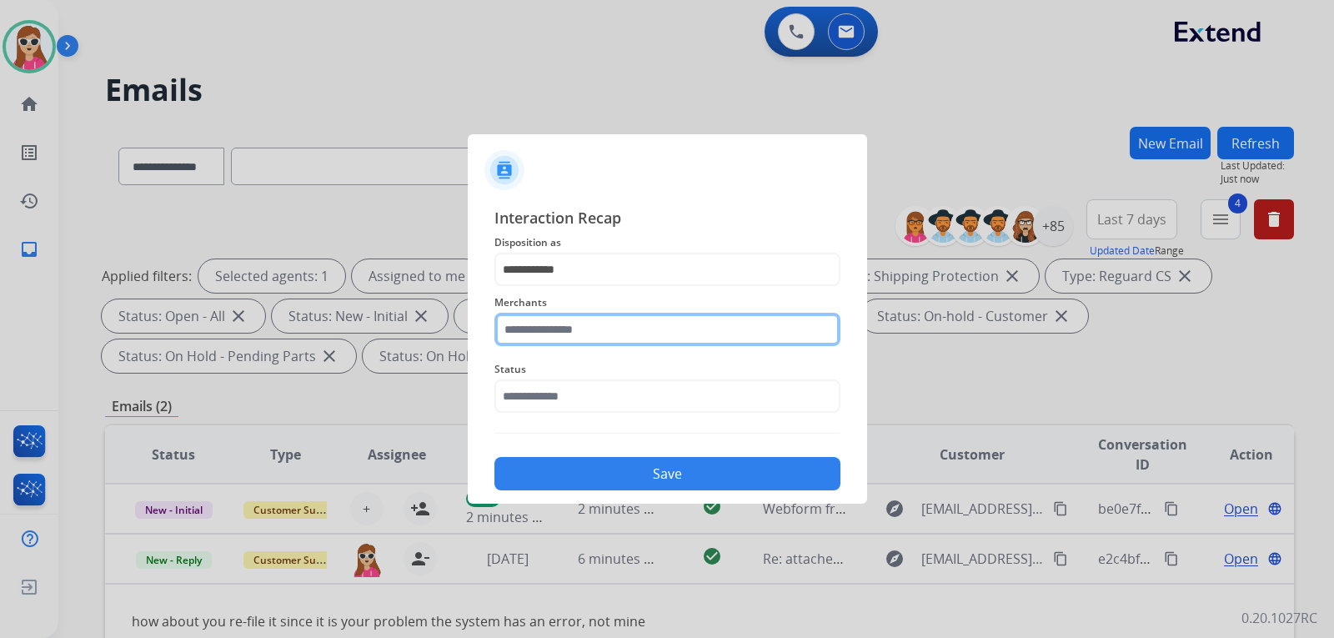
click at [583, 334] on input "text" at bounding box center [667, 329] width 346 height 33
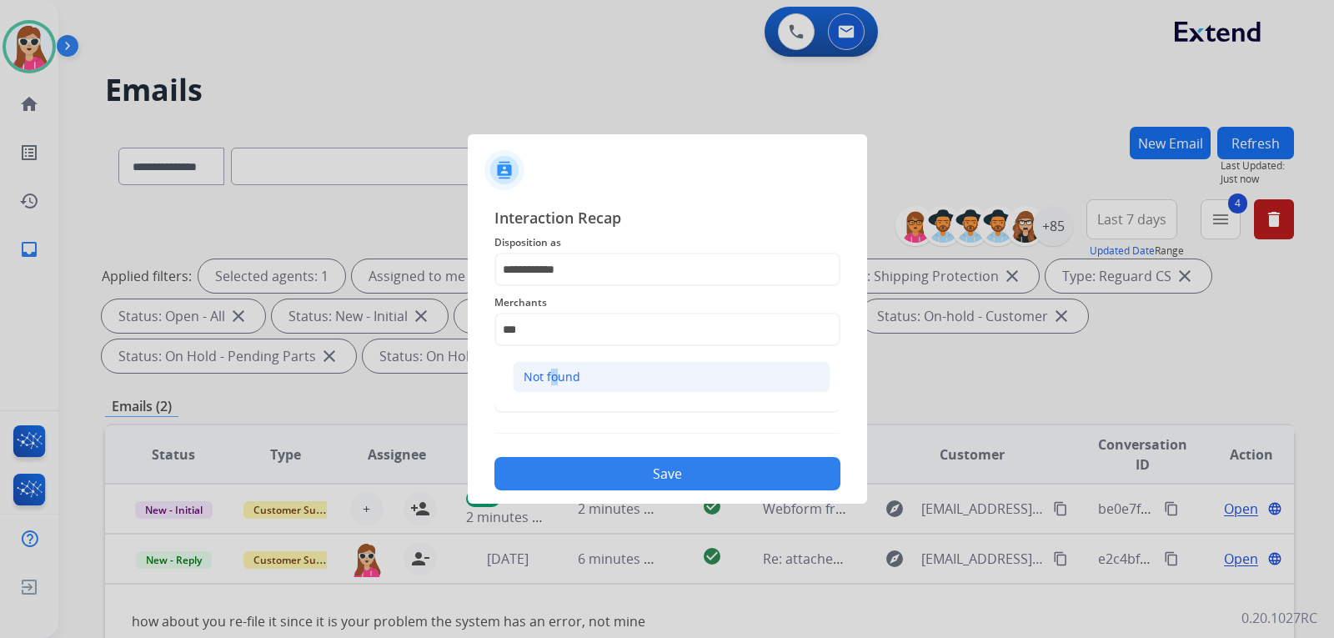
click at [552, 380] on div "Not found" at bounding box center [551, 376] width 57 height 17
type input "*********"
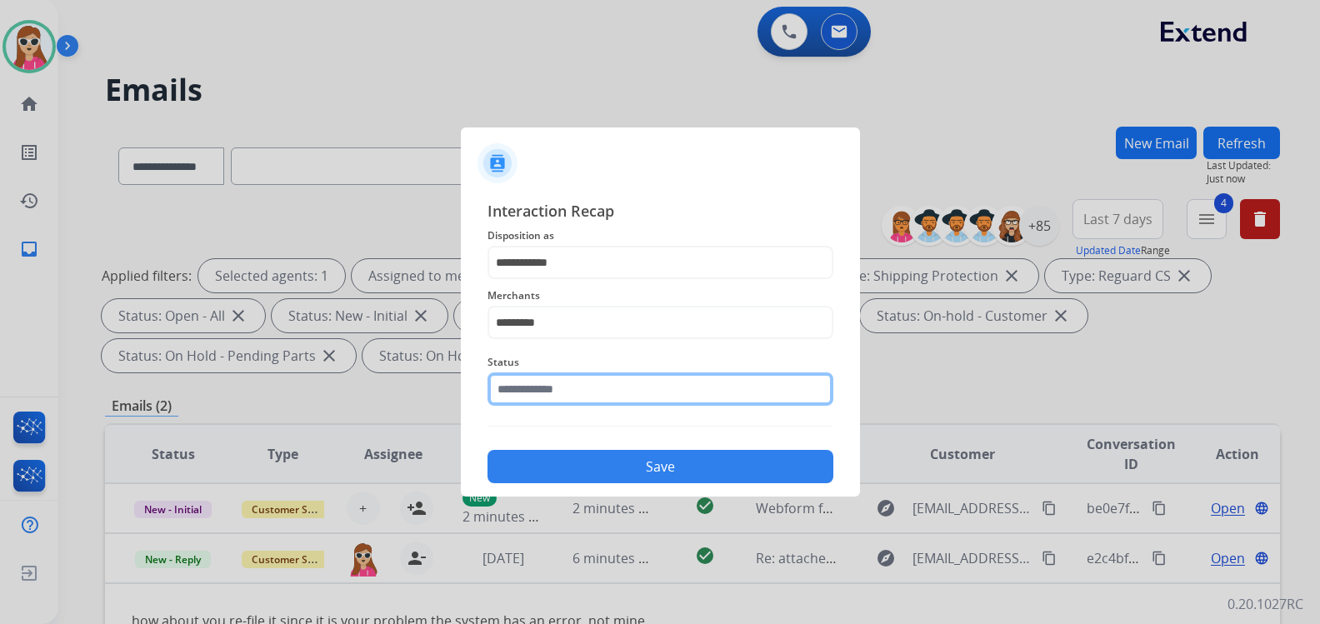
click at [570, 406] on input "text" at bounding box center [661, 389] width 346 height 33
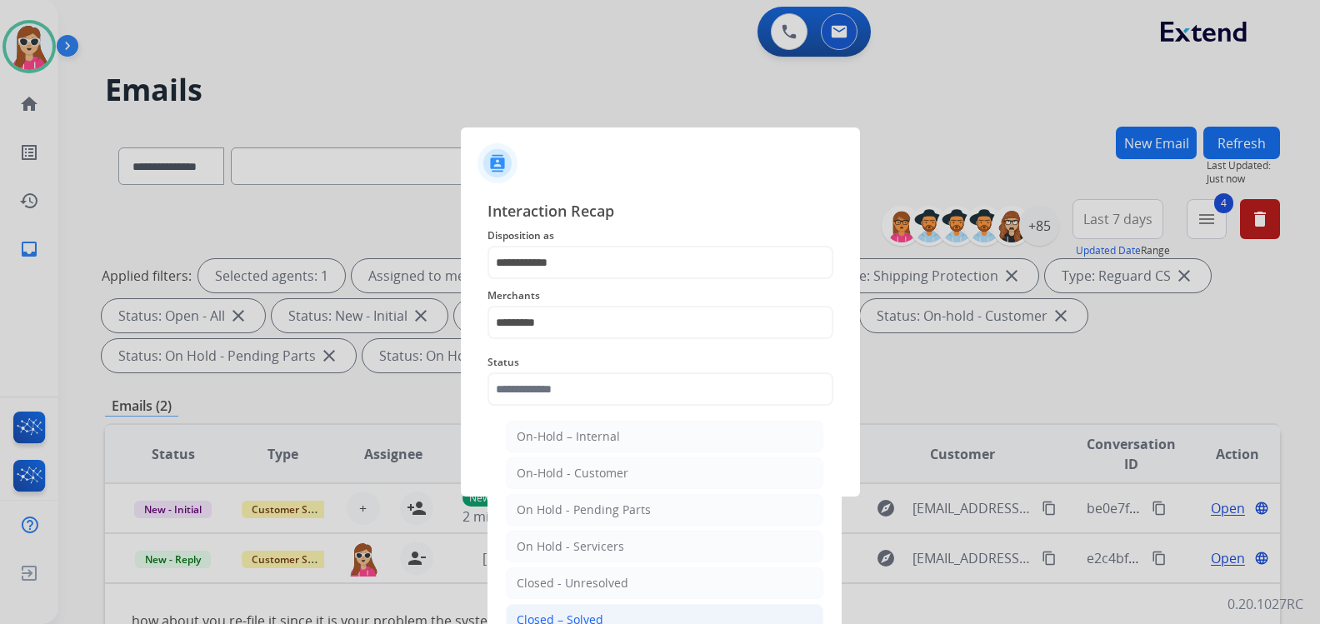
click at [608, 619] on li "Closed – Solved" at bounding box center [665, 620] width 318 height 32
type input "**********"
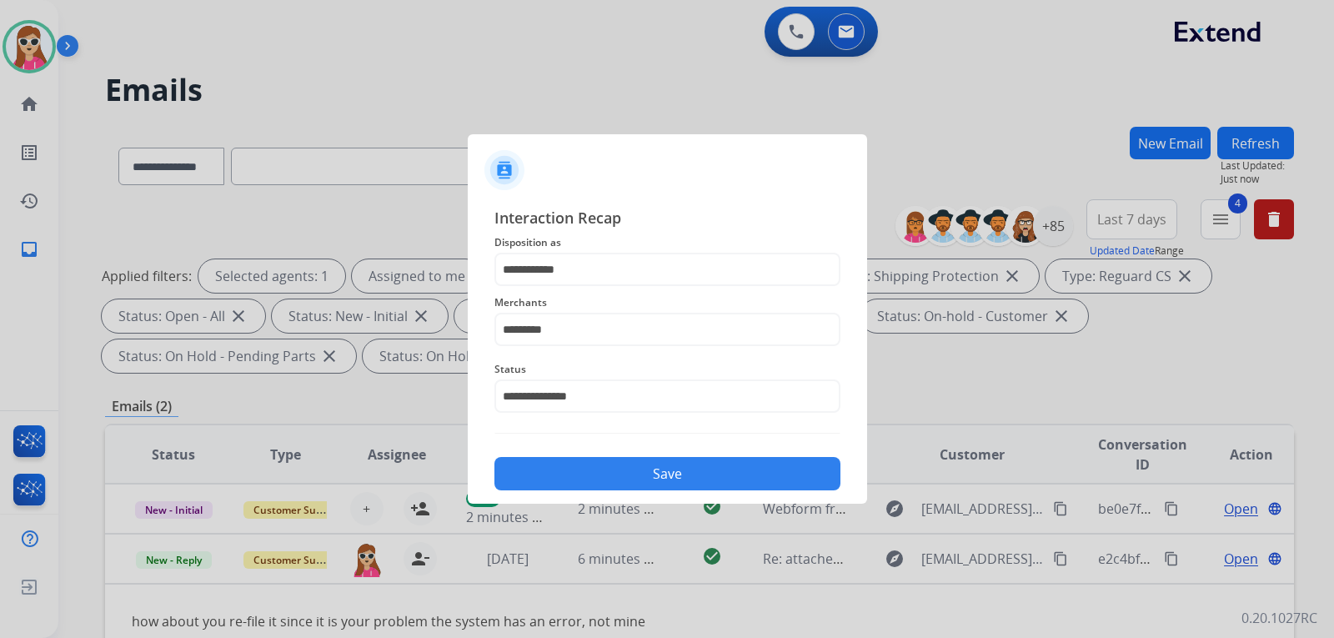
click at [633, 475] on button "Save" at bounding box center [667, 473] width 346 height 33
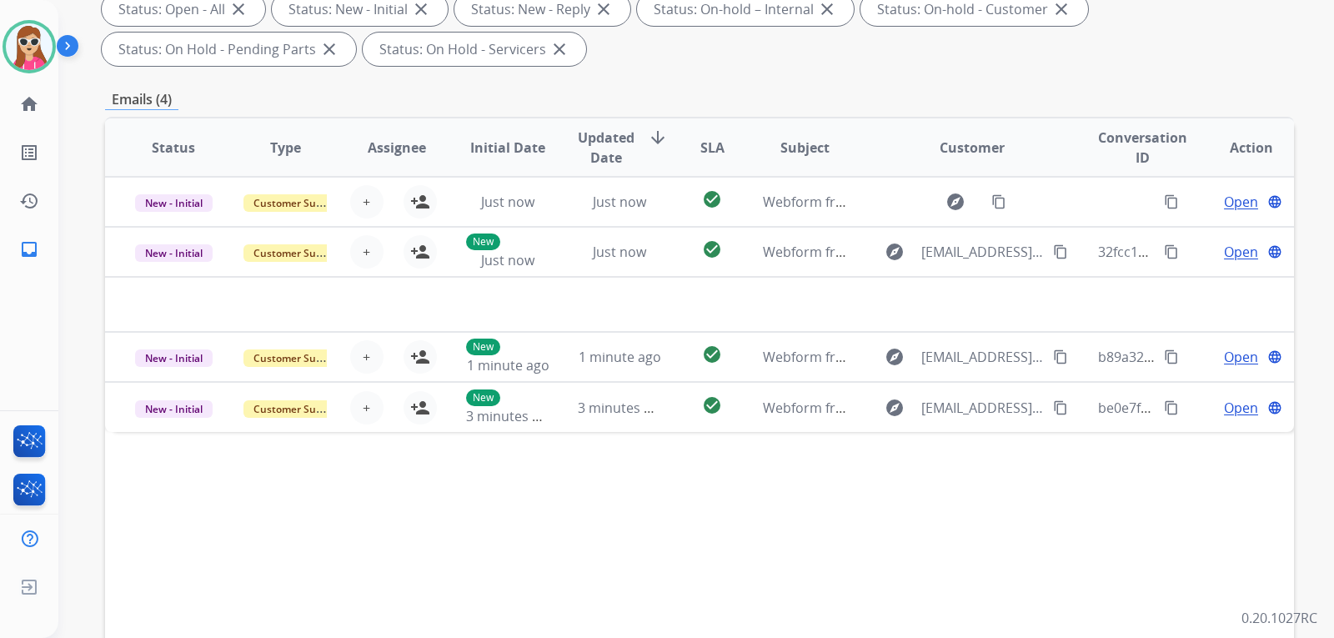
scroll to position [333, 0]
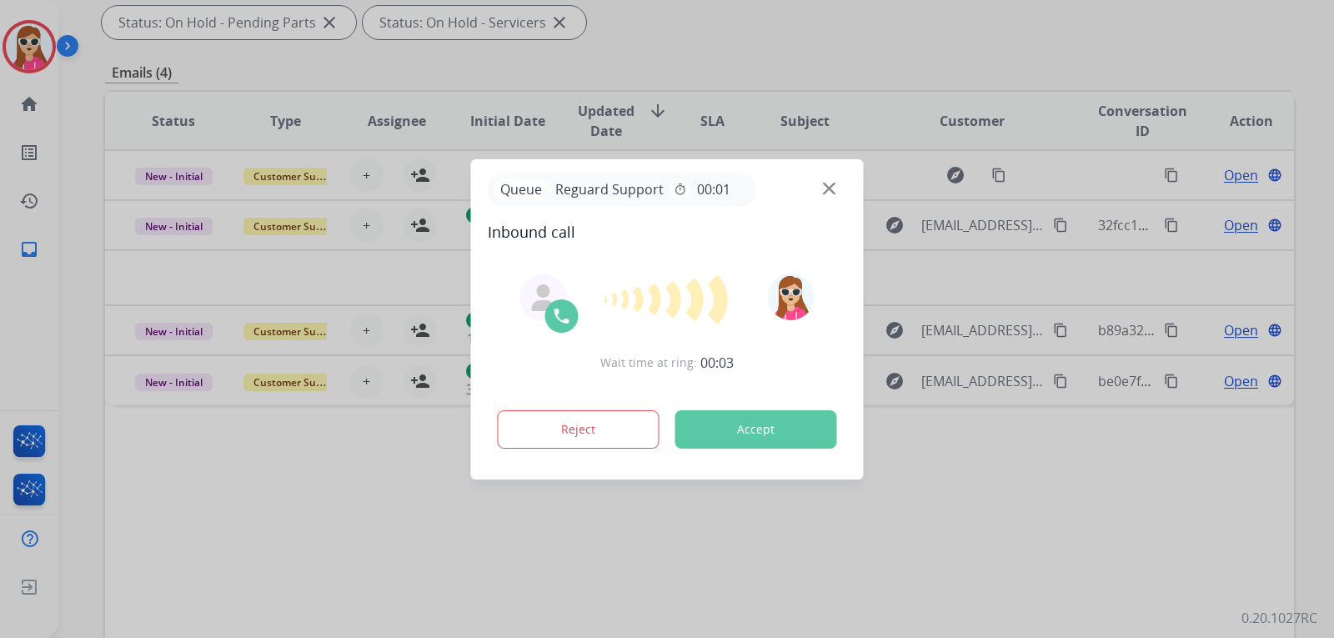
click at [791, 434] on button "Accept" at bounding box center [756, 429] width 162 height 38
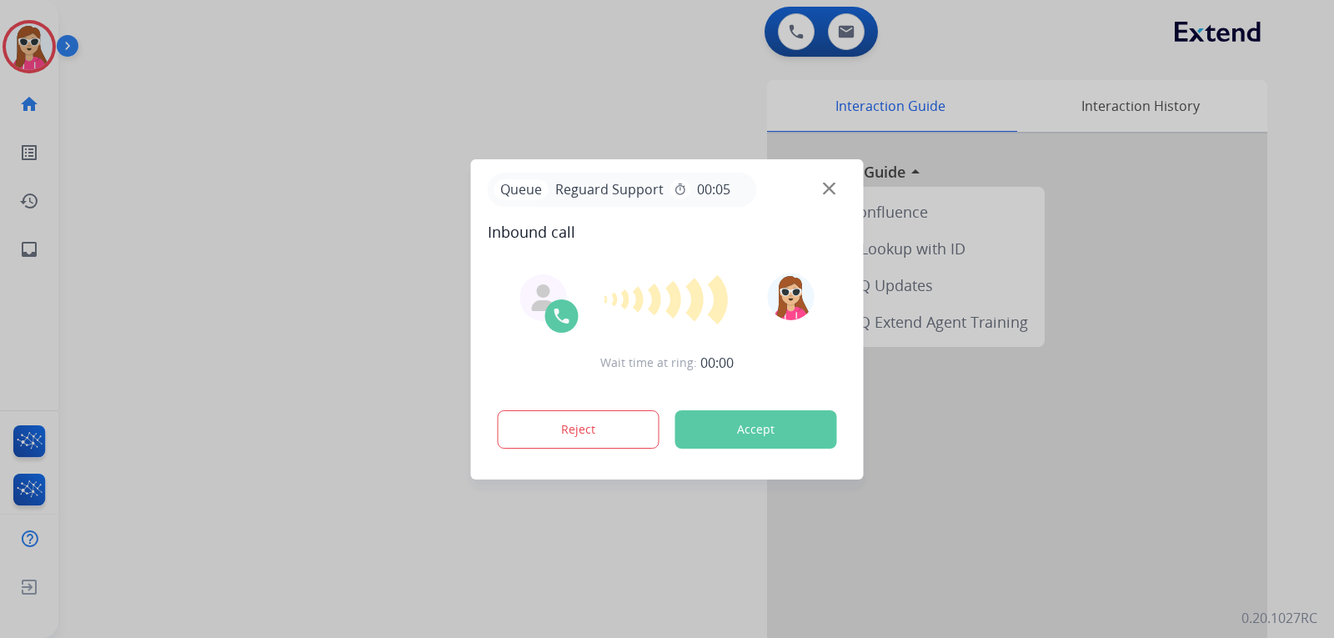
click at [789, 424] on button "Accept" at bounding box center [756, 429] width 162 height 38
click at [768, 420] on button "Accept" at bounding box center [756, 429] width 162 height 38
click at [754, 433] on button "Accept" at bounding box center [756, 429] width 162 height 38
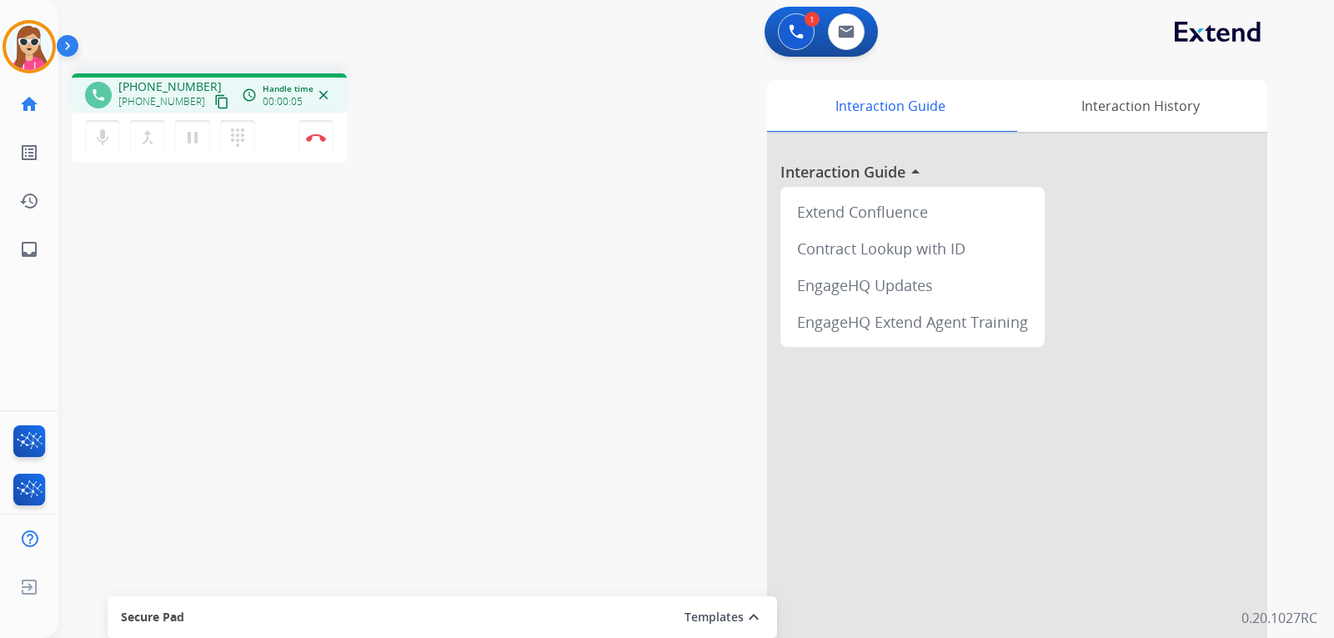
click at [198, 88] on span "+18002403440" at bounding box center [169, 86] width 103 height 17
click at [214, 99] on mat-icon "content_copy" at bounding box center [221, 101] width 15 height 15
click at [317, 133] on button "Disconnect" at bounding box center [315, 137] width 35 height 35
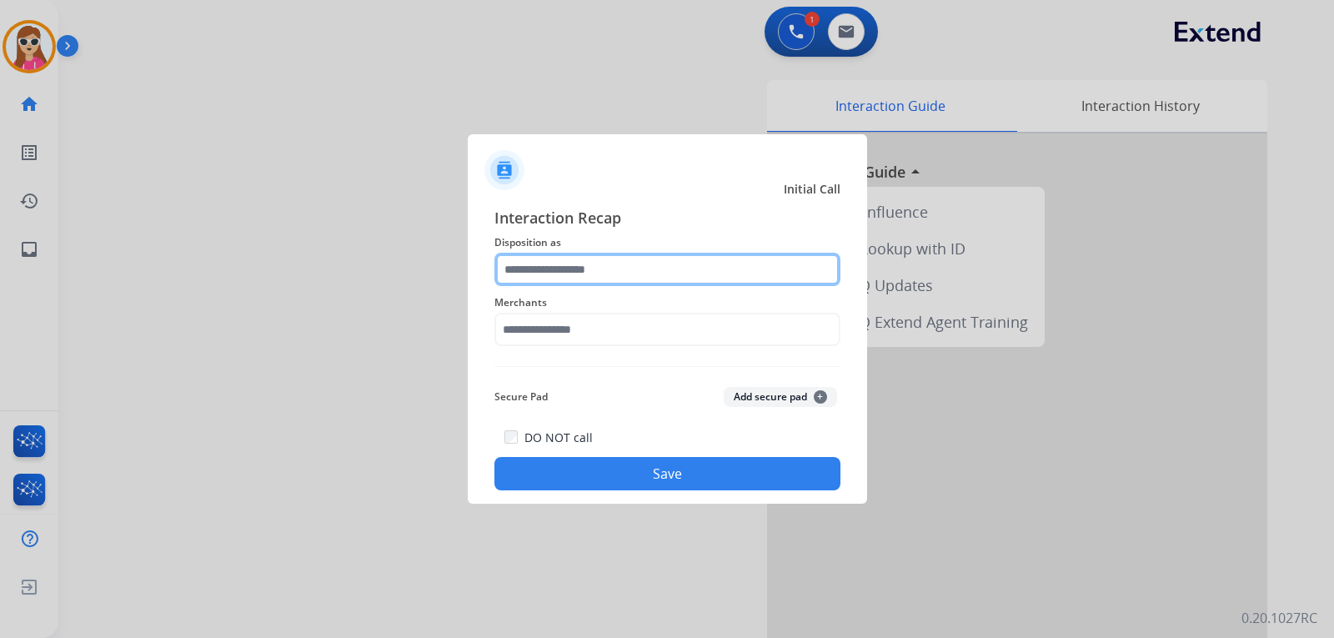
click at [665, 268] on input "text" at bounding box center [667, 269] width 346 height 33
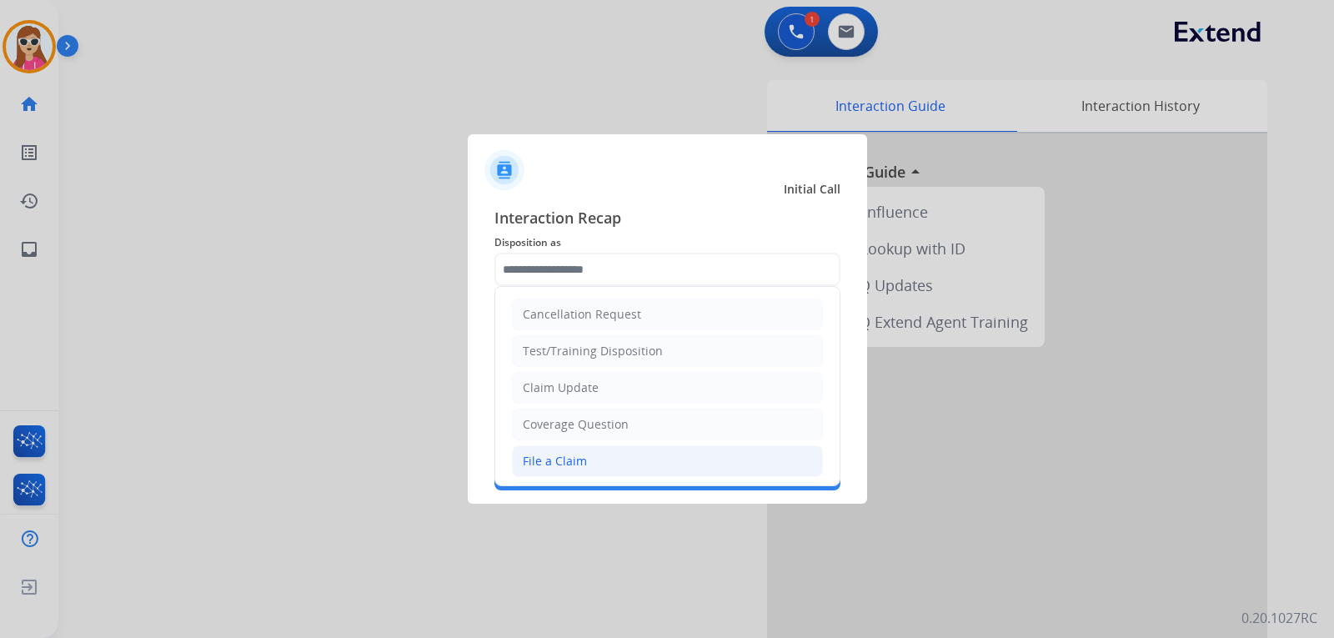
click at [587, 454] on li "File a Claim" at bounding box center [667, 461] width 311 height 32
type input "**********"
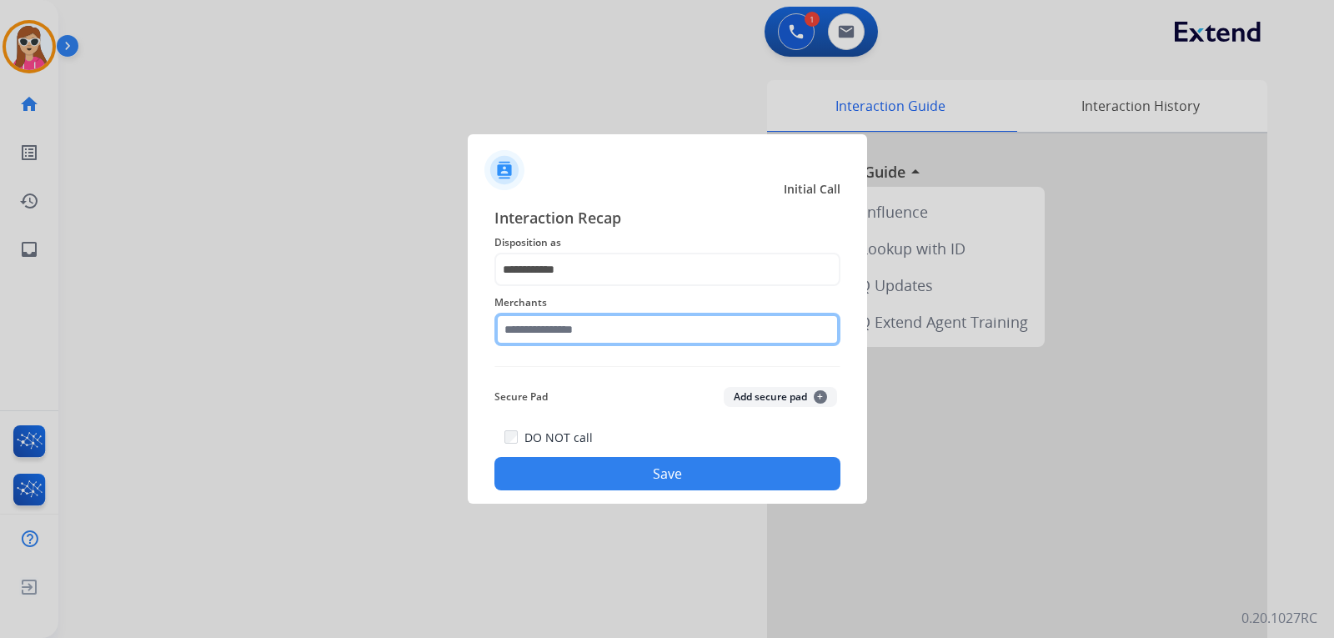
click at [599, 326] on input "text" at bounding box center [667, 329] width 346 height 33
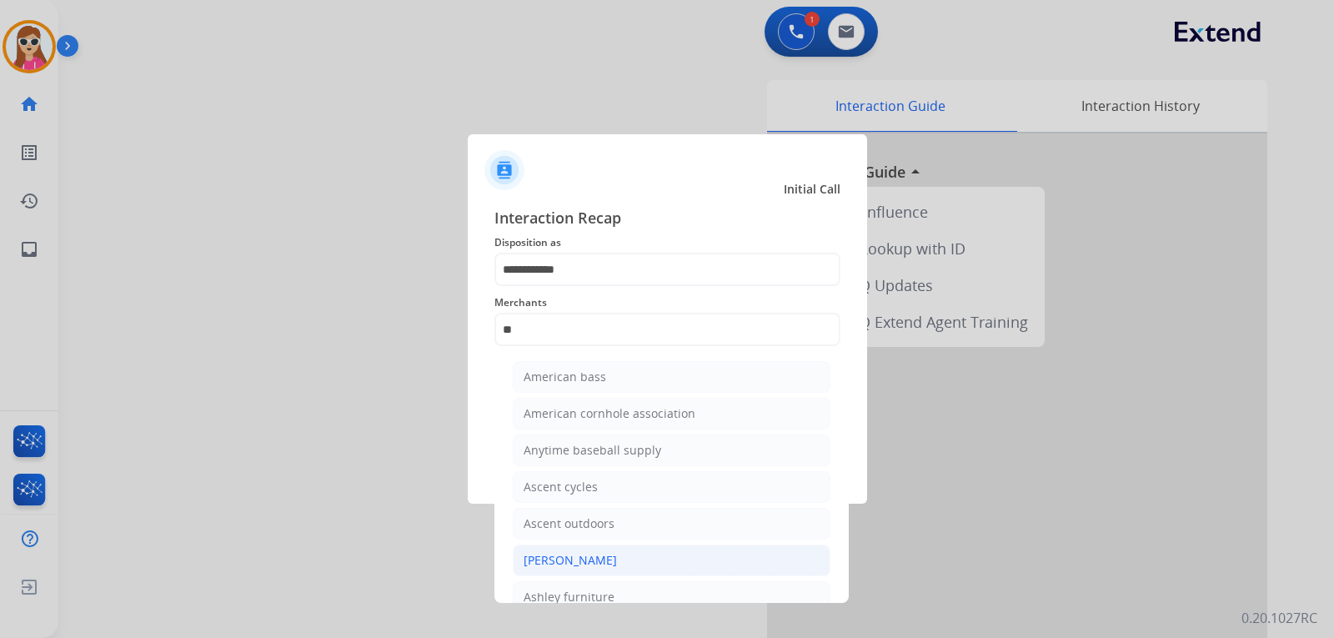
click at [624, 557] on li "[PERSON_NAME]" at bounding box center [672, 560] width 318 height 32
type input "**********"
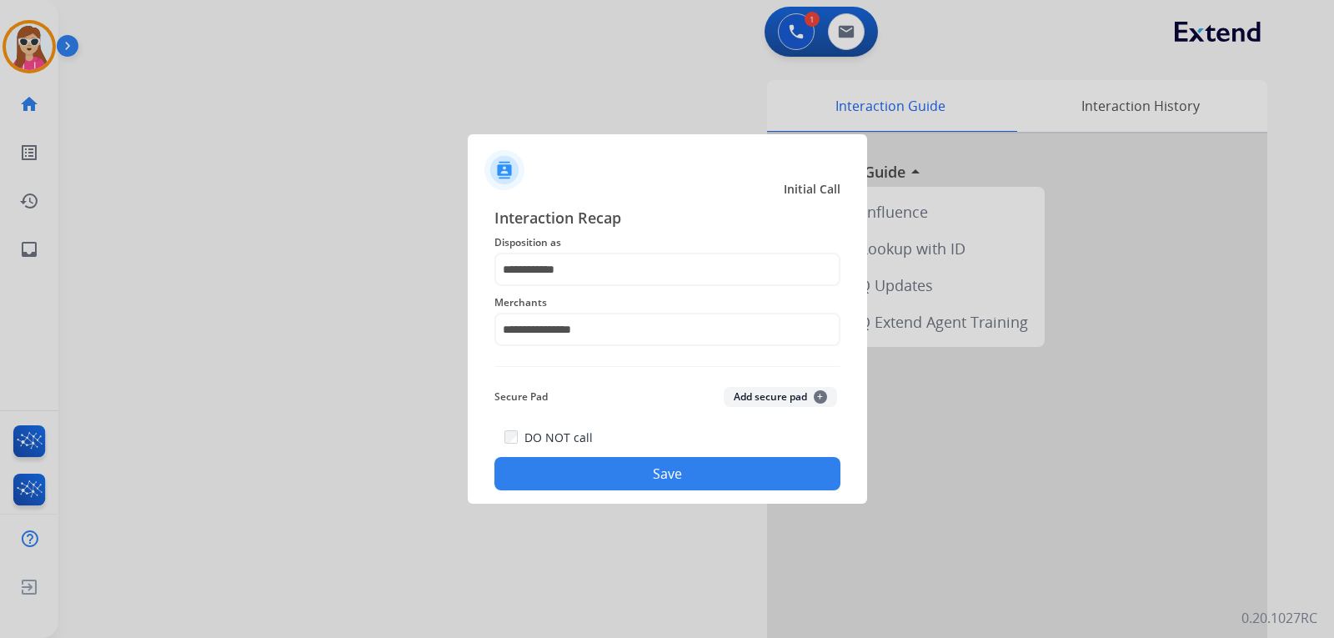
click at [624, 453] on div "DO NOT call Save" at bounding box center [667, 458] width 346 height 63
click at [718, 483] on button "Save" at bounding box center [667, 473] width 346 height 33
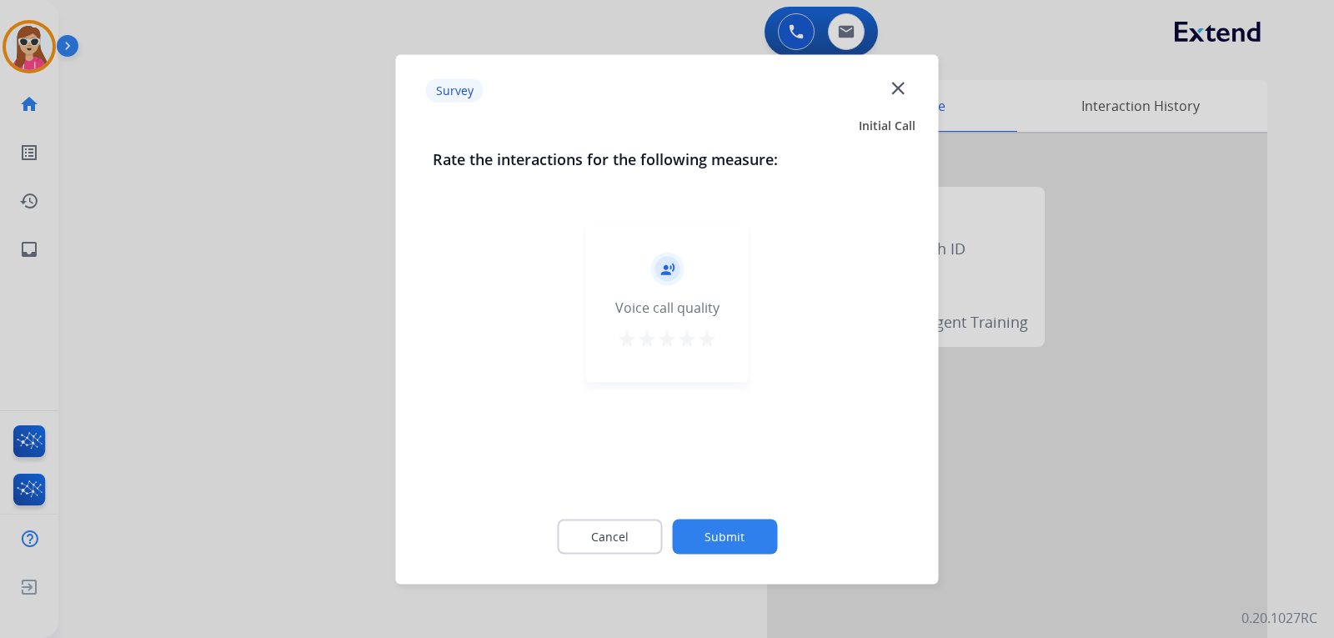
click at [714, 333] on mat-icon "star" at bounding box center [707, 338] width 20 height 20
click at [761, 535] on button "Submit" at bounding box center [724, 535] width 105 height 35
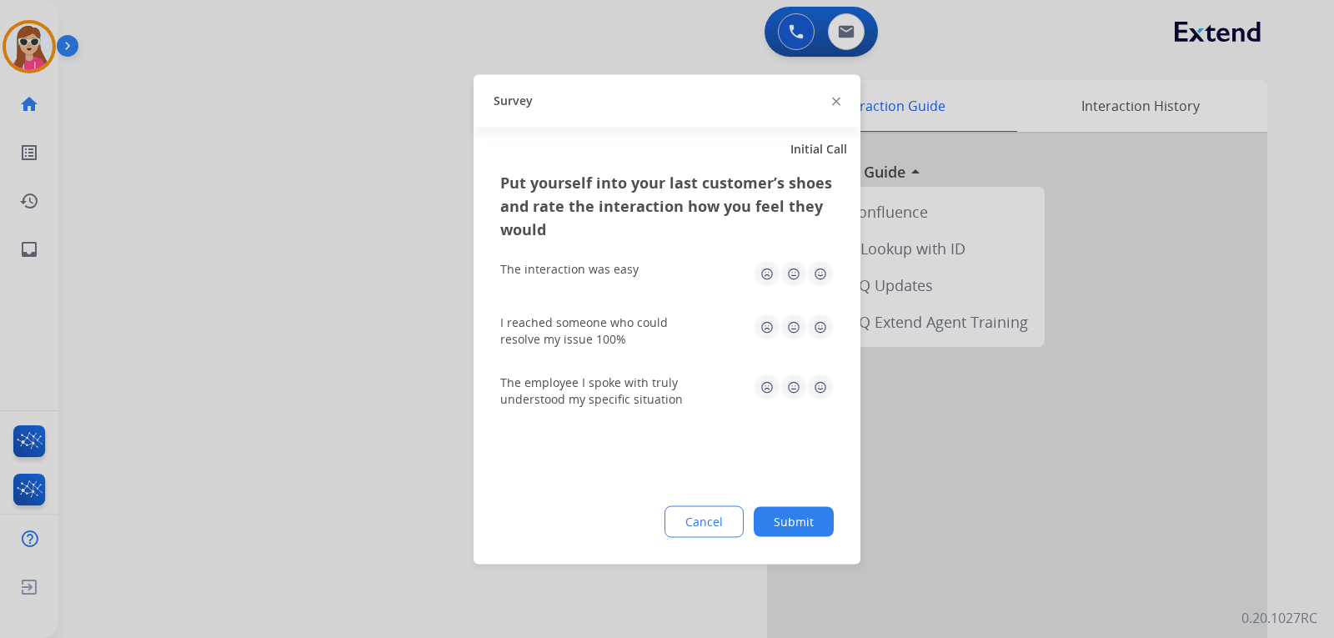
click at [828, 282] on img at bounding box center [820, 273] width 27 height 27
drag, startPoint x: 821, startPoint y: 331, endPoint x: 819, endPoint y: 368, distance: 36.8
click at [820, 332] on img at bounding box center [820, 326] width 27 height 27
click at [821, 393] on img at bounding box center [820, 386] width 27 height 27
click at [819, 513] on button "Submit" at bounding box center [794, 521] width 80 height 30
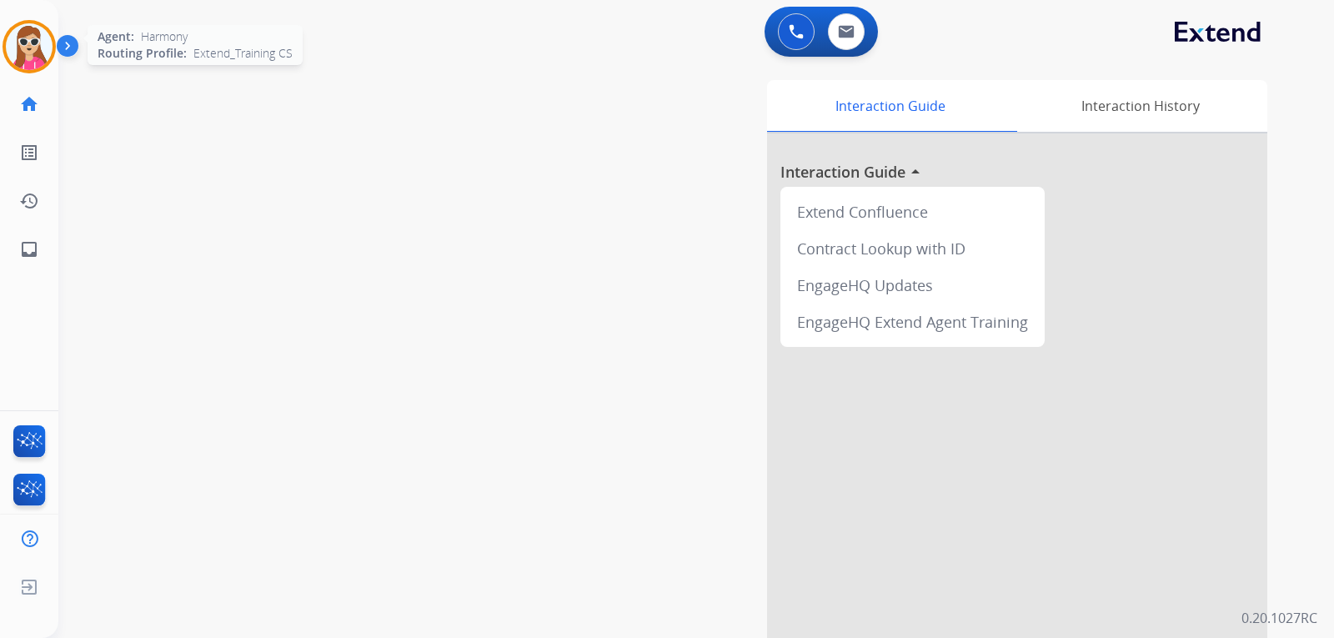
click at [24, 48] on img at bounding box center [29, 46] width 47 height 47
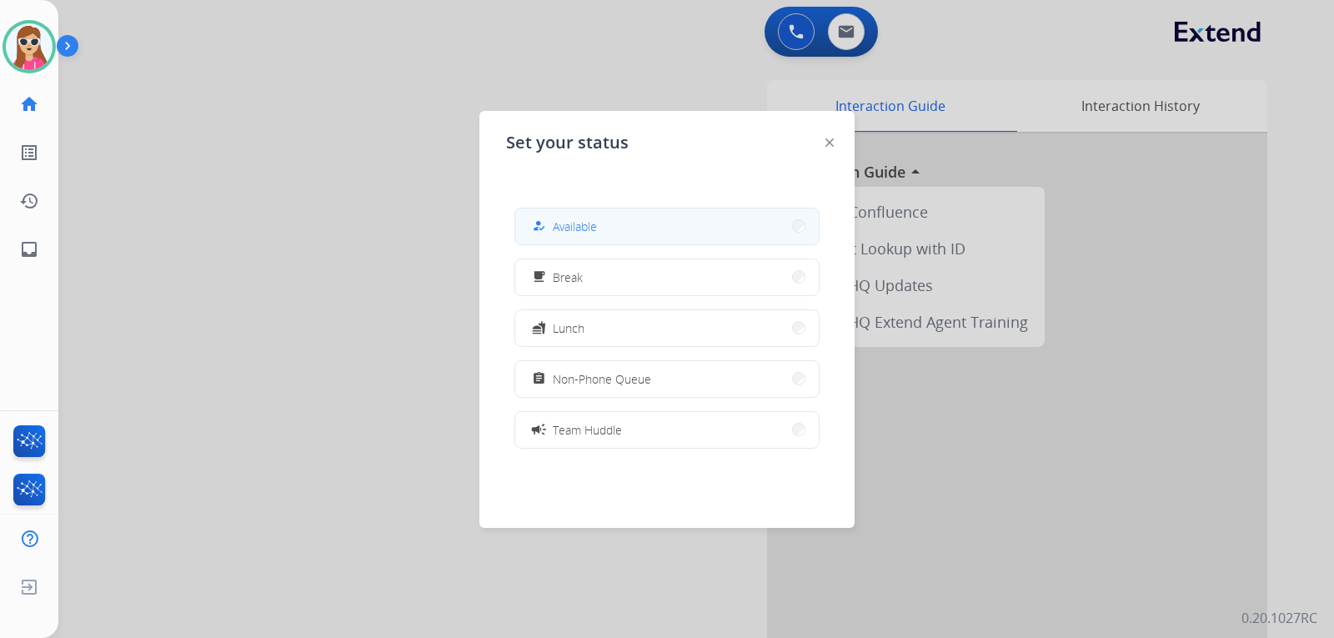
click at [675, 241] on button "how_to_reg Available" at bounding box center [666, 226] width 303 height 36
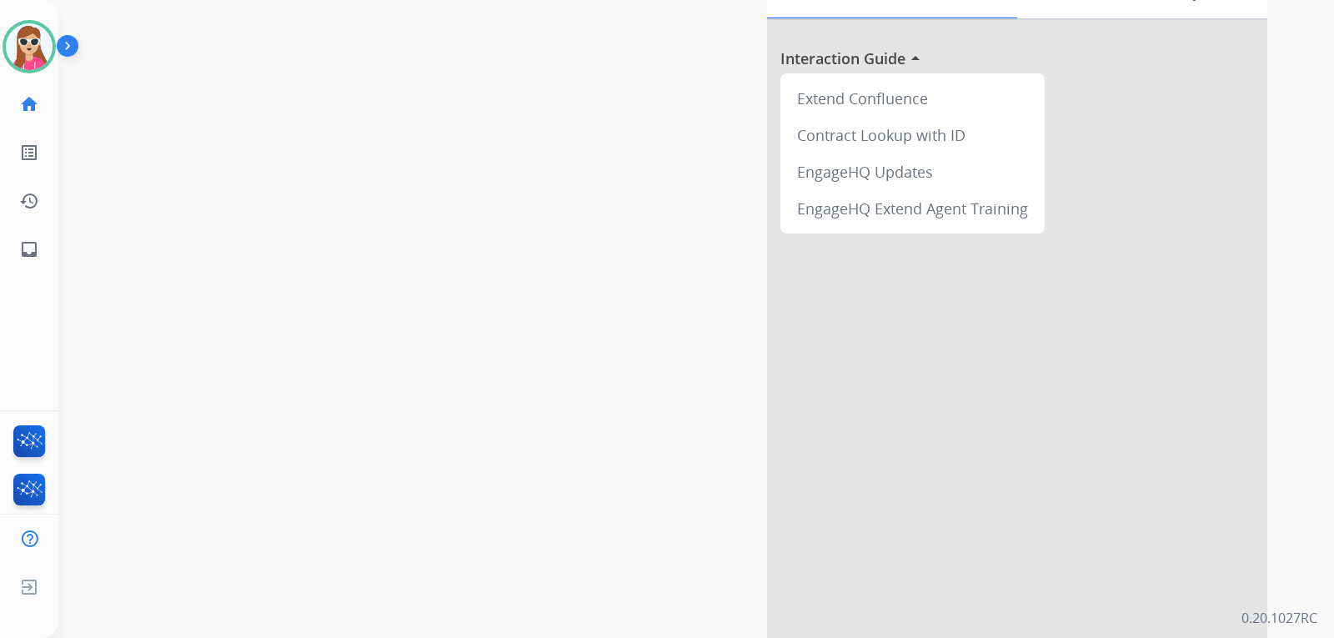
scroll to position [118, 0]
click at [798, 425] on button "Accept" at bounding box center [756, 429] width 162 height 38
click at [729, 402] on div "Reject Accept" at bounding box center [667, 426] width 359 height 52
click at [734, 441] on button "Accept" at bounding box center [756, 429] width 162 height 38
click at [731, 441] on button "Accept" at bounding box center [756, 429] width 162 height 38
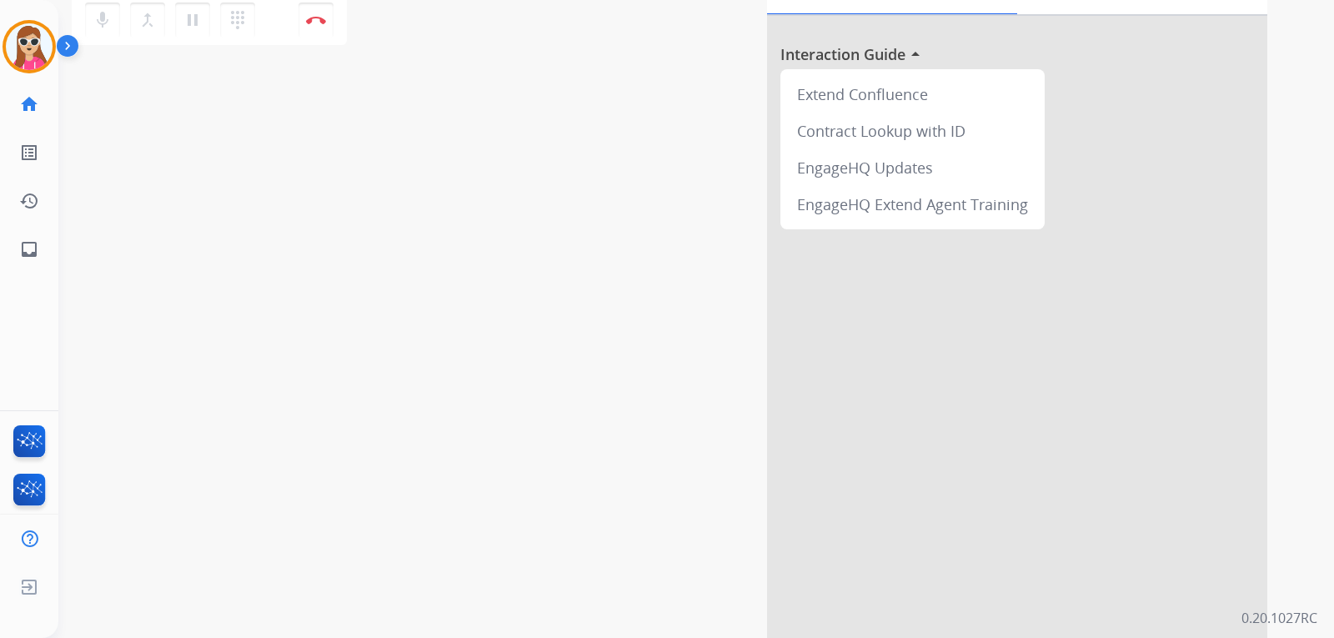
click at [751, 426] on div "Interaction Guide Interaction History Interaction Guide arrow_drop_up Extend Co…" at bounding box center [893, 299] width 748 height 675
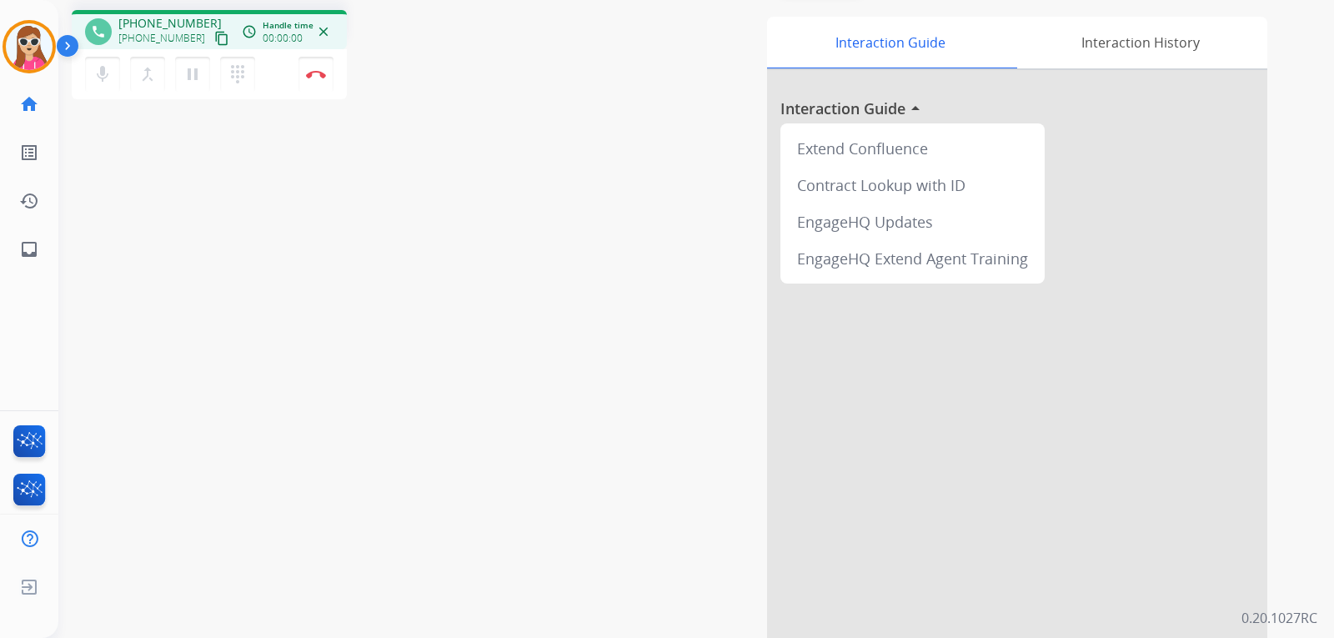
scroll to position [0, 0]
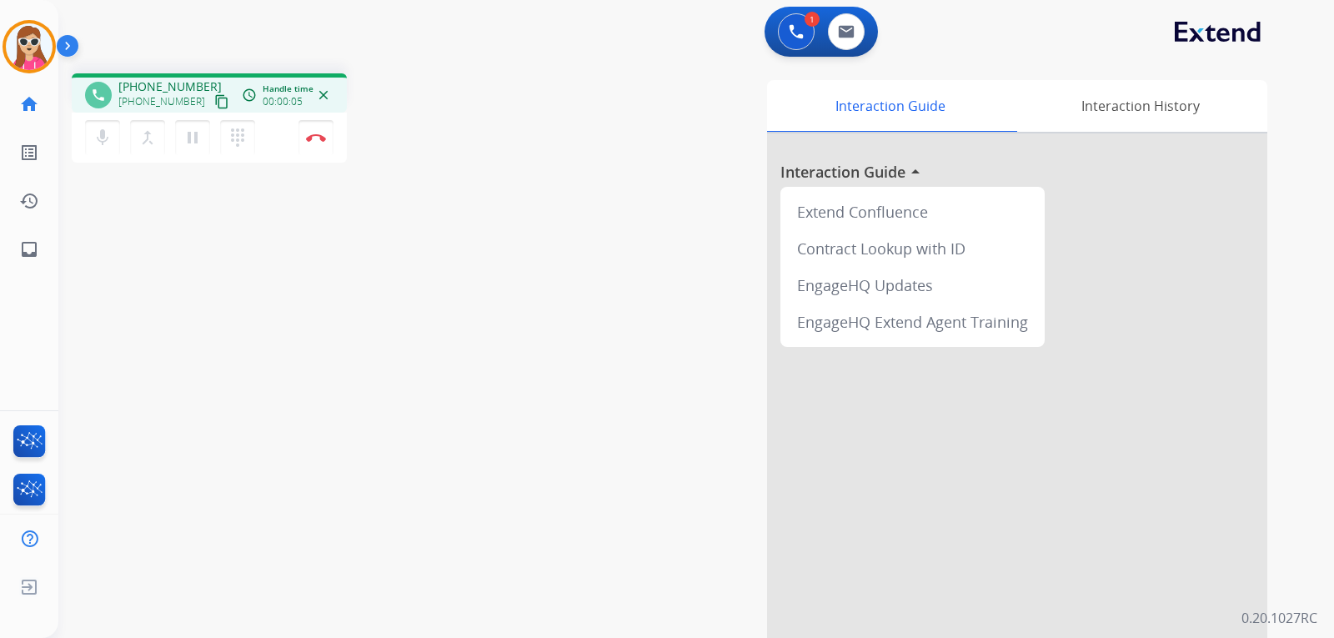
click at [214, 98] on mat-icon "content_copy" at bounding box center [221, 101] width 15 height 15
click at [214, 102] on mat-icon "content_copy" at bounding box center [221, 101] width 15 height 15
click at [324, 148] on button "Disconnect" at bounding box center [315, 137] width 35 height 35
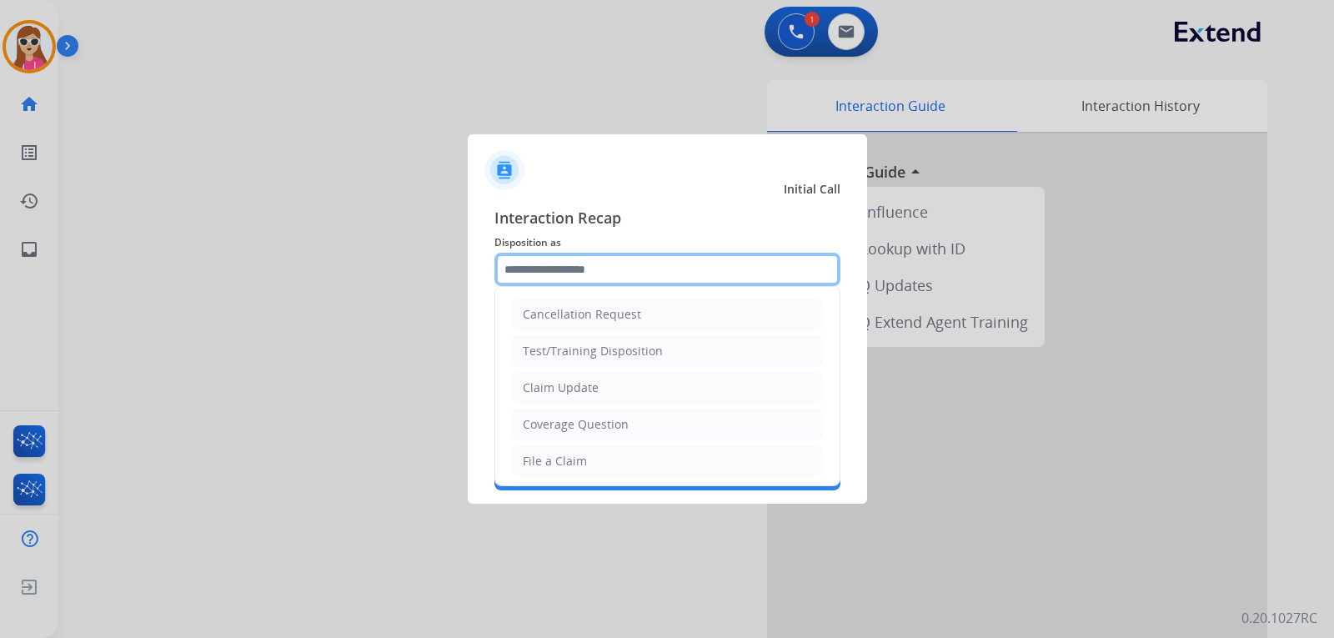
drag, startPoint x: 572, startPoint y: 265, endPoint x: 600, endPoint y: 290, distance: 37.8
click at [578, 271] on input "text" at bounding box center [667, 269] width 346 height 33
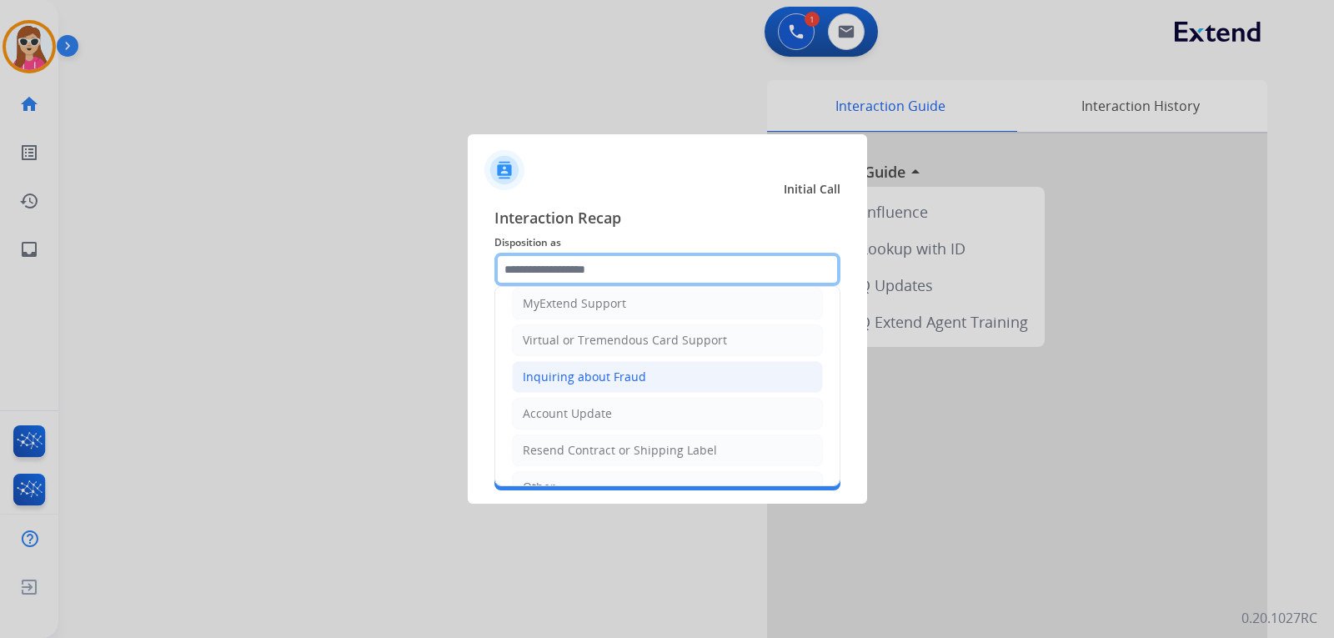
scroll to position [167, 0]
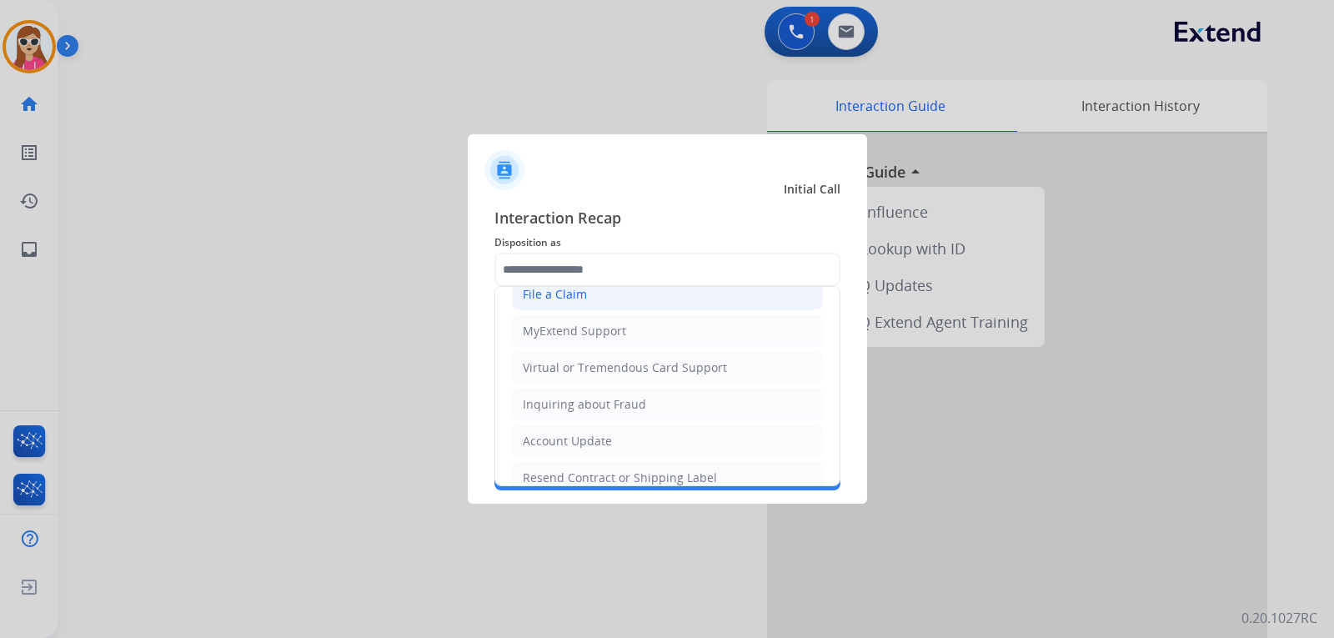
click at [570, 294] on div "File a Claim" at bounding box center [555, 294] width 64 height 17
type input "**********"
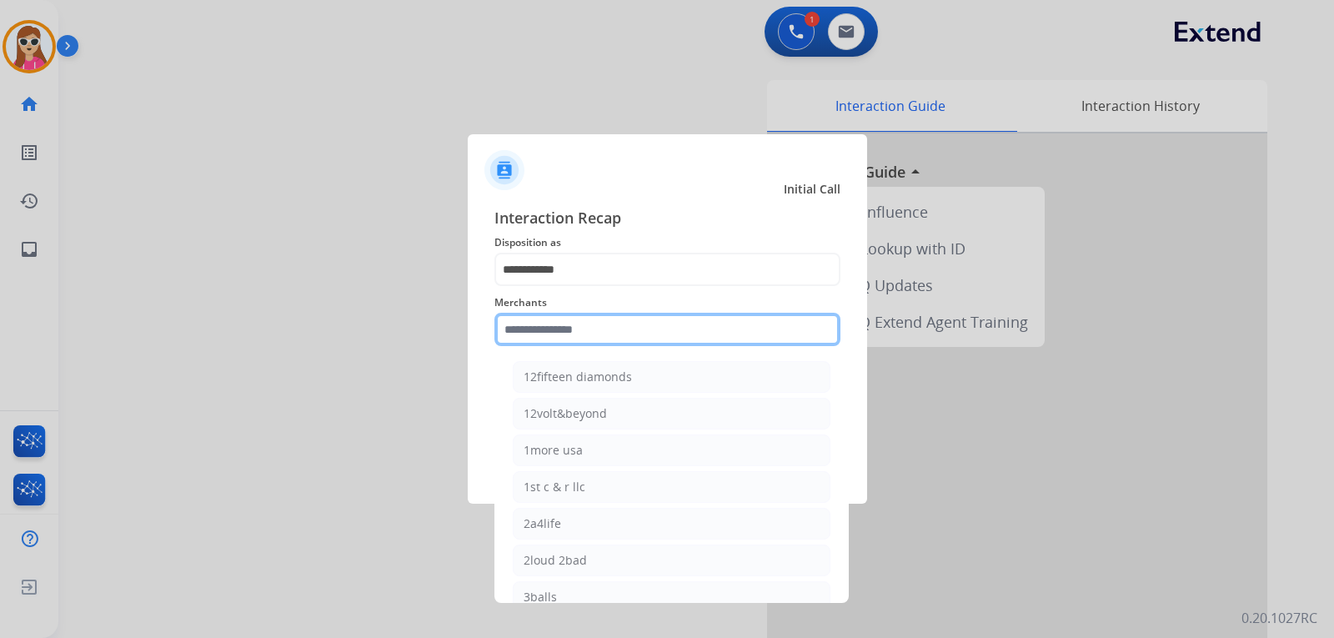
click at [589, 328] on input "text" at bounding box center [667, 329] width 346 height 33
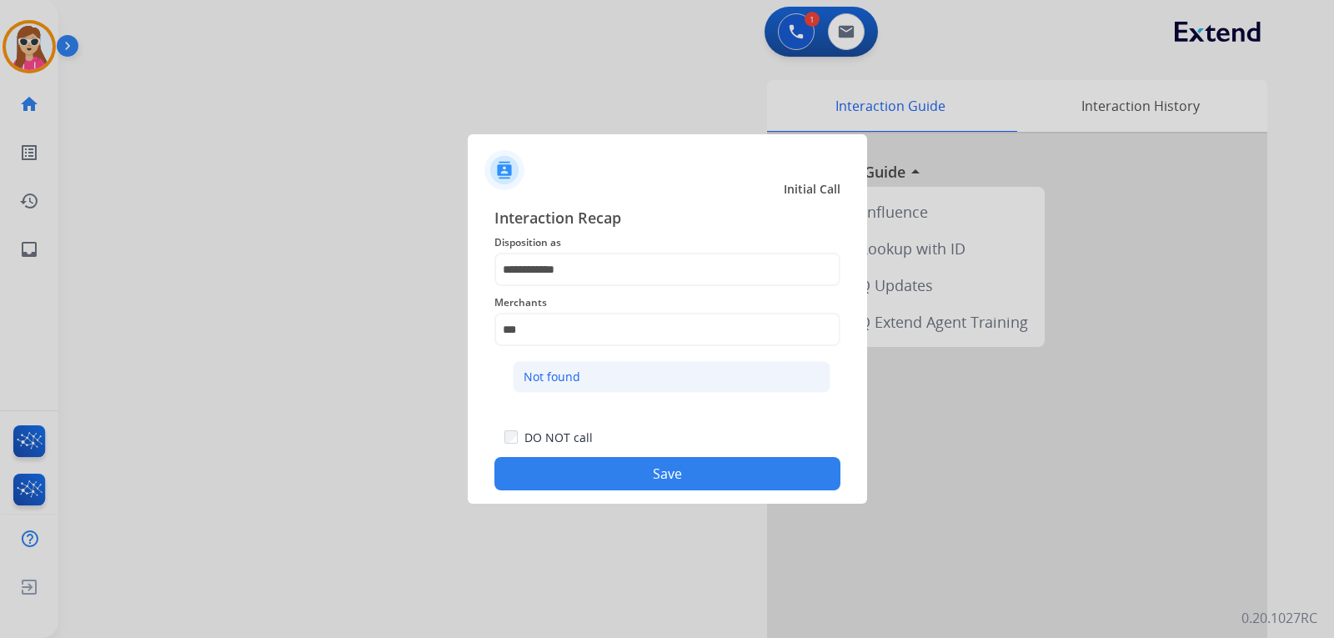
click at [569, 373] on div "Not found" at bounding box center [551, 376] width 57 height 17
type input "*********"
click at [725, 485] on button "Save" at bounding box center [667, 473] width 346 height 33
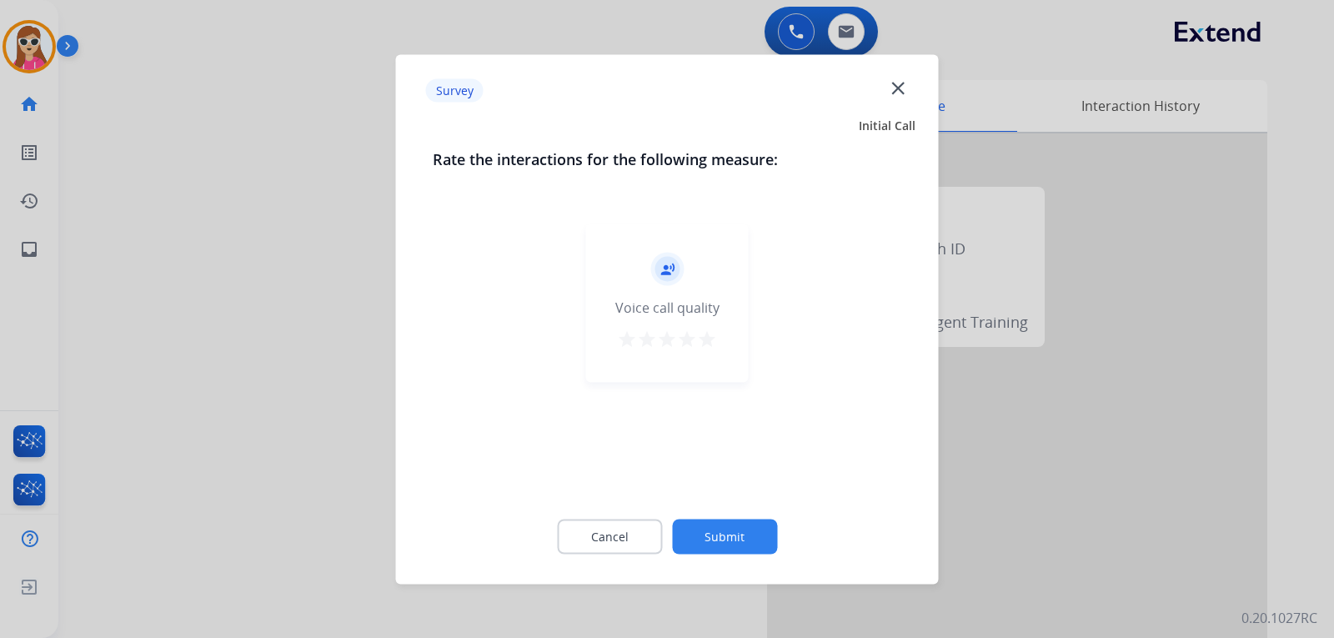
drag, startPoint x: 714, startPoint y: 335, endPoint x: 764, endPoint y: 377, distance: 65.1
click at [724, 344] on div "record_voice_over Voice call quality star star star star star" at bounding box center [667, 302] width 163 height 158
click at [702, 335] on mat-icon "star" at bounding box center [707, 338] width 20 height 20
click at [749, 534] on button "Submit" at bounding box center [724, 535] width 105 height 35
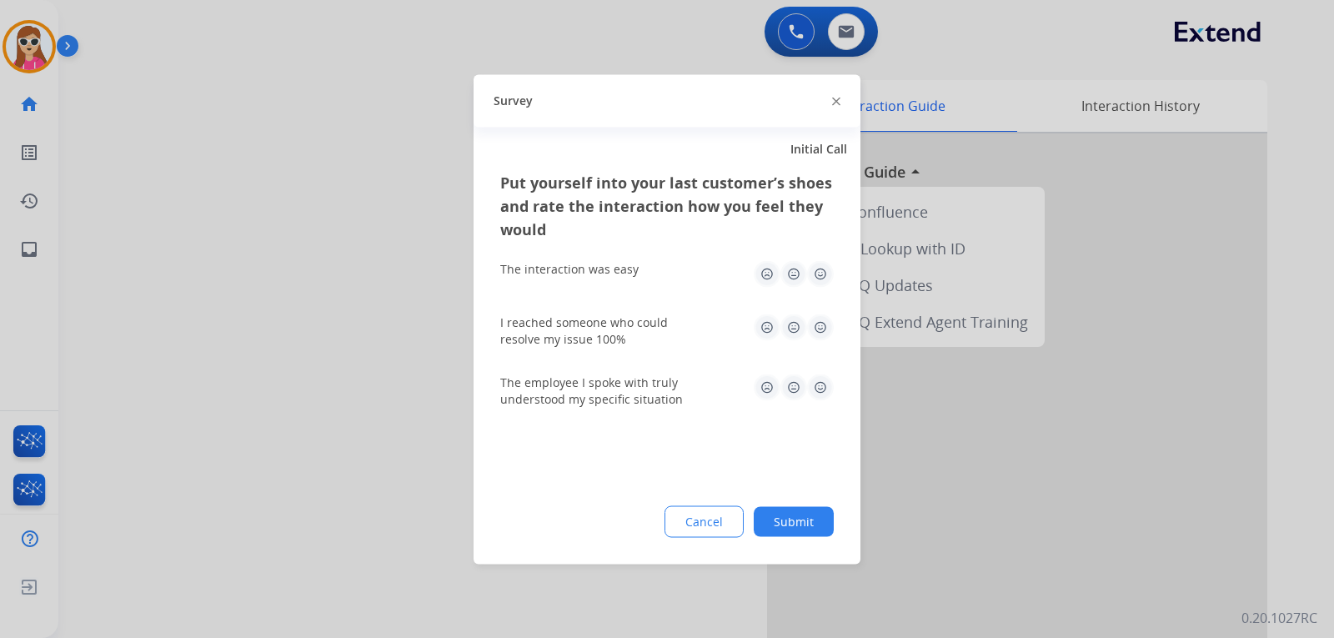
click at [819, 278] on img at bounding box center [820, 273] width 27 height 27
click at [823, 396] on img at bounding box center [820, 386] width 27 height 27
click at [818, 323] on img at bounding box center [820, 326] width 27 height 27
click at [807, 520] on button "Submit" at bounding box center [794, 521] width 80 height 30
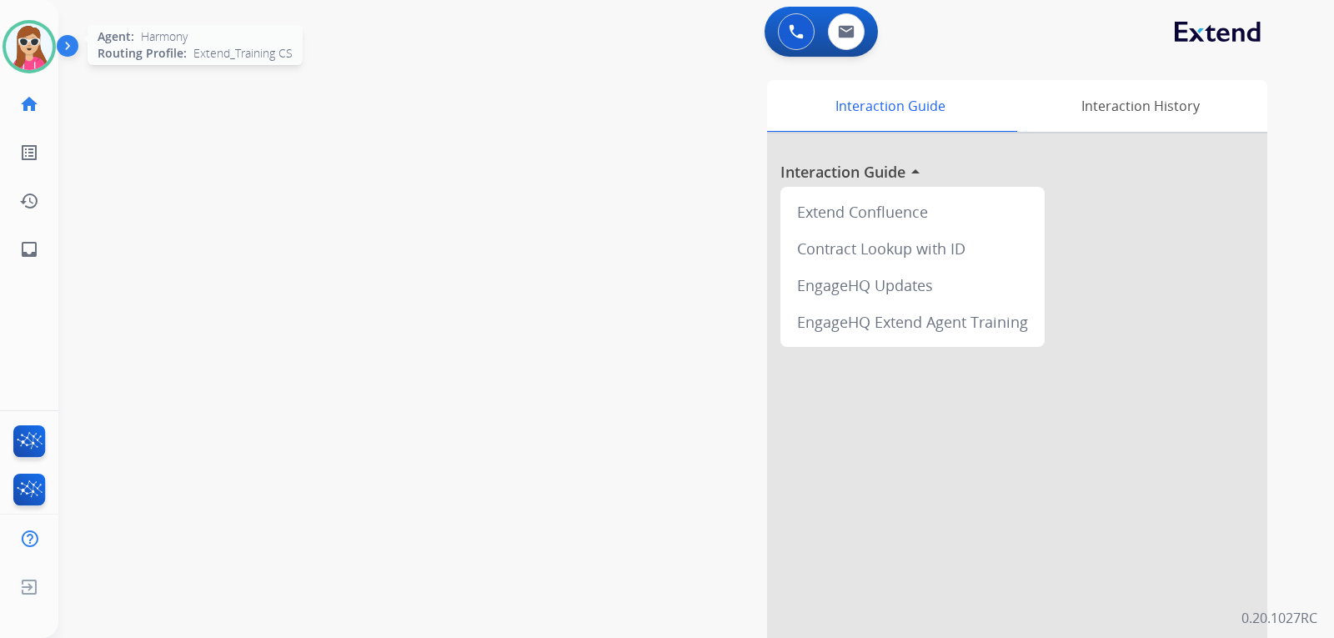
click at [23, 43] on img at bounding box center [29, 46] width 47 height 47
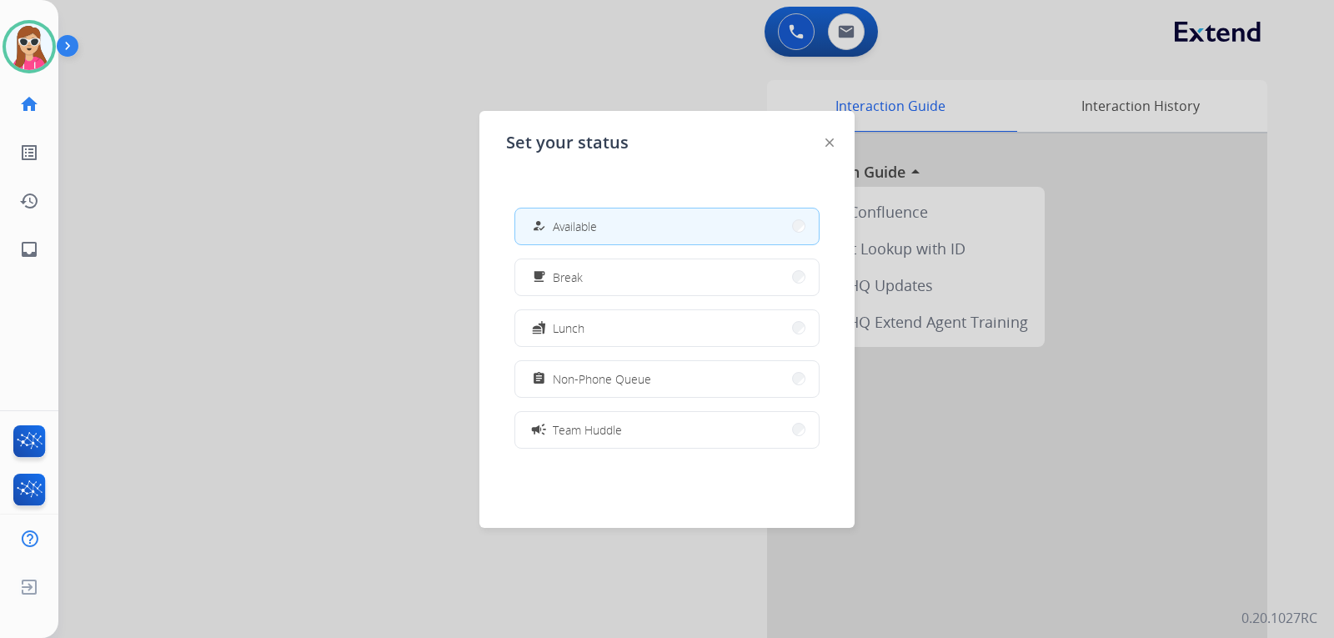
click at [829, 137] on div at bounding box center [829, 142] width 8 height 20
click at [829, 144] on img at bounding box center [829, 142] width 8 height 8
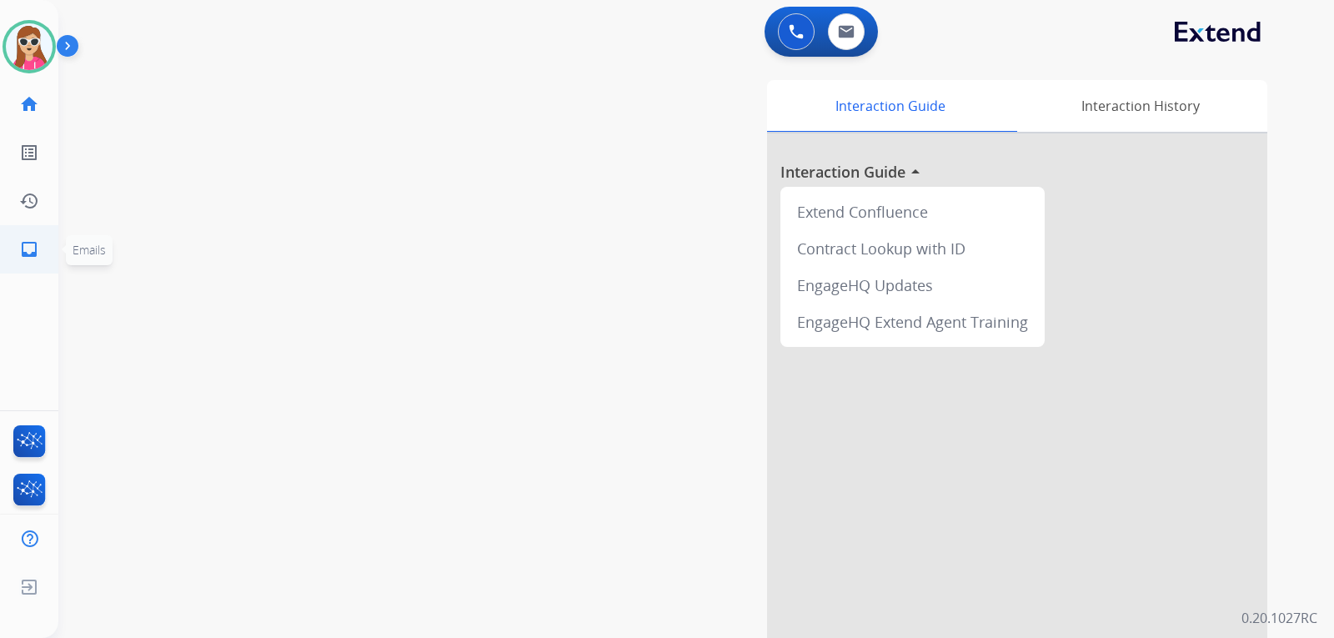
click at [30, 257] on mat-icon "inbox" at bounding box center [29, 249] width 20 height 20
select select "**********"
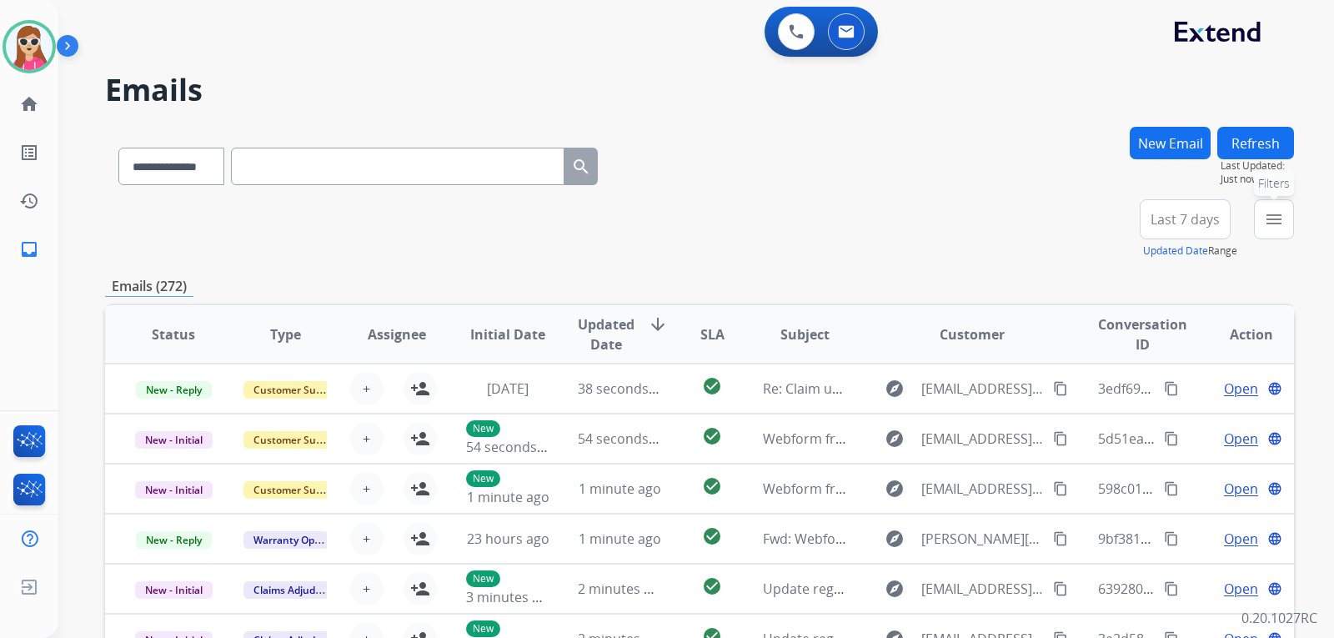
click at [1266, 218] on mat-icon "menu" at bounding box center [1274, 219] width 20 height 20
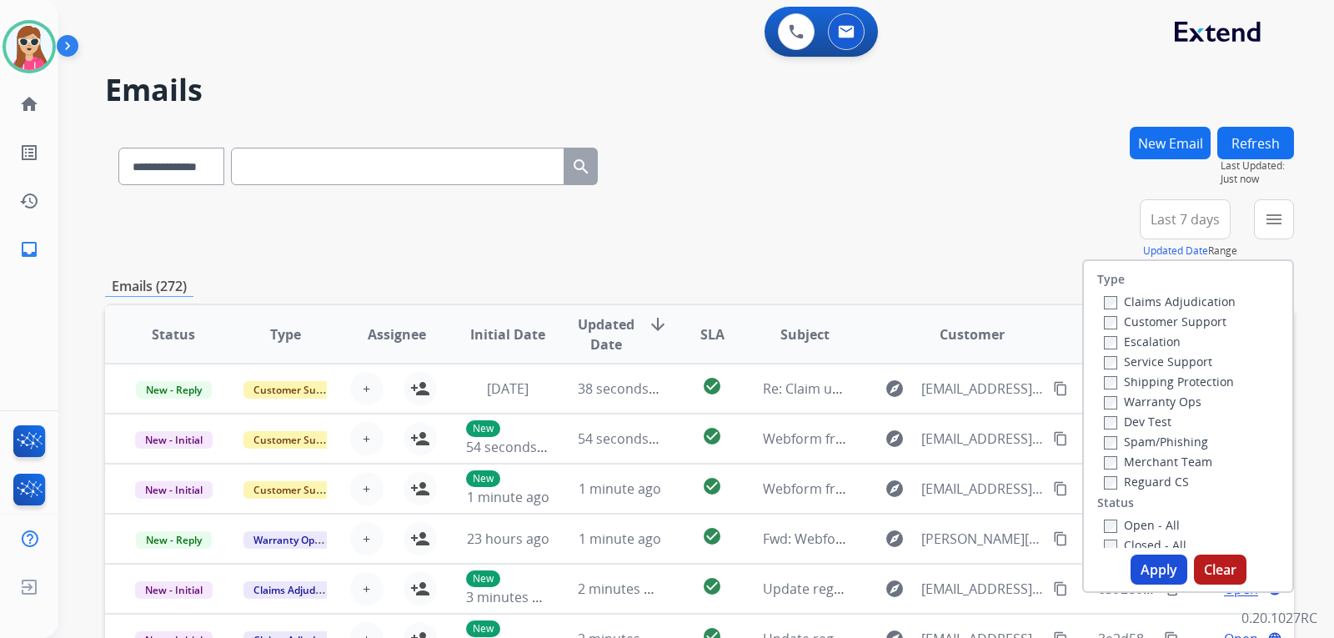
click at [1190, 319] on label "Customer Support" at bounding box center [1165, 321] width 123 height 16
click at [1199, 377] on label "Shipping Protection" at bounding box center [1169, 381] width 130 height 16
click at [1148, 478] on label "Reguard CS" at bounding box center [1146, 481] width 85 height 16
click at [1163, 524] on label "Open - All" at bounding box center [1142, 525] width 76 height 16
click at [1161, 566] on button "Apply" at bounding box center [1158, 569] width 57 height 30
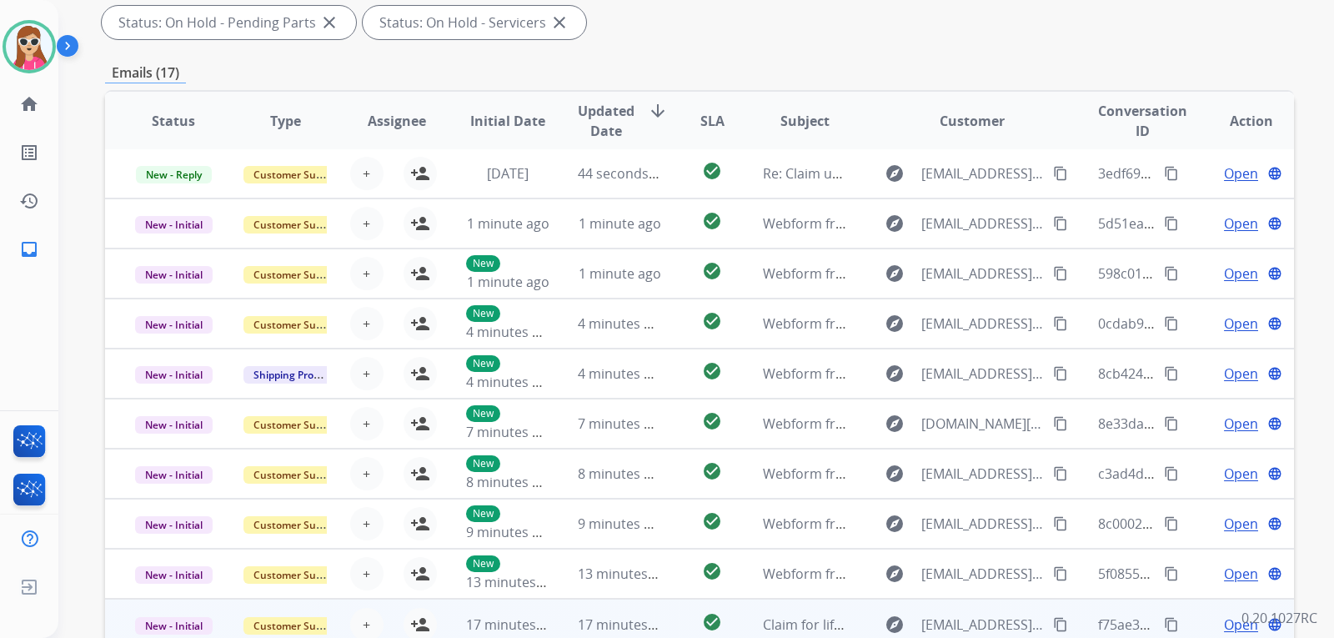
scroll to position [431, 0]
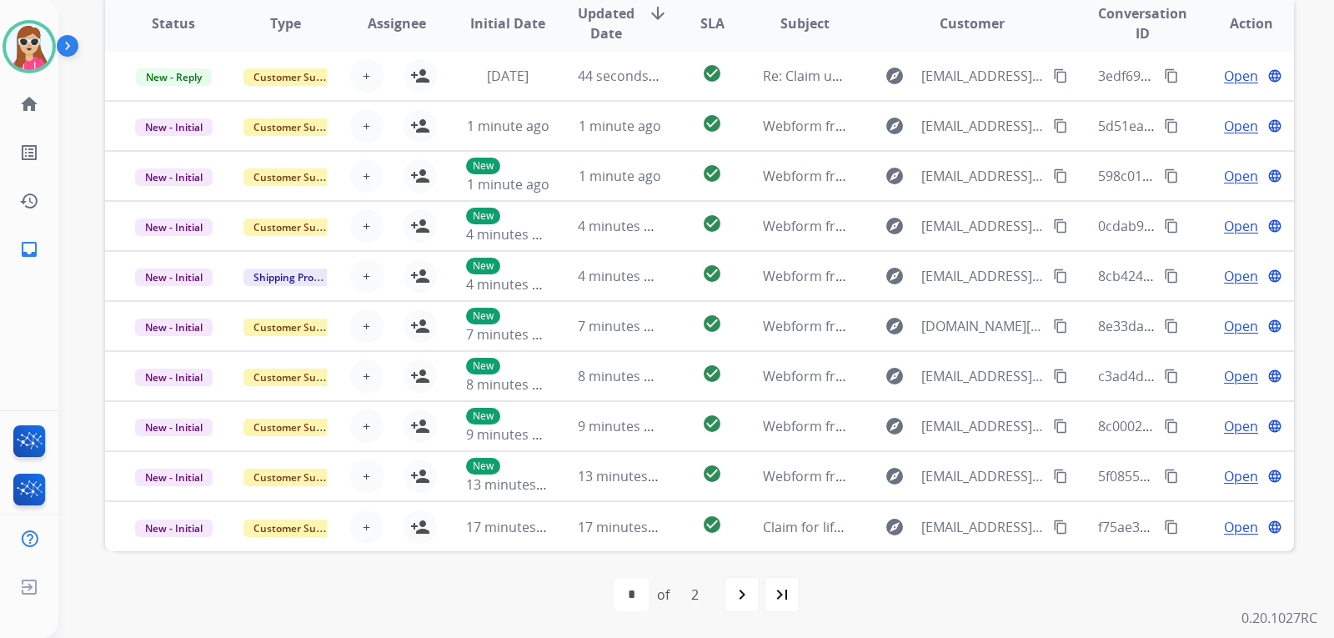
click at [767, 592] on div "last_page" at bounding box center [782, 594] width 37 height 37
select select "*"
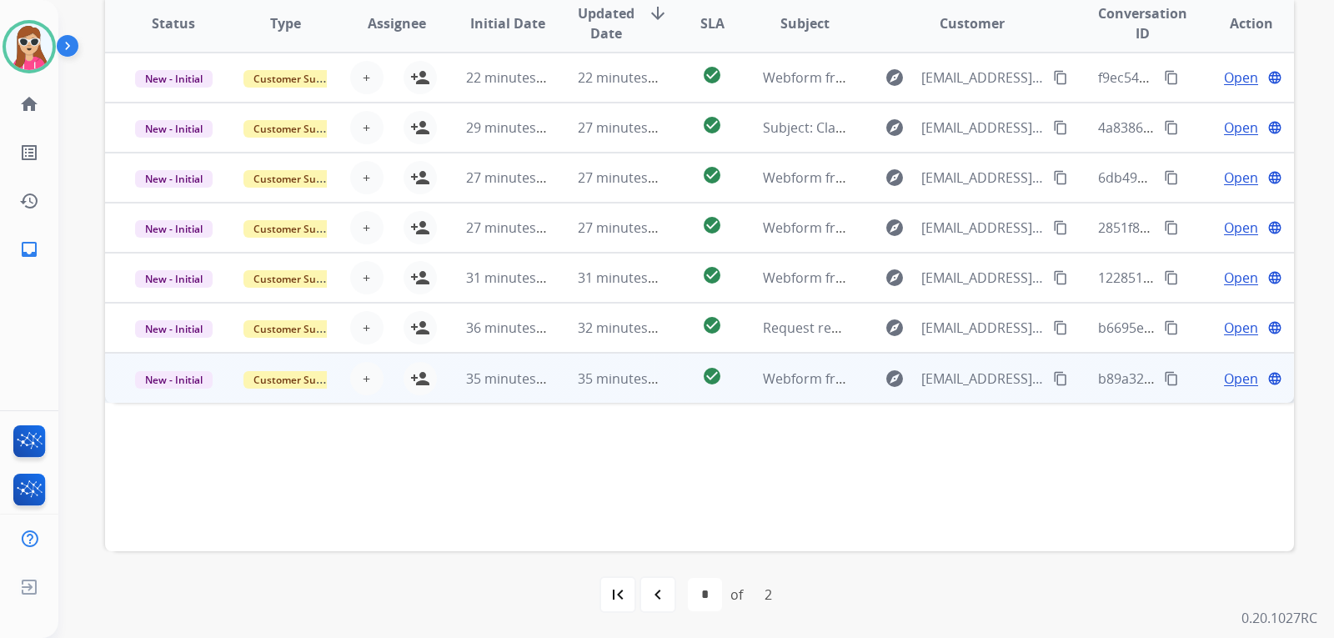
click at [678, 383] on td "check_circle" at bounding box center [699, 378] width 74 height 50
click at [1224, 383] on span "Open" at bounding box center [1241, 378] width 34 height 20
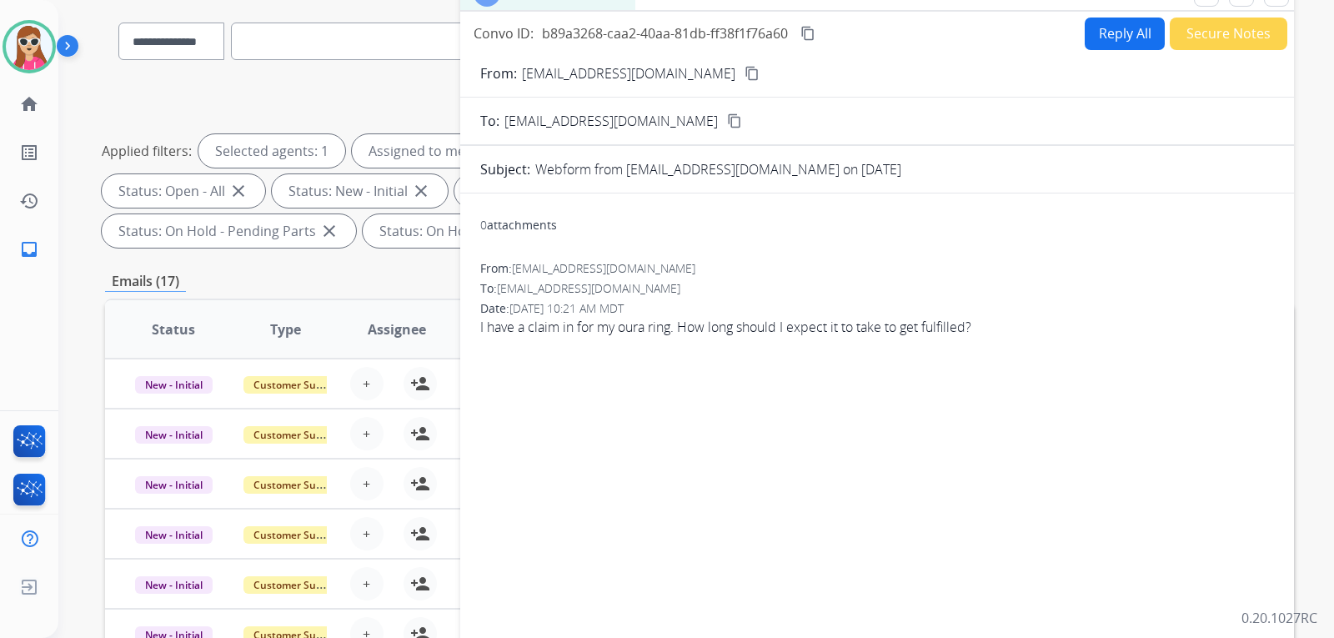
scroll to position [14, 0]
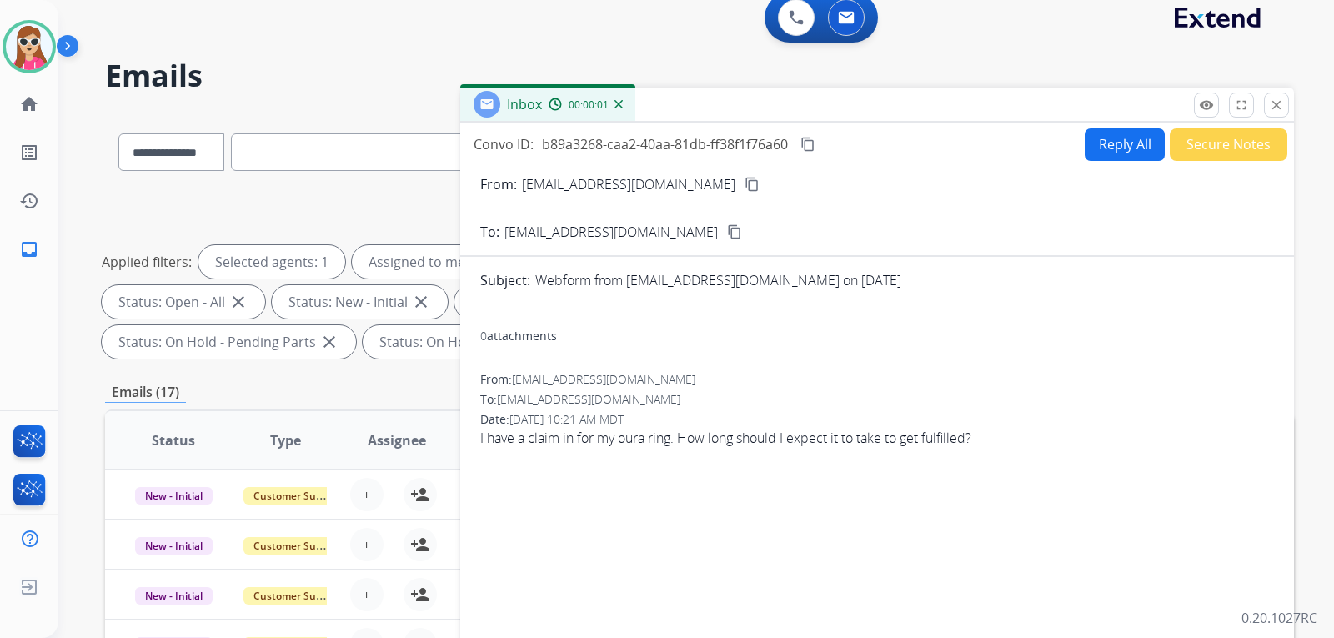
click at [1132, 142] on button "Reply All" at bounding box center [1124, 144] width 80 height 33
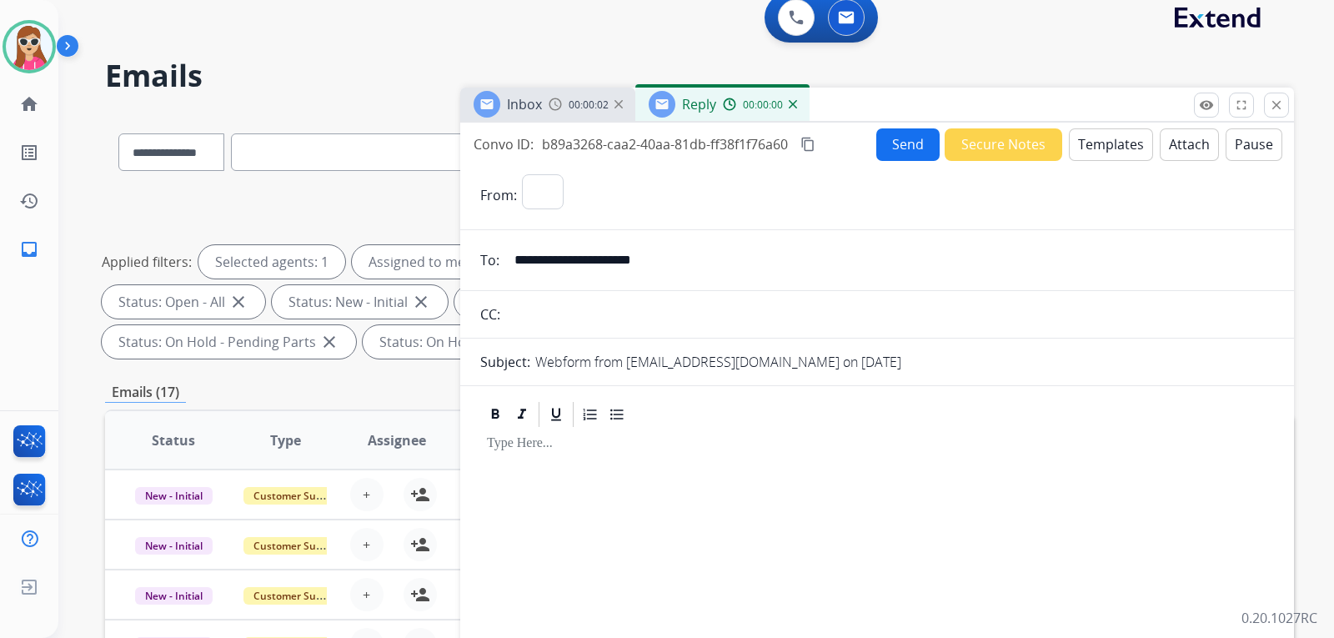
select select "**********"
click at [1125, 144] on button "Templates" at bounding box center [1111, 144] width 84 height 33
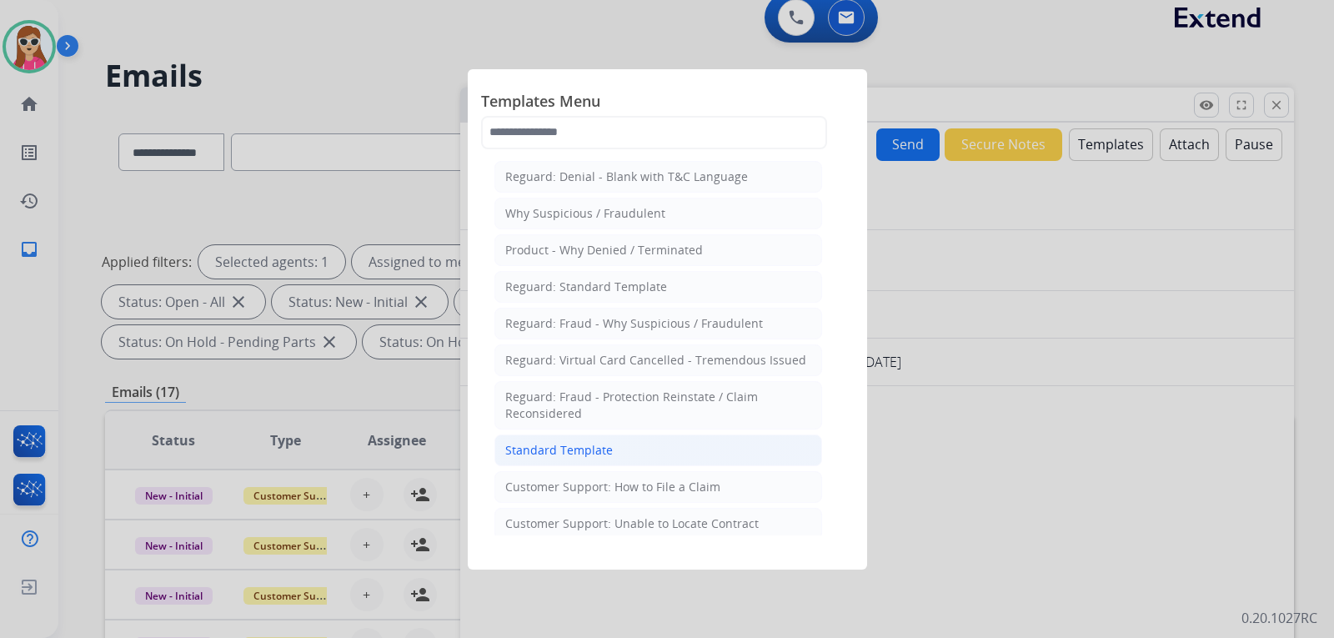
click at [608, 450] on div "Standard Template" at bounding box center [559, 450] width 108 height 17
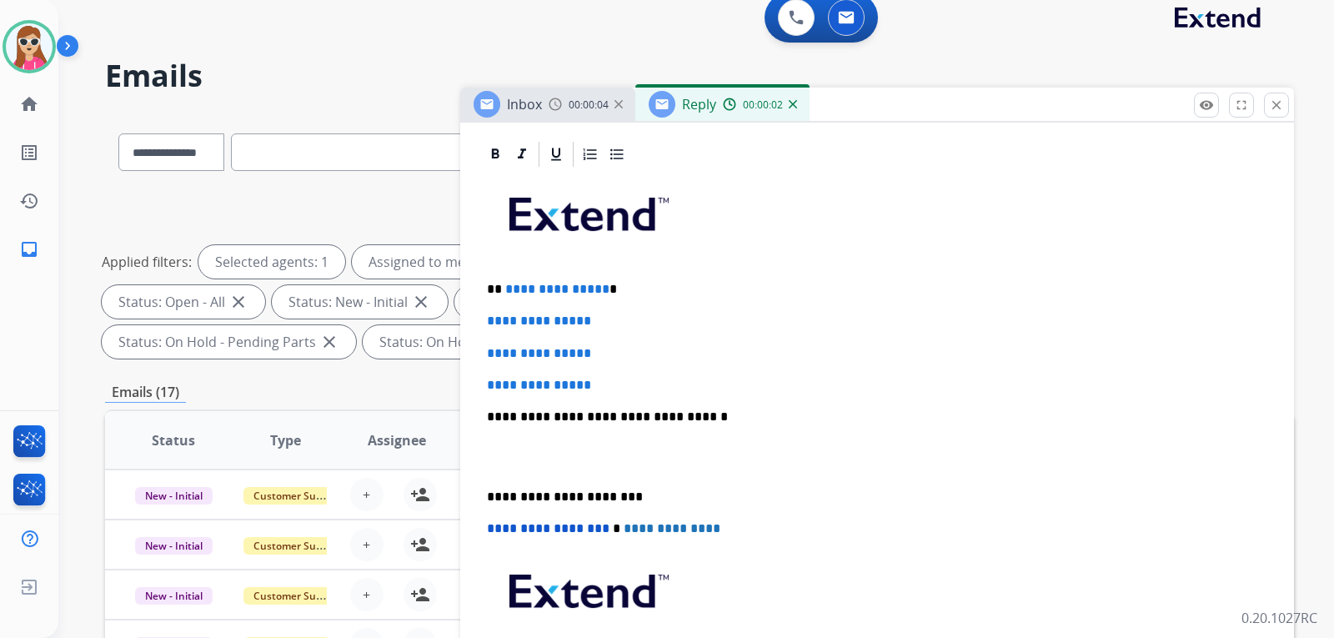
scroll to position [283, 0]
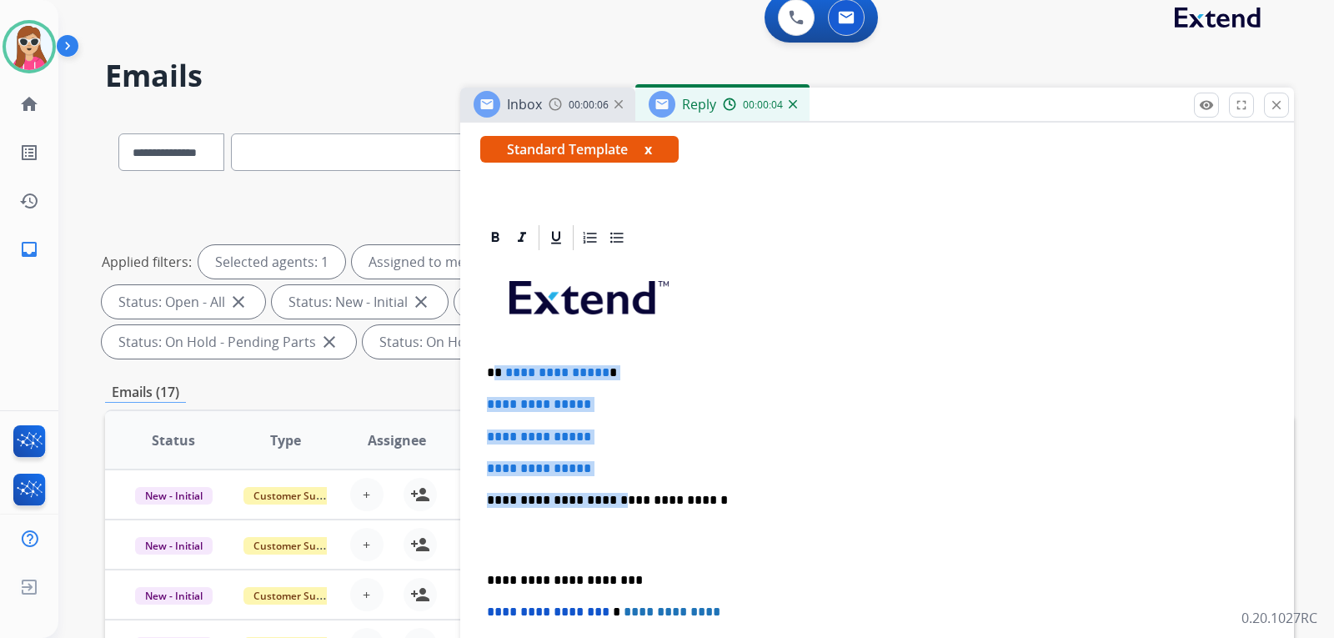
drag, startPoint x: 496, startPoint y: 372, endPoint x: 611, endPoint y: 468, distance: 149.7
click at [609, 471] on div "**********" at bounding box center [877, 539] width 794 height 573
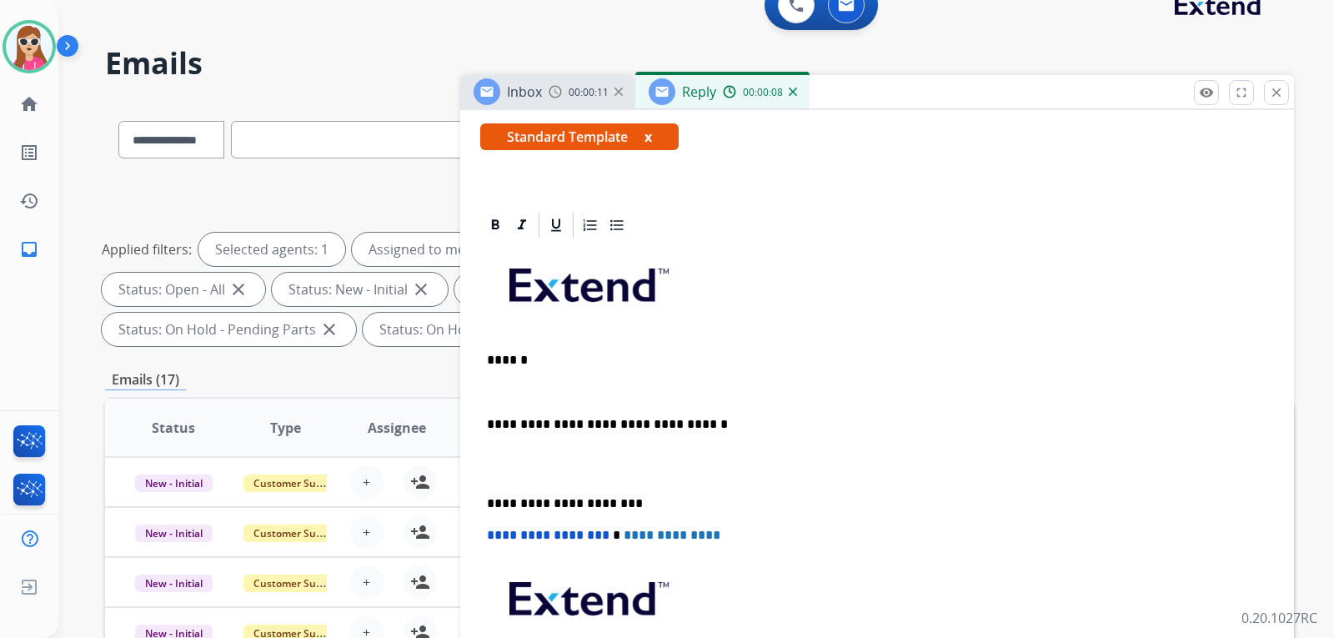
scroll to position [14, 0]
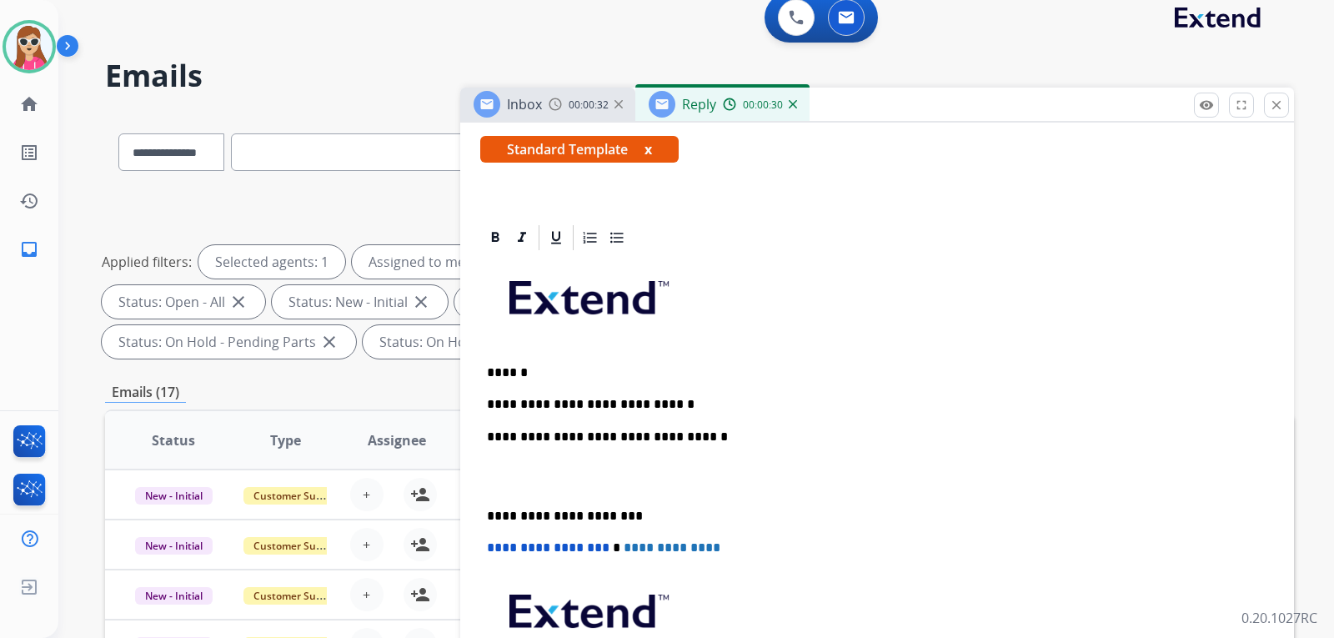
click at [551, 407] on p "**********" at bounding box center [870, 404] width 767 height 15
drag, startPoint x: 670, startPoint y: 401, endPoint x: 630, endPoint y: 386, distance: 42.7
click at [654, 393] on div "**********" at bounding box center [877, 507] width 794 height 509
click at [572, 379] on p "******" at bounding box center [870, 372] width 767 height 15
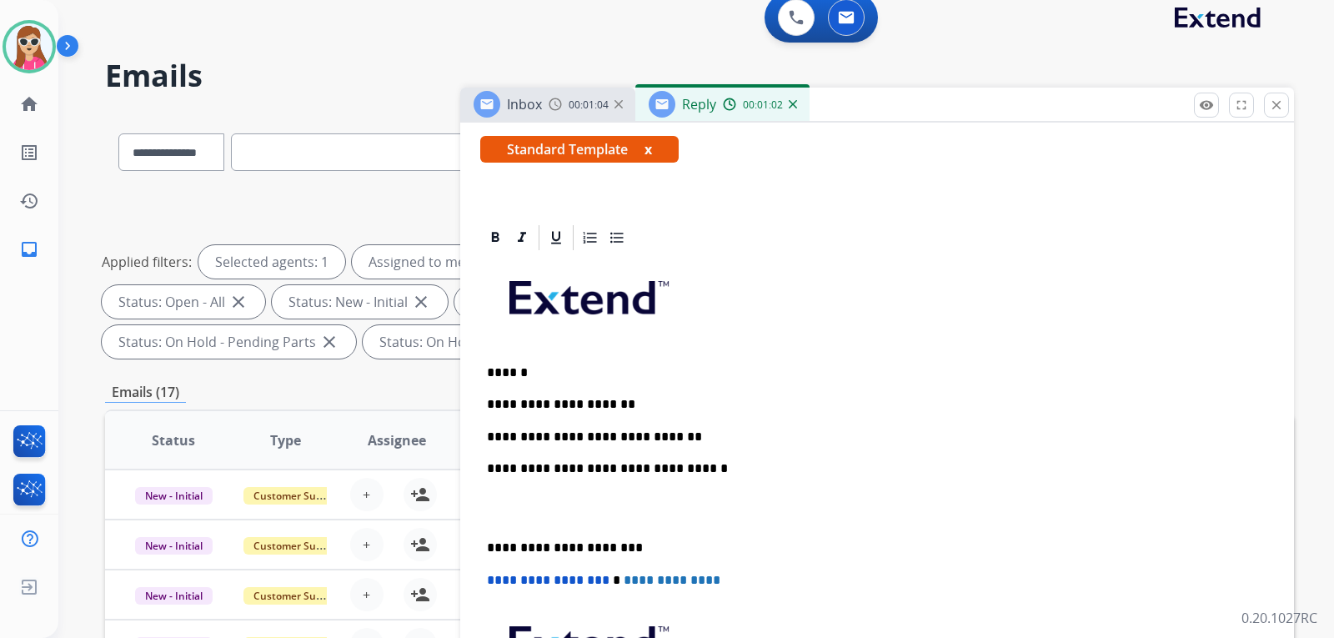
click at [986, 529] on div "**********" at bounding box center [877, 524] width 794 height 542
click at [640, 402] on p "**********" at bounding box center [870, 404] width 767 height 15
drag, startPoint x: 684, startPoint y: 443, endPoint x: 676, endPoint y: 445, distance: 8.7
click at [677, 444] on div "**********" at bounding box center [877, 524] width 794 height 542
click at [671, 438] on p "**********" at bounding box center [870, 436] width 767 height 15
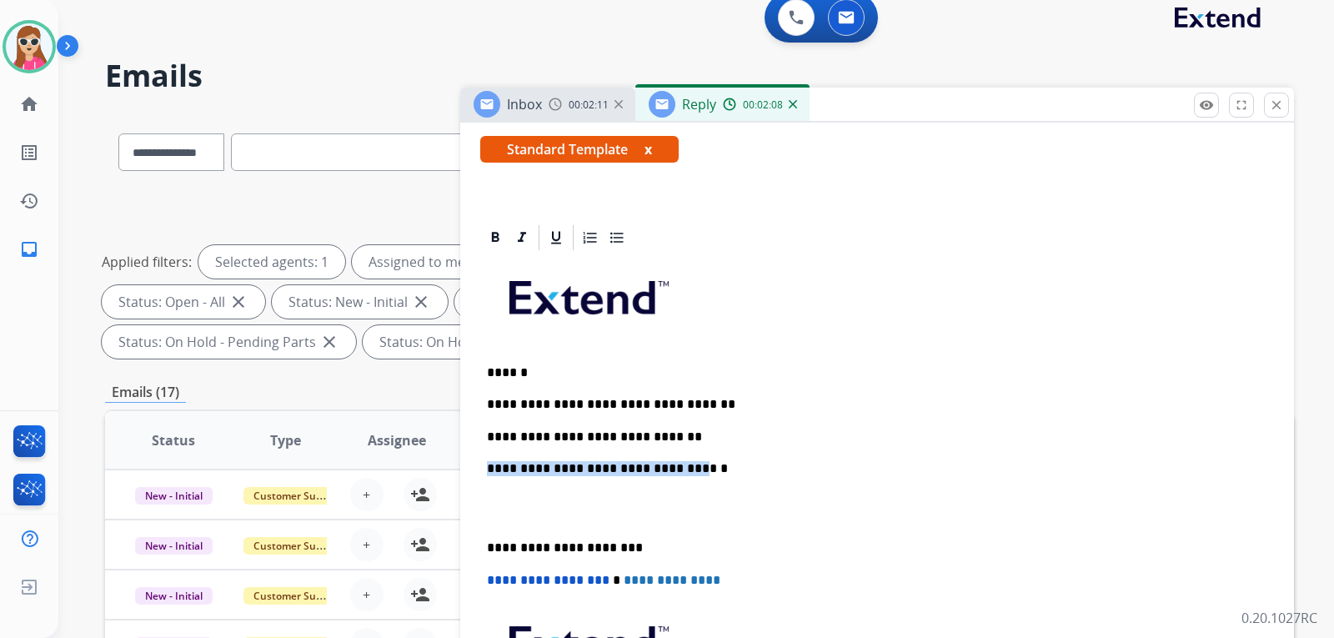
click at [668, 433] on p "**********" at bounding box center [870, 436] width 767 height 15
click at [671, 448] on div "**********" at bounding box center [877, 524] width 794 height 542
click at [691, 438] on p "**********" at bounding box center [870, 436] width 767 height 15
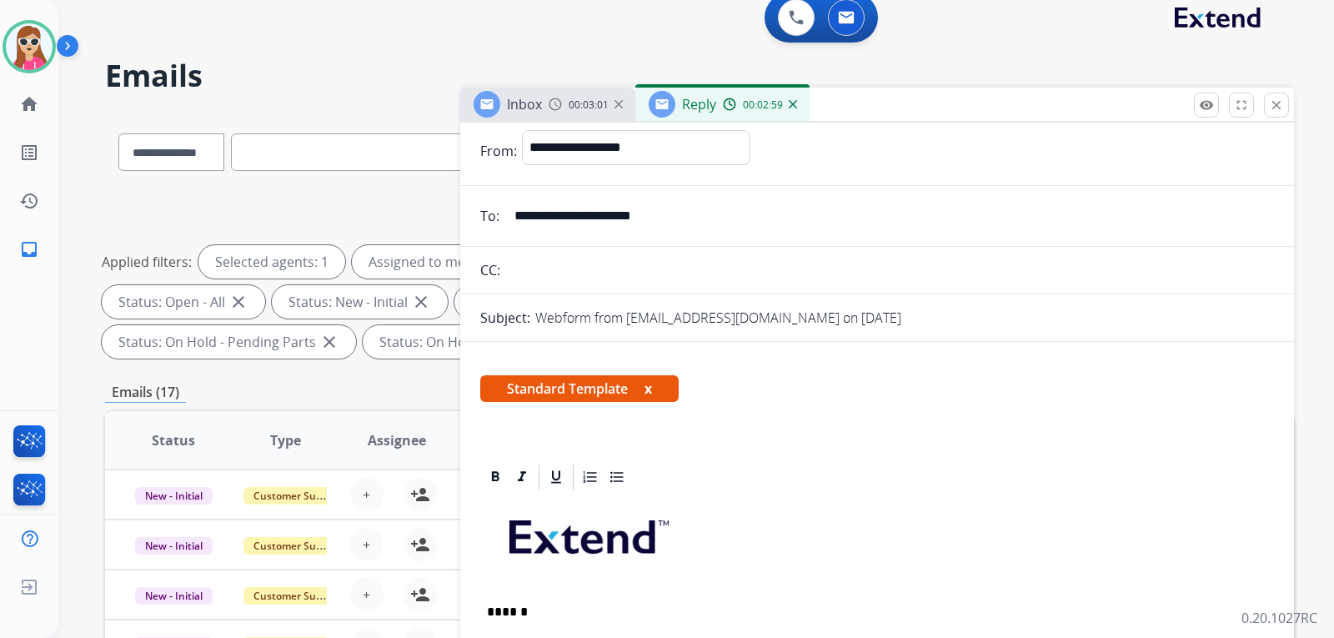
scroll to position [0, 0]
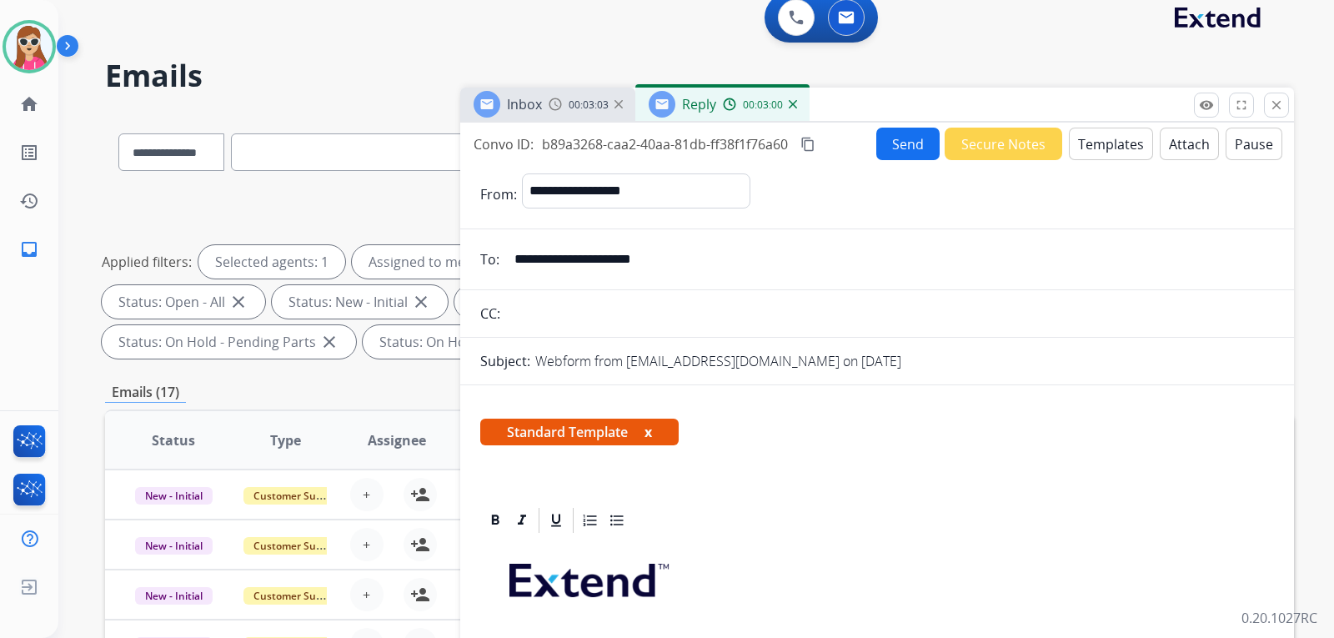
click at [881, 144] on button "Send" at bounding box center [907, 144] width 63 height 33
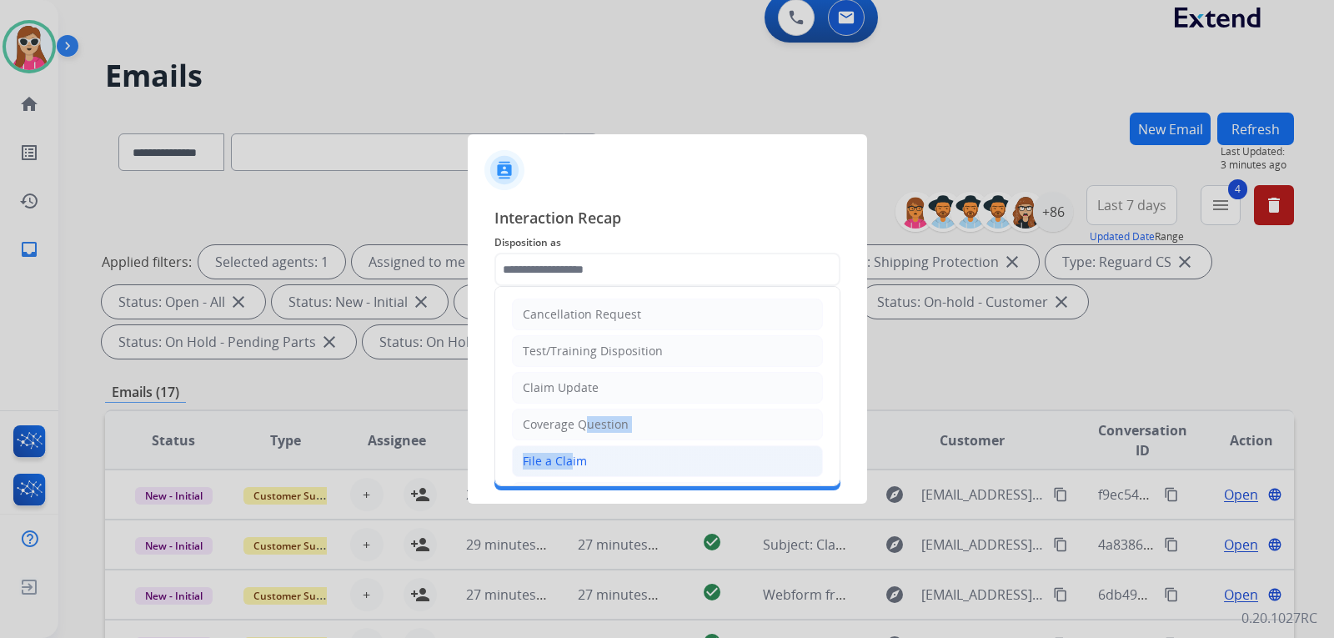
click at [565, 447] on ul "Cancellation Request Test/Training Disposition Claim Update Coverage Question F…" at bounding box center [667, 516] width 344 height 458
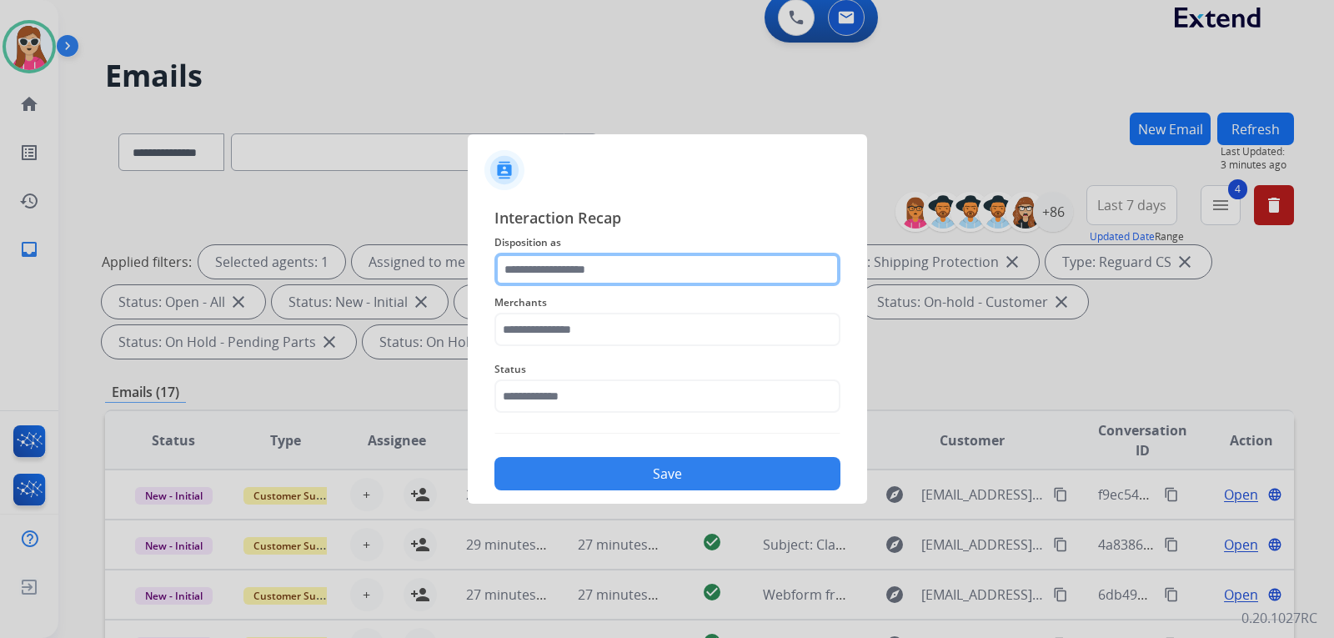
click at [623, 262] on input "text" at bounding box center [667, 269] width 346 height 33
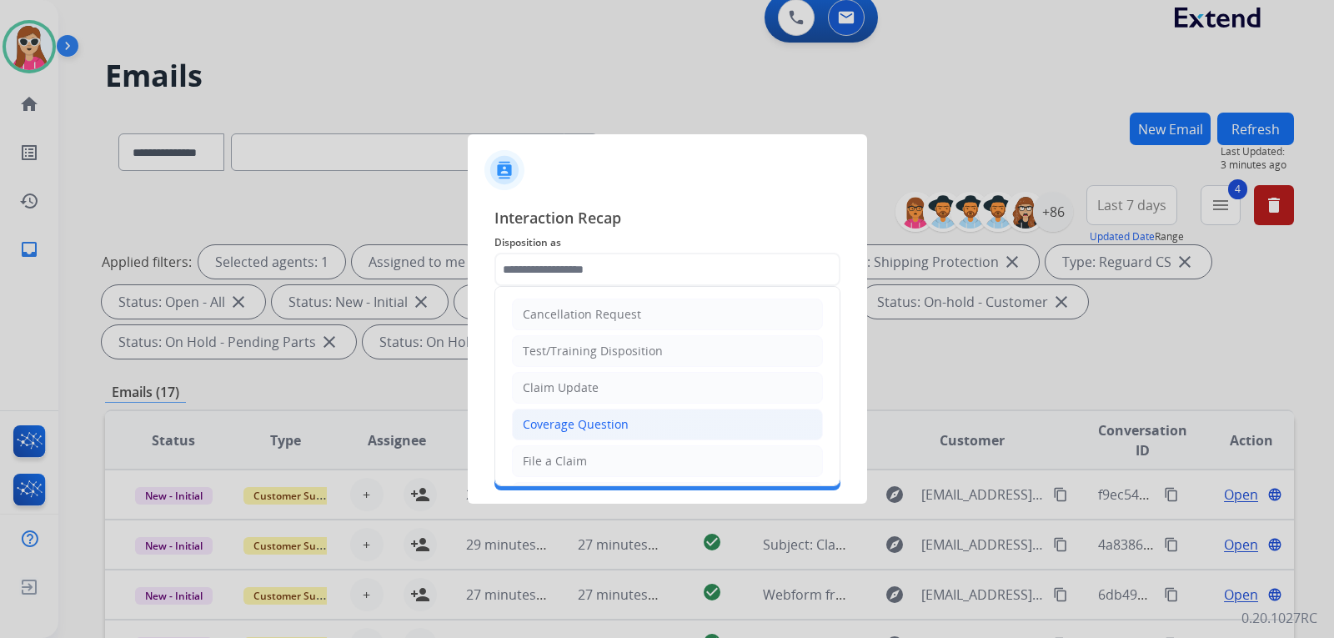
click at [571, 426] on div "Coverage Question" at bounding box center [576, 424] width 106 height 17
type input "**********"
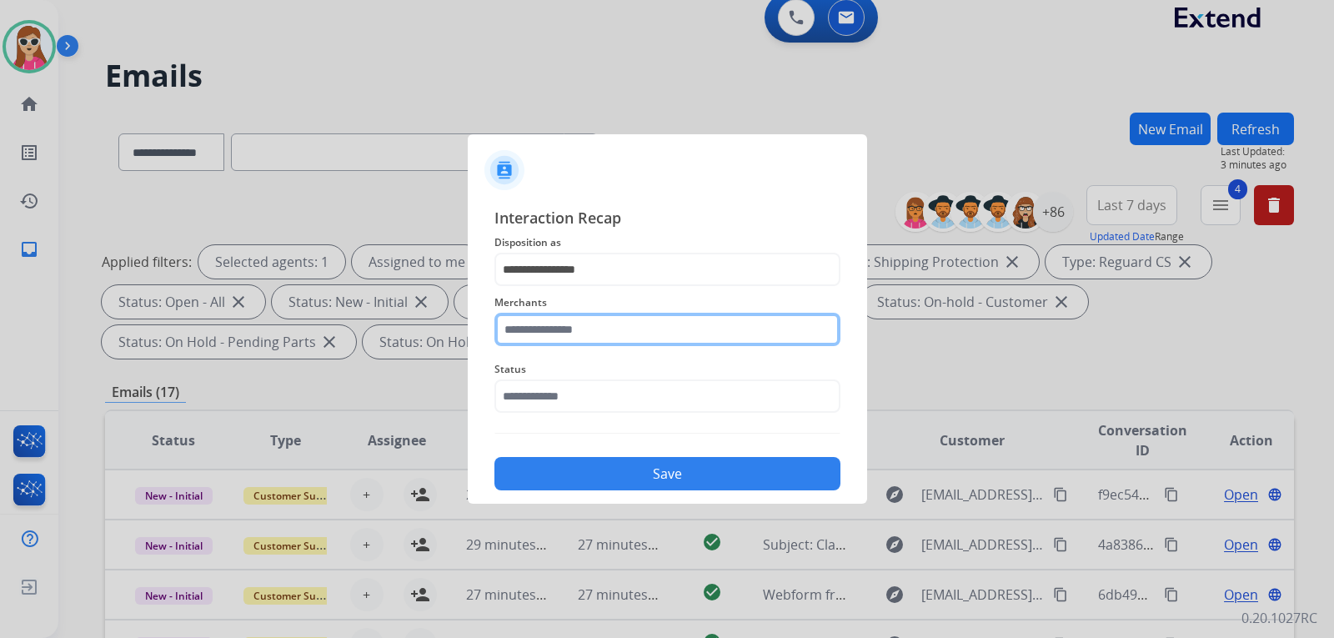
click at [603, 333] on input "text" at bounding box center [667, 329] width 346 height 33
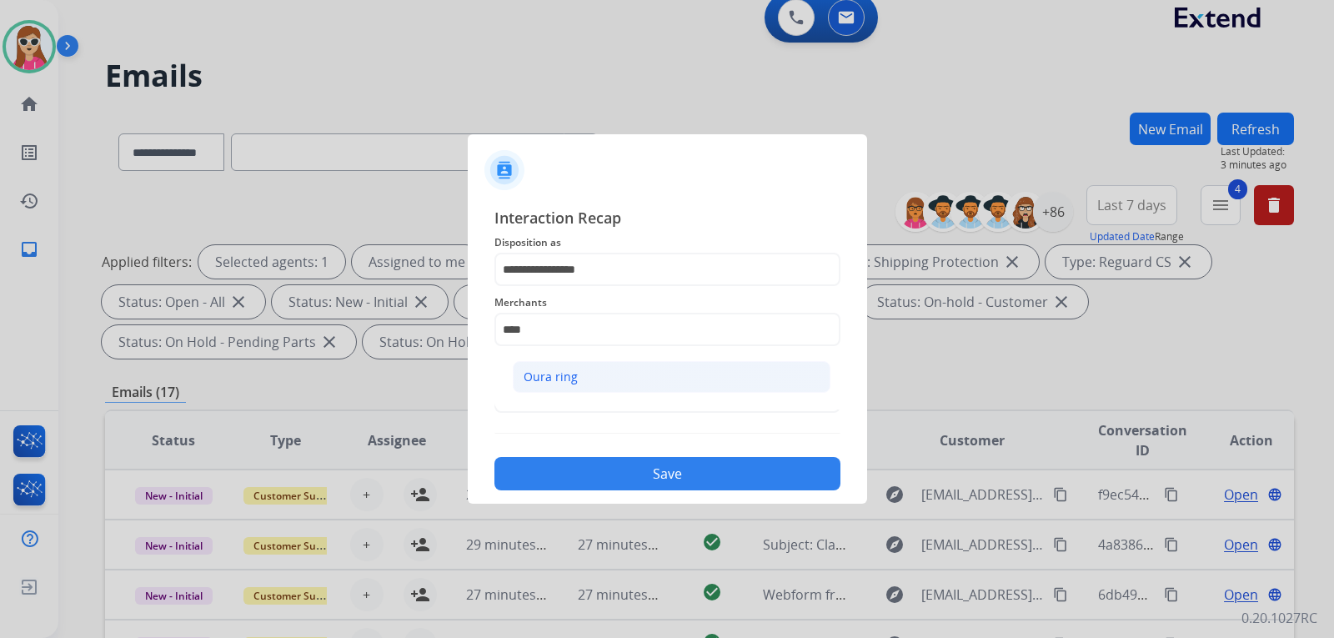
click at [588, 371] on li "Oura ring" at bounding box center [672, 377] width 318 height 32
type input "*********"
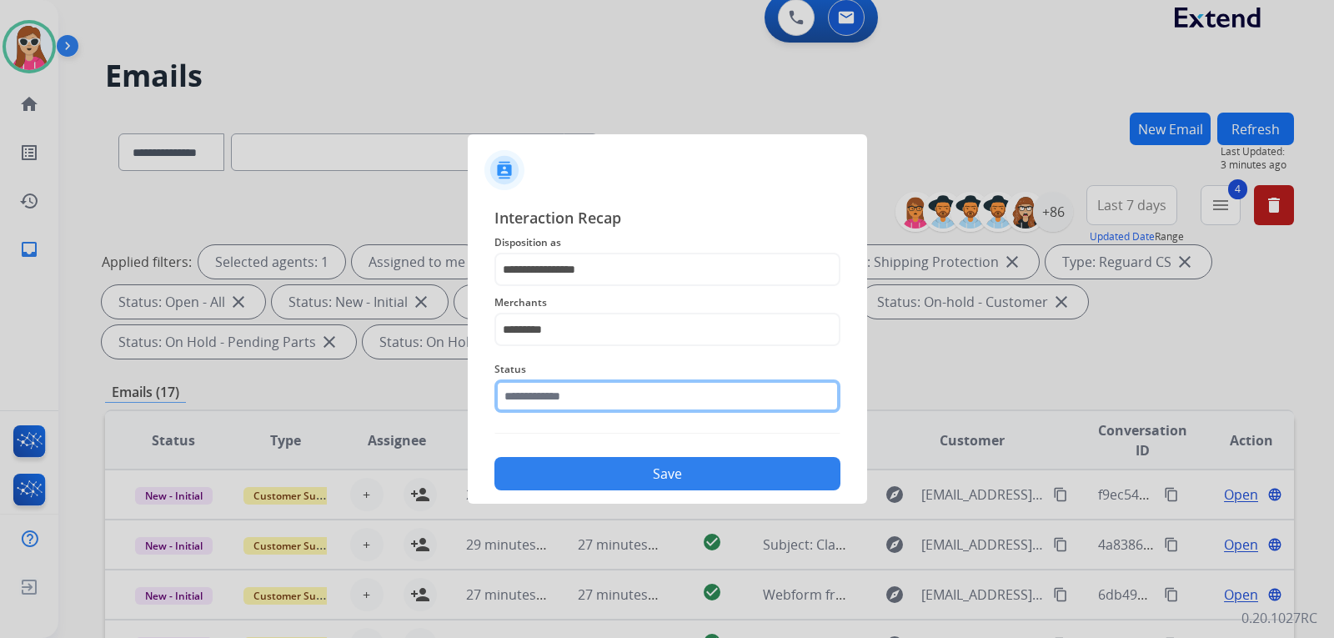
click at [605, 402] on input "text" at bounding box center [667, 395] width 346 height 33
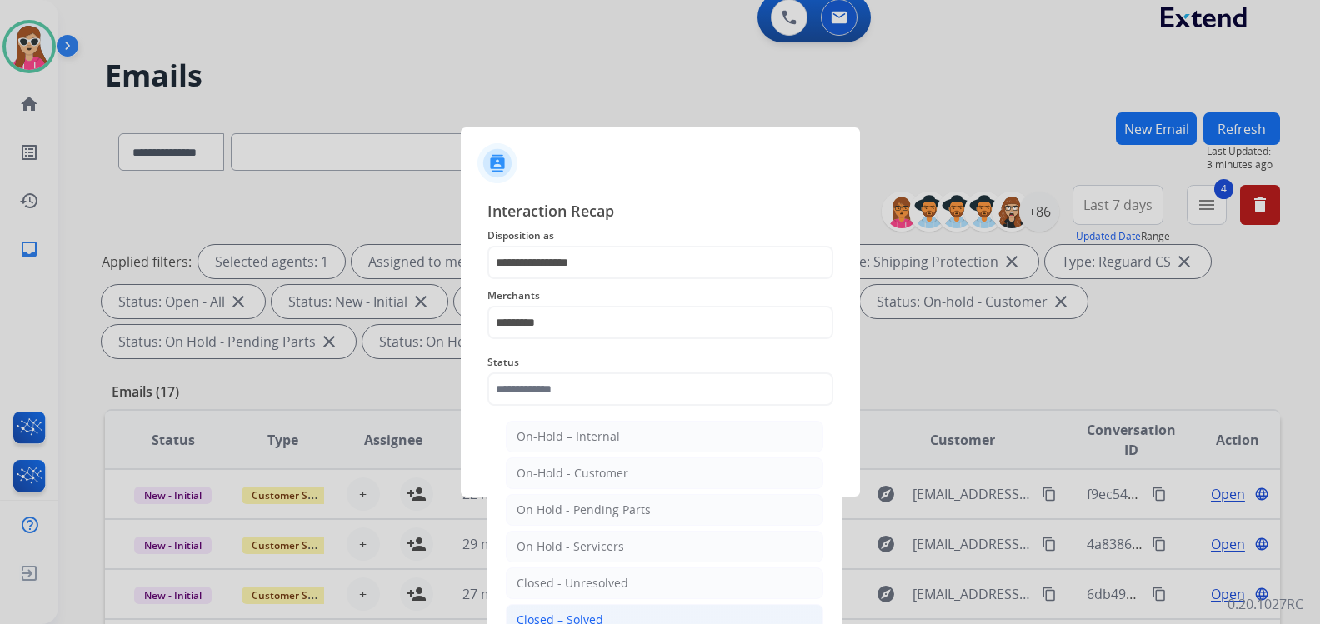
click at [593, 611] on li "Closed – Solved" at bounding box center [665, 620] width 318 height 32
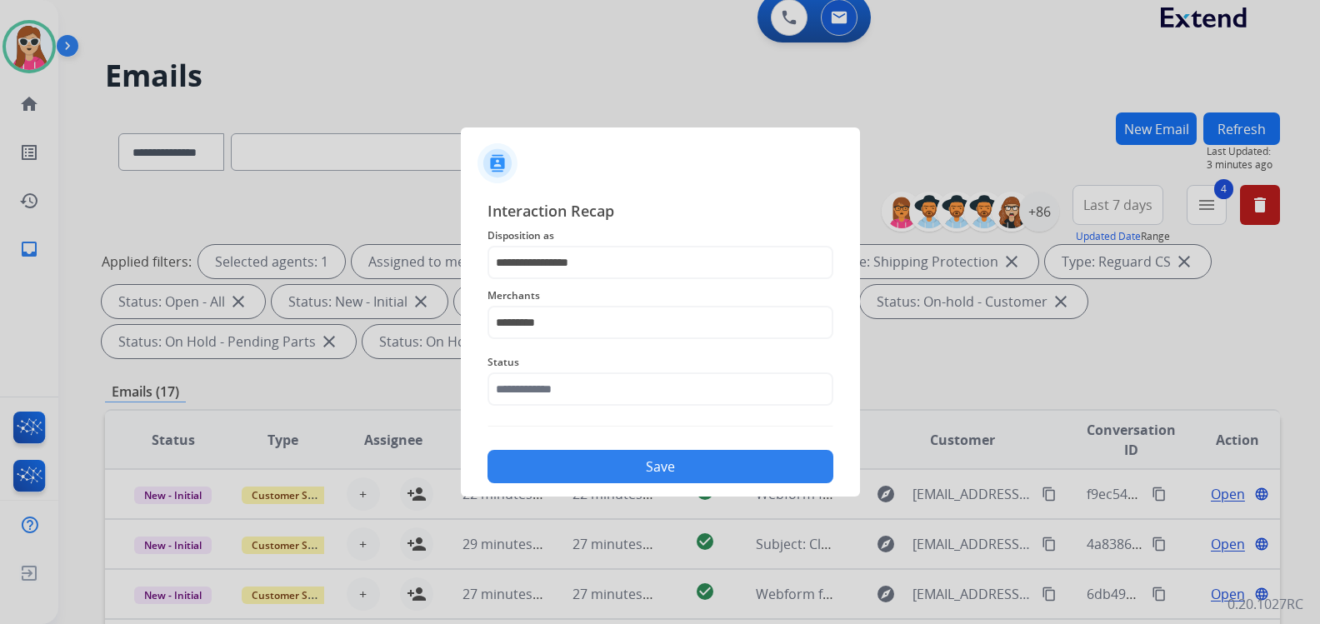
type input "**********"
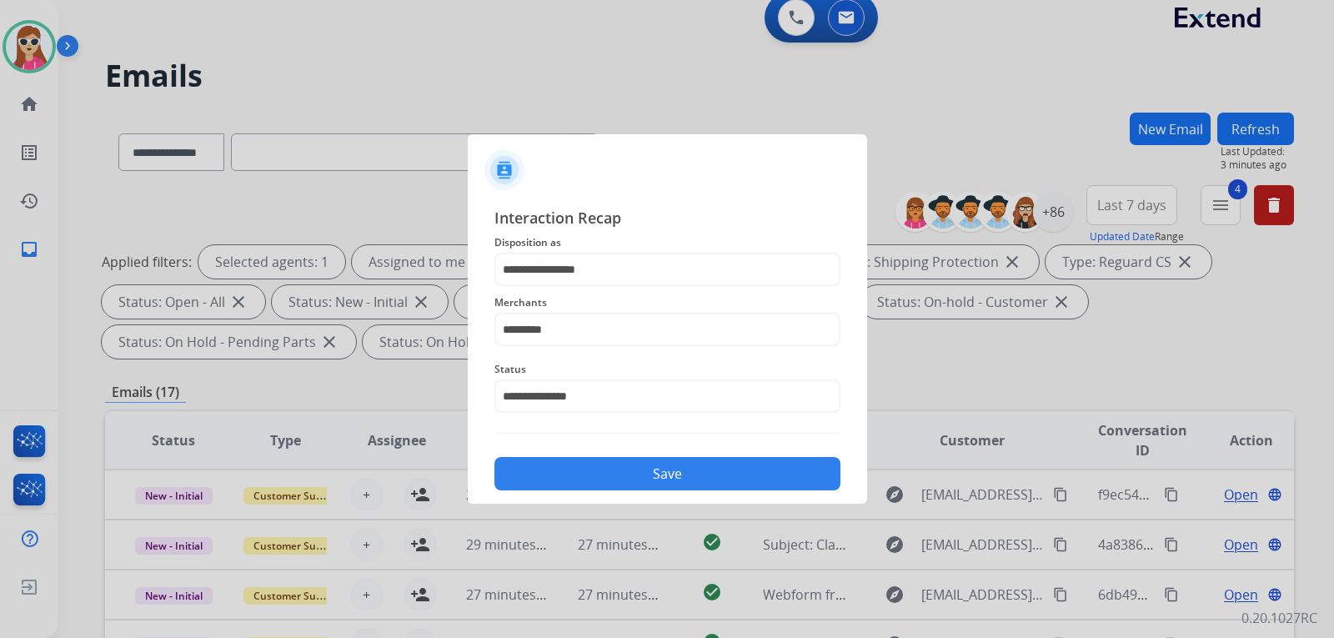
drag, startPoint x: 648, startPoint y: 453, endPoint x: 651, endPoint y: 467, distance: 14.6
click at [649, 453] on div "Save" at bounding box center [667, 468] width 346 height 43
click at [651, 468] on button "Save" at bounding box center [667, 473] width 346 height 33
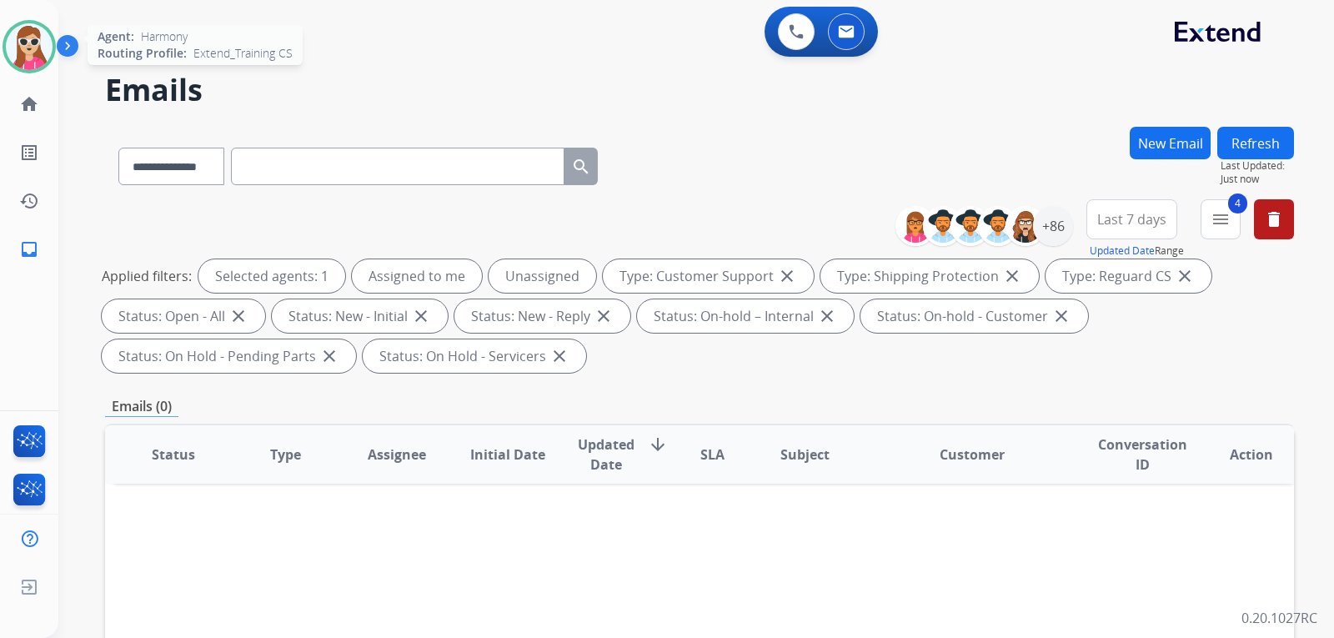
click at [43, 53] on img at bounding box center [29, 46] width 47 height 47
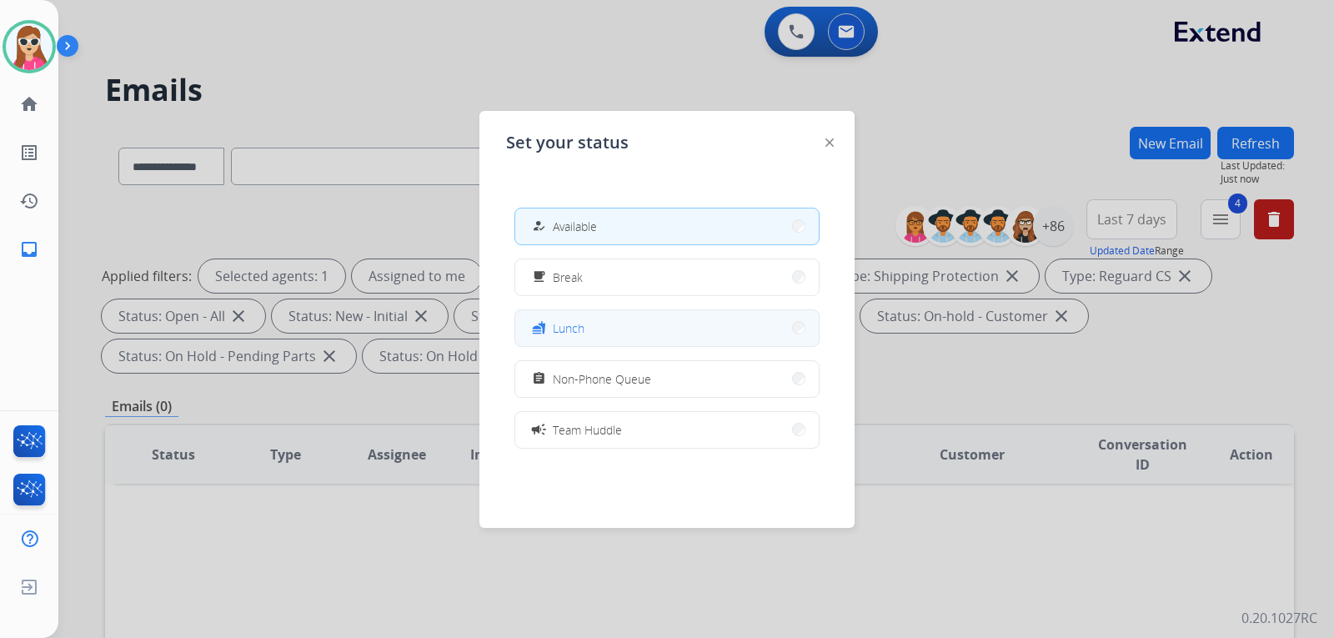
click at [540, 341] on button "fastfood Lunch" at bounding box center [666, 328] width 303 height 36
